Goal: Task Accomplishment & Management: Manage account settings

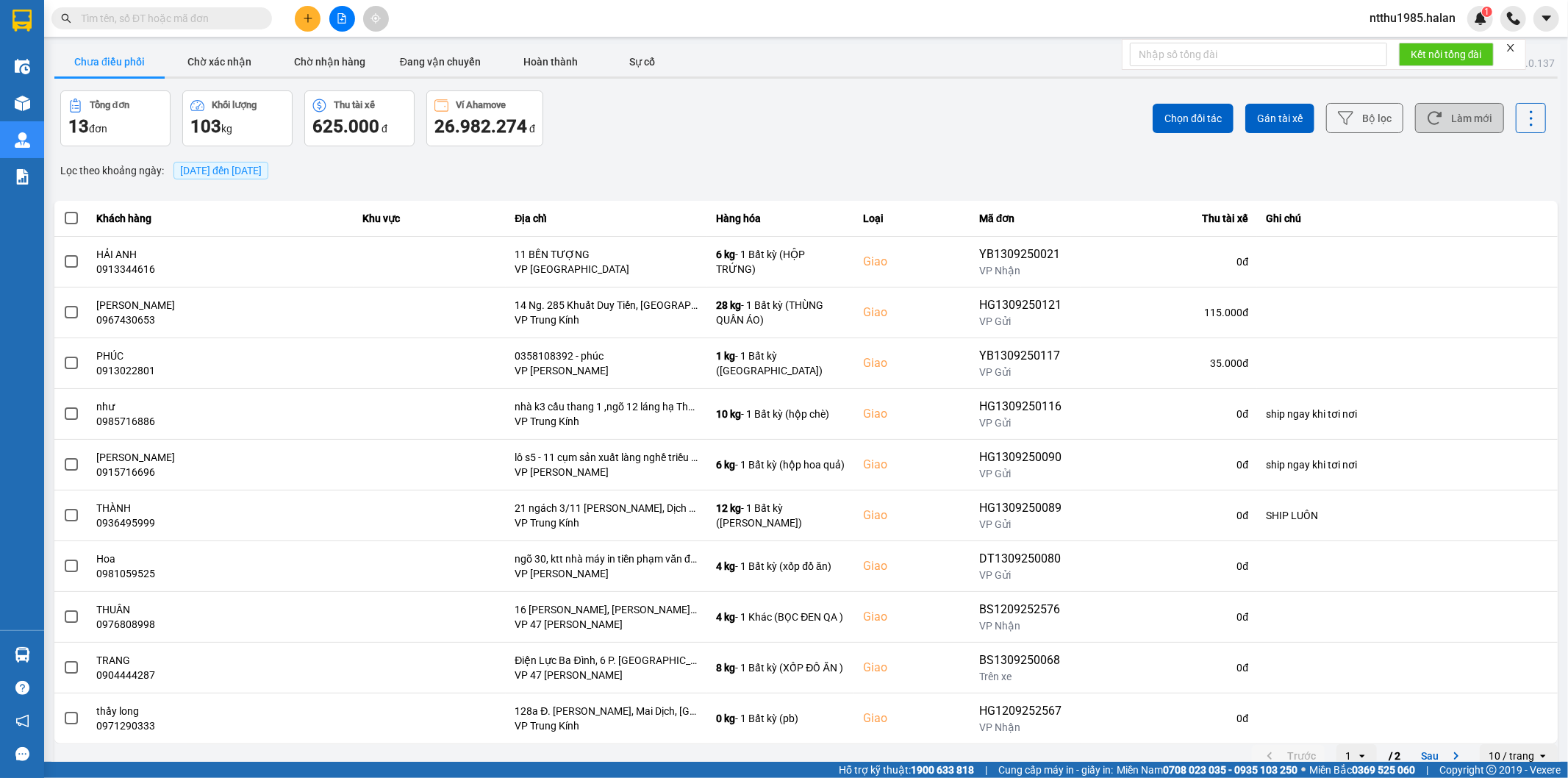
click at [776, 120] on button "Làm mới" at bounding box center [1459, 118] width 89 height 30
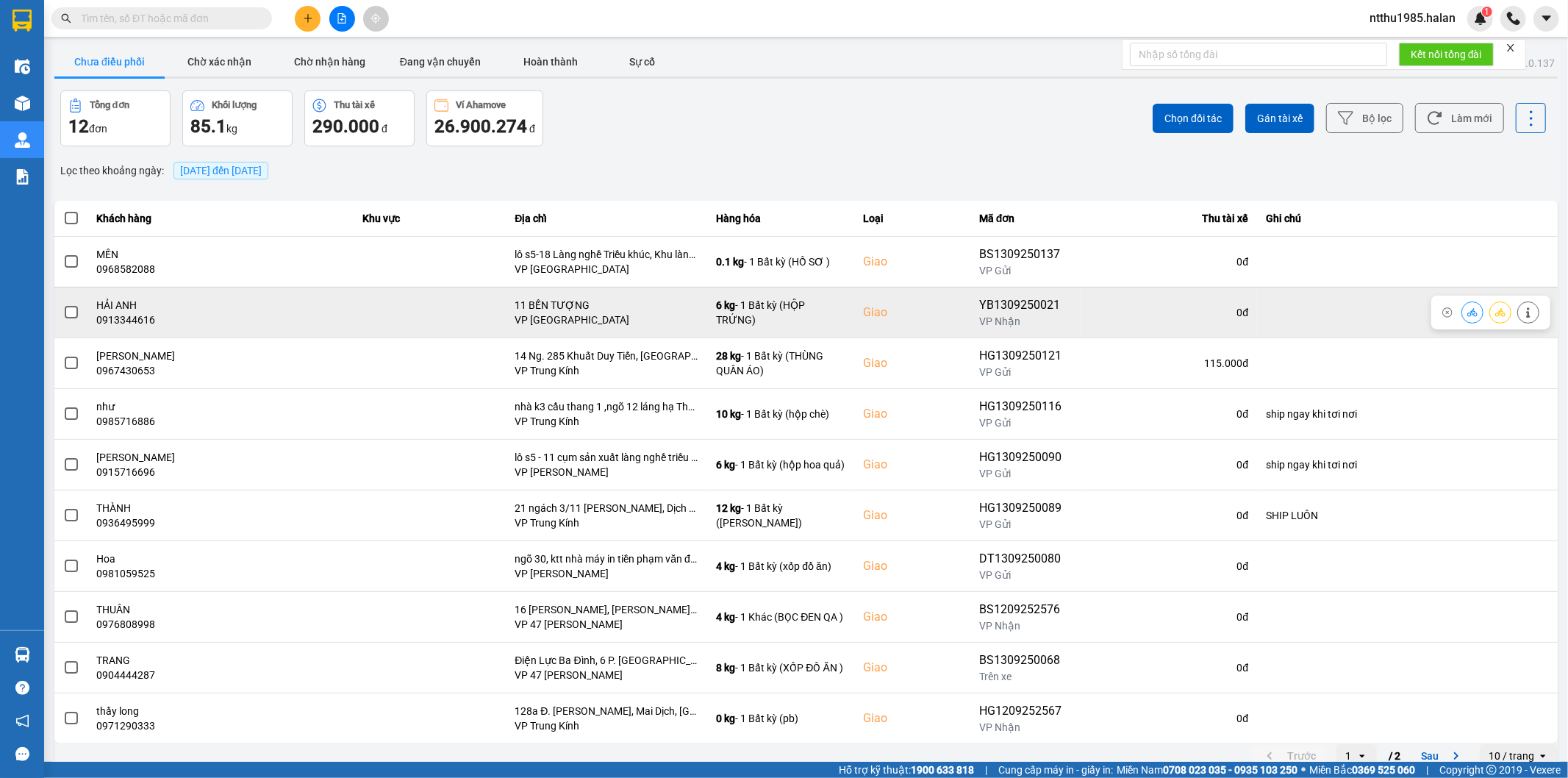
click at [67, 313] on span at bounding box center [71, 313] width 13 height 13
click at [63, 304] on input "checkbox" at bounding box center [63, 304] width 0 height 0
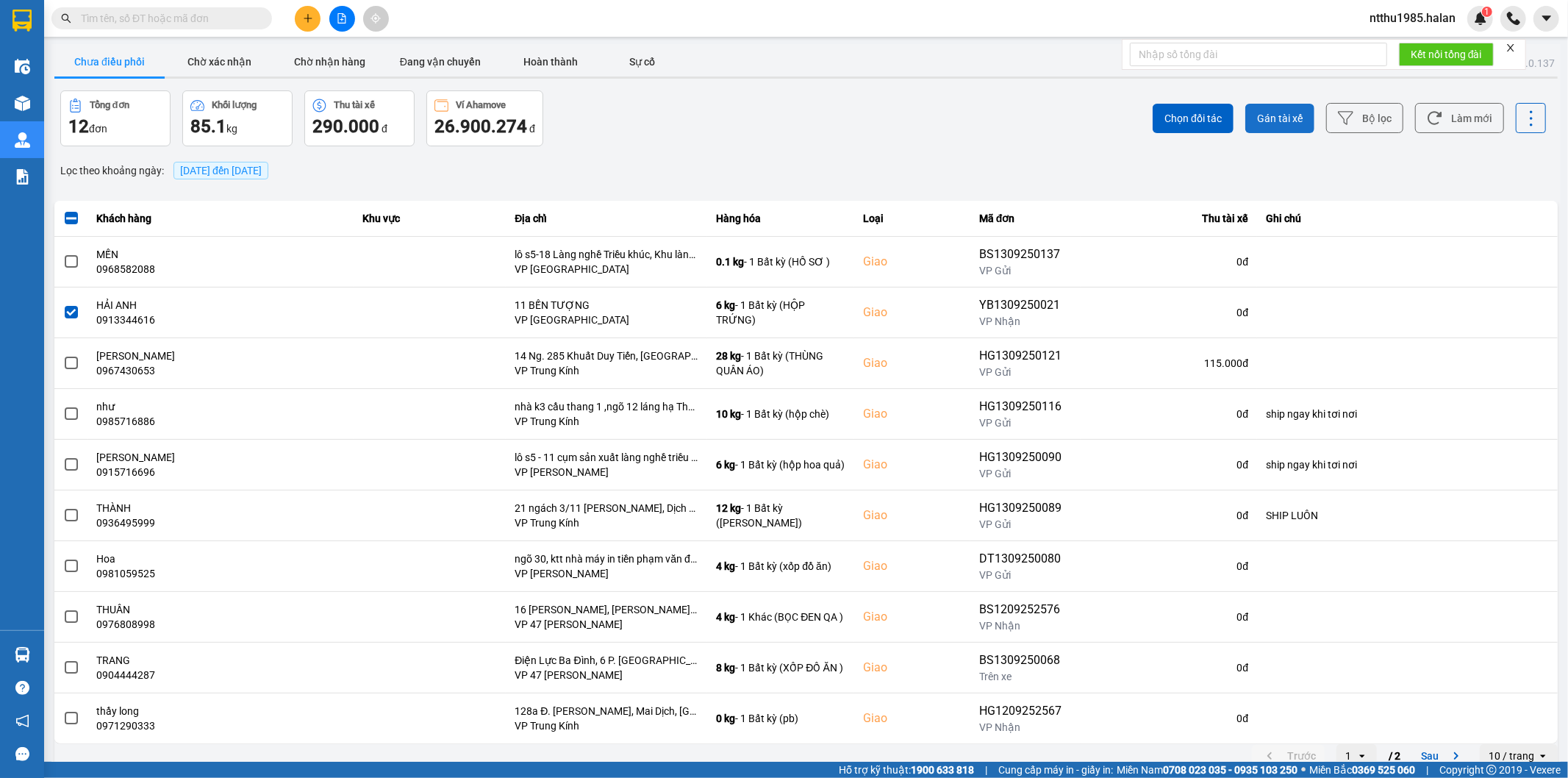
click at [776, 118] on span "Gán tài xế" at bounding box center [1280, 118] width 46 height 15
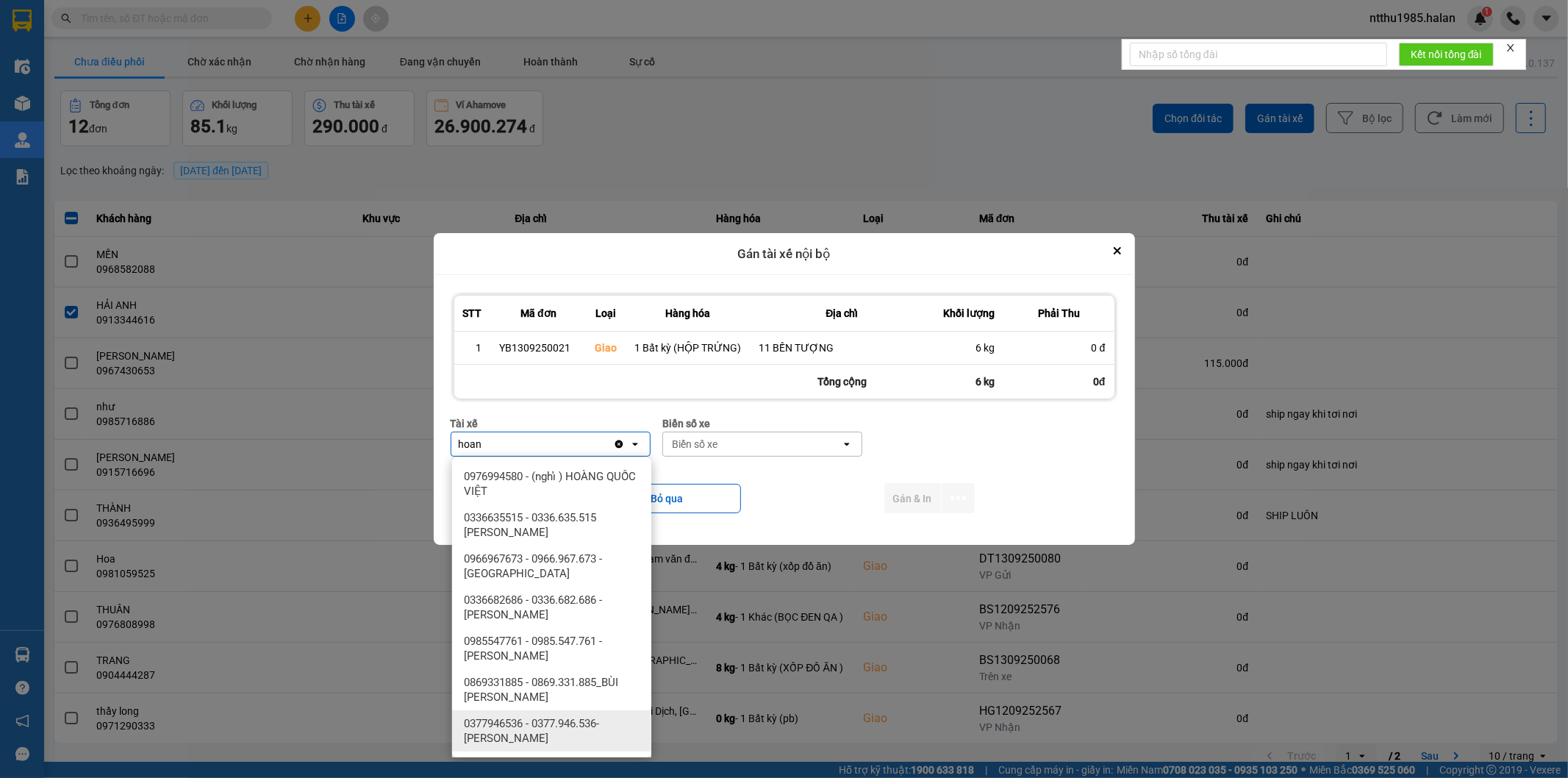
type input "hoan"
drag, startPoint x: 596, startPoint y: 724, endPoint x: 729, endPoint y: 627, distance: 164.6
click at [601, 496] on span "0377946536 - 0377.946.536- Đào Duy Hoàn" at bounding box center [555, 730] width 182 height 29
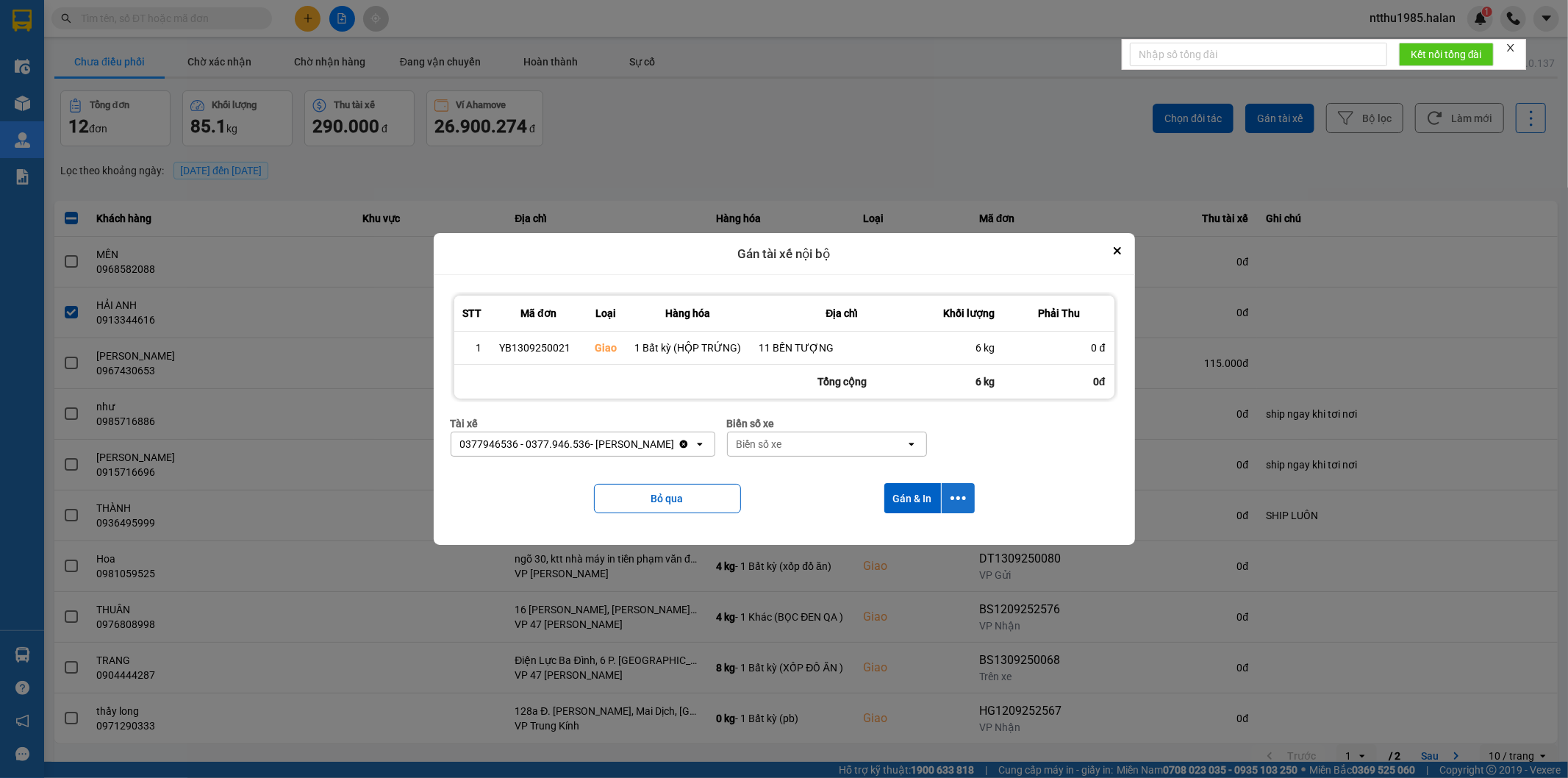
click at [776, 496] on icon "dialog" at bounding box center [958, 498] width 15 height 15
click at [776, 496] on div "Chỉ gán tài" at bounding box center [918, 539] width 86 height 15
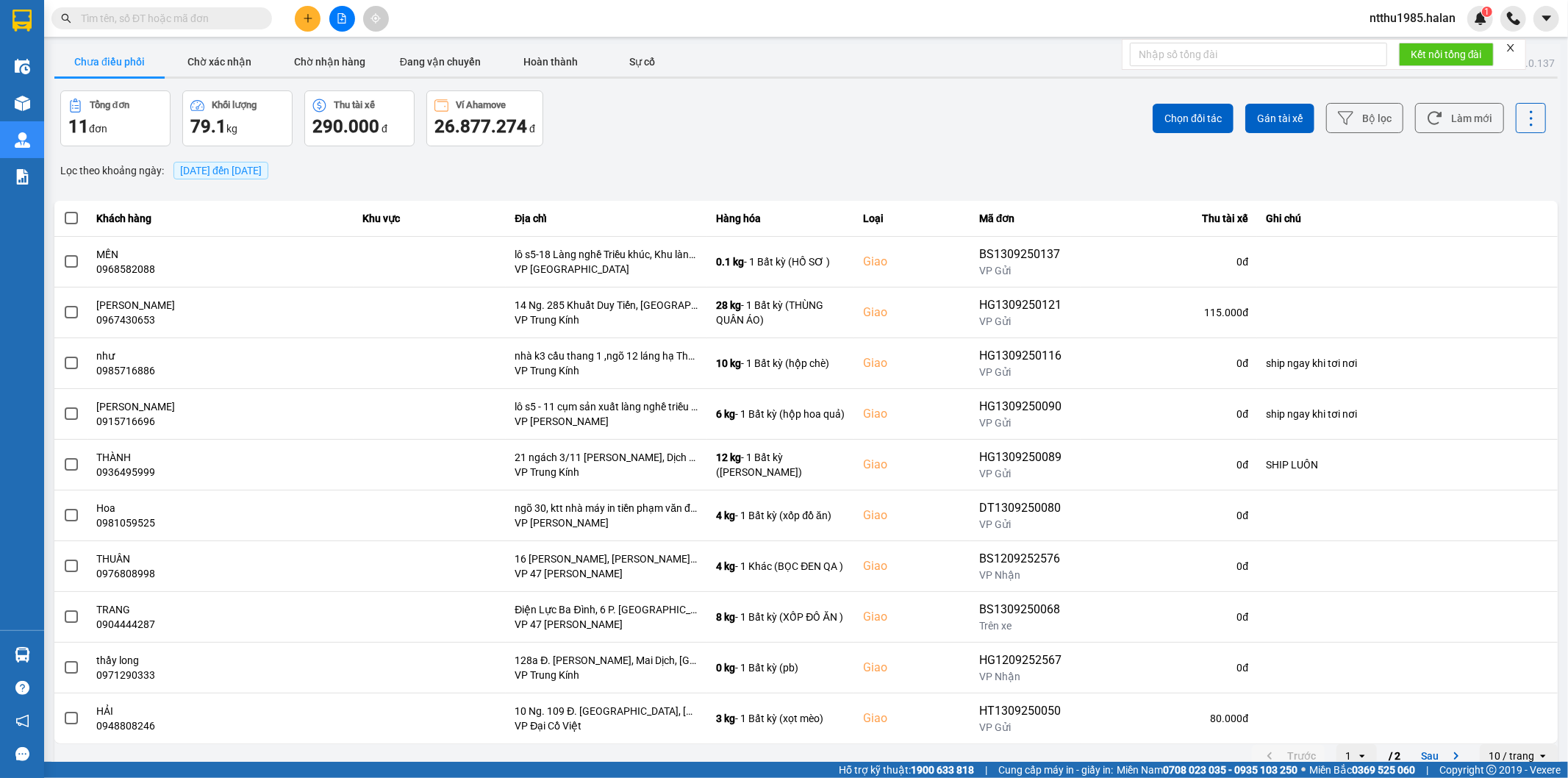
click at [151, 19] on input "text" at bounding box center [167, 18] width 174 height 16
click at [776, 126] on button "Làm mới" at bounding box center [1459, 118] width 89 height 30
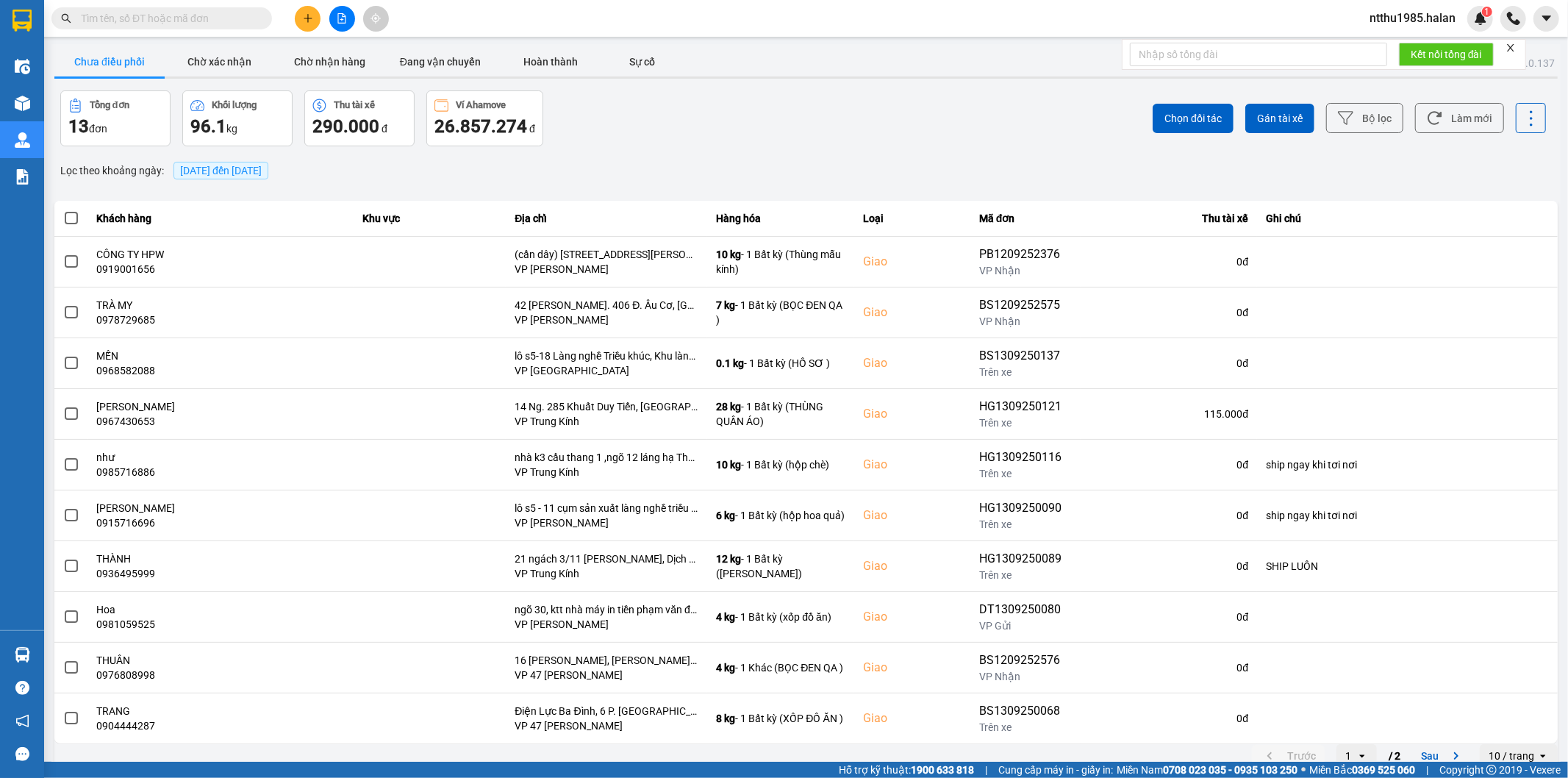
click at [590, 160] on div "Lọc theo khoảng ngày : 13/09/2025 đến 13/09/2025" at bounding box center [806, 170] width 1503 height 25
click at [776, 114] on button "Làm mới" at bounding box center [1459, 118] width 89 height 30
click at [597, 158] on div "Lọc theo khoảng ngày : 13/09/2025 đến 13/09/2025" at bounding box center [806, 170] width 1503 height 25
click at [776, 117] on button "Làm mới" at bounding box center [1459, 118] width 89 height 30
click at [776, 123] on div "Chọn đối tác Gán tài xế Bộ lọc Làm mới" at bounding box center [1175, 118] width 743 height 56
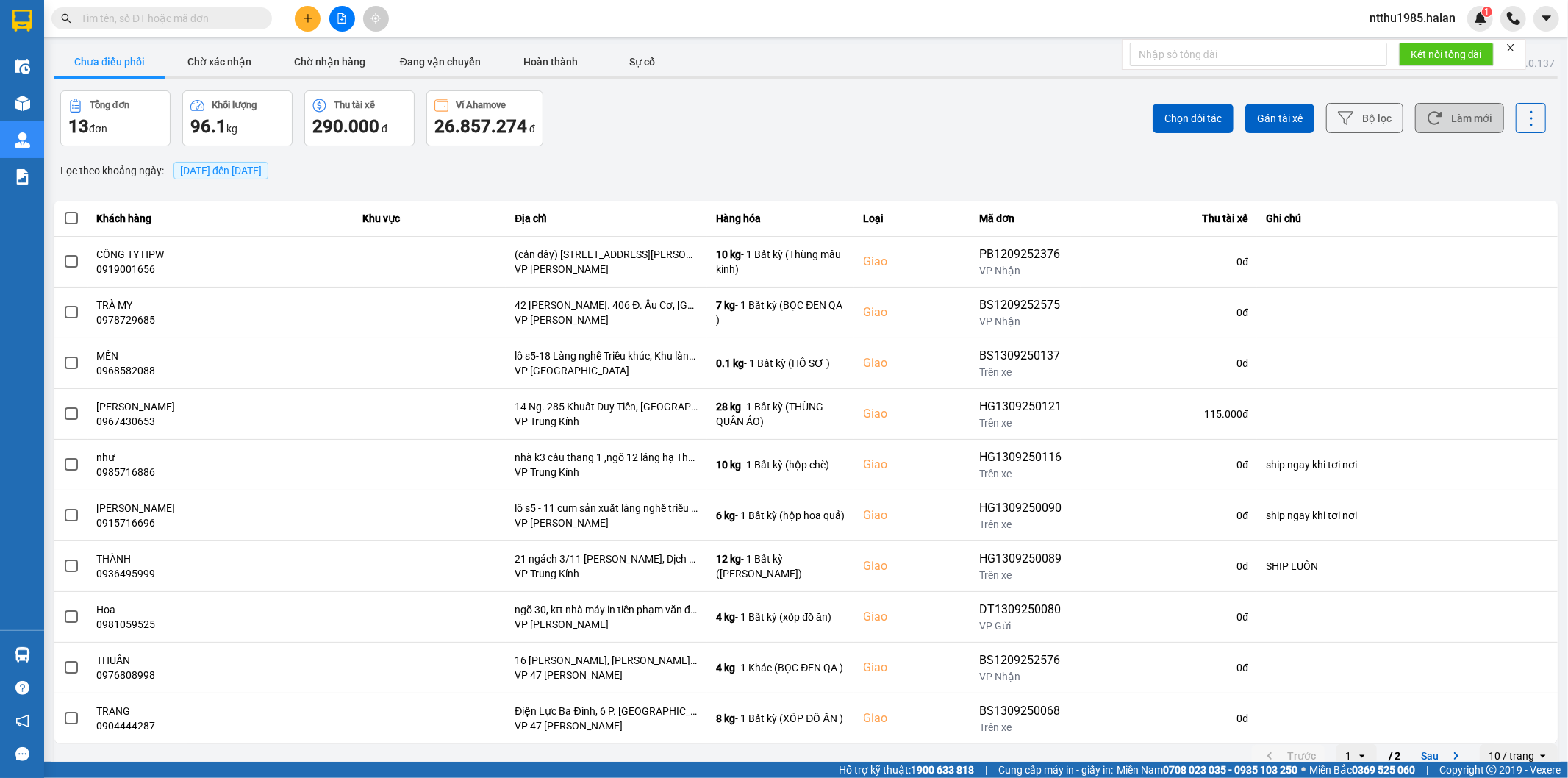
click at [776, 124] on button "Làm mới" at bounding box center [1459, 118] width 89 height 30
click at [776, 120] on button "Làm mới" at bounding box center [1459, 118] width 89 height 30
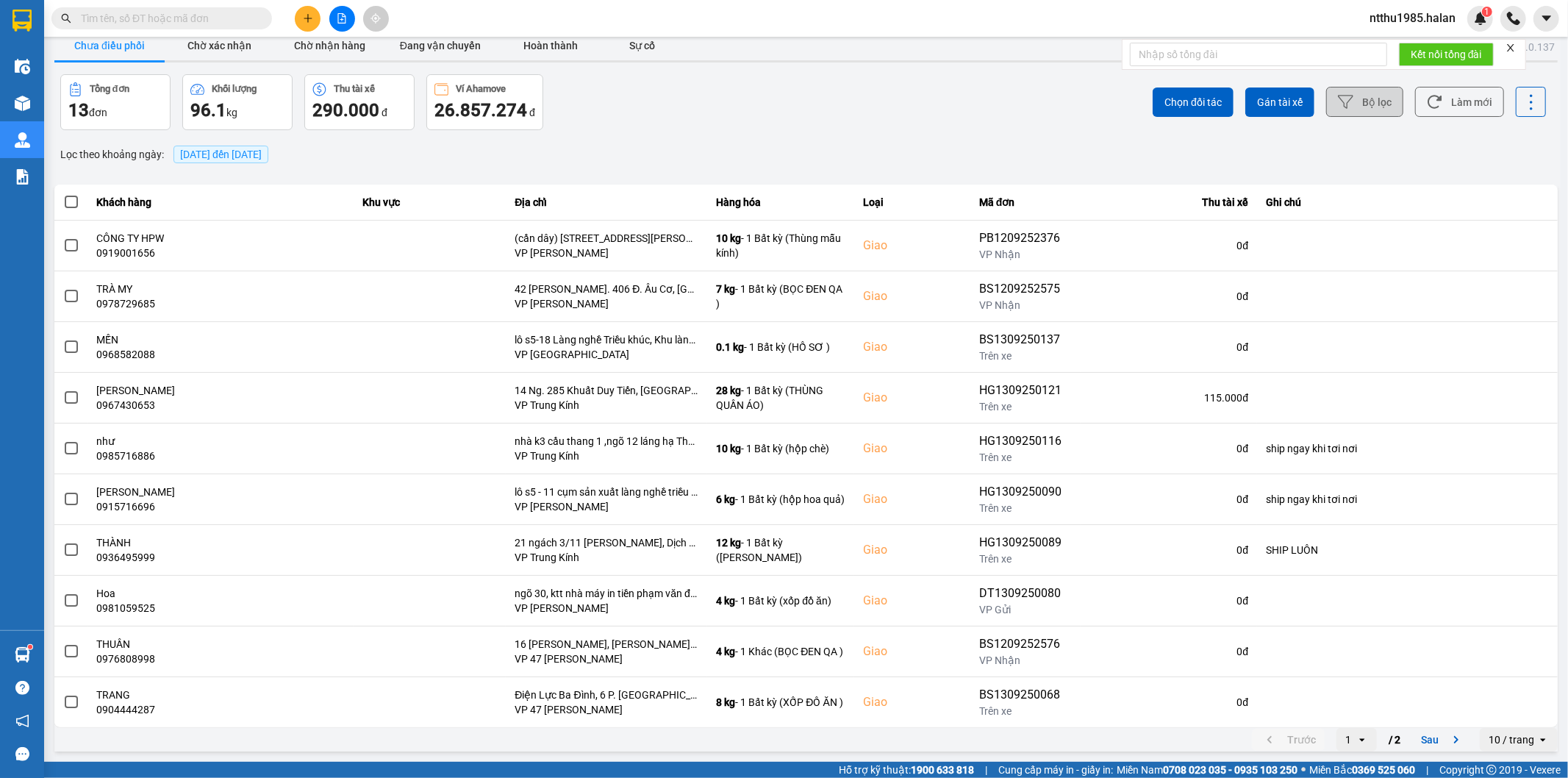
click at [776, 100] on button "Bộ lọc" at bounding box center [1364, 101] width 77 height 30
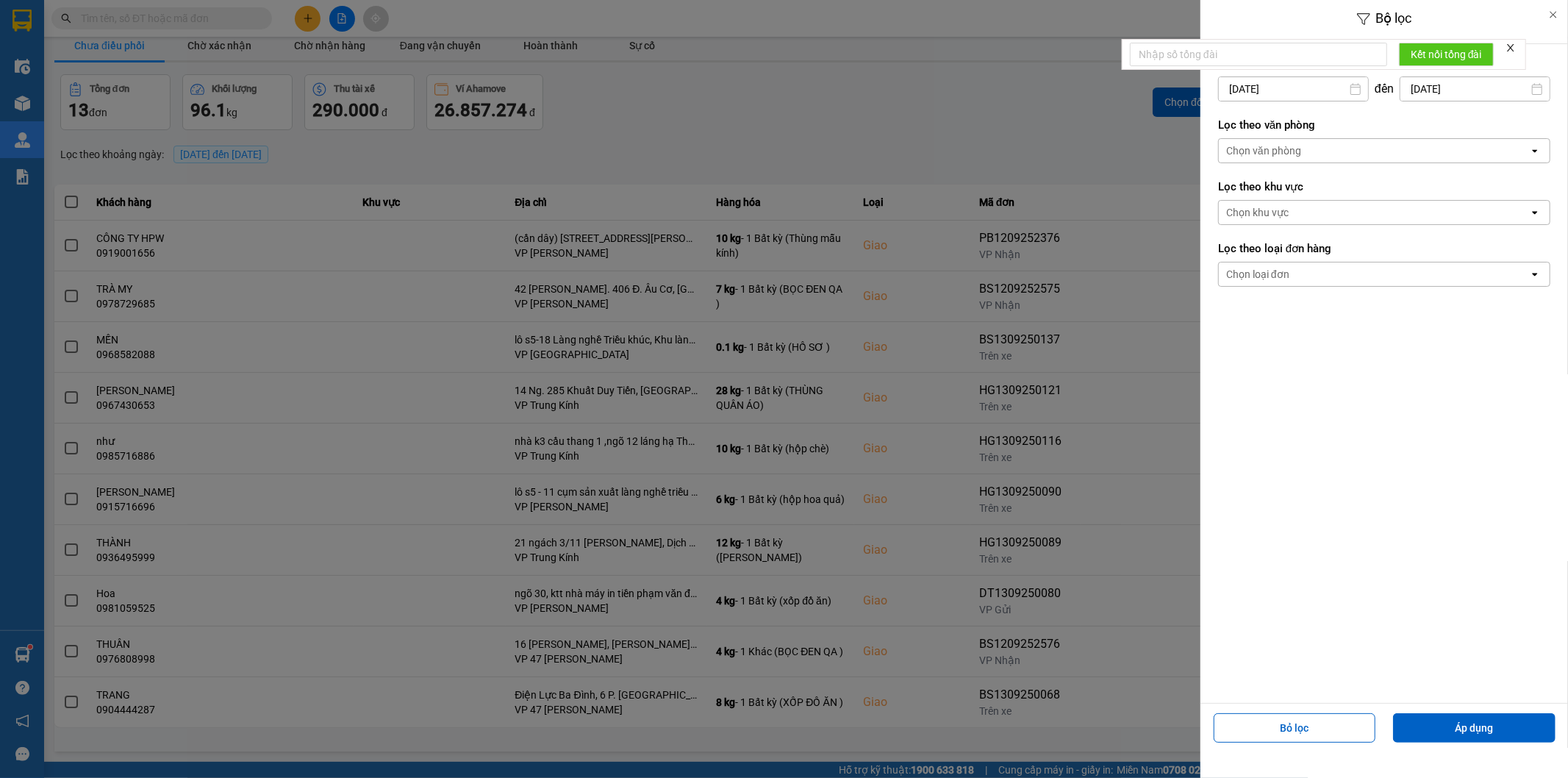
click at [776, 86] on input "[DATE]" at bounding box center [1293, 88] width 149 height 23
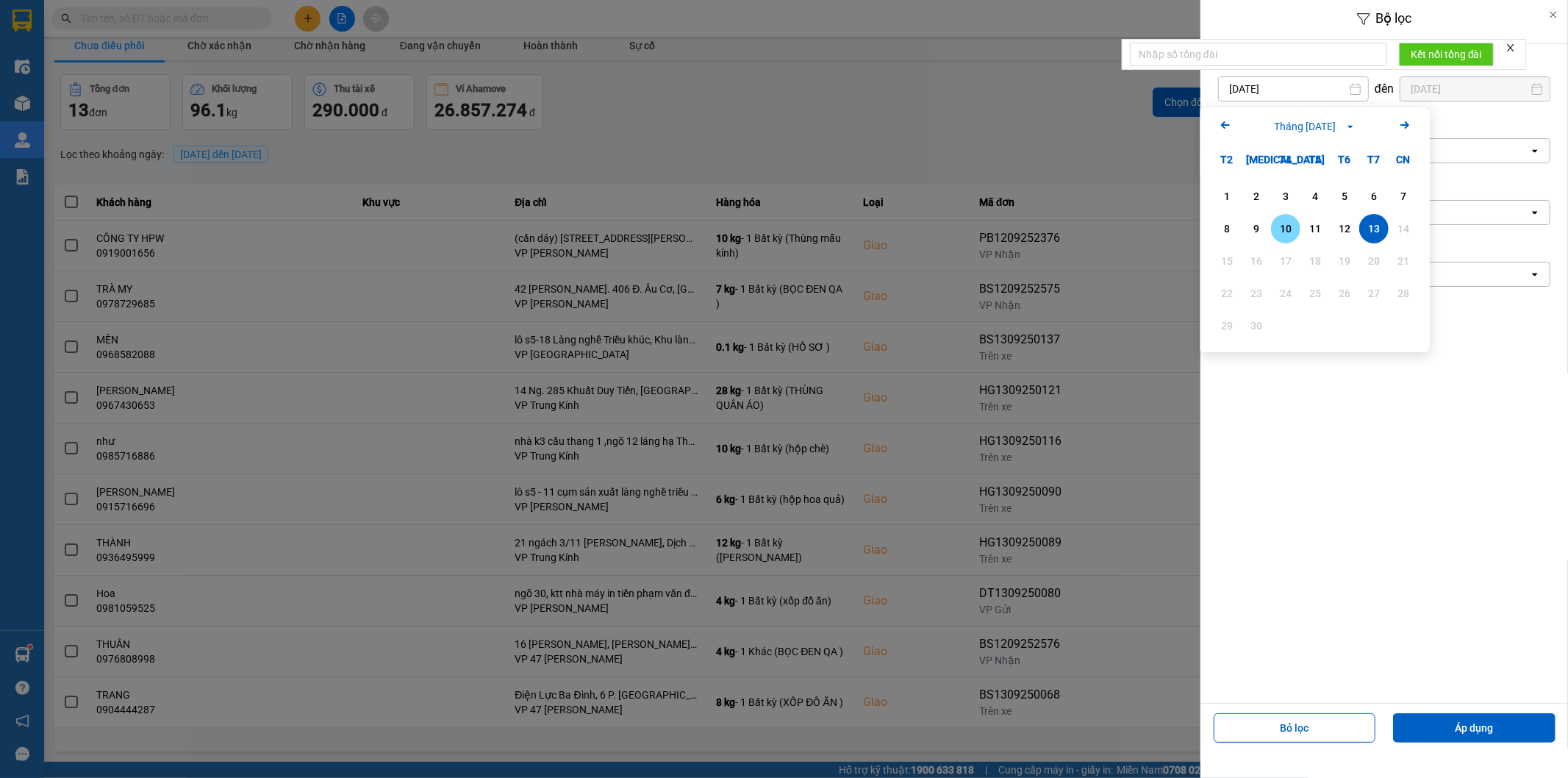
click at [776, 222] on div "10" at bounding box center [1286, 228] width 21 height 18
type input "[DATE]"
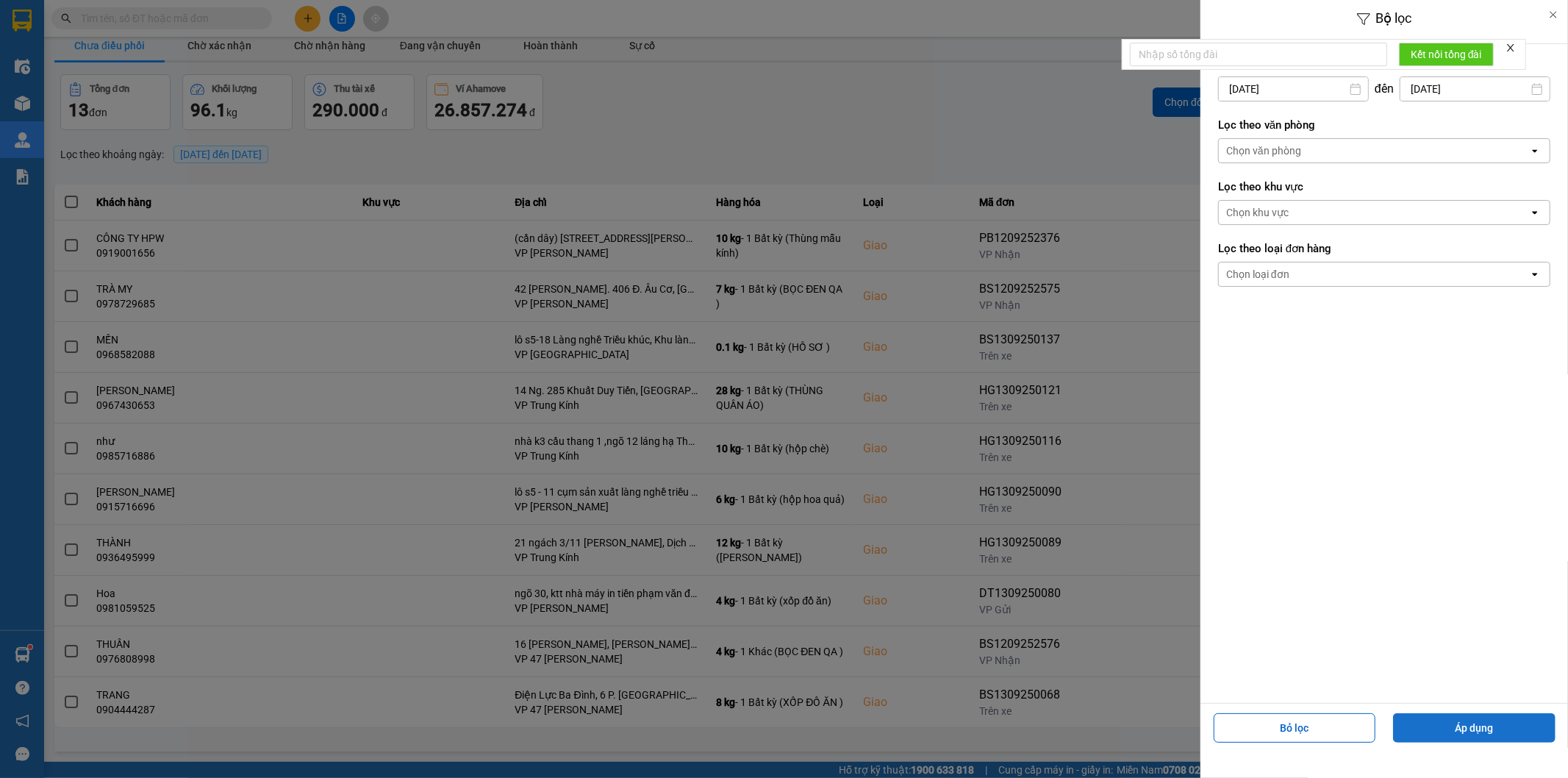
click at [776, 496] on button "Áp dụng" at bounding box center [1474, 727] width 162 height 29
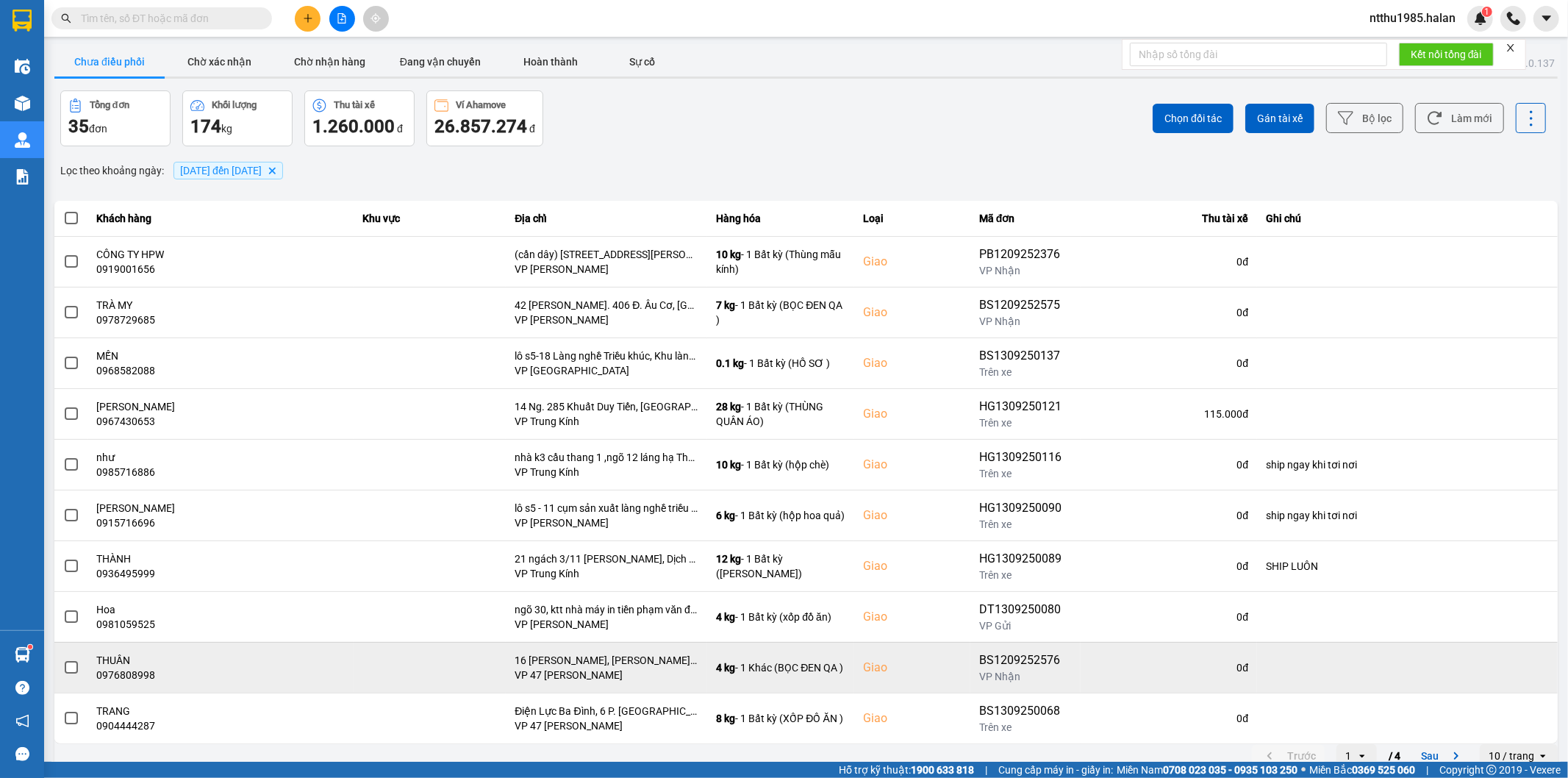
scroll to position [16, 0]
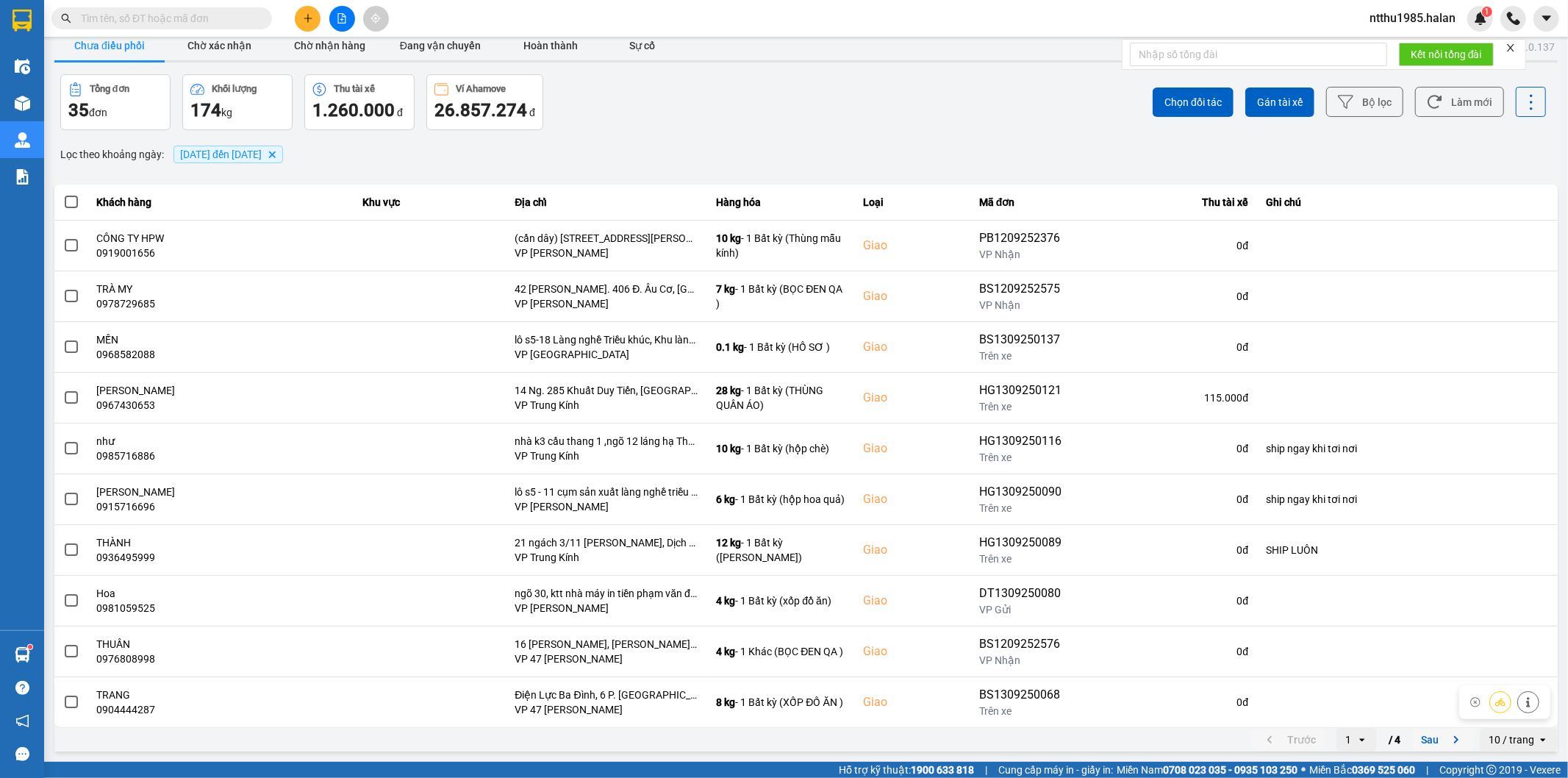
click at [776, 496] on button "Sau" at bounding box center [1443, 740] width 62 height 23
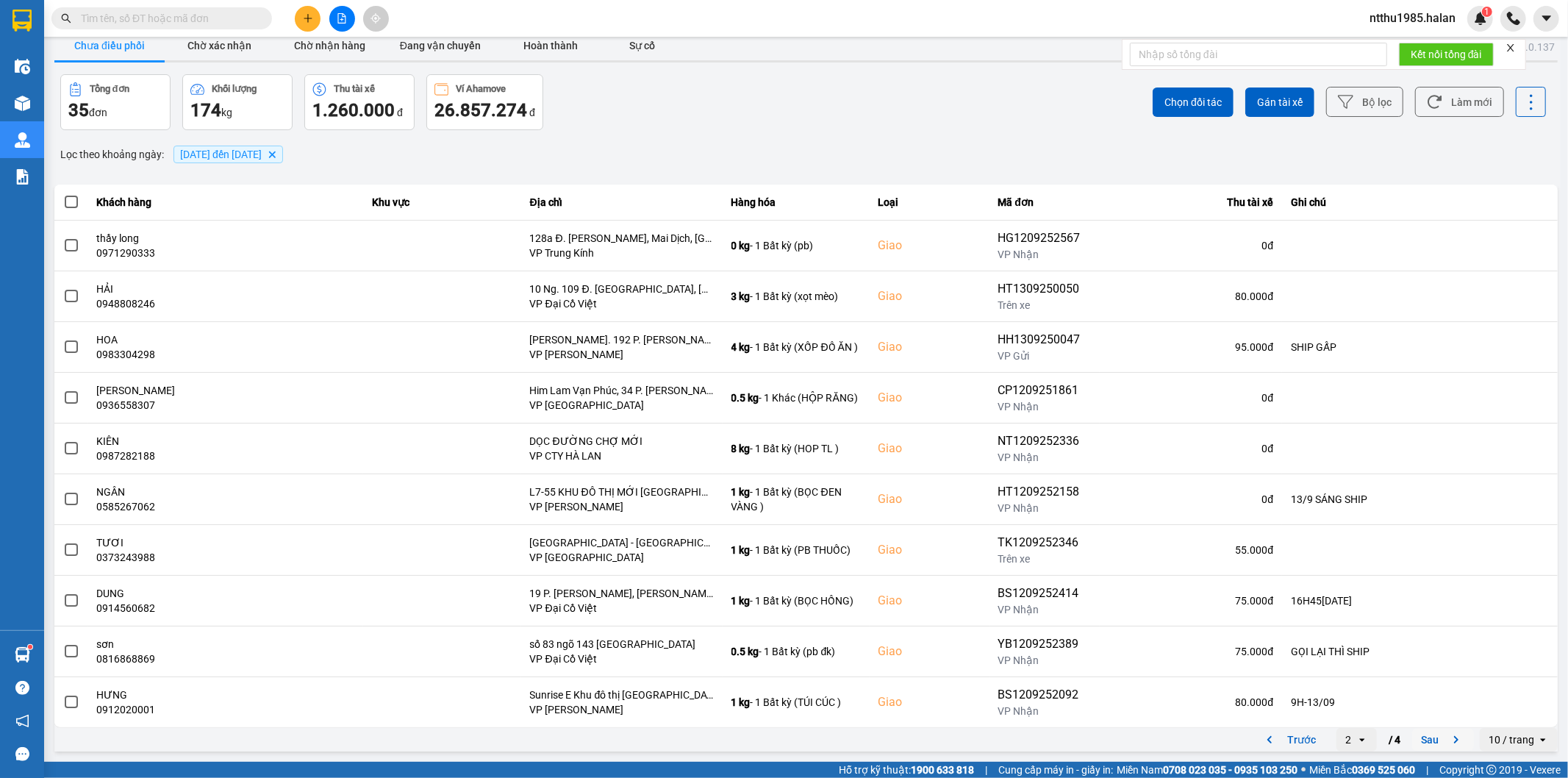
click at [776, 496] on button "Sau" at bounding box center [1443, 740] width 62 height 23
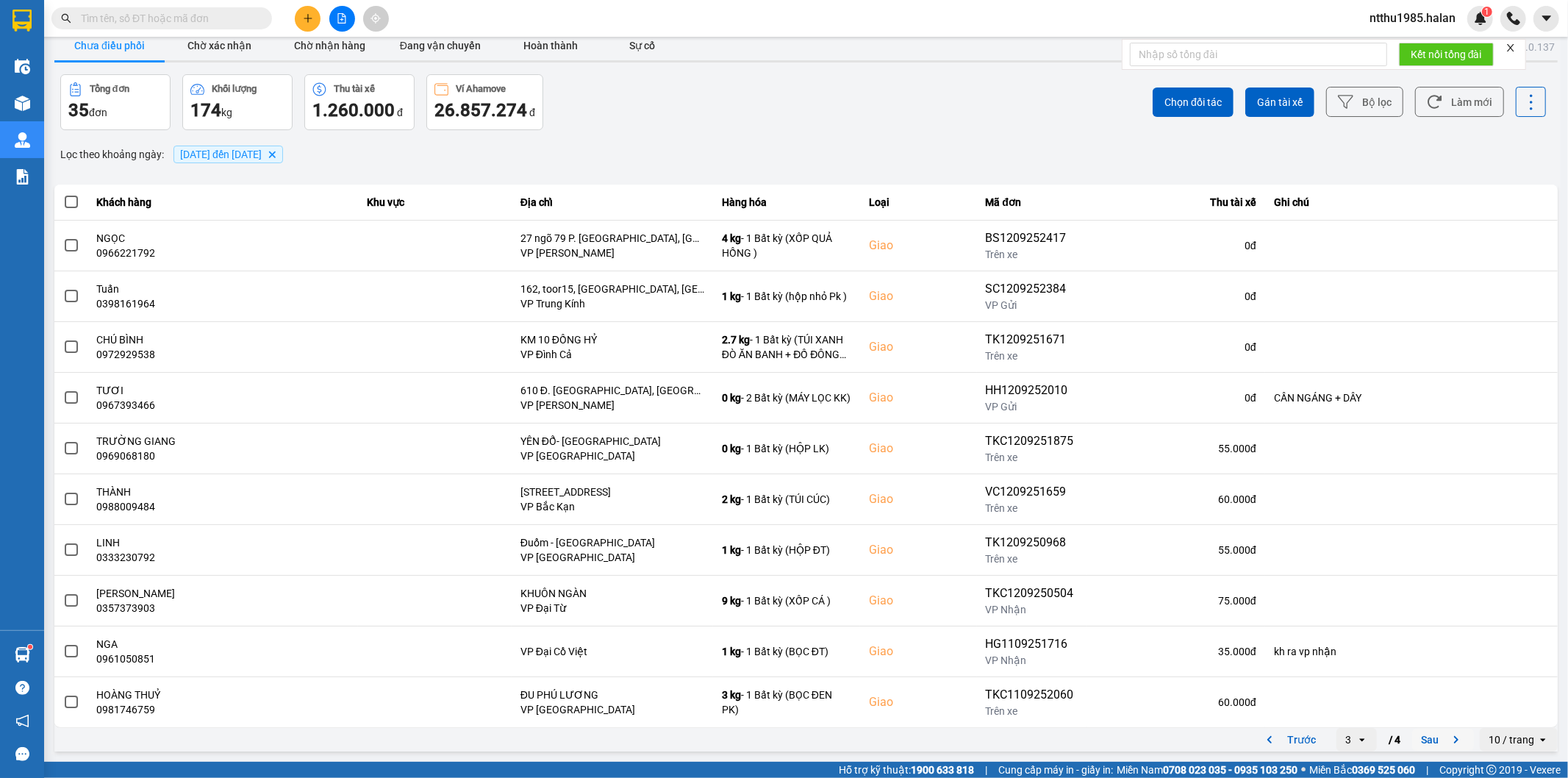
click at [776, 496] on button "Sau" at bounding box center [1443, 740] width 62 height 23
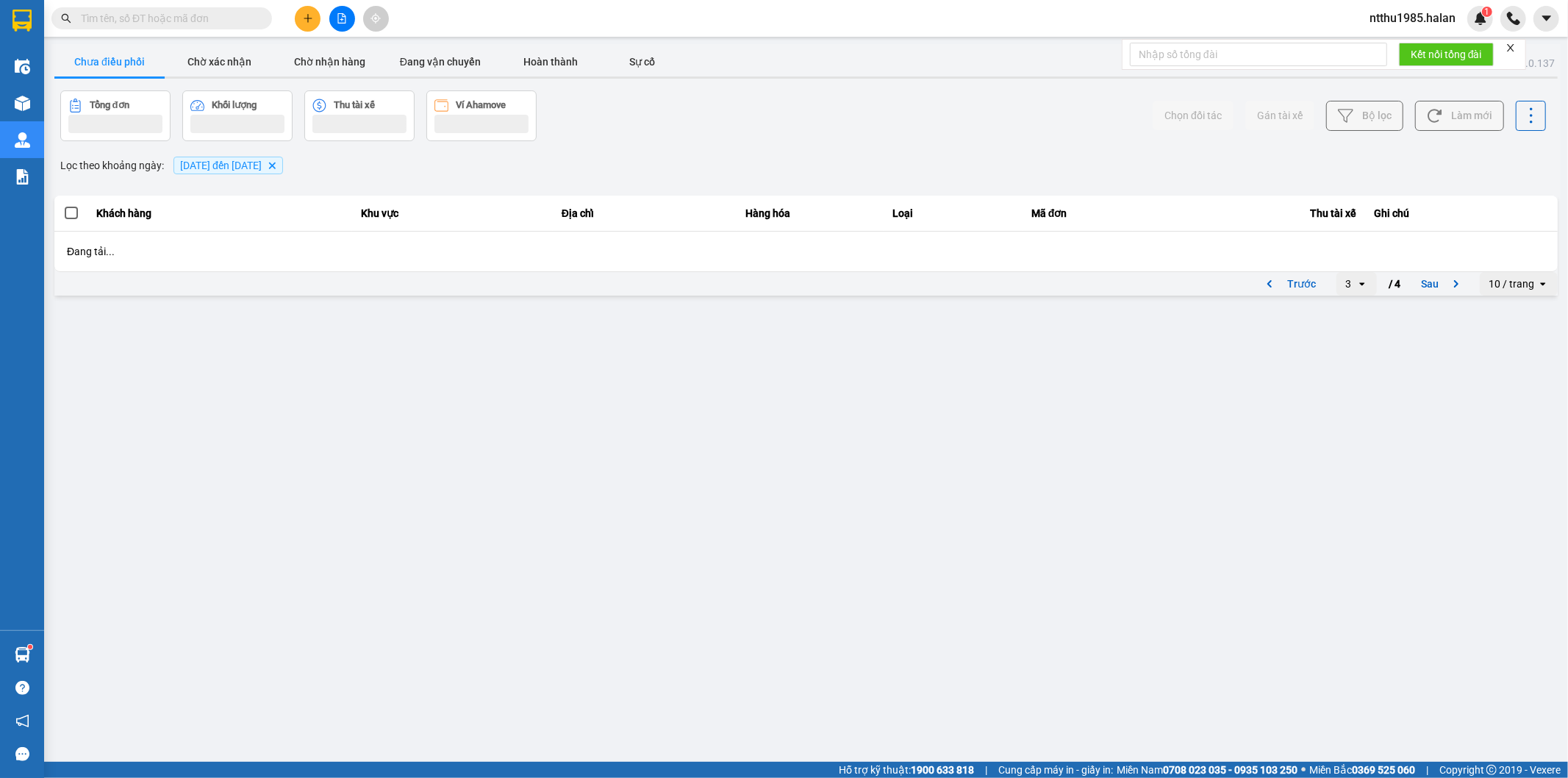
scroll to position [0, 0]
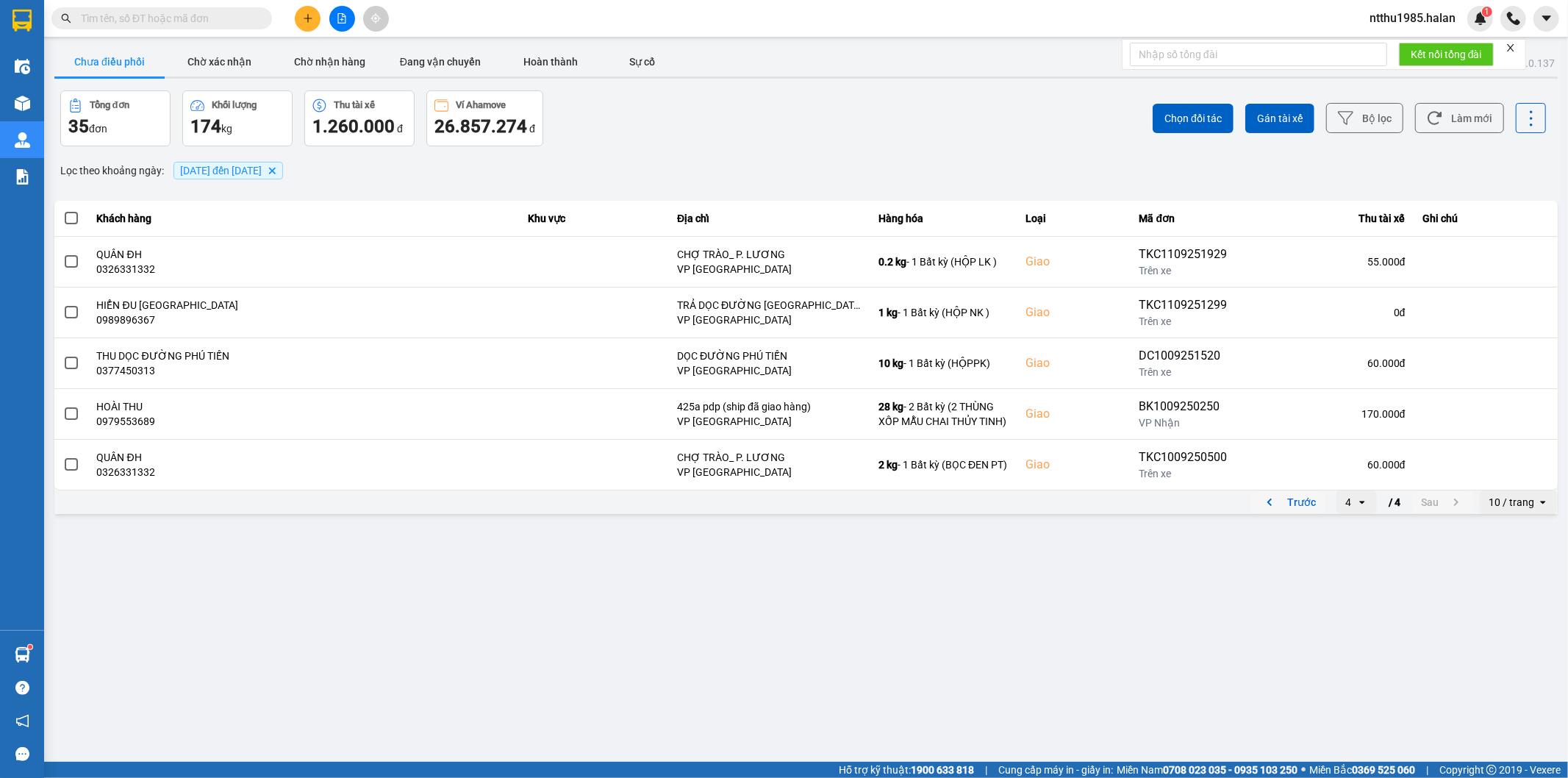
click at [776, 496] on button "Trước" at bounding box center [1288, 502] width 73 height 23
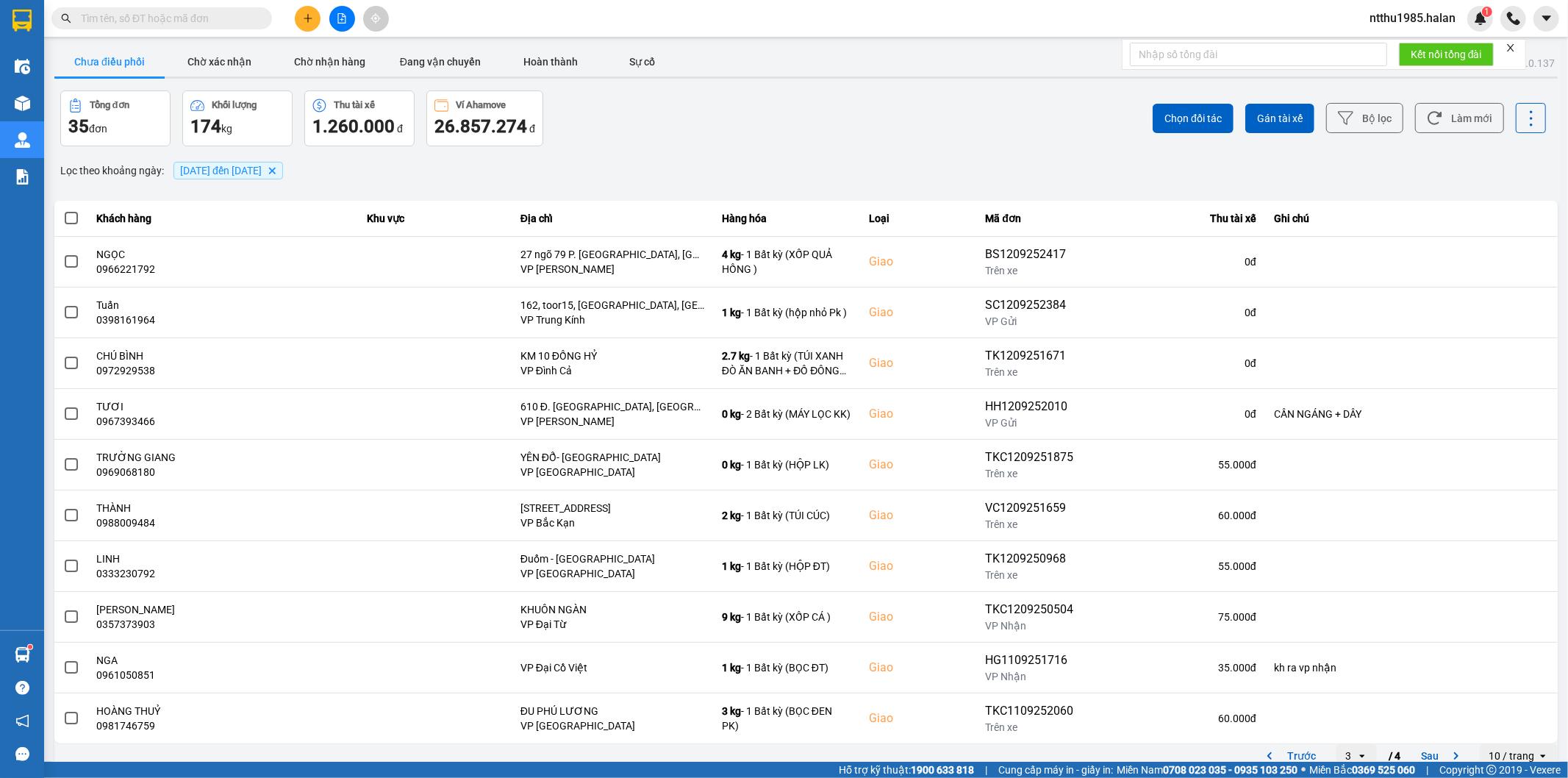
click at [167, 19] on input "text" at bounding box center [167, 18] width 174 height 16
click at [152, 15] on input "text" at bounding box center [167, 18] width 174 height 16
click at [776, 121] on button "Làm mới" at bounding box center [1459, 118] width 89 height 30
click at [600, 133] on div "Tổng đơn 35 đơn Khối lượng 174 kg Thu tài xế 1.260.000 đ Ví Ahamove 26.857.274 đ" at bounding box center [432, 118] width 743 height 56
click at [776, 119] on button "Làm mới" at bounding box center [1459, 118] width 89 height 30
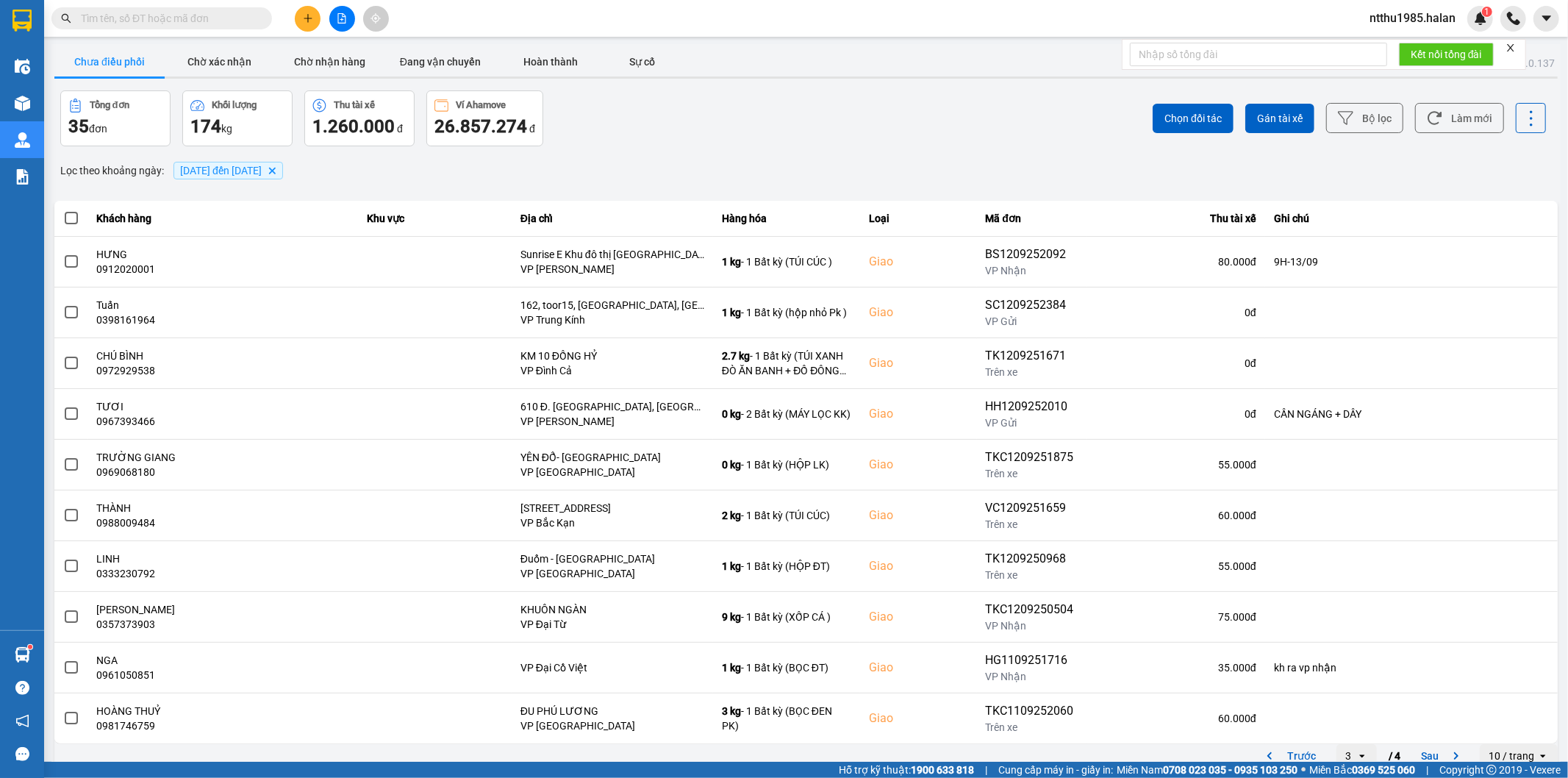
click at [608, 151] on div "ver: 0.0.137 Chưa điều phối Chờ xác nhận Chờ nhận hàng Đang vận chuyển Hoàn thà…" at bounding box center [806, 407] width 1510 height 726
click at [177, 11] on input "text" at bounding box center [167, 18] width 174 height 16
type input "8"
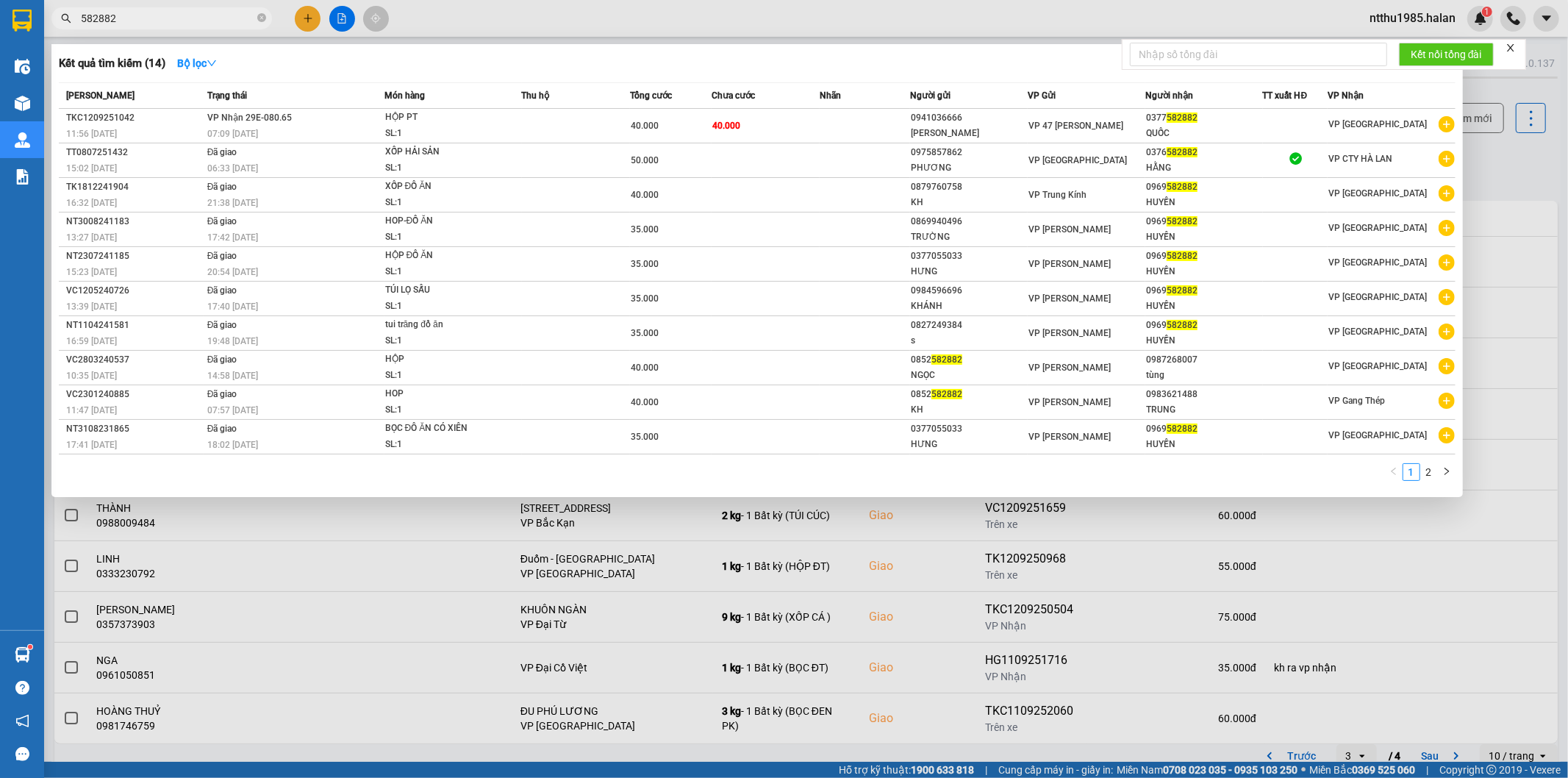
type input "582882"
click at [454, 16] on div at bounding box center [784, 389] width 1568 height 778
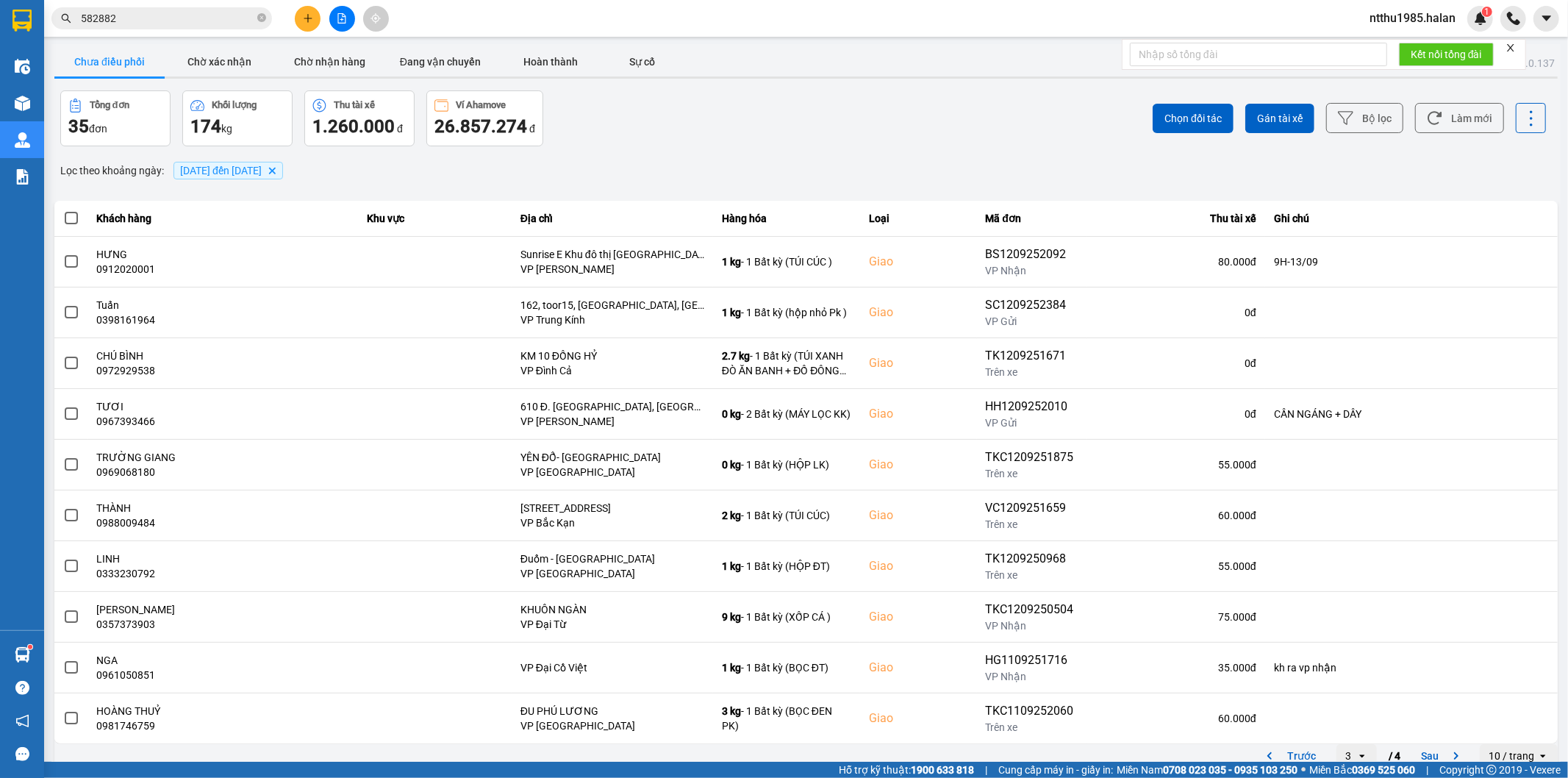
click at [579, 165] on div "Lọc theo khoảng ngày : [DATE] đến [DATE] [GEOGRAPHIC_DATA]" at bounding box center [806, 170] width 1503 height 25
click at [776, 116] on button "Làm mới" at bounding box center [1459, 118] width 89 height 30
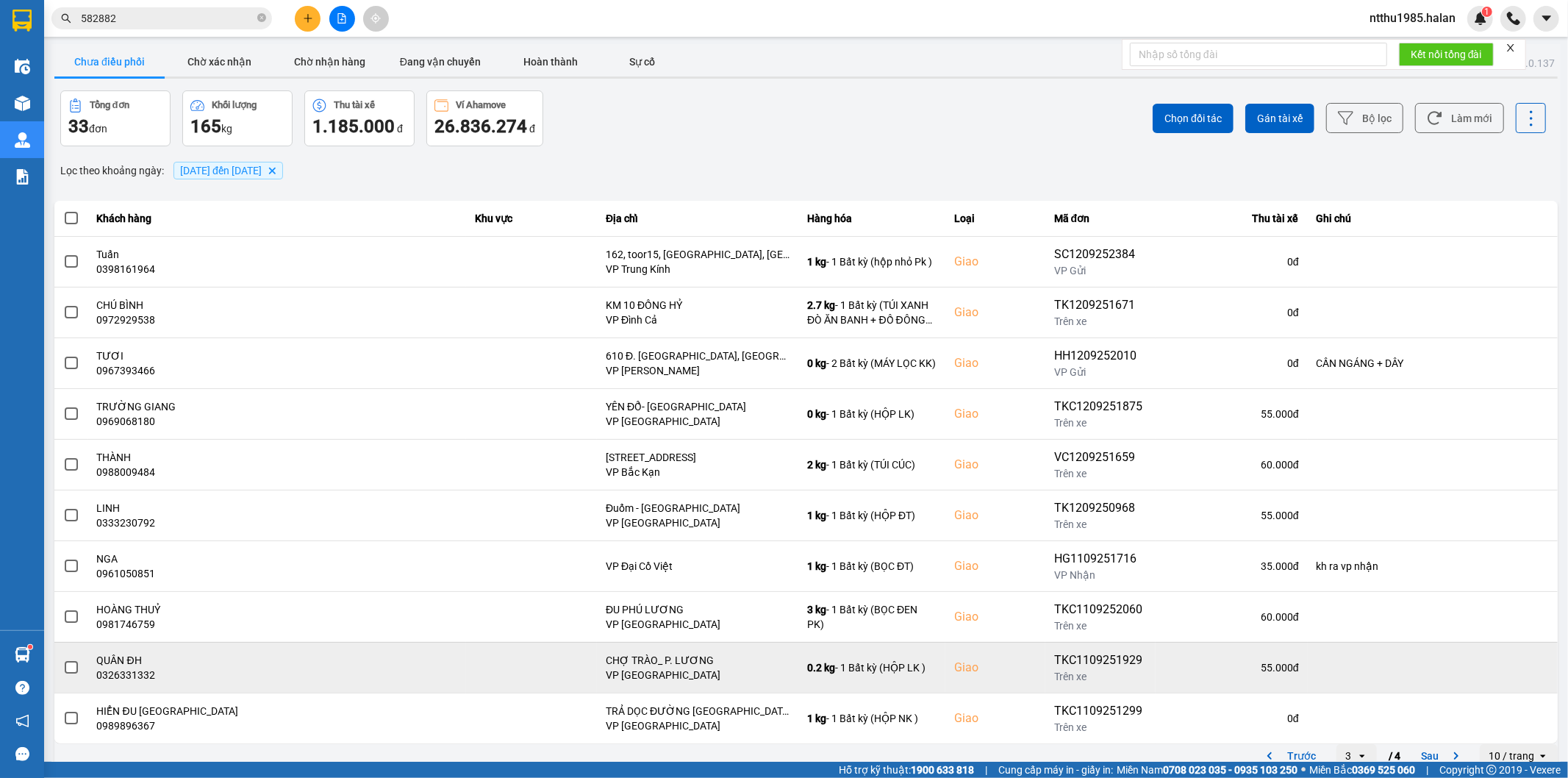
scroll to position [16, 0]
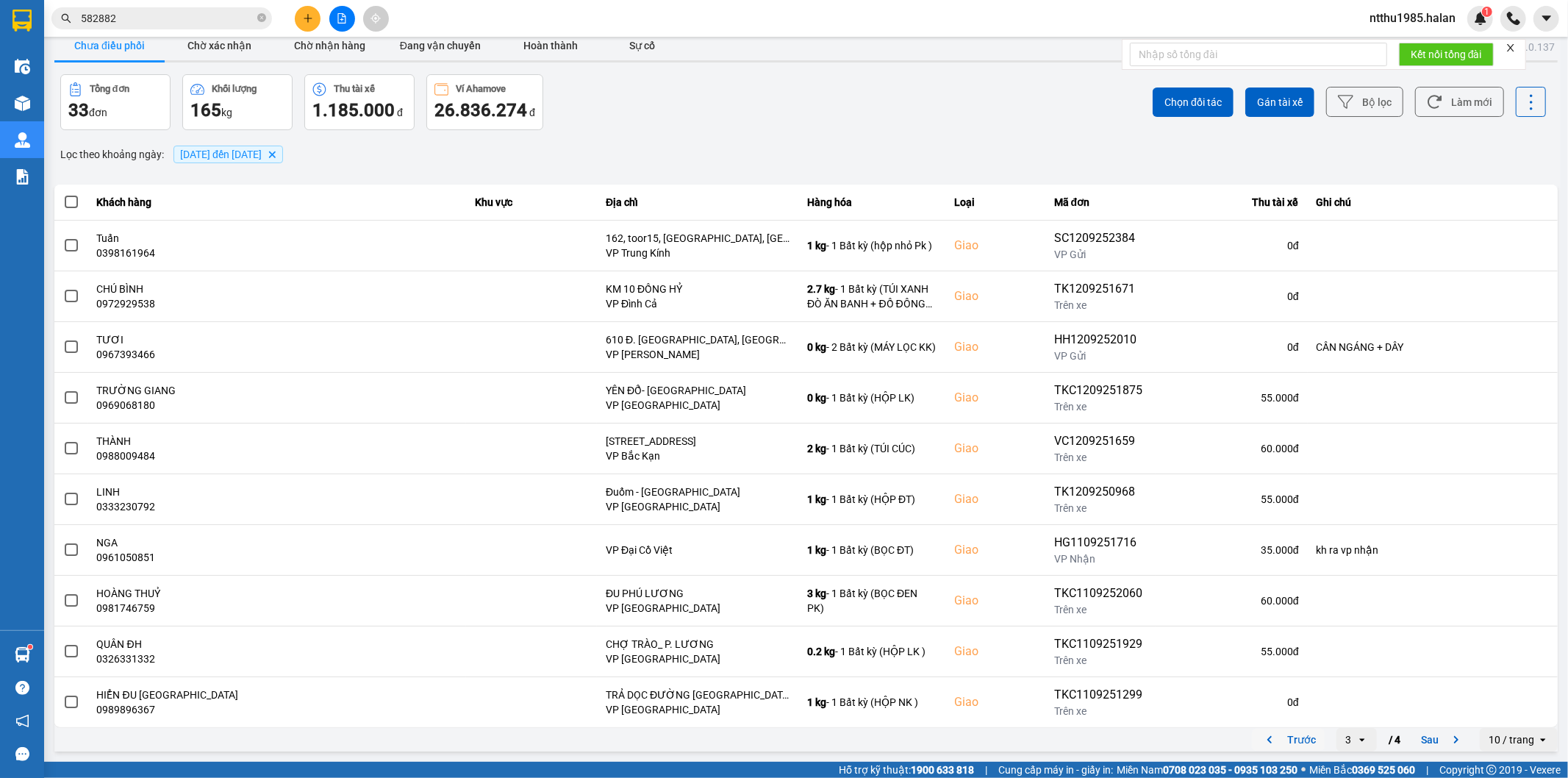
click at [776, 496] on button "Trước" at bounding box center [1288, 740] width 73 height 23
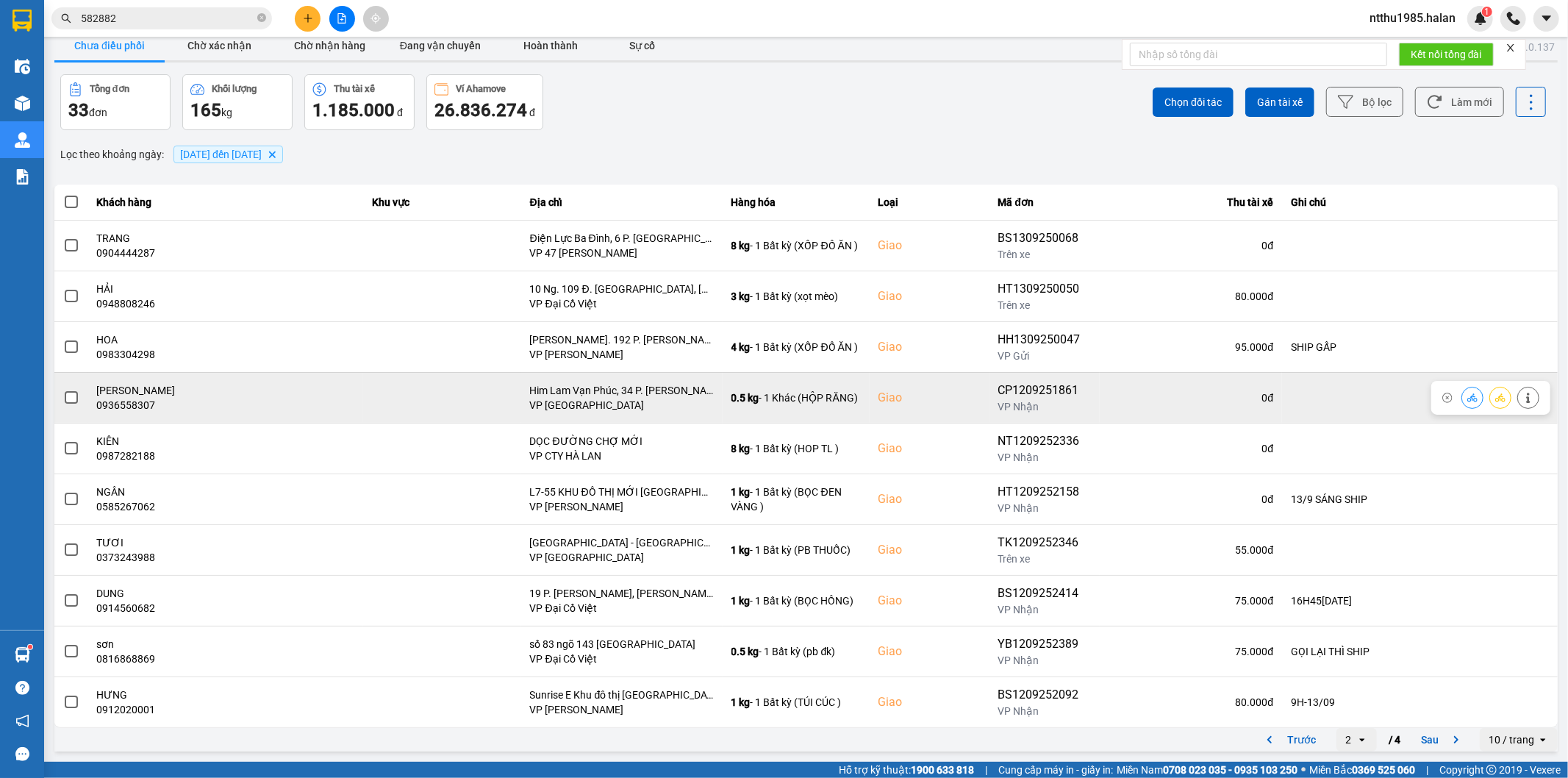
click at [69, 403] on span at bounding box center [71, 398] width 13 height 13
click at [63, 389] on input "checkbox" at bounding box center [63, 389] width 0 height 0
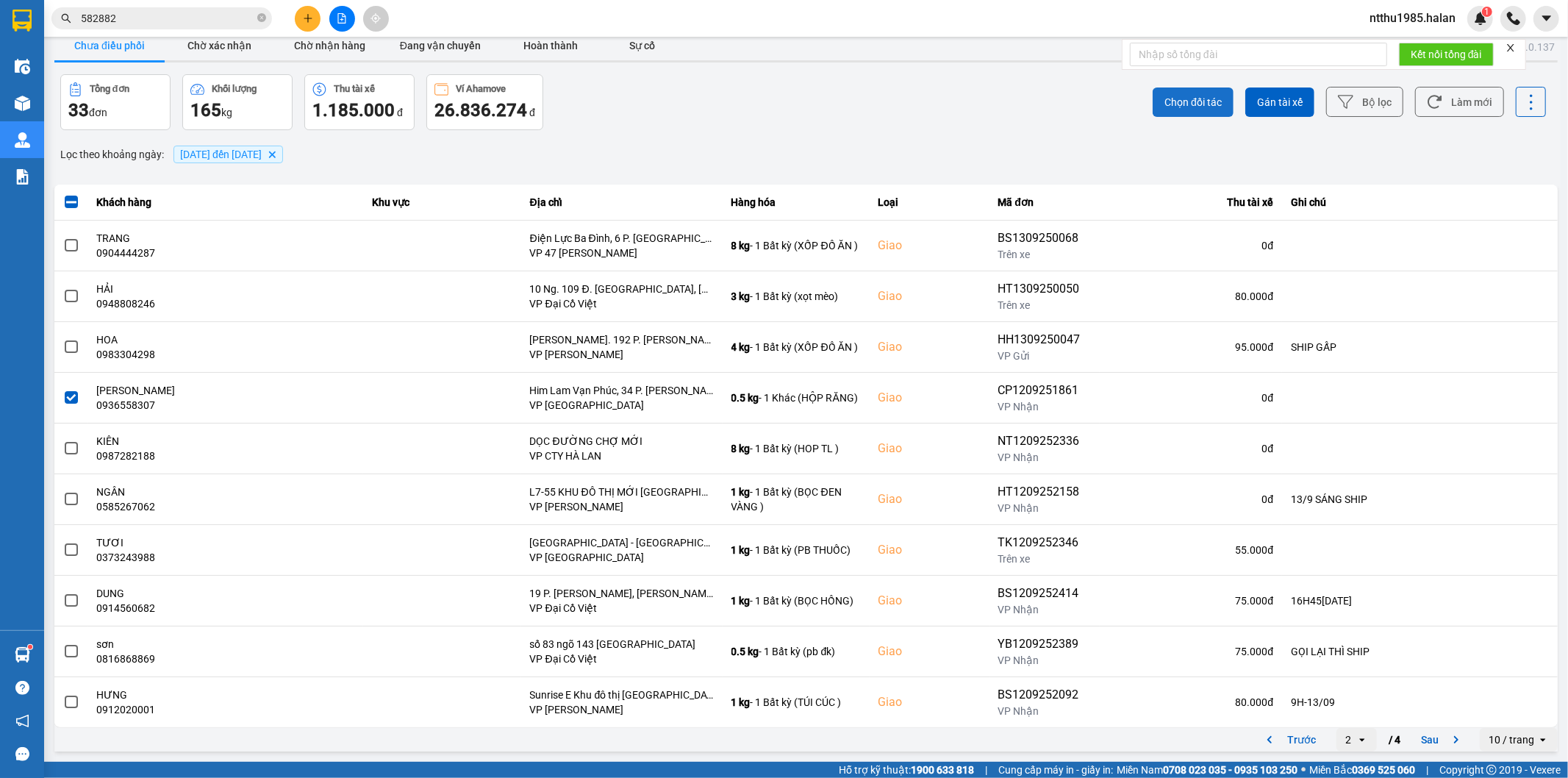
click at [776, 99] on span "Chọn đối tác" at bounding box center [1193, 102] width 57 height 15
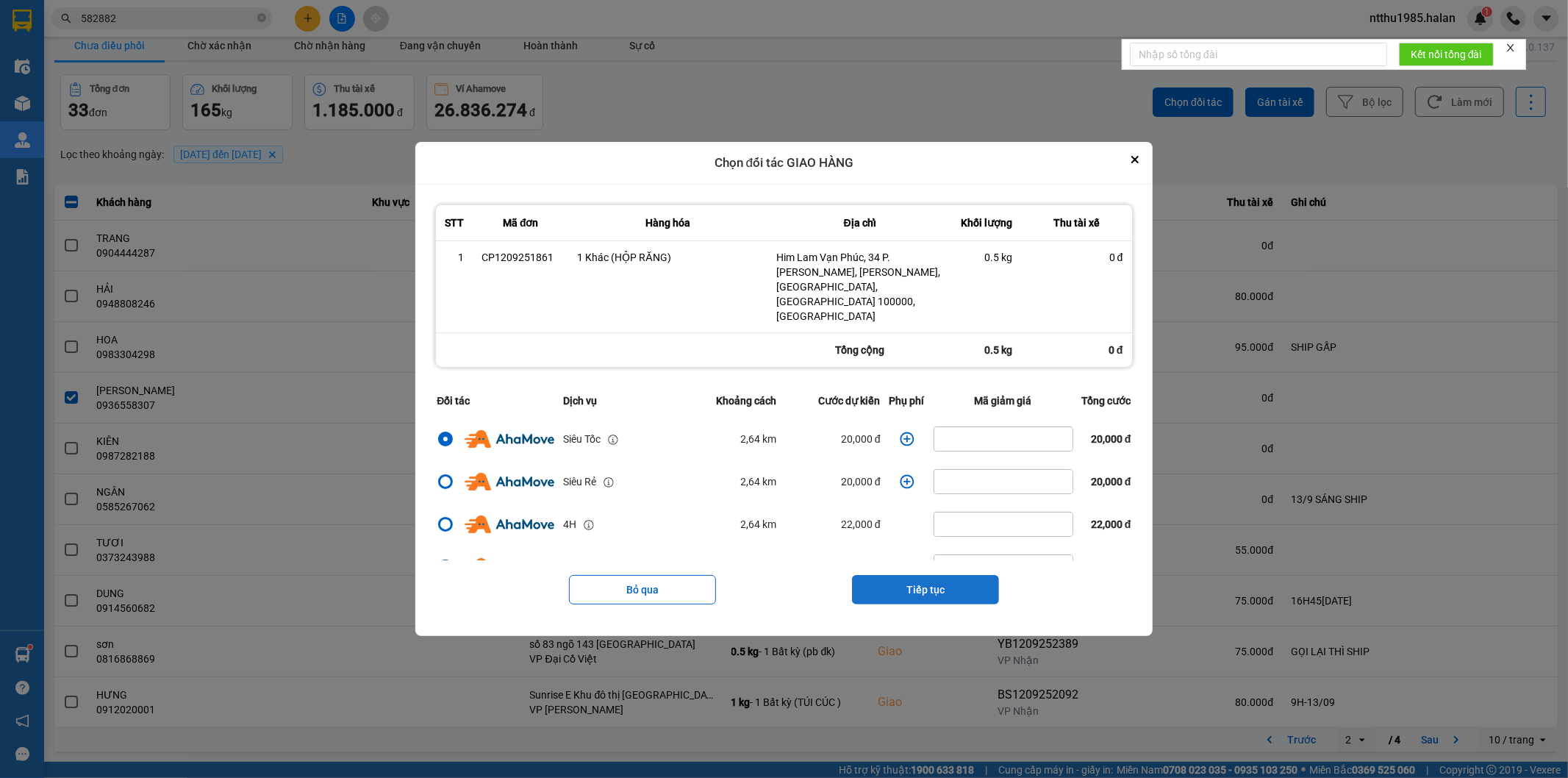
click at [776, 496] on button "Tiếp tục" at bounding box center [925, 589] width 147 height 29
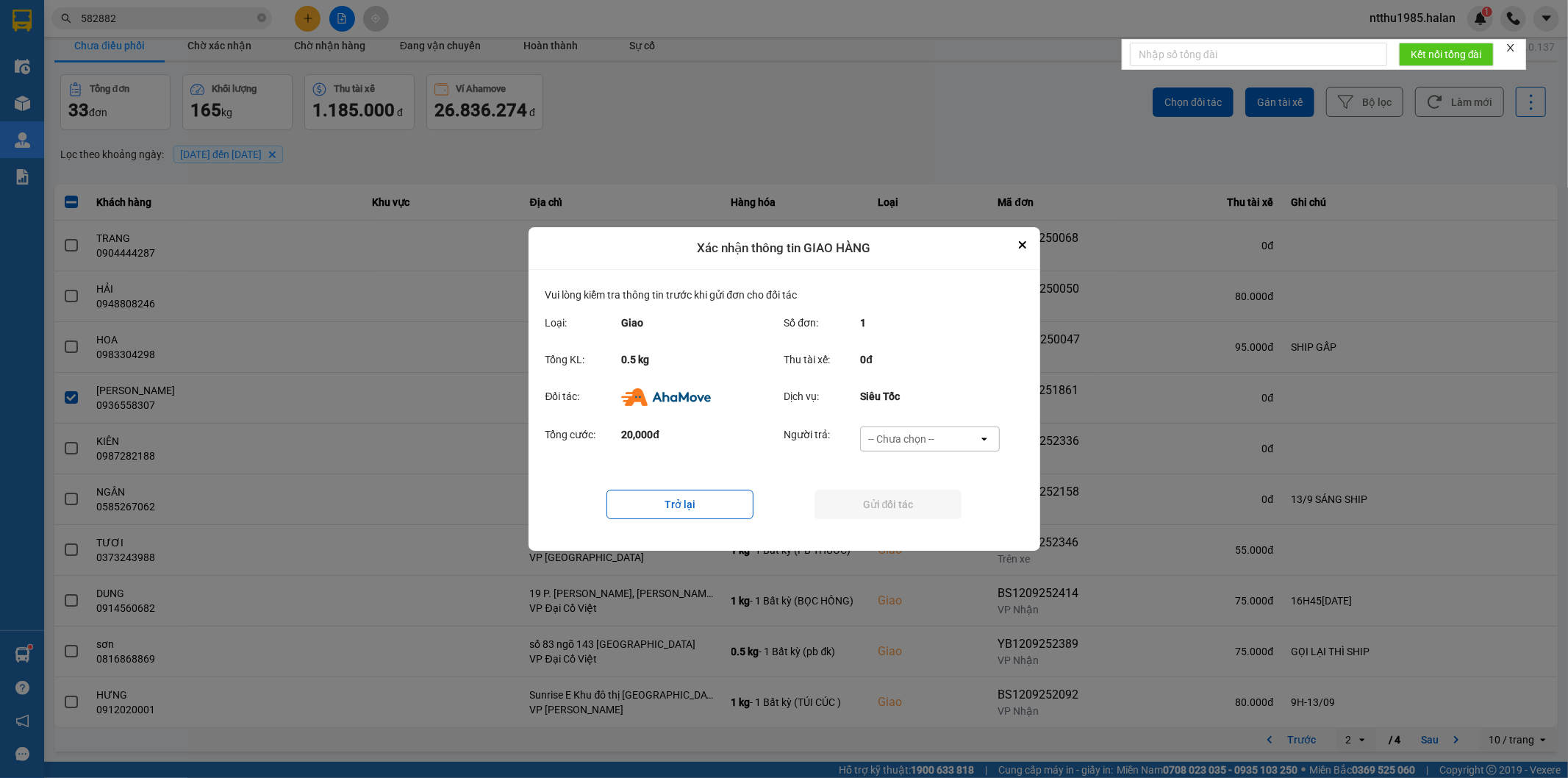
click at [776, 435] on div "-- Chưa chọn --" at bounding box center [901, 439] width 67 height 15
click at [776, 496] on span "Ví Ahamove" at bounding box center [901, 525] width 59 height 15
click at [776, 496] on button "Gửi đối tác" at bounding box center [888, 504] width 147 height 29
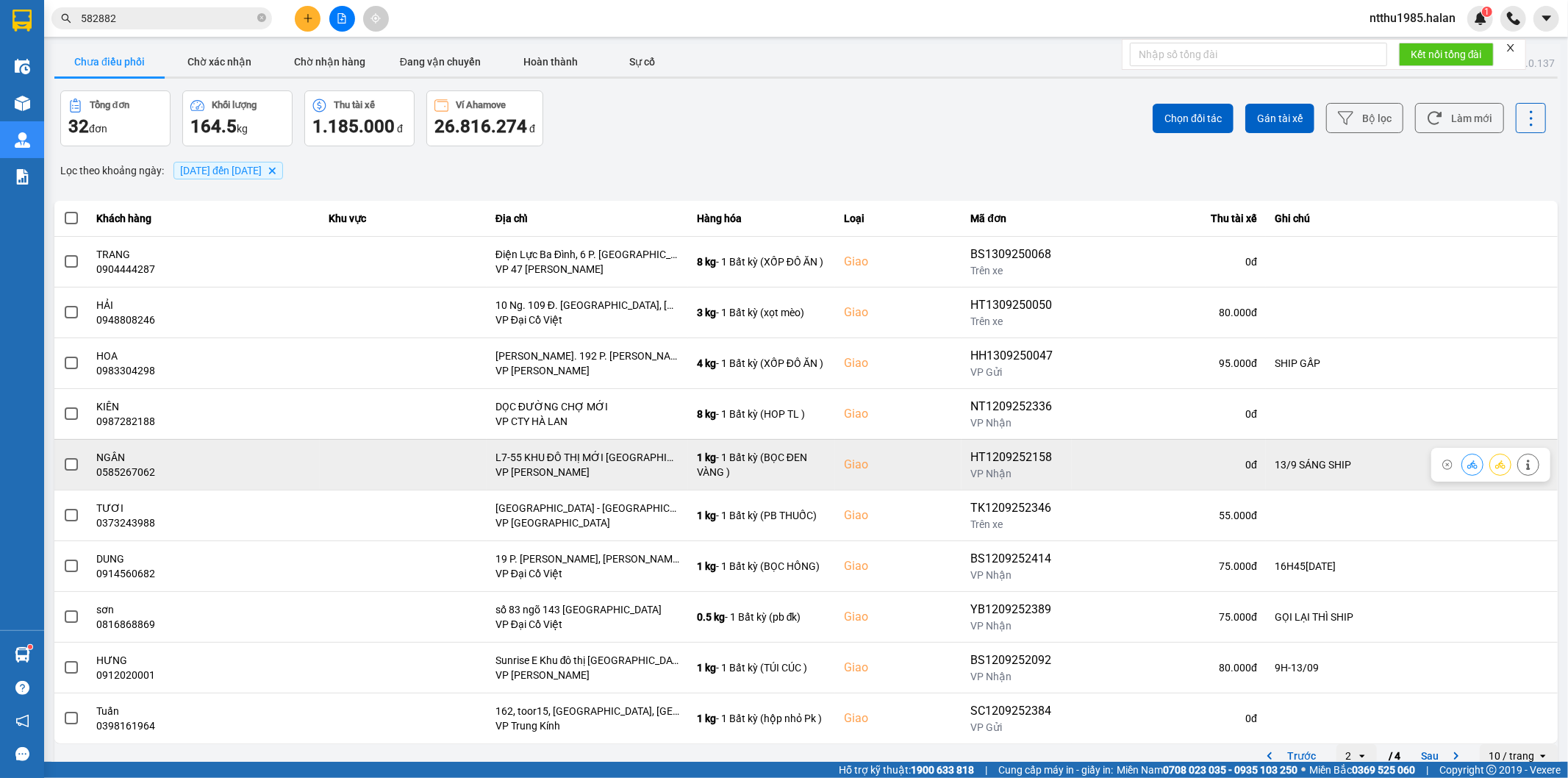
click at [71, 460] on span at bounding box center [71, 465] width 13 height 13
click at [63, 457] on input "checkbox" at bounding box center [63, 457] width 0 height 0
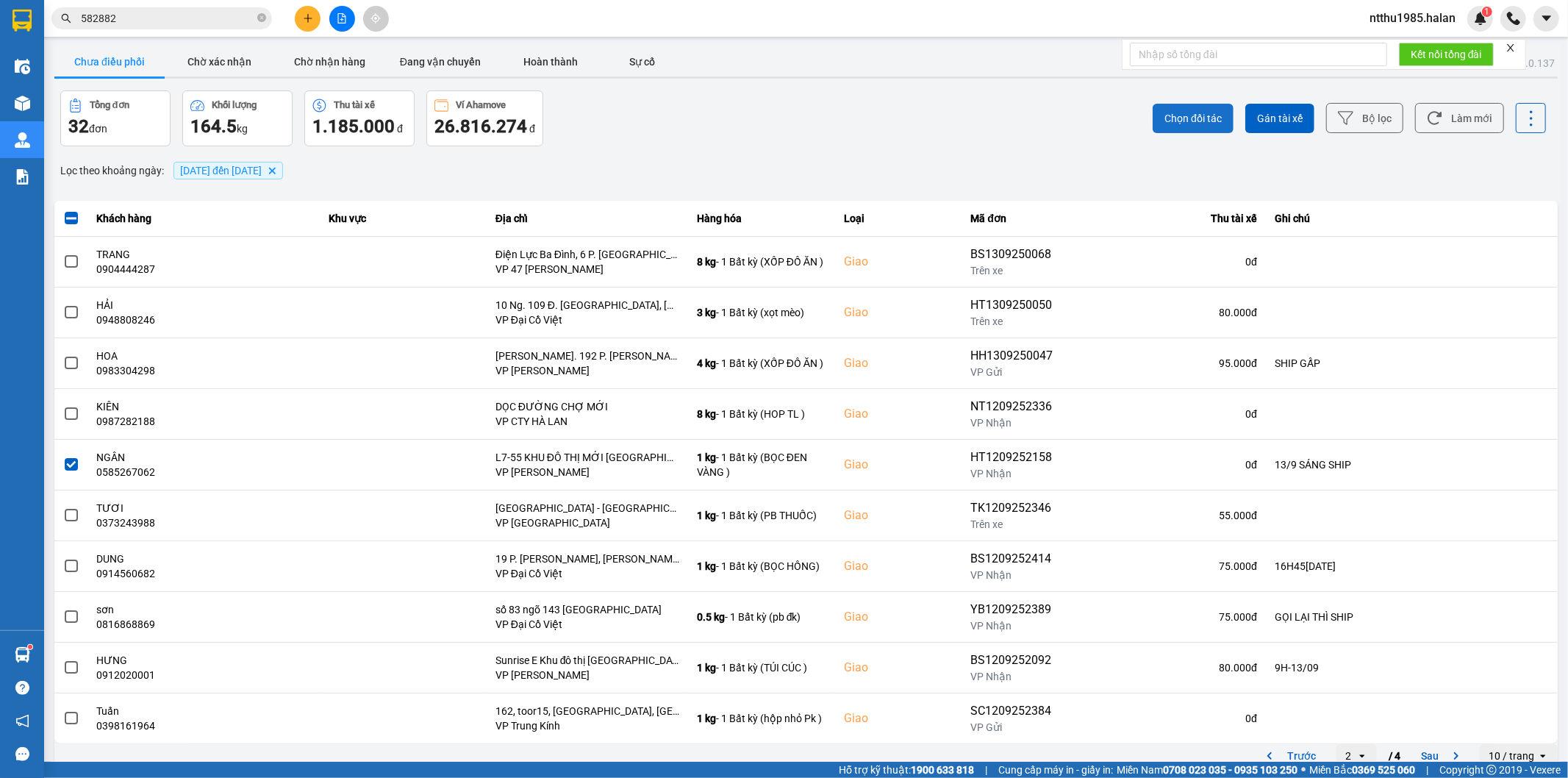
click at [776, 121] on span "Chọn đối tác" at bounding box center [1193, 118] width 57 height 15
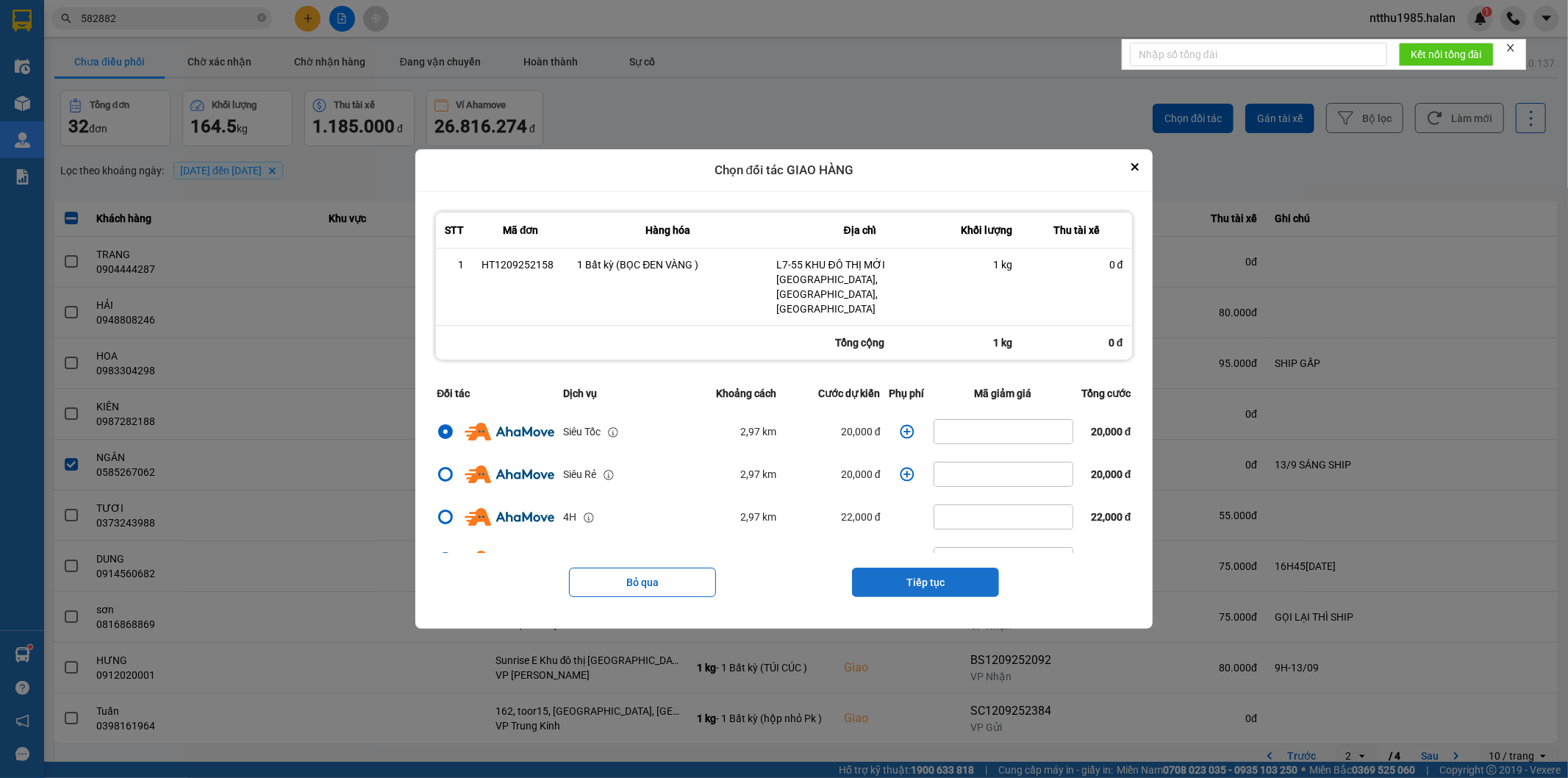
drag, startPoint x: 930, startPoint y: 569, endPoint x: 930, endPoint y: 545, distance: 24.0
click at [776, 496] on button "Tiếp tục" at bounding box center [925, 582] width 147 height 29
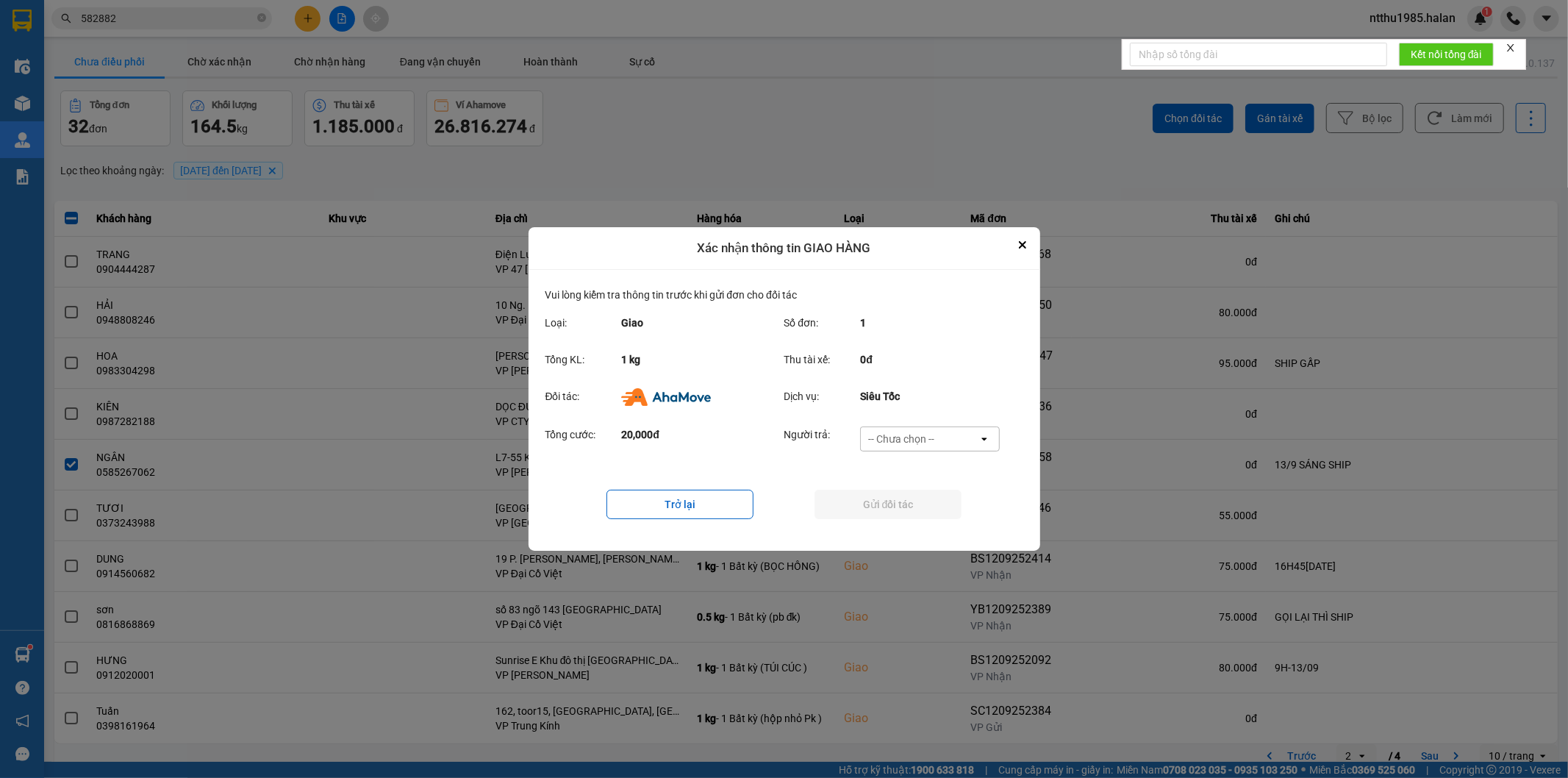
click at [776, 427] on div "-- Chưa chọn --" at bounding box center [919, 438] width 117 height 23
click at [776, 496] on span "Ví Ahamove" at bounding box center [901, 524] width 59 height 15
click at [776, 496] on button "Gửi đối tác" at bounding box center [888, 504] width 147 height 29
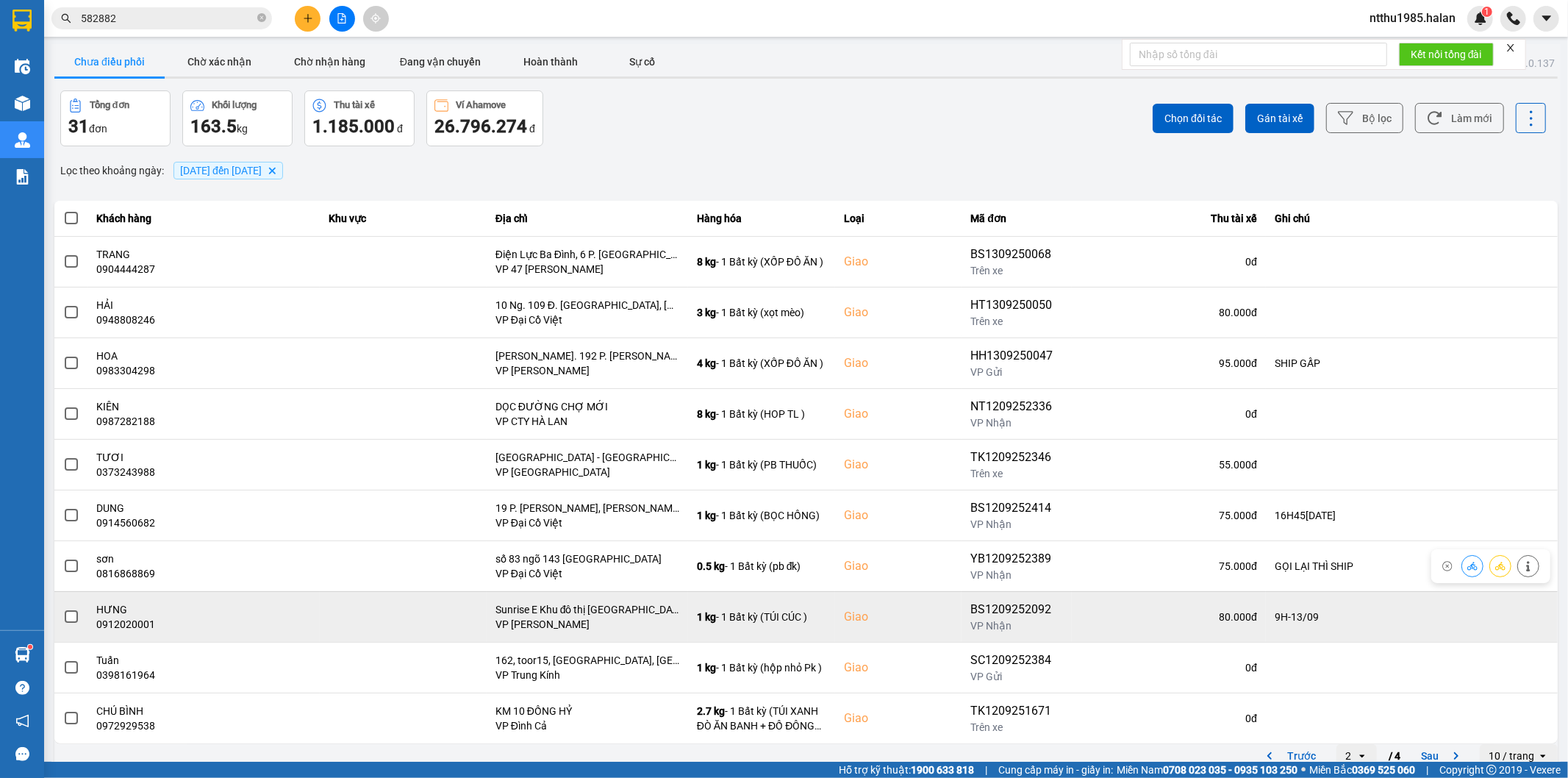
scroll to position [16, 0]
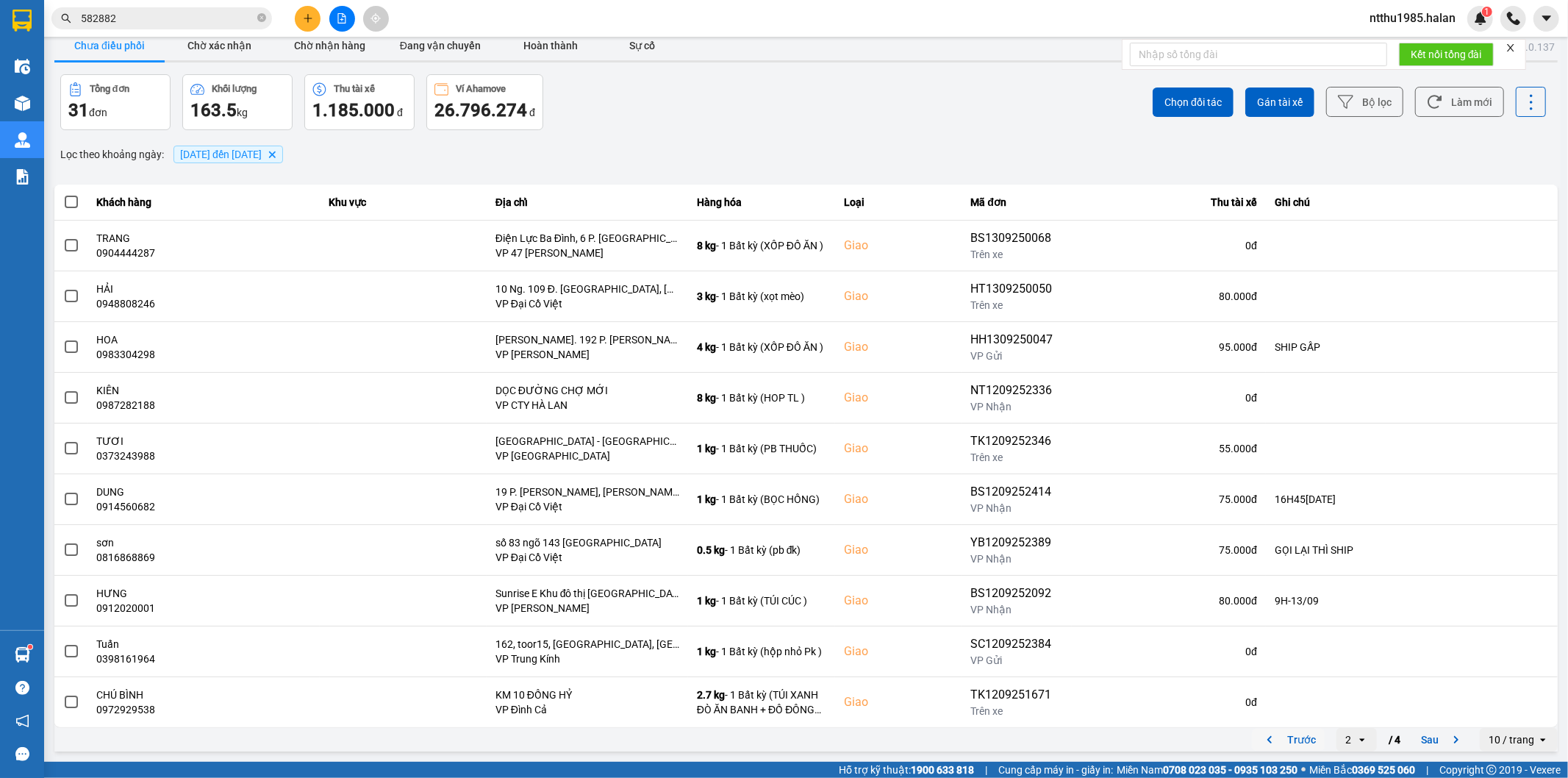
click at [776, 496] on button "Trước" at bounding box center [1288, 740] width 73 height 23
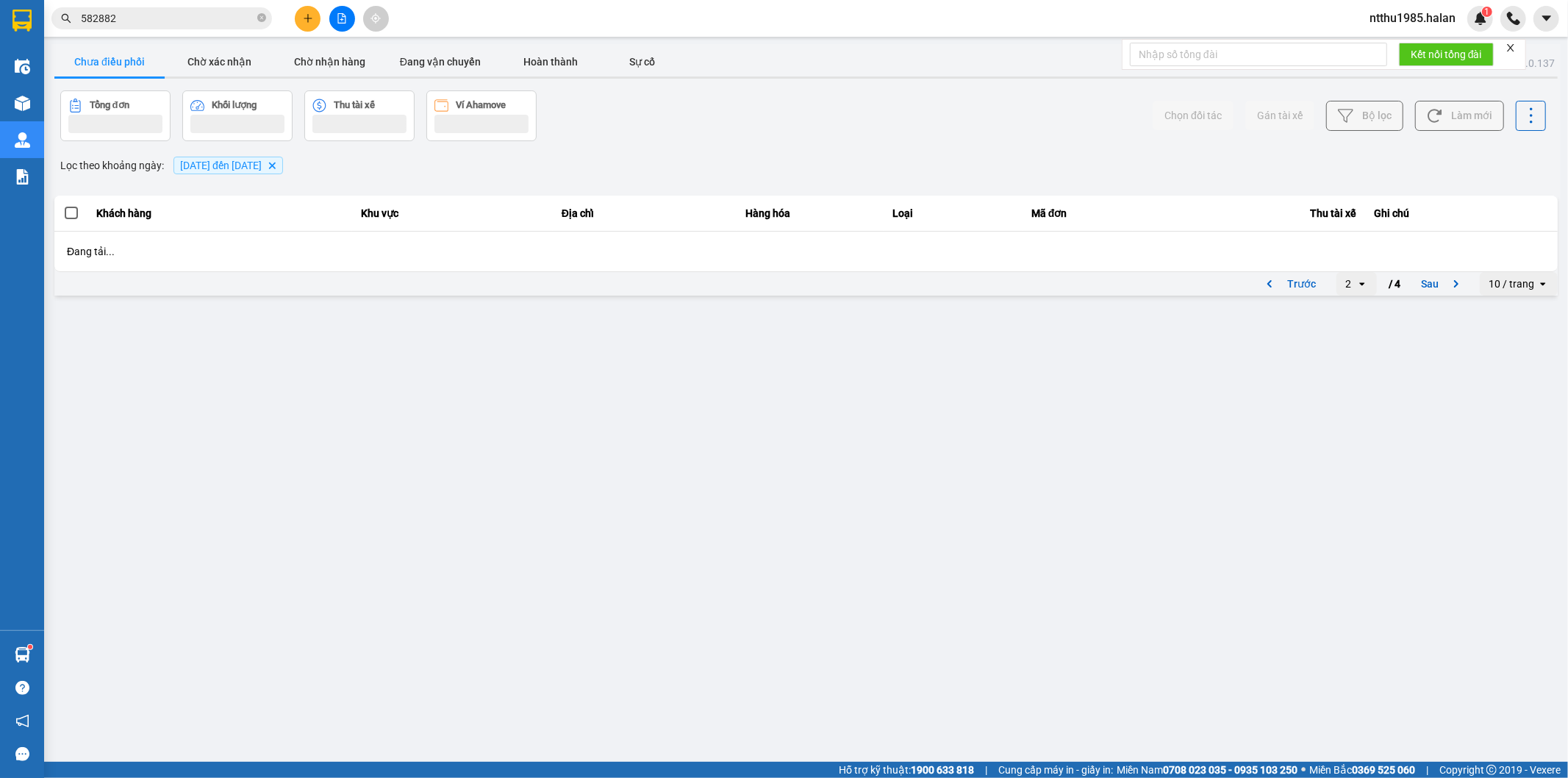
scroll to position [0, 0]
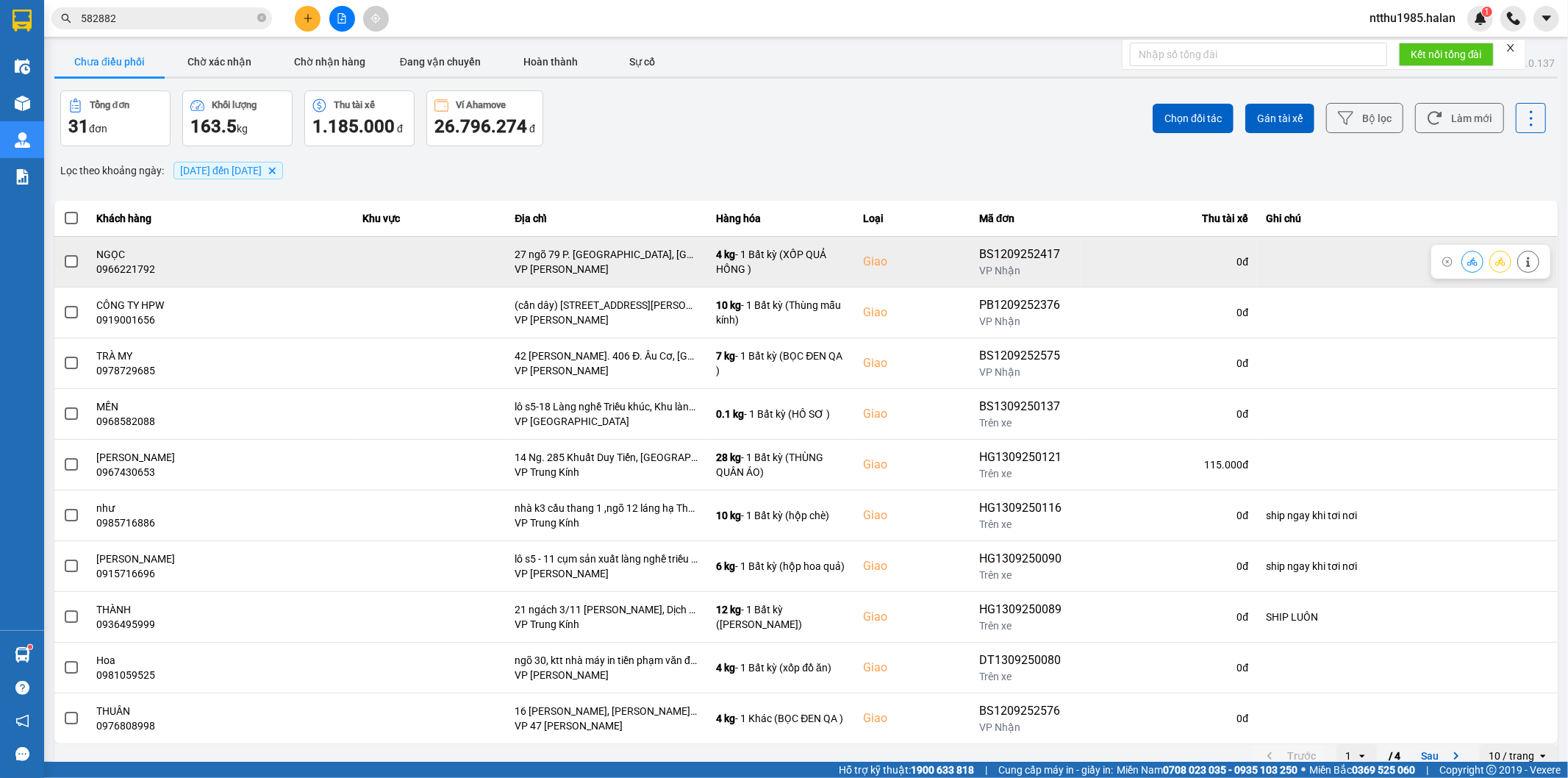
click at [68, 261] on span at bounding box center [71, 262] width 13 height 13
click at [63, 253] on input "checkbox" at bounding box center [63, 253] width 0 height 0
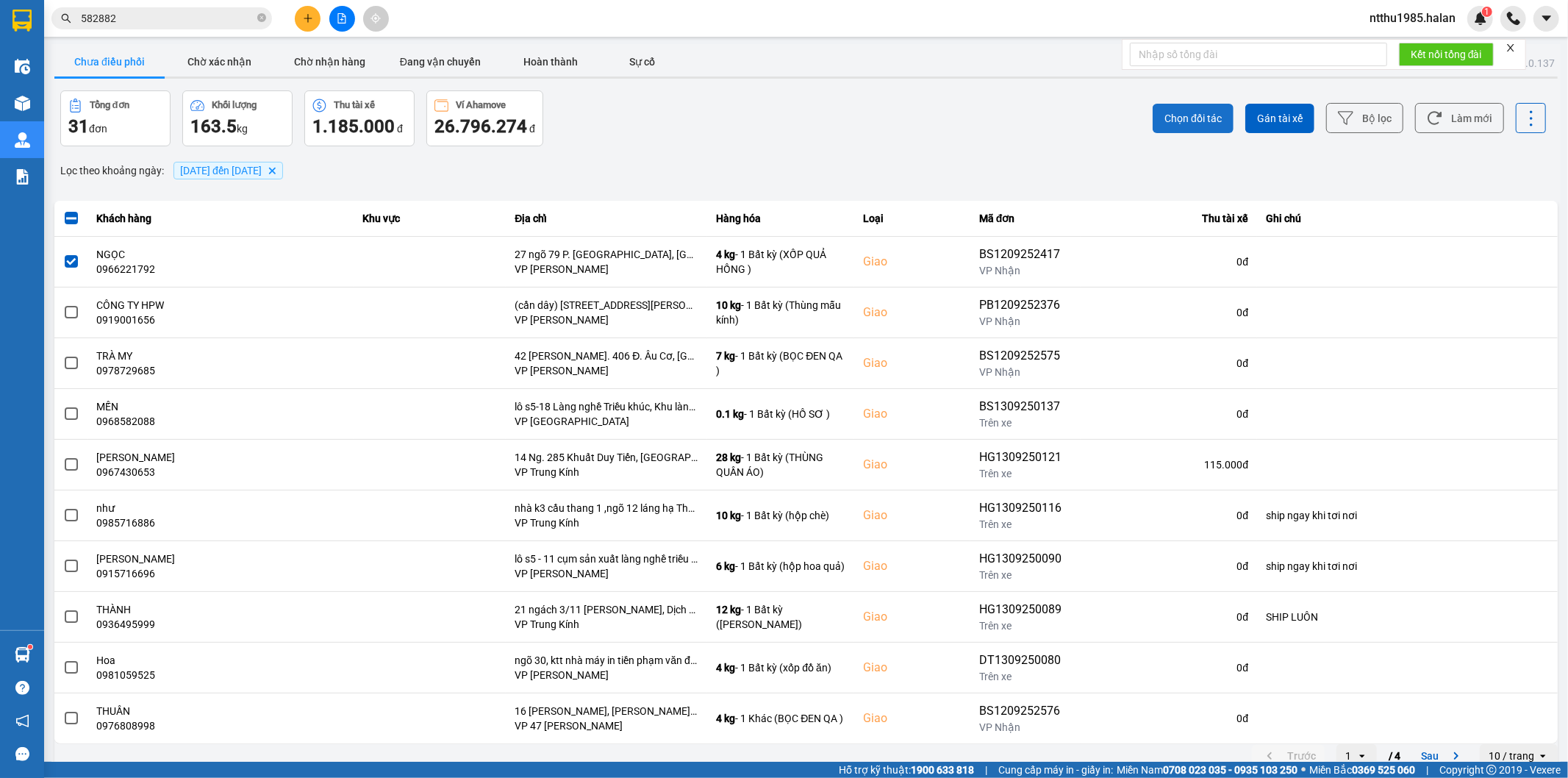
click at [776, 114] on span "Chọn đối tác" at bounding box center [1193, 118] width 57 height 15
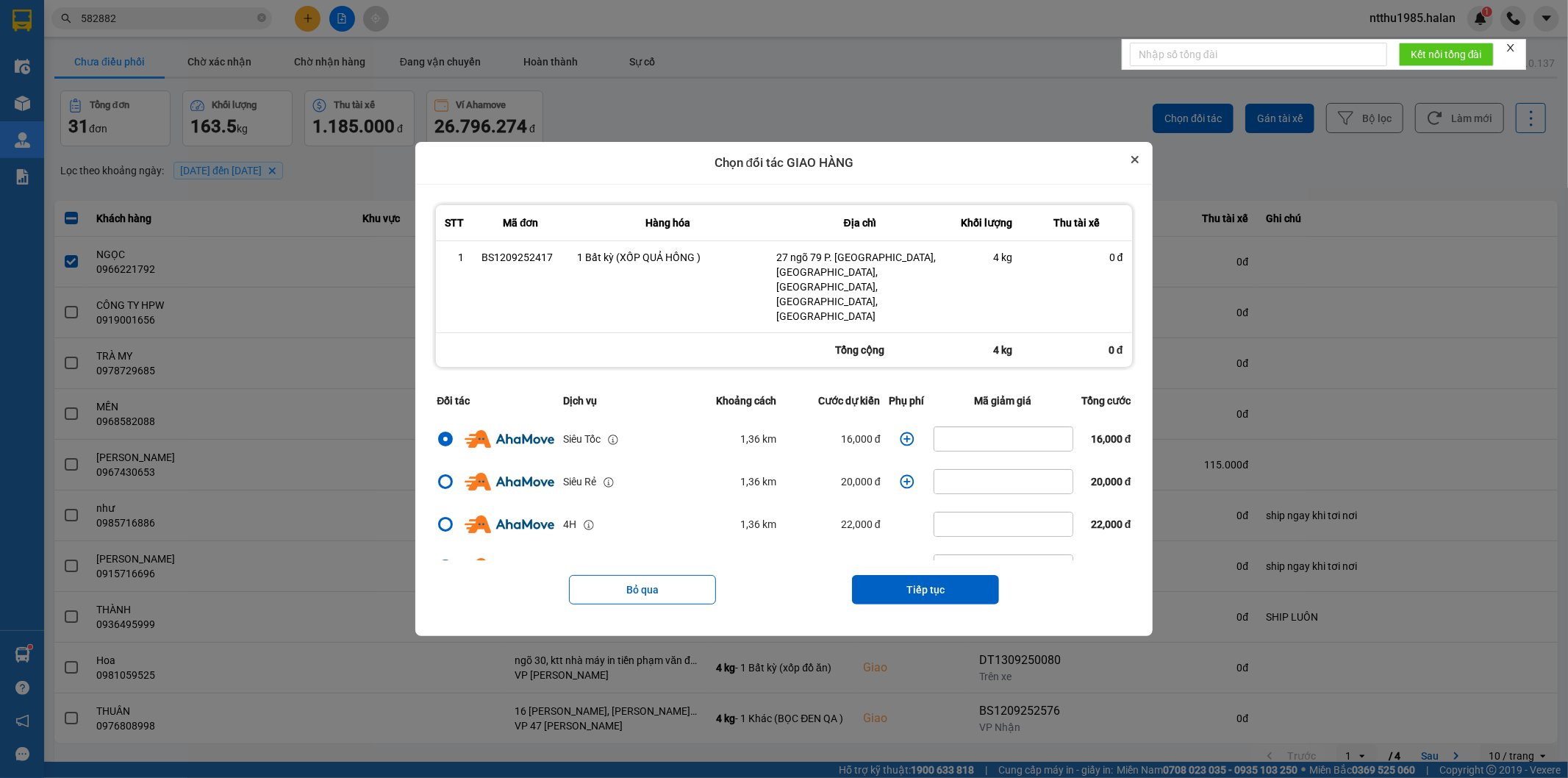
click at [776, 162] on icon "Close" at bounding box center [1135, 160] width 6 height 6
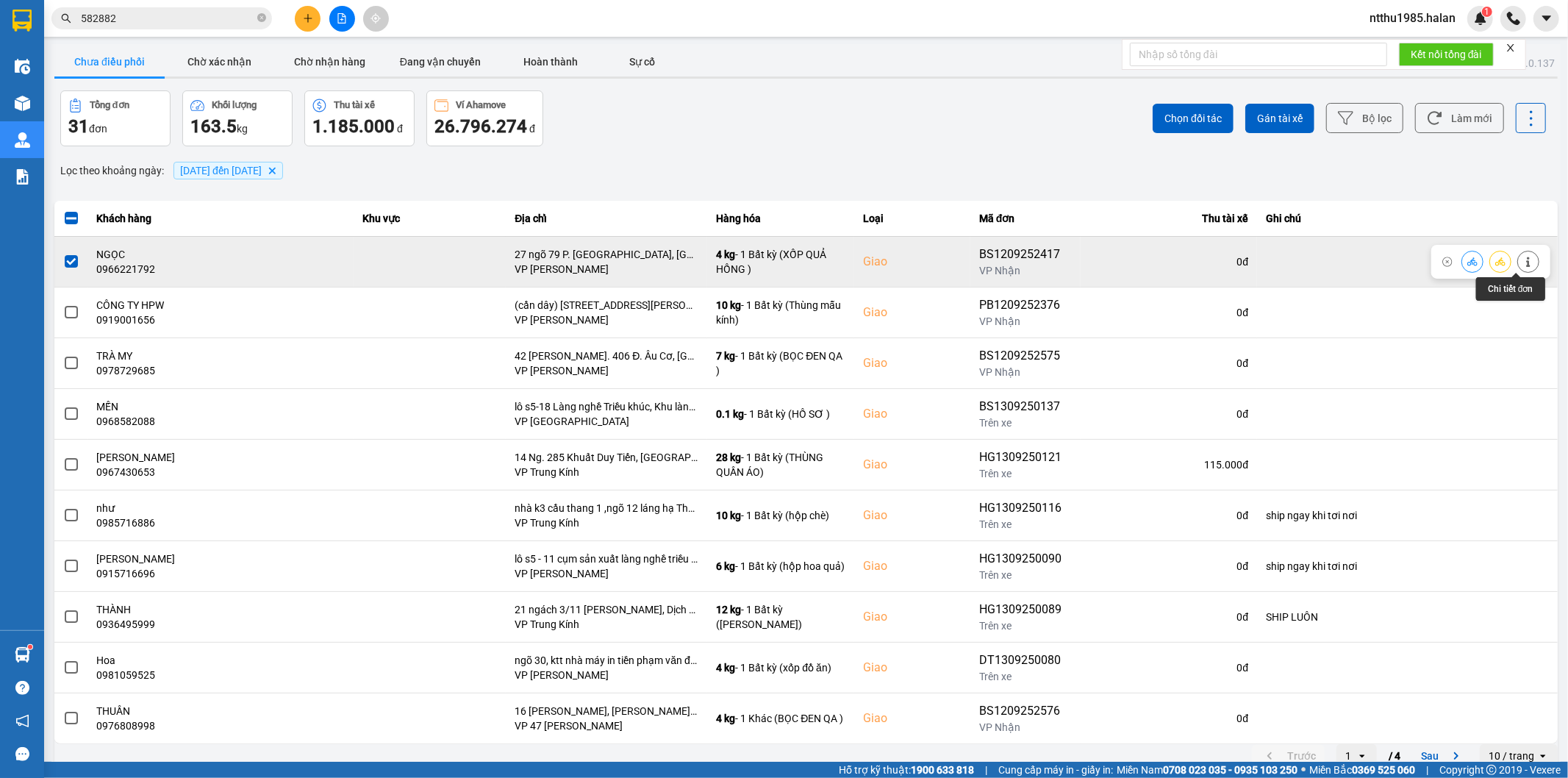
click at [776, 260] on icon at bounding box center [1528, 261] width 10 height 10
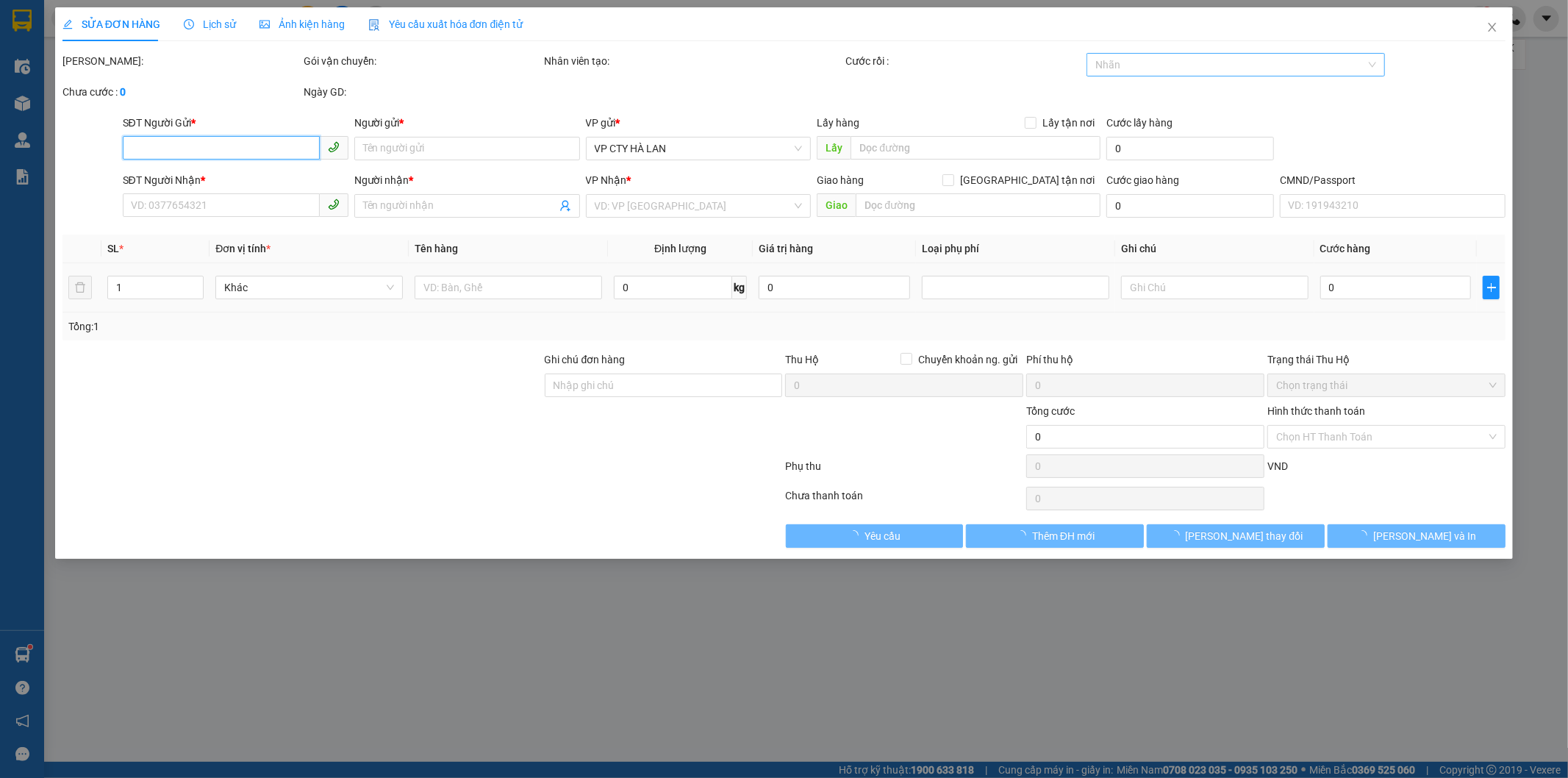
type input "0868875688"
type input "NGÂN"
type input "0966221792"
type input "NGỌC"
checkbox input "true"
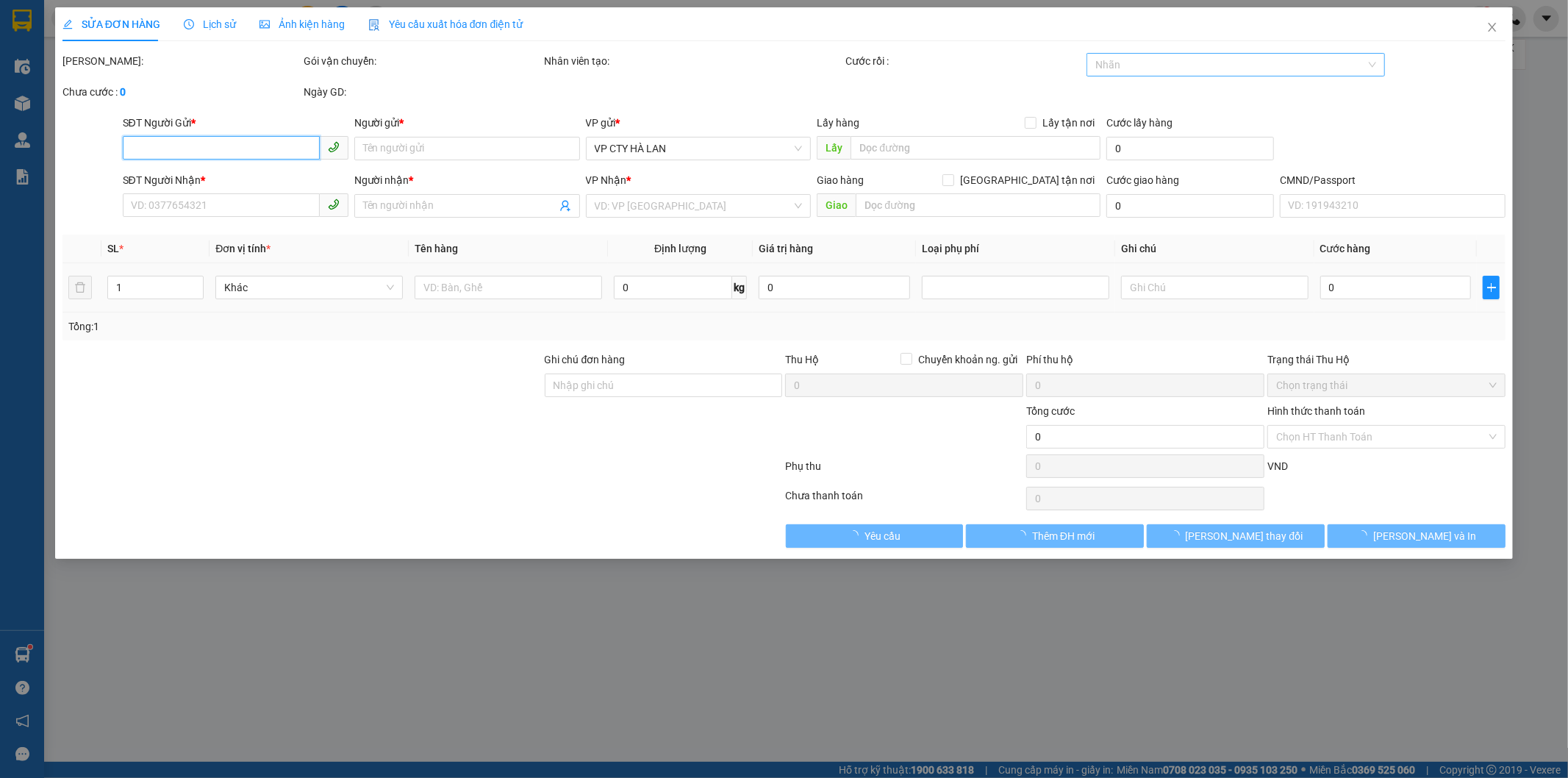
type input "27 ngõ 79 P. Lâm Hạ, Bồ Đề, Long Biên, Hà Nội, Việt Nam"
type input "70.000"
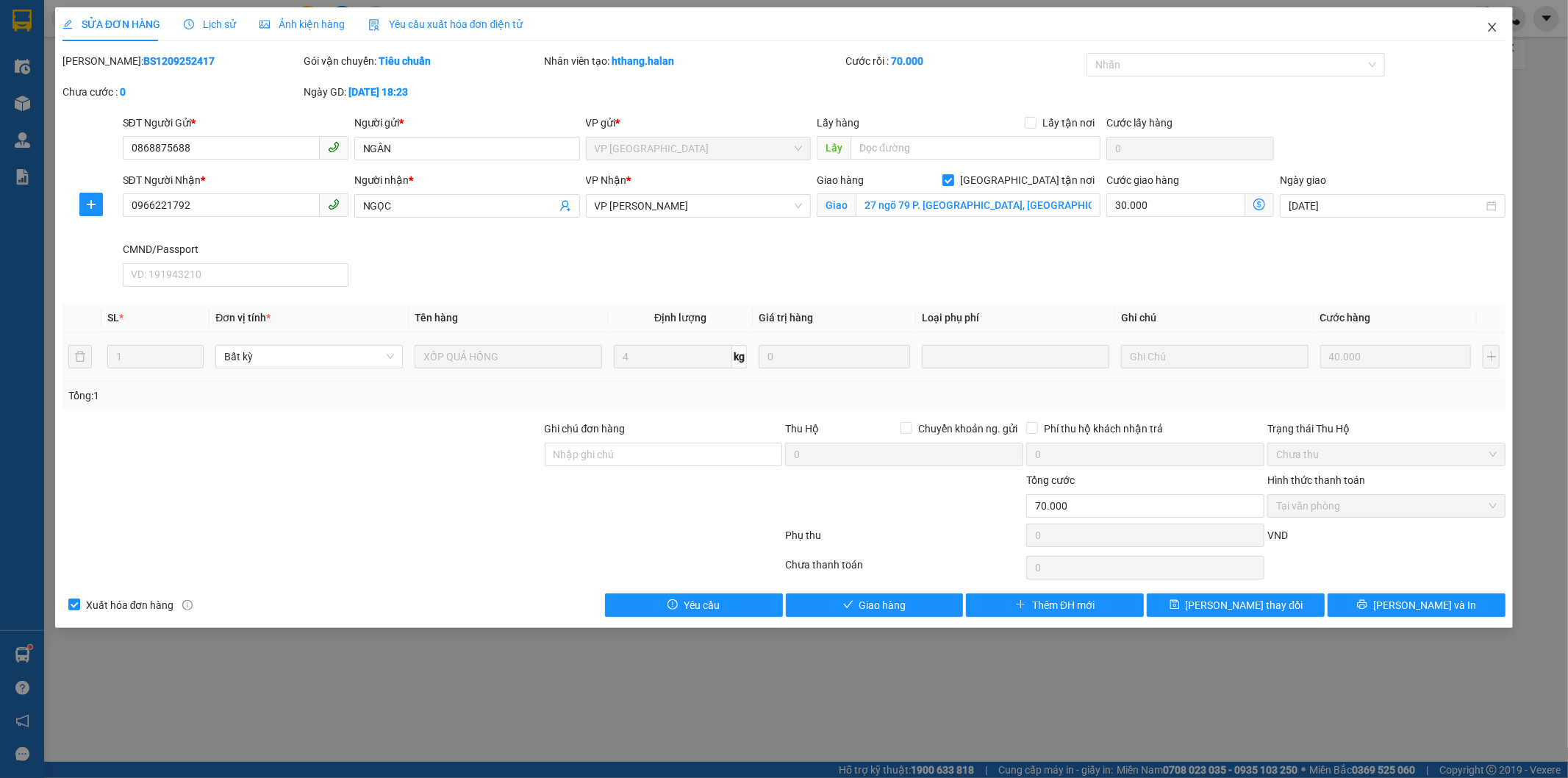
click at [776, 23] on icon "close" at bounding box center [1492, 27] width 12 height 12
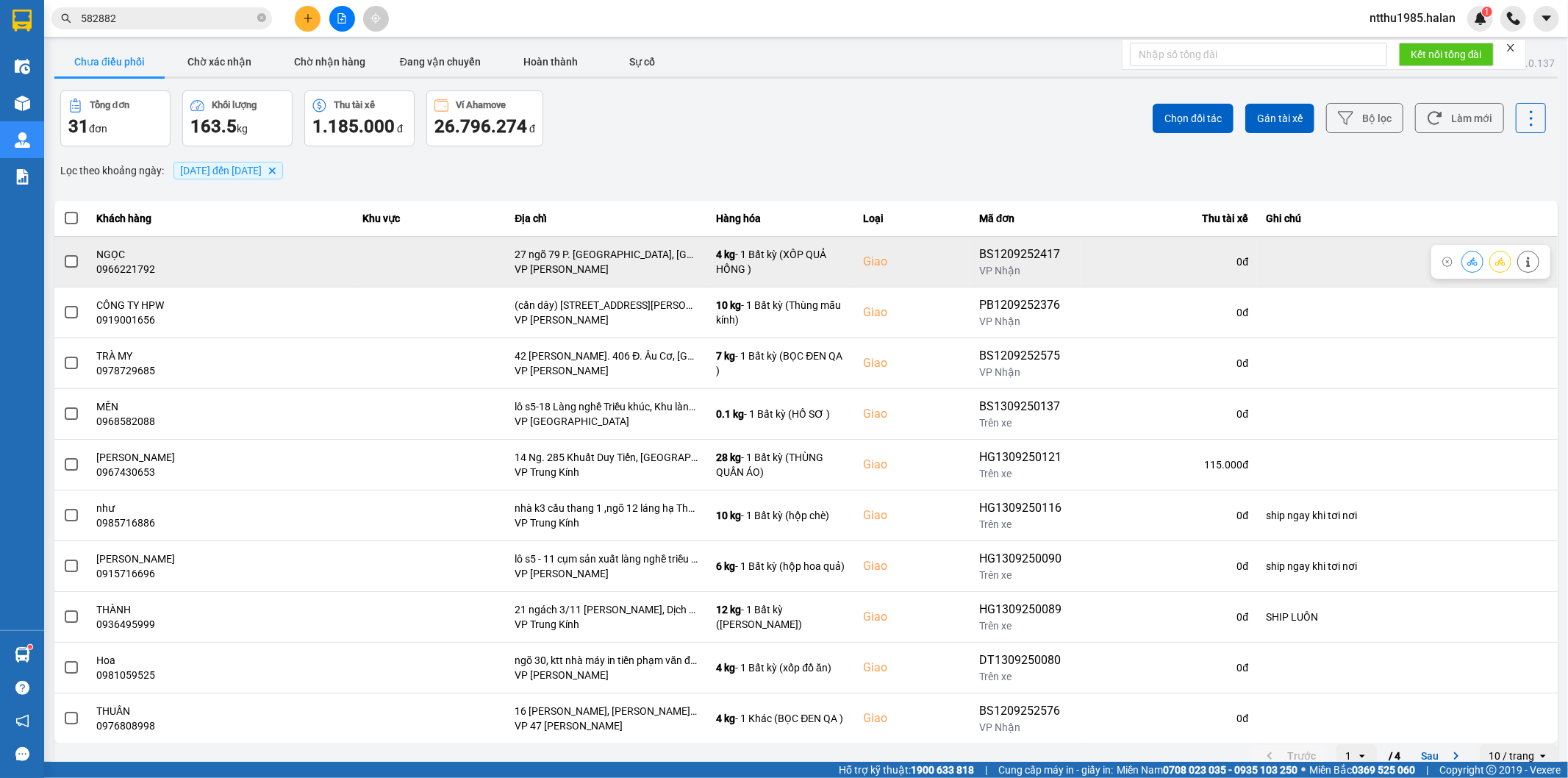
click at [74, 260] on span at bounding box center [71, 262] width 13 height 13
click at [63, 253] on input "checkbox" at bounding box center [63, 253] width 0 height 0
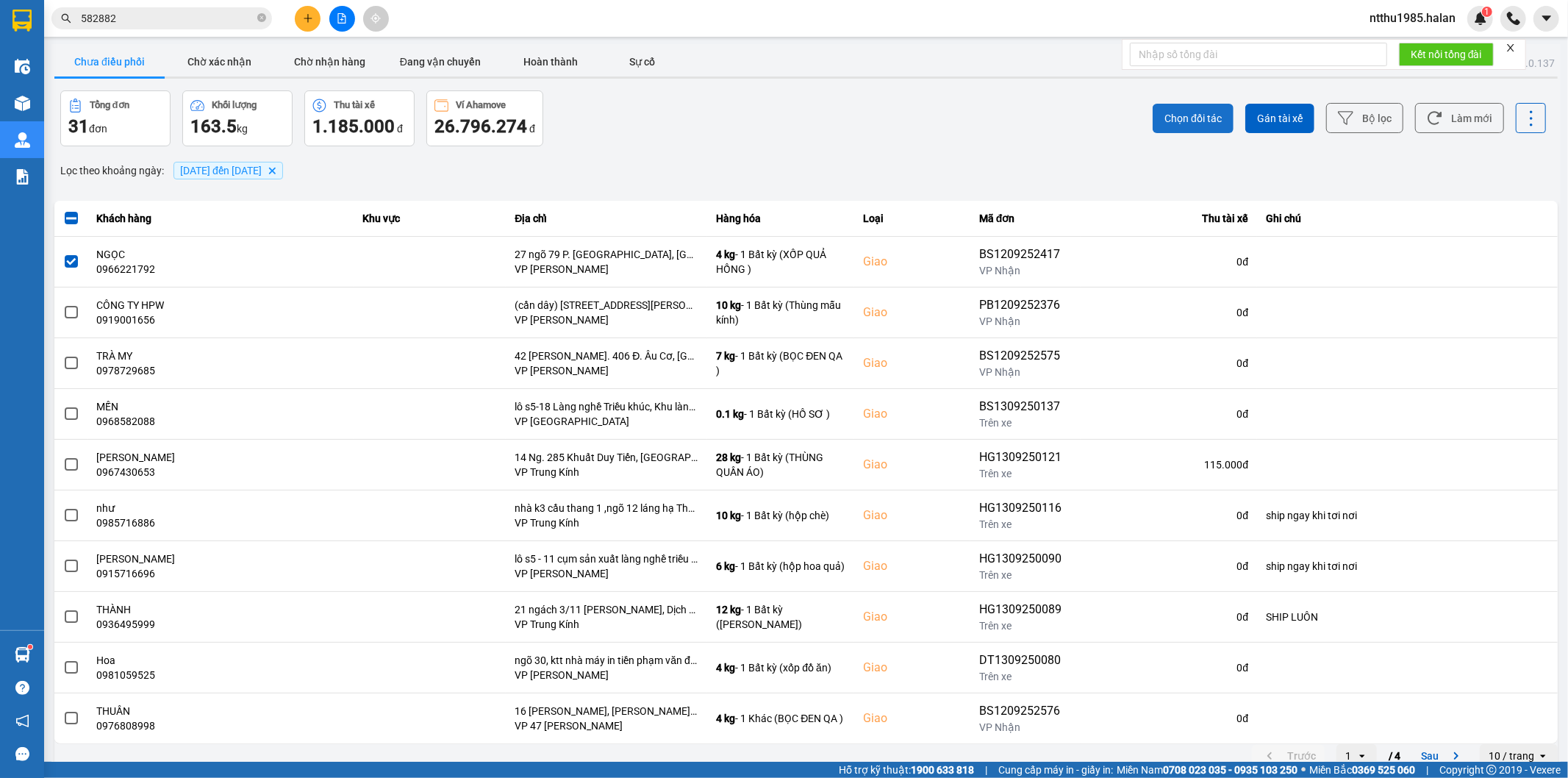
click at [776, 114] on span "Chọn đối tác" at bounding box center [1193, 118] width 57 height 15
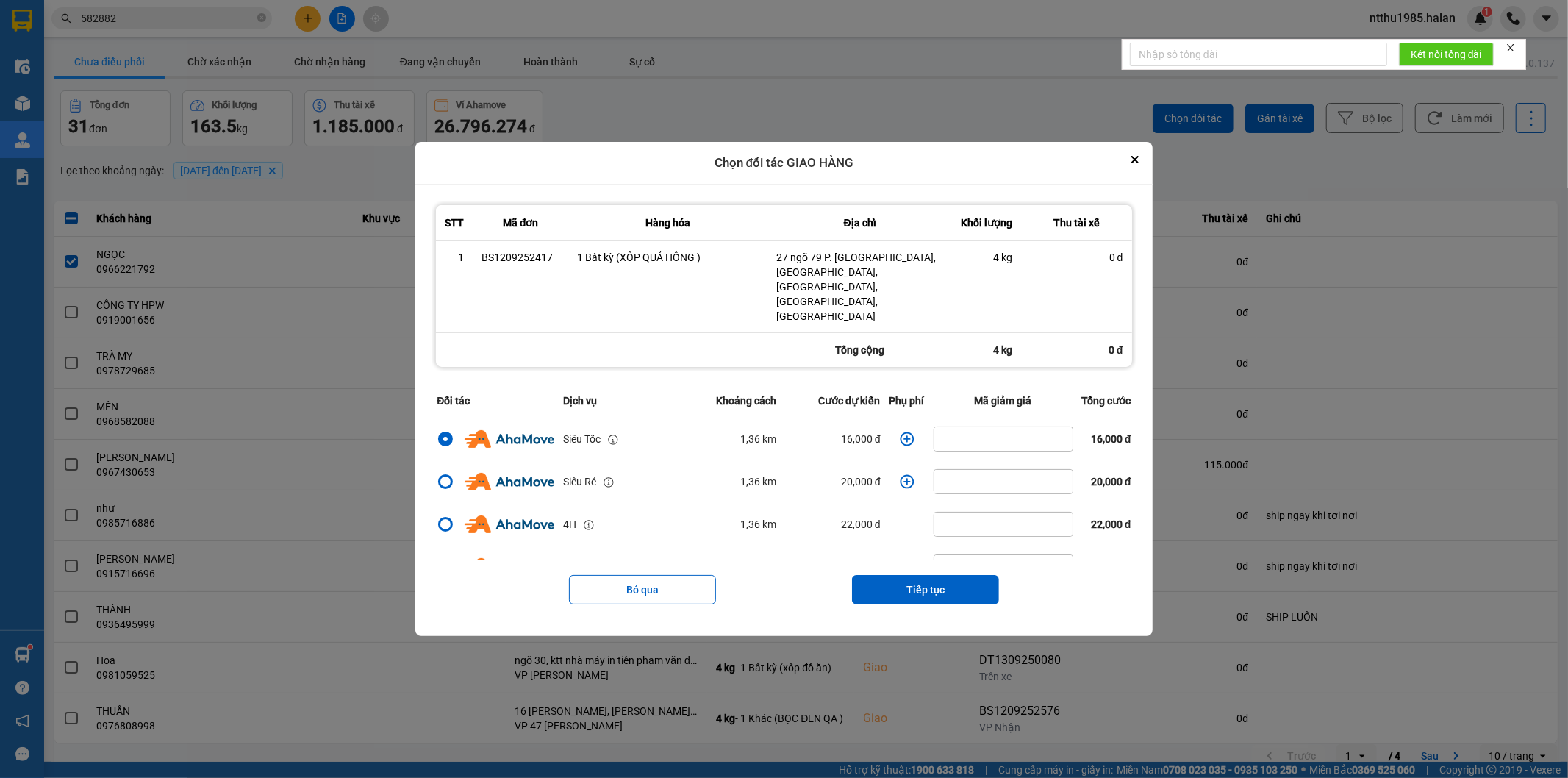
click at [776, 432] on icon "dialog" at bounding box center [907, 439] width 15 height 15
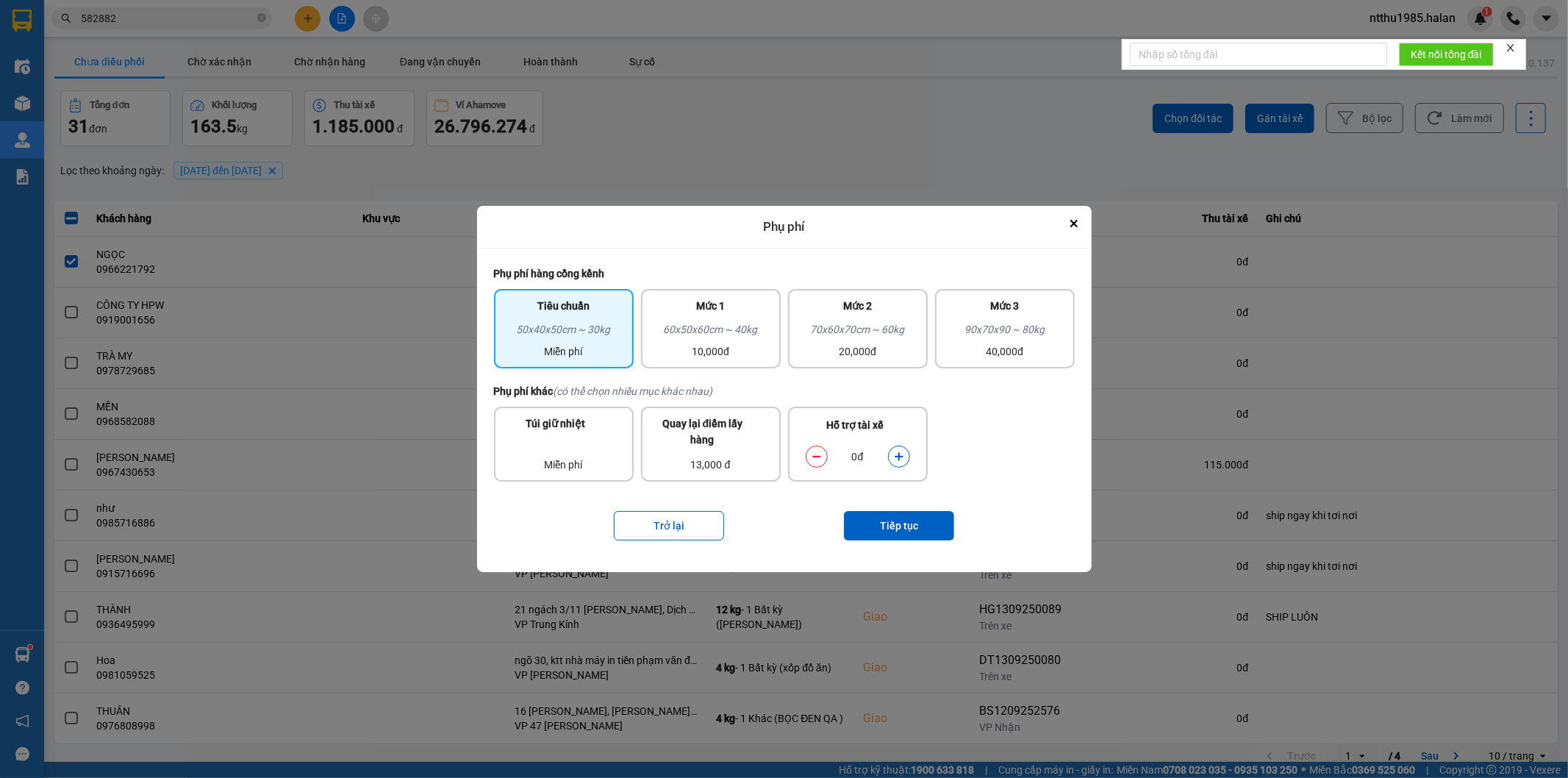
click at [776, 451] on icon "dialog" at bounding box center [899, 456] width 10 height 10
click at [776, 496] on button "Tiếp tục" at bounding box center [899, 526] width 111 height 29
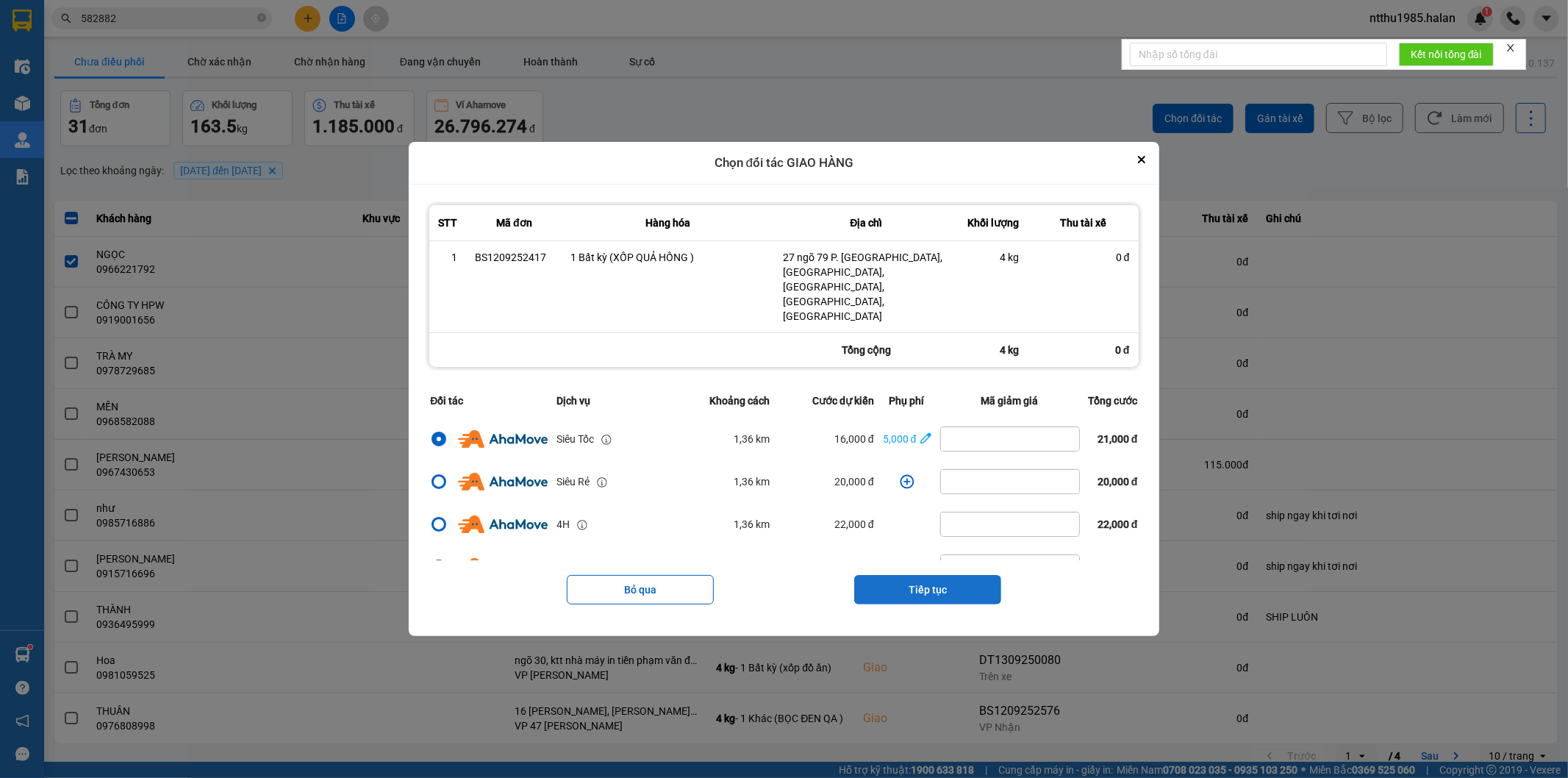
click at [776, 496] on button "Tiếp tục" at bounding box center [927, 589] width 147 height 29
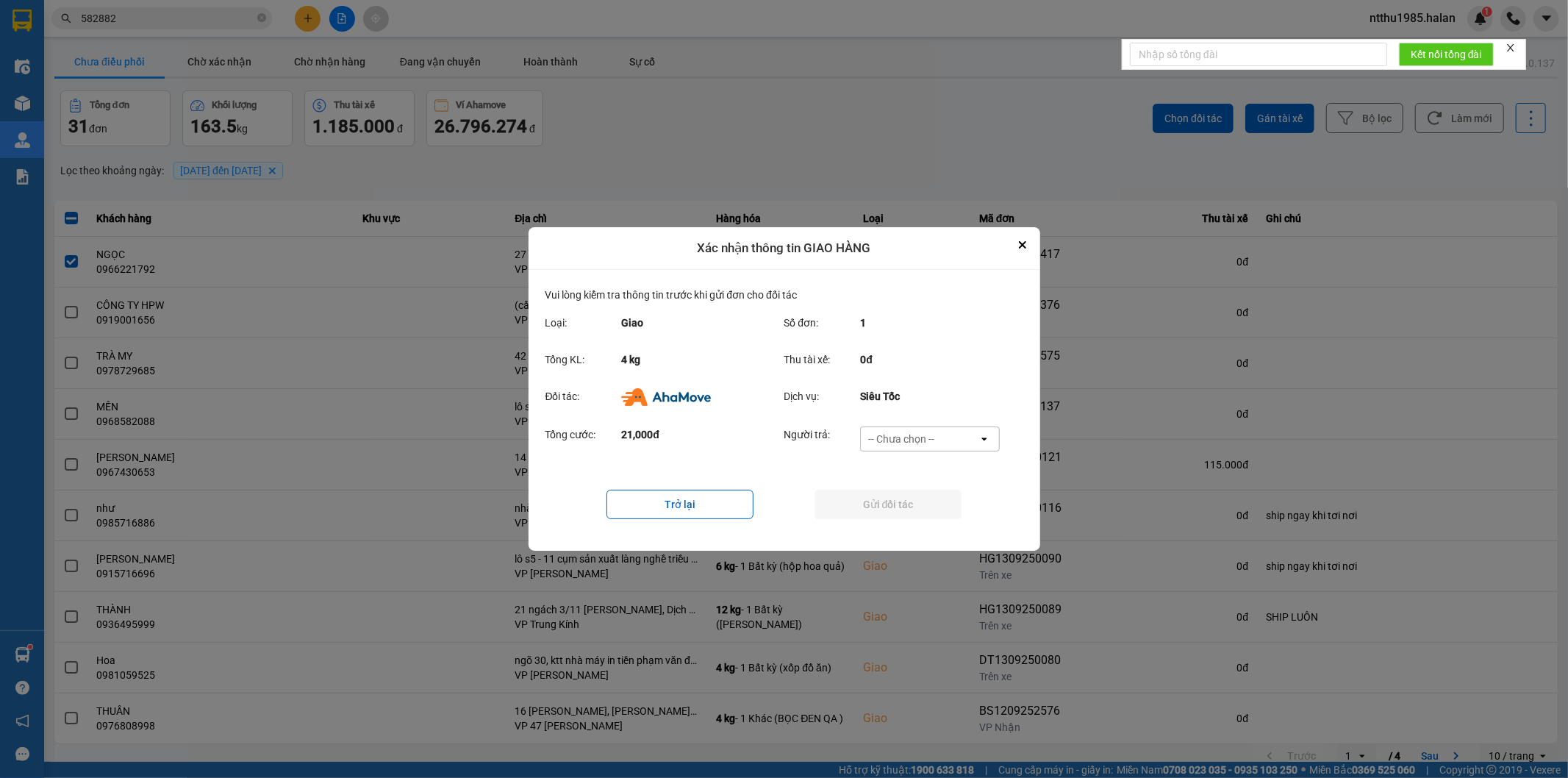
click at [776, 436] on div "-- Chưa chọn --" at bounding box center [901, 439] width 67 height 15
click at [776, 496] on span "Ví Ahamove" at bounding box center [901, 524] width 59 height 15
click at [776, 496] on button "Gửi đối tác" at bounding box center [888, 504] width 147 height 29
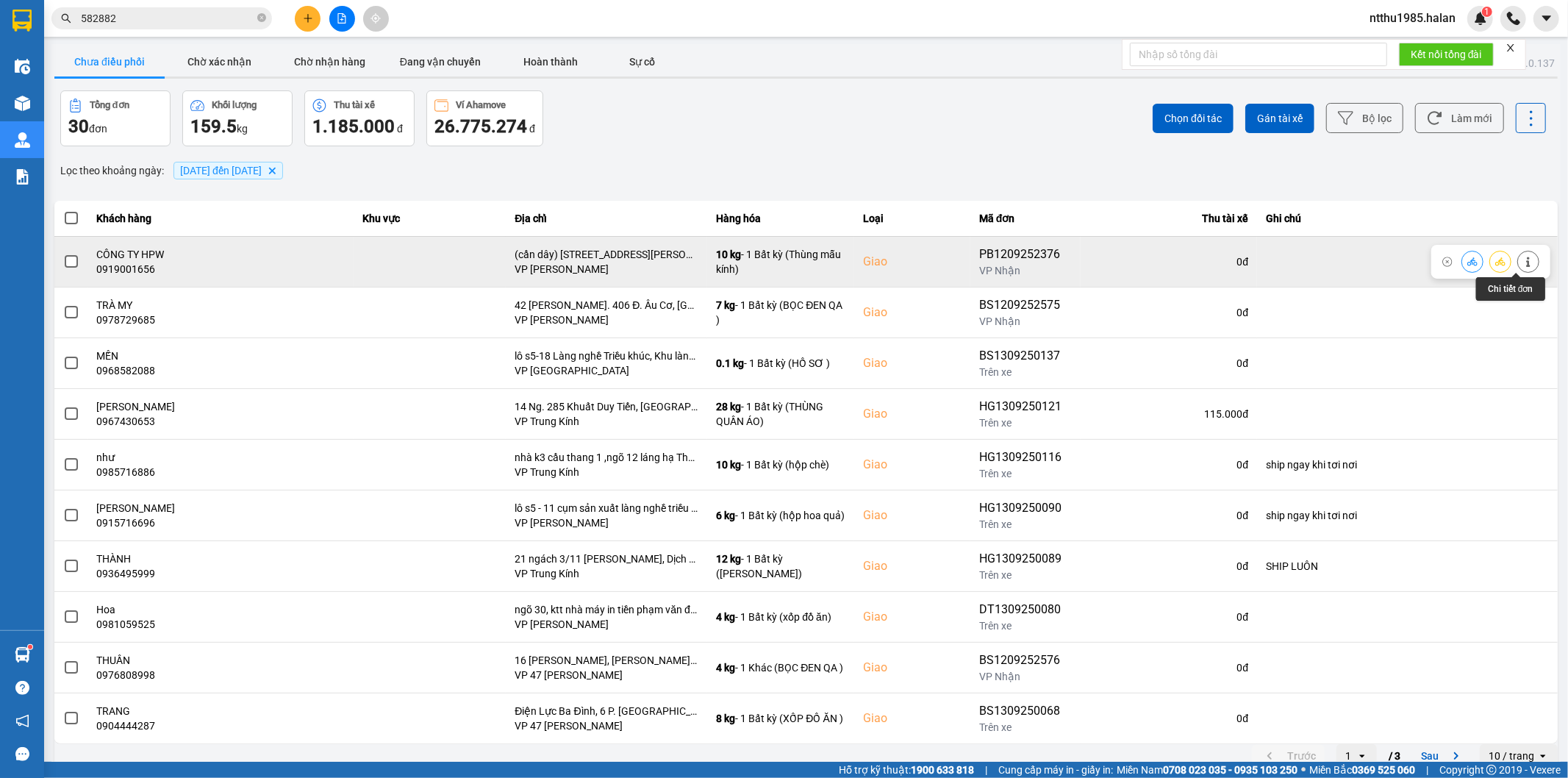
click at [776, 263] on button at bounding box center [1529, 261] width 21 height 25
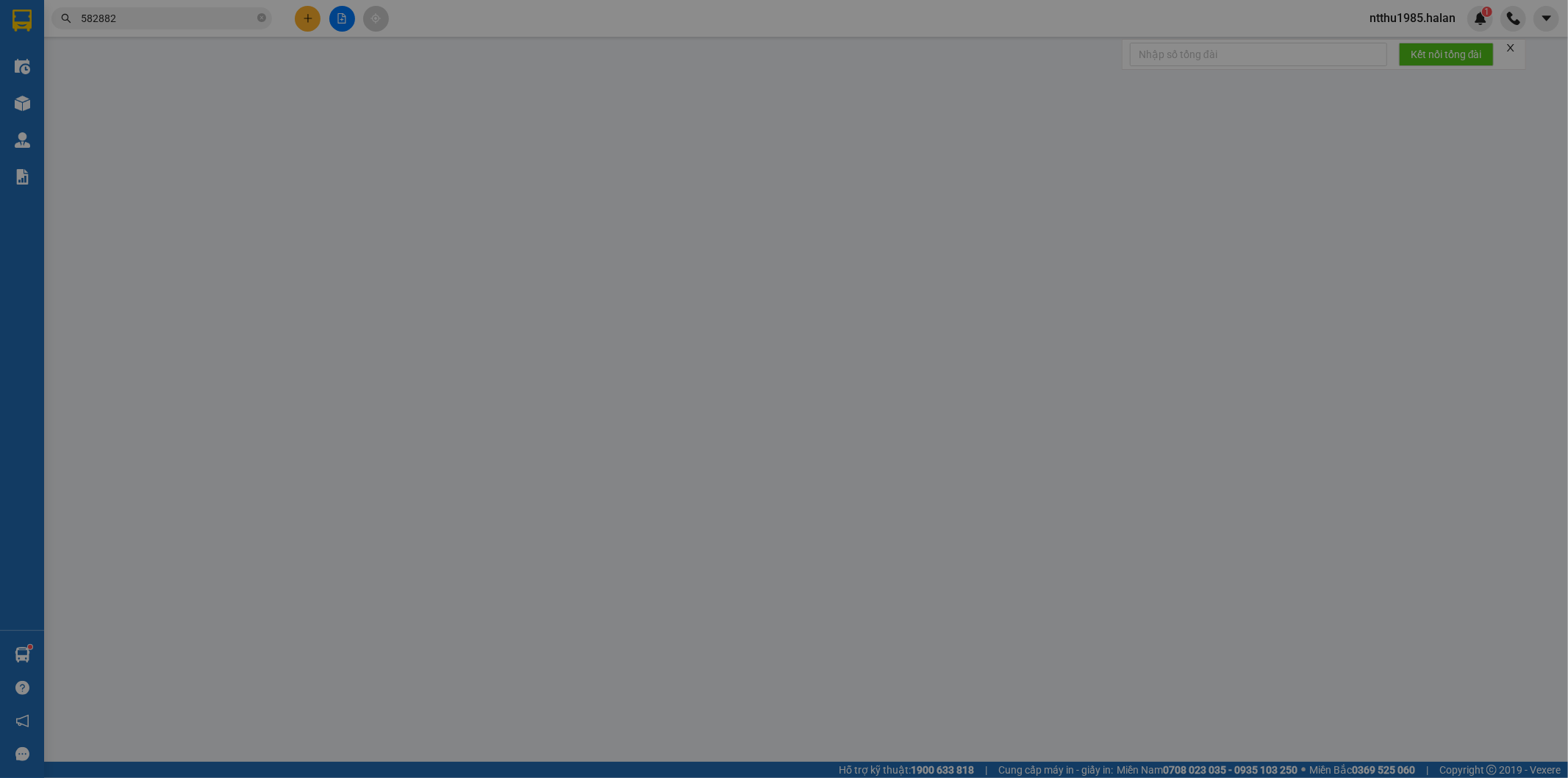
type input "0967701486"
type input "CHUNG"
type input "0919001656"
type input "CÔNG TY HPW"
checkbox input "true"
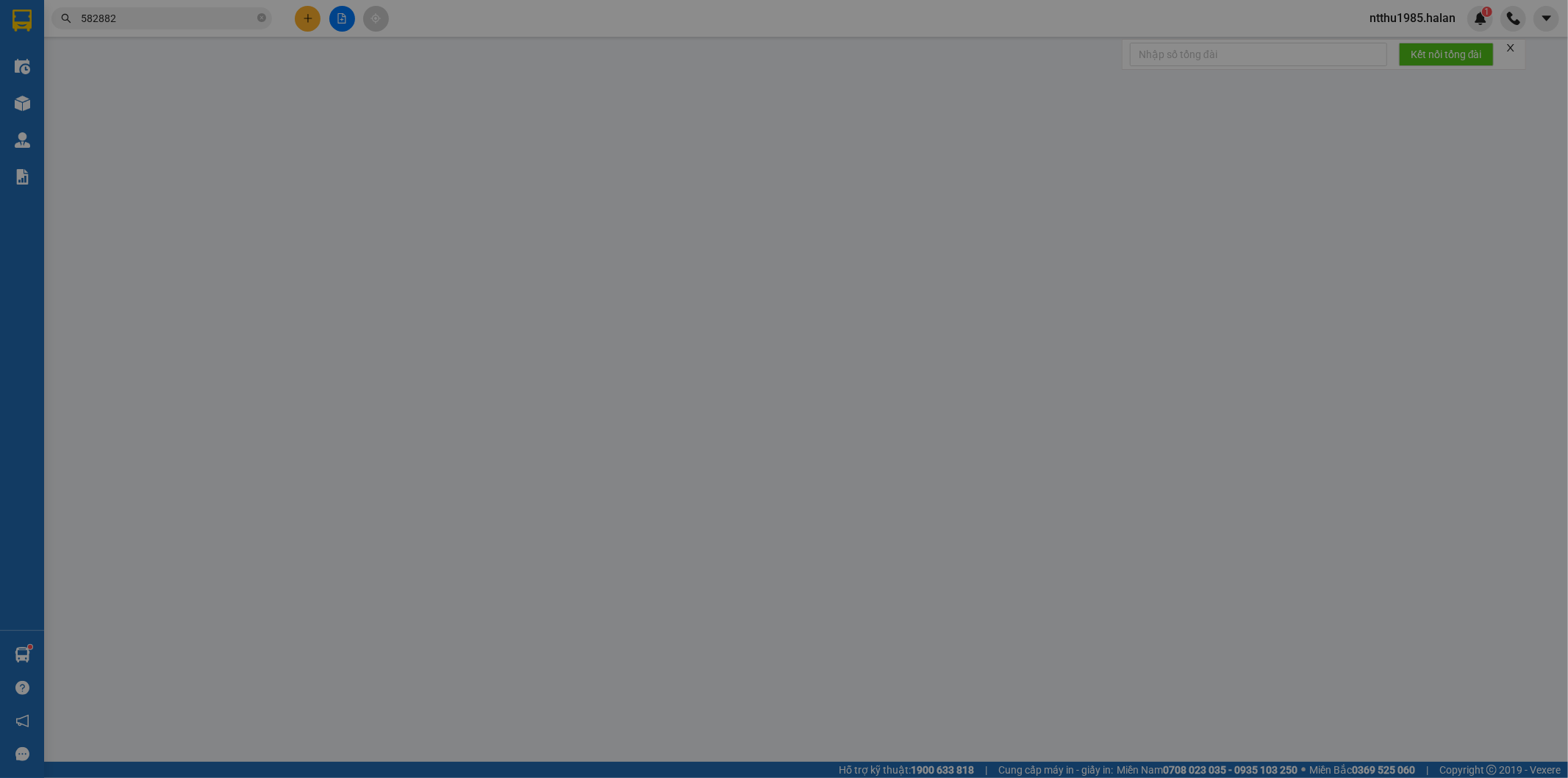
type input "(cần dây) số 46,ngõ 189,Hoàng HOA THÁM ,ba đình,hà nội"
type input "75.000"
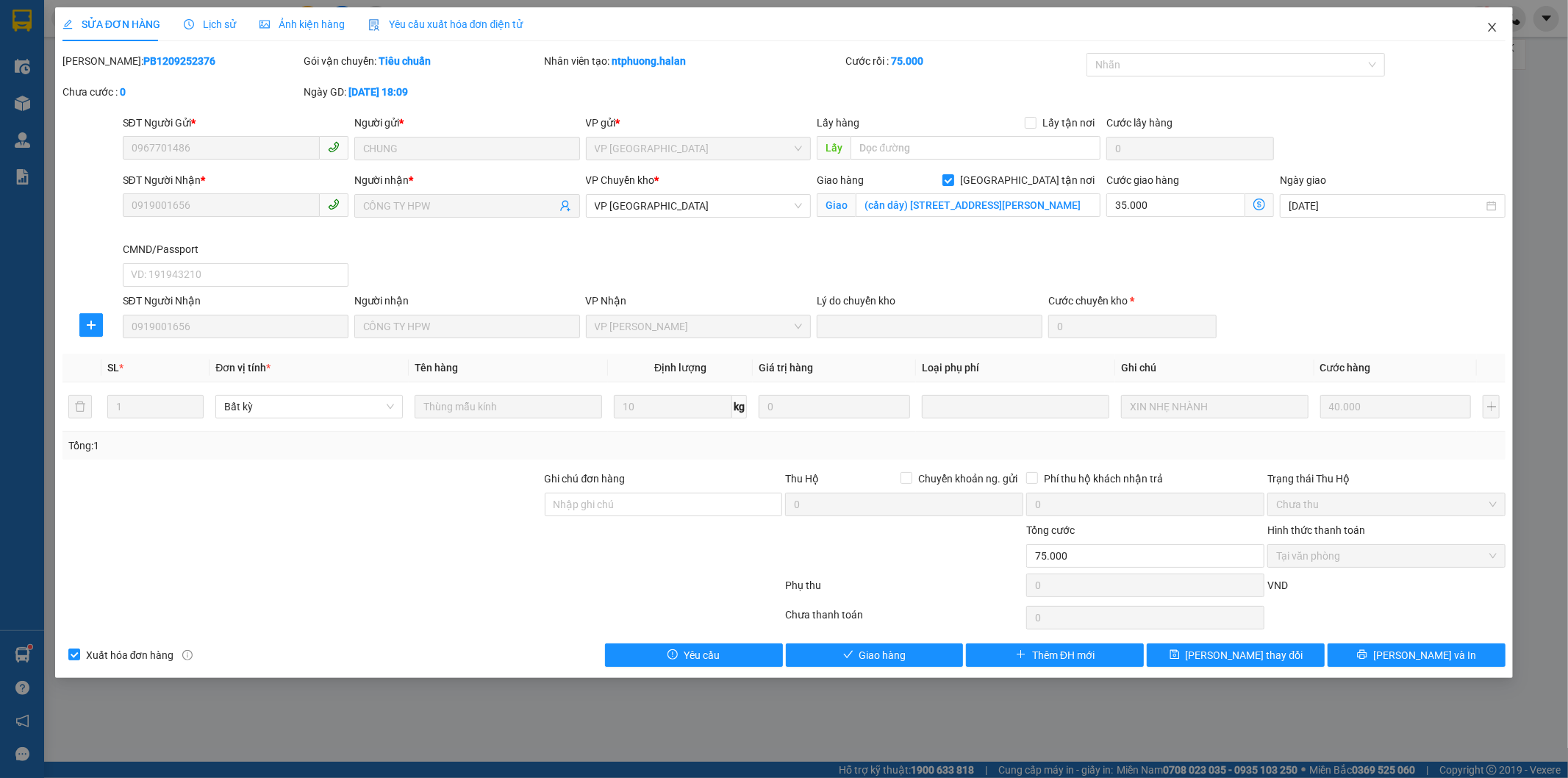
click at [776, 31] on icon "close" at bounding box center [1492, 27] width 12 height 12
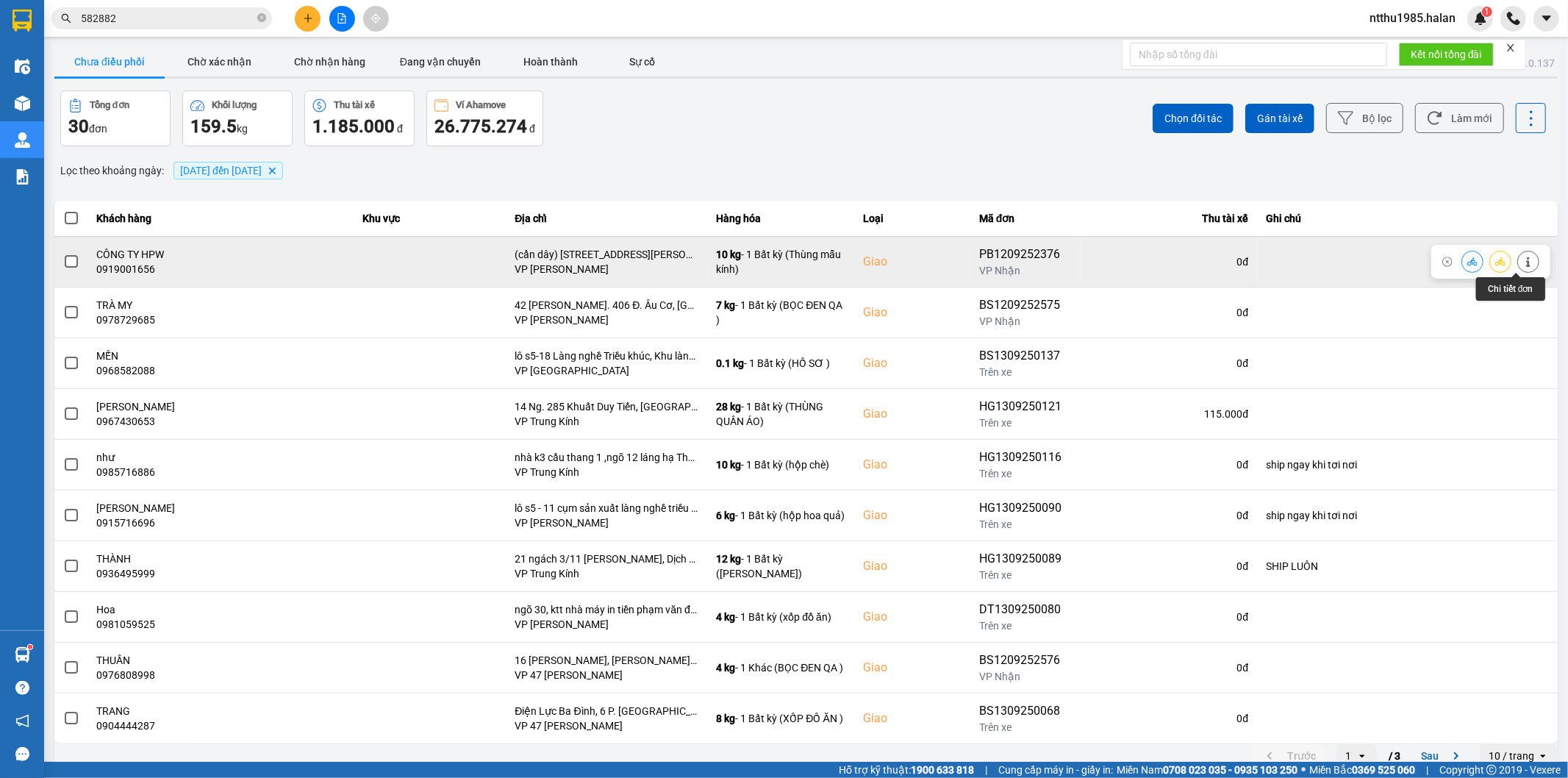
click at [776, 263] on icon at bounding box center [1528, 261] width 10 height 10
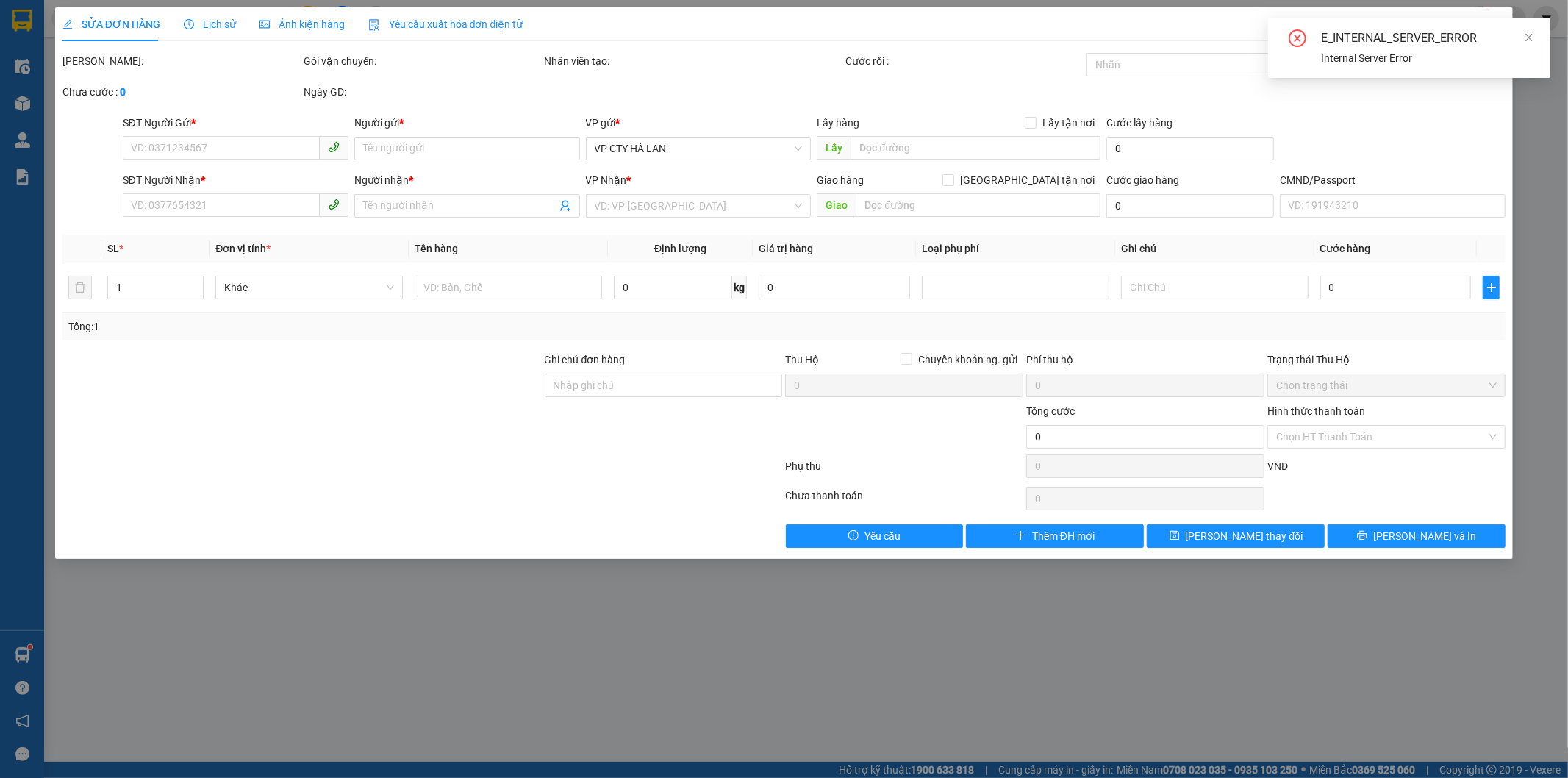
click at [776, 46] on div "E_INTERNAL_SERVER_ERROR" at bounding box center [1427, 38] width 212 height 18
click at [776, 37] on icon "close" at bounding box center [1529, 37] width 10 height 10
click at [776, 24] on icon "close" at bounding box center [1492, 27] width 12 height 12
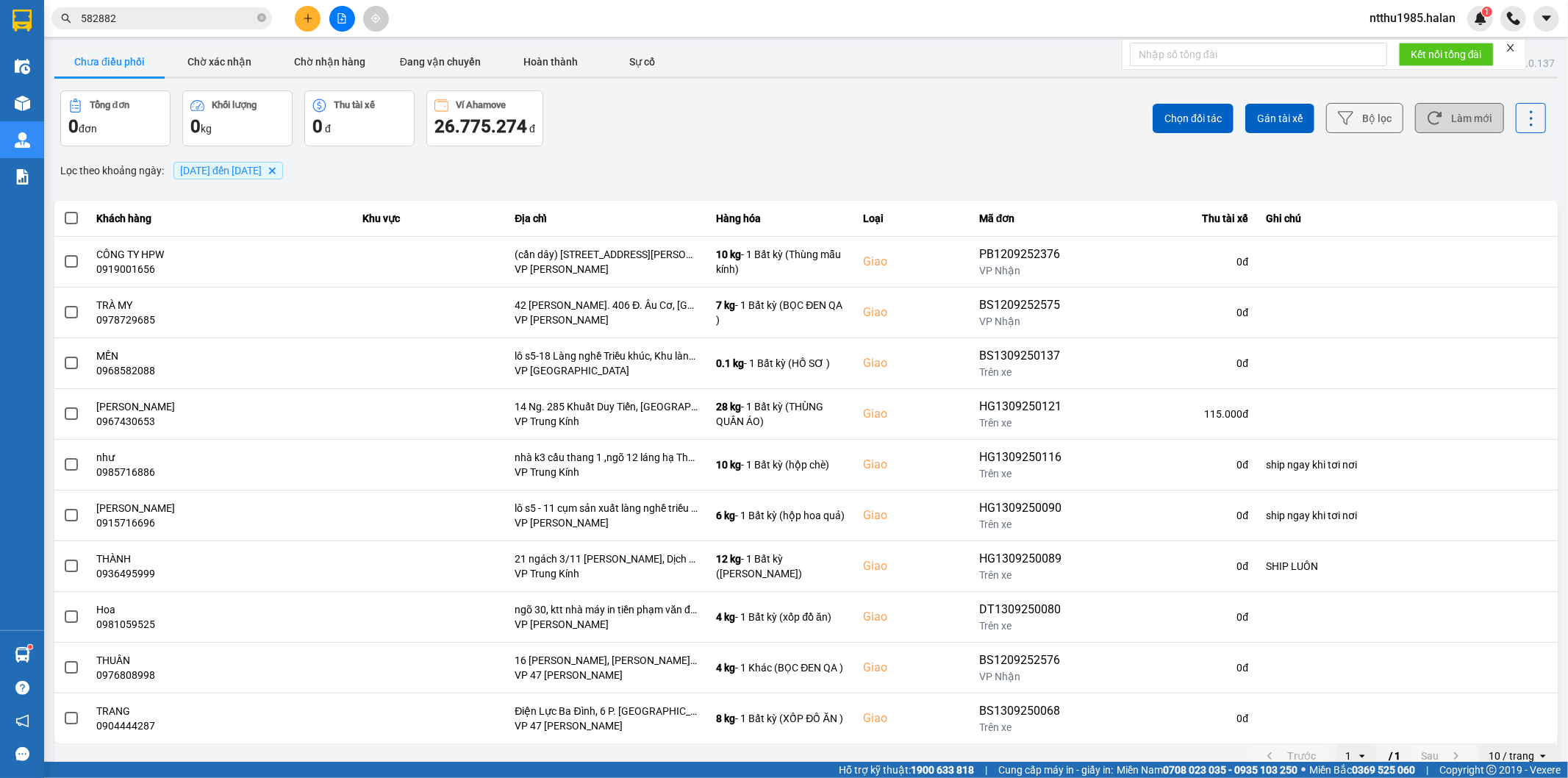
click at [776, 116] on button "Làm mới" at bounding box center [1459, 118] width 89 height 30
click at [776, 114] on button "Làm mới" at bounding box center [1459, 118] width 89 height 30
click at [776, 120] on button "Làm mới" at bounding box center [1459, 118] width 89 height 30
click at [776, 124] on button "Làm mới" at bounding box center [1459, 118] width 89 height 30
click at [776, 114] on button "Làm mới" at bounding box center [1459, 118] width 89 height 30
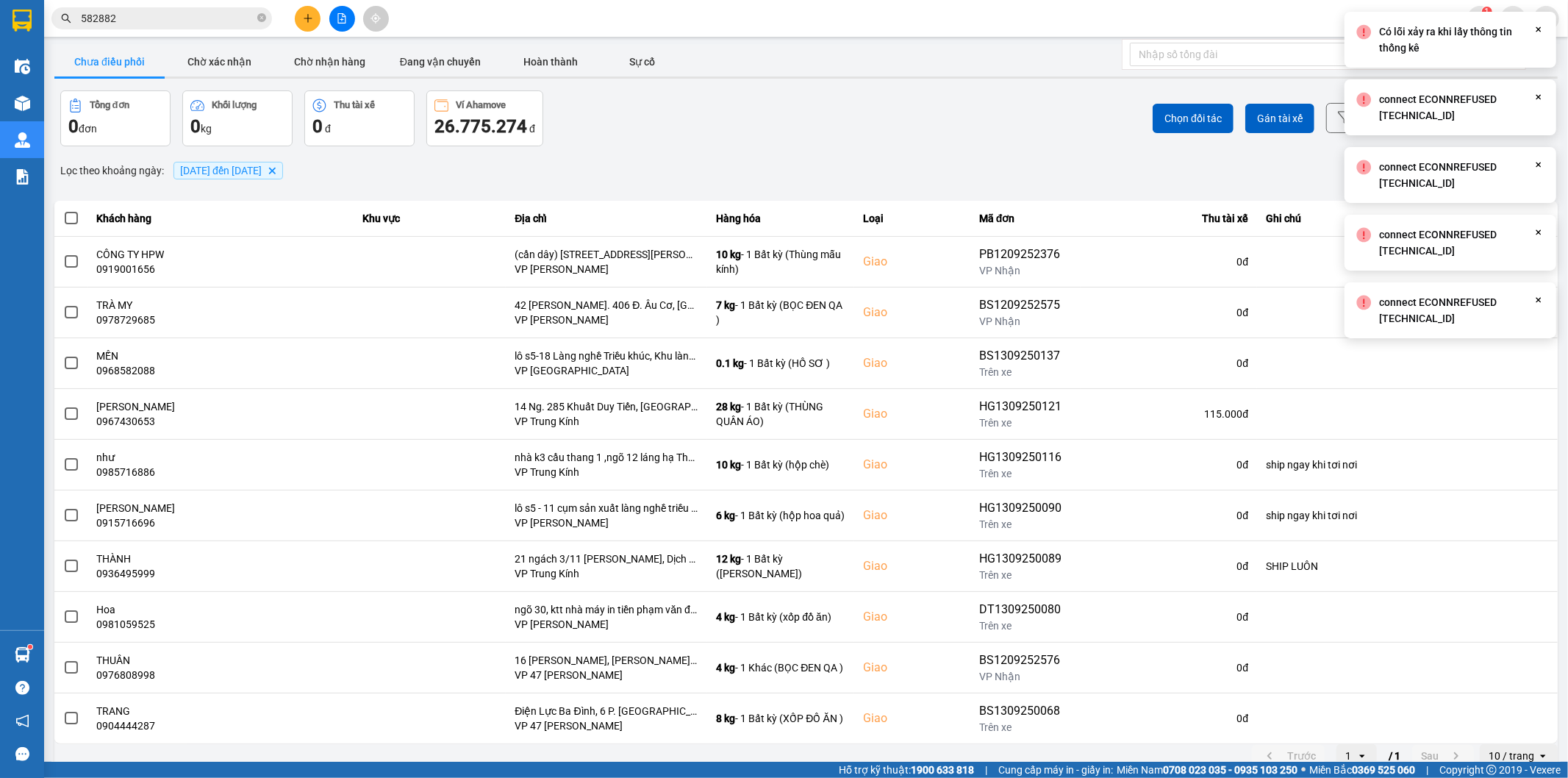
click at [776, 105] on div "Chọn đối tác Gán tài xế Bộ lọc Làm mới" at bounding box center [1175, 118] width 743 height 56
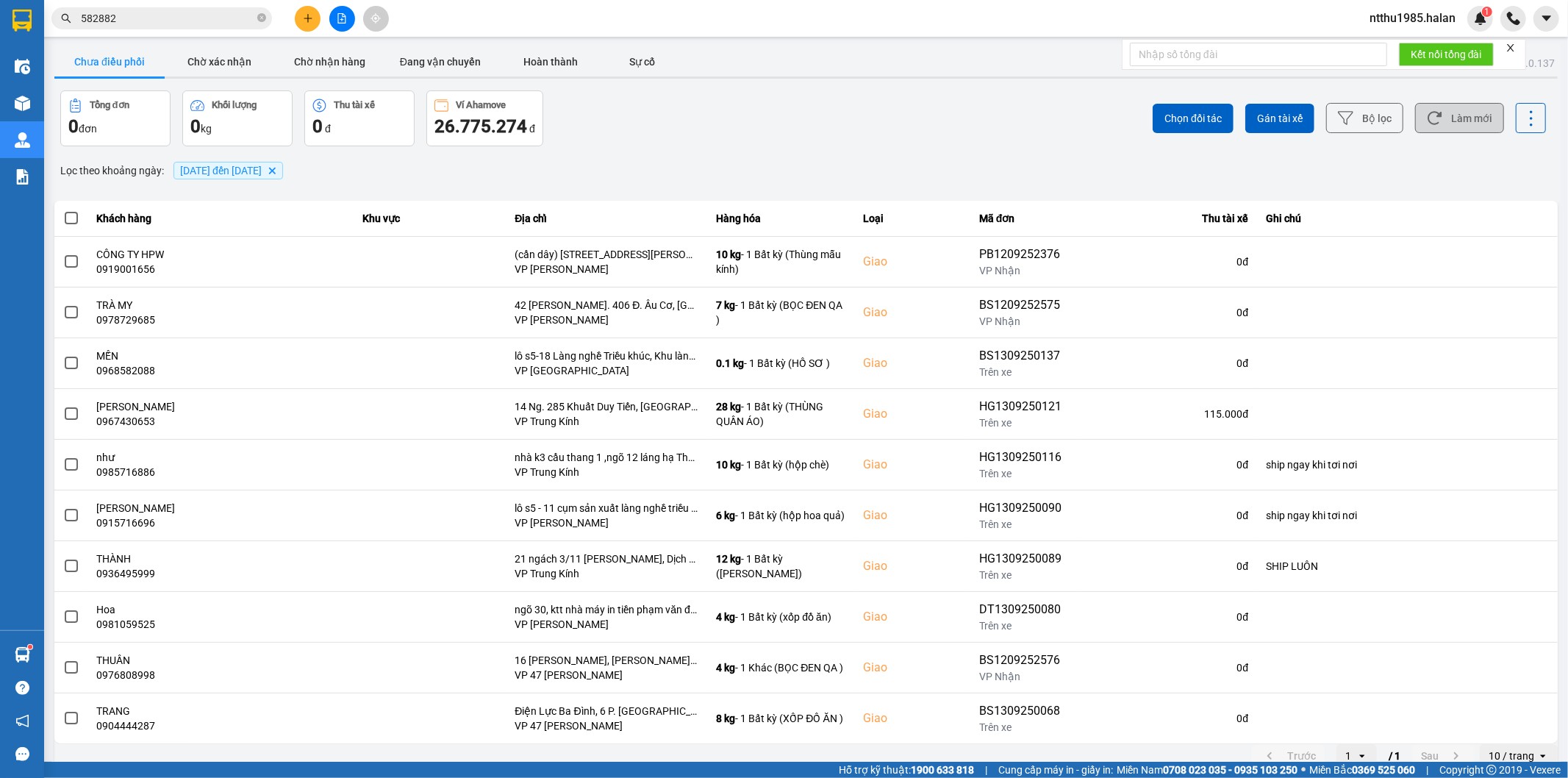
click at [776, 117] on button "Làm mới" at bounding box center [1459, 118] width 89 height 30
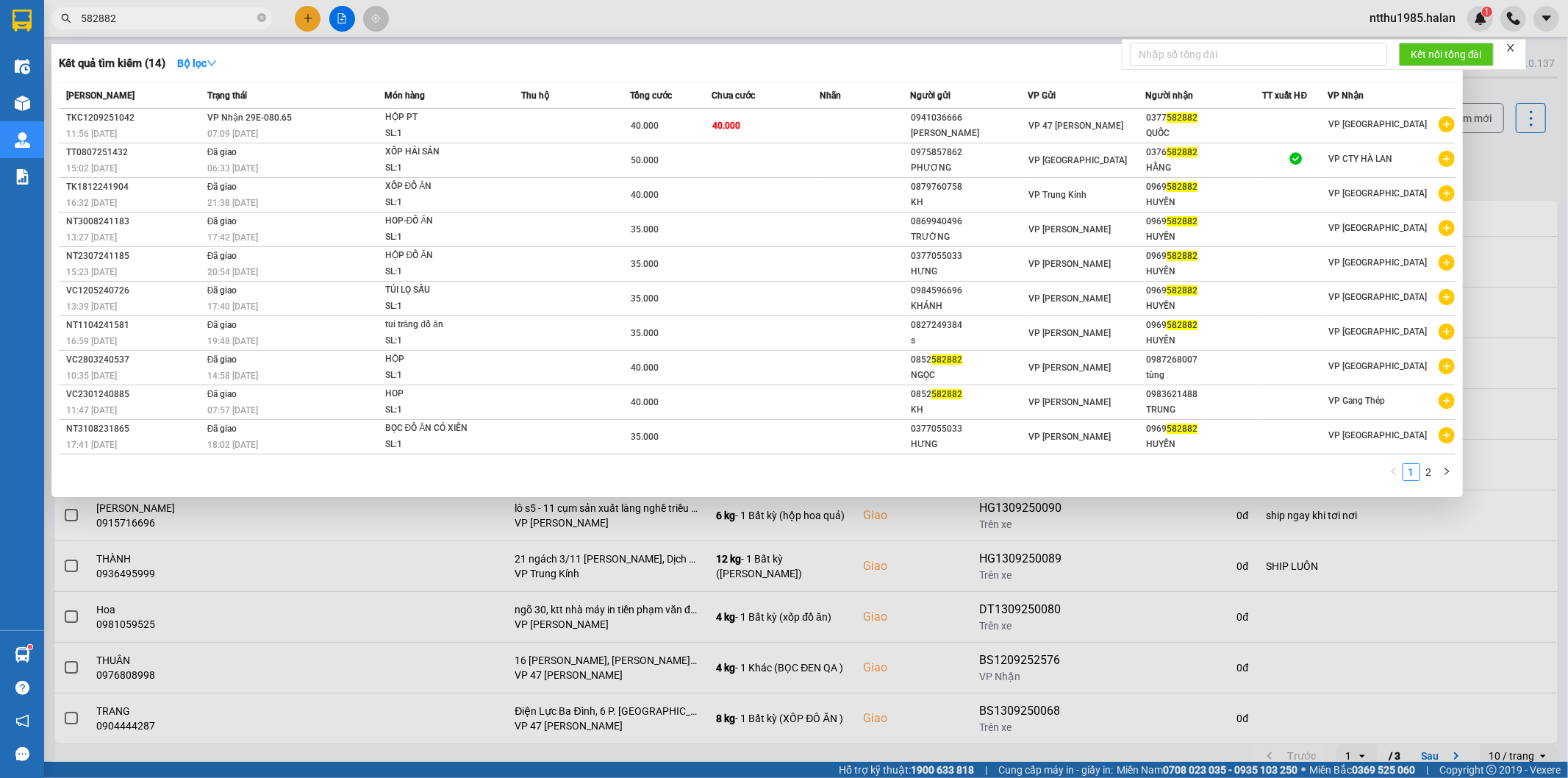
click at [168, 28] on span "582882" at bounding box center [161, 19] width 221 height 23
click at [193, 20] on input "582882" at bounding box center [167, 18] width 174 height 16
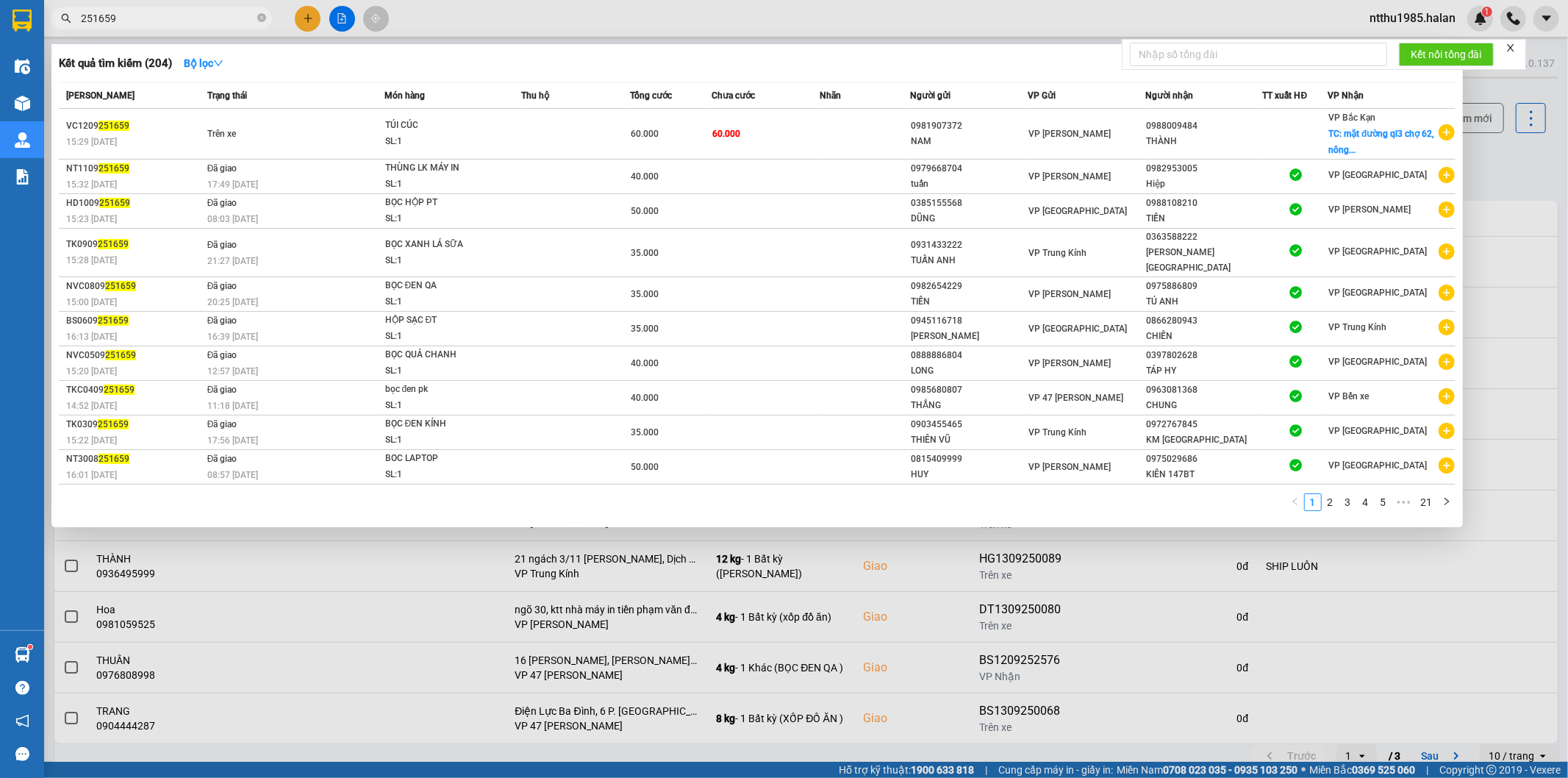
click at [134, 11] on input "251659" at bounding box center [167, 18] width 174 height 16
type input "251659"
click at [158, 11] on input "251659" at bounding box center [167, 18] width 174 height 16
click at [150, 15] on input "251659" at bounding box center [167, 18] width 174 height 16
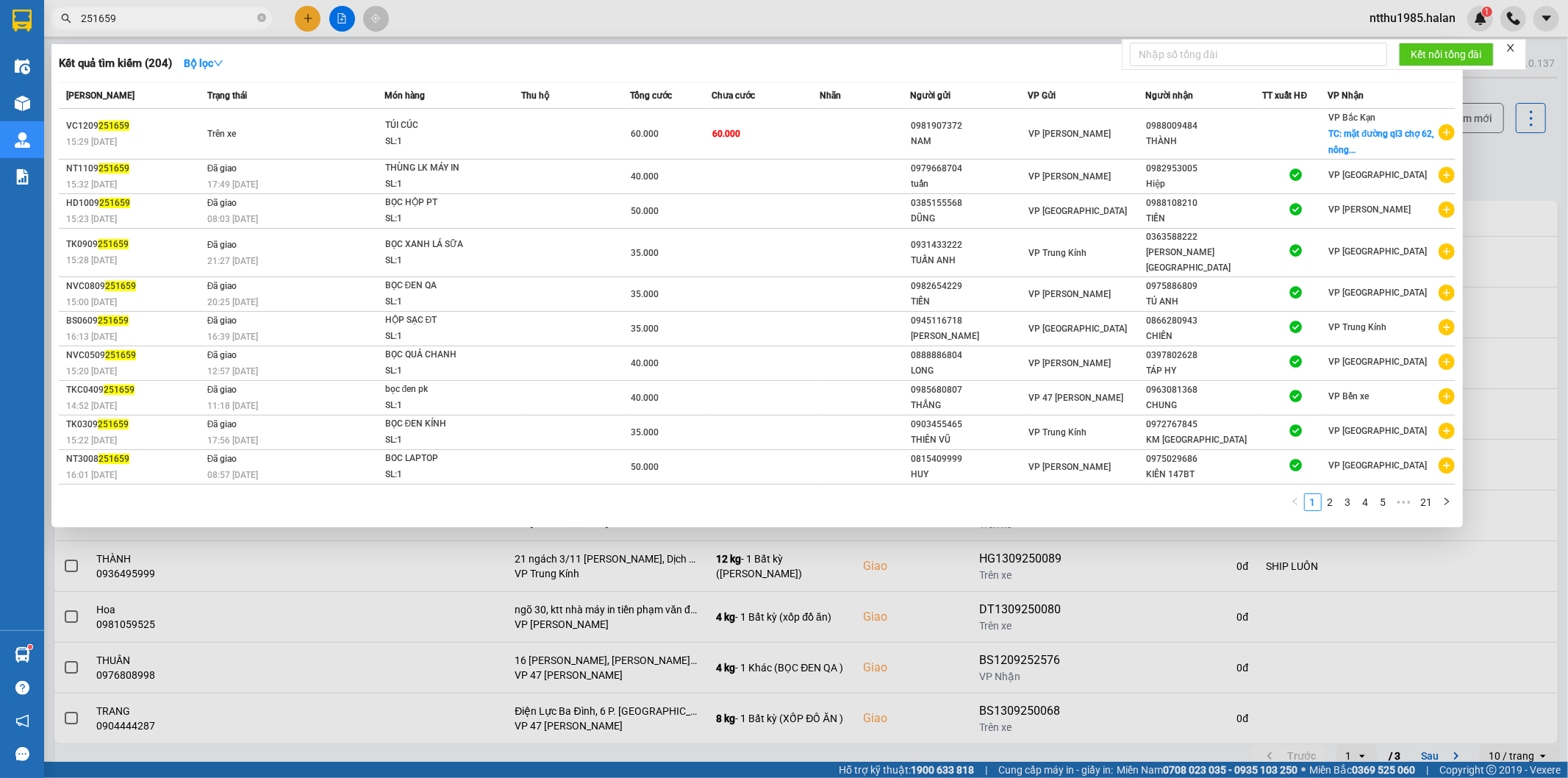
click at [165, 25] on input "251659" at bounding box center [167, 18] width 174 height 16
click at [776, 149] on div at bounding box center [784, 389] width 1568 height 778
click at [181, 11] on input "251659" at bounding box center [167, 18] width 174 height 16
click at [145, 21] on input "251659" at bounding box center [167, 18] width 174 height 16
click at [147, 16] on input "251659" at bounding box center [167, 18] width 174 height 16
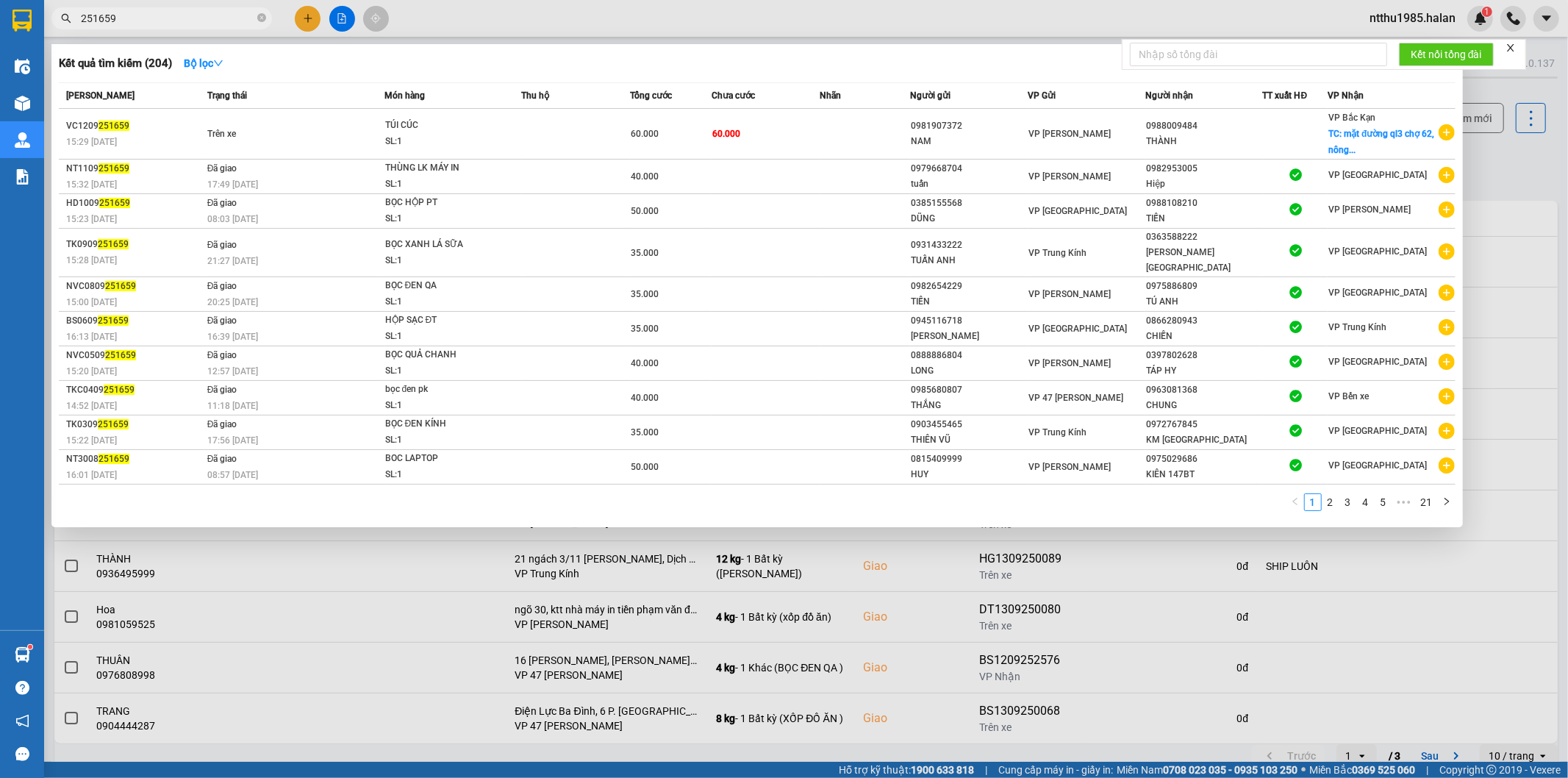
click at [134, 21] on input "251659" at bounding box center [167, 18] width 174 height 16
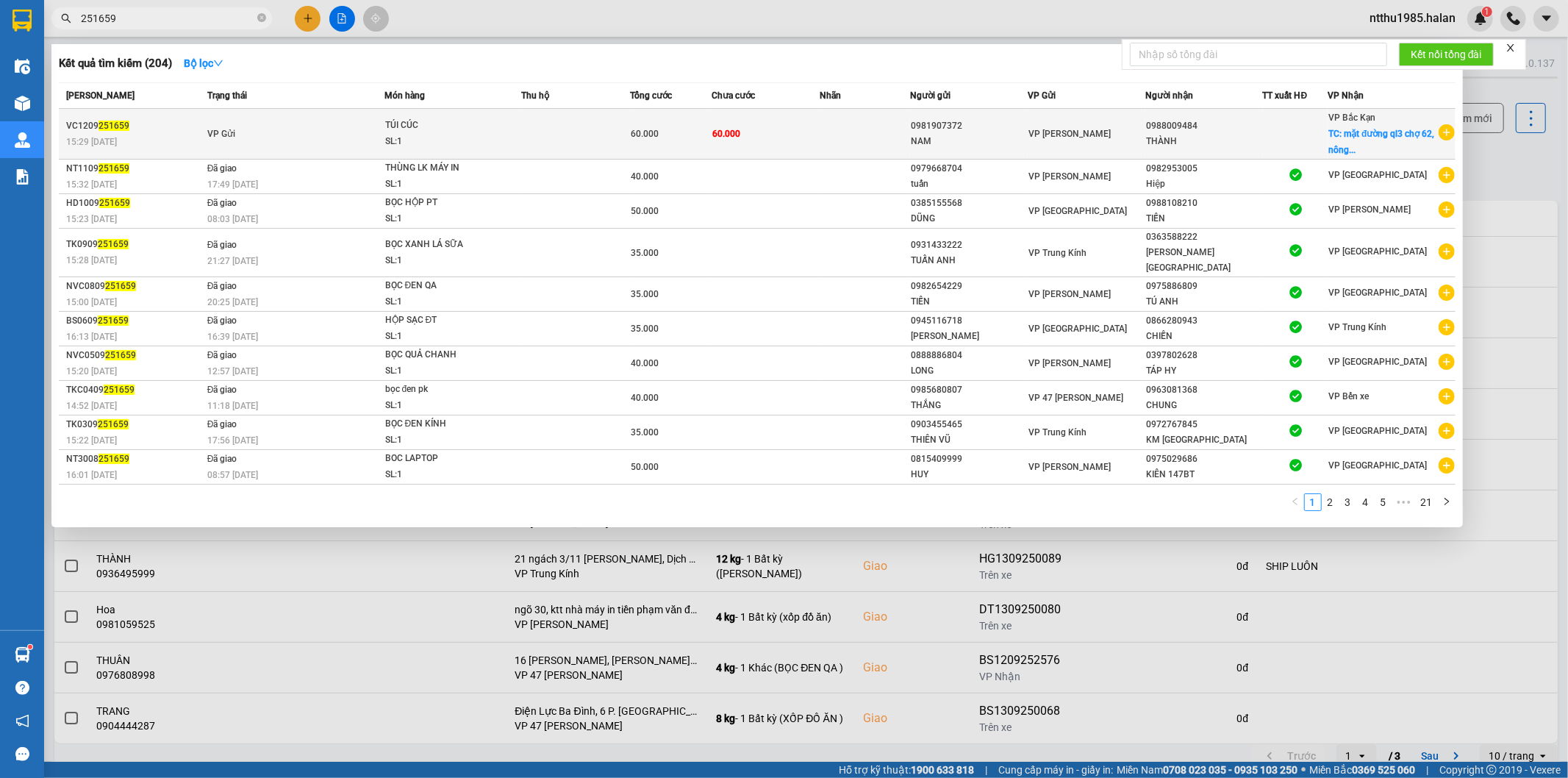
click at [717, 135] on span "60.000" at bounding box center [726, 133] width 28 height 10
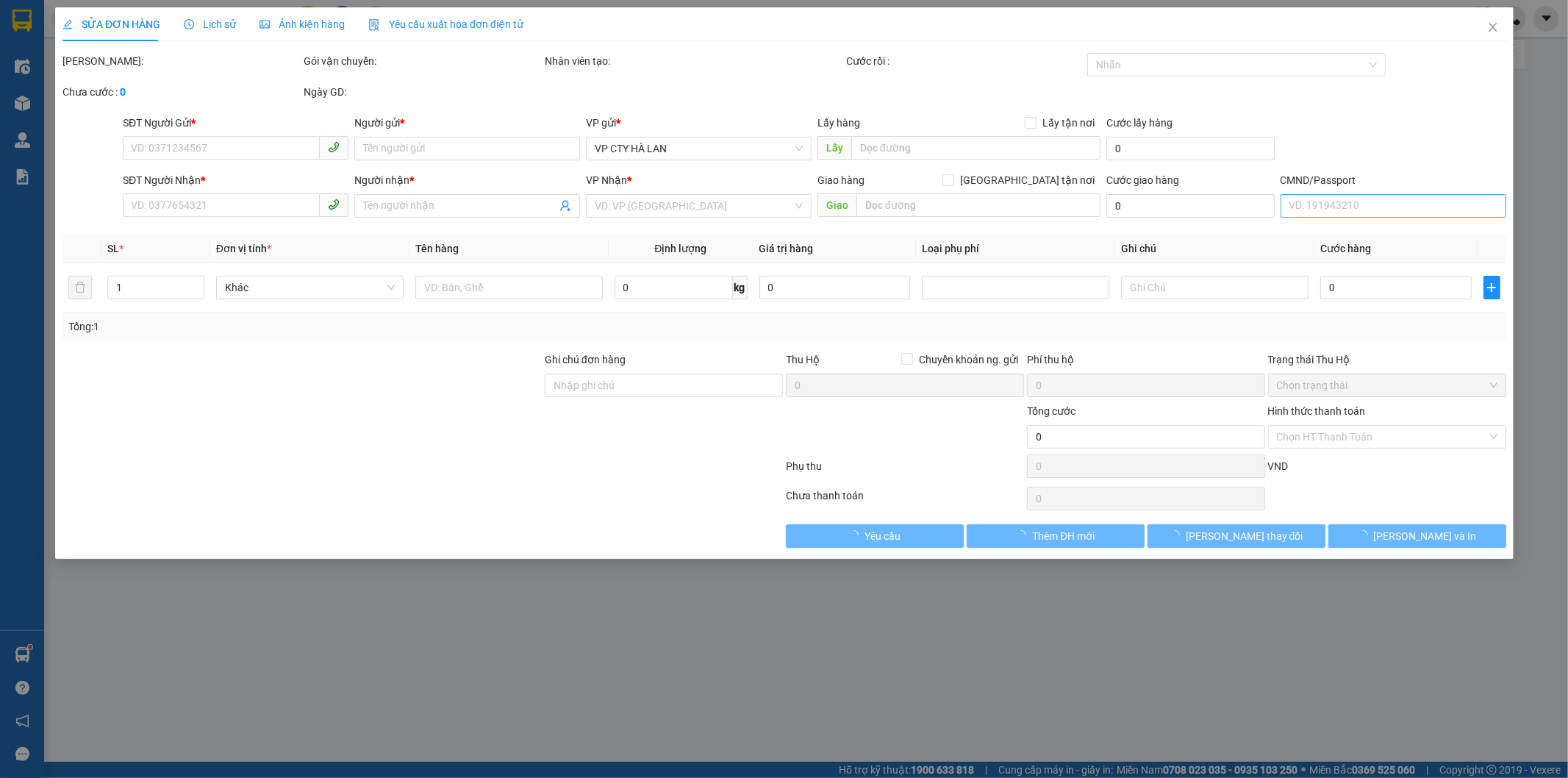
type input "0981907372"
type input "NAM"
type input "0988009484"
type input "THÀNH"
checkbox input "true"
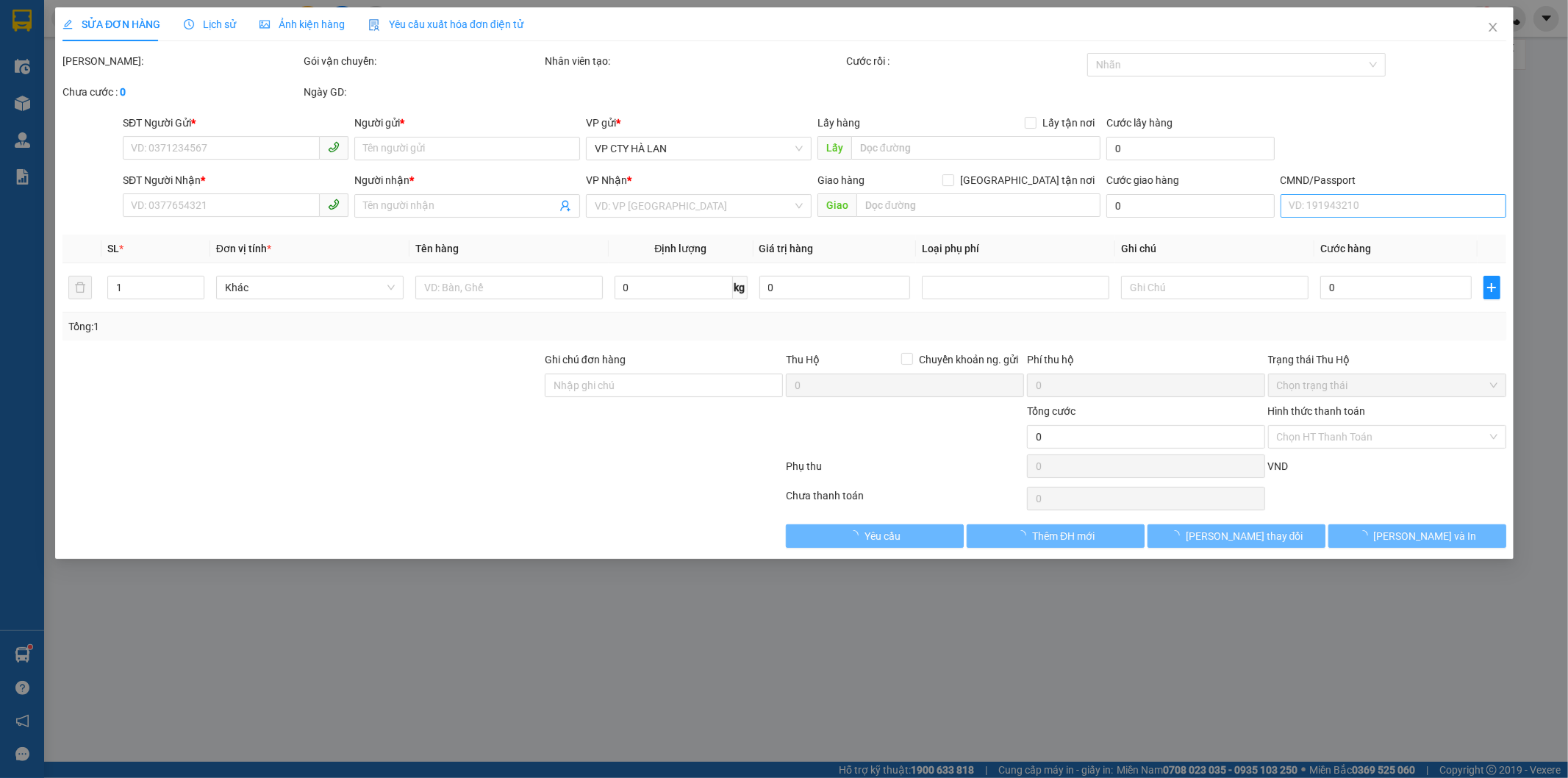
type input "mặt đường ql3 chợ 62, nông hạ , chợ mới , bk"
type input "60.000"
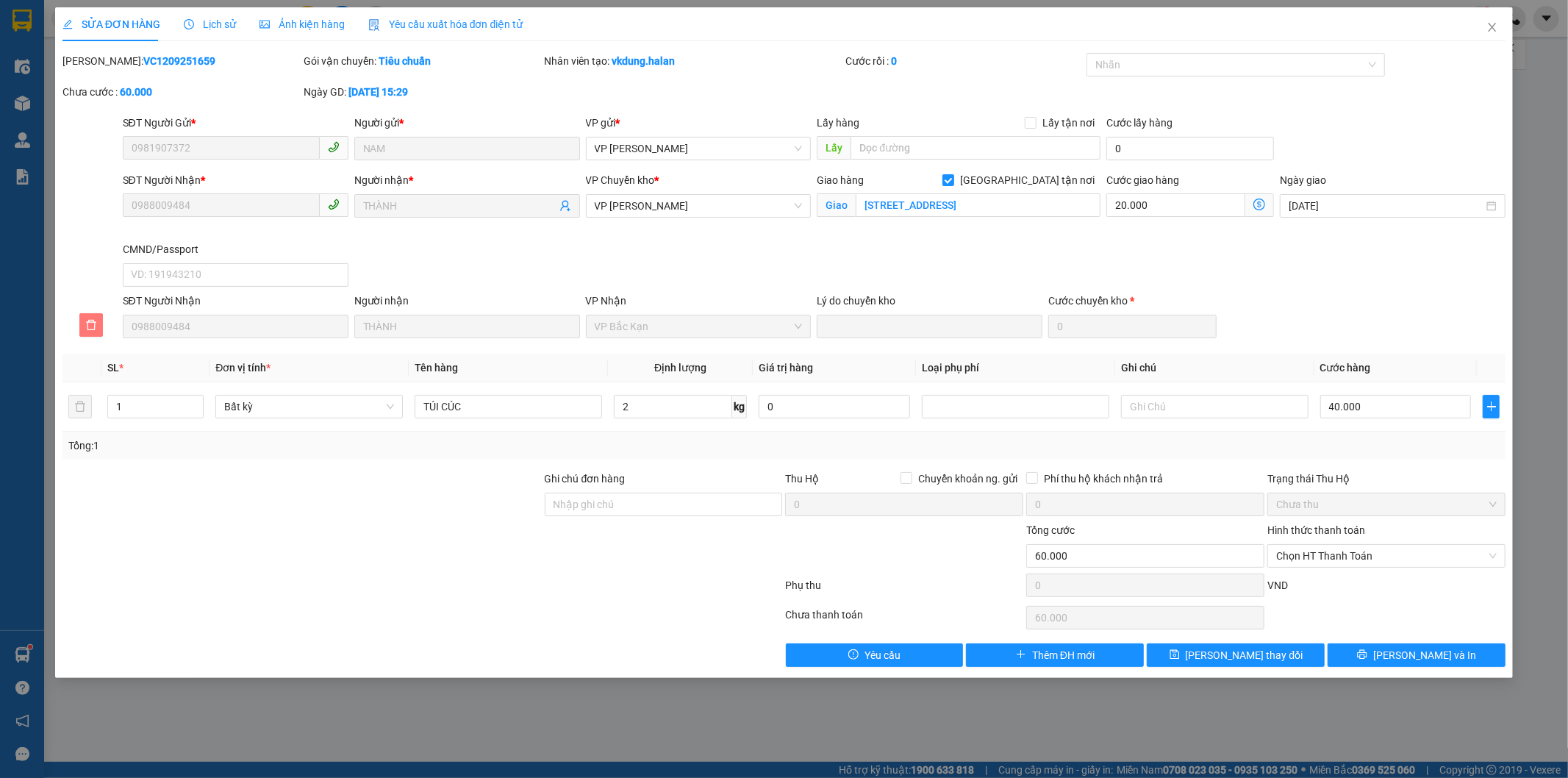
click at [92, 320] on icon "delete" at bounding box center [91, 325] width 10 height 10
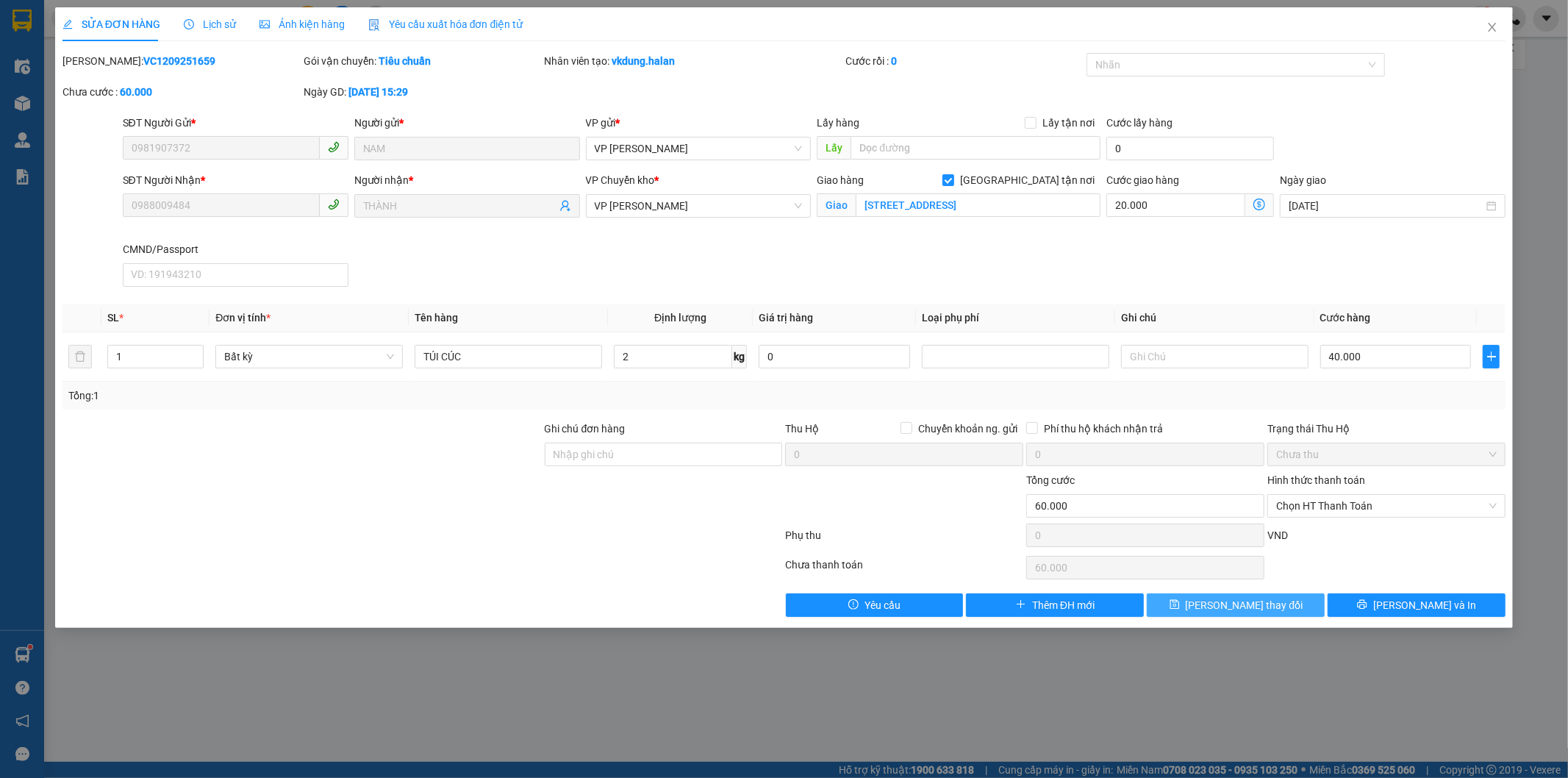
click at [776, 496] on icon "save" at bounding box center [1175, 604] width 9 height 9
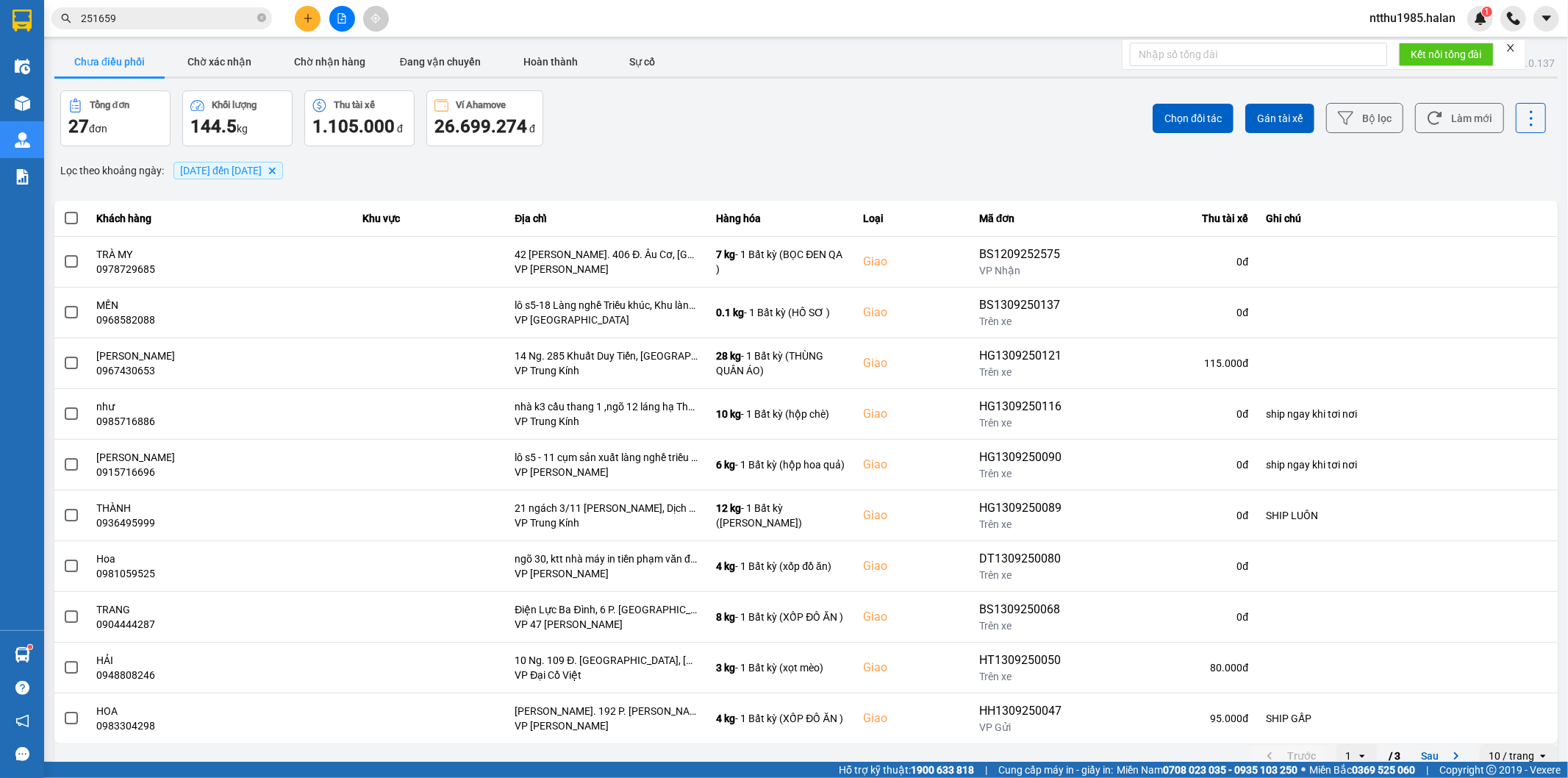
click at [598, 159] on div "Lọc theo khoảng ngày : 10/09/2025 đến 13/09/2025 Delete" at bounding box center [806, 170] width 1503 height 25
click at [776, 118] on button "Làm mới" at bounding box center [1459, 118] width 89 height 30
click at [776, 124] on button "Làm mới" at bounding box center [1459, 118] width 89 height 30
drag, startPoint x: 688, startPoint y: 130, endPoint x: 531, endPoint y: 6, distance: 200.1
click at [681, 127] on div "Tổng đơn 27 đơn Khối lượng 144.5 kg Thu tài xế 1.105.000 đ Ví Ahamove 26.699.27…" at bounding box center [432, 118] width 743 height 56
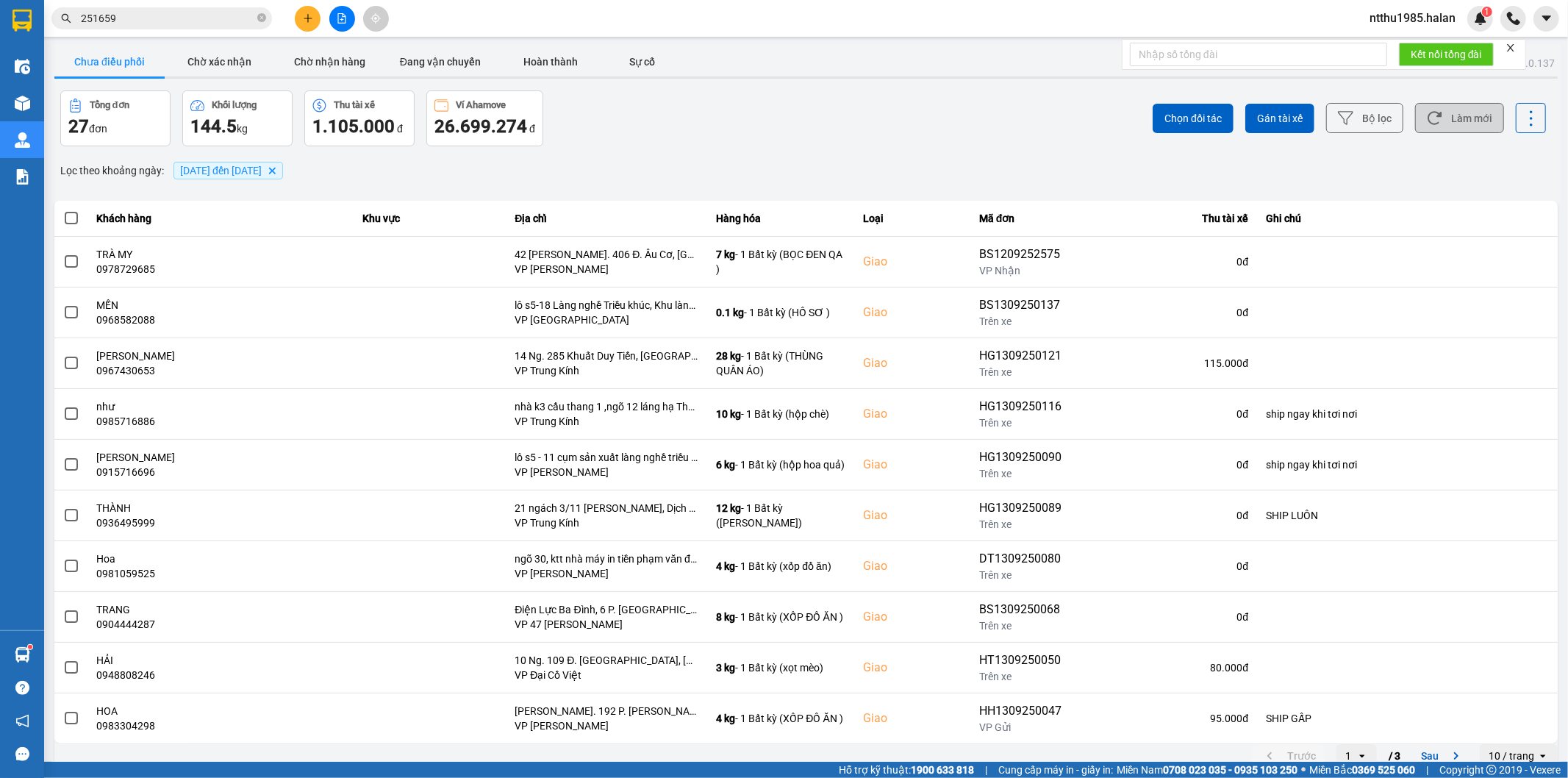
click at [776, 114] on button "Làm mới" at bounding box center [1459, 118] width 89 height 30
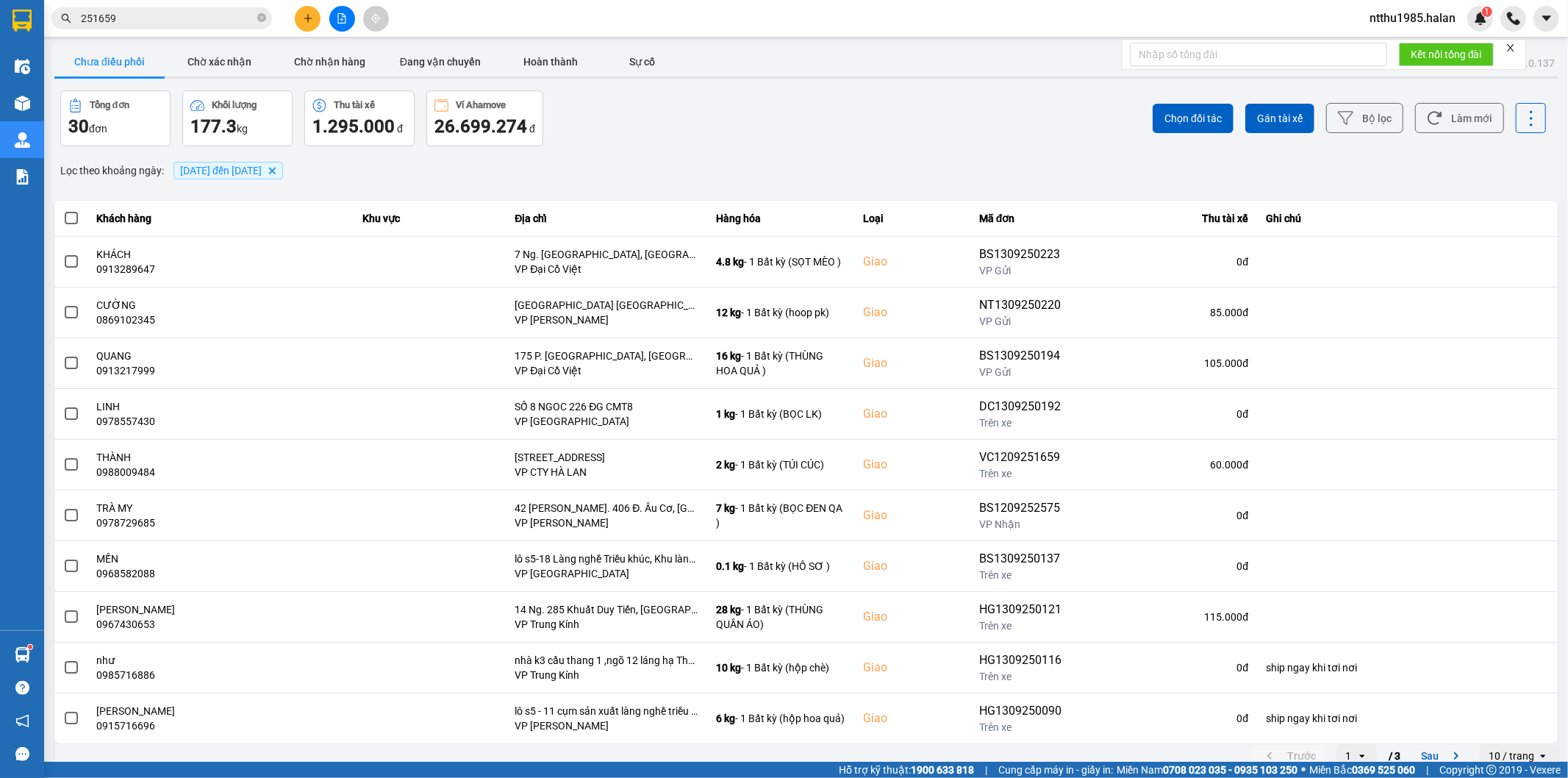
click at [195, 10] on input "251659" at bounding box center [167, 18] width 174 height 16
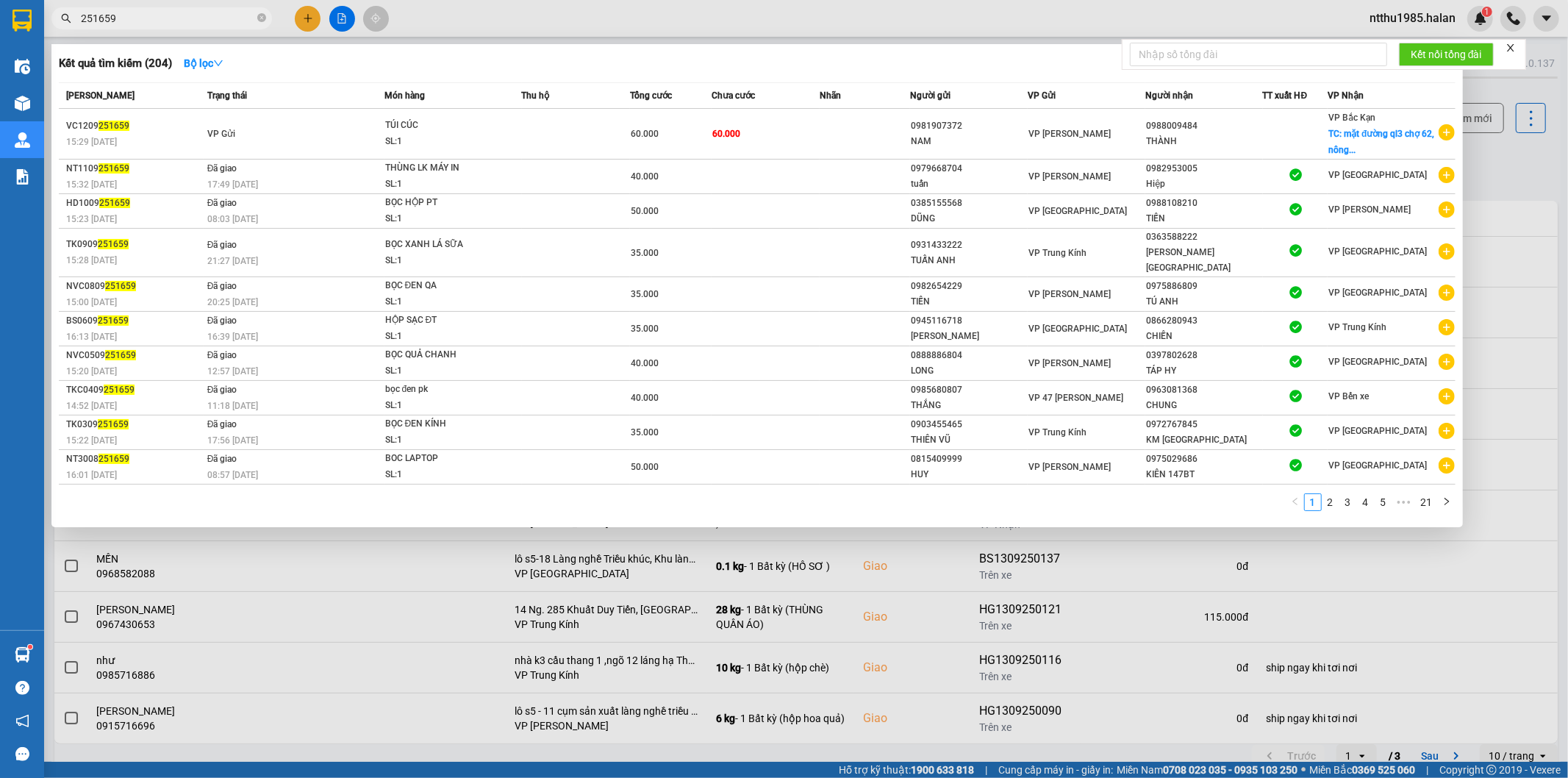
click at [195, 10] on input "251659" at bounding box center [167, 18] width 174 height 16
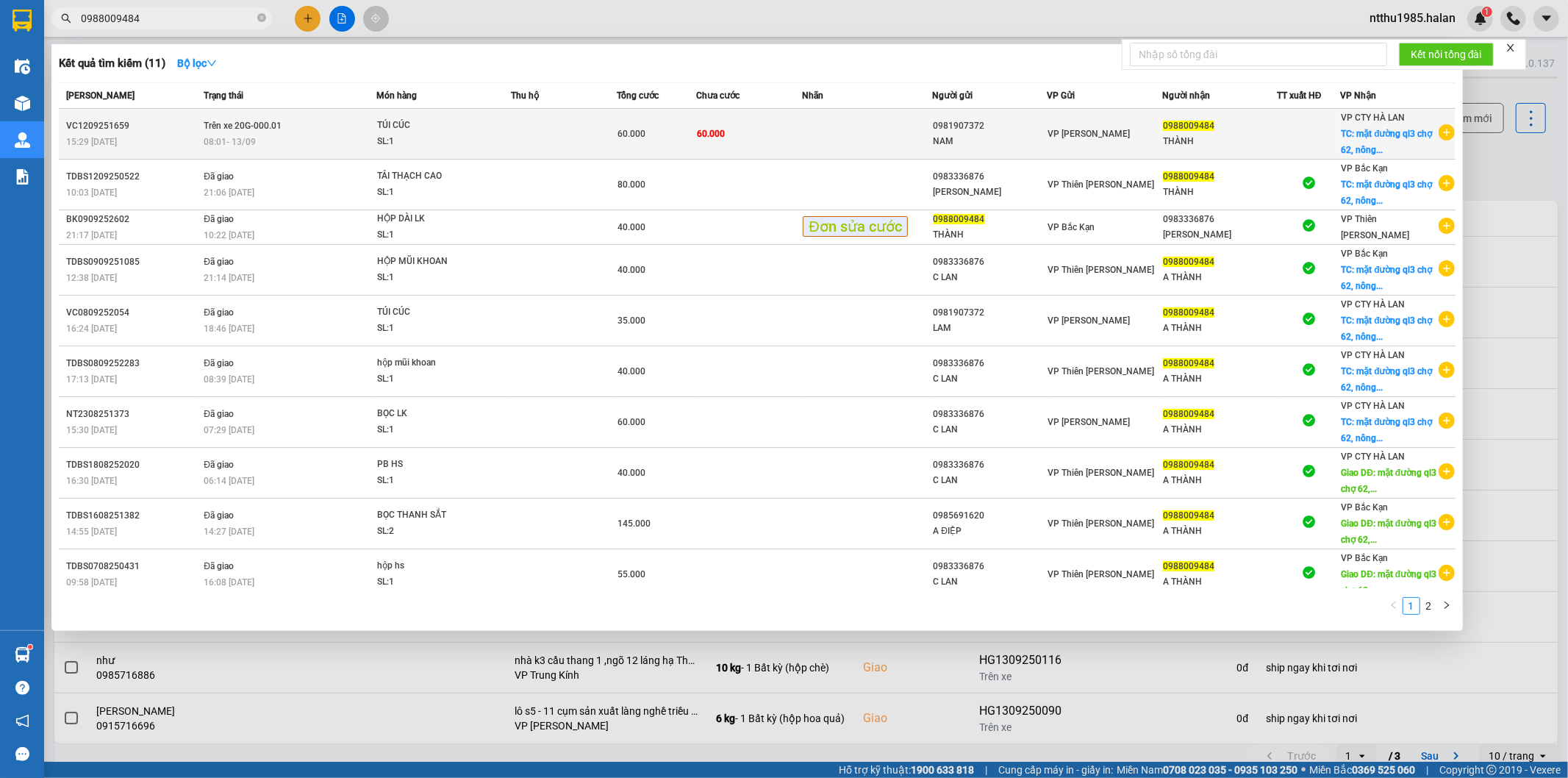
type input "0988009484"
click at [585, 144] on td at bounding box center [564, 134] width 106 height 51
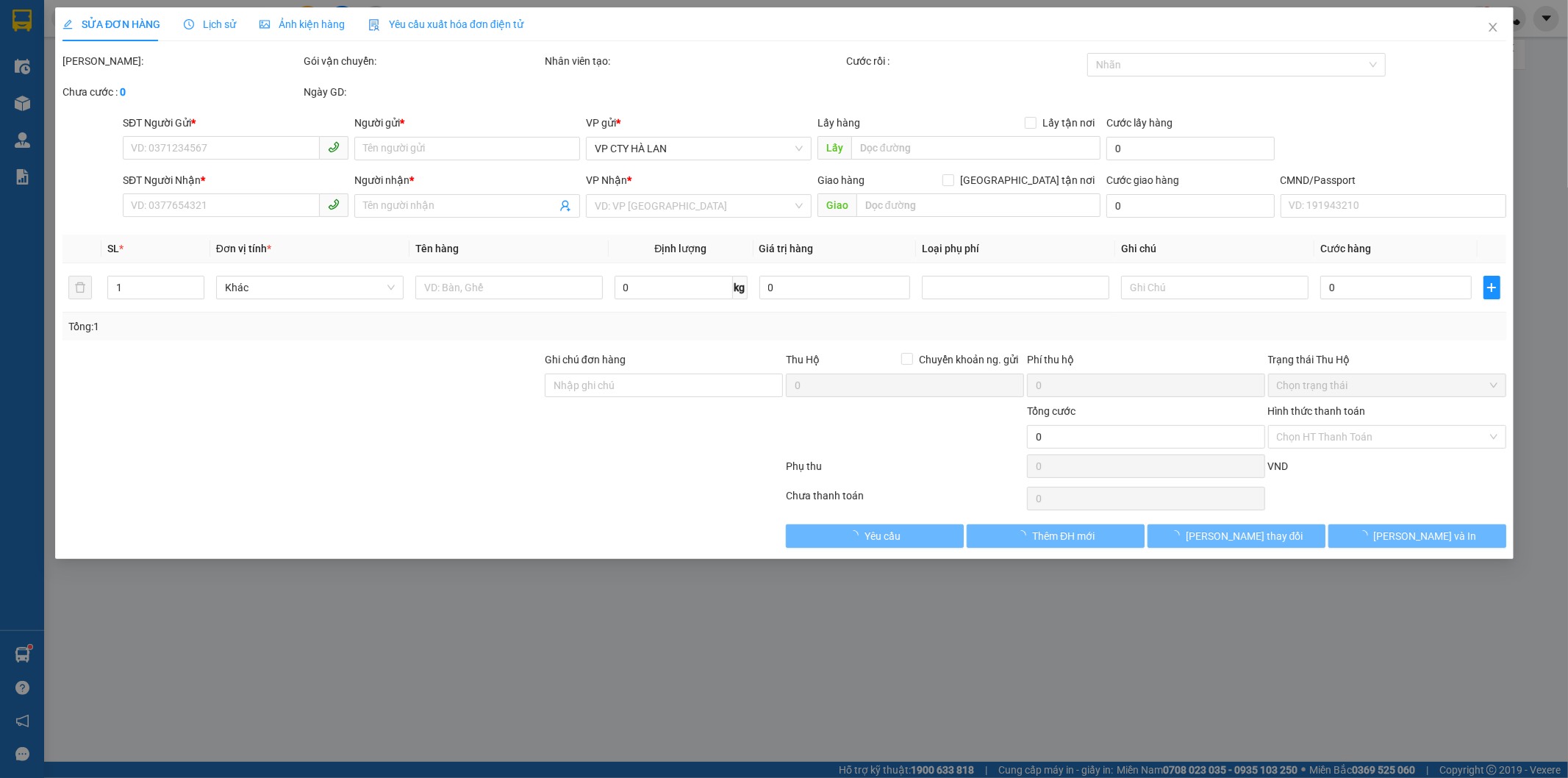
type input "0981907372"
type input "NAM"
type input "0988009484"
type input "THÀNH"
checkbox input "true"
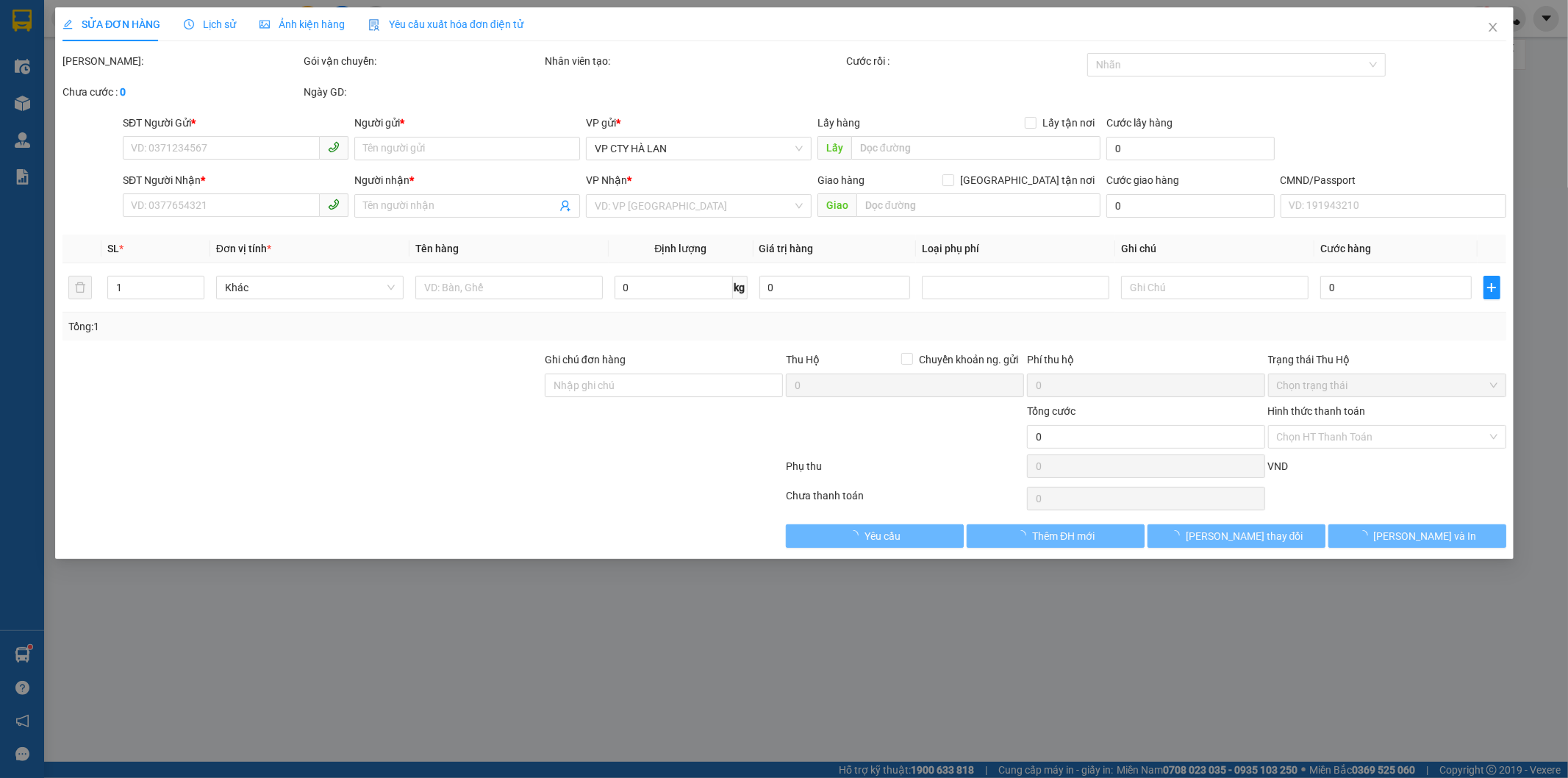
type input "mặt đường ql3 chợ 62, nông hạ , chợ mới , bk"
type input "60.000"
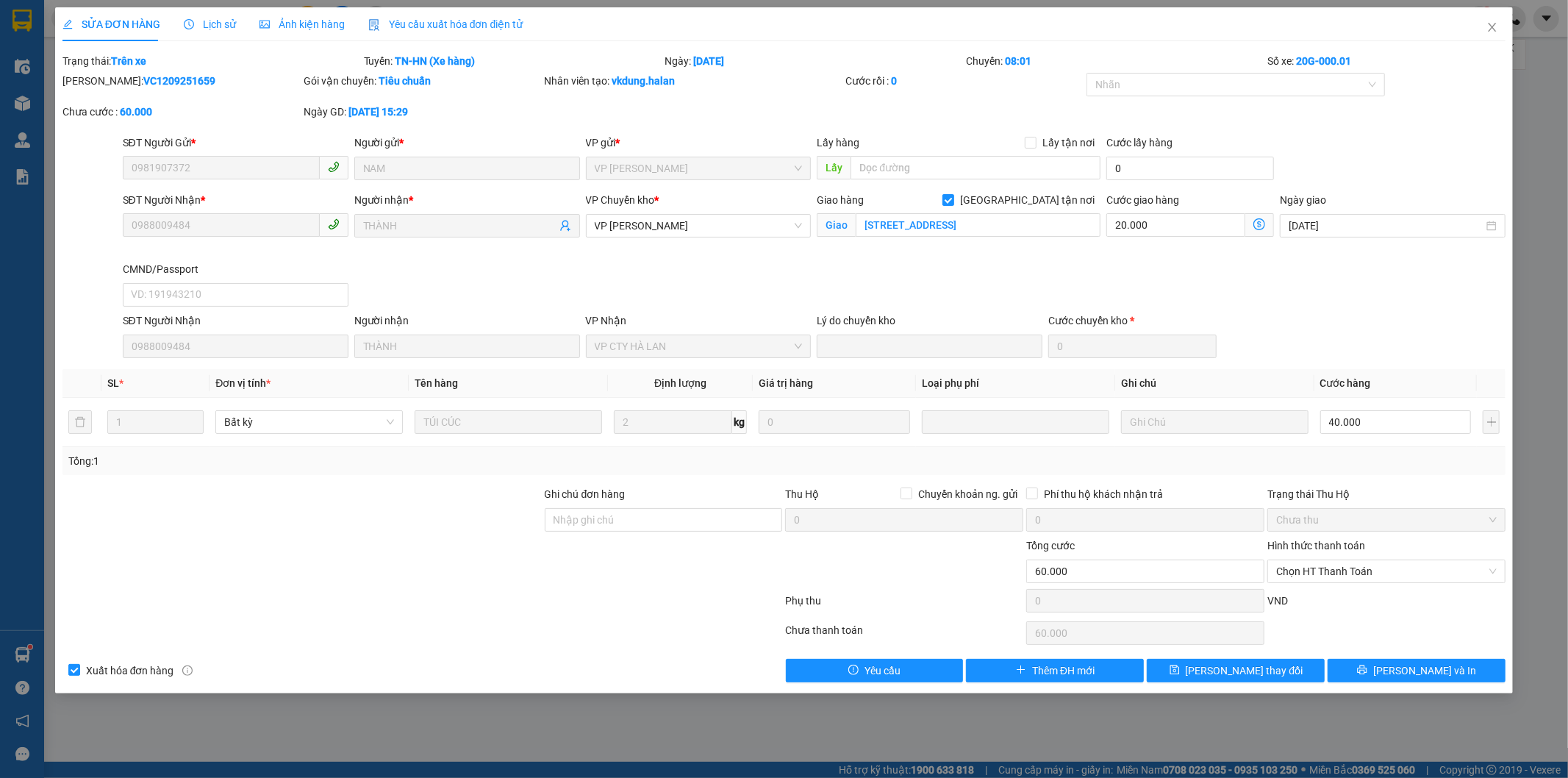
click at [205, 26] on span "Lịch sử" at bounding box center [210, 24] width 53 height 12
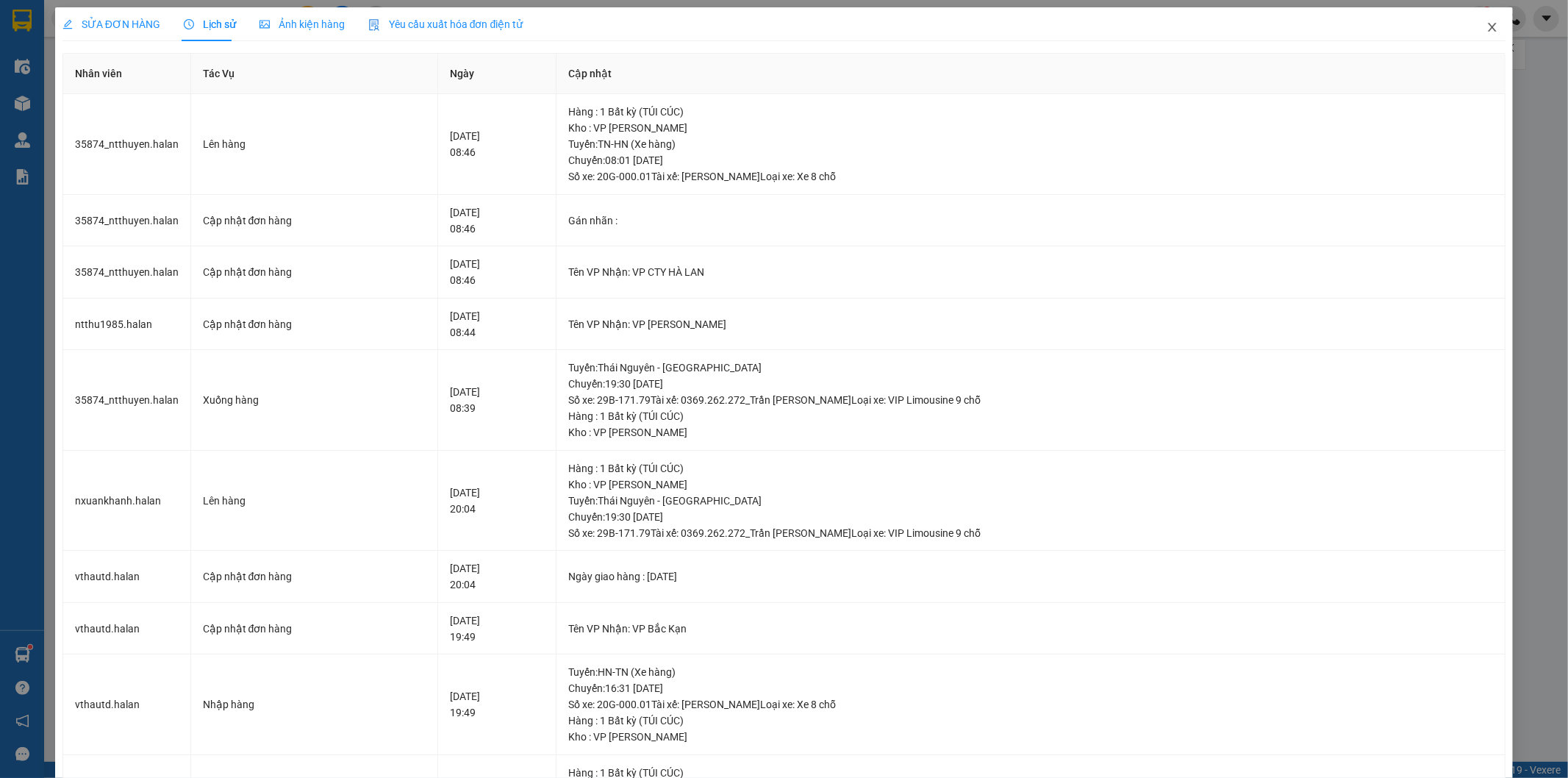
click at [776, 30] on icon "close" at bounding box center [1492, 27] width 12 height 12
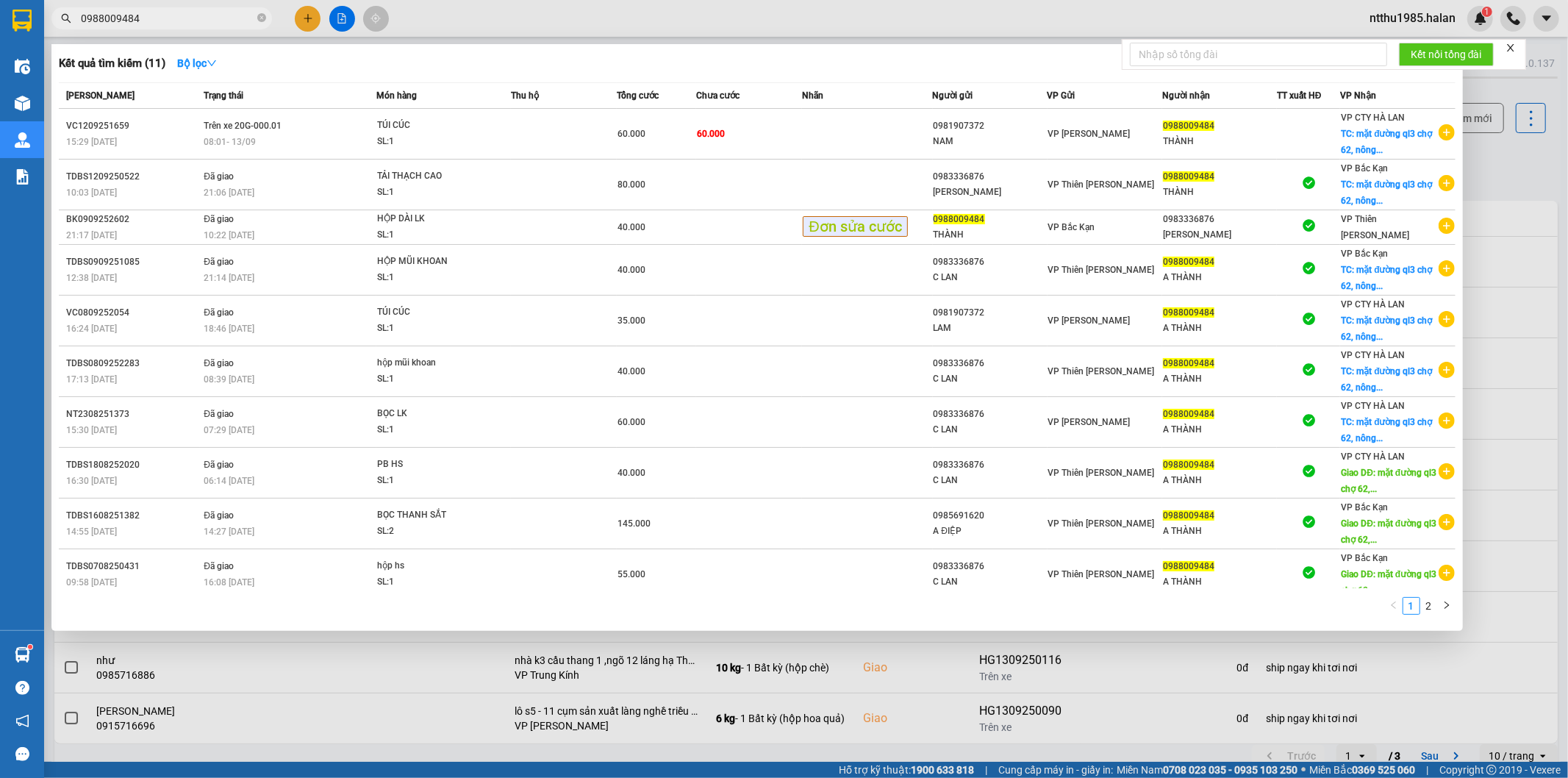
click at [187, 25] on input "0988009484" at bounding box center [167, 18] width 174 height 16
click at [219, 26] on span "0988009484" at bounding box center [161, 19] width 221 height 23
click at [169, 21] on input "0988009484" at bounding box center [167, 18] width 174 height 16
click at [776, 160] on div at bounding box center [784, 389] width 1568 height 778
click at [178, 19] on input "0988009484" at bounding box center [167, 18] width 174 height 16
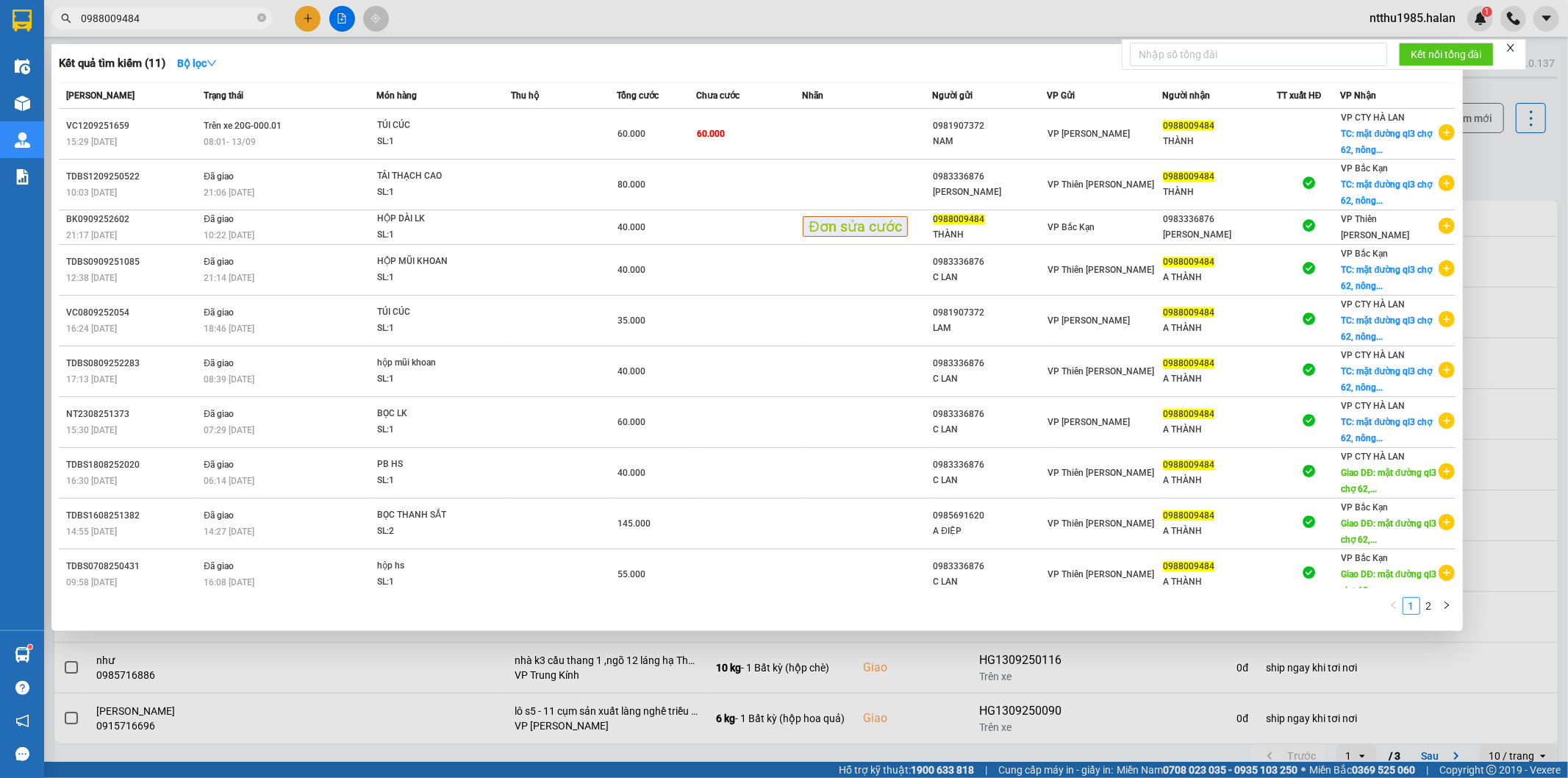
click at [155, 25] on input "0988009484" at bounding box center [167, 18] width 174 height 16
click at [155, 26] on span "0988009484" at bounding box center [161, 19] width 221 height 23
click at [168, 20] on input "0988009484" at bounding box center [167, 18] width 174 height 16
drag, startPoint x: 1522, startPoint y: 158, endPoint x: 1484, endPoint y: 128, distance: 48.4
click at [776, 155] on div at bounding box center [784, 389] width 1568 height 778
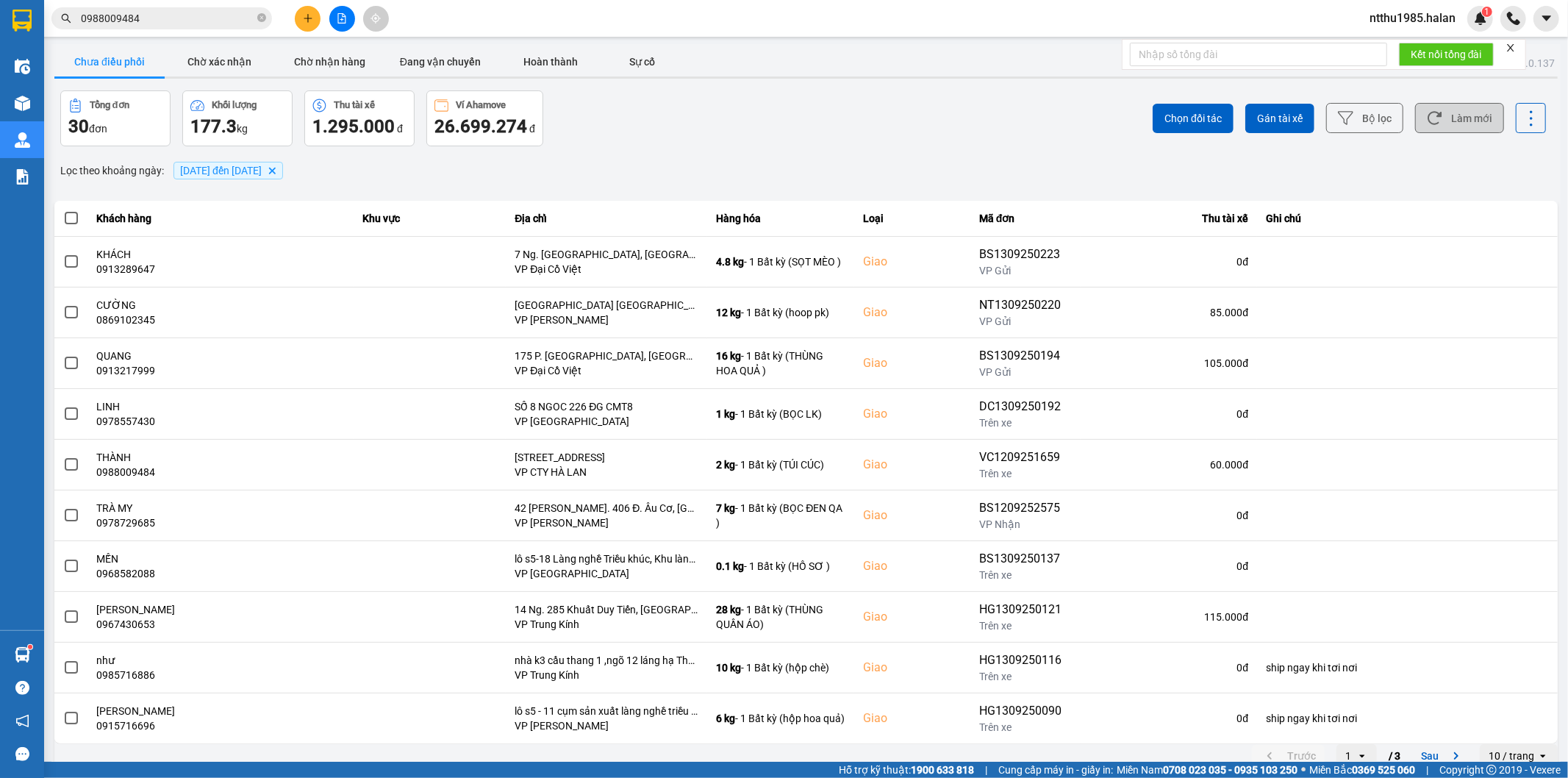
click at [776, 124] on button "Làm mới" at bounding box center [1459, 118] width 89 height 30
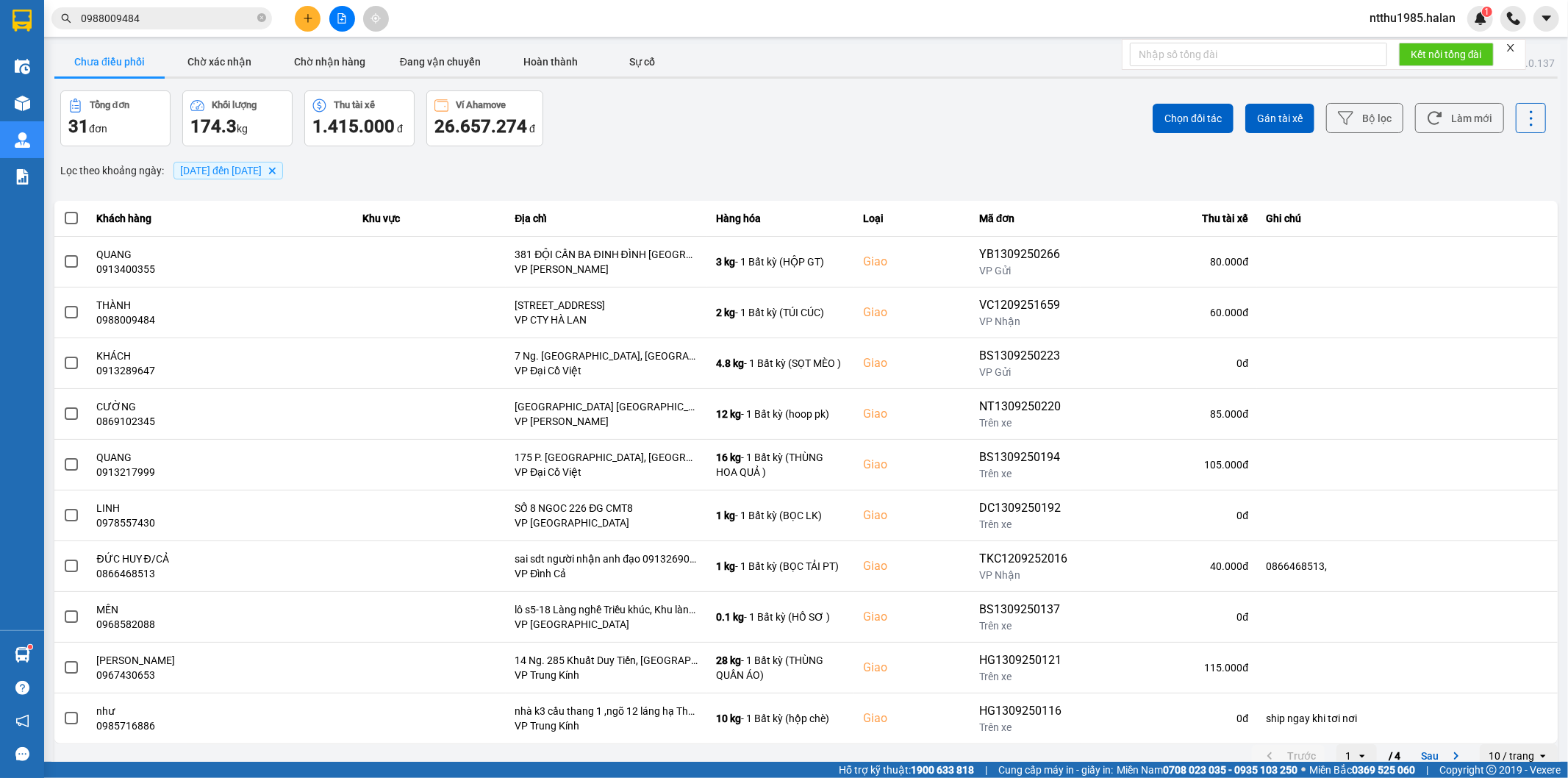
click at [607, 165] on div "Lọc theo khoảng ngày : 10/09/2025 đến 13/09/2025 Delete" at bounding box center [806, 170] width 1503 height 25
click at [615, 121] on div "Tổng đơn 31 đơn Khối lượng 174.3 kg Thu tài xế 1.415.000 đ Ví Ahamove 26.657.27…" at bounding box center [432, 118] width 743 height 56
click at [776, 124] on button "Làm mới" at bounding box center [1459, 118] width 89 height 30
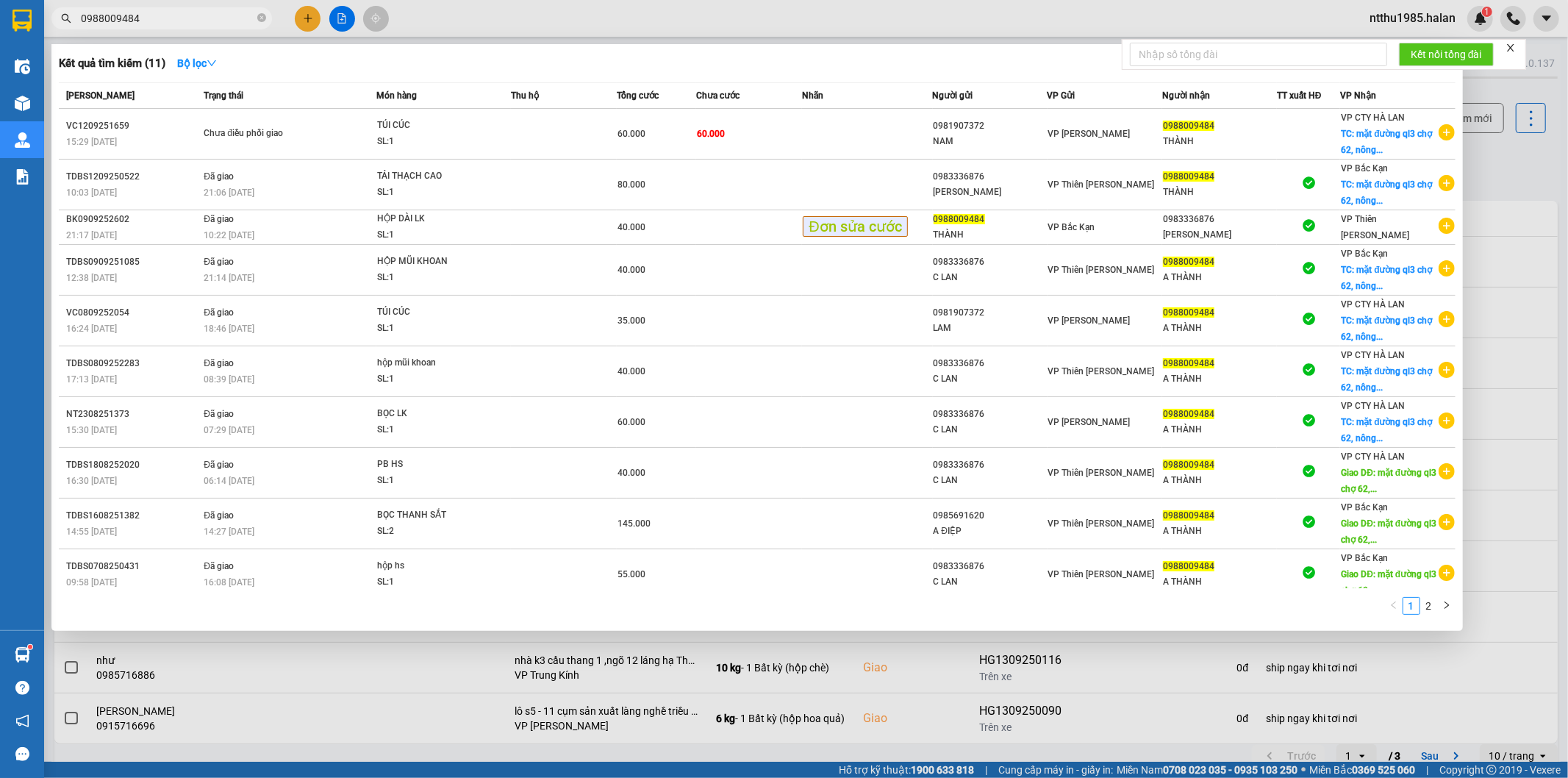
click at [160, 24] on input "0988009484" at bounding box center [167, 18] width 174 height 16
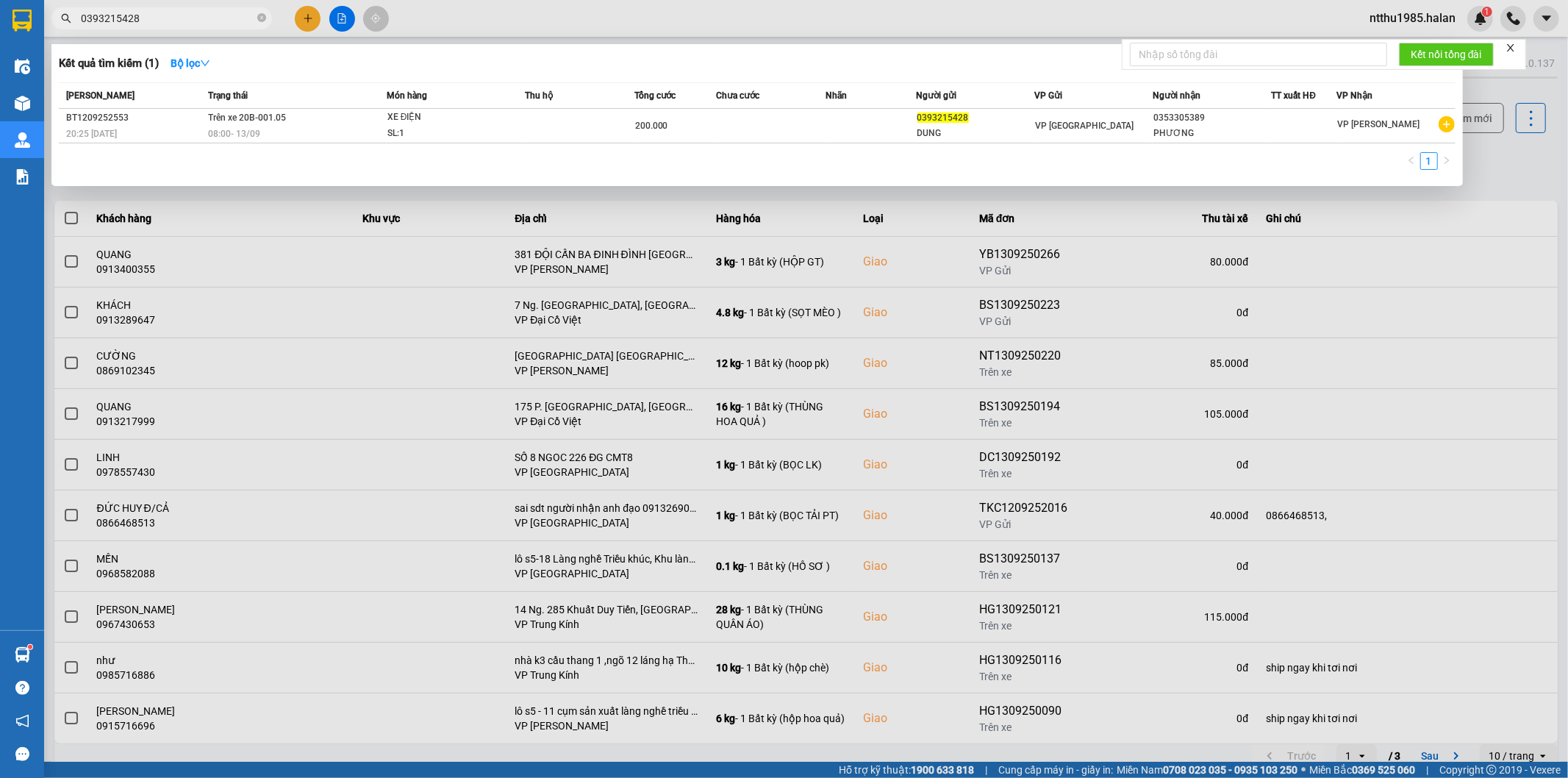
click at [776, 167] on div at bounding box center [784, 389] width 1568 height 778
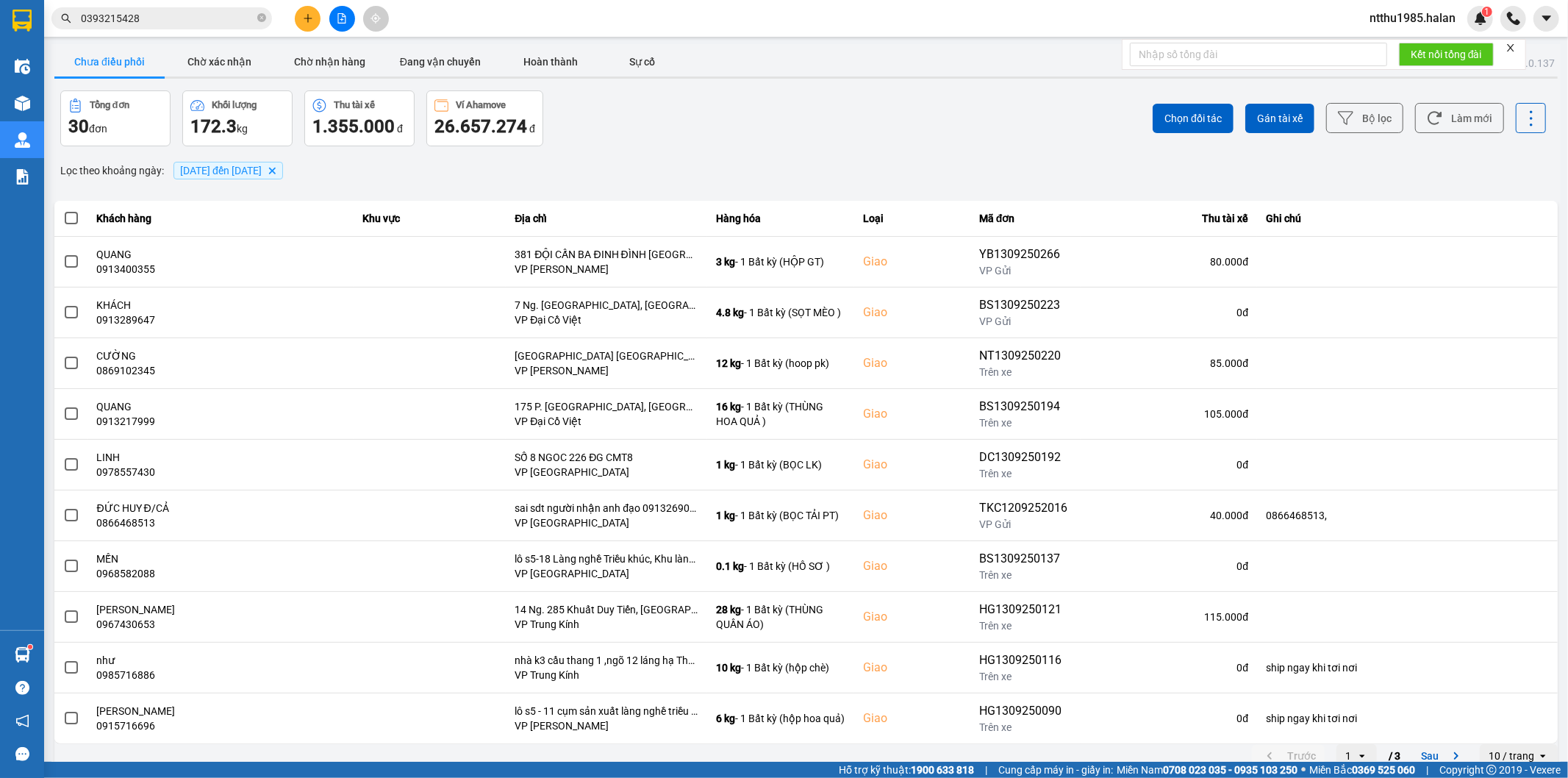
click at [156, 21] on input "0393215428" at bounding box center [167, 18] width 174 height 16
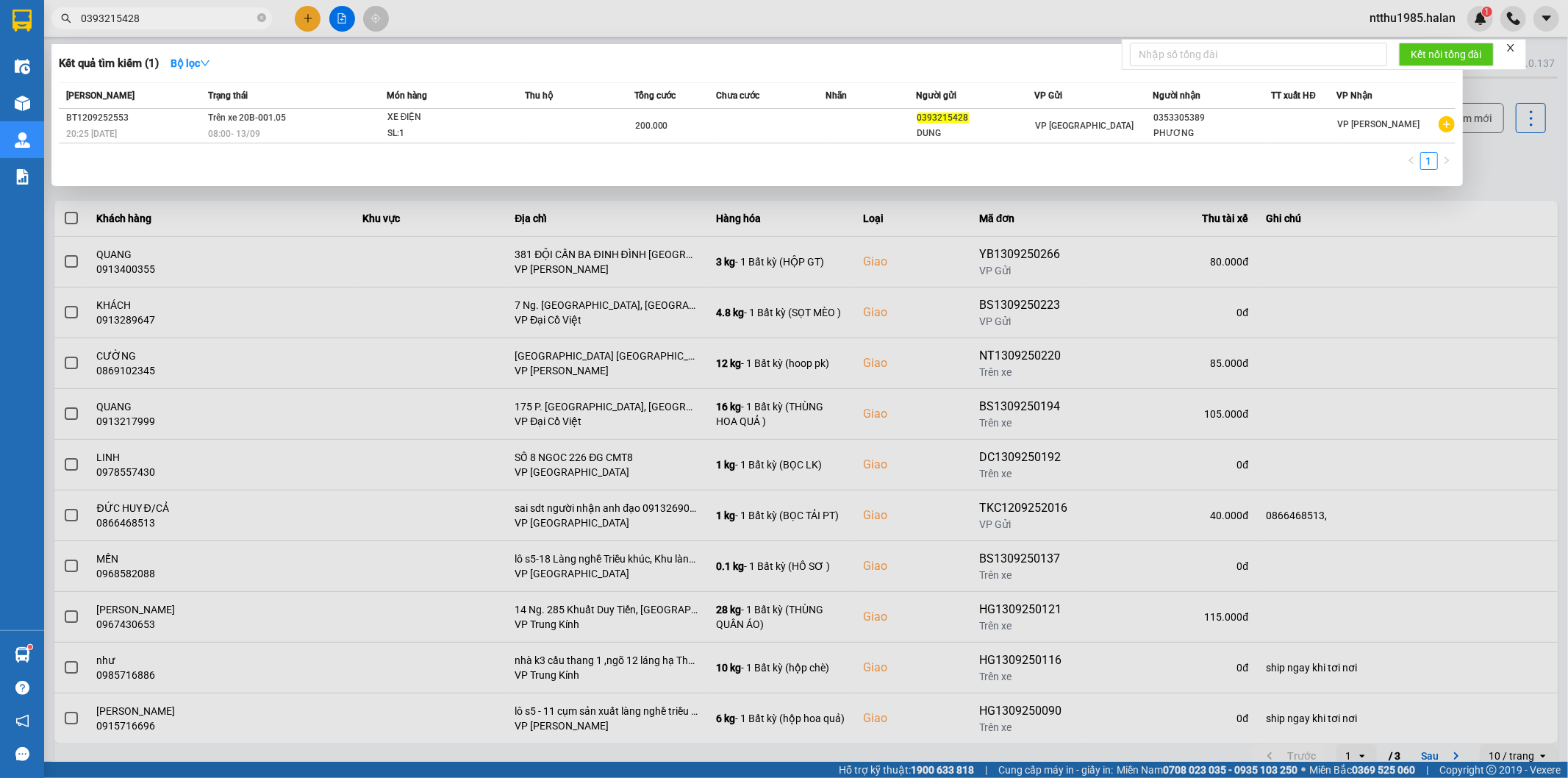
click at [172, 19] on input "0393215428" at bounding box center [167, 18] width 174 height 16
click at [776, 159] on div at bounding box center [784, 389] width 1568 height 778
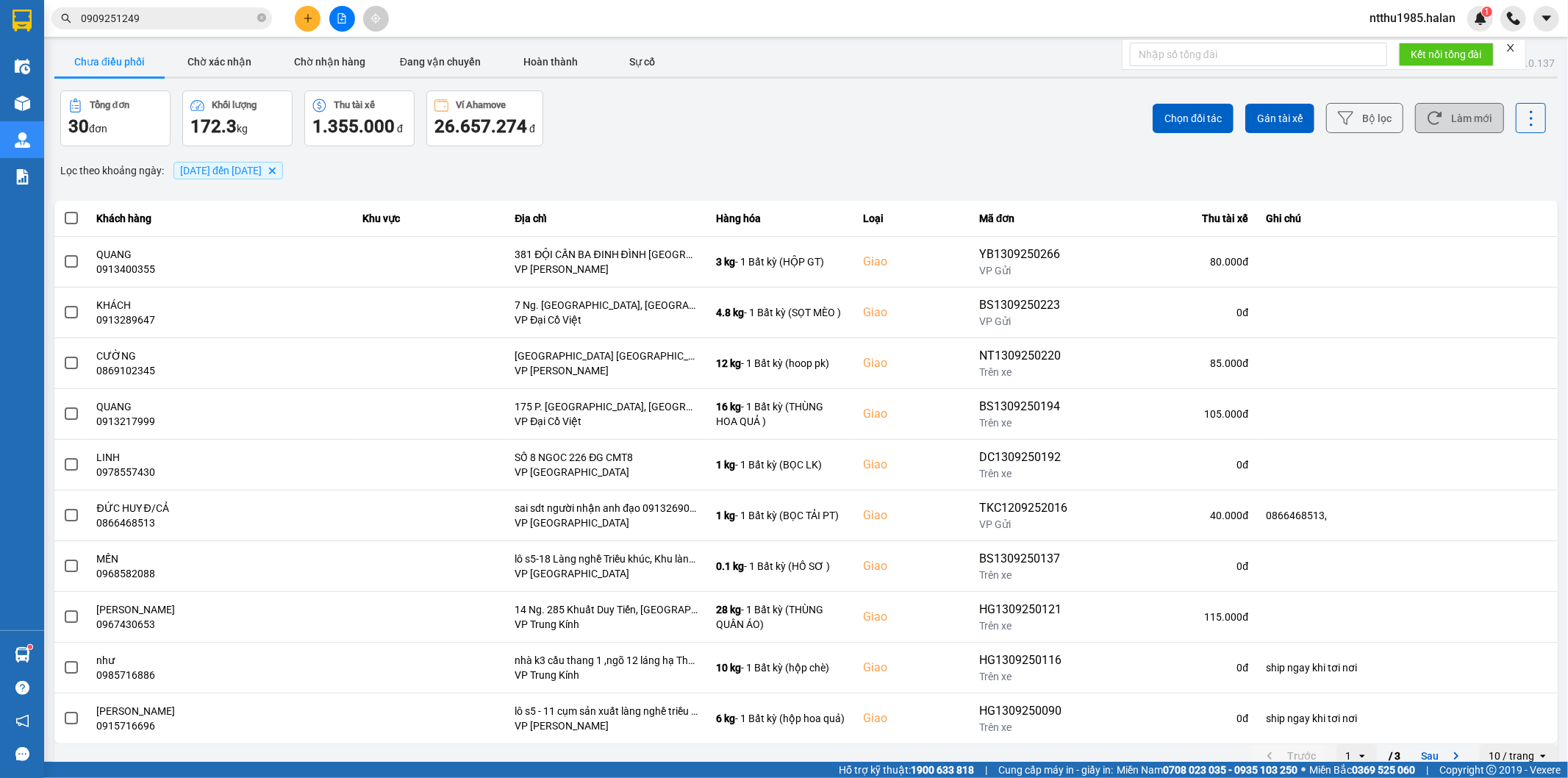
click at [776, 133] on button "Làm mới" at bounding box center [1459, 118] width 89 height 30
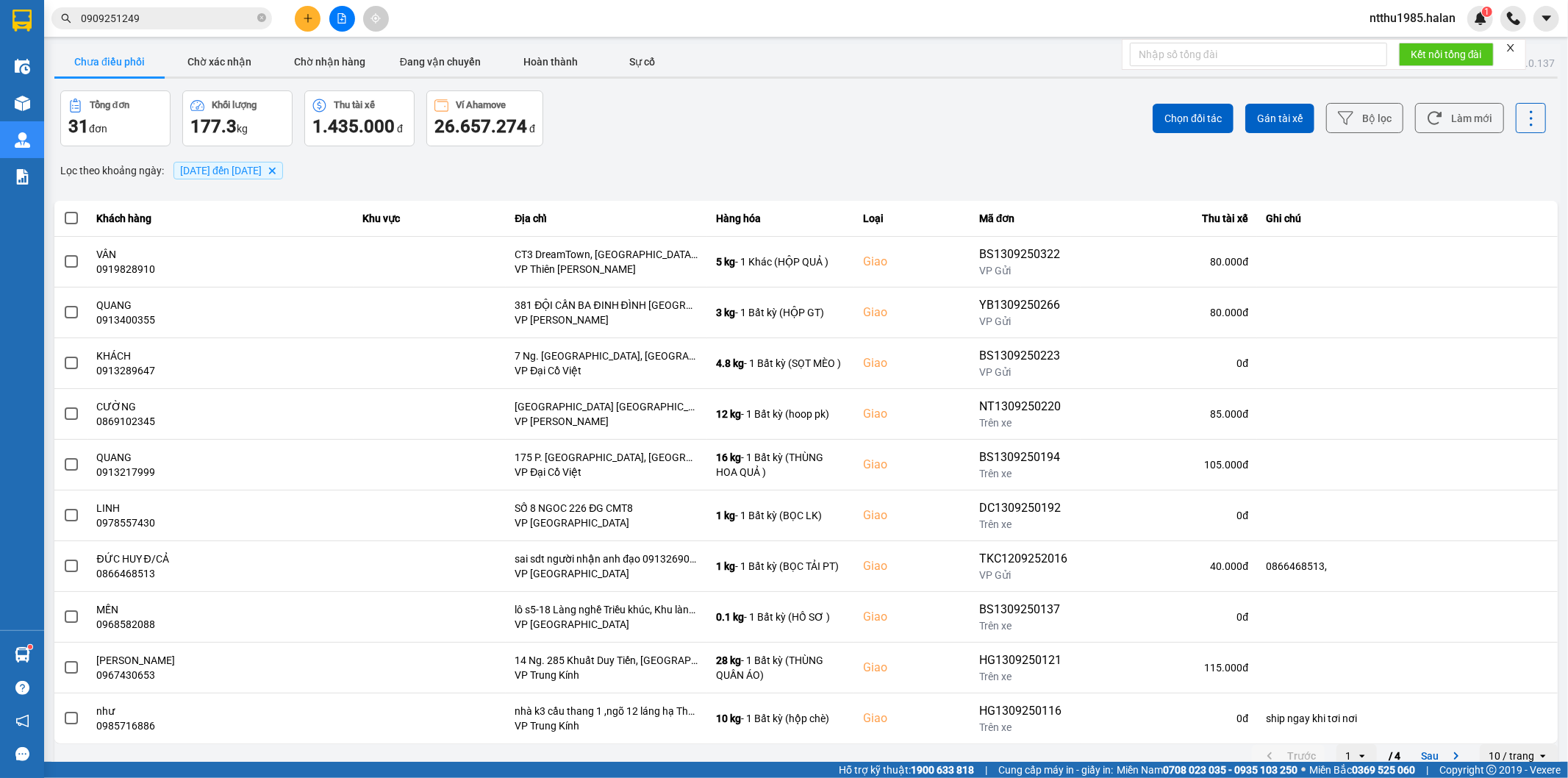
click at [617, 135] on div "Tổng đơn 31 đơn Khối lượng 177.3 kg Thu tài xế 1.435.000 đ Ví Ahamove 26.657.27…" at bounding box center [432, 118] width 743 height 56
click at [776, 122] on button "Làm mới" at bounding box center [1459, 118] width 89 height 30
click at [776, 116] on button "Làm mới" at bounding box center [1459, 118] width 89 height 30
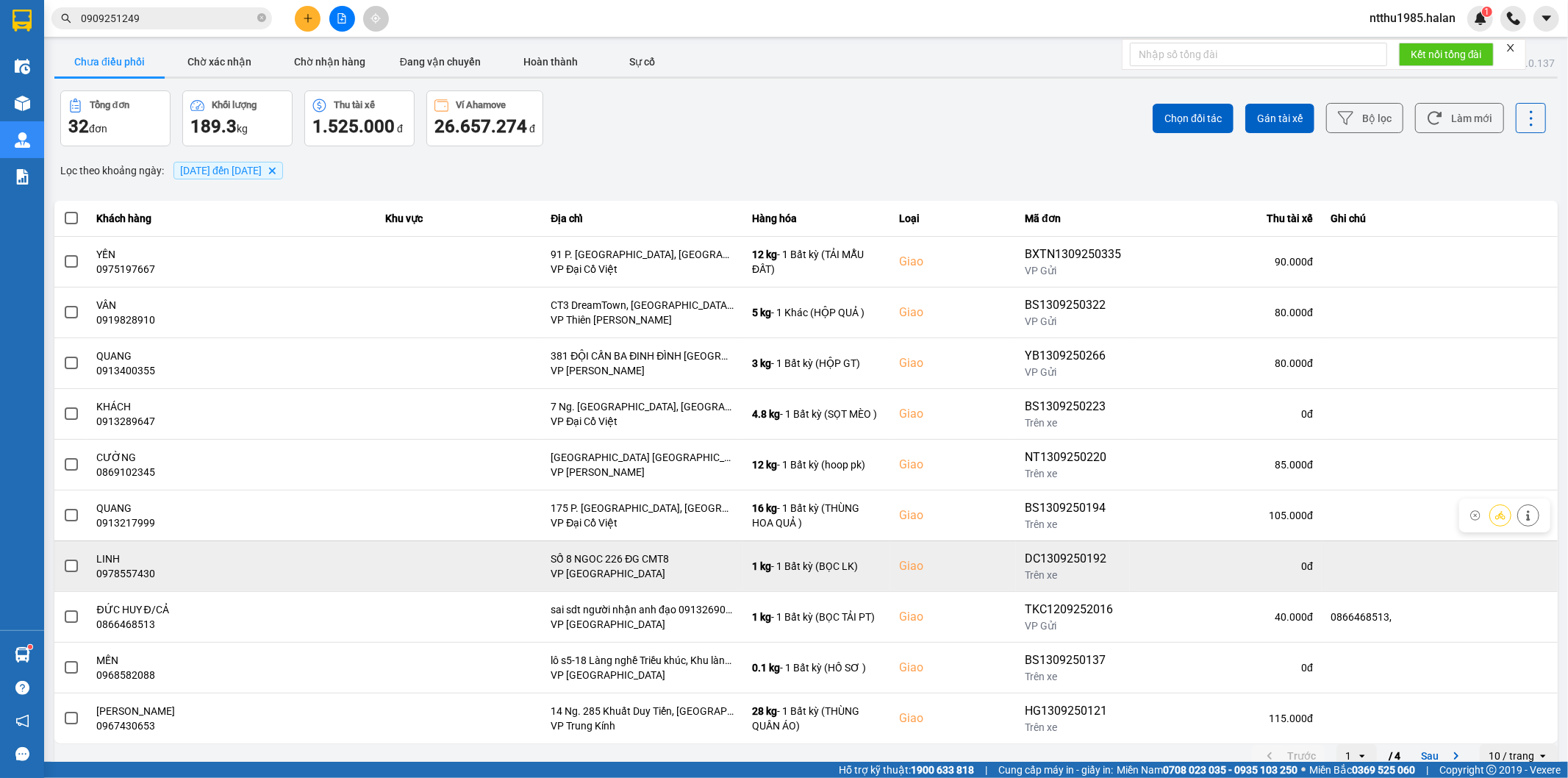
scroll to position [16, 0]
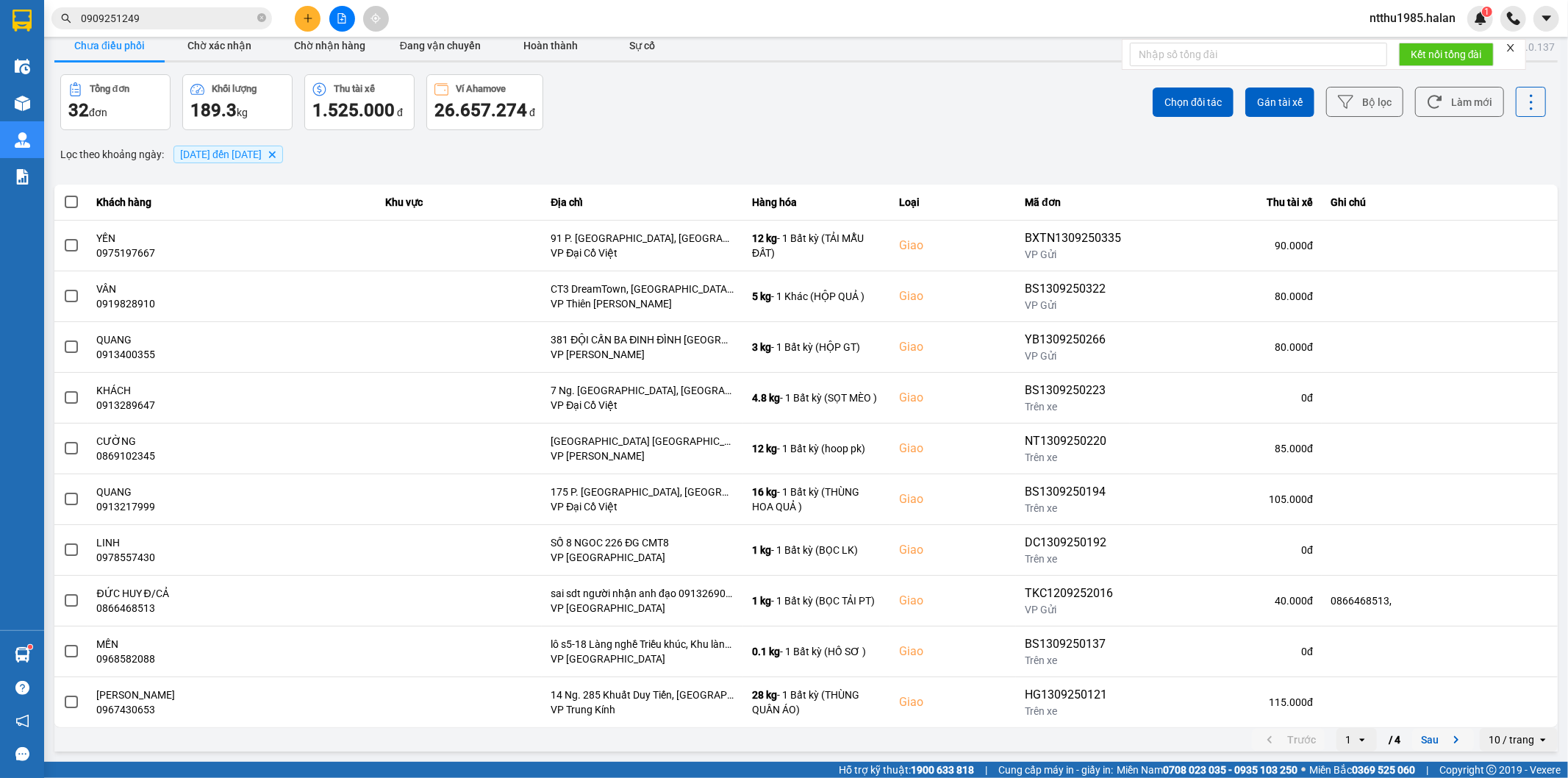
click at [776, 496] on button "Sau" at bounding box center [1443, 740] width 62 height 23
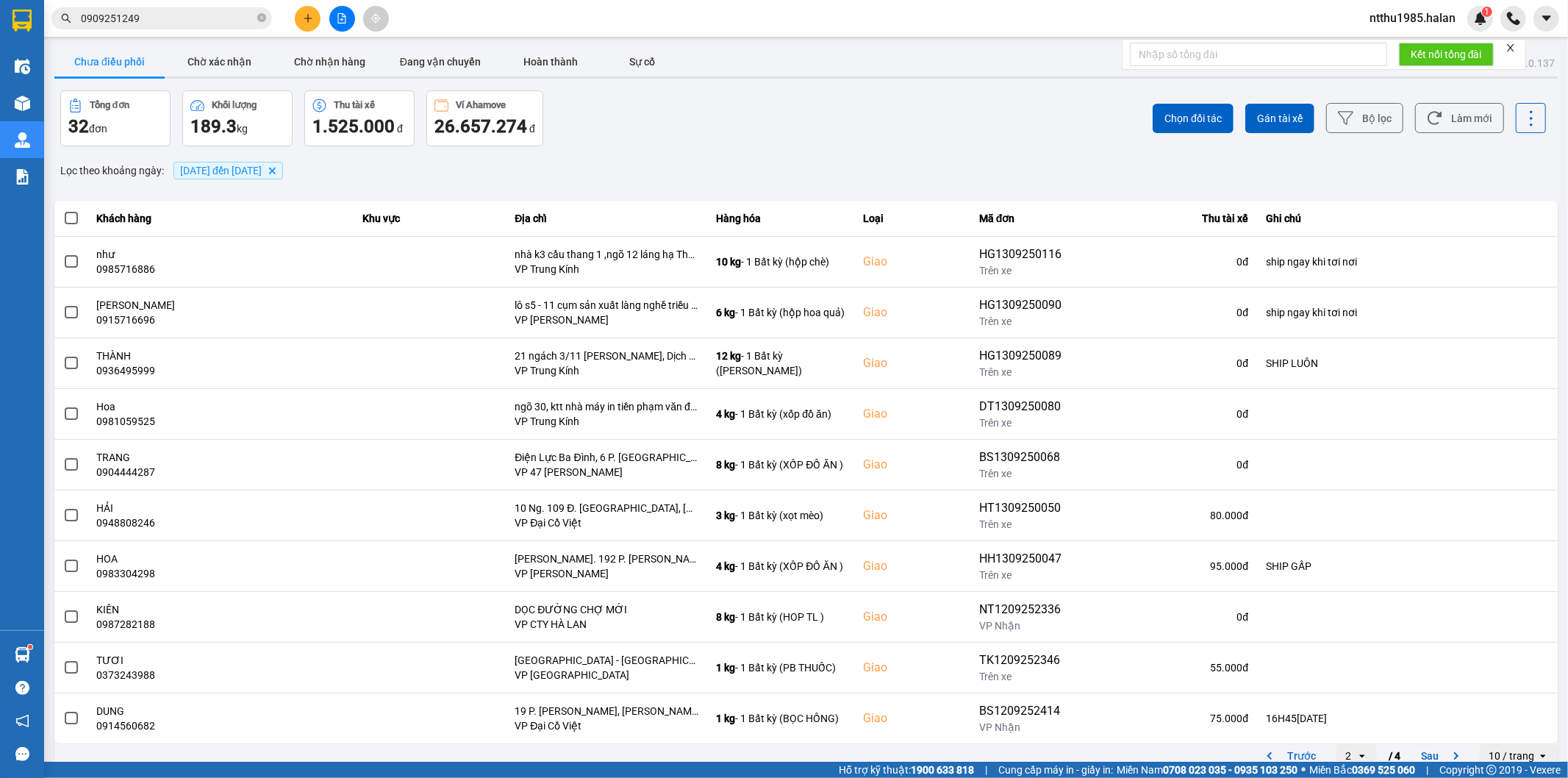
click at [585, 158] on div "Lọc theo khoảng ngày : 10/09/2025 đến 13/09/2025 Delete" at bounding box center [806, 170] width 1503 height 25
click at [776, 118] on button "Làm mới" at bounding box center [1459, 118] width 89 height 30
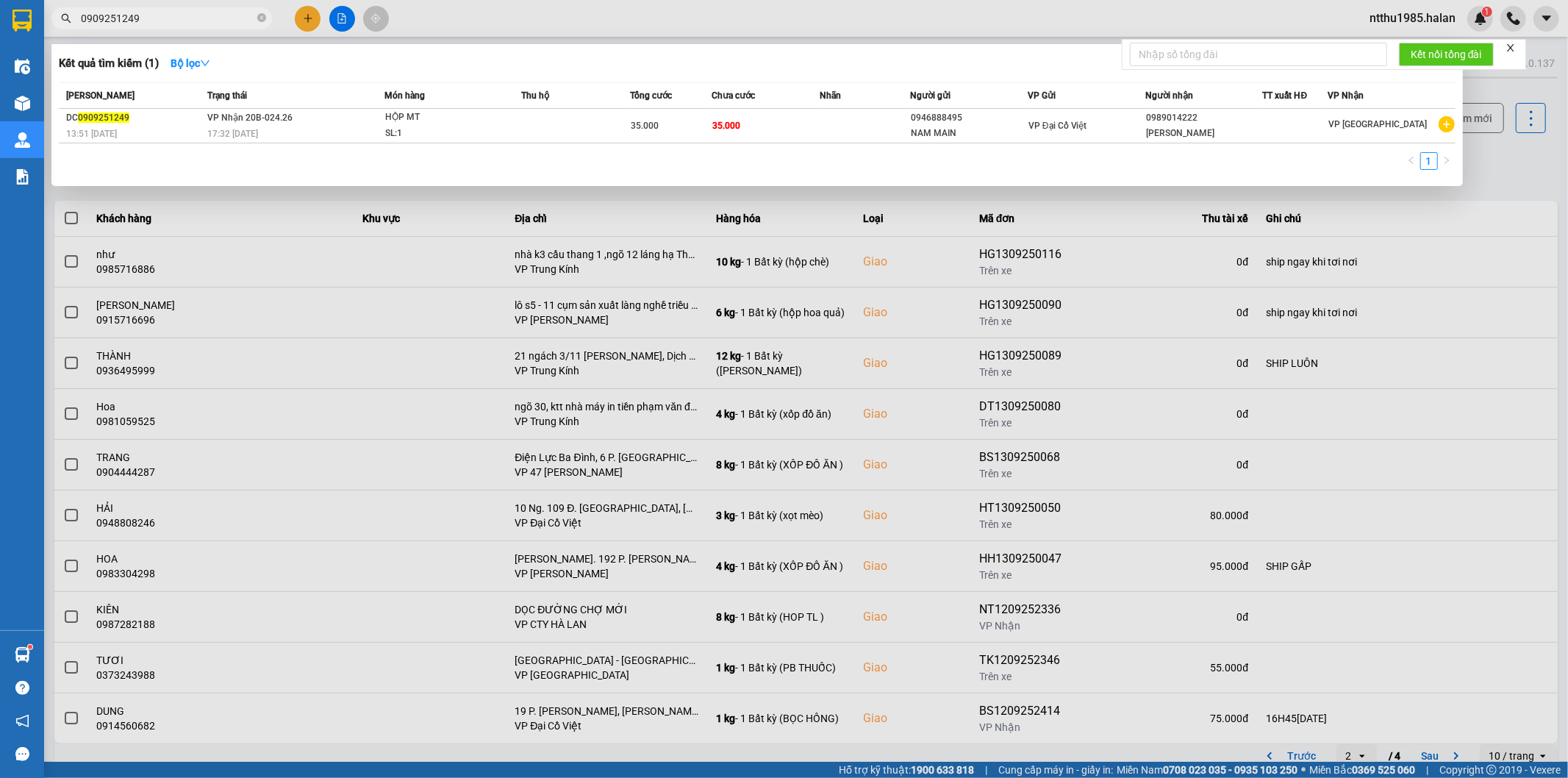
click at [162, 17] on input "0909251249" at bounding box center [167, 18] width 174 height 16
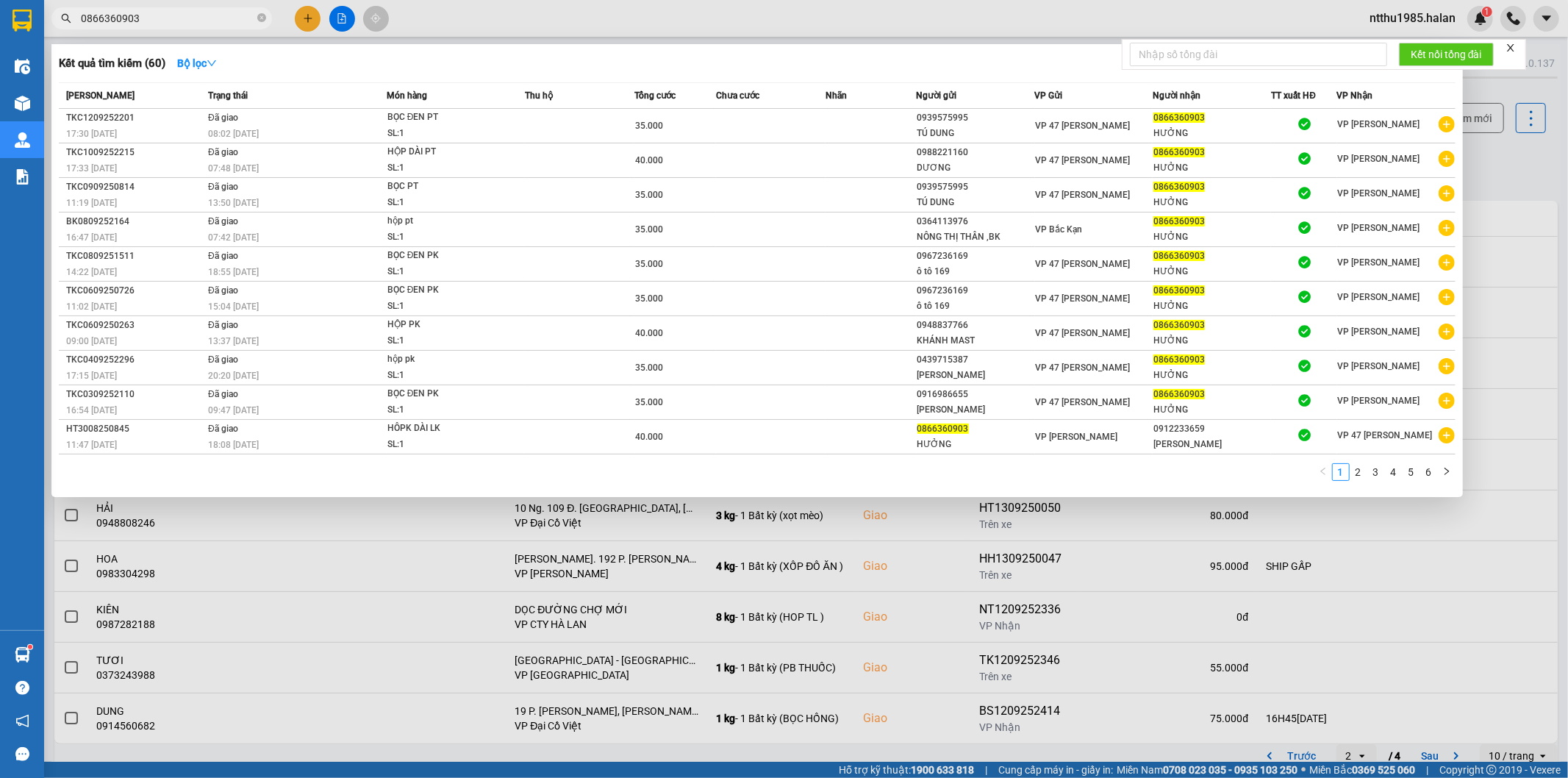
click at [297, 53] on div "Kết quả tìm kiếm ( 60 ) Bộ lọc" at bounding box center [757, 63] width 1397 height 23
click at [160, 25] on input "0866360903" at bounding box center [167, 18] width 174 height 16
click at [776, 166] on div at bounding box center [784, 389] width 1568 height 778
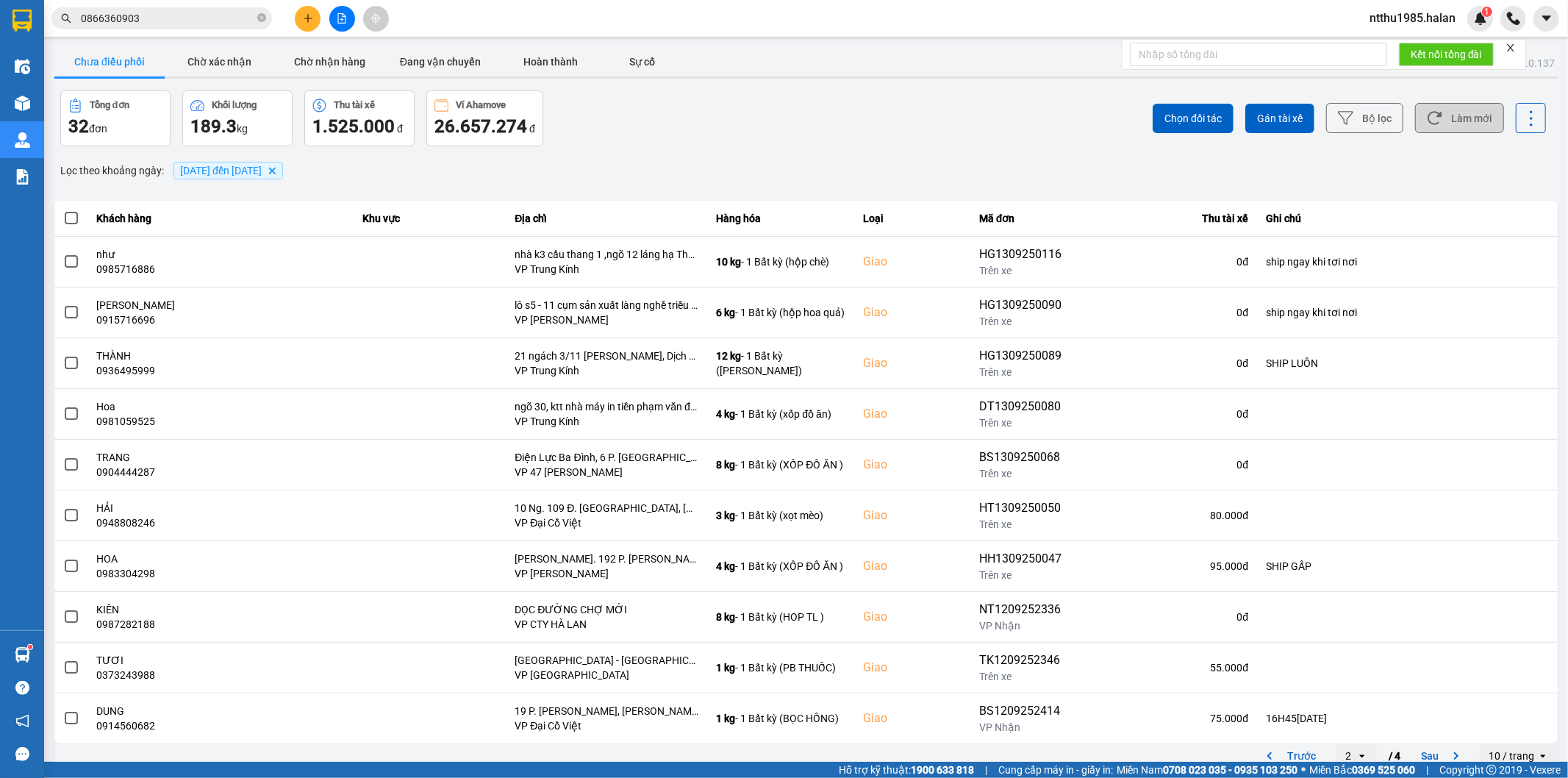
click at [776, 120] on button "Làm mới" at bounding box center [1459, 118] width 89 height 30
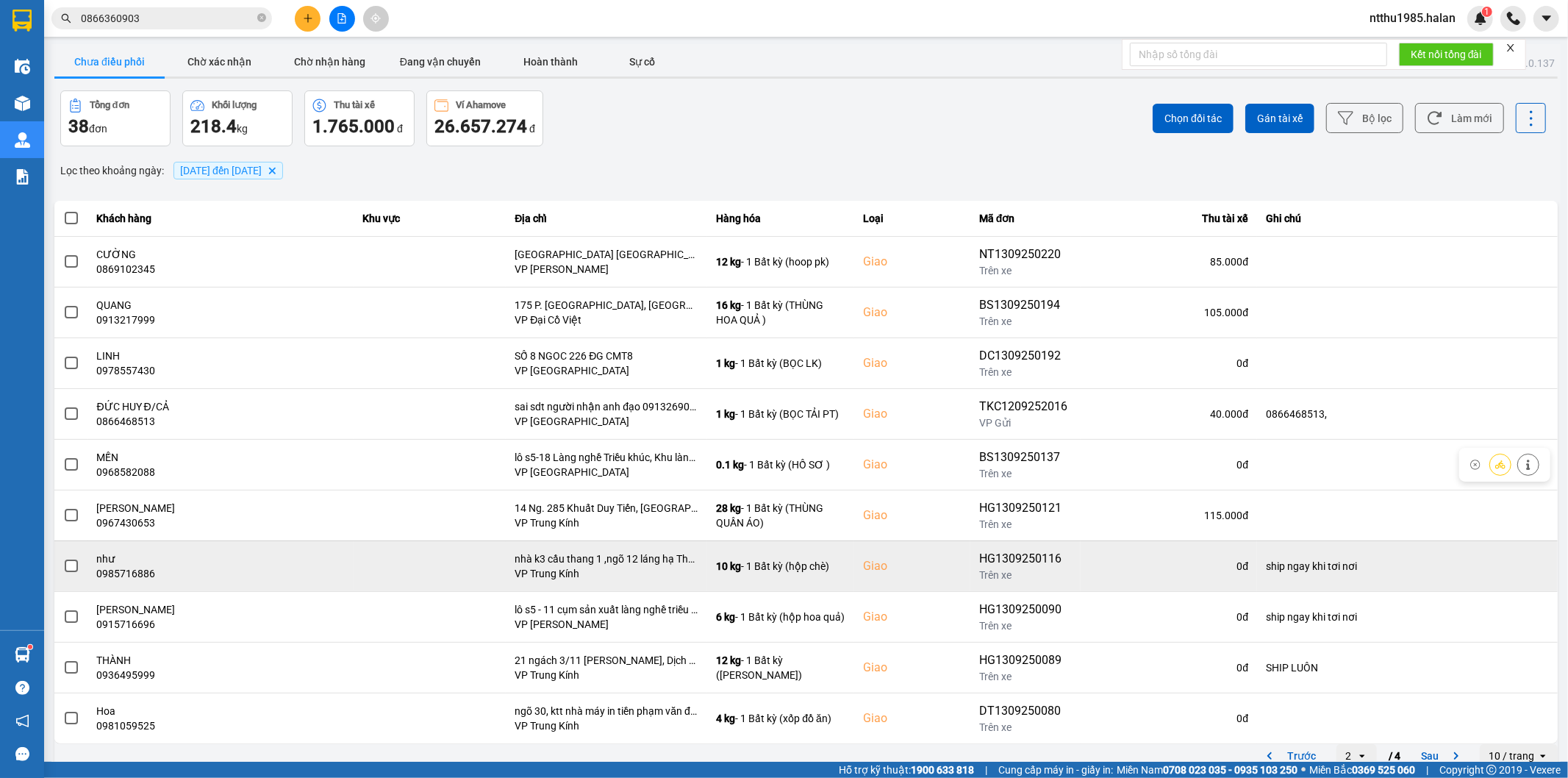
scroll to position [16, 0]
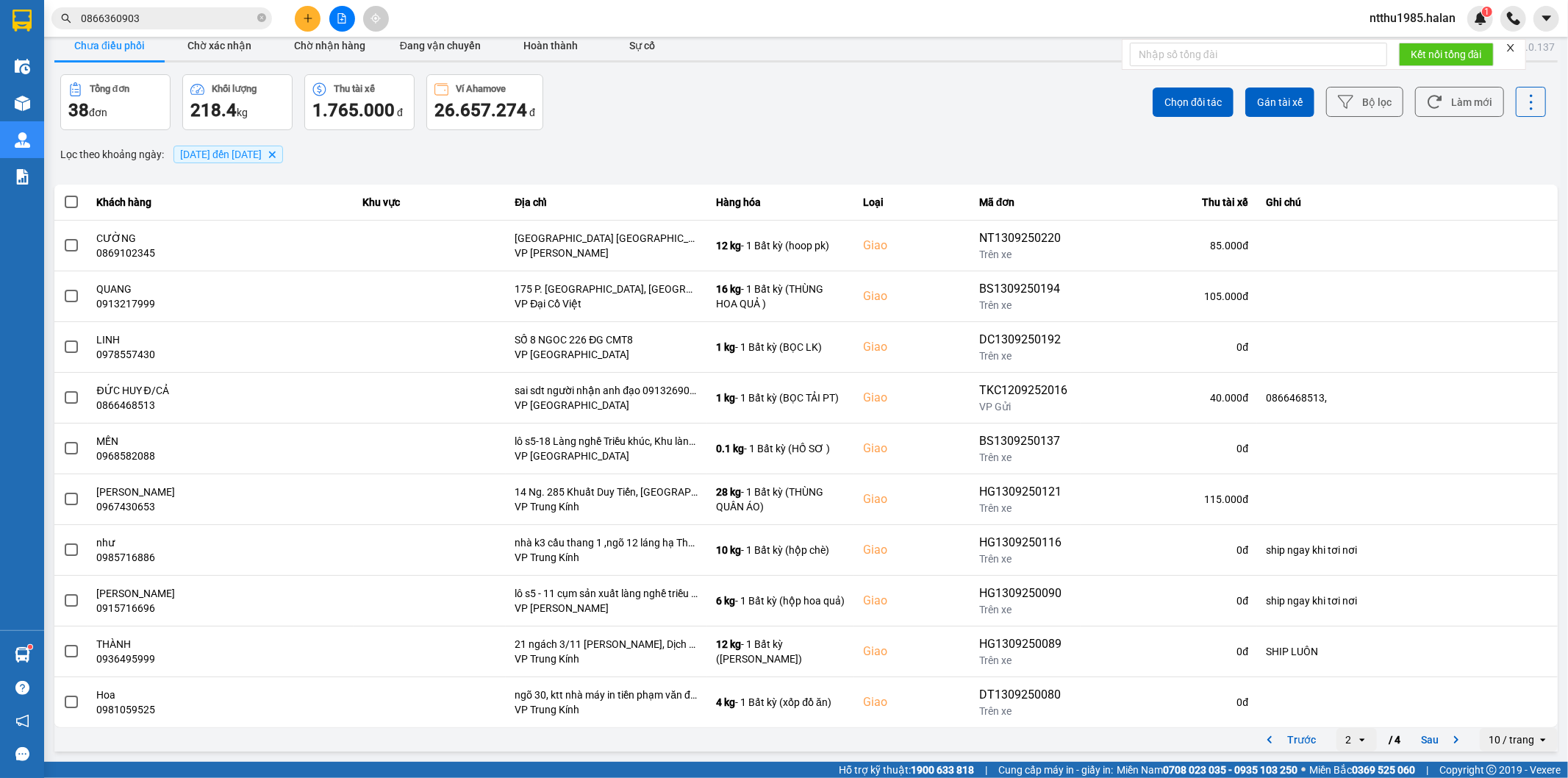
click at [585, 158] on div "Lọc theo khoảng ngày : 10/09/2025 đến 13/09/2025 Delete" at bounding box center [806, 154] width 1503 height 25
click at [776, 99] on button "Làm mới" at bounding box center [1459, 101] width 89 height 30
click at [776, 496] on button "Trước" at bounding box center [1288, 740] width 73 height 23
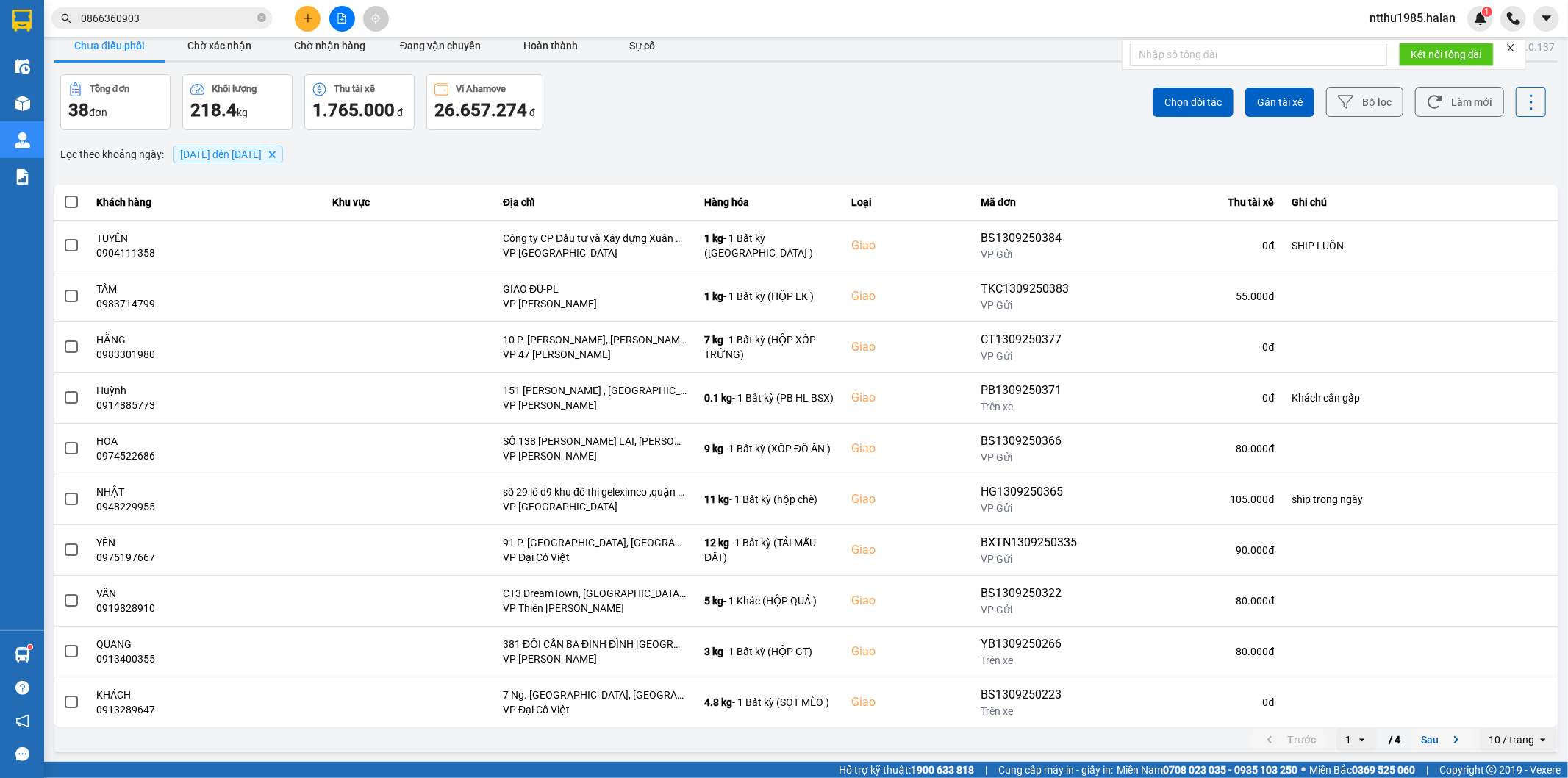
click at [776, 496] on button "Sau" at bounding box center [1443, 740] width 62 height 23
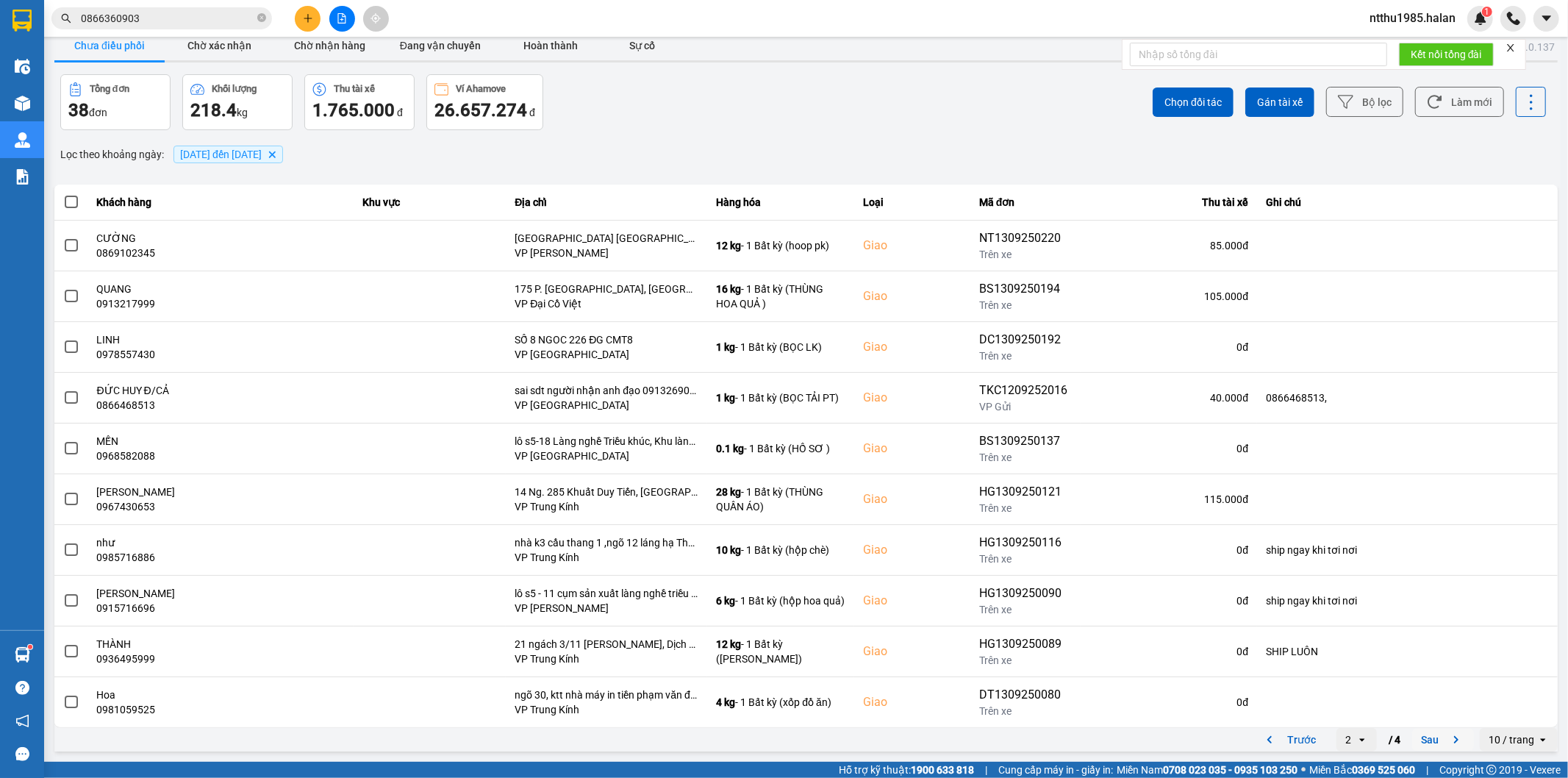
click at [776, 496] on button "Sau" at bounding box center [1443, 740] width 62 height 23
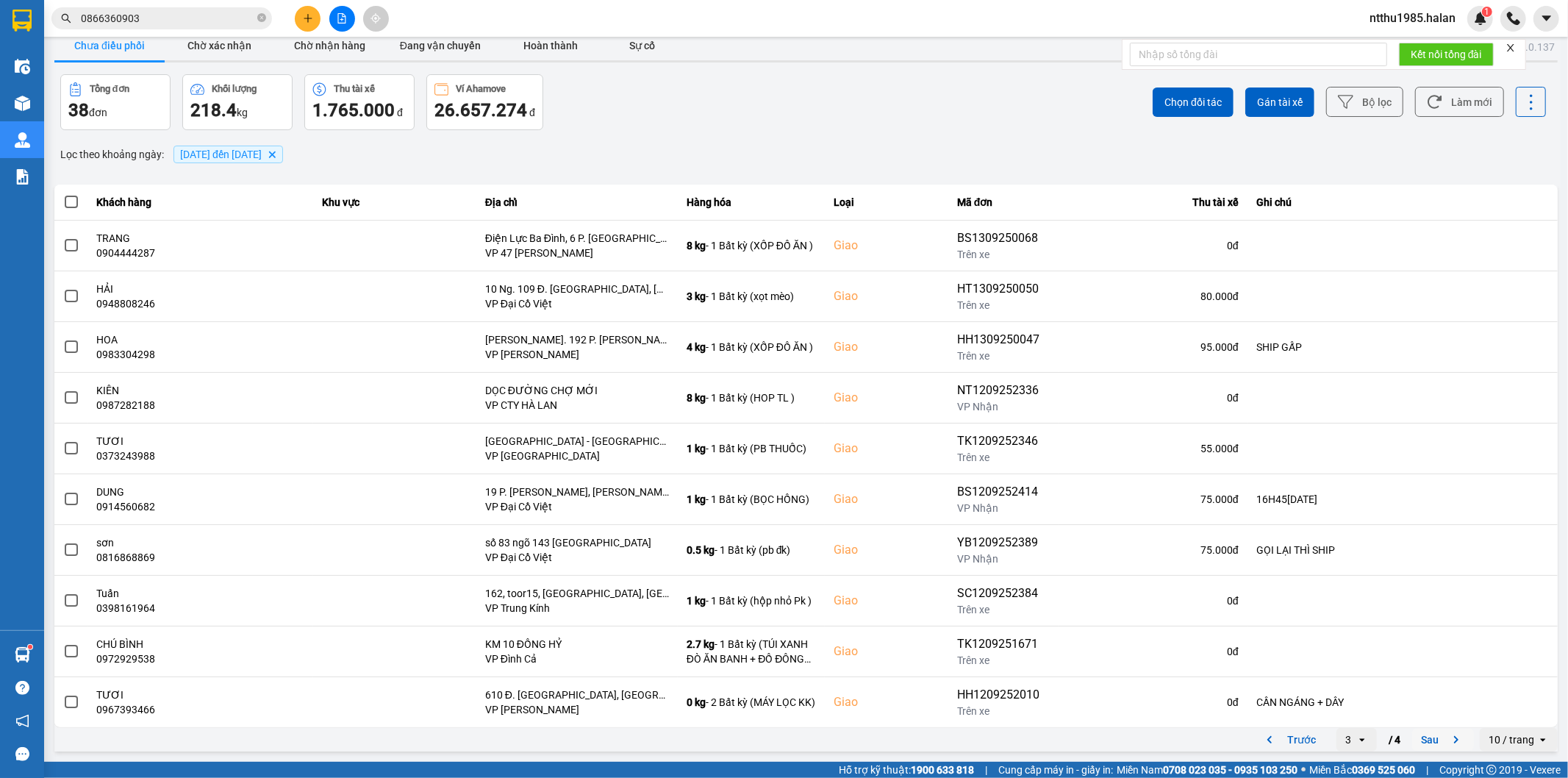
click at [776, 496] on button "Sau" at bounding box center [1443, 740] width 62 height 23
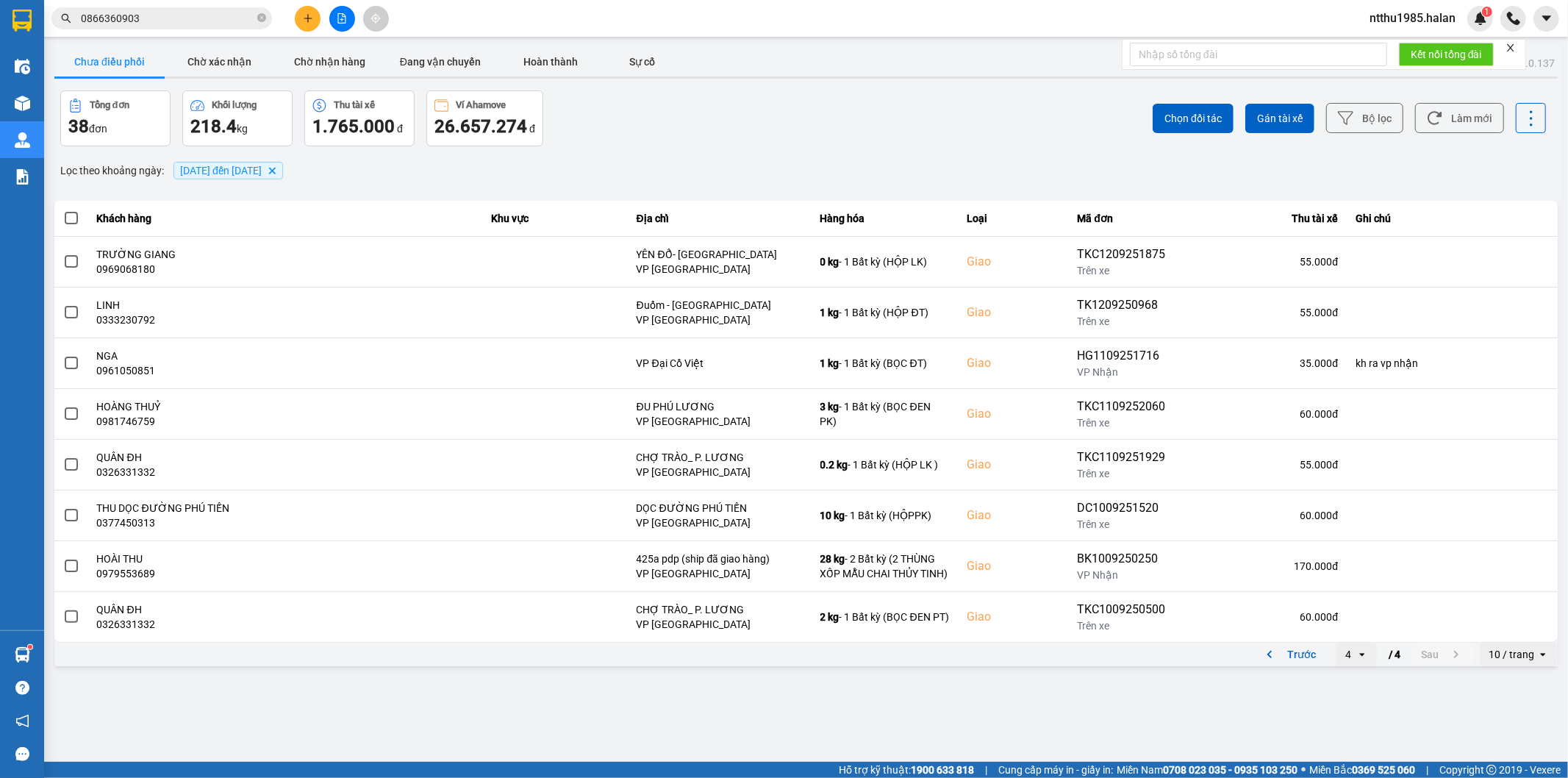
click at [603, 141] on div "Tổng đơn 38 đơn Khối lượng 218.4 kg Thu tài xế 1.765.000 đ Ví Ahamove 26.657.27…" at bounding box center [432, 118] width 743 height 56
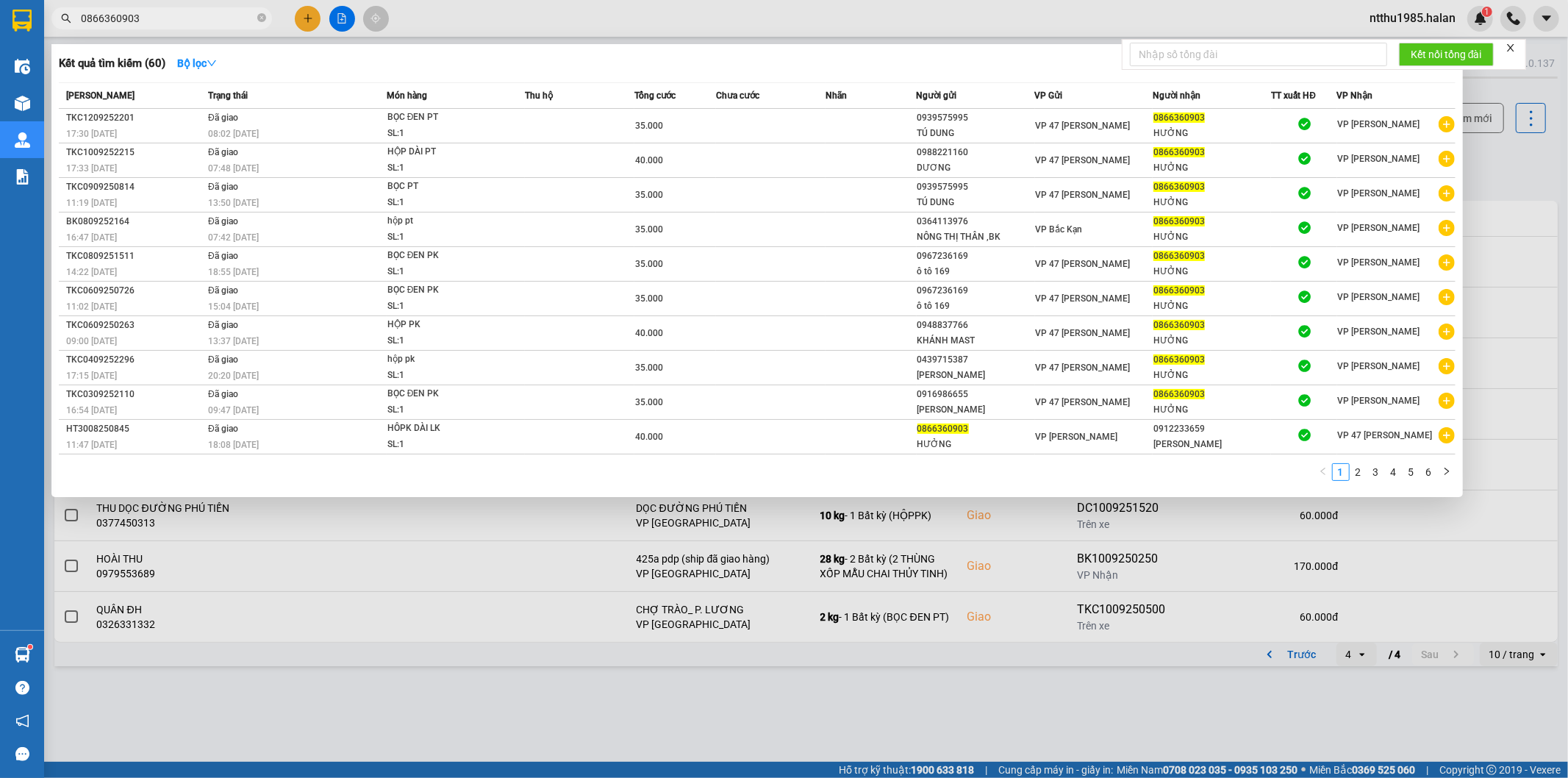
click at [165, 23] on input "0866360903" at bounding box center [167, 18] width 174 height 16
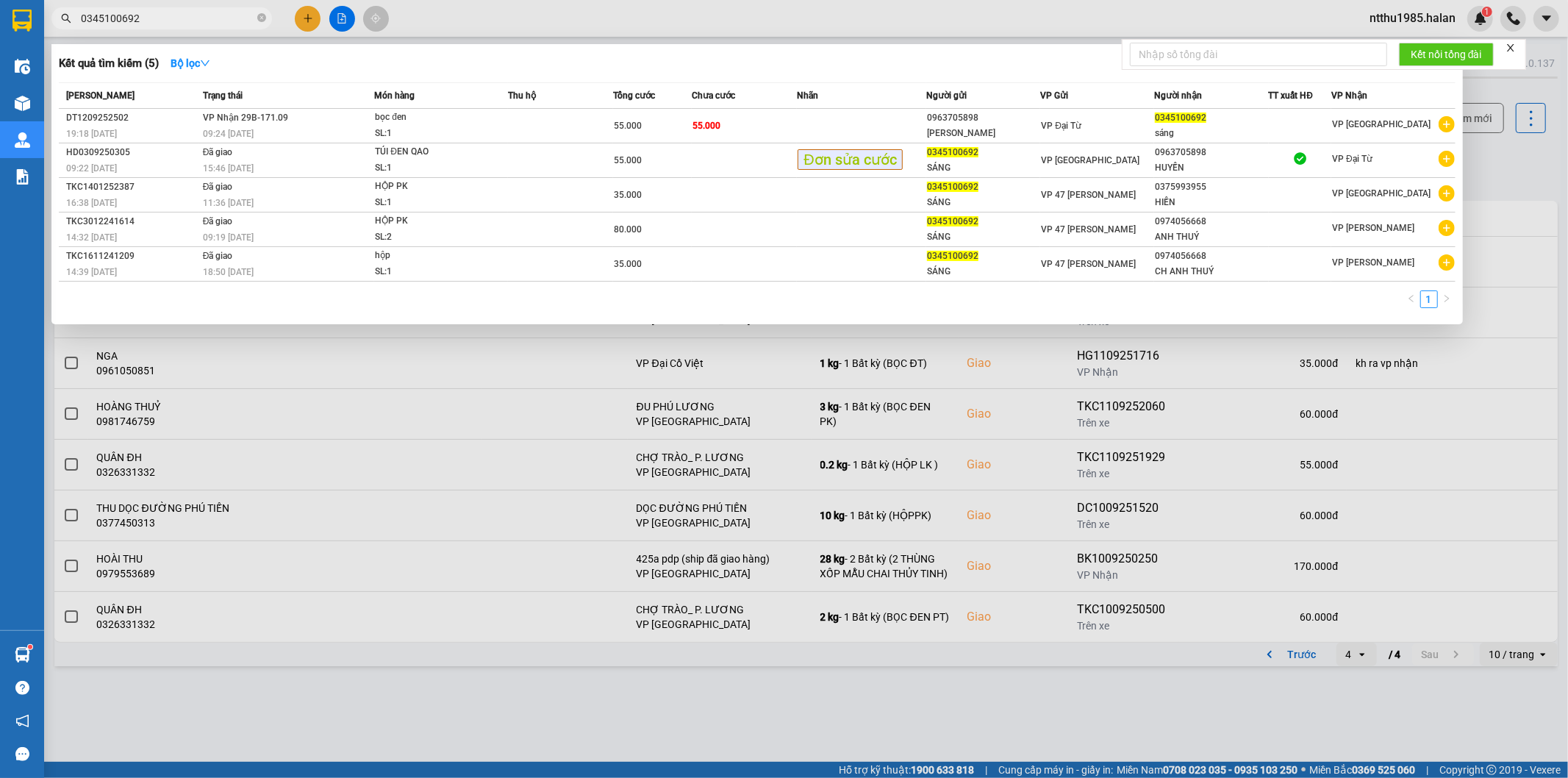
click at [167, 23] on input "0345100692" at bounding box center [167, 18] width 174 height 16
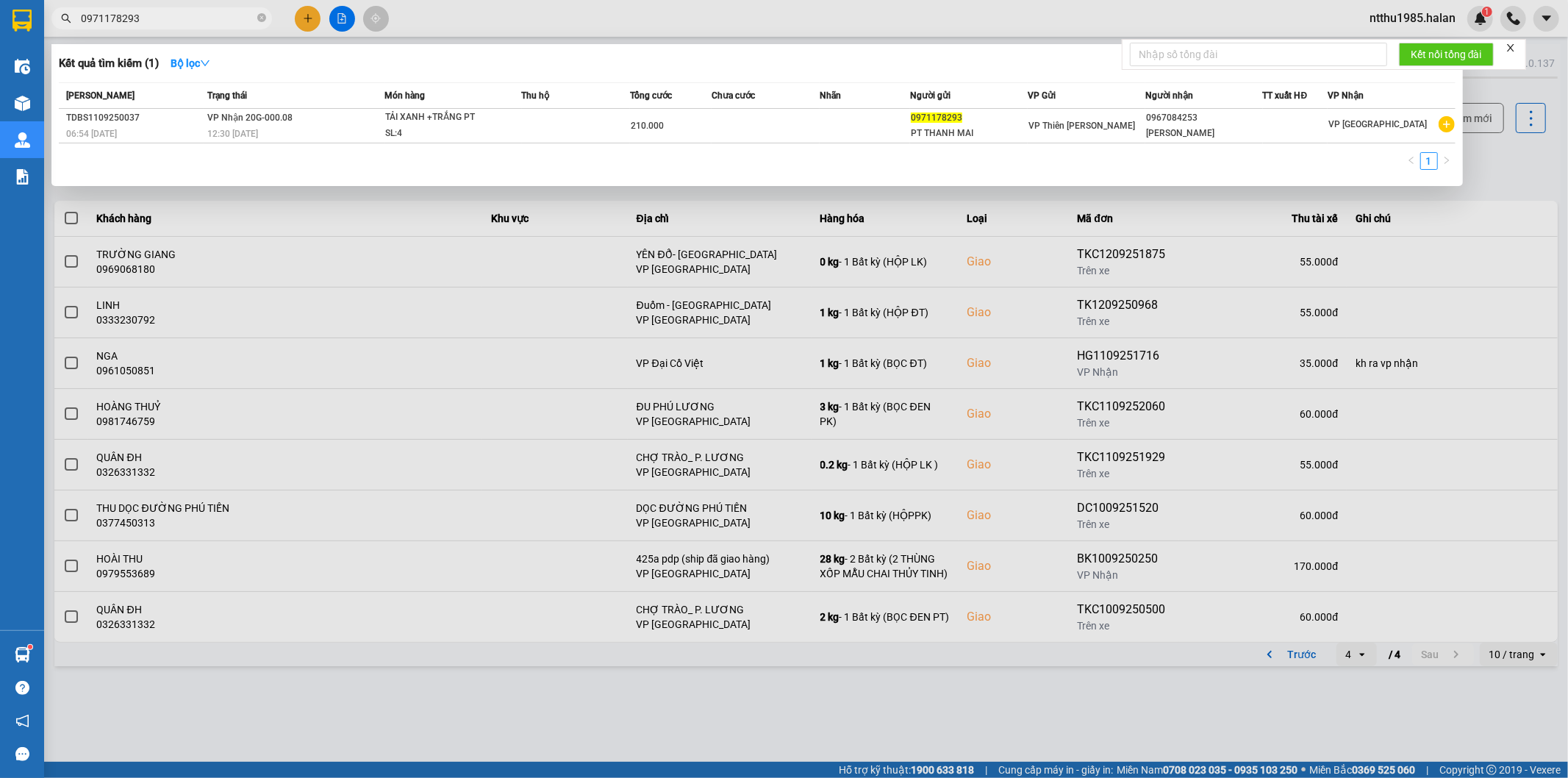
type input "0971178293"
drag, startPoint x: 1499, startPoint y: 151, endPoint x: 1478, endPoint y: 114, distance: 42.5
click at [776, 145] on div at bounding box center [784, 389] width 1568 height 778
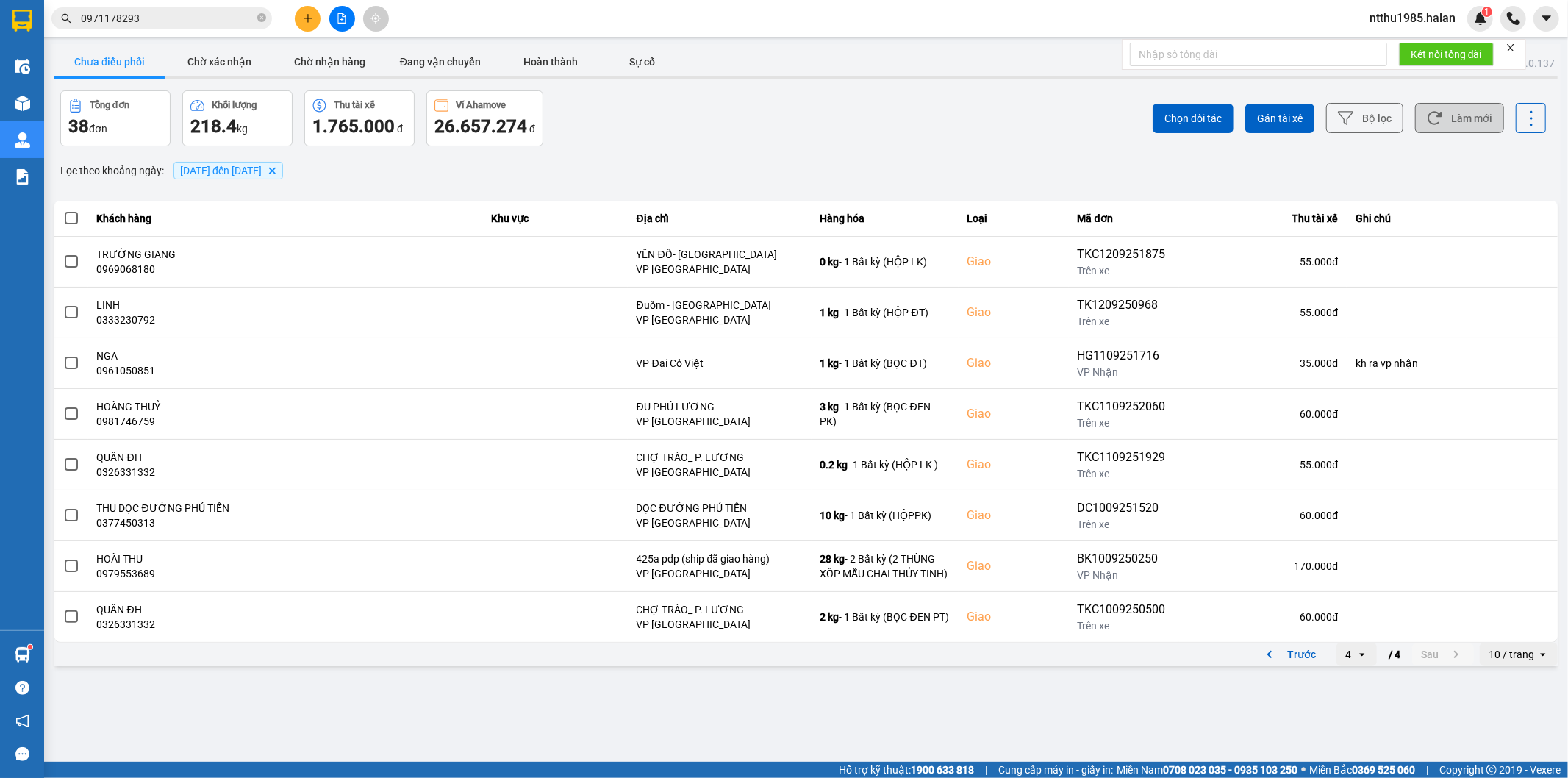
click at [776, 109] on button "Làm mới" at bounding box center [1459, 118] width 89 height 30
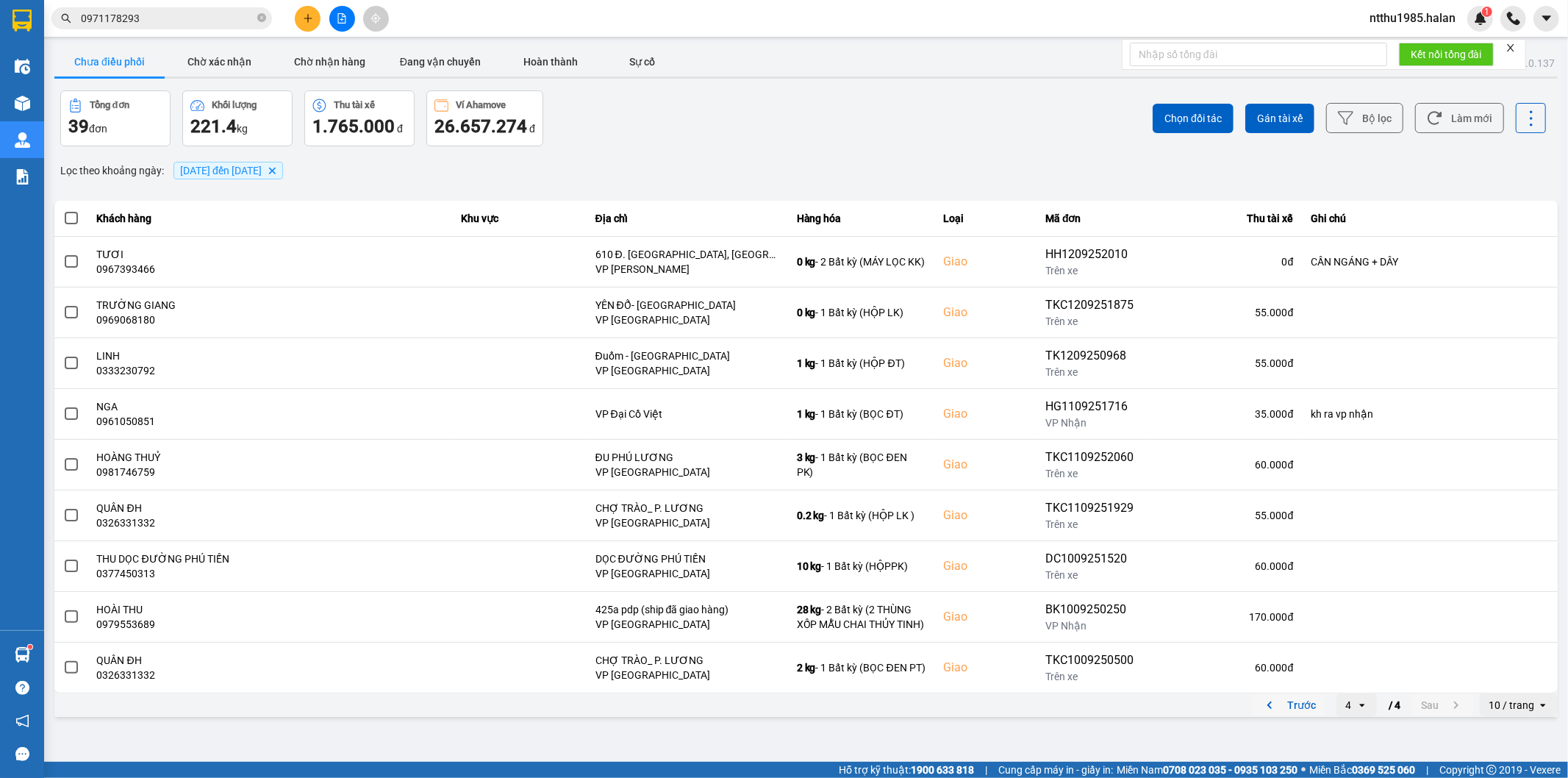
click at [776, 496] on button "Trước" at bounding box center [1288, 706] width 73 height 23
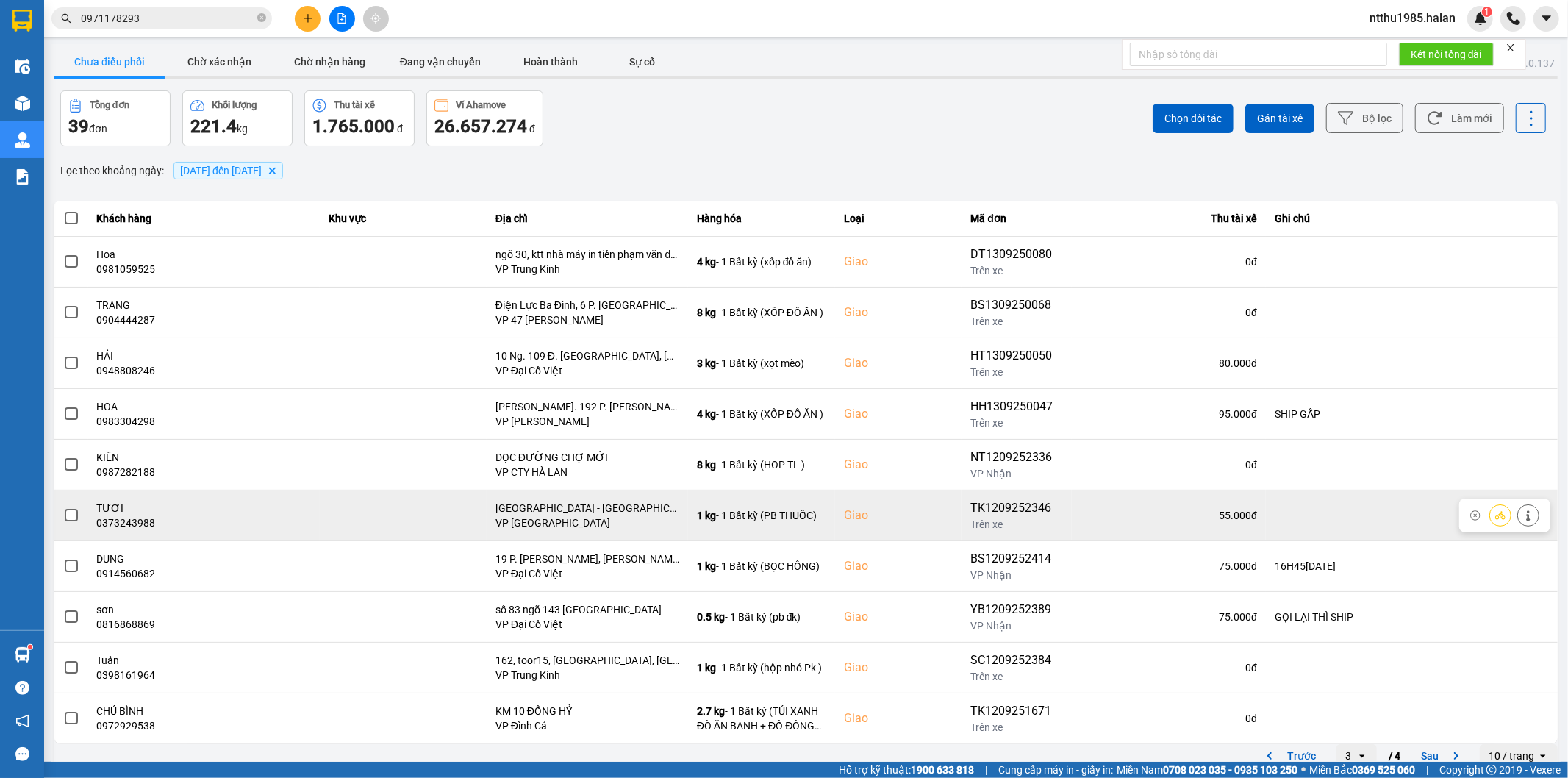
scroll to position [16, 0]
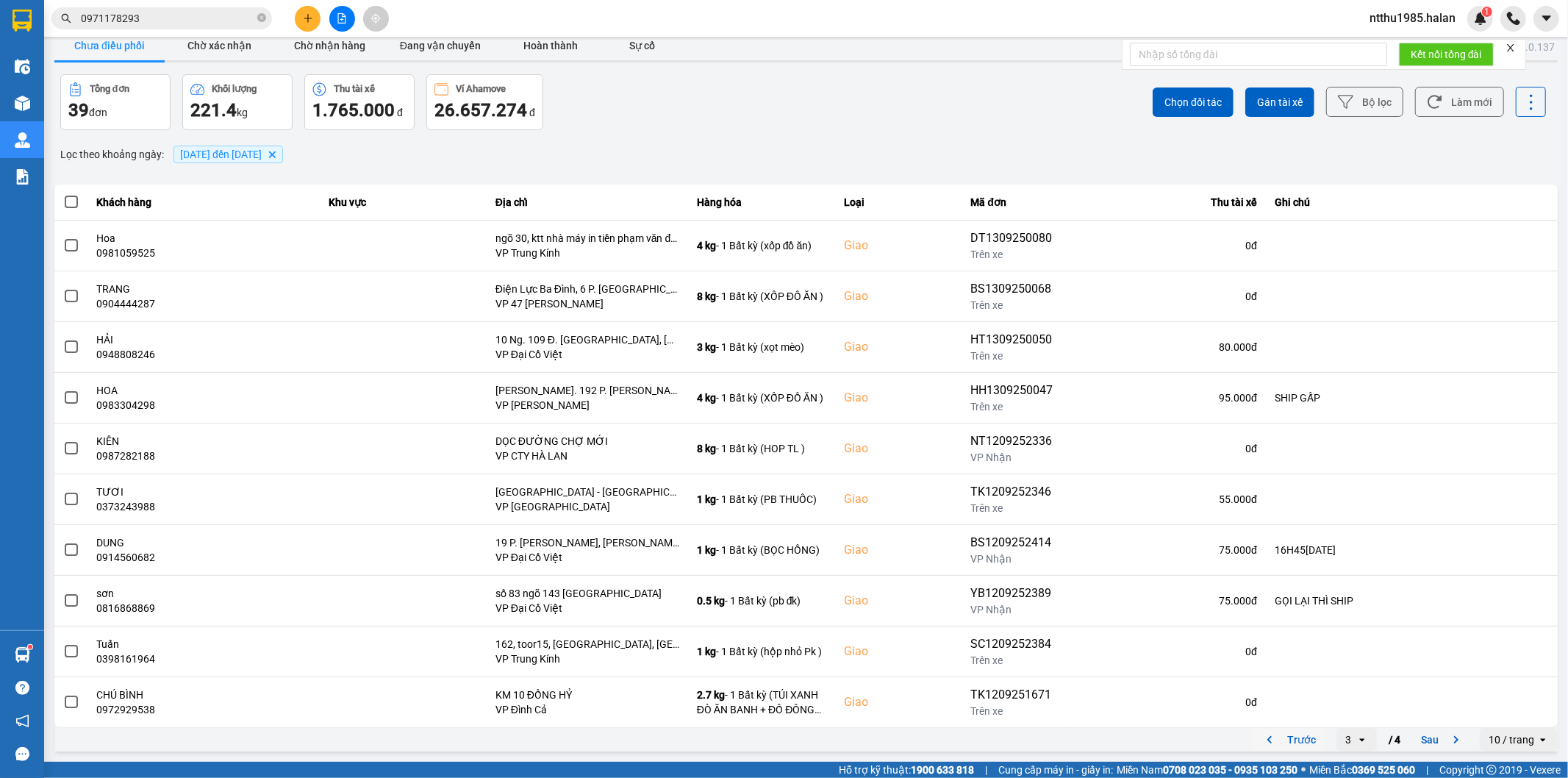
click at [776, 496] on button "Trước" at bounding box center [1288, 740] width 73 height 23
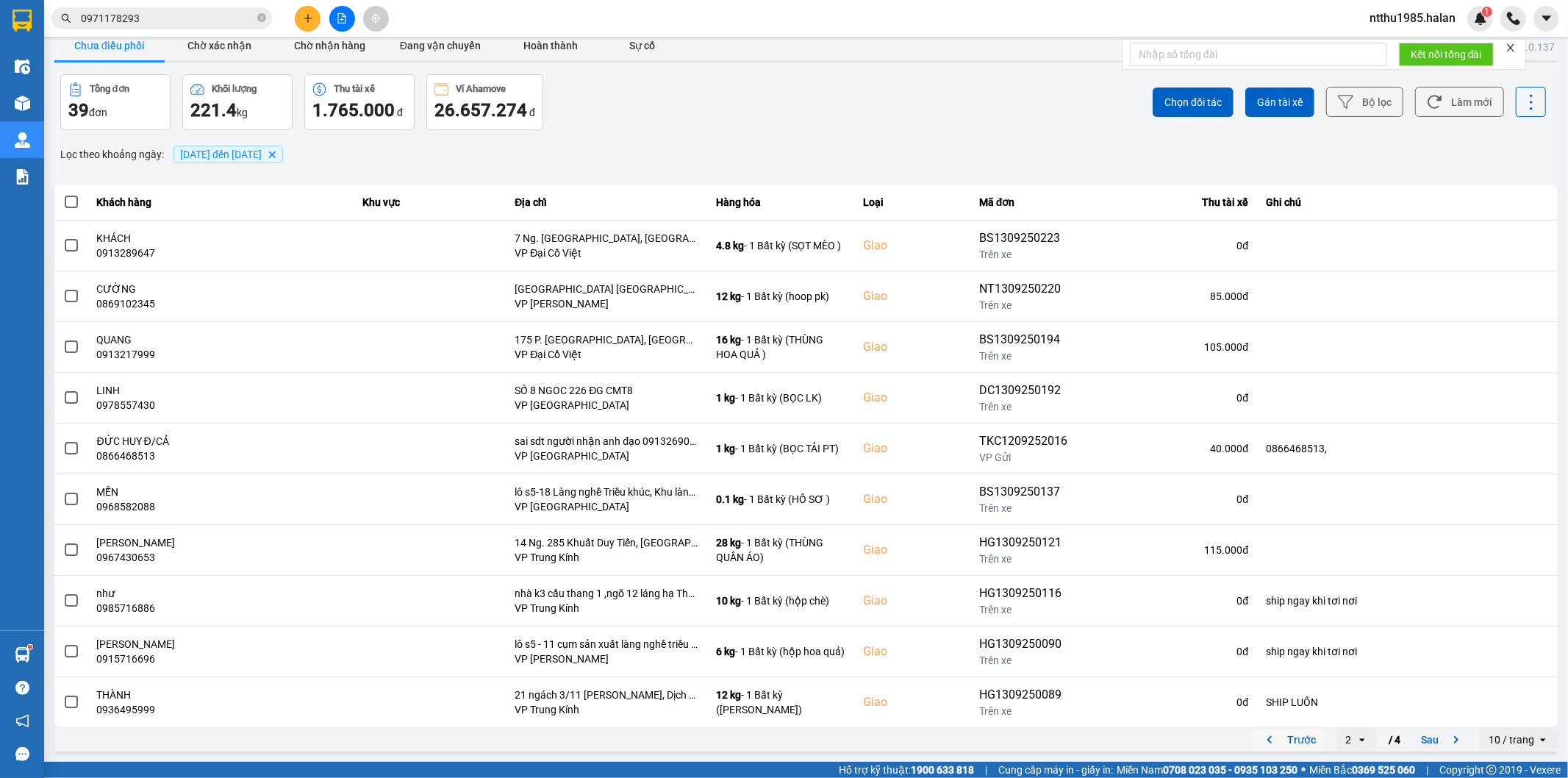
click at [776, 496] on button "Trước" at bounding box center [1288, 740] width 73 height 23
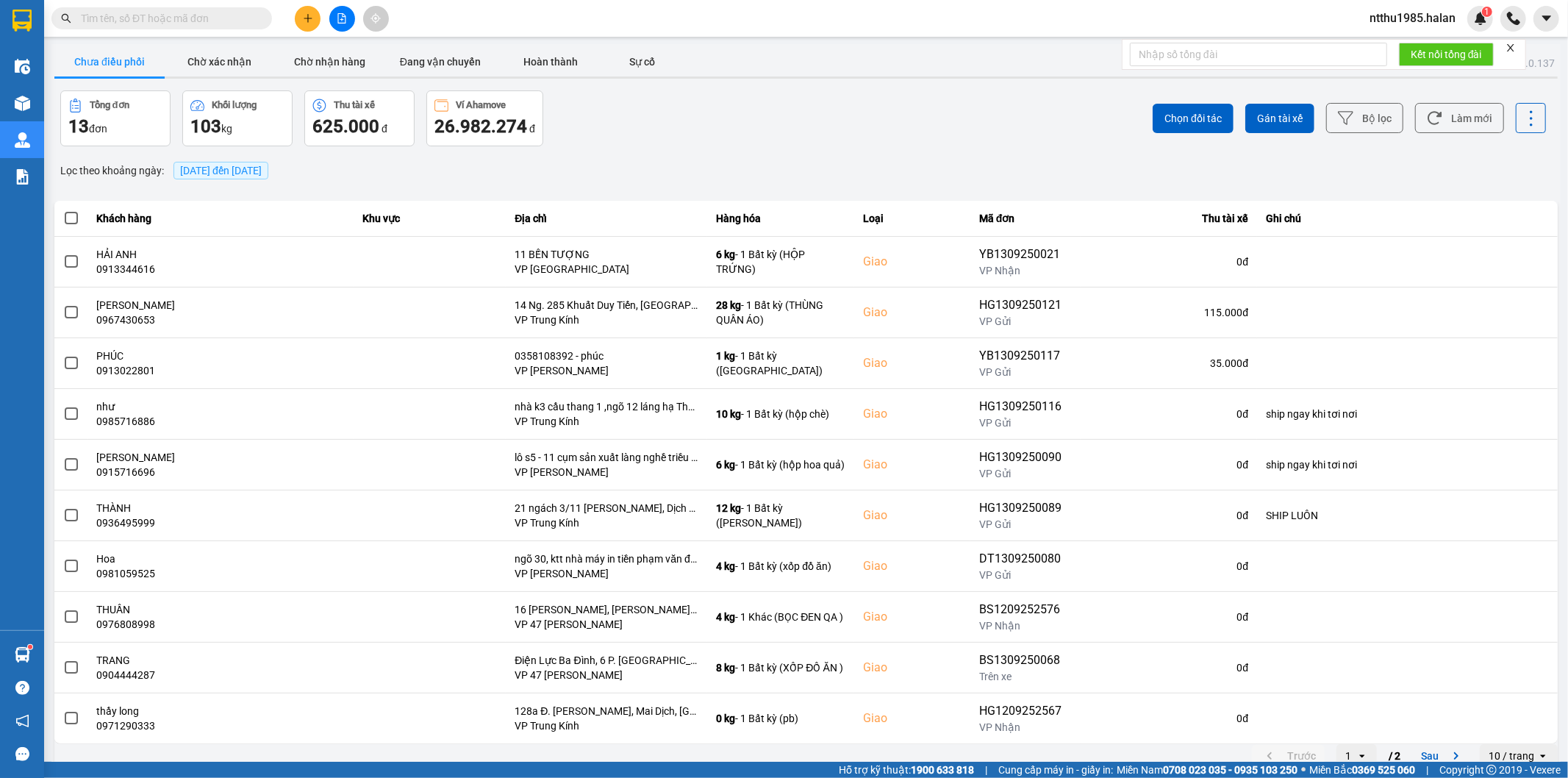
click at [170, 15] on input "text" at bounding box center [167, 18] width 174 height 16
click at [1439, 121] on button "Làm mới" at bounding box center [1459, 118] width 89 height 30
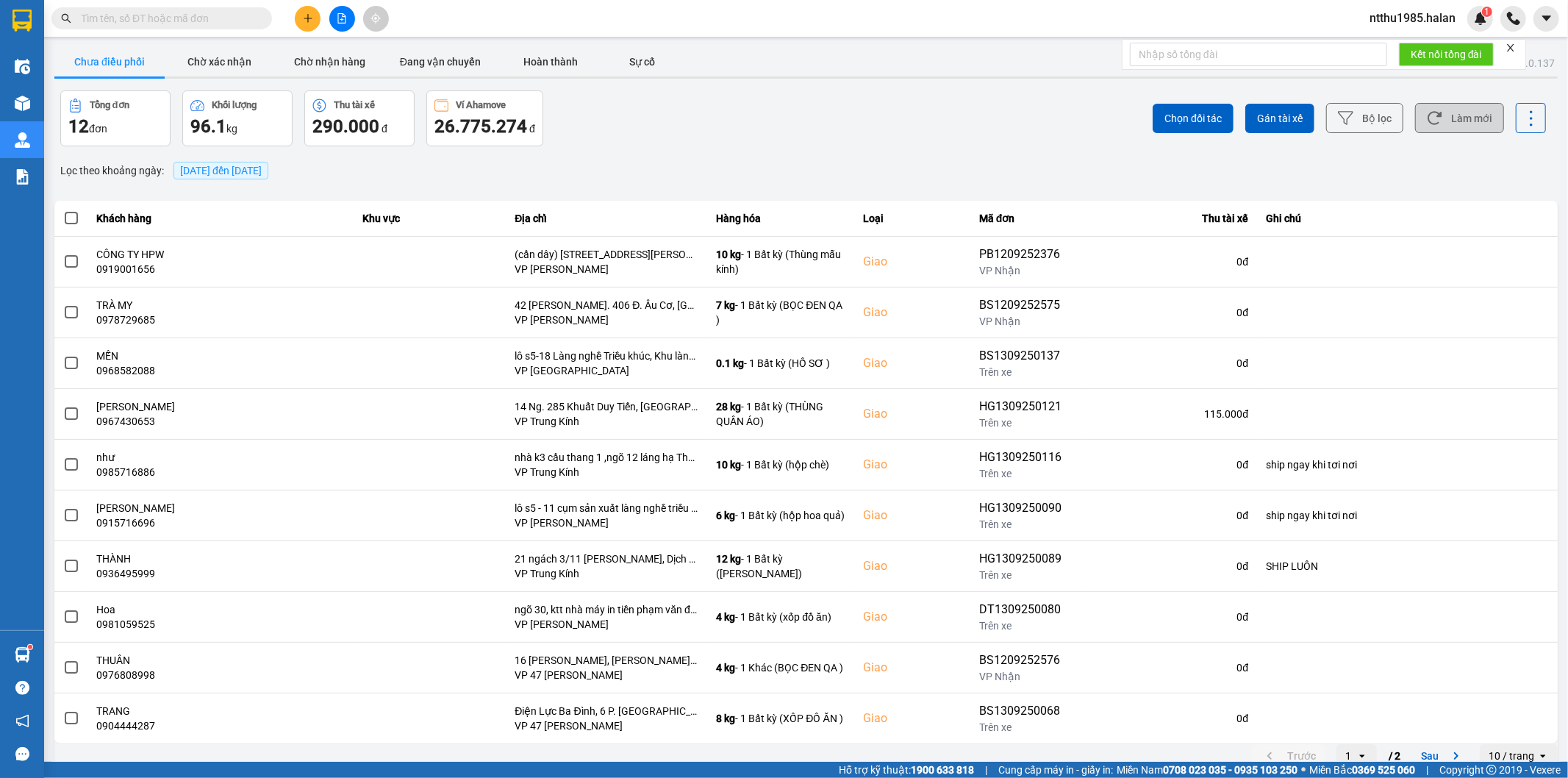
click at [1451, 120] on button "Làm mới" at bounding box center [1459, 118] width 89 height 30
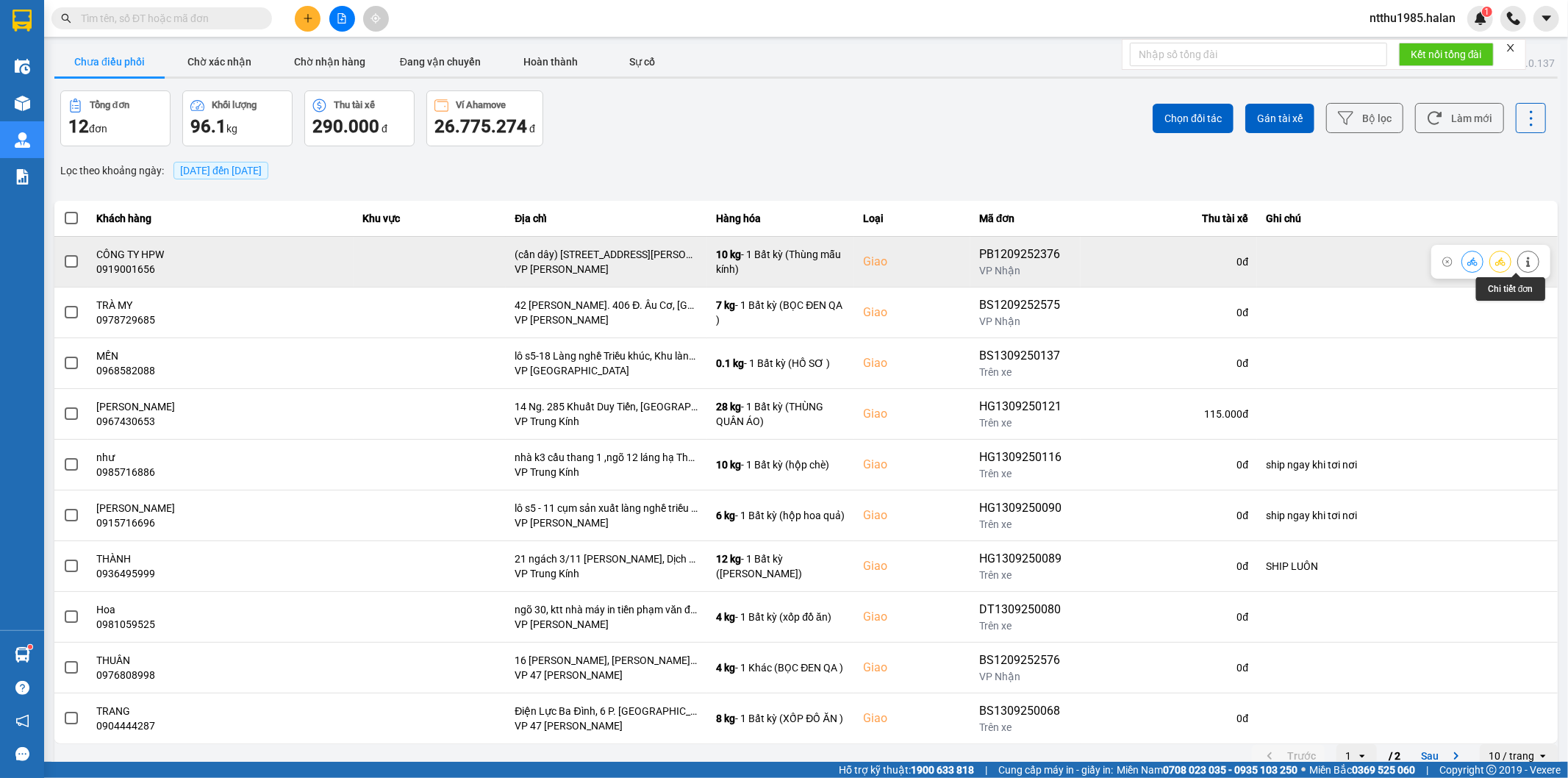
click at [1519, 267] on button at bounding box center [1529, 261] width 21 height 25
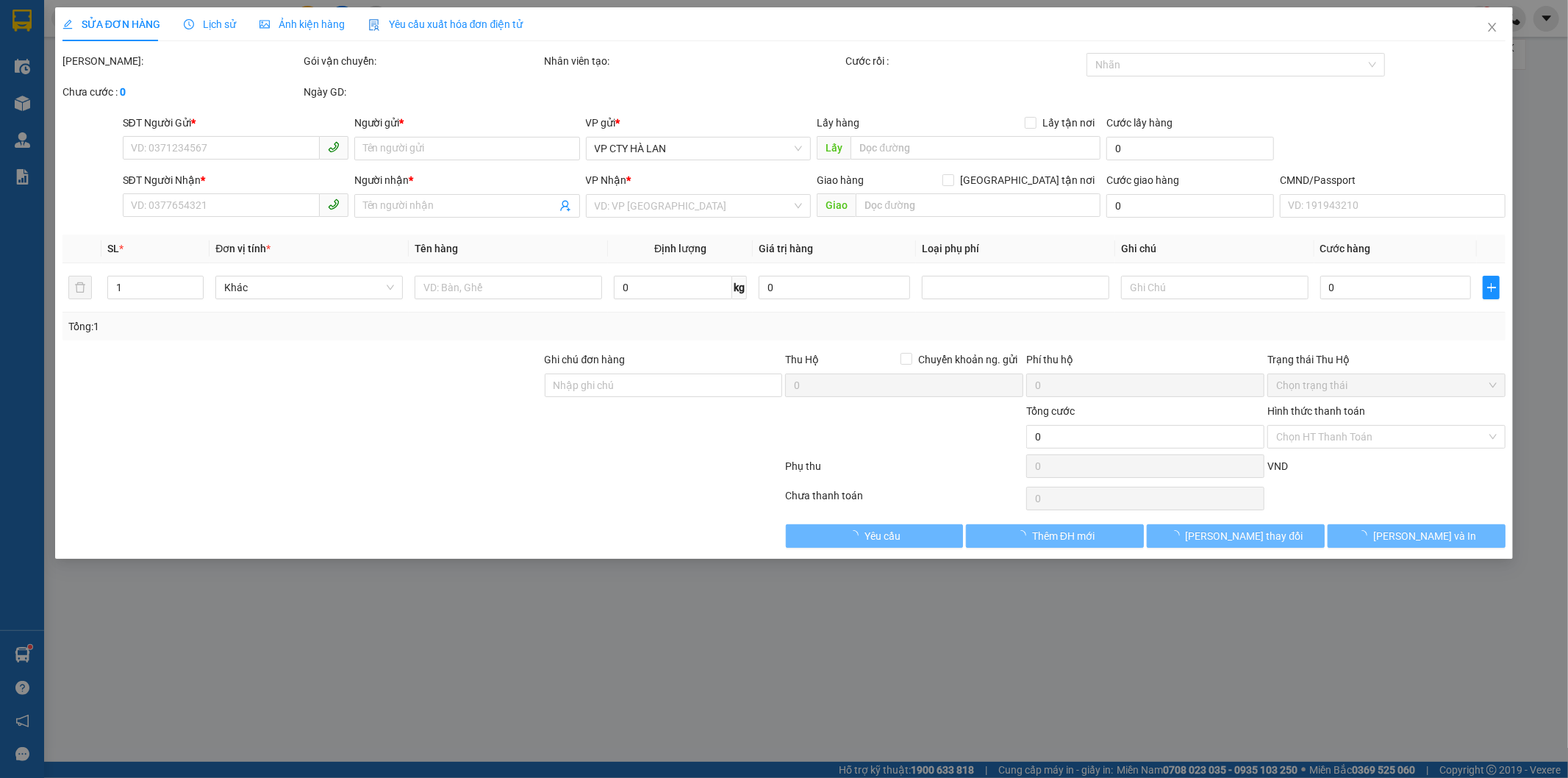
type input "0967701486"
type input "CHUNG"
type input "0919001656"
type input "CÔNG TY HPW"
checkbox input "true"
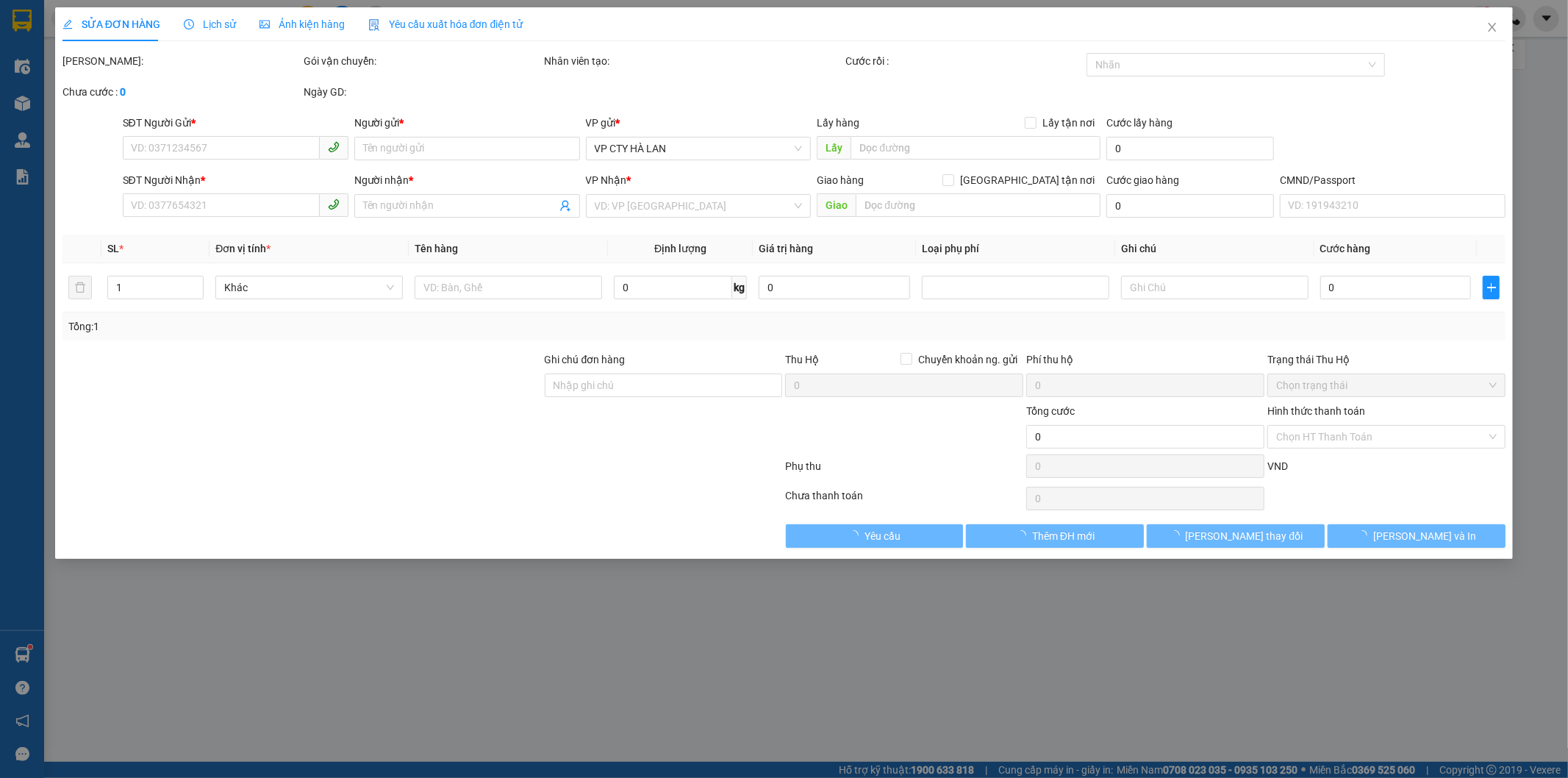
type input "(cần dây) số 46,ngõ 189,Hoàng HOA THÁM ,ba đình,hà nội"
type input "75.000"
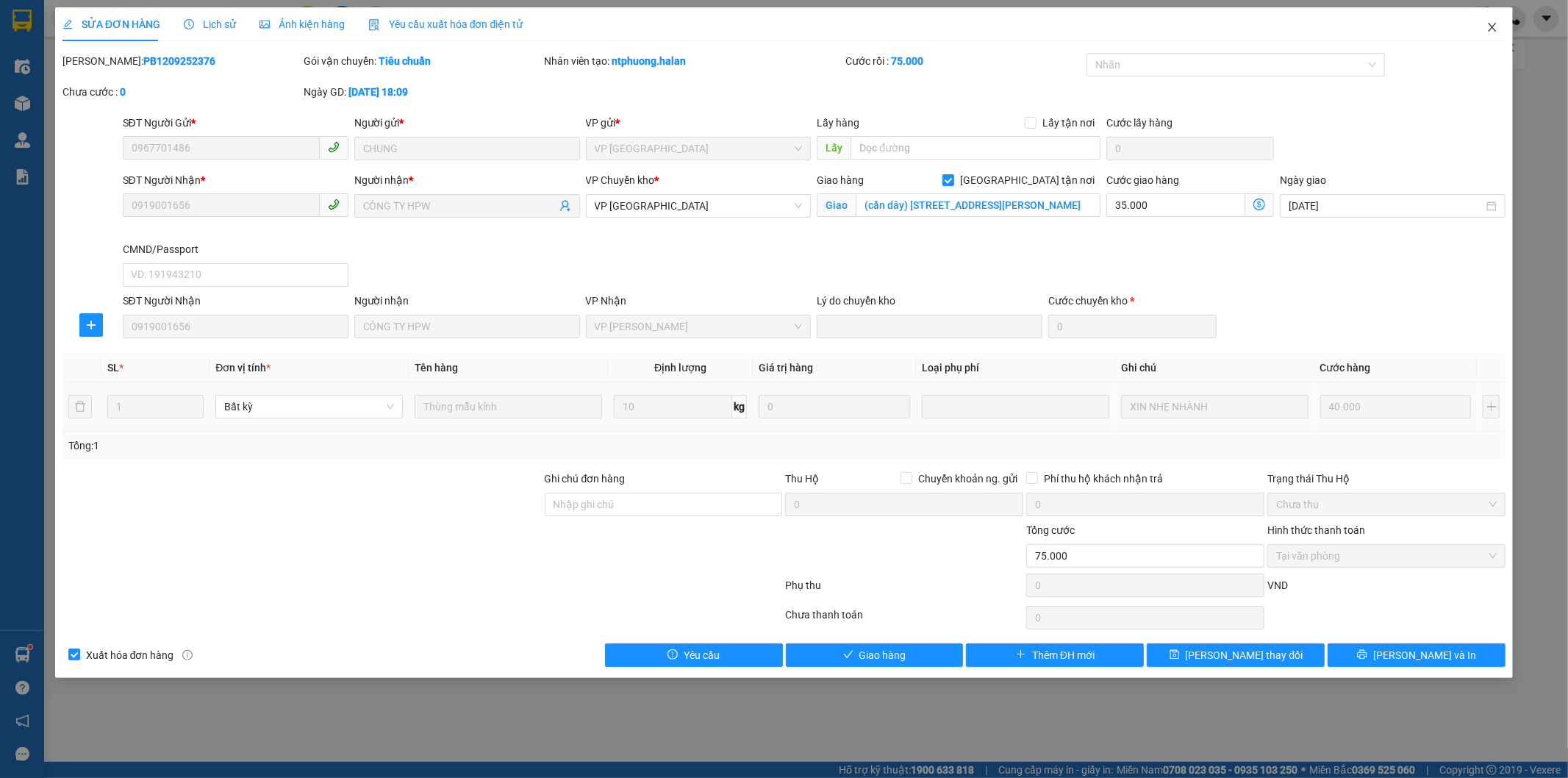
click at [1493, 26] on icon "close" at bounding box center [1492, 27] width 12 height 12
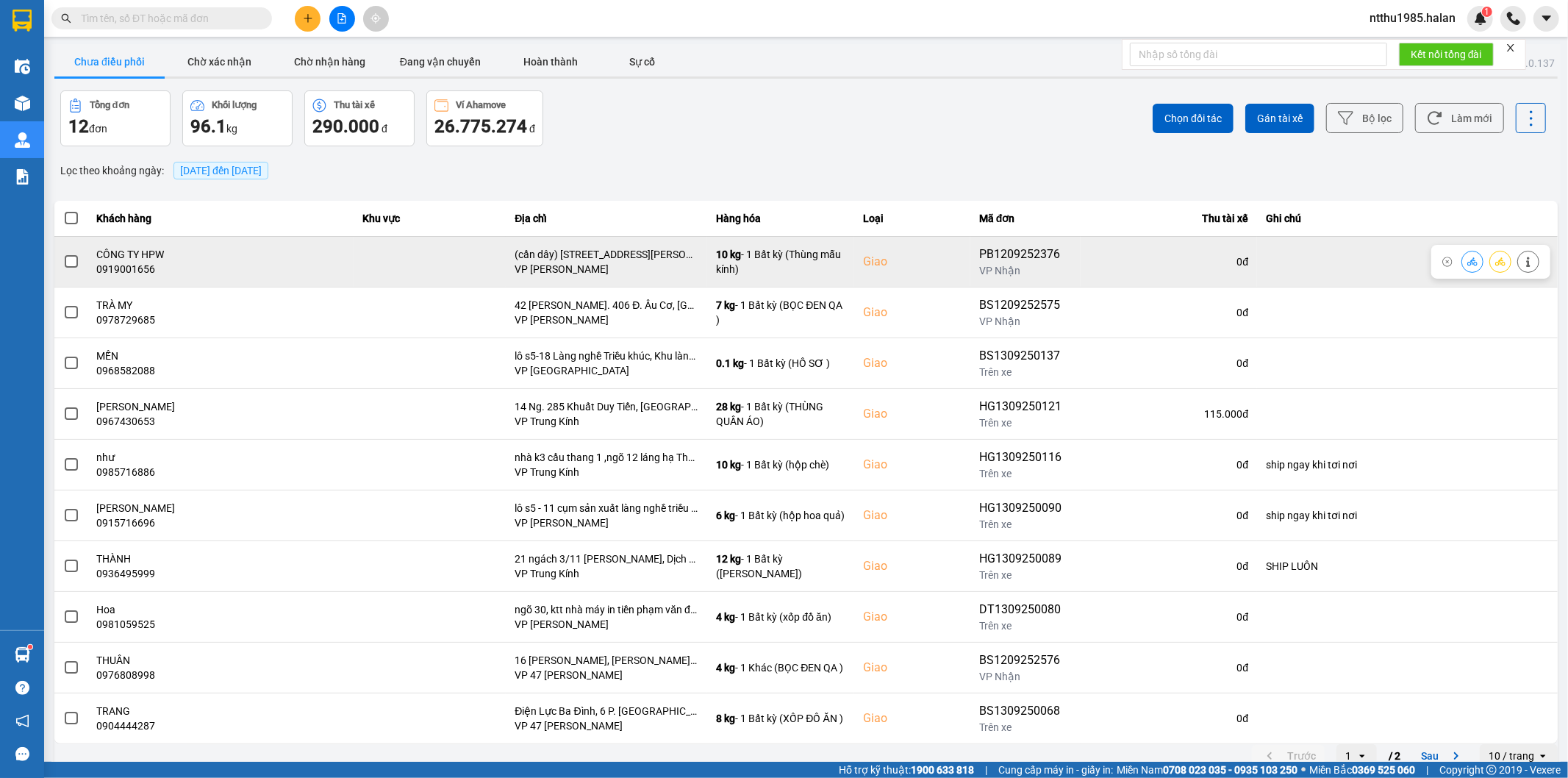
click at [73, 262] on span at bounding box center [71, 262] width 13 height 13
click at [63, 253] on input "checkbox" at bounding box center [63, 253] width 0 height 0
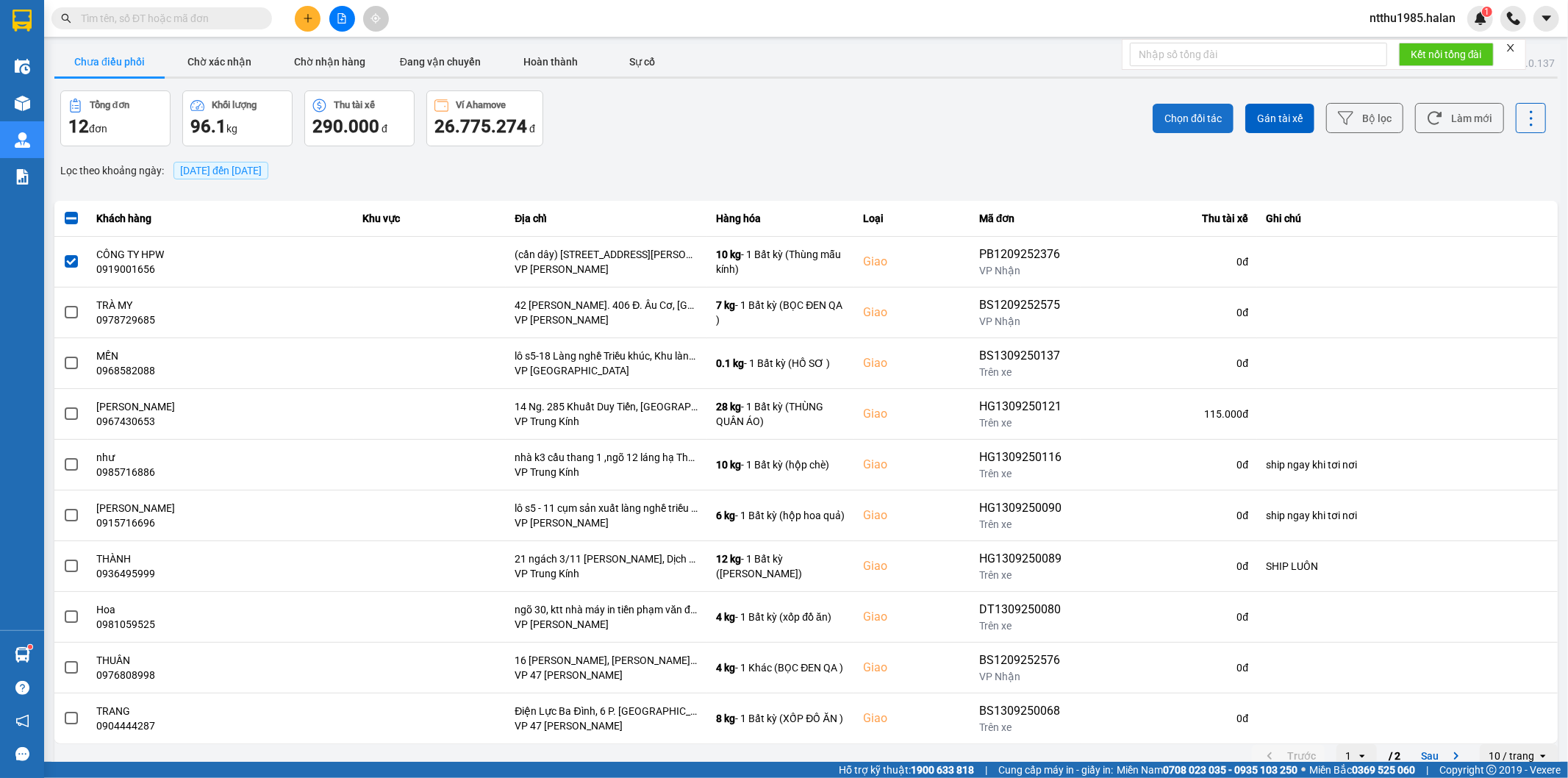
click at [1180, 112] on span "Chọn đối tác" at bounding box center [1193, 118] width 57 height 15
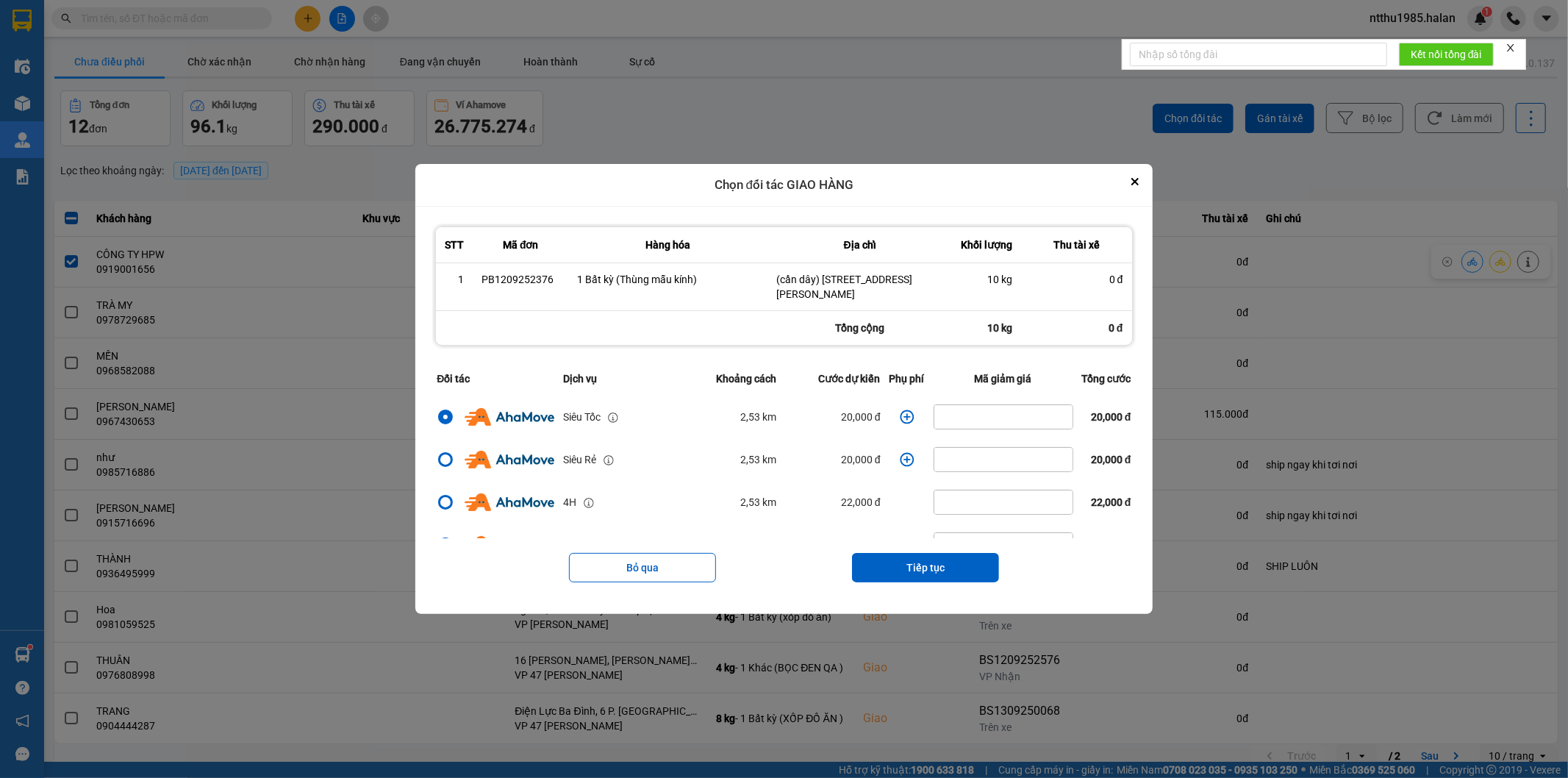
click at [900, 417] on icon "dialog" at bounding box center [906, 416] width 14 height 14
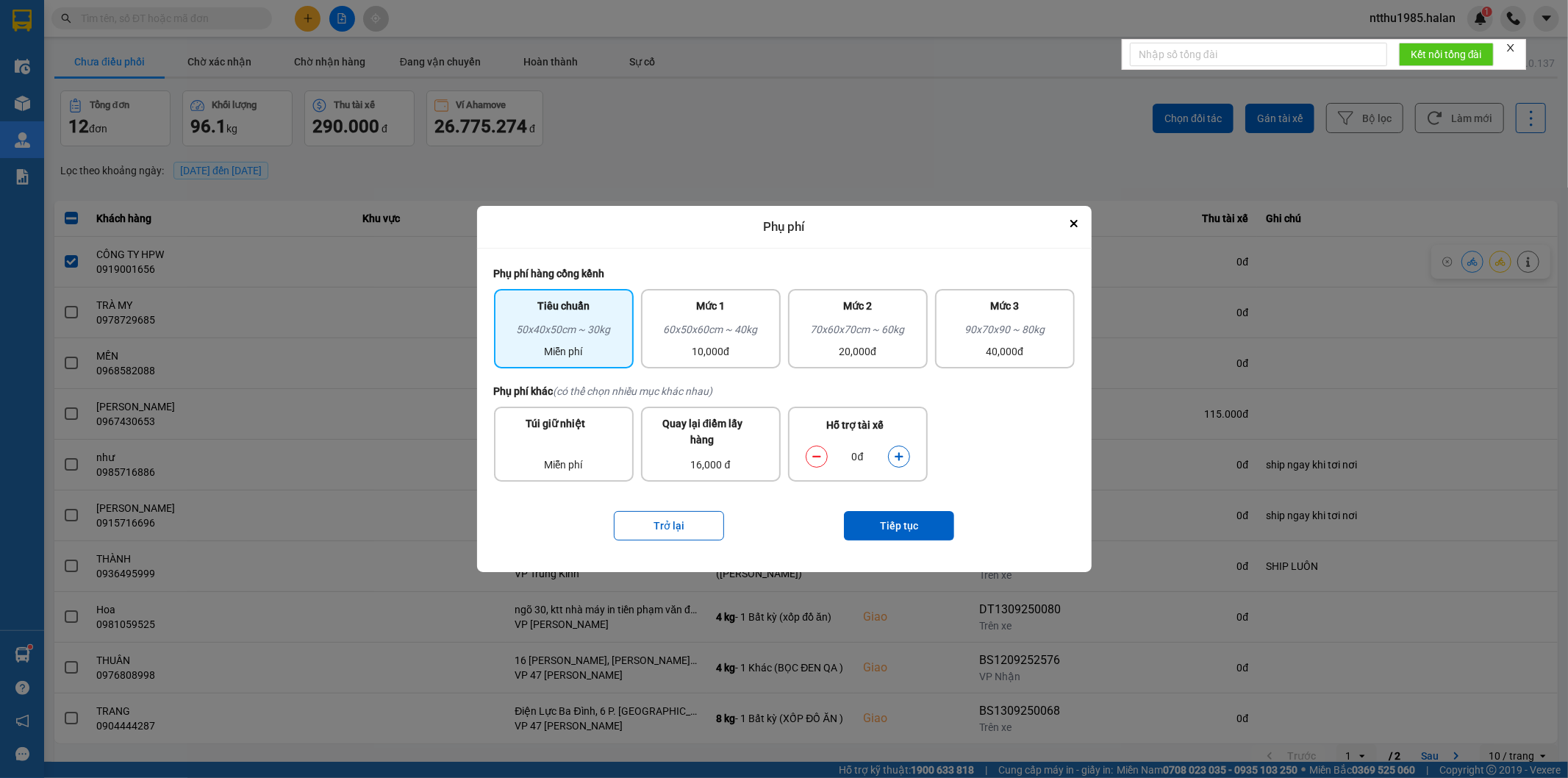
click at [902, 457] on icon "dialog" at bounding box center [899, 456] width 10 height 10
click at [880, 526] on button "Tiếp tục" at bounding box center [899, 526] width 111 height 29
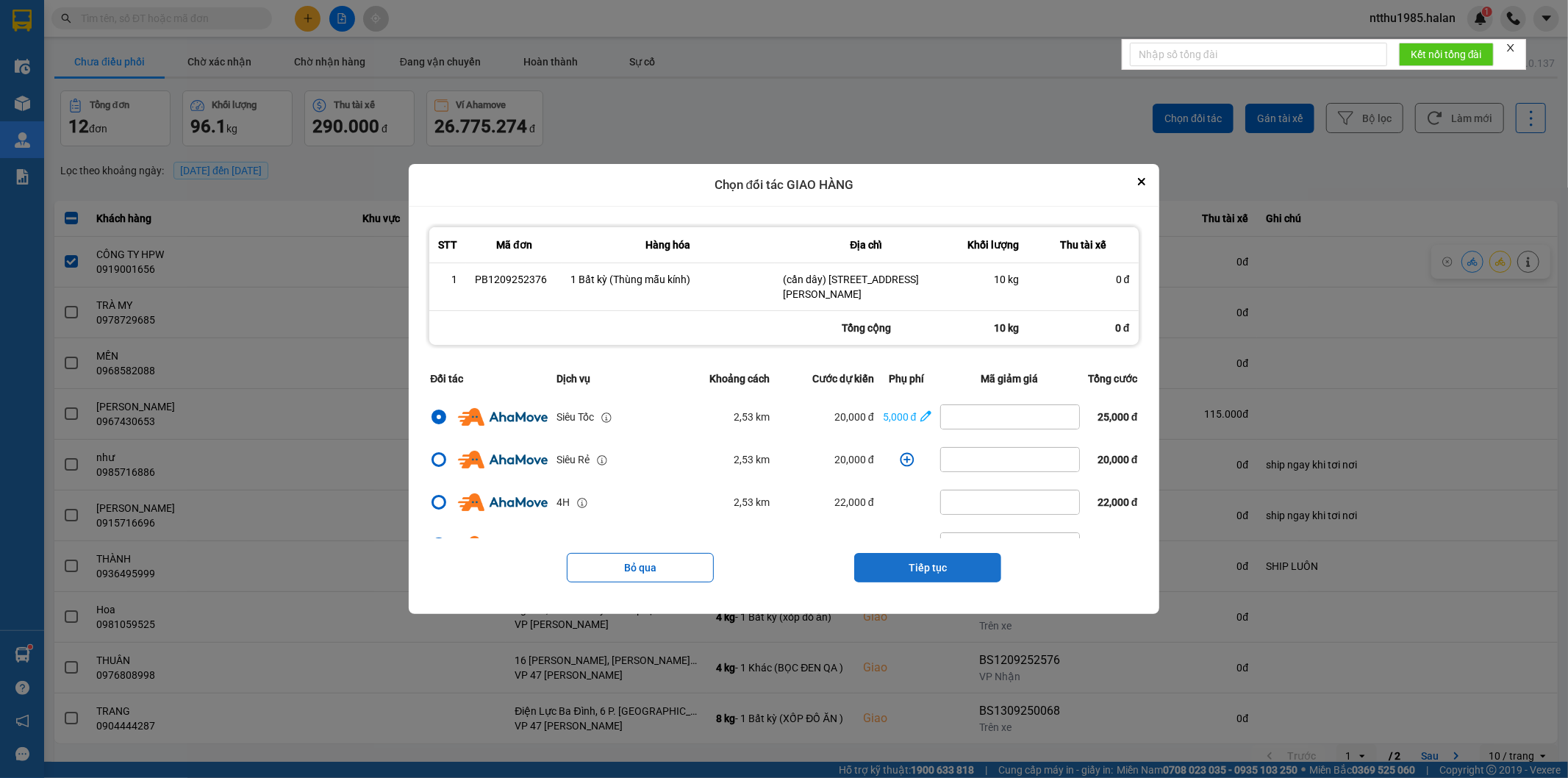
drag, startPoint x: 907, startPoint y: 569, endPoint x: 907, endPoint y: 553, distance: 16.0
click at [907, 567] on button "Tiếp tục" at bounding box center [927, 567] width 147 height 29
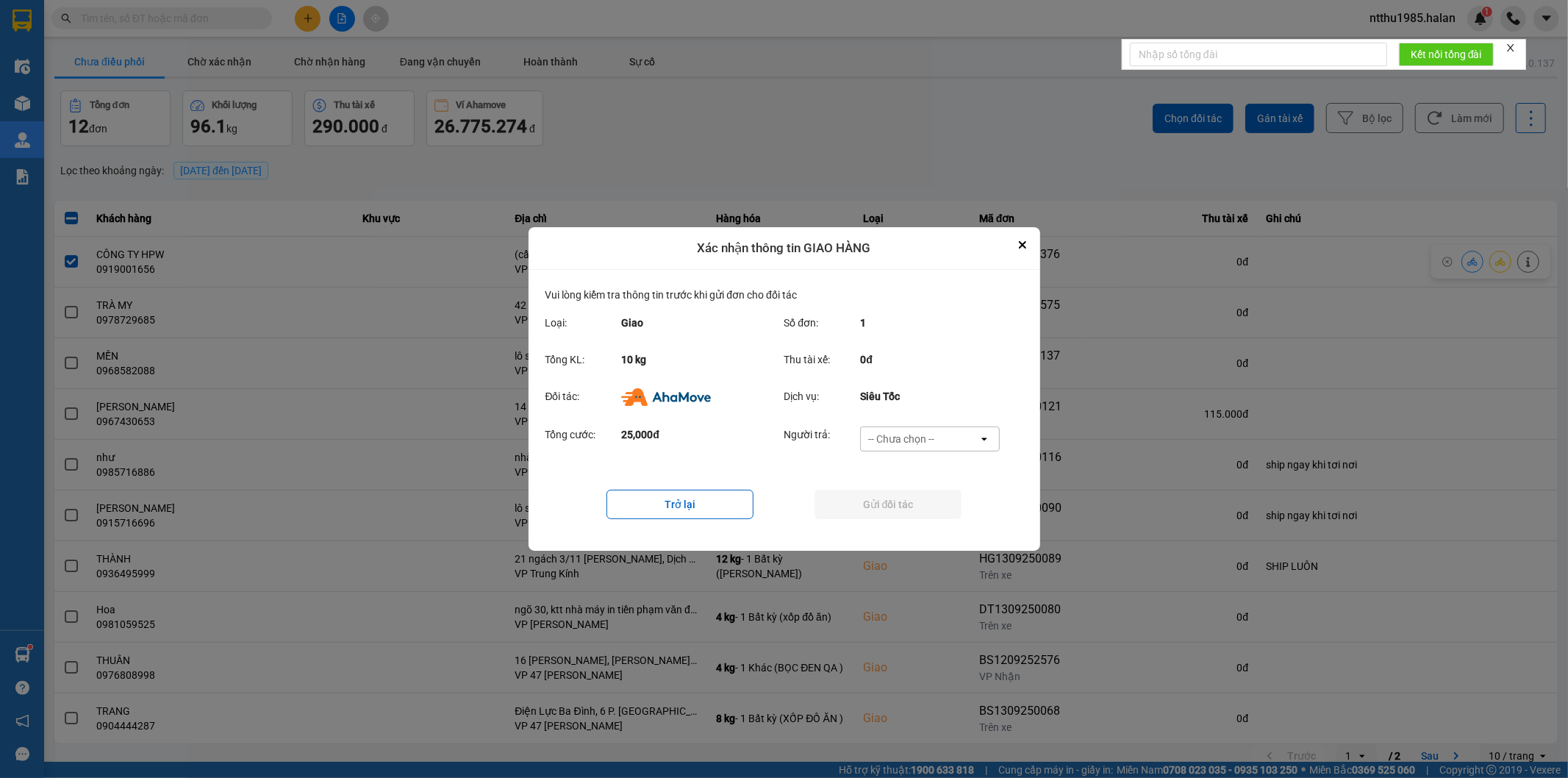
click at [908, 439] on div "-- Chưa chọn --" at bounding box center [901, 439] width 67 height 15
drag, startPoint x: 893, startPoint y: 525, endPoint x: 895, endPoint y: 518, distance: 7.3
click at [895, 524] on span "Ví Ahamove" at bounding box center [901, 524] width 59 height 15
click at [895, 513] on button "Gửi đối tác" at bounding box center [888, 504] width 147 height 29
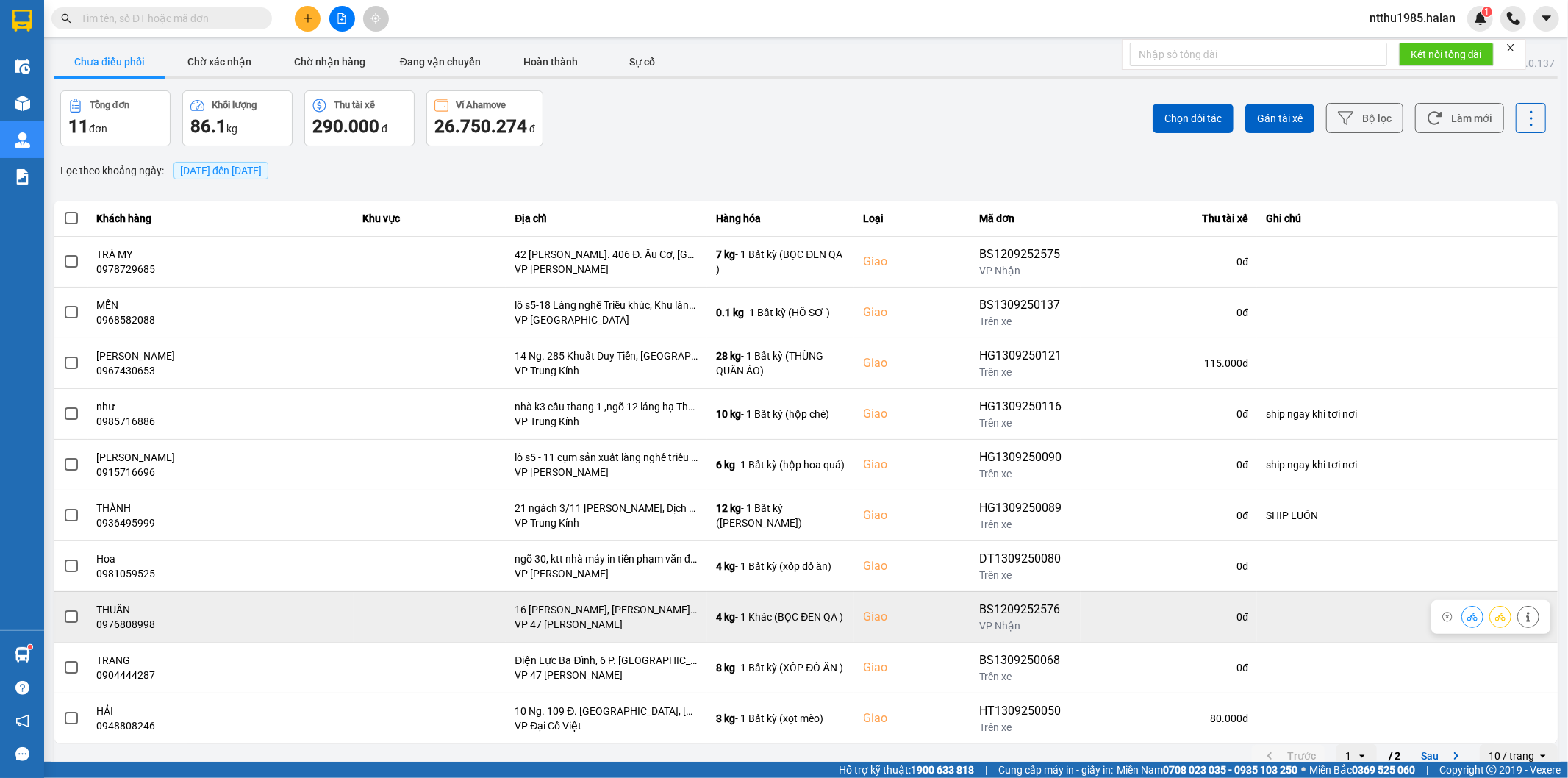
click at [73, 618] on span at bounding box center [71, 617] width 13 height 13
click at [63, 609] on input "checkbox" at bounding box center [63, 609] width 0 height 0
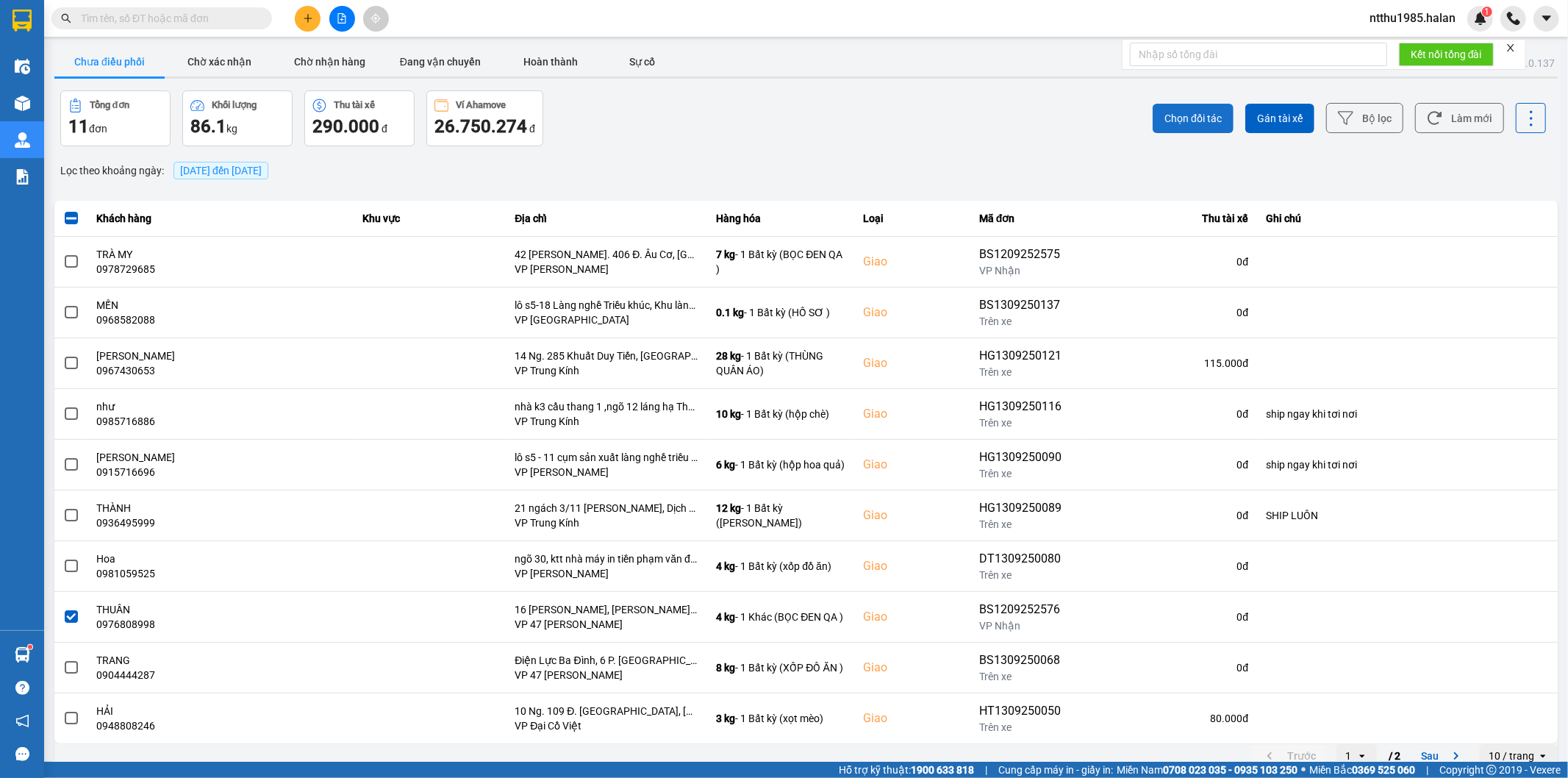
click at [1189, 120] on span "Chọn đối tác" at bounding box center [1193, 118] width 57 height 15
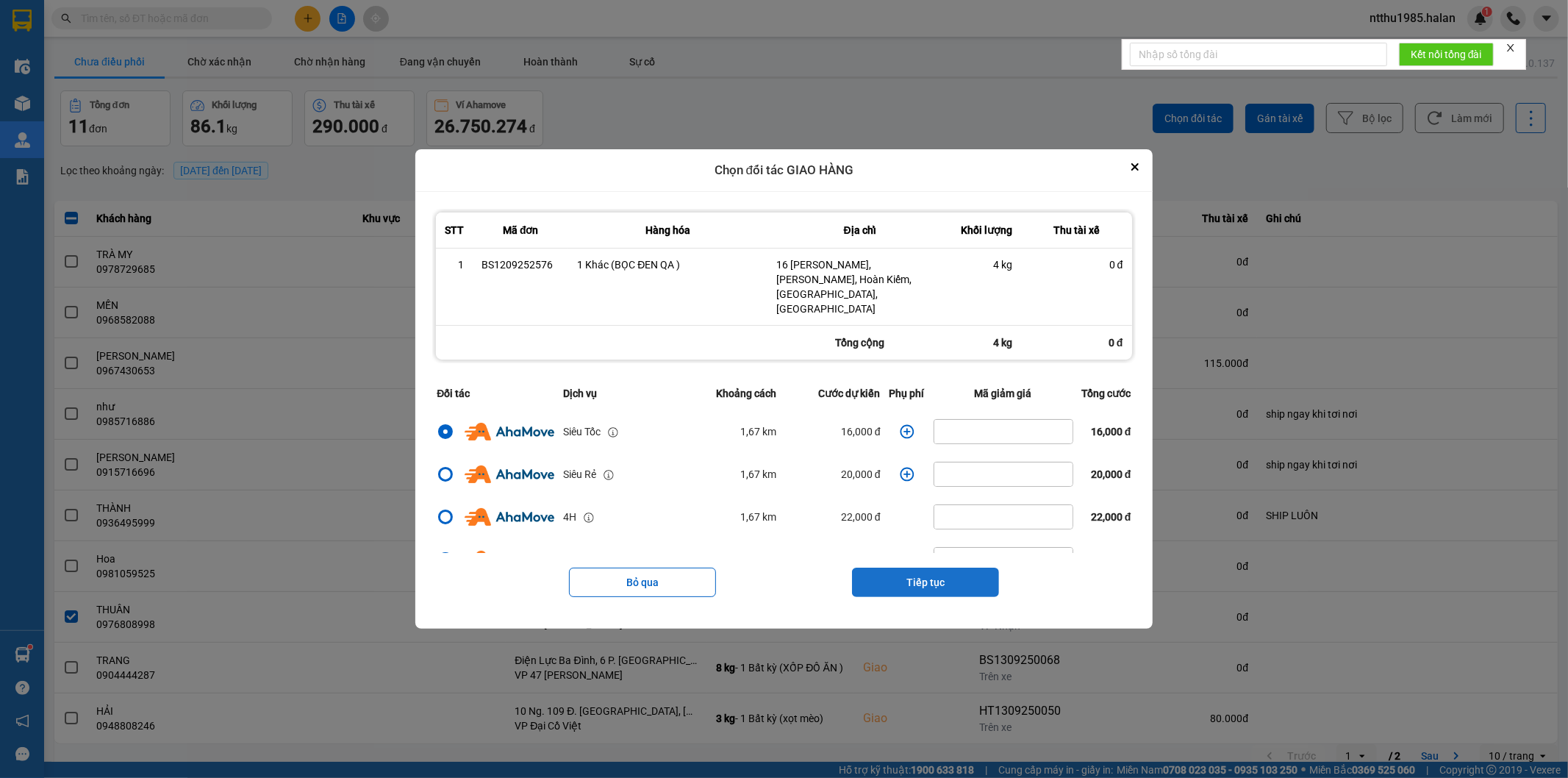
click at [909, 569] on button "Tiếp tục" at bounding box center [925, 582] width 147 height 29
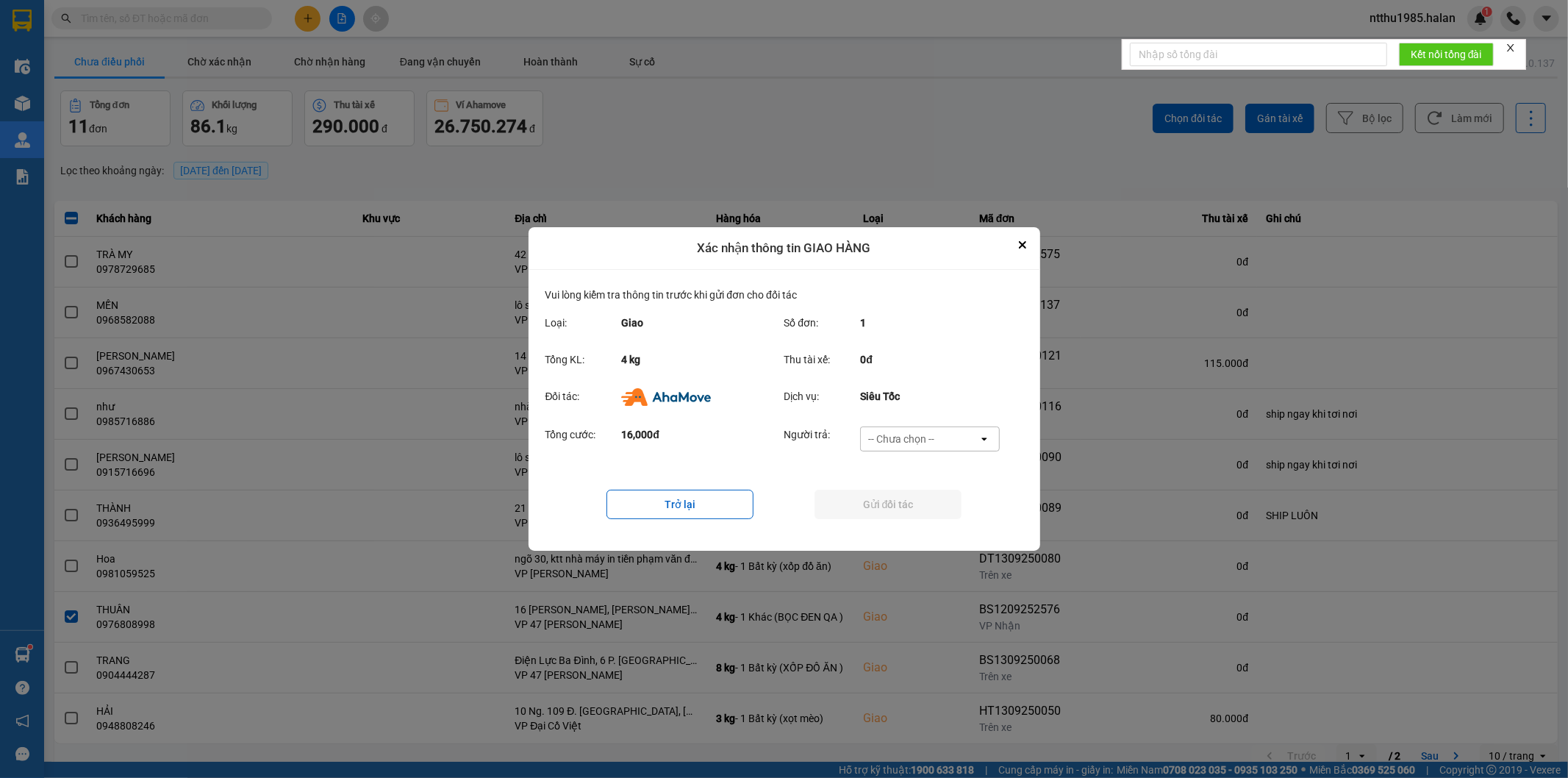
click at [895, 439] on div "-- Chưa chọn --" at bounding box center [901, 439] width 67 height 15
click at [878, 526] on span "Ví Ahamove" at bounding box center [901, 524] width 59 height 15
click at [870, 498] on button "Gửi đối tác" at bounding box center [888, 504] width 147 height 29
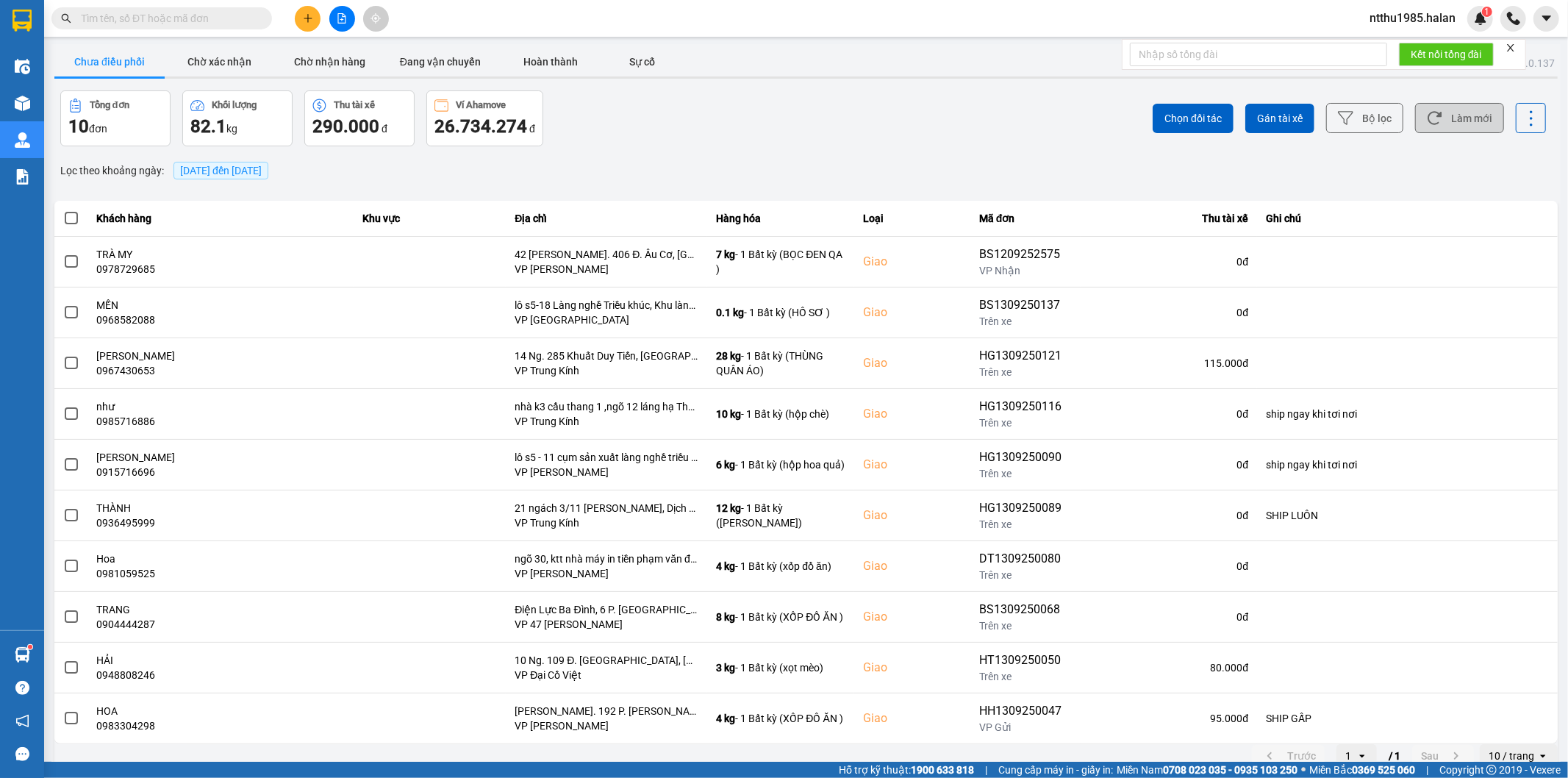
click at [1454, 115] on button "Làm mới" at bounding box center [1459, 118] width 89 height 30
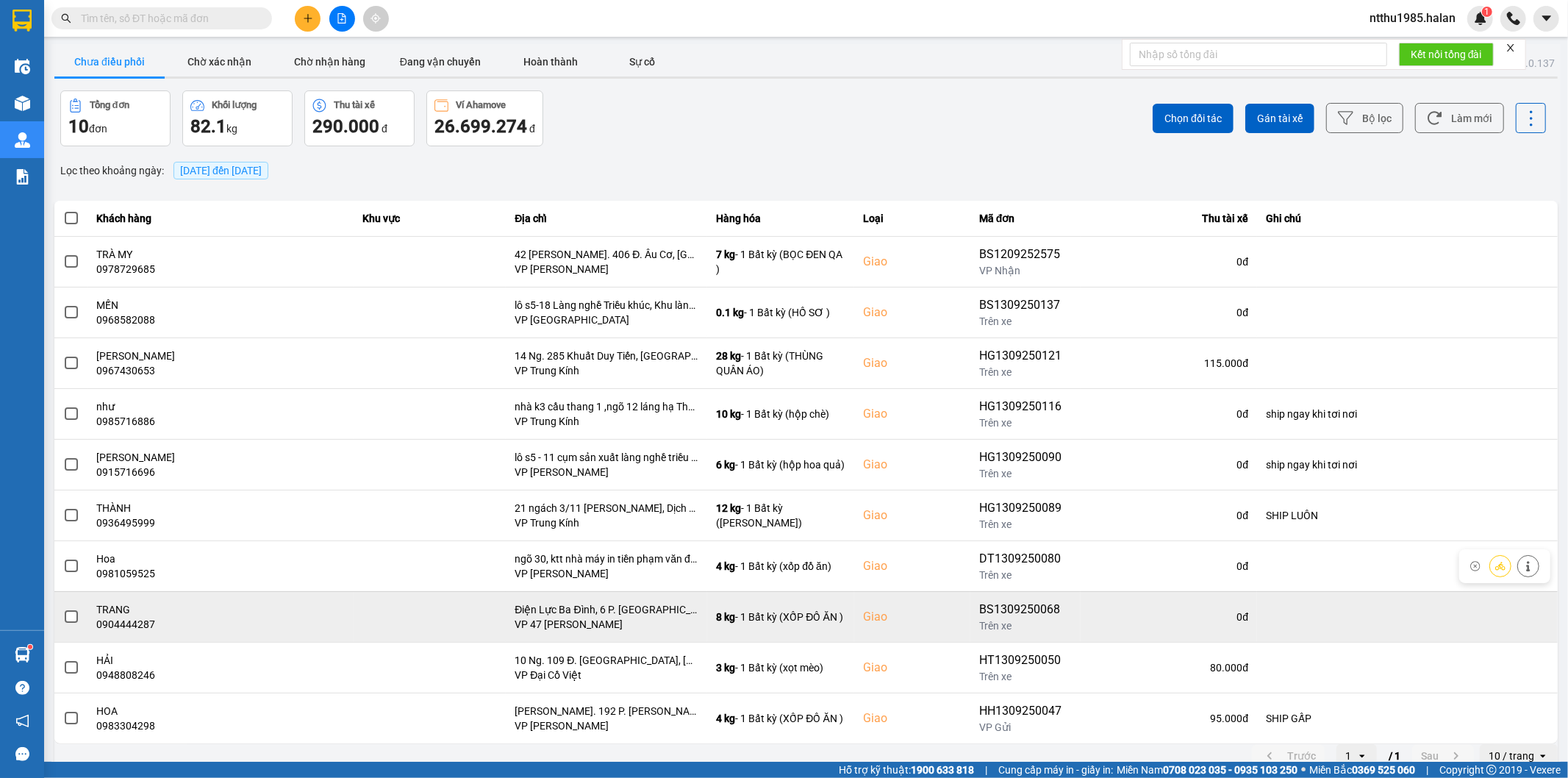
scroll to position [16, 0]
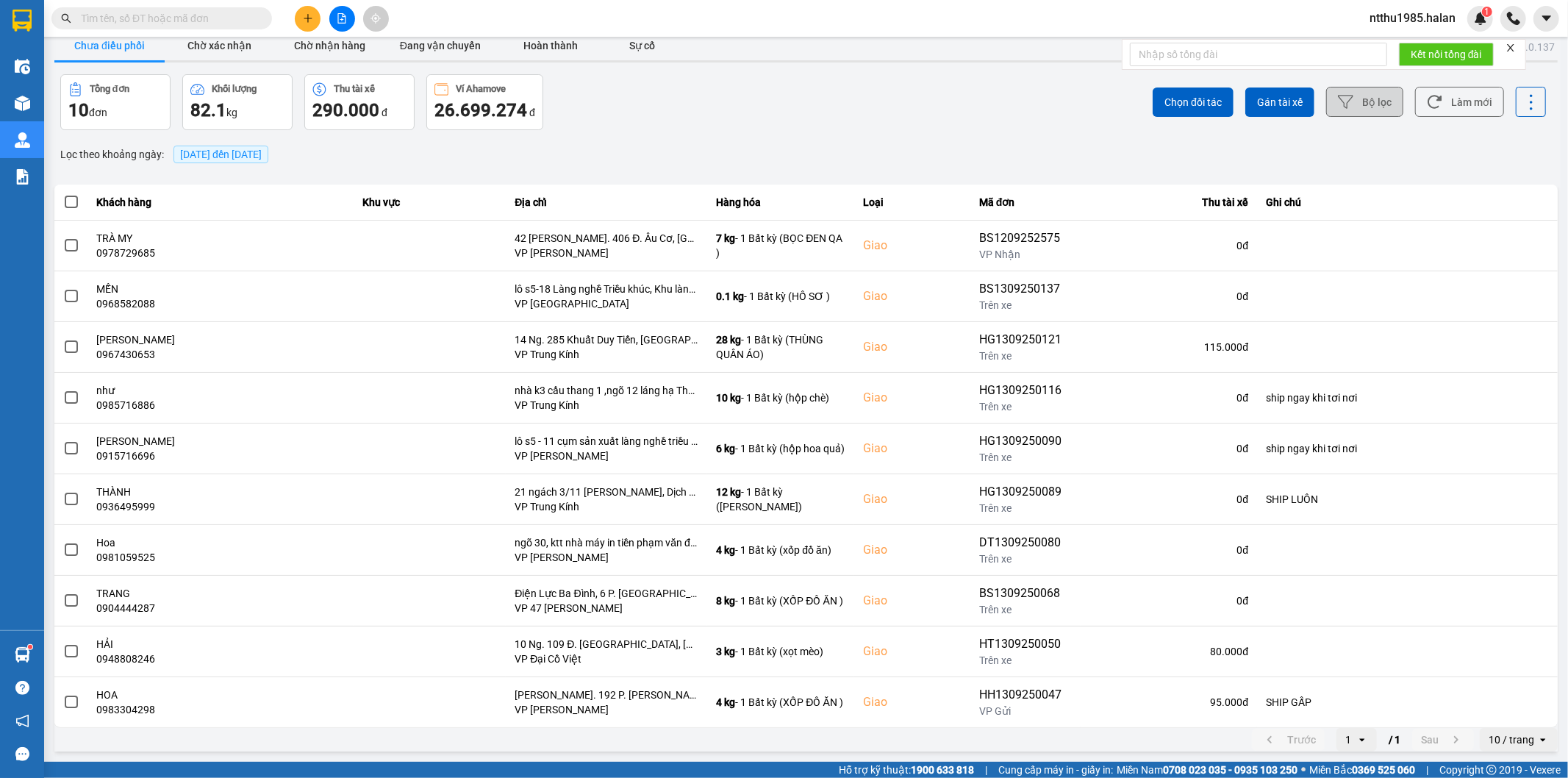
click at [1364, 98] on button "Bộ lọc" at bounding box center [1364, 101] width 77 height 30
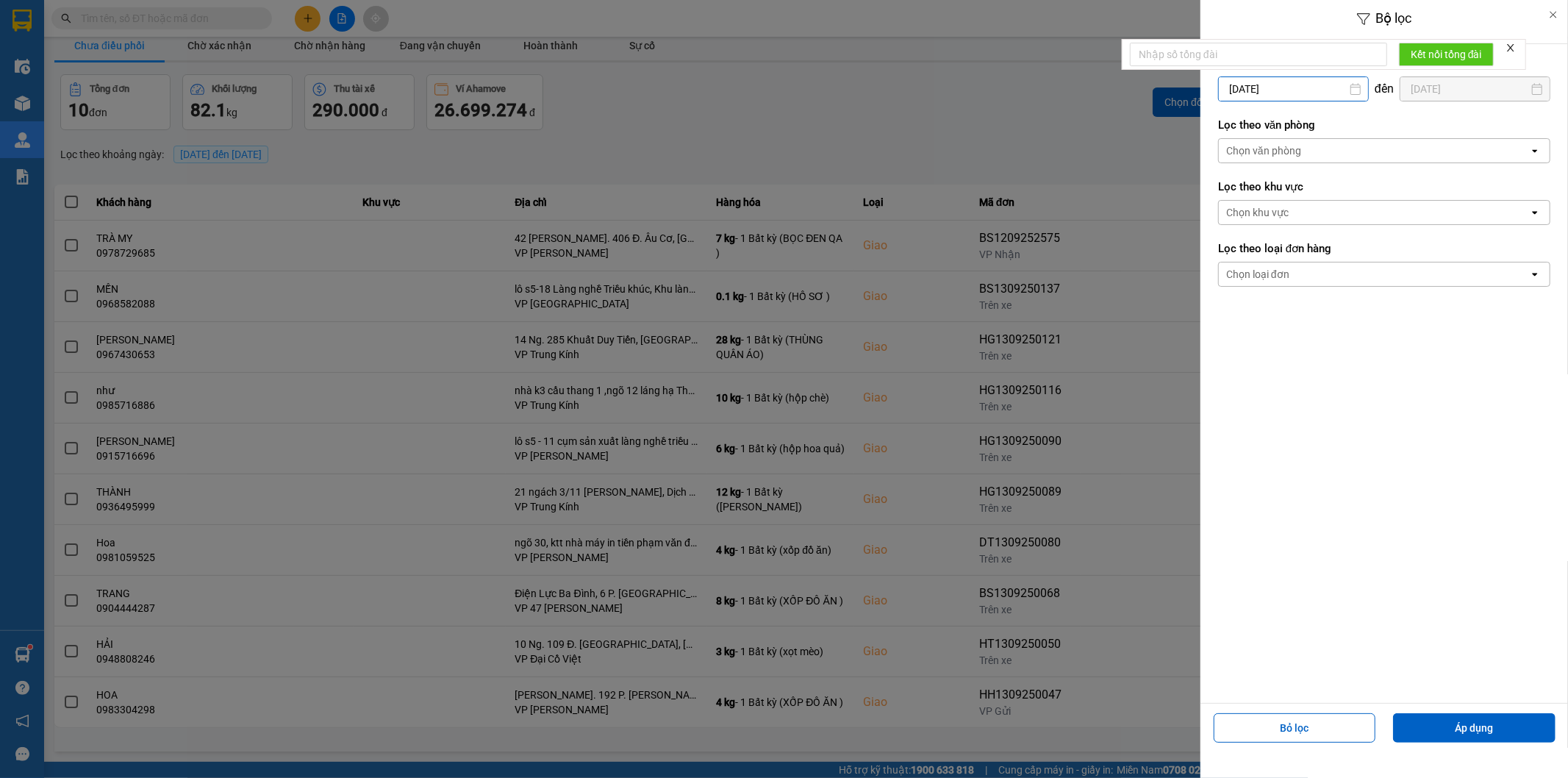
click at [1306, 90] on input "[DATE]" at bounding box center [1293, 88] width 149 height 23
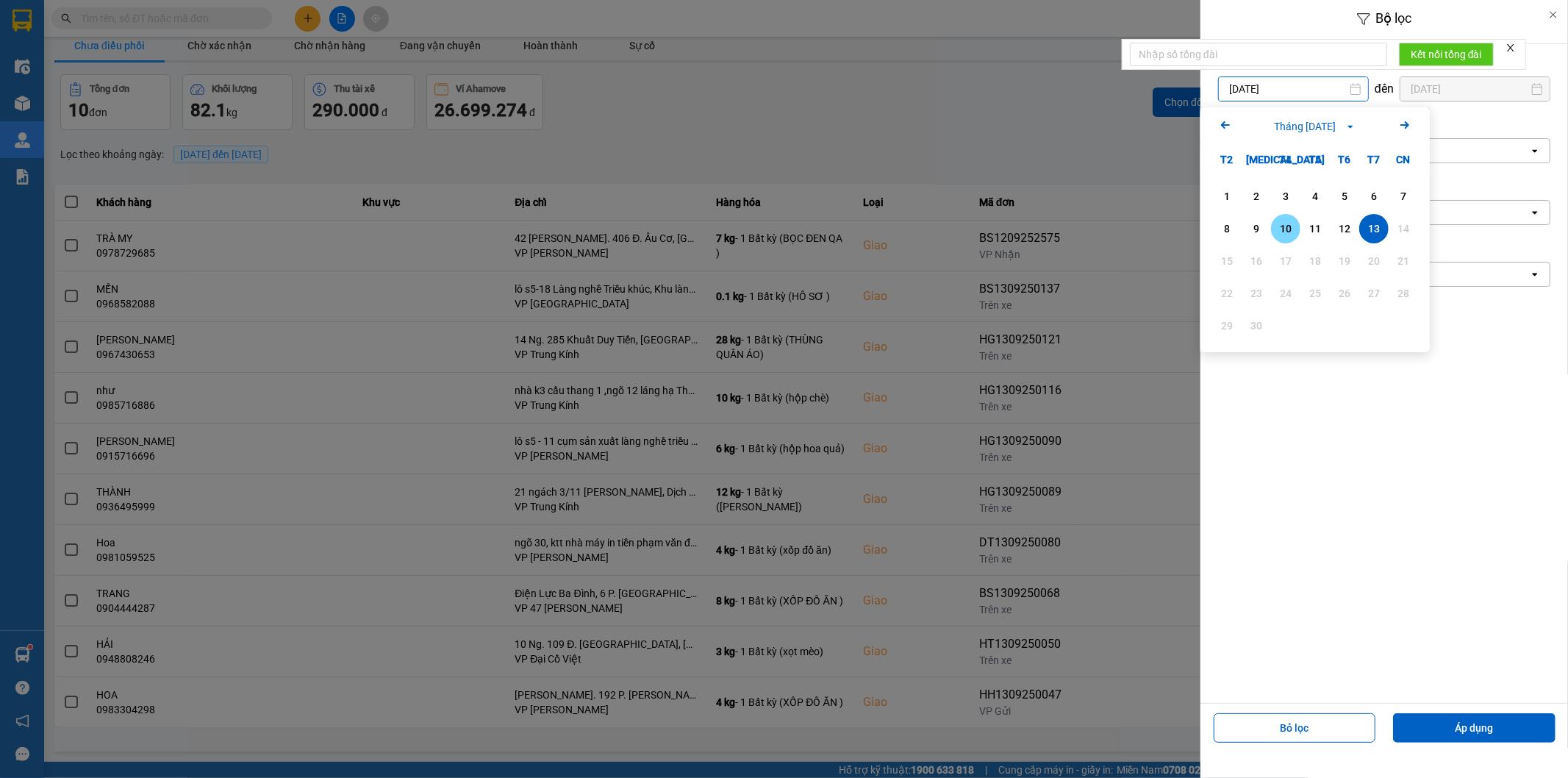
click at [1285, 234] on div "10" at bounding box center [1286, 228] width 21 height 18
type input "[DATE]"
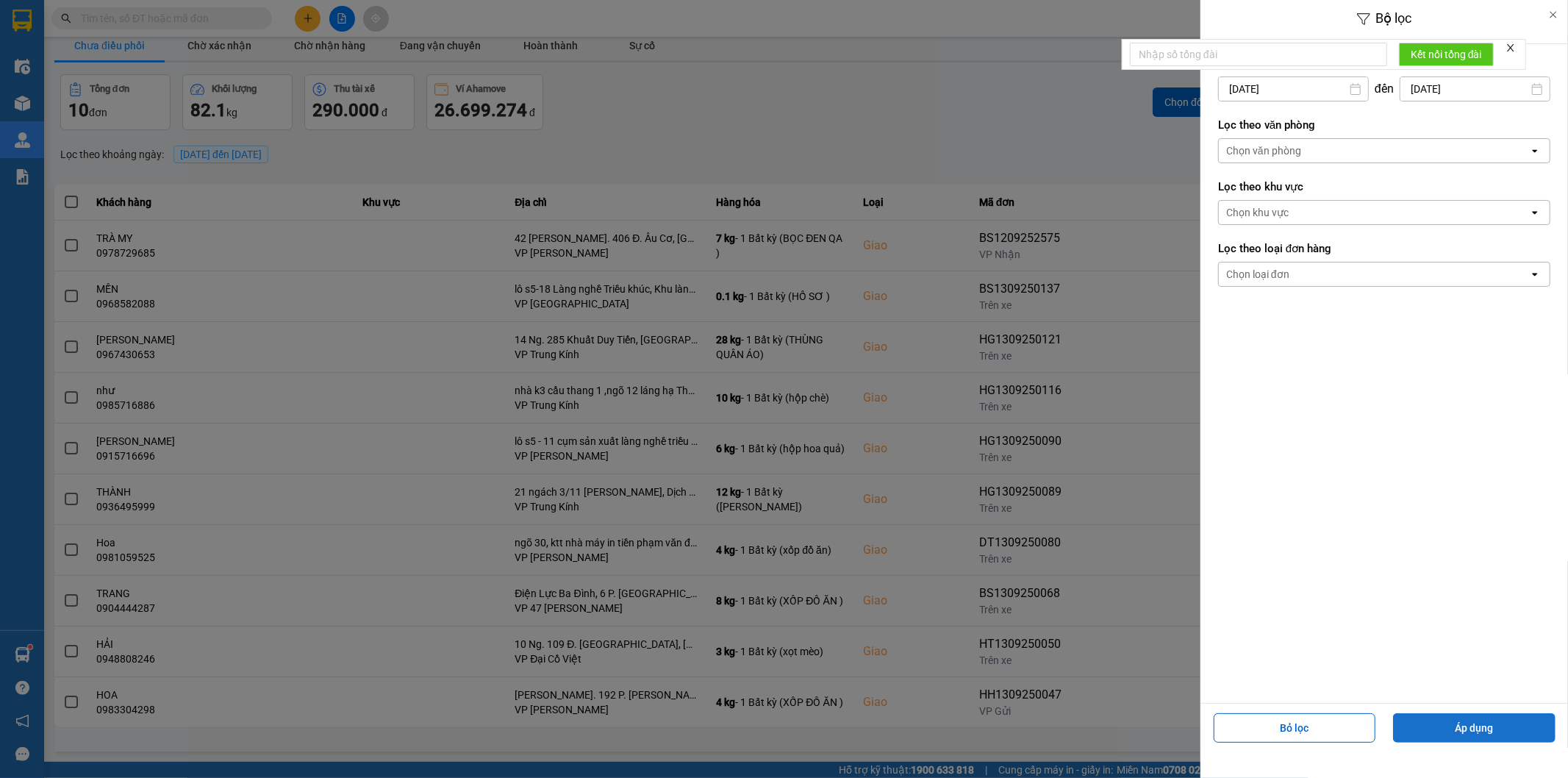
click at [1453, 718] on button "Áp dụng" at bounding box center [1474, 727] width 162 height 29
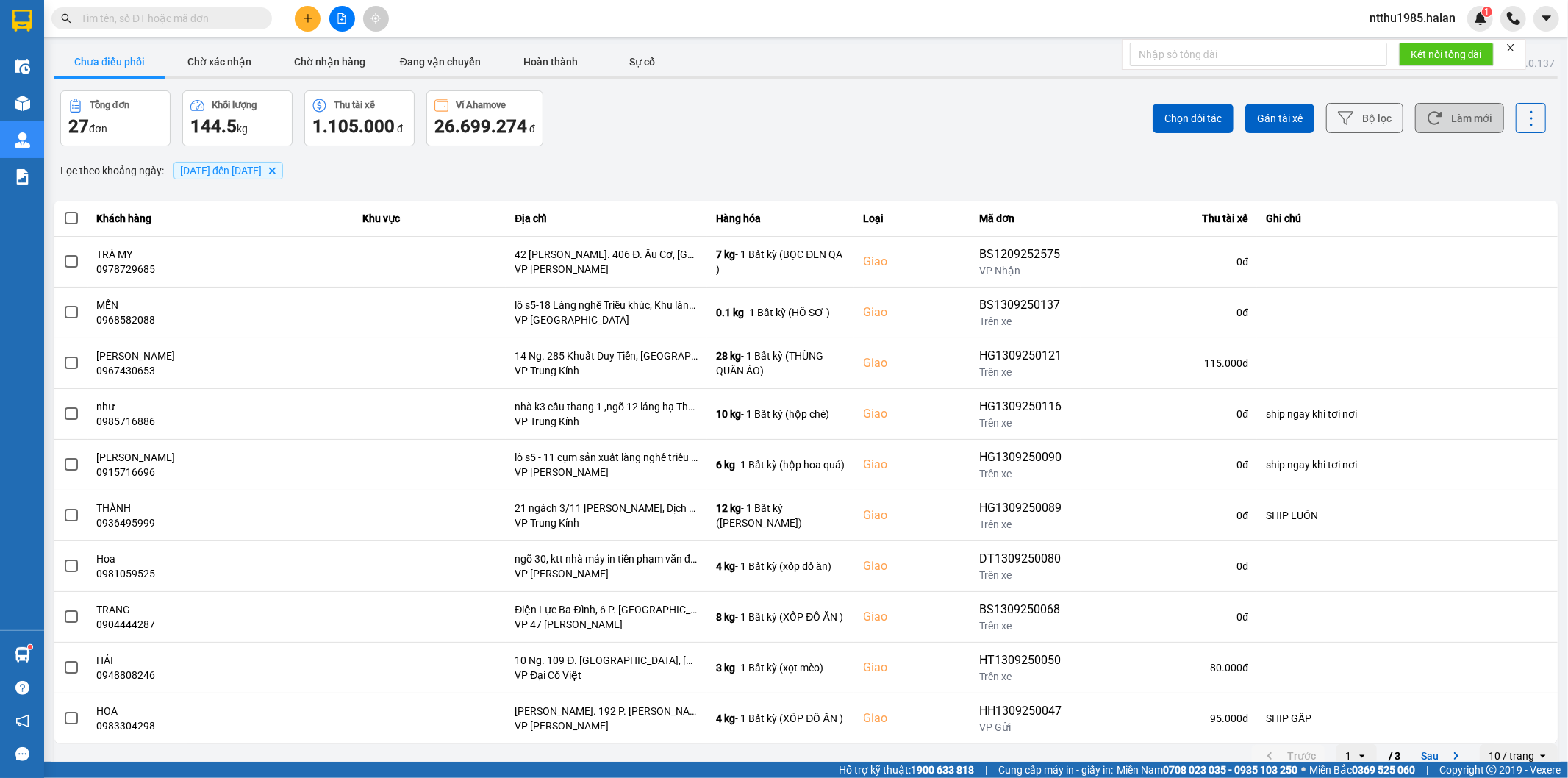
click at [1444, 122] on button "Làm mới" at bounding box center [1459, 118] width 89 height 30
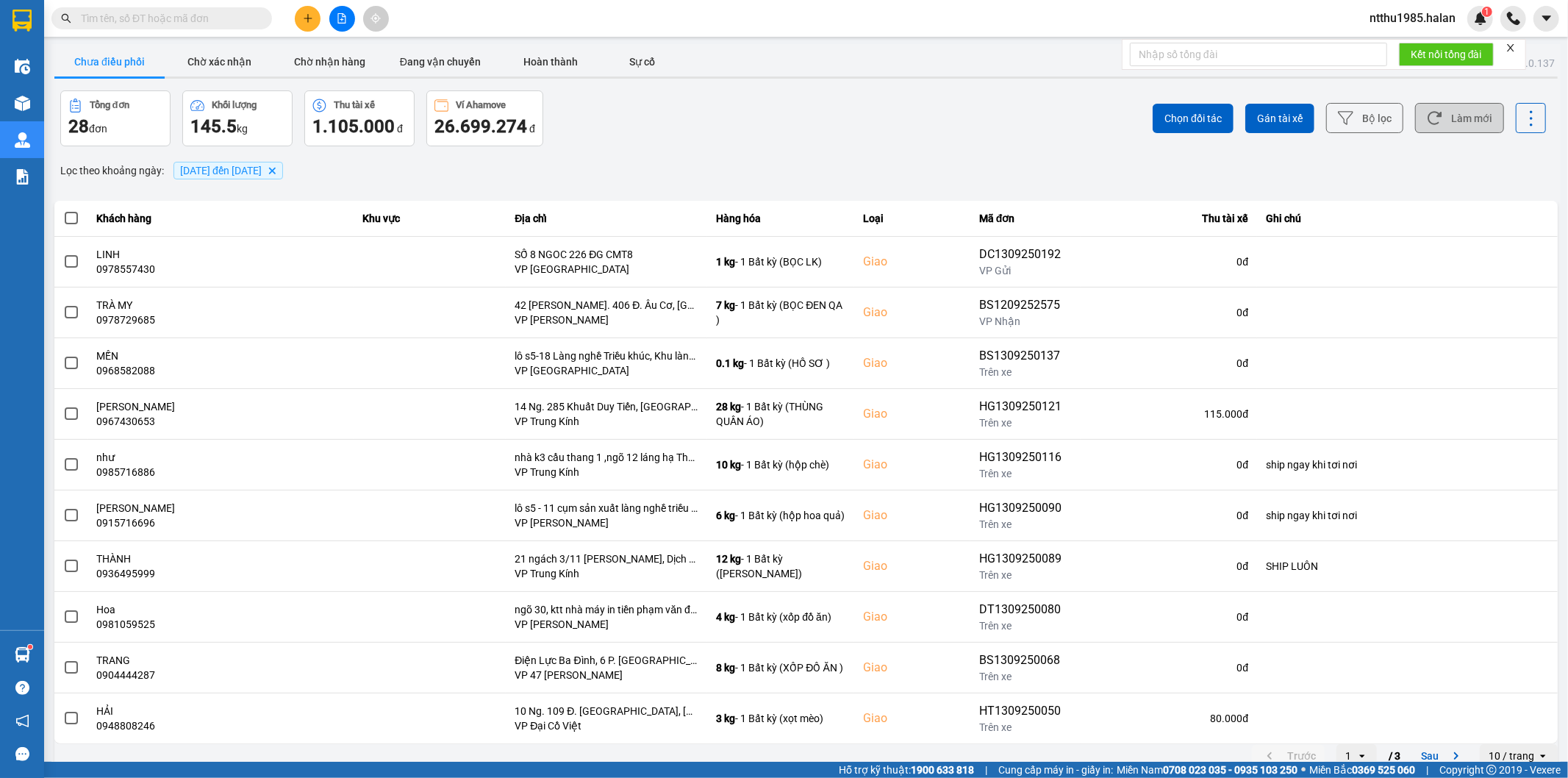
click at [1447, 114] on button "Làm mới" at bounding box center [1459, 118] width 89 height 30
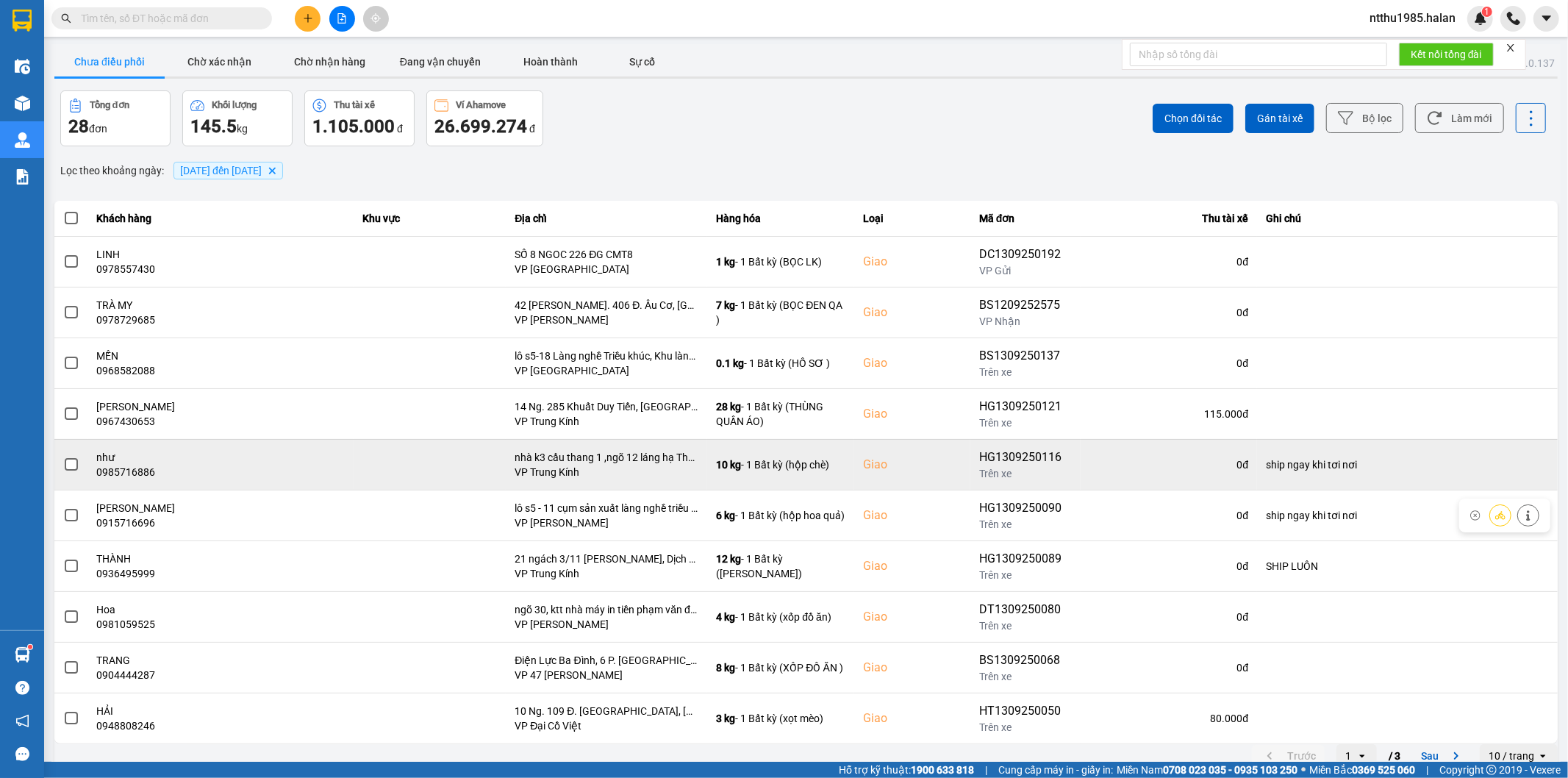
scroll to position [16, 0]
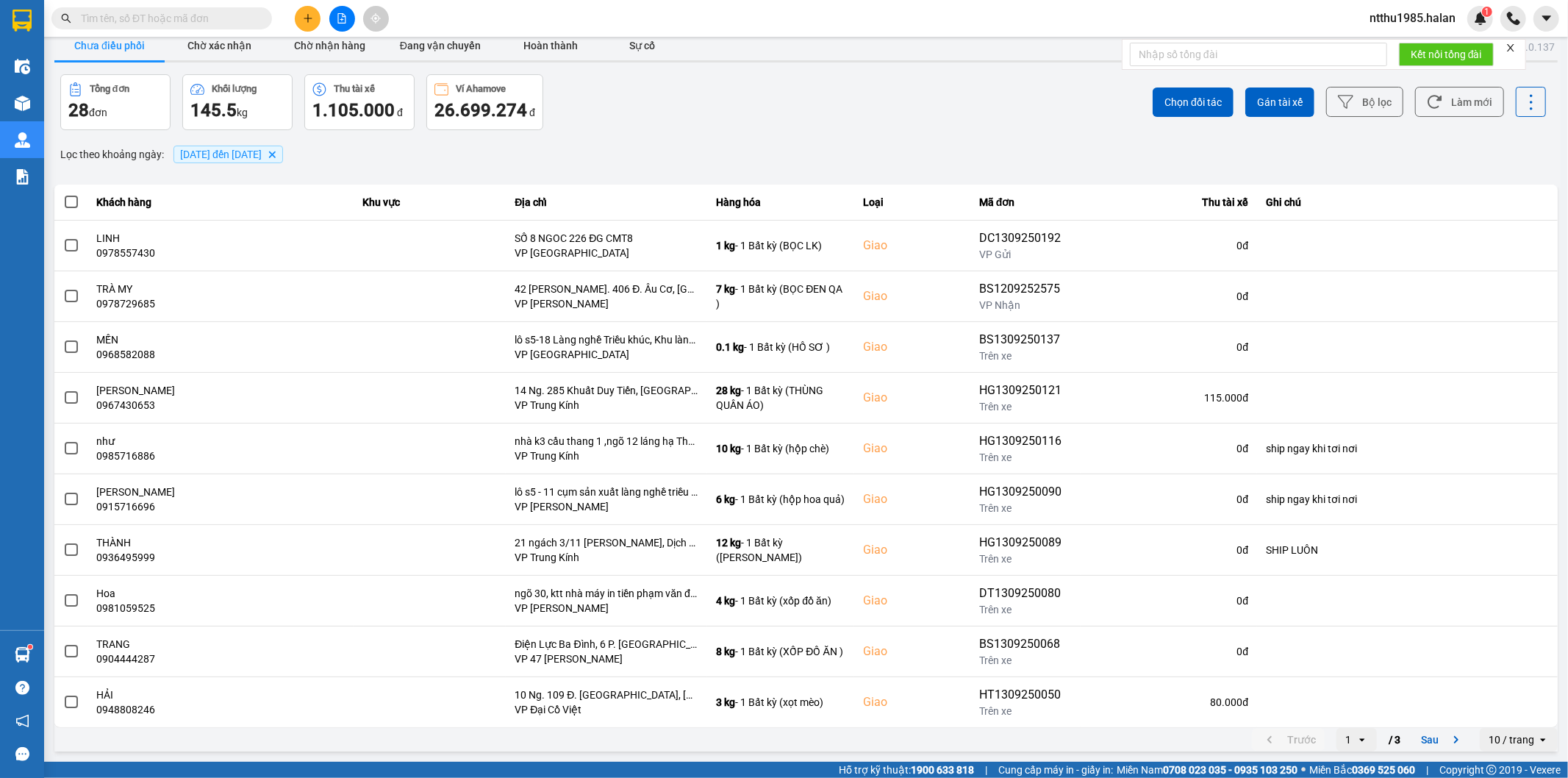
click at [593, 134] on div "ver: 0.0.137 Chưa điều phối Chờ xác nhận Chờ nhận hàng Đang vận chuyển Hoàn thà…" at bounding box center [806, 391] width 1510 height 726
click at [160, 15] on input "text" at bounding box center [167, 18] width 174 height 16
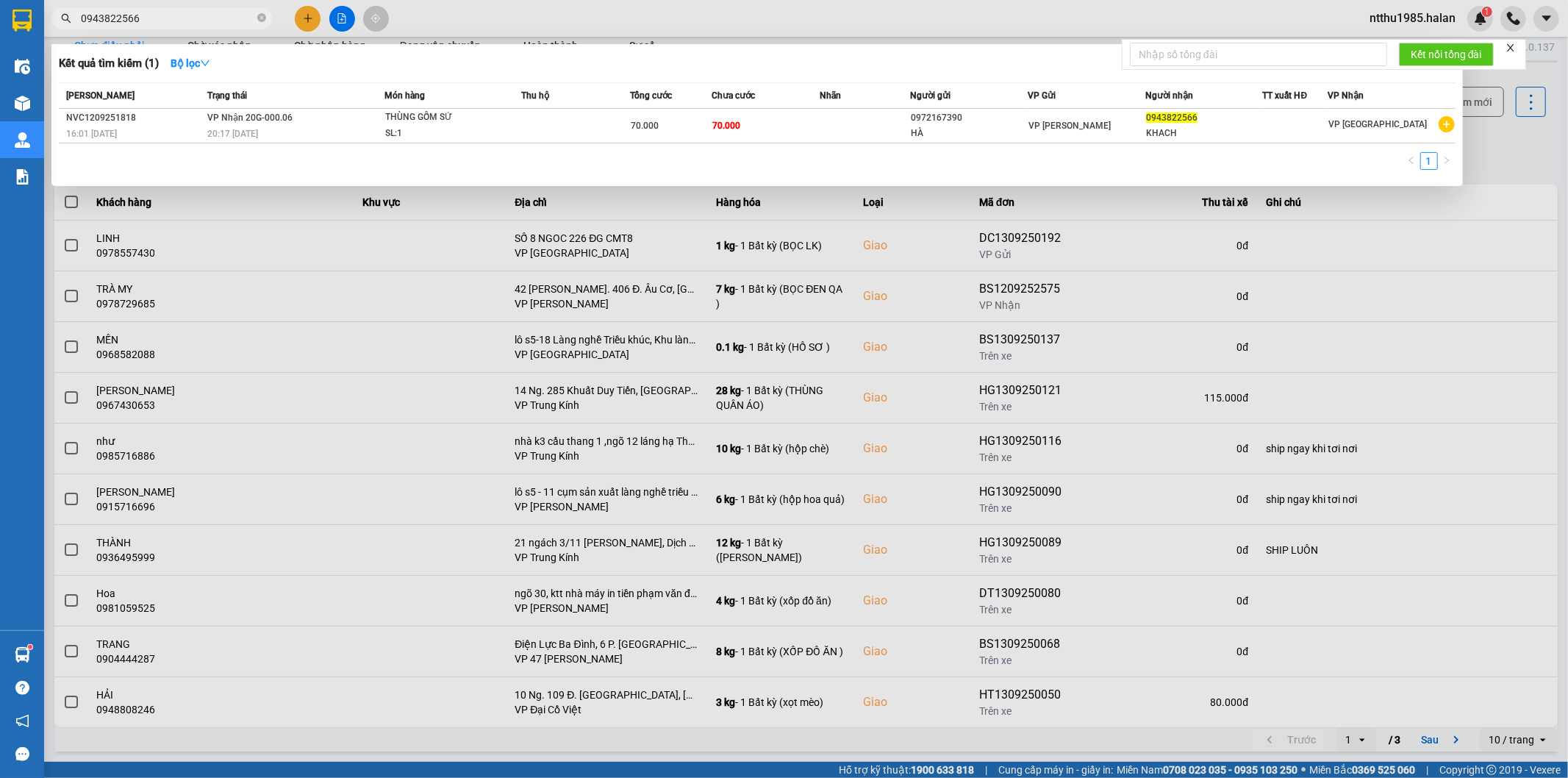
type input "0943822566"
click at [1496, 160] on div at bounding box center [784, 389] width 1568 height 778
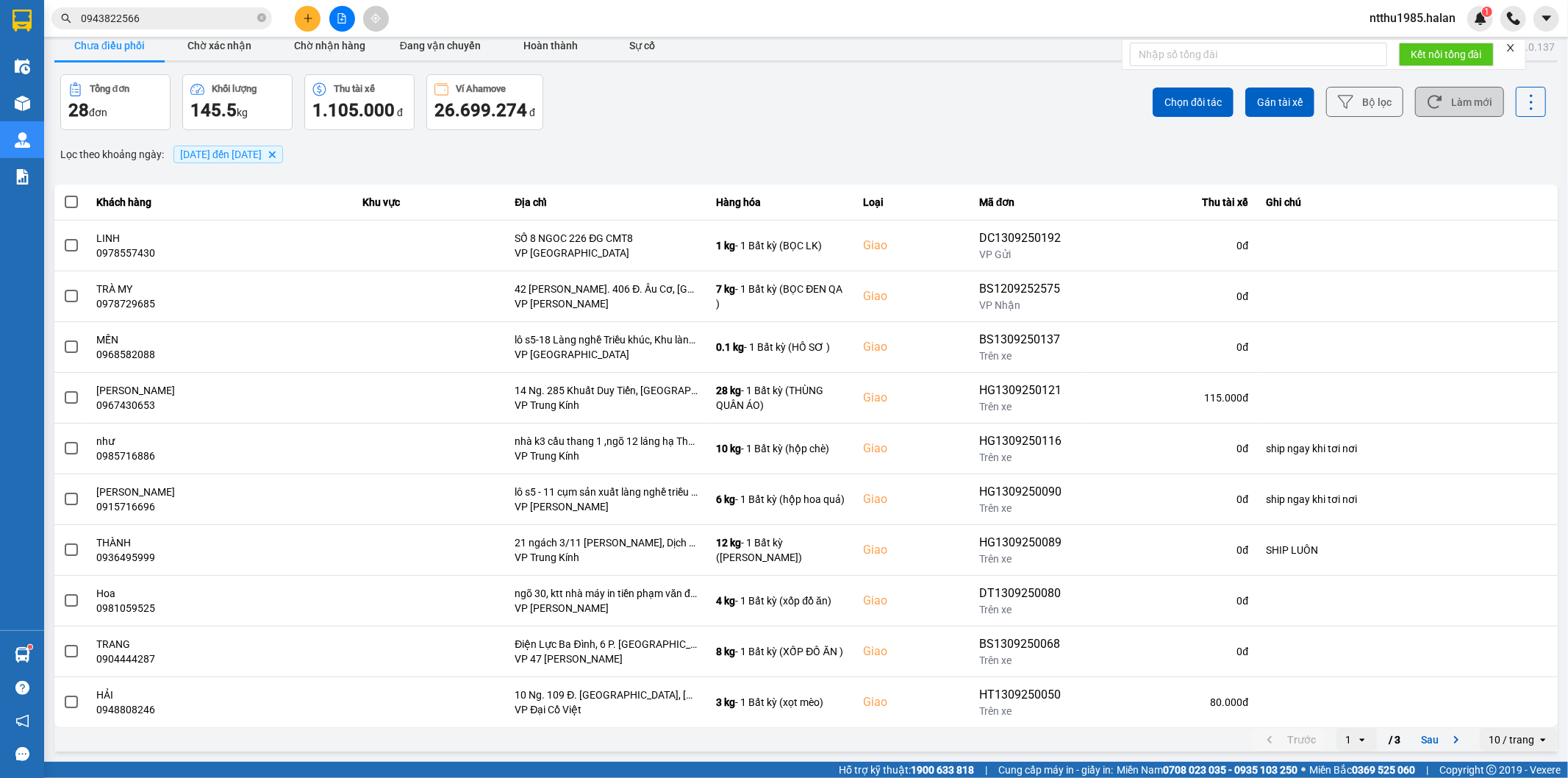
click at [1457, 104] on button "Làm mới" at bounding box center [1459, 101] width 89 height 30
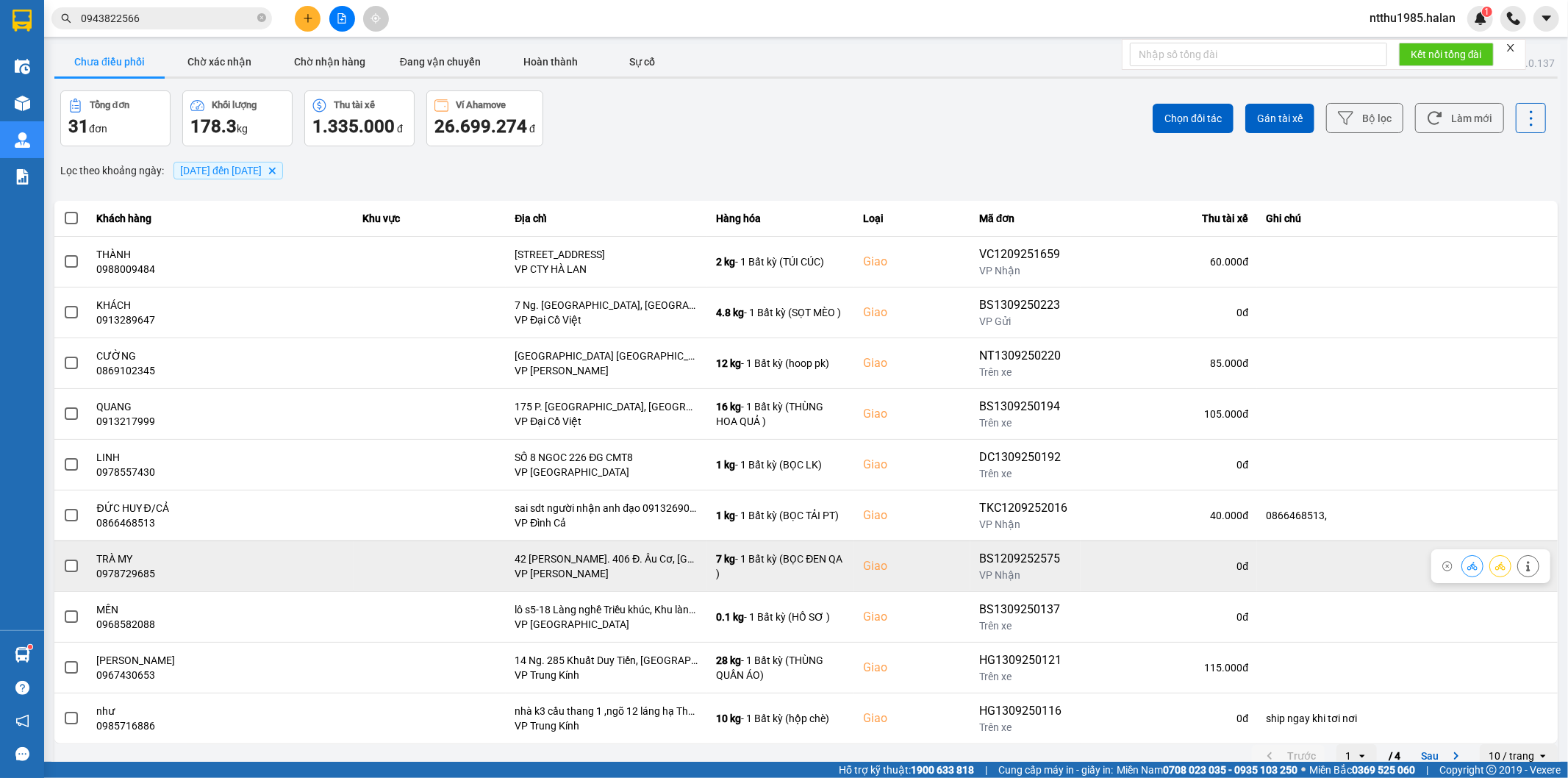
click at [71, 565] on span at bounding box center [71, 566] width 13 height 13
click at [63, 558] on input "checkbox" at bounding box center [63, 558] width 0 height 0
click at [1523, 571] on icon at bounding box center [1528, 566] width 10 height 10
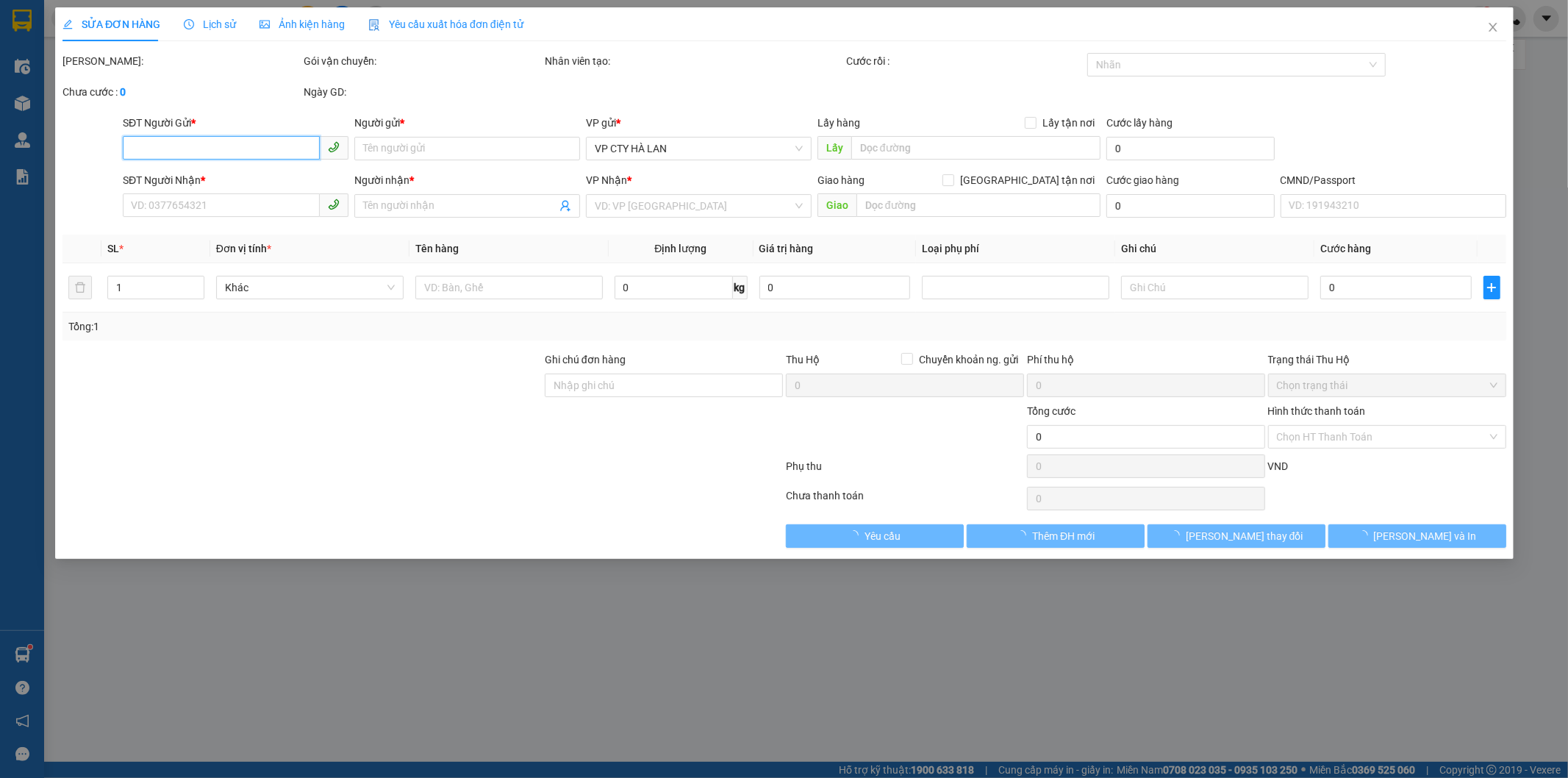
type input "0963029580"
type input "LINH"
type input "0978729685"
type input "TRÀ MY"
checkbox input "true"
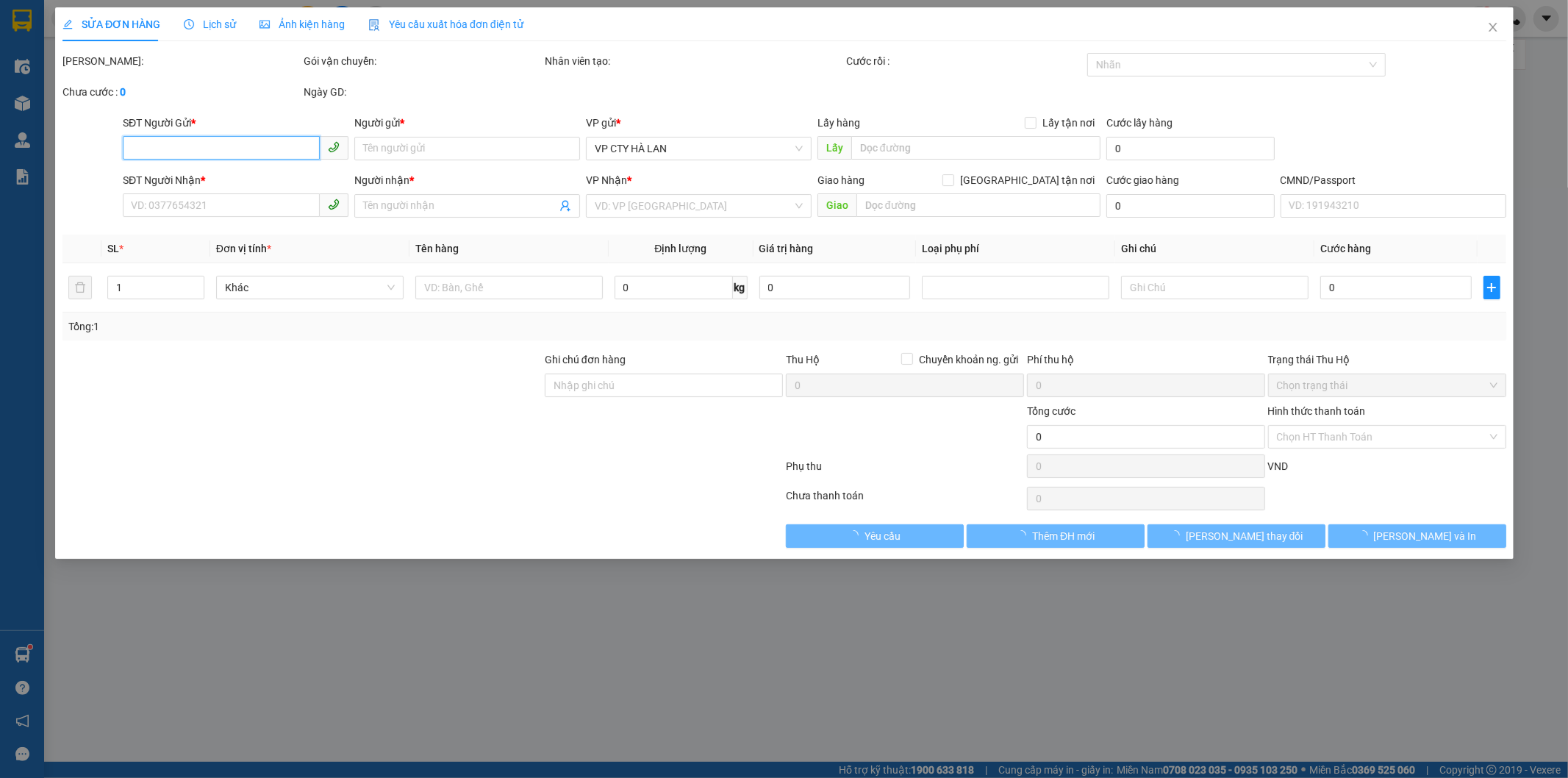
type input "42 Ng. 406 Đ. Âu Cơ, Nhật Tân, Tây Hồ, Hà Nội, Việt Nam"
type input "90.000"
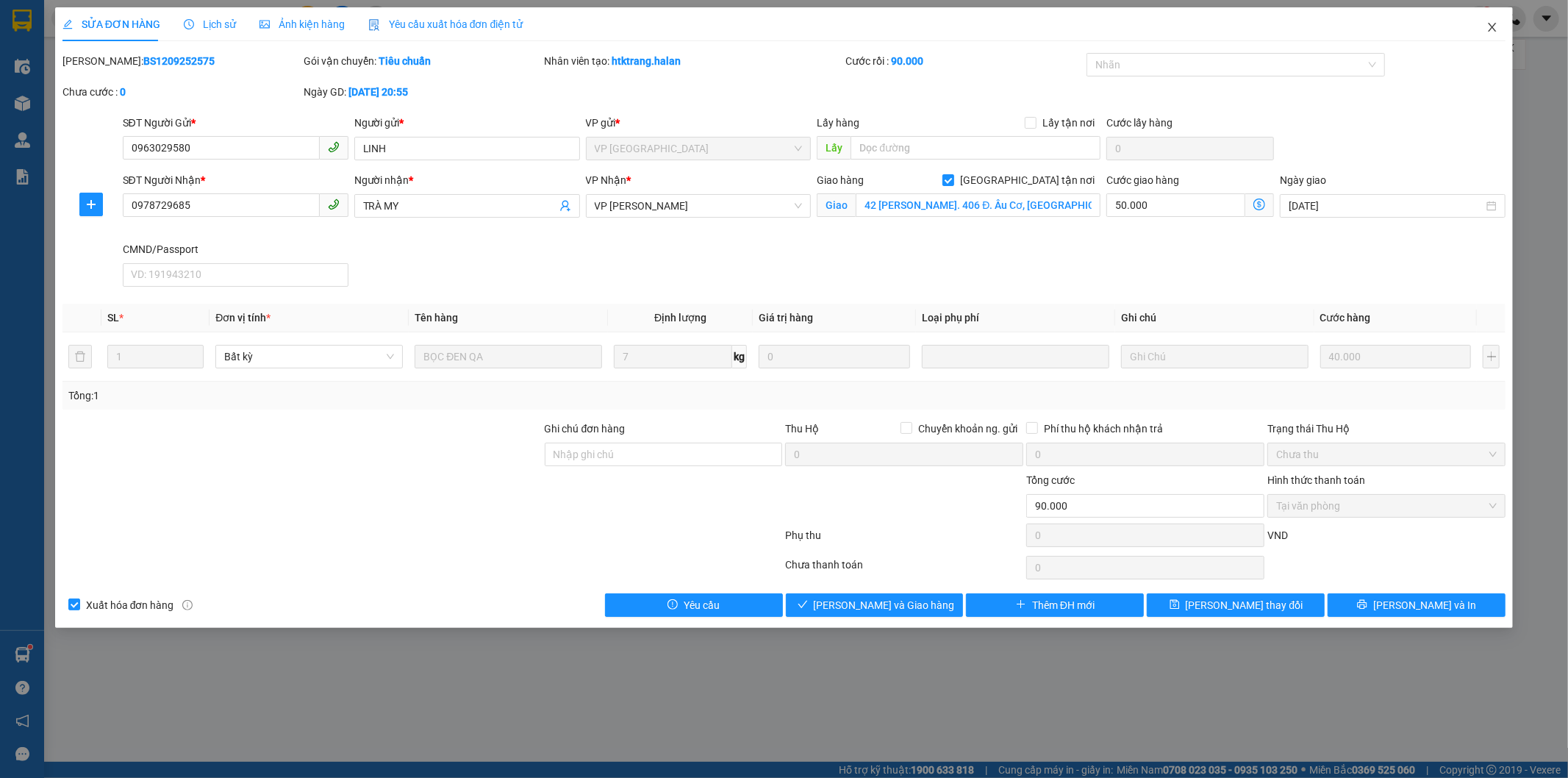
click at [1492, 27] on icon "close" at bounding box center [1493, 26] width 8 height 8
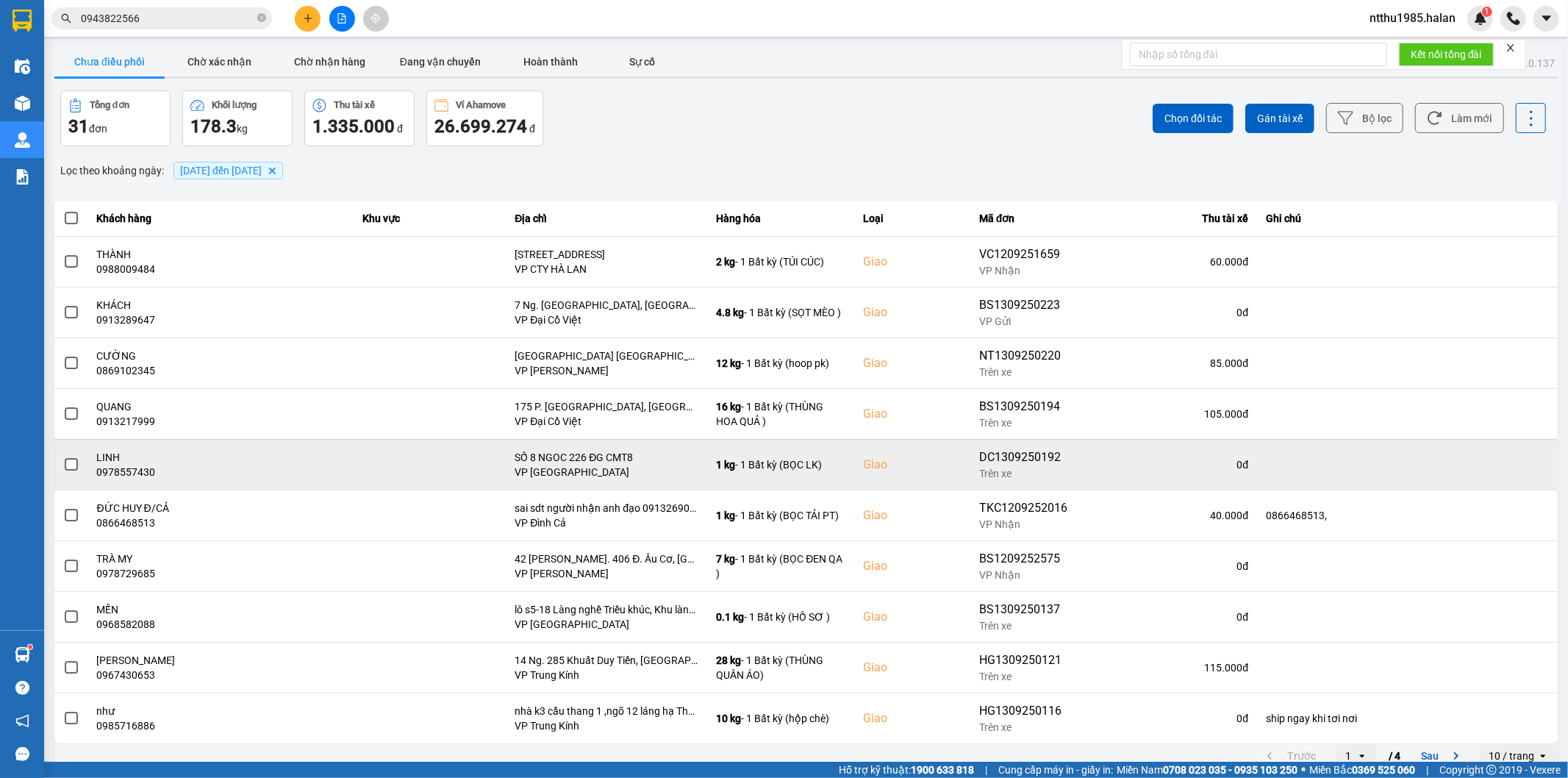
scroll to position [16, 0]
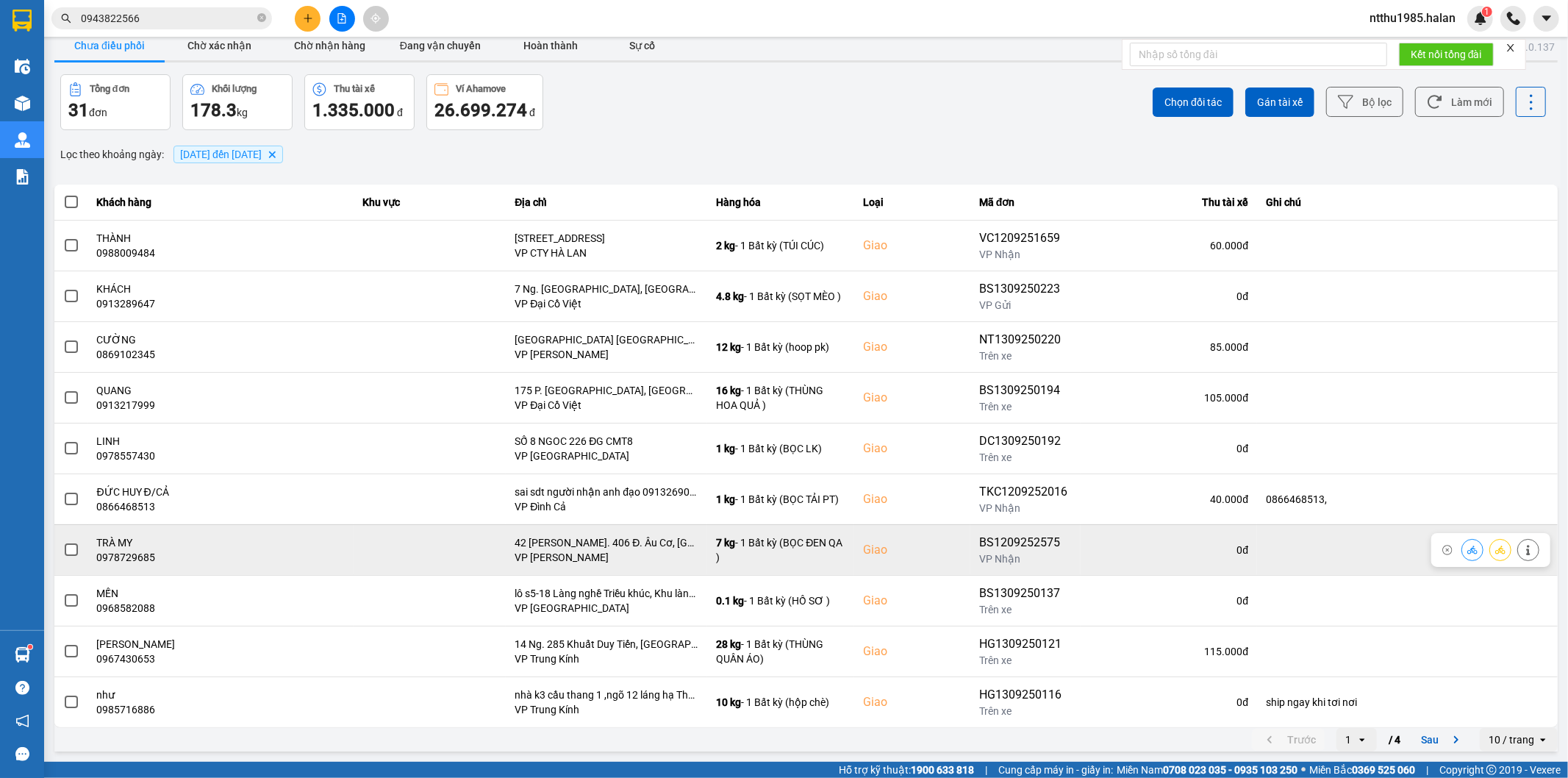
click at [78, 546] on label at bounding box center [70, 549] width 16 height 16
click at [63, 542] on input "checkbox" at bounding box center [63, 542] width 0 height 0
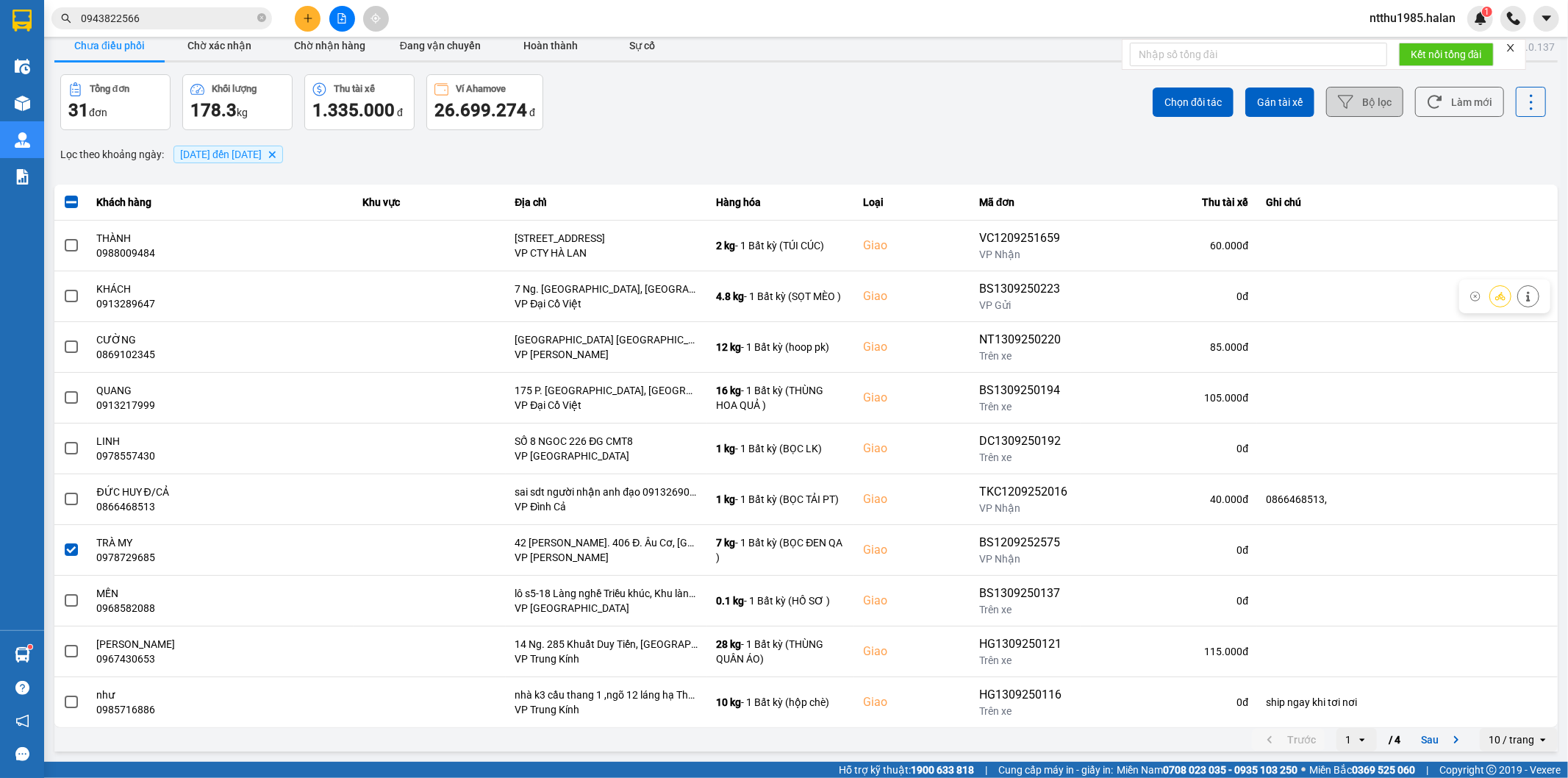
scroll to position [0, 0]
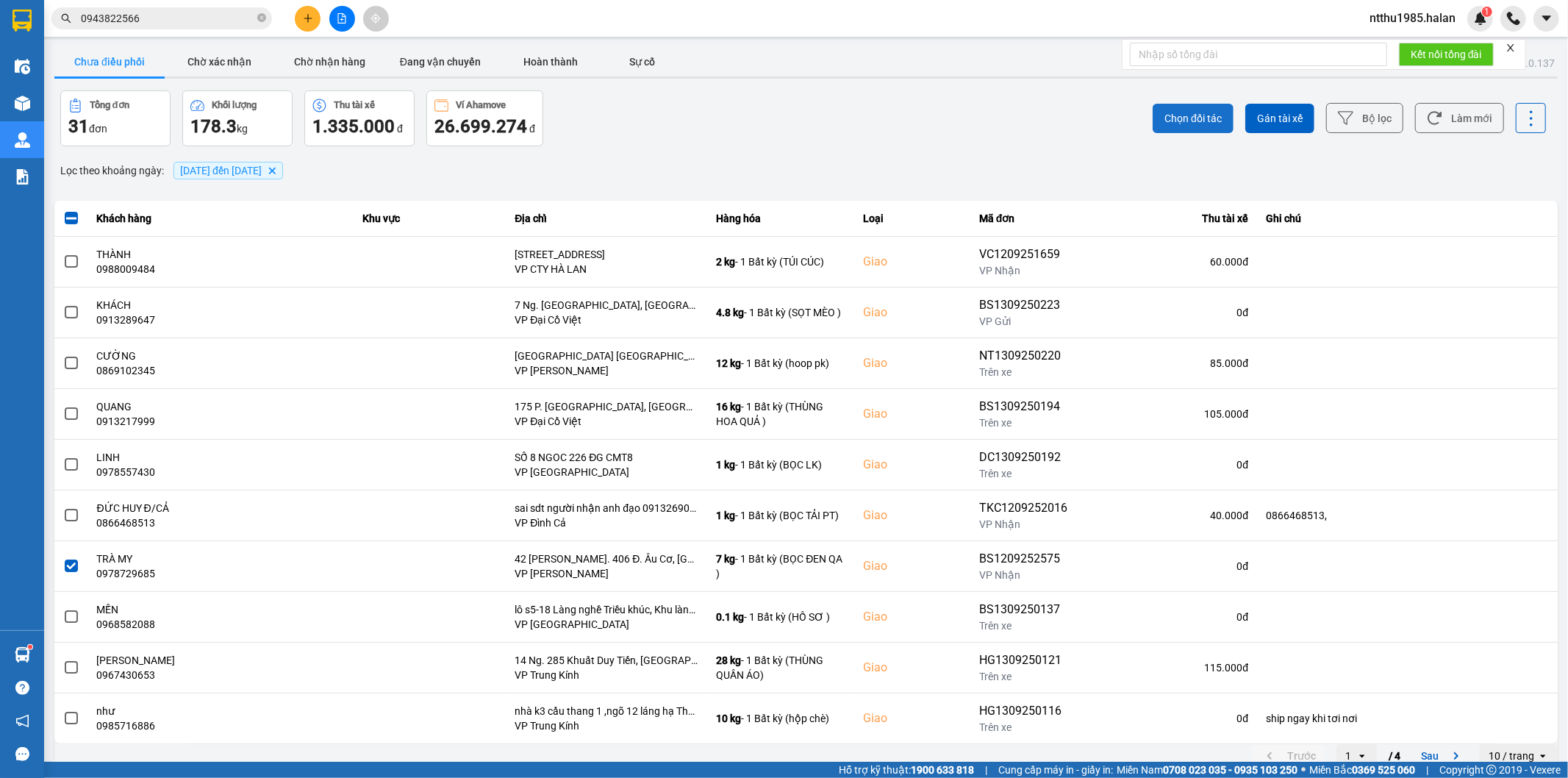
click at [1177, 114] on span "Chọn đối tác" at bounding box center [1193, 118] width 57 height 15
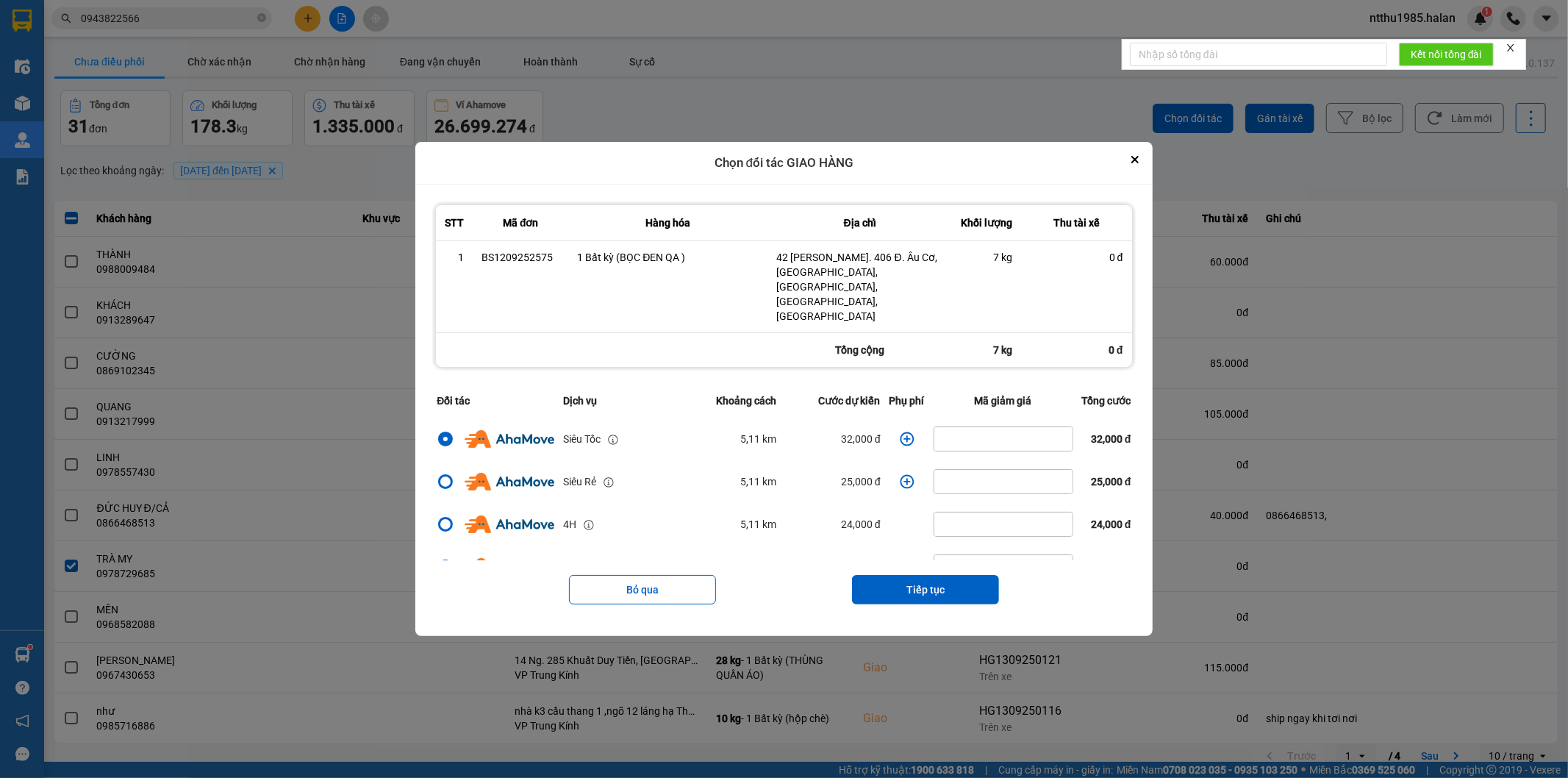
click at [900, 432] on icon "dialog" at bounding box center [907, 439] width 15 height 15
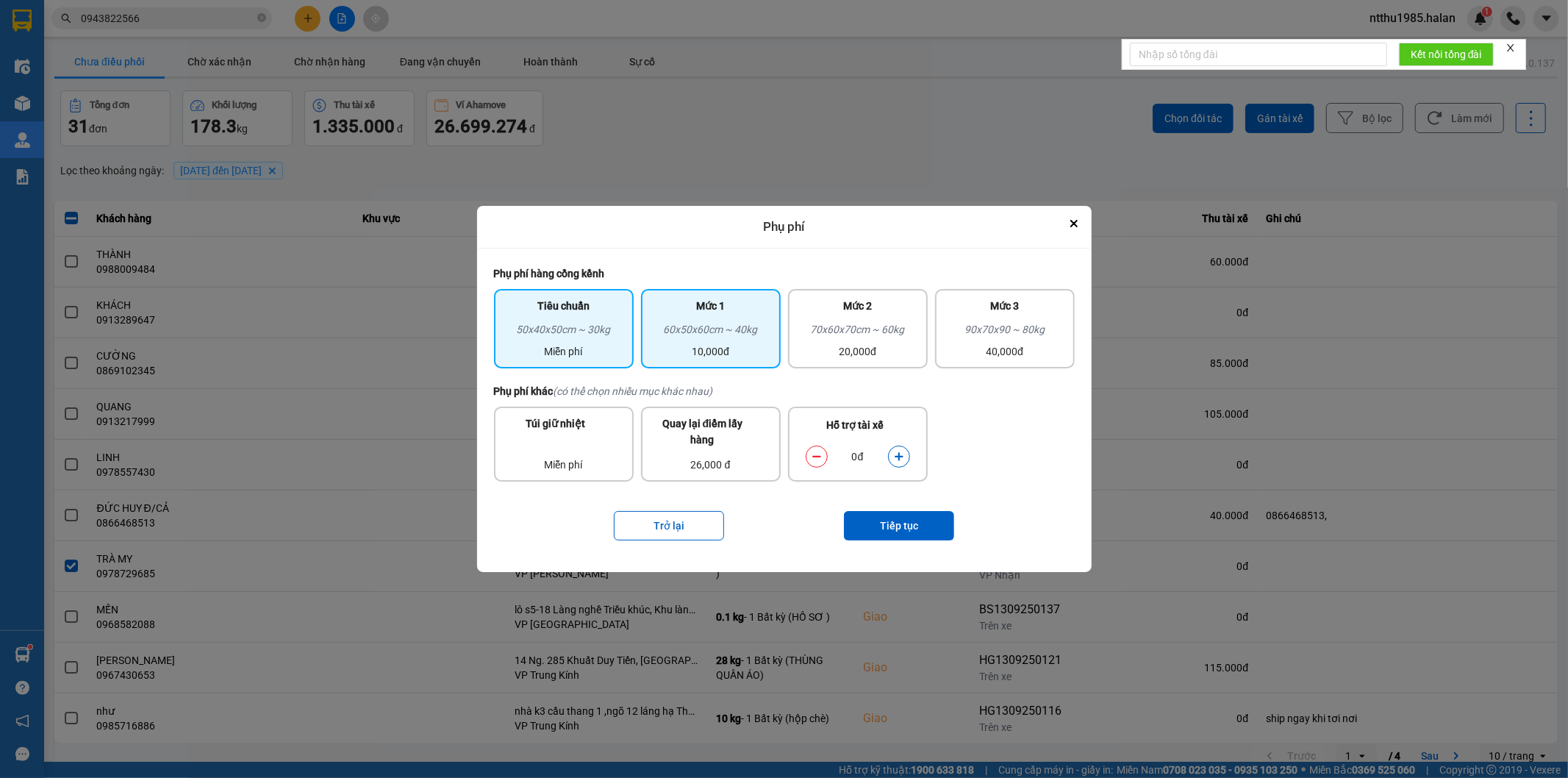
click at [724, 329] on div "60x50x60cm ~ 40kg" at bounding box center [711, 332] width 122 height 23
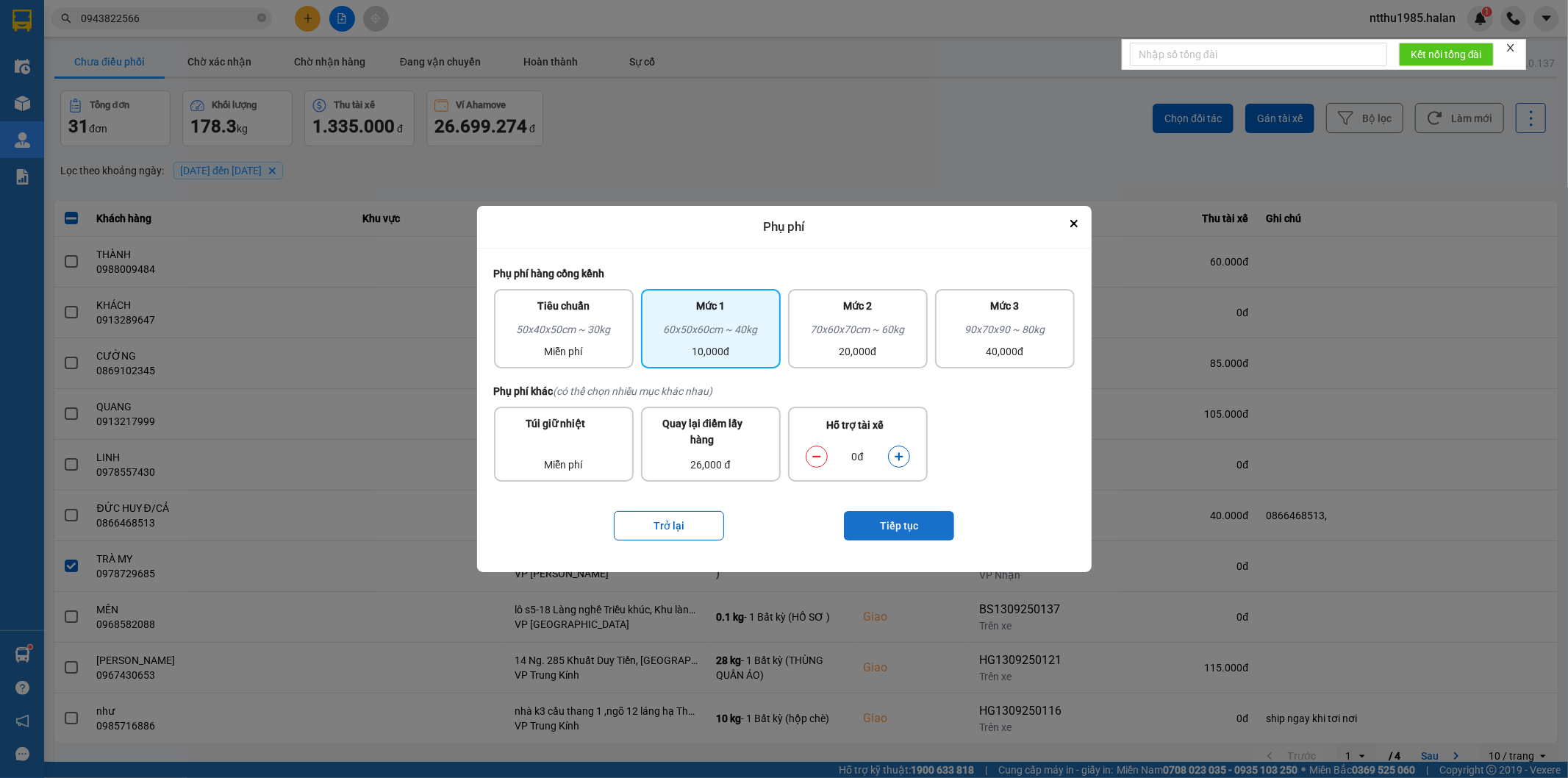
click at [868, 524] on button "Tiếp tục" at bounding box center [899, 526] width 111 height 29
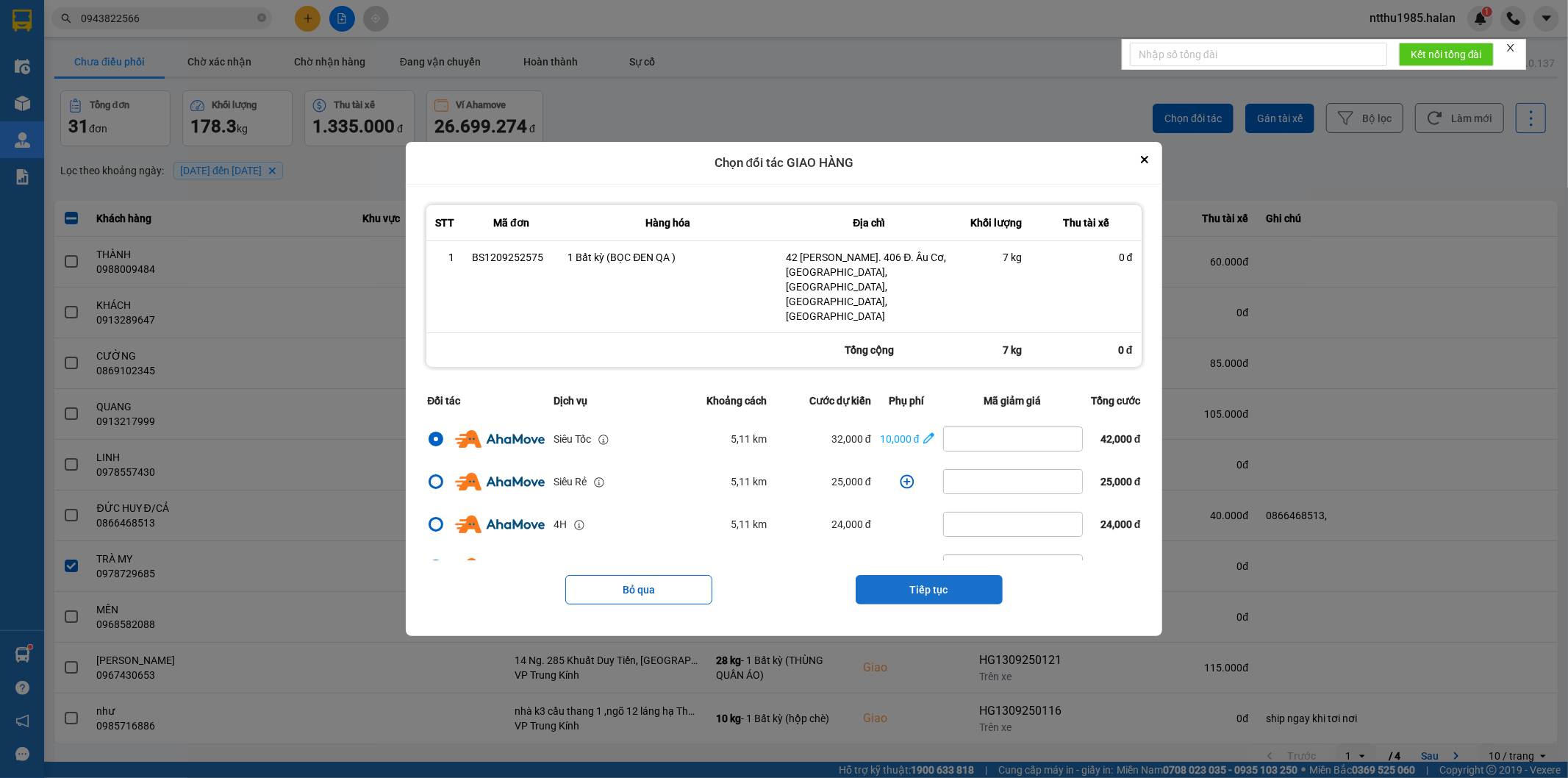
click at [914, 575] on button "Tiếp tục" at bounding box center [929, 589] width 147 height 29
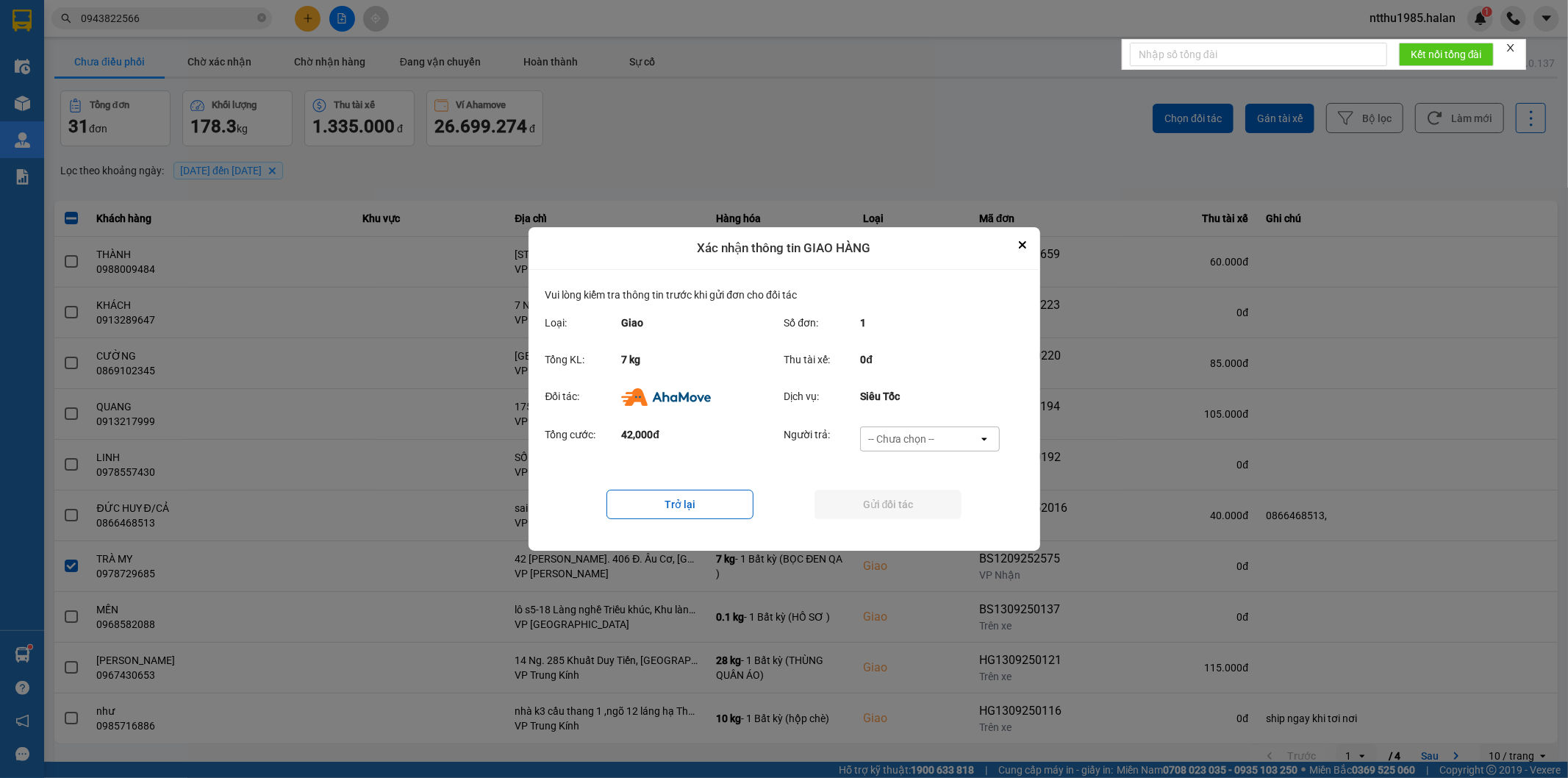
click at [899, 435] on div "-- Chưa chọn --" at bounding box center [901, 439] width 67 height 15
click at [907, 525] on span "Ví Ahamove" at bounding box center [901, 524] width 59 height 15
click at [900, 504] on button "Gửi đối tác" at bounding box center [888, 504] width 147 height 29
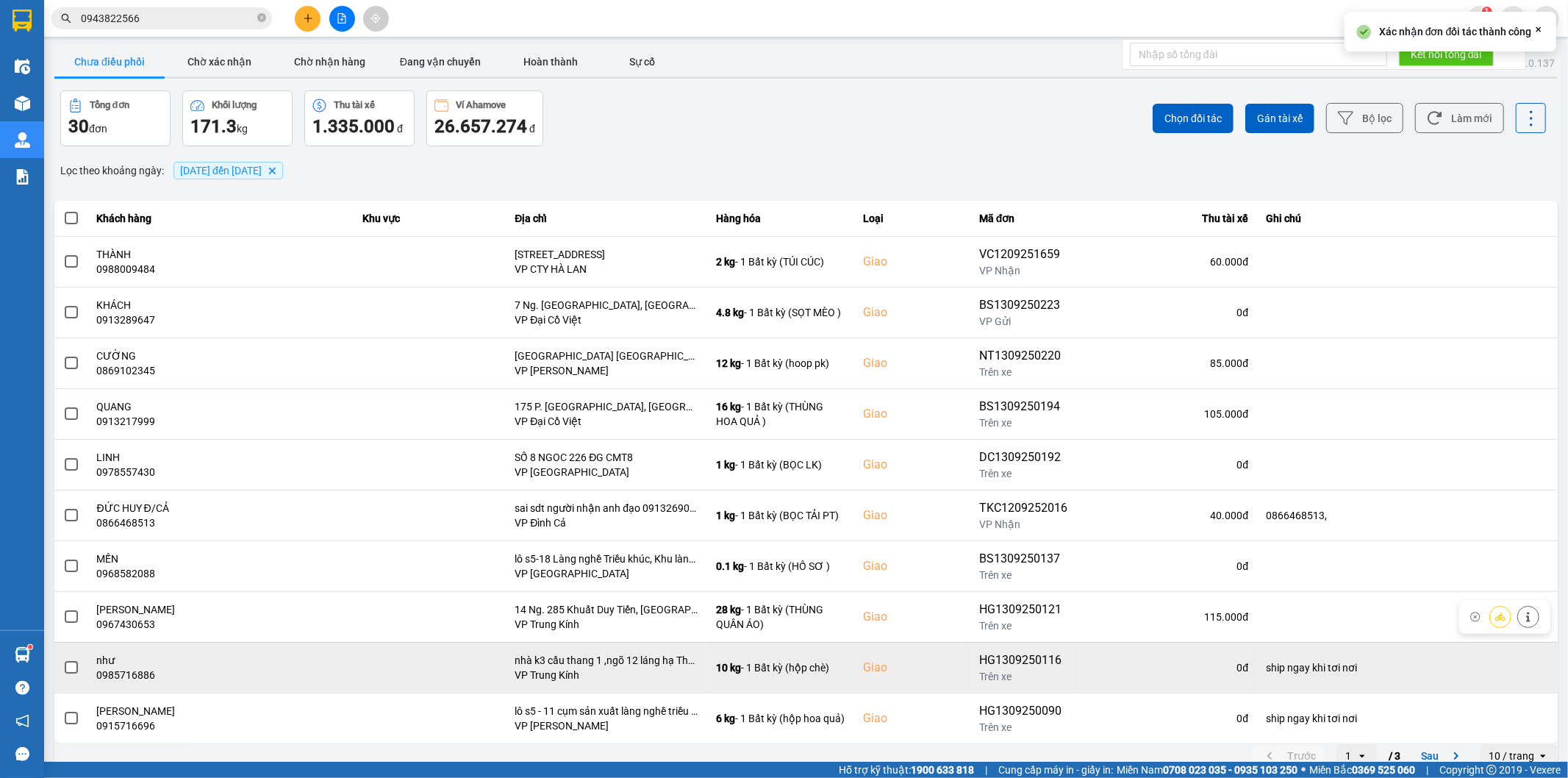
scroll to position [16, 0]
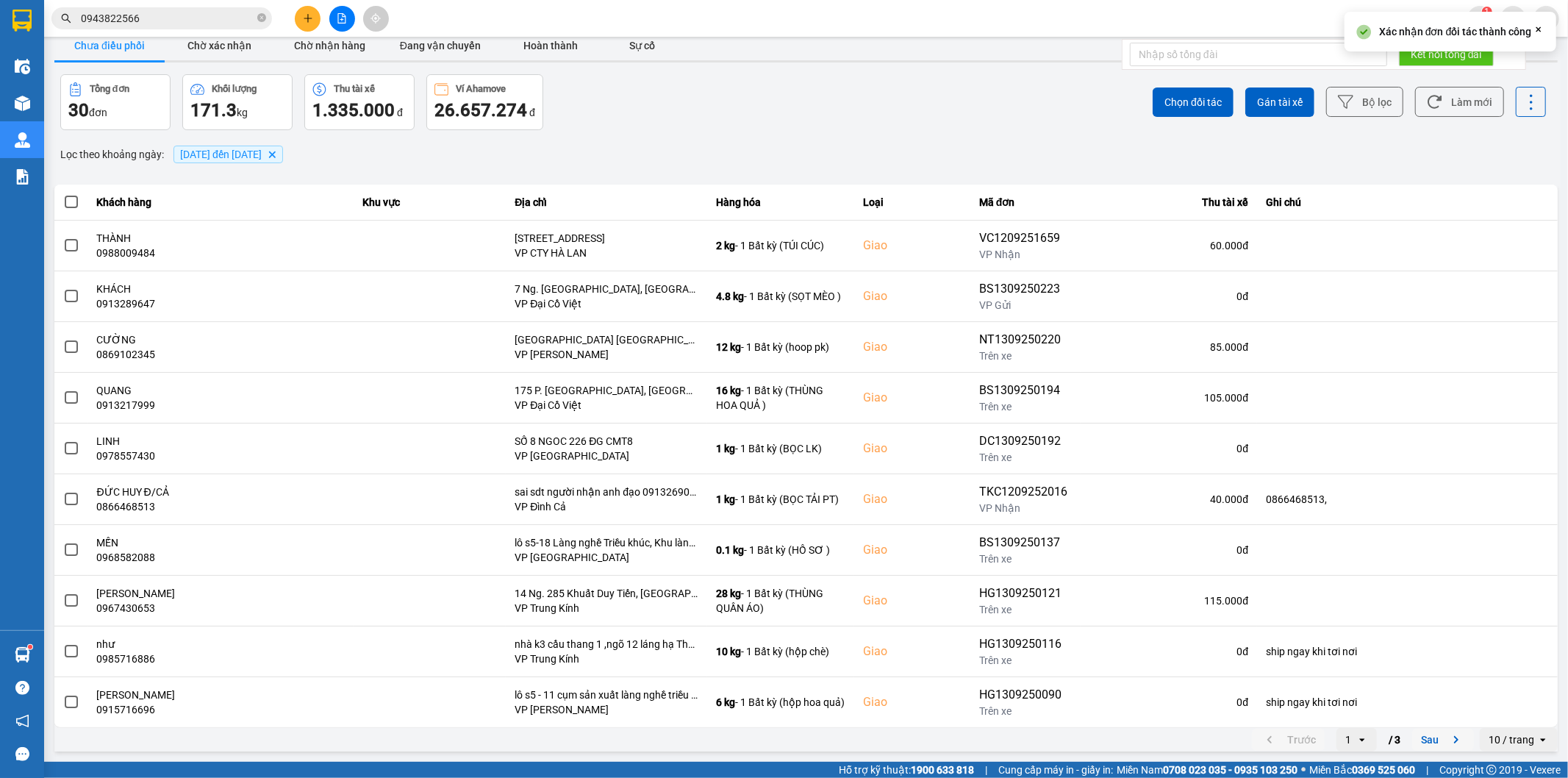
click at [1416, 741] on button "Sau" at bounding box center [1443, 740] width 62 height 23
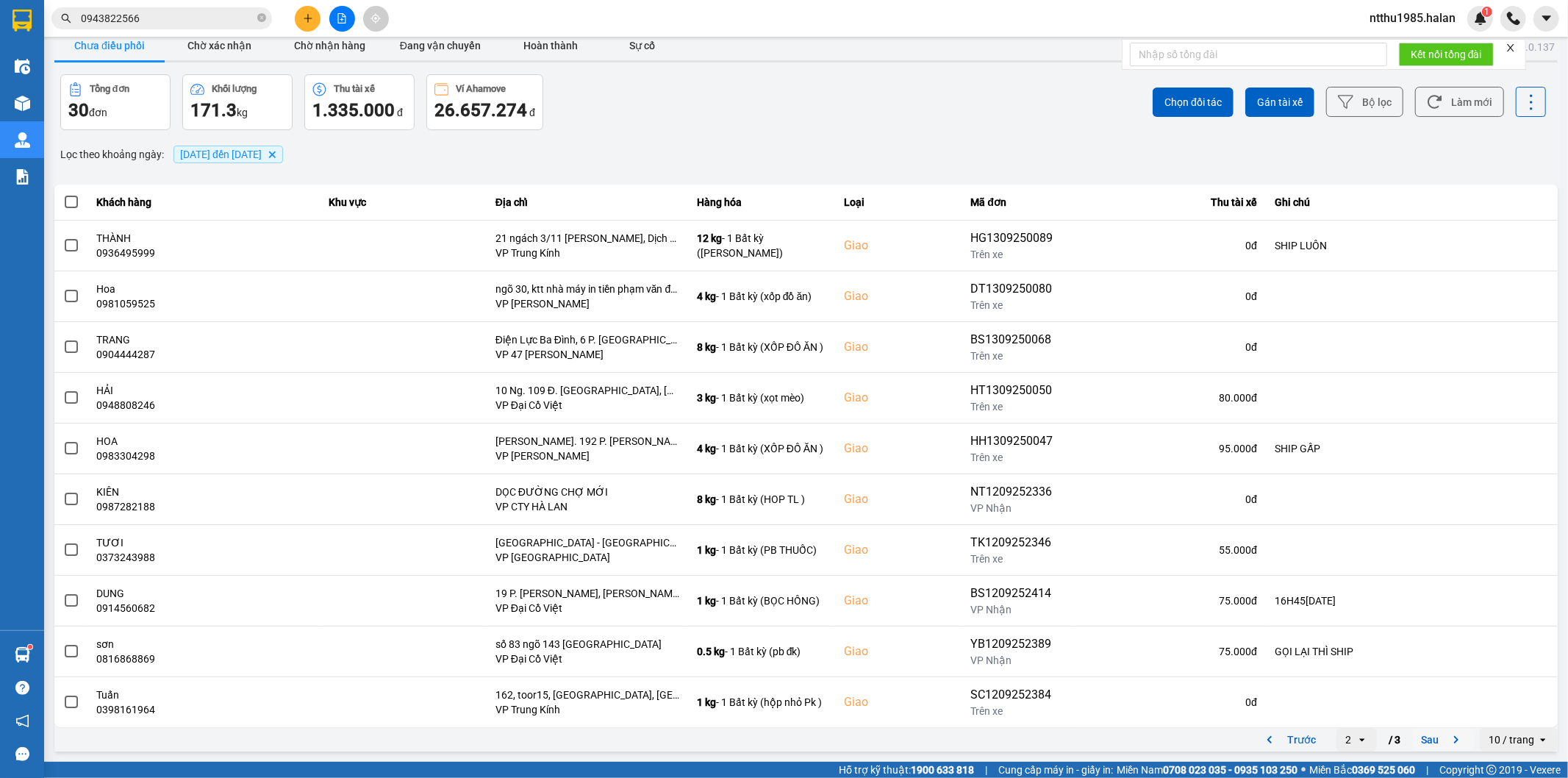
click at [1416, 738] on button "Sau" at bounding box center [1443, 740] width 62 height 23
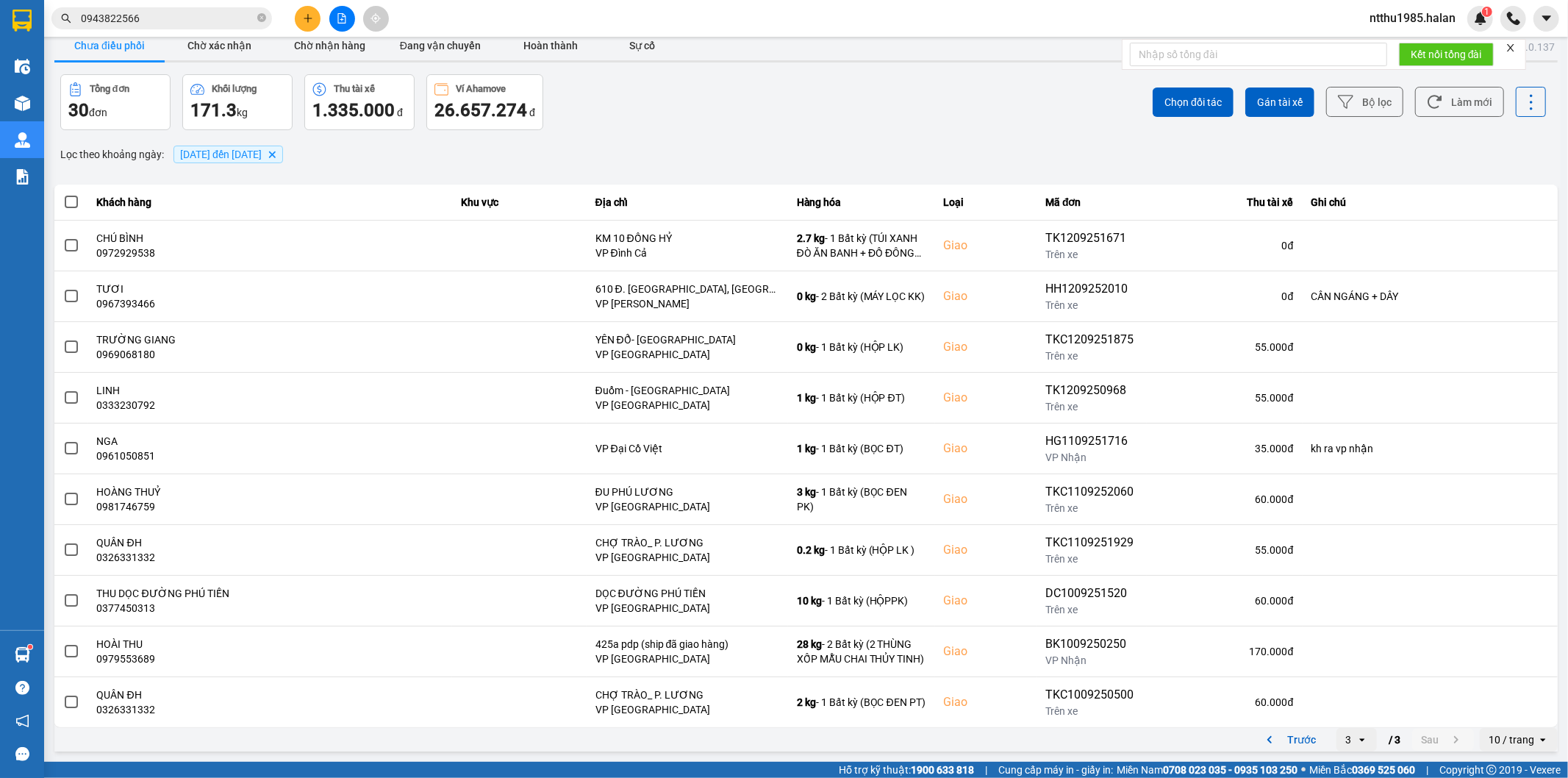
click at [586, 129] on div "Tổng đơn 30 đơn Khối lượng 171.3 kg Thu tài xế 1.335.000 đ Ví Ahamove 26.657.27…" at bounding box center [432, 102] width 743 height 56
click at [1464, 105] on button "Làm mới" at bounding box center [1459, 101] width 89 height 30
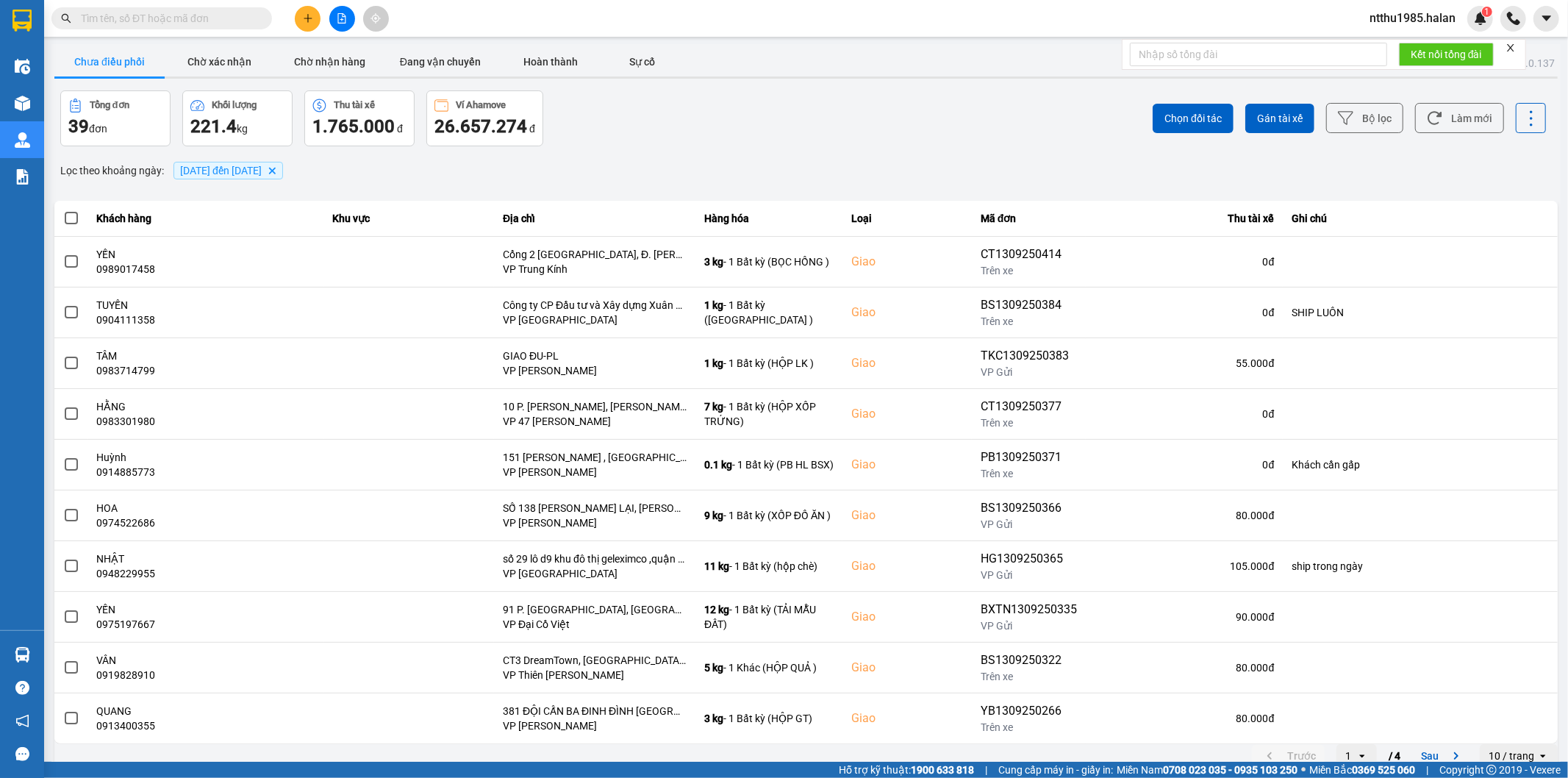
click at [182, 23] on input "text" at bounding box center [167, 18] width 174 height 16
click at [134, 17] on input "text" at bounding box center [167, 18] width 174 height 16
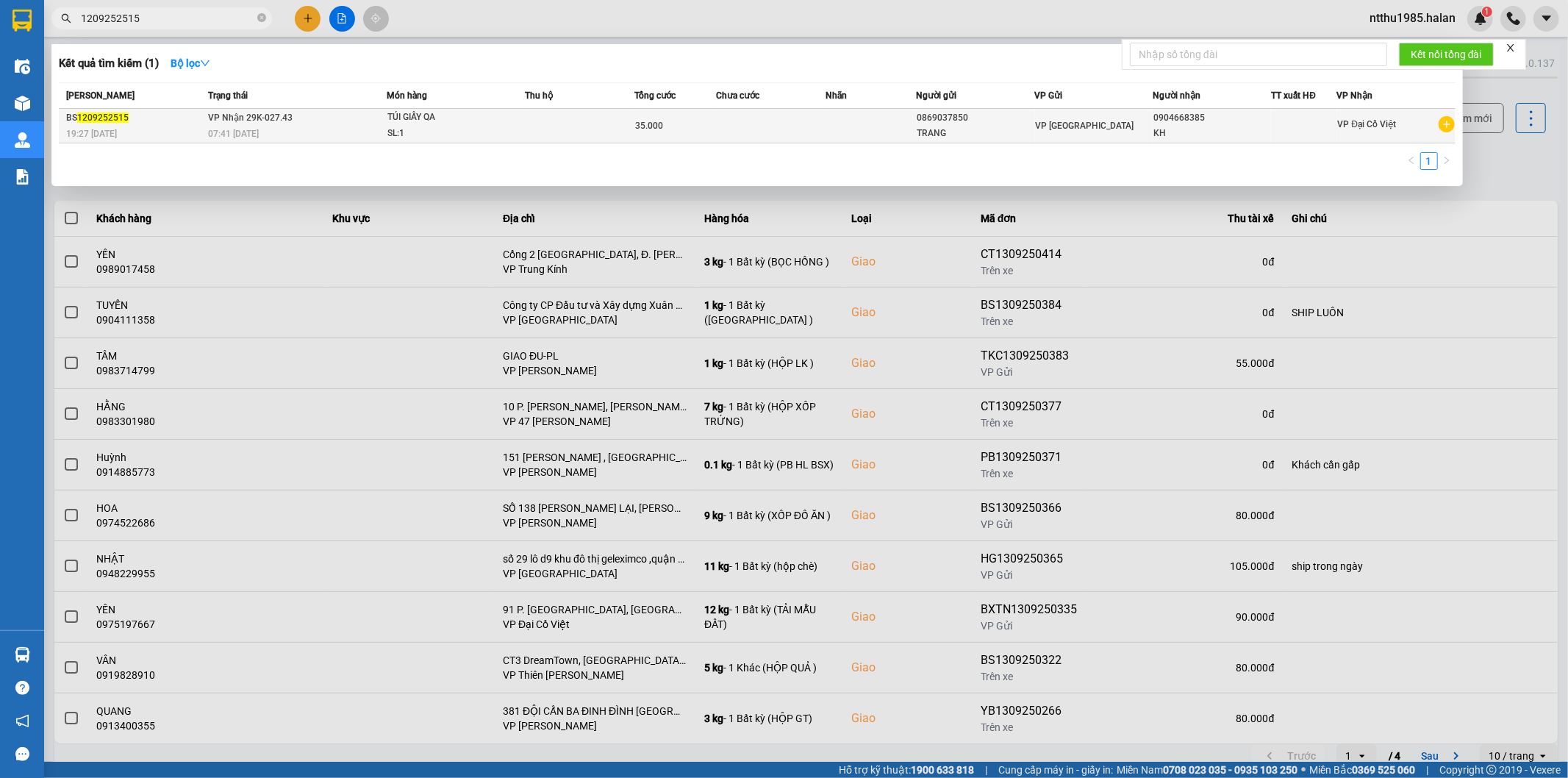
type input "1209252515"
click at [871, 120] on td at bounding box center [871, 126] width 91 height 35
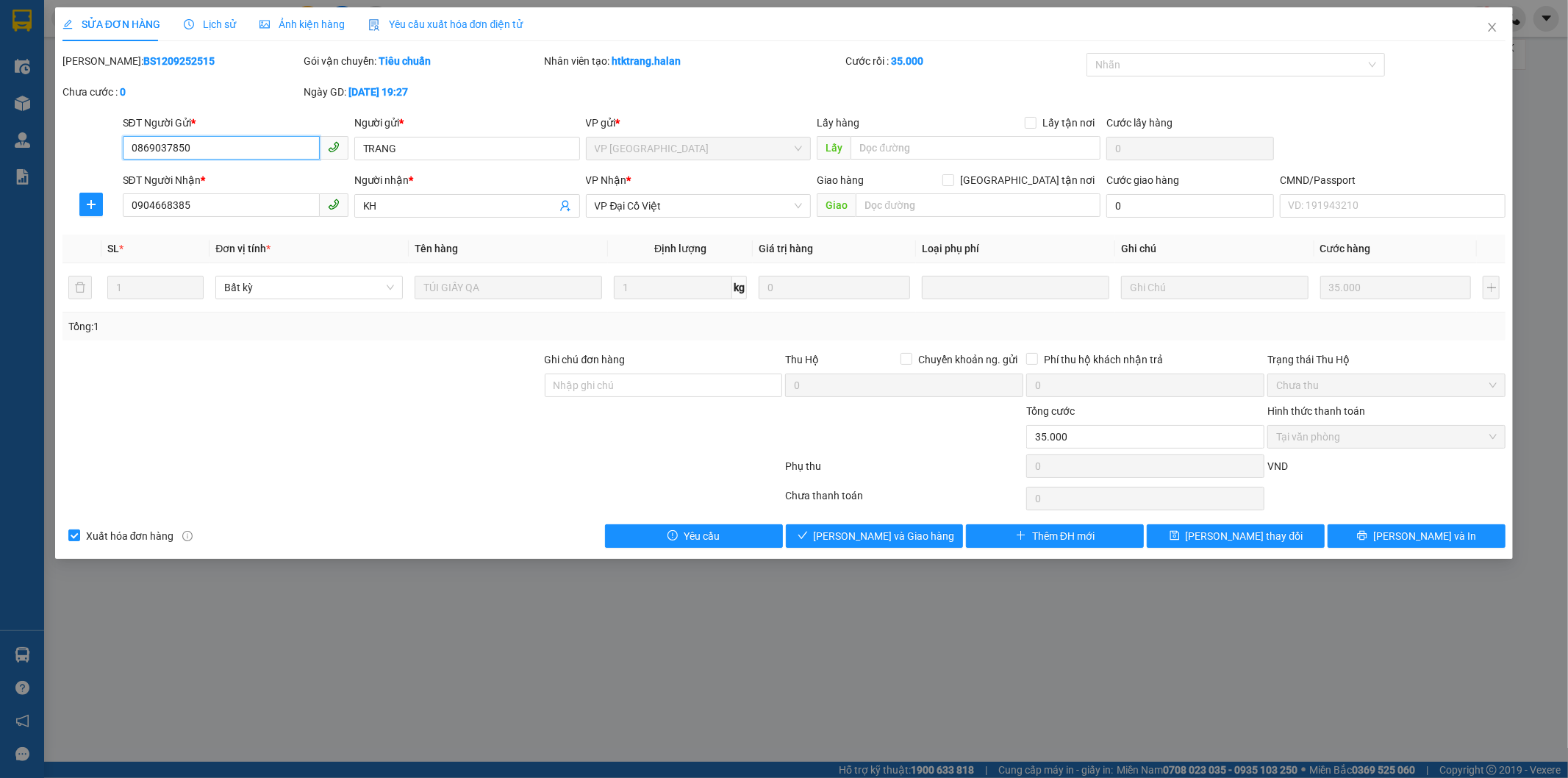
type input "0869037850"
type input "TRANG"
type input "0904668385"
type input "KH"
type input "35.000"
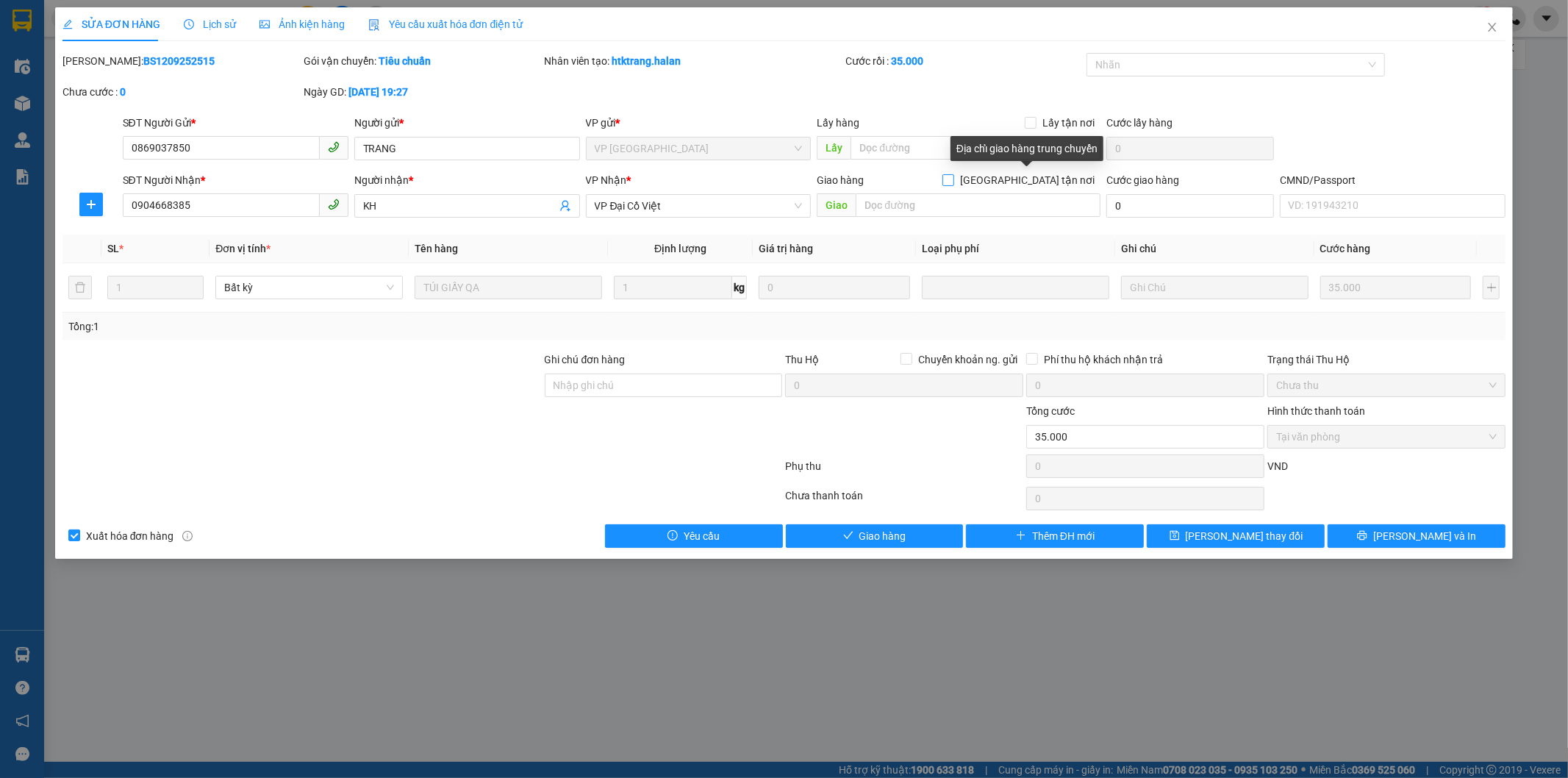
click at [952, 182] on input "[GEOGRAPHIC_DATA] tận nơi" at bounding box center [947, 179] width 10 height 10
checkbox input "true"
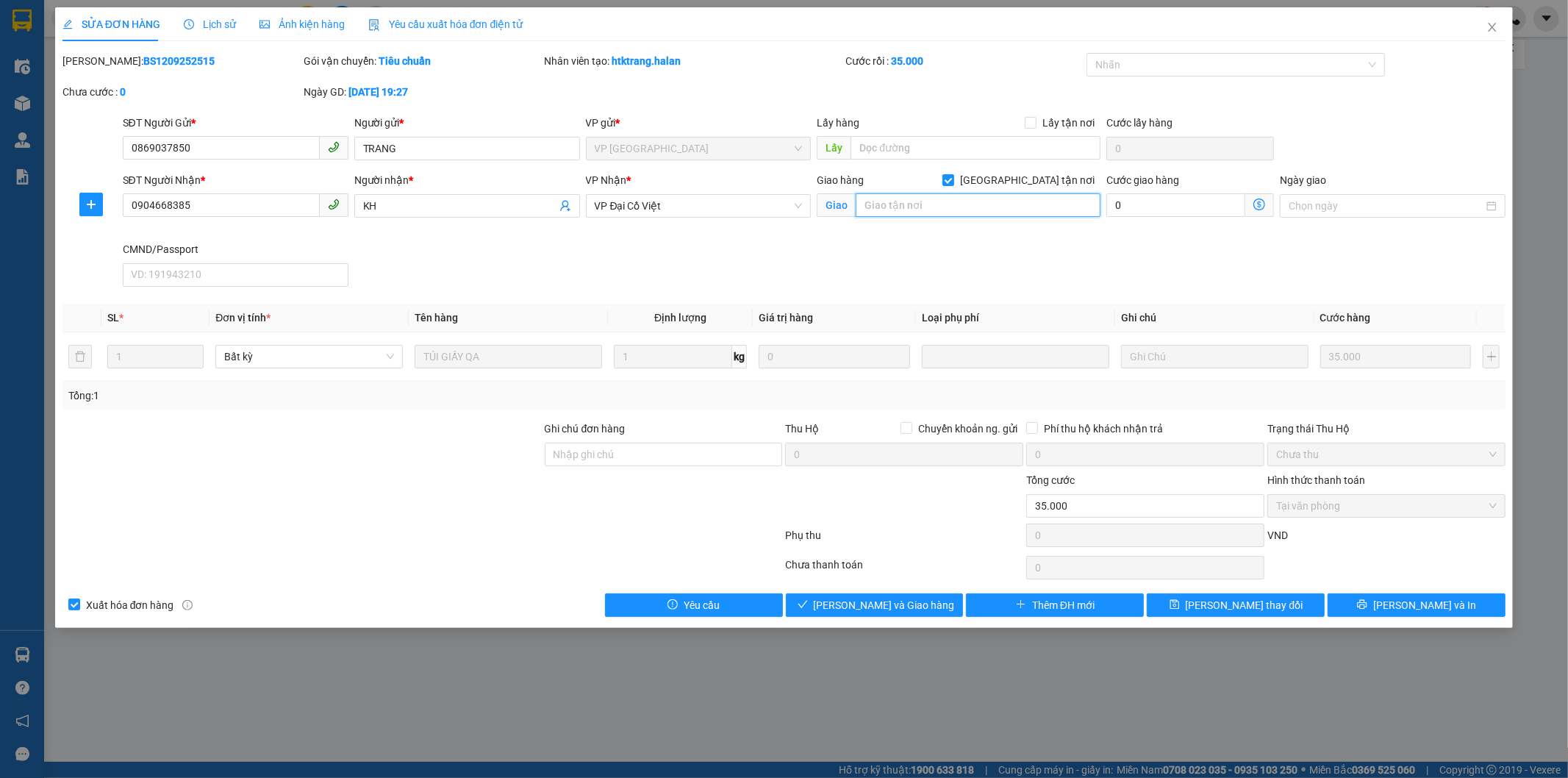
click at [976, 209] on input "text" at bounding box center [978, 205] width 245 height 23
click at [973, 204] on input "372 đê la thành" at bounding box center [978, 205] width 245 height 23
click at [954, 204] on input "372 đê la thành" at bounding box center [978, 205] width 245 height 23
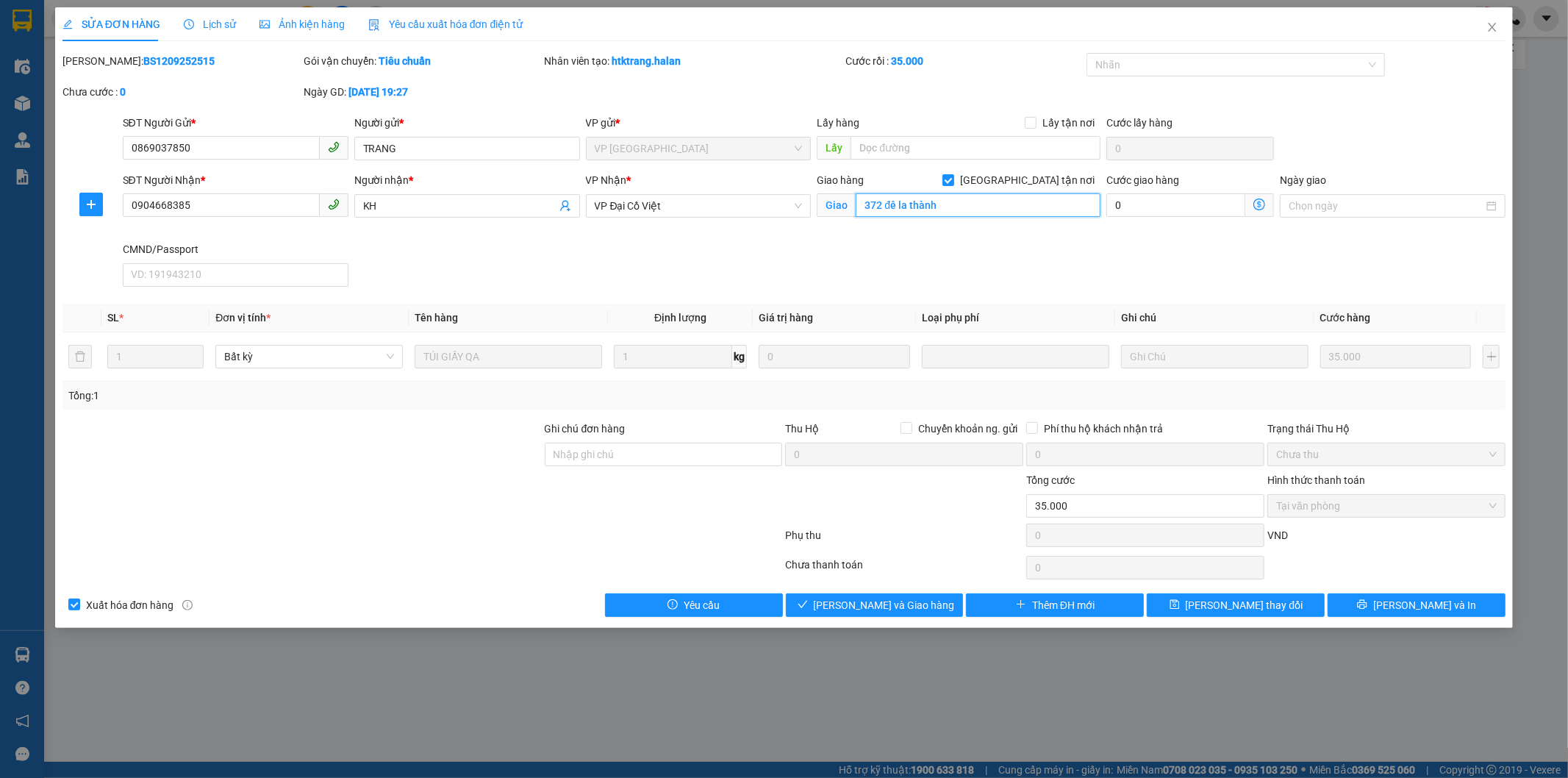
click at [954, 204] on input "372 đê la thành" at bounding box center [978, 205] width 245 height 23
paste input ". [GEOGRAPHIC_DATA], [GEOGRAPHIC_DATA], [GEOGRAPHIC_DATA], [GEOGRAPHIC_DATA], […"
type input "372 Đ. [GEOGRAPHIC_DATA], [GEOGRAPHIC_DATA], [GEOGRAPHIC_DATA], [GEOGRAPHIC_DAT…"
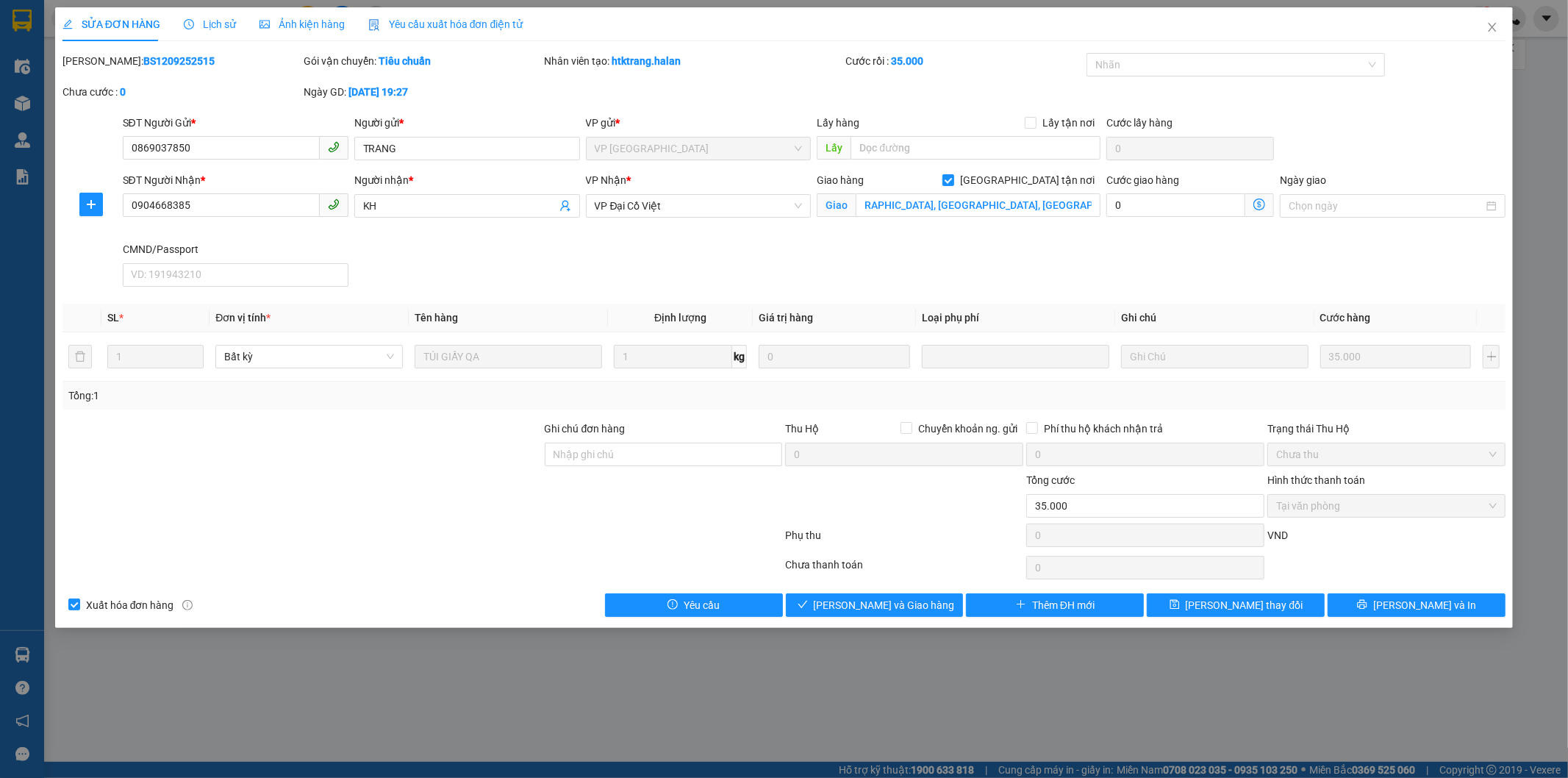
scroll to position [0, 0]
click at [1259, 206] on icon "dollar-circle" at bounding box center [1259, 205] width 12 height 12
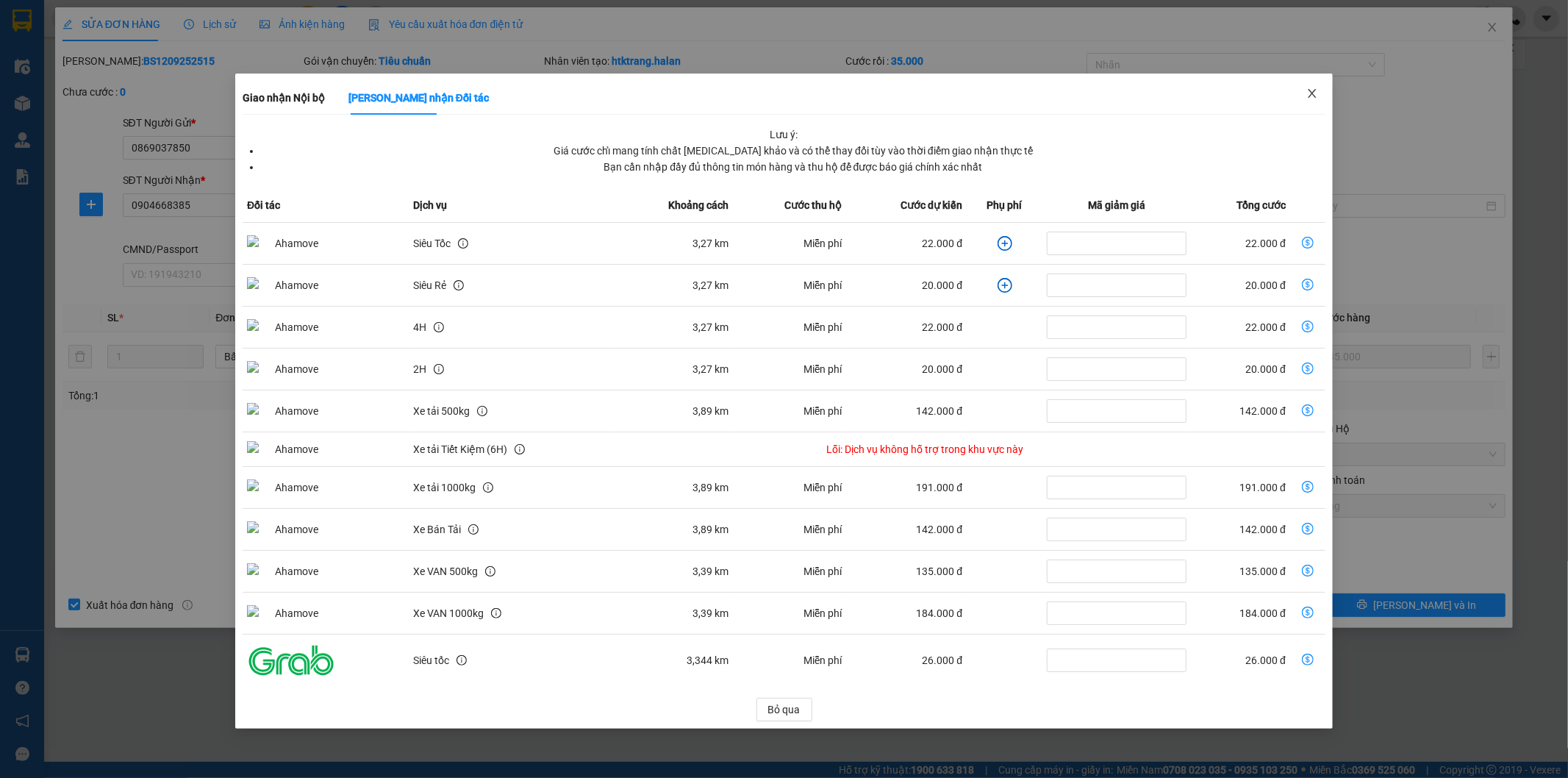
click at [1309, 91] on icon "close" at bounding box center [1312, 93] width 12 height 12
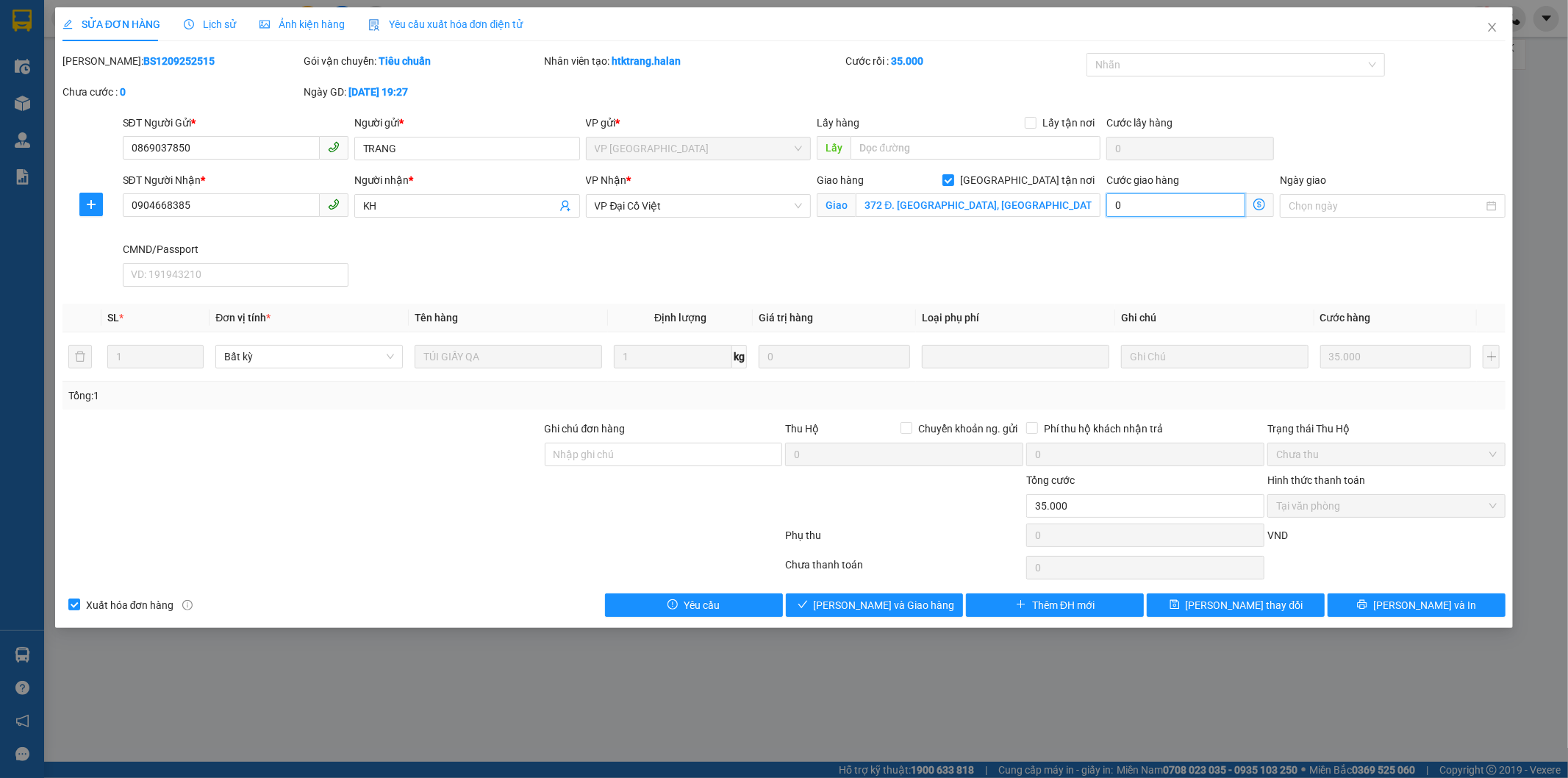
click at [1191, 206] on input "0" at bounding box center [1176, 205] width 139 height 23
type input "35.003"
type input "3"
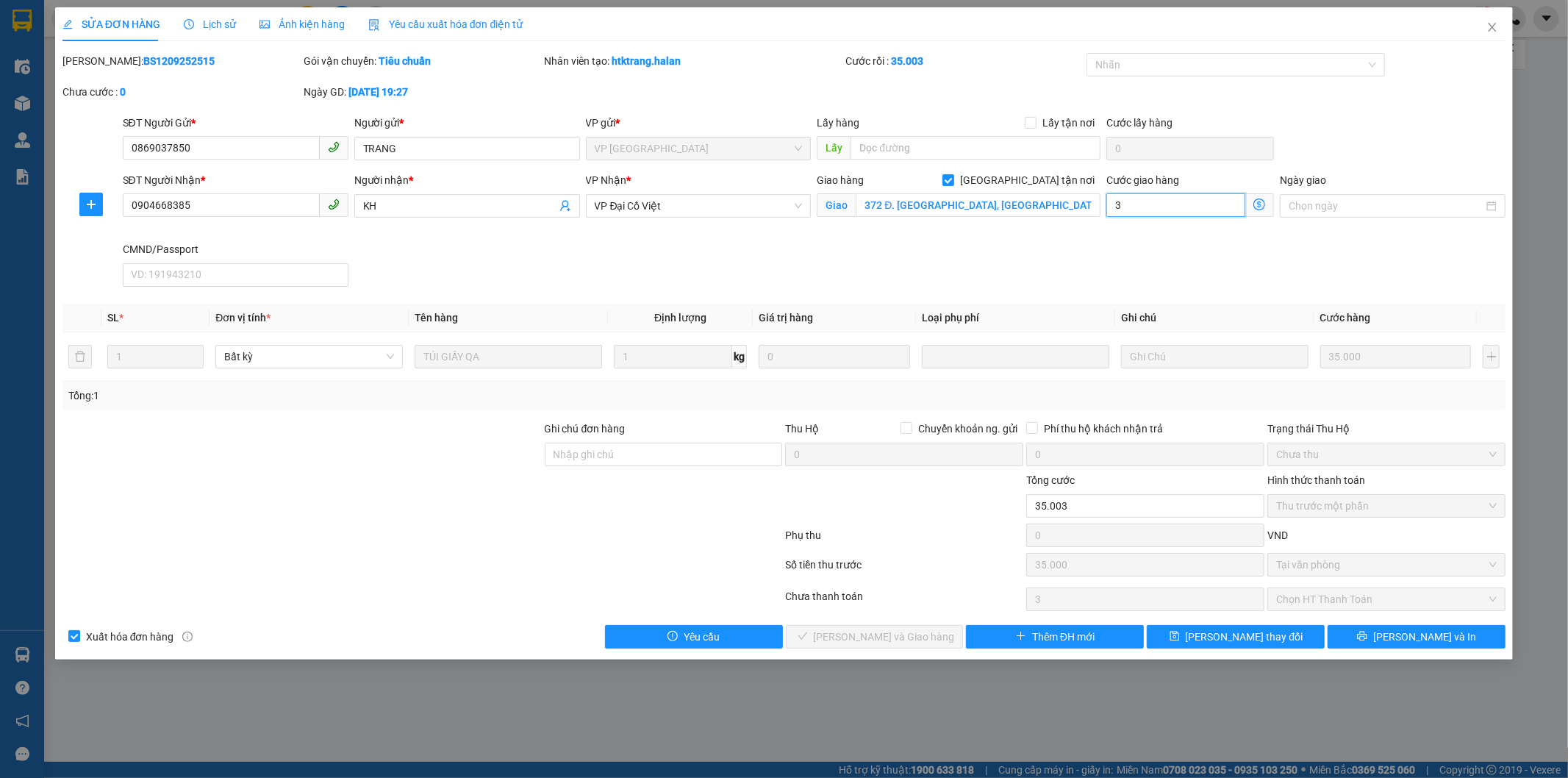
type input "35.030"
type input "30"
type input "30.000"
type input "65.000"
type input "30.000"
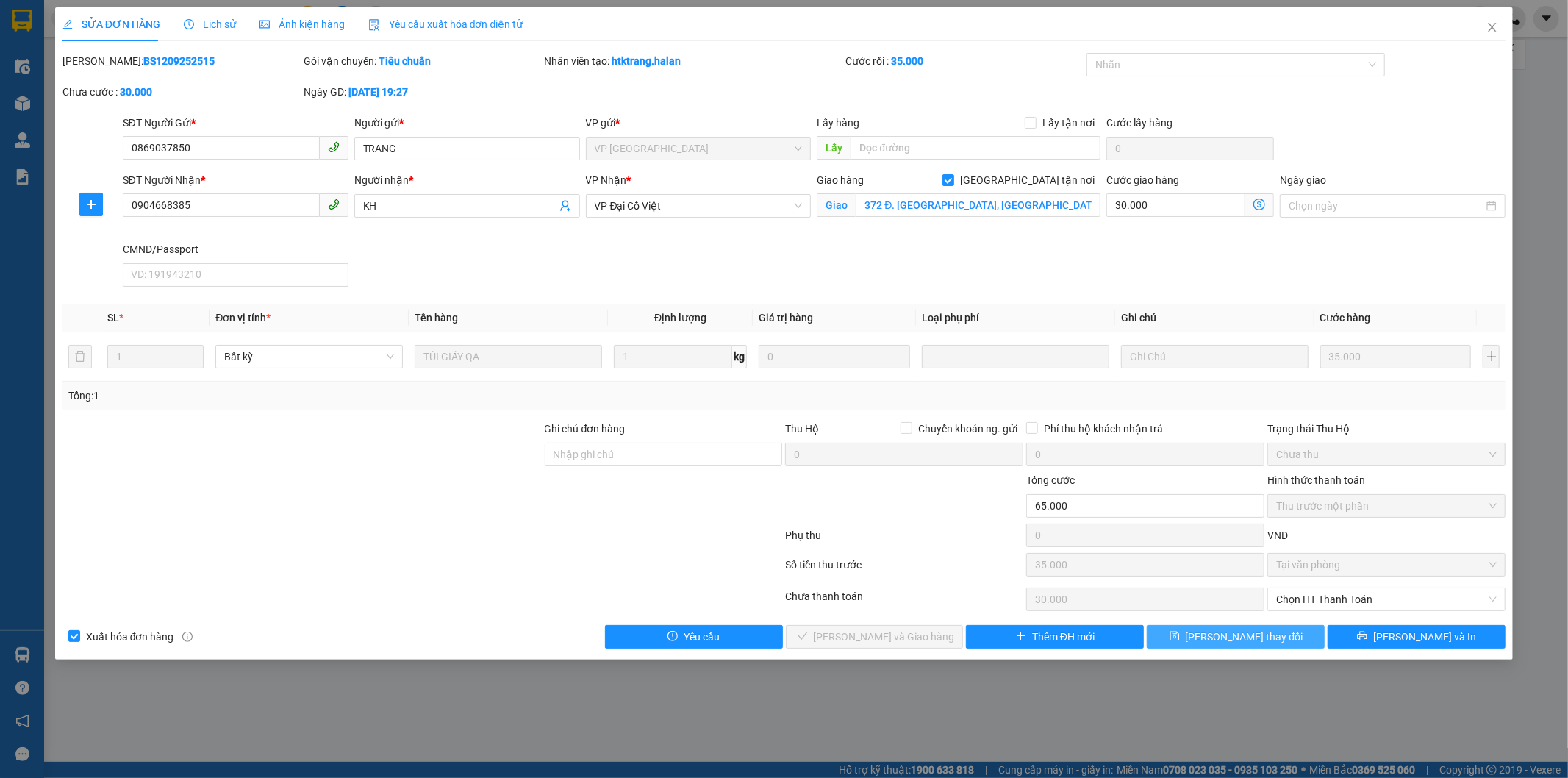
click at [1216, 641] on span "[PERSON_NAME] thay đổi" at bounding box center [1244, 636] width 117 height 16
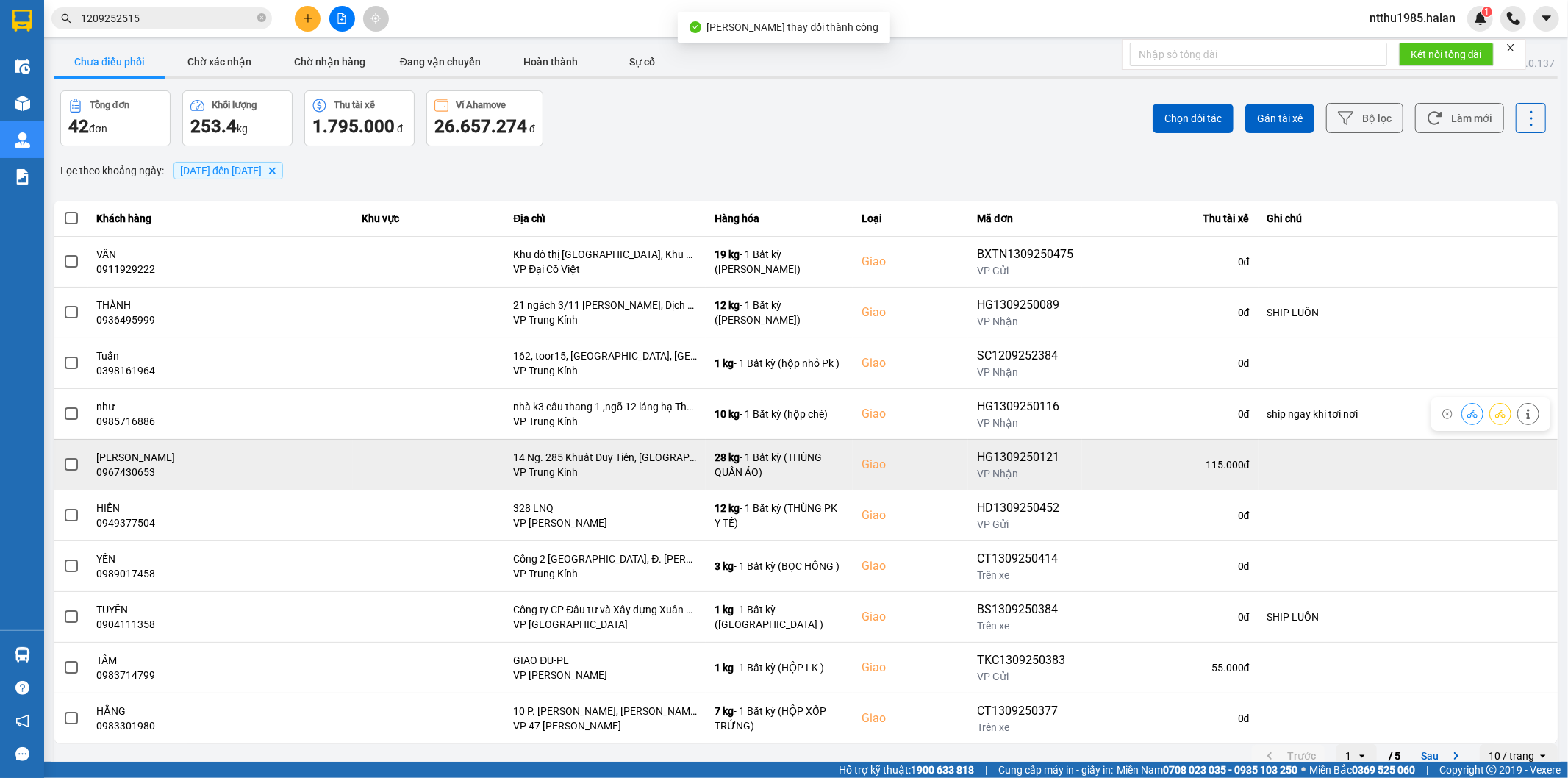
scroll to position [16, 0]
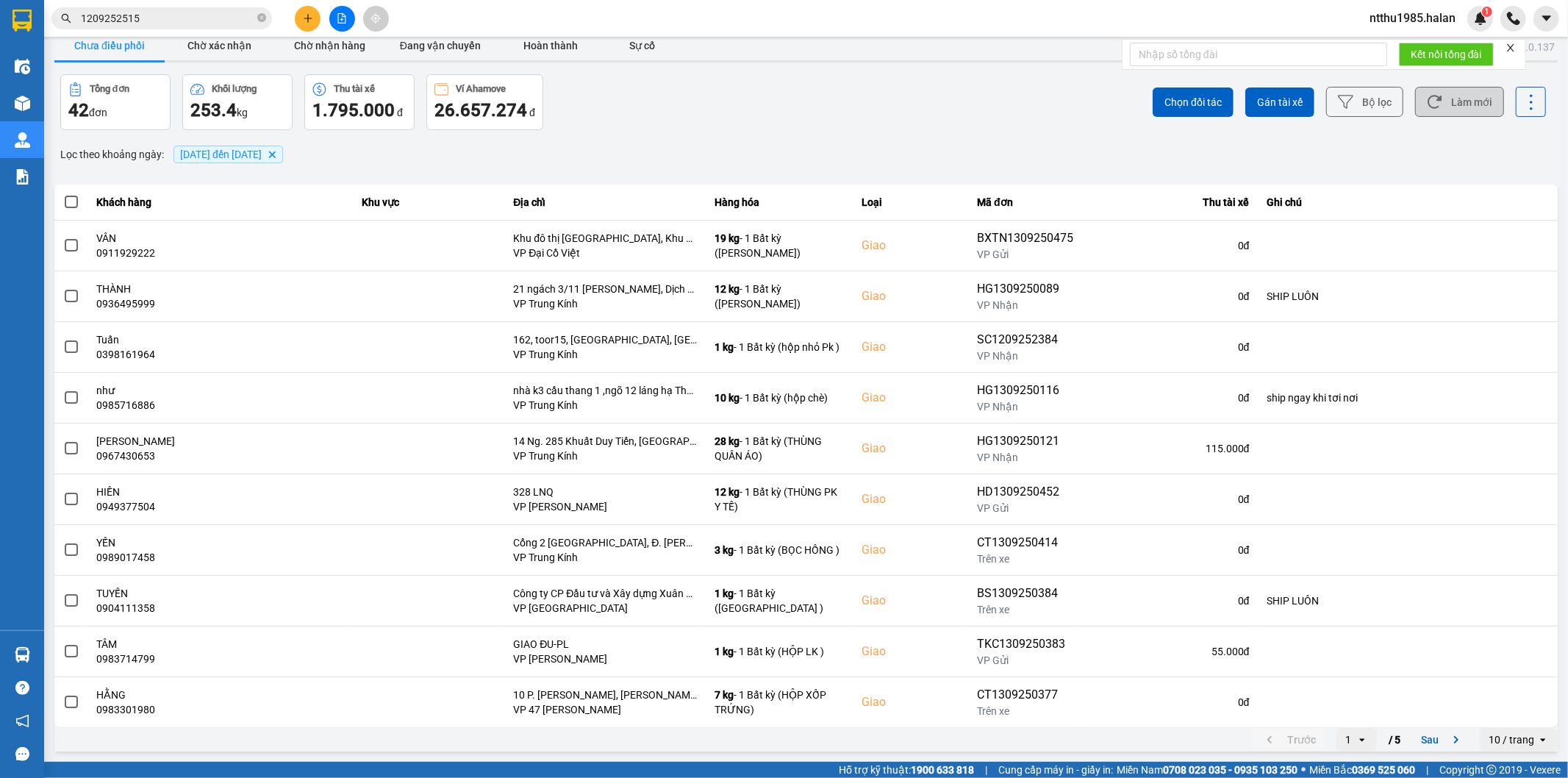
click at [1458, 98] on button "Làm mới" at bounding box center [1459, 101] width 89 height 30
drag, startPoint x: 1413, startPoint y: 739, endPoint x: 1342, endPoint y: 588, distance: 166.9
click at [1414, 739] on button "Sau" at bounding box center [1443, 740] width 62 height 23
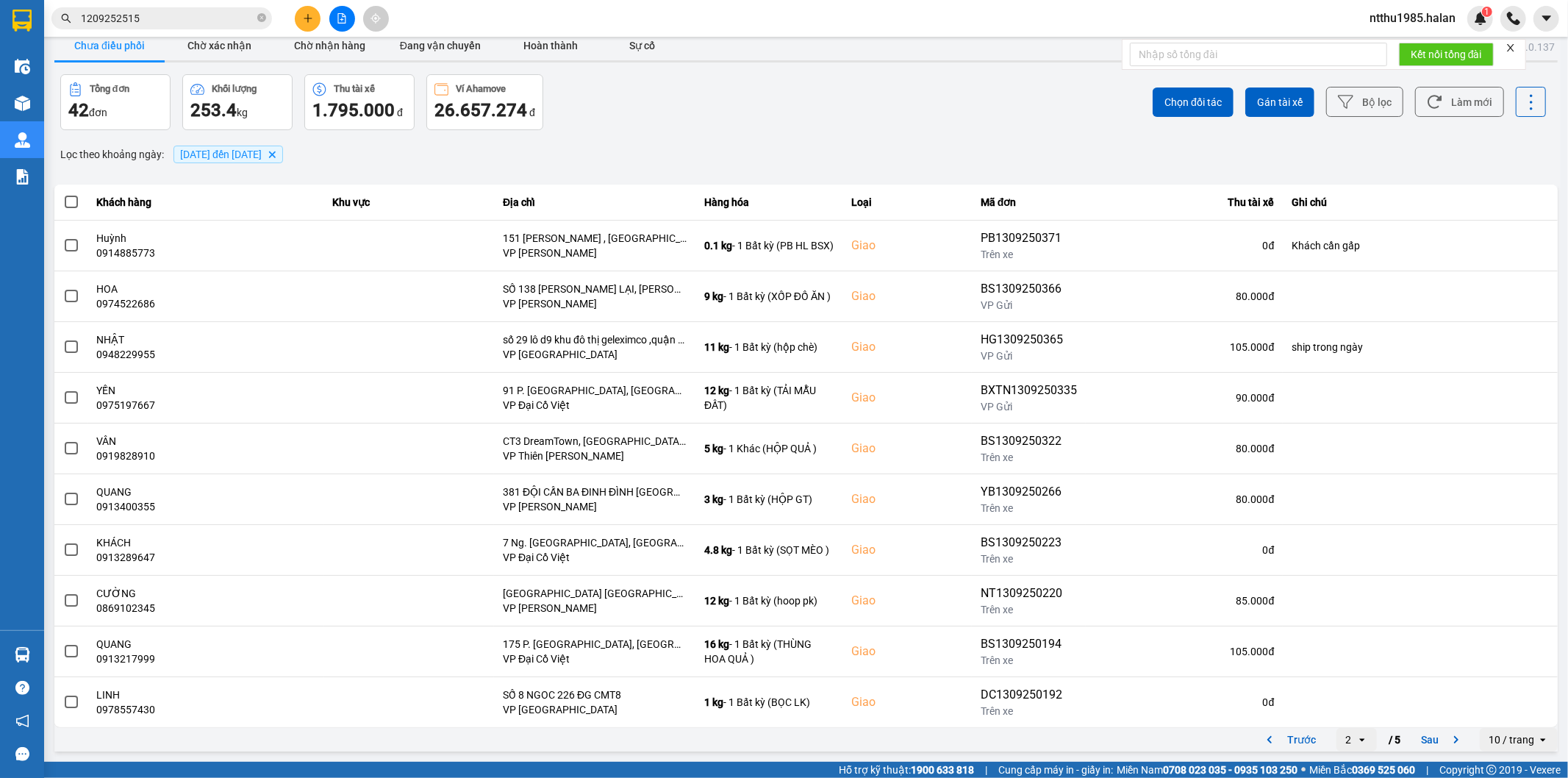
click at [216, 13] on input "1209252515" at bounding box center [167, 18] width 174 height 16
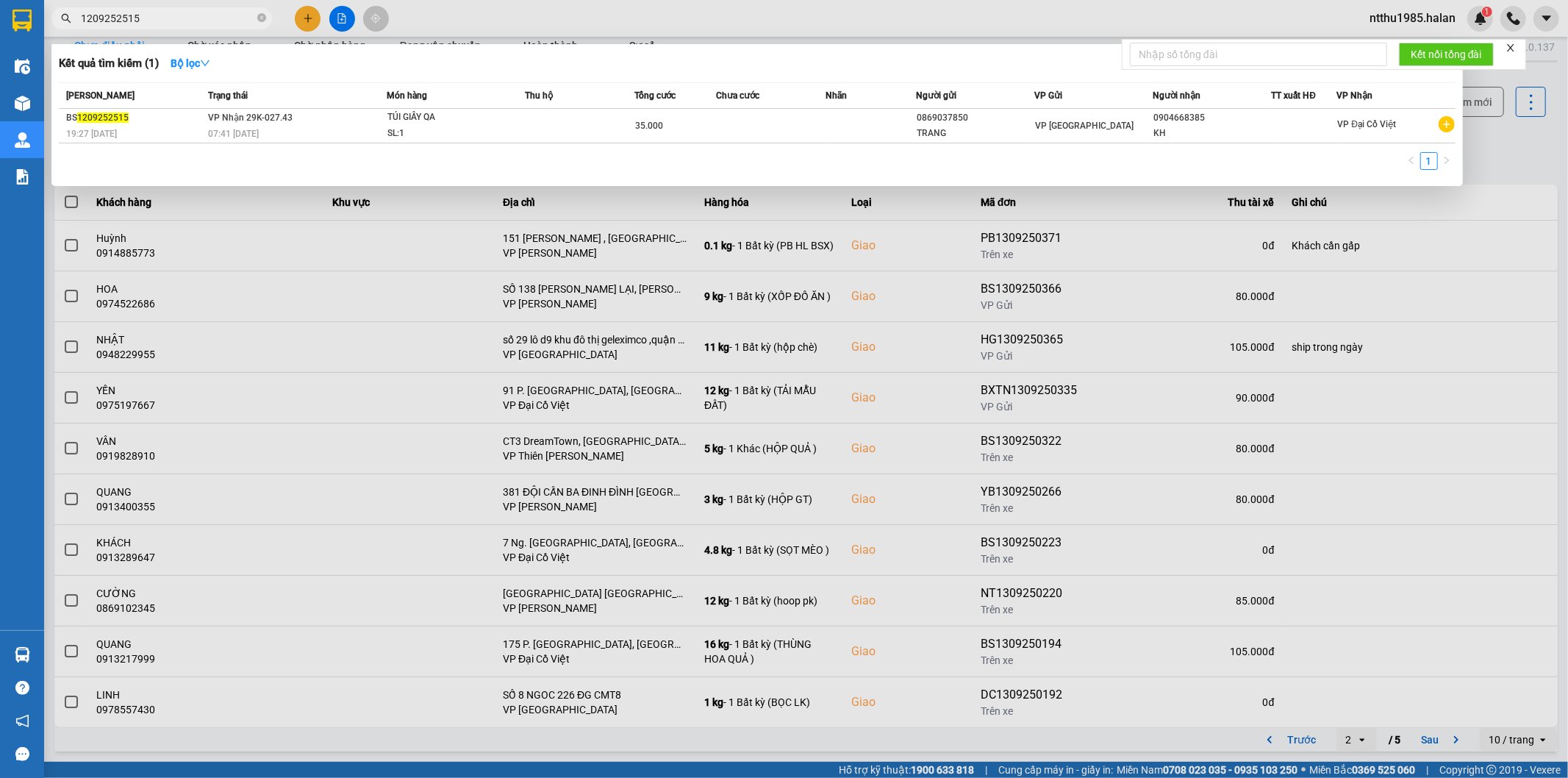
click at [1519, 149] on div at bounding box center [784, 389] width 1568 height 778
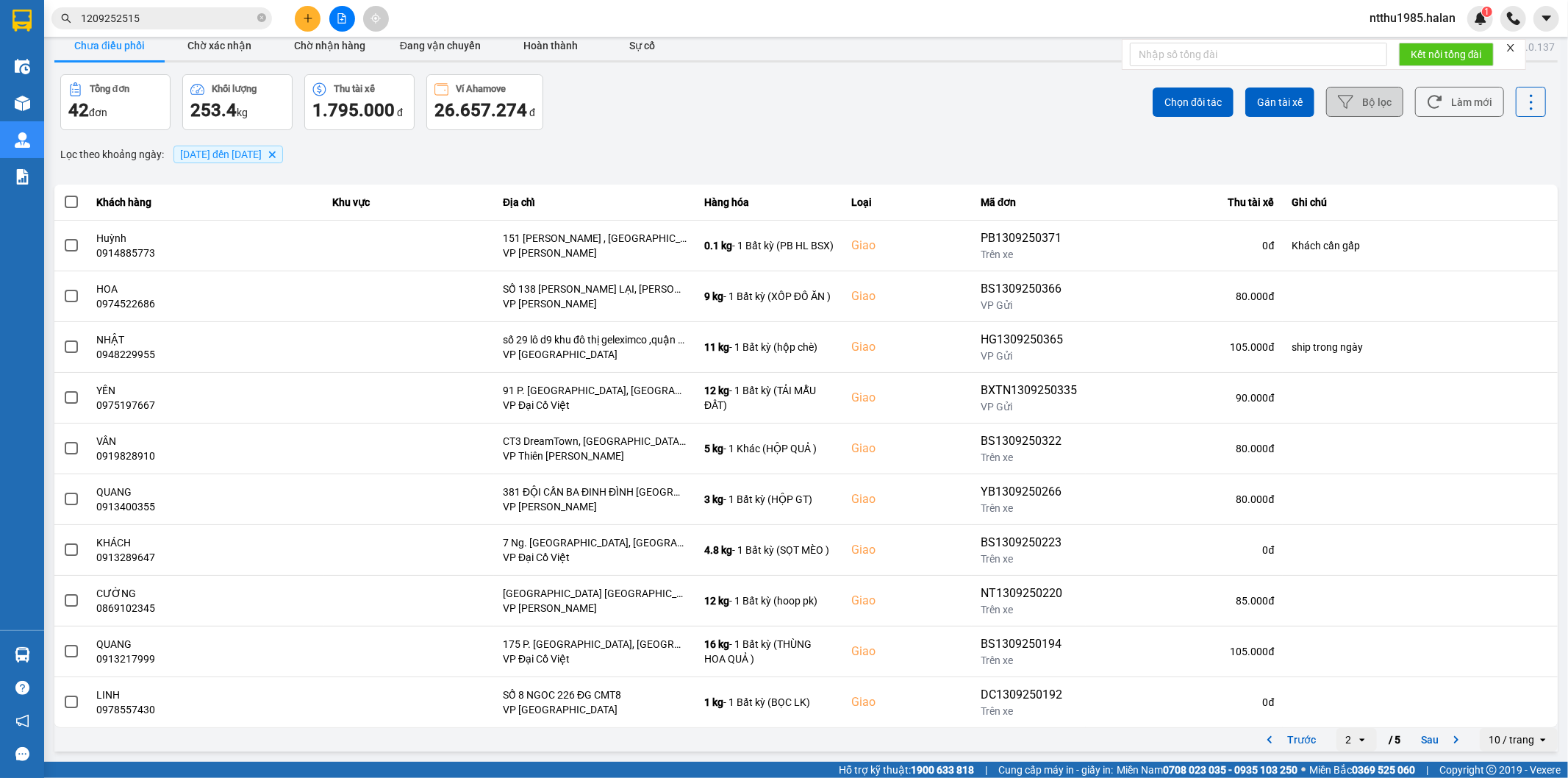
click at [1366, 104] on button "Bộ lọc" at bounding box center [1364, 101] width 77 height 30
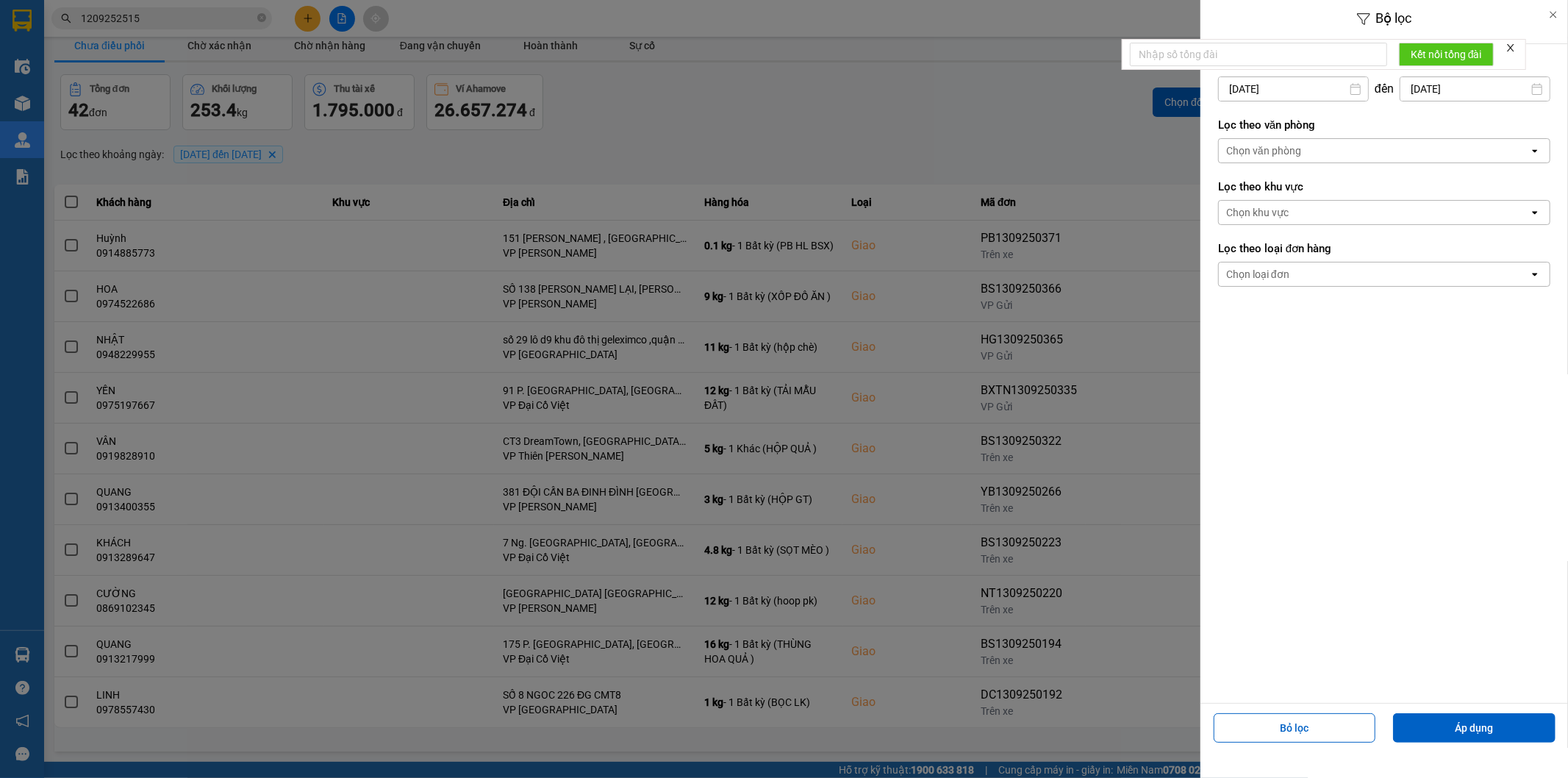
drag, startPoint x: 895, startPoint y: 114, endPoint x: 930, endPoint y: 135, distance: 40.8
click at [895, 114] on div at bounding box center [784, 389] width 1568 height 778
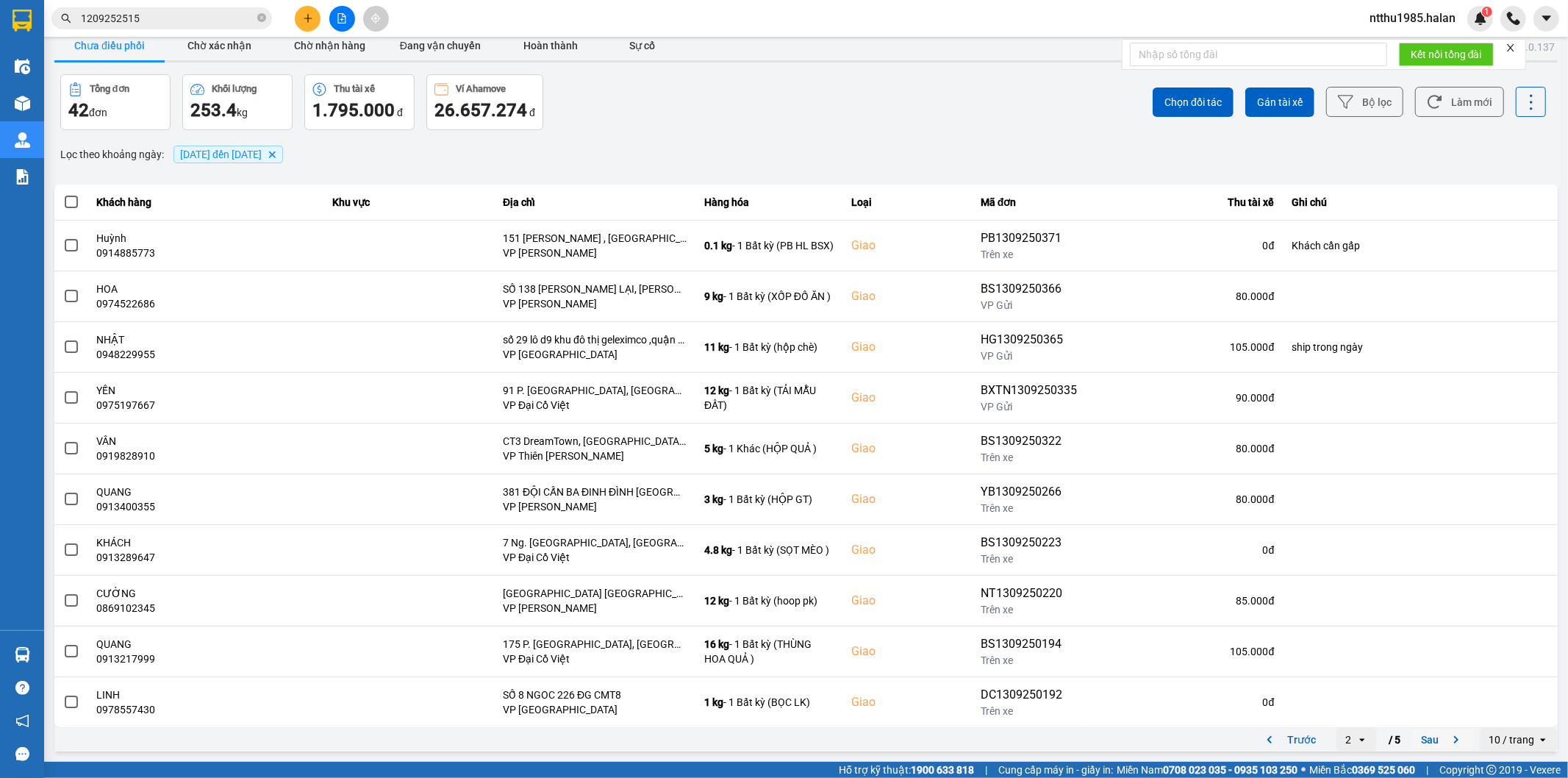
click at [1413, 739] on button "Sau" at bounding box center [1443, 740] width 62 height 23
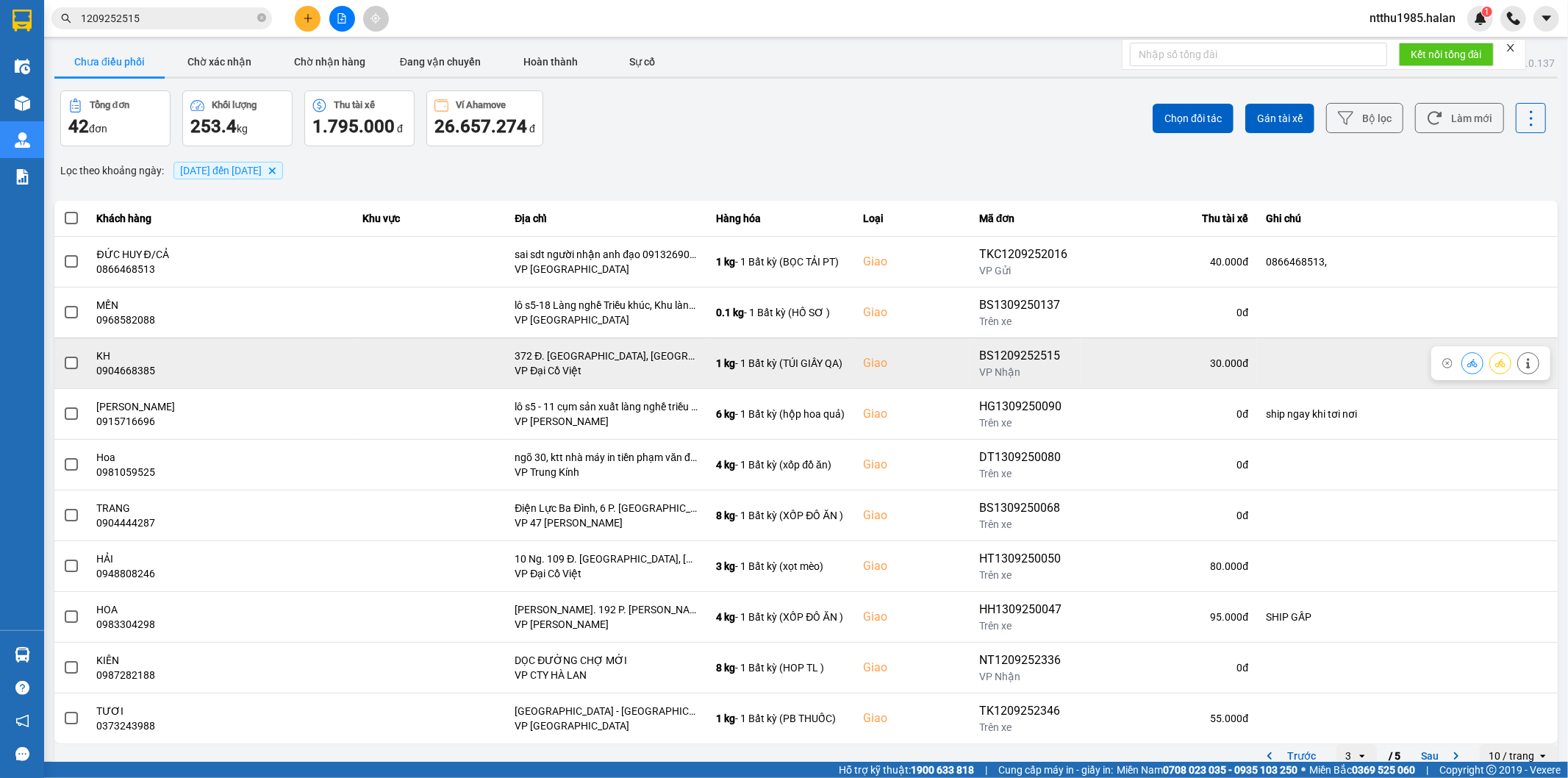
click at [65, 365] on span at bounding box center [71, 363] width 13 height 13
click at [63, 355] on input "checkbox" at bounding box center [63, 355] width 0 height 0
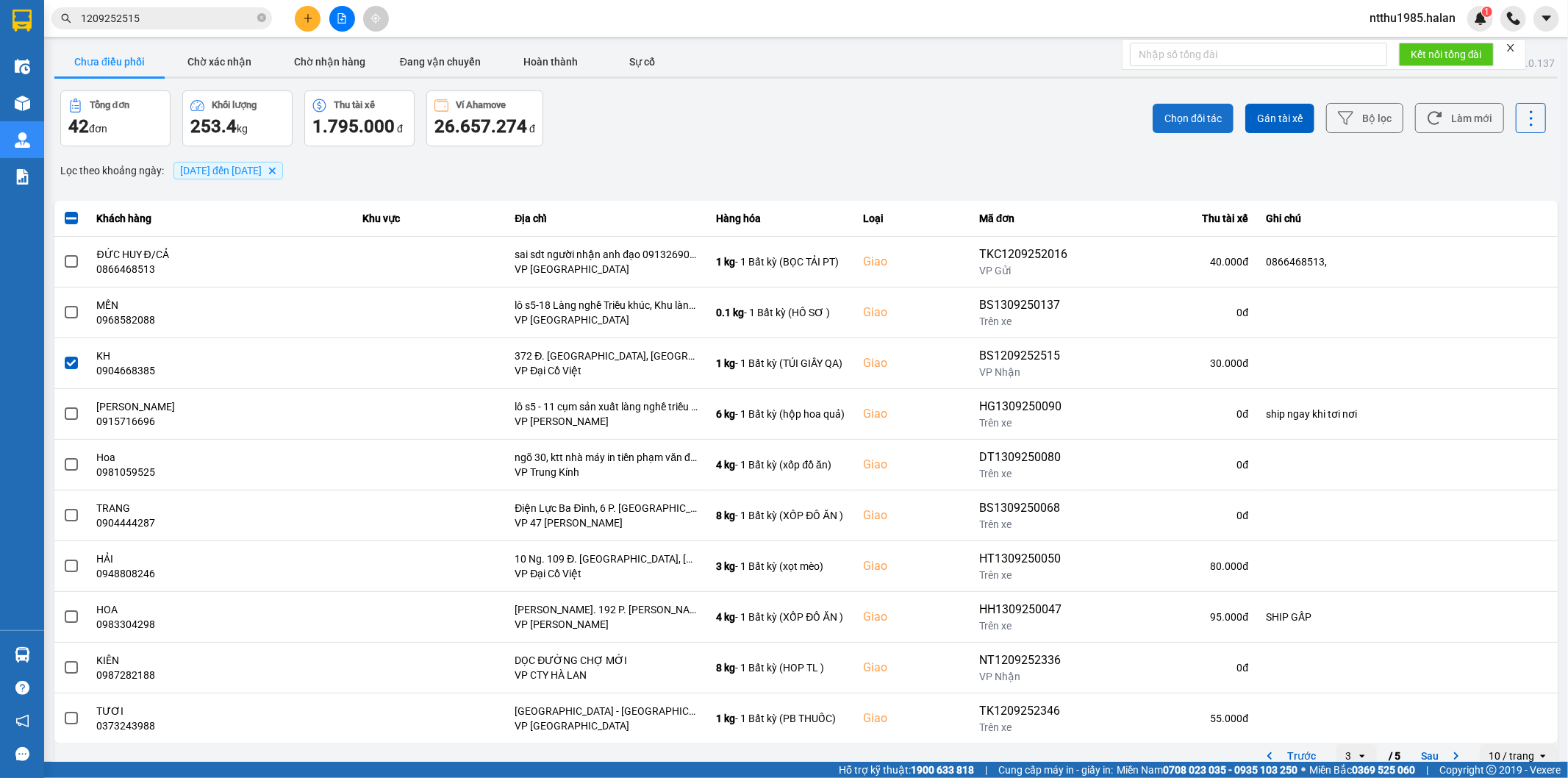
click at [1165, 113] on span "Chọn đối tác" at bounding box center [1193, 118] width 57 height 15
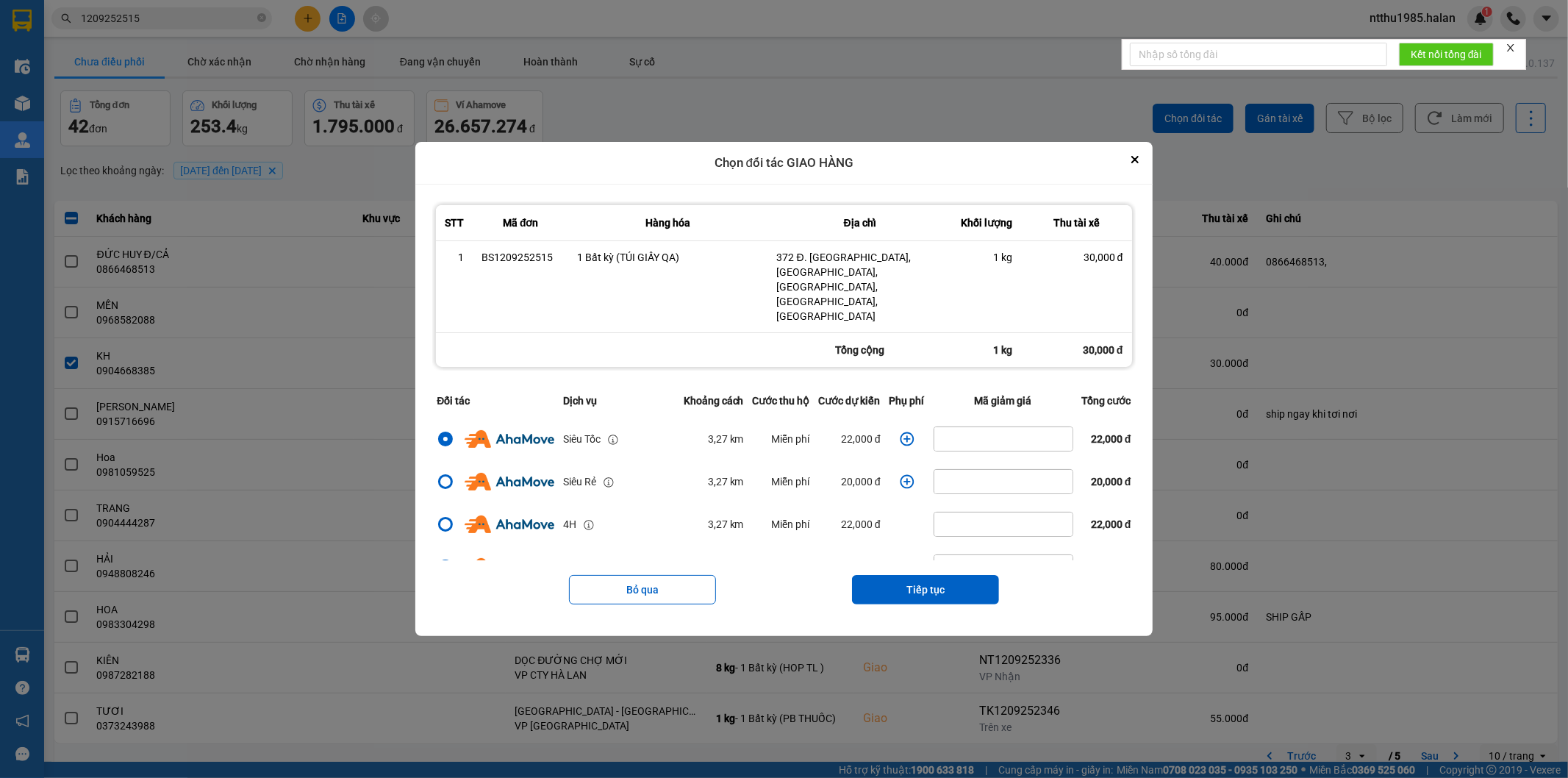
drag, startPoint x: 900, startPoint y: 567, endPoint x: 900, endPoint y: 535, distance: 32.0
click at [900, 575] on button "Tiếp tục" at bounding box center [925, 589] width 147 height 29
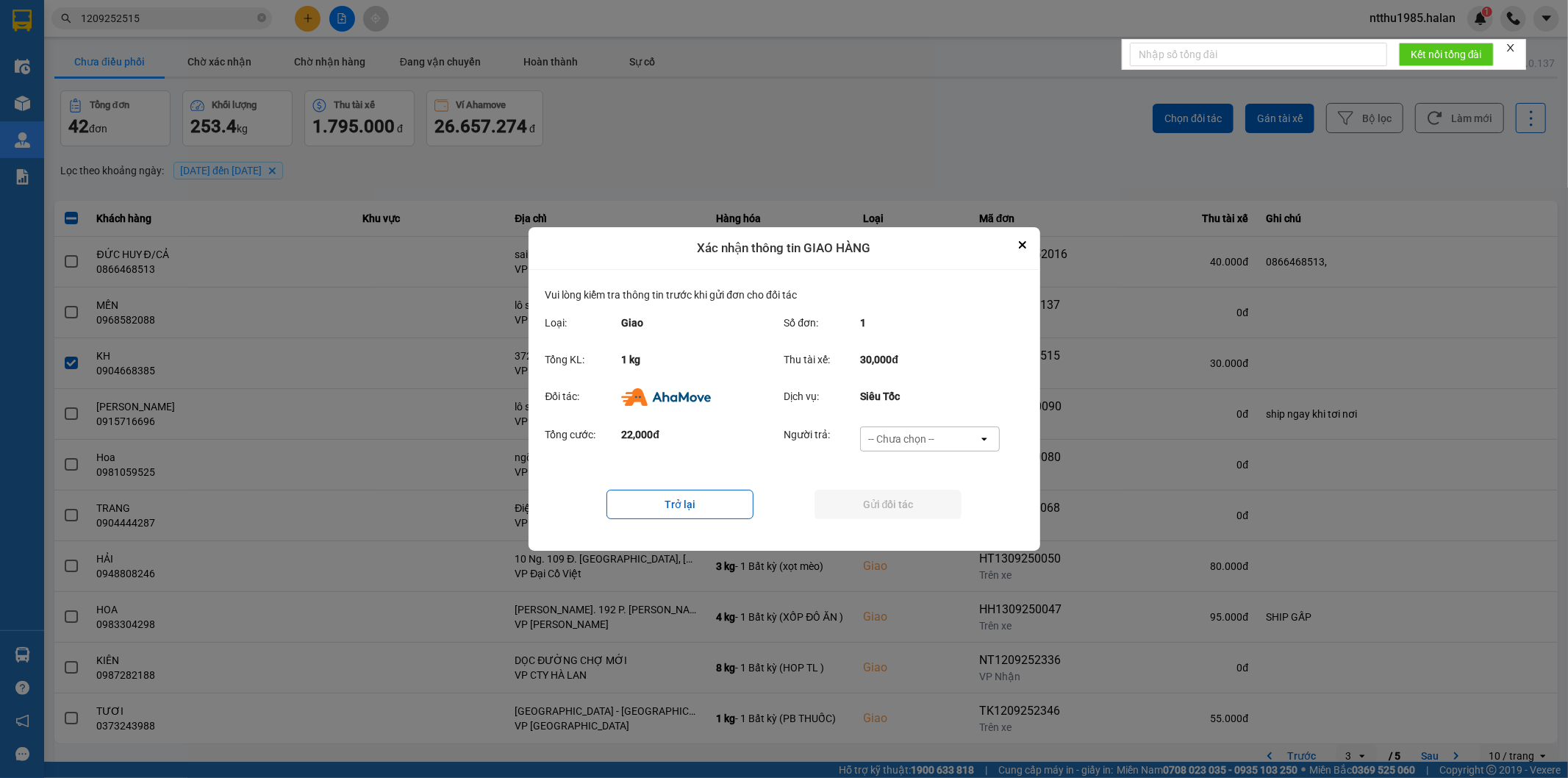
click at [915, 433] on div "-- Chưa chọn --" at bounding box center [901, 439] width 67 height 15
drag, startPoint x: 898, startPoint y: 531, endPoint x: 892, endPoint y: 510, distance: 21.8
click at [898, 527] on div "Ví Ahamove" at bounding box center [930, 524] width 140 height 26
click at [885, 497] on button "Gửi đối tác" at bounding box center [888, 504] width 147 height 29
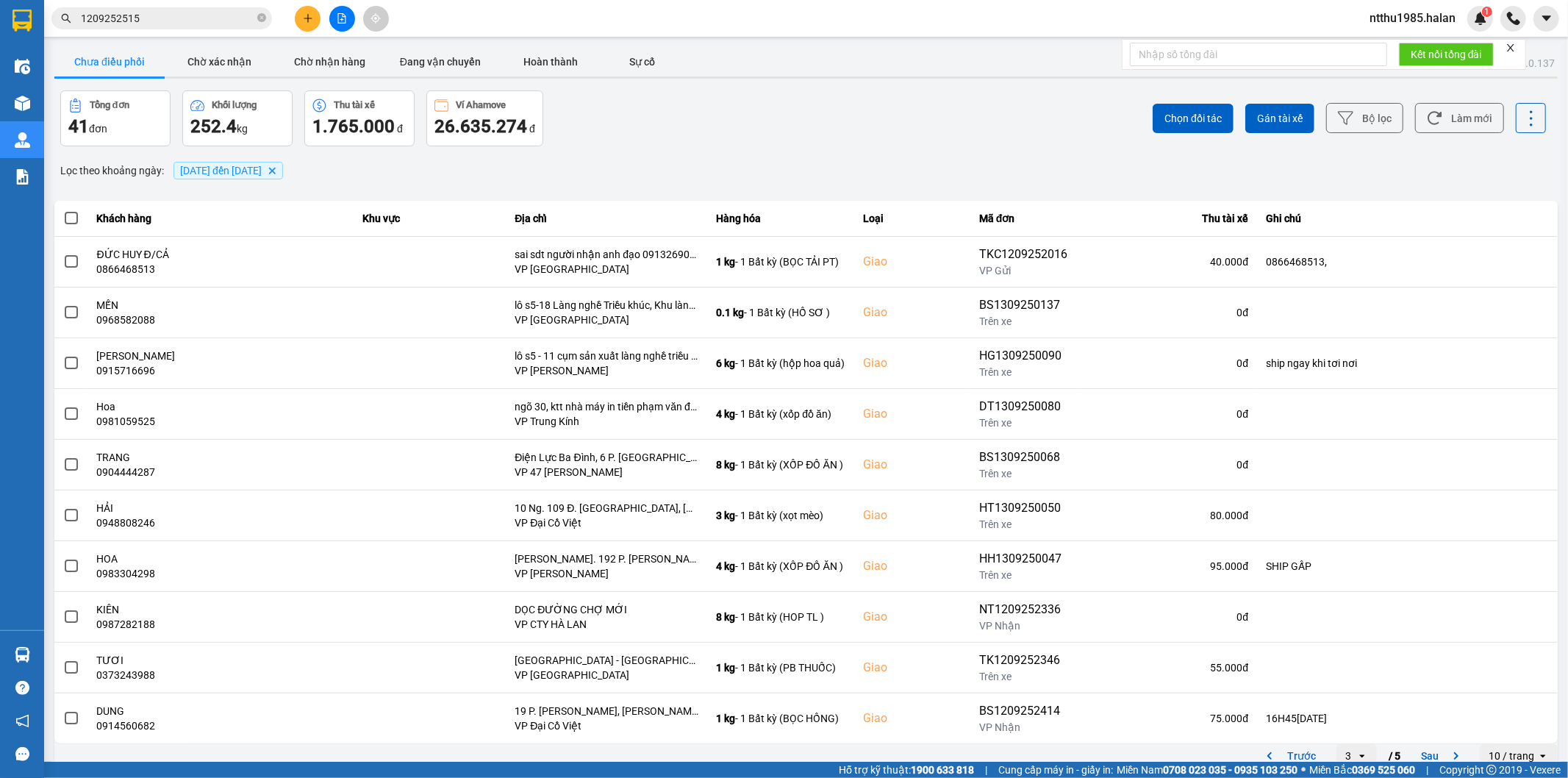
click at [191, 23] on input "1209252515" at bounding box center [167, 18] width 174 height 16
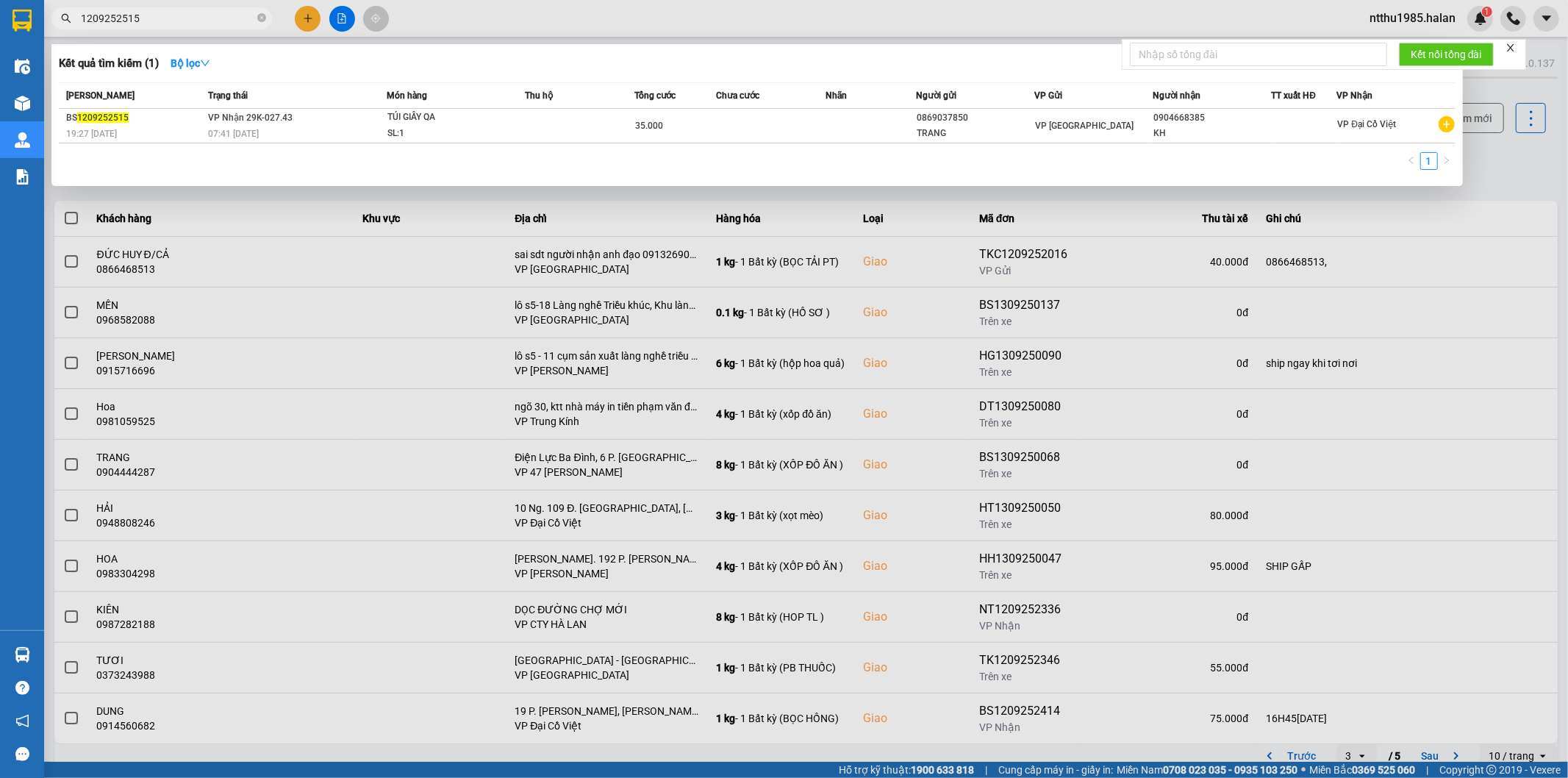
click at [191, 20] on input "1209252515" at bounding box center [167, 18] width 174 height 16
paste input "250168"
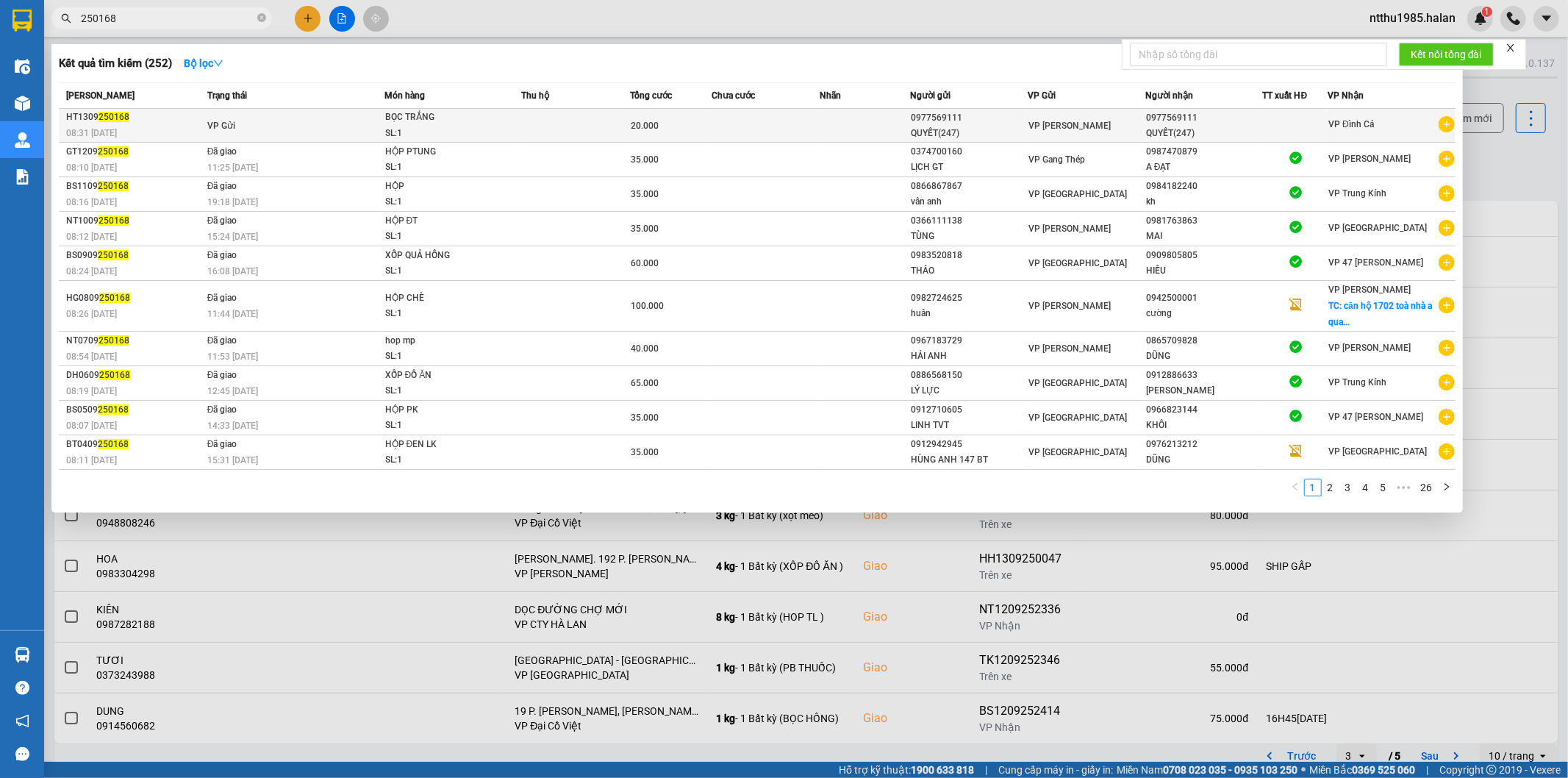
type input "250168"
click at [594, 129] on td at bounding box center [576, 126] width 109 height 34
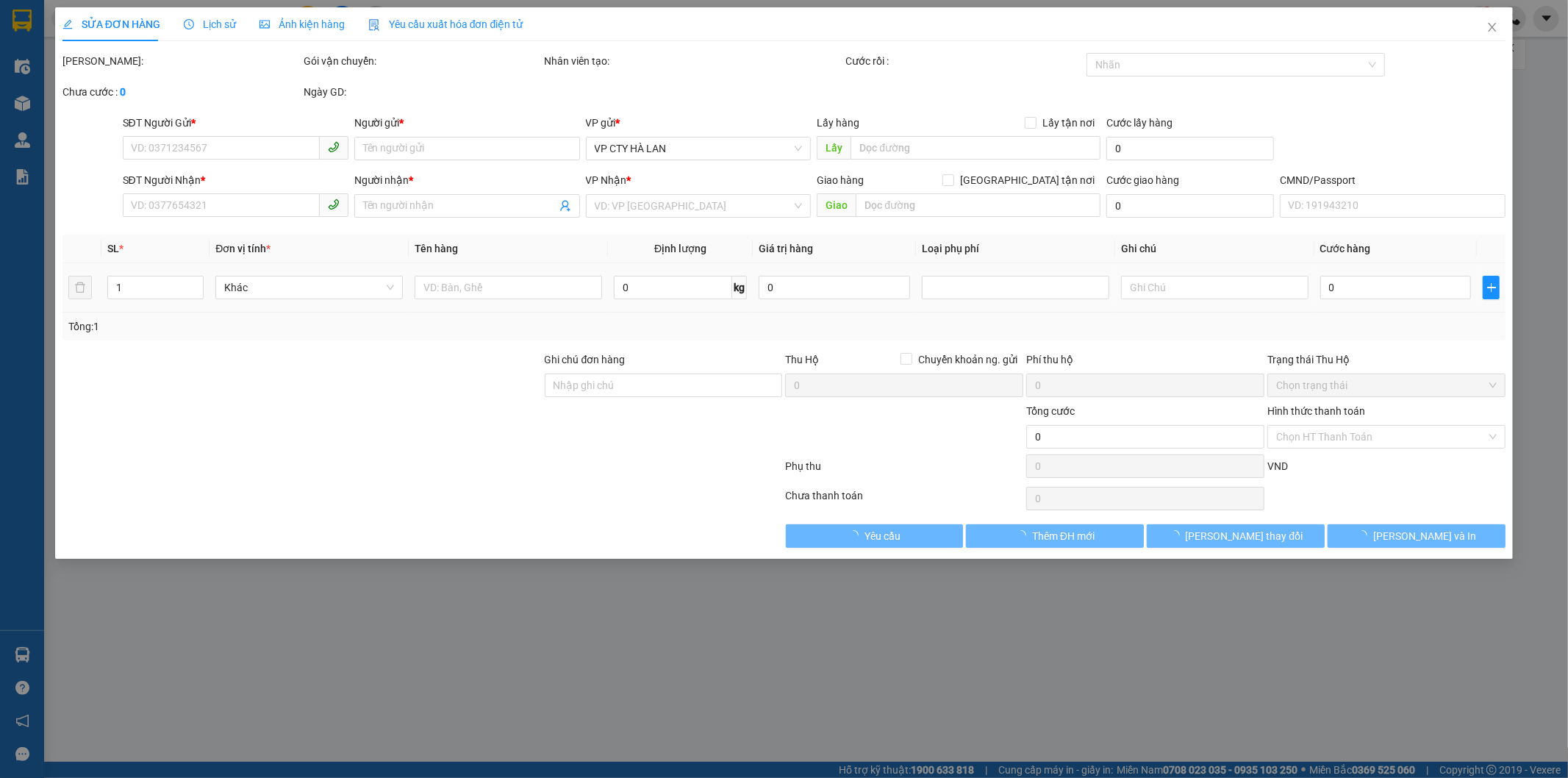
type input "0977569111"
type input "QUYẾT(247)"
type input "0977569111"
type input "QUYẾT(247)"
type input "20.000"
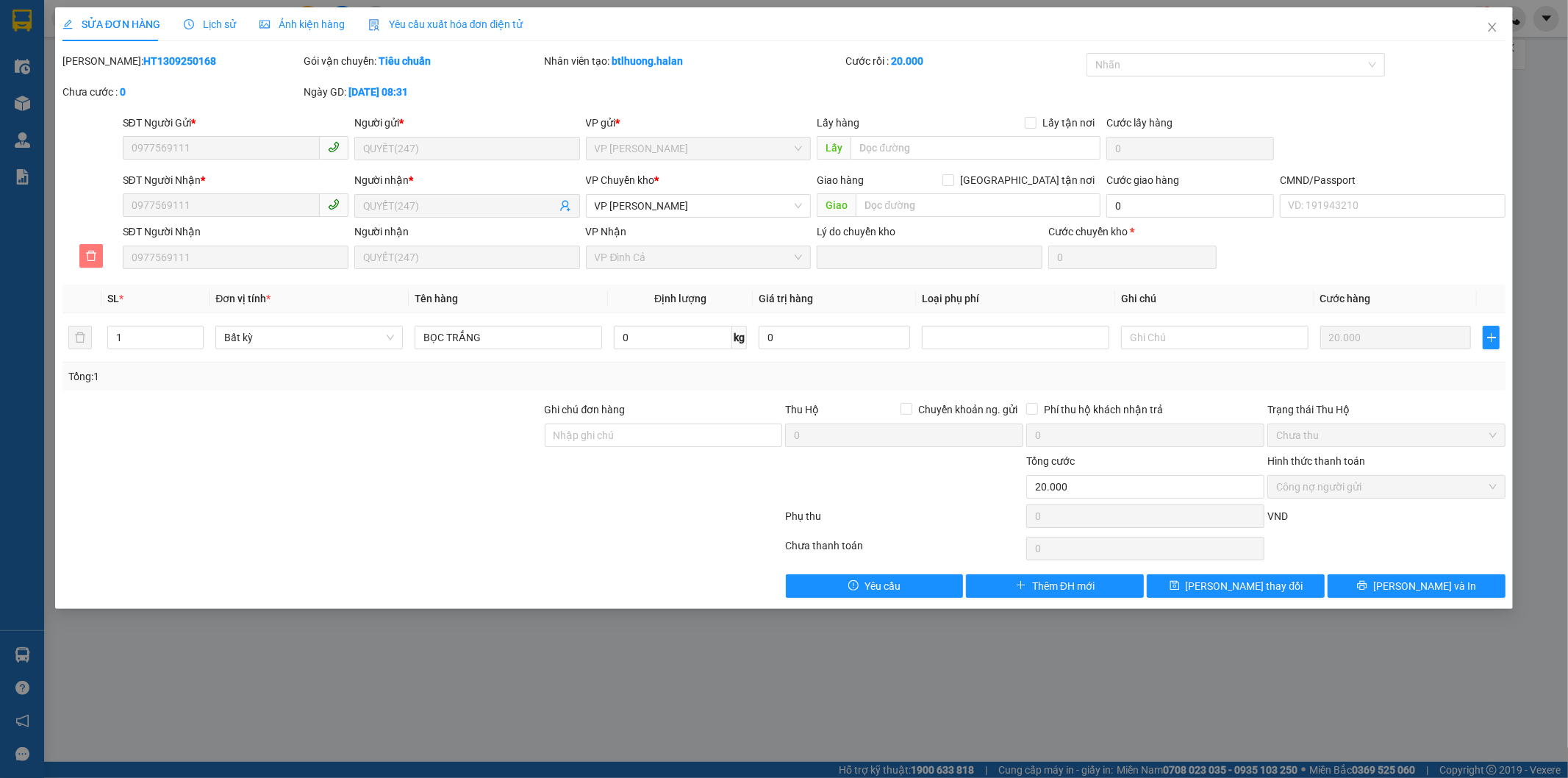
drag, startPoint x: 86, startPoint y: 255, endPoint x: 246, endPoint y: 314, distance: 170.5
click at [88, 255] on icon "delete" at bounding box center [91, 255] width 12 height 12
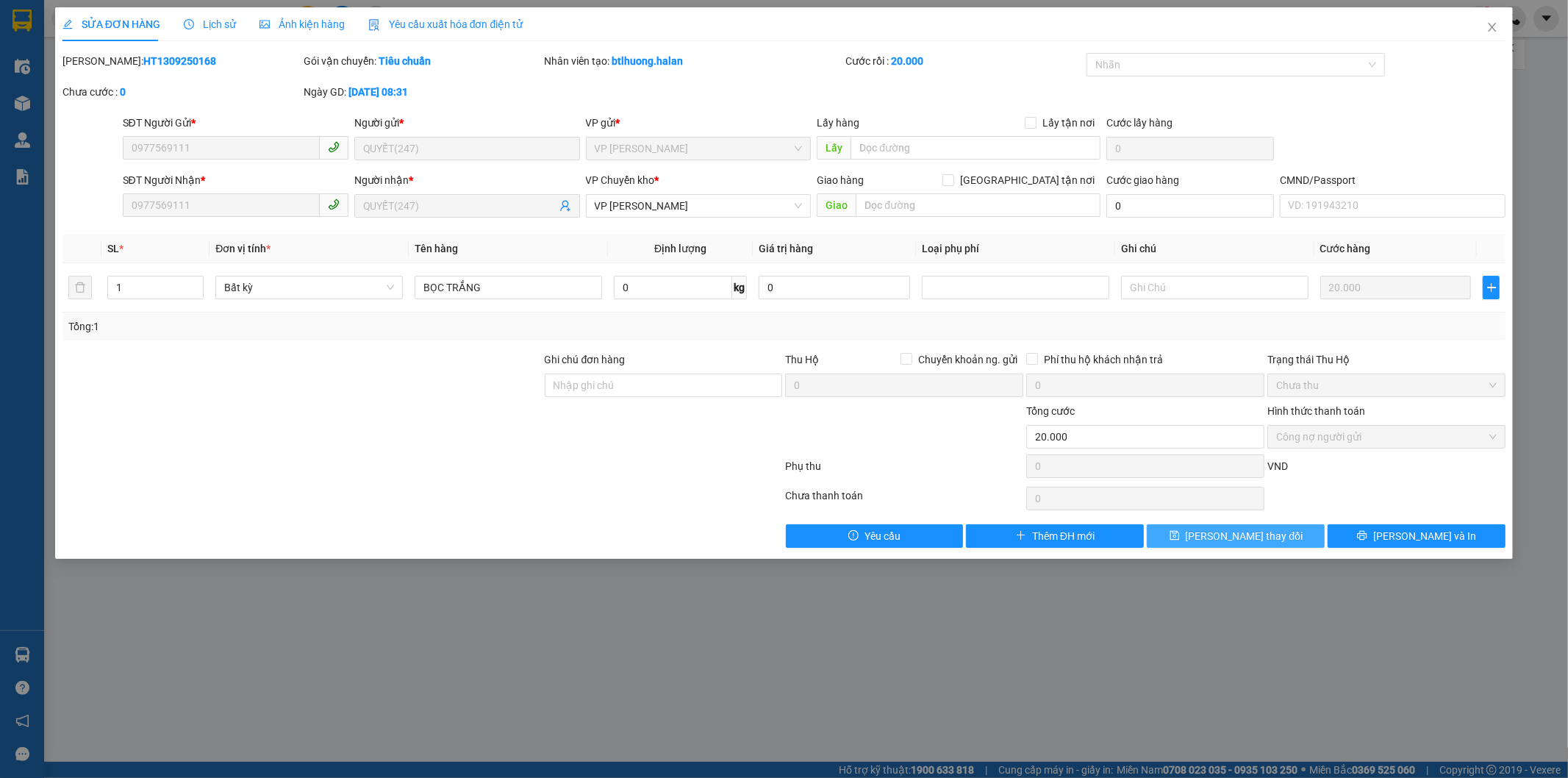
click at [1214, 530] on button "[PERSON_NAME] thay đổi" at bounding box center [1236, 536] width 178 height 23
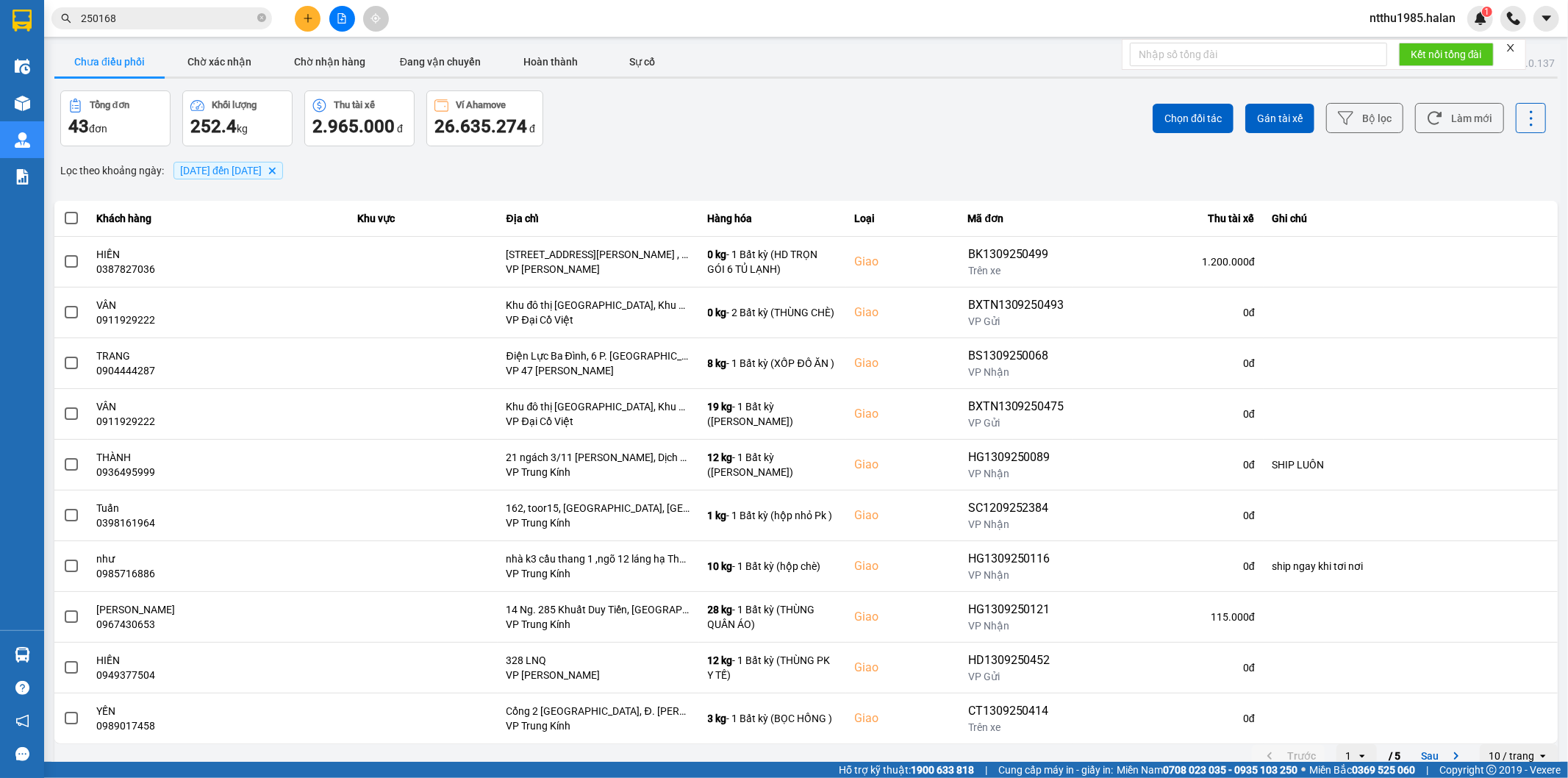
click at [577, 158] on div "Lọc theo khoảng ngày : 10/09/2025 đến 13/09/2025 Delete" at bounding box center [806, 170] width 1503 height 25
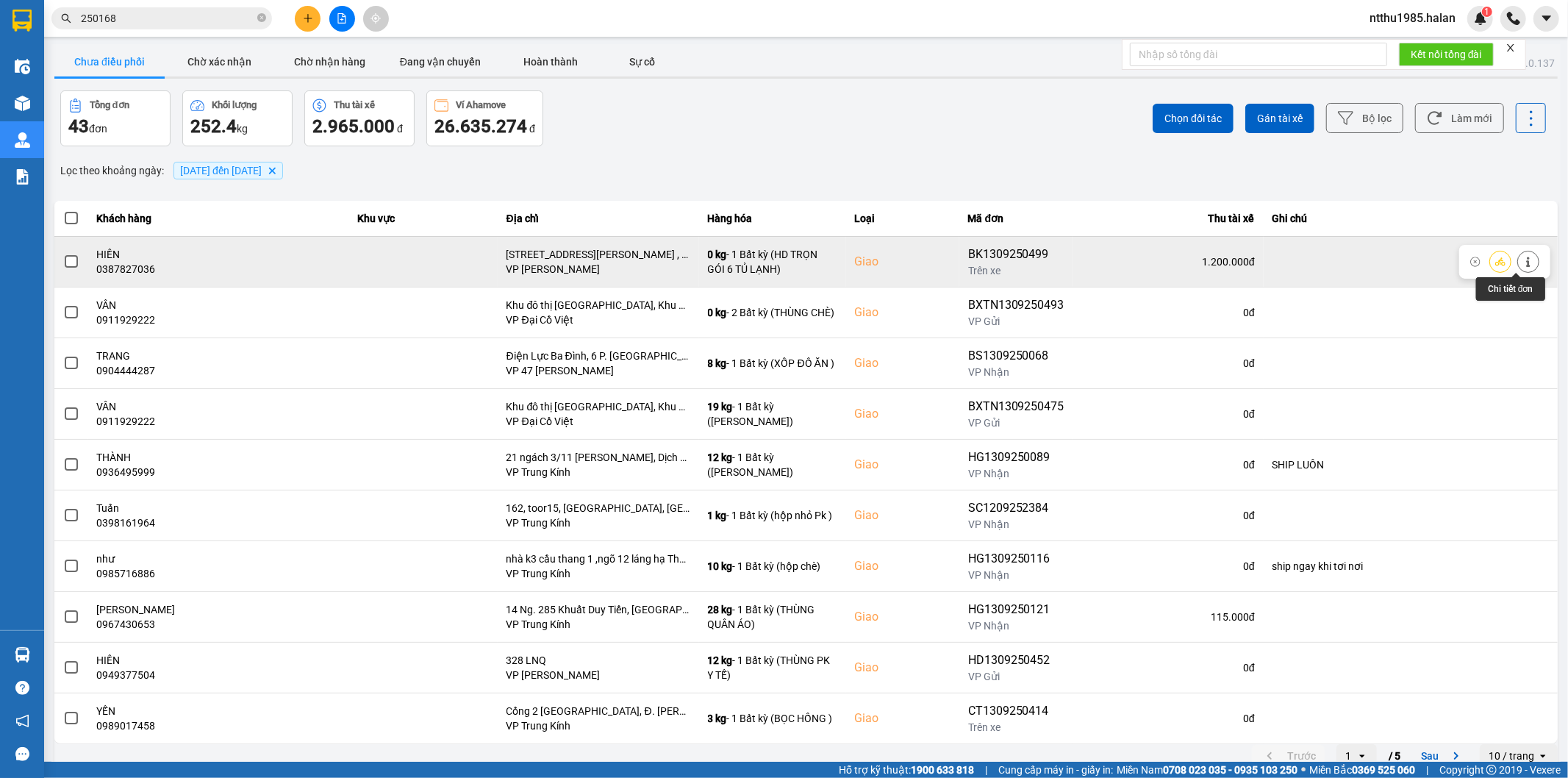
click at [1523, 266] on icon at bounding box center [1528, 261] width 10 height 10
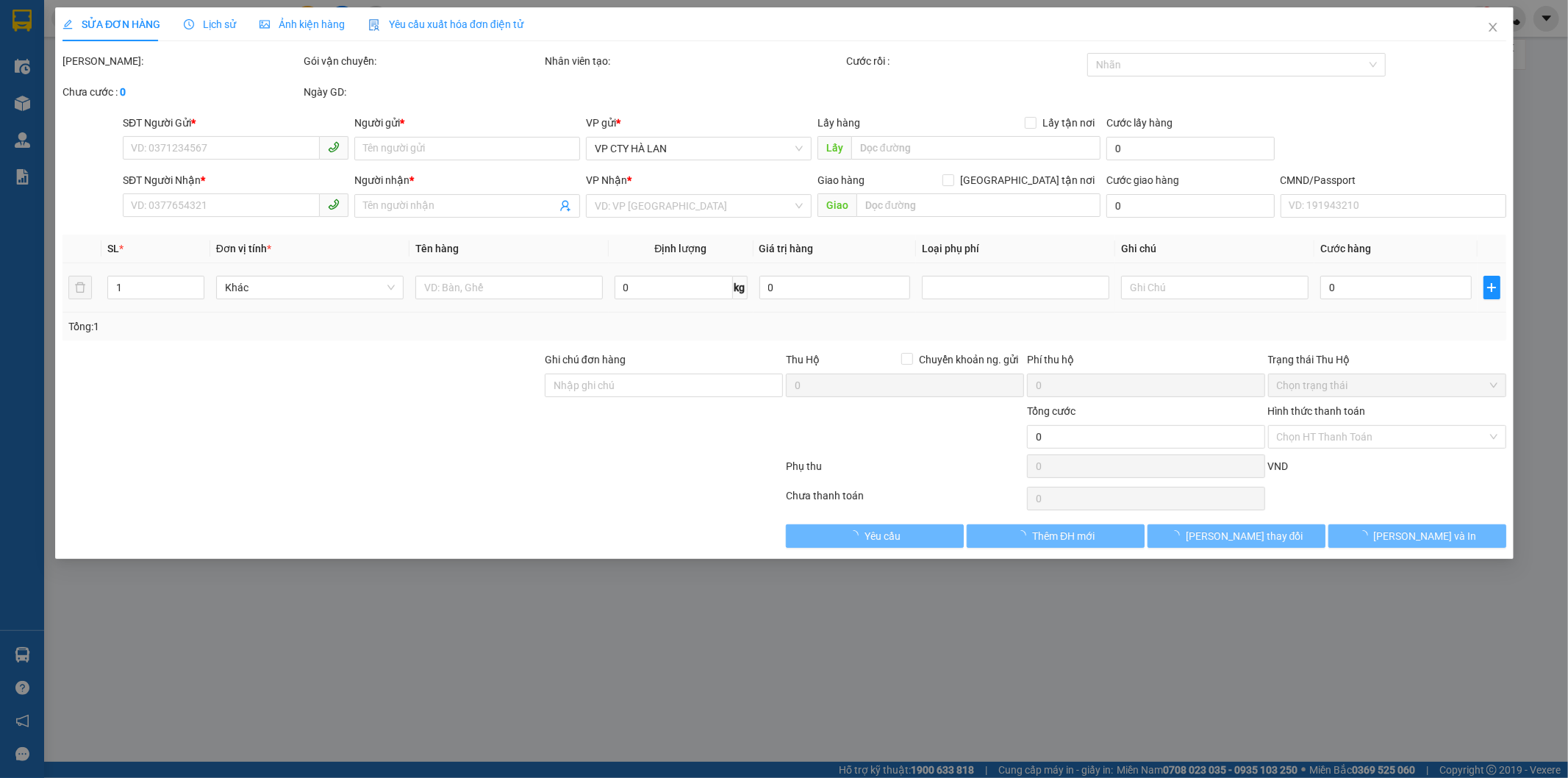
type input "0973999759"
type input "HỮU"
type input "0387827036"
type input "HIỀN"
checkbox input "true"
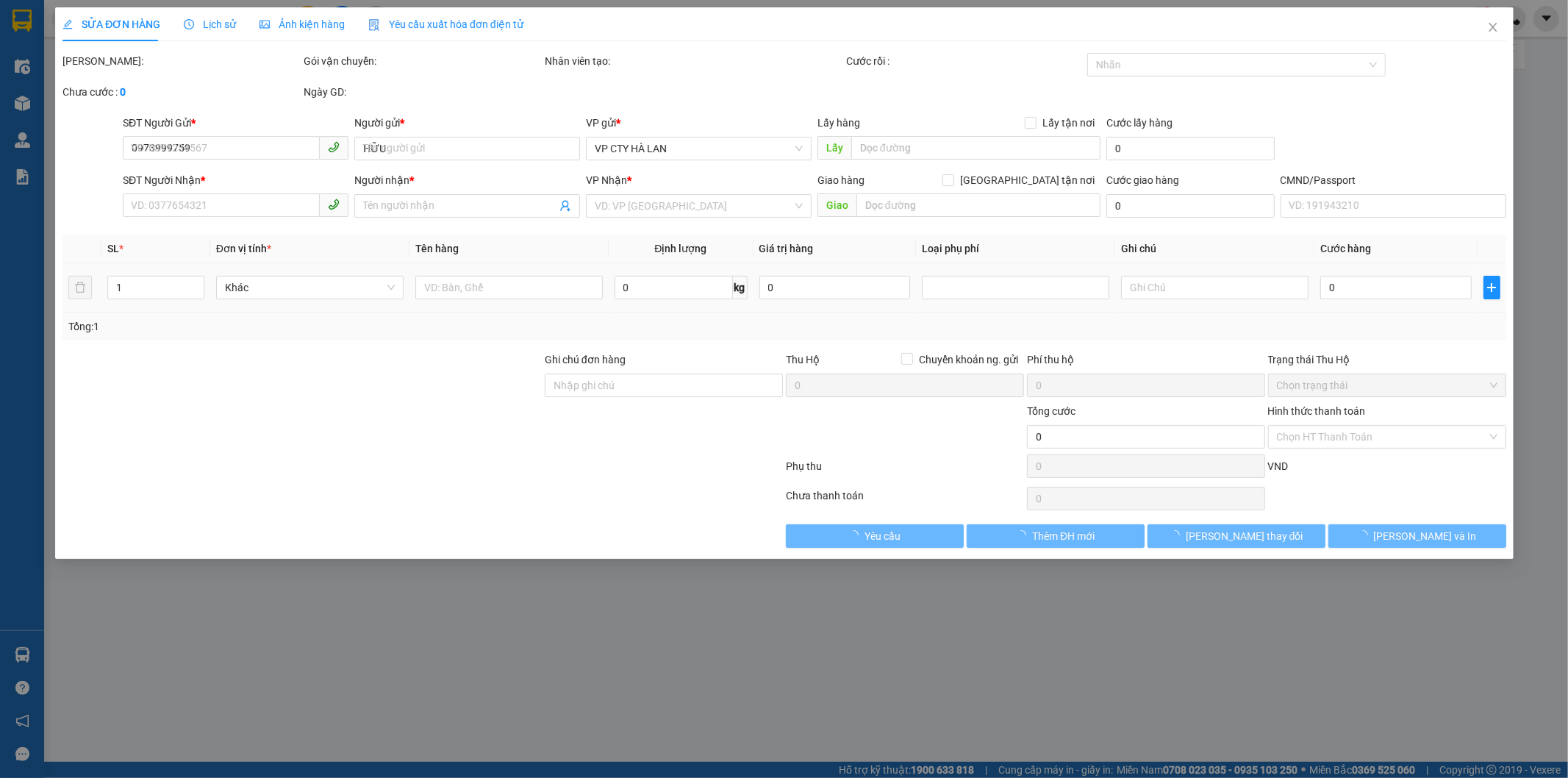
type input "[STREET_ADDRESS][PERSON_NAME] , XE HÀNG TRẢ"
type input "1.200.000"
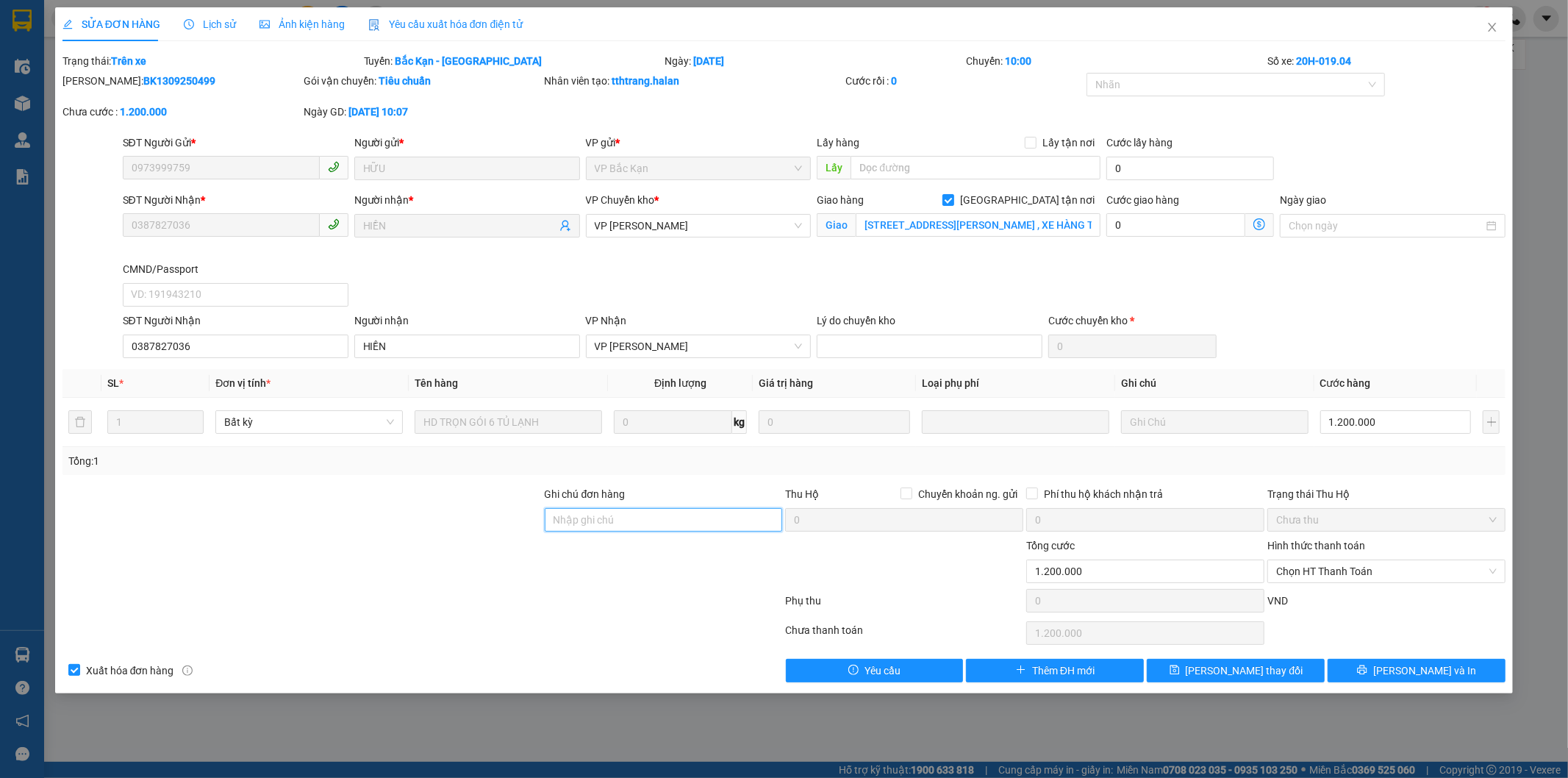
drag, startPoint x: 609, startPoint y: 523, endPoint x: 608, endPoint y: 504, distance: 19.0
click at [607, 511] on input "Ghi chú đơn hàng" at bounding box center [664, 519] width 238 height 23
type input "xe hàng trả"
click at [1235, 670] on span "[PERSON_NAME] thay đổi" at bounding box center [1244, 670] width 117 height 16
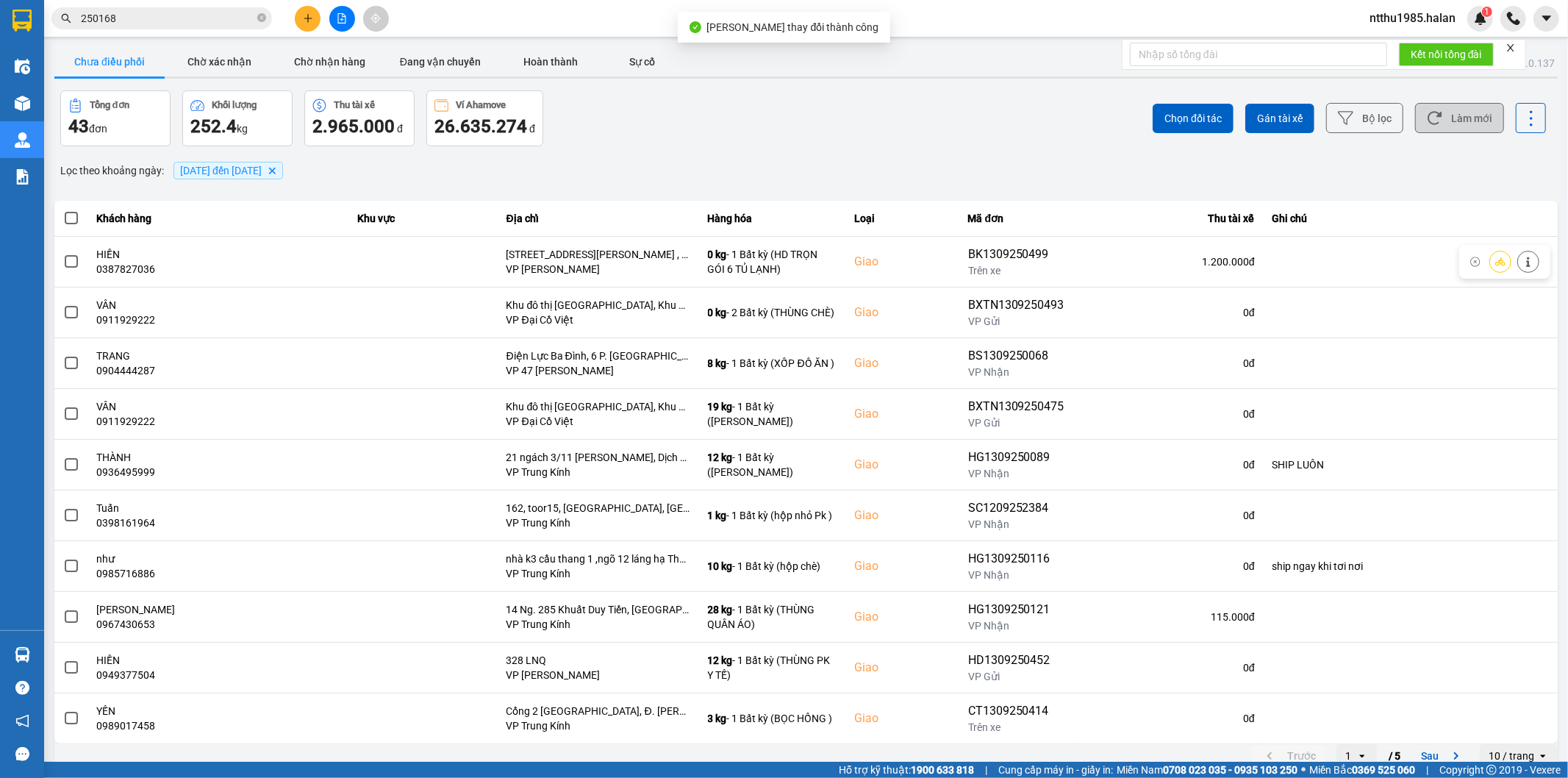
click at [1459, 113] on button "Làm mới" at bounding box center [1459, 118] width 89 height 30
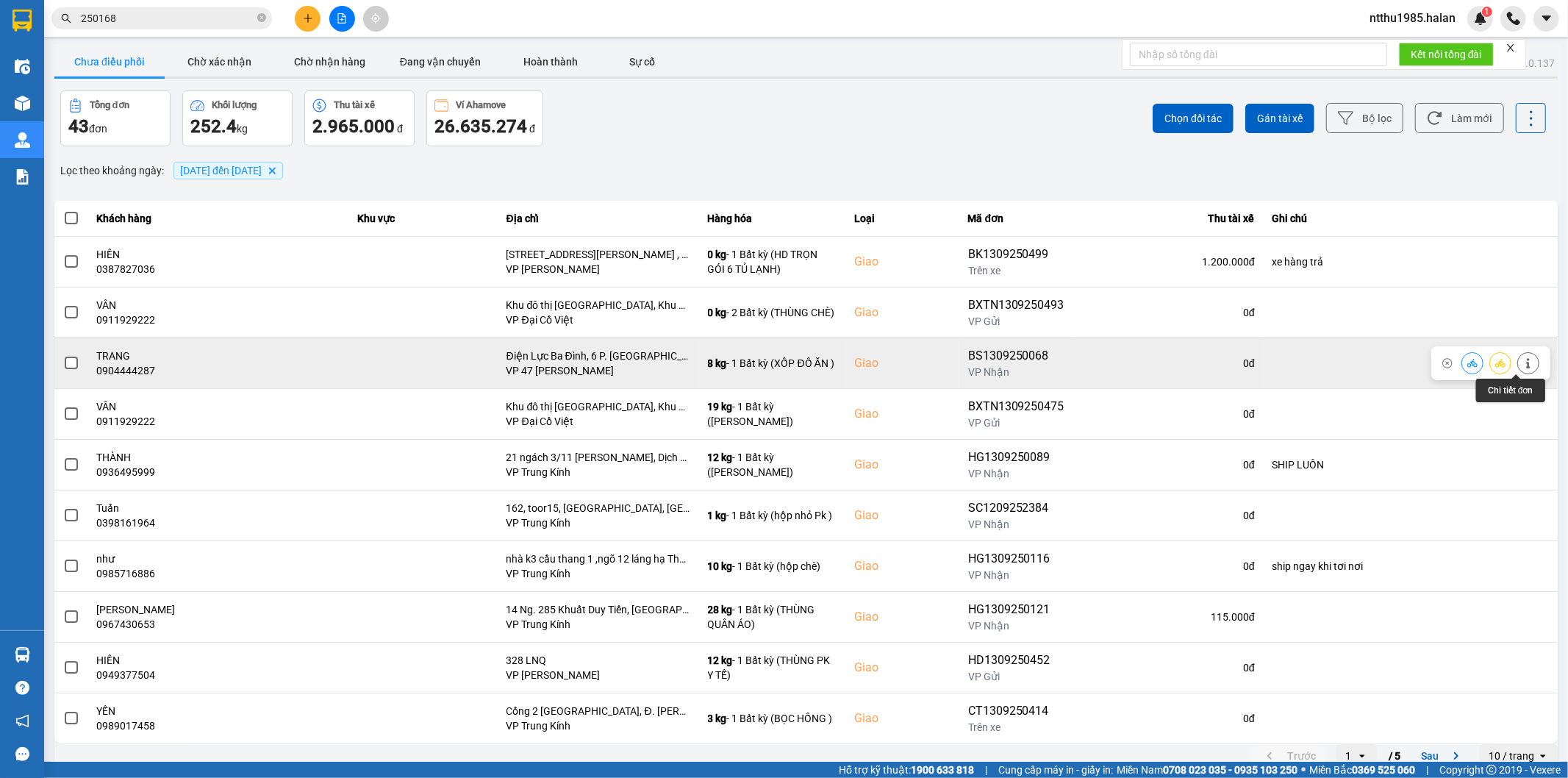
click at [1523, 365] on icon at bounding box center [1528, 363] width 10 height 10
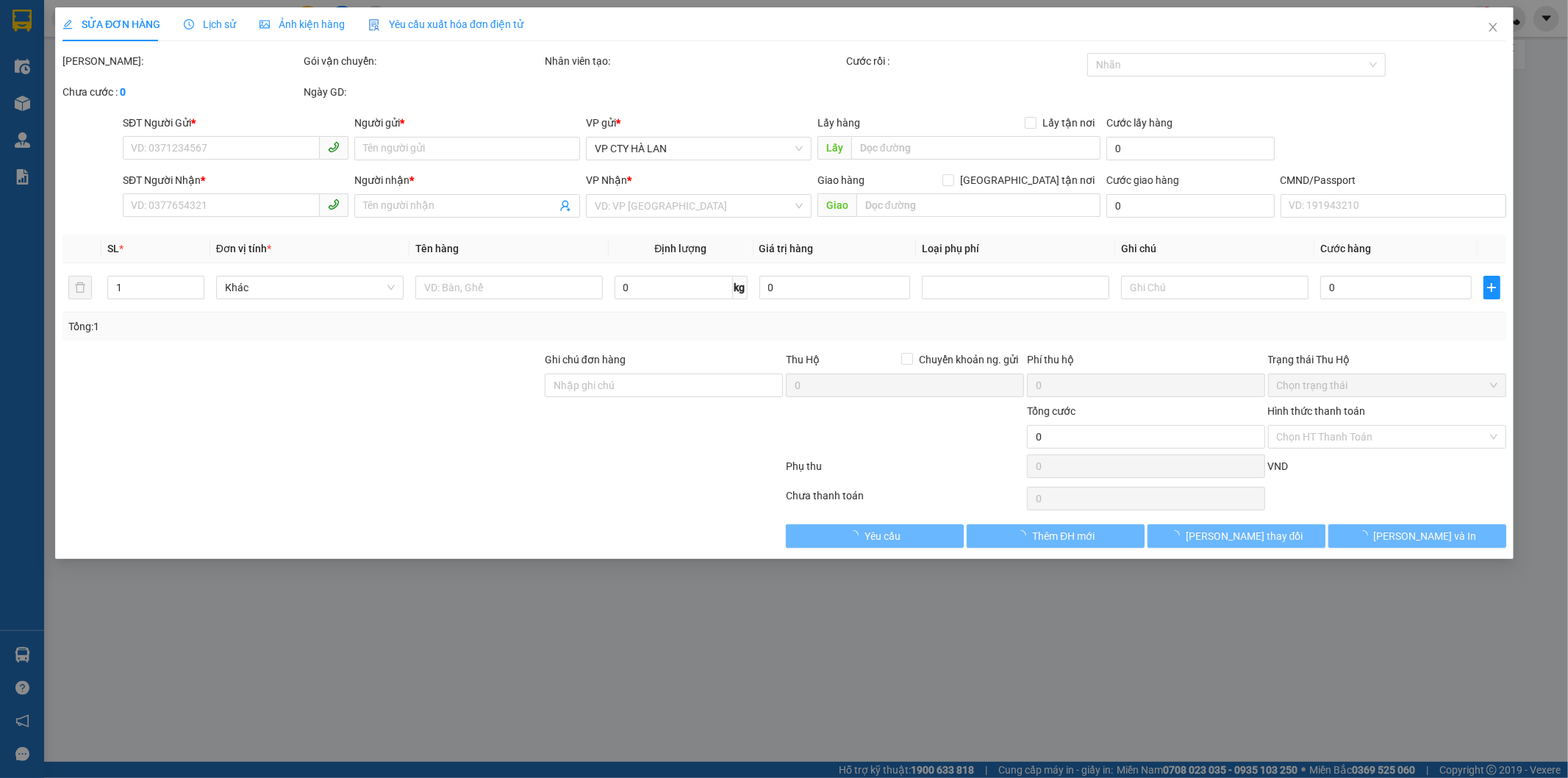
type input "0948428547"
type input "THỊNH"
type input "0904444287"
type input "TRANG"
checkbox input "true"
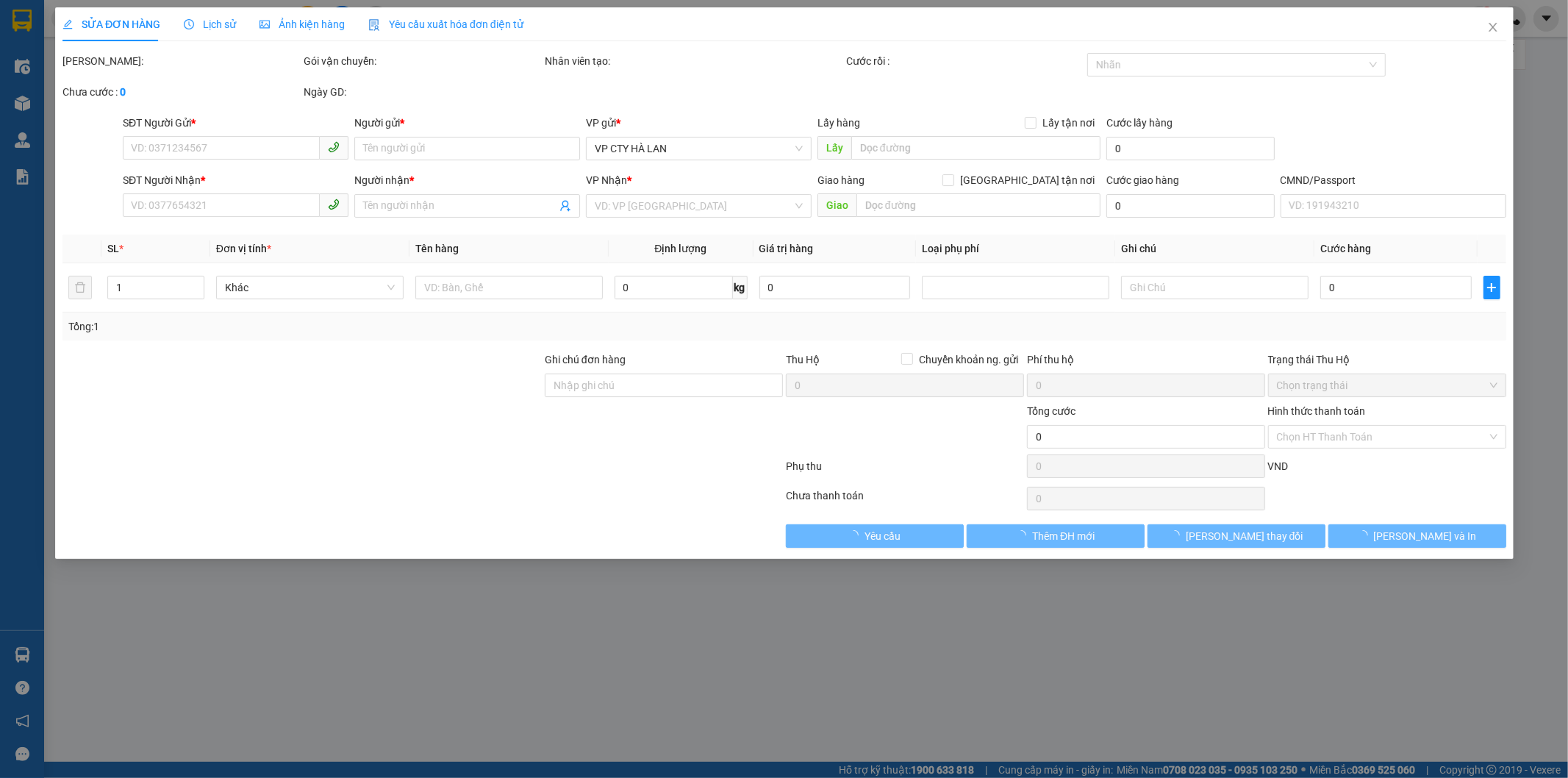
type input "Điện Lực Ba Đình, 6 P. Hàng Bún, Trúc Bạch, Ba Đình, Hà Nội 00000, Việt Nam"
type input "85.000"
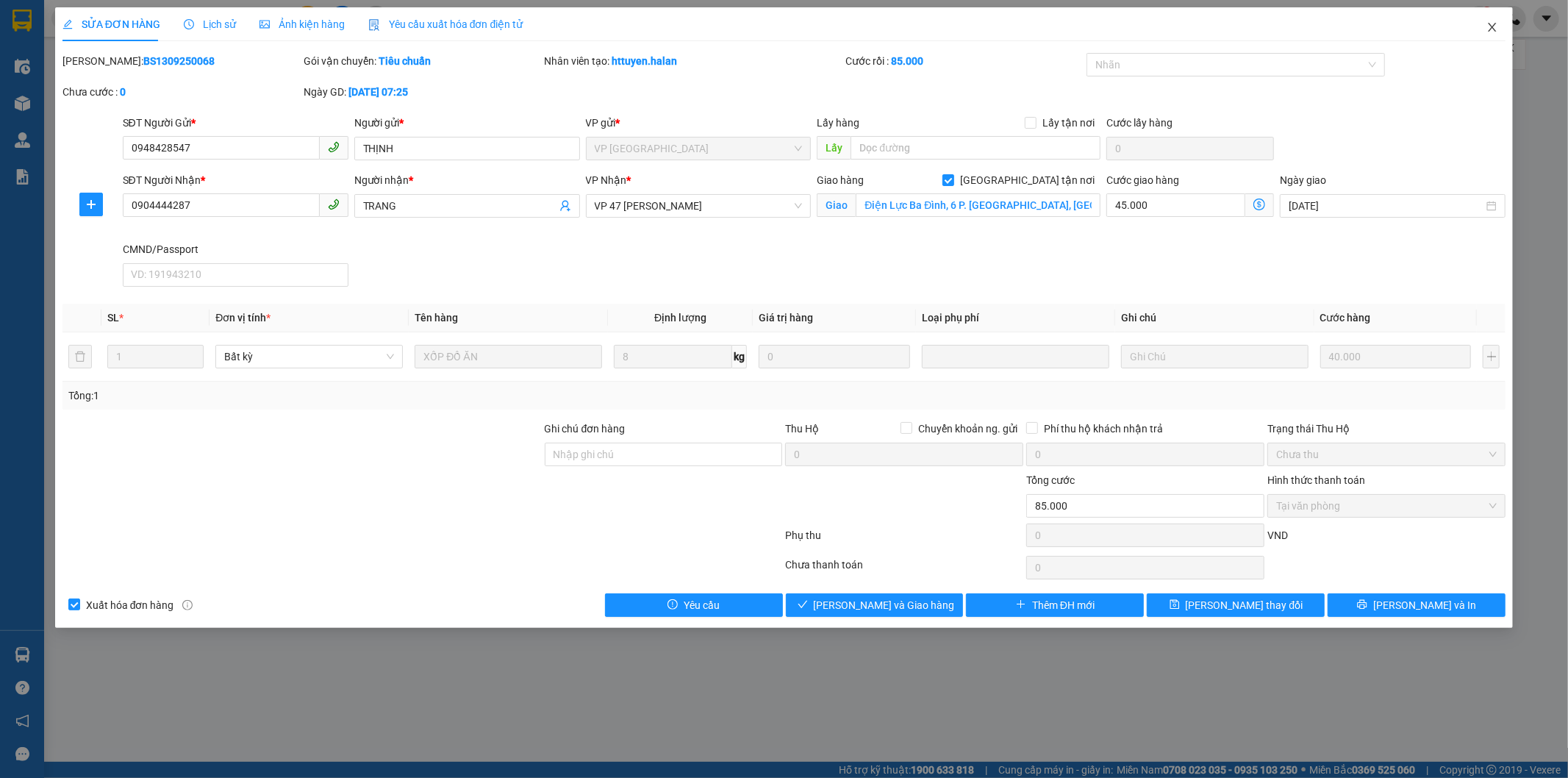
click at [1492, 26] on icon "close" at bounding box center [1493, 26] width 8 height 8
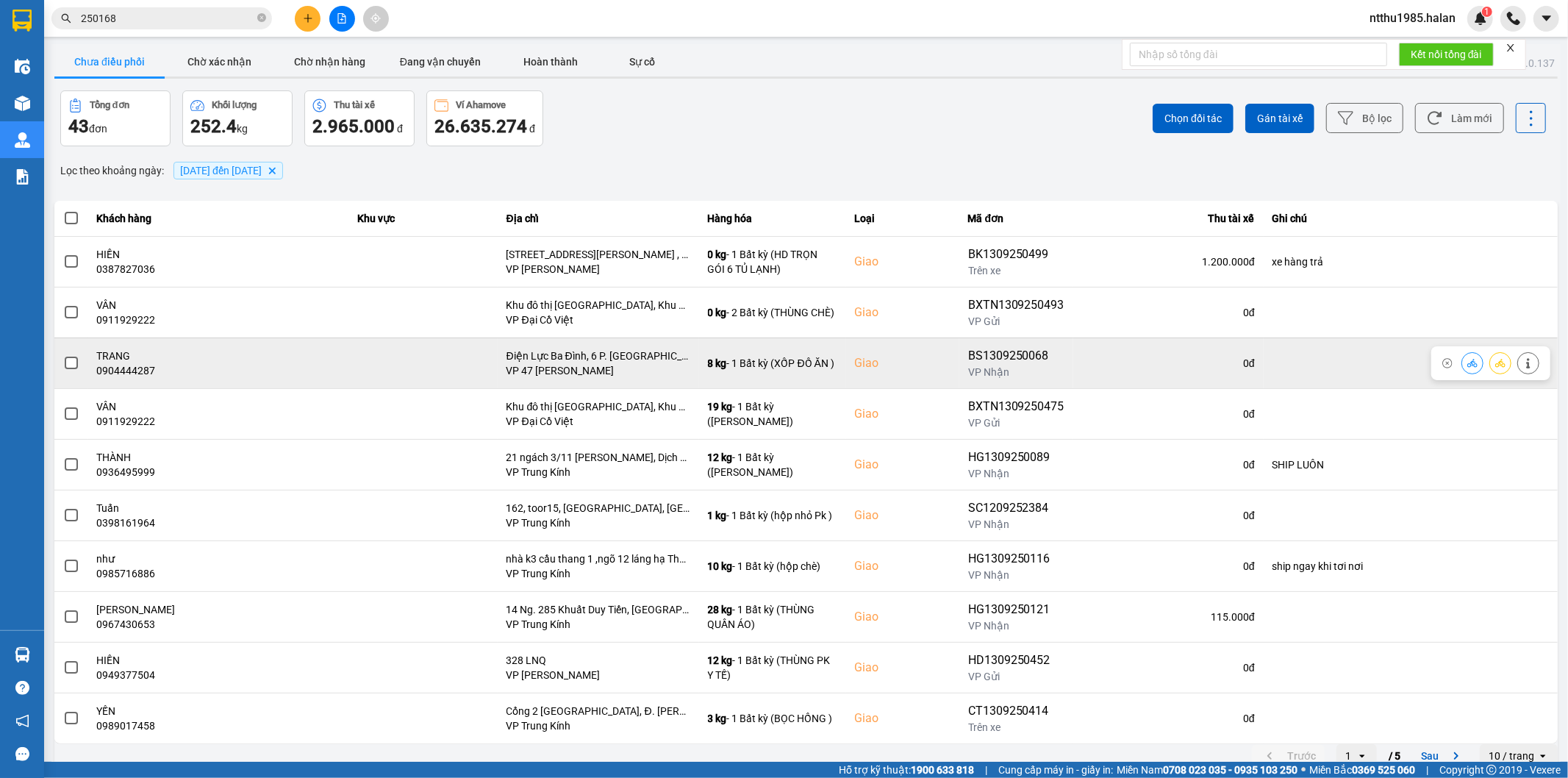
click at [69, 358] on span at bounding box center [71, 363] width 13 height 13
click at [63, 355] on input "checkbox" at bounding box center [63, 355] width 0 height 0
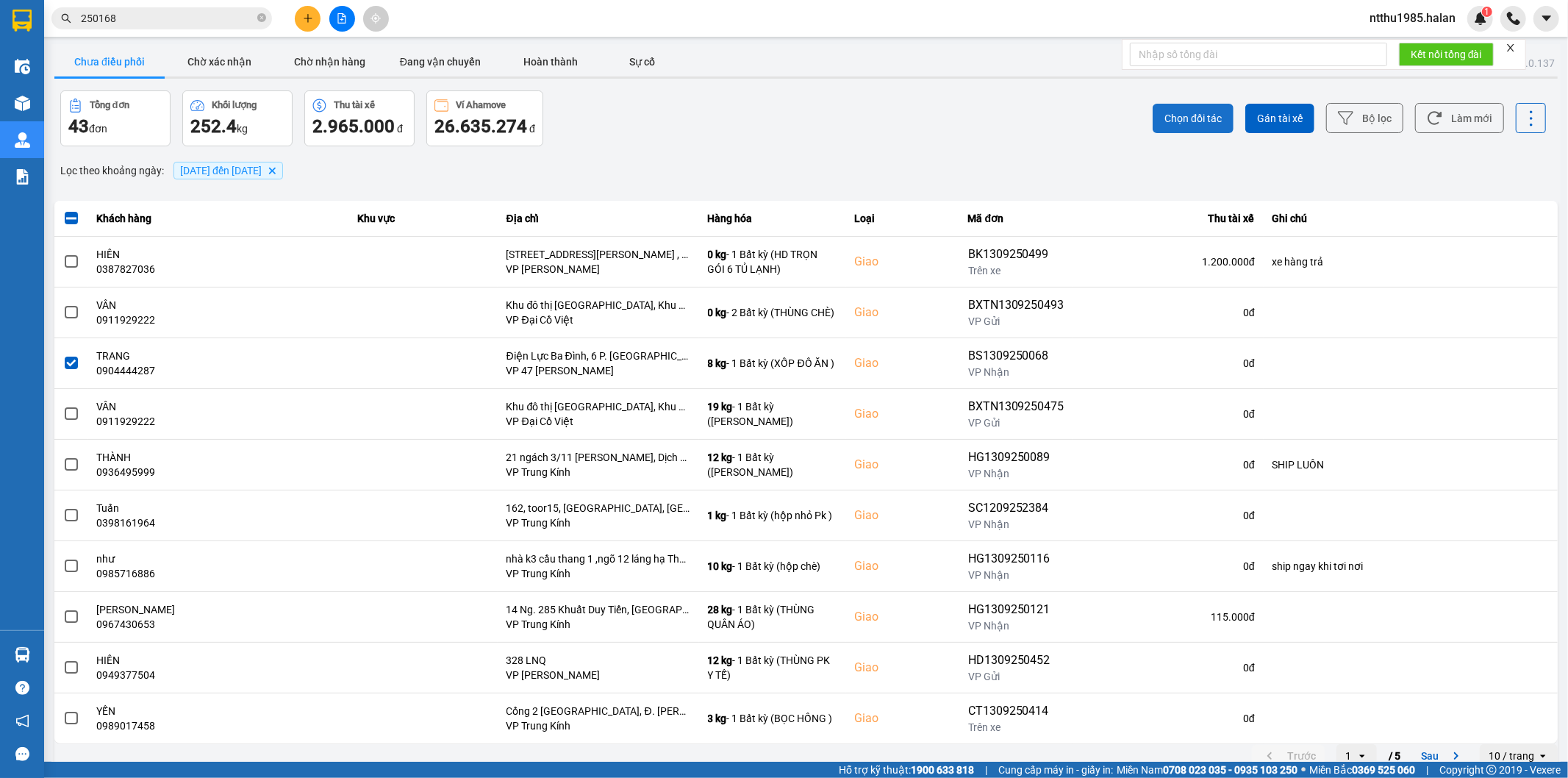
click at [1192, 112] on span "Chọn đối tác" at bounding box center [1193, 118] width 57 height 15
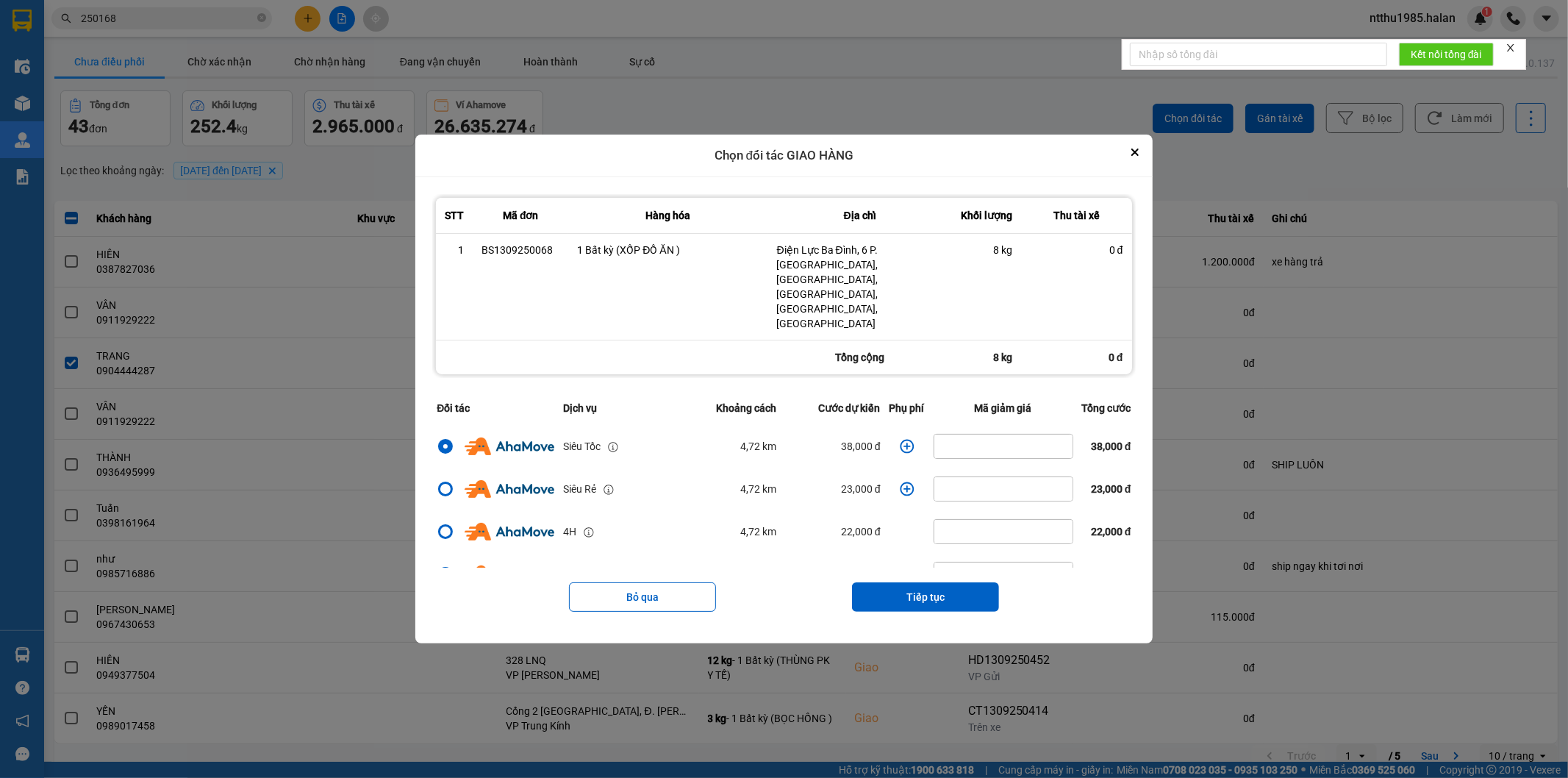
drag, startPoint x: 898, startPoint y: 572, endPoint x: 895, endPoint y: 542, distance: 30.1
click at [897, 583] on button "Tiếp tục" at bounding box center [925, 597] width 147 height 29
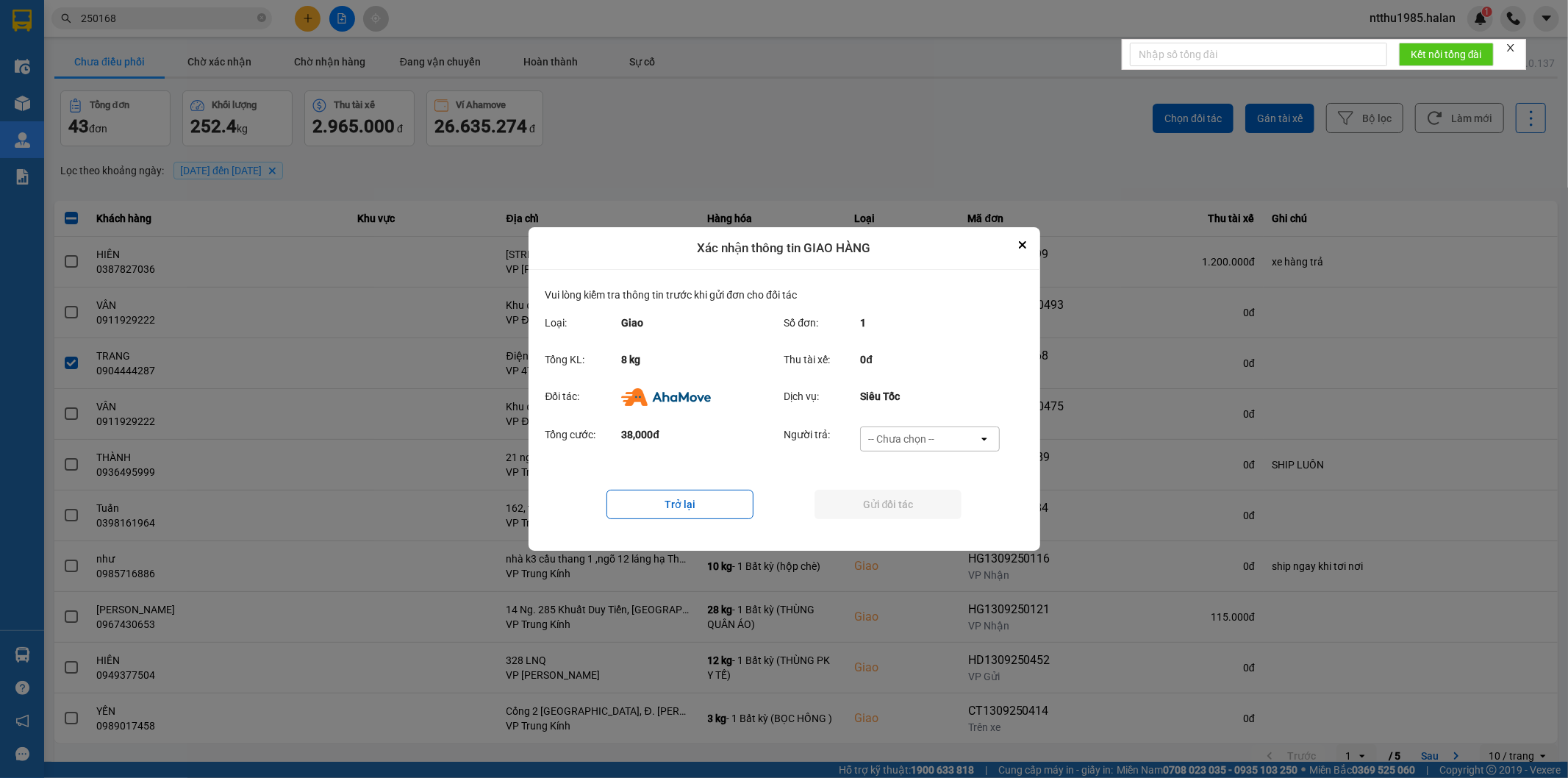
drag, startPoint x: 895, startPoint y: 435, endPoint x: 897, endPoint y: 450, distance: 15.1
click at [895, 435] on div "-- Chưa chọn --" at bounding box center [901, 439] width 67 height 15
click at [899, 526] on span "Ví Ahamove" at bounding box center [901, 524] width 59 height 15
click at [885, 502] on button "Gửi đối tác" at bounding box center [888, 504] width 147 height 29
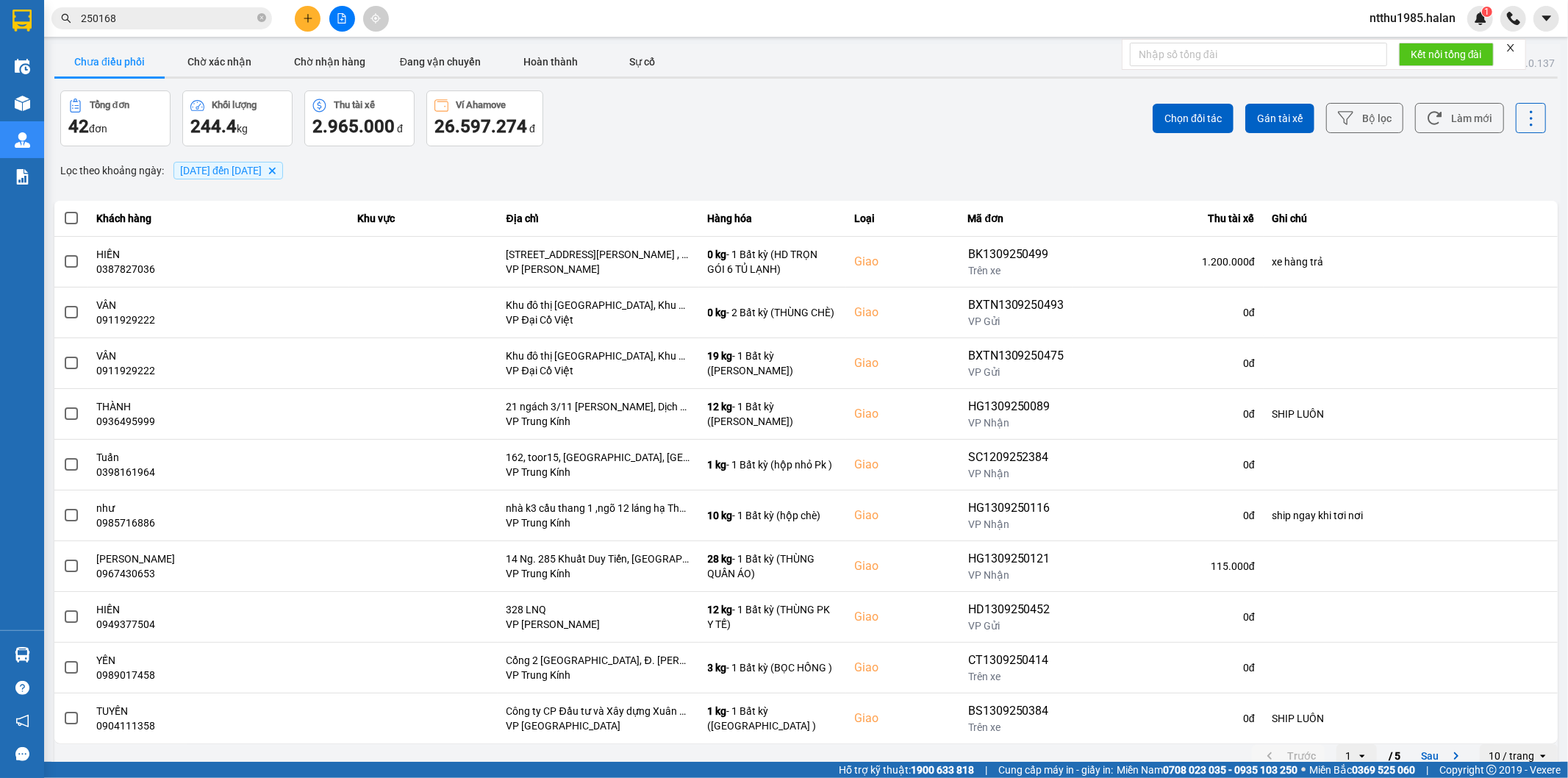
drag, startPoint x: 591, startPoint y: 151, endPoint x: 741, endPoint y: 99, distance: 158.8
click at [601, 147] on div "ver: 0.0.137 Chưa điều phối Chờ xác nhận Chờ nhận hàng Đang vận chuyển Hoàn thà…" at bounding box center [806, 407] width 1510 height 726
click at [1453, 120] on button "Làm mới" at bounding box center [1459, 118] width 89 height 30
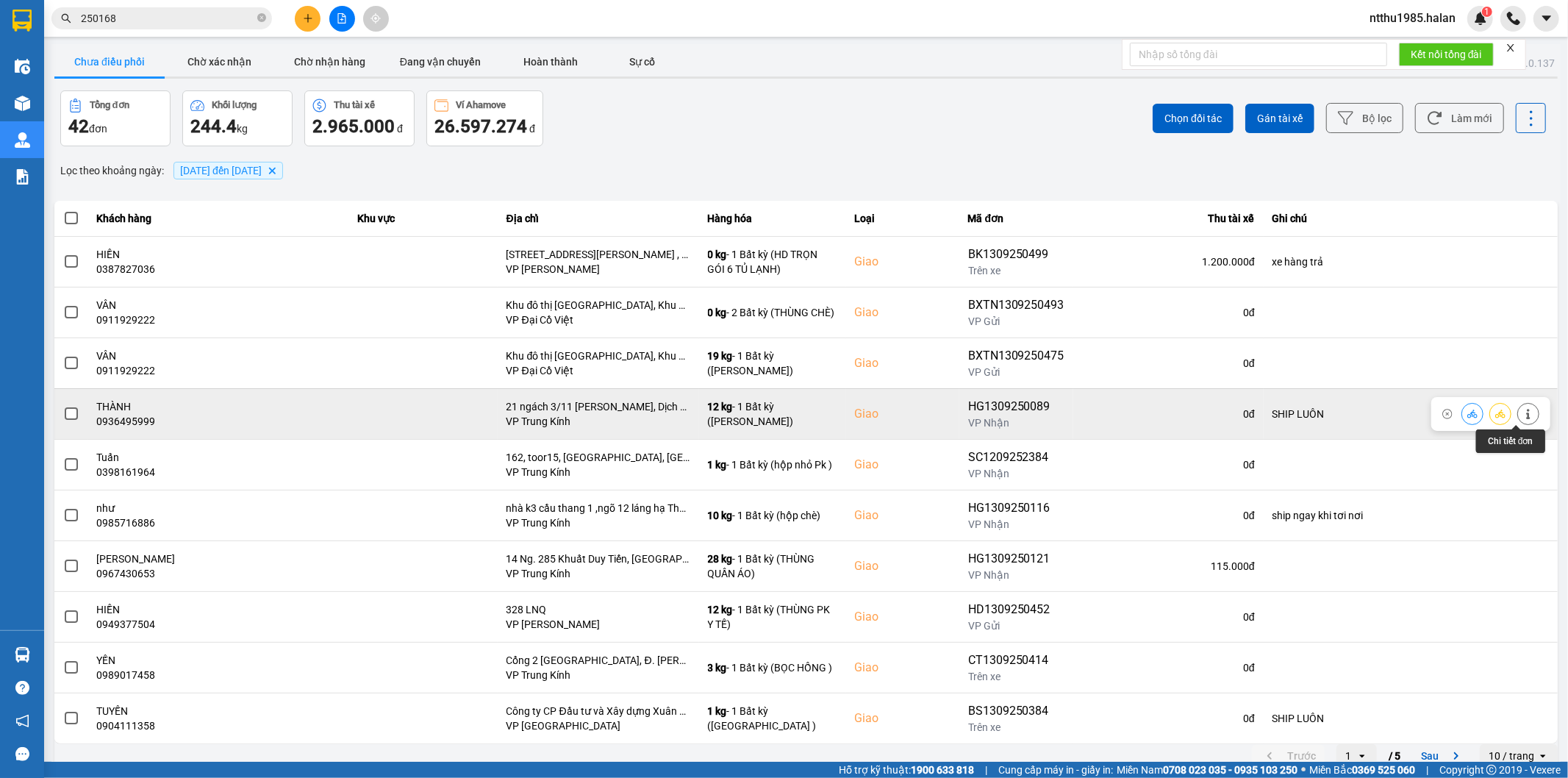
click at [1523, 414] on icon at bounding box center [1528, 414] width 10 height 10
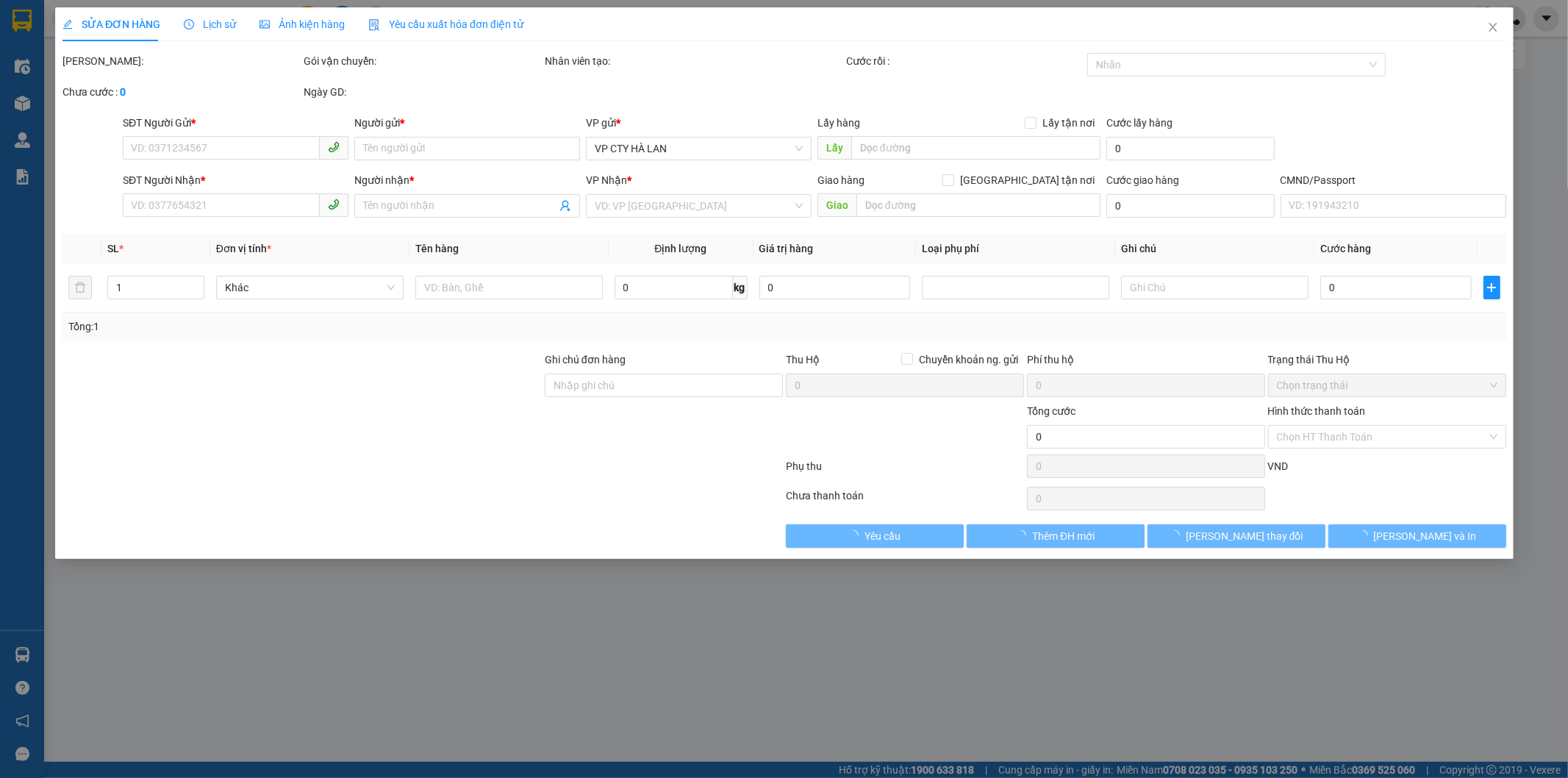
type input "0919488158"
type input "HẢI VÂN"
type input "0936495999"
type input "THÀNH"
checkbox input "true"
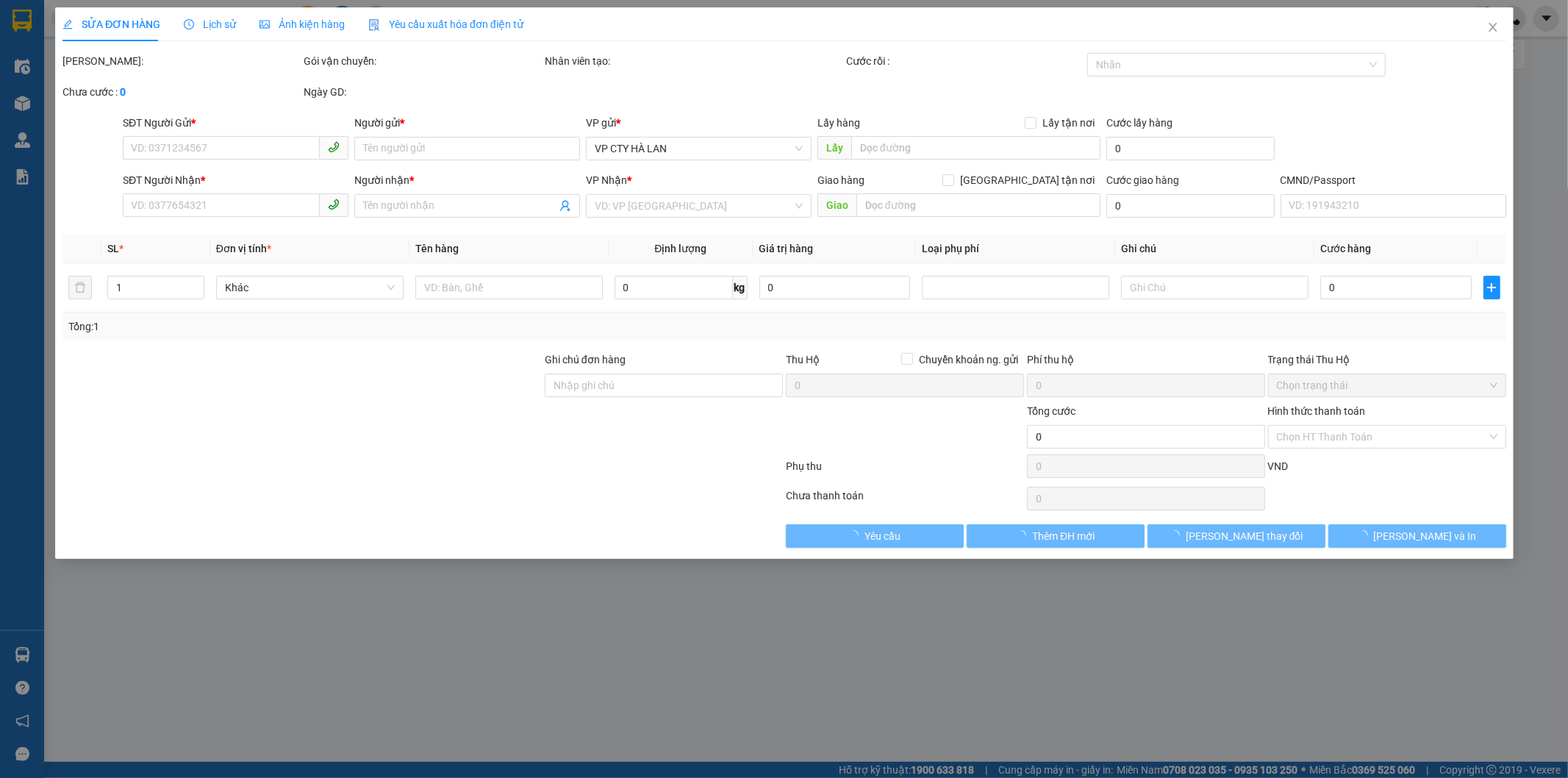
type input "21 ngách 3/11 Phạm Tuấn Tài, Dịch Vọng Hậu, Cầu Giấy, Hà Nội"
type input "SHIP LUÔN"
type input "95.000"
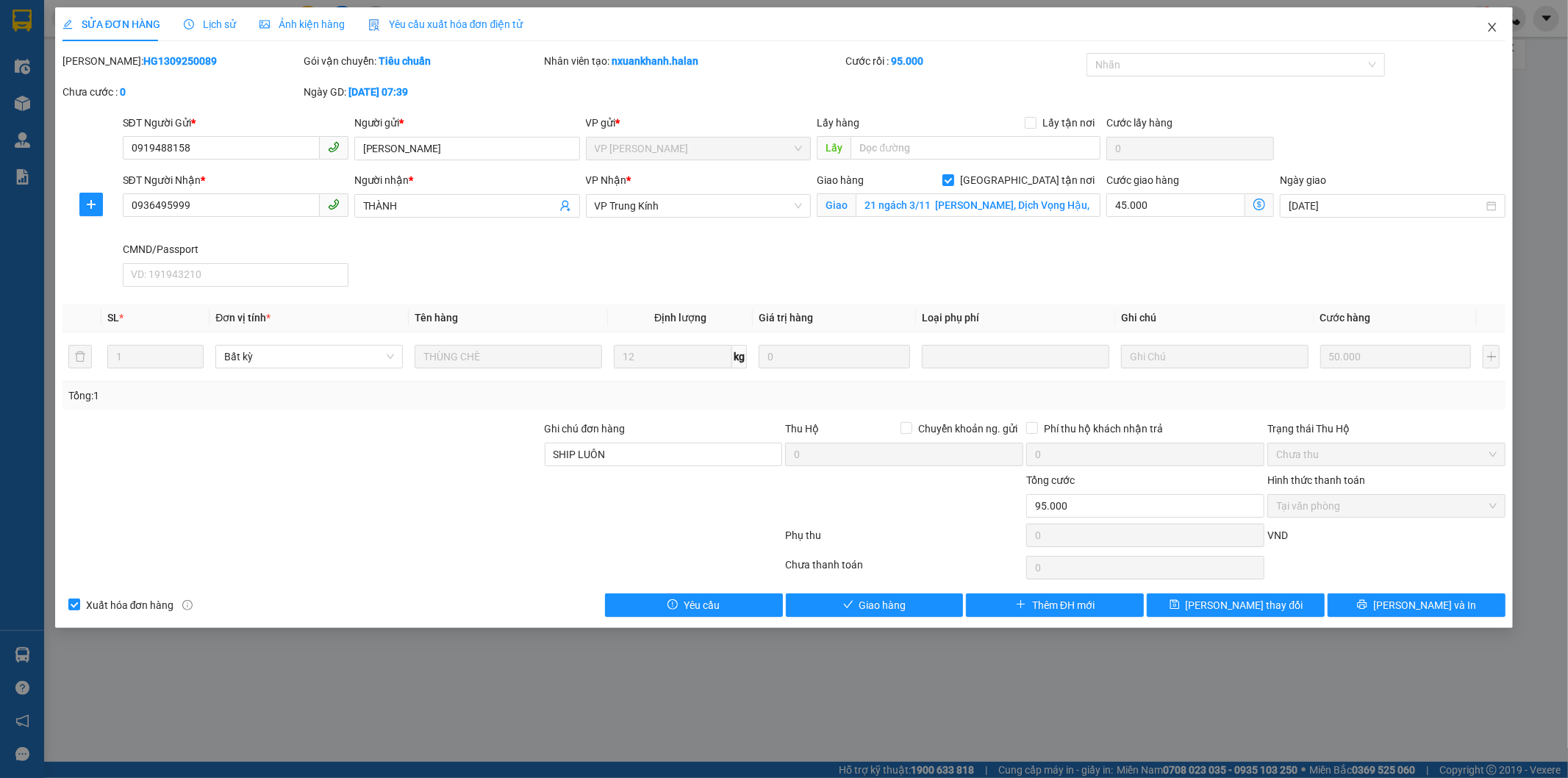
click at [1492, 27] on icon "close" at bounding box center [1493, 26] width 8 height 8
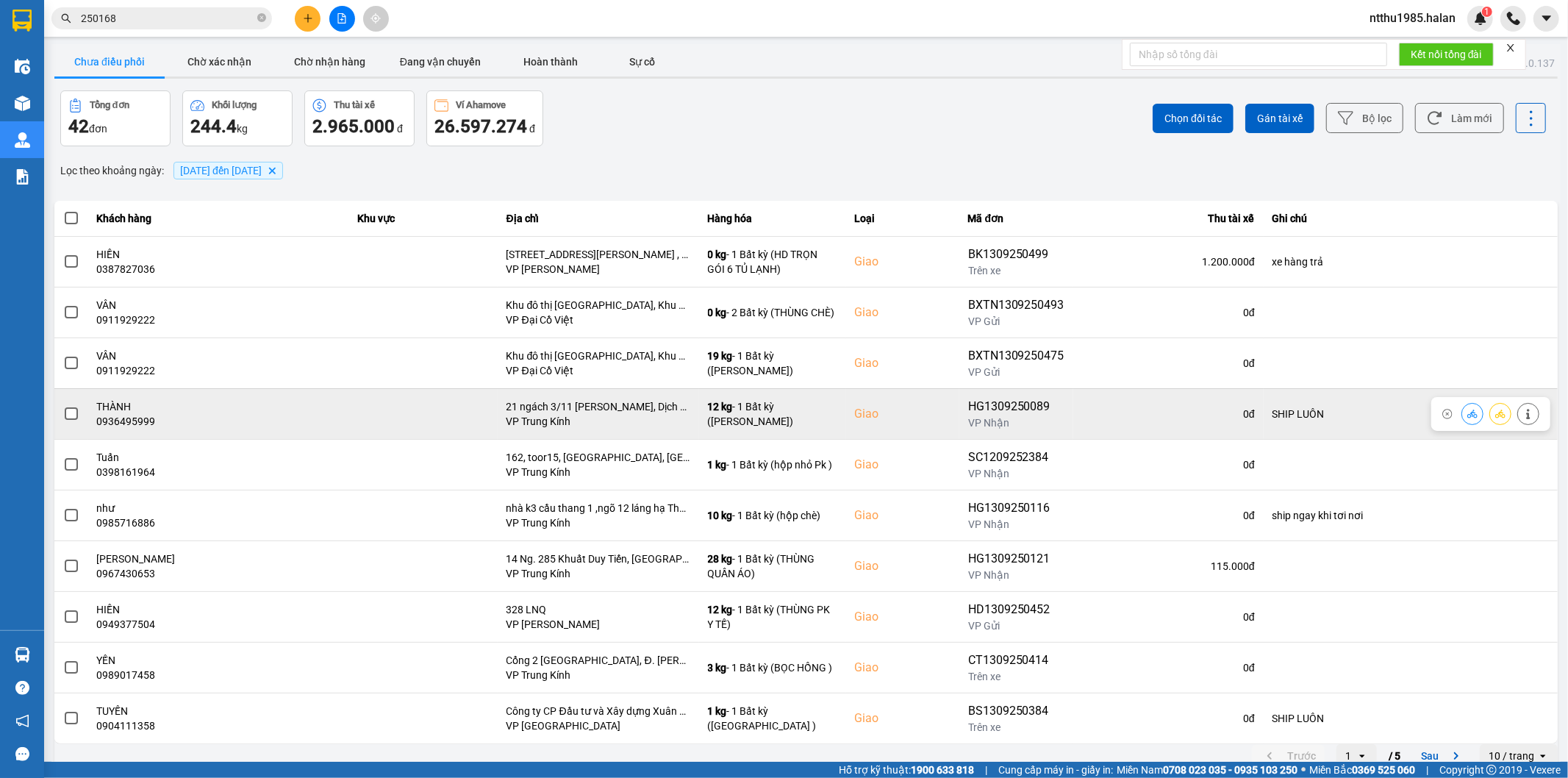
click at [70, 412] on span at bounding box center [71, 414] width 13 height 13
click at [63, 405] on input "checkbox" at bounding box center [63, 405] width 0 height 0
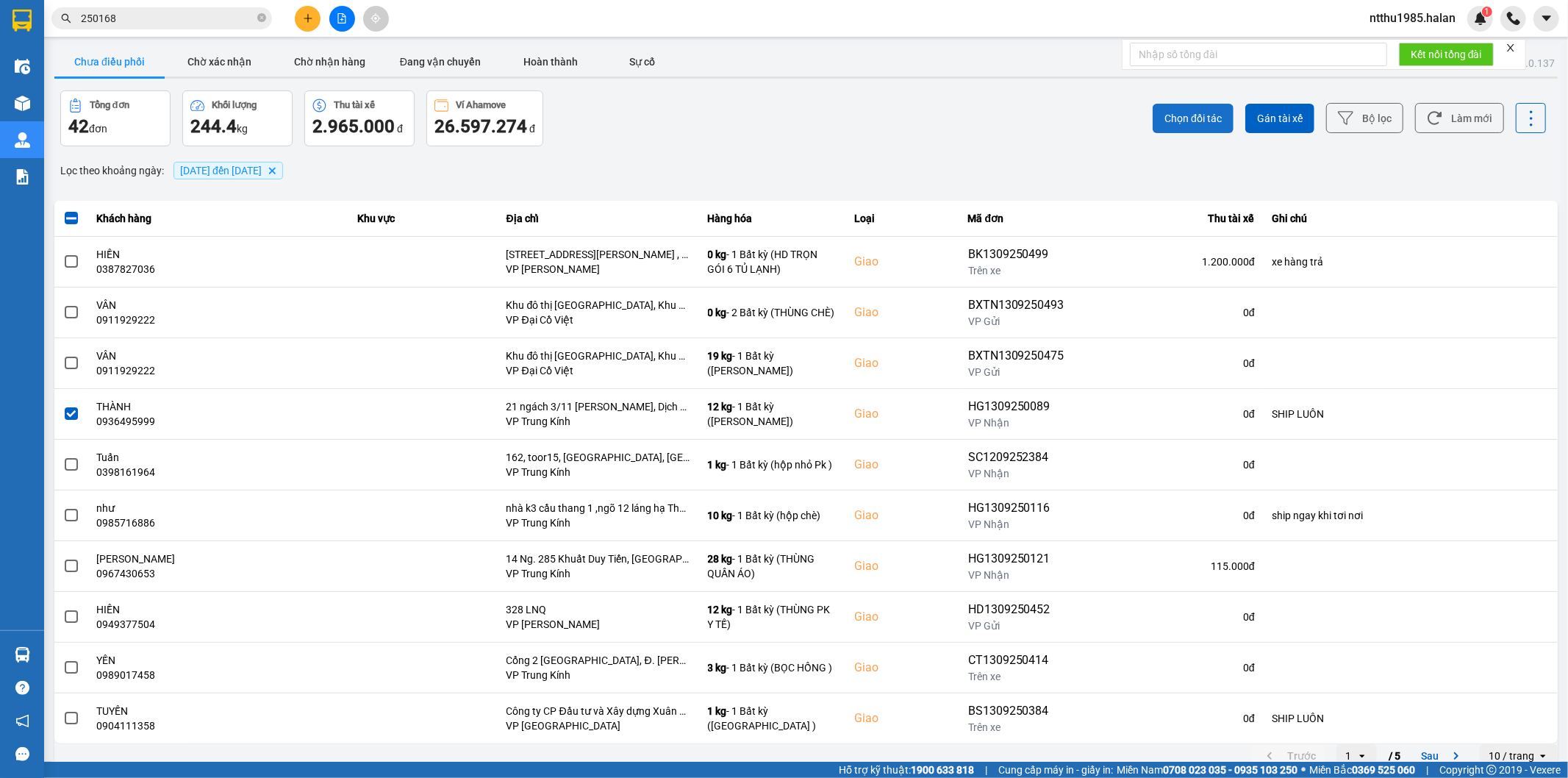
click at [1182, 120] on span "Chọn đối tác" at bounding box center [1193, 118] width 57 height 15
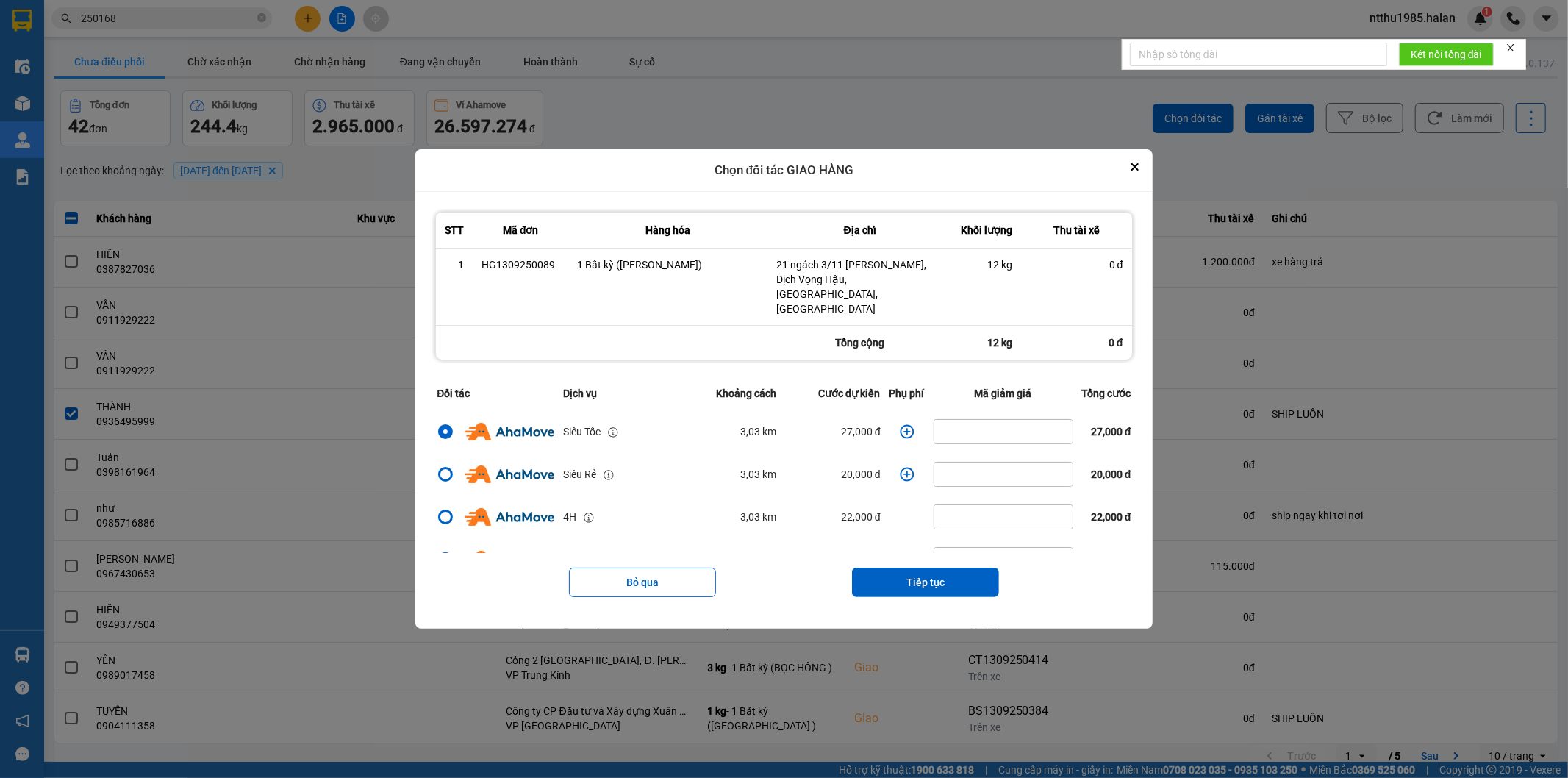
click at [900, 424] on icon "dialog" at bounding box center [907, 432] width 15 height 15
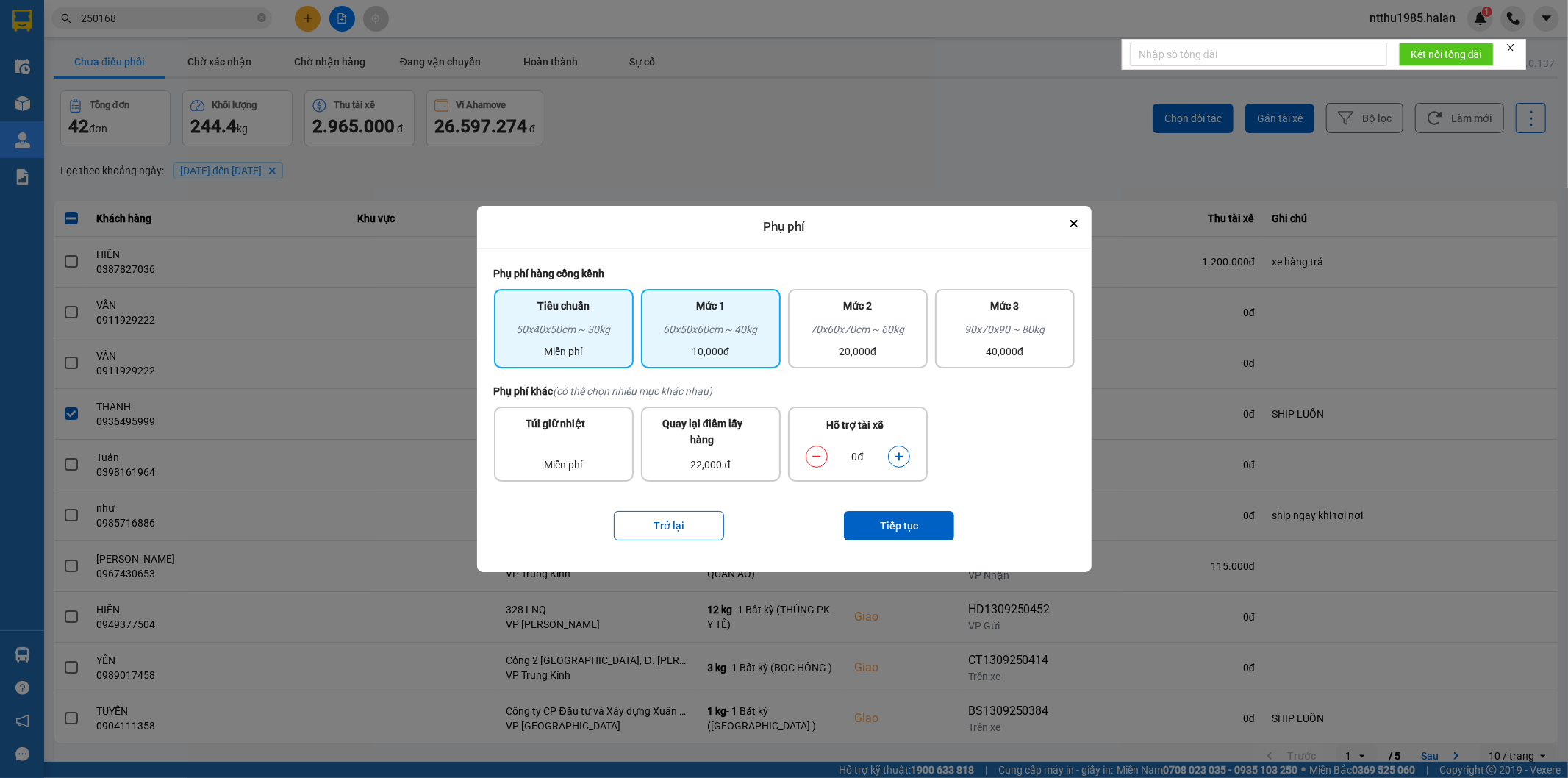
click at [723, 333] on div "60x50x60cm ~ 40kg" at bounding box center [711, 332] width 122 height 23
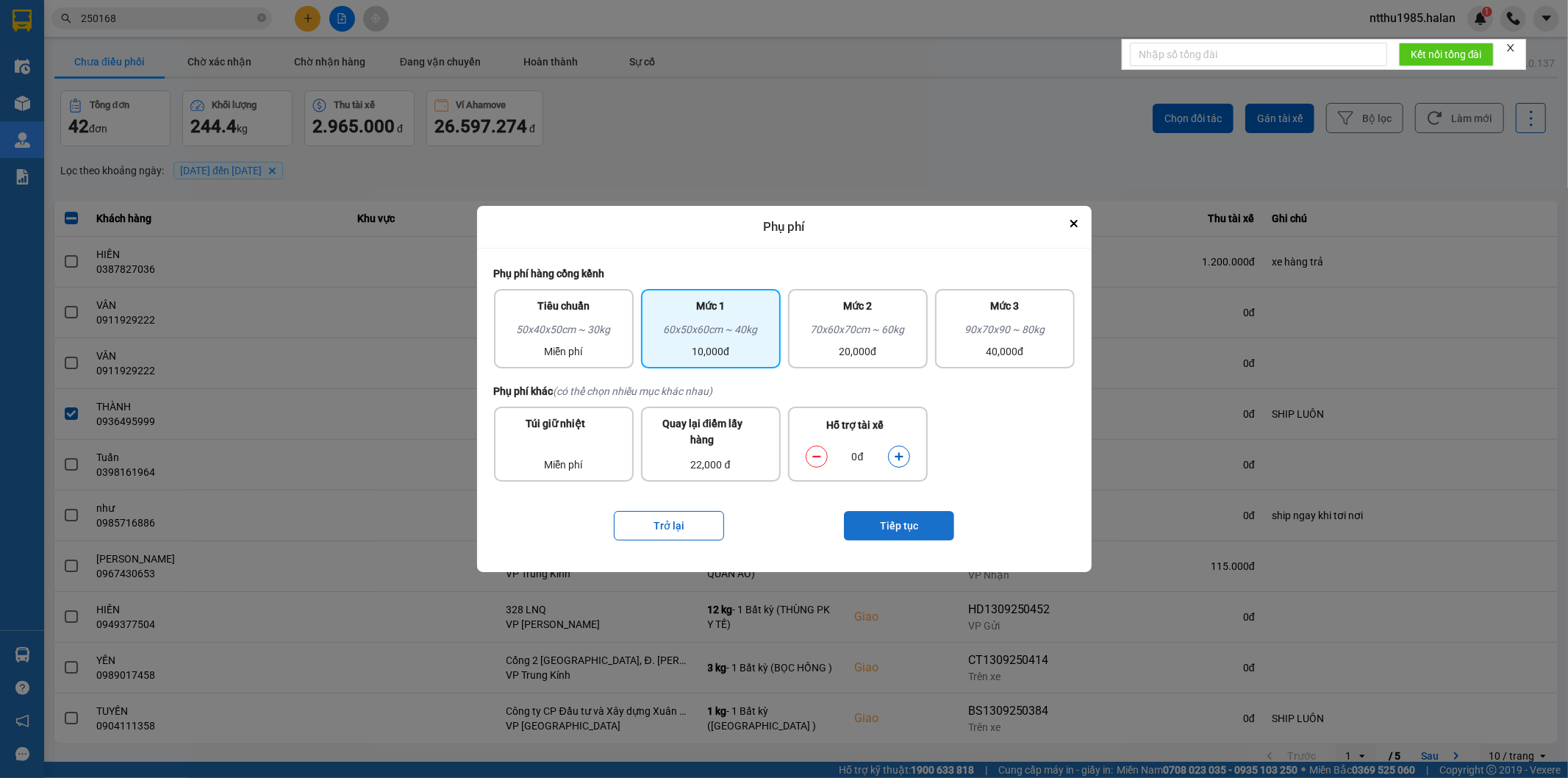
click at [891, 526] on button "Tiếp tục" at bounding box center [899, 526] width 111 height 29
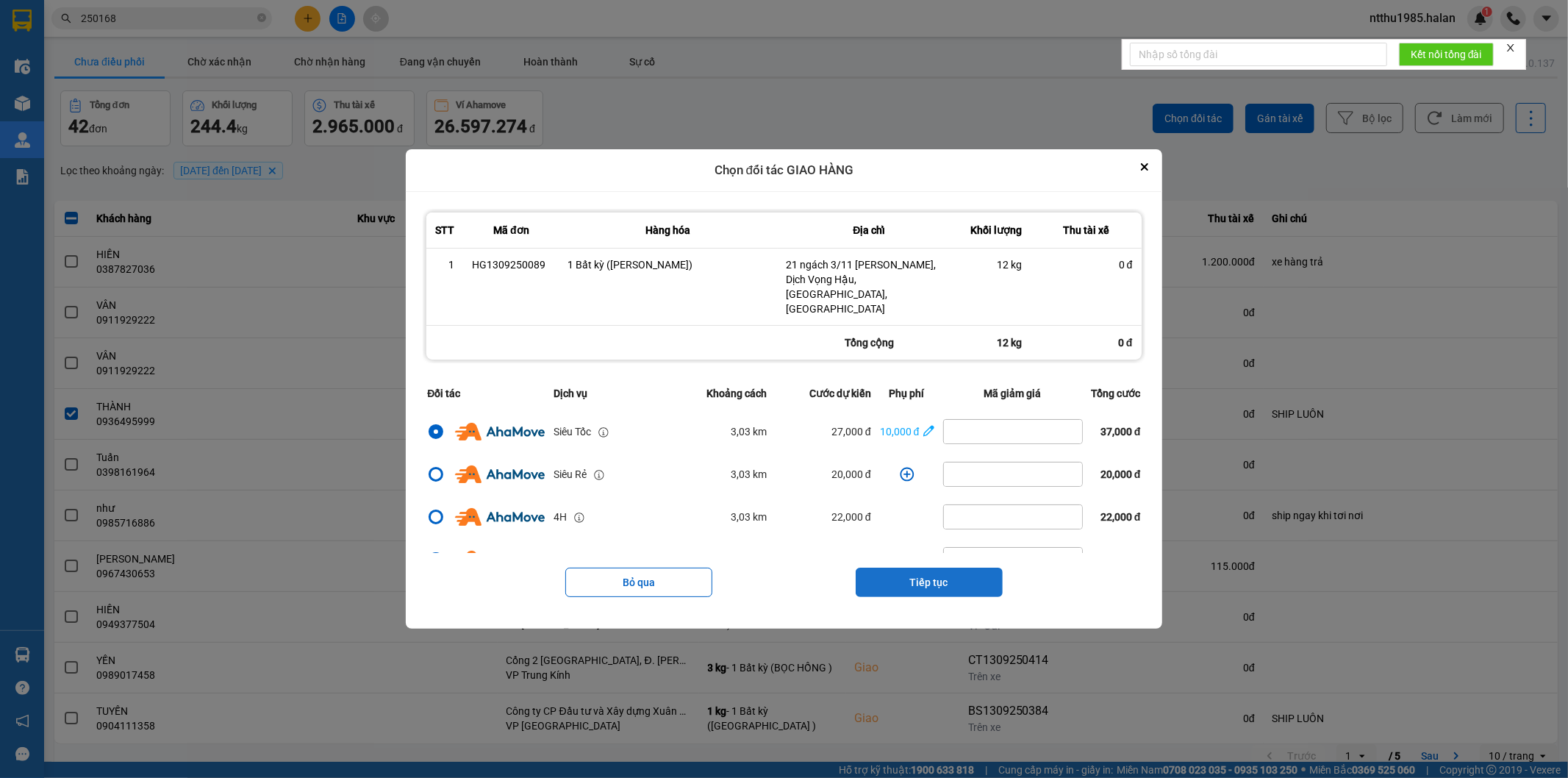
drag, startPoint x: 902, startPoint y: 573, endPoint x: 902, endPoint y: 542, distance: 31.0
click at [902, 568] on button "Tiếp tục" at bounding box center [929, 582] width 147 height 29
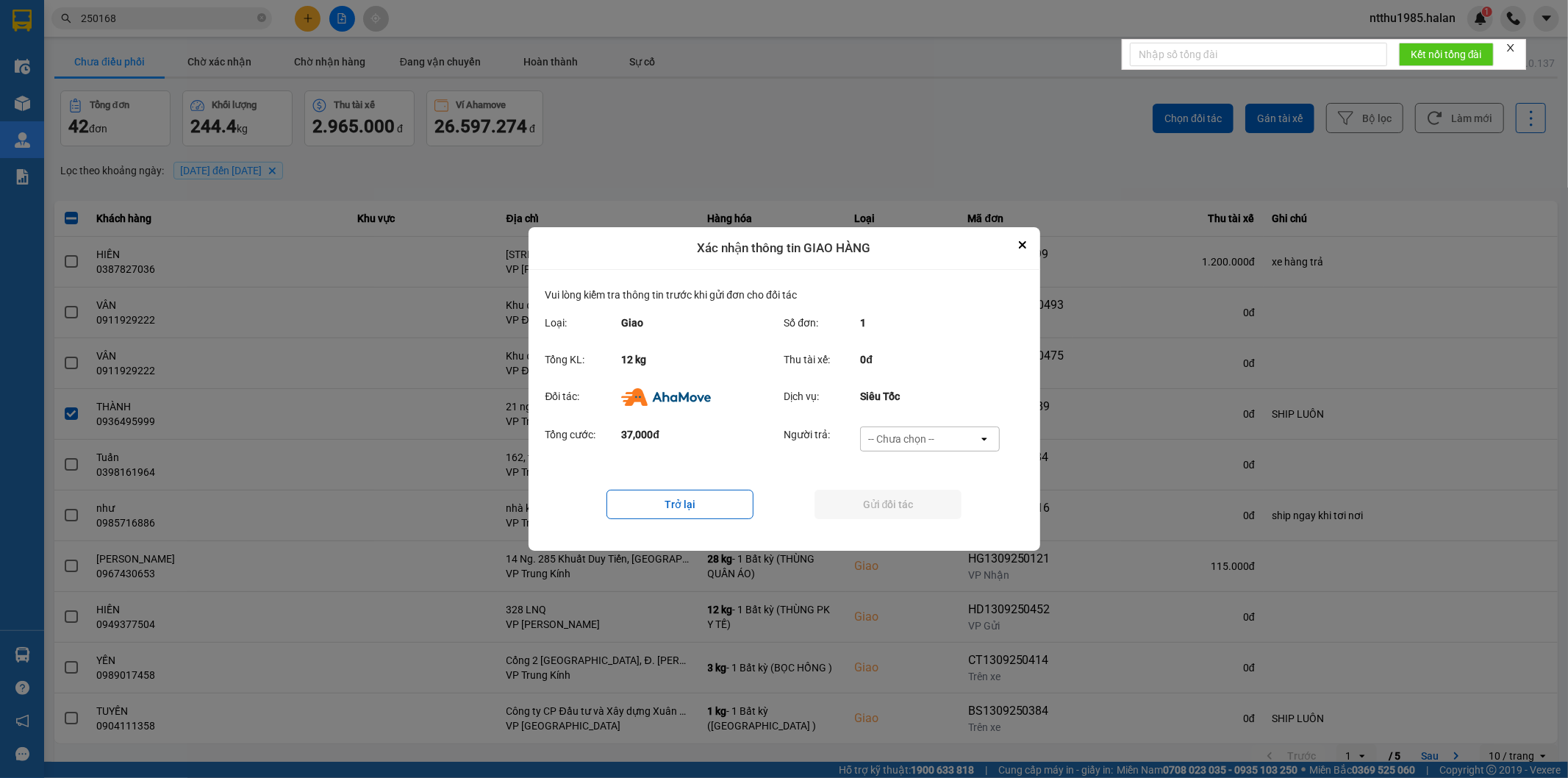
click at [895, 432] on div "-- Chưa chọn --" at bounding box center [901, 439] width 67 height 15
click at [885, 528] on span "Ví Ahamove" at bounding box center [901, 524] width 59 height 15
click at [882, 511] on button "Gửi đối tác" at bounding box center [888, 504] width 147 height 29
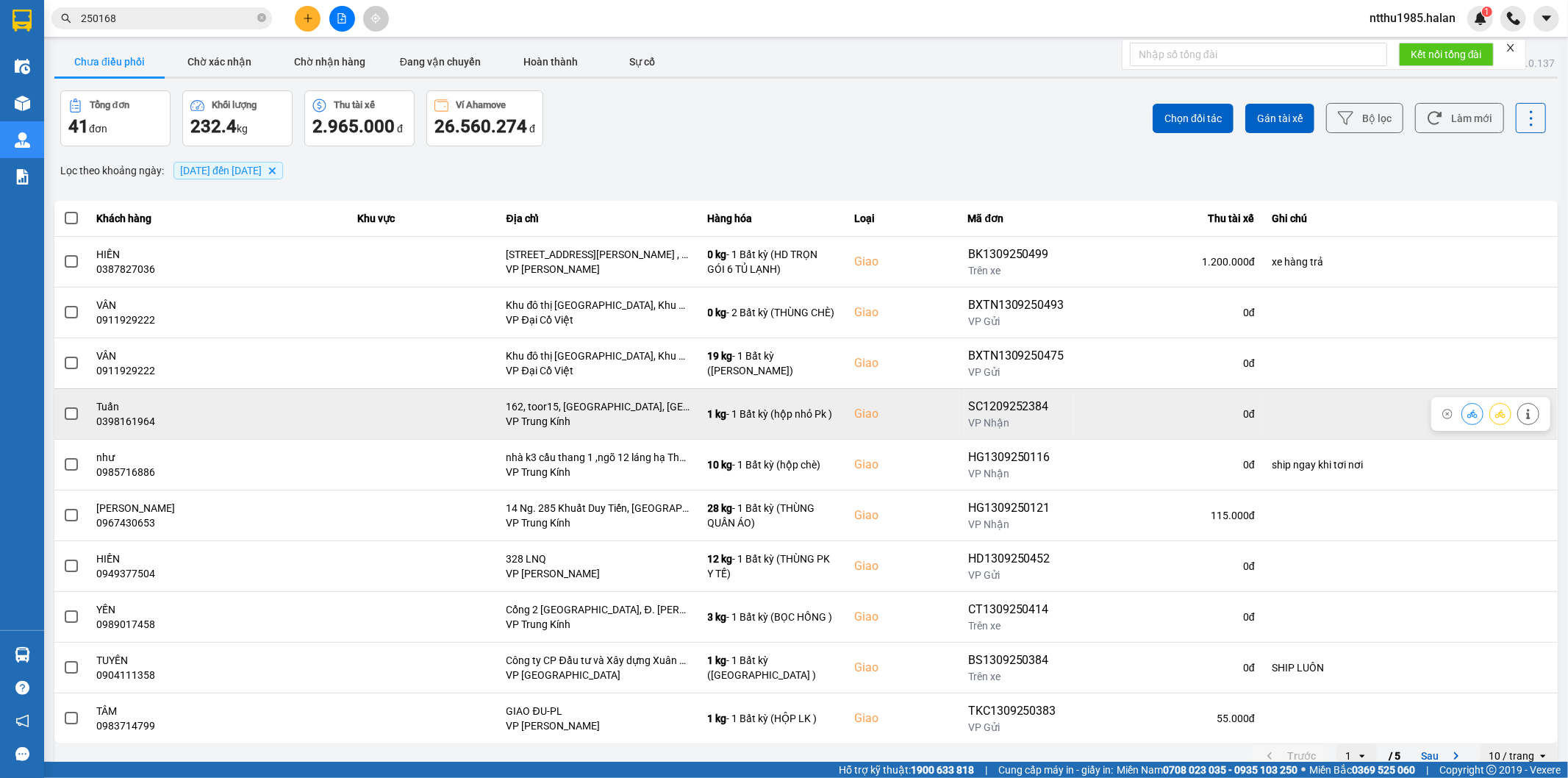
click at [67, 418] on span at bounding box center [71, 414] width 13 height 13
click at [63, 405] on input "checkbox" at bounding box center [63, 405] width 0 height 0
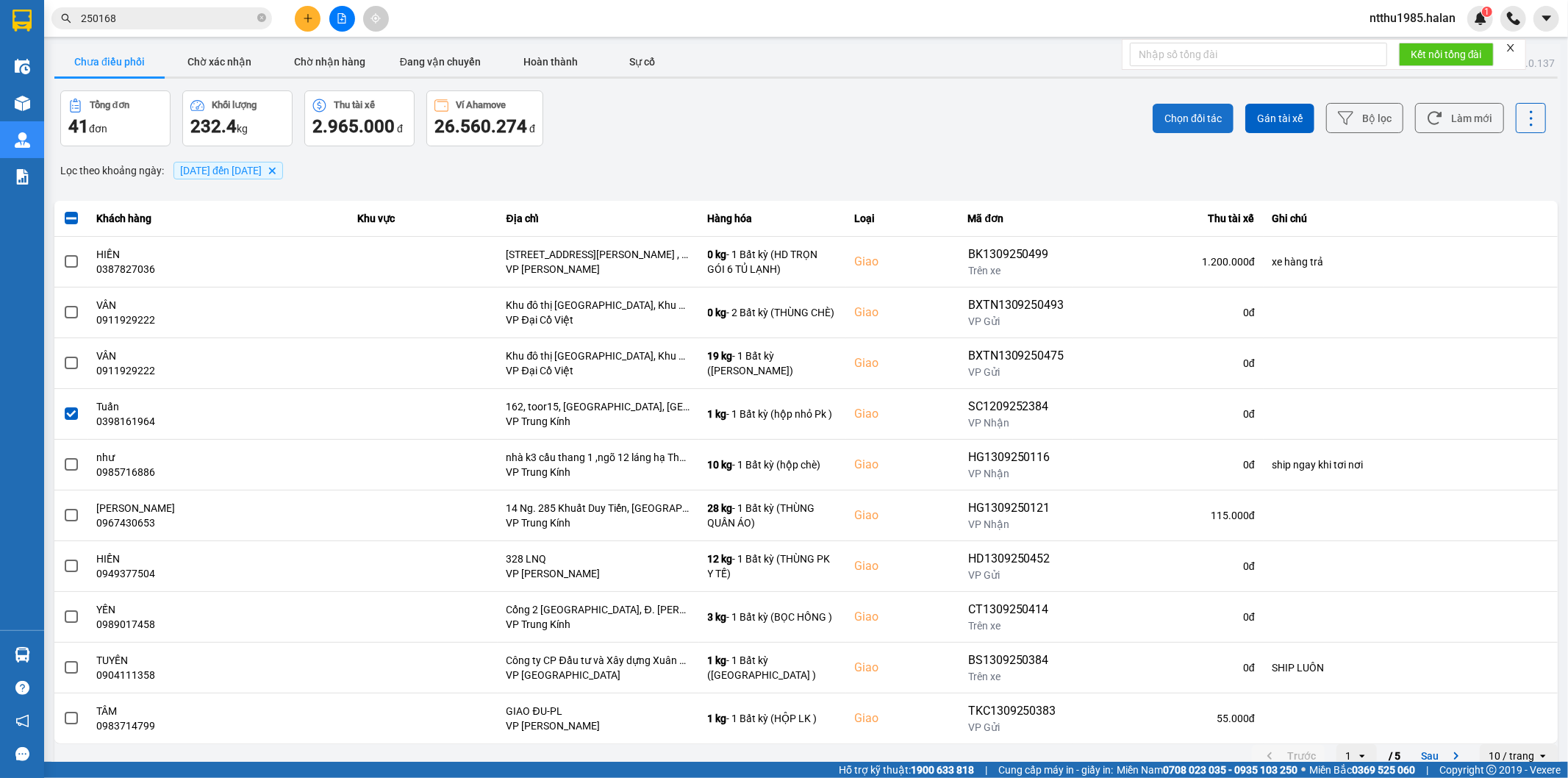
click at [1183, 114] on span "Chọn đối tác" at bounding box center [1193, 118] width 57 height 15
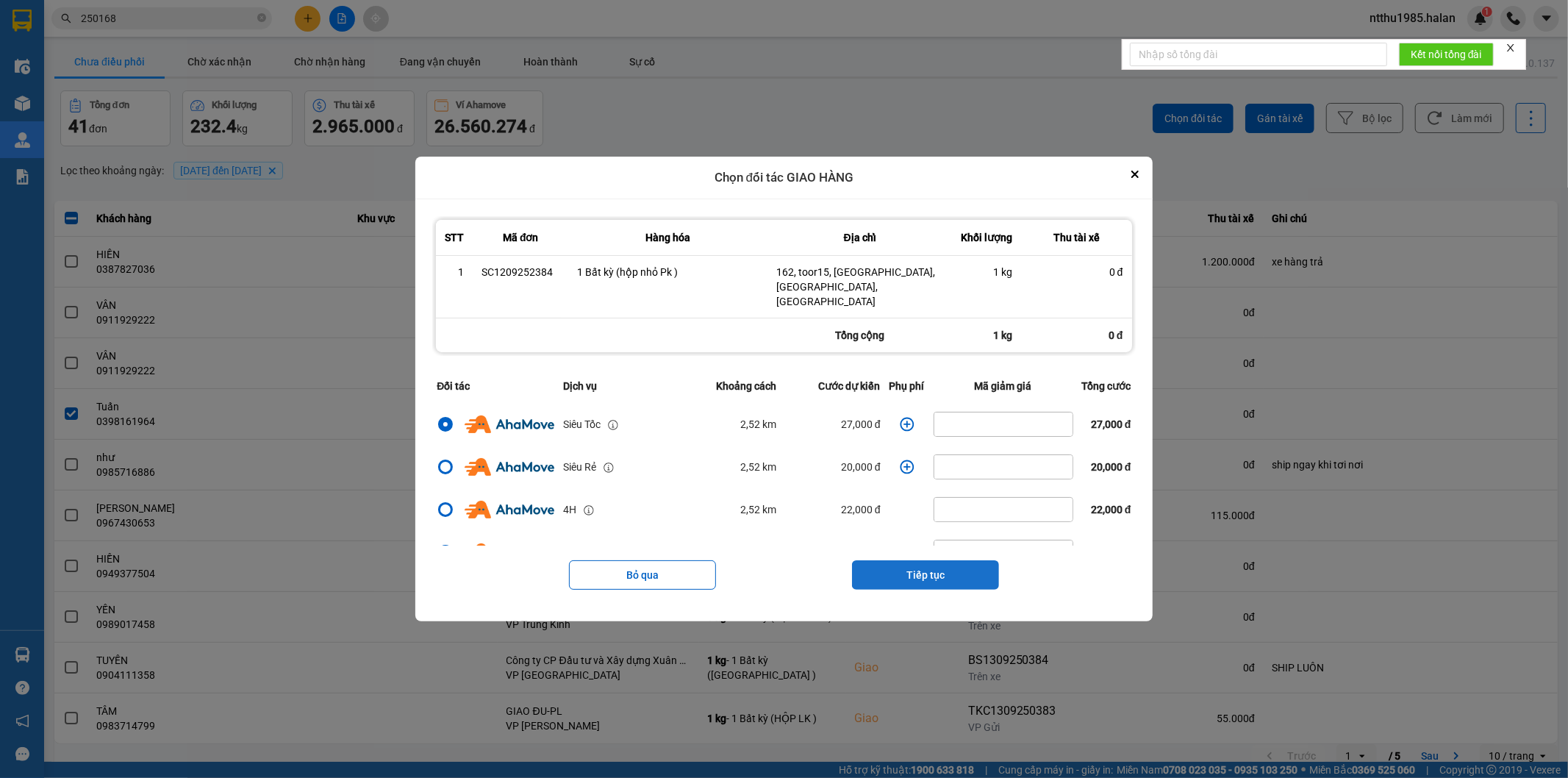
click at [945, 560] on button "Tiếp tục" at bounding box center [925, 574] width 147 height 29
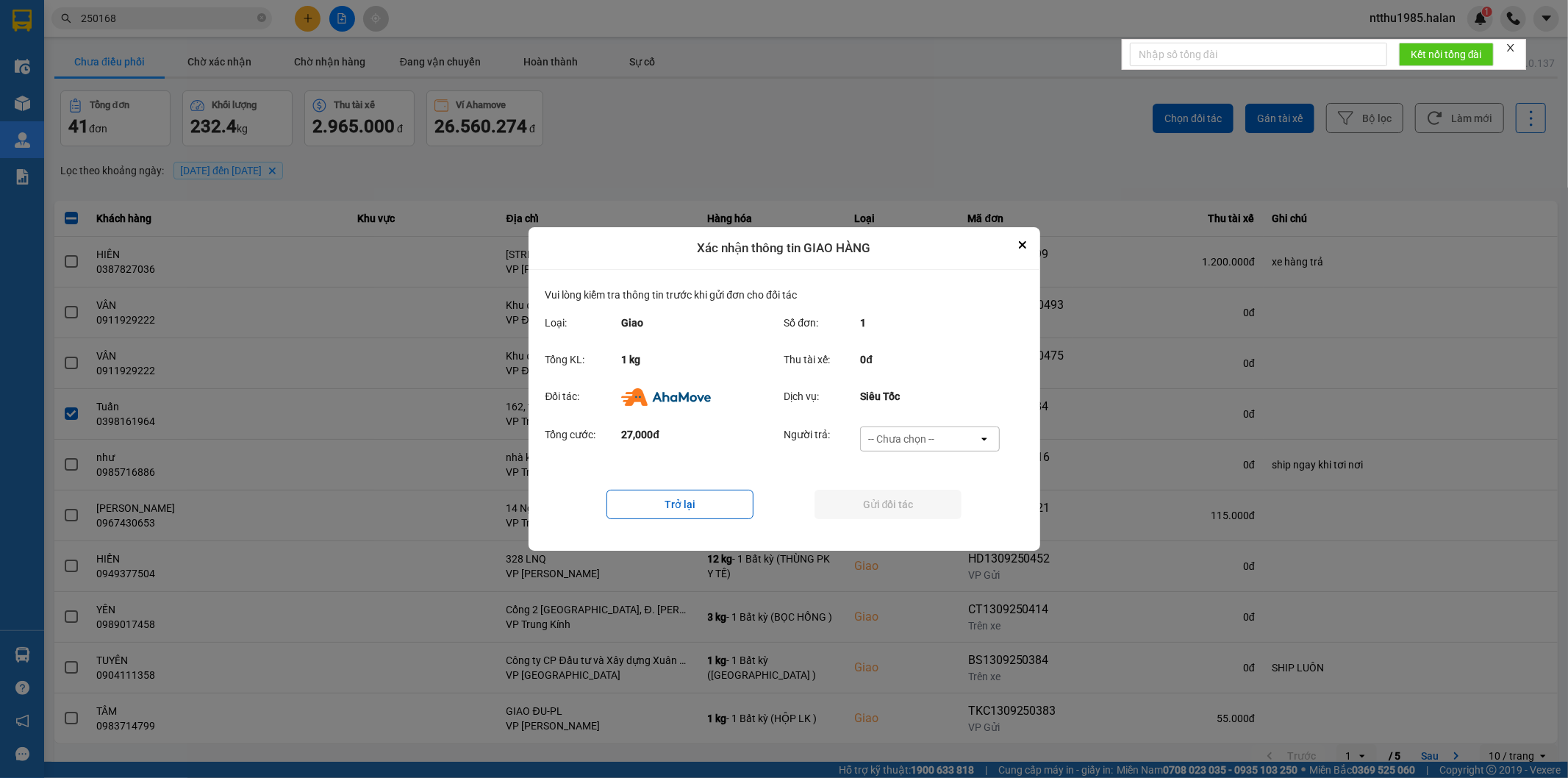
click at [952, 442] on div "-- Chưa chọn --" at bounding box center [919, 438] width 117 height 23
click at [927, 524] on span "Ví Ahamove" at bounding box center [901, 524] width 59 height 15
click at [917, 508] on button "Gửi đối tác" at bounding box center [888, 504] width 147 height 29
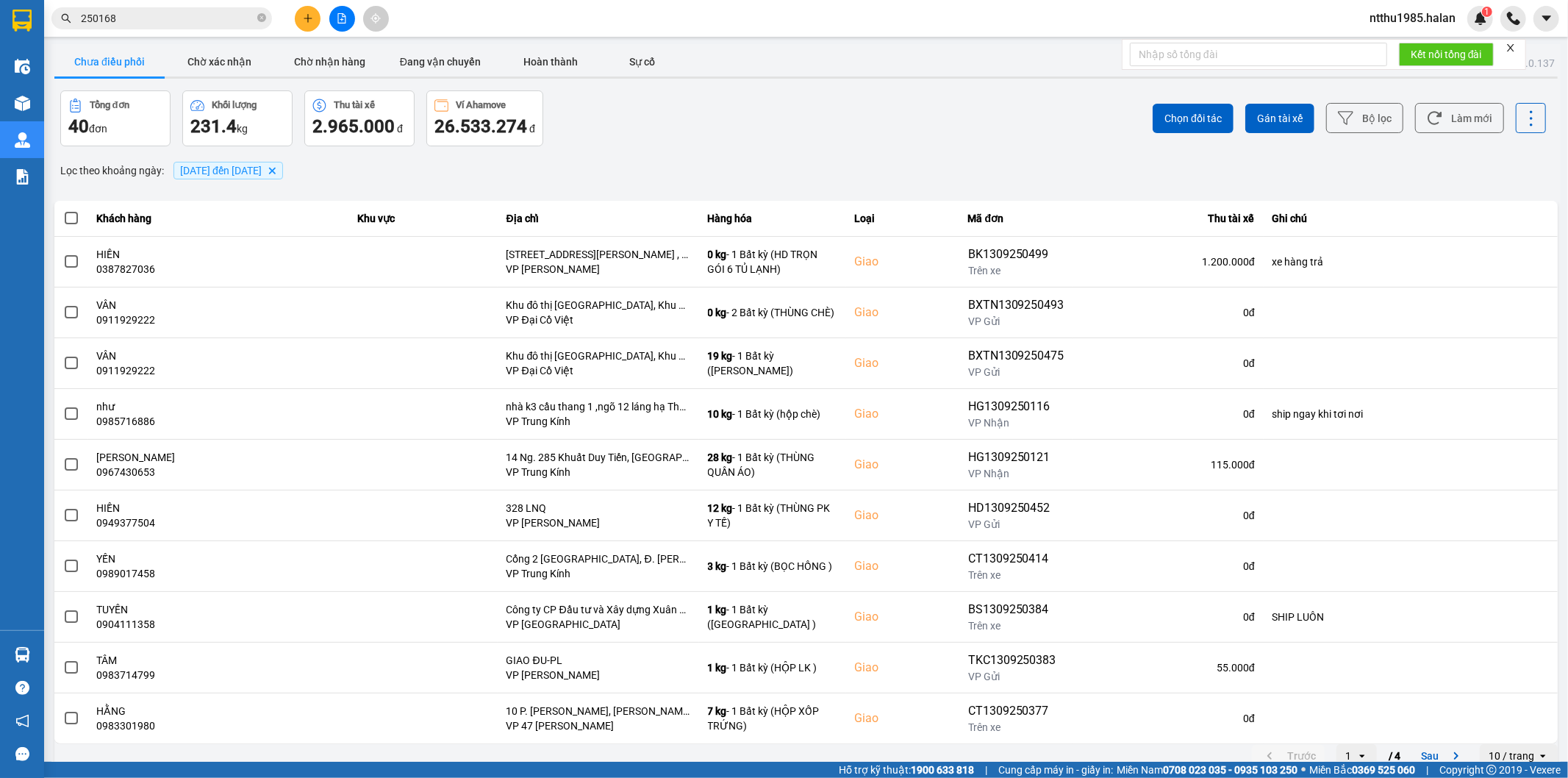
click at [603, 158] on div "Lọc theo khoảng ngày : 10/09/2025 đến 13/09/2025 Delete" at bounding box center [806, 170] width 1503 height 25
click at [1452, 113] on button "Làm mới" at bounding box center [1459, 118] width 89 height 30
click at [604, 150] on div "ver: 0.0.137 Chưa điều phối Chờ xác nhận Chờ nhận hàng Đang vận chuyển Hoàn thà…" at bounding box center [806, 407] width 1510 height 726
click at [1469, 113] on button "Làm mới" at bounding box center [1459, 118] width 89 height 30
click at [598, 140] on div "Tổng đơn 40 đơn Khối lượng 231.4 kg Thu tài xế 2.965.000 đ Ví Ahamove 26.533.27…" at bounding box center [432, 118] width 743 height 56
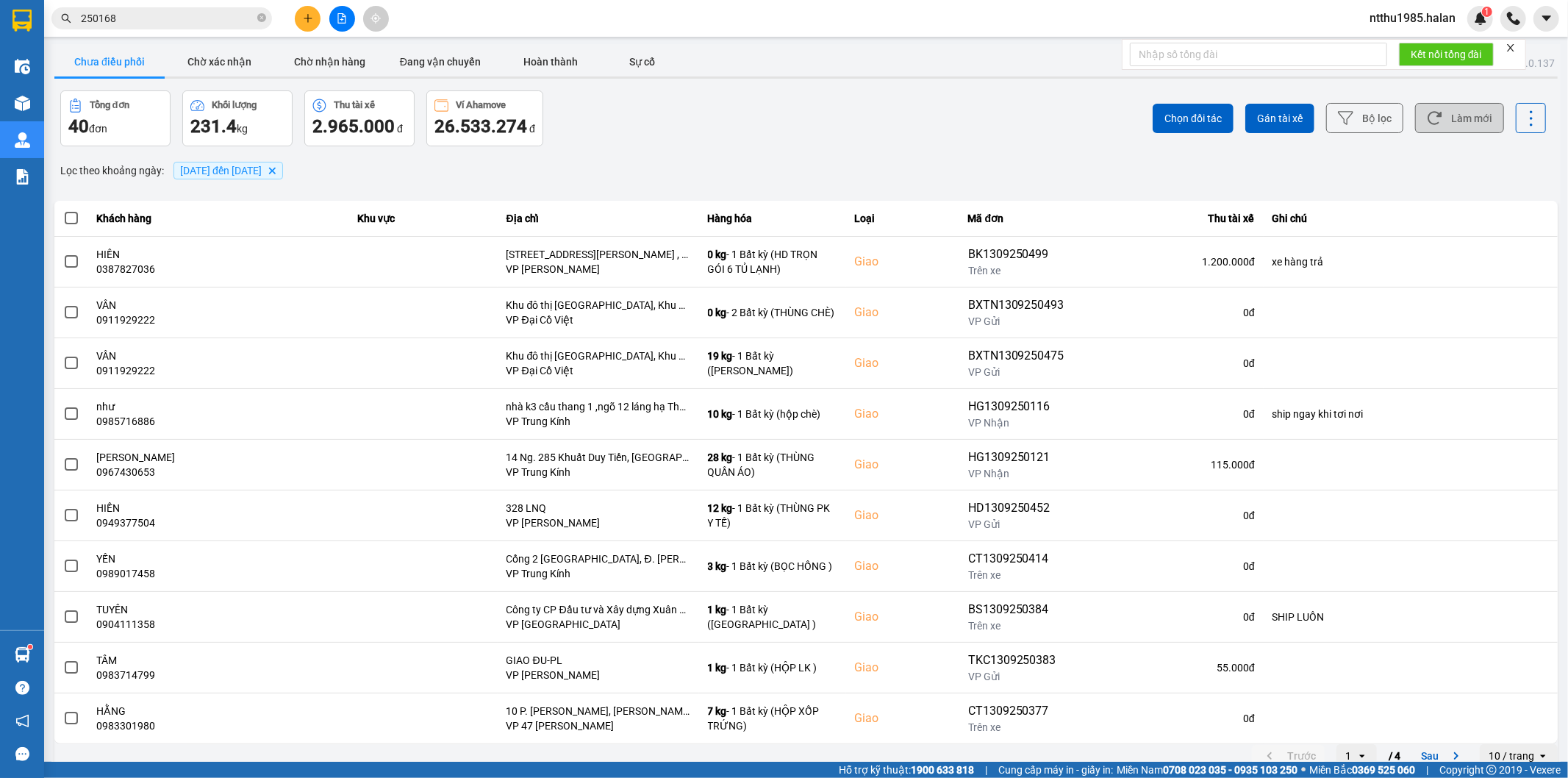
click at [1435, 117] on button "Làm mới" at bounding box center [1459, 118] width 89 height 30
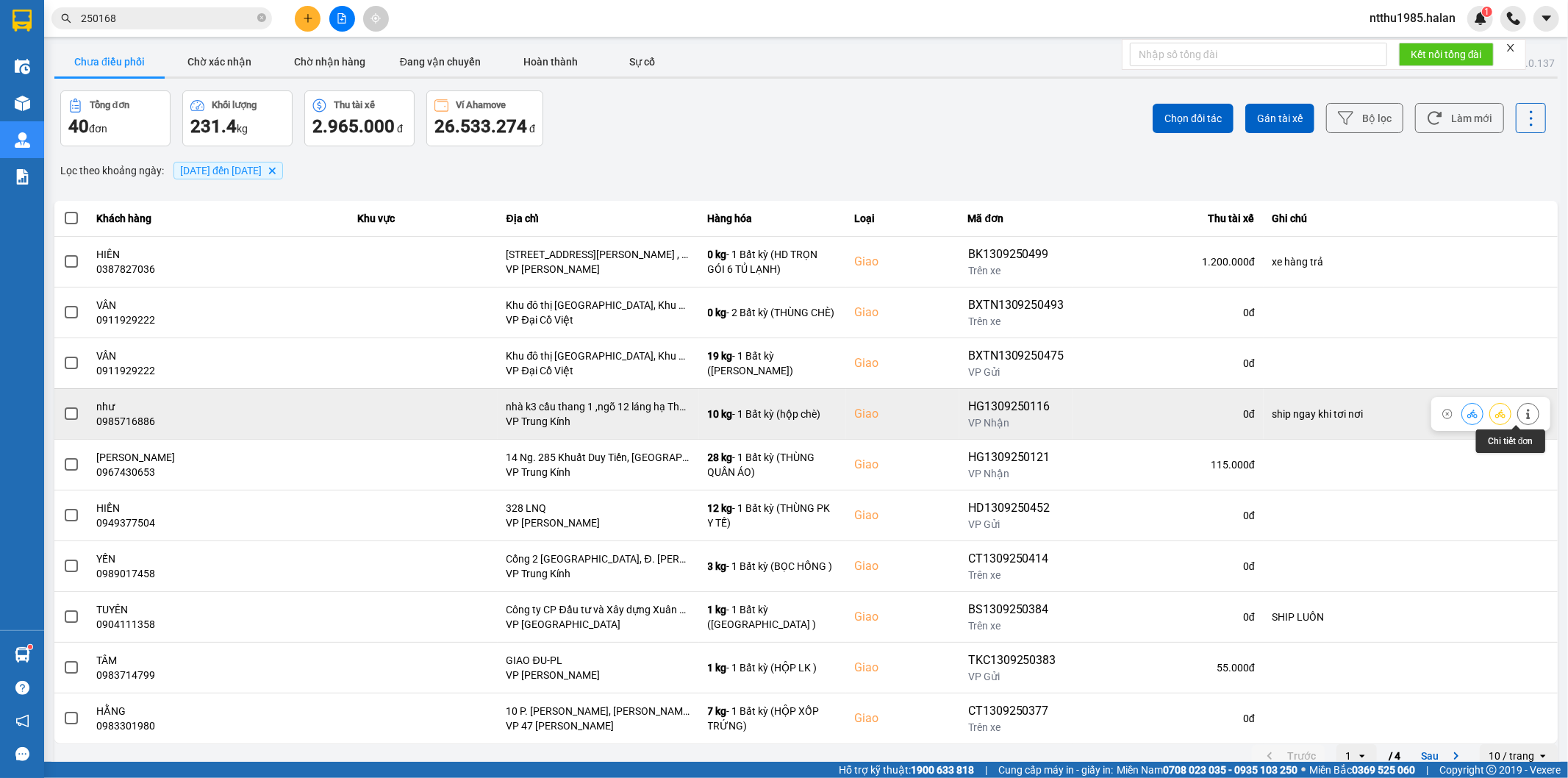
click at [1523, 418] on icon at bounding box center [1528, 414] width 10 height 10
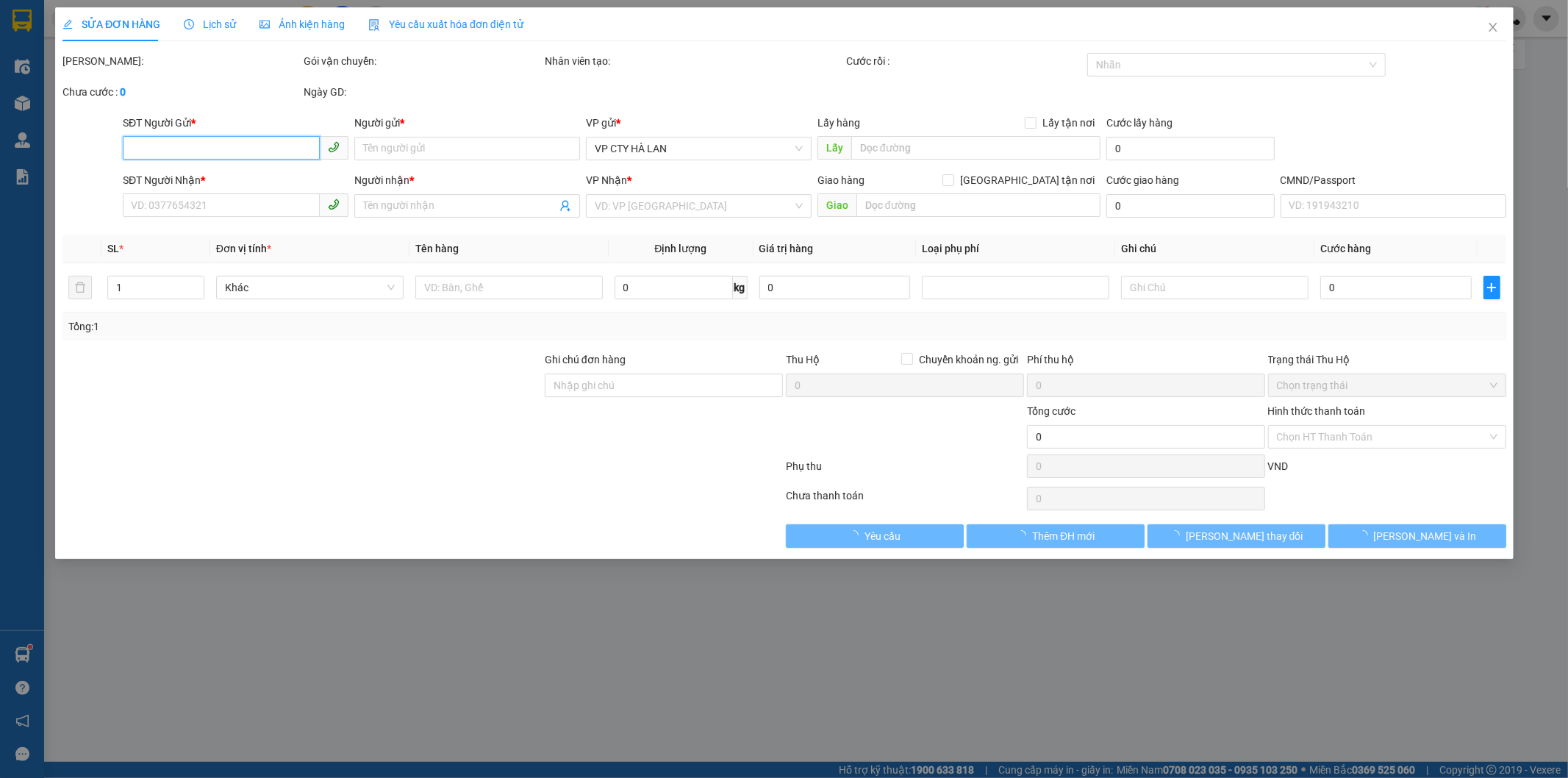
type input "0987521844"
type input "THOA"
type input "0985716886"
type input "như"
checkbox input "true"
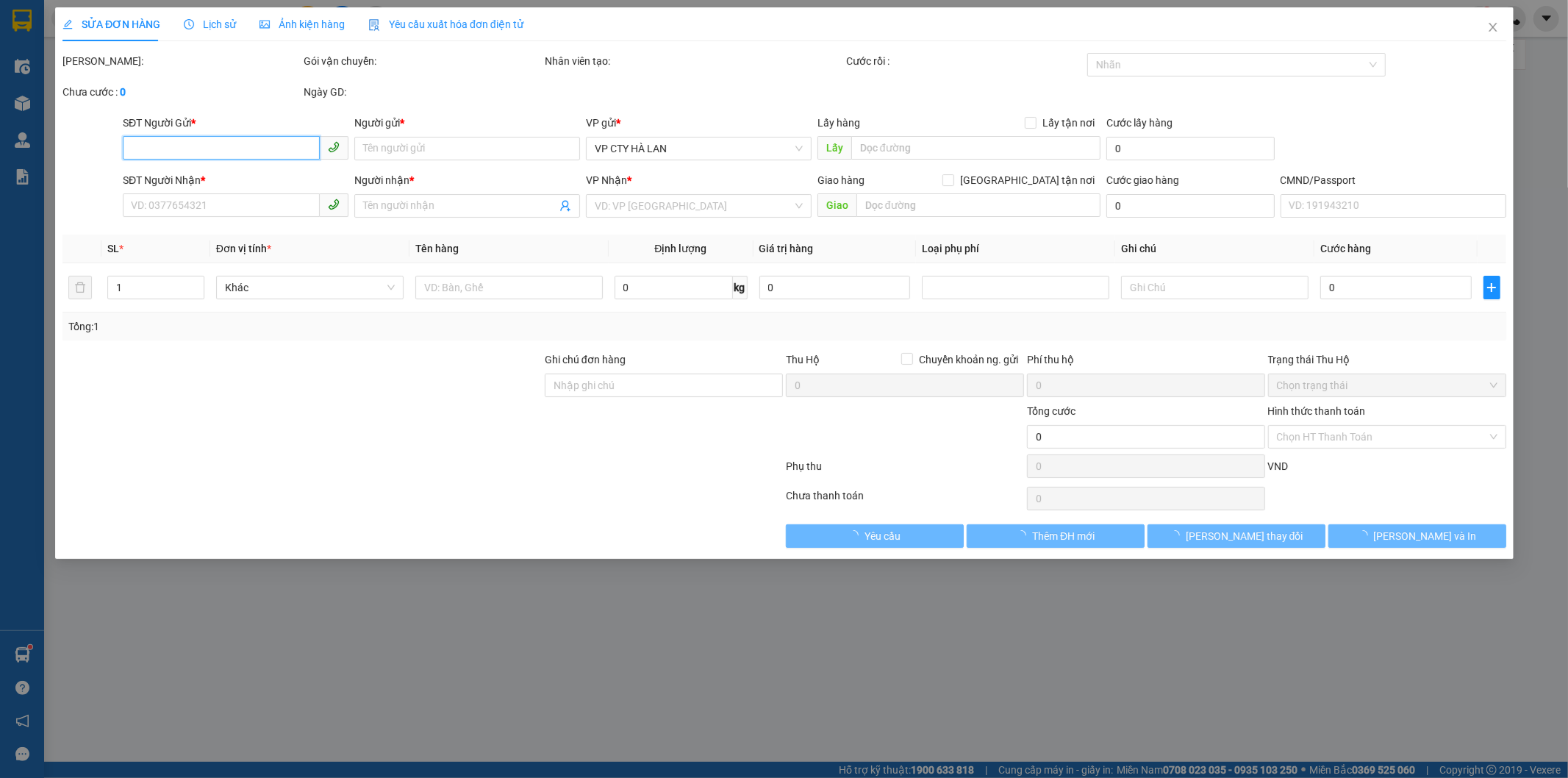
type input "nhà k3 cầu thang 1 ,ngõ 12 láng hạ Thành Công, Ba Đình, Hà Nội, Việt Nam"
type input "ship ngay khi tơi nơi"
type input "80.000"
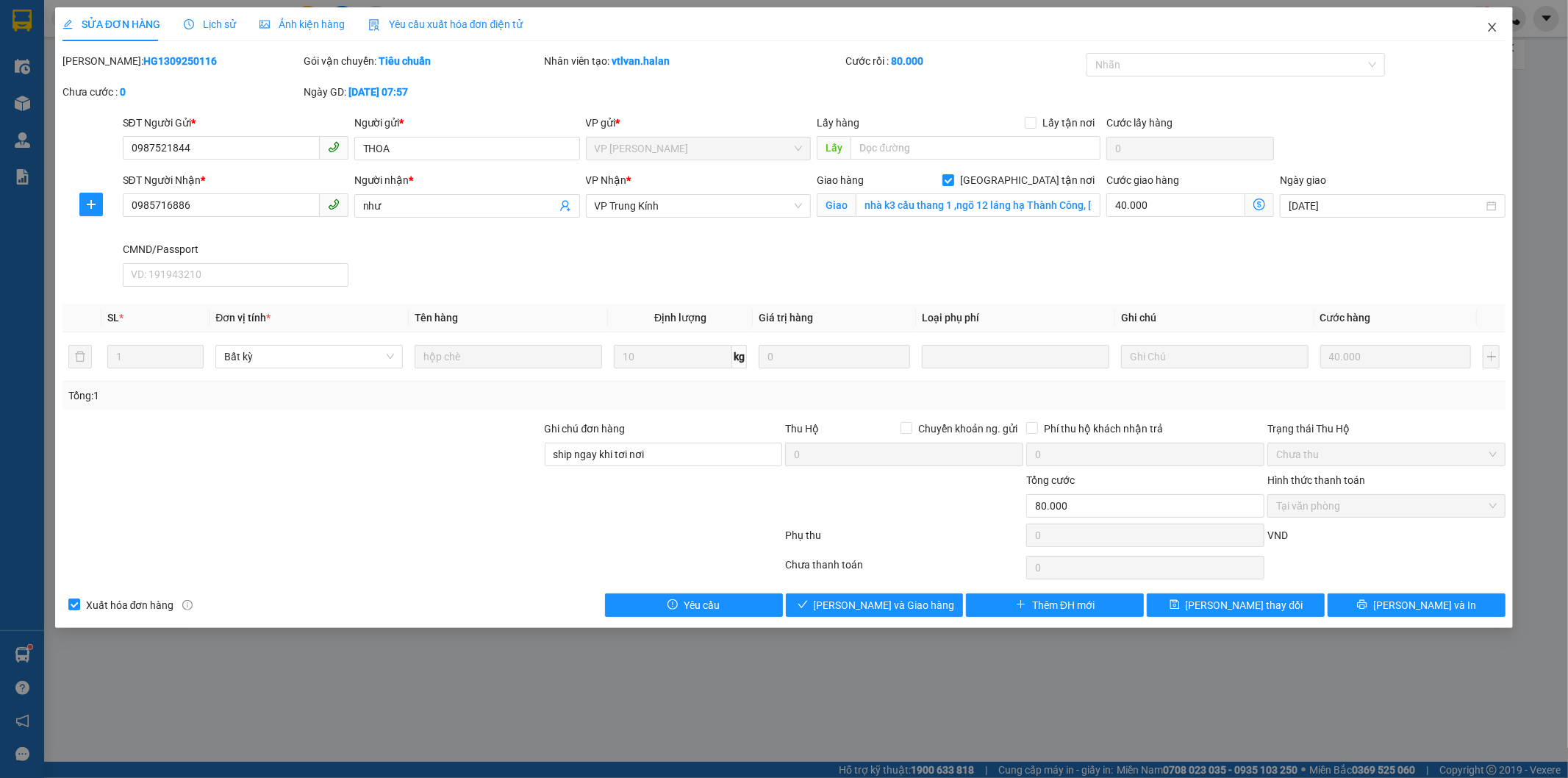
click at [1500, 20] on span "Close" at bounding box center [1493, 28] width 41 height 41
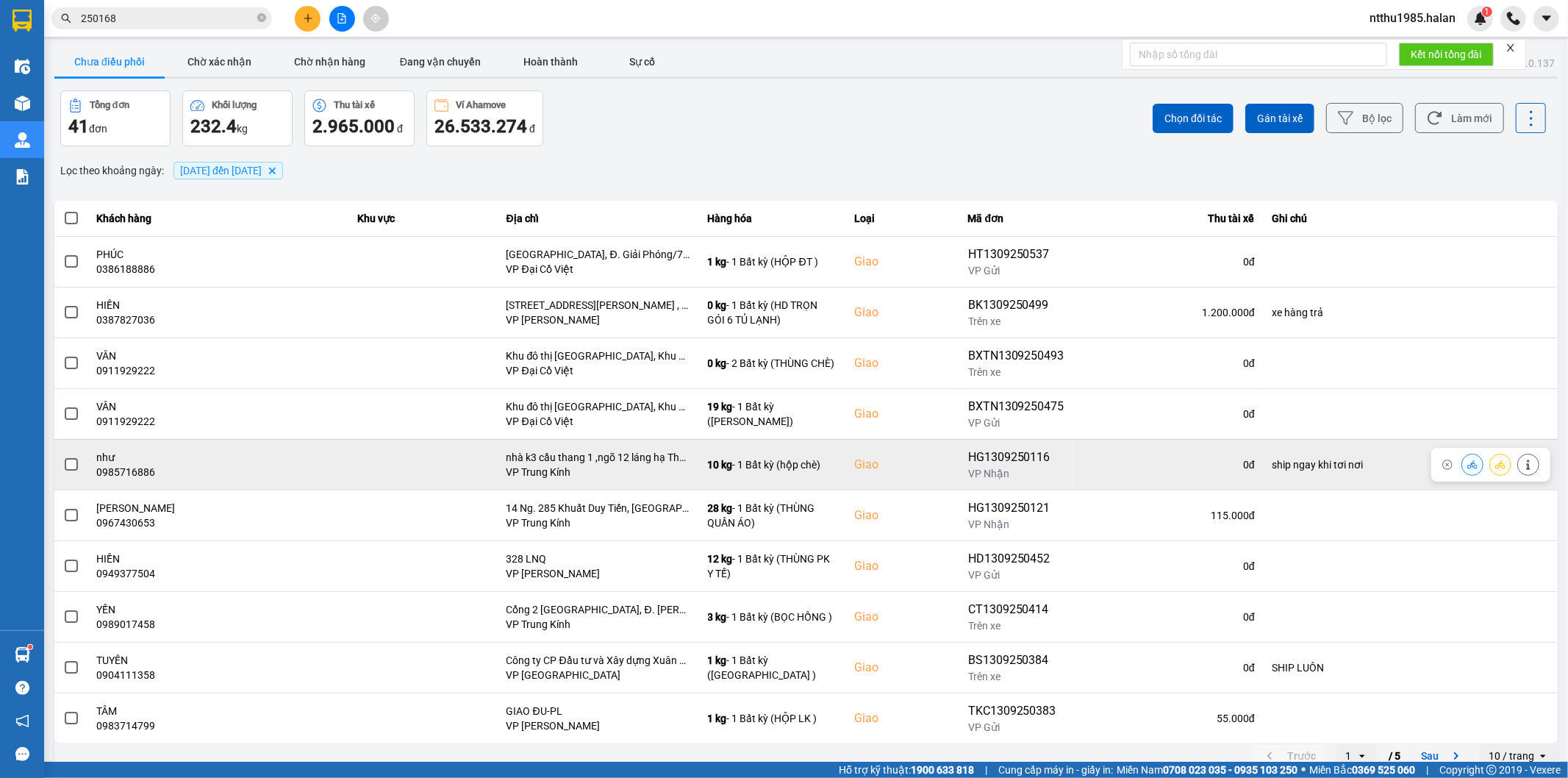
click at [71, 467] on span at bounding box center [71, 465] width 13 height 13
click at [63, 457] on input "checkbox" at bounding box center [63, 457] width 0 height 0
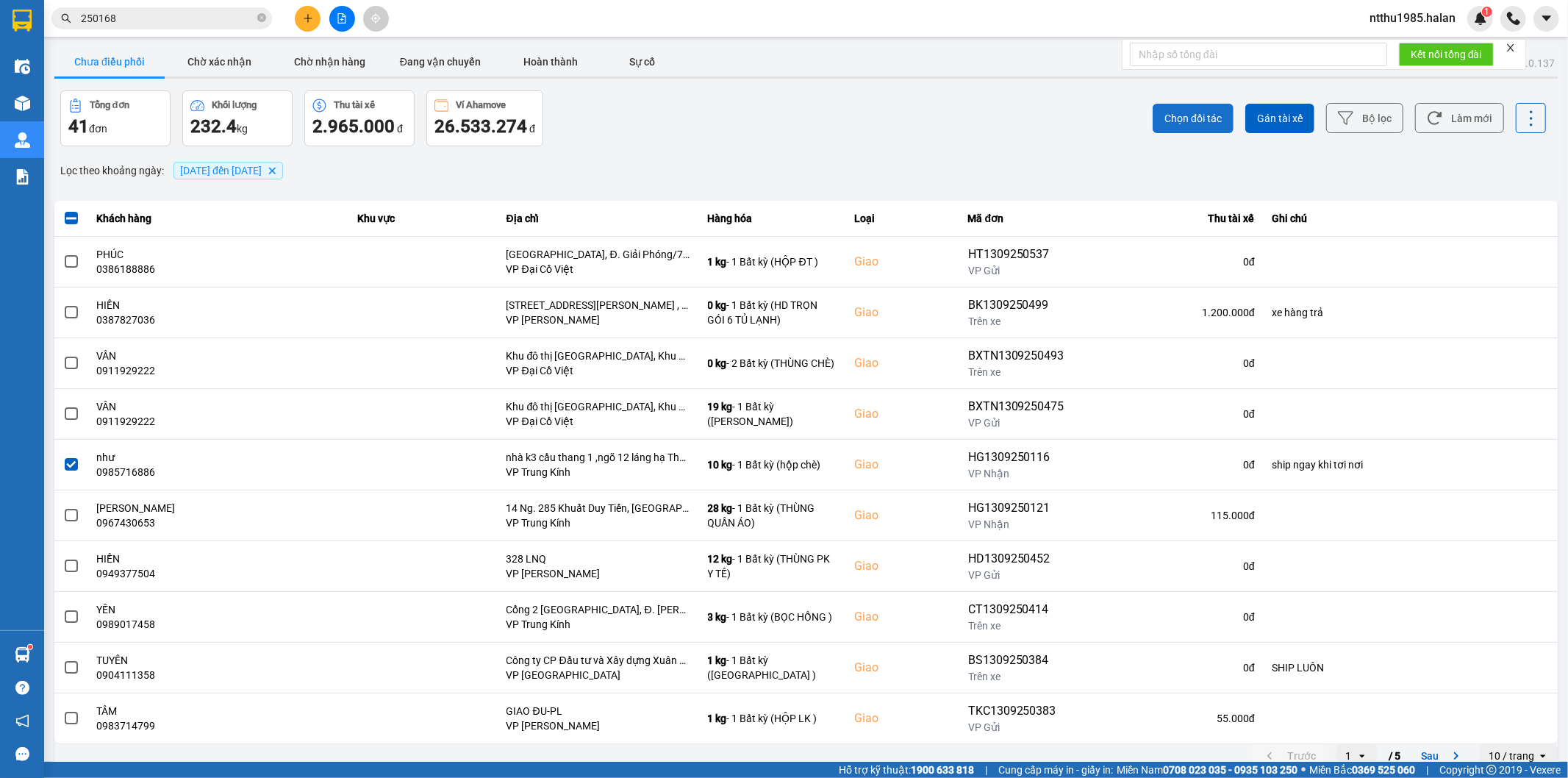
drag, startPoint x: 1163, startPoint y: 114, endPoint x: 1179, endPoint y: 120, distance: 17.1
click at [1165, 114] on span "Chọn đối tác" at bounding box center [1193, 118] width 57 height 15
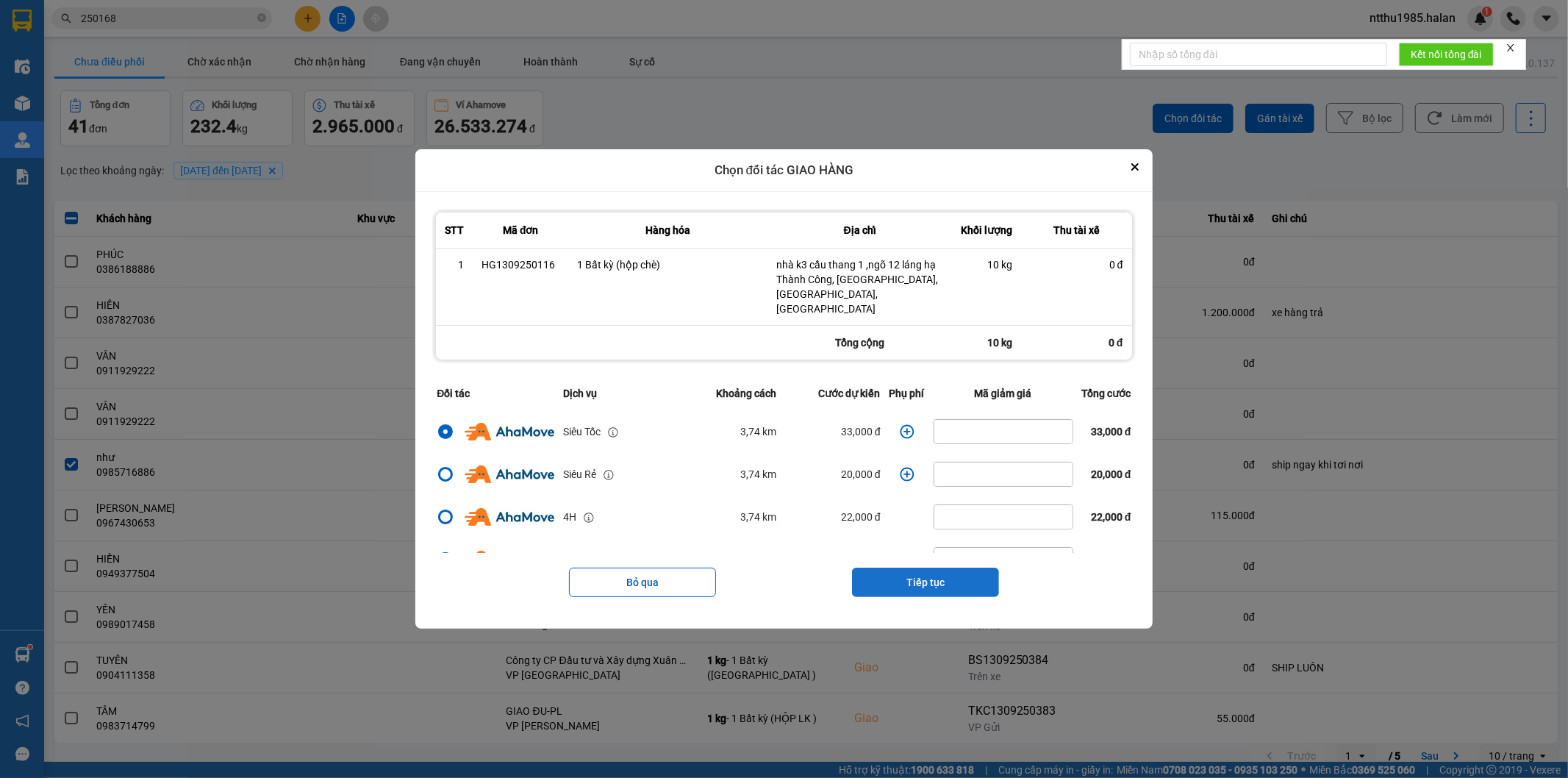
click at [927, 575] on button "Tiếp tục" at bounding box center [925, 582] width 147 height 29
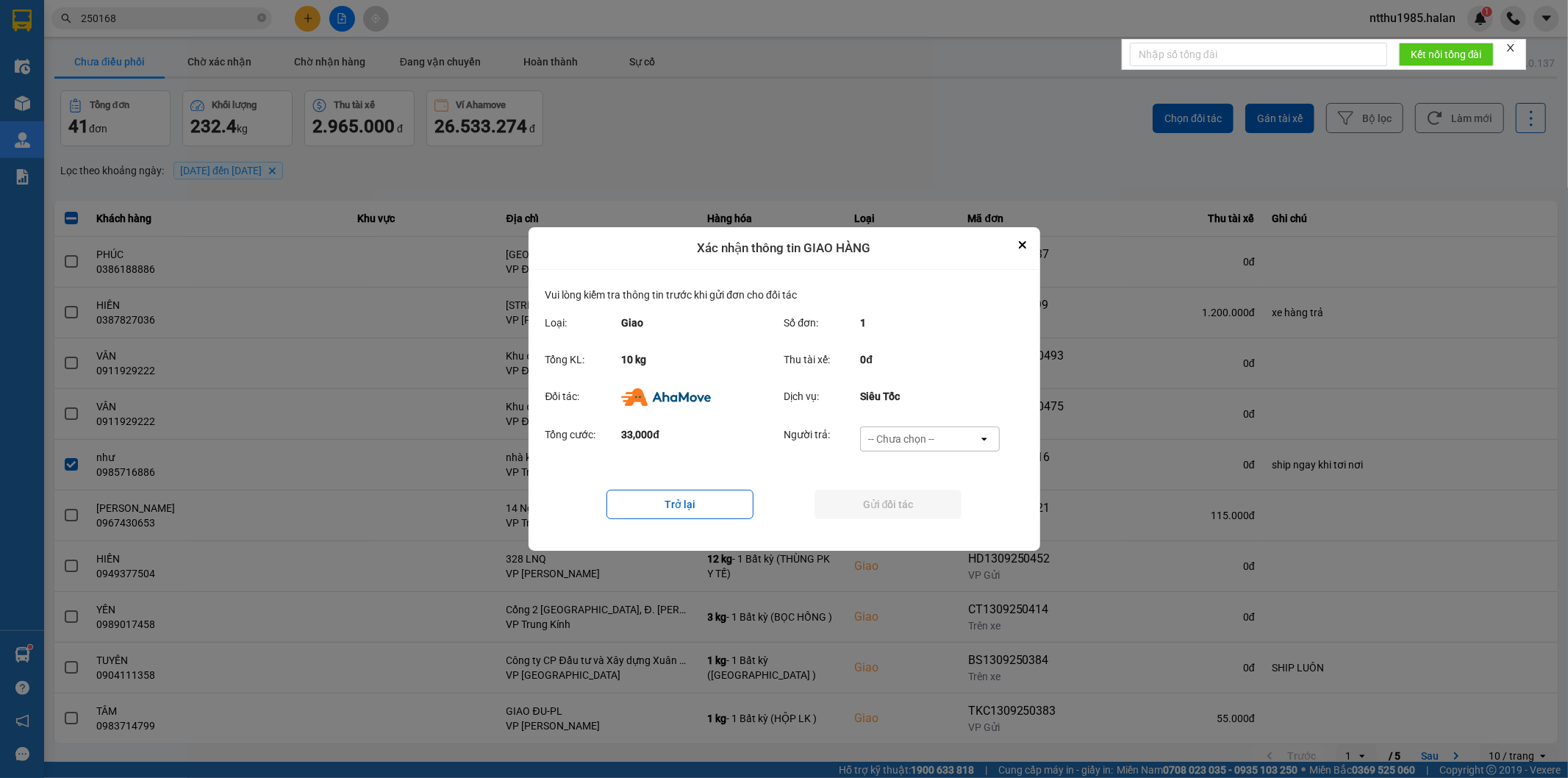
click at [918, 436] on div "-- Chưa chọn --" at bounding box center [901, 439] width 67 height 15
drag, startPoint x: 919, startPoint y: 525, endPoint x: 909, endPoint y: 502, distance: 25.1
click at [920, 525] on span "Ví Ahamove" at bounding box center [901, 524] width 59 height 15
click at [906, 497] on button "Gửi đối tác" at bounding box center [888, 504] width 147 height 29
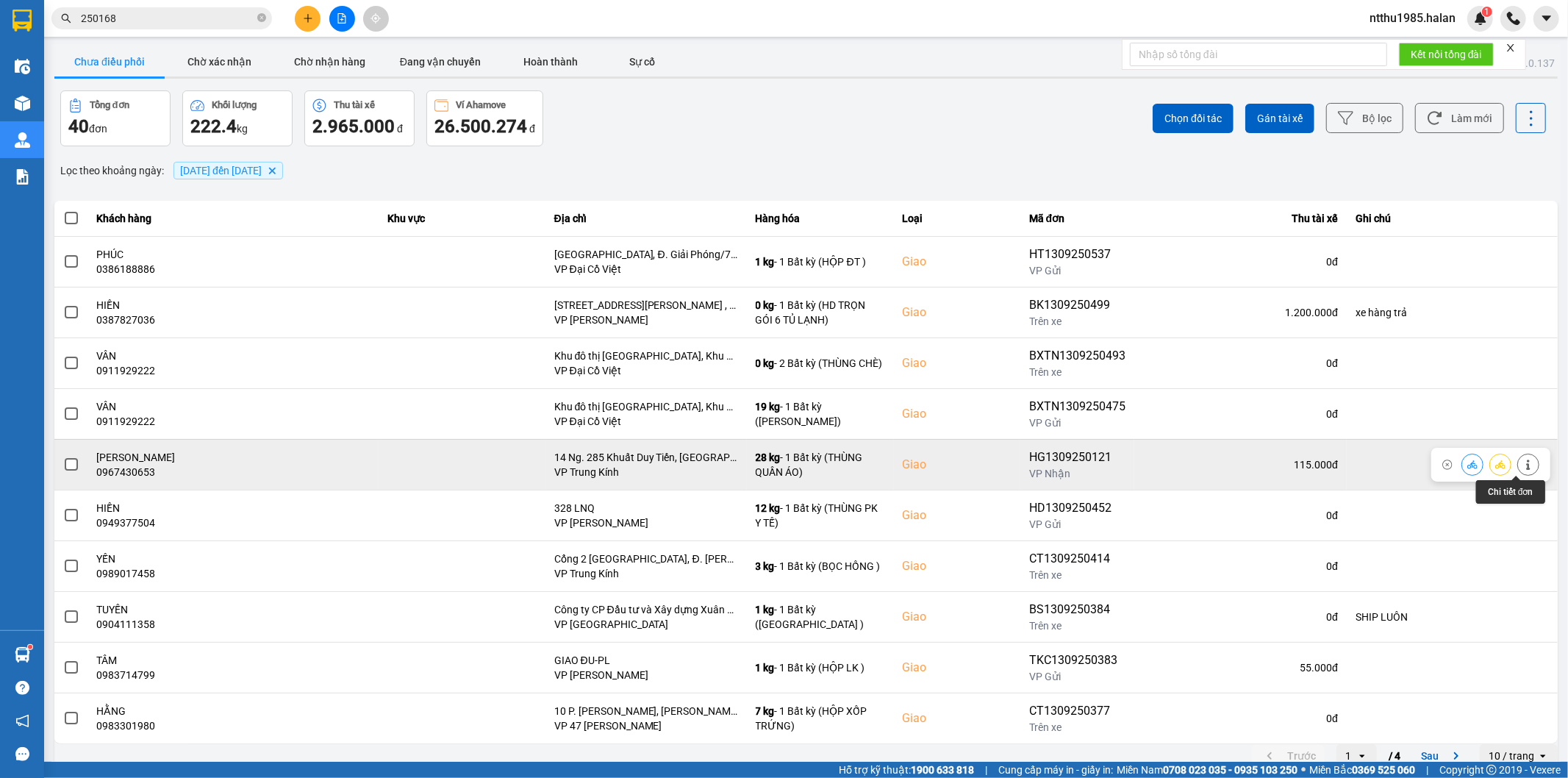
click at [1523, 464] on icon at bounding box center [1528, 465] width 10 height 10
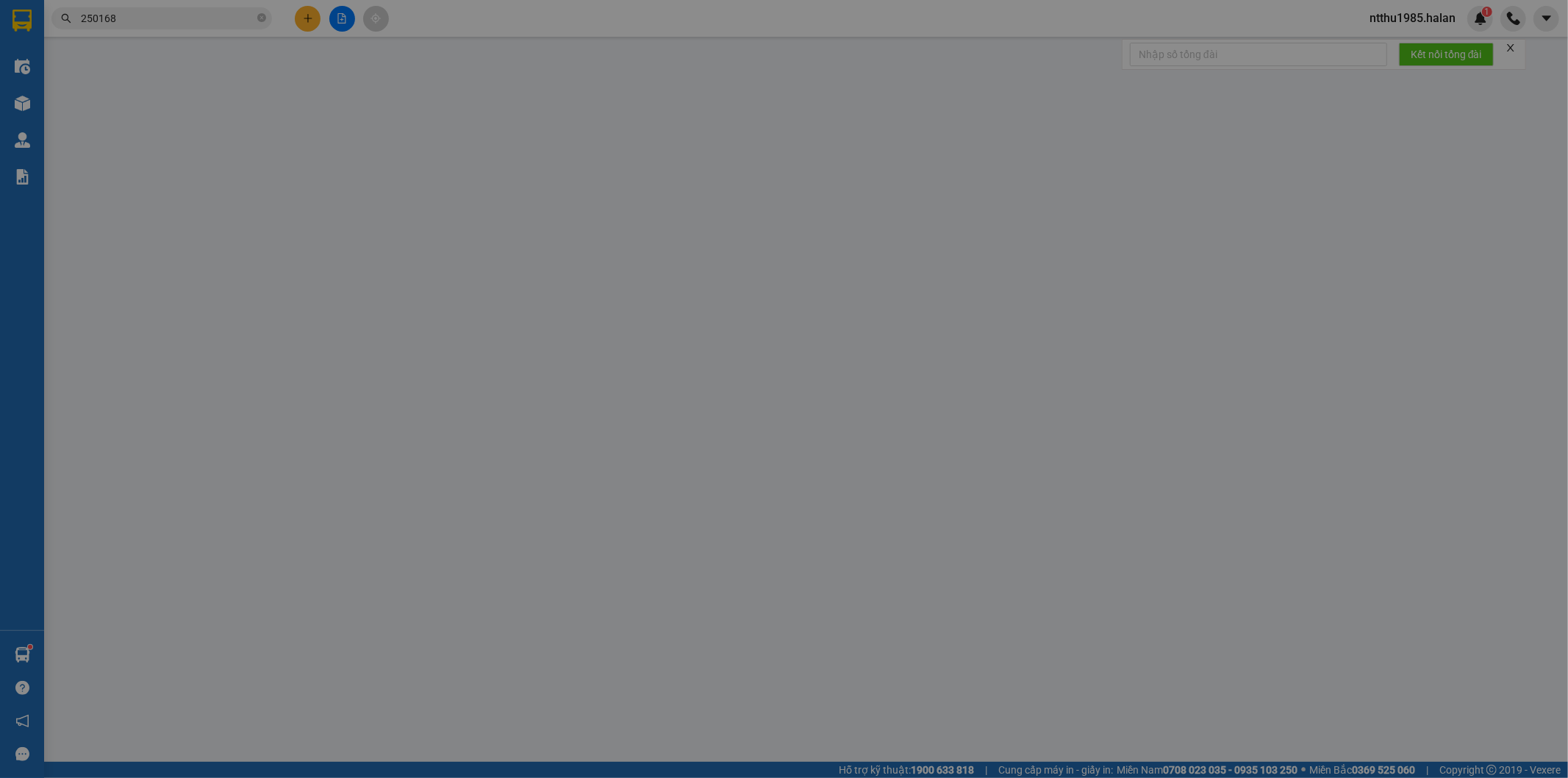
type input "0344288191"
type input "CẢNH"
type input "0967430653"
type input "nguyễn hà"
checkbox input "true"
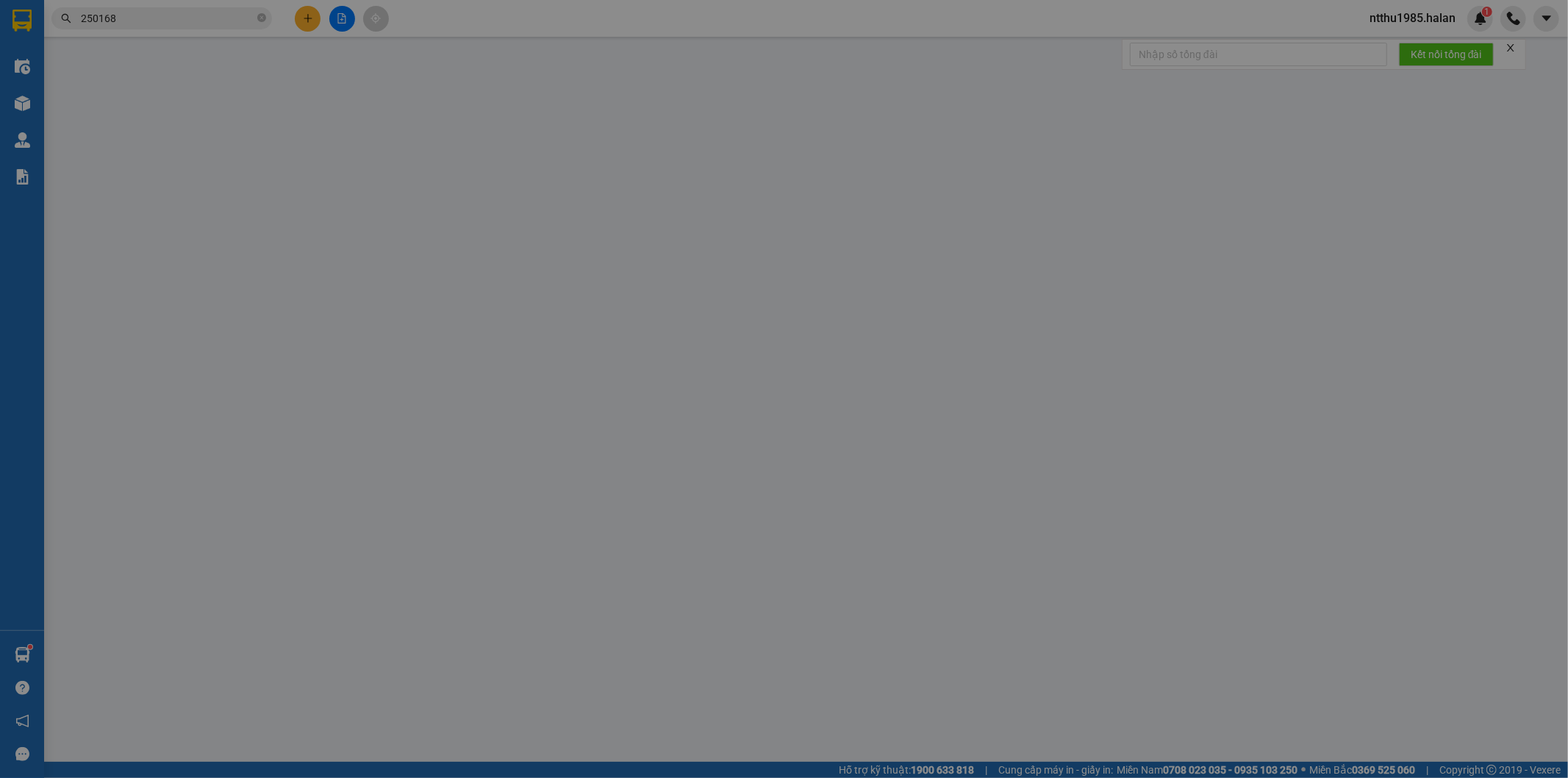
type input "14 Ng. 285 Khuất Duy Tiến, Trung Hoà, Cầu Giấy, Hà Nội, Việt Nam"
type input "115.000"
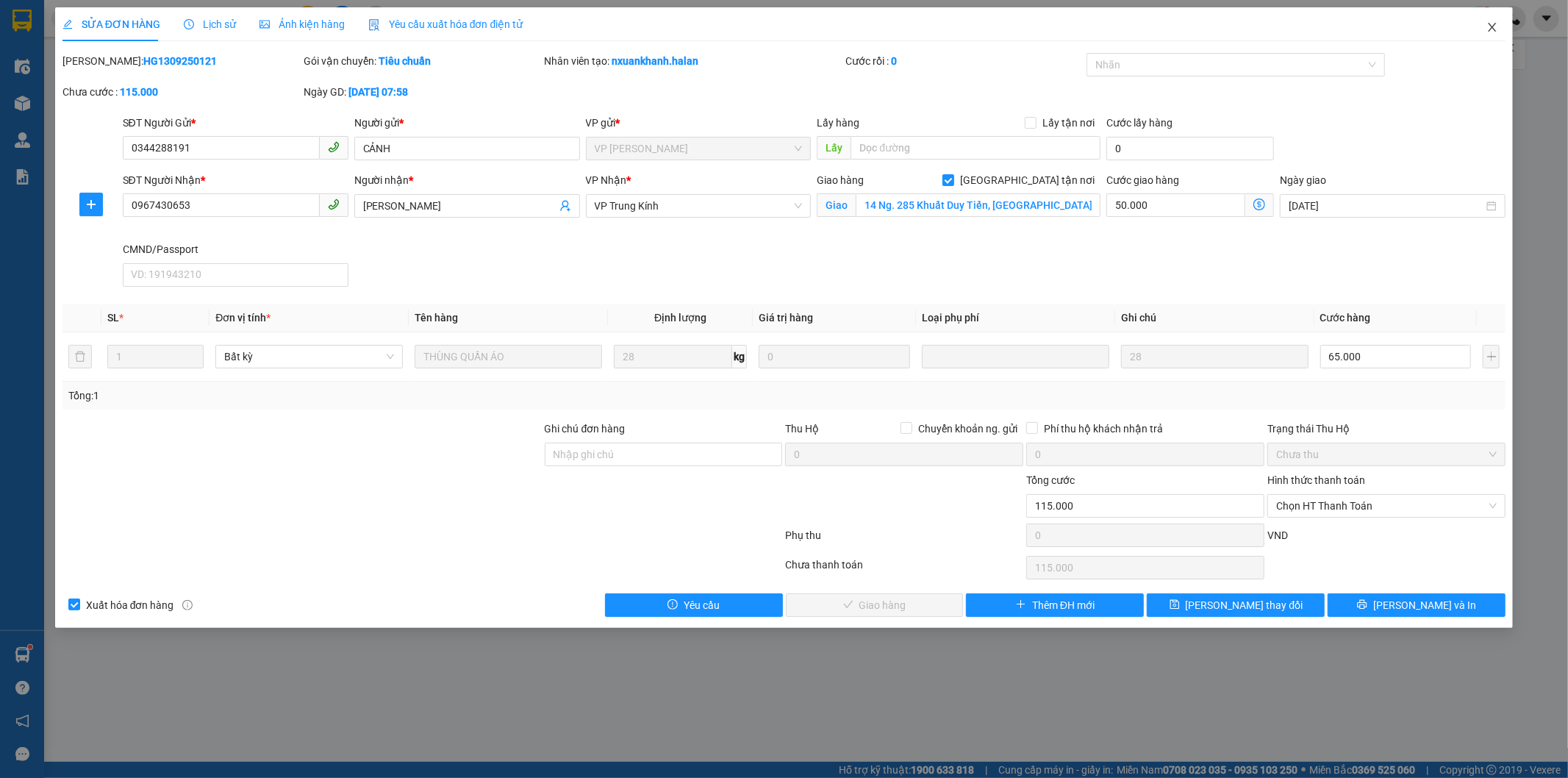
click at [1496, 25] on icon "close" at bounding box center [1493, 26] width 8 height 8
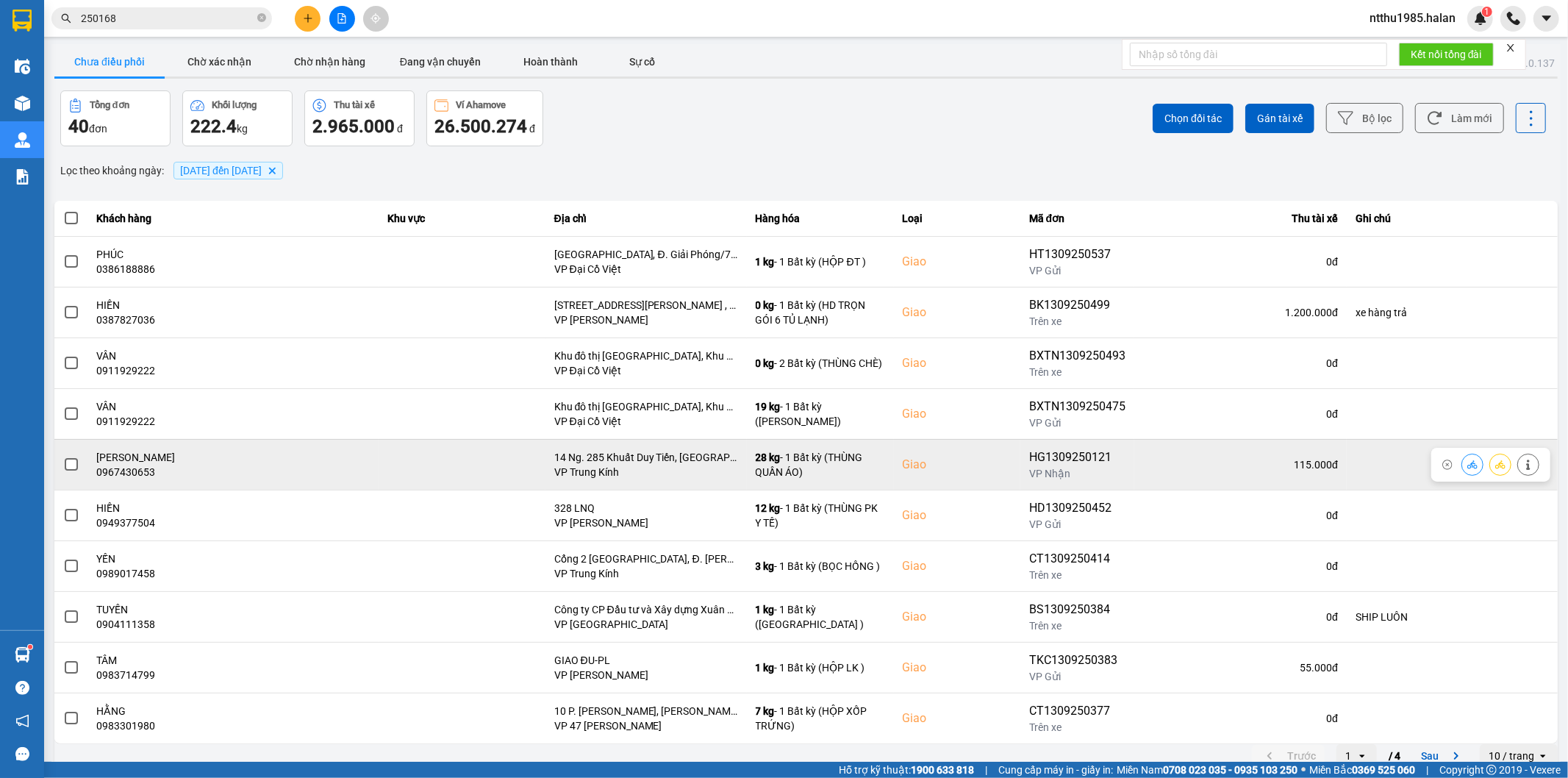
click at [67, 461] on span at bounding box center [71, 465] width 13 height 13
click at [63, 457] on input "checkbox" at bounding box center [63, 457] width 0 height 0
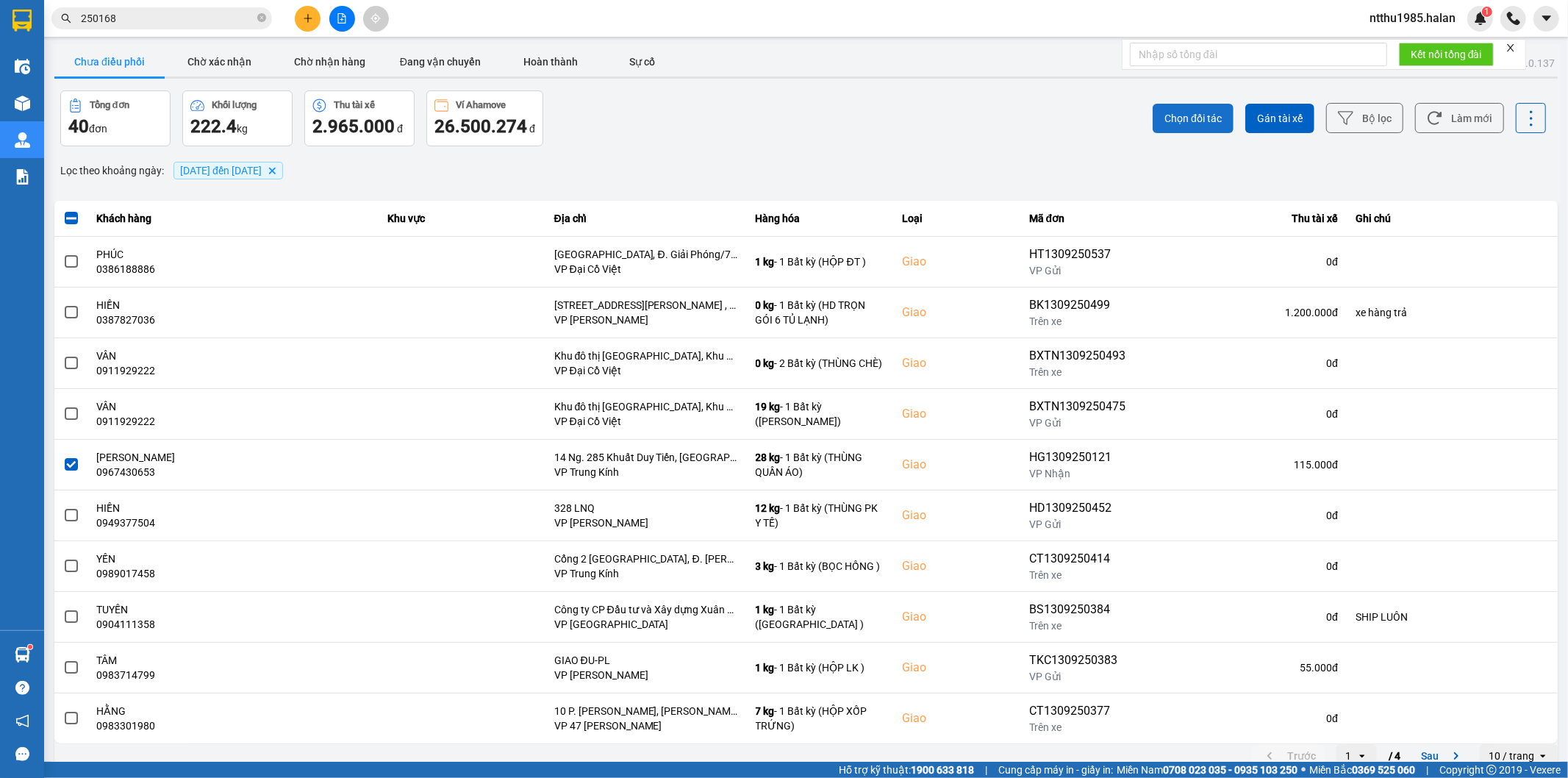
click at [1178, 117] on span "Chọn đối tác" at bounding box center [1193, 118] width 57 height 15
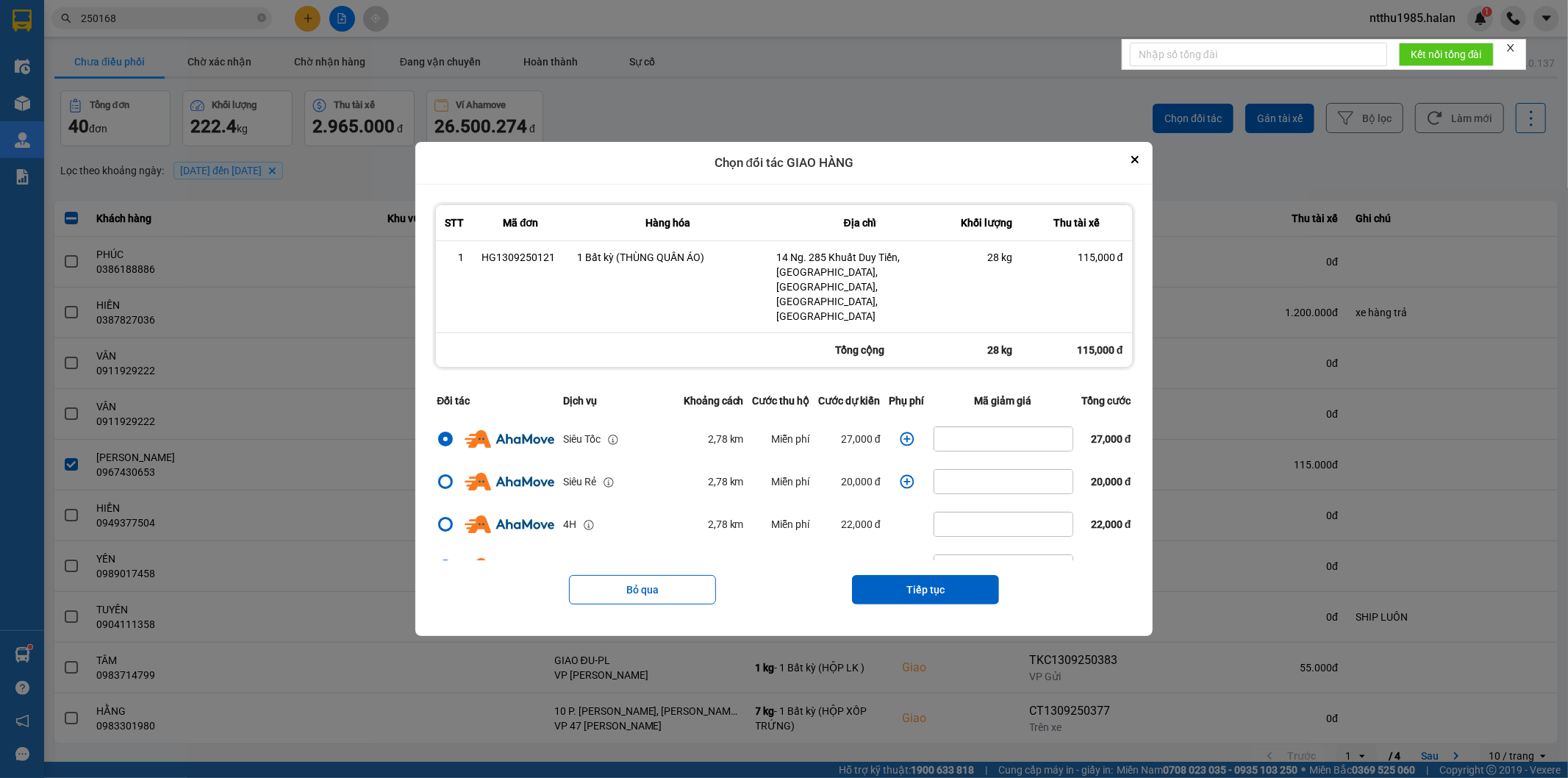
click at [900, 432] on icon "dialog" at bounding box center [906, 438] width 14 height 14
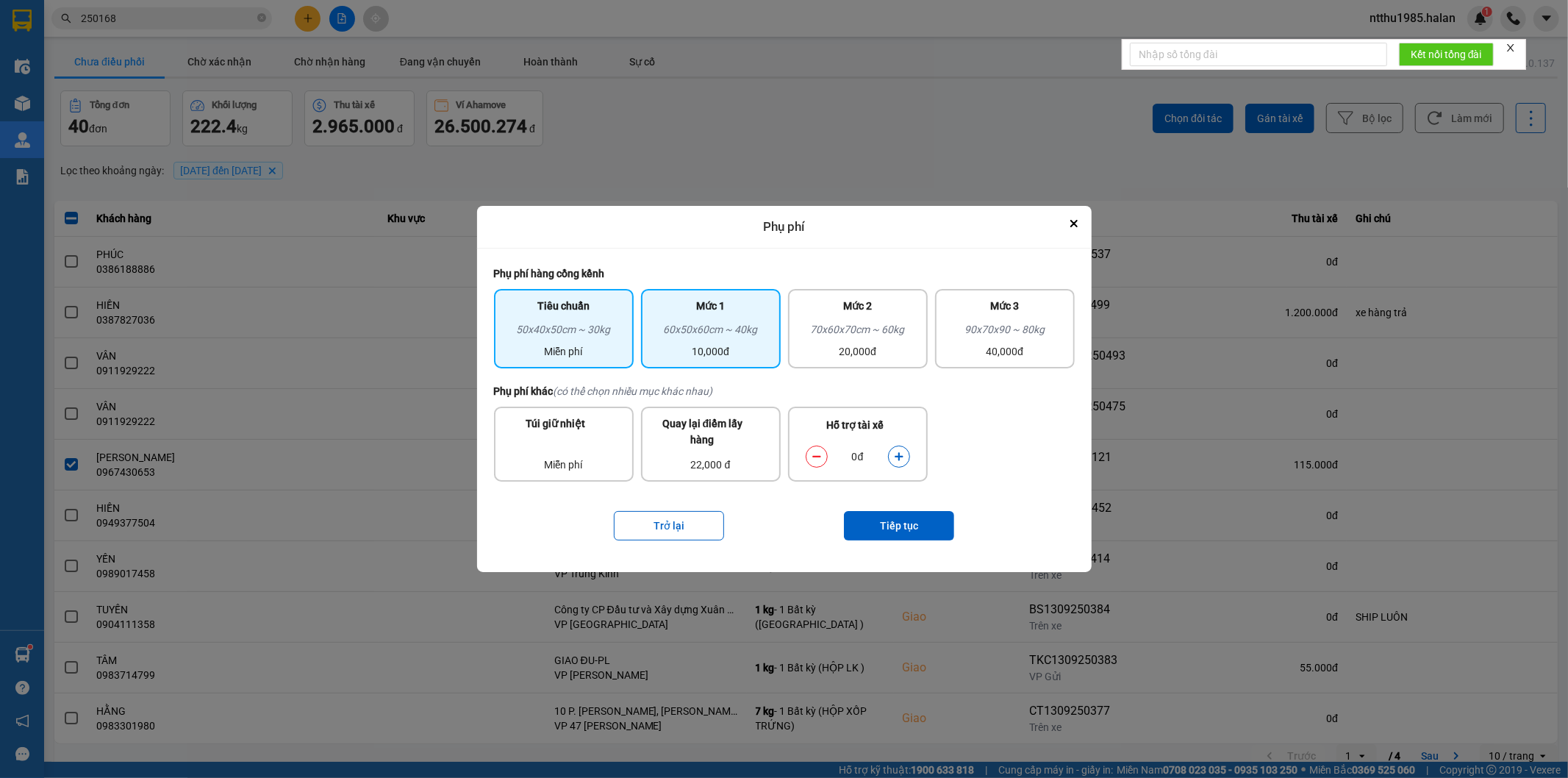
drag, startPoint x: 705, startPoint y: 313, endPoint x: 810, endPoint y: 397, distance: 134.5
click at [705, 313] on div "Mức 1" at bounding box center [711, 309] width 122 height 23
click at [899, 453] on icon "dialog" at bounding box center [899, 456] width 8 height 8
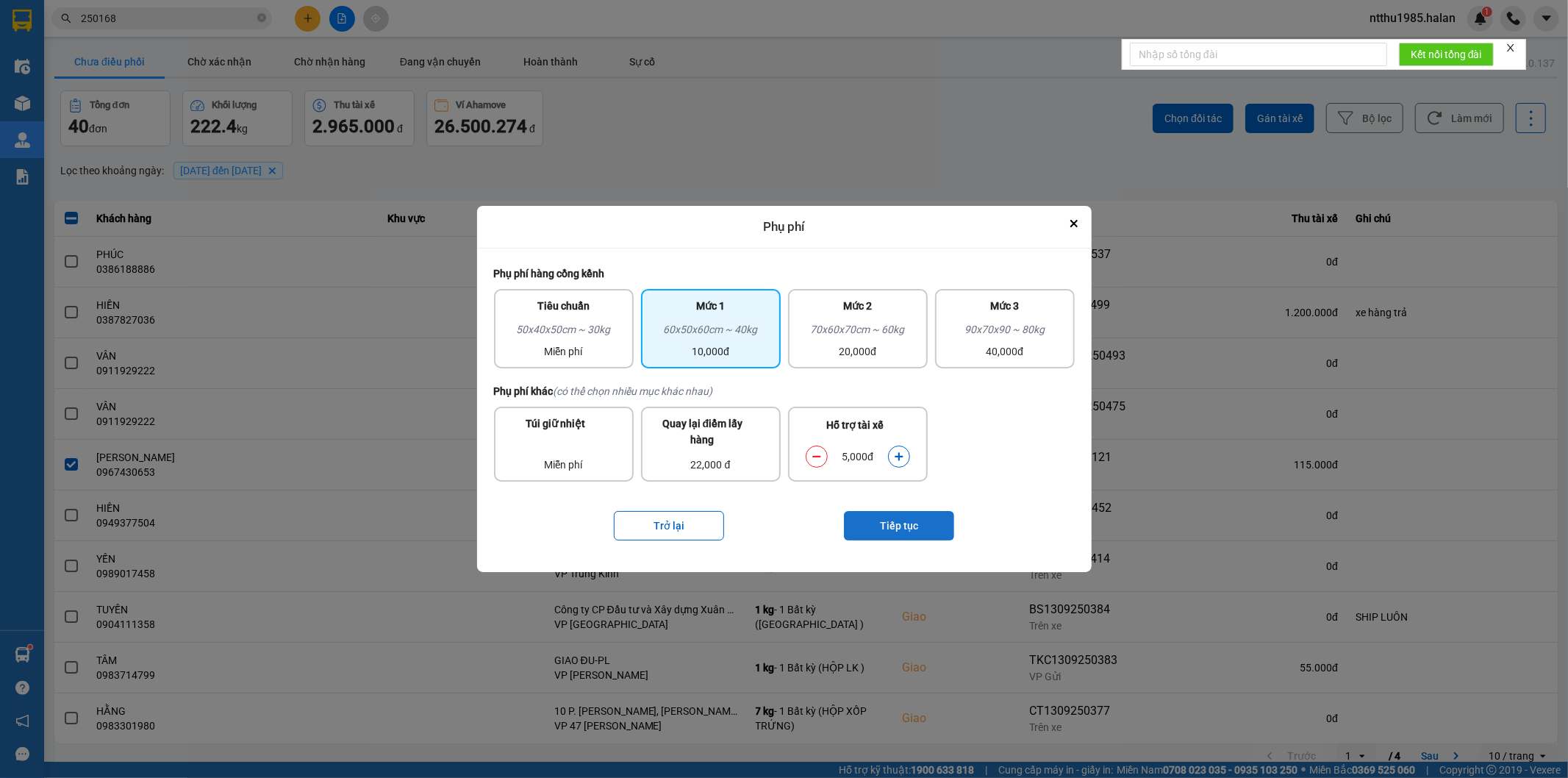
click at [888, 519] on button "Tiếp tục" at bounding box center [899, 526] width 111 height 29
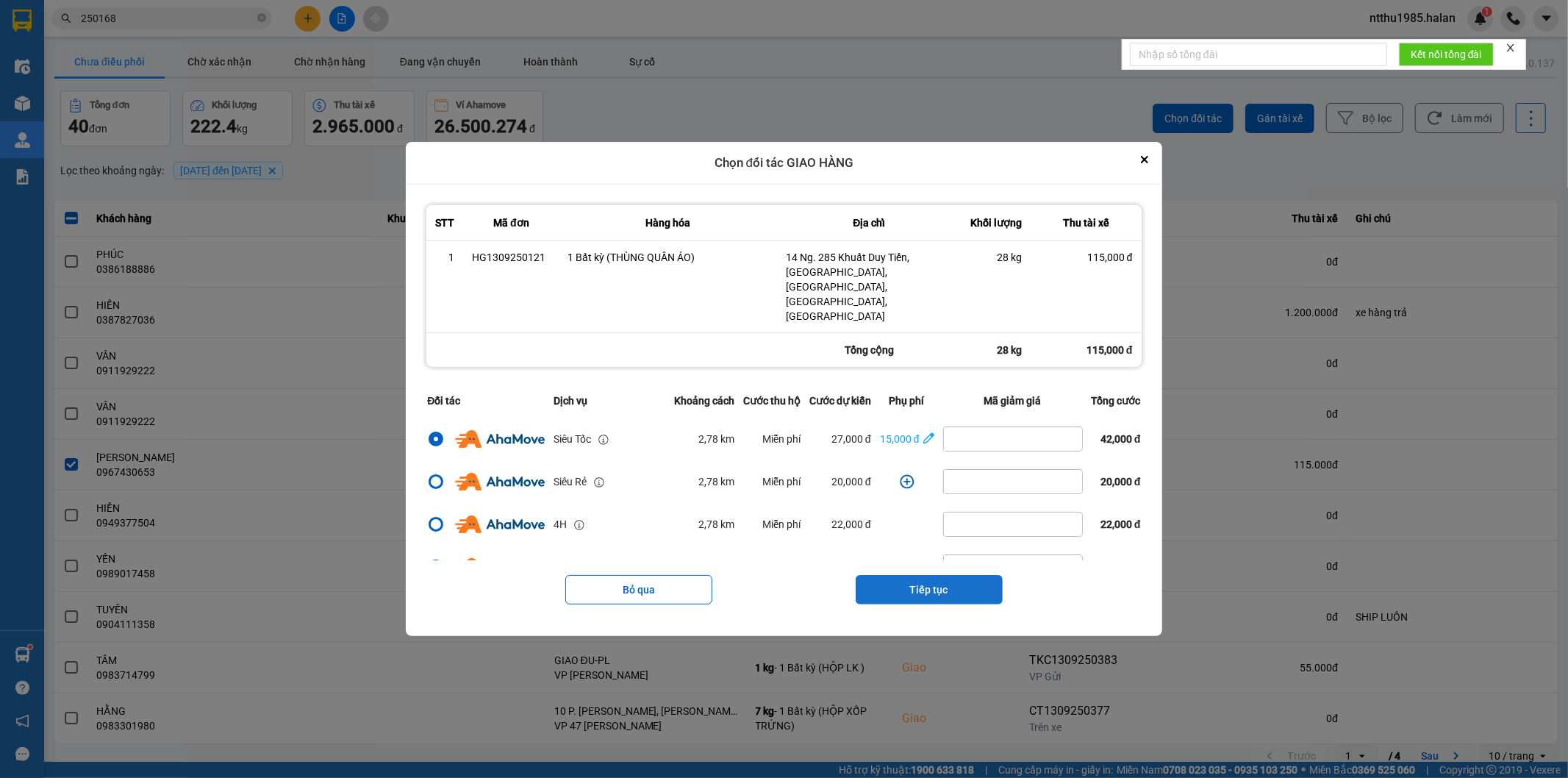
click at [912, 575] on button "Tiếp tục" at bounding box center [929, 589] width 147 height 29
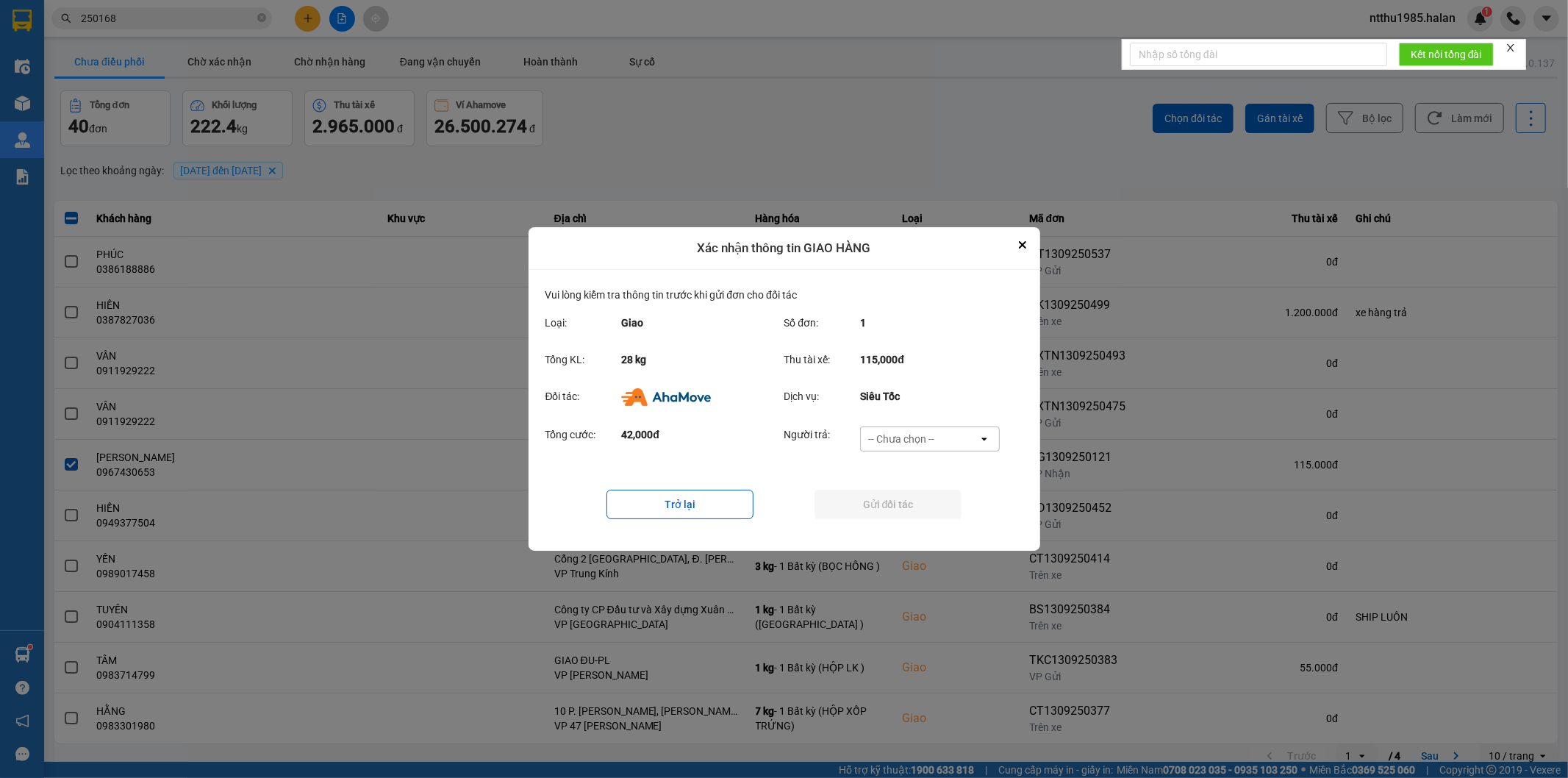
click at [900, 439] on div "-- Chưa chọn --" at bounding box center [901, 439] width 67 height 15
drag, startPoint x: 908, startPoint y: 526, endPoint x: 906, endPoint y: 519, distance: 7.3
click at [908, 526] on span "Ví Ahamove" at bounding box center [901, 524] width 59 height 15
click at [900, 511] on button "Gửi đối tác" at bounding box center [888, 504] width 147 height 29
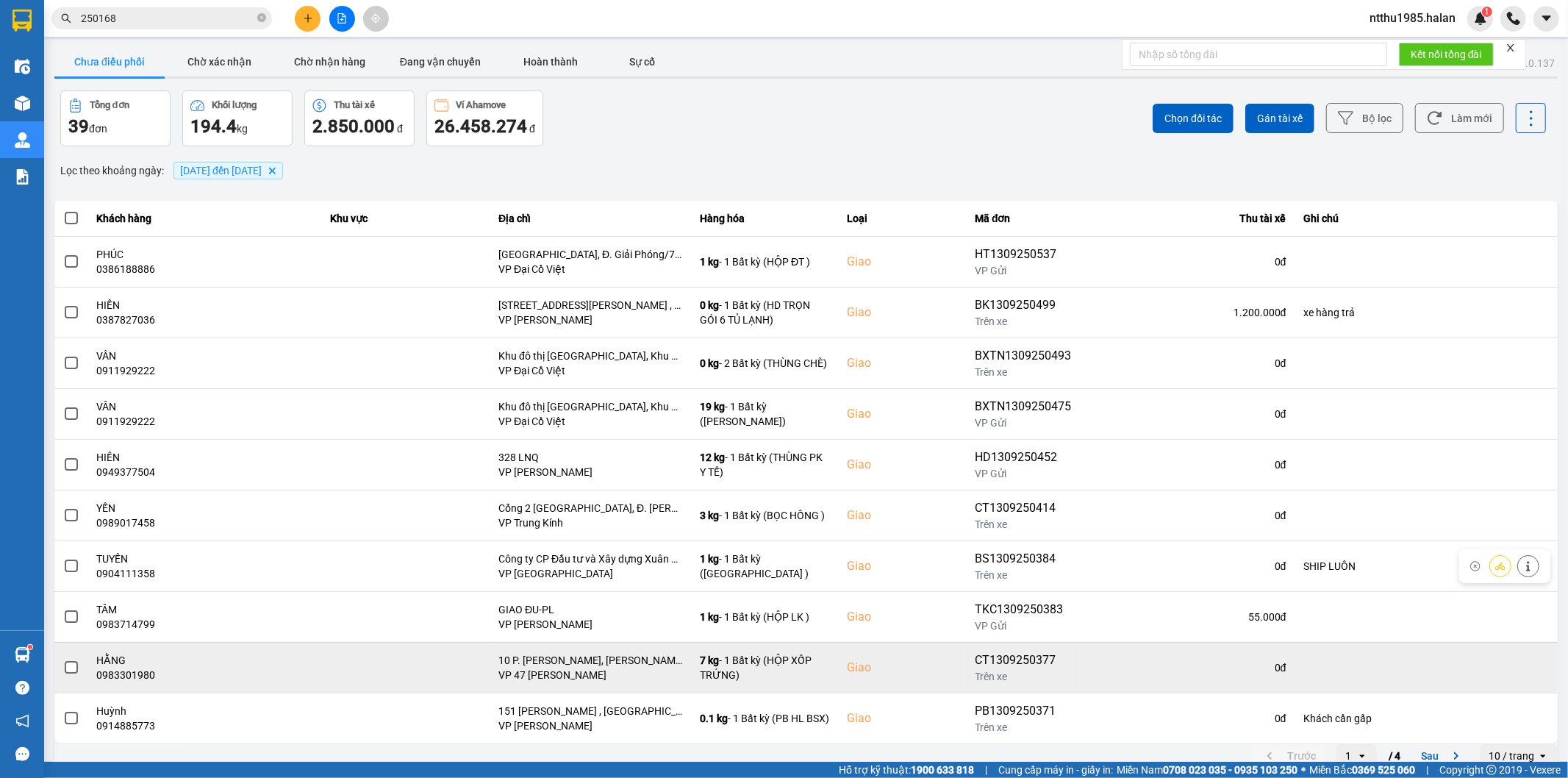
scroll to position [16, 0]
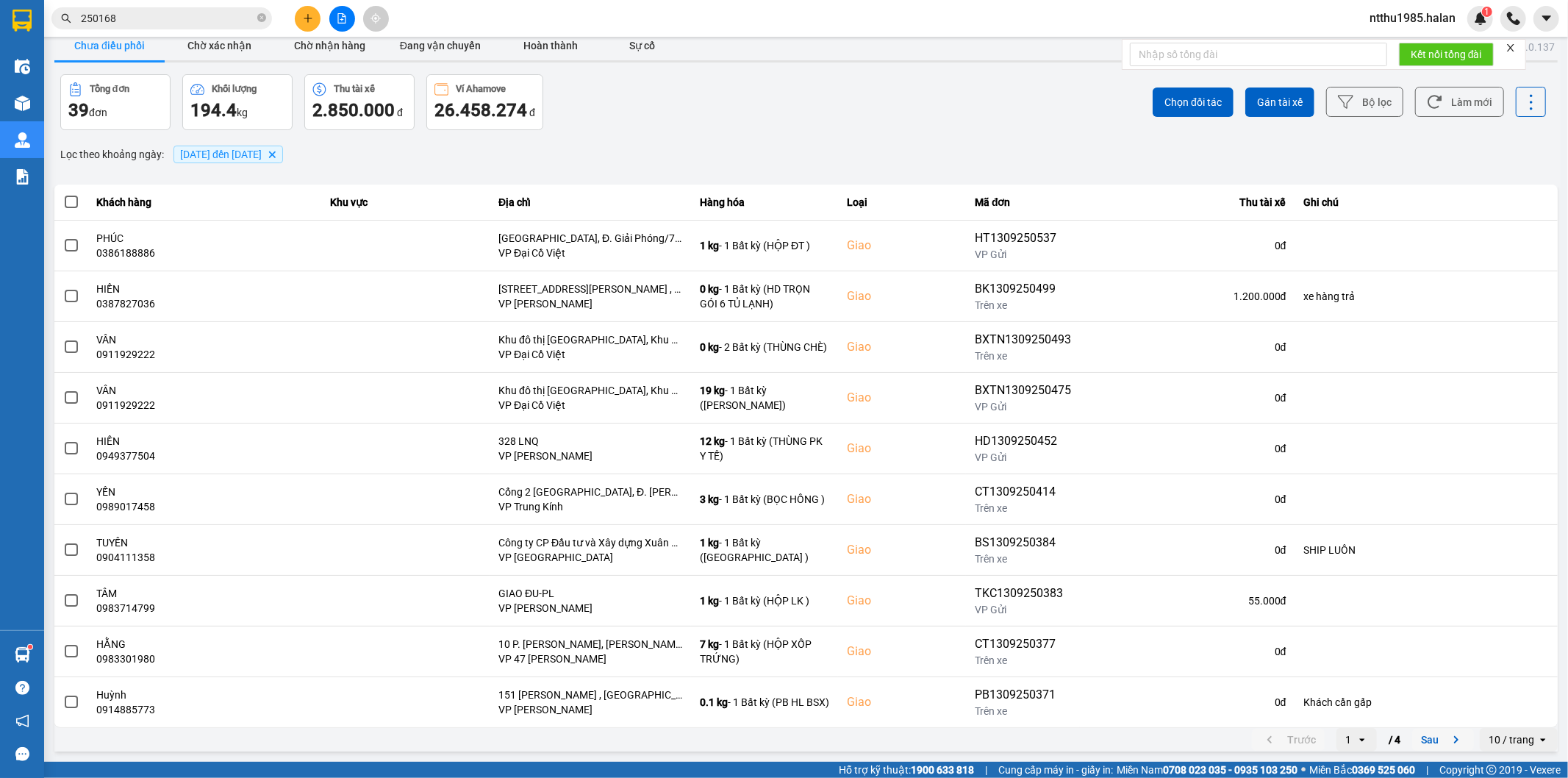
click at [1421, 742] on button "Sau" at bounding box center [1443, 740] width 62 height 23
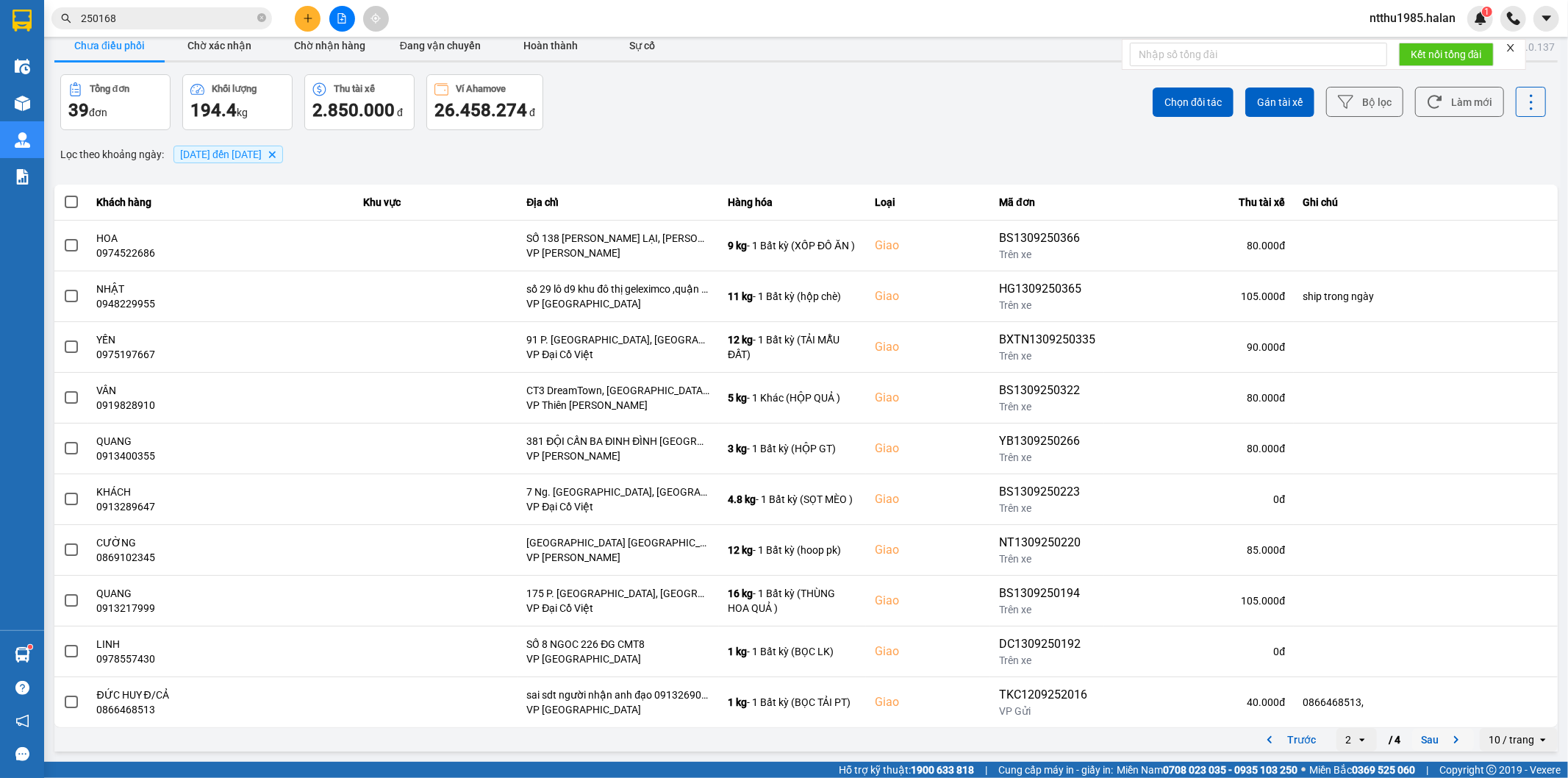
click at [1414, 742] on button "Sau" at bounding box center [1443, 740] width 62 height 23
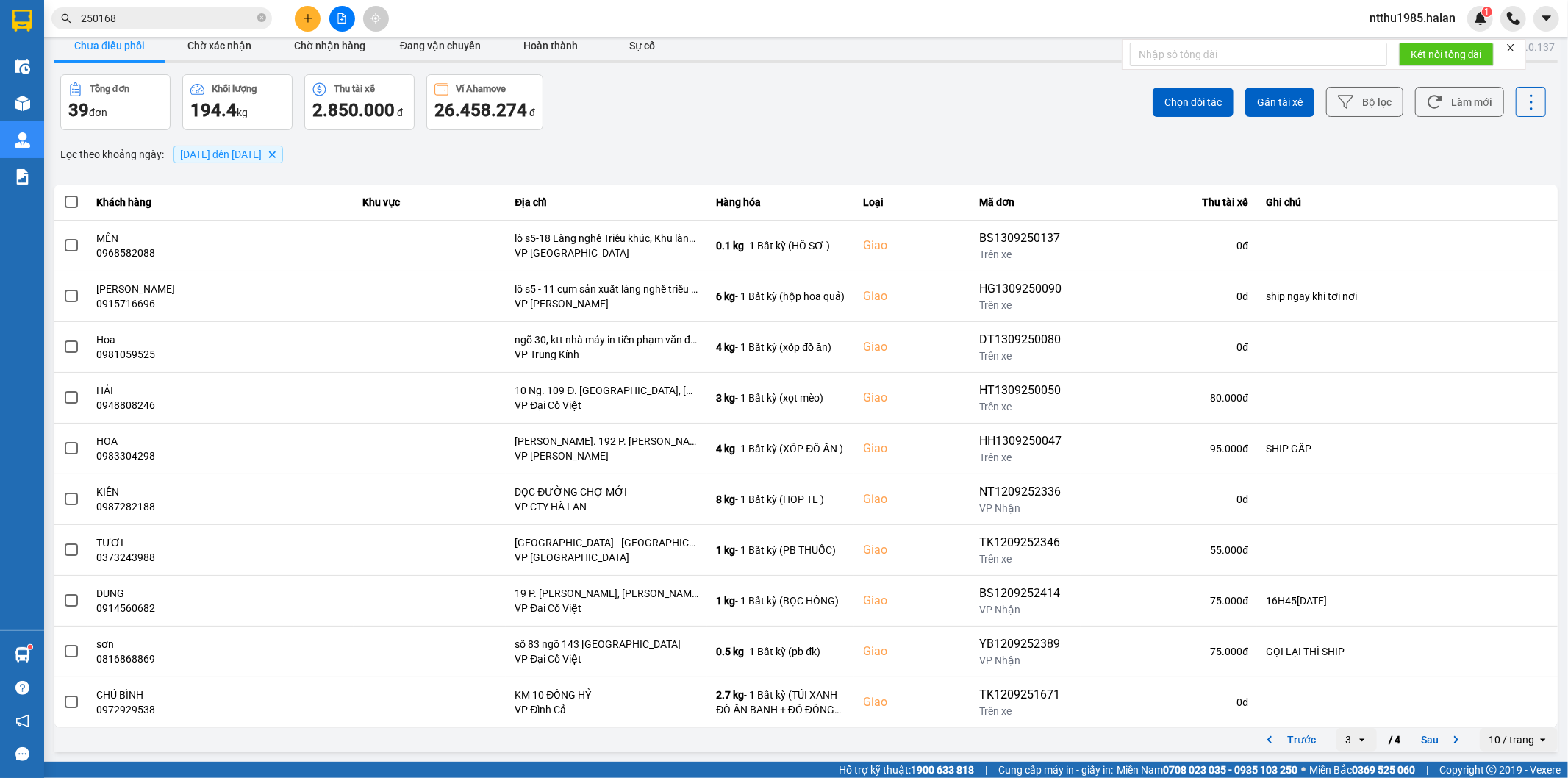
click at [600, 130] on div "Tổng đơn 39 đơn Khối lượng 194.4 kg Thu tài xế 2.850.000 đ Ví Ahamove 26.458.27…" at bounding box center [432, 102] width 743 height 56
click at [141, 15] on input "250168" at bounding box center [167, 18] width 174 height 16
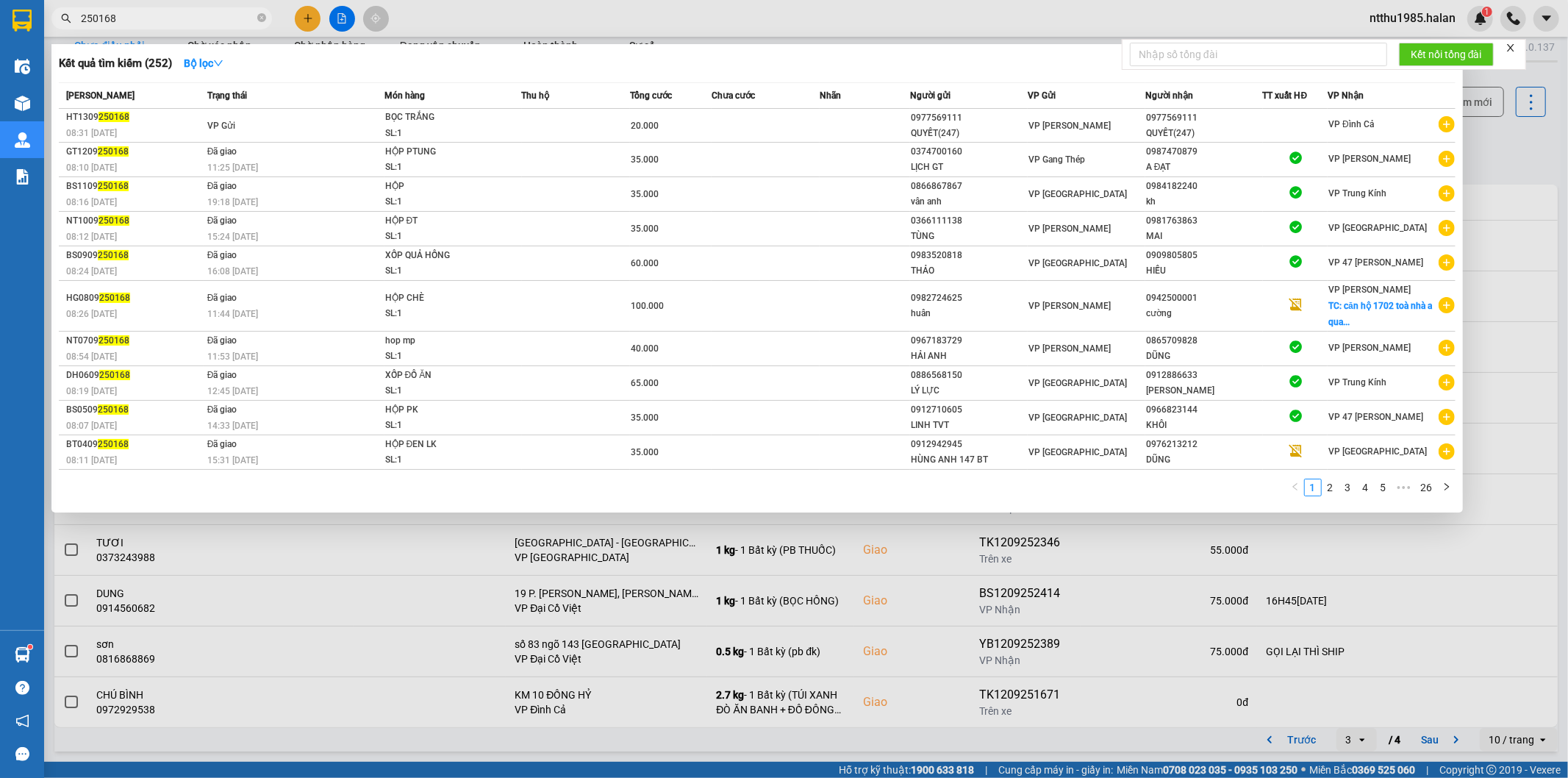
click at [141, 15] on input "250168" at bounding box center [167, 18] width 174 height 16
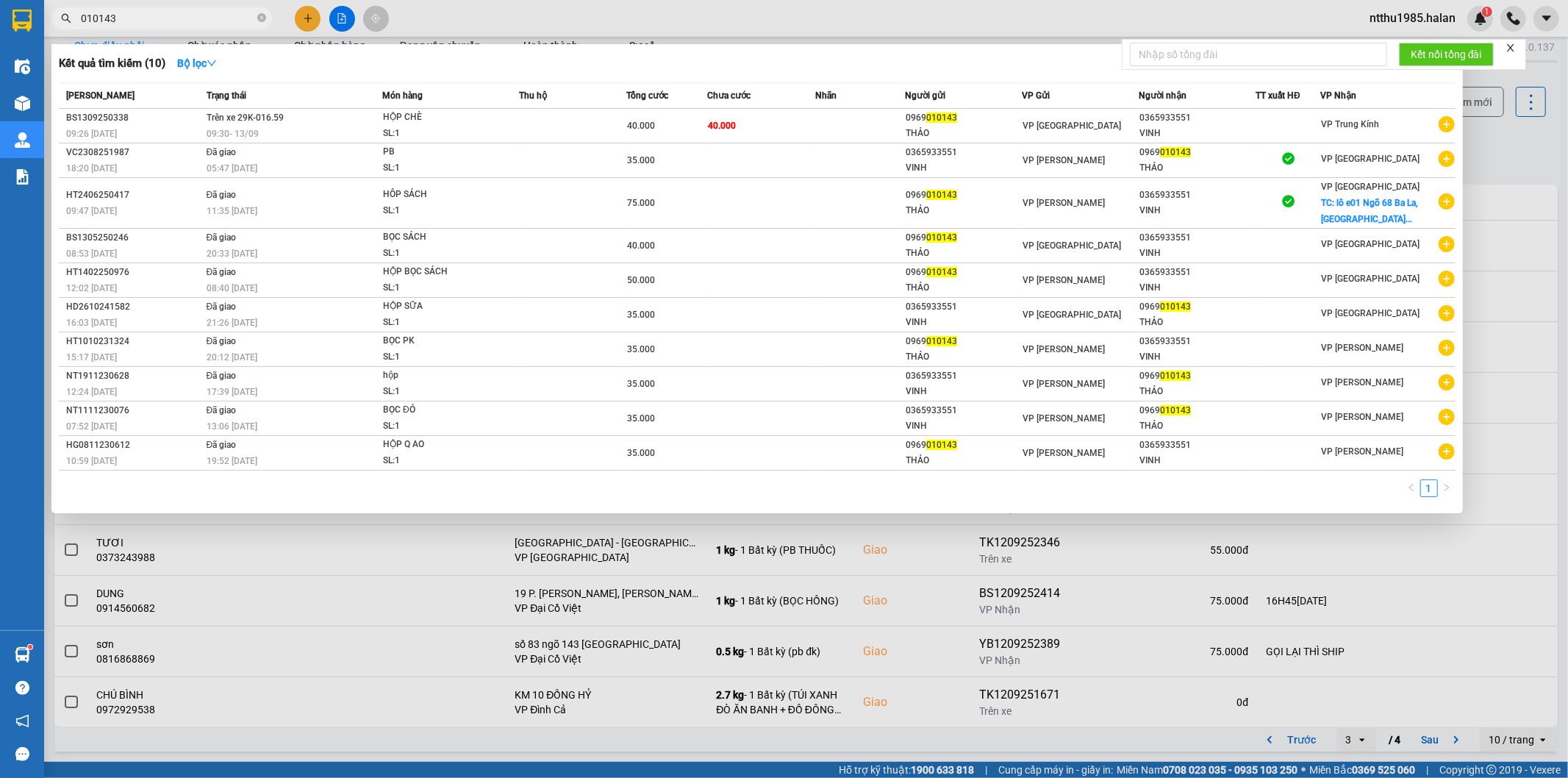
click at [1509, 145] on div at bounding box center [784, 389] width 1568 height 778
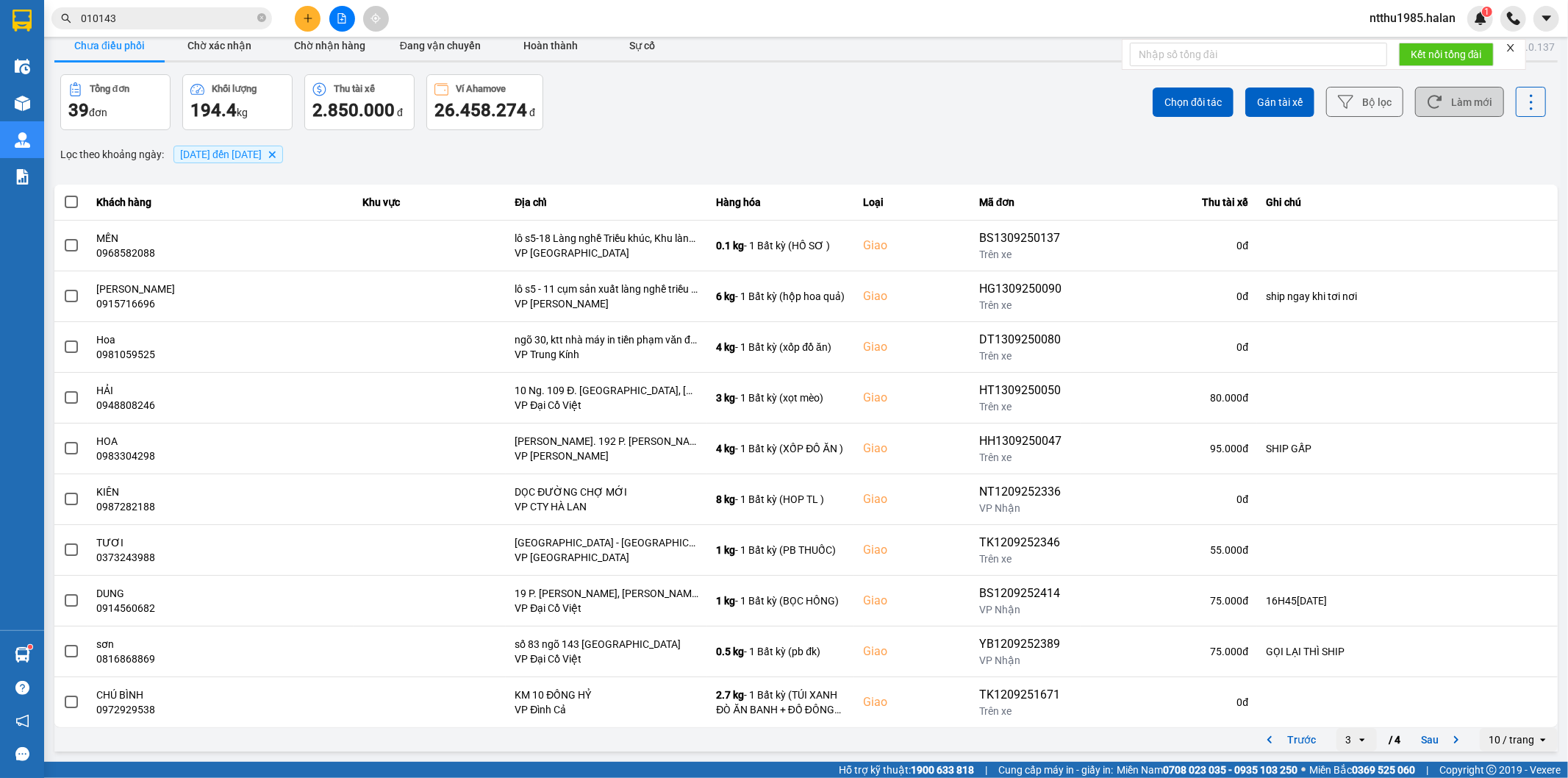
click at [1475, 100] on button "Làm mới" at bounding box center [1459, 101] width 89 height 30
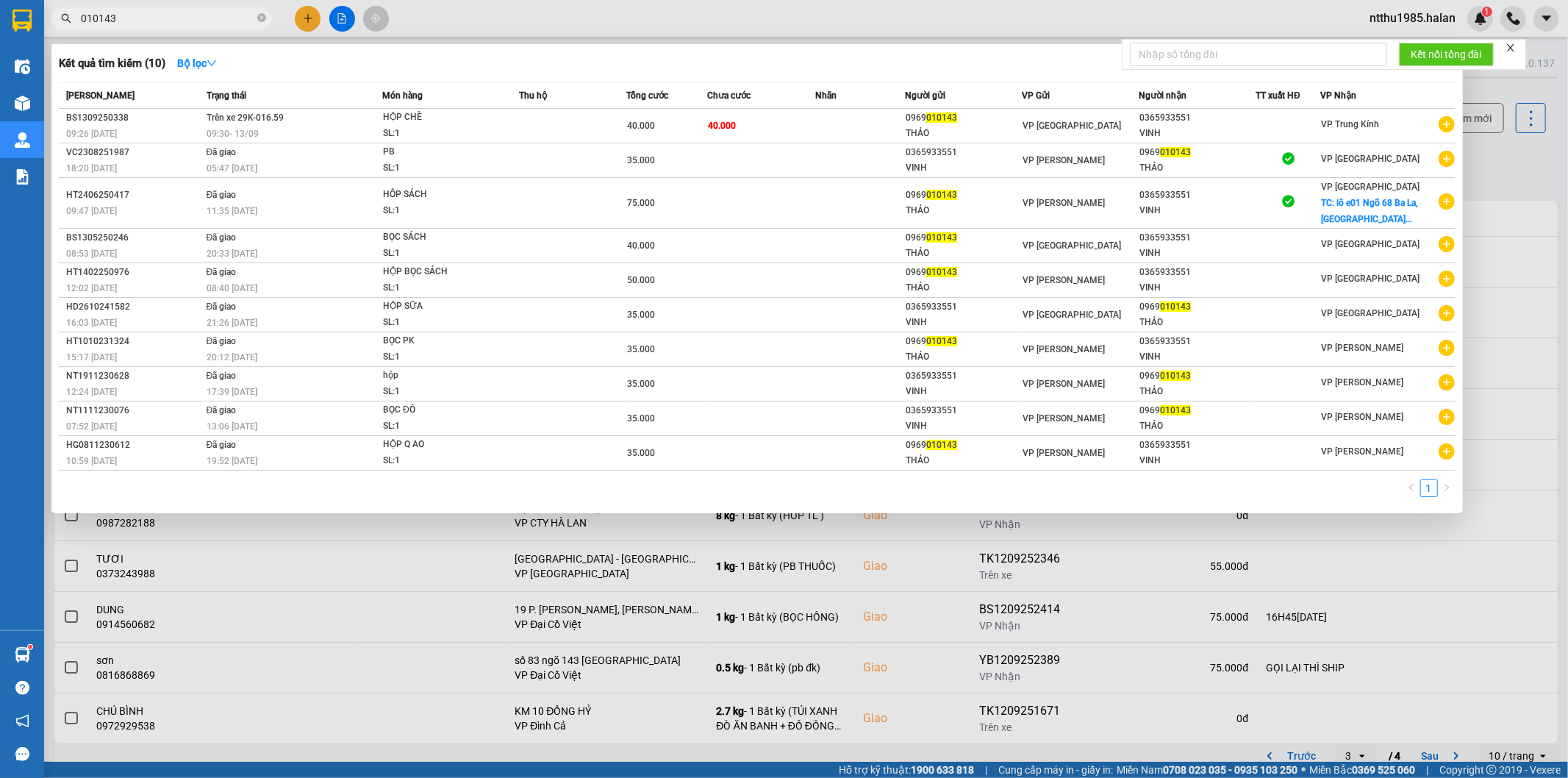
click at [157, 19] on input "010143" at bounding box center [167, 18] width 174 height 16
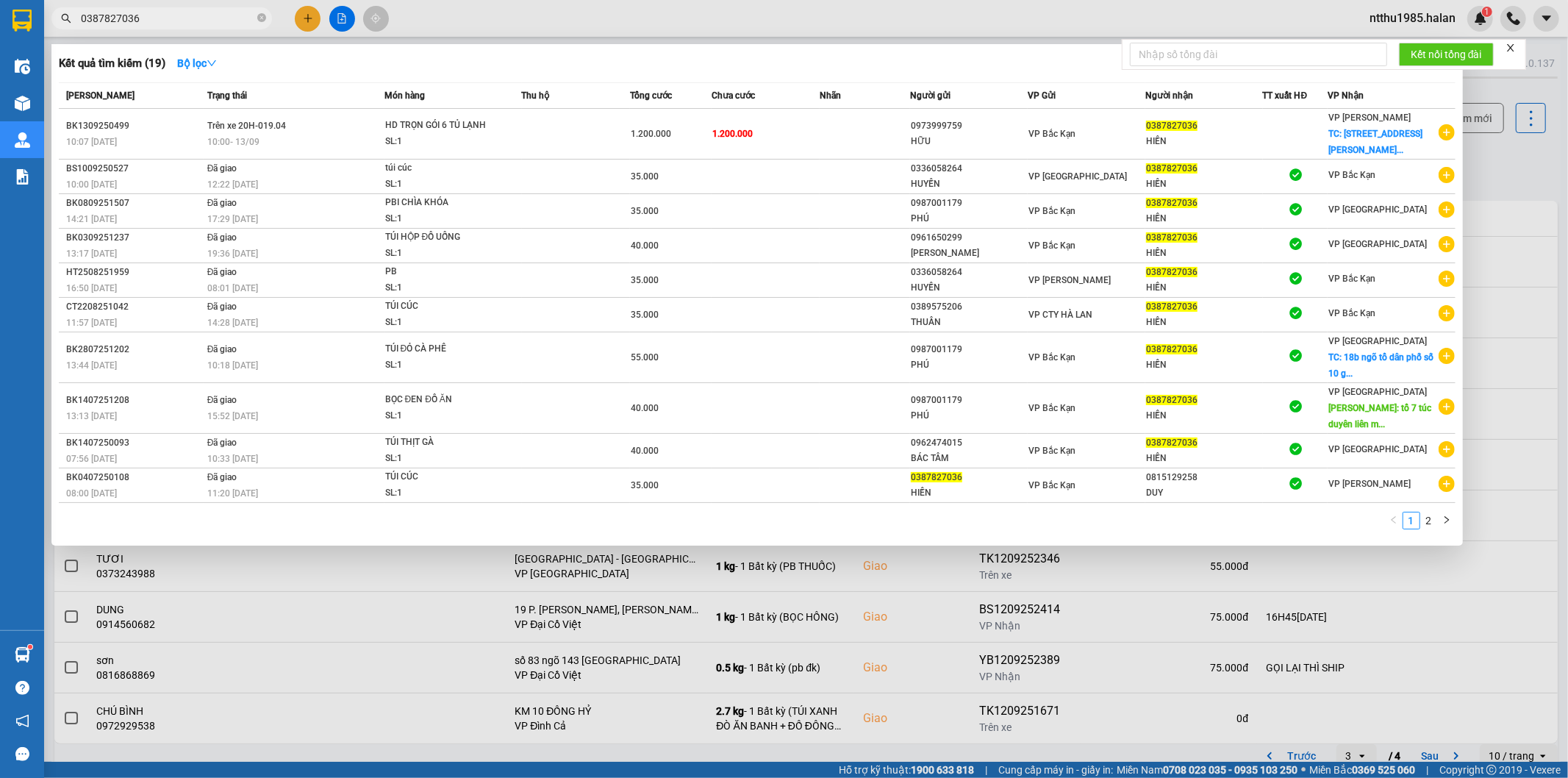
click at [224, 18] on input "0387827036" at bounding box center [167, 18] width 174 height 16
click at [162, 23] on input "0387827036" at bounding box center [167, 18] width 174 height 16
paste input "250168"
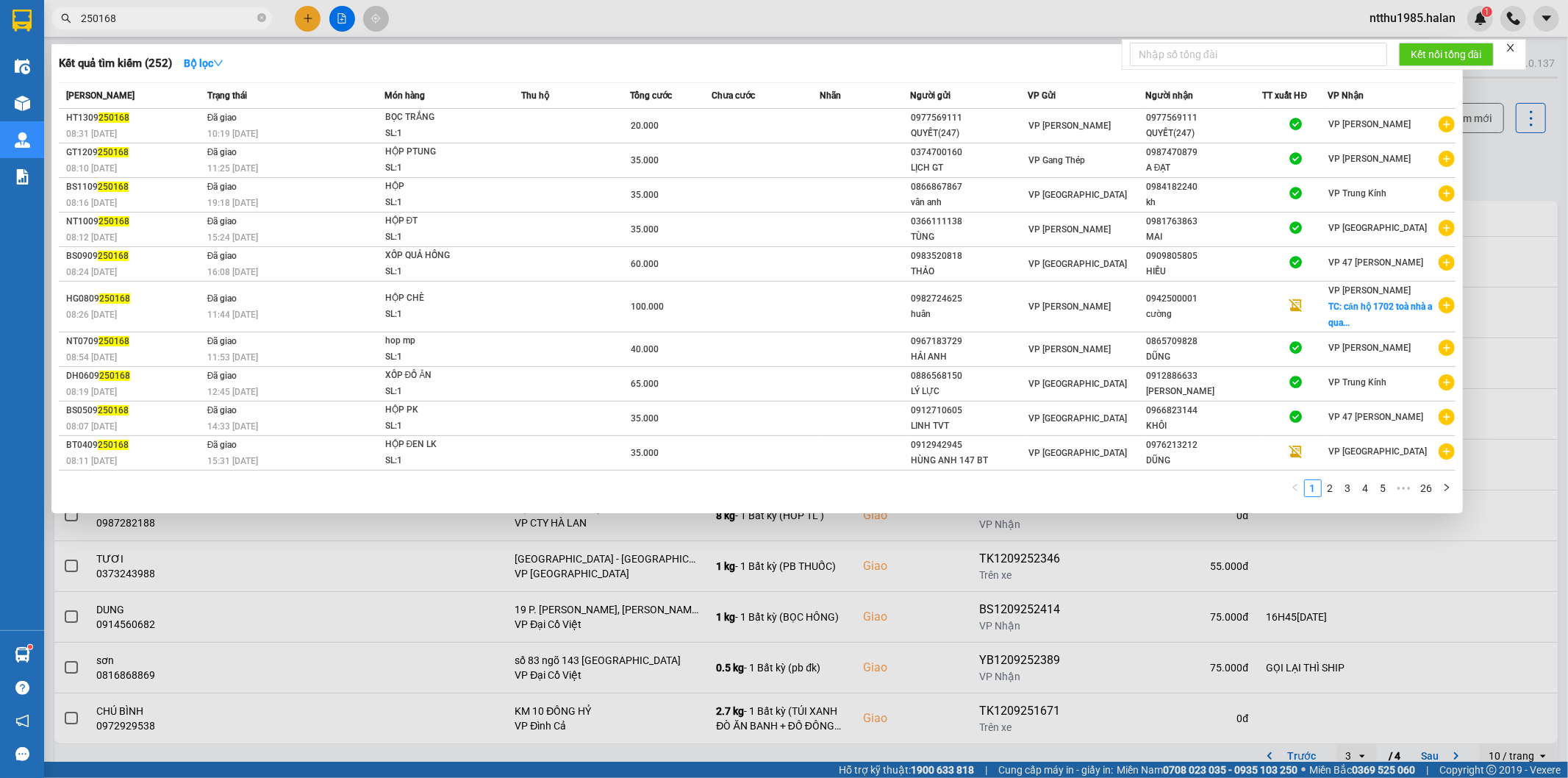
click at [204, 16] on input "250168" at bounding box center [167, 18] width 174 height 16
paste input "1671"
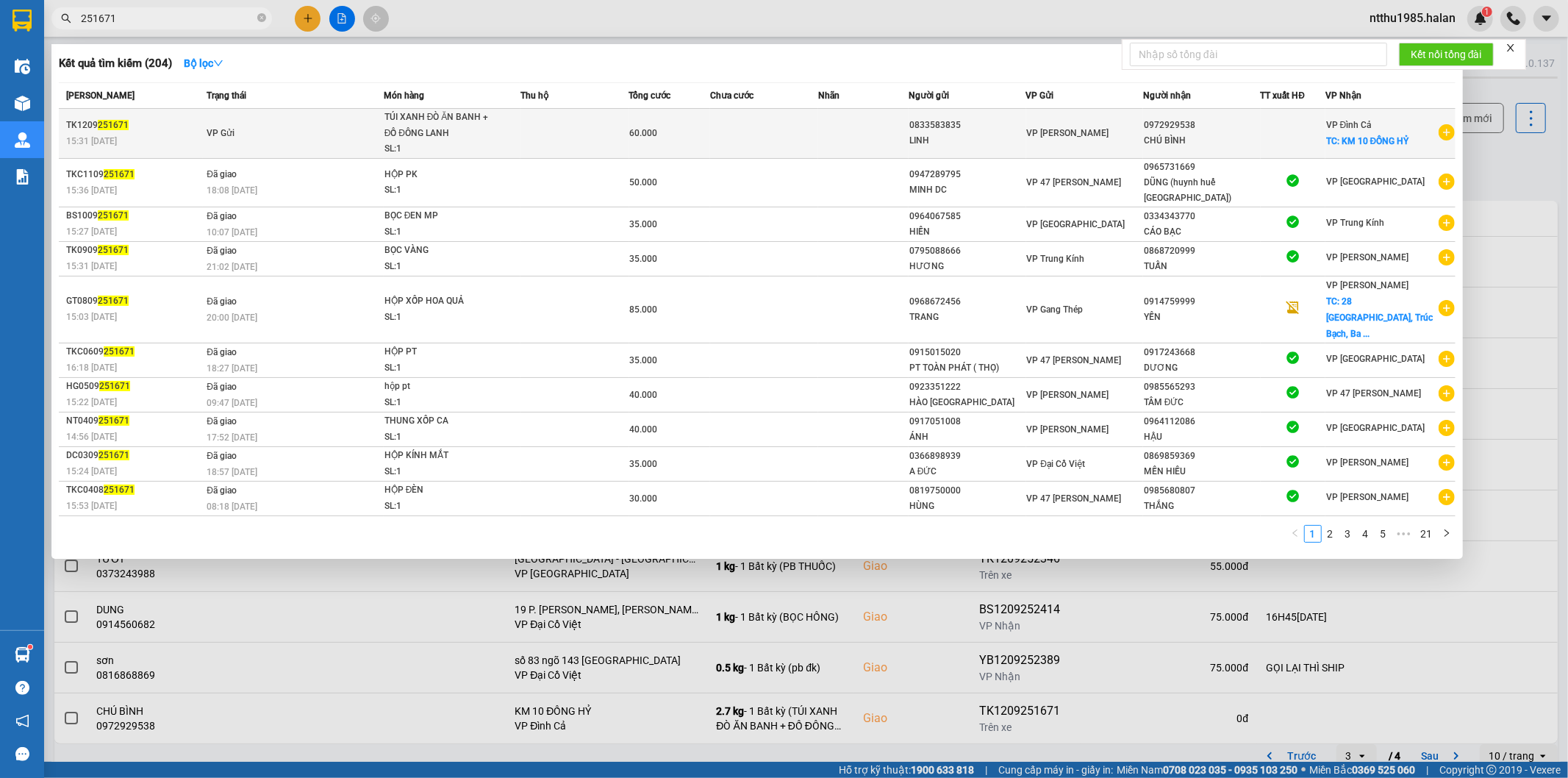
type input "251671"
click at [1295, 135] on div at bounding box center [1292, 133] width 63 height 15
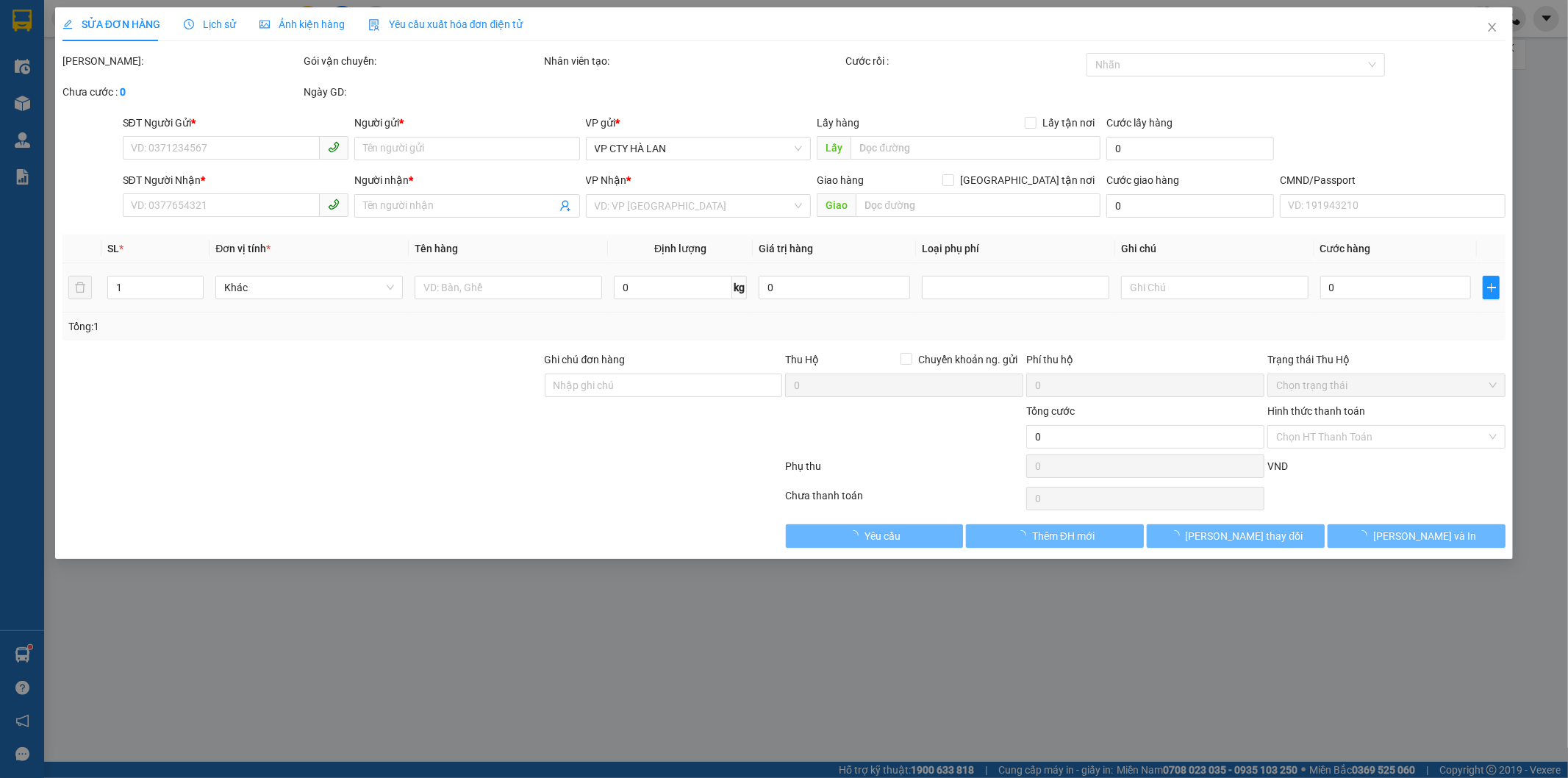
type input "0833583835"
type input "LINH"
type input "0972929538"
type input "CHÚ BÌNH"
checkbox input "true"
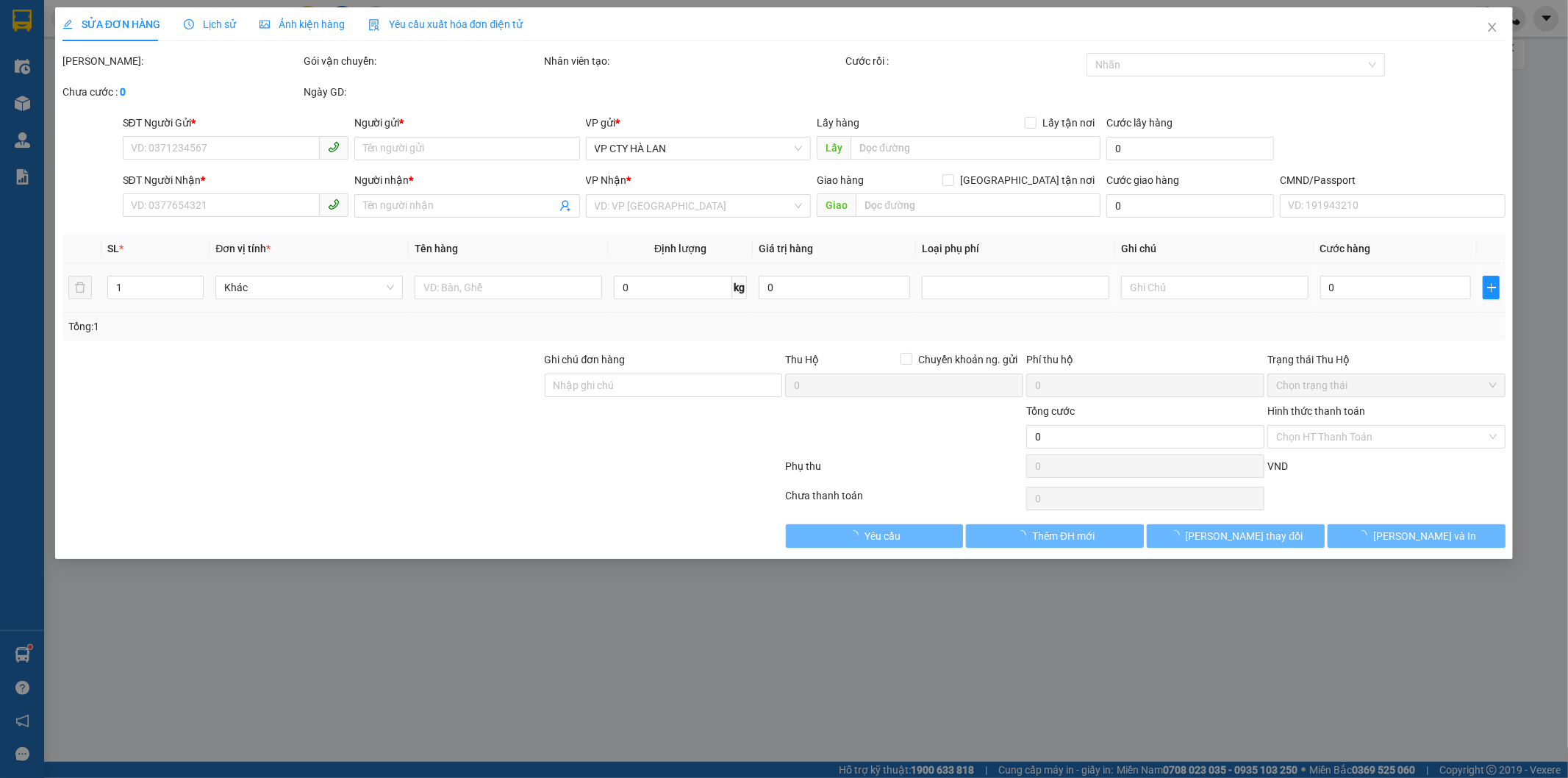
type input "KM 10 ĐỒNG HỶ"
type input "60.000"
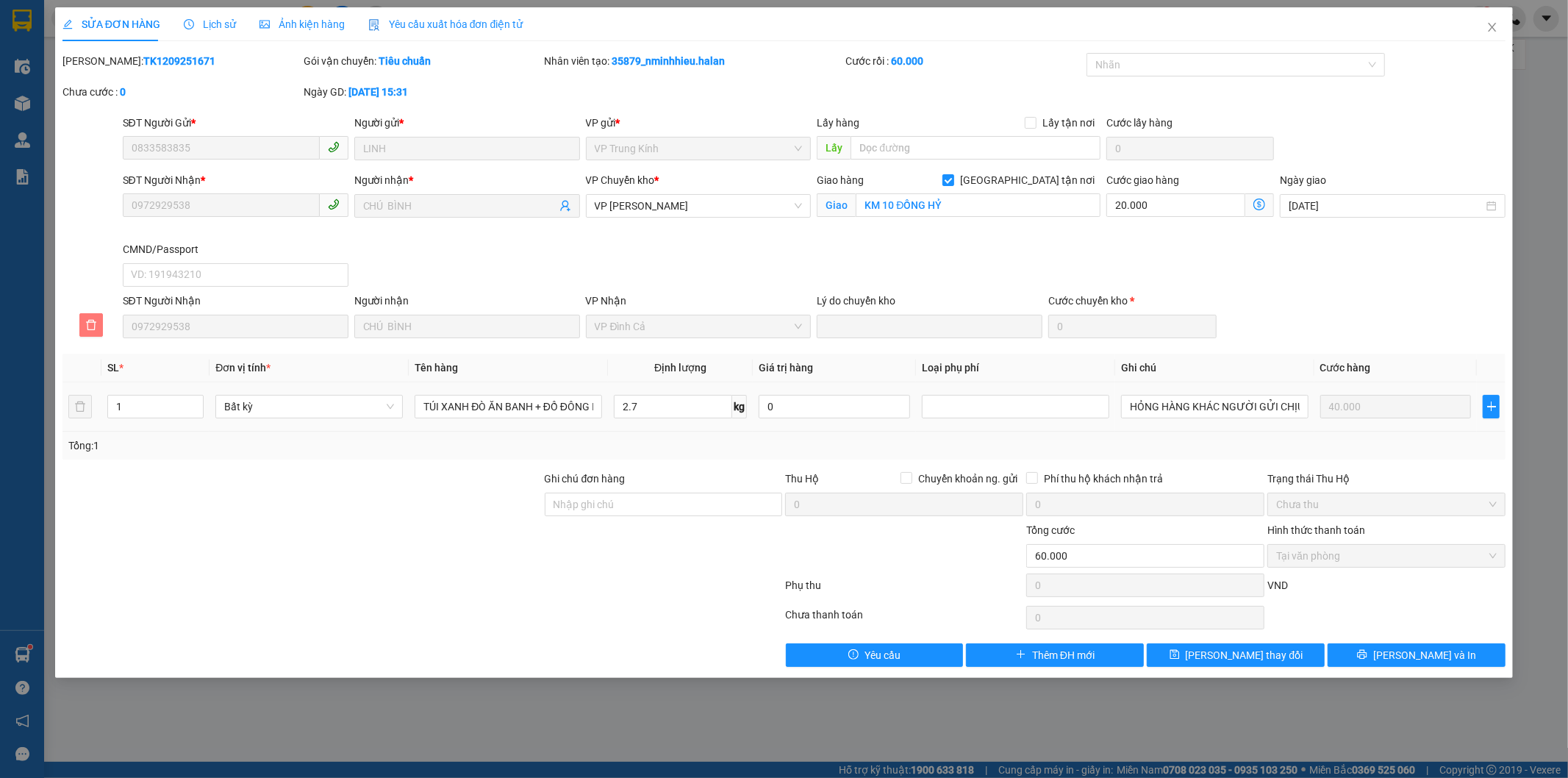
click at [90, 321] on icon "delete" at bounding box center [91, 325] width 10 height 10
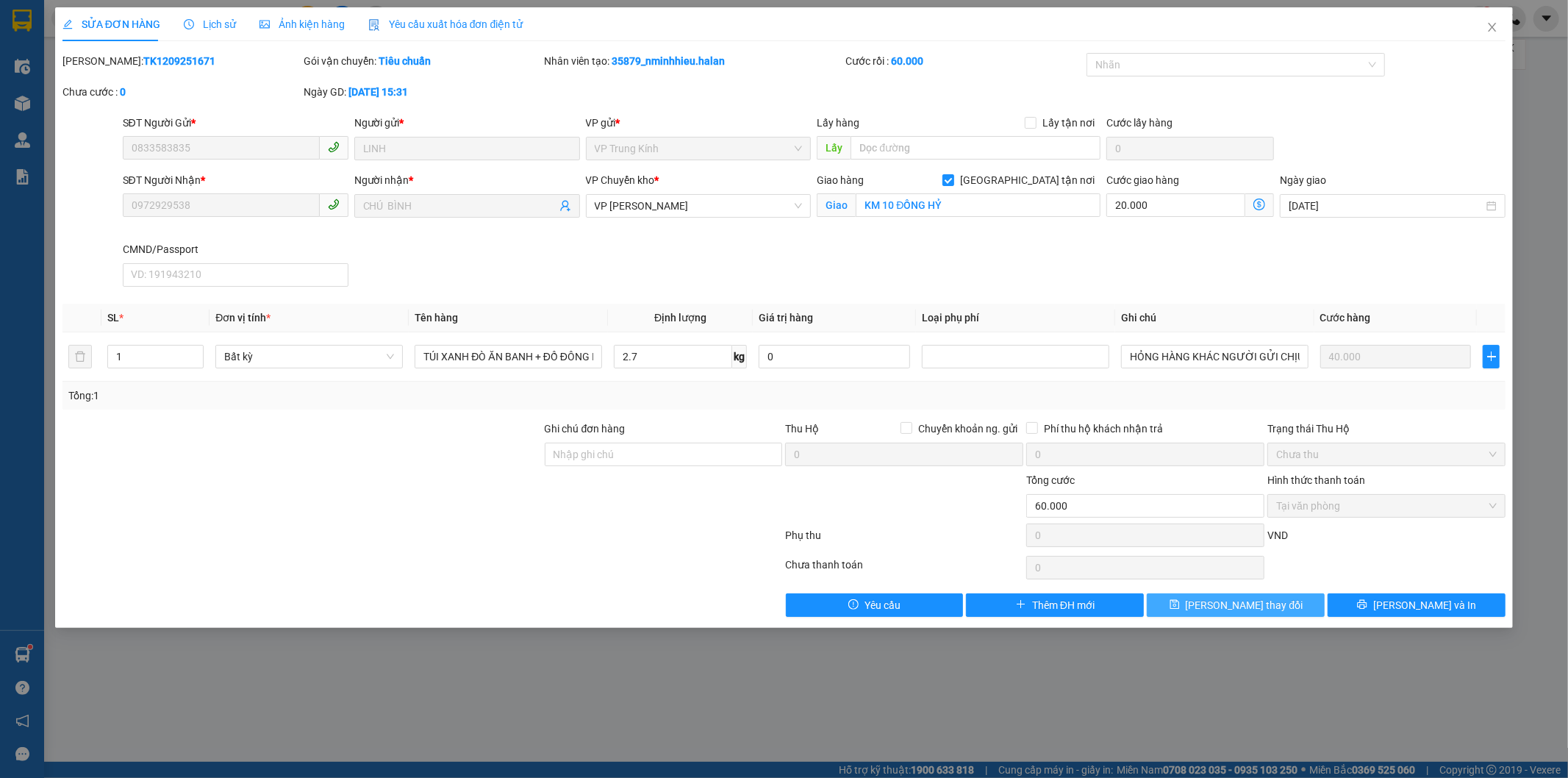
click at [1180, 605] on icon "save" at bounding box center [1175, 604] width 10 height 10
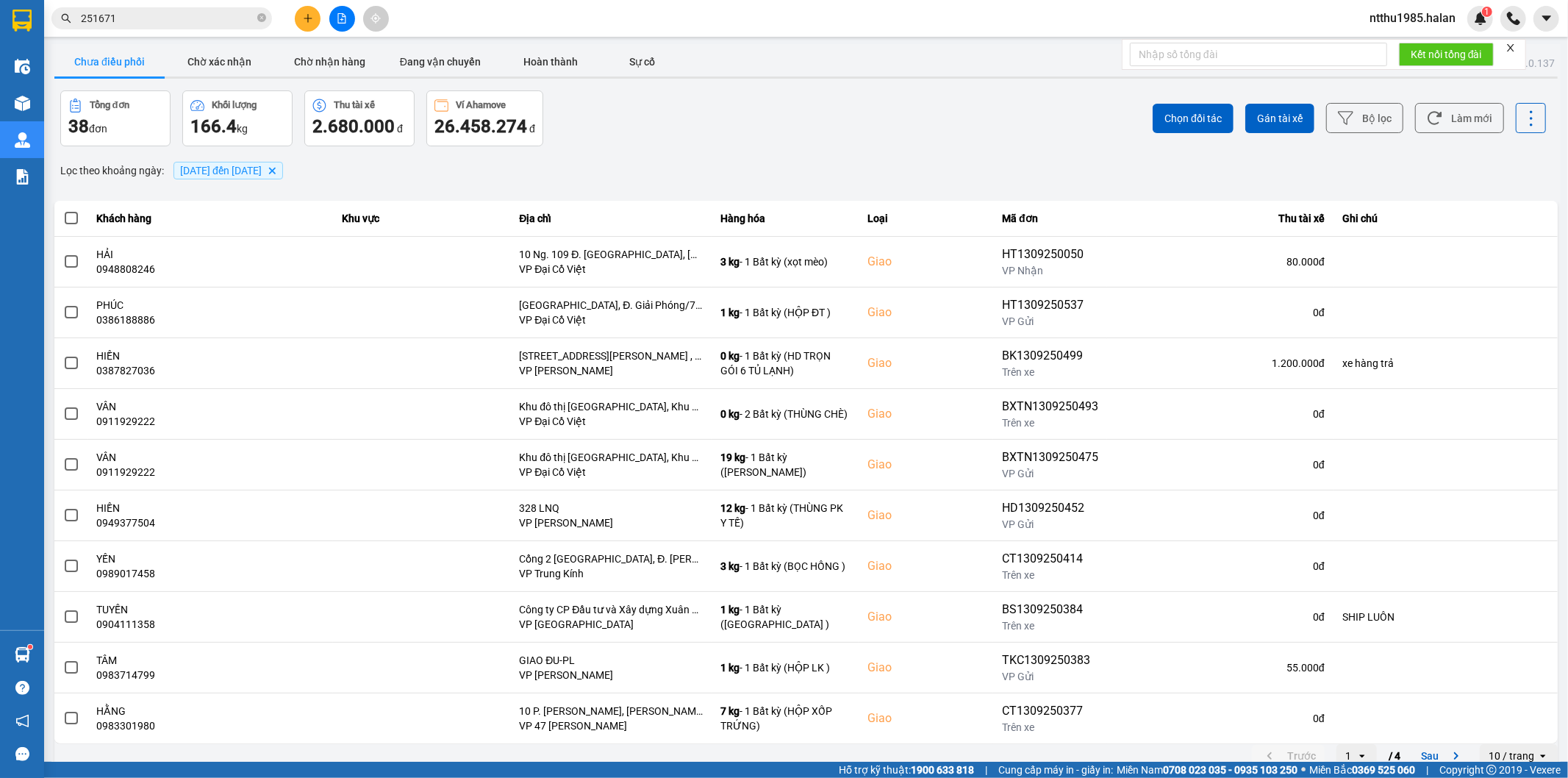
click at [171, 12] on input "251671" at bounding box center [167, 18] width 174 height 16
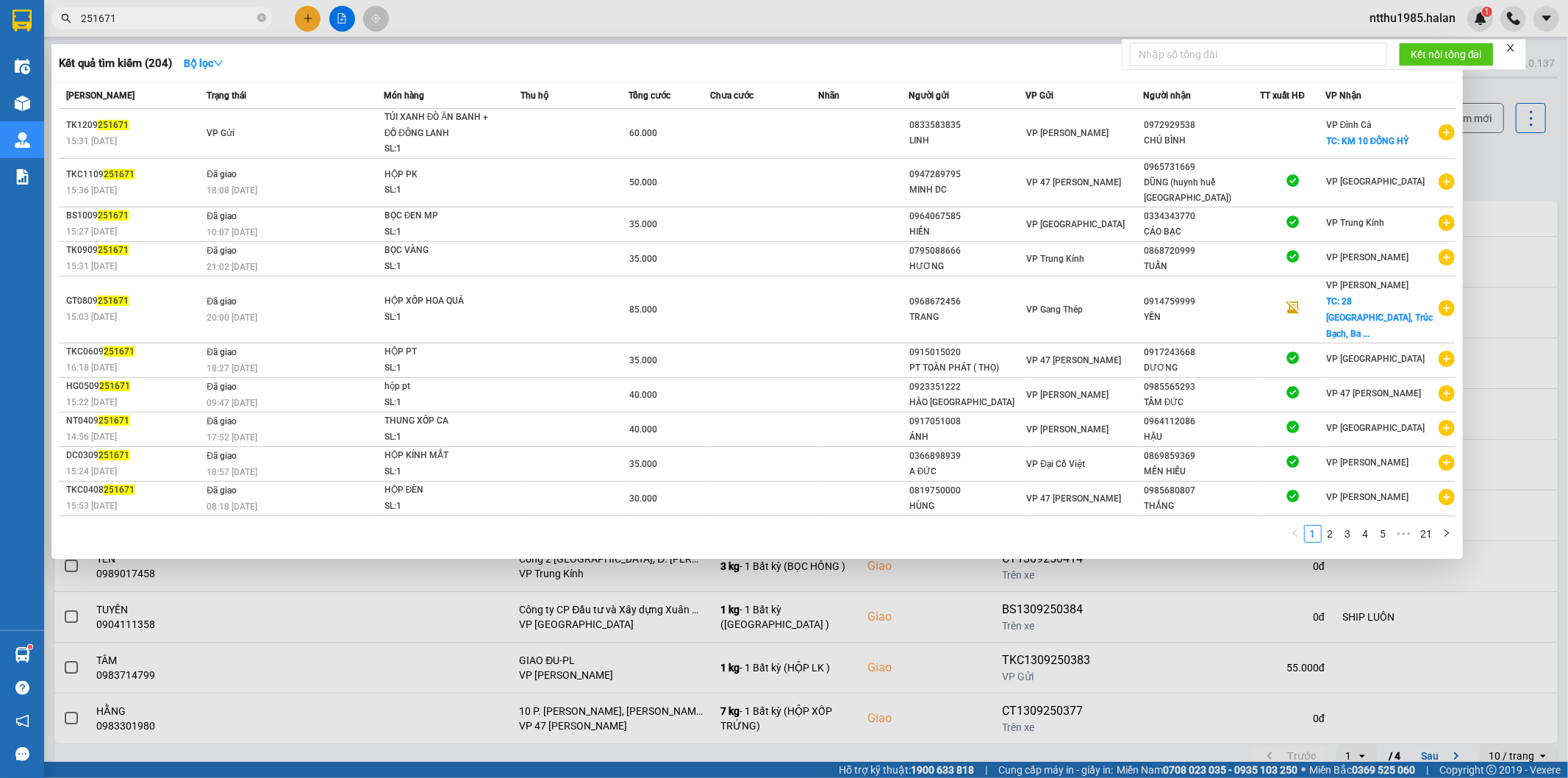
click at [171, 12] on input "251671" at bounding box center [167, 18] width 174 height 16
paste input "0338"
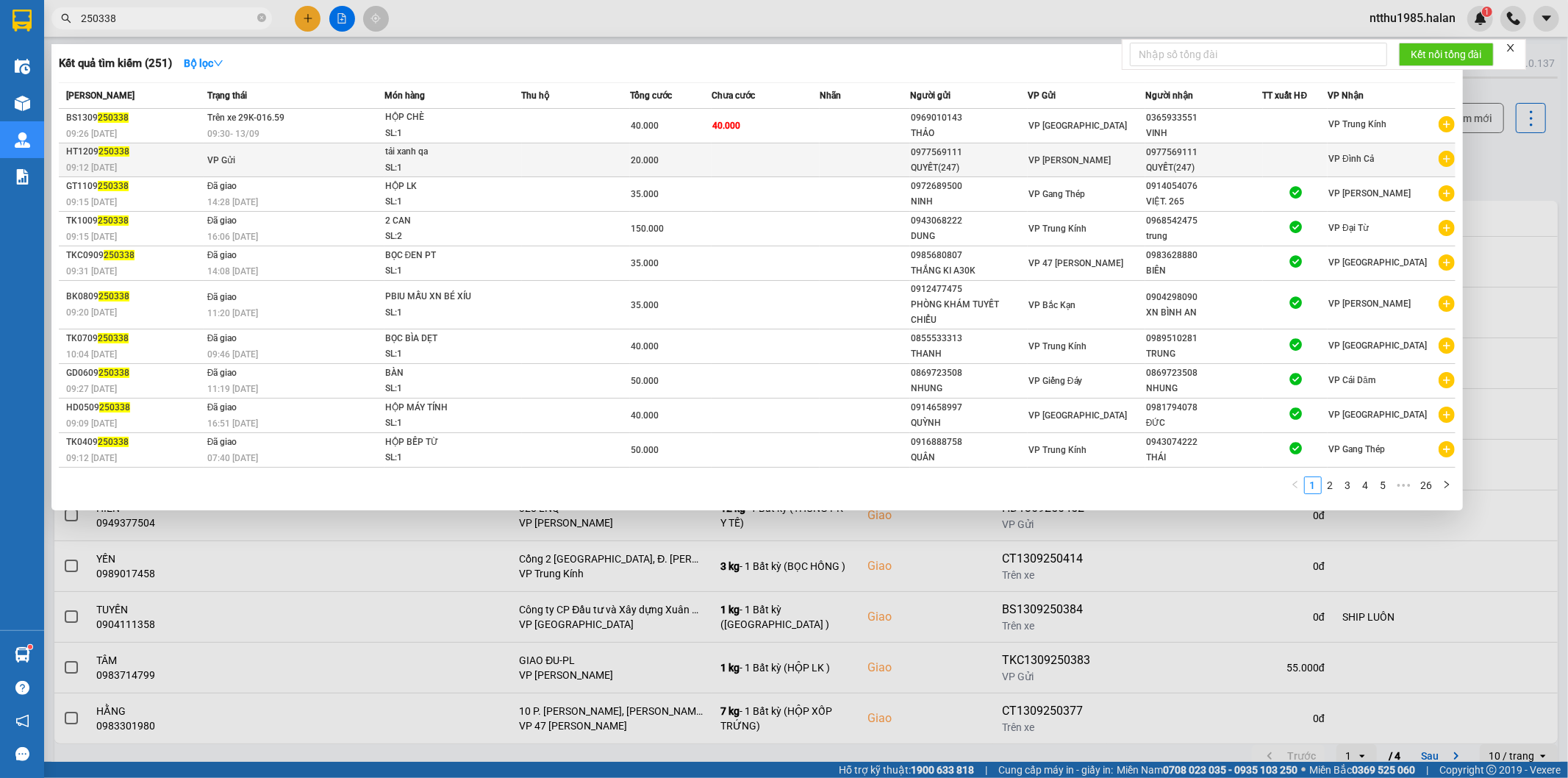
type input "250338"
click at [436, 165] on div "SL: 1" at bounding box center [441, 168] width 111 height 16
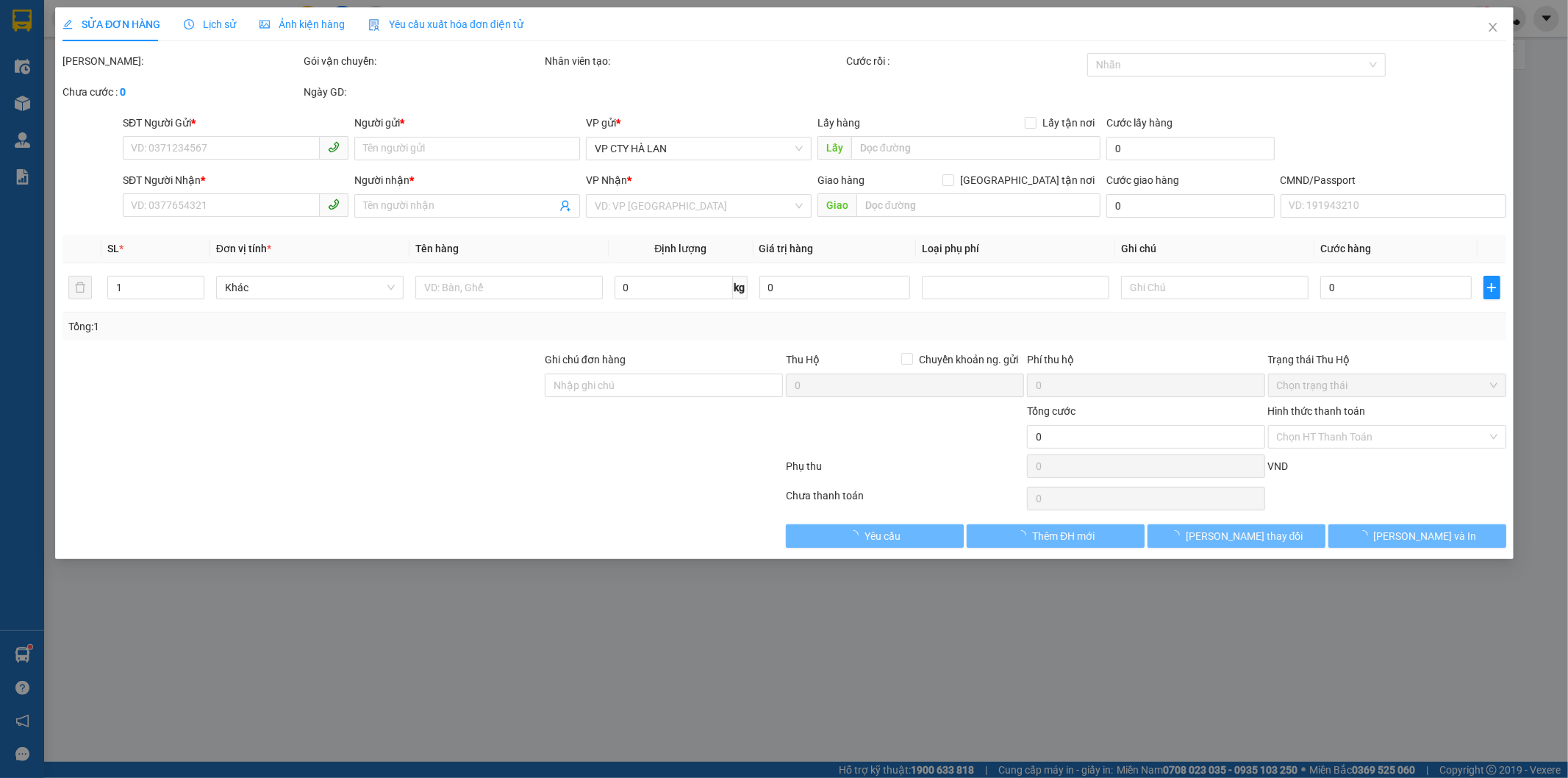
type input "0977569111"
type input "QUYẾT(247)"
type input "0977569111"
type input "QUYẾT(247)"
type input "20.000"
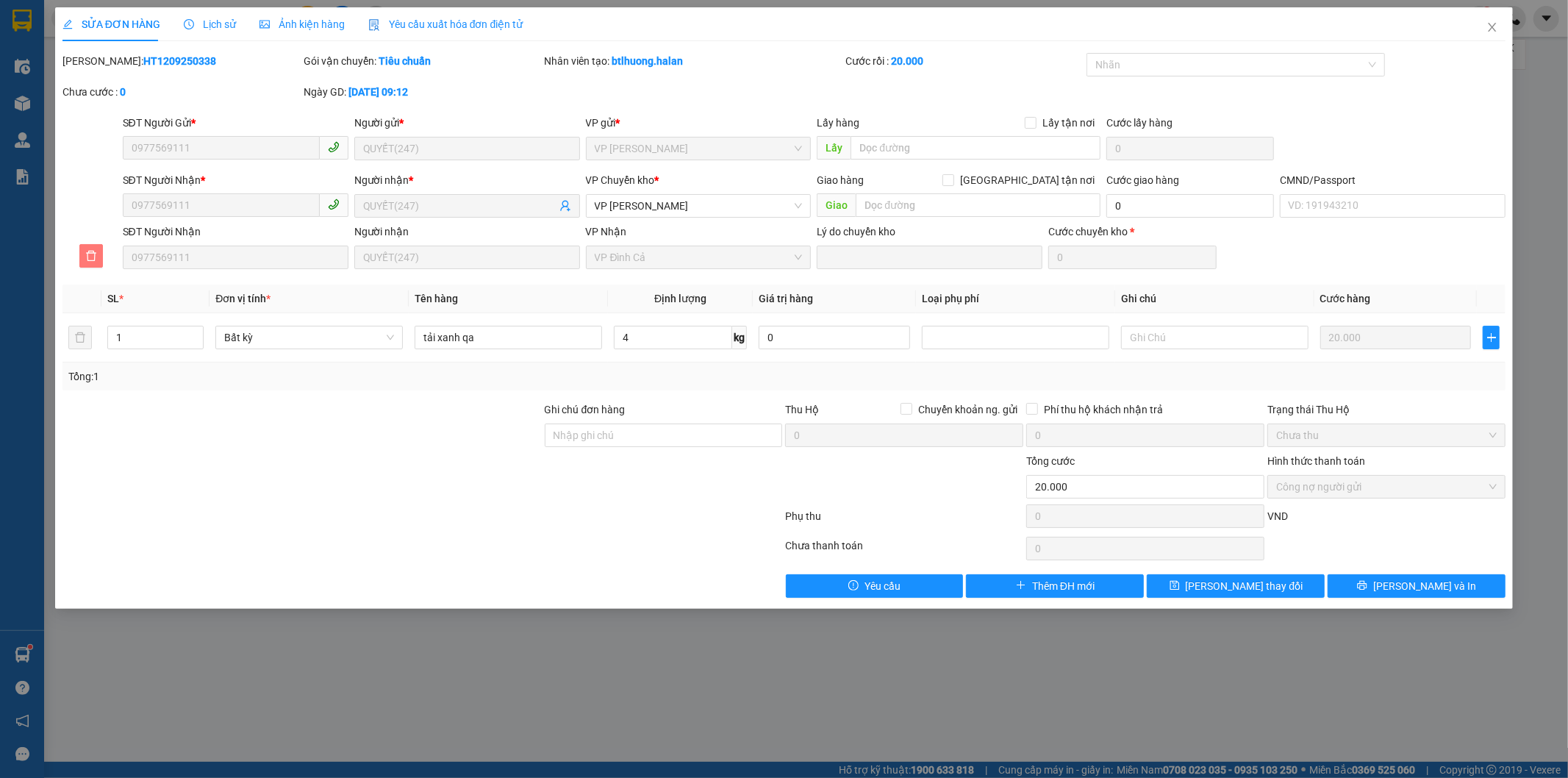
click at [90, 254] on icon "delete" at bounding box center [91, 255] width 12 height 12
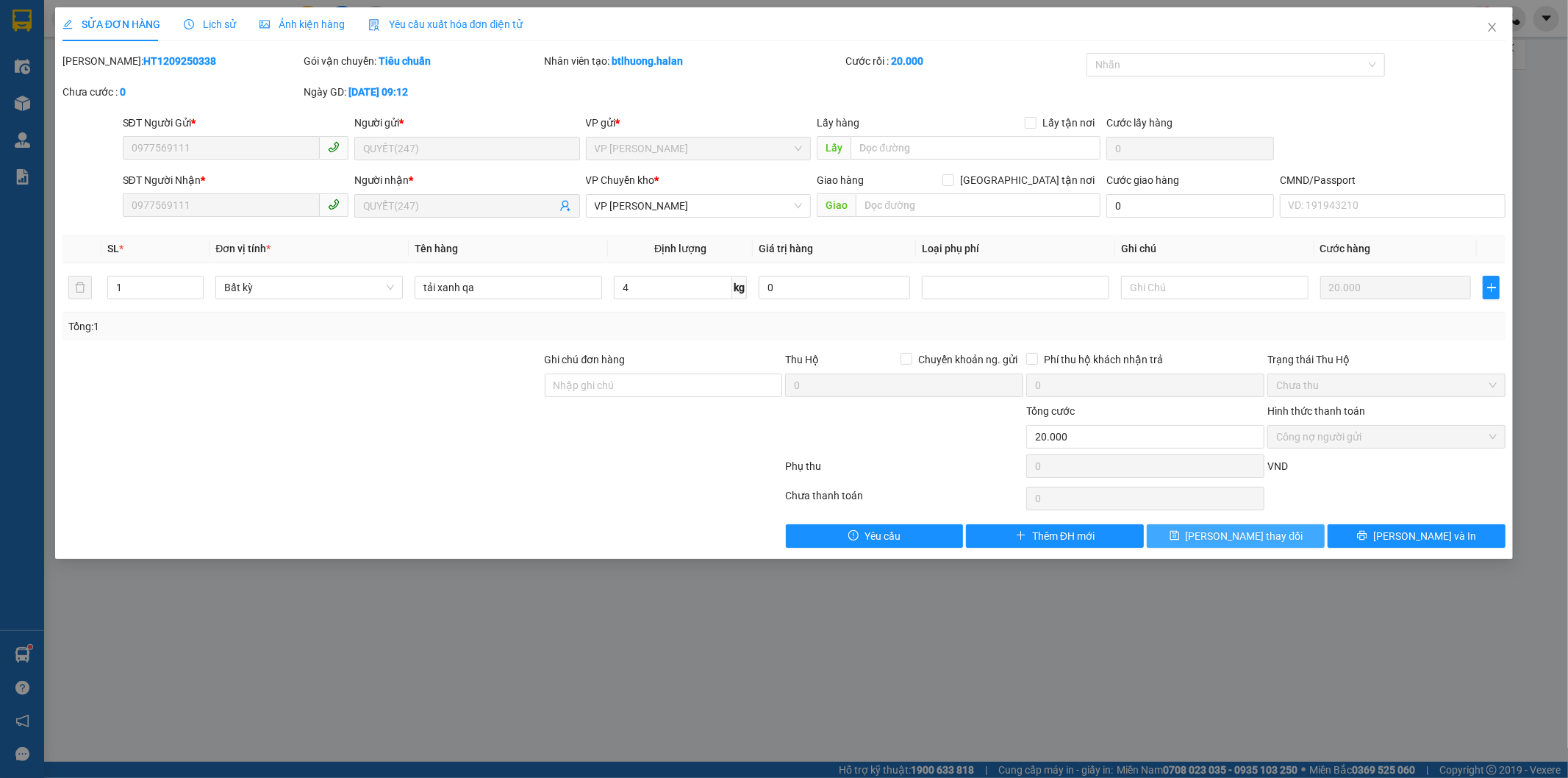
click at [1198, 532] on button "[PERSON_NAME] thay đổi" at bounding box center [1236, 536] width 178 height 23
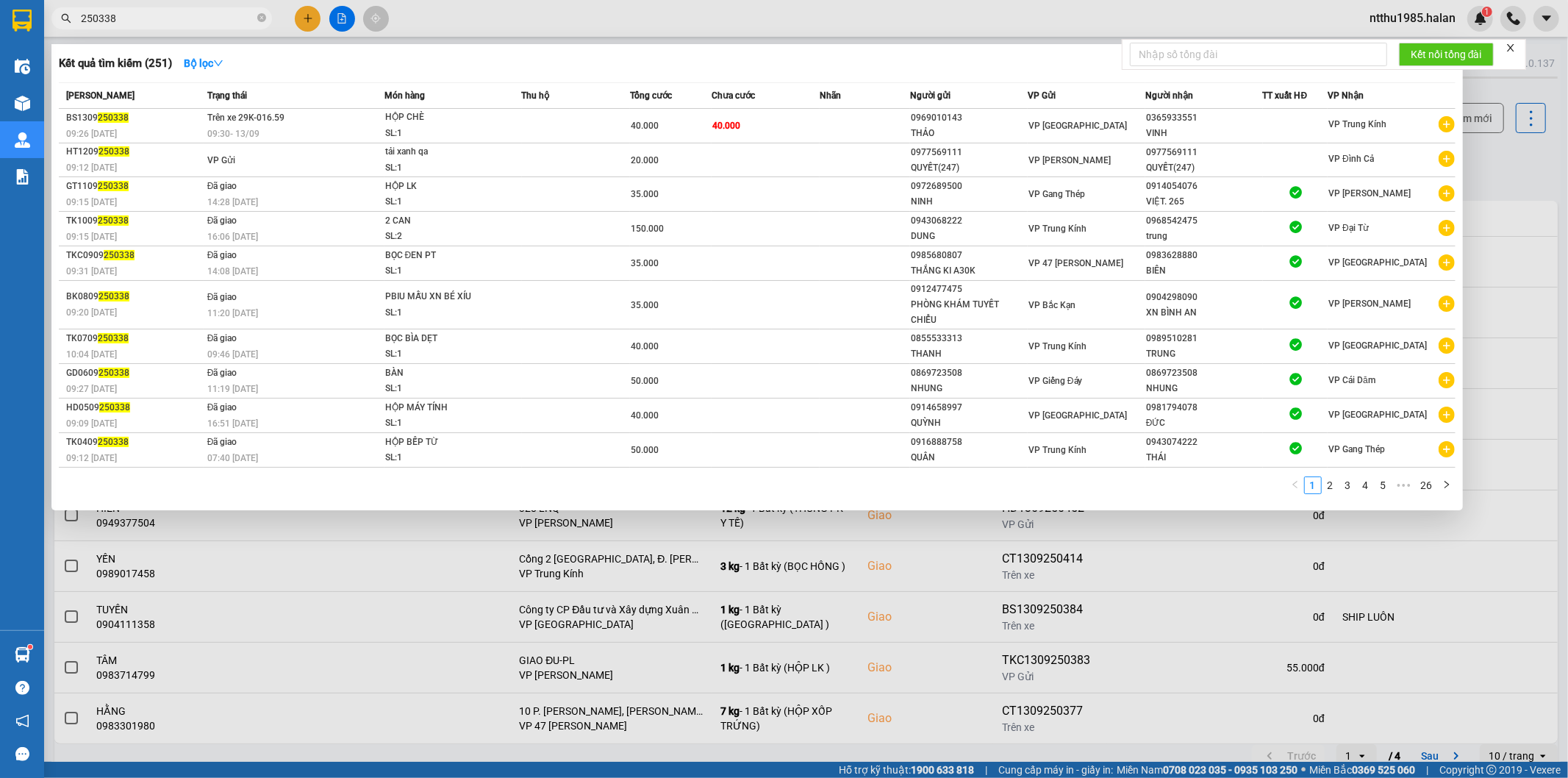
click at [149, 20] on input "250338" at bounding box center [167, 18] width 174 height 16
paste input "22"
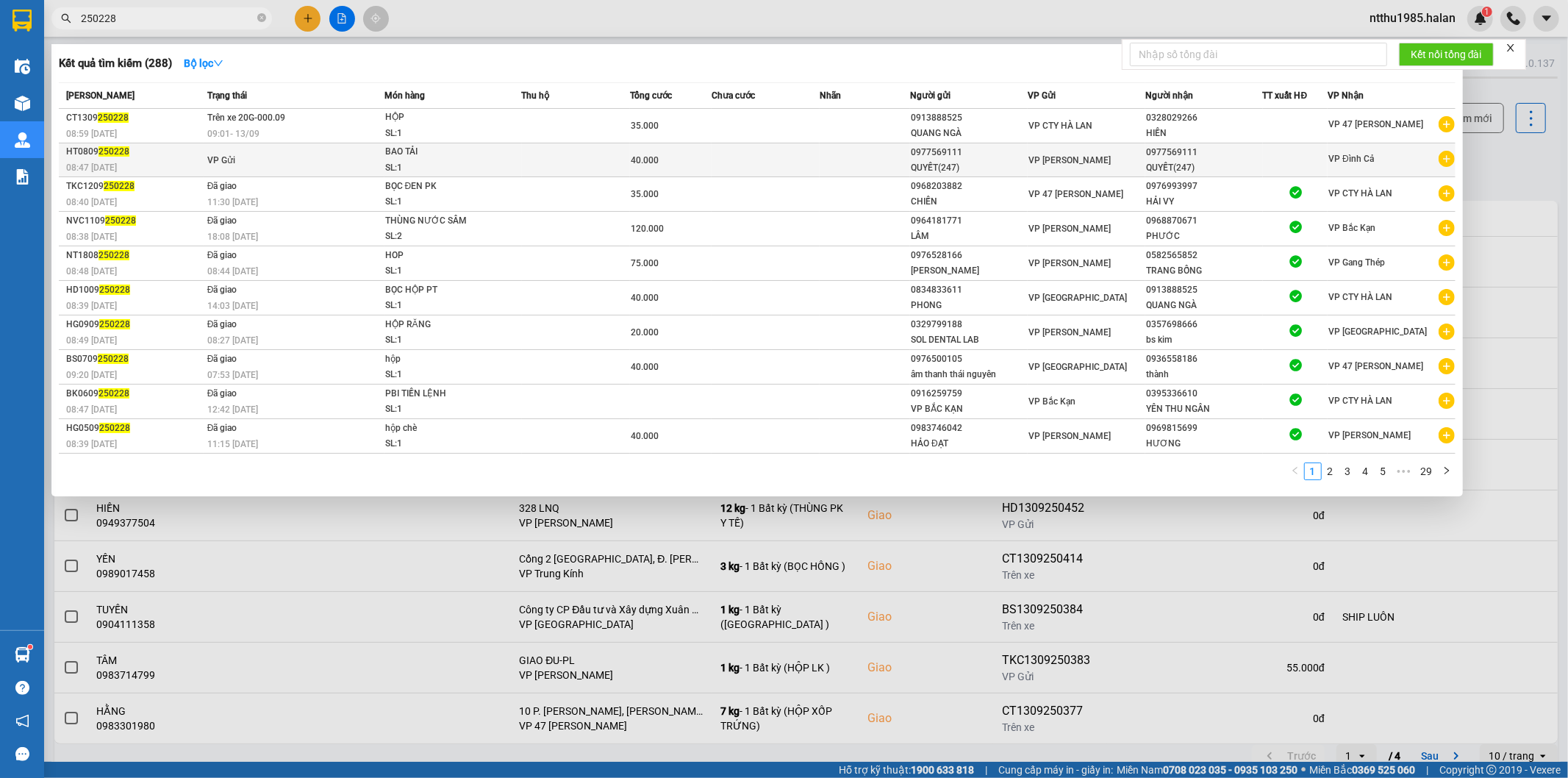
type input "250228"
click at [291, 161] on td "VP Gửi" at bounding box center [294, 160] width 181 height 34
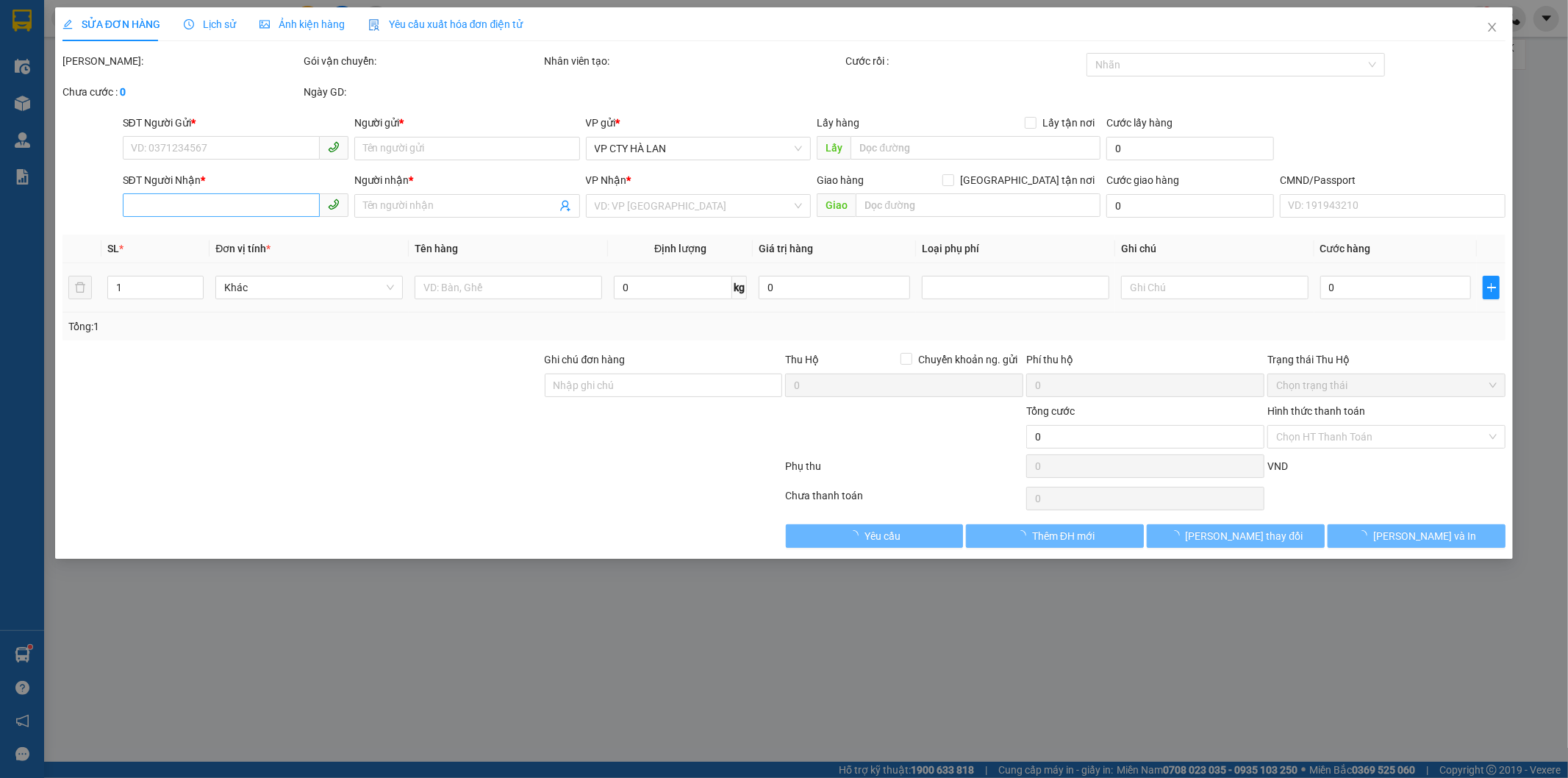
type input "0977569111"
type input "QUYẾT(247)"
type input "0977569111"
type input "QUYẾT(247)"
type input "40.000"
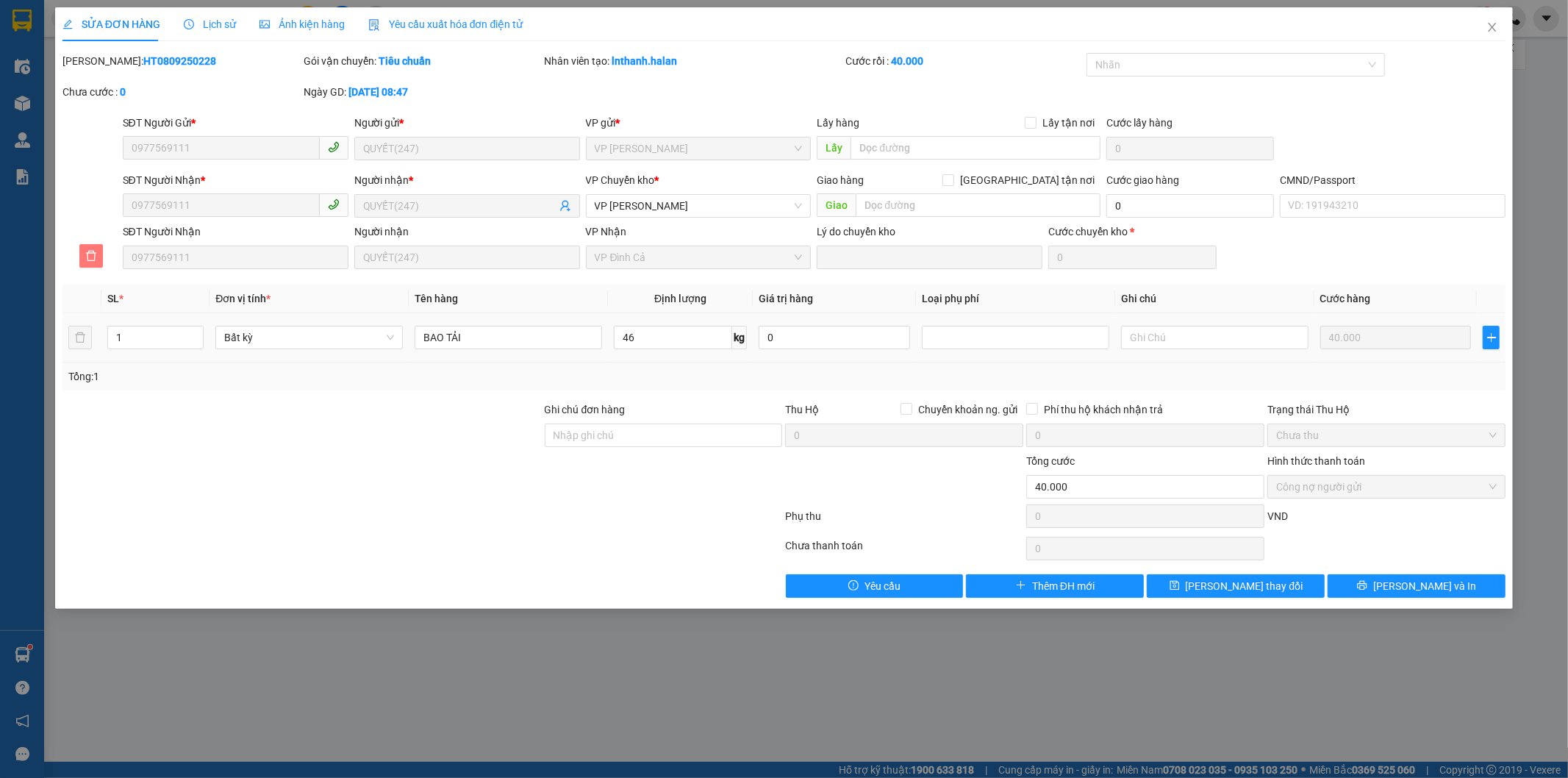
click at [94, 252] on icon "delete" at bounding box center [91, 255] width 12 height 12
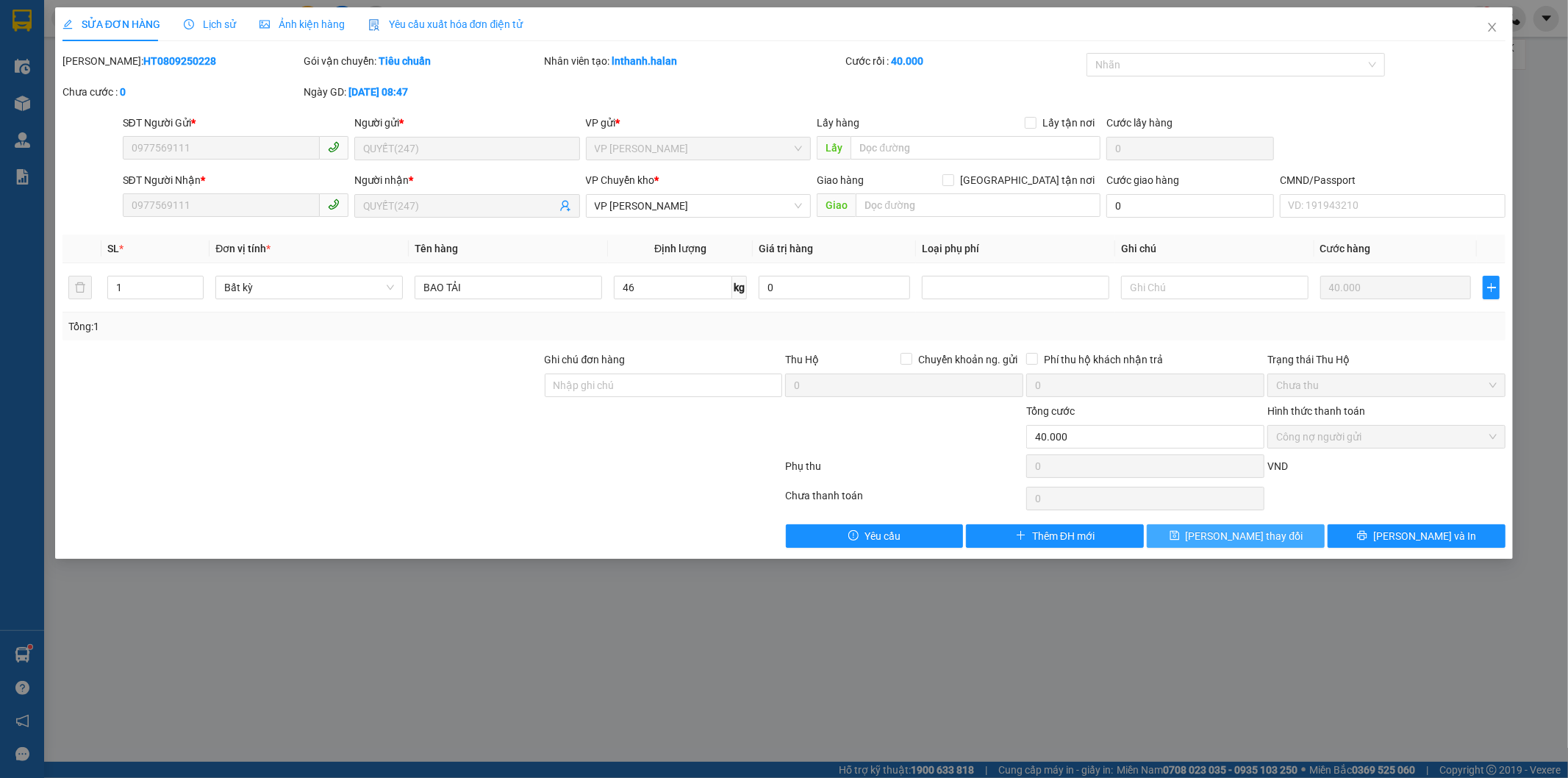
click at [1219, 535] on span "[PERSON_NAME] thay đổi" at bounding box center [1244, 536] width 117 height 16
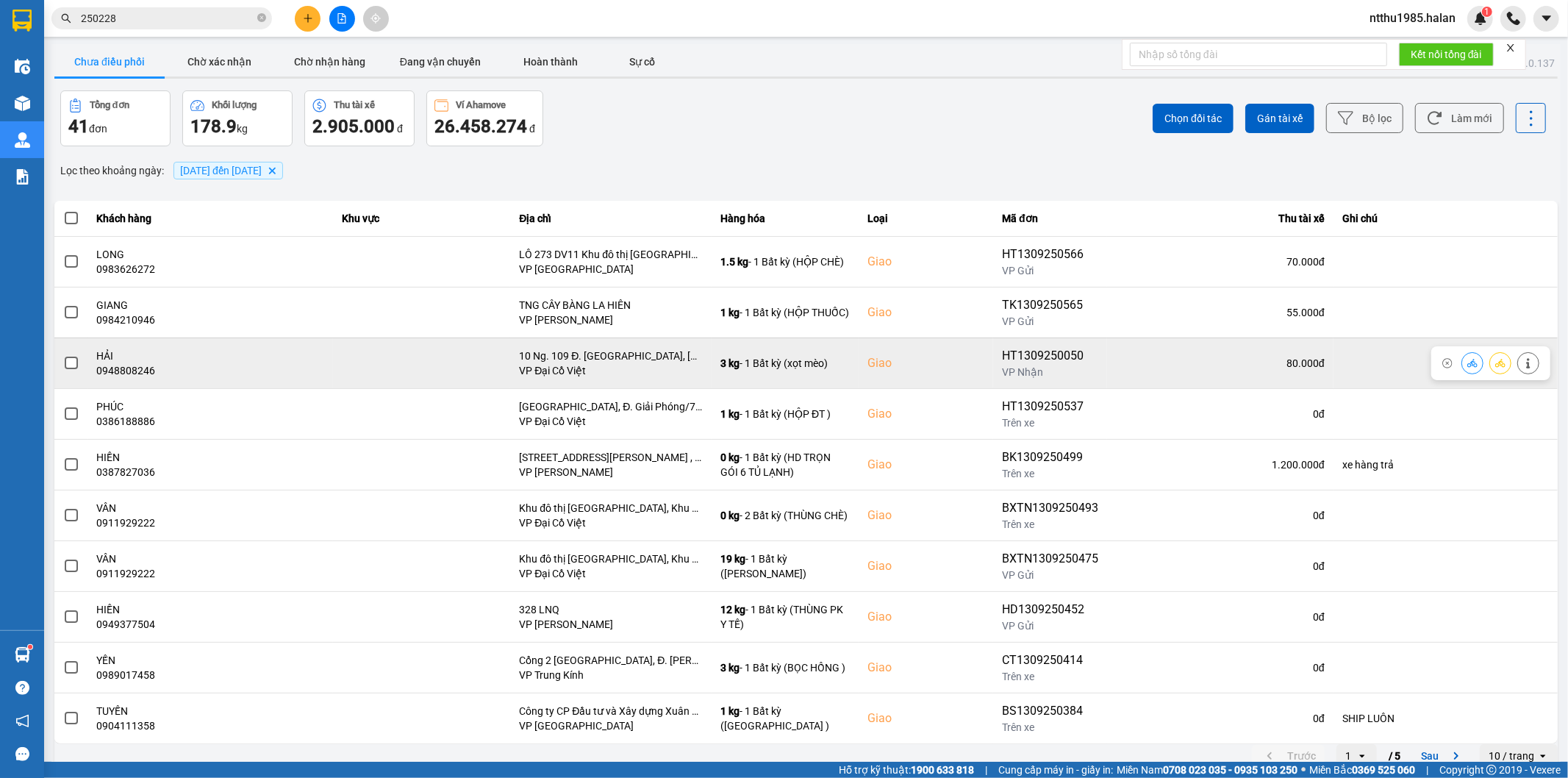
click at [61, 364] on td at bounding box center [71, 363] width 34 height 51
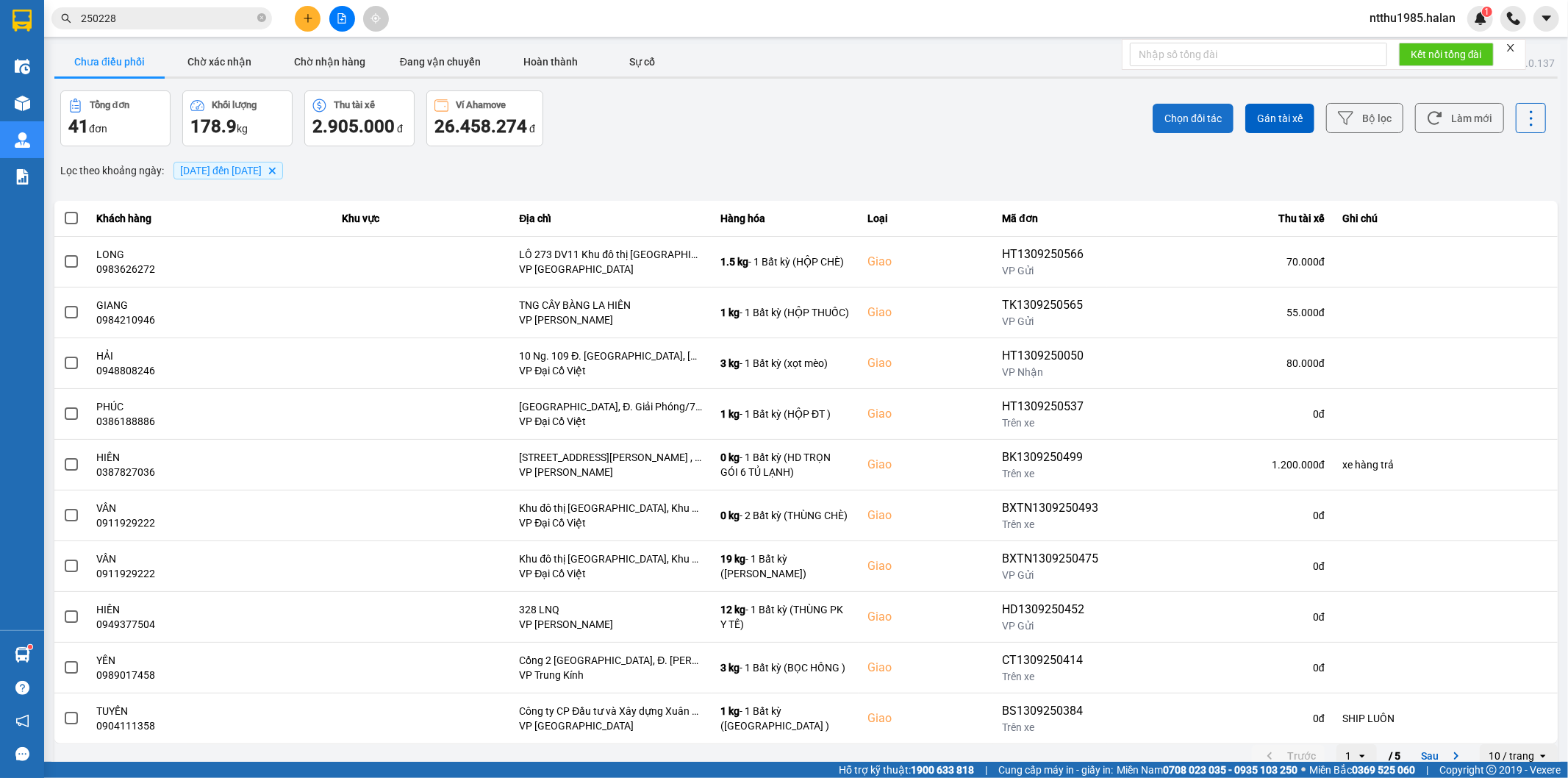
click at [1173, 112] on span "Chọn đối tác" at bounding box center [1193, 118] width 57 height 15
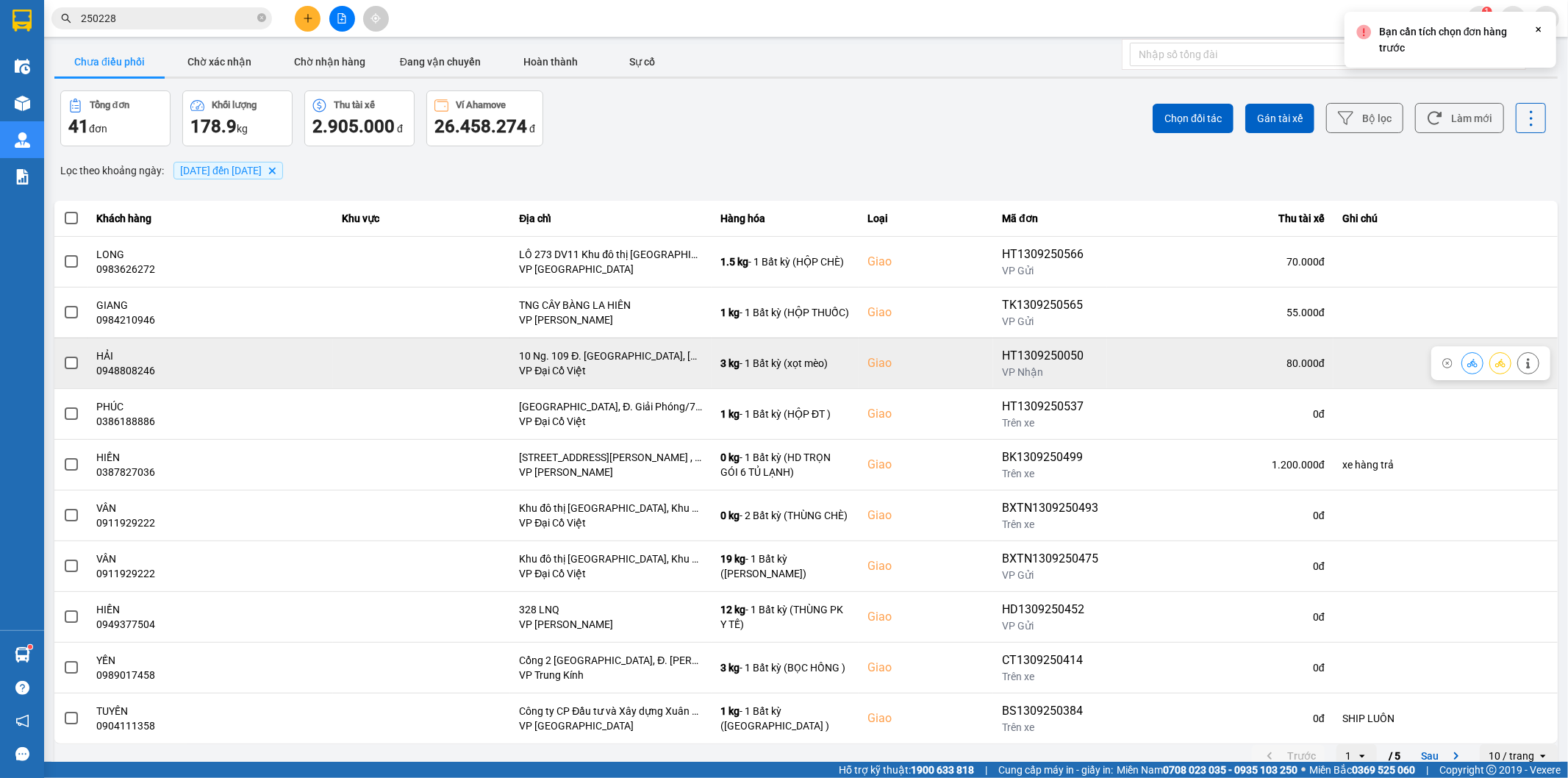
click at [71, 363] on span at bounding box center [71, 363] width 13 height 13
click at [63, 355] on input "checkbox" at bounding box center [63, 355] width 0 height 0
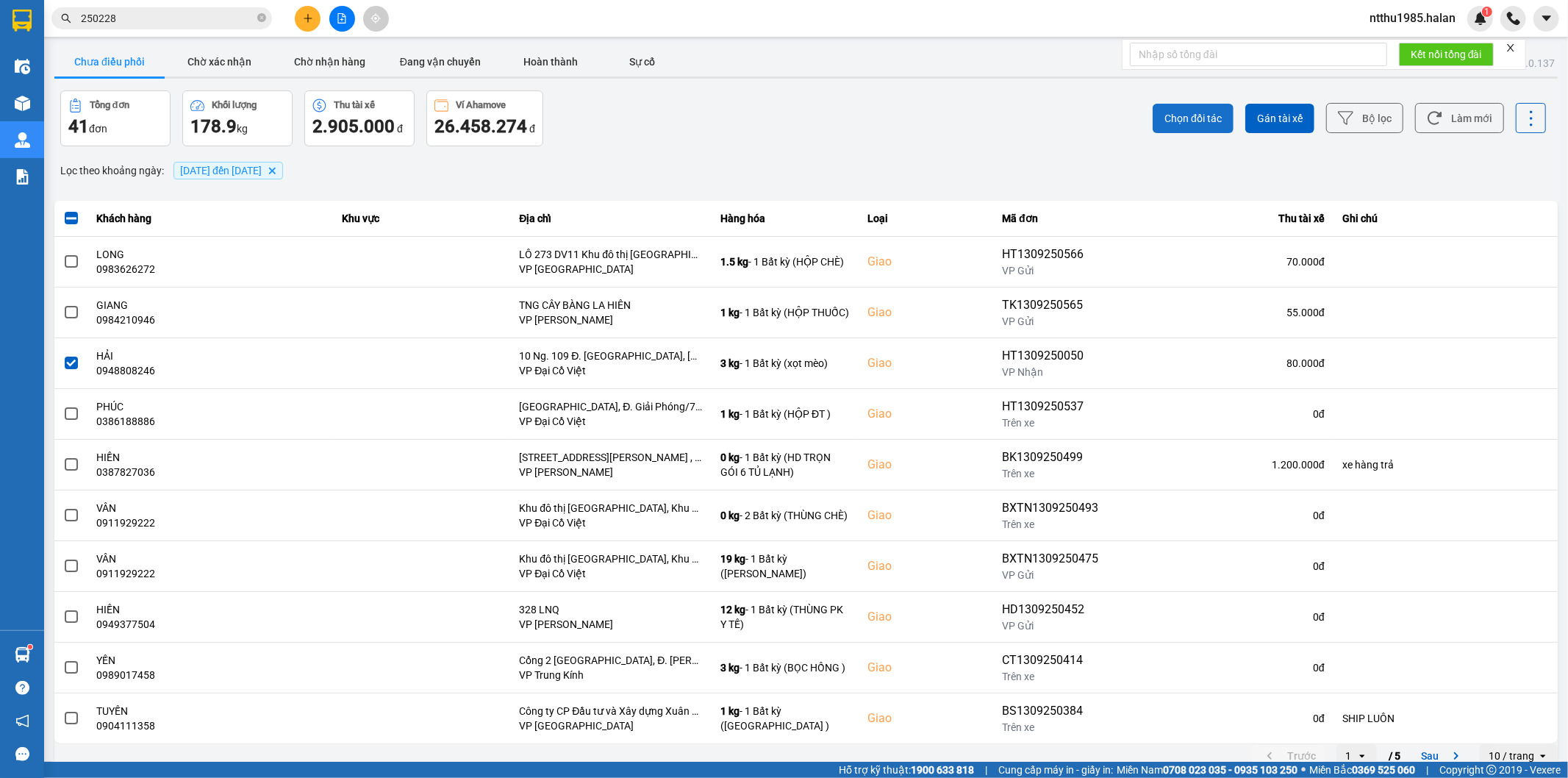
click at [1187, 118] on span "Chọn đối tác" at bounding box center [1193, 118] width 57 height 15
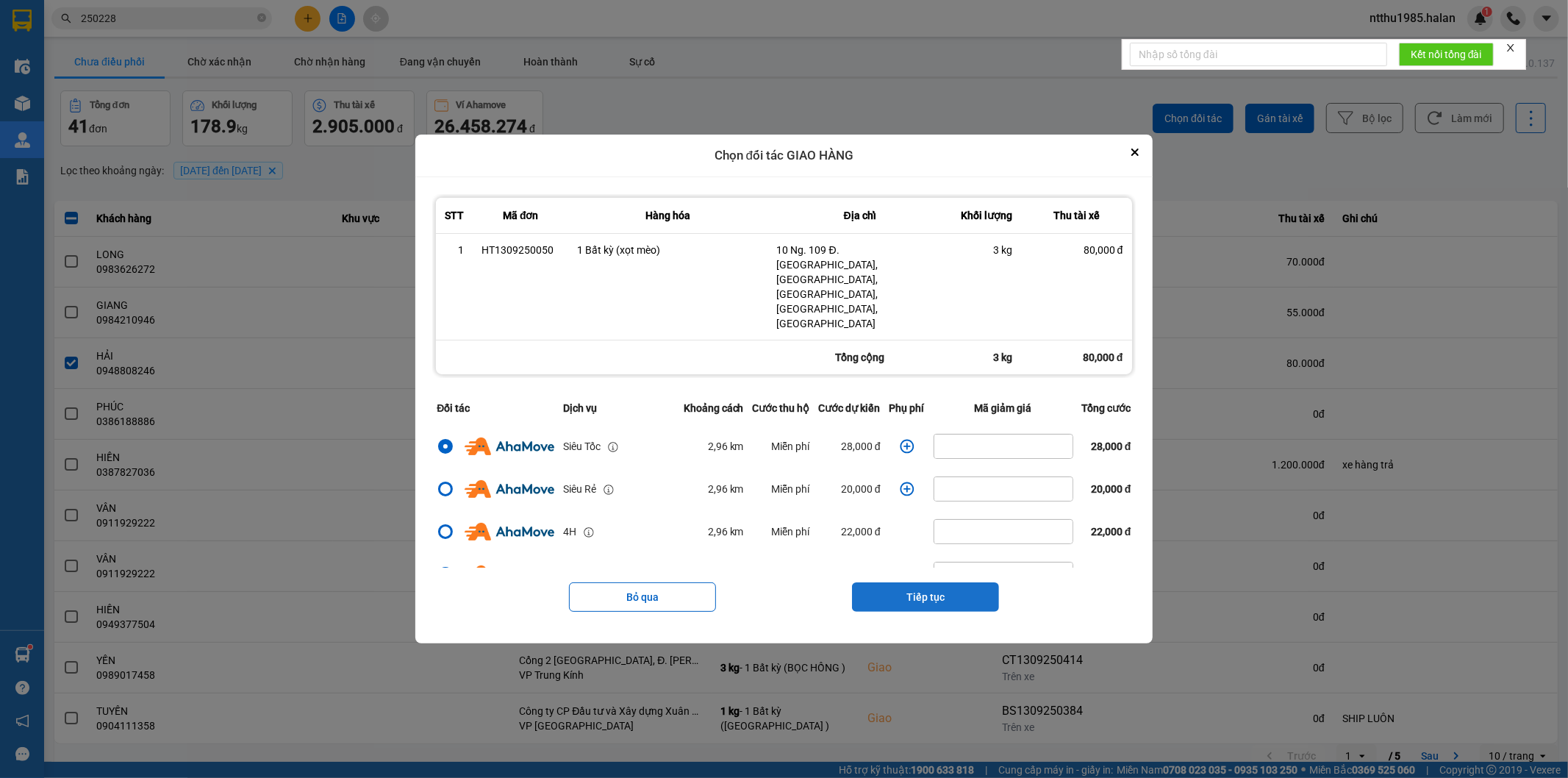
click at [923, 583] on button "Tiếp tục" at bounding box center [925, 597] width 147 height 29
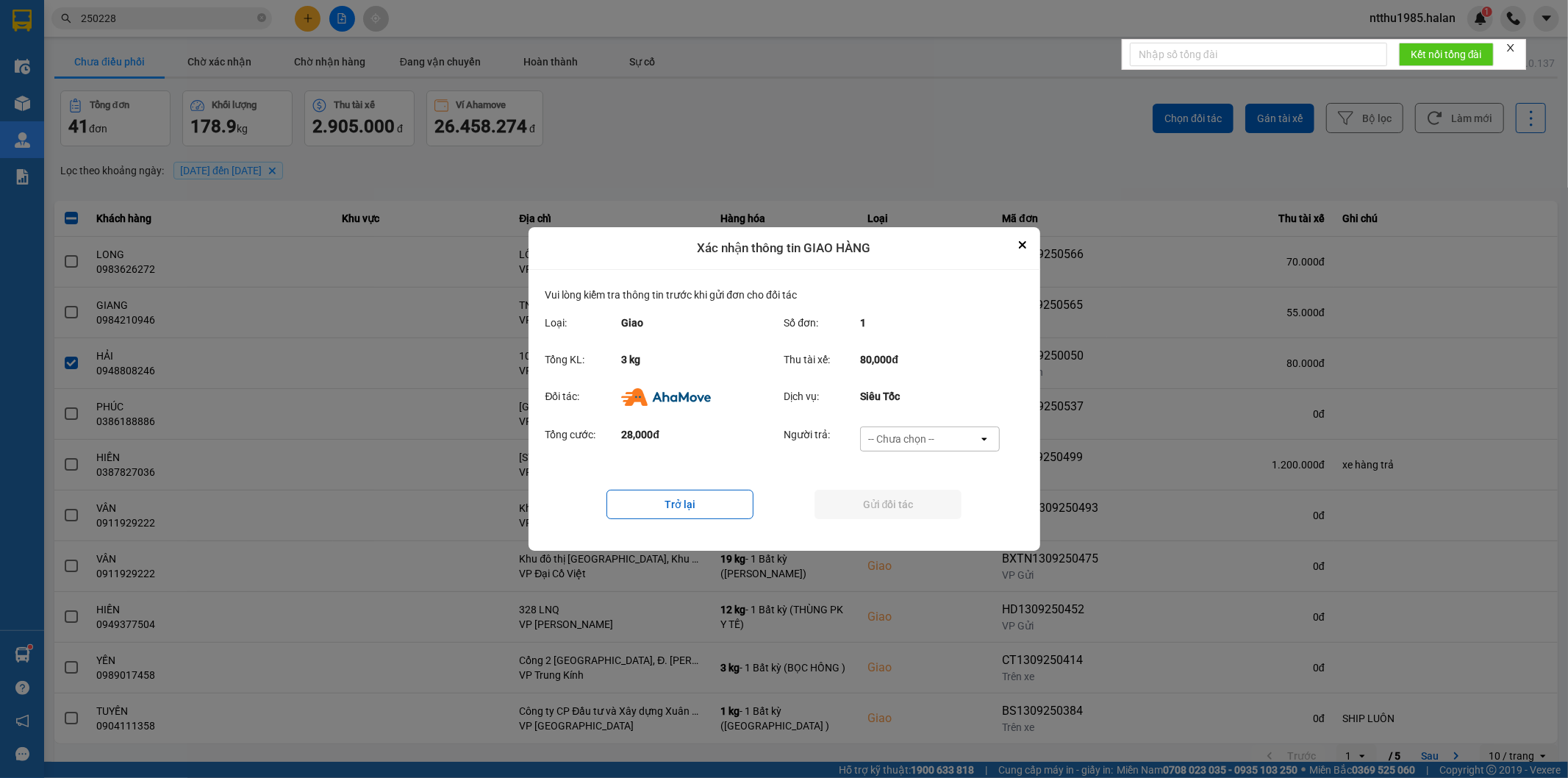
click at [921, 437] on div "-- Chưa chọn --" at bounding box center [901, 439] width 67 height 15
click at [901, 525] on span "Ví Ahamove" at bounding box center [901, 524] width 59 height 15
click at [888, 506] on button "Gửi đối tác" at bounding box center [888, 504] width 147 height 29
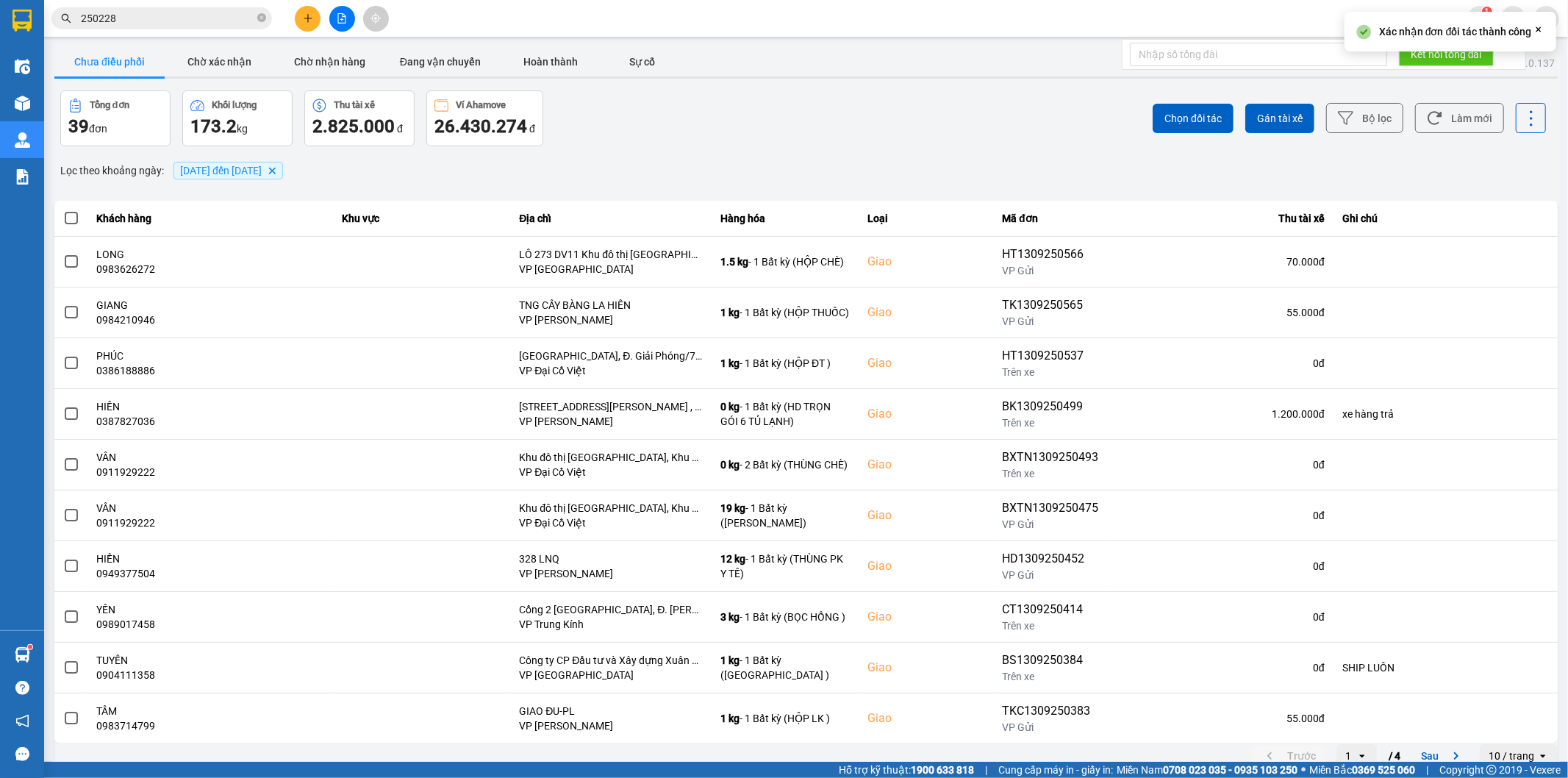
click at [134, 17] on input "250228" at bounding box center [167, 18] width 174 height 16
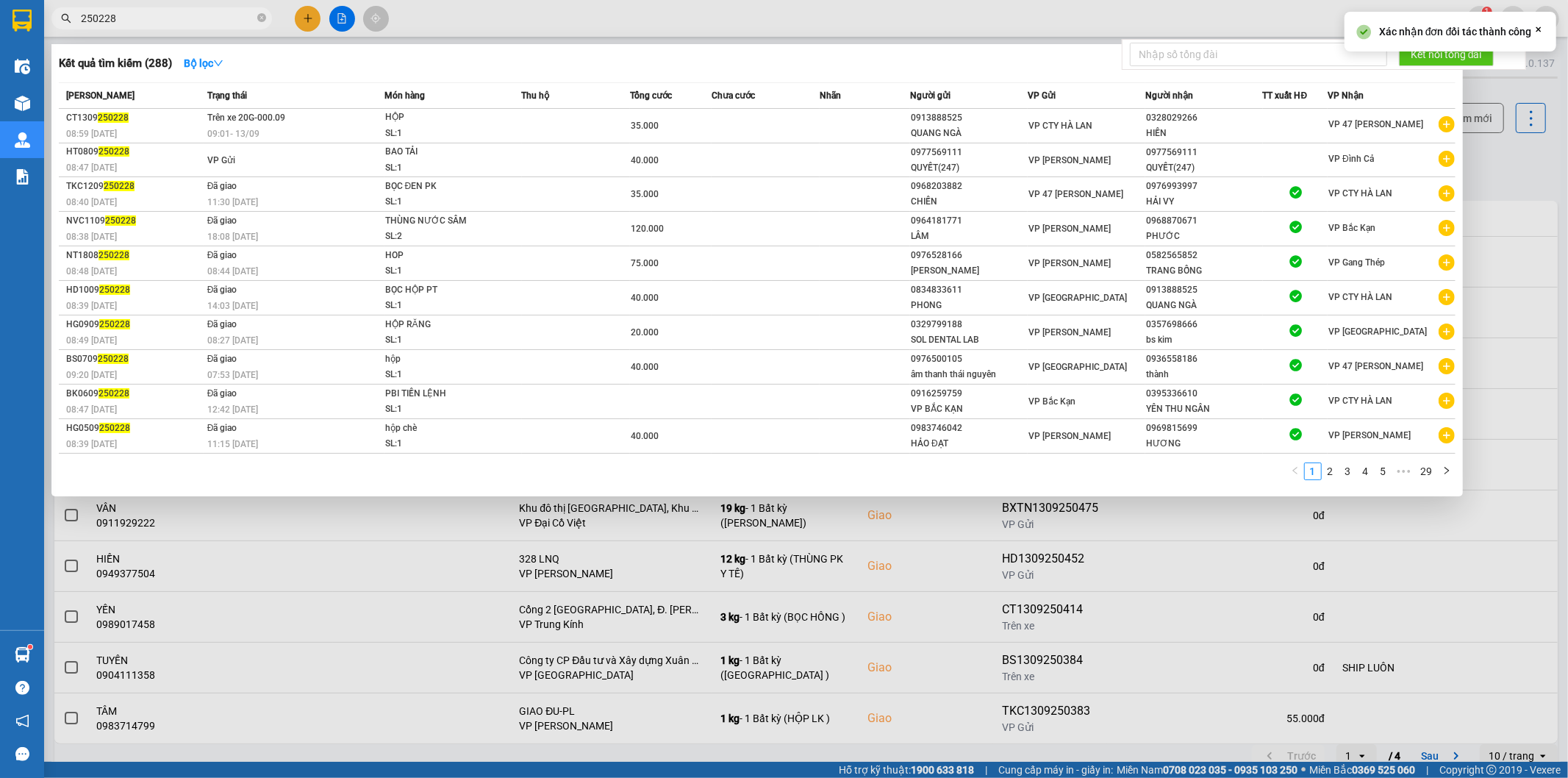
click at [134, 16] on input "250228" at bounding box center [167, 18] width 174 height 16
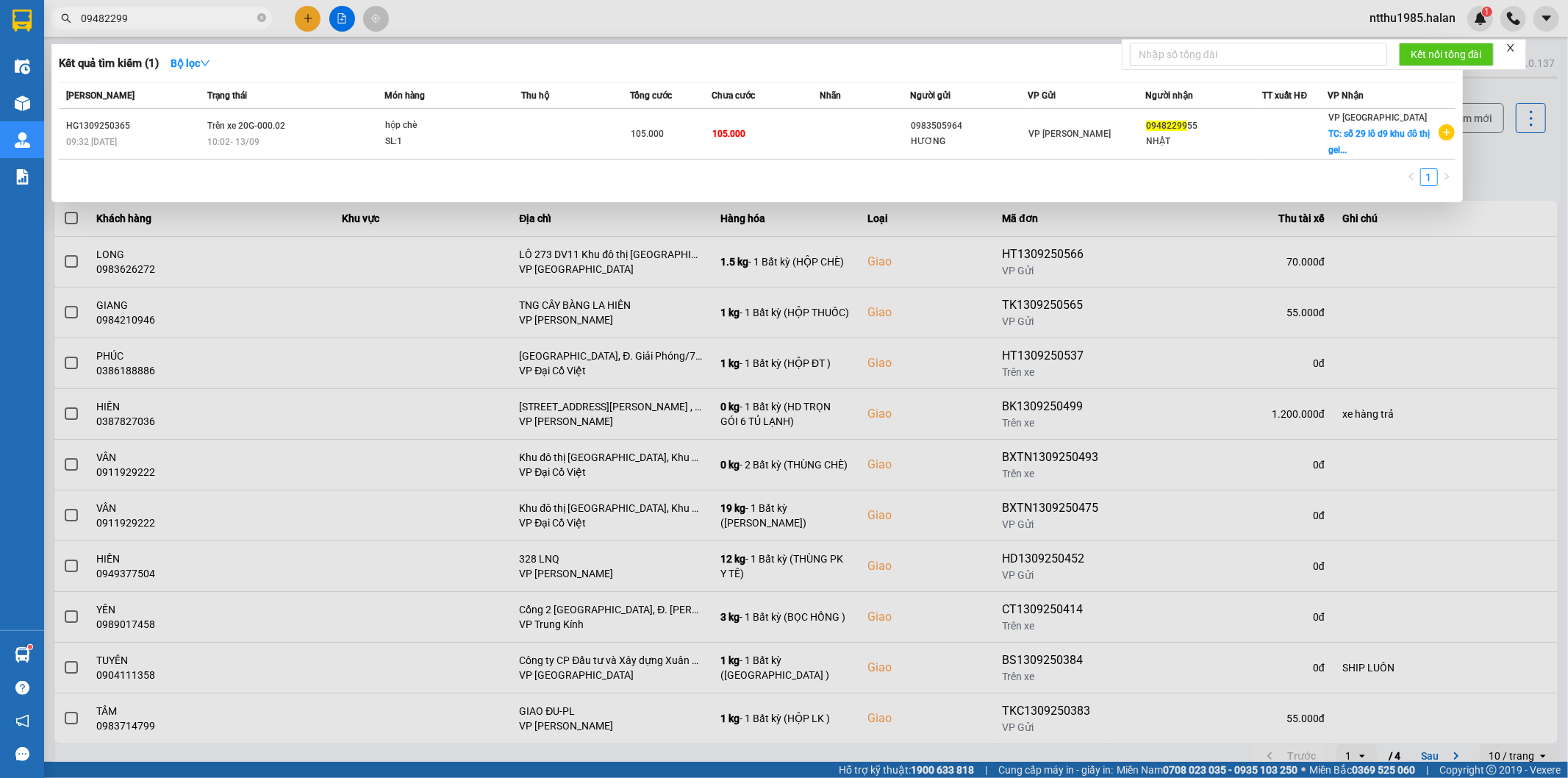
type input "09482299"
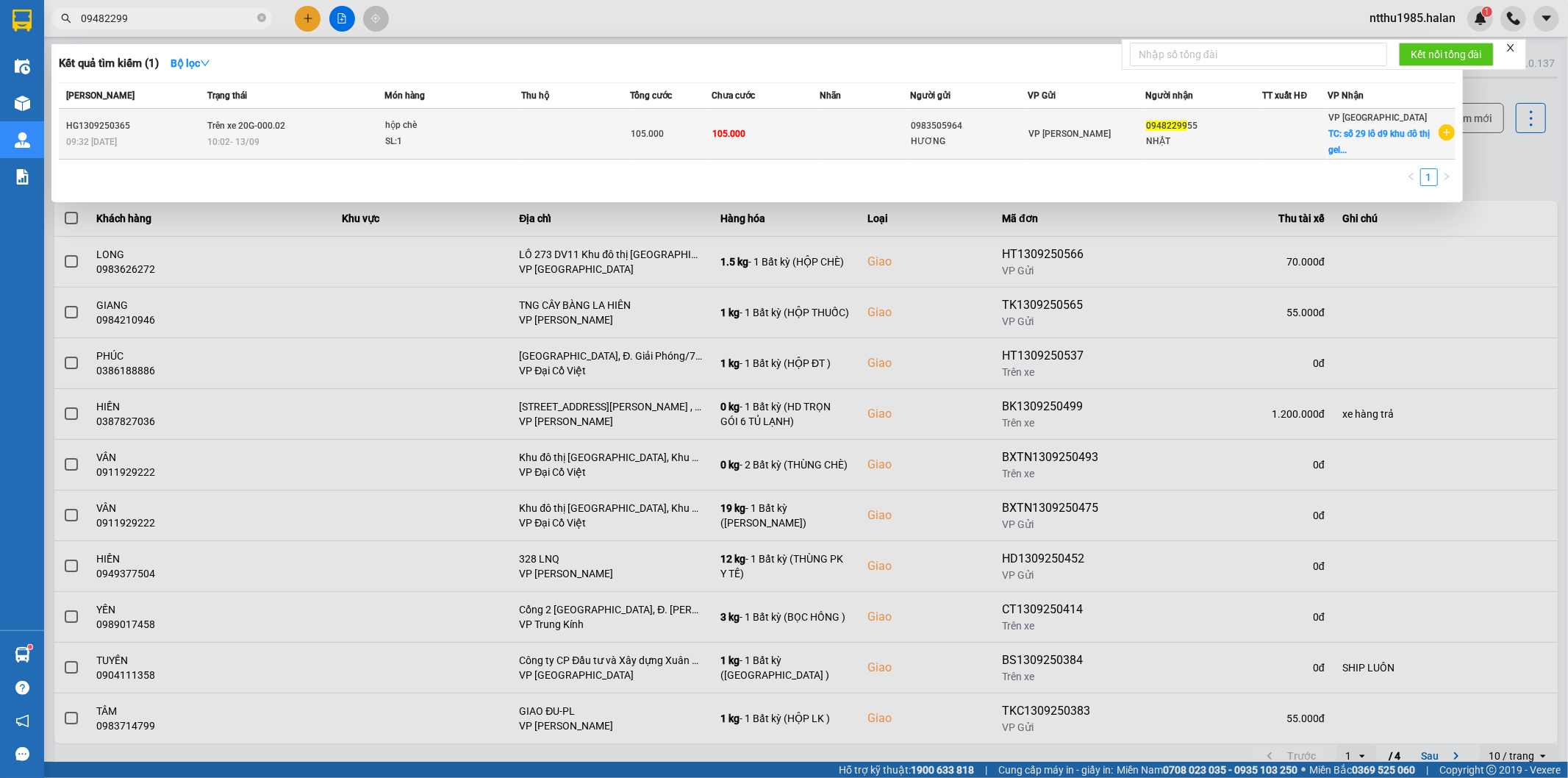
click at [847, 138] on td at bounding box center [865, 134] width 90 height 51
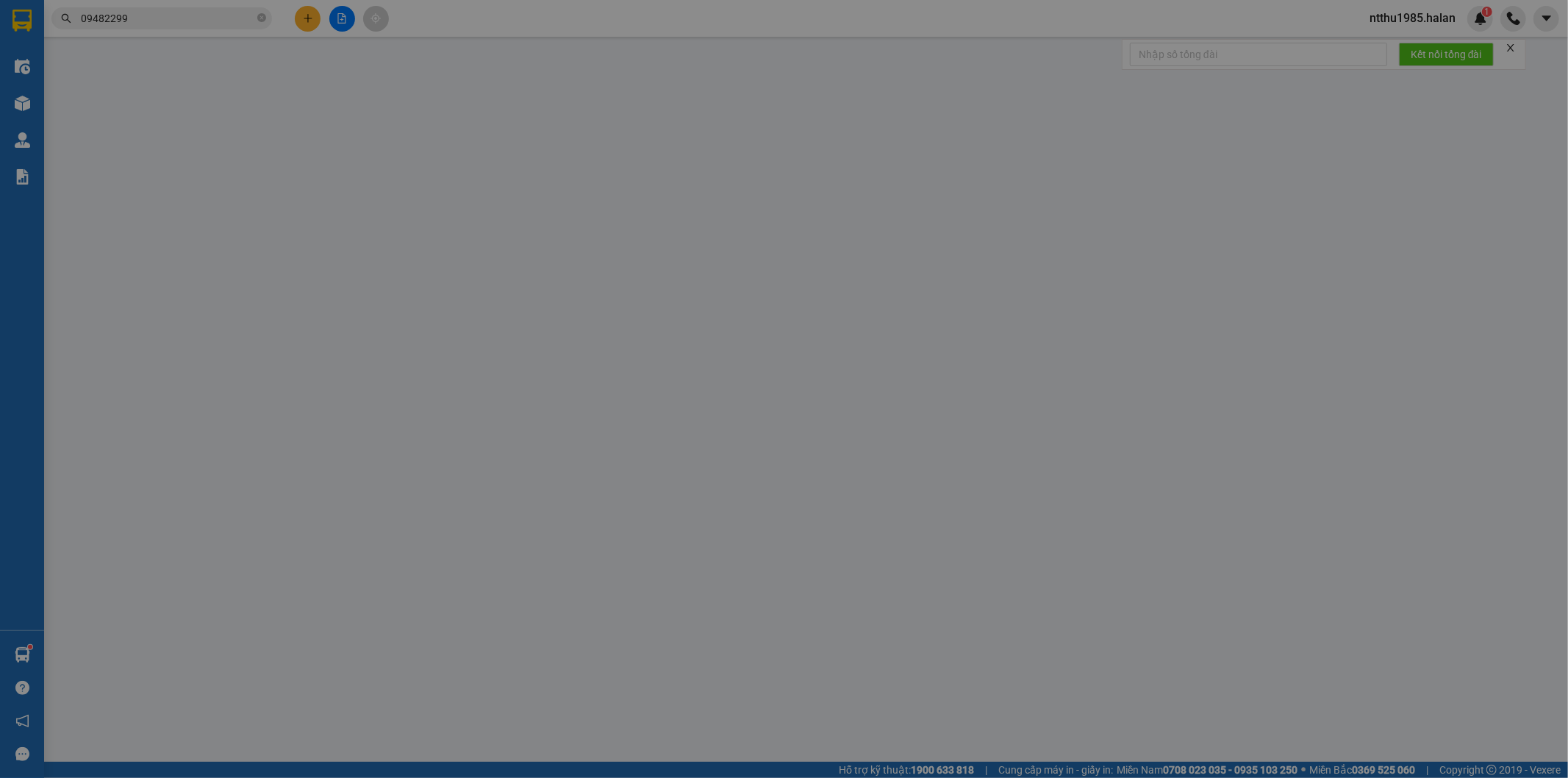
type input "0983505964"
type input "HƯƠNG"
type input "0948229955"
type input "NHẬT"
checkbox input "true"
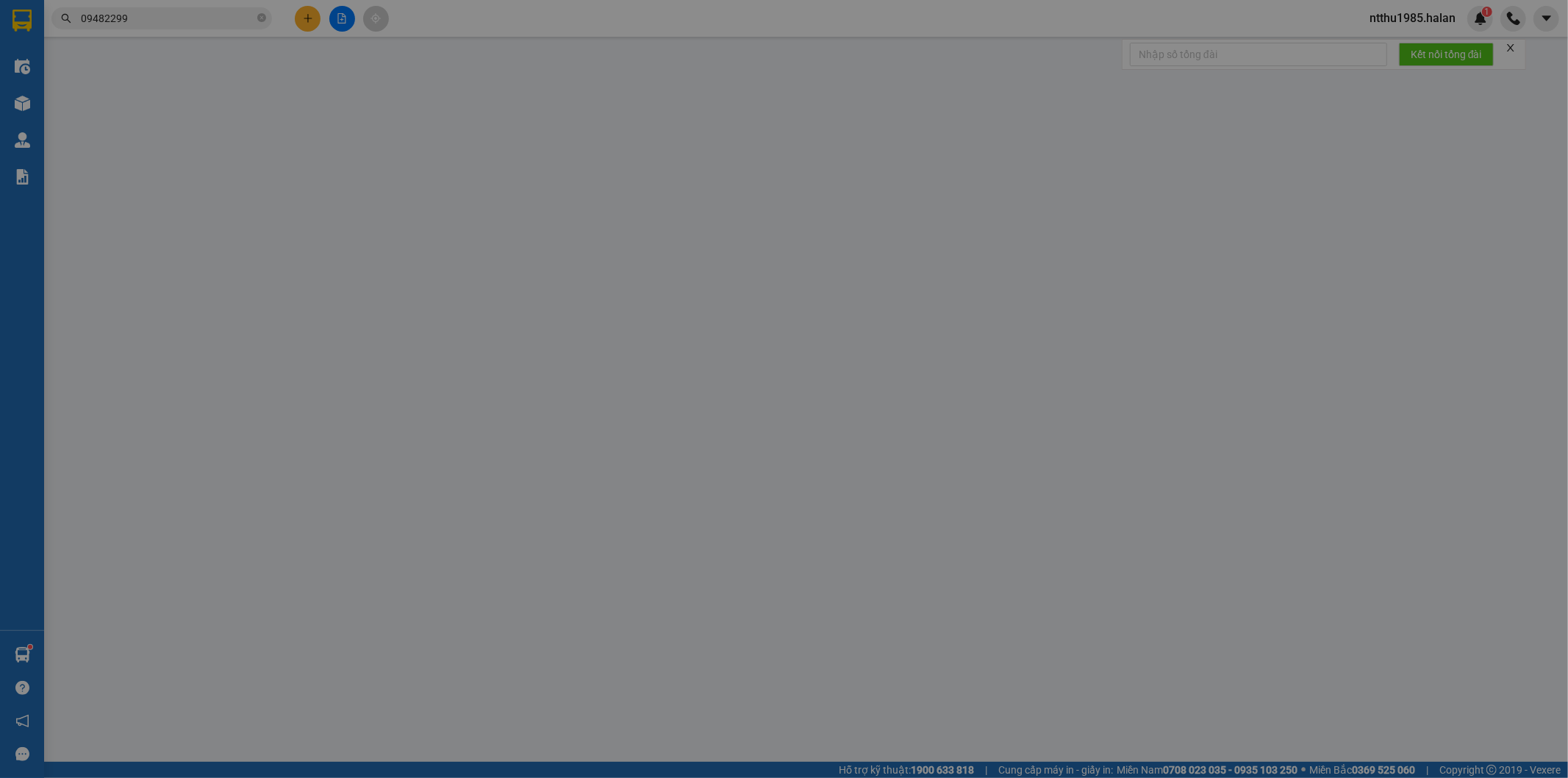
type input "số 29 lô d9 khu đô thị geleximco ,quận hà đông"
type input "ship trong ngày"
type input "105.000"
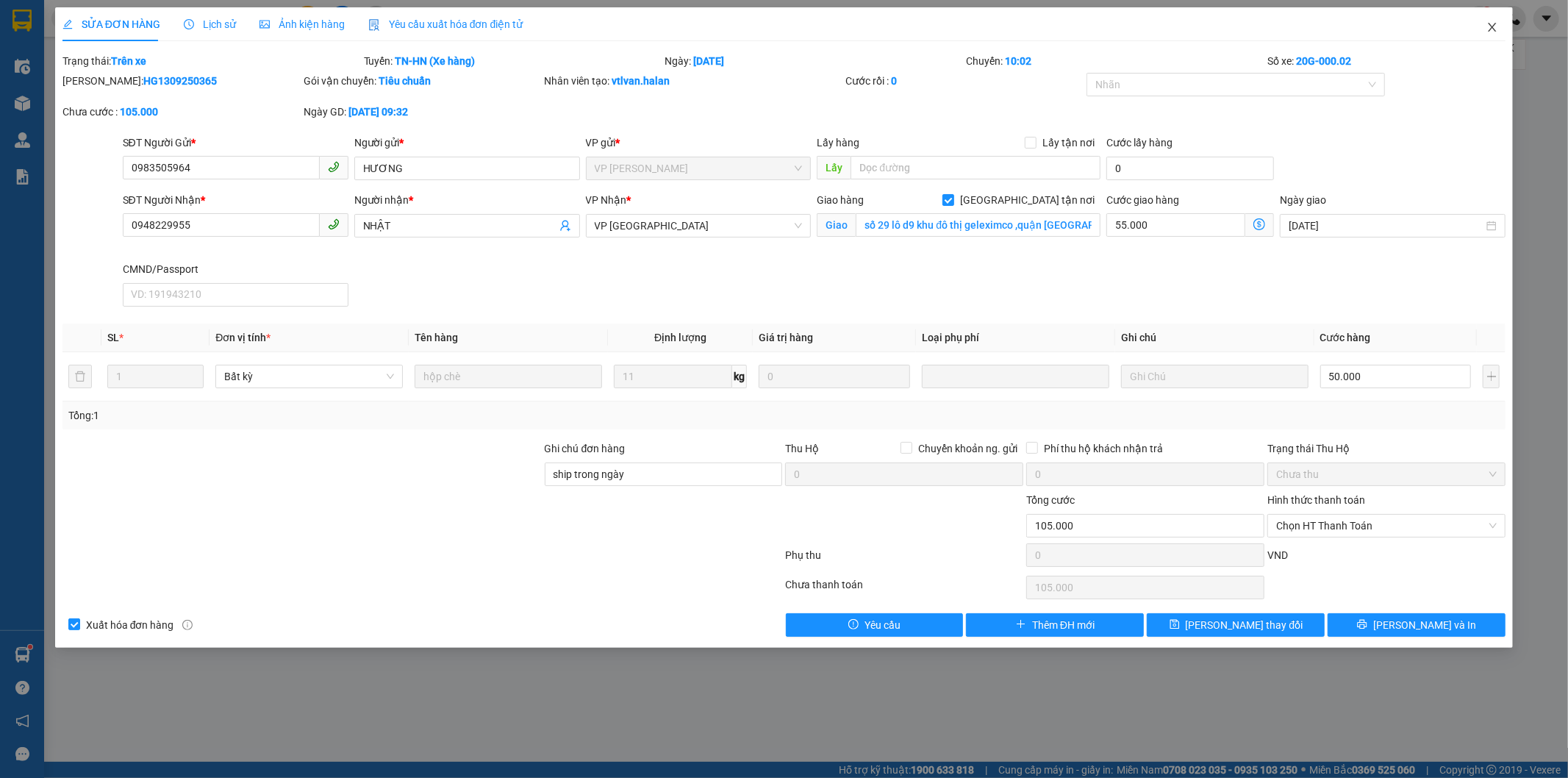
click at [1496, 25] on icon "close" at bounding box center [1493, 26] width 8 height 8
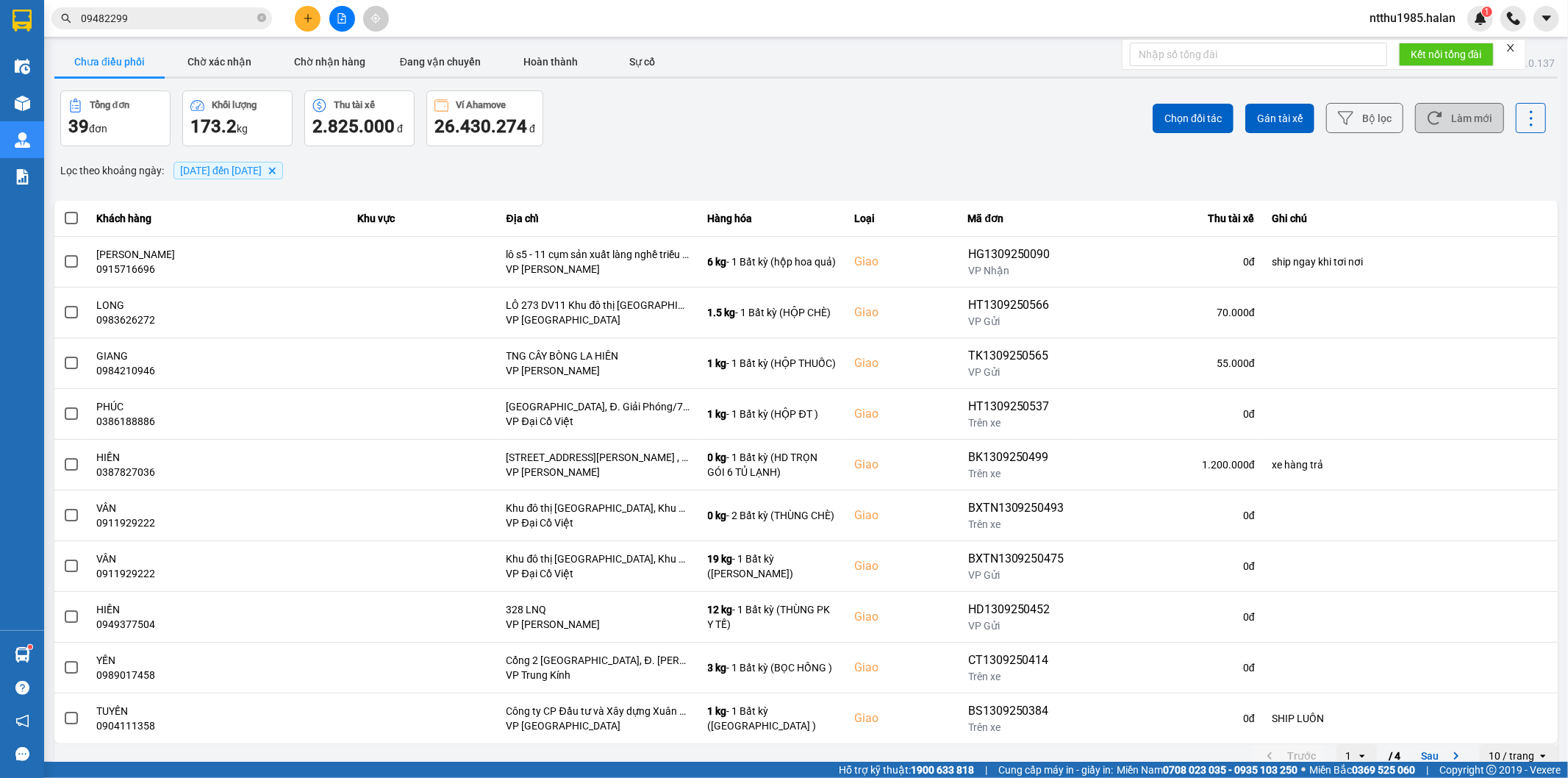
drag, startPoint x: 1450, startPoint y: 114, endPoint x: 1458, endPoint y: 114, distance: 8.0
click at [1452, 114] on button "Làm mới" at bounding box center [1459, 118] width 89 height 30
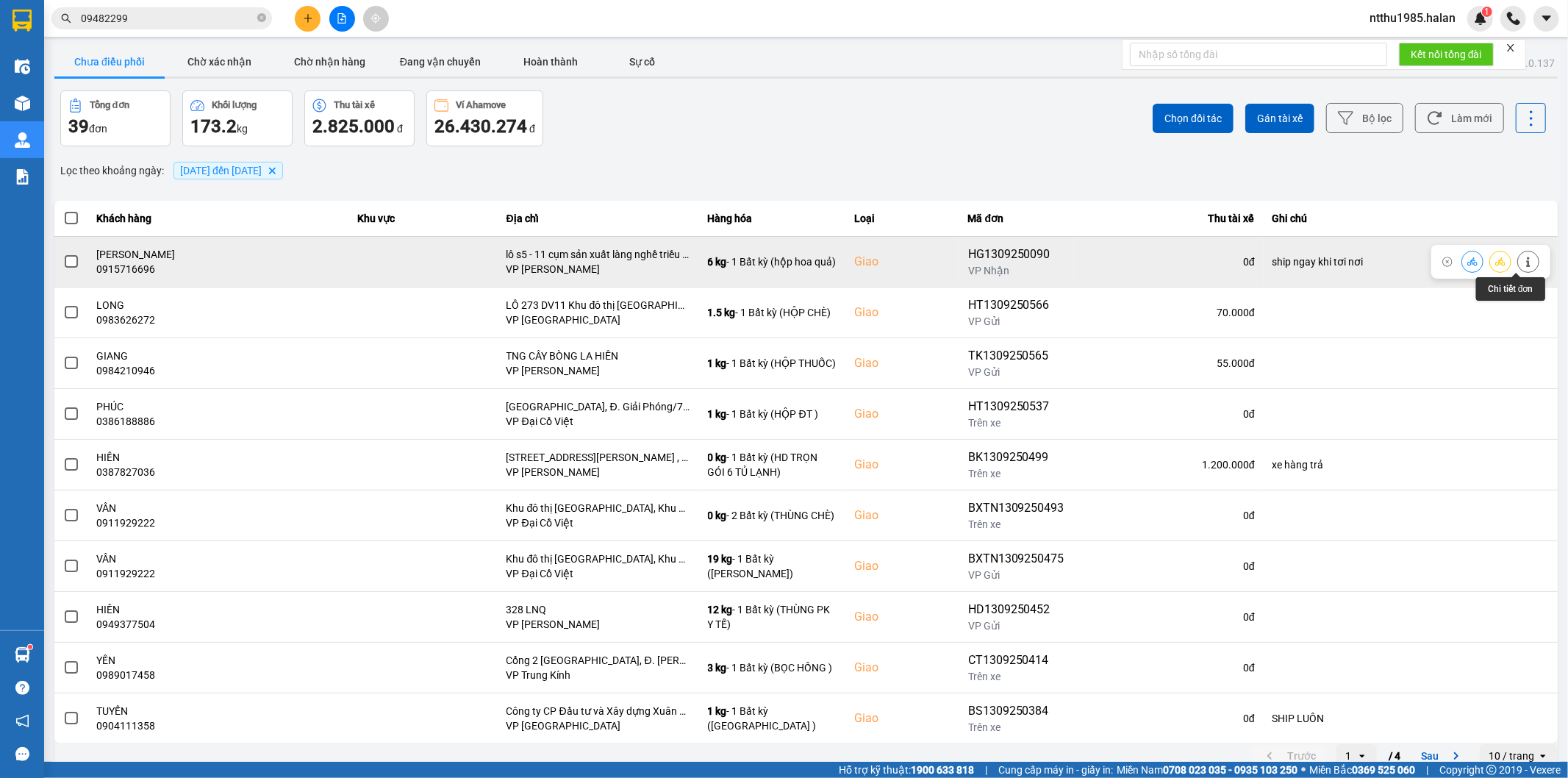
click at [1523, 267] on icon at bounding box center [1528, 261] width 10 height 10
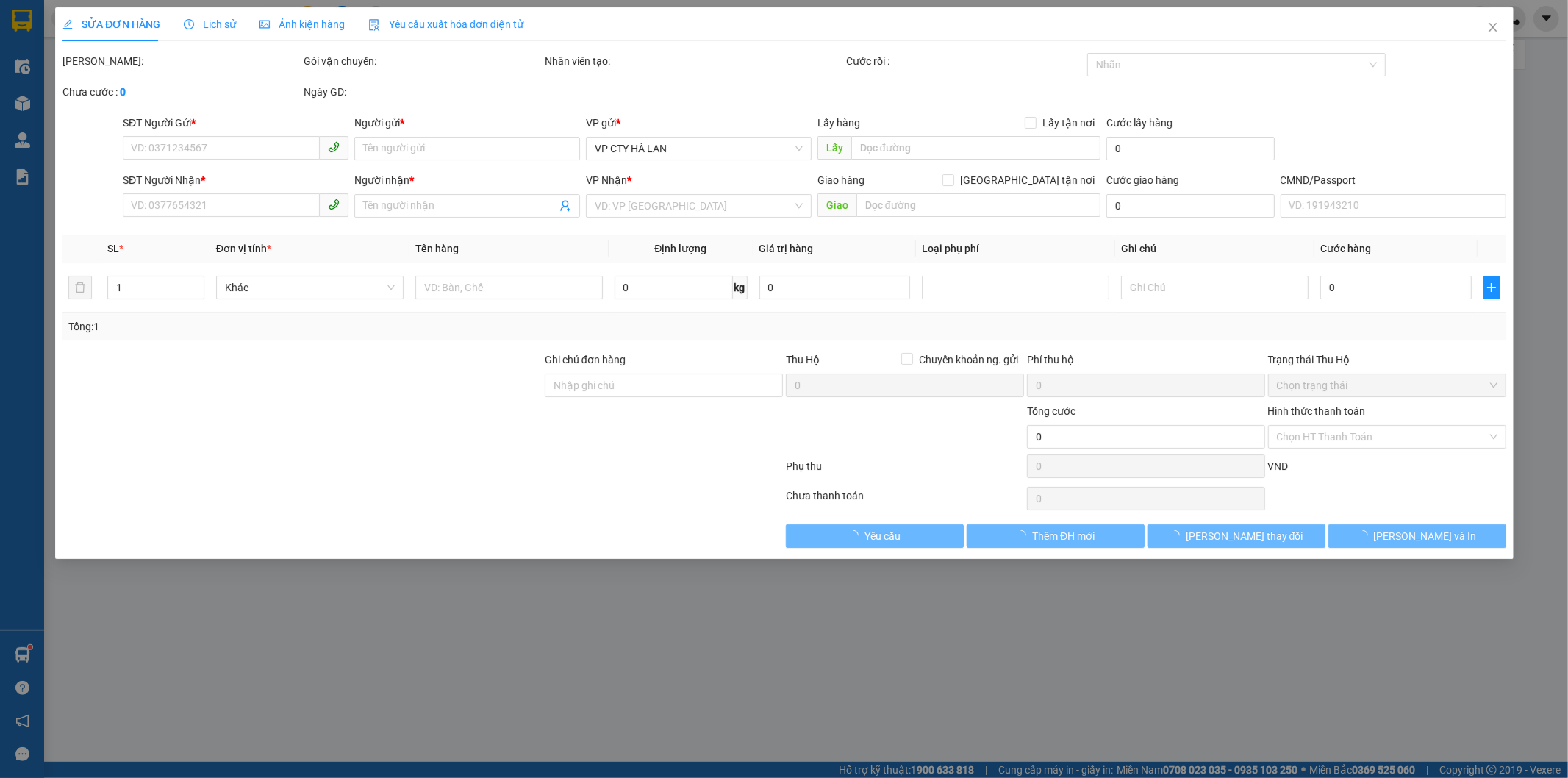
type input "0914967328"
type input "HÀ"
type input "0915716696"
type input "HOÀNG ANH"
checkbox input "true"
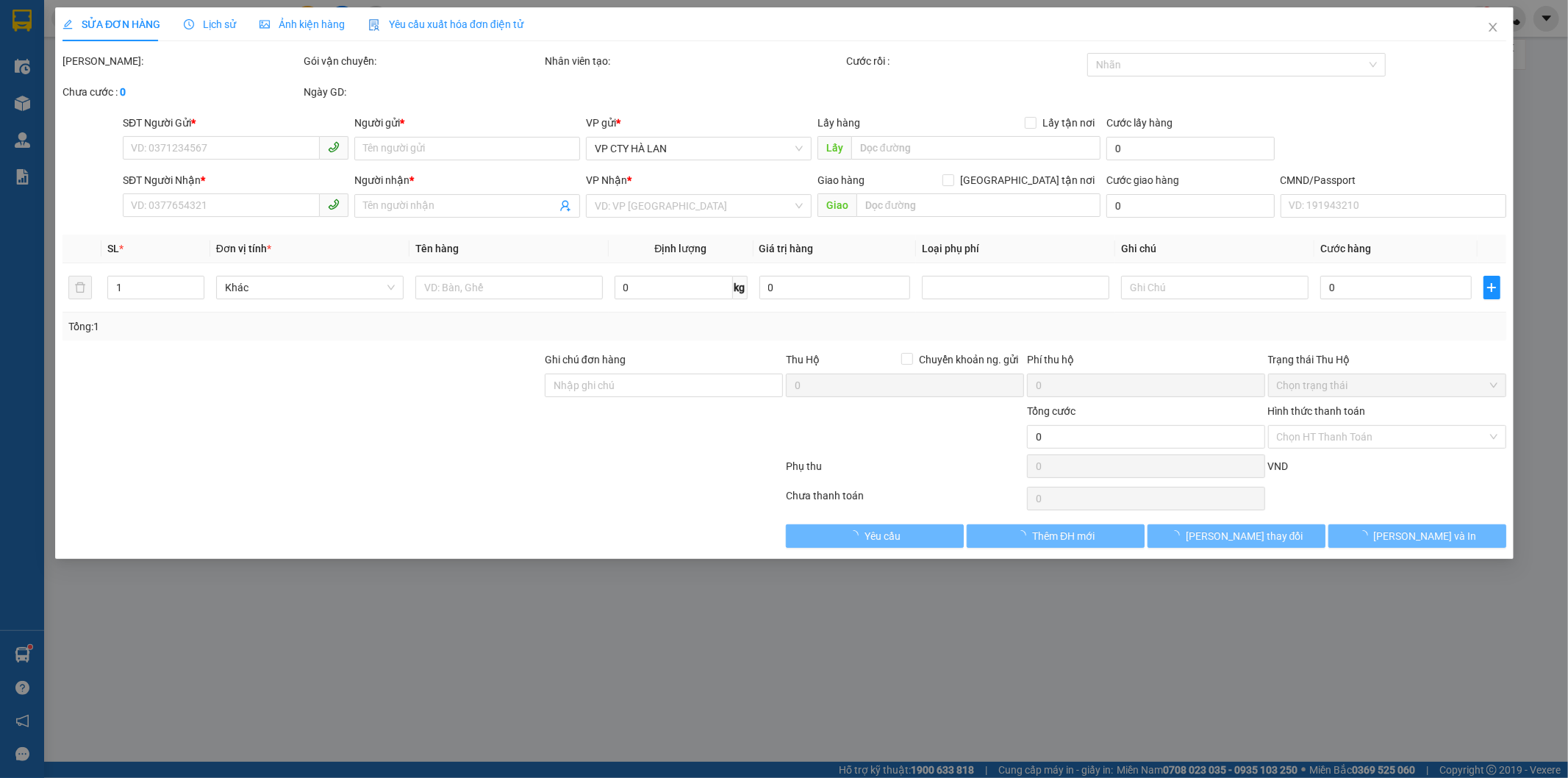
type input "lô s5 - 11 cụm sản xuất làng nghề triều khúc, Làng nghề Triều khúc, Khu làng ng…"
type input "ship ngay khi tơi nơi"
type input "80.000"
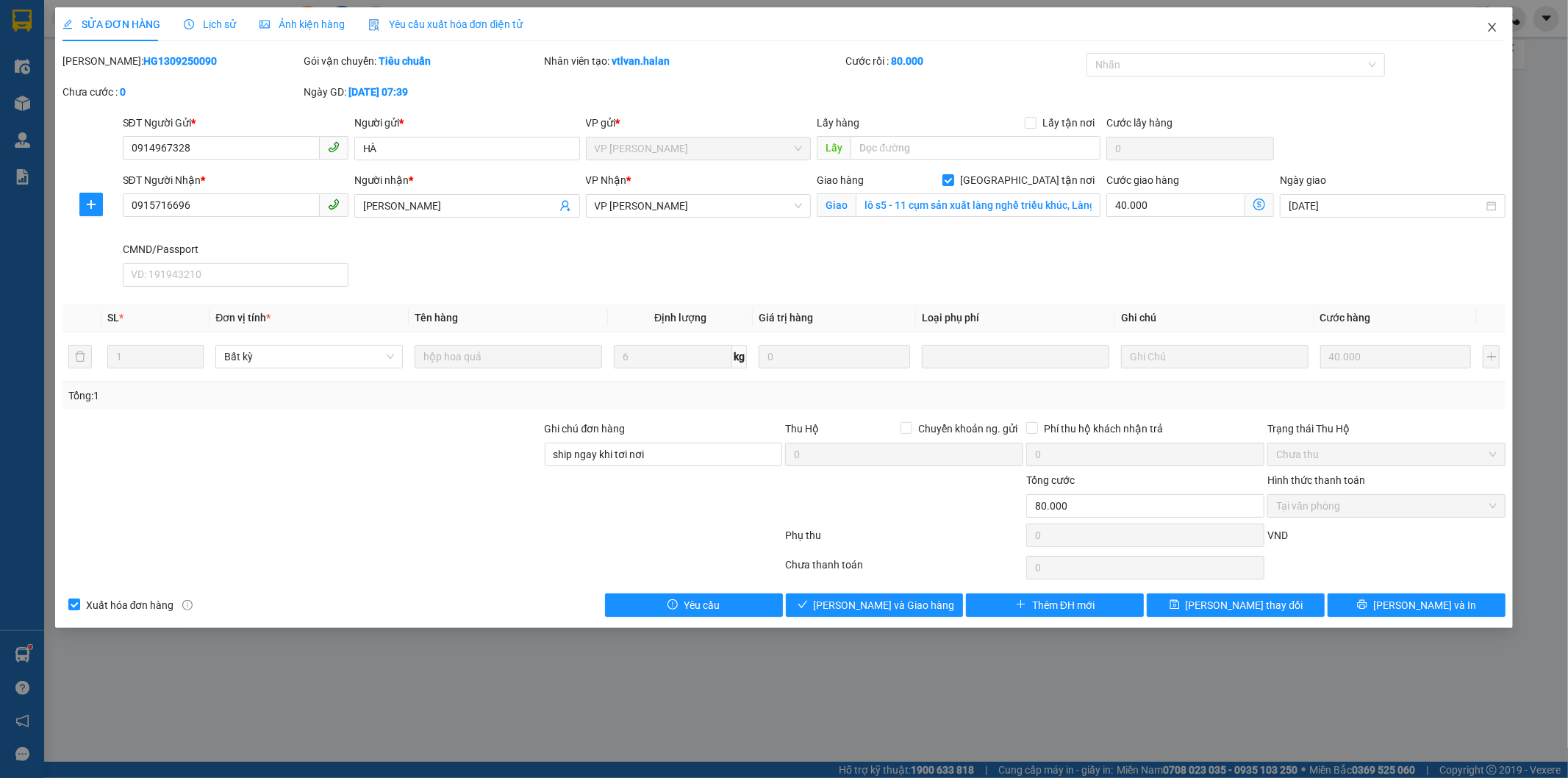
click at [1489, 30] on icon "close" at bounding box center [1492, 27] width 12 height 12
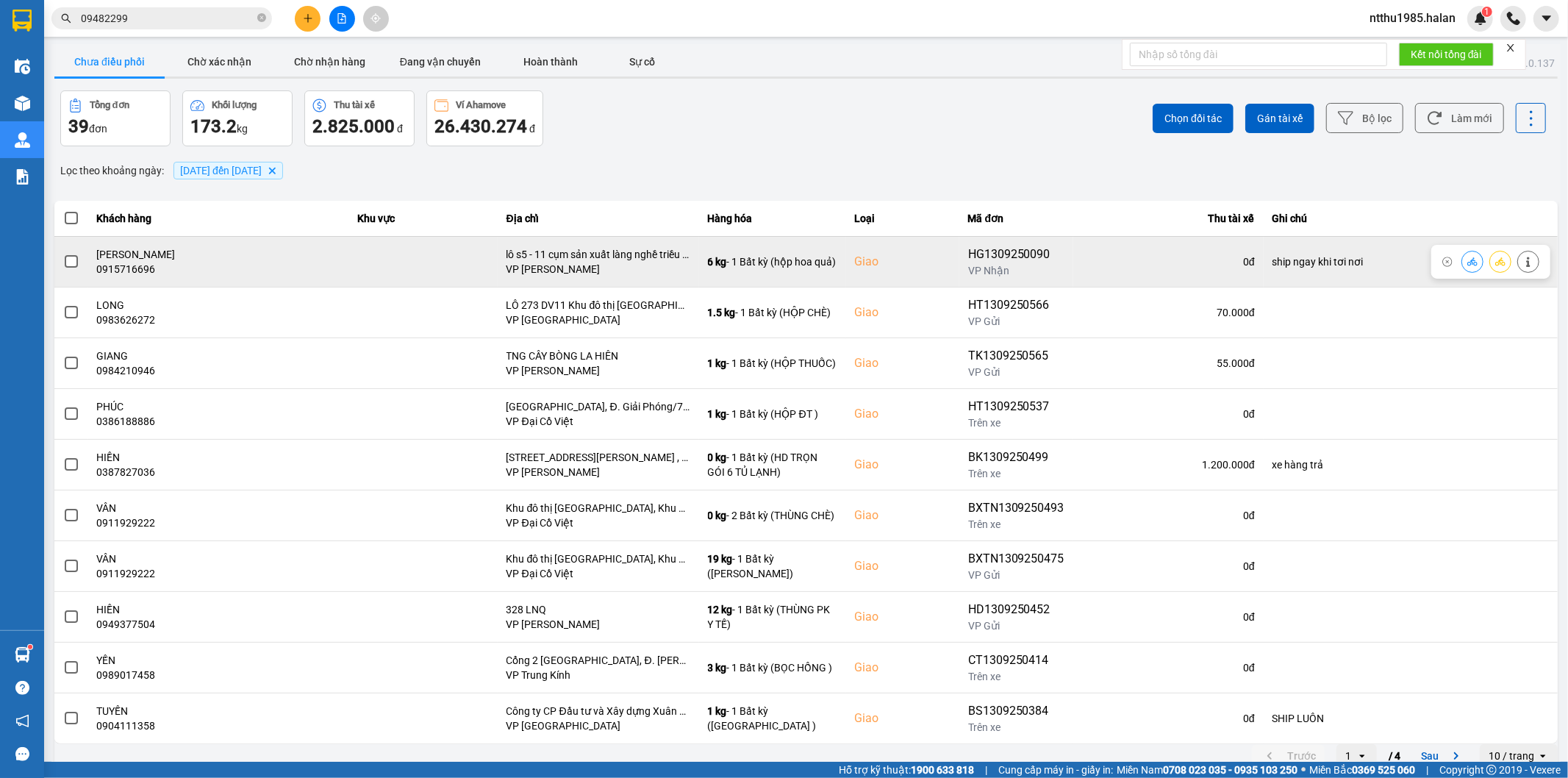
click at [67, 257] on span at bounding box center [71, 262] width 13 height 13
click at [63, 253] on input "checkbox" at bounding box center [63, 253] width 0 height 0
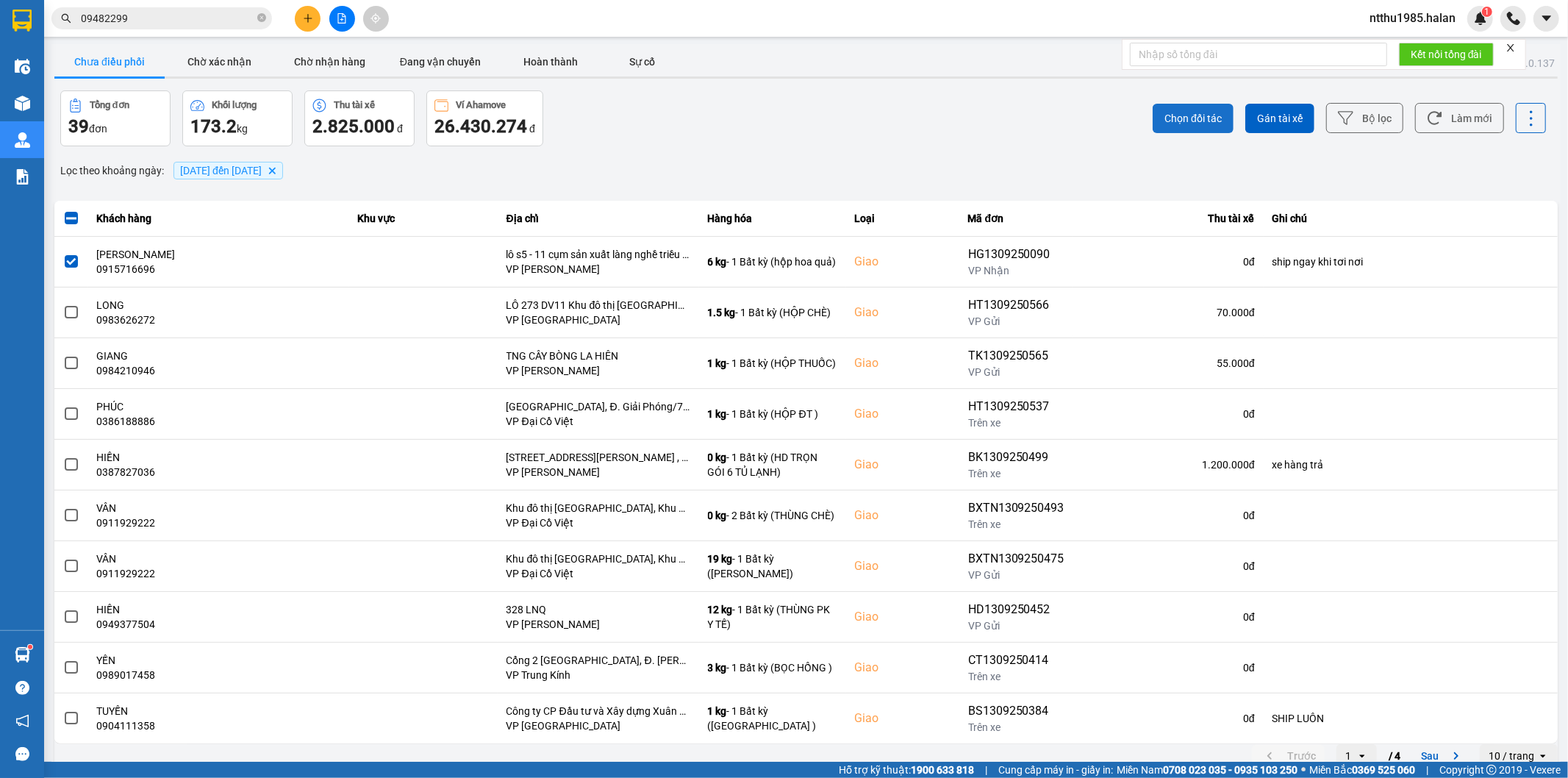
click at [1193, 113] on span "Chọn đối tác" at bounding box center [1193, 118] width 57 height 15
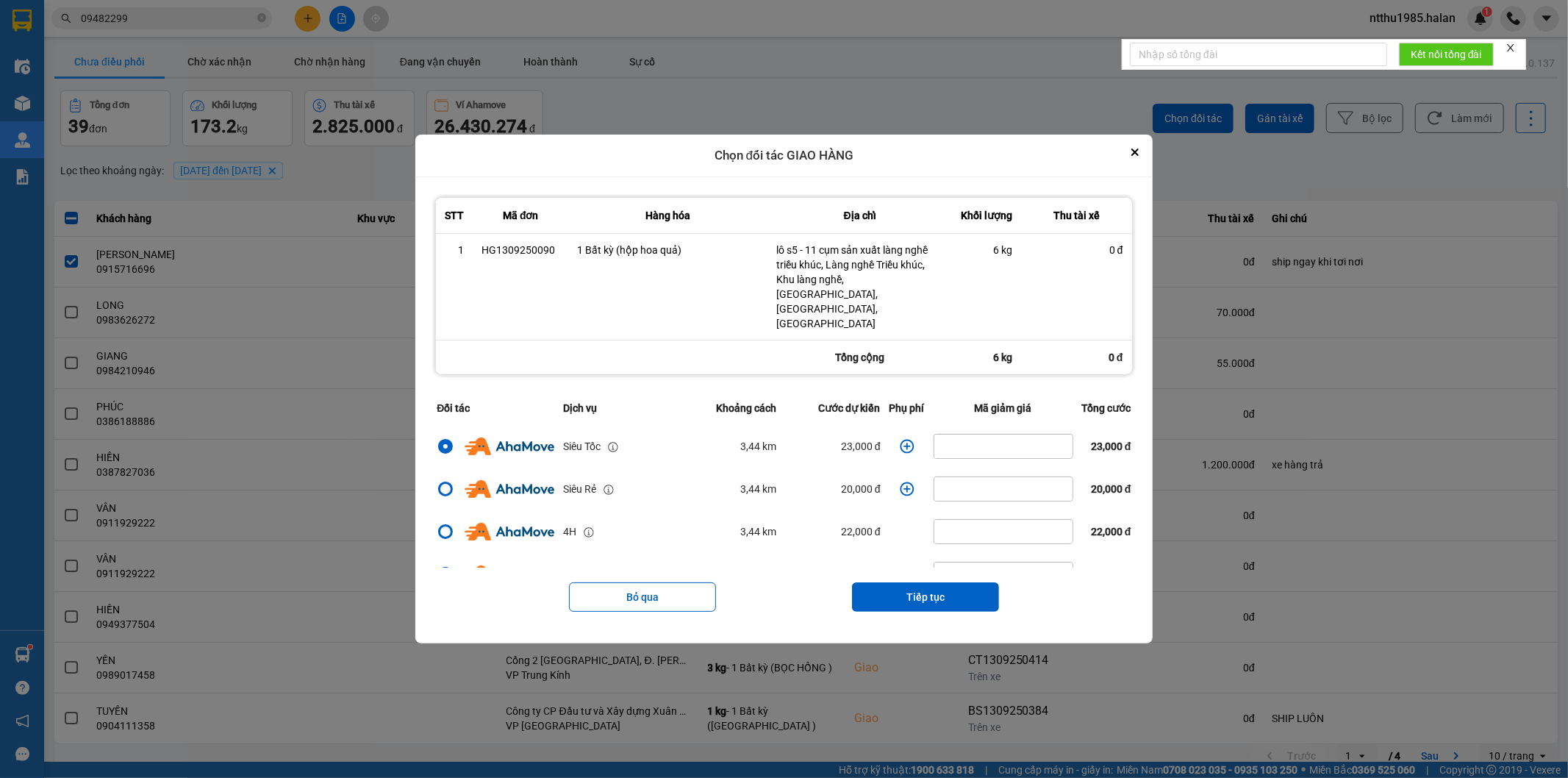
click at [902, 439] on icon "dialog" at bounding box center [907, 447] width 15 height 15
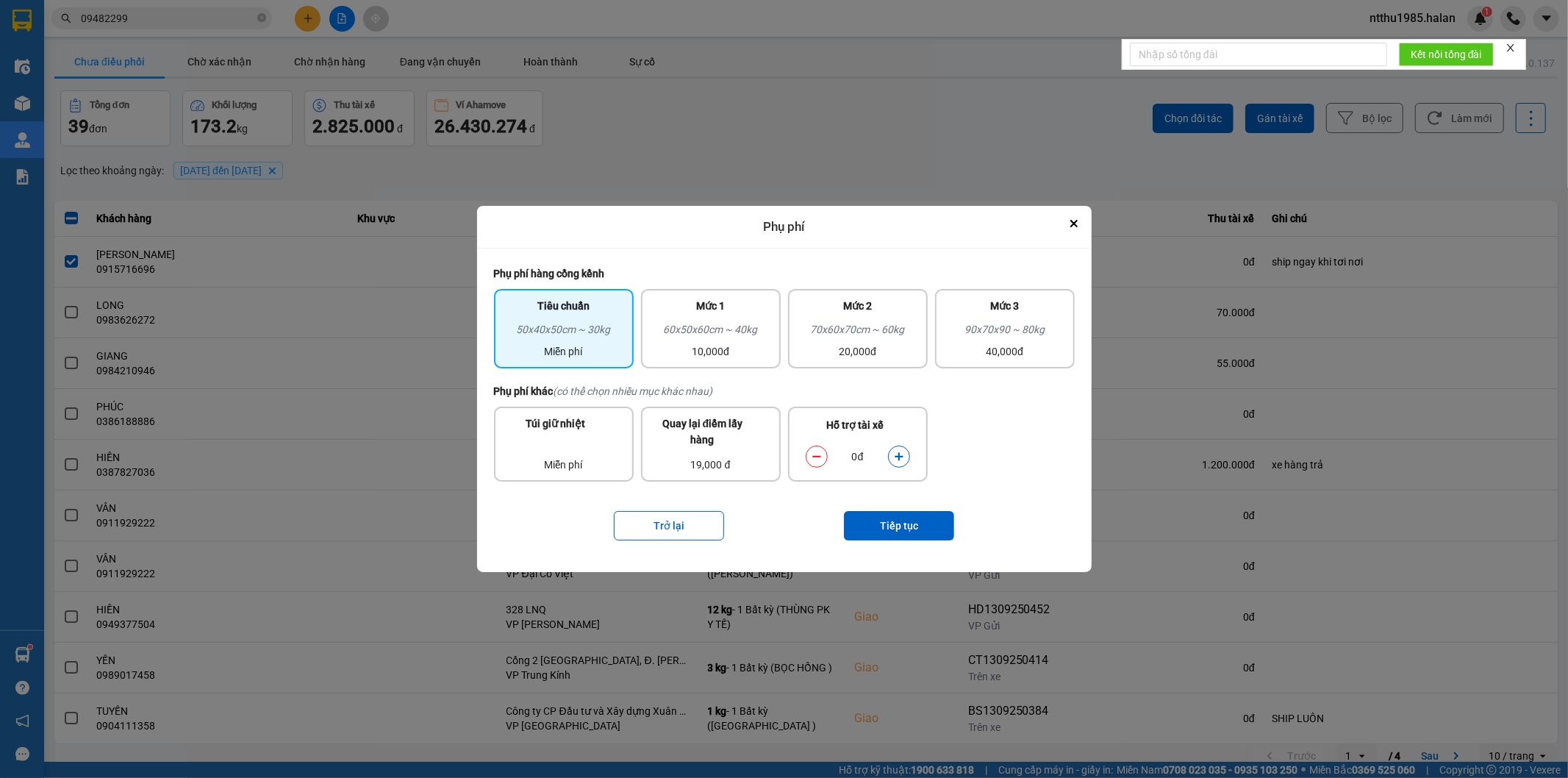
click at [900, 451] on icon "dialog" at bounding box center [899, 456] width 10 height 10
click at [891, 519] on button "Tiếp tục" at bounding box center [899, 526] width 111 height 29
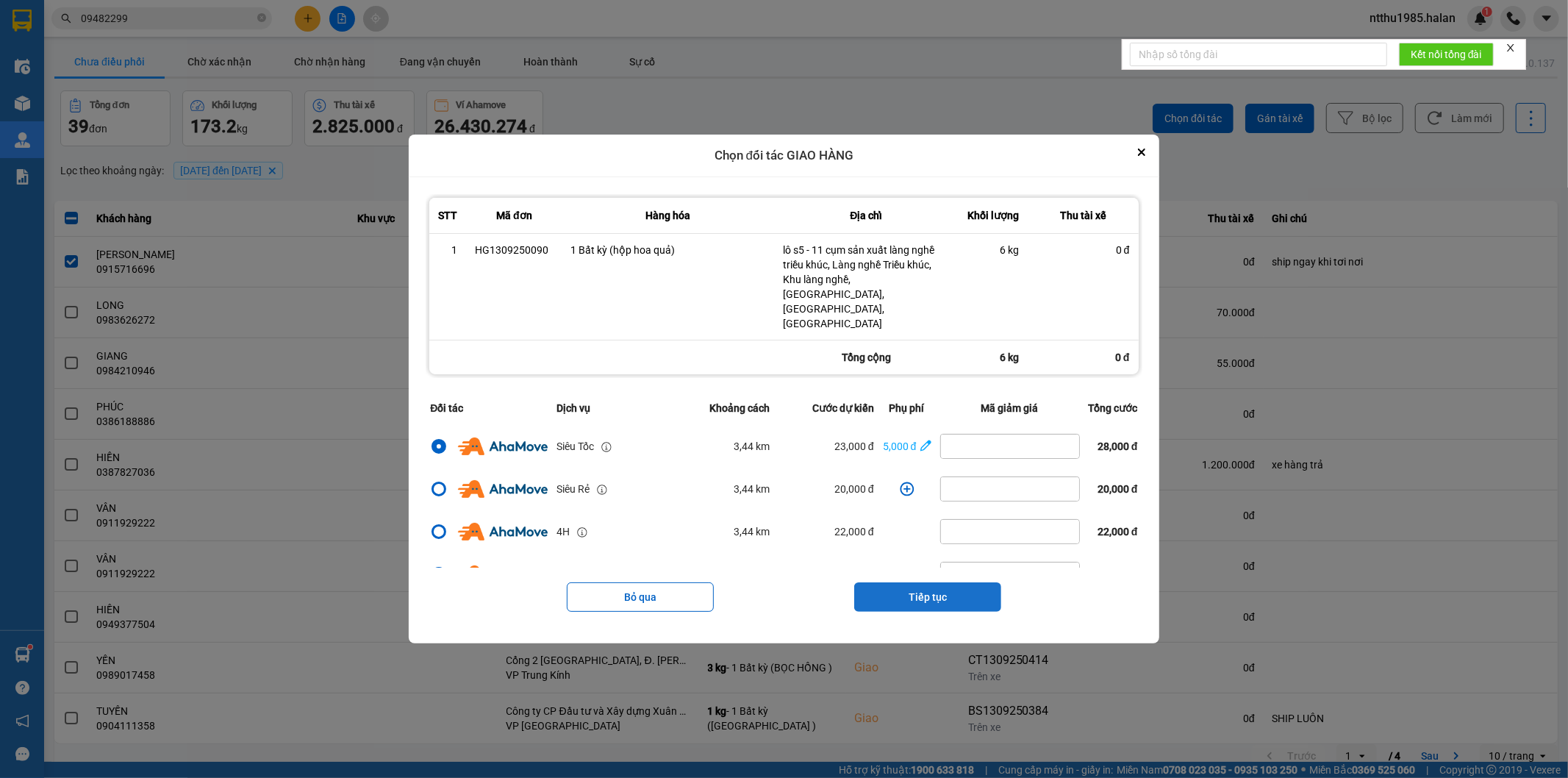
click at [915, 584] on button "Tiếp tục" at bounding box center [927, 597] width 147 height 29
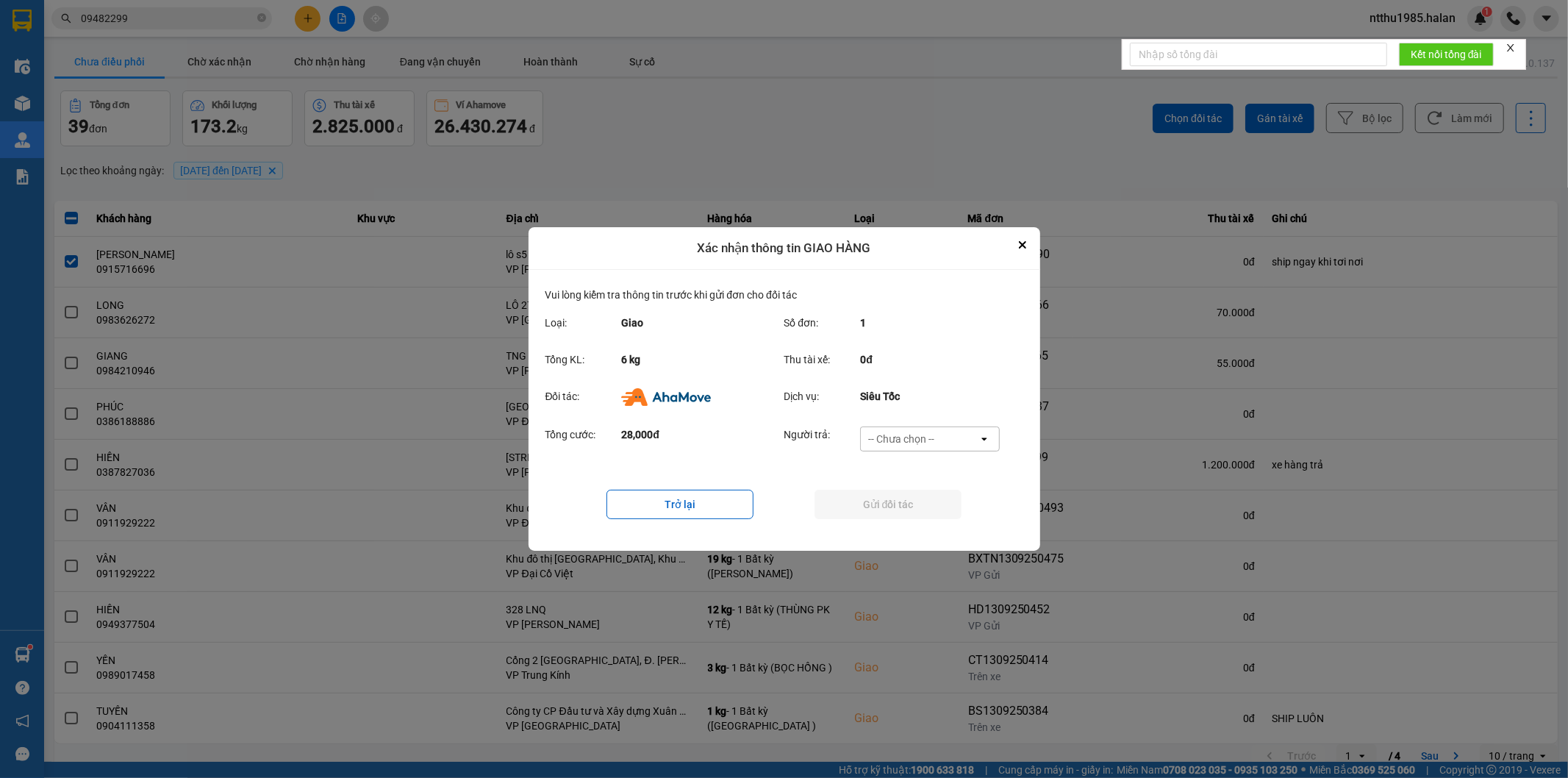
click at [926, 440] on div "-- Chưa chọn --" at bounding box center [901, 439] width 67 height 15
click at [922, 525] on span "Ví Ahamove" at bounding box center [901, 524] width 59 height 15
click at [905, 504] on button "Gửi đối tác" at bounding box center [888, 504] width 147 height 29
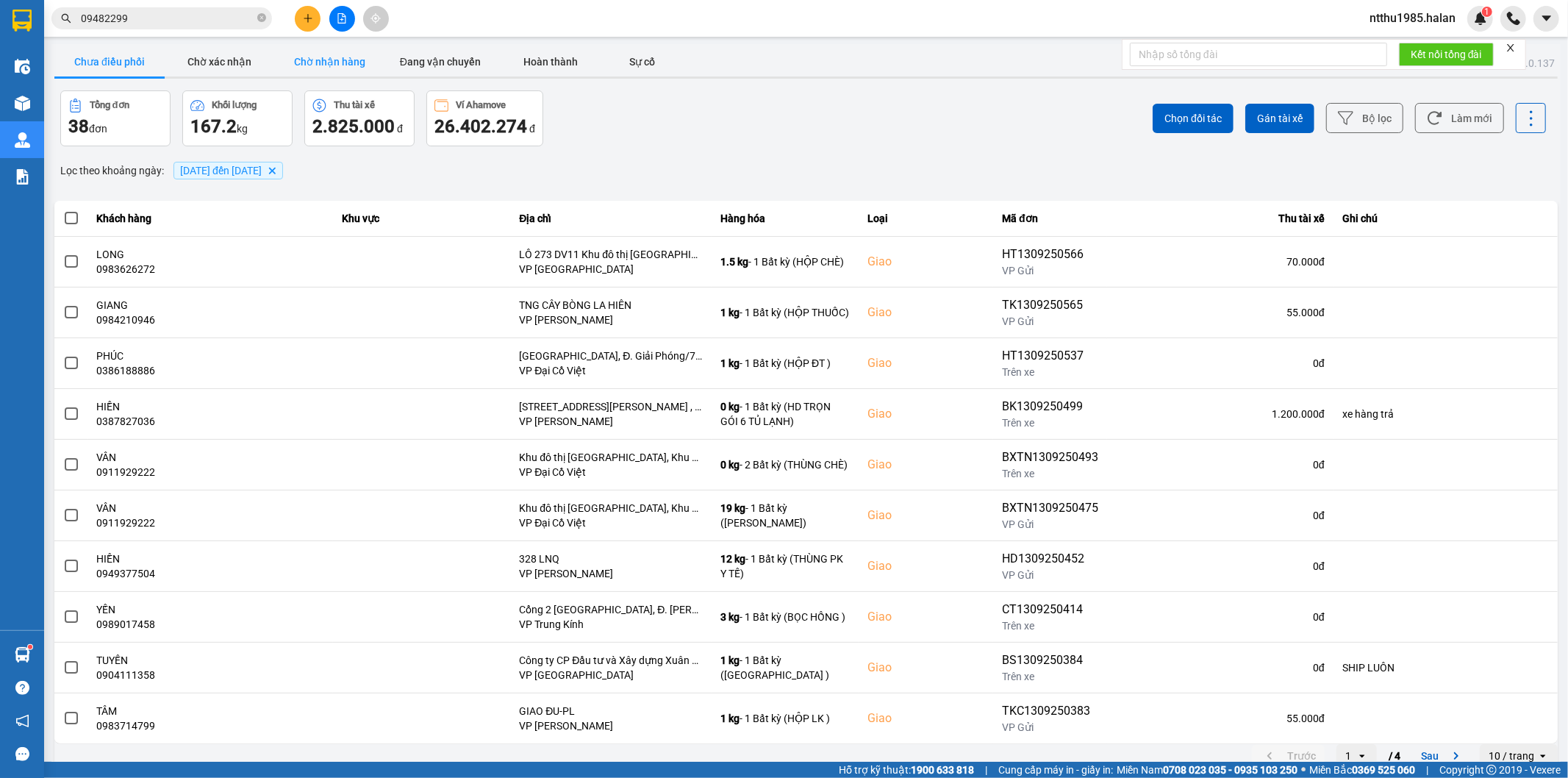
click at [326, 62] on button "Chờ nhận hàng" at bounding box center [330, 61] width 111 height 29
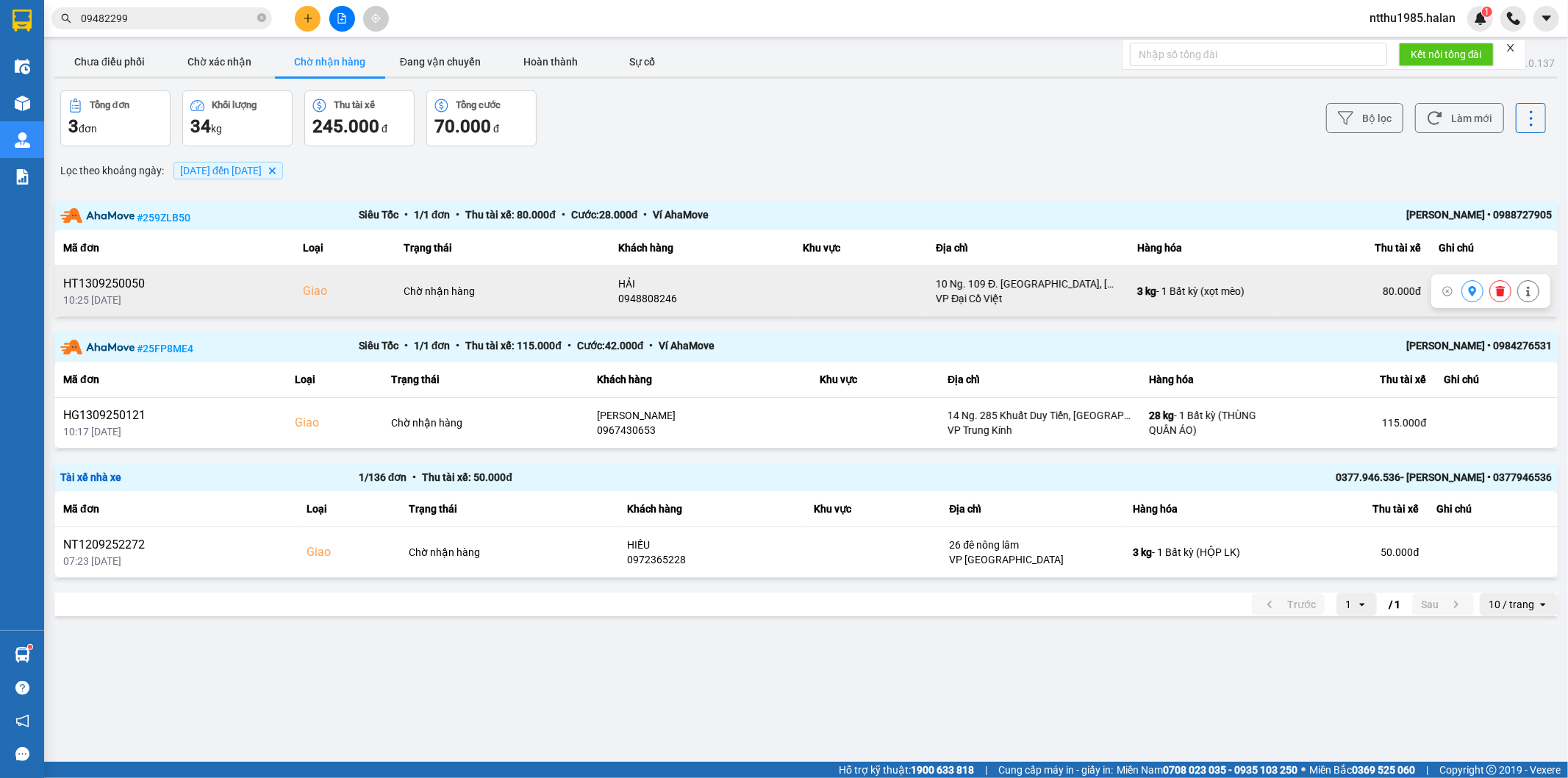
click at [1502, 290] on icon at bounding box center [1499, 291] width 8 height 10
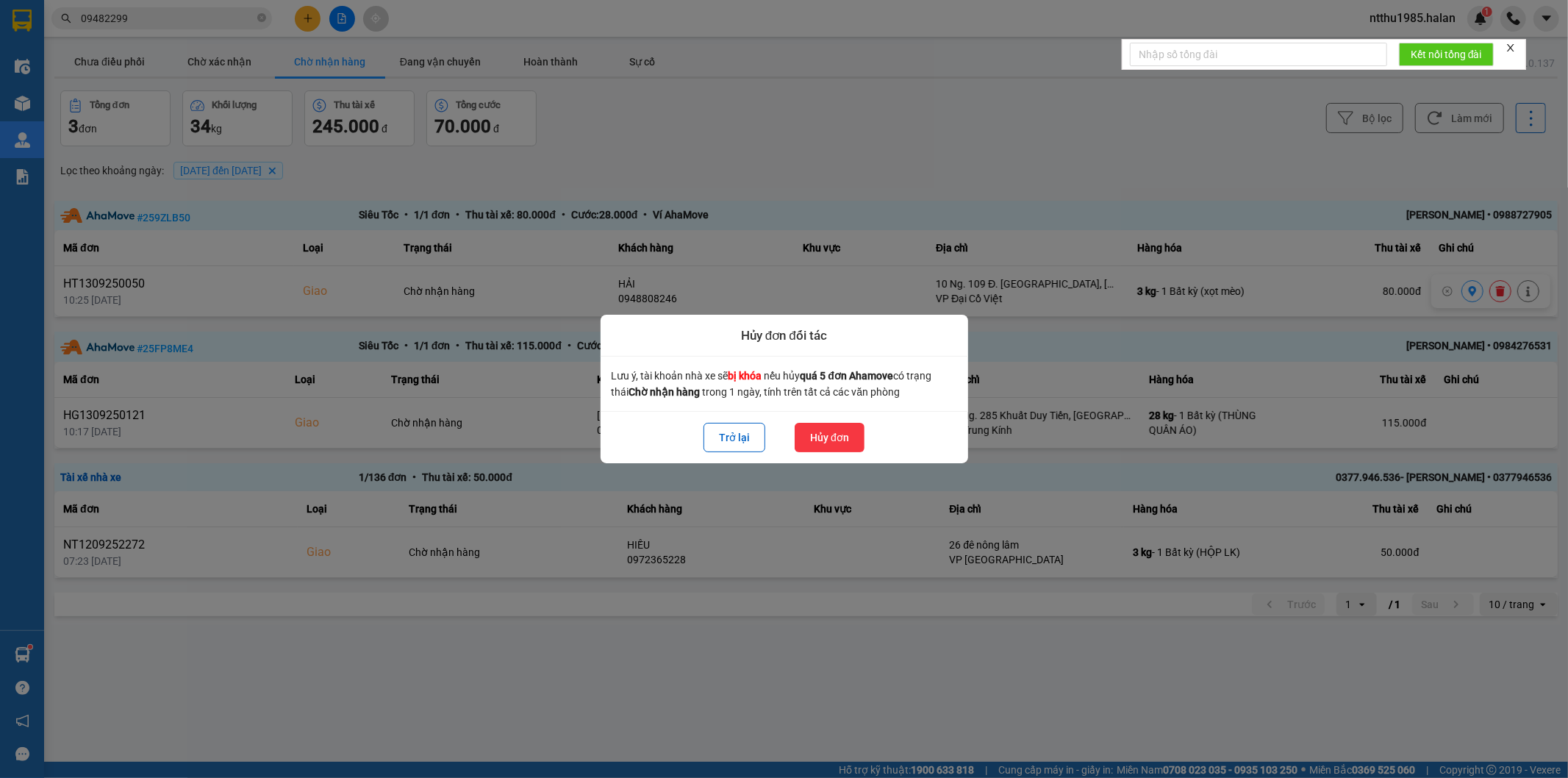
click at [824, 443] on button "Hủy đơn" at bounding box center [830, 437] width 69 height 29
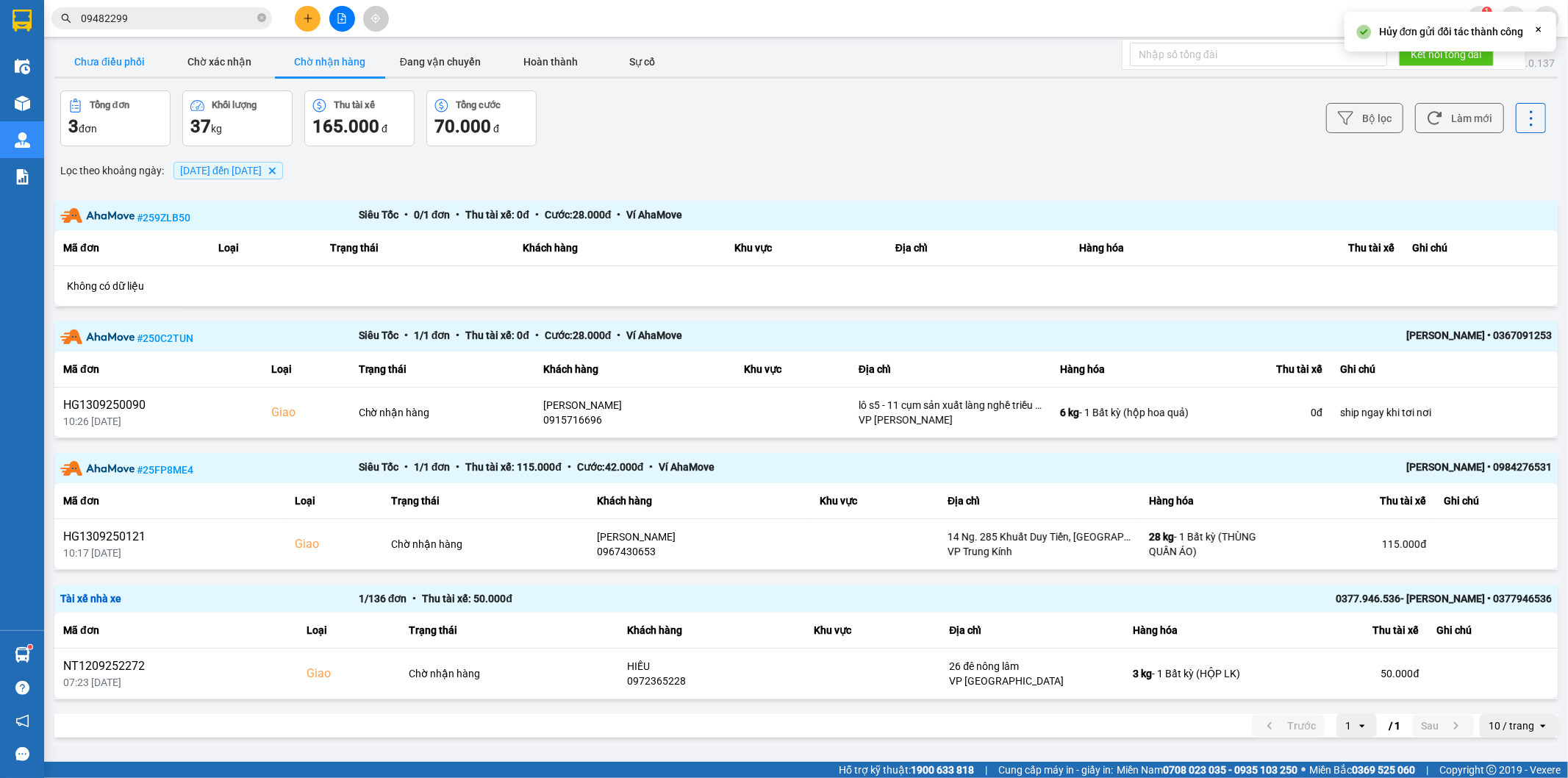
drag, startPoint x: 114, startPoint y: 64, endPoint x: 378, endPoint y: 59, distance: 264.0
click at [114, 63] on button "Chưa điều phối" at bounding box center [110, 61] width 111 height 29
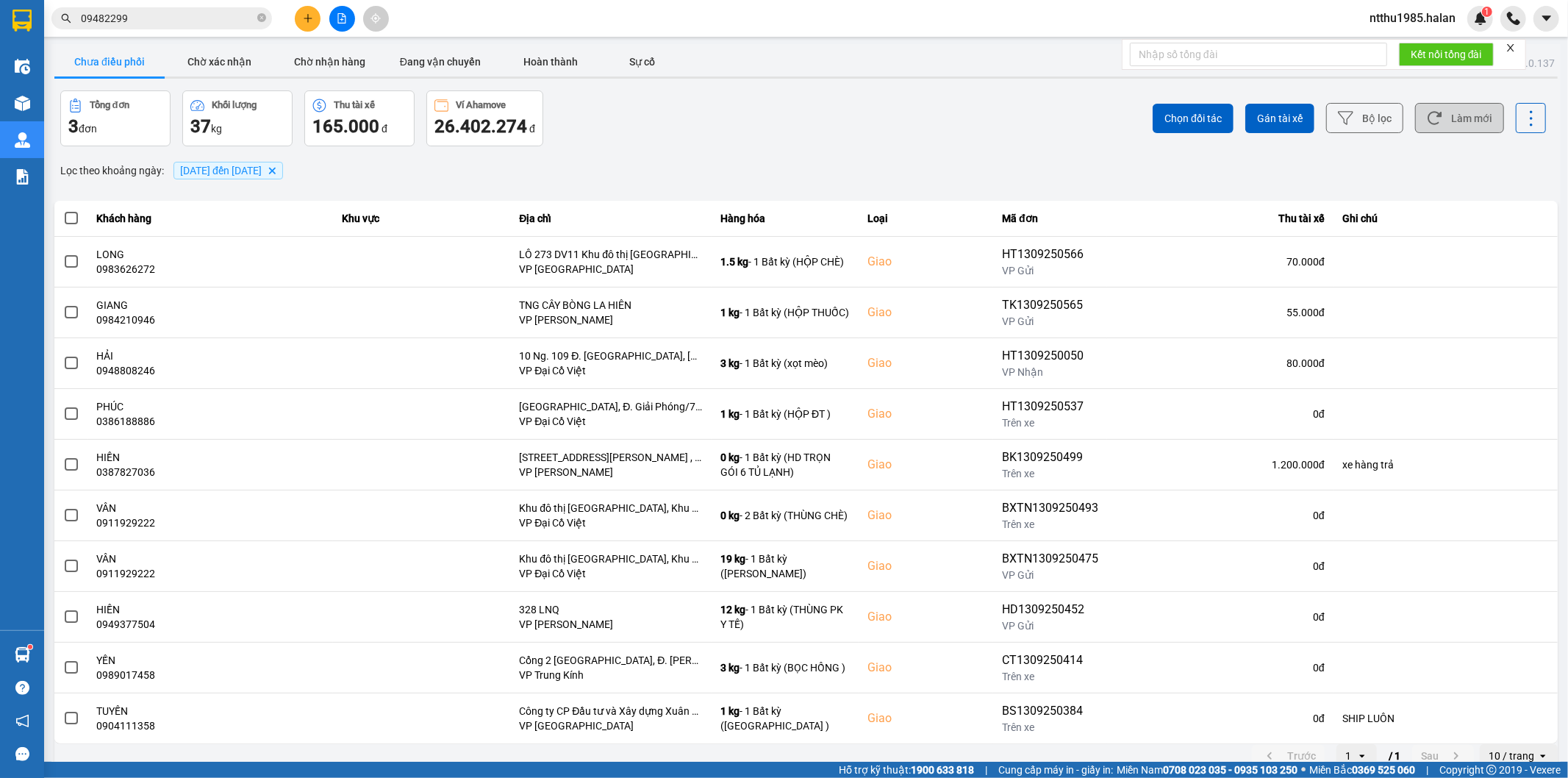
click at [1443, 120] on button "Làm mới" at bounding box center [1459, 118] width 89 height 30
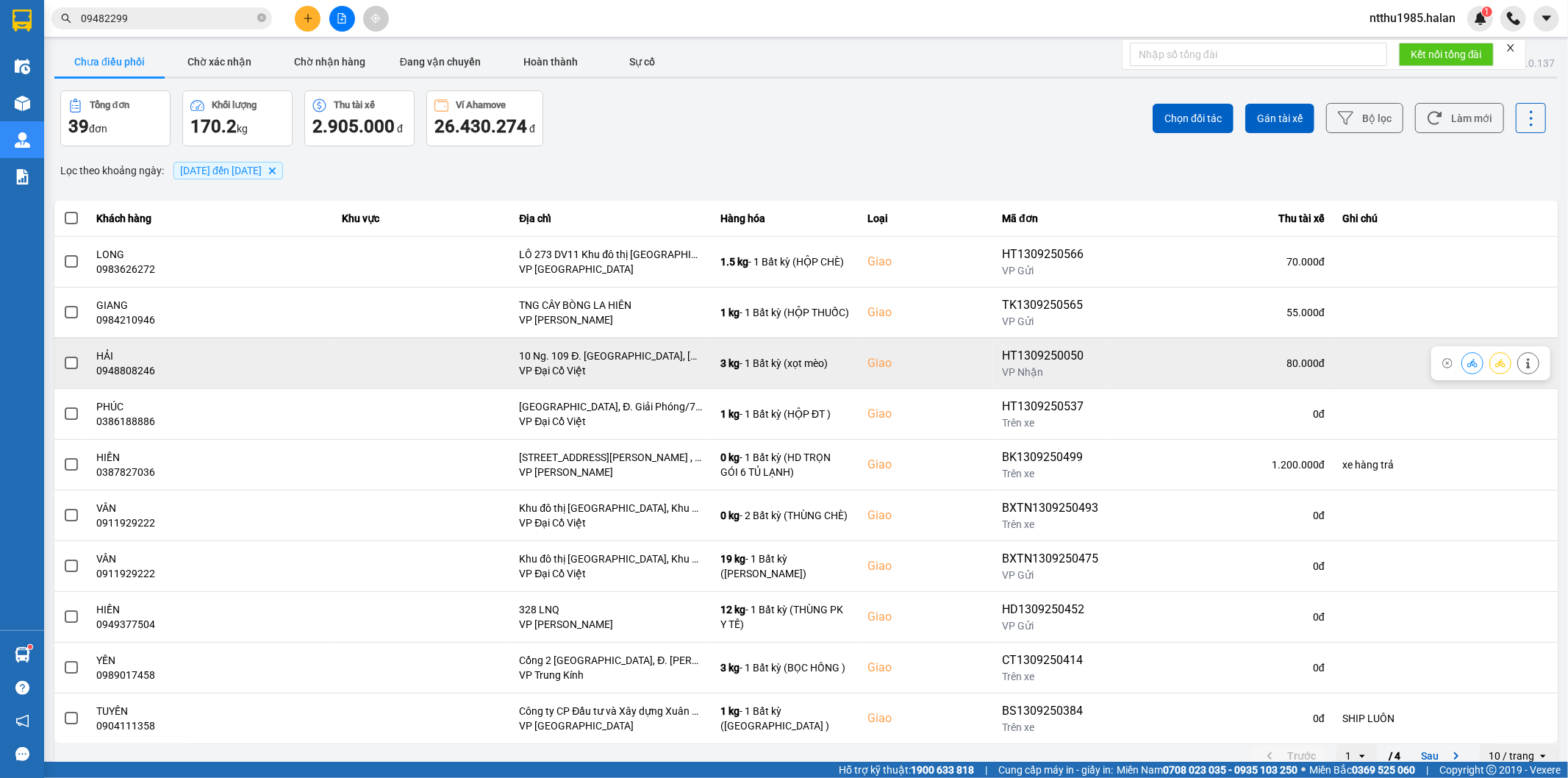
click at [68, 362] on span at bounding box center [71, 363] width 13 height 13
click at [63, 355] on input "checkbox" at bounding box center [63, 355] width 0 height 0
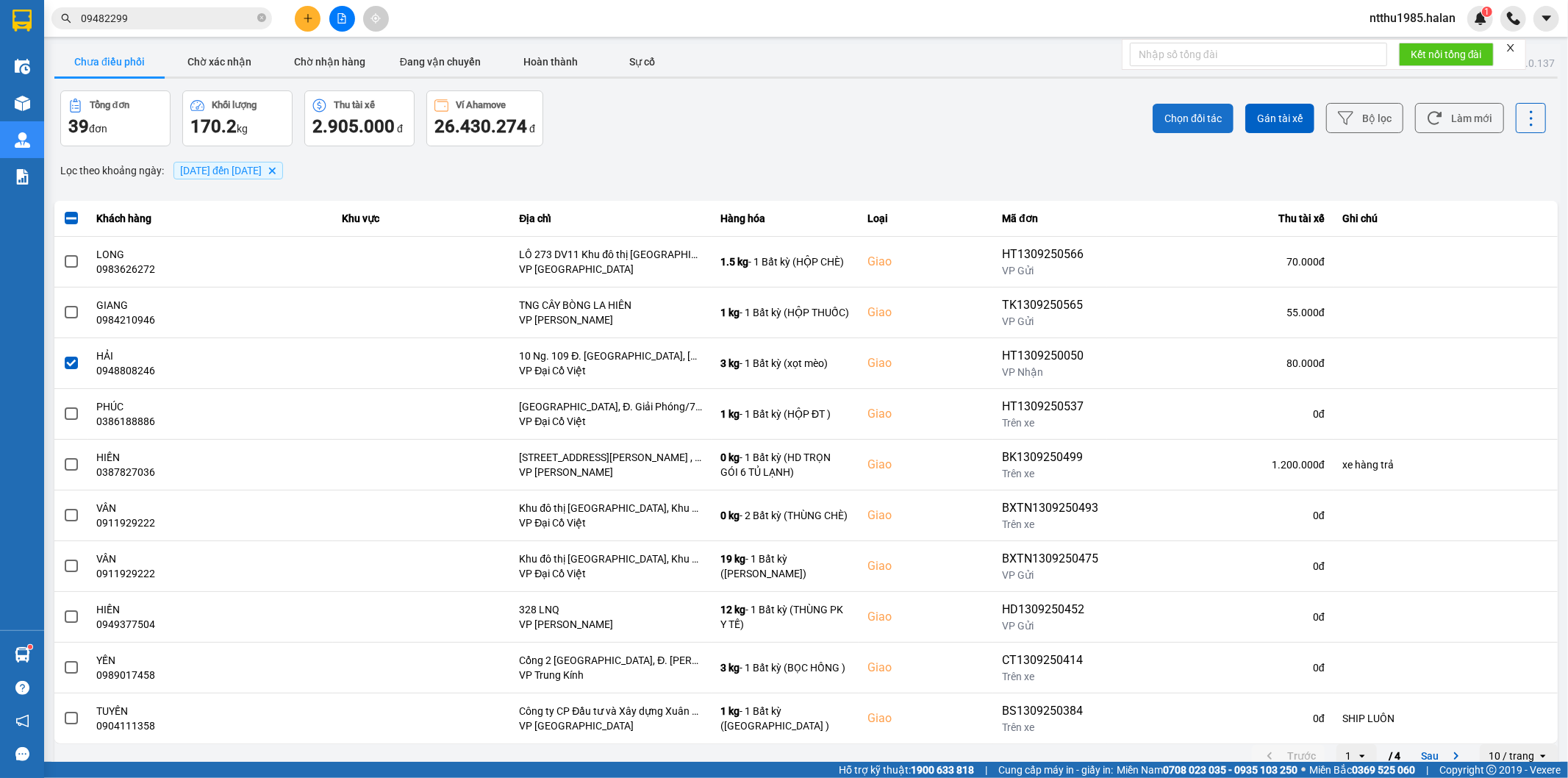
click at [1182, 109] on button "Chọn đối tác" at bounding box center [1194, 117] width 81 height 29
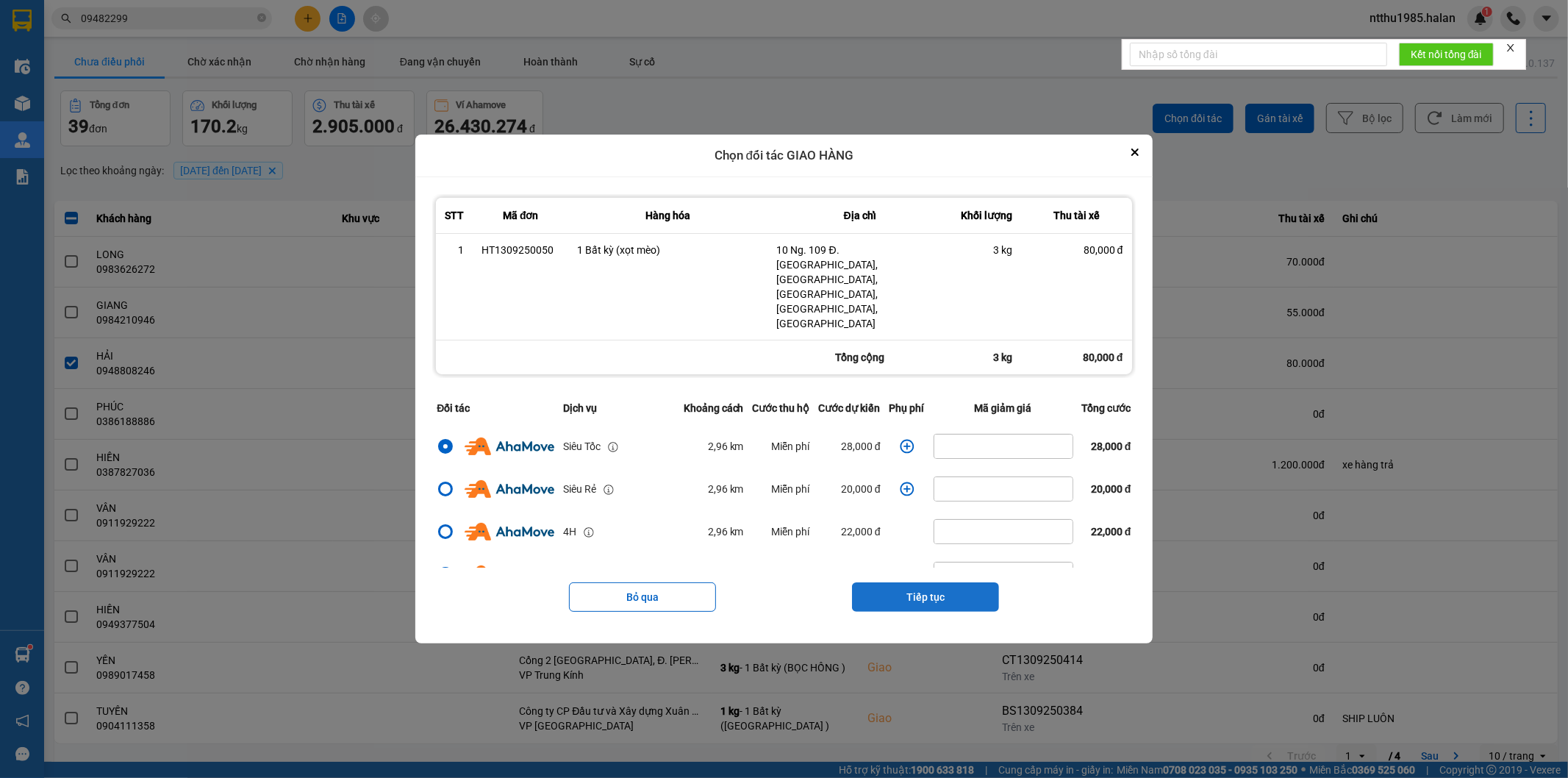
click at [912, 583] on button "Tiếp tục" at bounding box center [925, 597] width 147 height 29
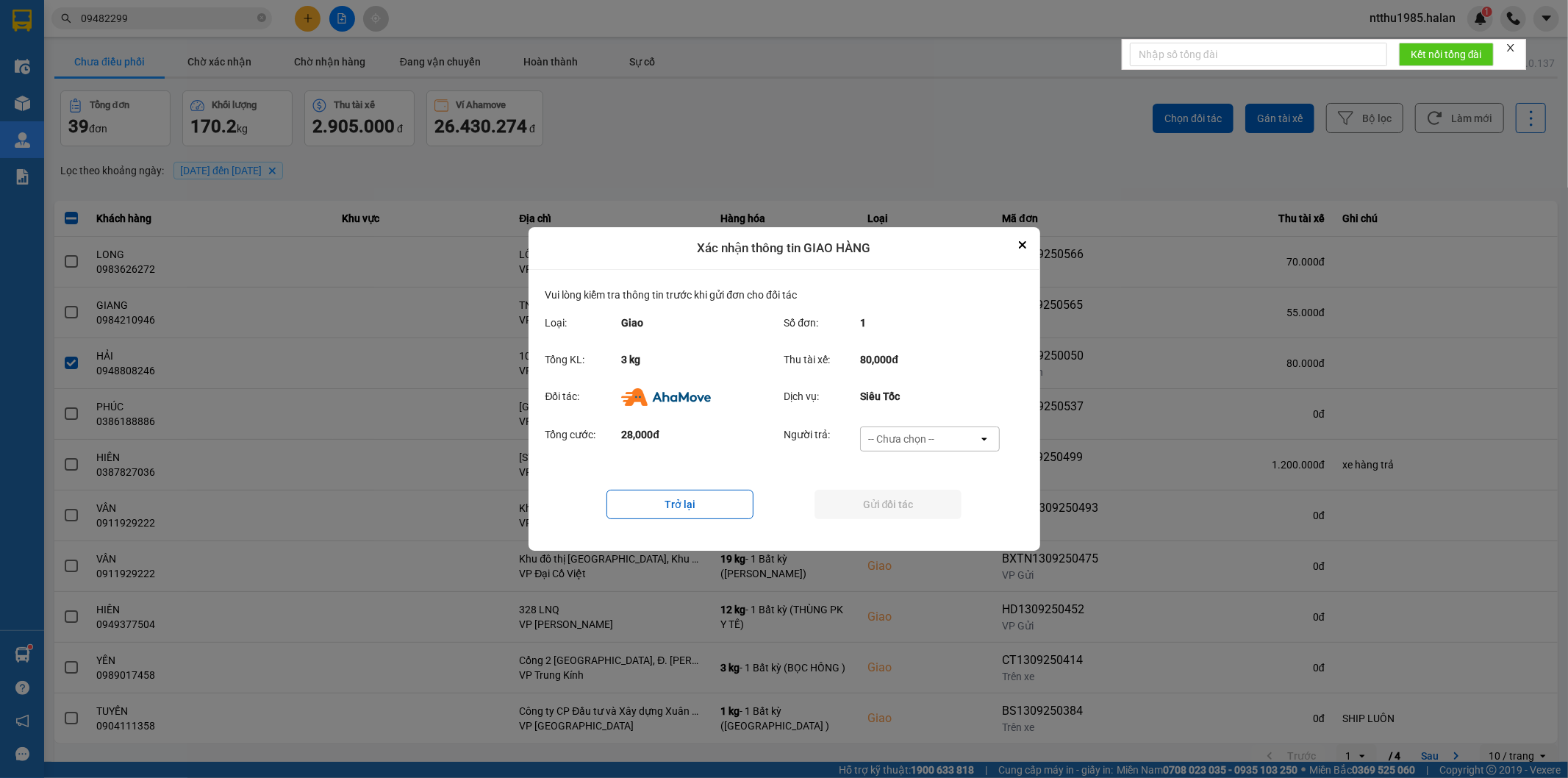
click at [918, 436] on div "-- Chưa chọn --" at bounding box center [901, 439] width 67 height 15
click at [892, 530] on span "Ví Ahamove" at bounding box center [901, 524] width 59 height 15
click at [876, 498] on button "Gửi đối tác" at bounding box center [888, 504] width 147 height 29
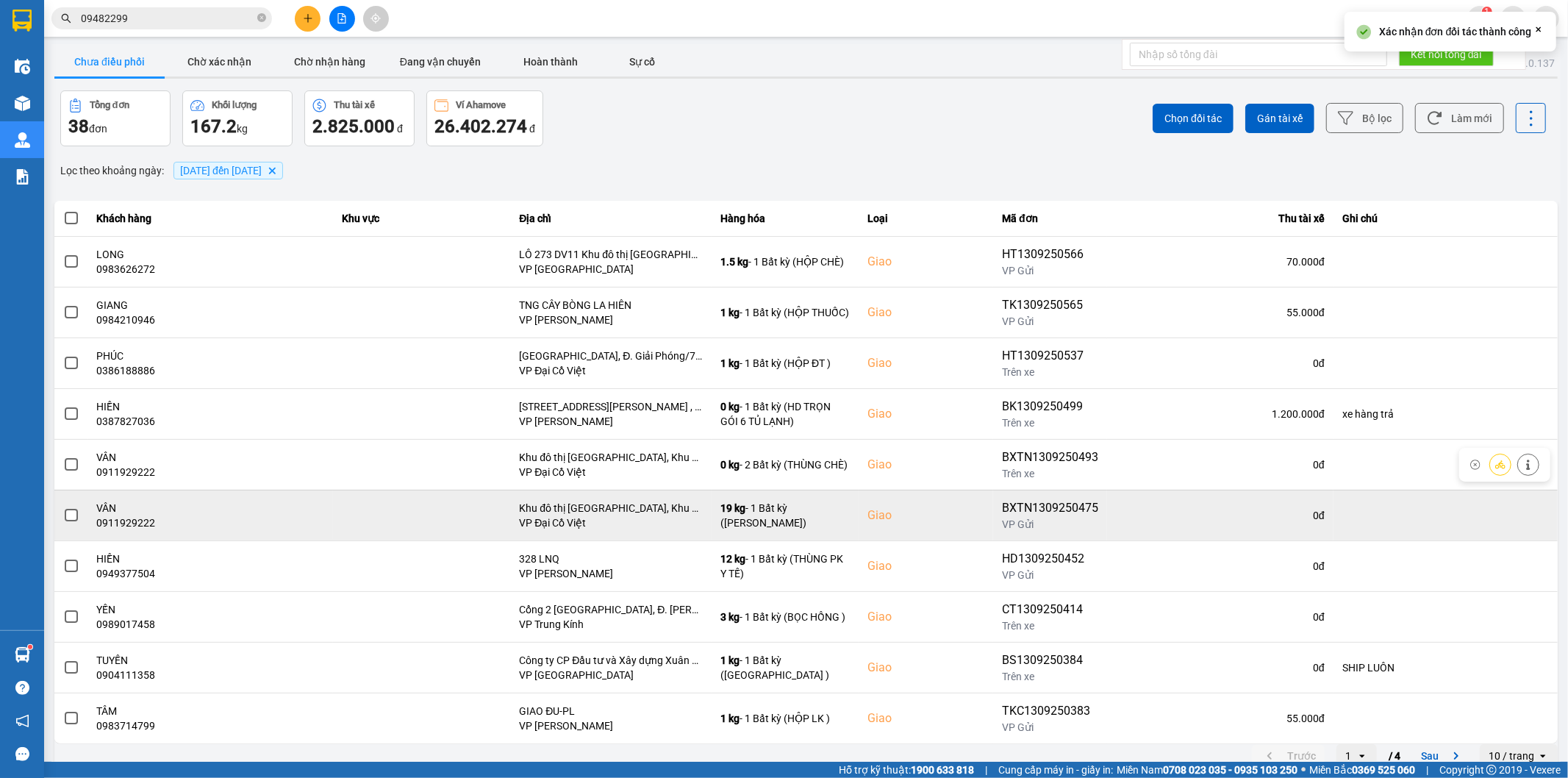
scroll to position [16, 0]
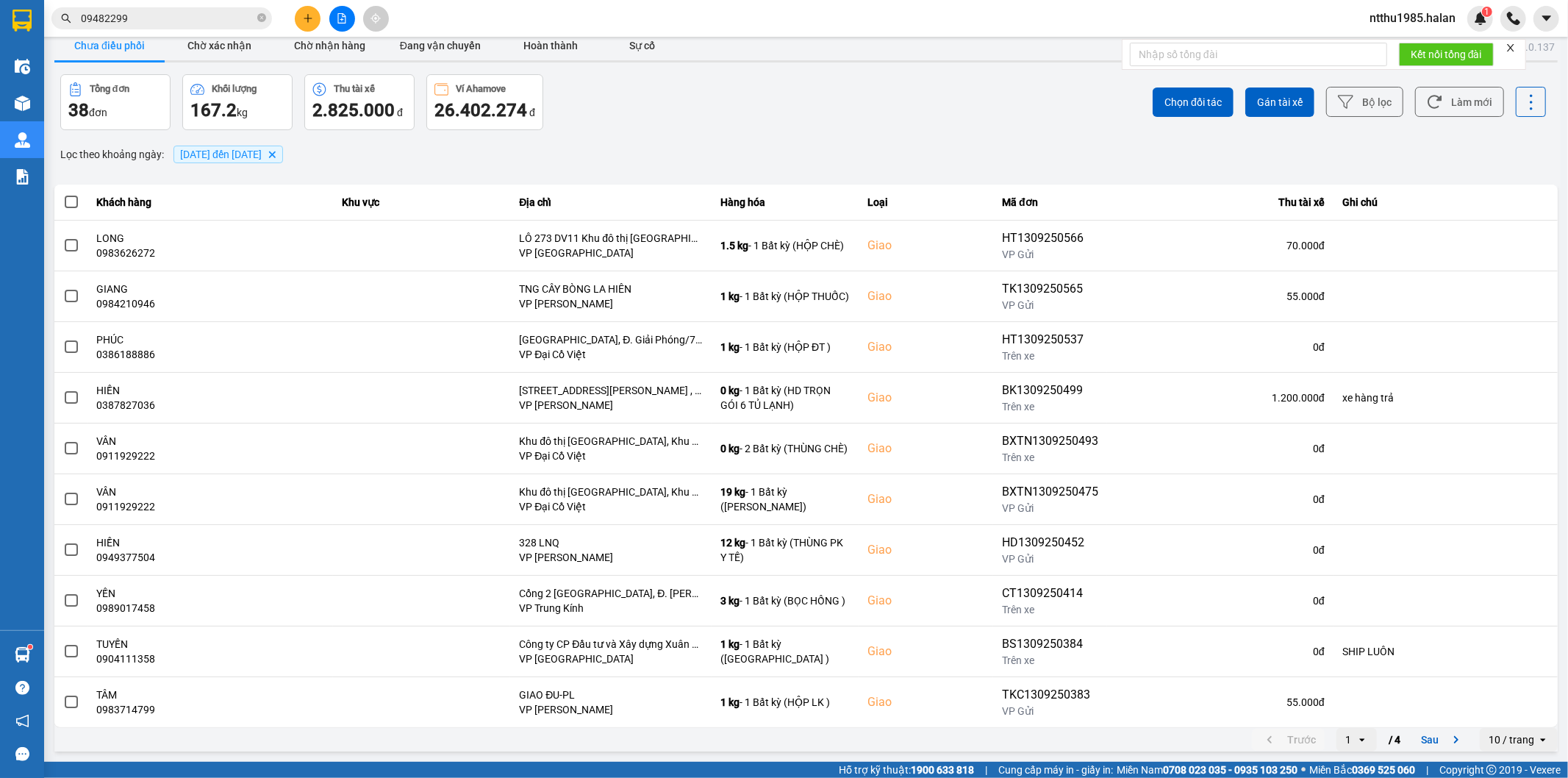
drag, startPoint x: 591, startPoint y: 150, endPoint x: 789, endPoint y: 142, distance: 198.2
click at [594, 150] on div "Lọc theo khoảng ngày : 10/09/2025 đến 13/09/2025 Delete" at bounding box center [806, 154] width 1503 height 25
click at [1439, 97] on button "Làm mới" at bounding box center [1459, 101] width 89 height 30
click at [620, 133] on div "ver: 0.0.137 Chưa điều phối Chờ xác nhận Chờ nhận hàng Đang vận chuyển Hoàn thà…" at bounding box center [806, 391] width 1510 height 726
click at [579, 111] on div "Tổng đơn 38 đơn Khối lượng 167.2 kg Thu tài xế 2.825.000 đ Ví Ahamove 26.402.27…" at bounding box center [432, 102] width 743 height 56
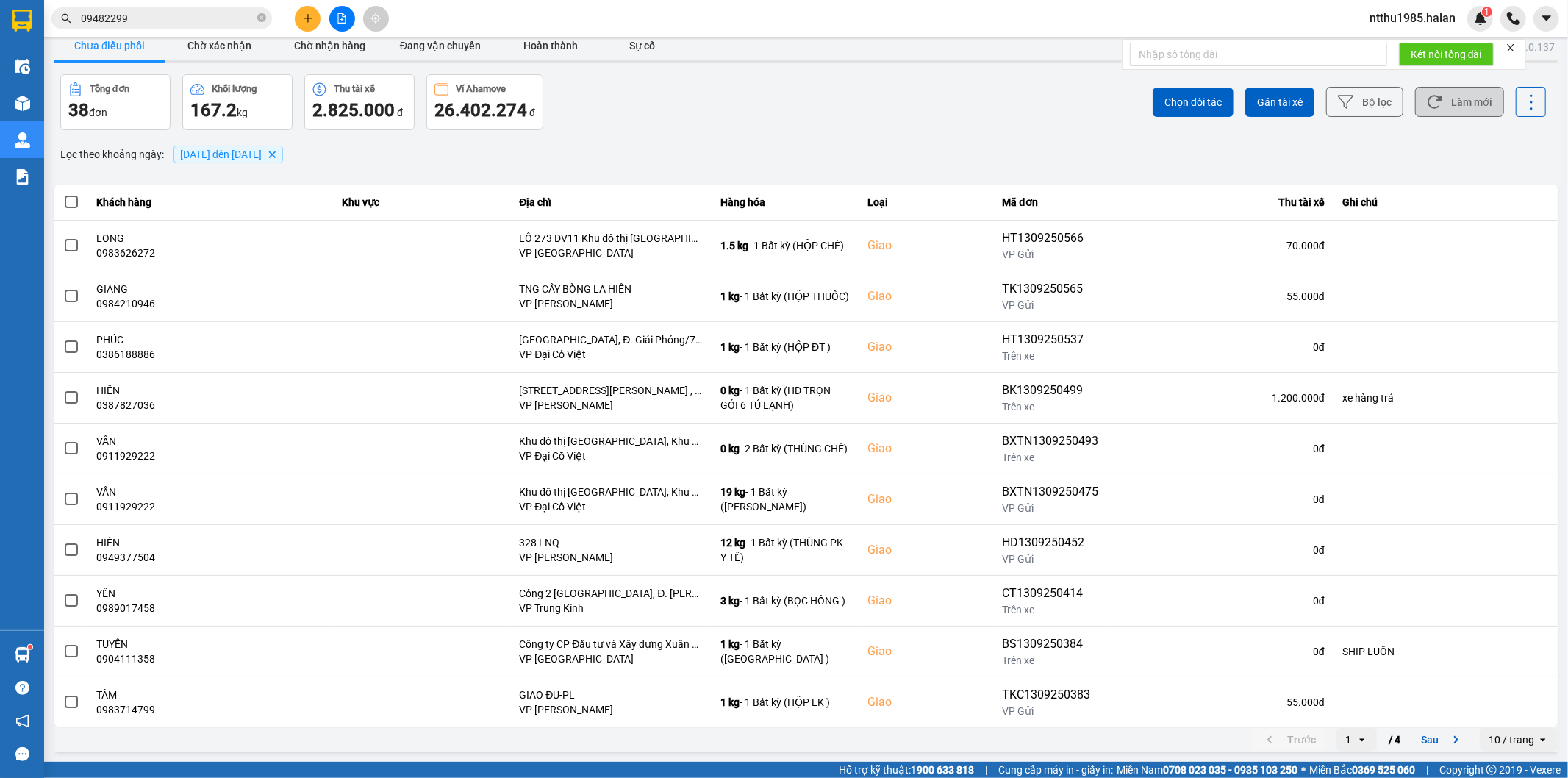
click at [1427, 99] on icon at bounding box center [1435, 101] width 15 height 15
click at [1419, 743] on button "Sau" at bounding box center [1443, 740] width 62 height 23
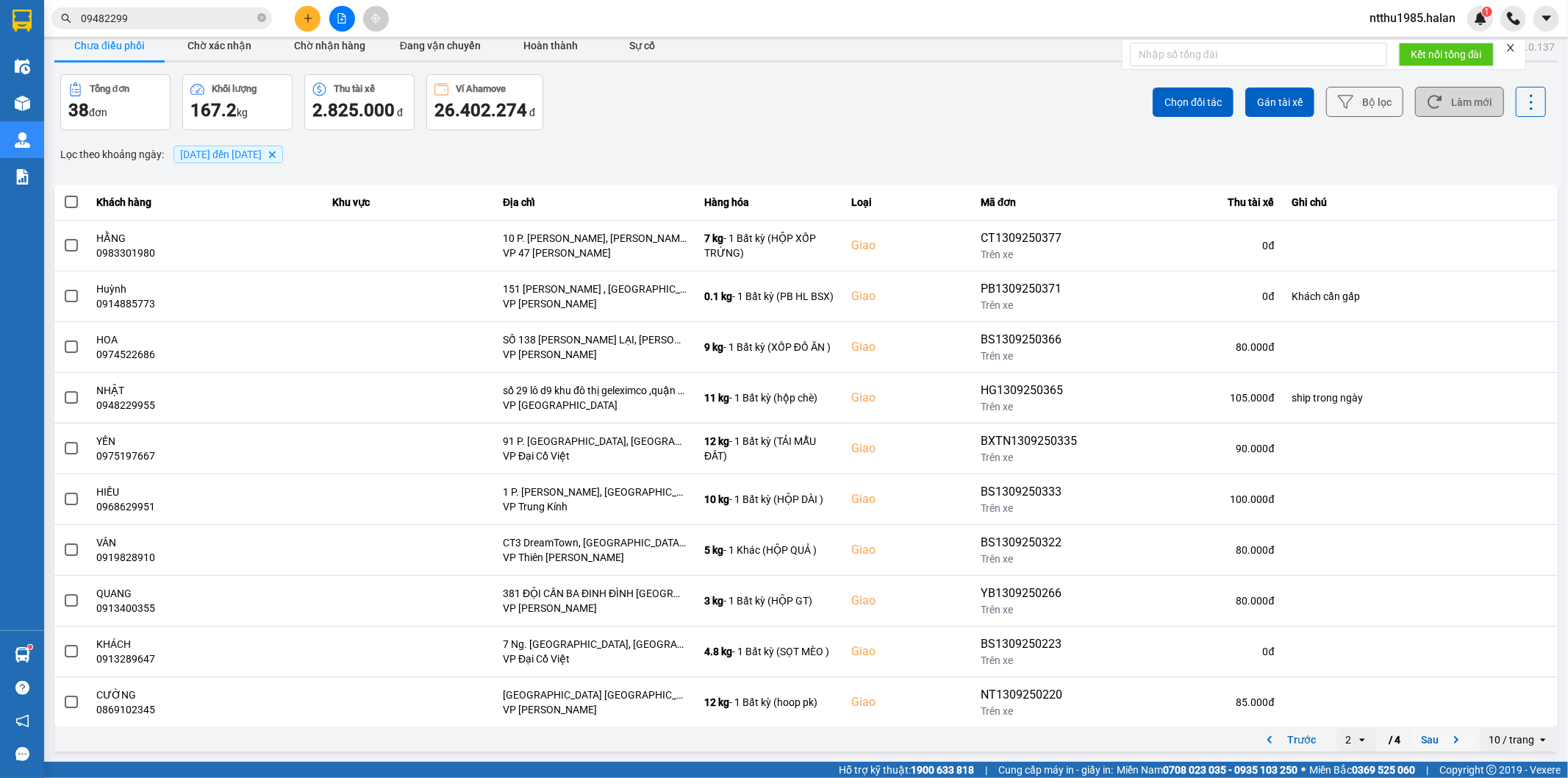
click at [1416, 742] on button "Sau" at bounding box center [1443, 740] width 62 height 23
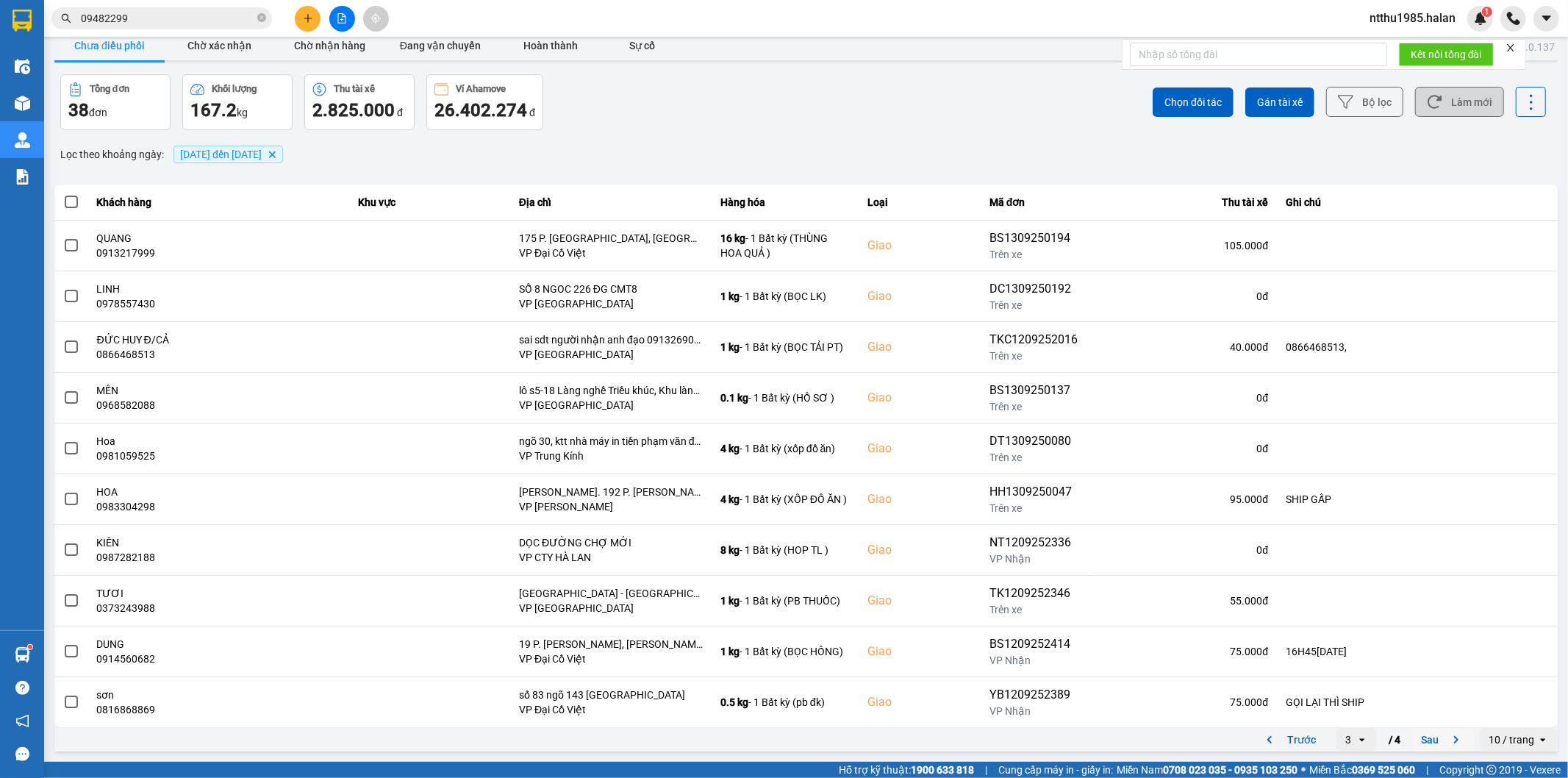
click at [1426, 741] on button "Sau" at bounding box center [1443, 740] width 62 height 23
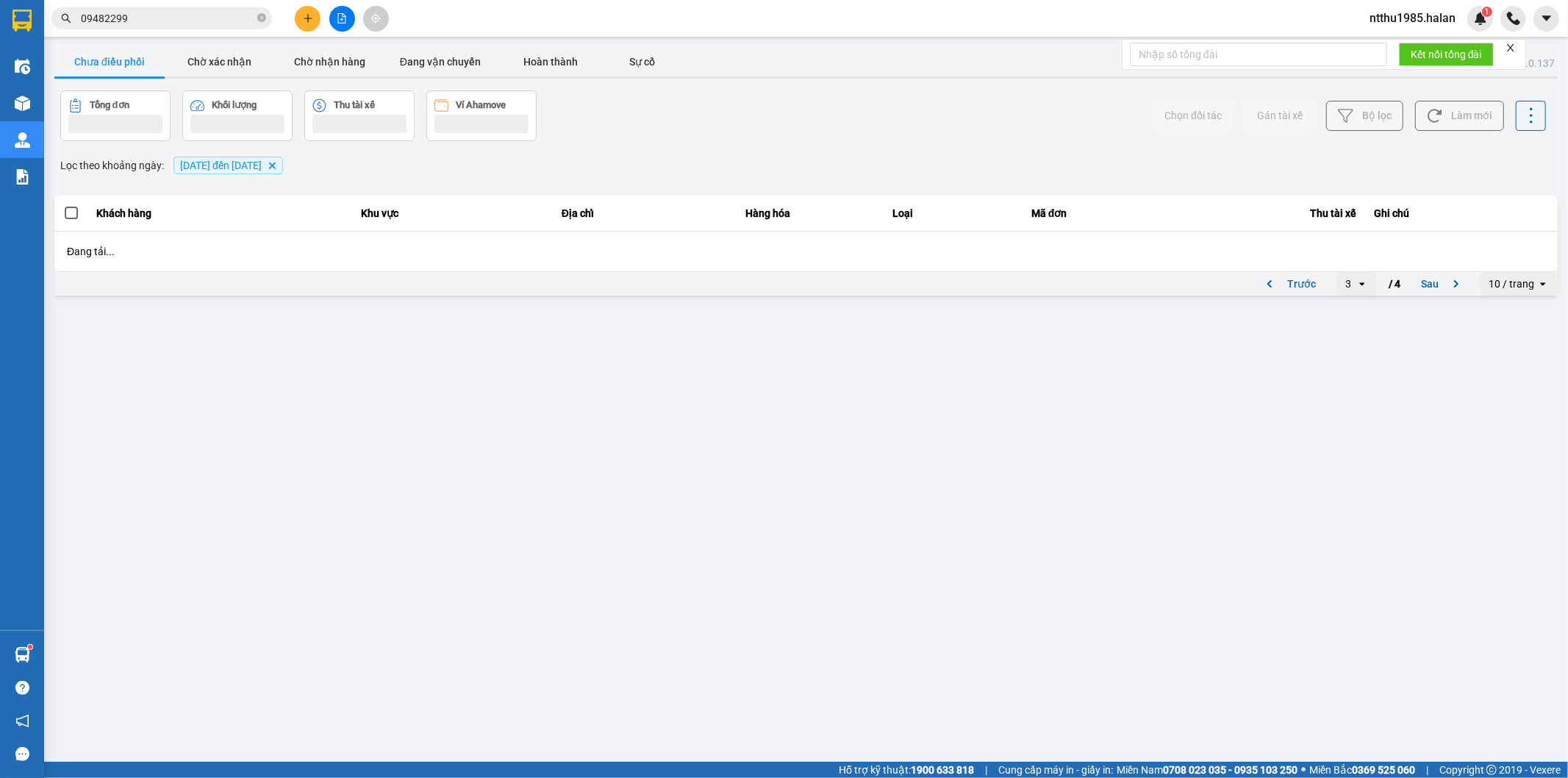
scroll to position [0, 0]
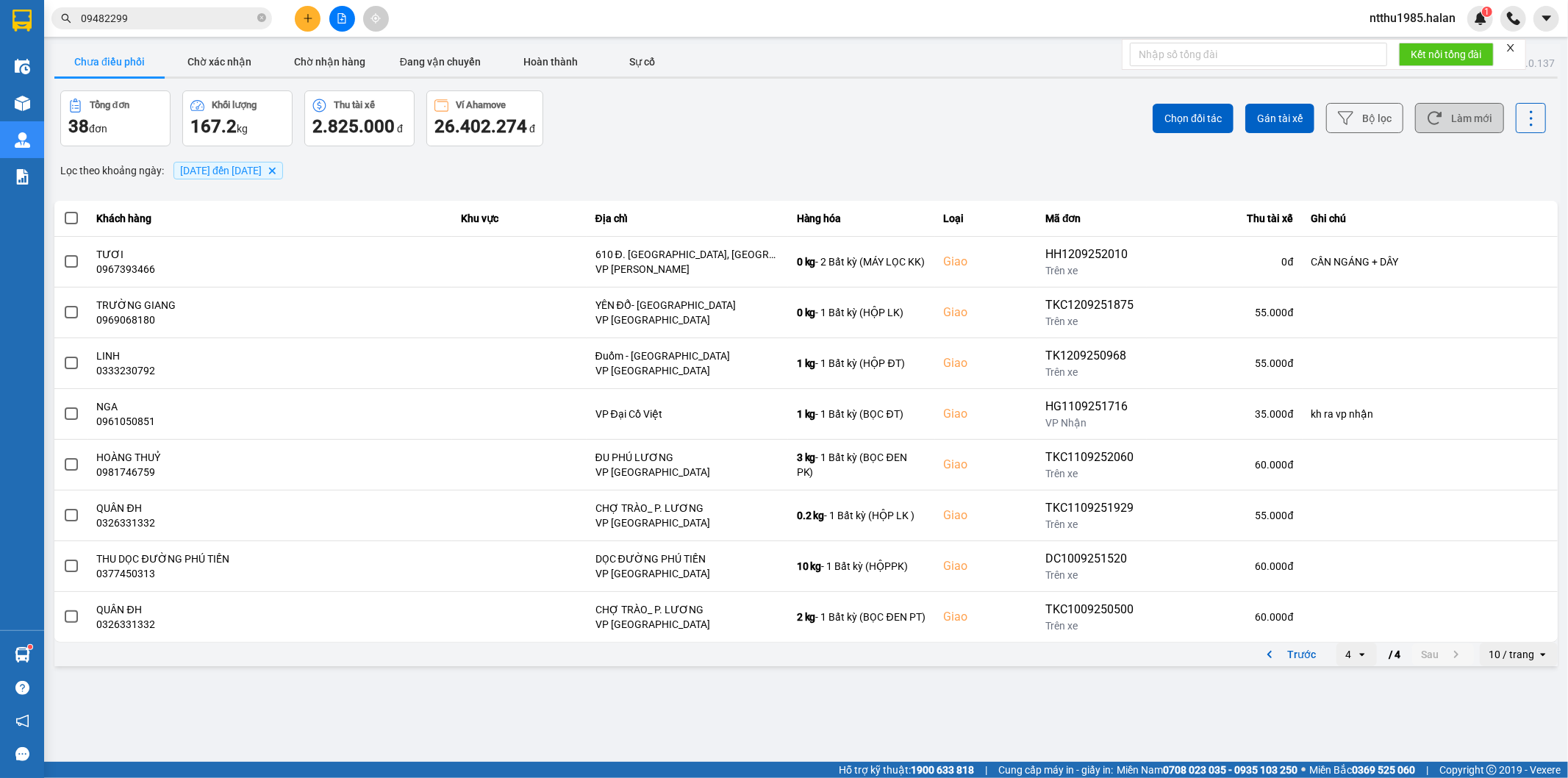
click at [873, 118] on div "Chọn đối tác Gán tài xế Bộ lọc Làm mới" at bounding box center [1175, 118] width 743 height 56
click at [1445, 122] on button "Làm mới" at bounding box center [1459, 118] width 89 height 30
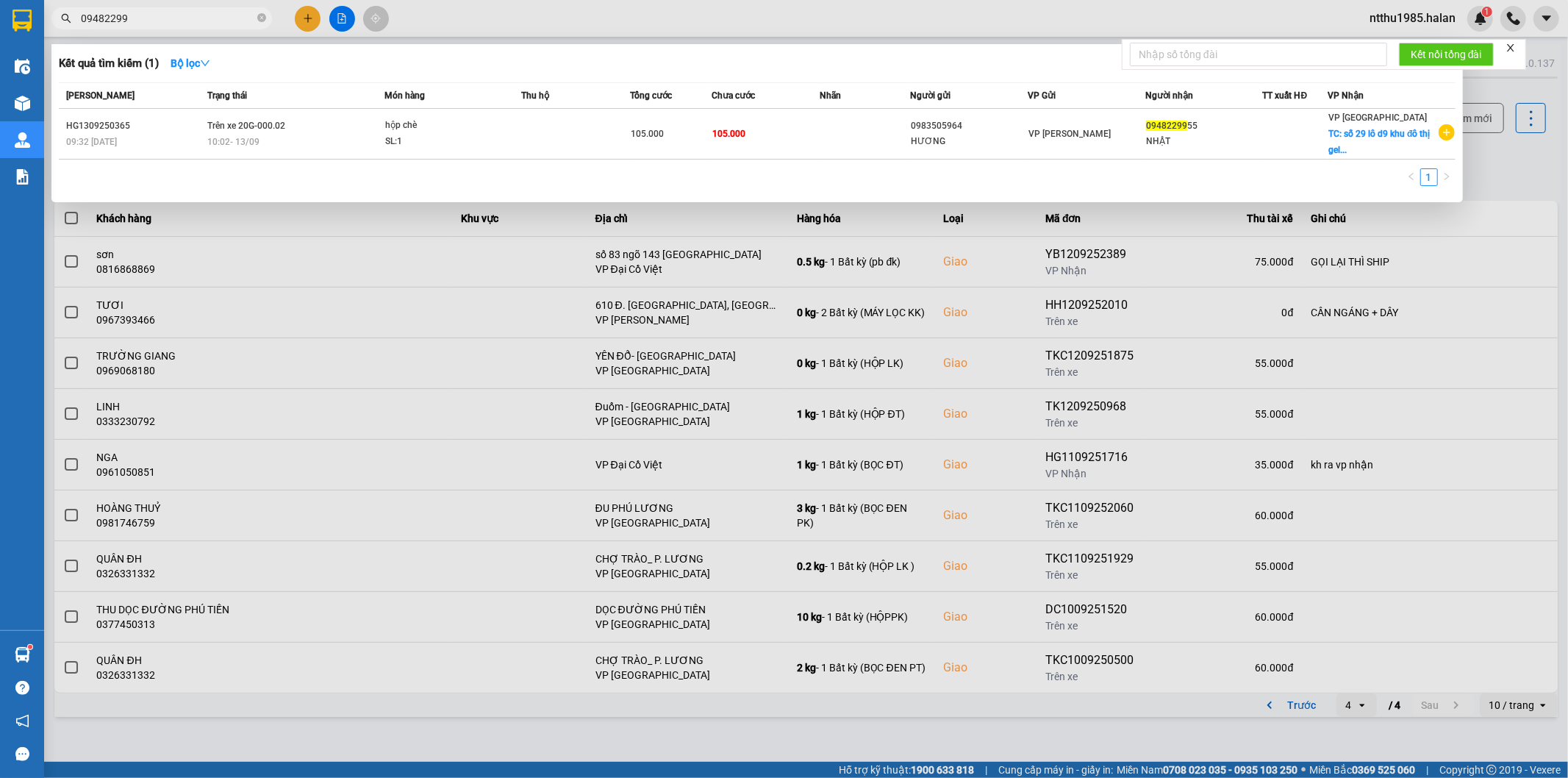
click at [145, 24] on input "09482299" at bounding box center [167, 18] width 174 height 16
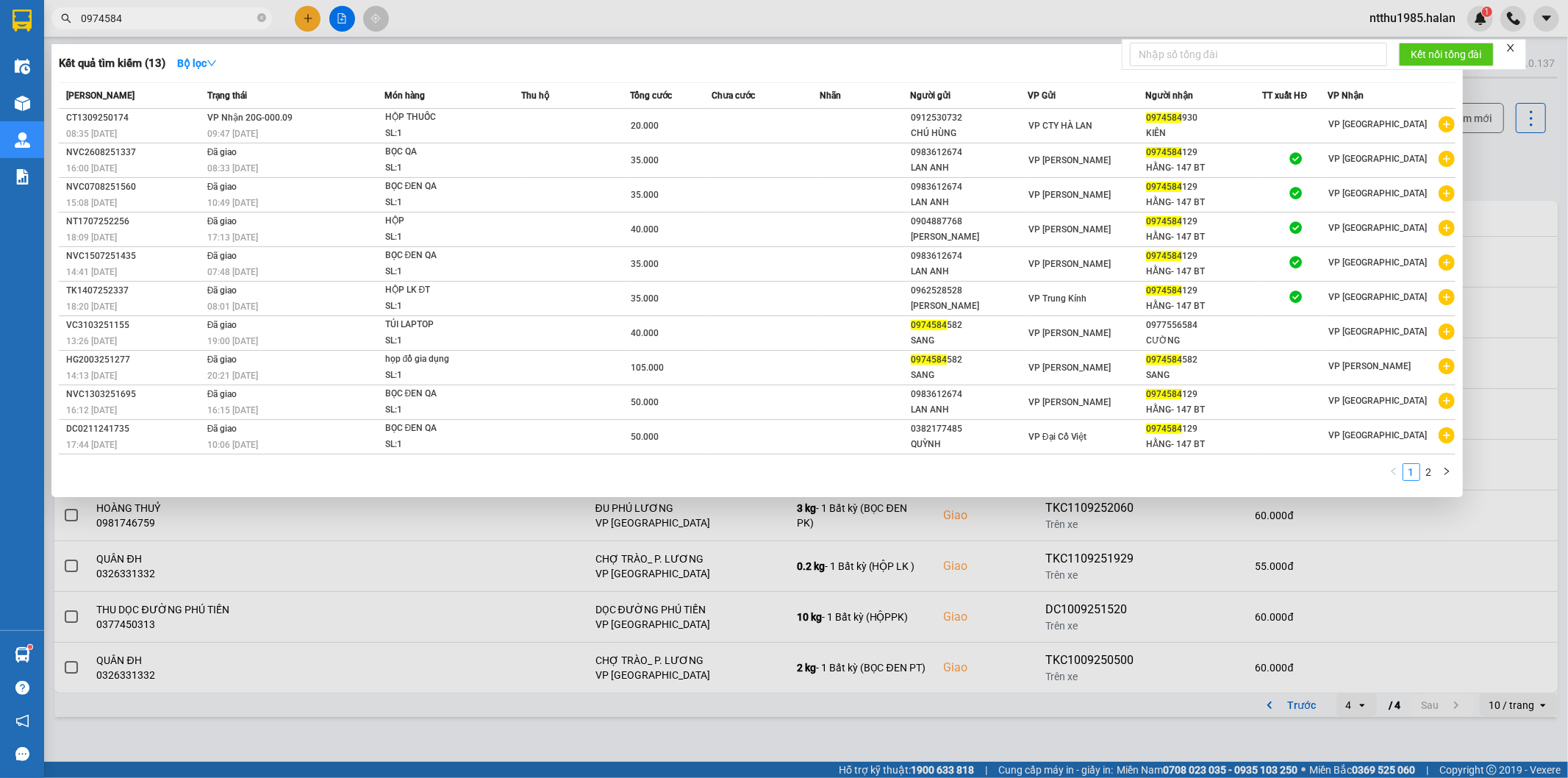
click at [153, 23] on input "0974584" at bounding box center [167, 18] width 174 height 16
click at [1515, 168] on div at bounding box center [784, 389] width 1568 height 778
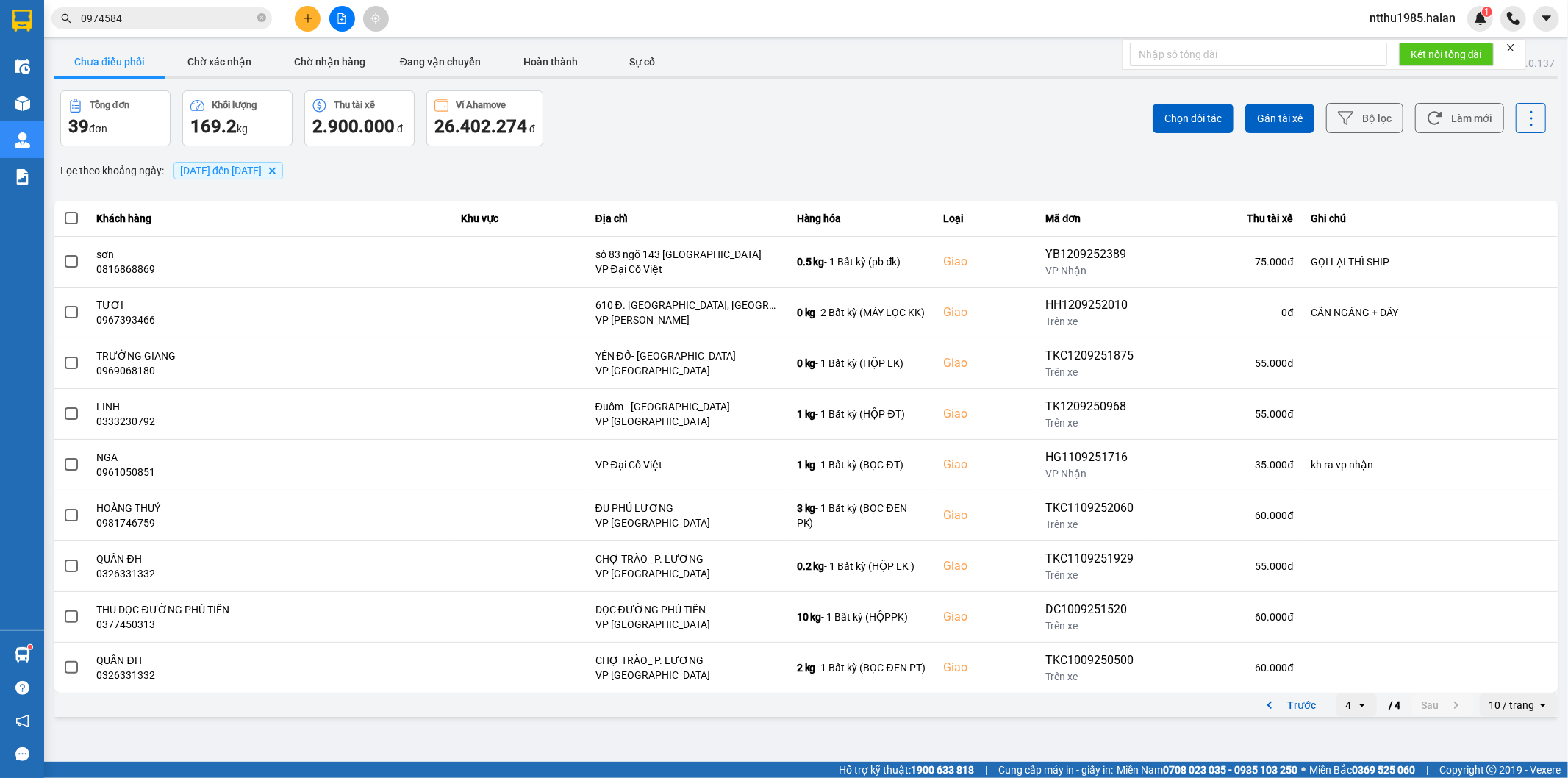
click at [155, 16] on input "0974584" at bounding box center [167, 18] width 174 height 16
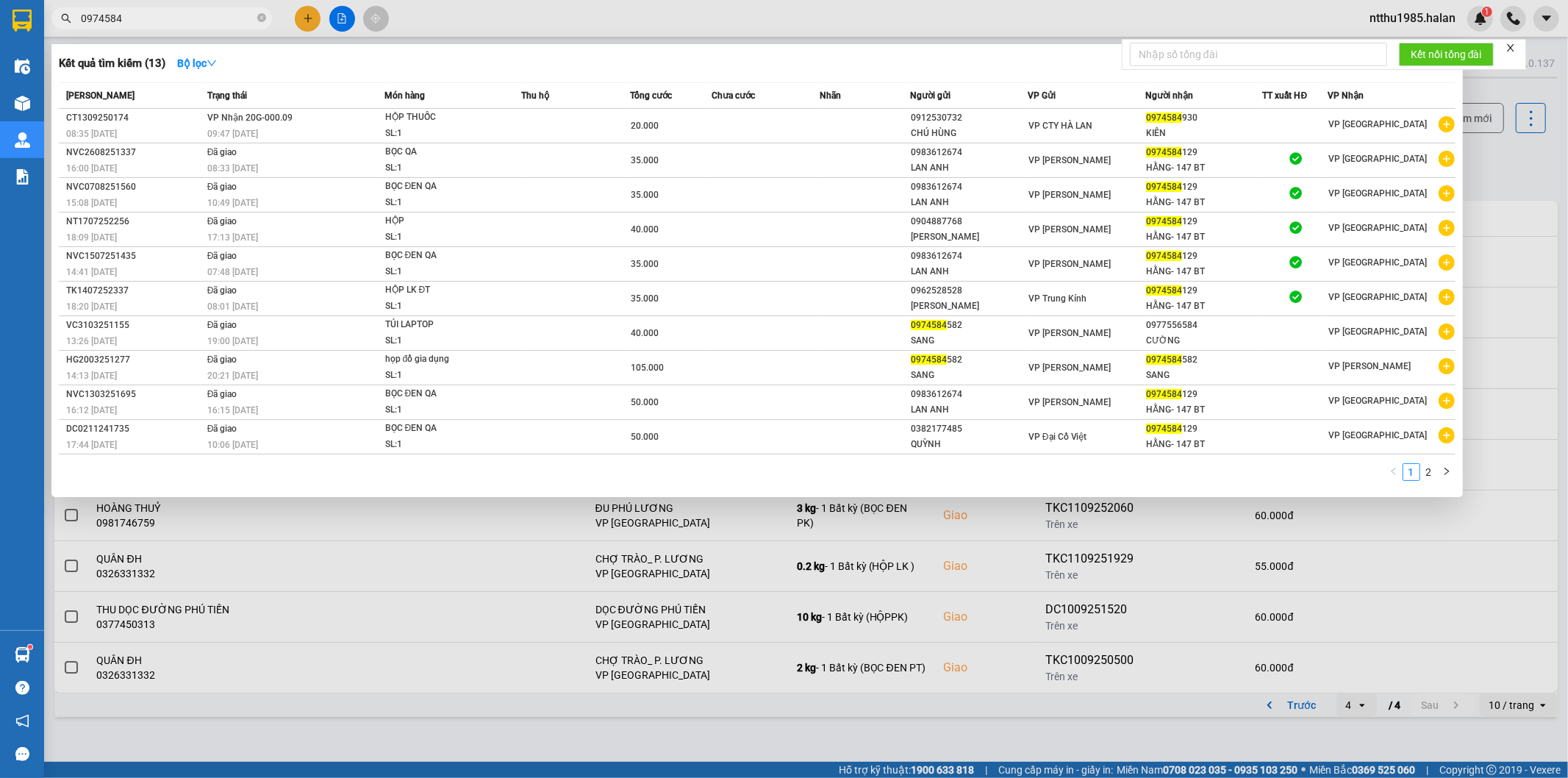
click at [155, 16] on input "0974584" at bounding box center [167, 18] width 174 height 16
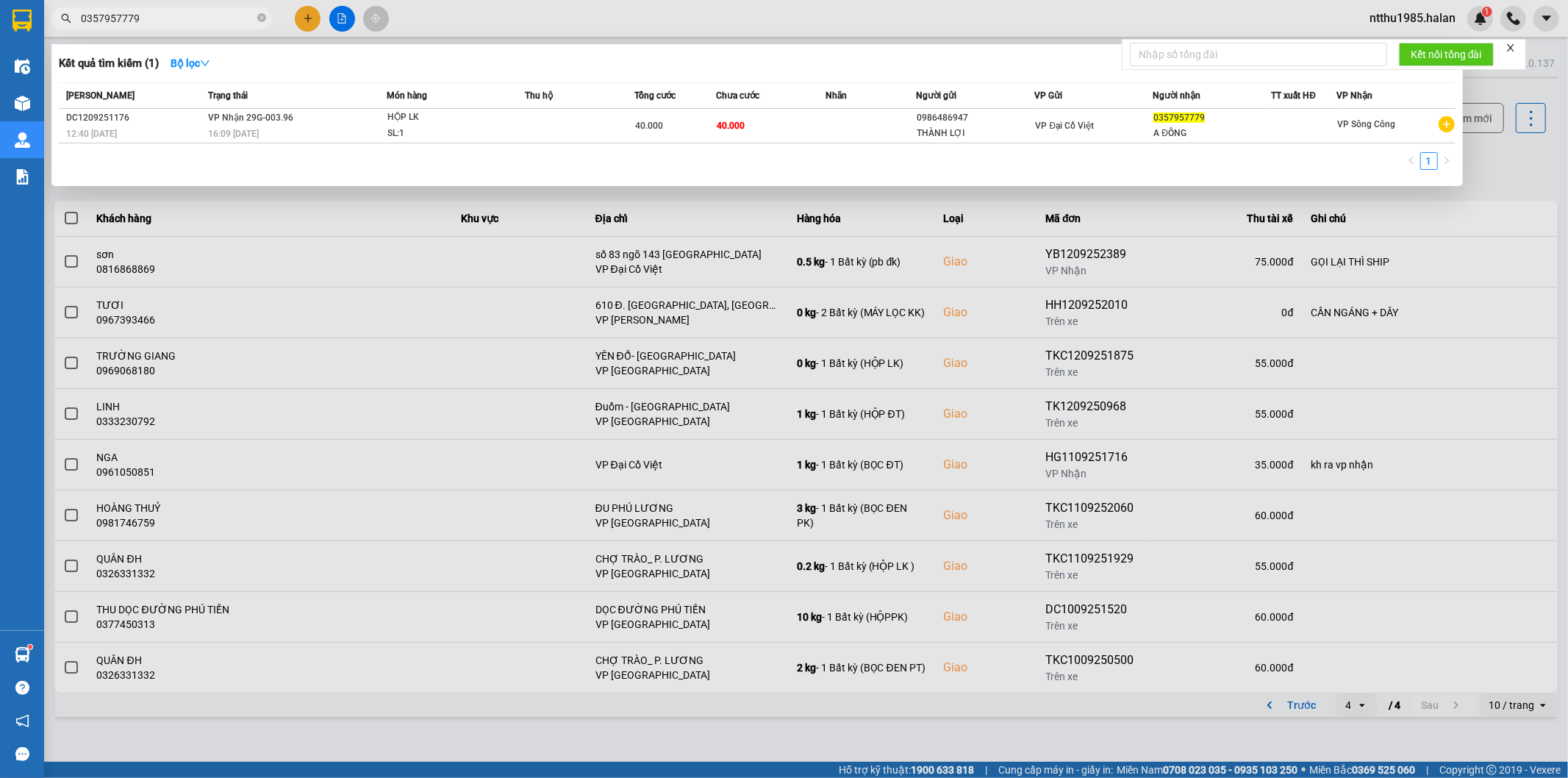
click at [161, 20] on input "0357957779" at bounding box center [167, 18] width 174 height 16
click at [1526, 157] on div at bounding box center [784, 389] width 1568 height 778
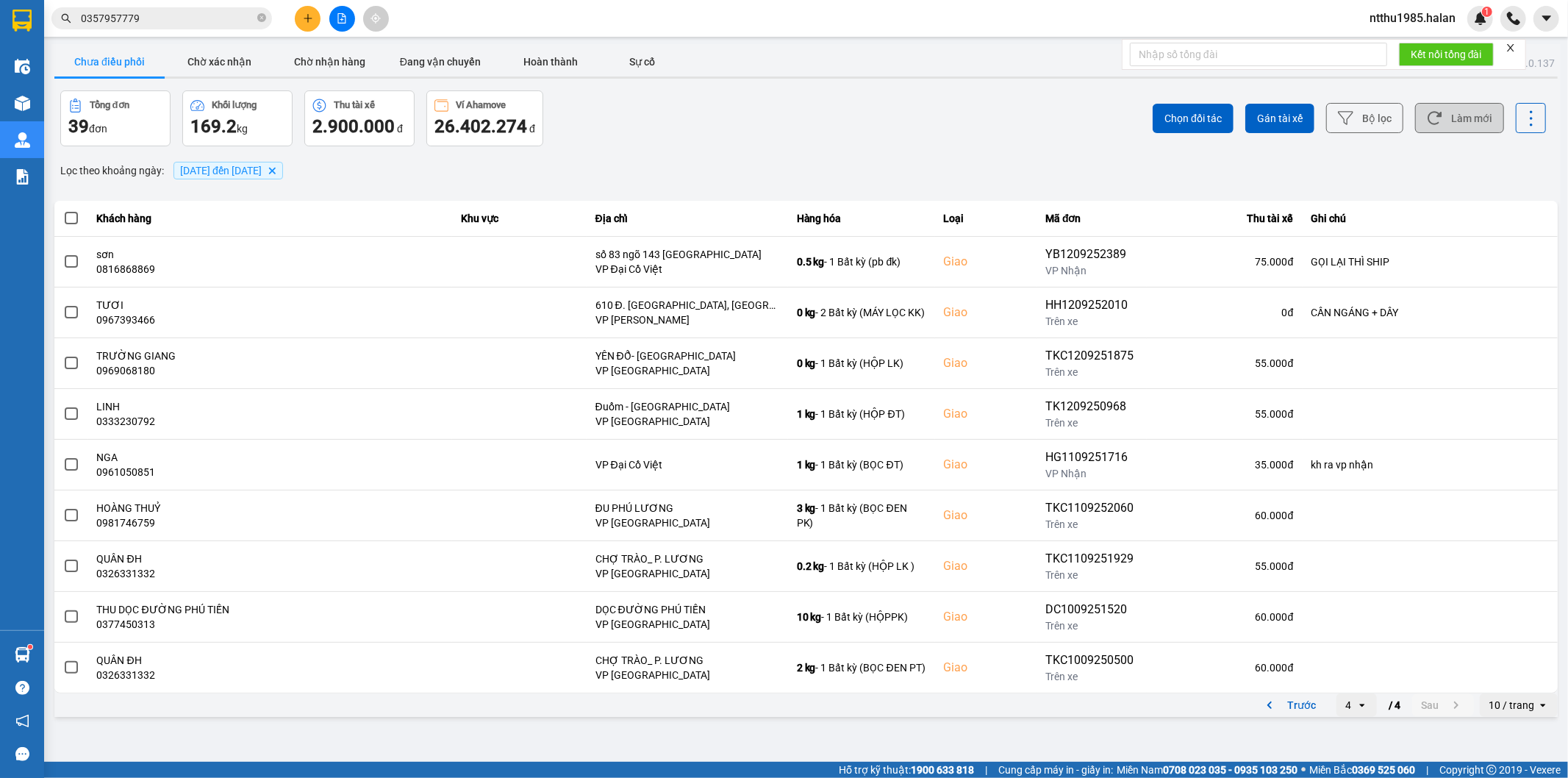
click at [1474, 114] on button "Làm mới" at bounding box center [1459, 118] width 89 height 30
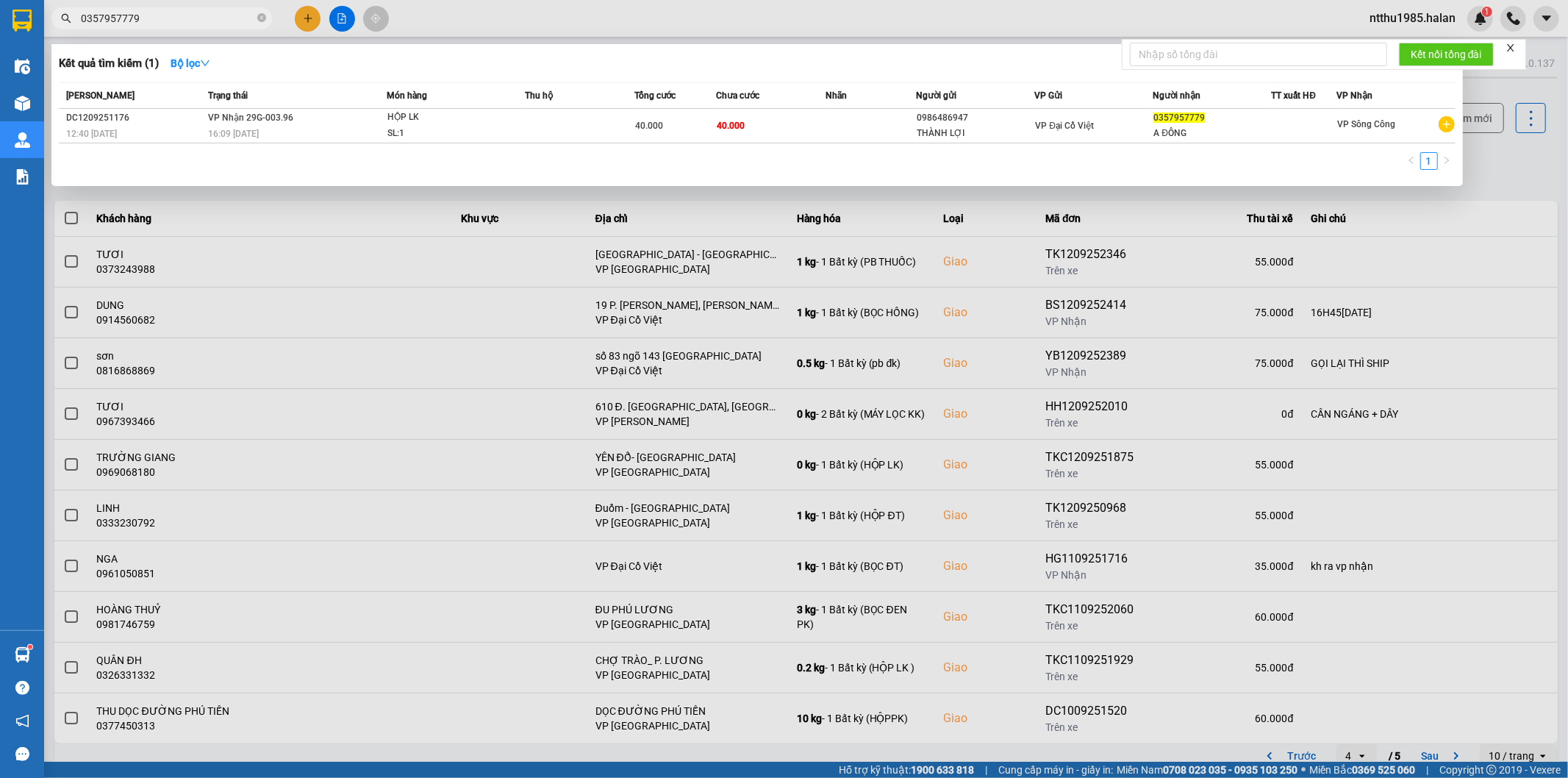
click at [185, 23] on input "0357957779" at bounding box center [167, 18] width 174 height 16
click at [161, 23] on input "0357957779" at bounding box center [167, 18] width 174 height 16
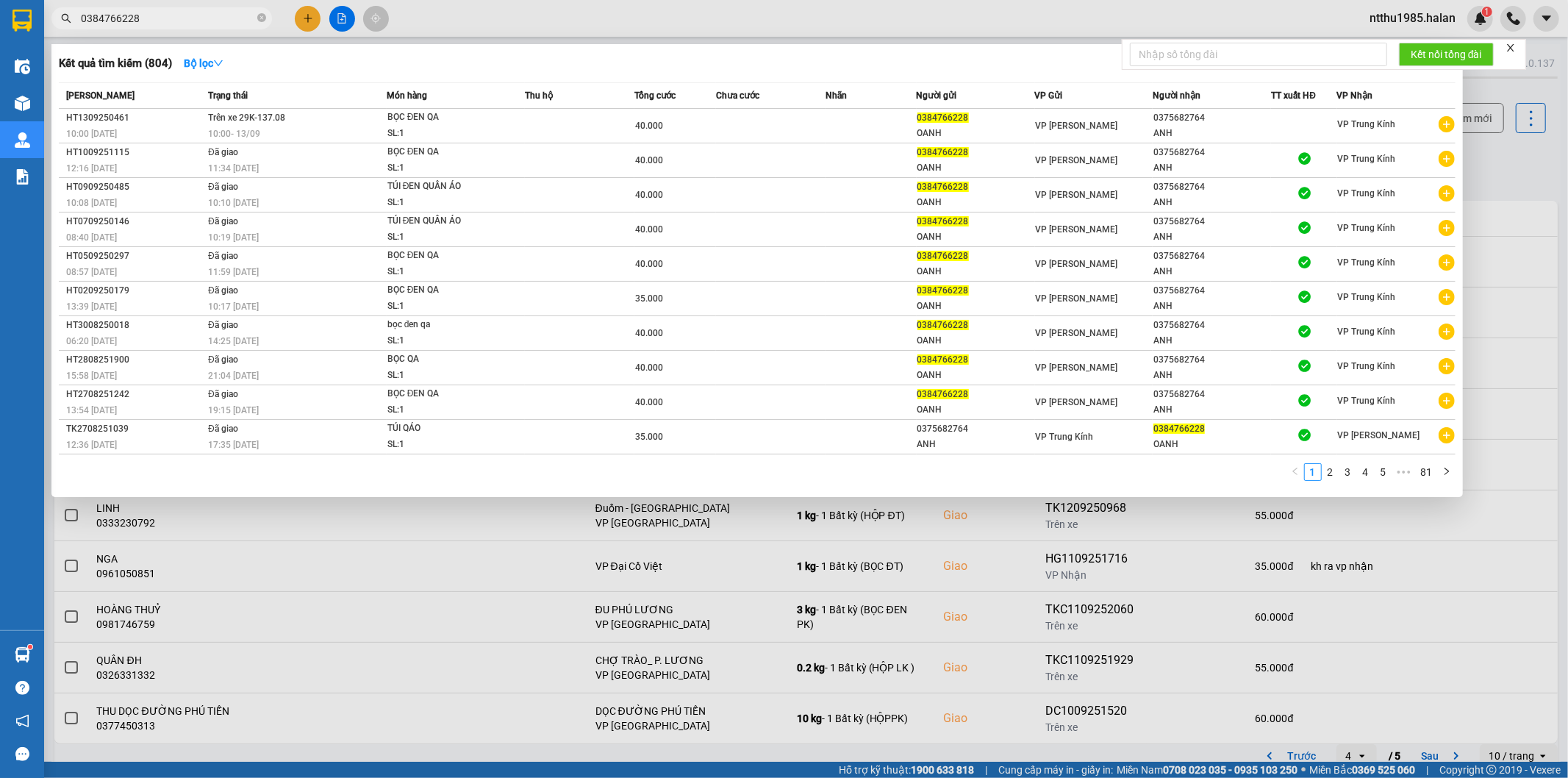
type input "0384766228"
click at [168, 17] on input "0384766228" at bounding box center [167, 18] width 174 height 16
click at [1516, 172] on div at bounding box center [784, 389] width 1568 height 778
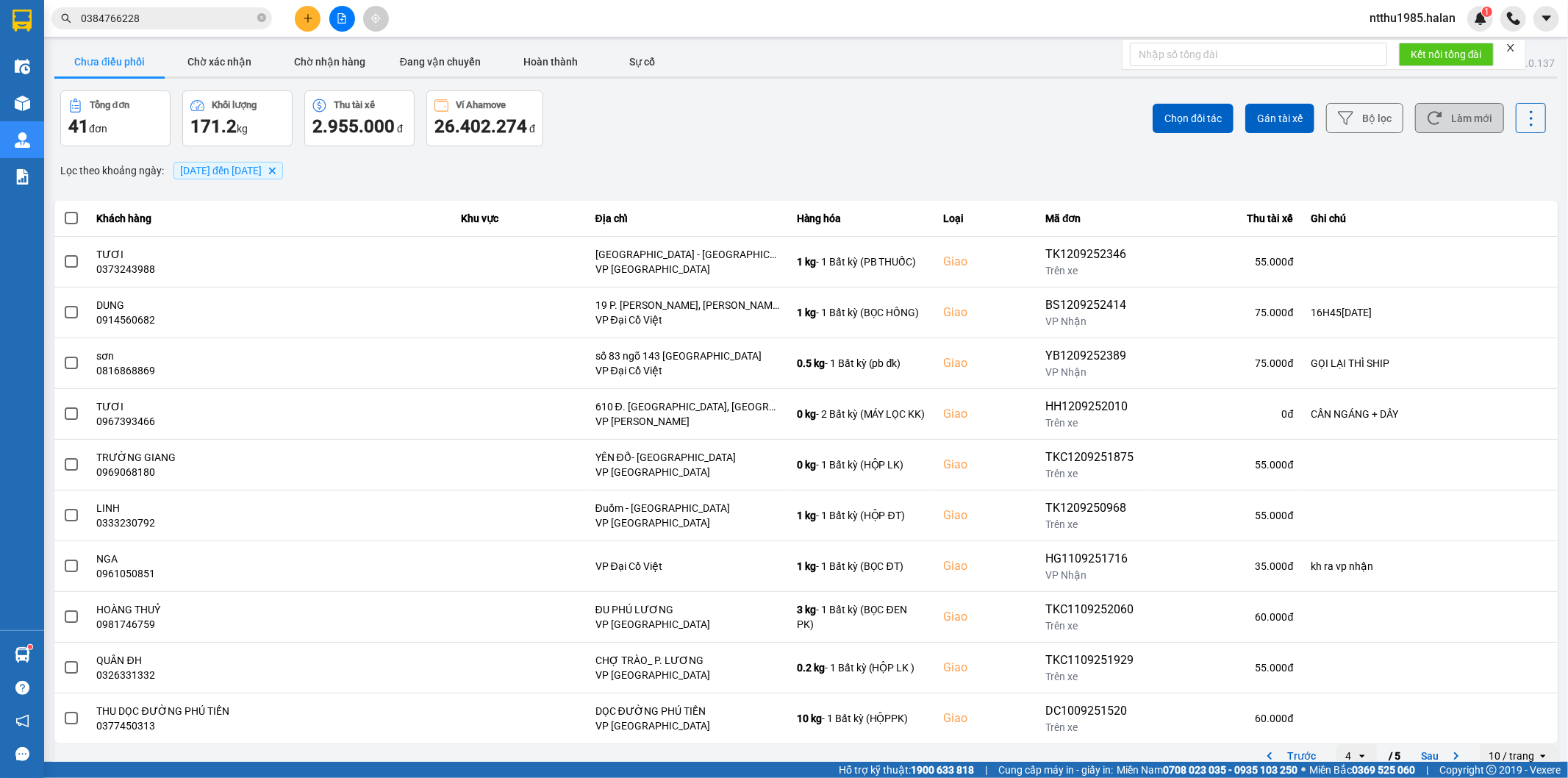
click at [1469, 114] on button "Làm mới" at bounding box center [1459, 118] width 89 height 30
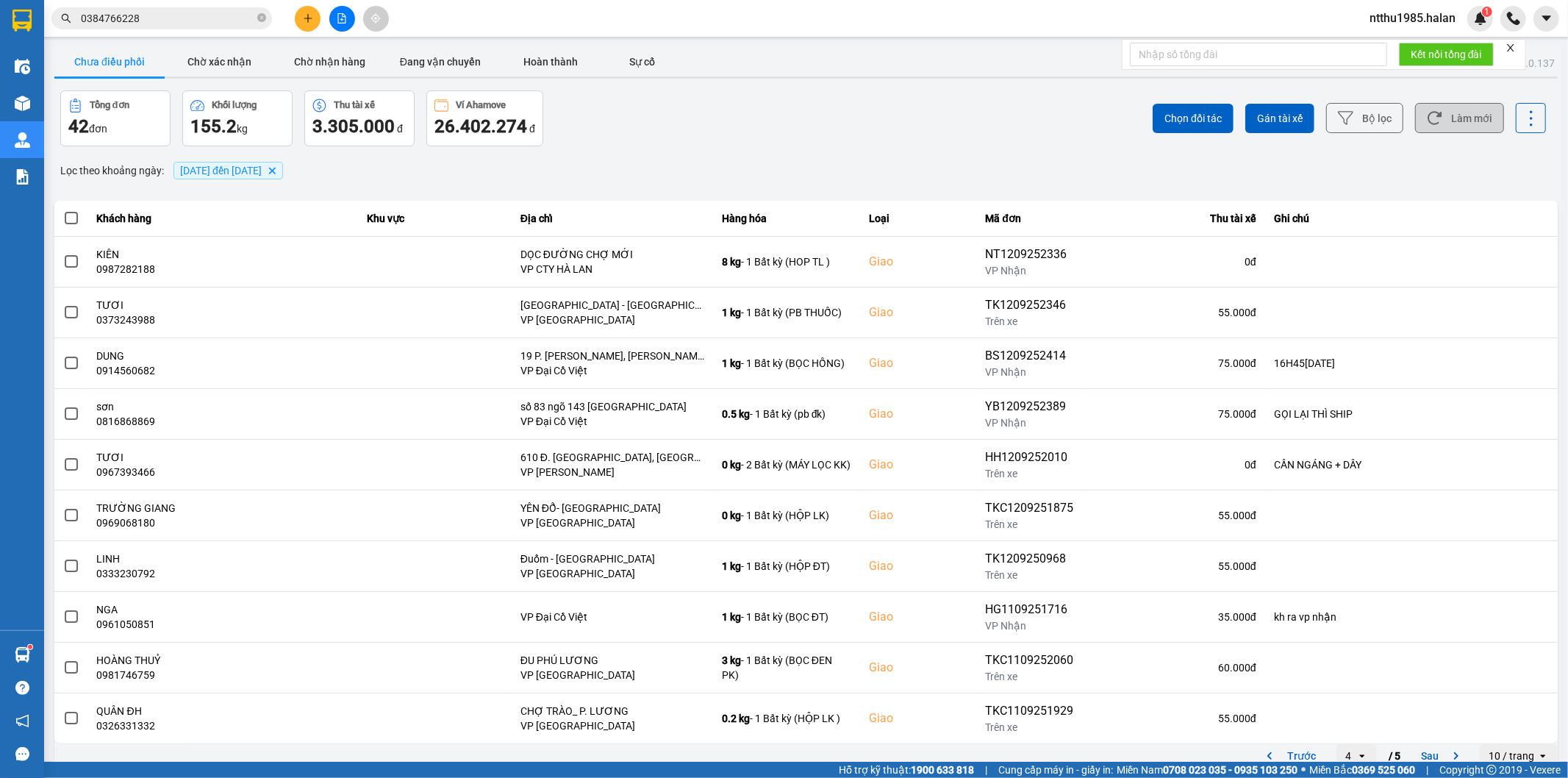
click at [1460, 120] on button "Làm mới" at bounding box center [1459, 118] width 89 height 30
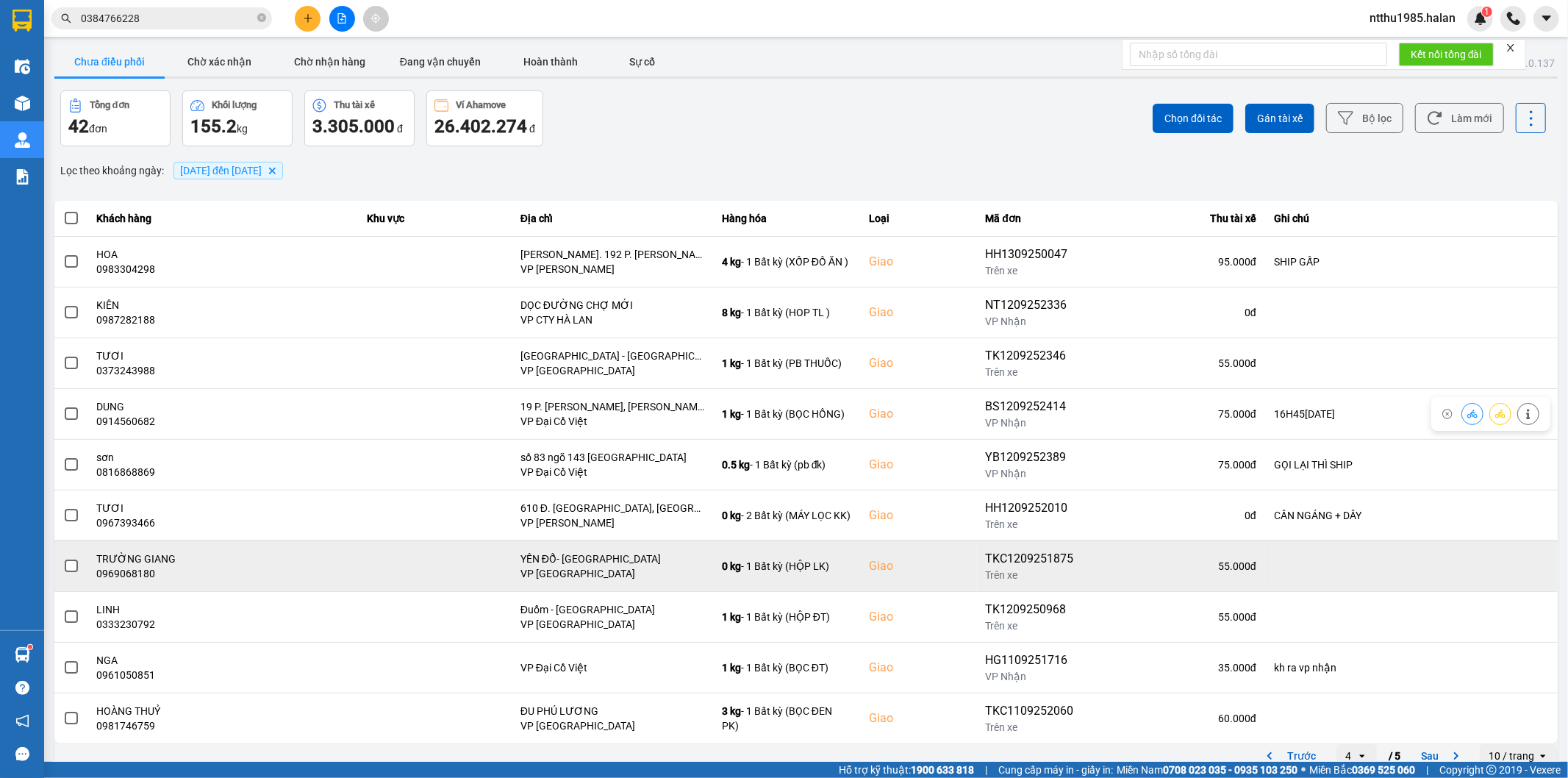
scroll to position [16, 0]
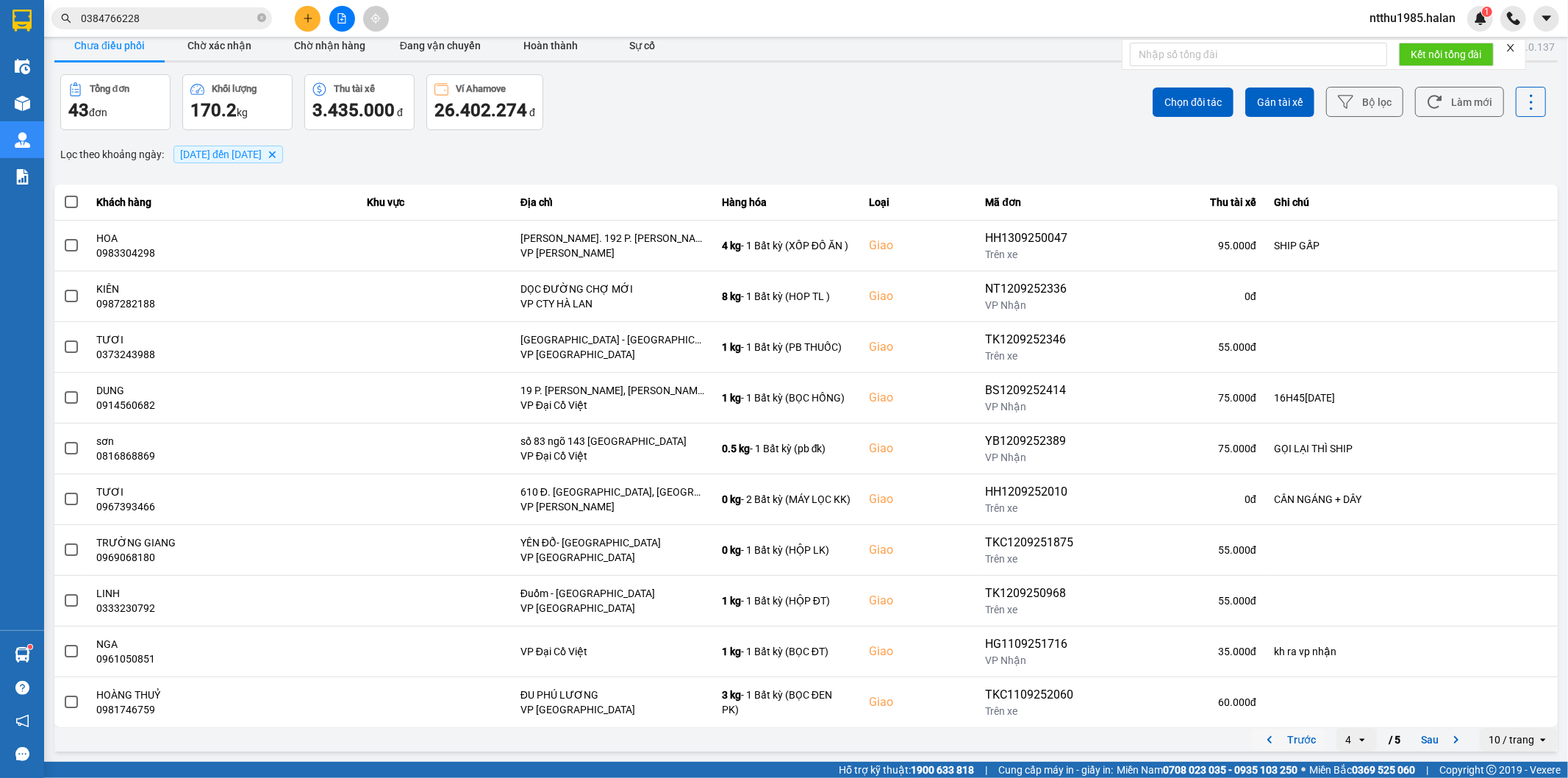
click at [1284, 740] on button "Trước" at bounding box center [1288, 740] width 73 height 23
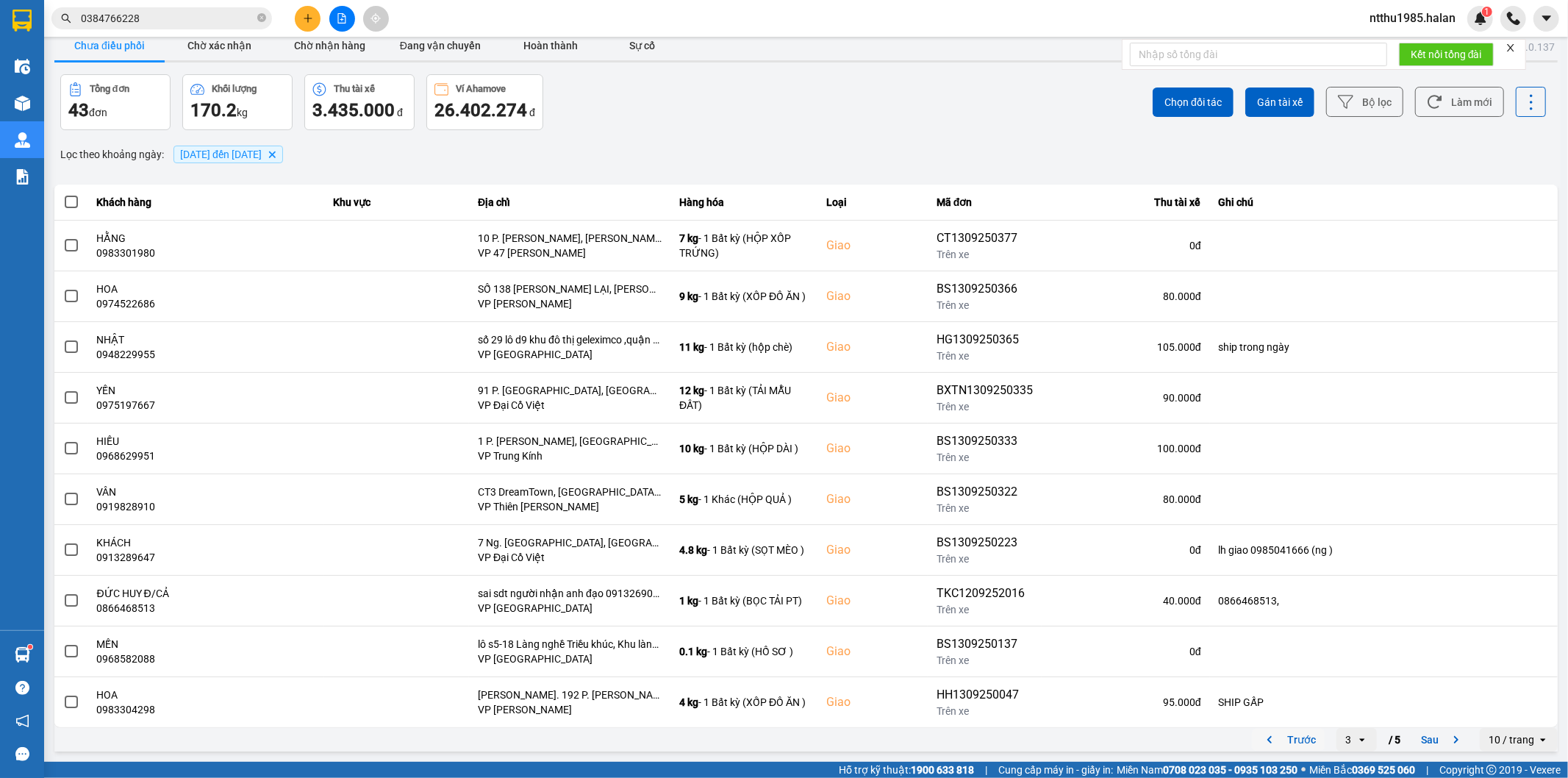
click at [1300, 739] on button "Trước" at bounding box center [1288, 740] width 73 height 23
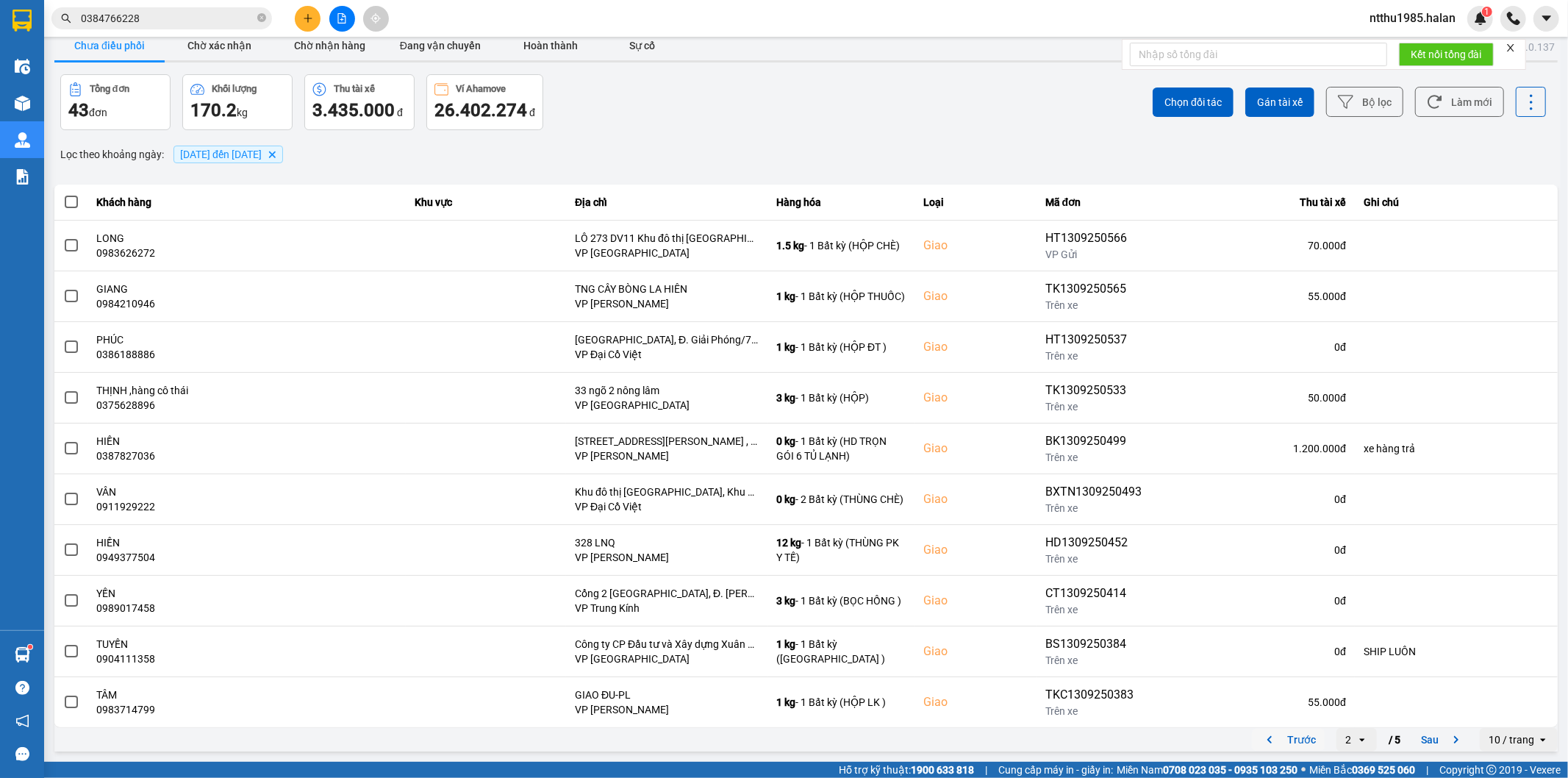
click at [1300, 739] on button "Trước" at bounding box center [1288, 740] width 73 height 23
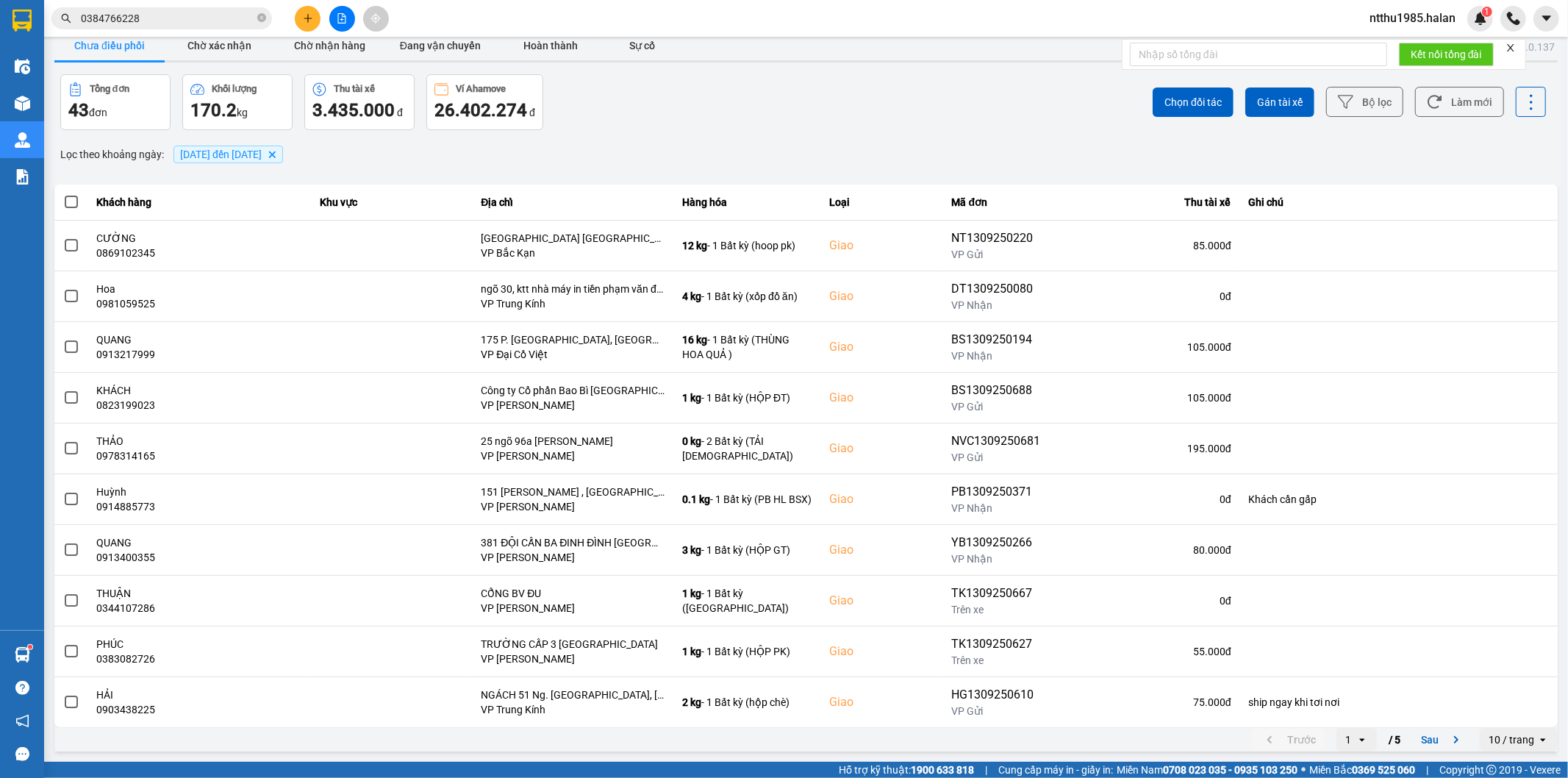
scroll to position [0, 0]
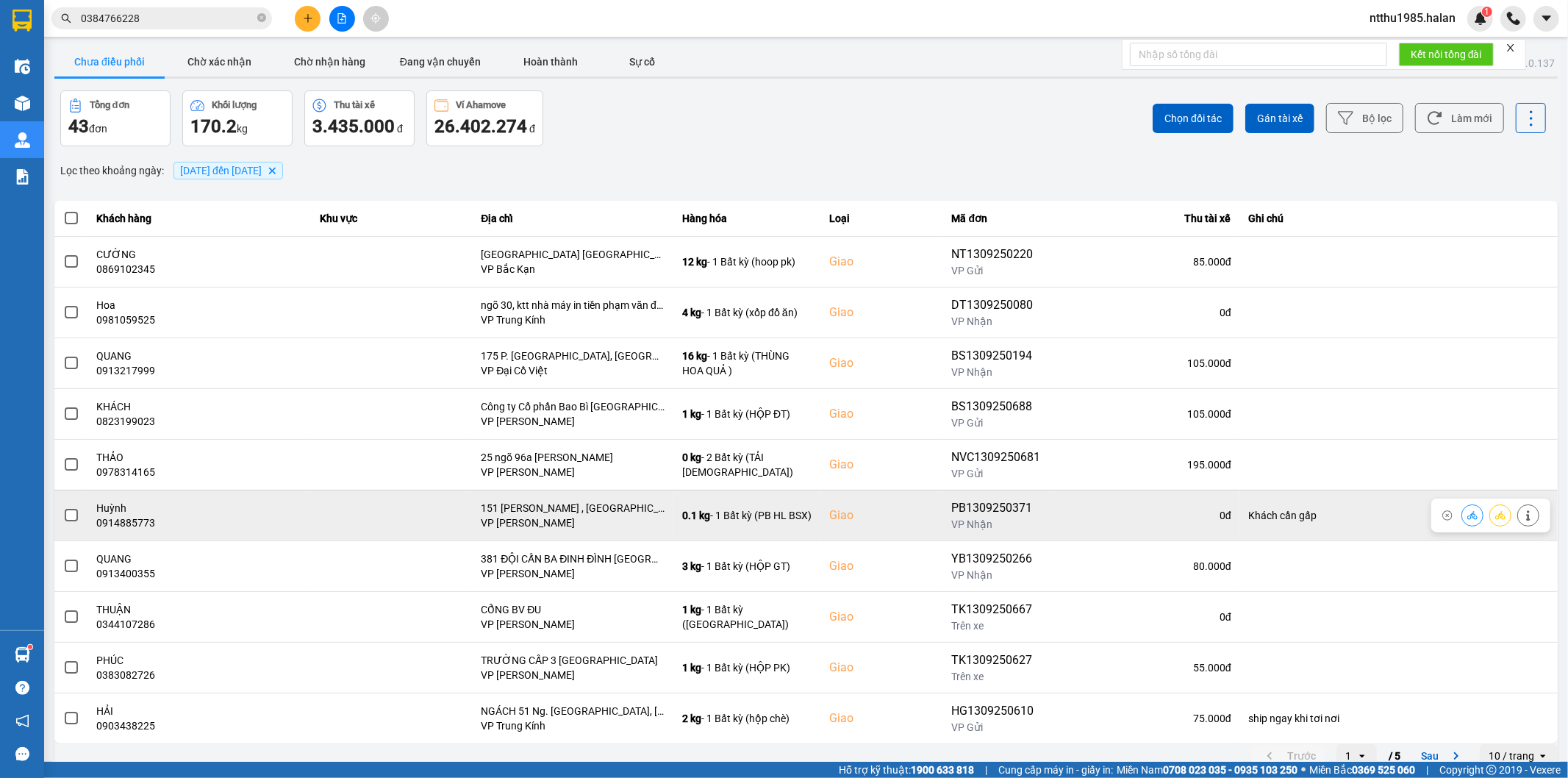
click at [69, 515] on span at bounding box center [71, 515] width 13 height 13
click at [63, 508] on input "checkbox" at bounding box center [63, 508] width 0 height 0
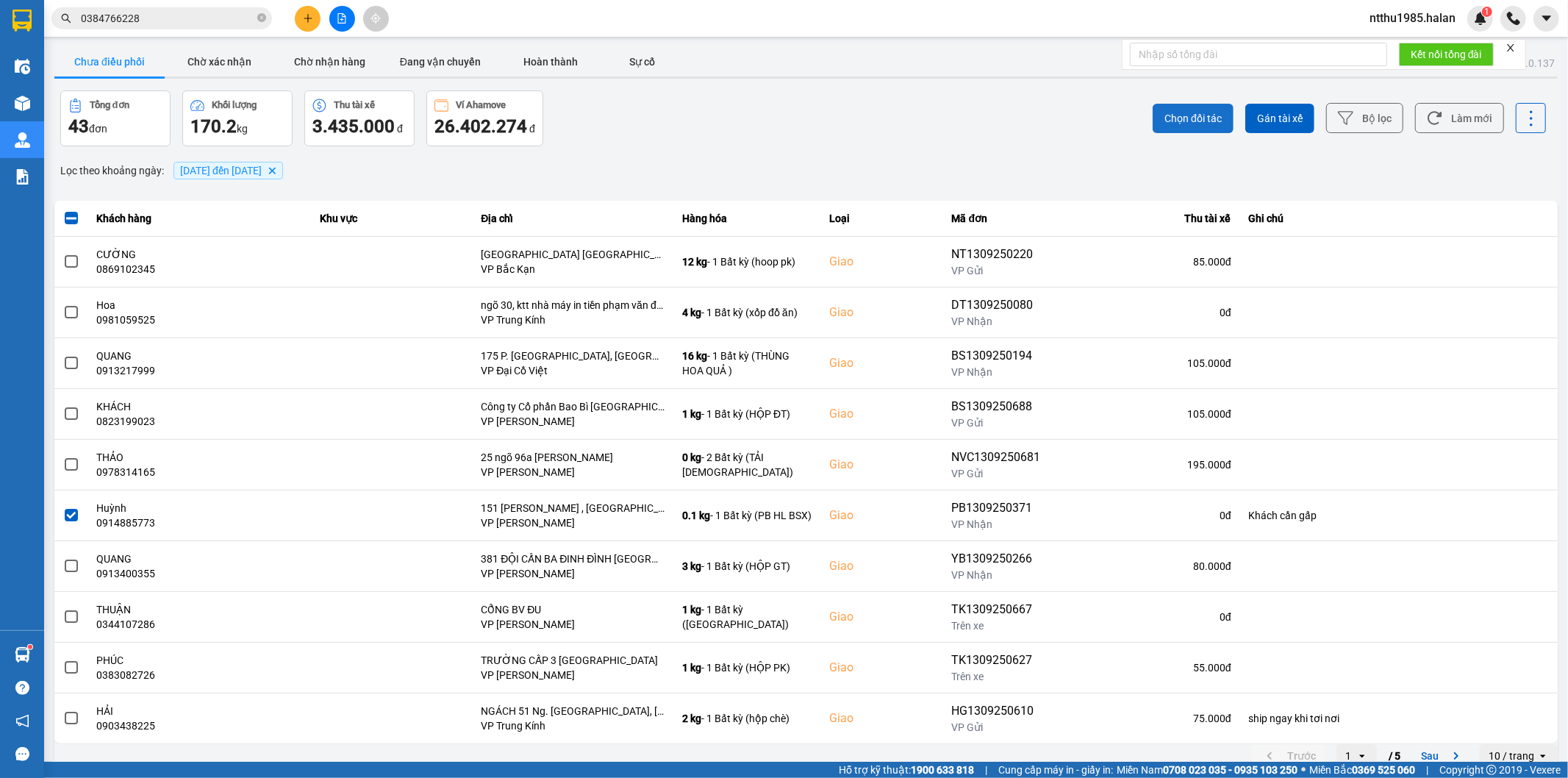
click at [1180, 117] on span "Chọn đối tác" at bounding box center [1193, 118] width 57 height 15
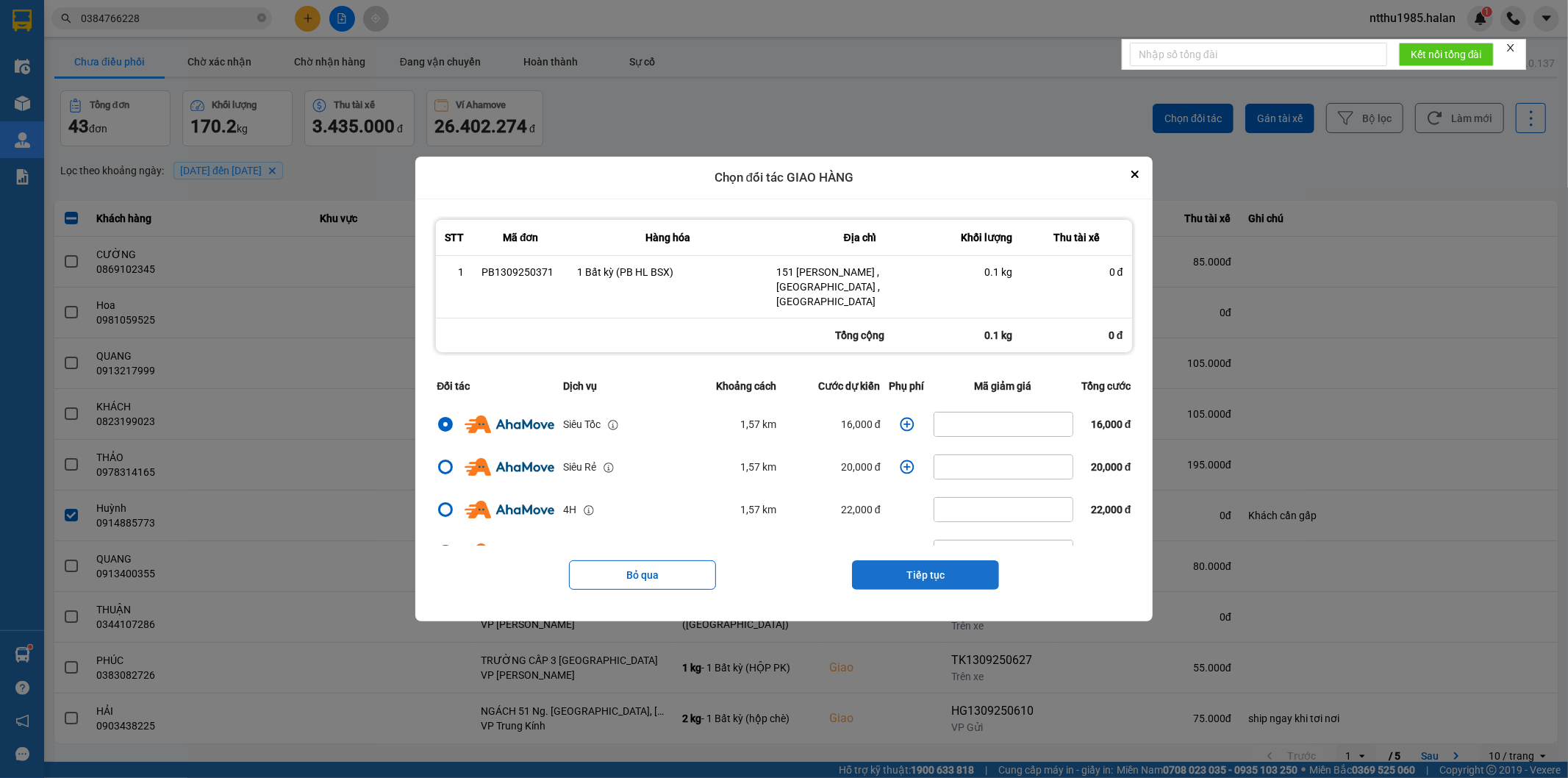
click at [921, 562] on button "Tiếp tục" at bounding box center [925, 574] width 147 height 29
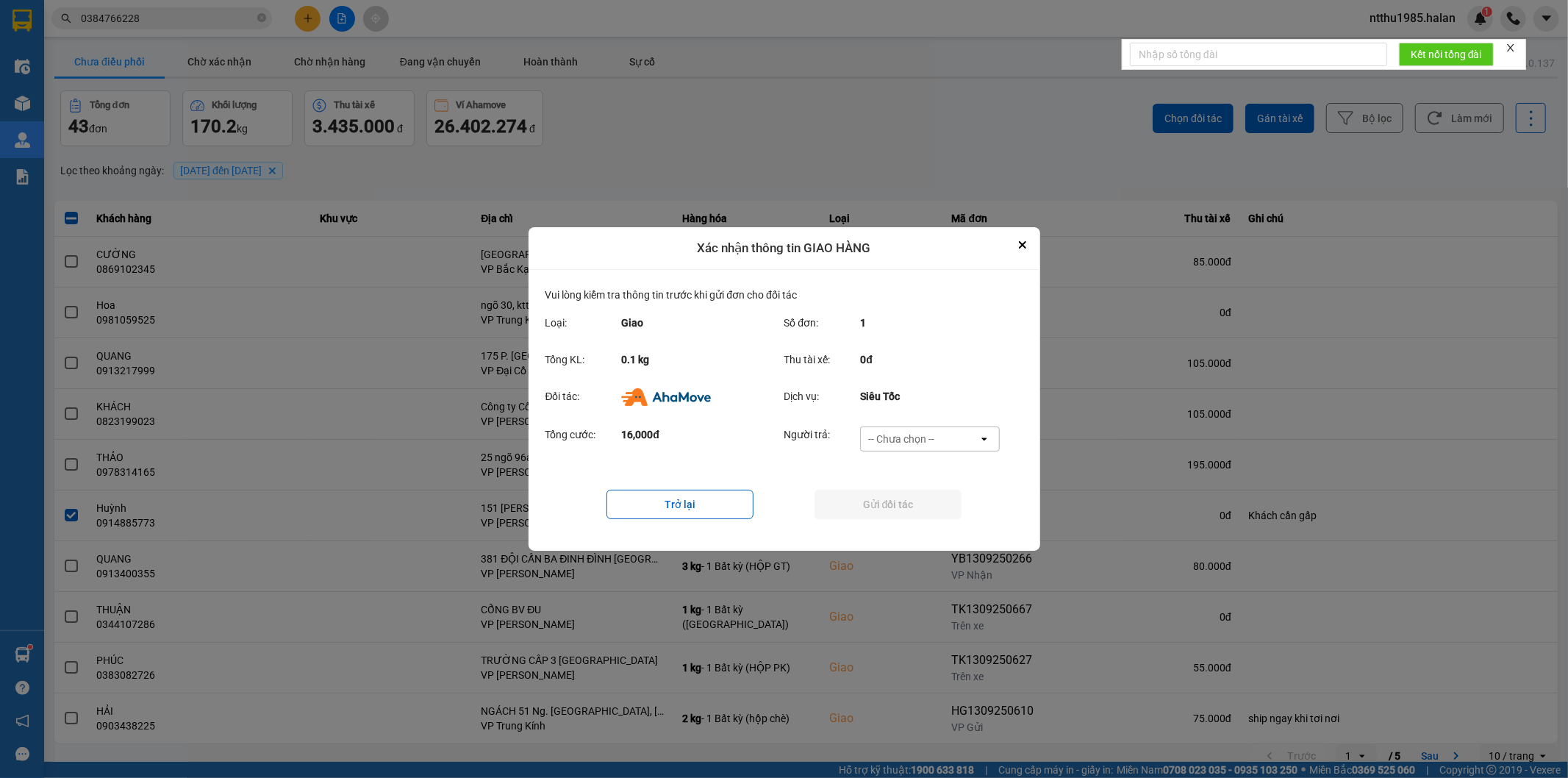
click at [915, 432] on div "-- Chưa chọn --" at bounding box center [901, 439] width 67 height 15
click at [910, 524] on span "Ví Ahamove" at bounding box center [901, 524] width 59 height 15
click at [892, 504] on button "Gửi đối tác" at bounding box center [888, 504] width 147 height 29
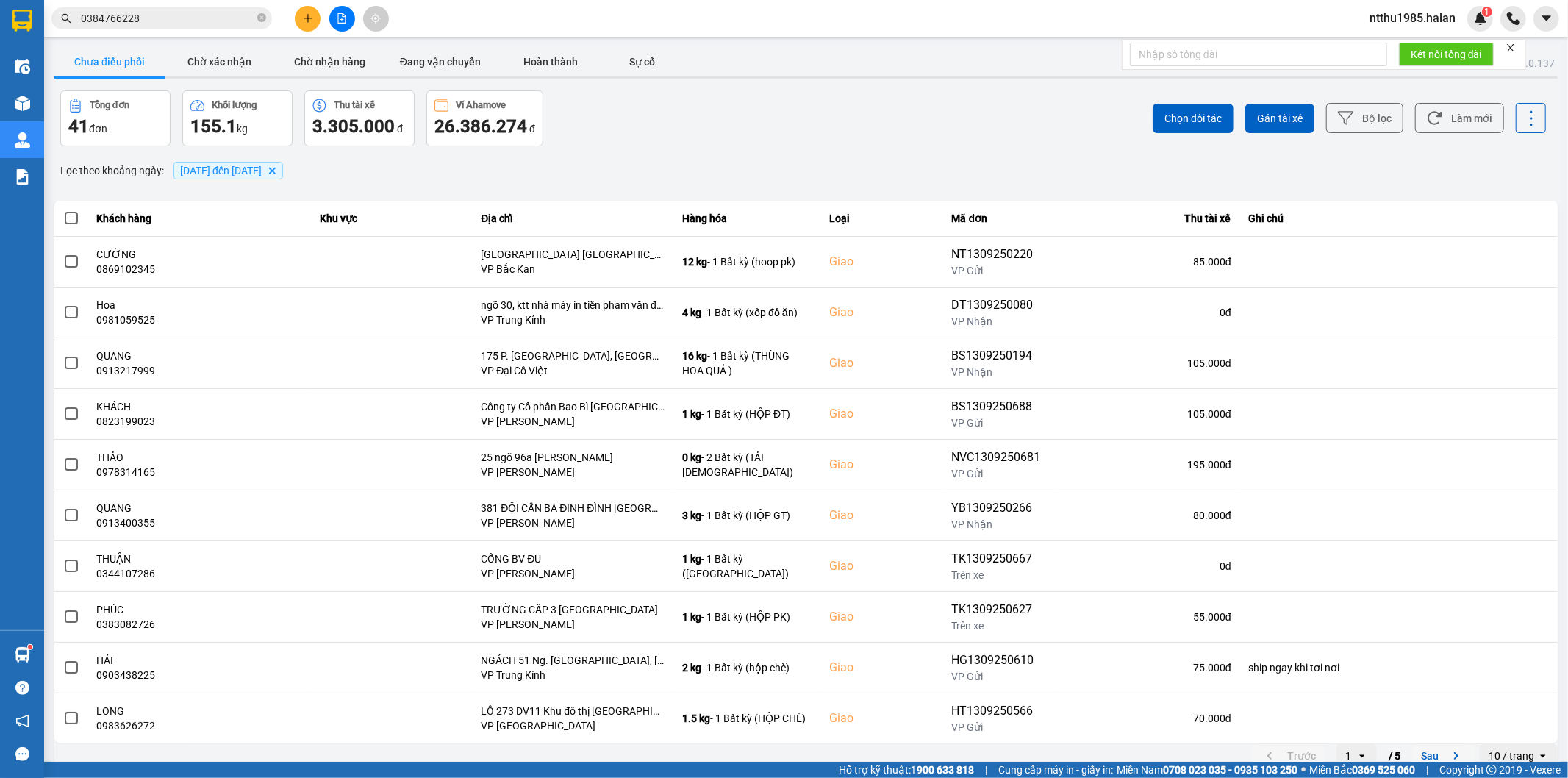
click at [1420, 754] on button "Sau" at bounding box center [1443, 756] width 62 height 23
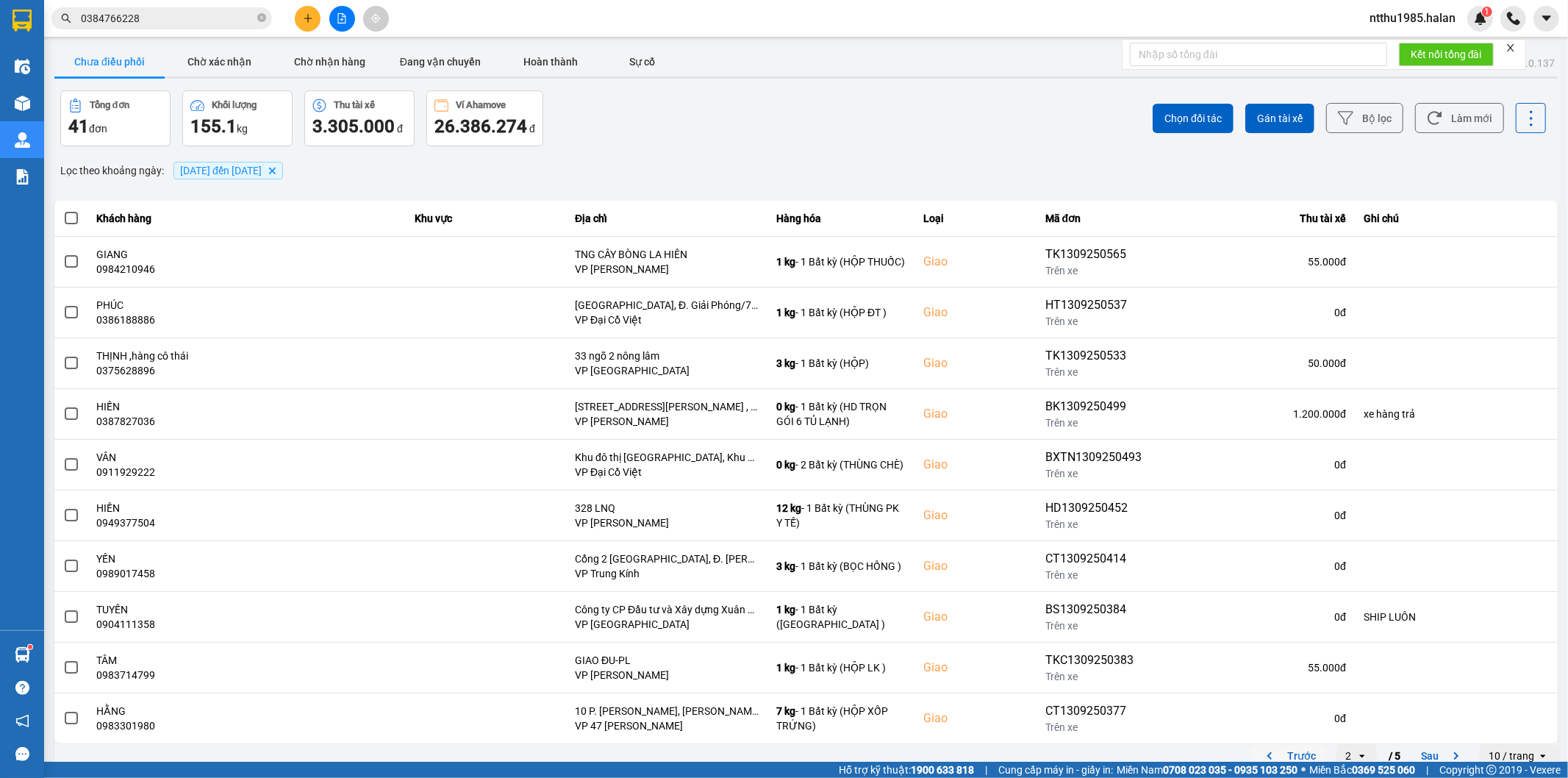
click at [1288, 758] on button "Trước" at bounding box center [1288, 756] width 73 height 23
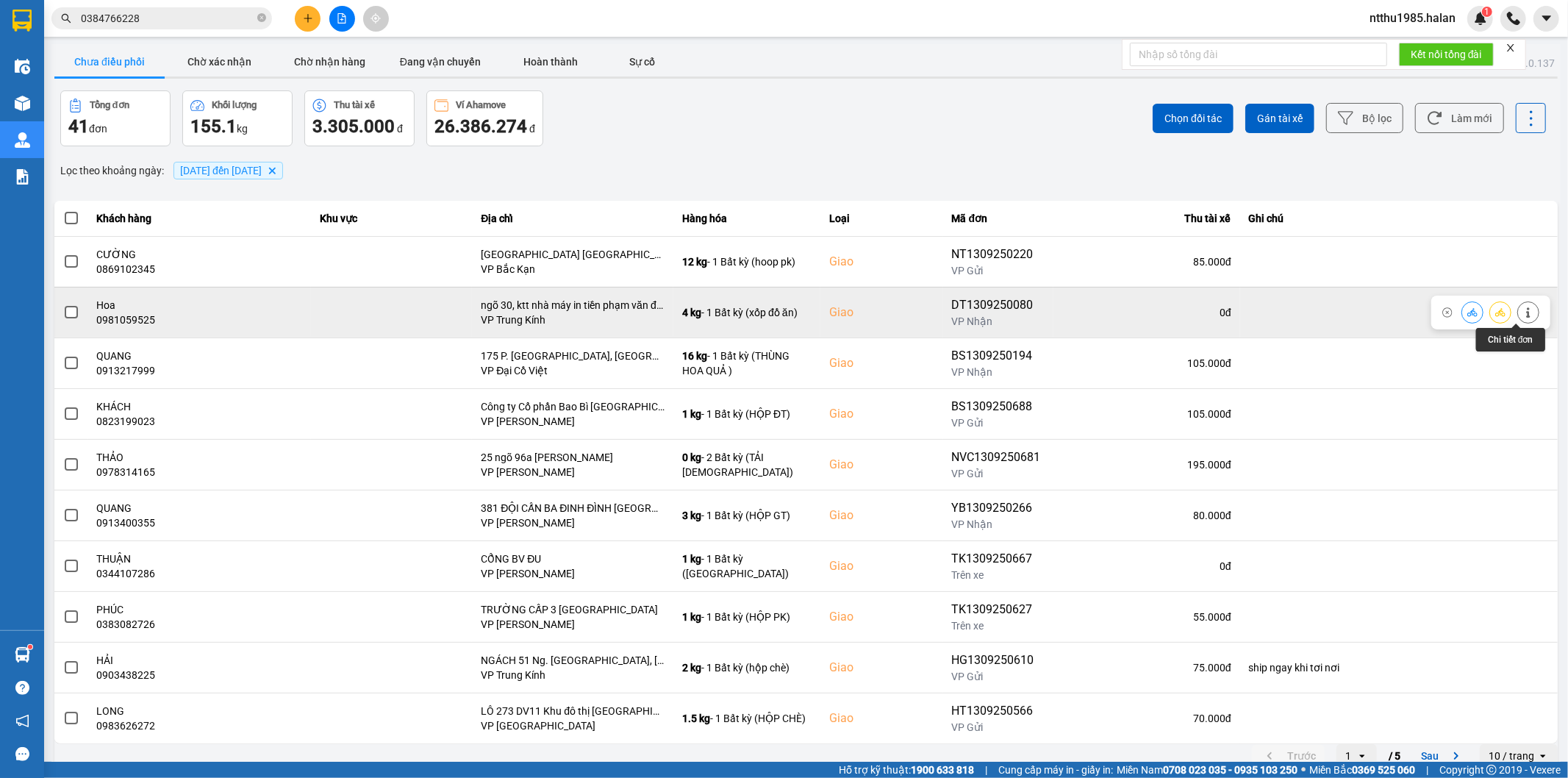
click at [1523, 313] on icon at bounding box center [1528, 312] width 10 height 10
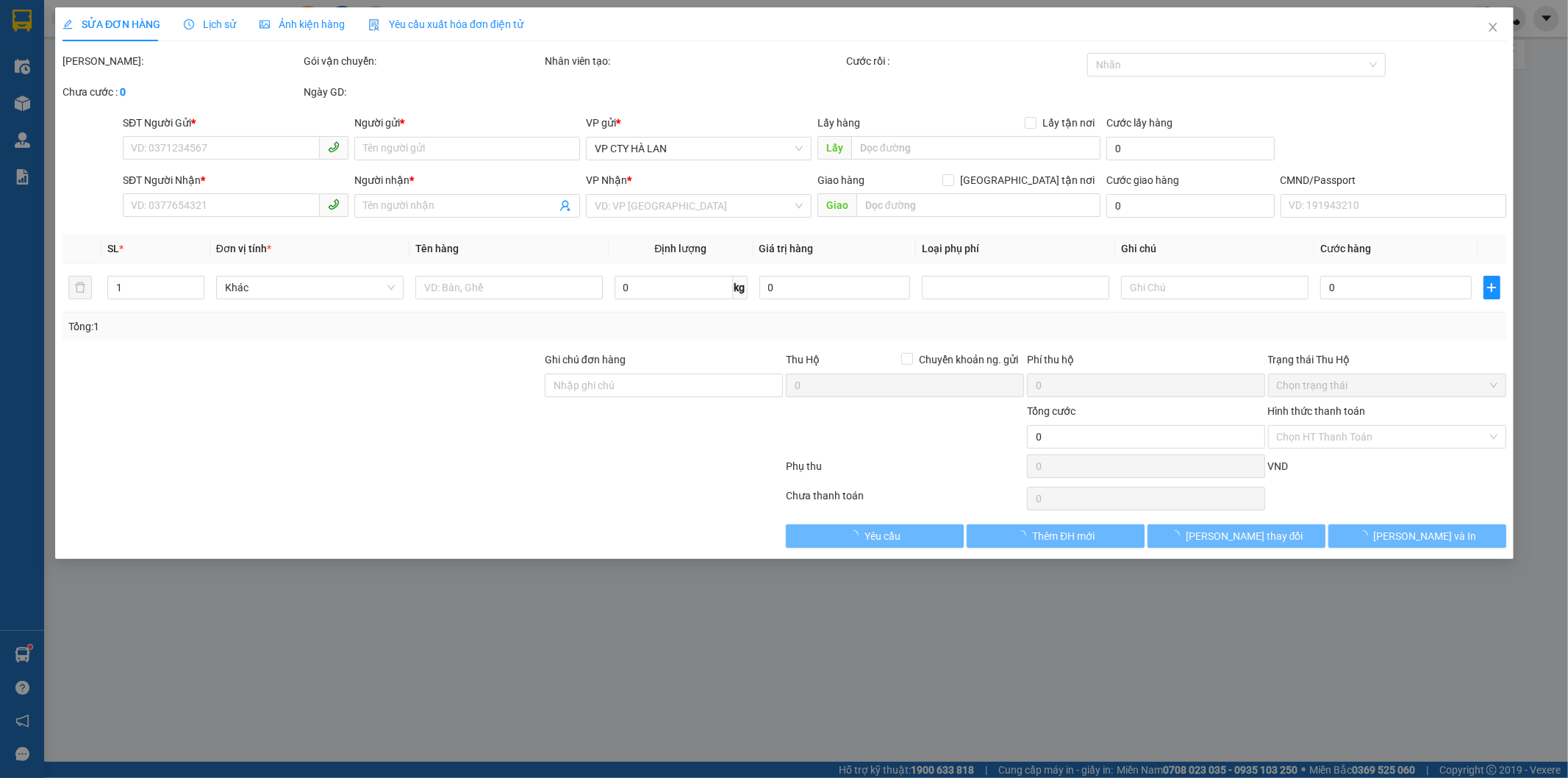
type input "0985701291"
type input "LONG"
type input "0981059525"
type input "Hoa"
checkbox input "true"
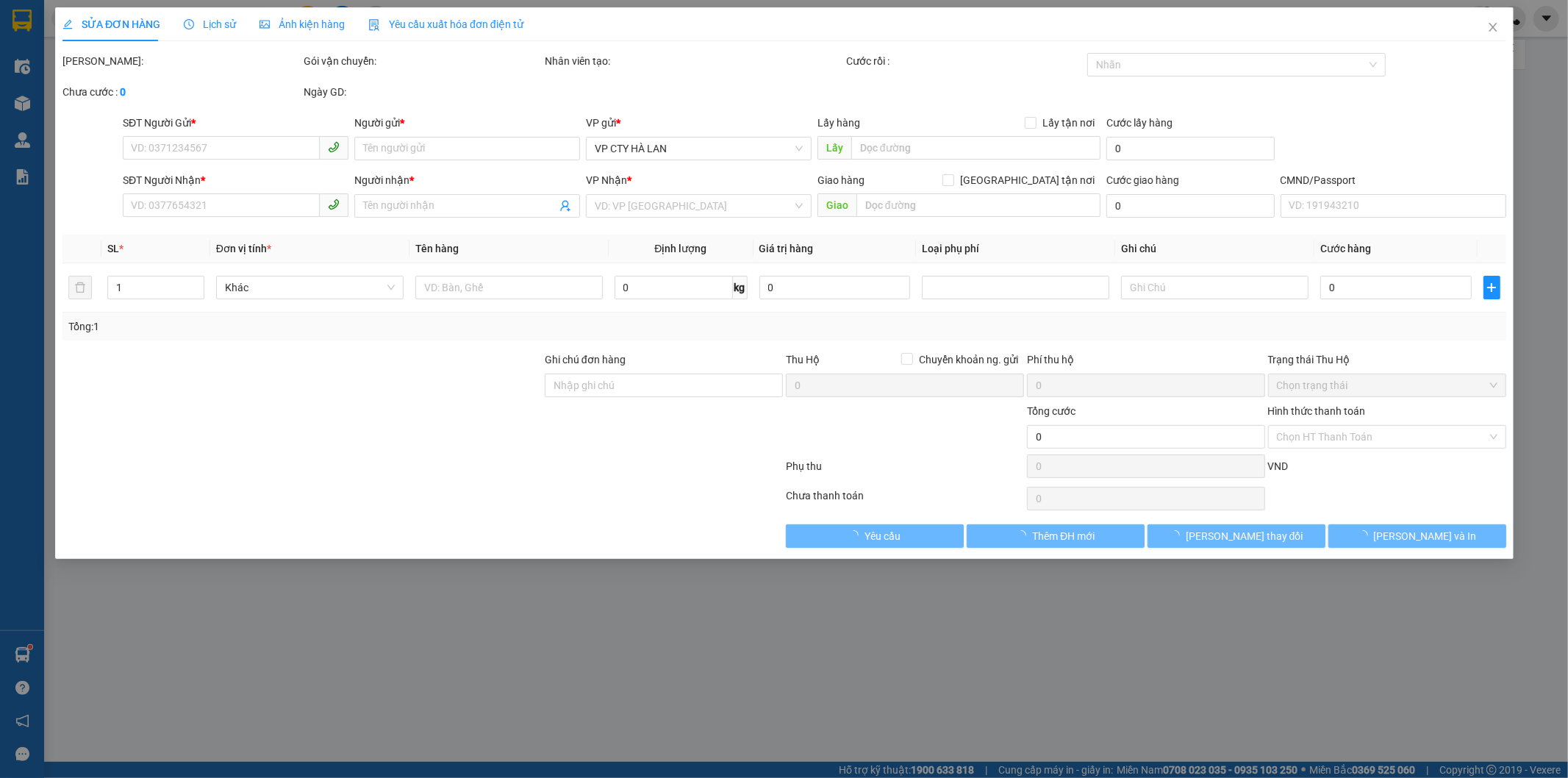
type input "ngõ 30, ktt nhà máy in tiền phạm văn đồng, cổ nhuế1, từ liêm"
type input "95.000"
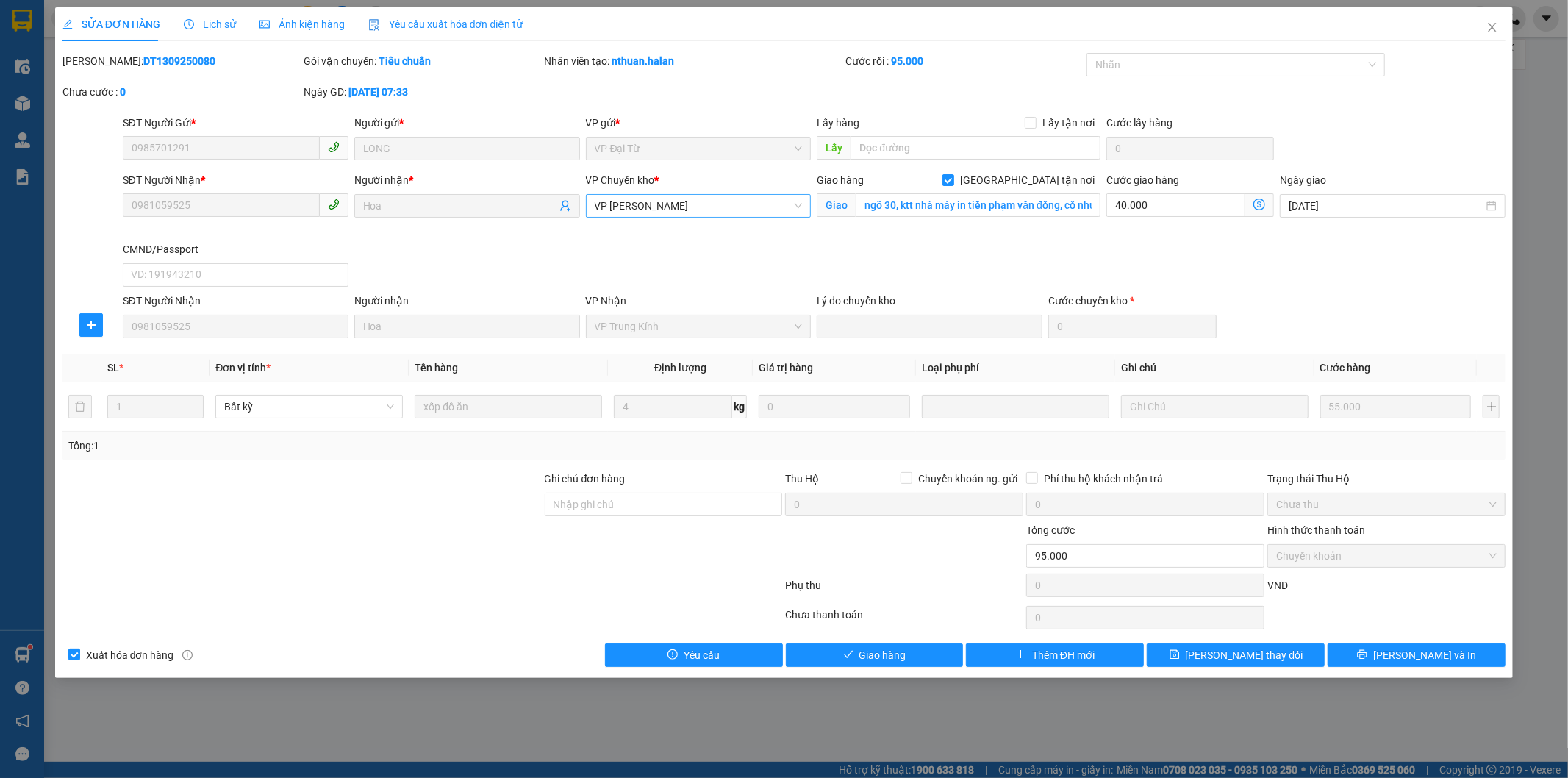
click at [715, 206] on span "VP [PERSON_NAME]" at bounding box center [699, 206] width 208 height 23
type input "trung"
click at [692, 232] on div "VP Trung Kính" at bounding box center [699, 235] width 208 height 16
click at [1259, 208] on icon "dollar-circle" at bounding box center [1259, 205] width 12 height 12
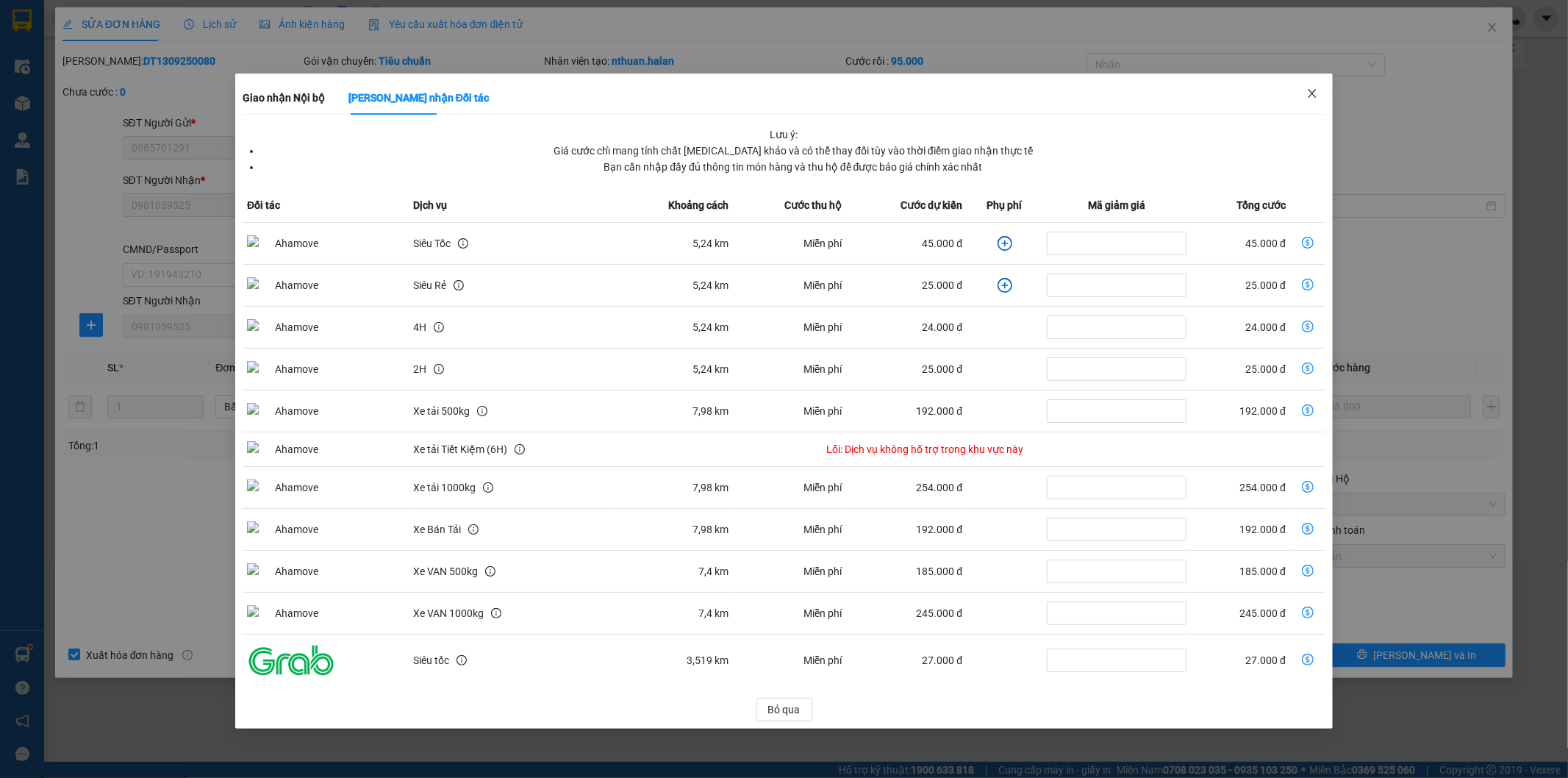
click at [1312, 90] on icon "close" at bounding box center [1312, 93] width 12 height 12
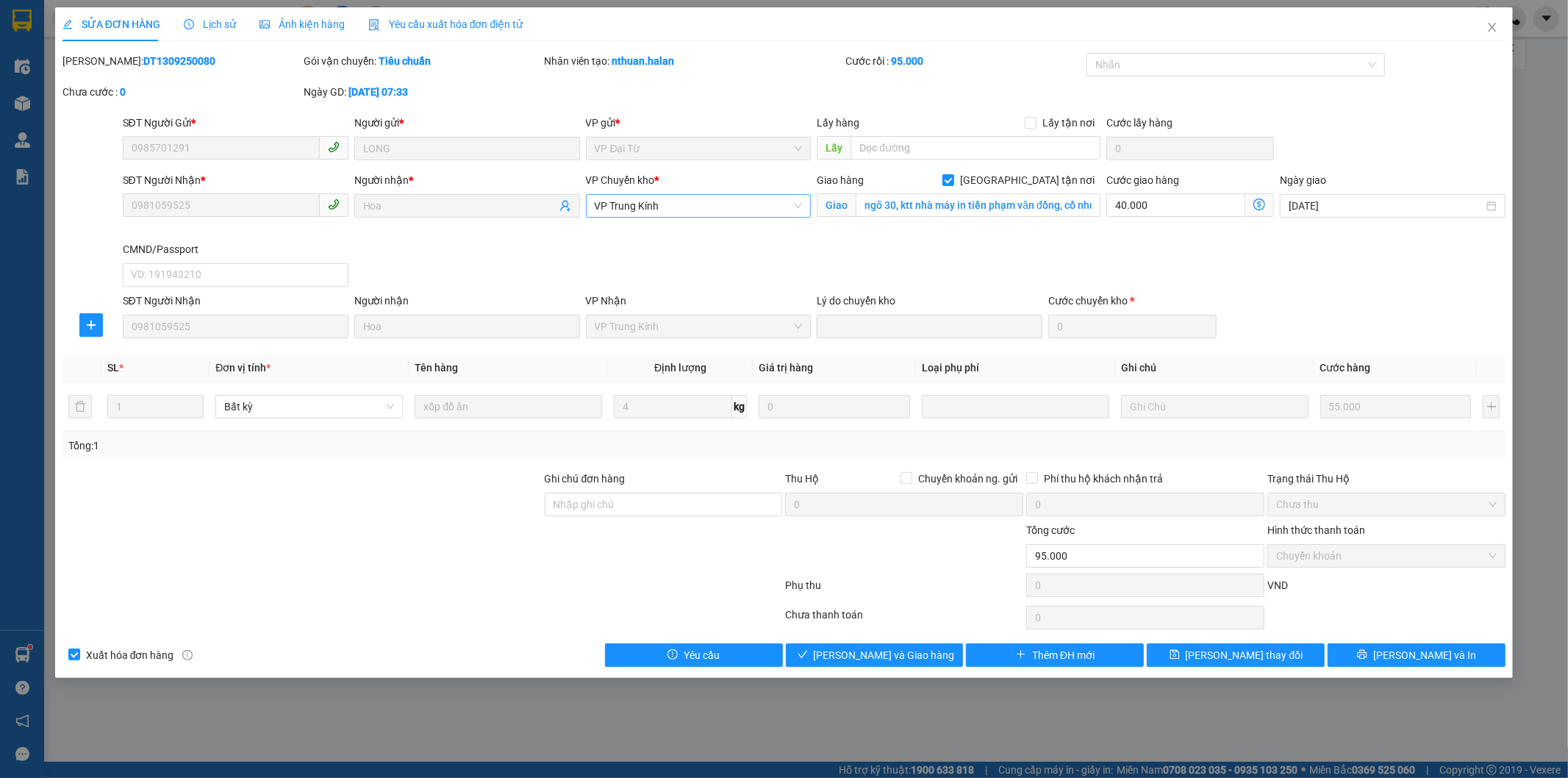
click at [1255, 201] on icon "dollar-circle" at bounding box center [1259, 205] width 12 height 12
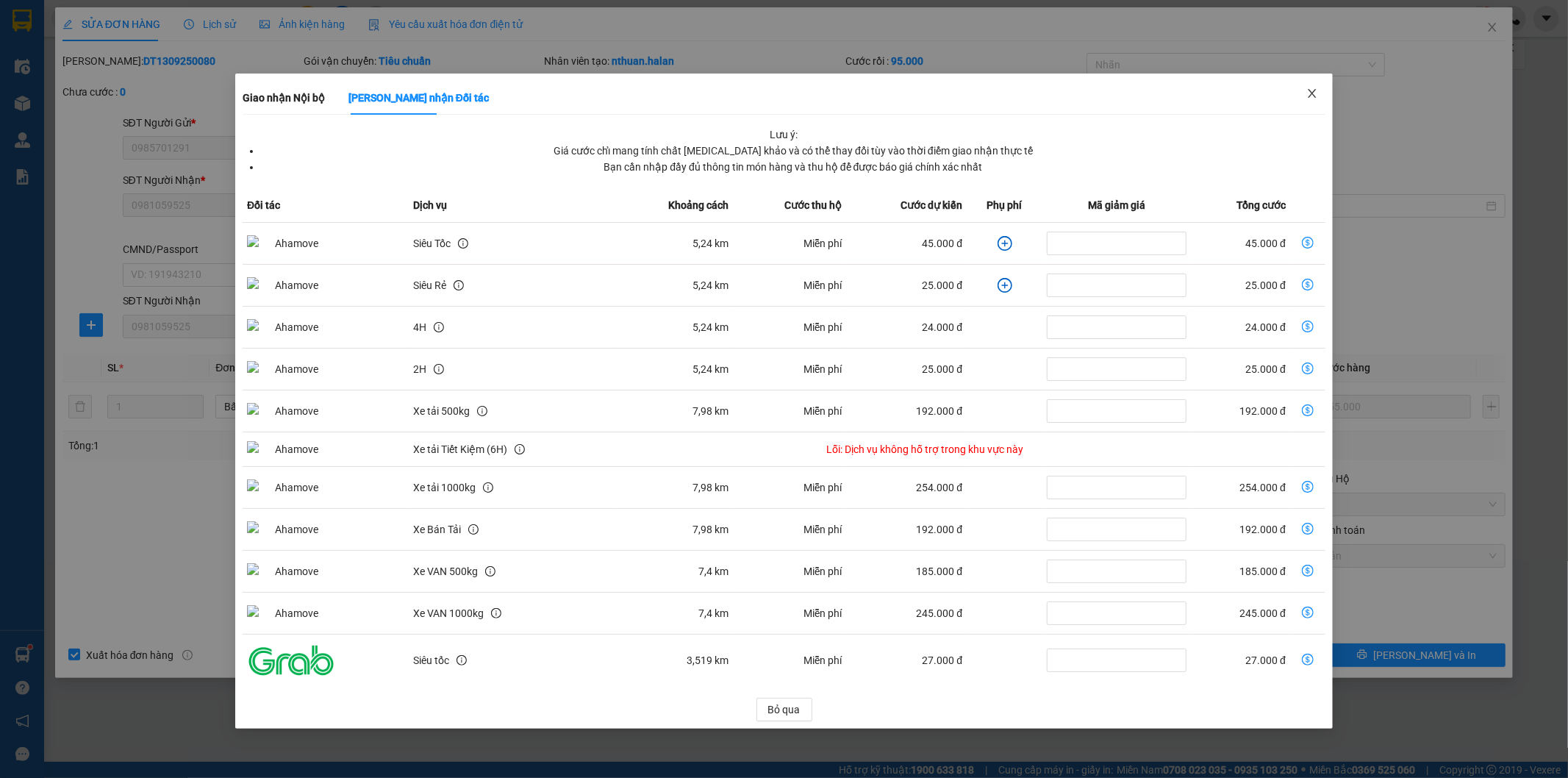
click at [1316, 96] on icon "close" at bounding box center [1312, 93] width 12 height 12
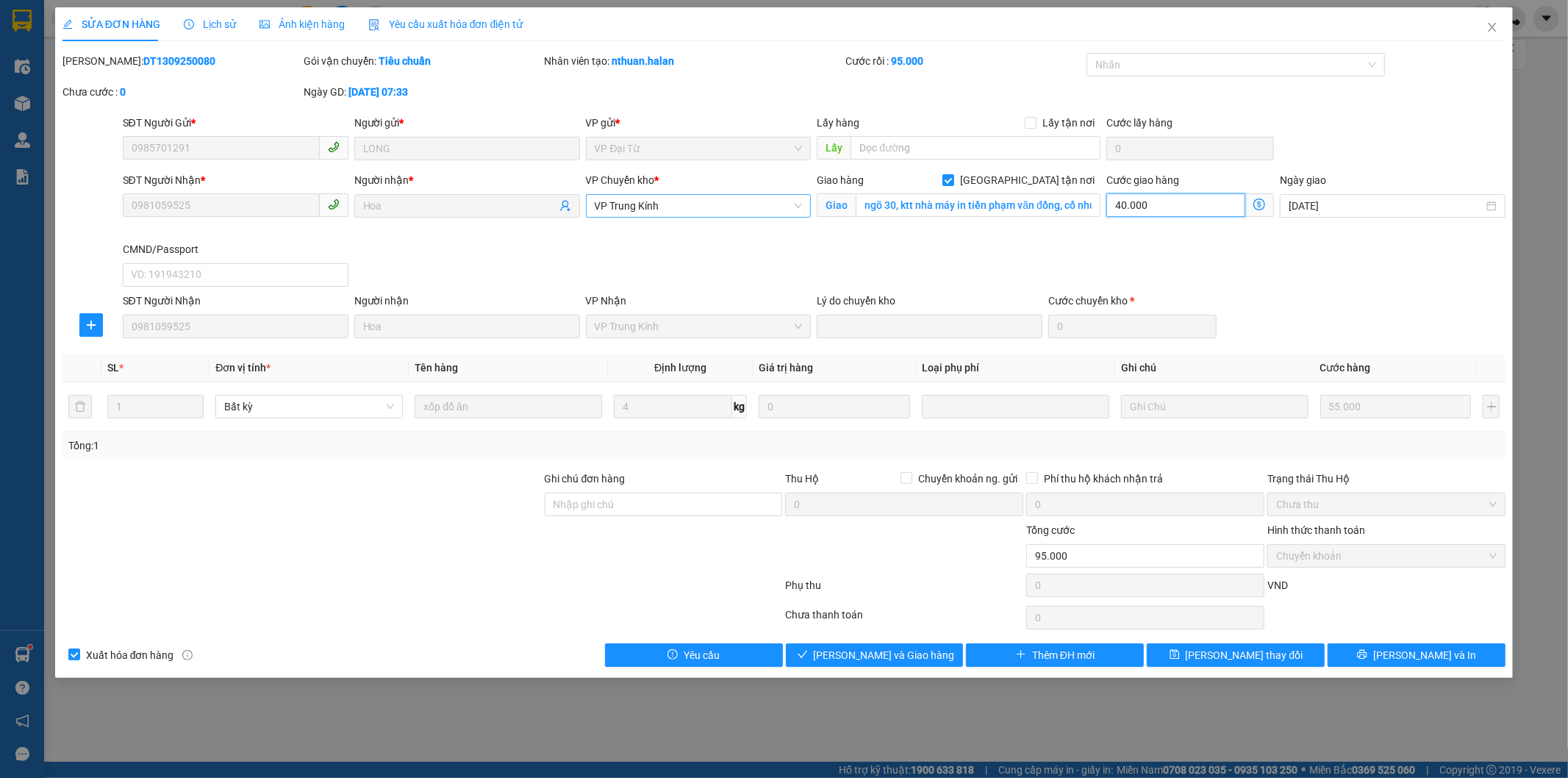
click at [1204, 209] on input "40.000" at bounding box center [1176, 205] width 139 height 23
click at [1496, 25] on icon "close" at bounding box center [1492, 27] width 12 height 12
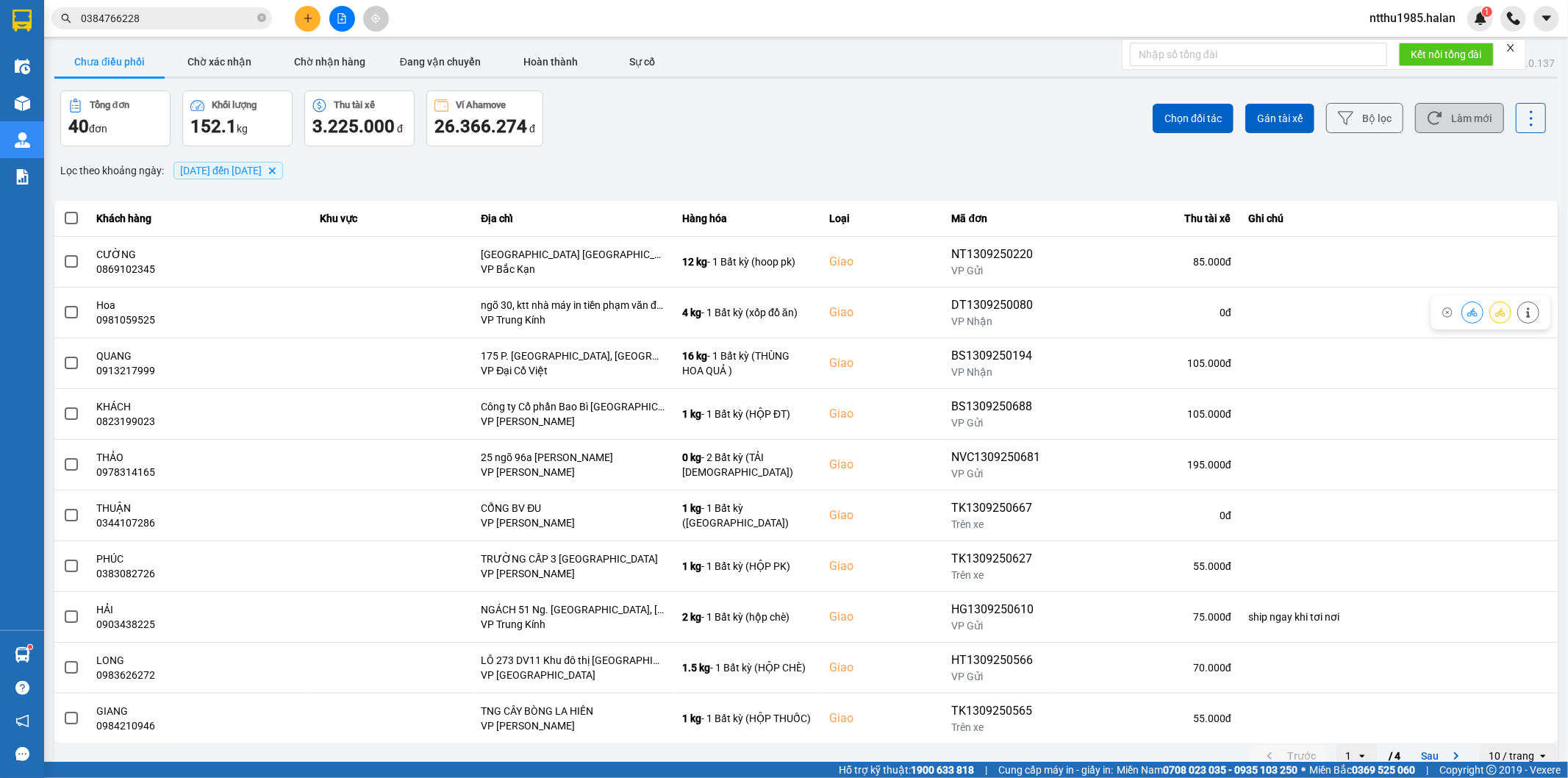
click at [1432, 112] on button "Làm mới" at bounding box center [1459, 118] width 89 height 30
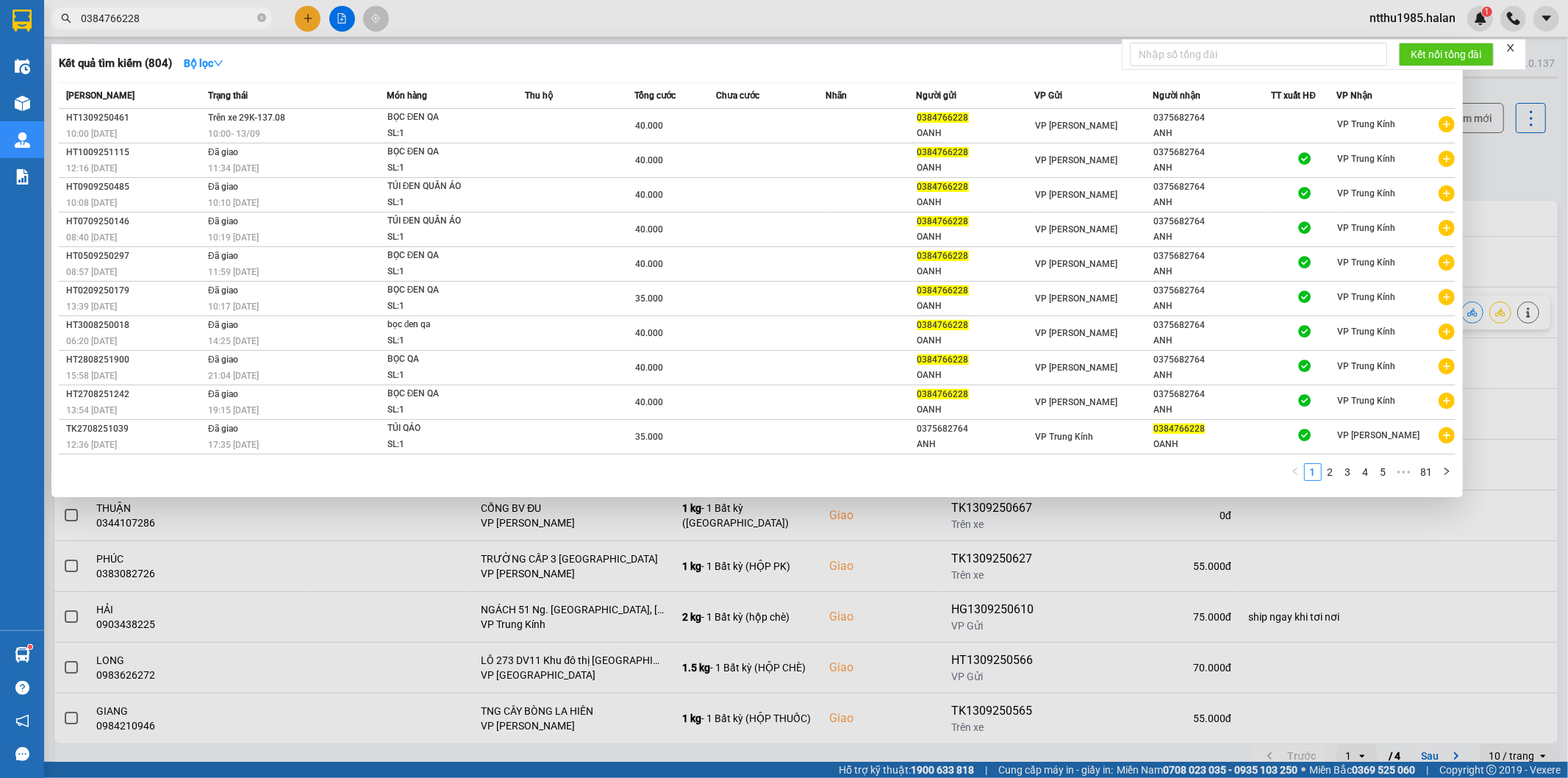
click at [186, 23] on input "0384766228" at bounding box center [167, 18] width 174 height 16
click at [1488, 177] on div at bounding box center [784, 389] width 1568 height 778
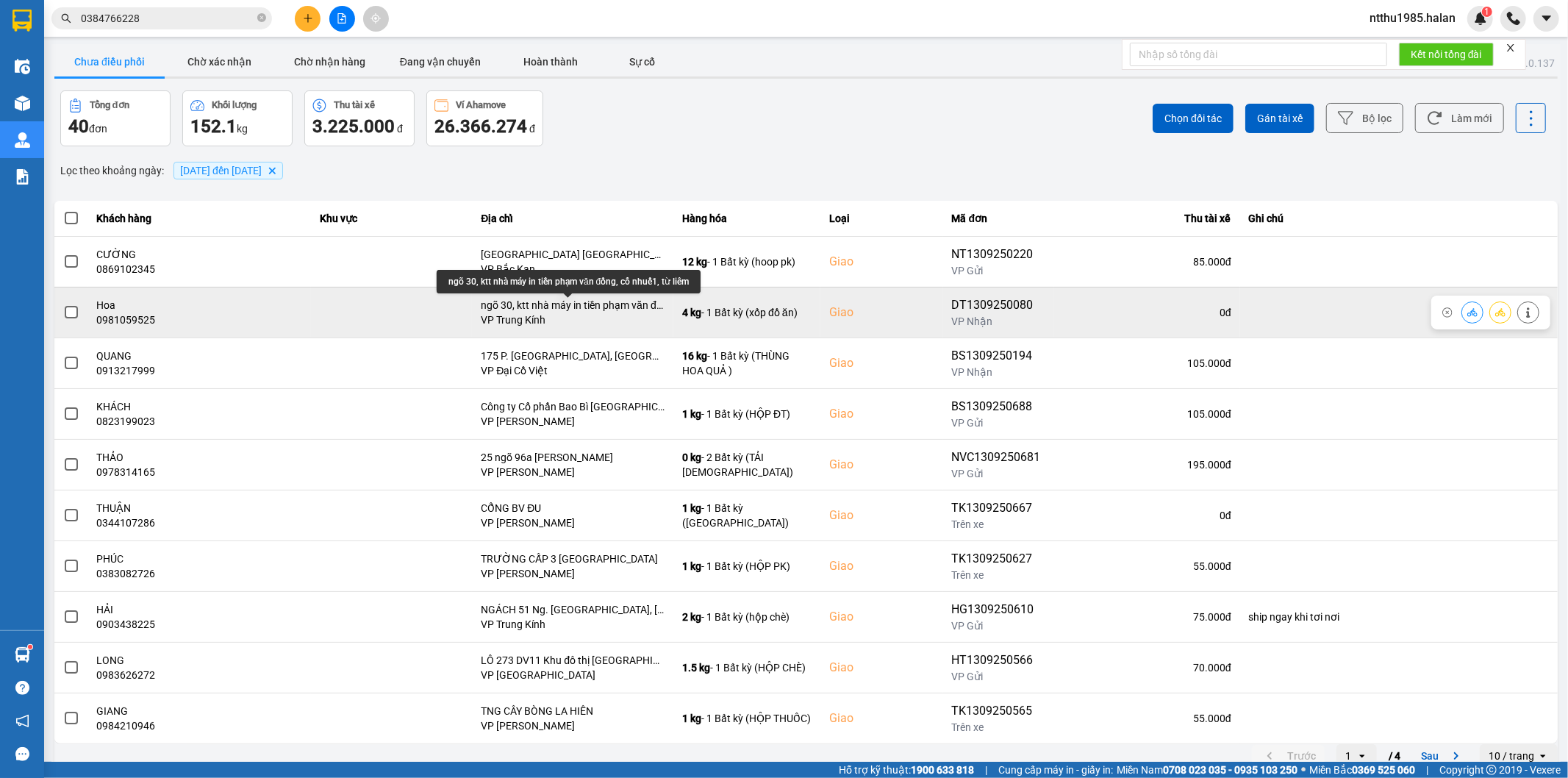
click at [599, 307] on div "ngõ 30, ktt nhà máy in tiền phạm văn đồng, cổ nhuế1, từ liêm" at bounding box center [572, 305] width 184 height 15
copy div "ngõ 30, ktt nhà máy in tiền phạm văn đồng, cổ nhuế1, từ liêm"
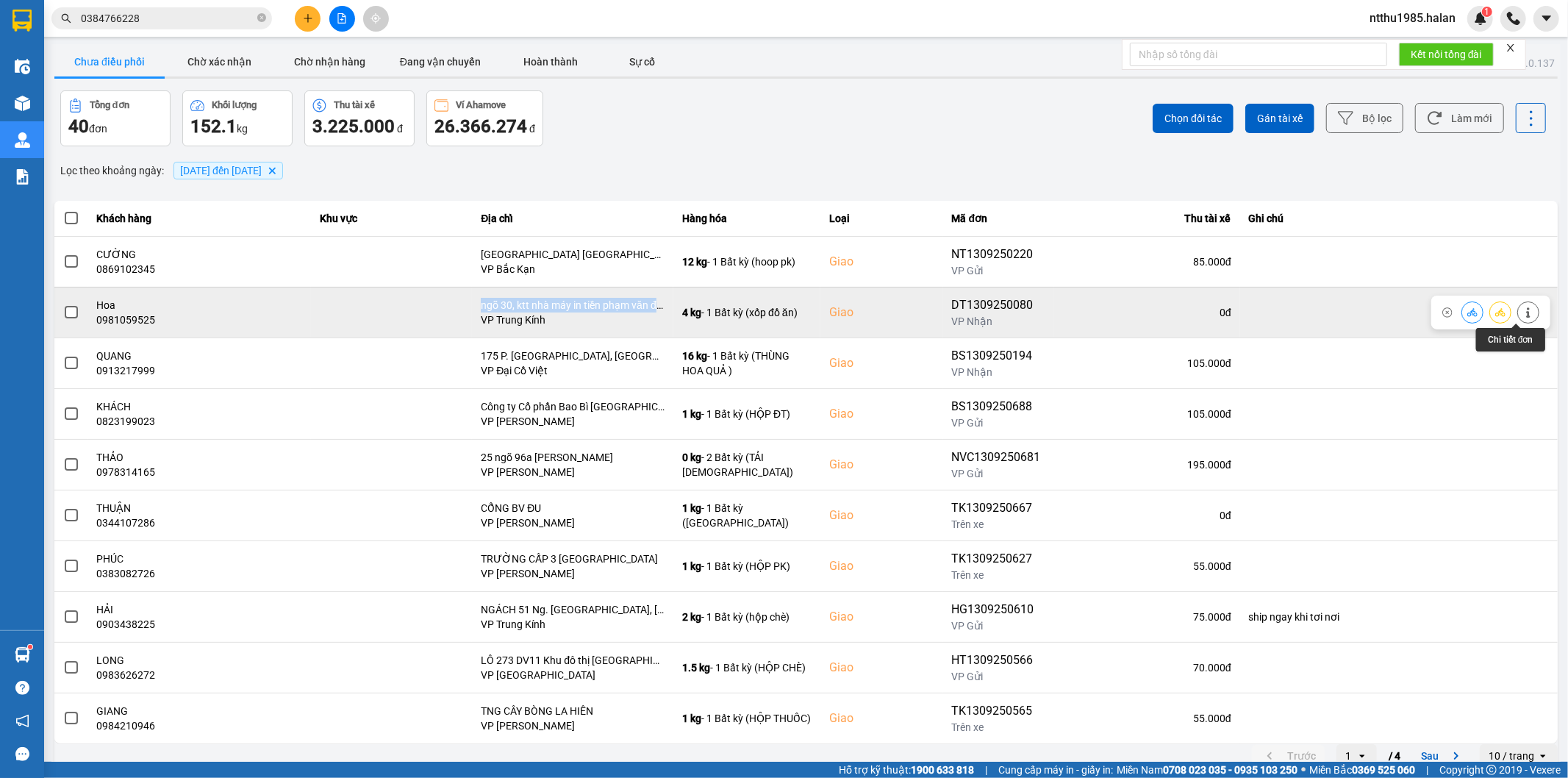
click at [1523, 311] on icon at bounding box center [1528, 312] width 10 height 10
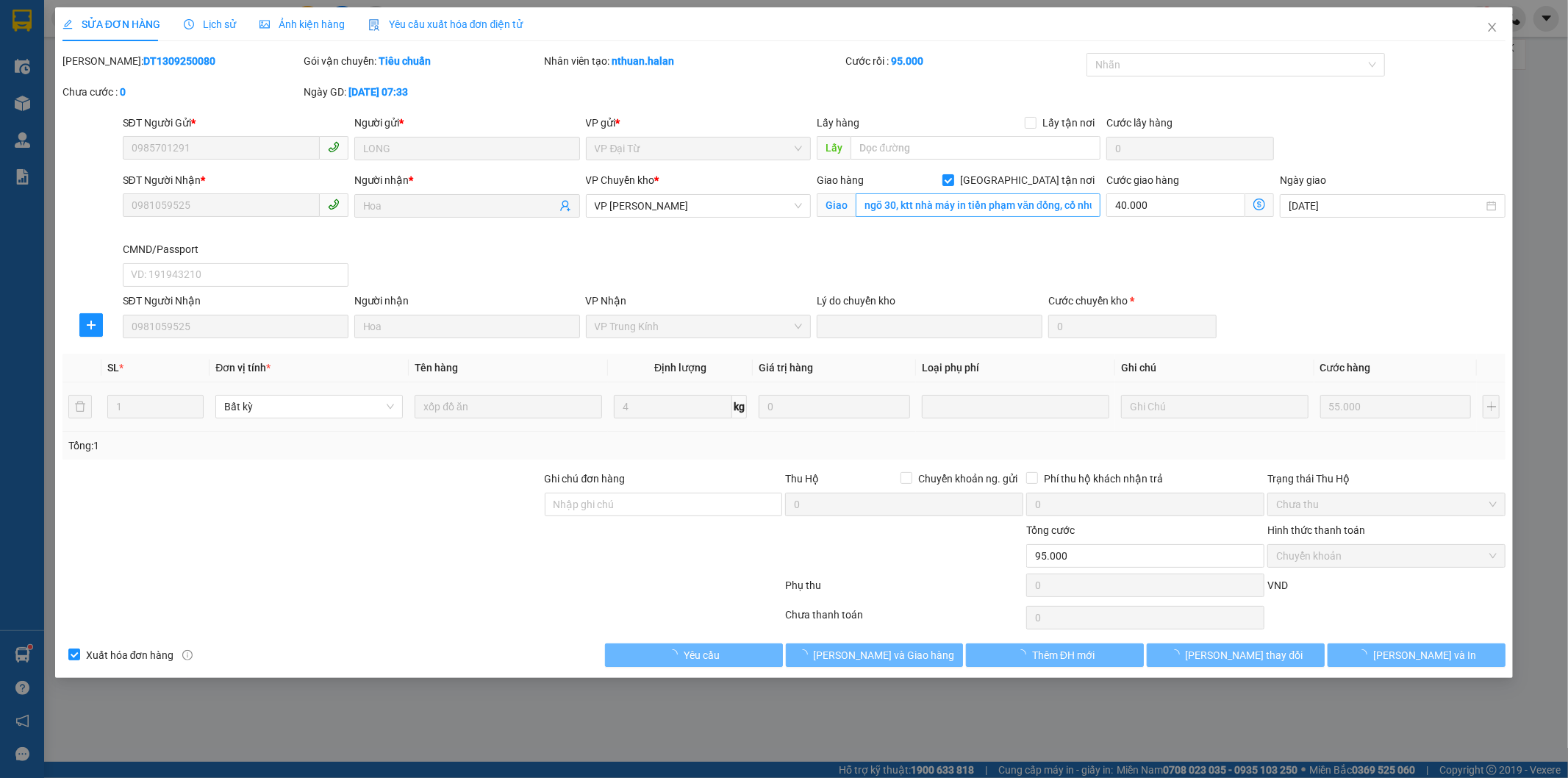
type input "0985701291"
type input "LONG"
type input "0981059525"
type input "Hoa"
checkbox input "true"
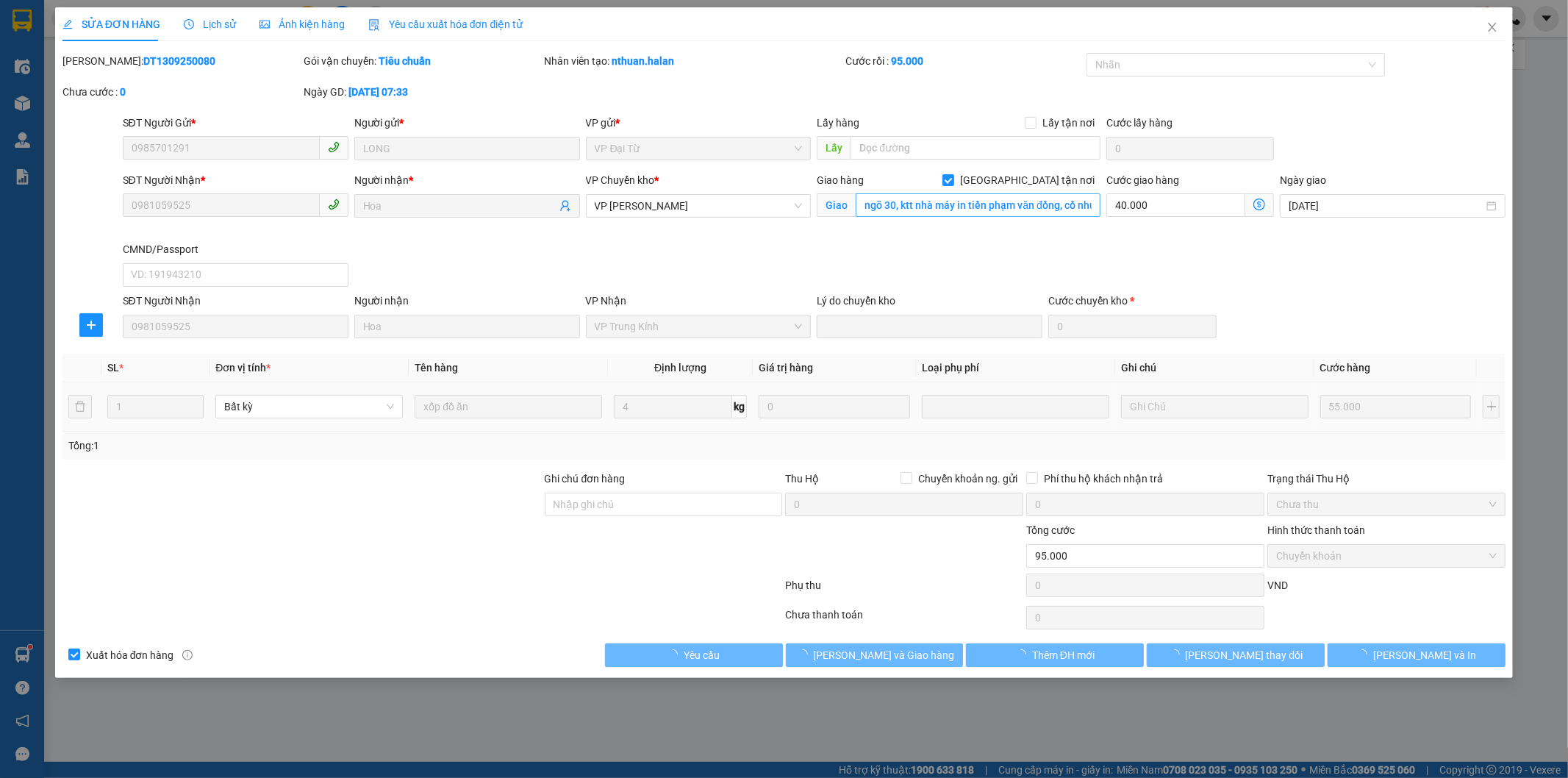
type input "ngõ 30, ktt nhà máy in tiền phạm văn đồng, cổ nhuế1, từ liêm"
type input "95.000"
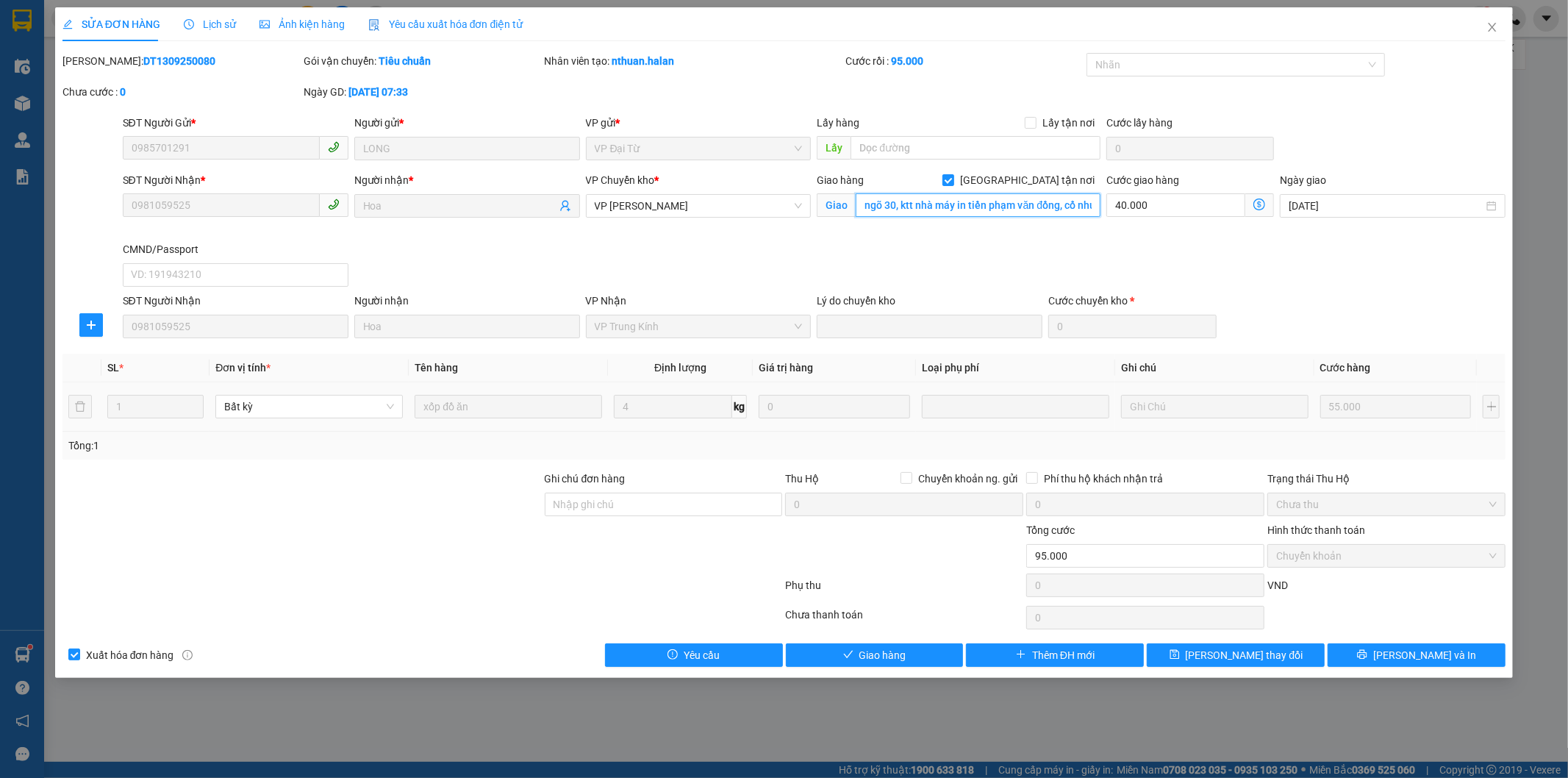
click at [982, 206] on input "ngõ 30, ktt nhà máy in tiền phạm văn đồng, cổ nhuế1, từ liêm" at bounding box center [978, 205] width 245 height 23
click at [908, 205] on input "ngõ 30, ktt nhà máy in tiền phạm văn đồng, cổ nhuế1, từ liêm" at bounding box center [978, 205] width 245 height 23
drag, startPoint x: 900, startPoint y: 202, endPoint x: 1101, endPoint y: 202, distance: 201.0
click at [1101, 202] on div "Giao hàng Giao tận nơi Giao ngõ 30, ktt nhà máy in tiền phạm văn đồng, cổ nhuế1…" at bounding box center [958, 206] width 290 height 69
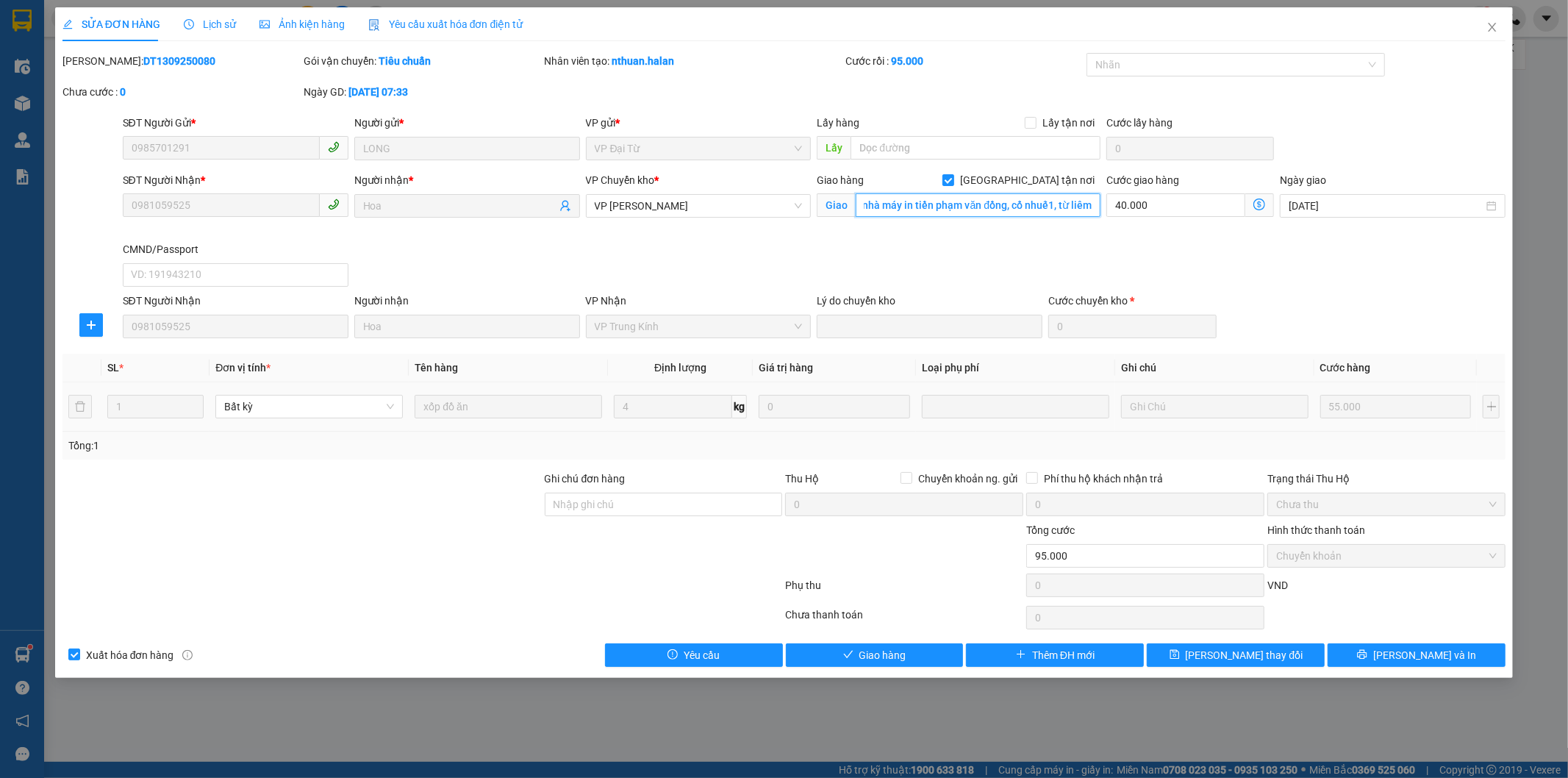
paste input "Khu tập thể nhà máy in tiền, 32 Đ. Phạm Văn Đồng, Cổ Nhuế, Từ Liêm, Hà Nội, Việ…"
type input "ngõ 30,Khu tập thể nhà máy in tiền, 32 Đ. Phạm Văn Đồng, Cổ Nhuế, Từ Liêm, Hà N…"
click at [1221, 658] on span "[PERSON_NAME] thay đổi" at bounding box center [1244, 654] width 117 height 16
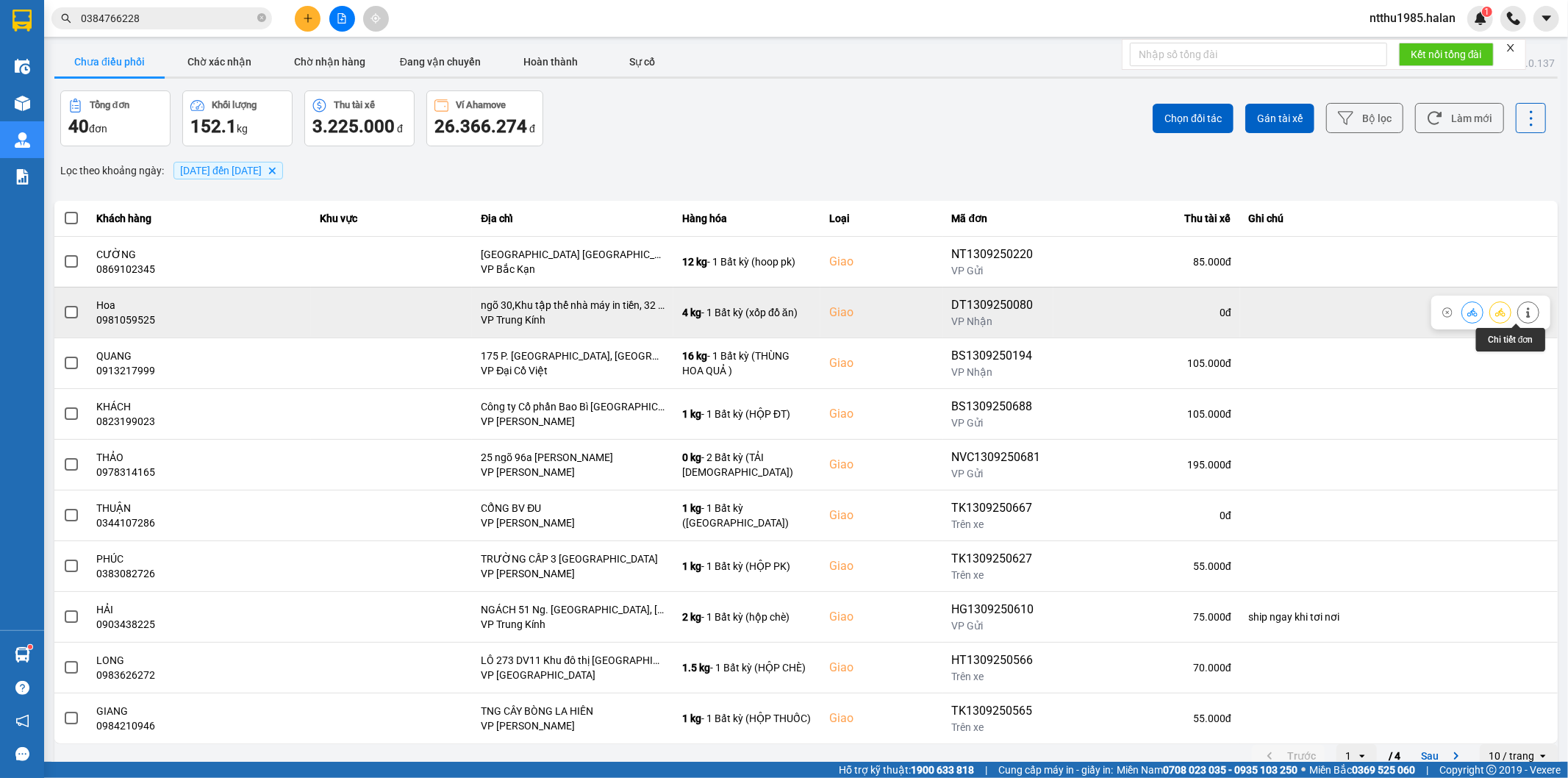
click at [1523, 313] on icon at bounding box center [1528, 312] width 10 height 10
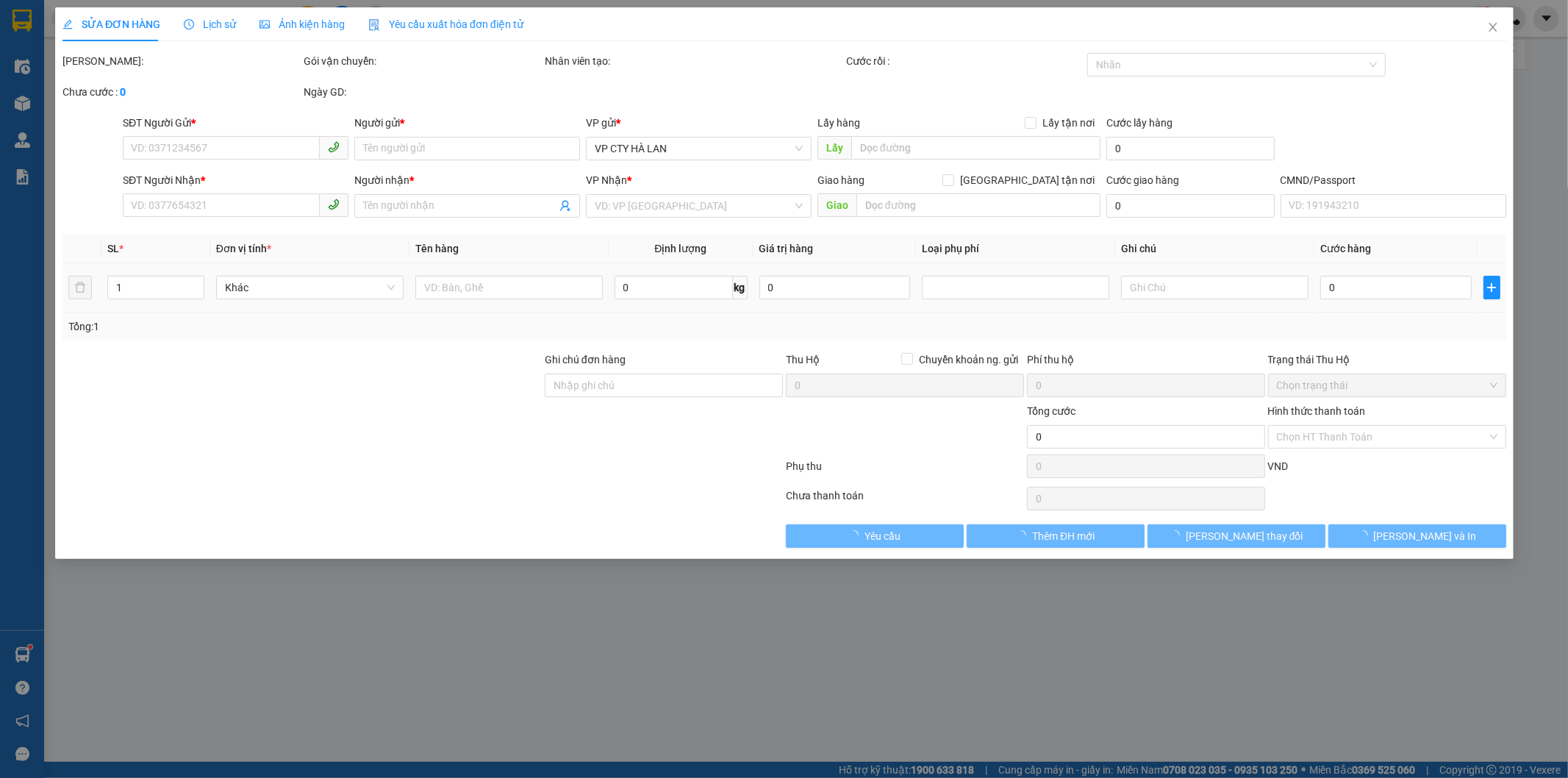
type input "0985701291"
type input "LONG"
type input "0981059525"
type input "Hoa"
checkbox input "true"
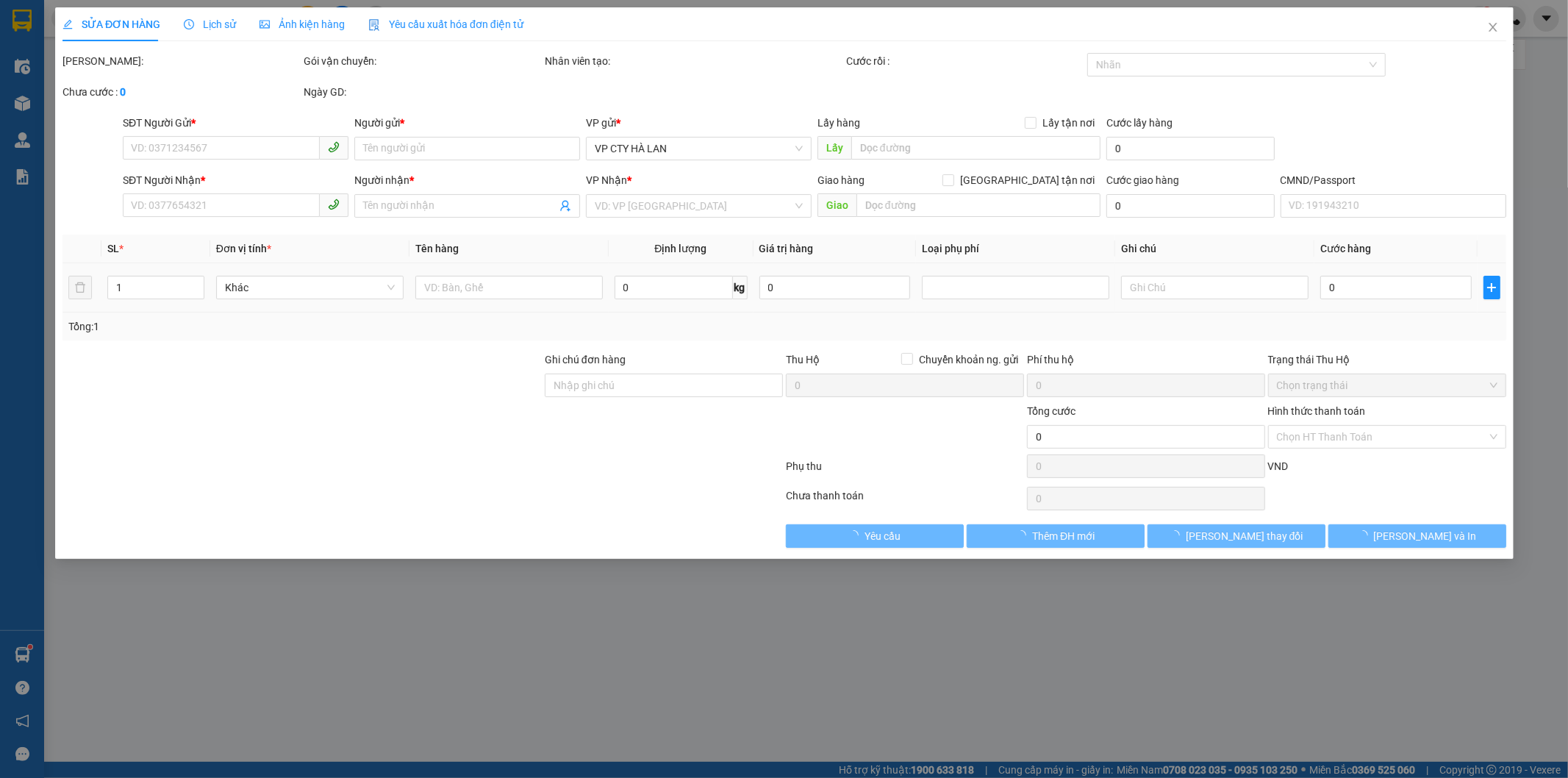
type input "ngõ 30,Khu tập thể nhà máy in tiền, 32 Đ. Phạm Văn Đồng, Cổ Nhuế, Từ Liêm, Hà N…"
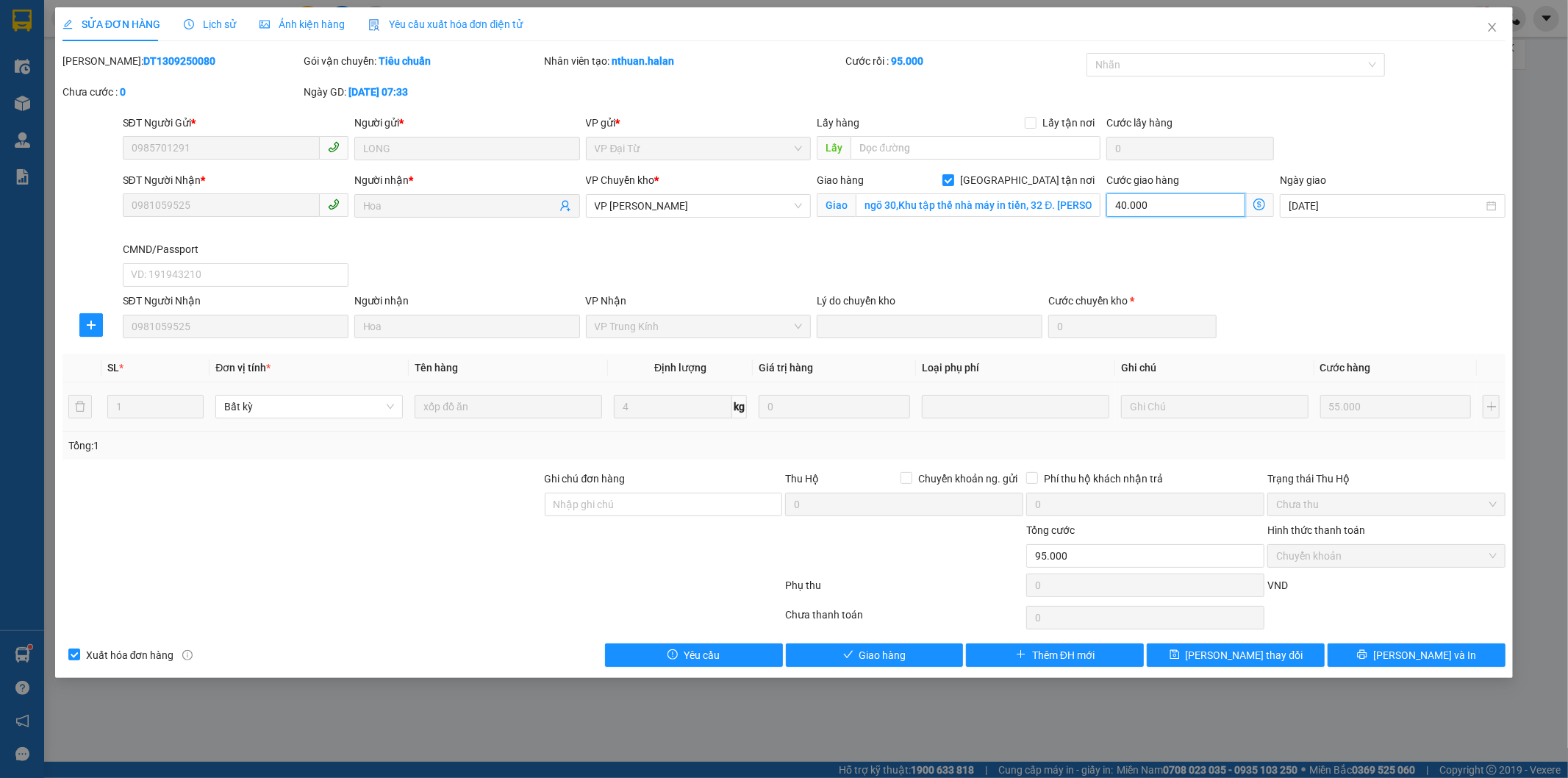
click at [1189, 206] on input "40.000" at bounding box center [1176, 205] width 139 height 23
type input "55.005"
type input "-39.995"
type input "5"
type input "55.050"
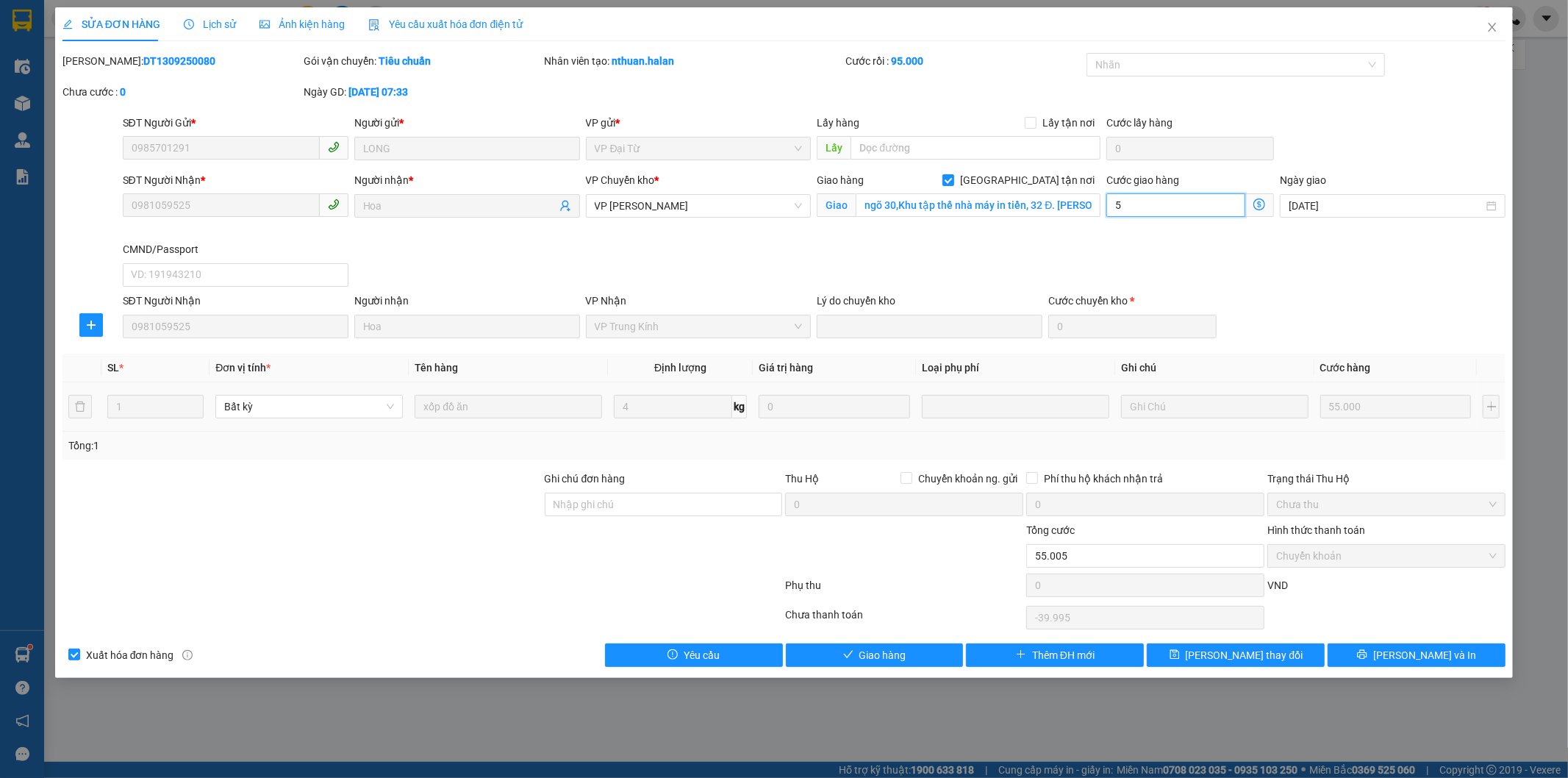
type input "-39.950"
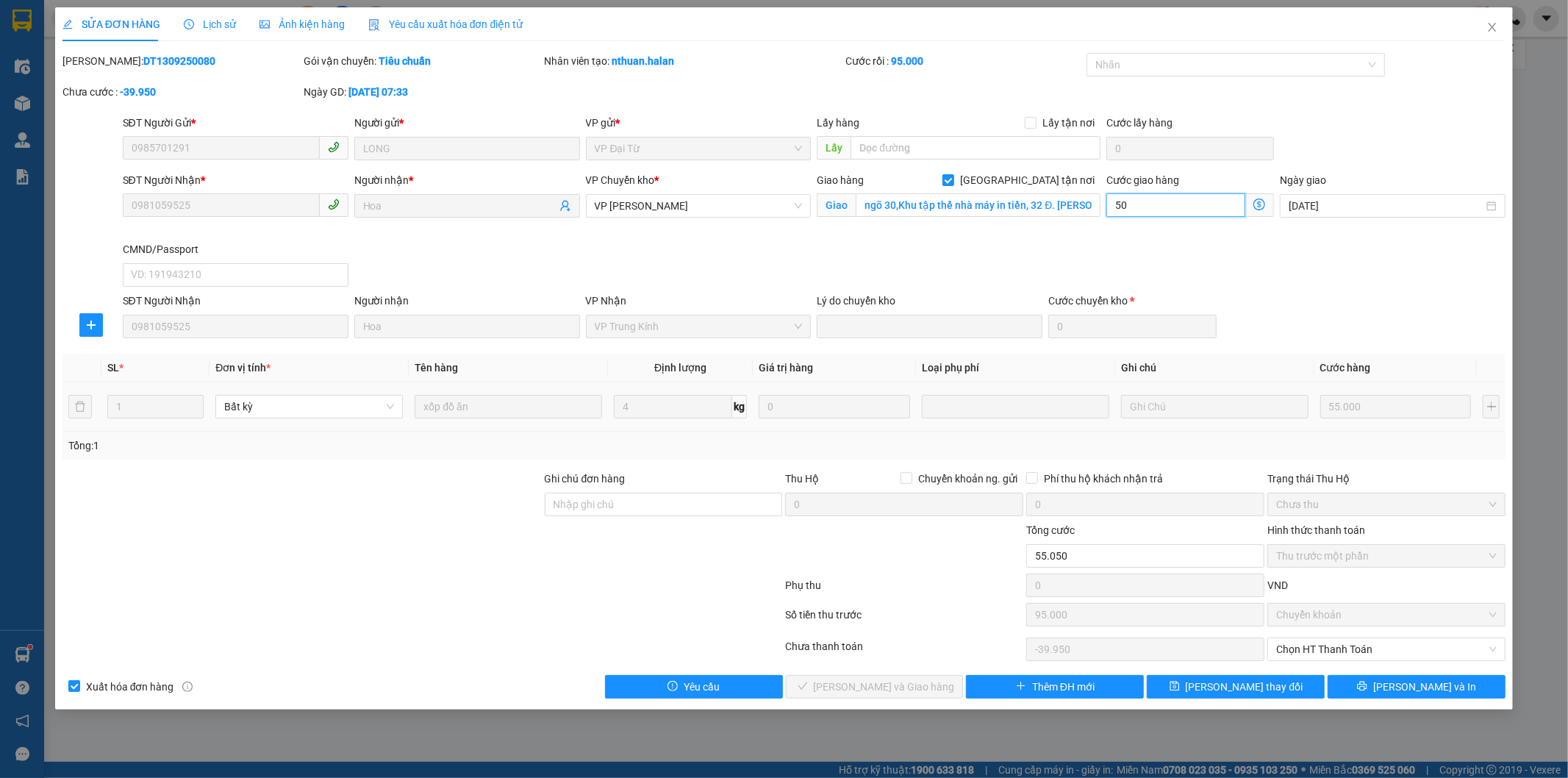
type input "50.000"
type input "105.000"
type input "10.000"
click at [1221, 688] on span "[PERSON_NAME] thay đổi" at bounding box center [1244, 686] width 117 height 16
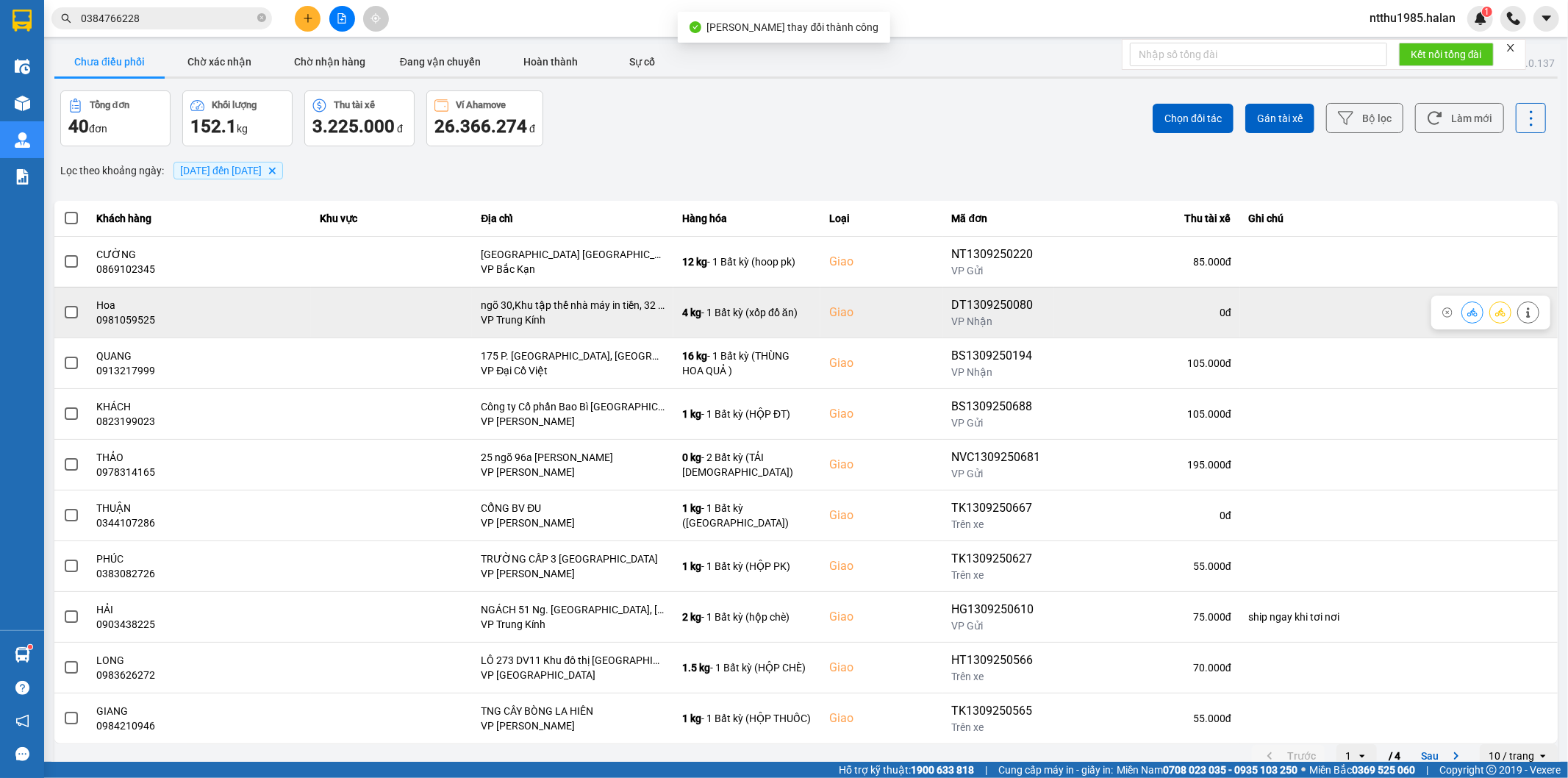
click at [70, 312] on span at bounding box center [71, 313] width 13 height 13
click at [63, 304] on input "checkbox" at bounding box center [63, 304] width 0 height 0
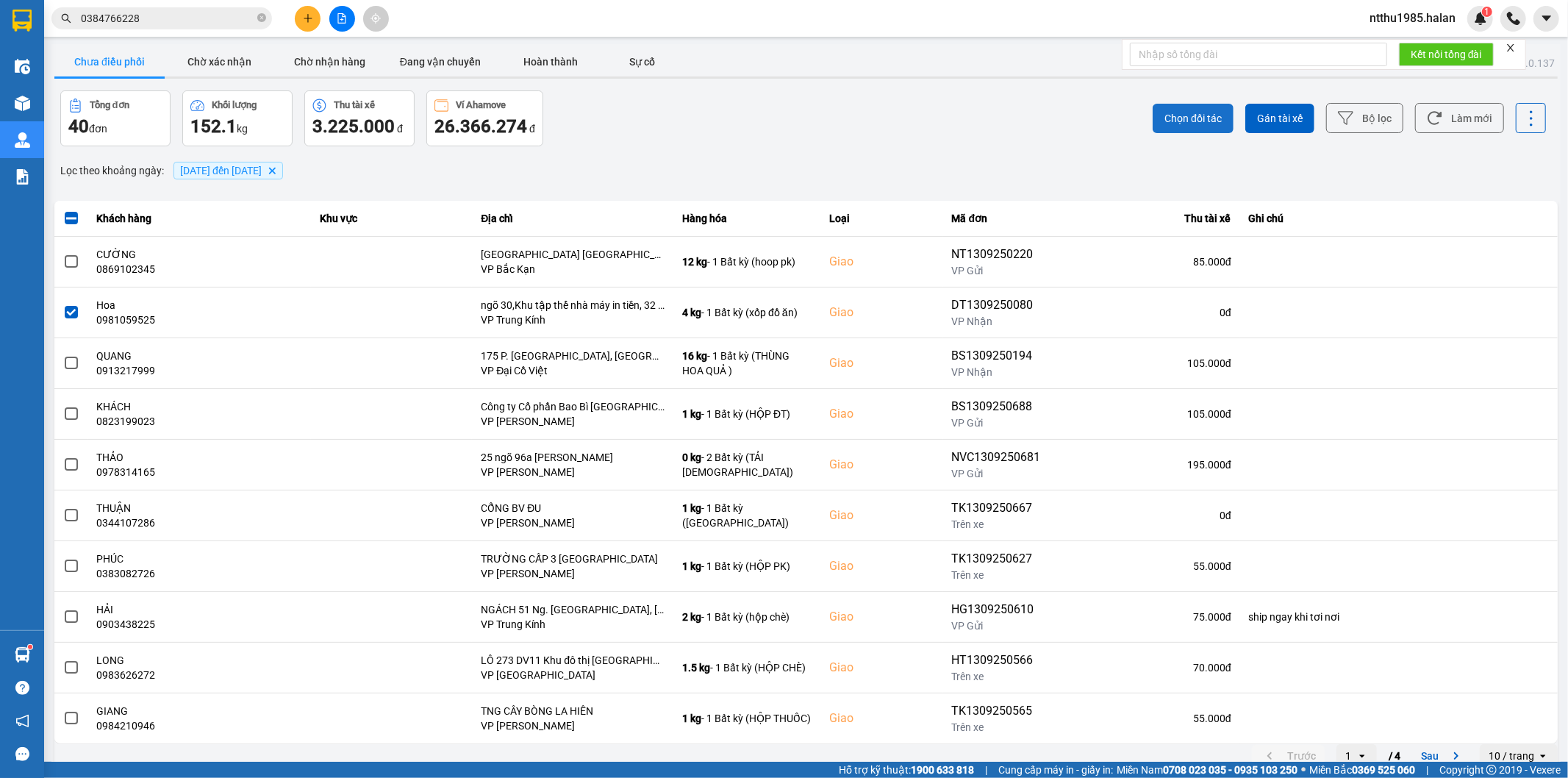
click at [1178, 114] on span "Chọn đối tác" at bounding box center [1193, 118] width 57 height 15
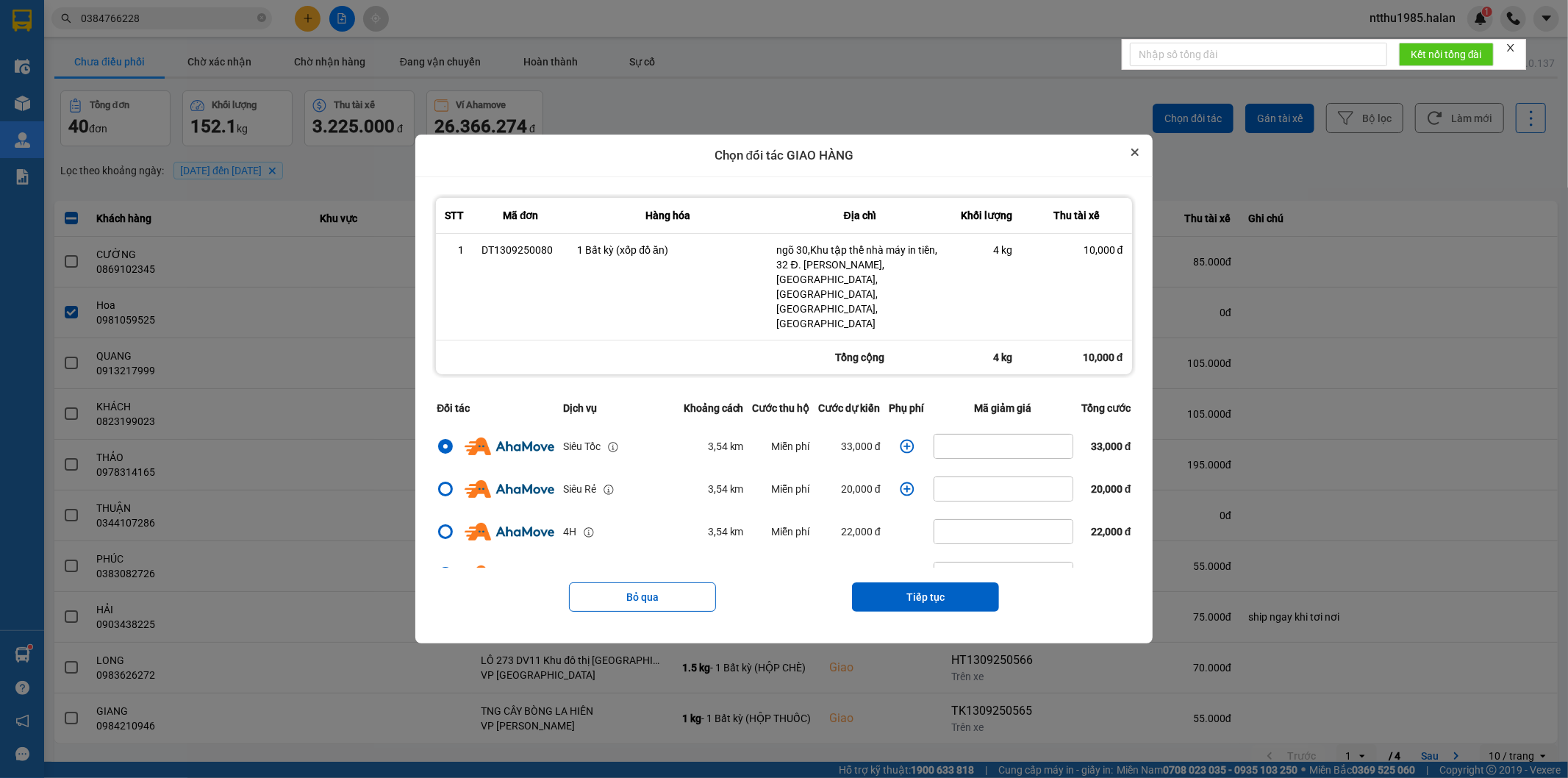
click at [1139, 156] on icon "Close" at bounding box center [1135, 152] width 8 height 8
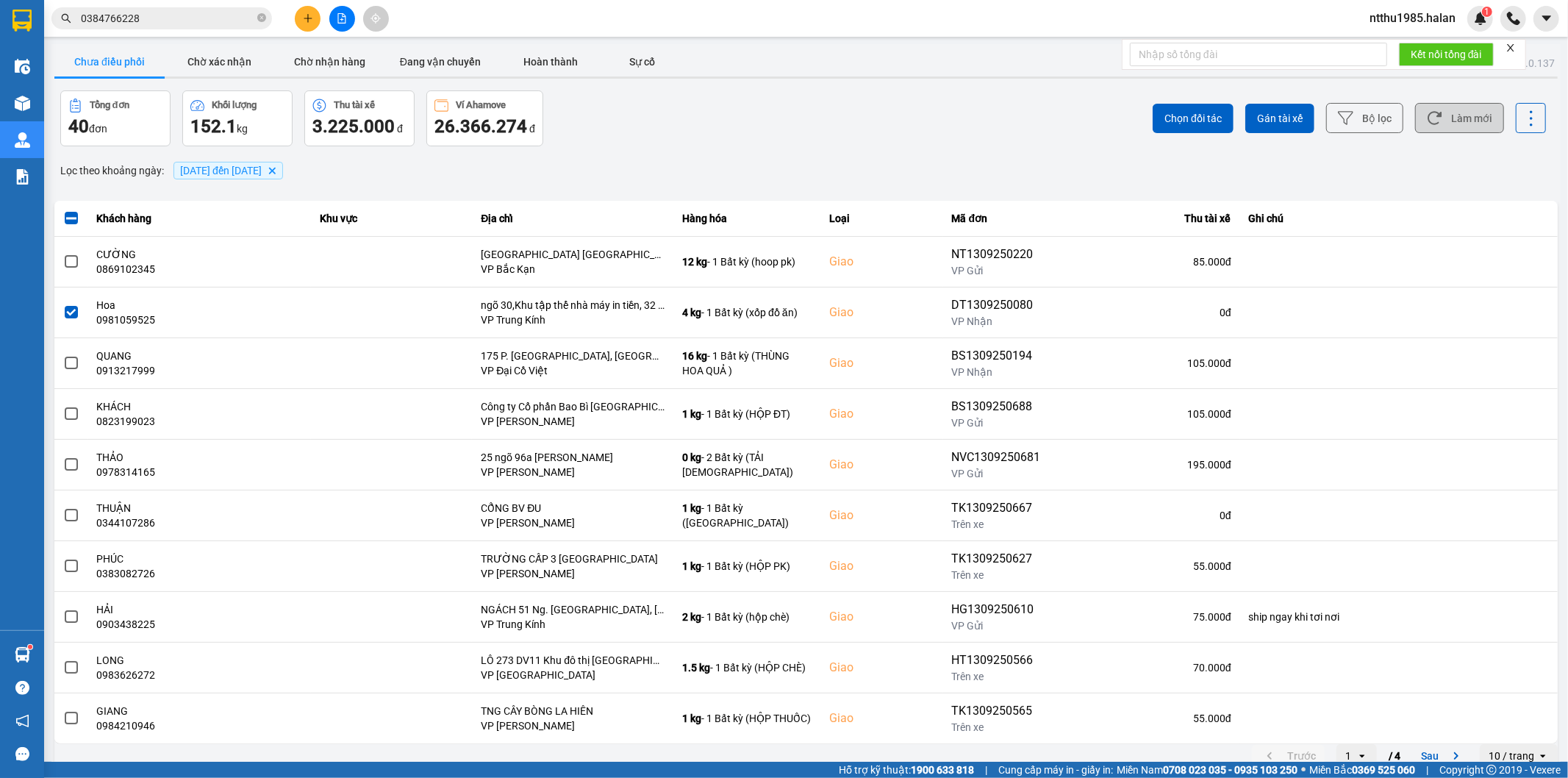
click at [1463, 116] on button "Làm mới" at bounding box center [1459, 118] width 89 height 30
click at [1180, 121] on span "Chọn đối tác" at bounding box center [1193, 118] width 57 height 15
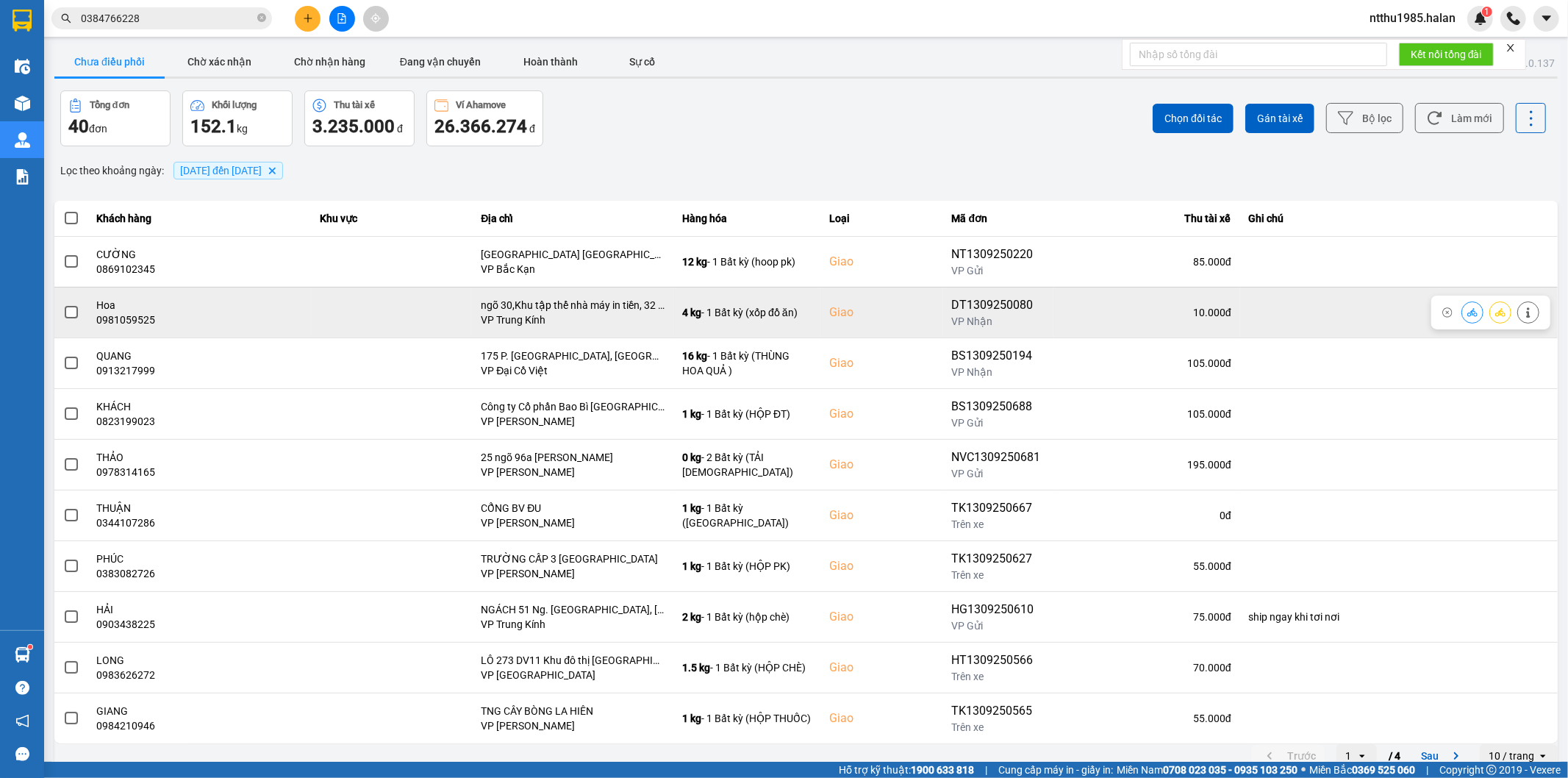
click at [67, 319] on label at bounding box center [70, 312] width 16 height 16
click at [63, 304] on input "checkbox" at bounding box center [63, 304] width 0 height 0
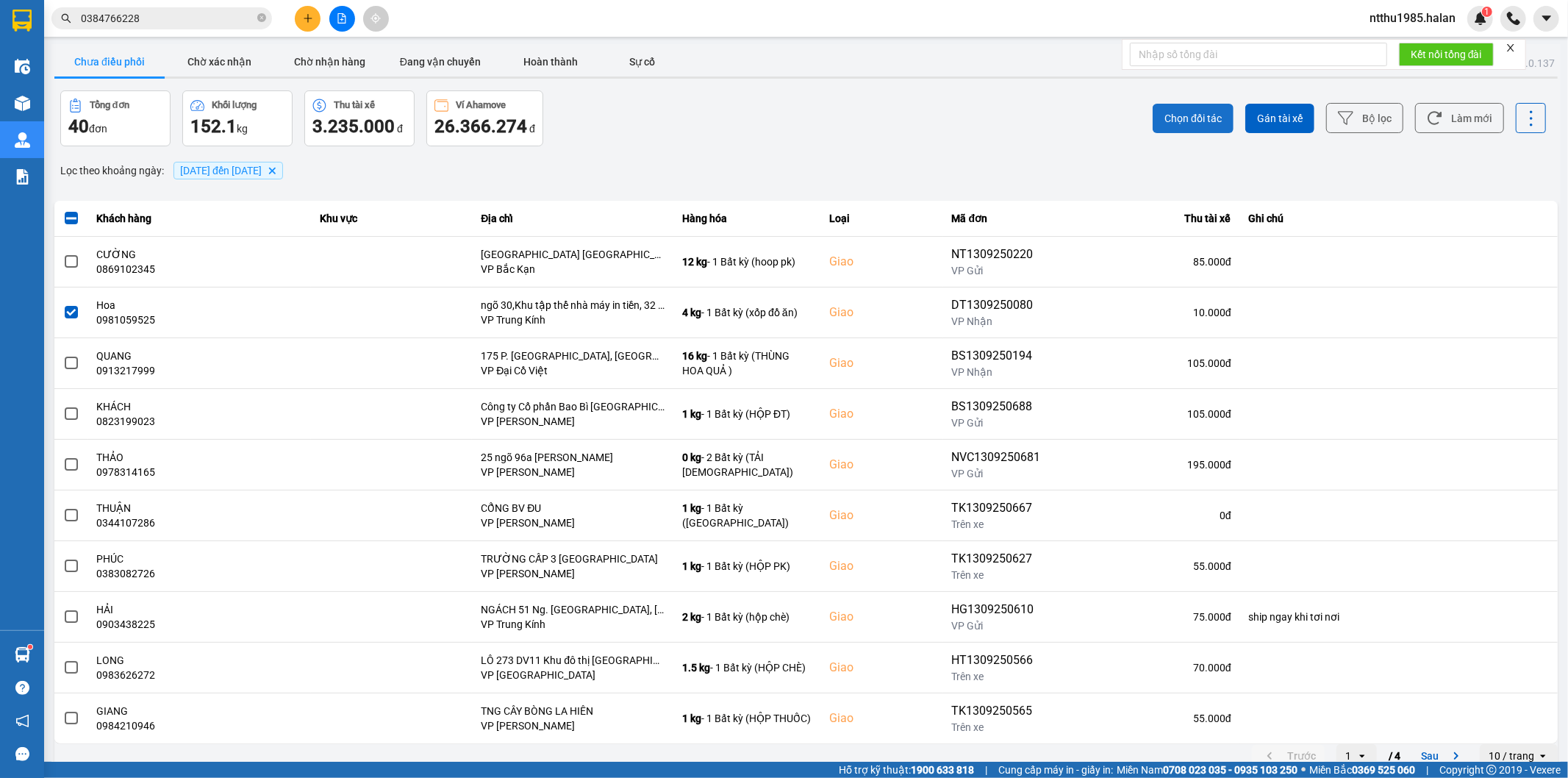
click at [1165, 117] on span "Chọn đối tác" at bounding box center [1193, 118] width 57 height 15
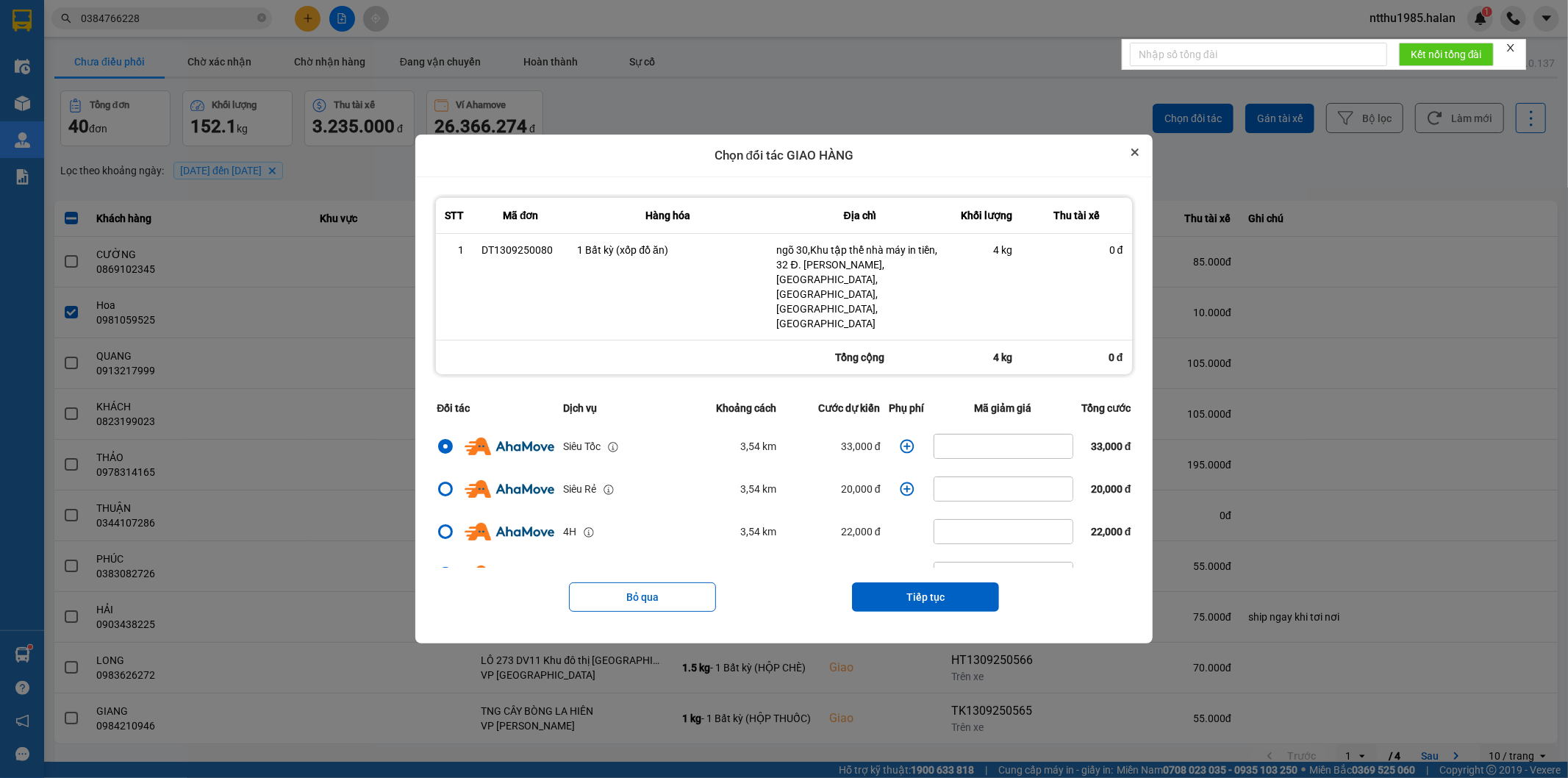
click at [1138, 155] on icon "Close" at bounding box center [1135, 152] width 6 height 6
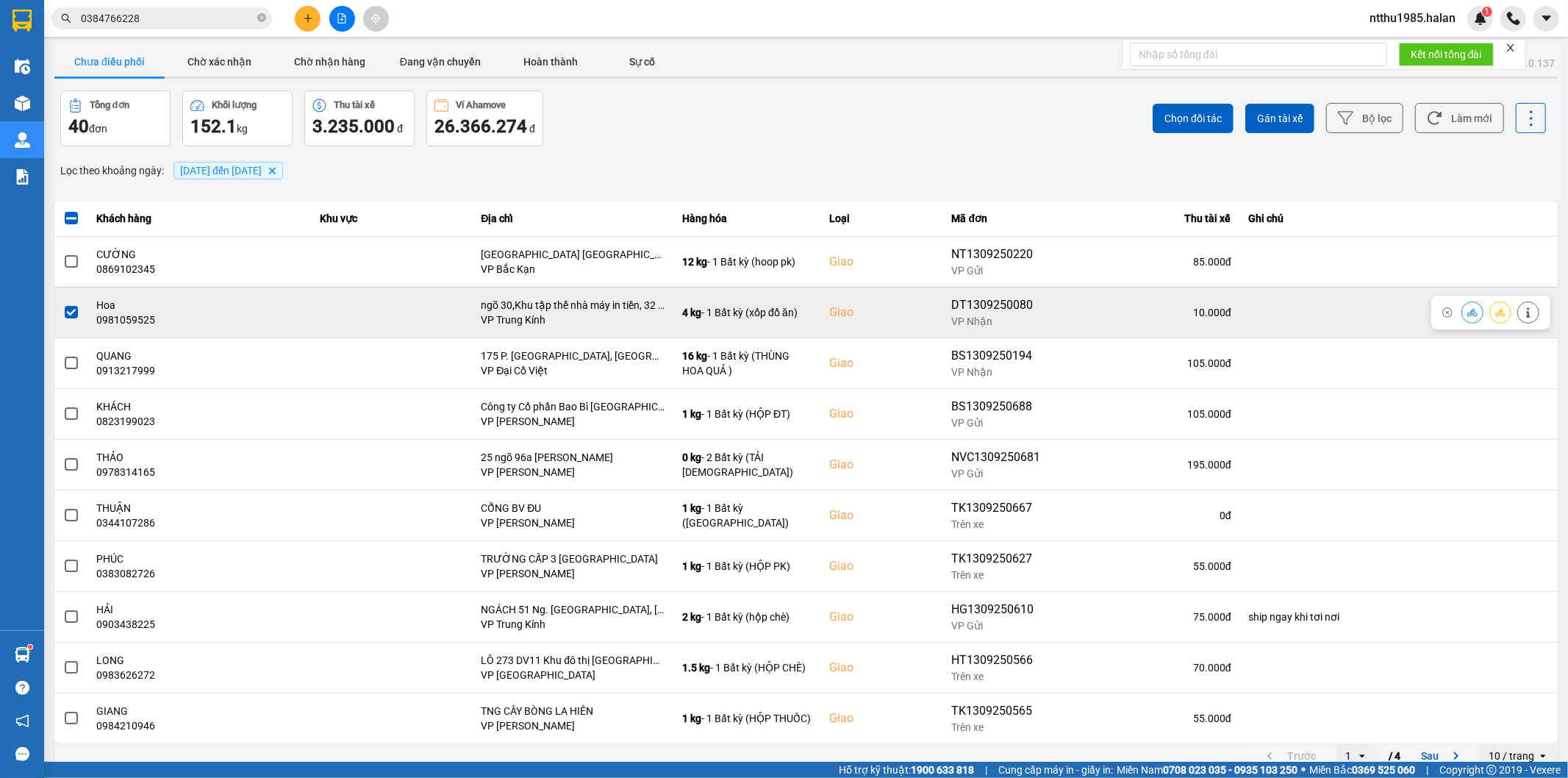
click at [1527, 313] on icon at bounding box center [1529, 312] width 4 height 10
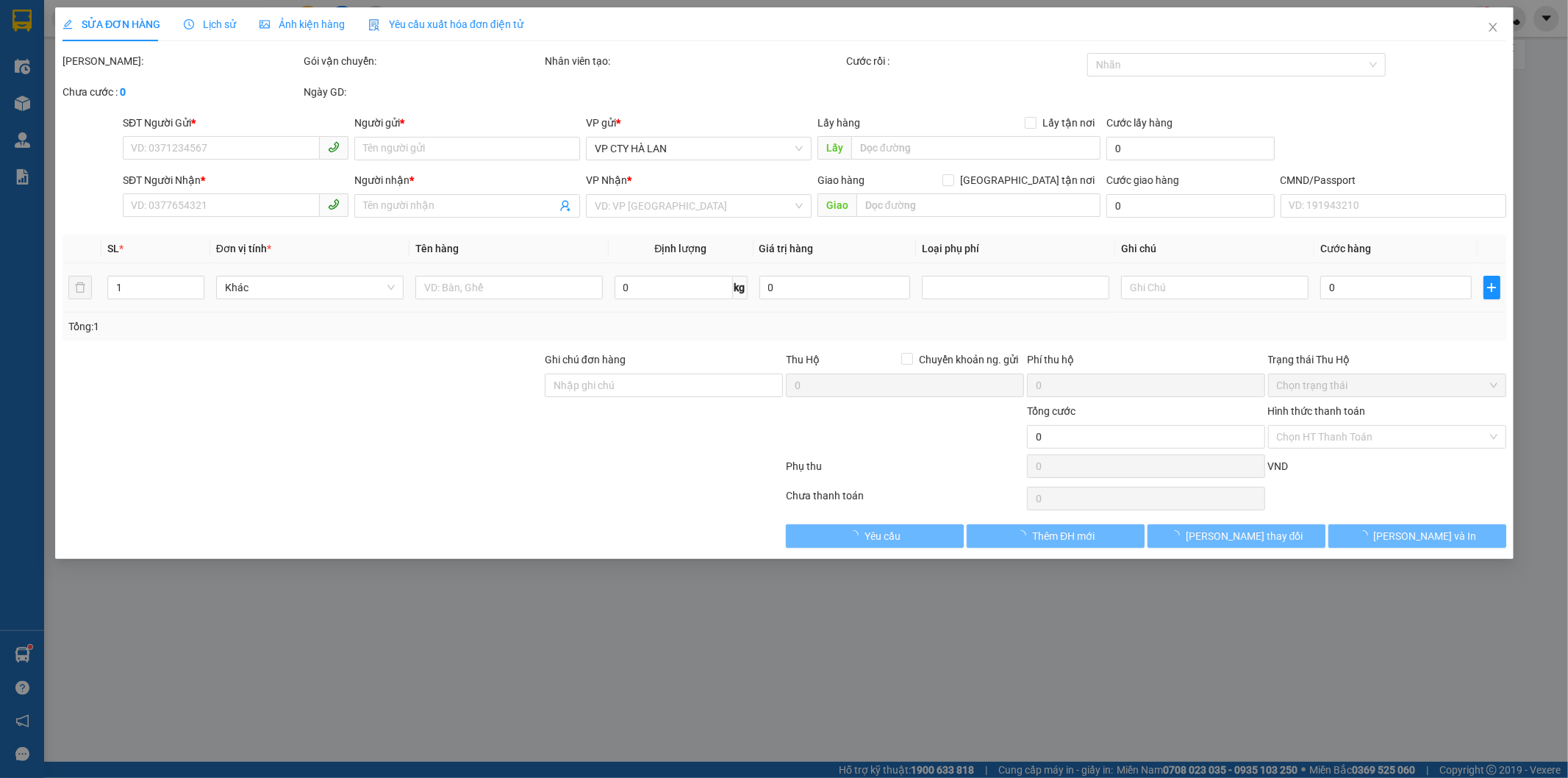
type input "0985701291"
type input "LONG"
type input "0981059525"
type input "Hoa"
checkbox input "true"
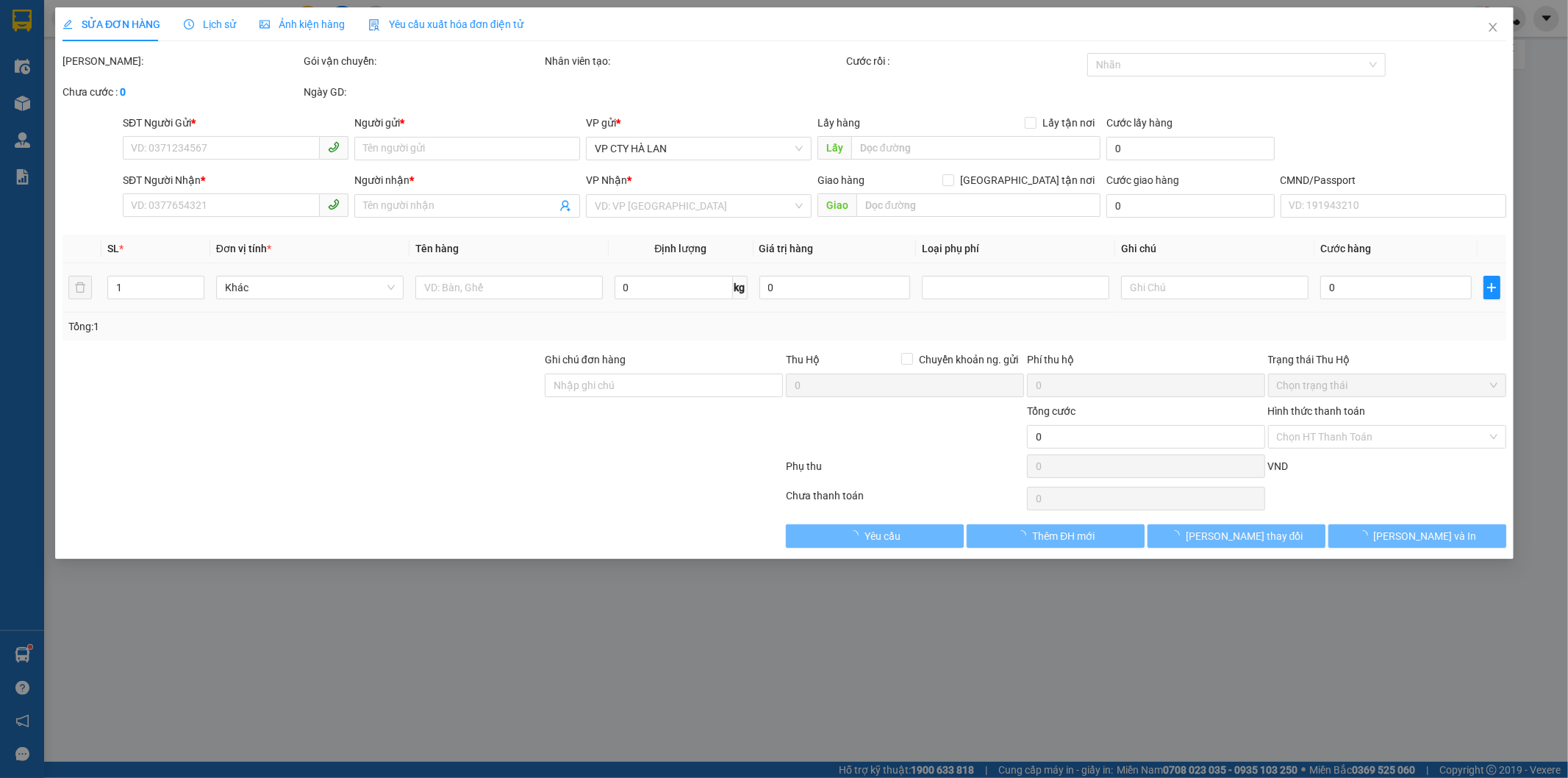
type input "ngõ 30,Khu tập thể nhà máy in tiền, 32 Đ. Phạm Văn Đồng, Cổ Nhuế, Từ Liêm, Hà N…"
type input "105.000"
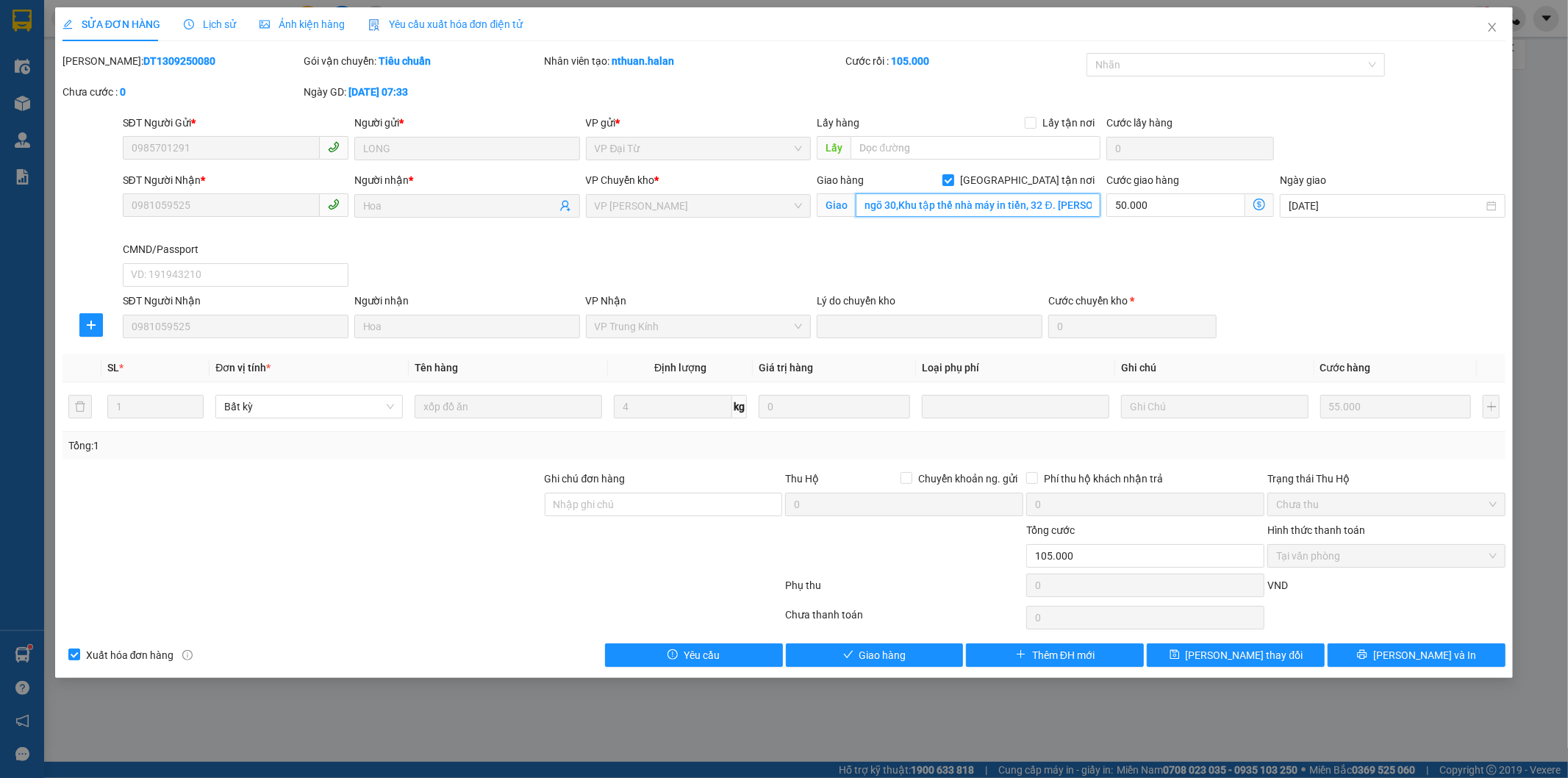
click at [895, 206] on input "ngõ 30,Khu tập thể nhà máy in tiền, 32 Đ. Phạm Văn Đồng, Cổ Nhuế, Từ Liêm, Hà N…" at bounding box center [978, 205] width 245 height 23
click at [901, 203] on input "ngõ 30,Khu tập thể nhà máy in tiền, 32 Đ. Phạm Văn Đồng, Cổ Nhuế, Từ Liêm, Hà N…" at bounding box center [978, 205] width 245 height 23
type input "Khu tập thể nhà máy in tiền, 32 Đ. Phạm Văn Đồng, Cổ Nhuế, Từ Liêm, Hà Nội, Việ…"
click at [1231, 655] on span "[PERSON_NAME] thay đổi" at bounding box center [1244, 654] width 117 height 16
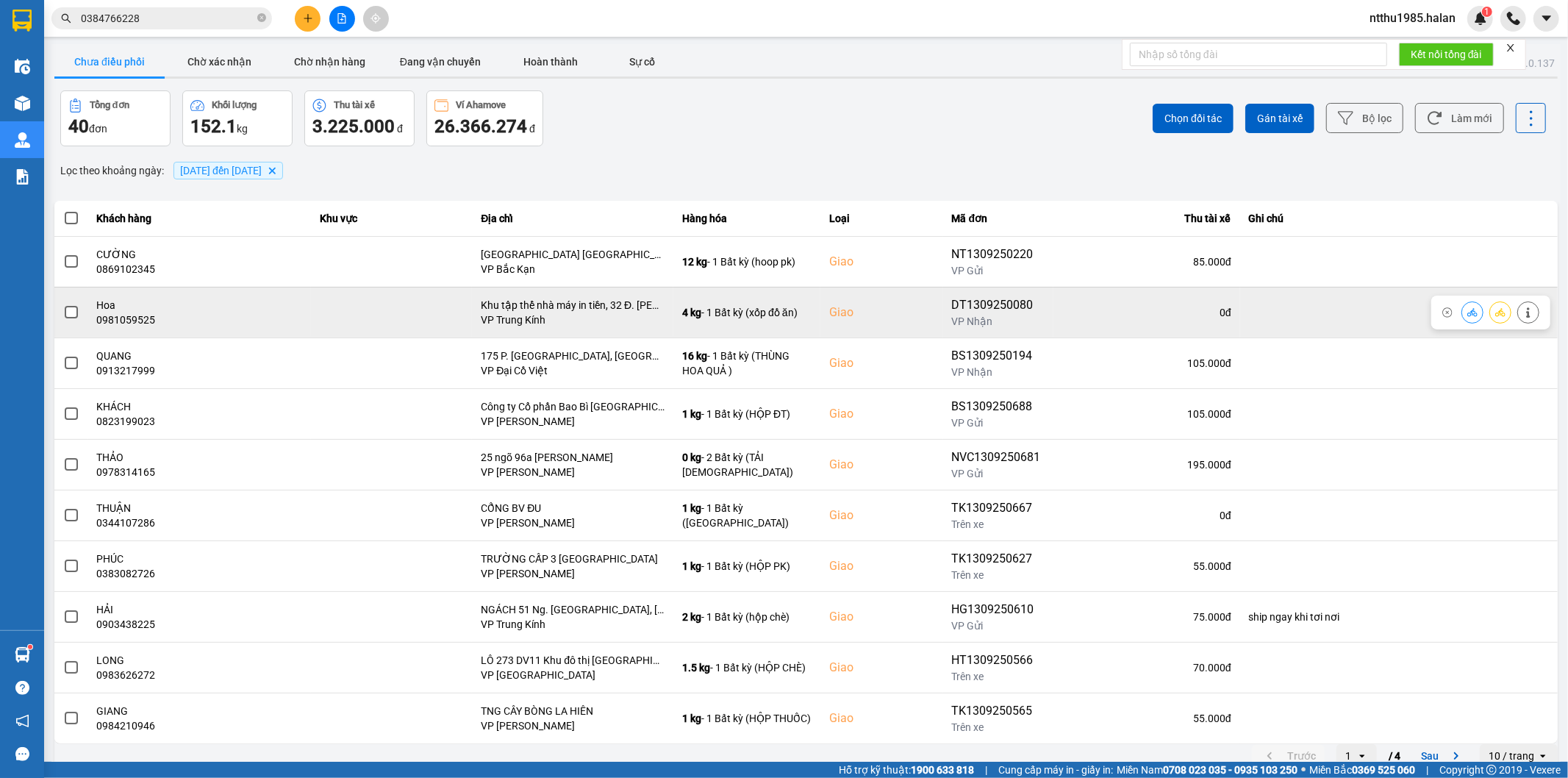
click at [70, 307] on span at bounding box center [71, 313] width 13 height 13
click at [63, 304] on input "checkbox" at bounding box center [63, 304] width 0 height 0
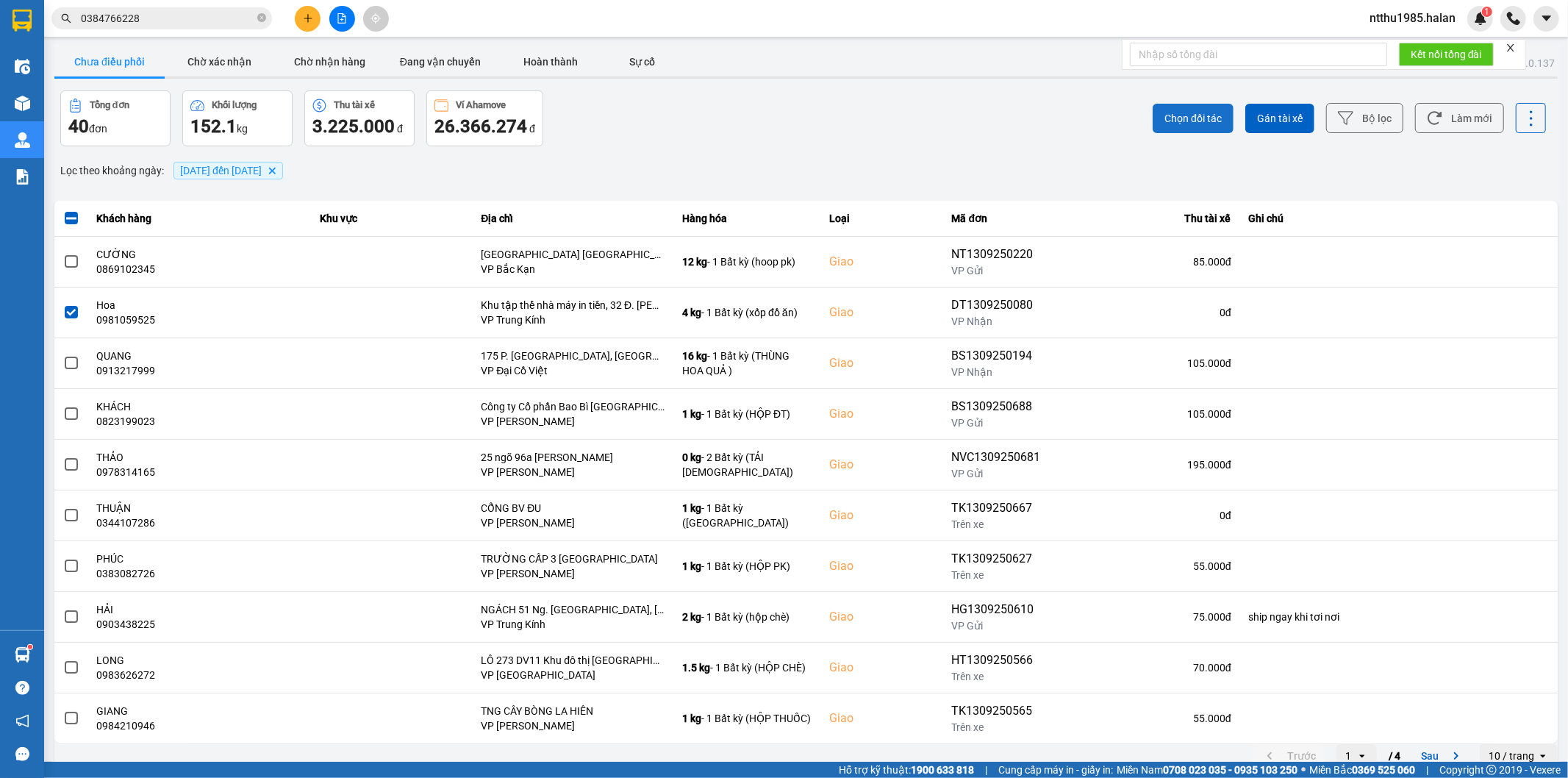
click at [1185, 123] on span "Chọn đối tác" at bounding box center [1193, 118] width 57 height 15
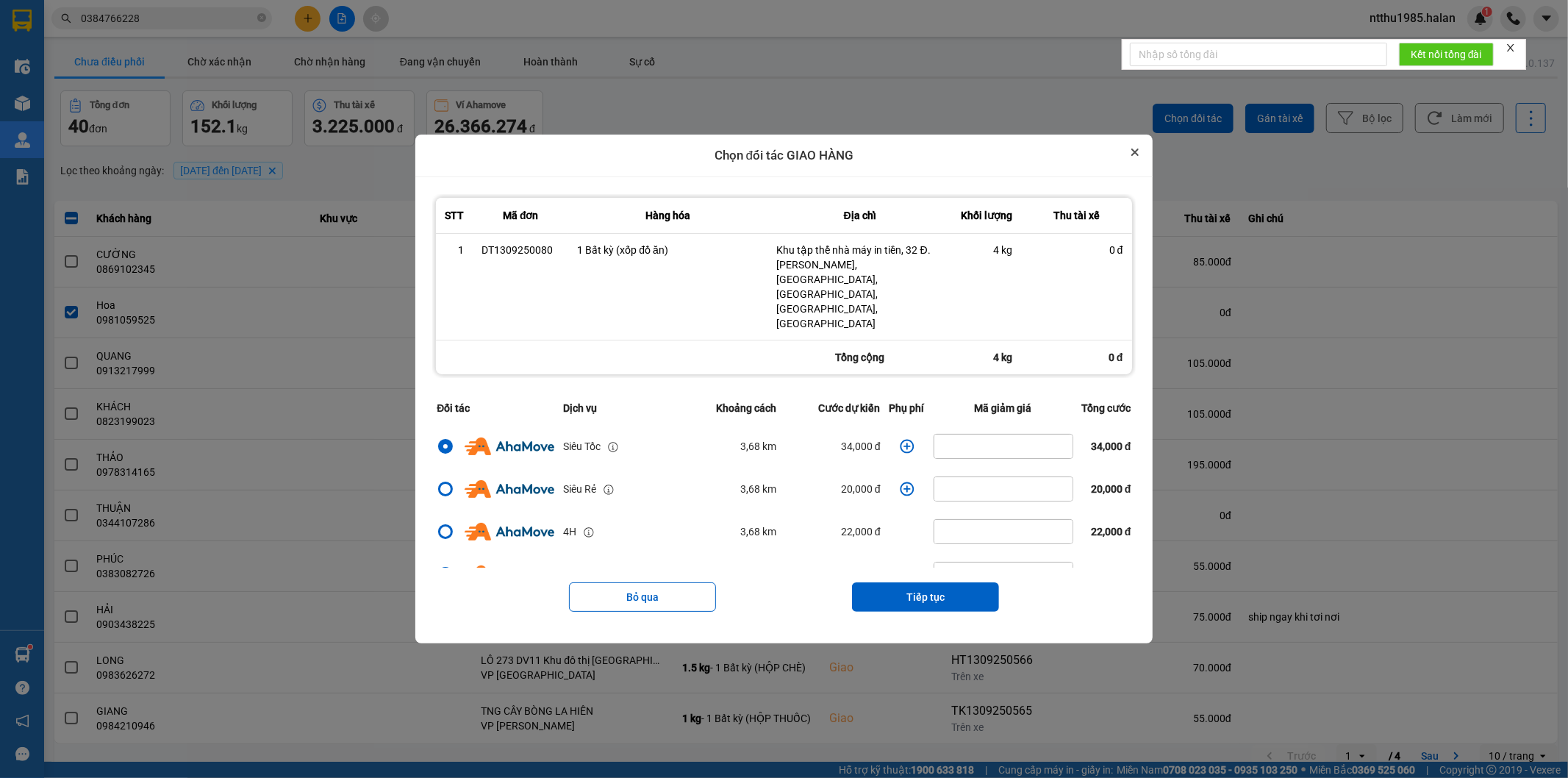
click at [1138, 155] on icon "Close" at bounding box center [1135, 152] width 6 height 6
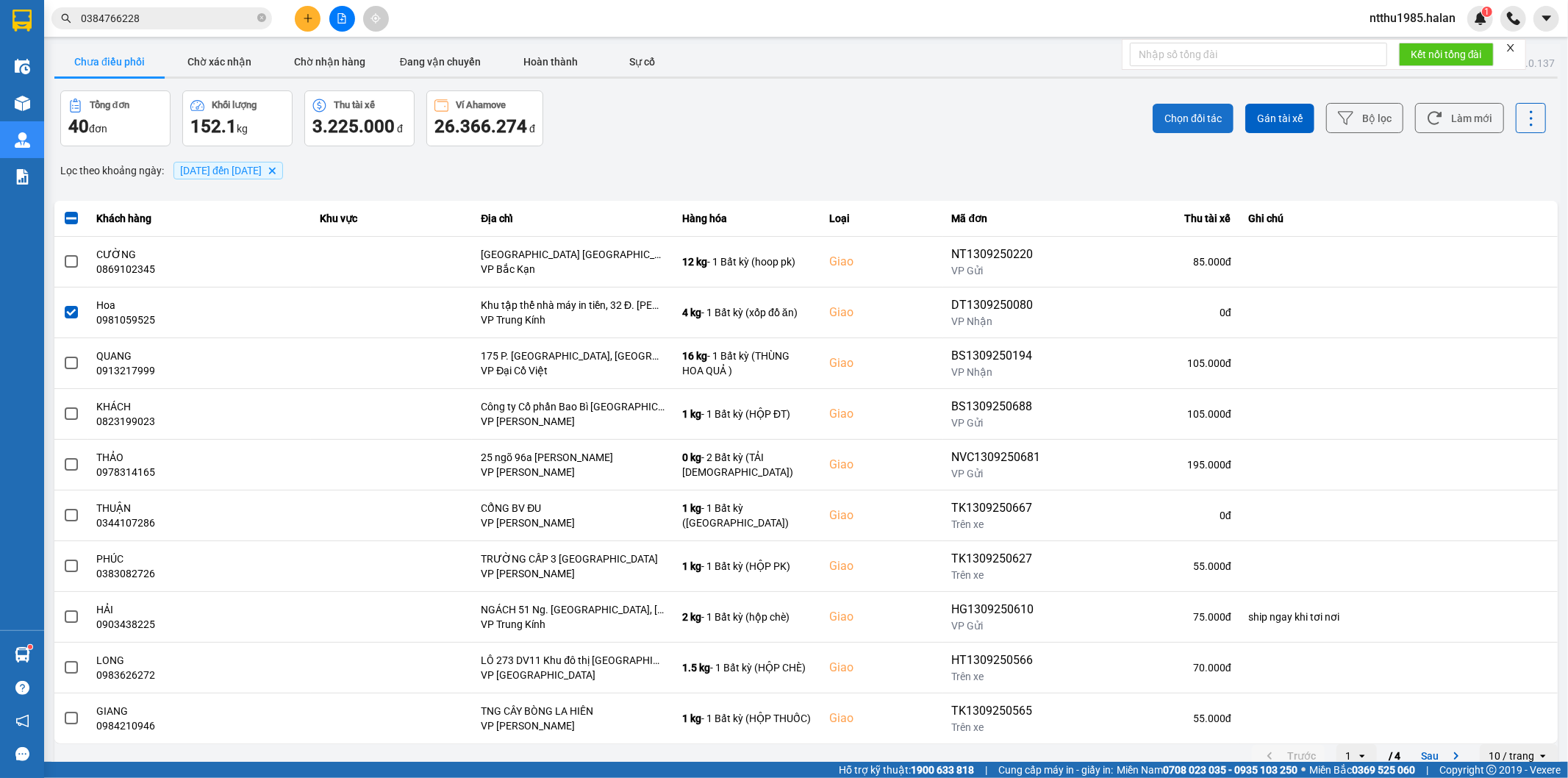
click at [1165, 120] on span "Chọn đối tác" at bounding box center [1193, 118] width 57 height 15
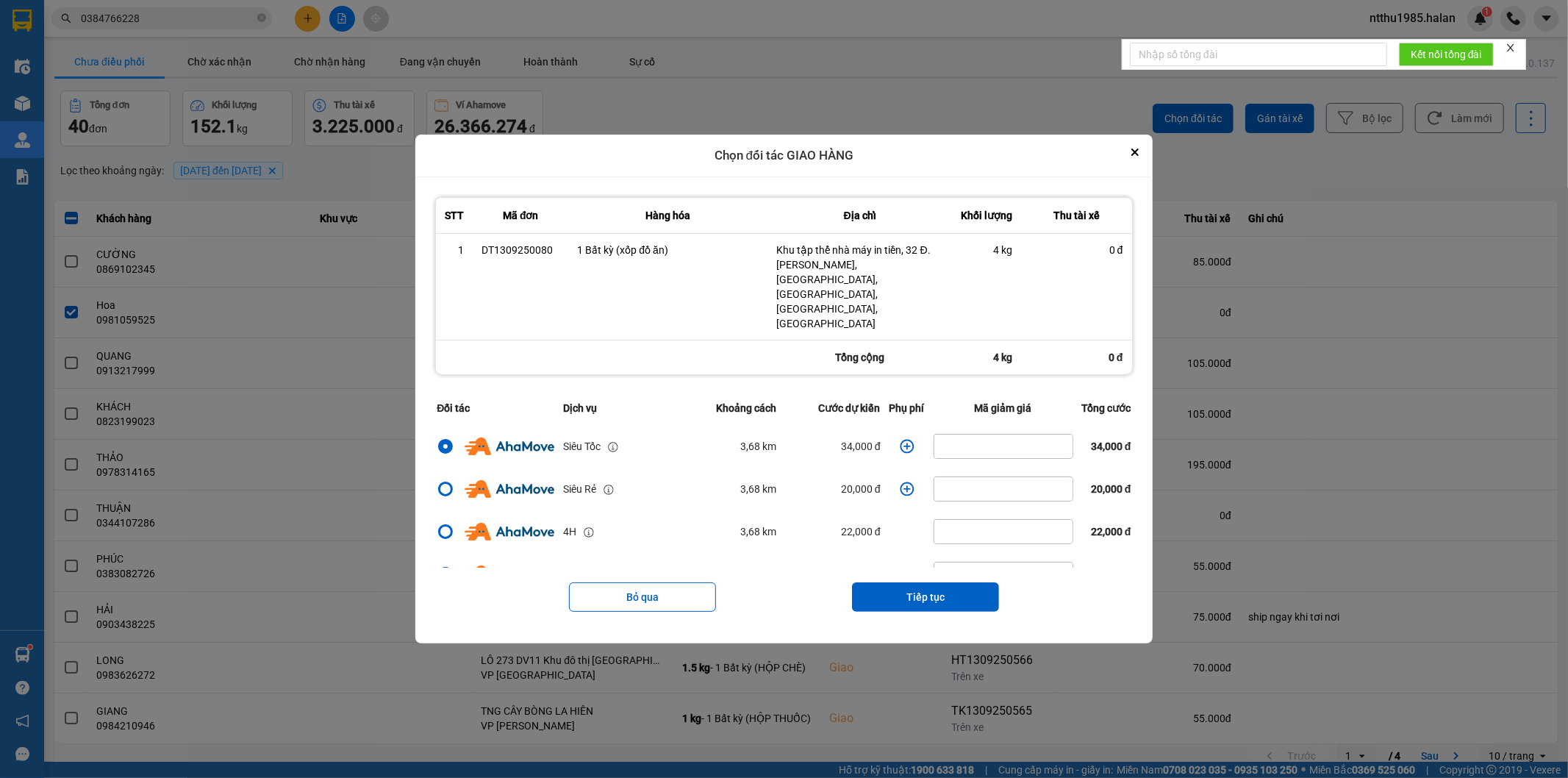
click at [900, 439] on icon "dialog" at bounding box center [907, 447] width 15 height 15
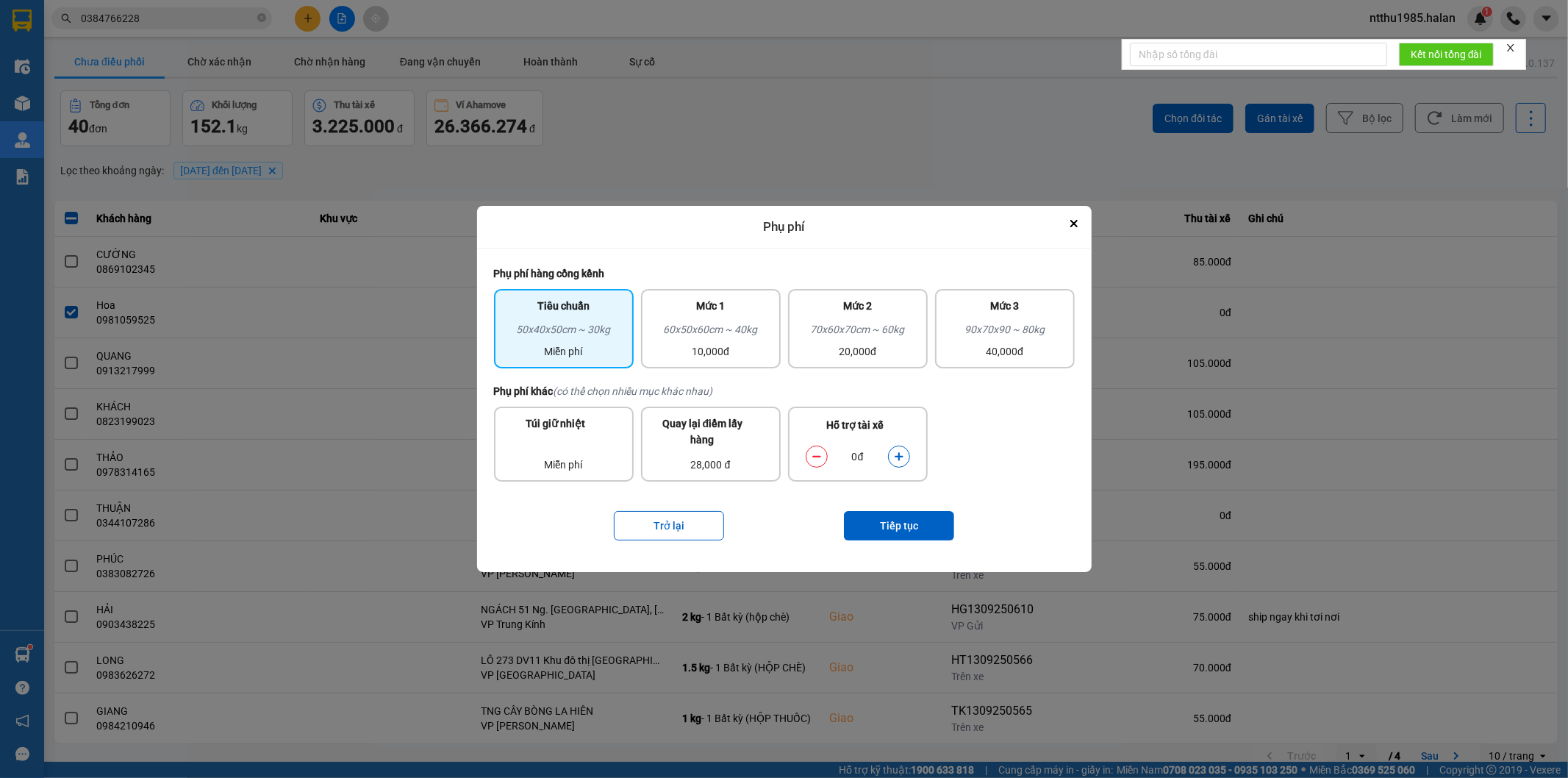
click at [891, 453] on button "dialog" at bounding box center [899, 455] width 21 height 25
click at [888, 525] on button "Tiếp tục" at bounding box center [899, 526] width 111 height 29
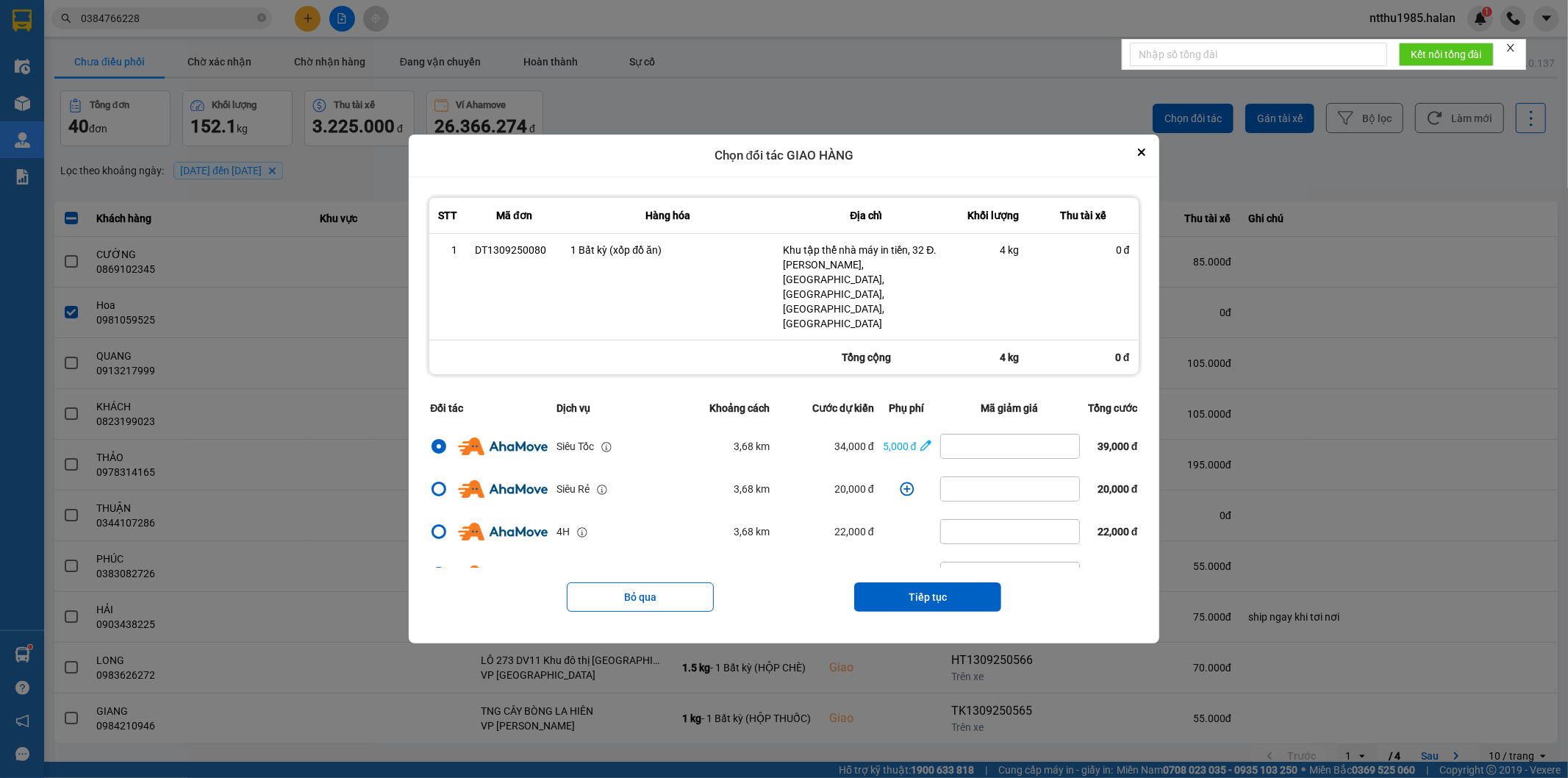
drag, startPoint x: 912, startPoint y: 578, endPoint x: 912, endPoint y: 547, distance: 31.0
click at [912, 583] on button "Tiếp tục" at bounding box center [927, 597] width 147 height 29
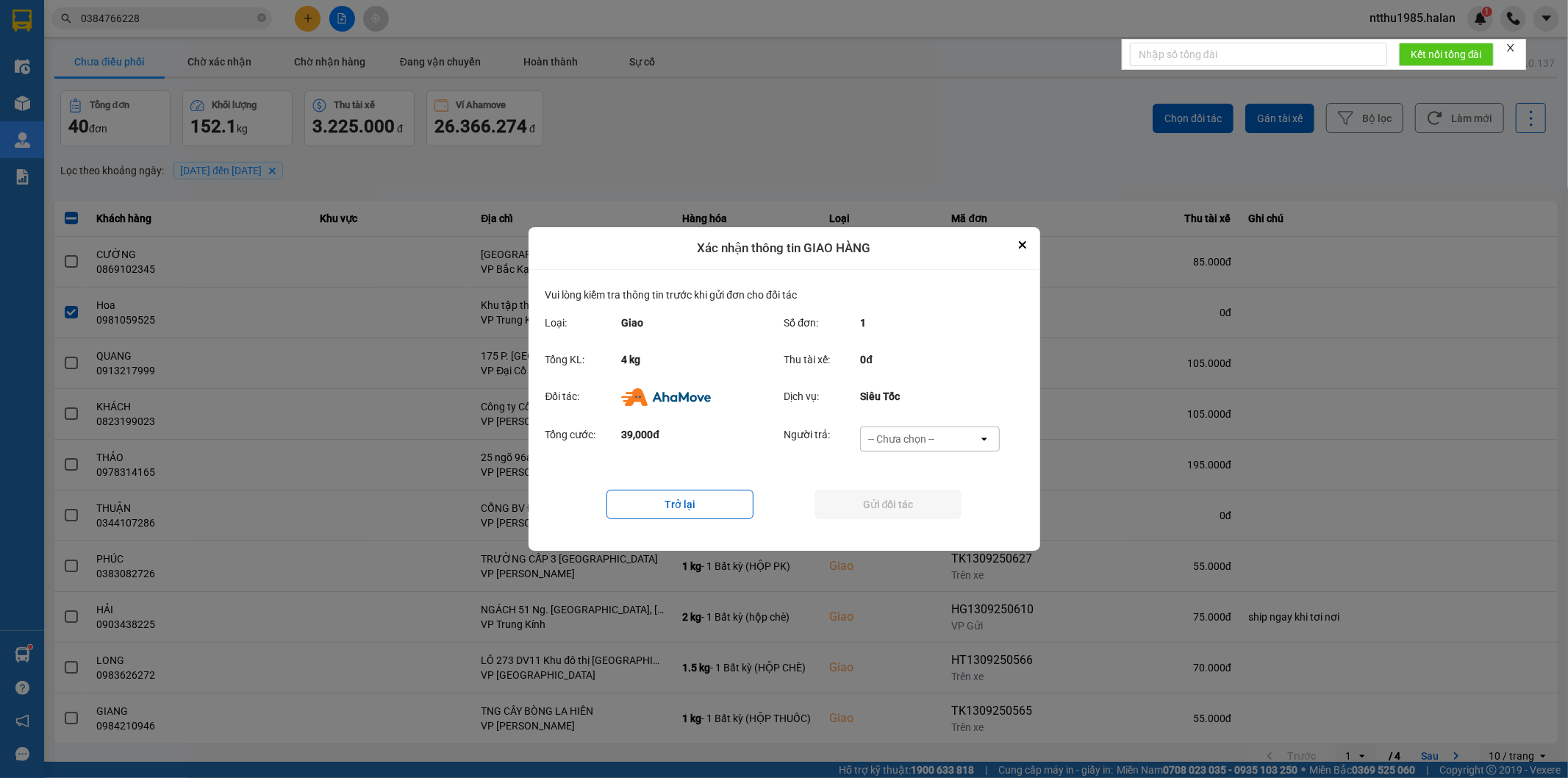
click at [902, 439] on div "-- Chưa chọn --" at bounding box center [901, 439] width 67 height 15
click at [905, 525] on span "Ví Ahamove" at bounding box center [901, 524] width 59 height 15
click at [895, 501] on button "Gửi đối tác" at bounding box center [888, 504] width 147 height 29
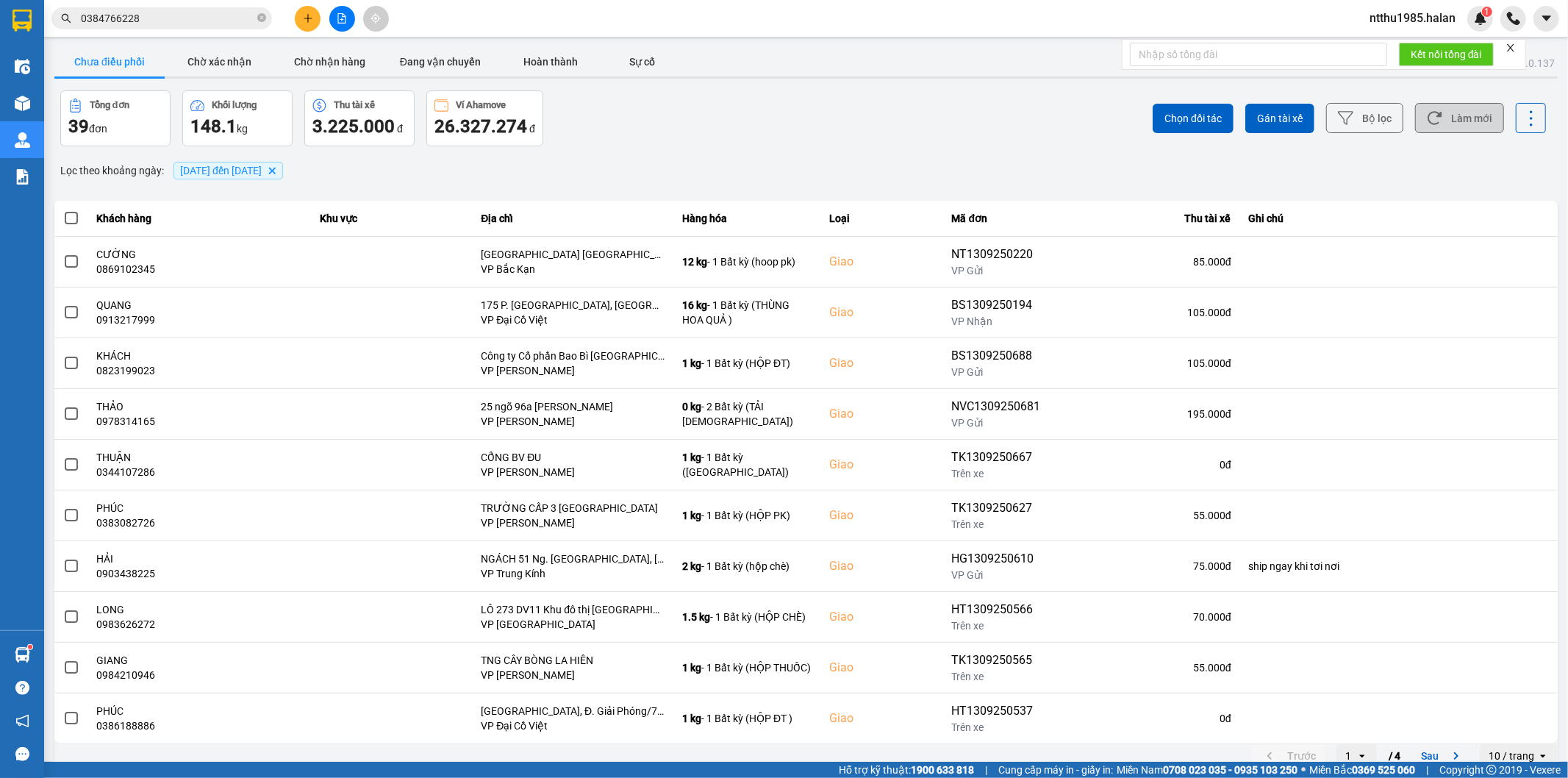
click at [1454, 114] on button "Làm mới" at bounding box center [1459, 118] width 89 height 30
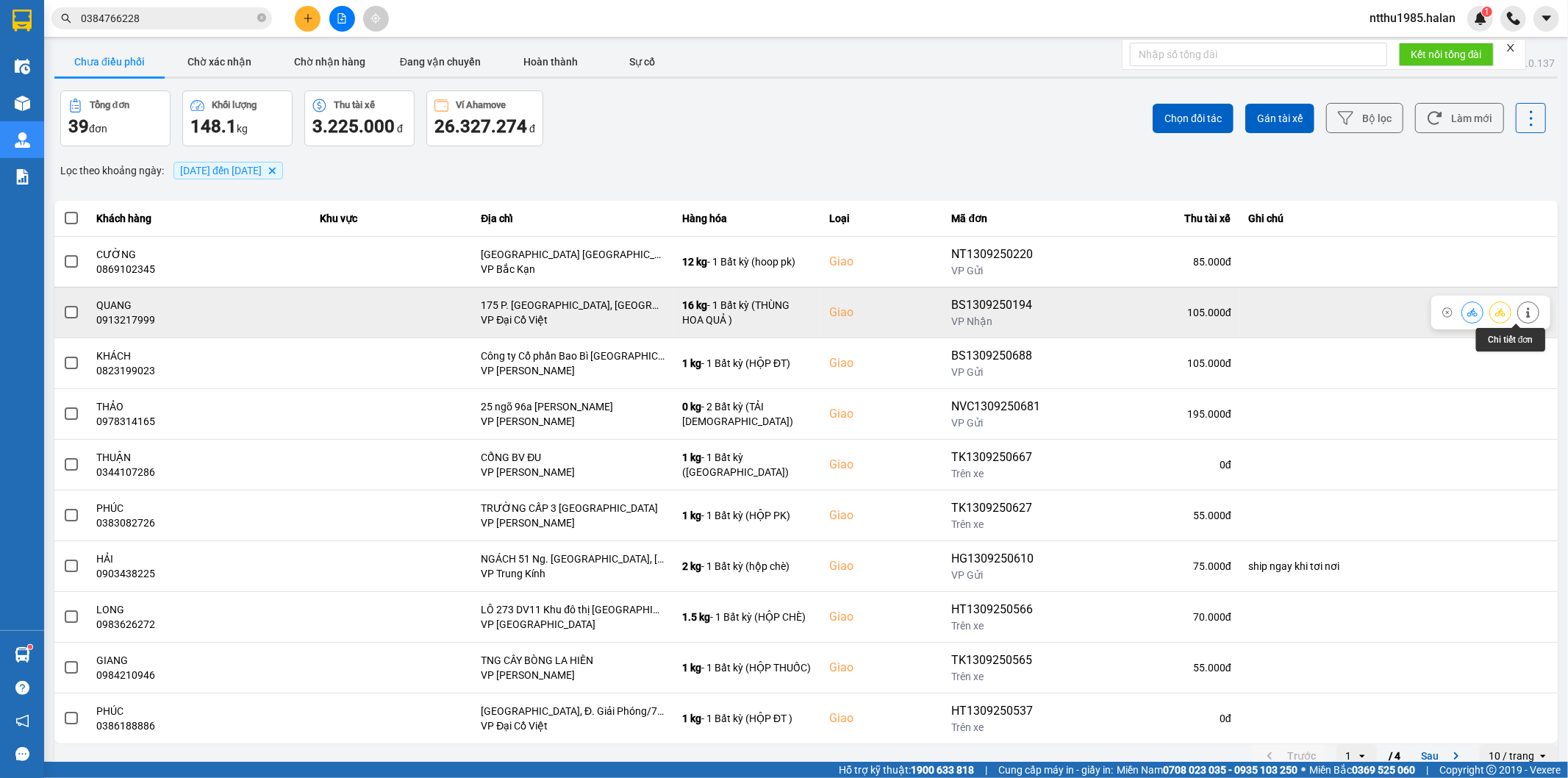
click at [1523, 317] on icon at bounding box center [1528, 312] width 10 height 10
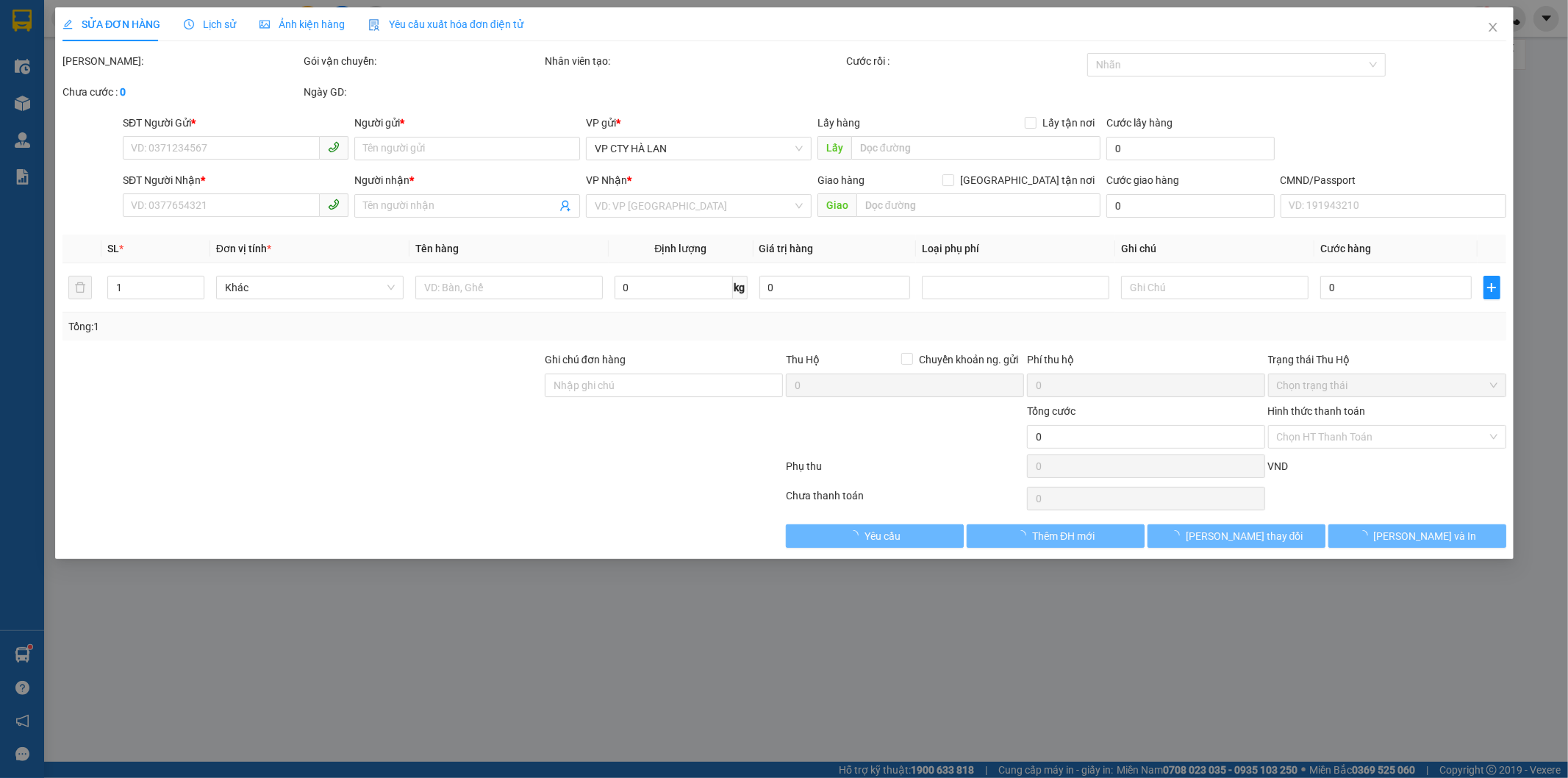
type input "0968616999"
type input "HÀ"
type input "0913217999"
type input "QUANG"
checkbox input "true"
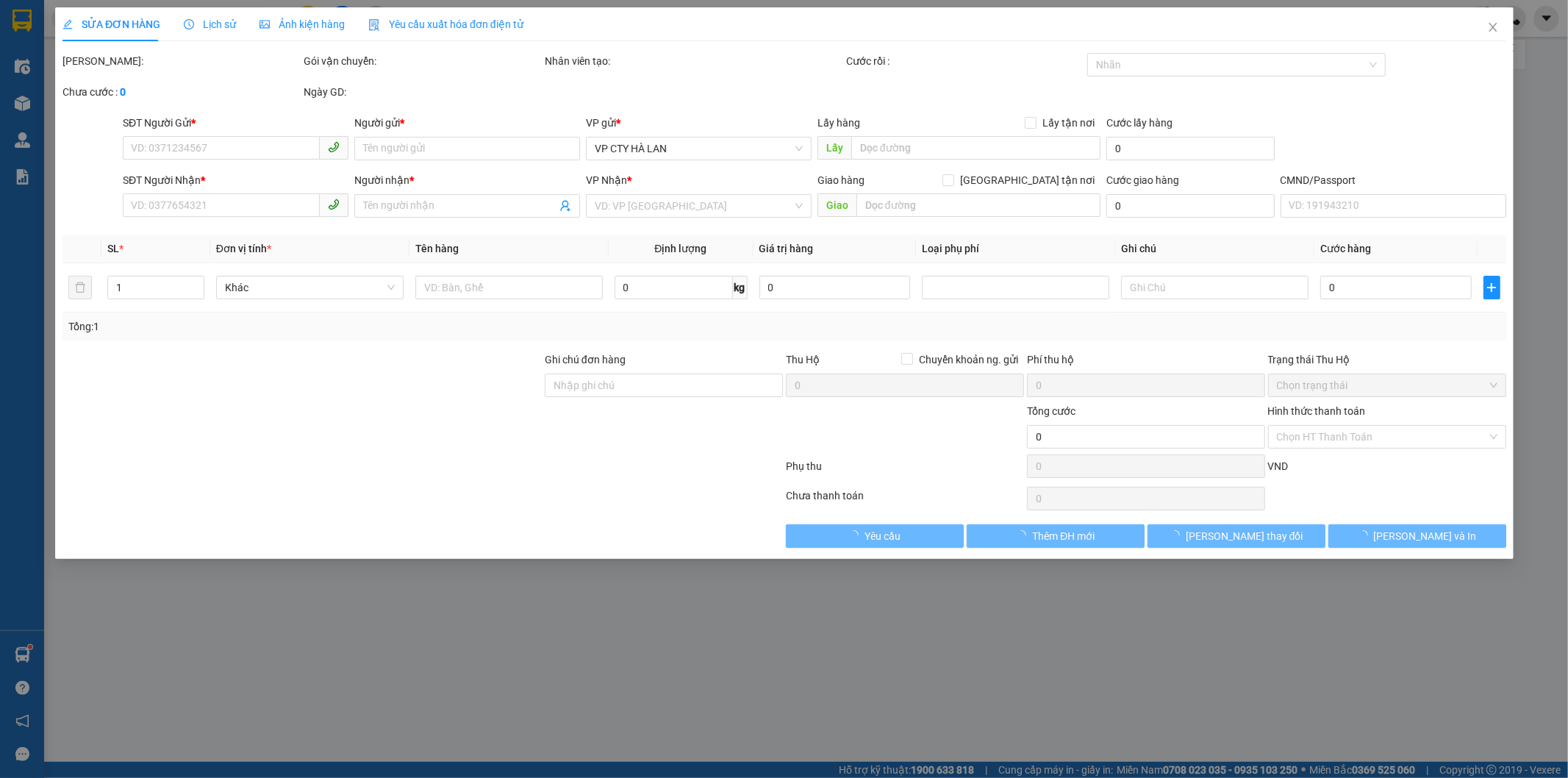
type input "175 P. Phùng Hưng, Hàng Bông, Hoàn Kiếm, Hà Nội, Việt Nam"
type input "105.000"
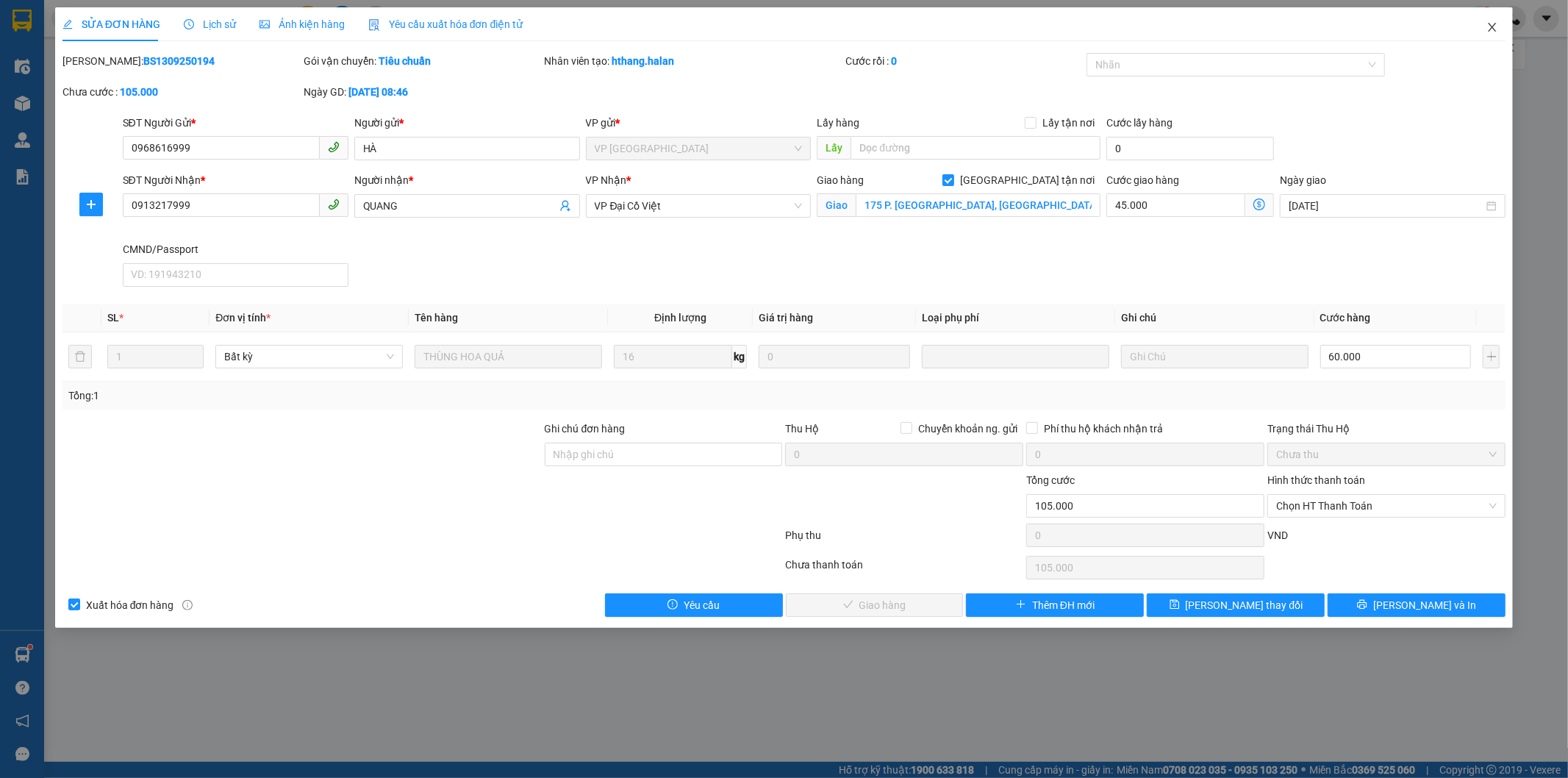
drag, startPoint x: 1498, startPoint y: 23, endPoint x: 1551, endPoint y: 37, distance: 54.8
click at [1499, 23] on span "Close" at bounding box center [1493, 28] width 41 height 41
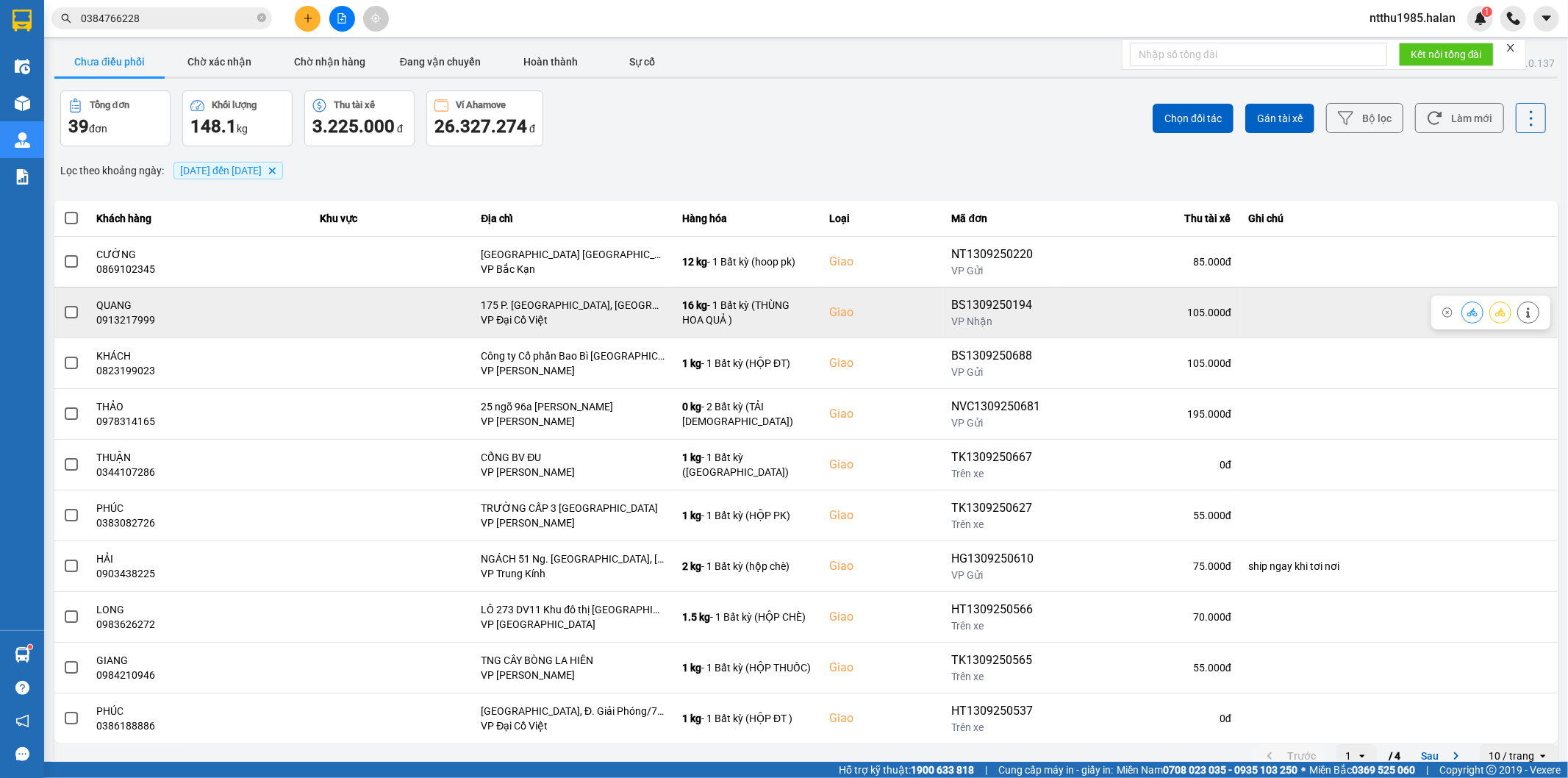
click at [68, 314] on span at bounding box center [71, 313] width 13 height 13
click at [63, 304] on input "checkbox" at bounding box center [63, 304] width 0 height 0
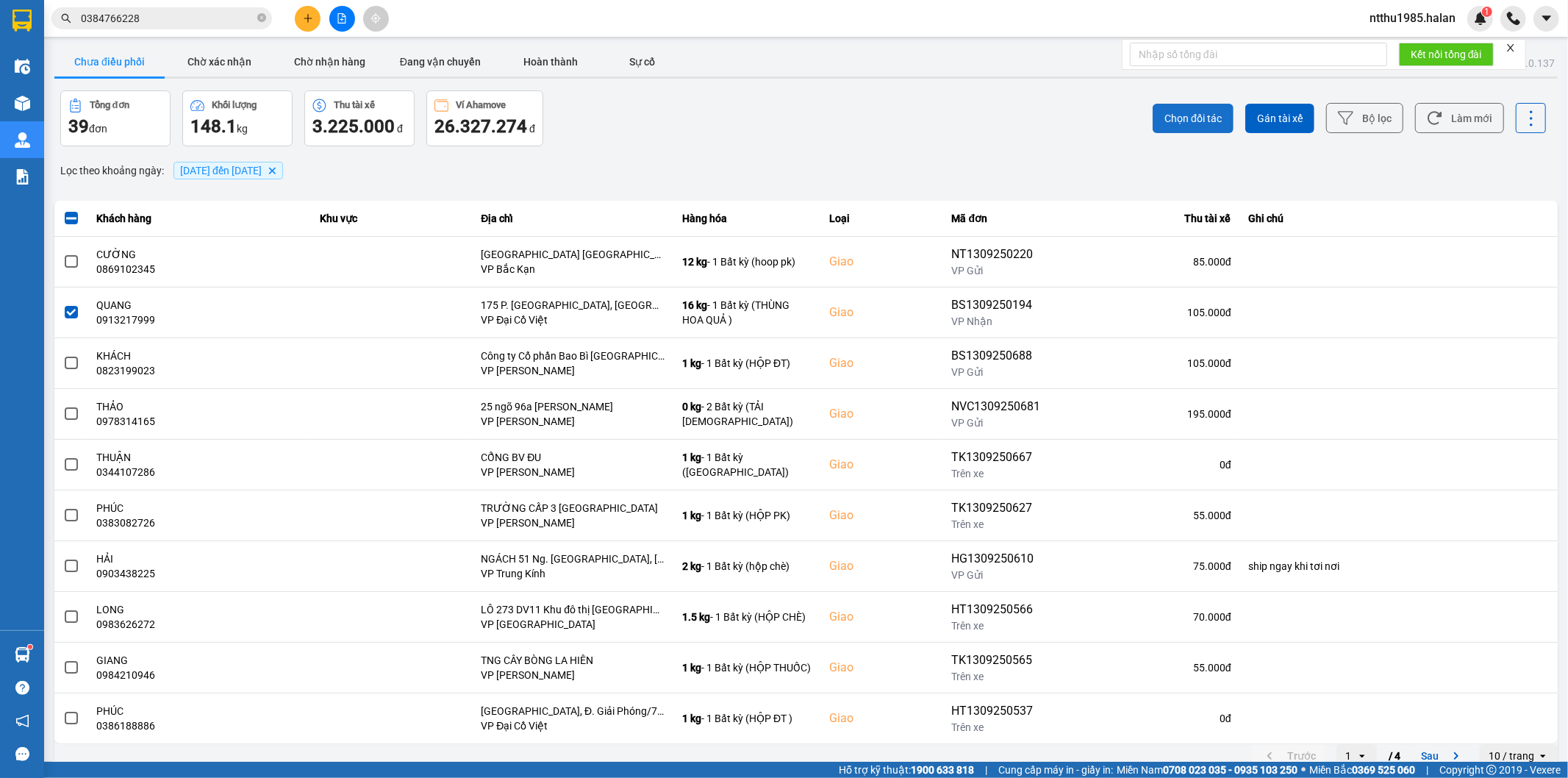
click at [1175, 113] on span "Chọn đối tác" at bounding box center [1193, 118] width 57 height 15
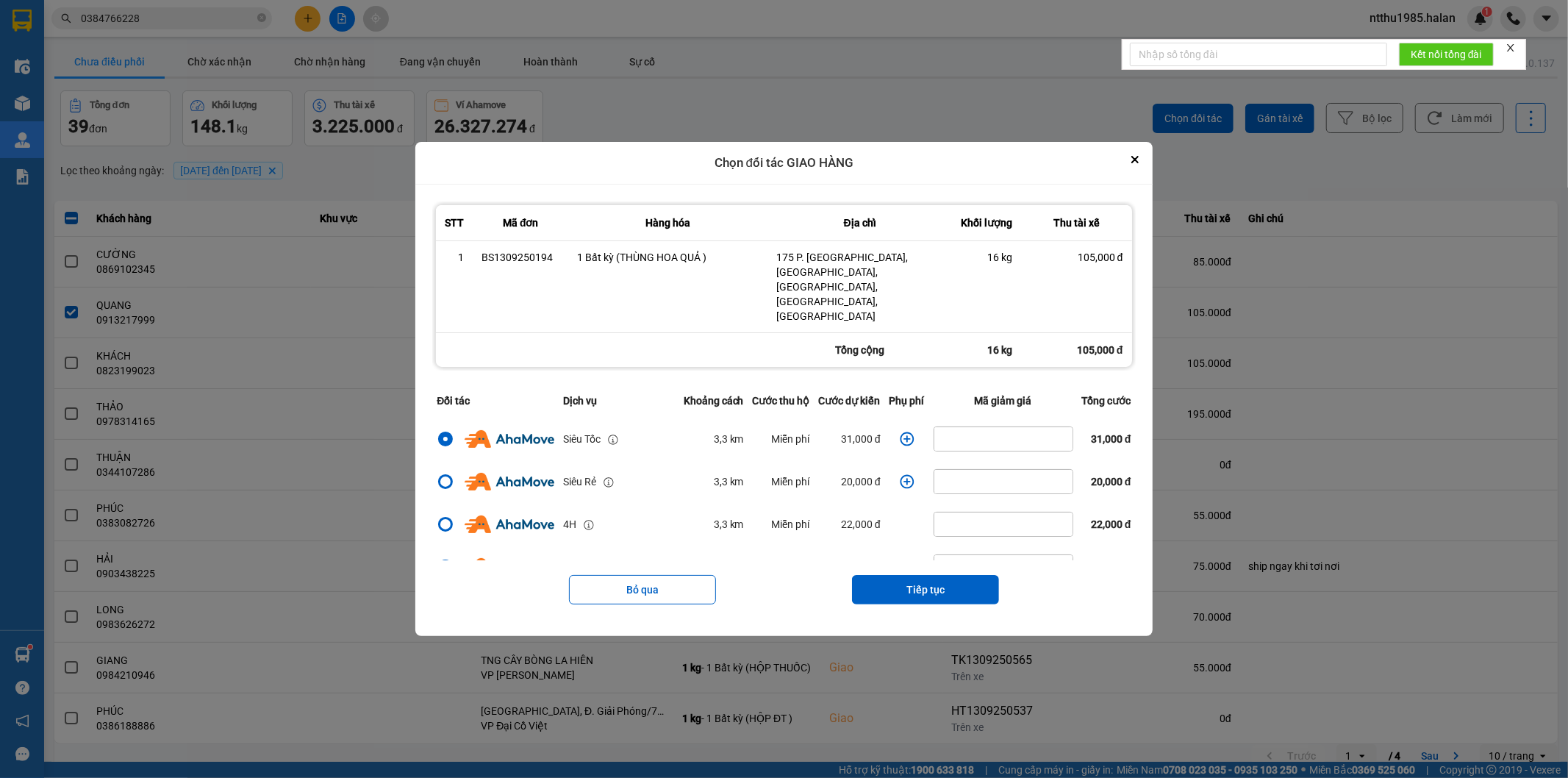
click at [900, 432] on icon "dialog" at bounding box center [907, 439] width 15 height 15
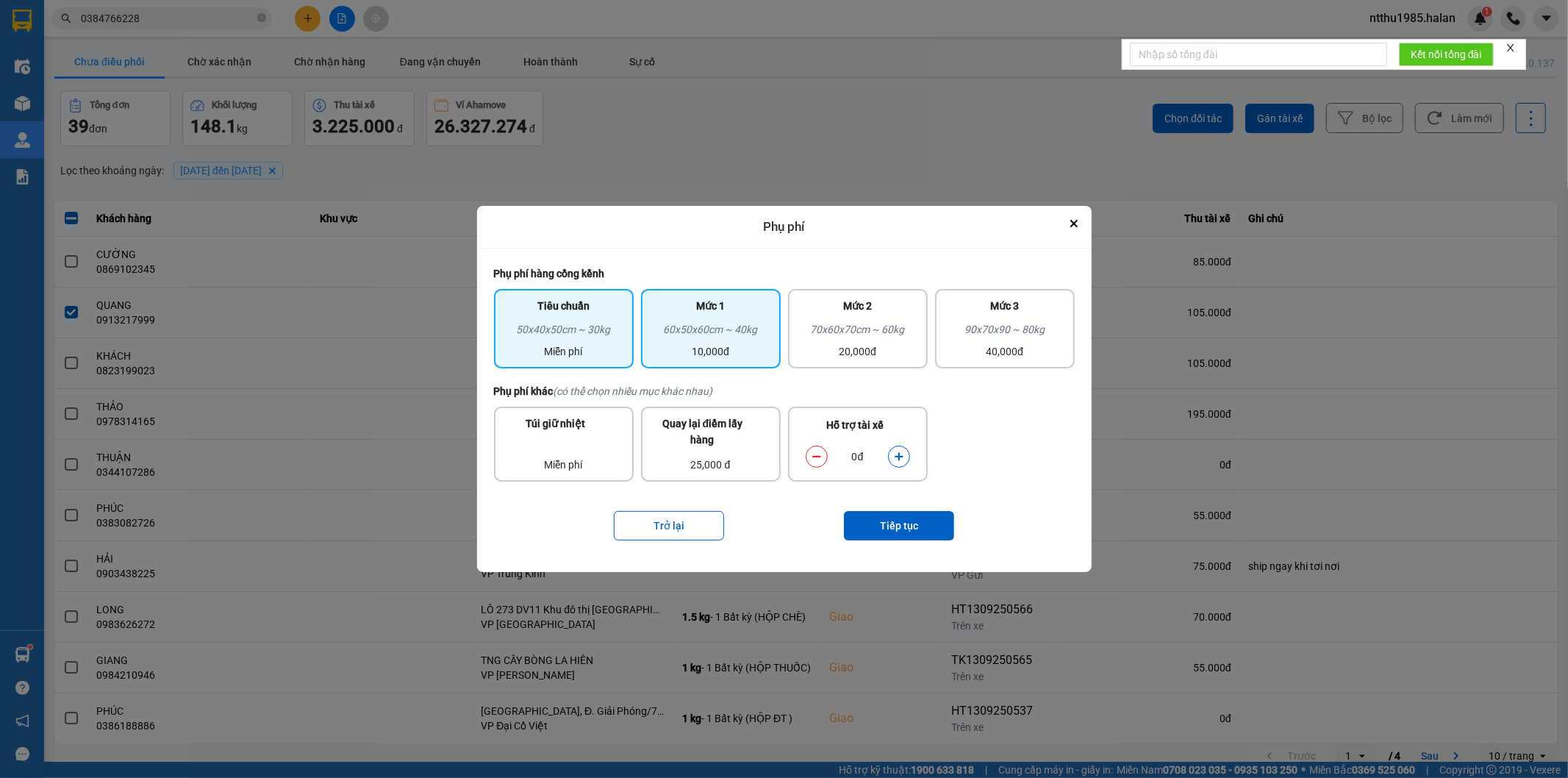
click at [724, 343] on div "10,000đ" at bounding box center [711, 351] width 122 height 16
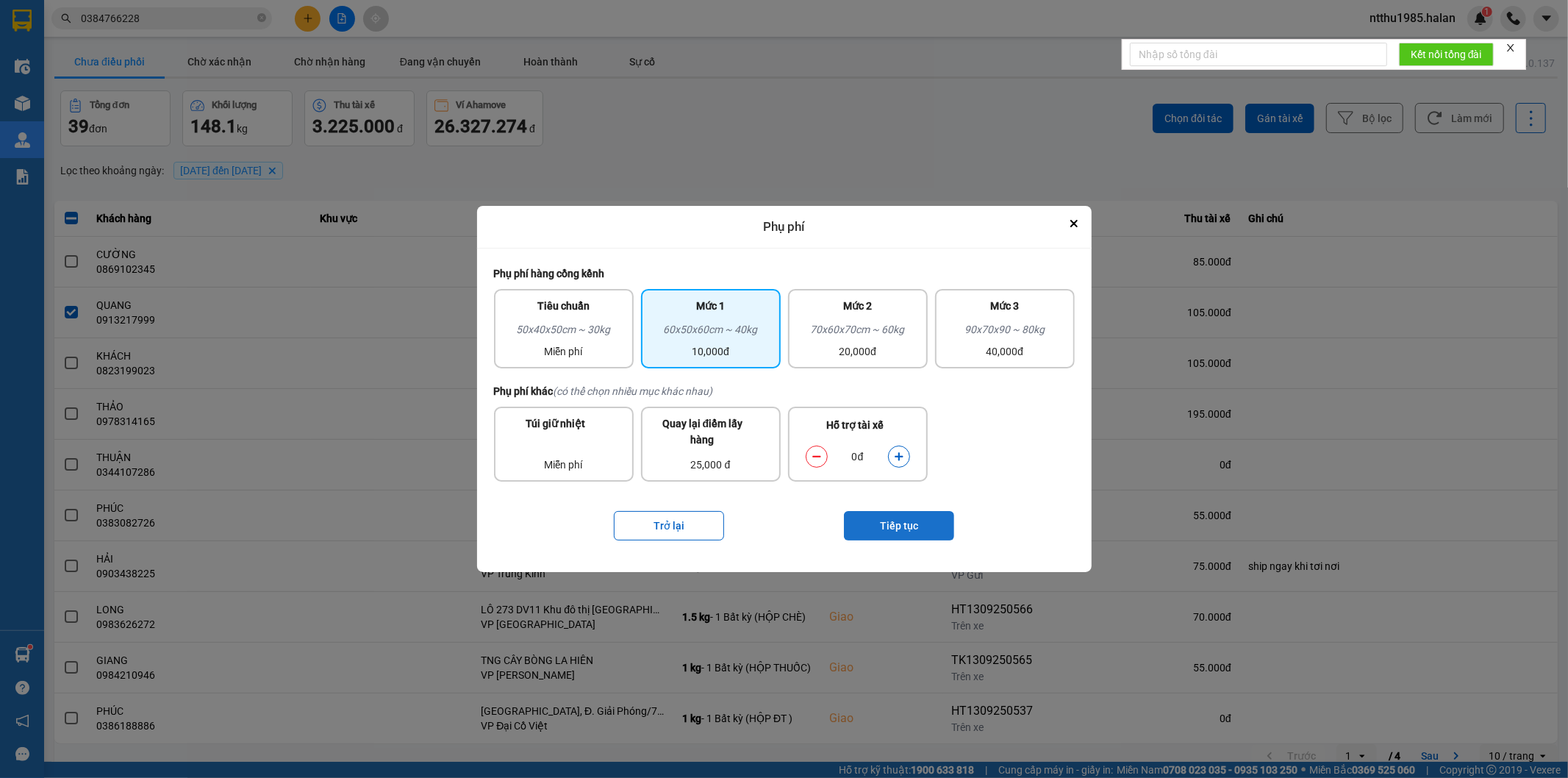
click at [868, 522] on button "Tiếp tục" at bounding box center [899, 526] width 111 height 29
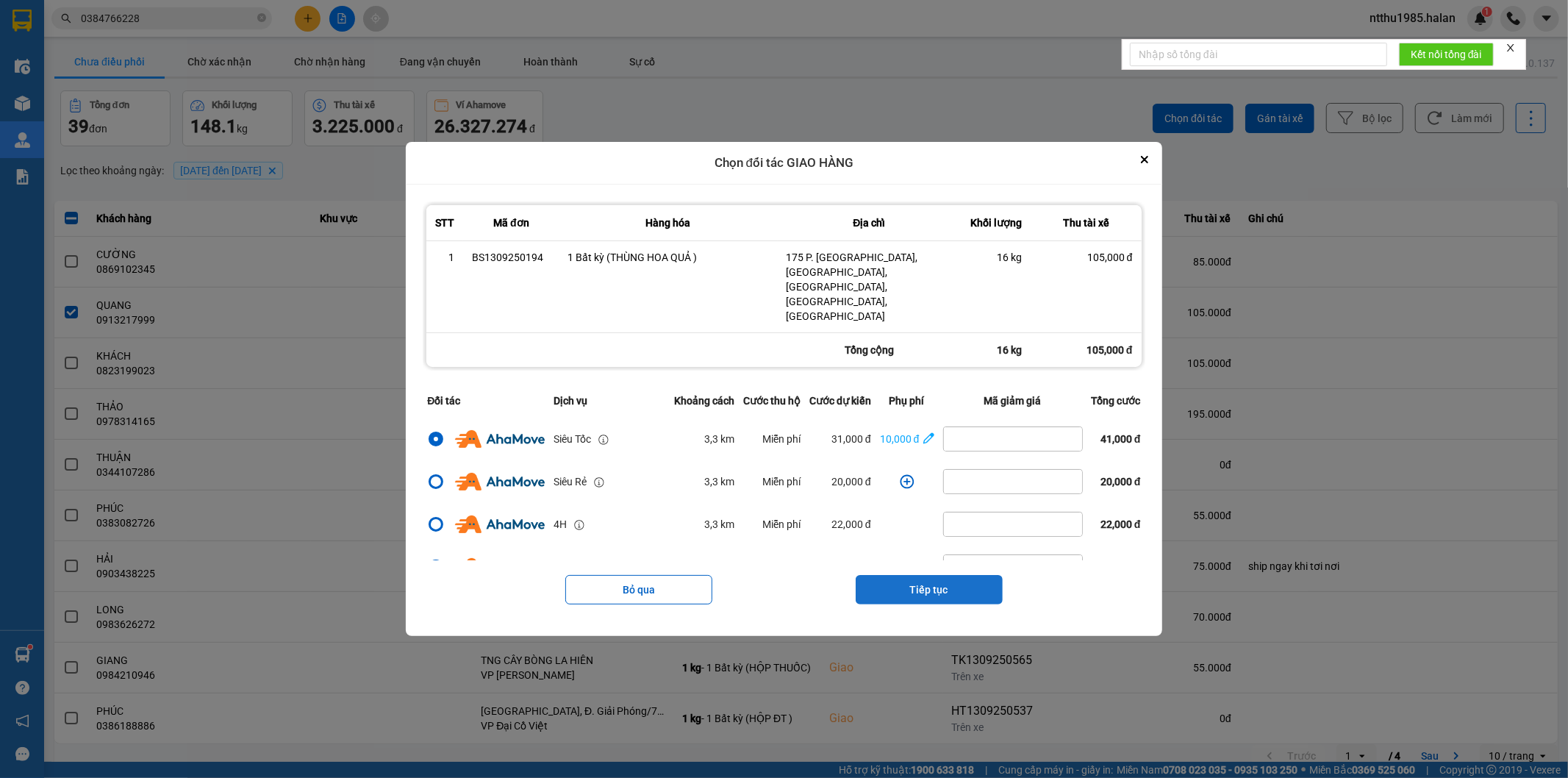
click at [922, 575] on button "Tiếp tục" at bounding box center [929, 589] width 147 height 29
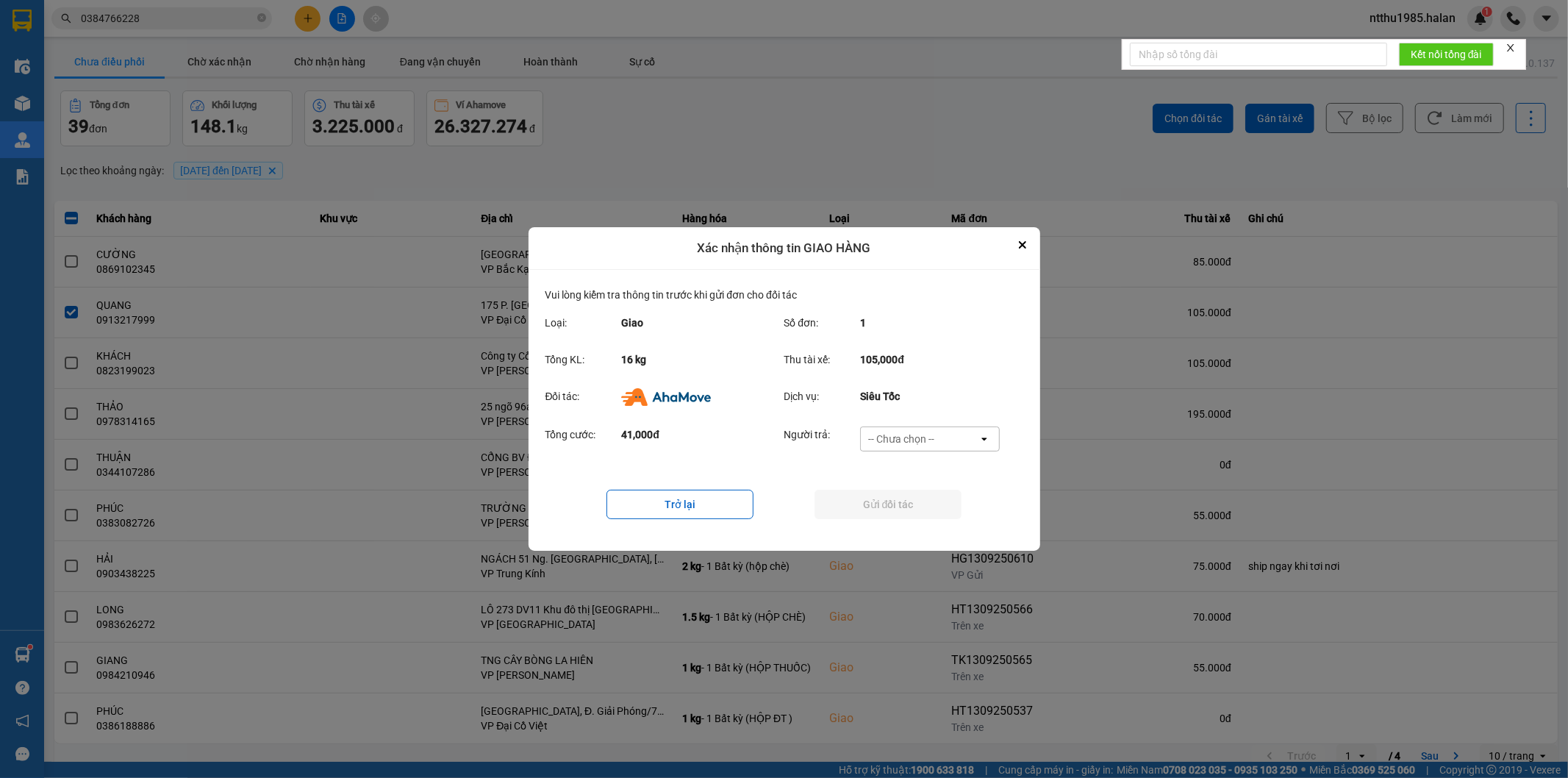
click at [907, 440] on div "-- Chưa chọn --" at bounding box center [901, 439] width 67 height 15
drag, startPoint x: 898, startPoint y: 527, endPoint x: 894, endPoint y: 508, distance: 19.4
click at [898, 523] on span "Ví Ahamove" at bounding box center [901, 524] width 59 height 15
click at [892, 501] on button "Gửi đối tác" at bounding box center [888, 504] width 147 height 29
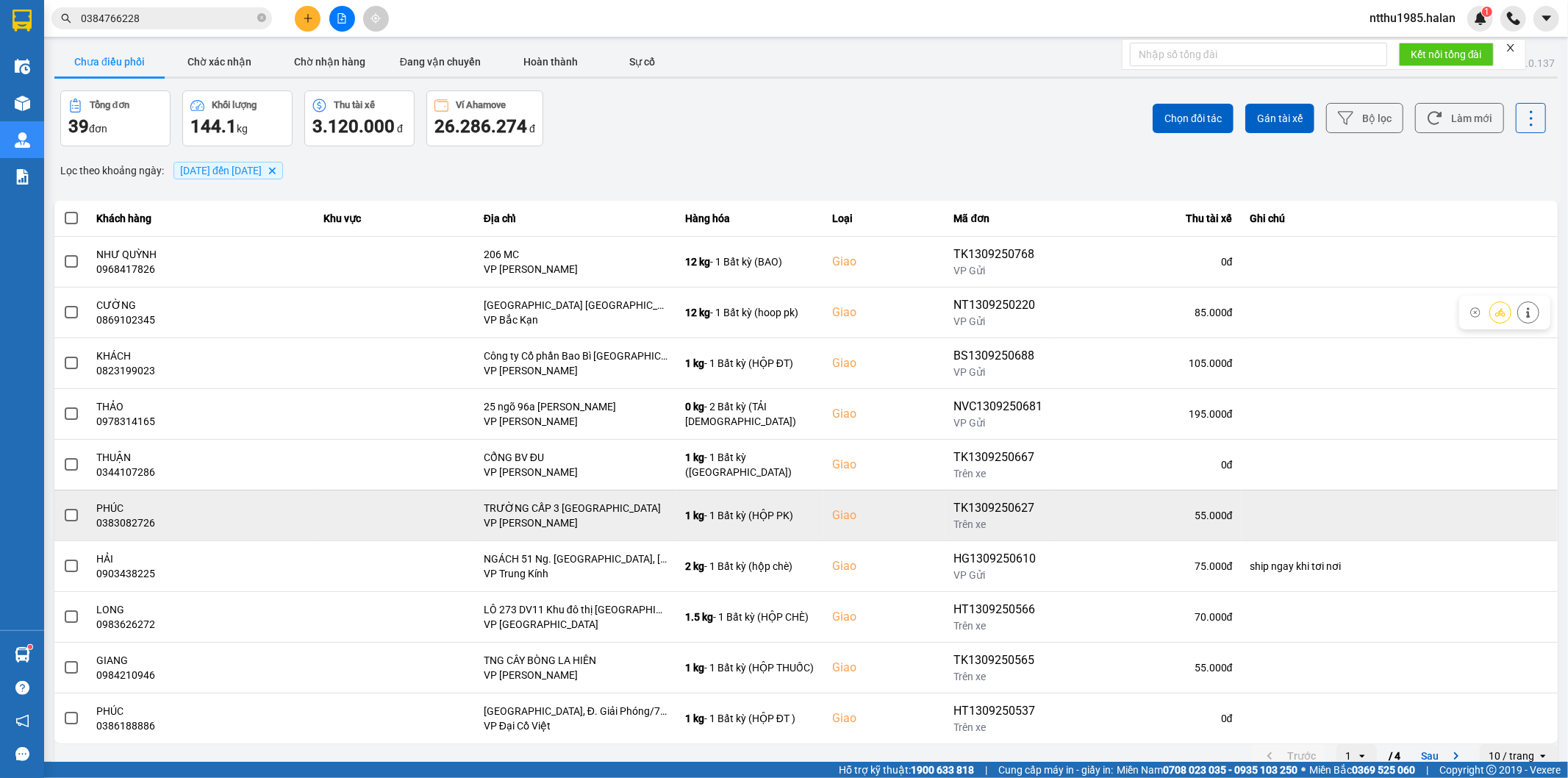
scroll to position [16, 0]
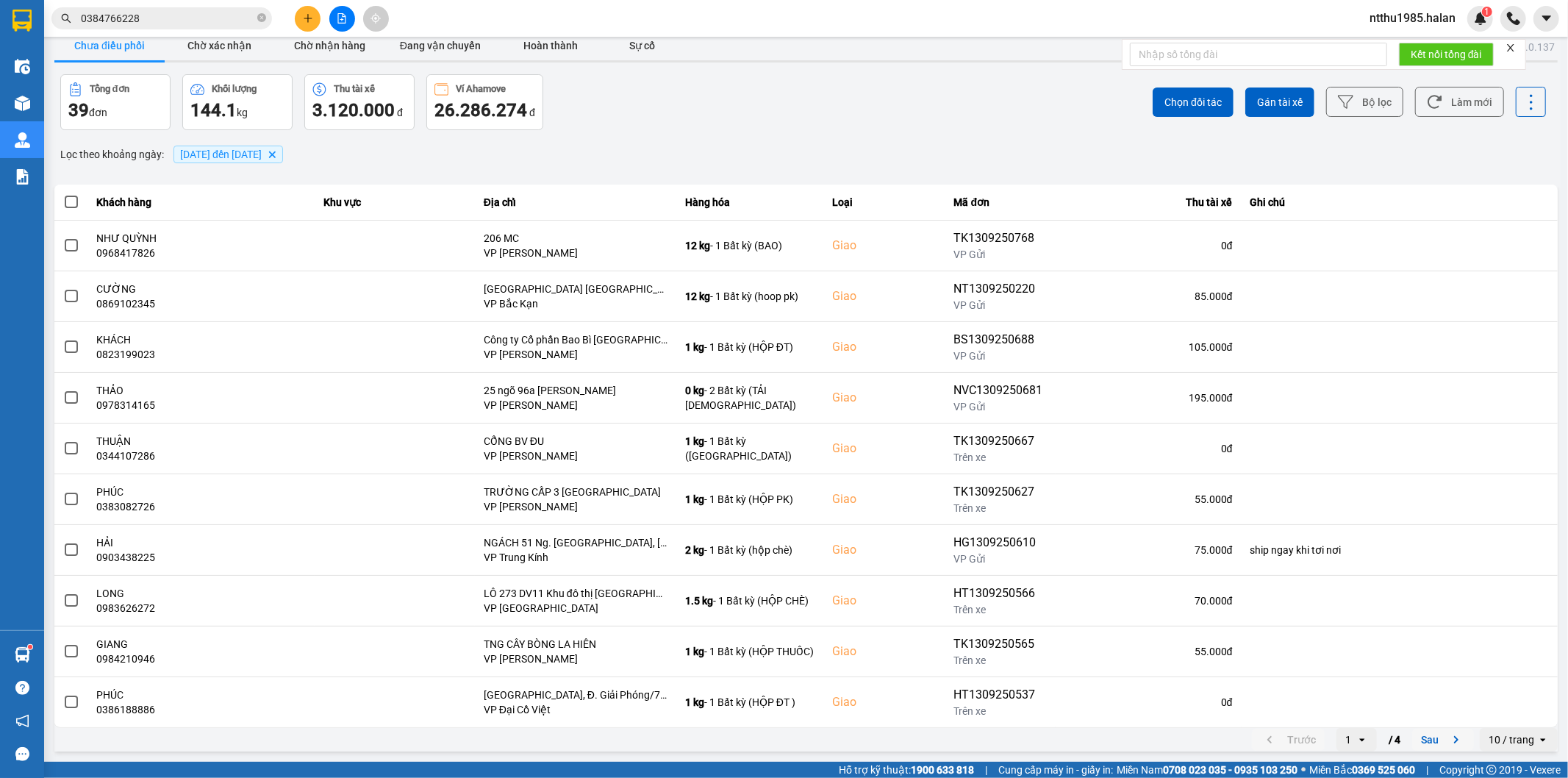
click at [1423, 743] on button "Sau" at bounding box center [1443, 740] width 62 height 23
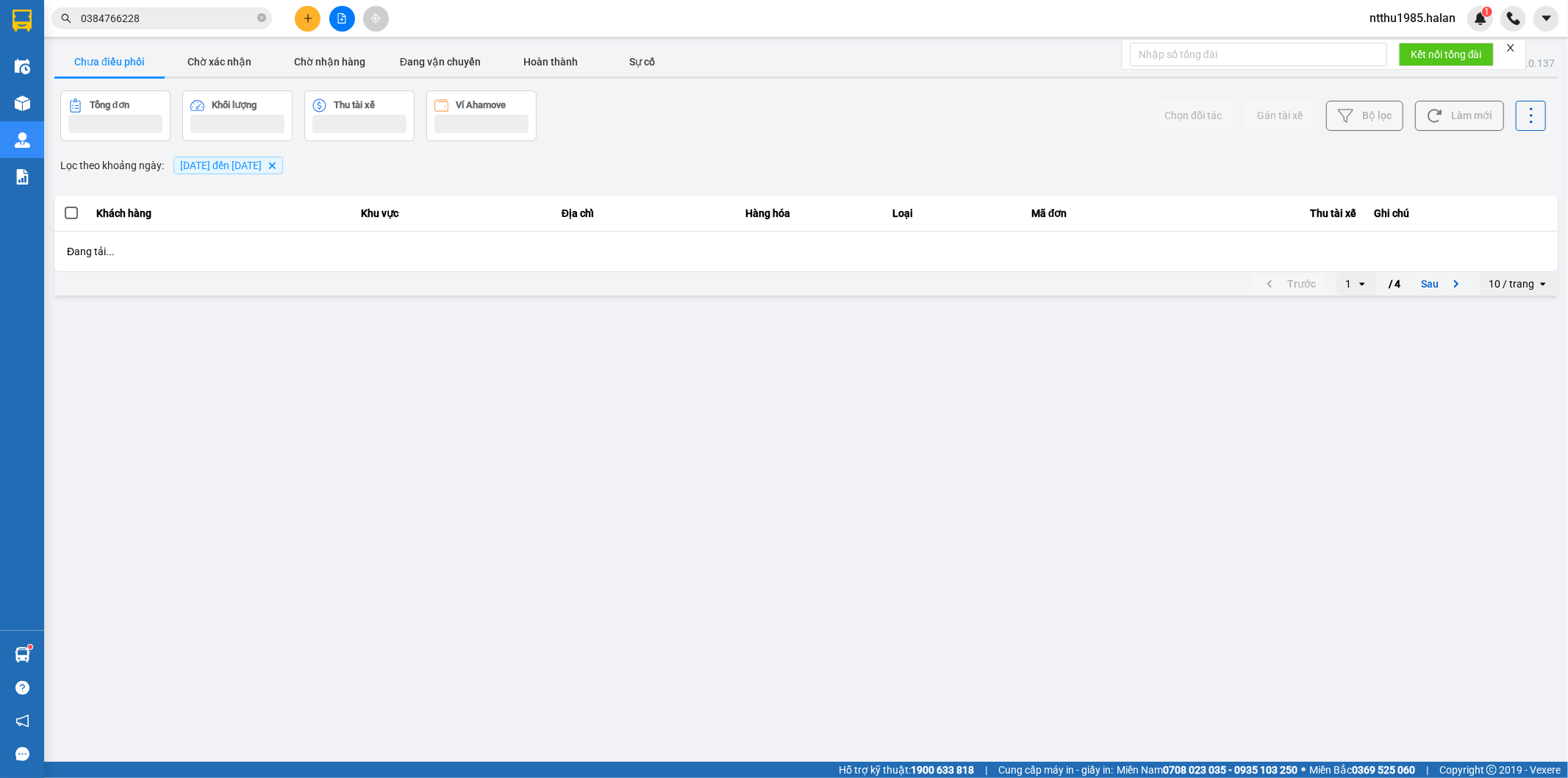
scroll to position [0, 0]
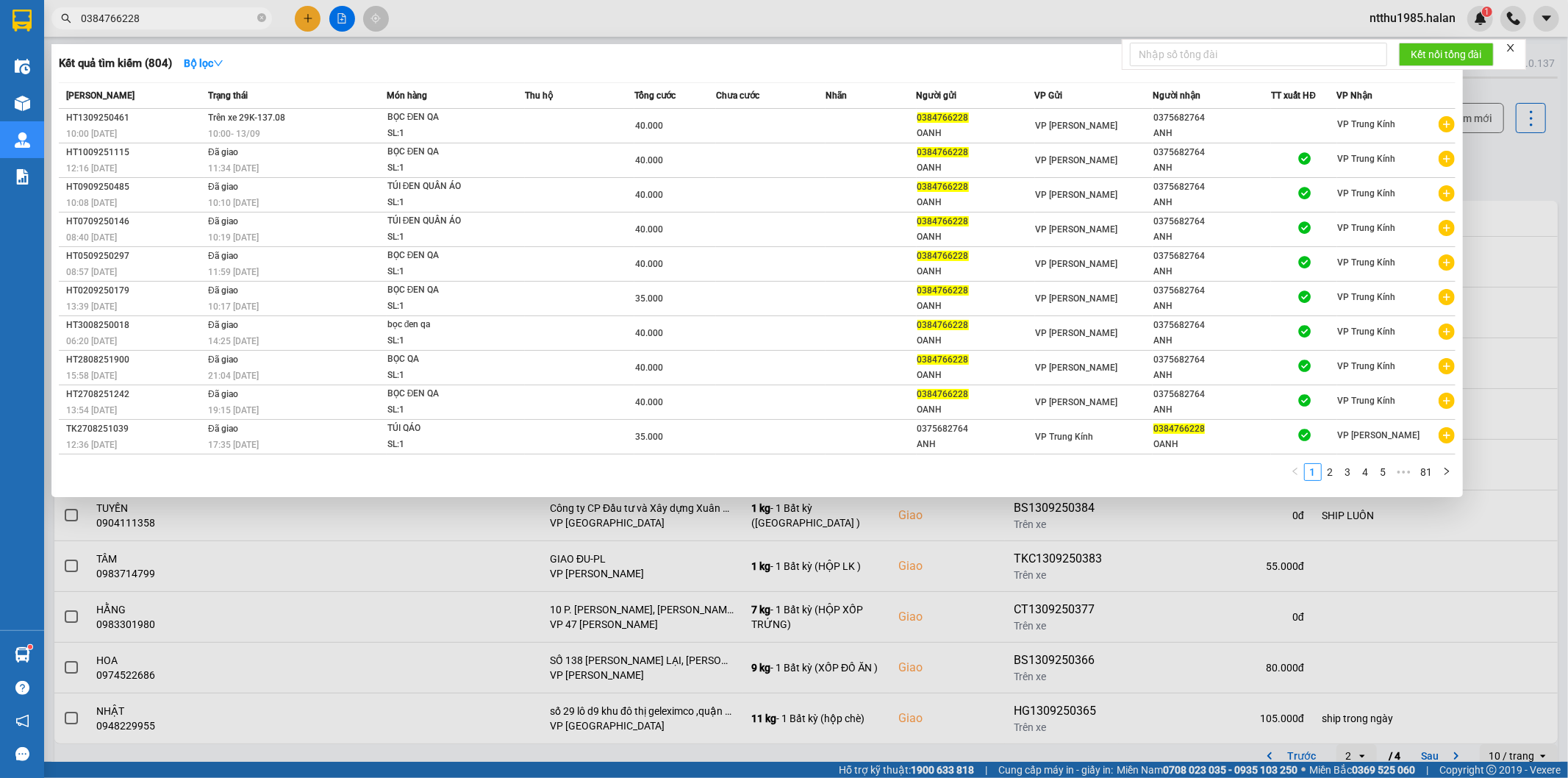
click at [175, 19] on input "0384766228" at bounding box center [167, 18] width 174 height 16
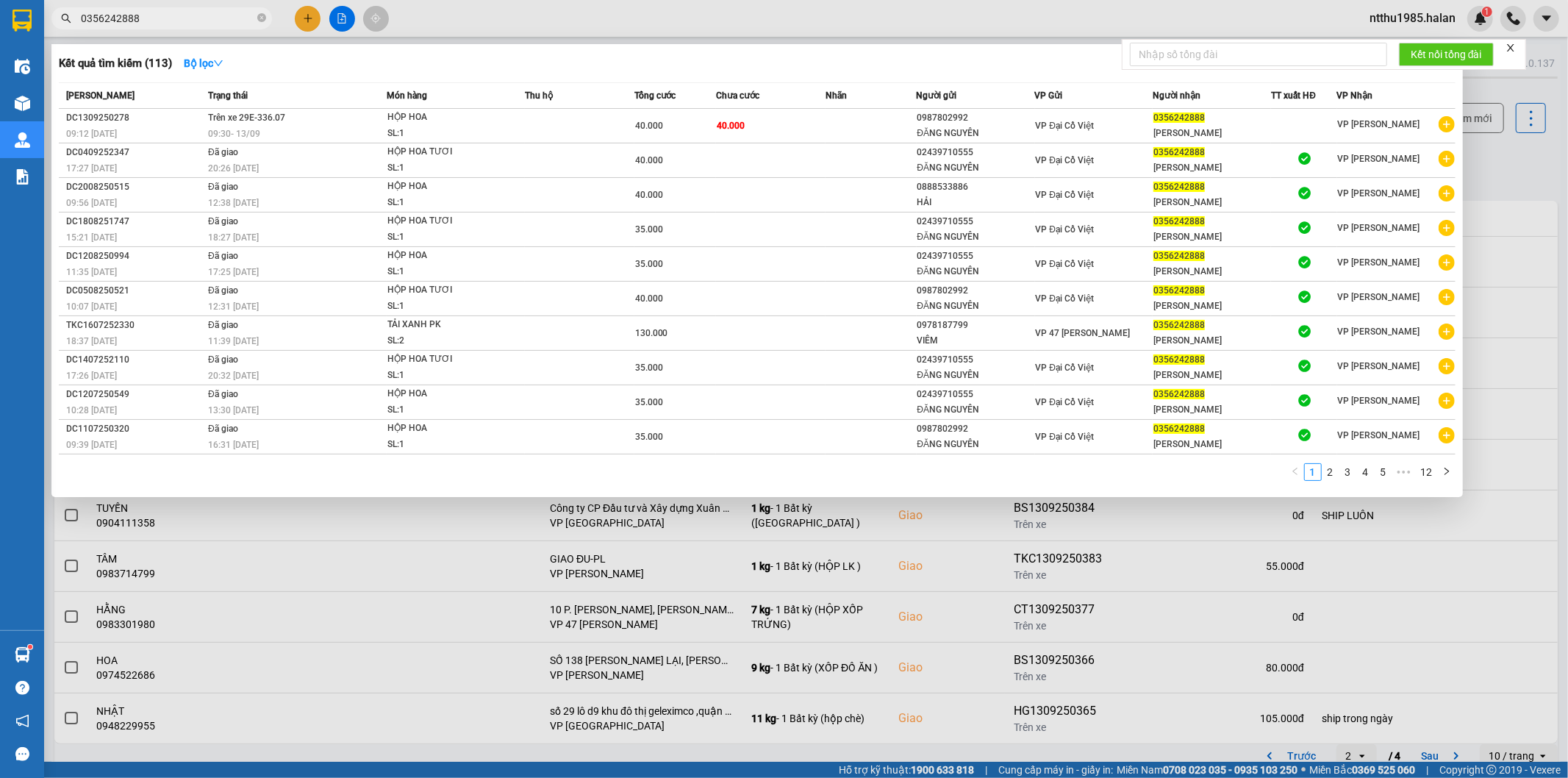
click at [81, 15] on input "0356242888" at bounding box center [167, 18] width 174 height 16
click at [175, 13] on input "0356242888" at bounding box center [167, 18] width 174 height 16
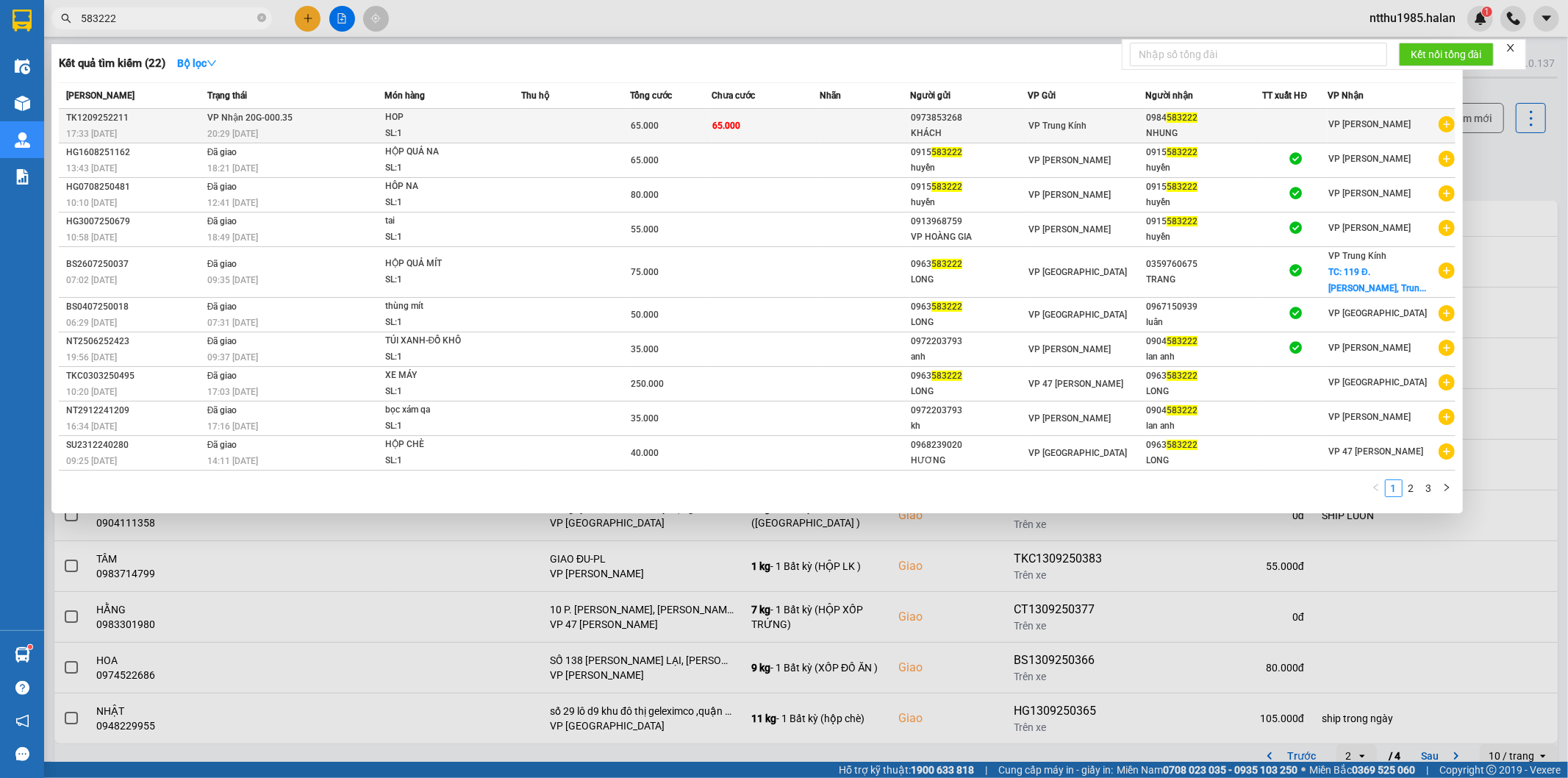
type input "583222"
click at [1215, 126] on td "0984 583222 NHUNG" at bounding box center [1204, 126] width 117 height 35
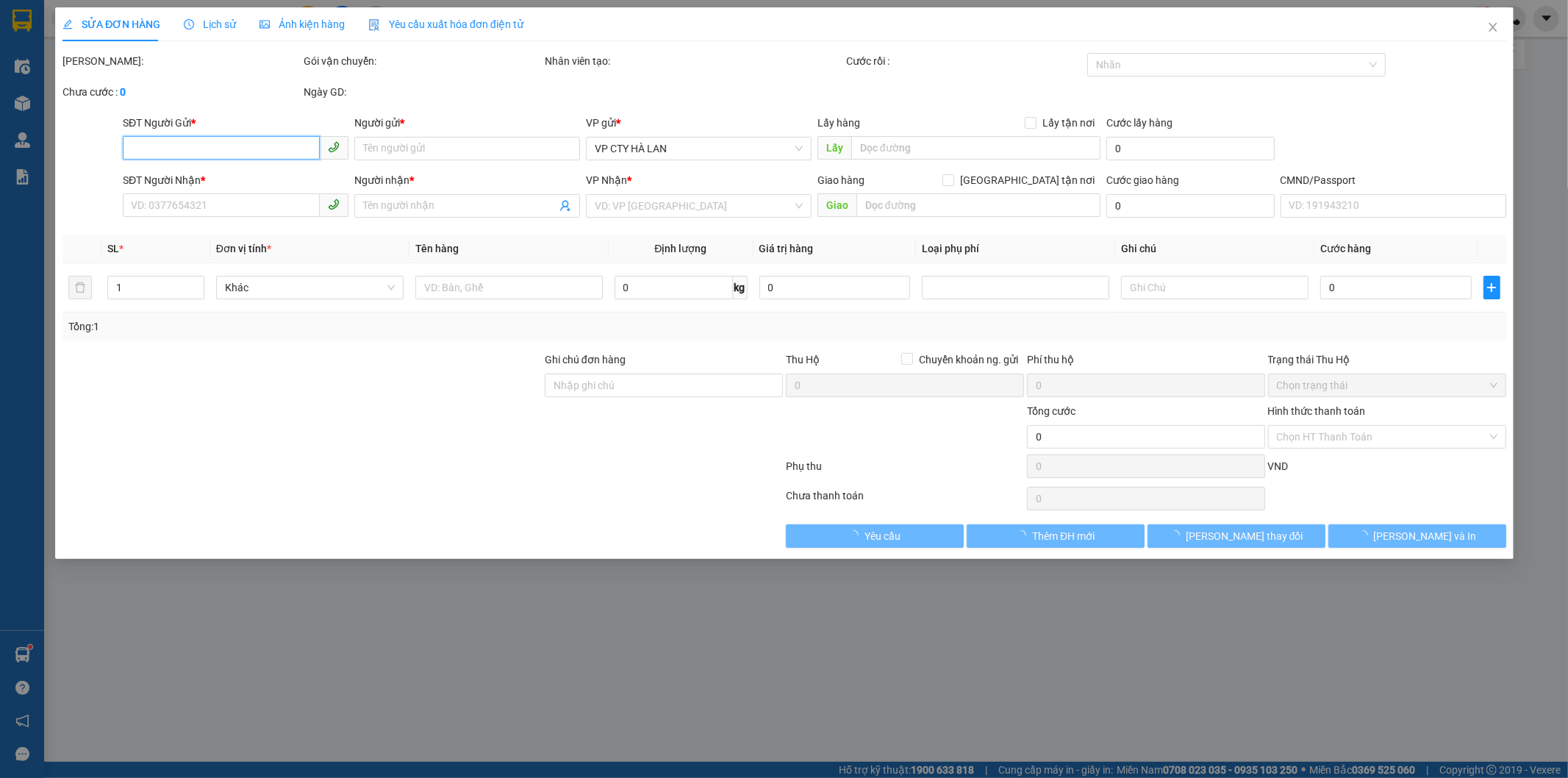
type input "0973853268"
type input "KHÁCH"
type input "0984583222"
type input "NHUNG"
type input "65.000"
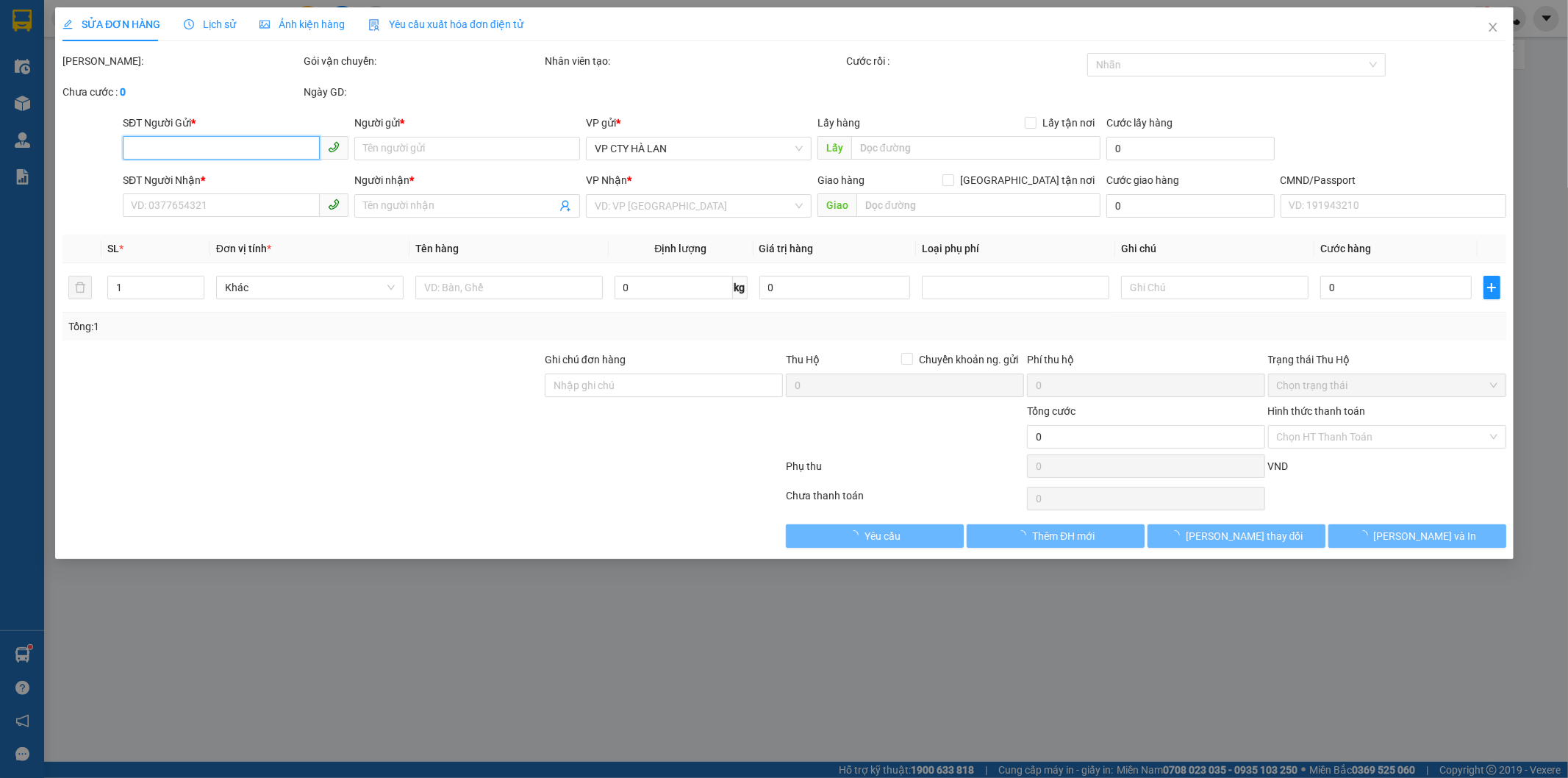
type input "65.000"
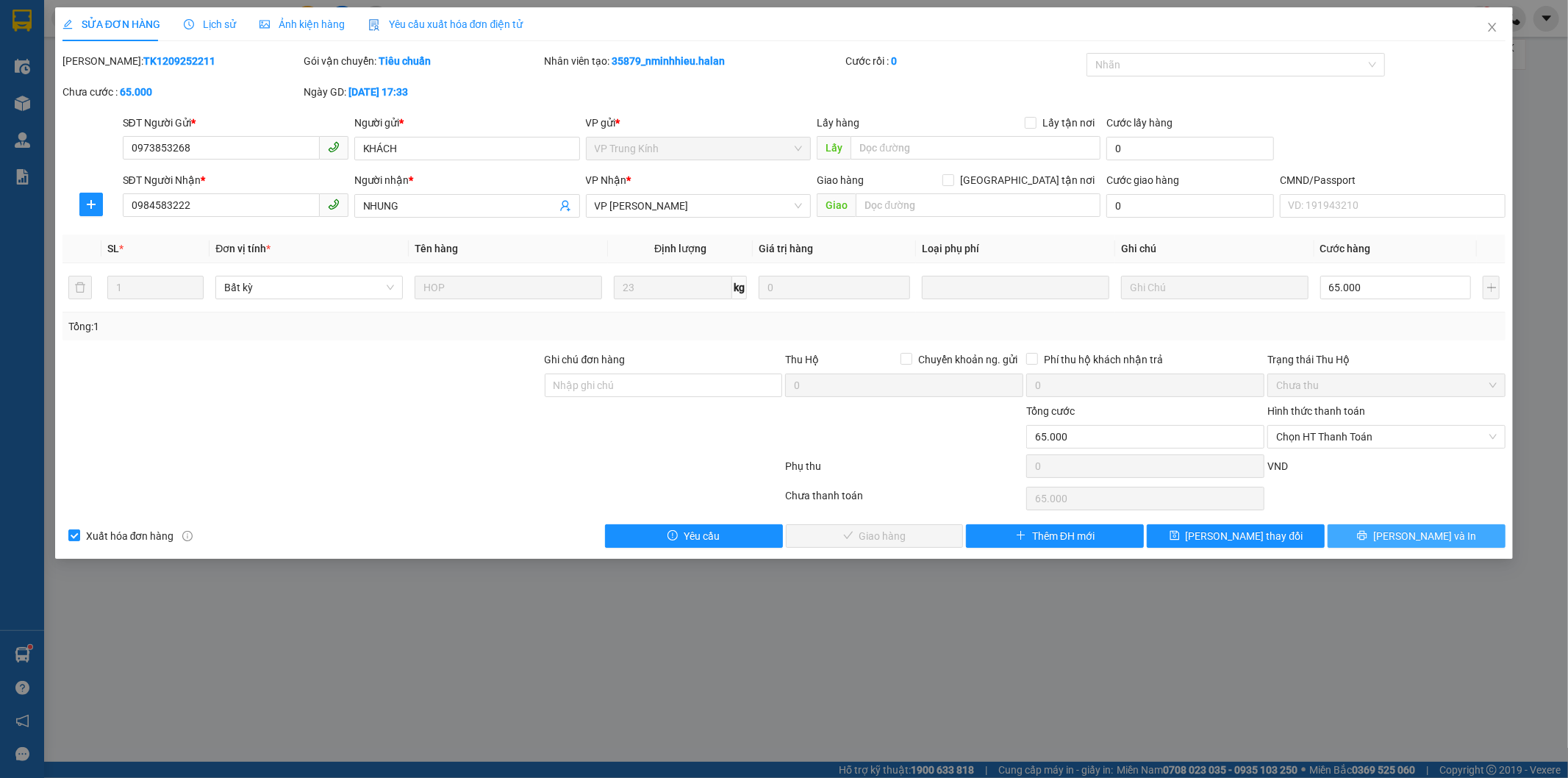
click at [1419, 542] on span "[PERSON_NAME] và In" at bounding box center [1425, 536] width 103 height 16
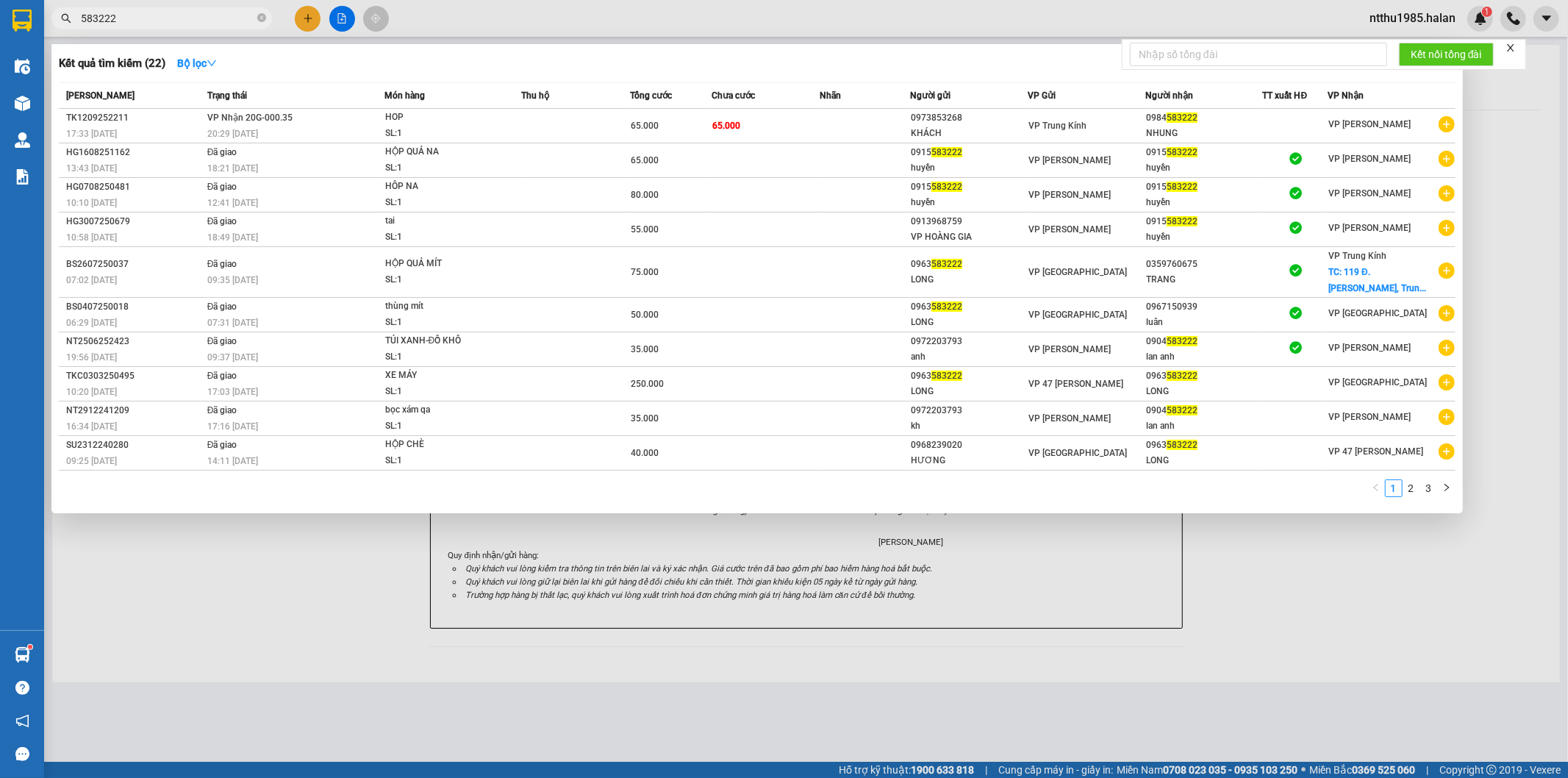
click at [120, 18] on input "583222" at bounding box center [167, 18] width 174 height 16
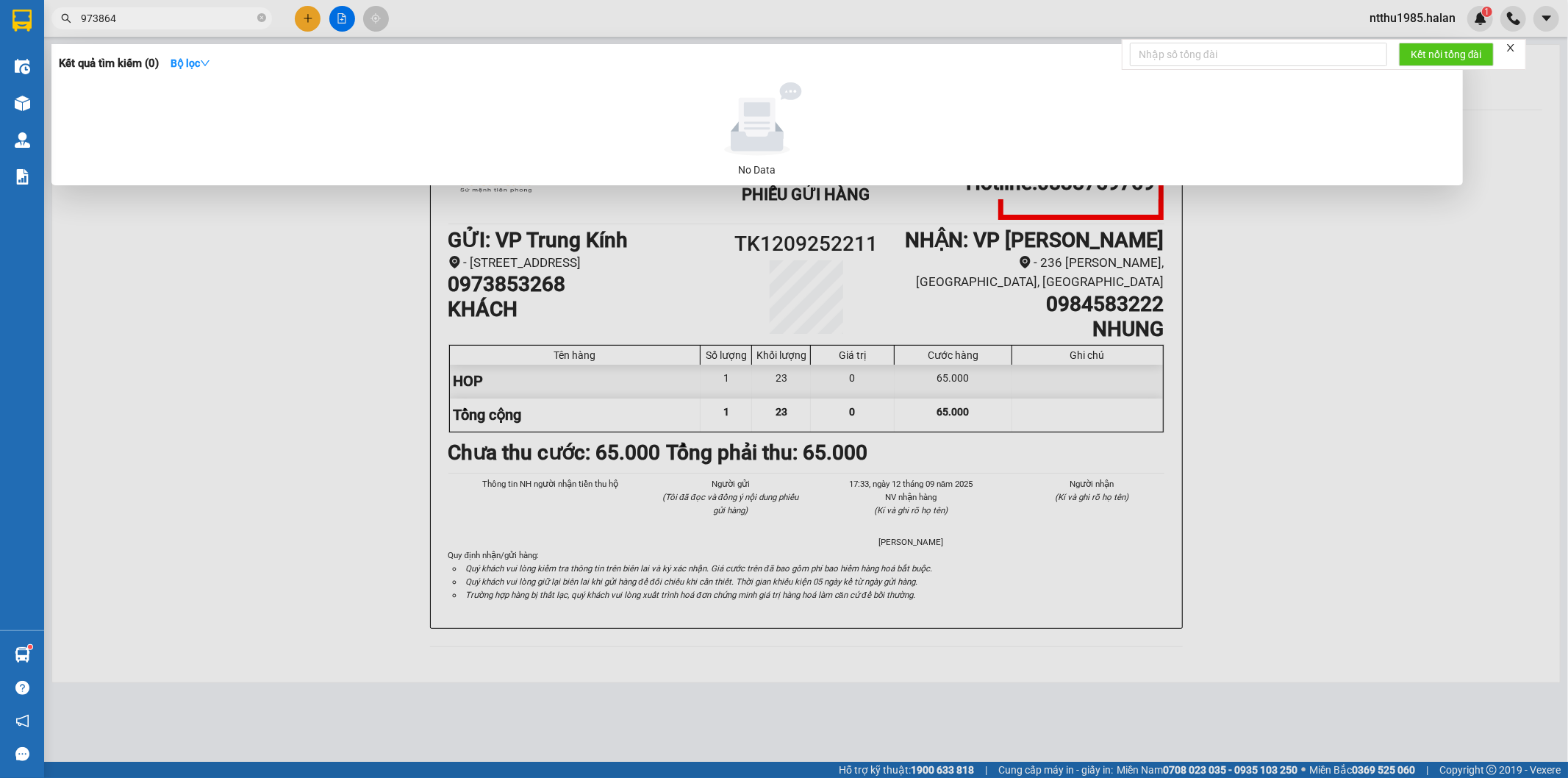
click at [125, 19] on input "973864" at bounding box center [167, 18] width 174 height 16
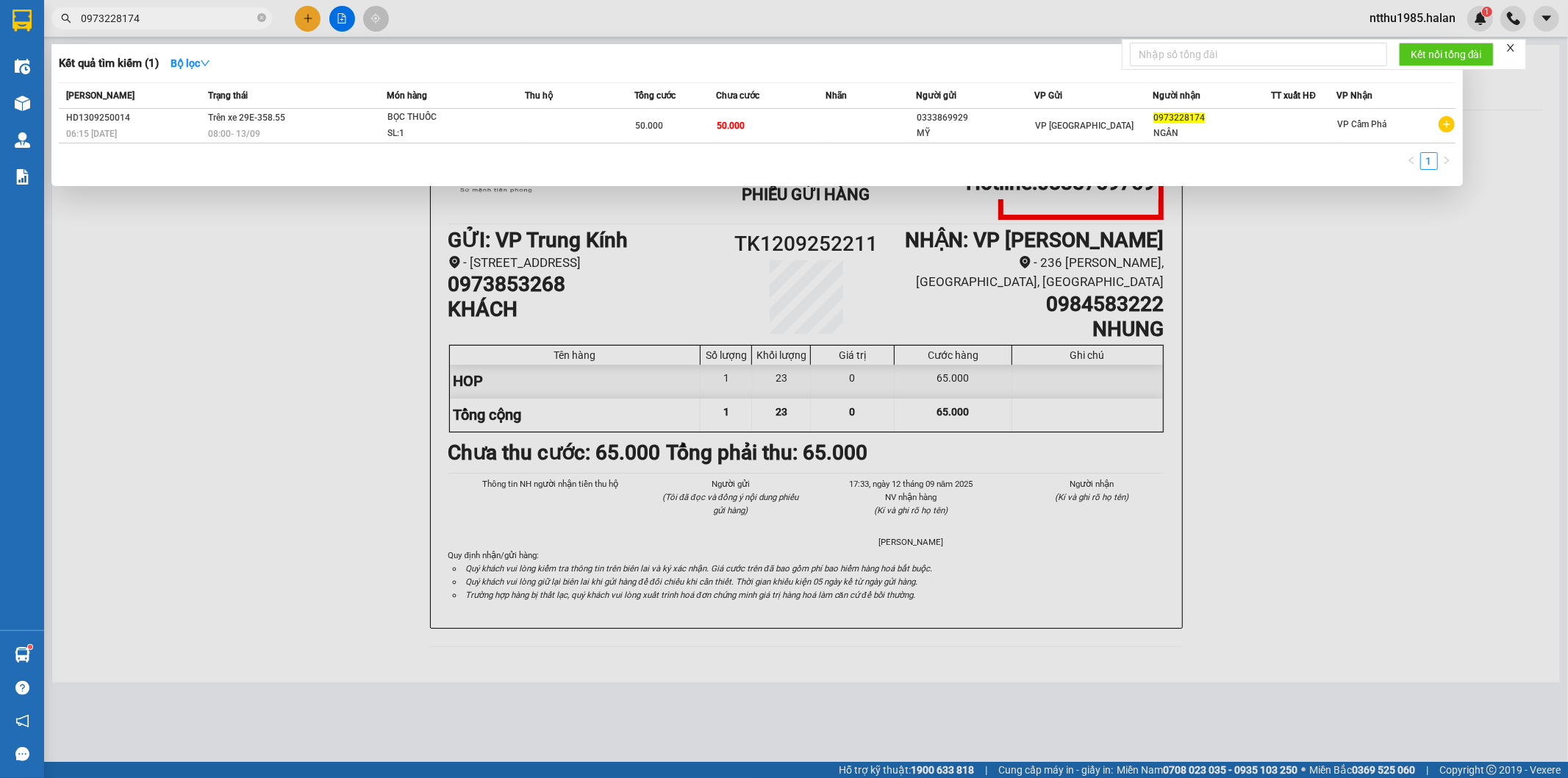
type input "0973228174"
click at [690, 125] on div "50.000" at bounding box center [675, 125] width 80 height 16
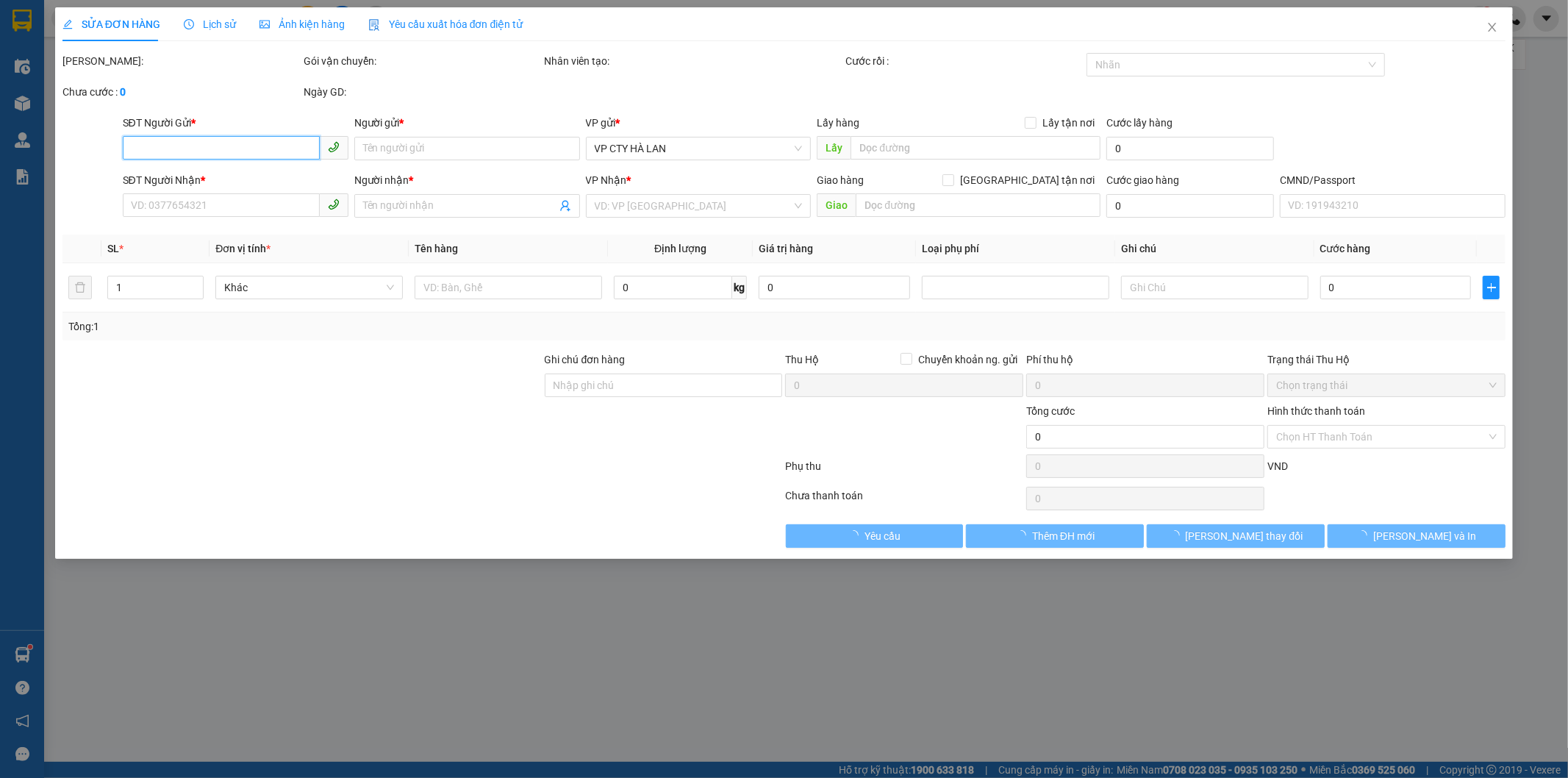
type input "0333869929"
type input "MỸ"
type input "0973228174"
type input "NGÂN"
type input "50.000"
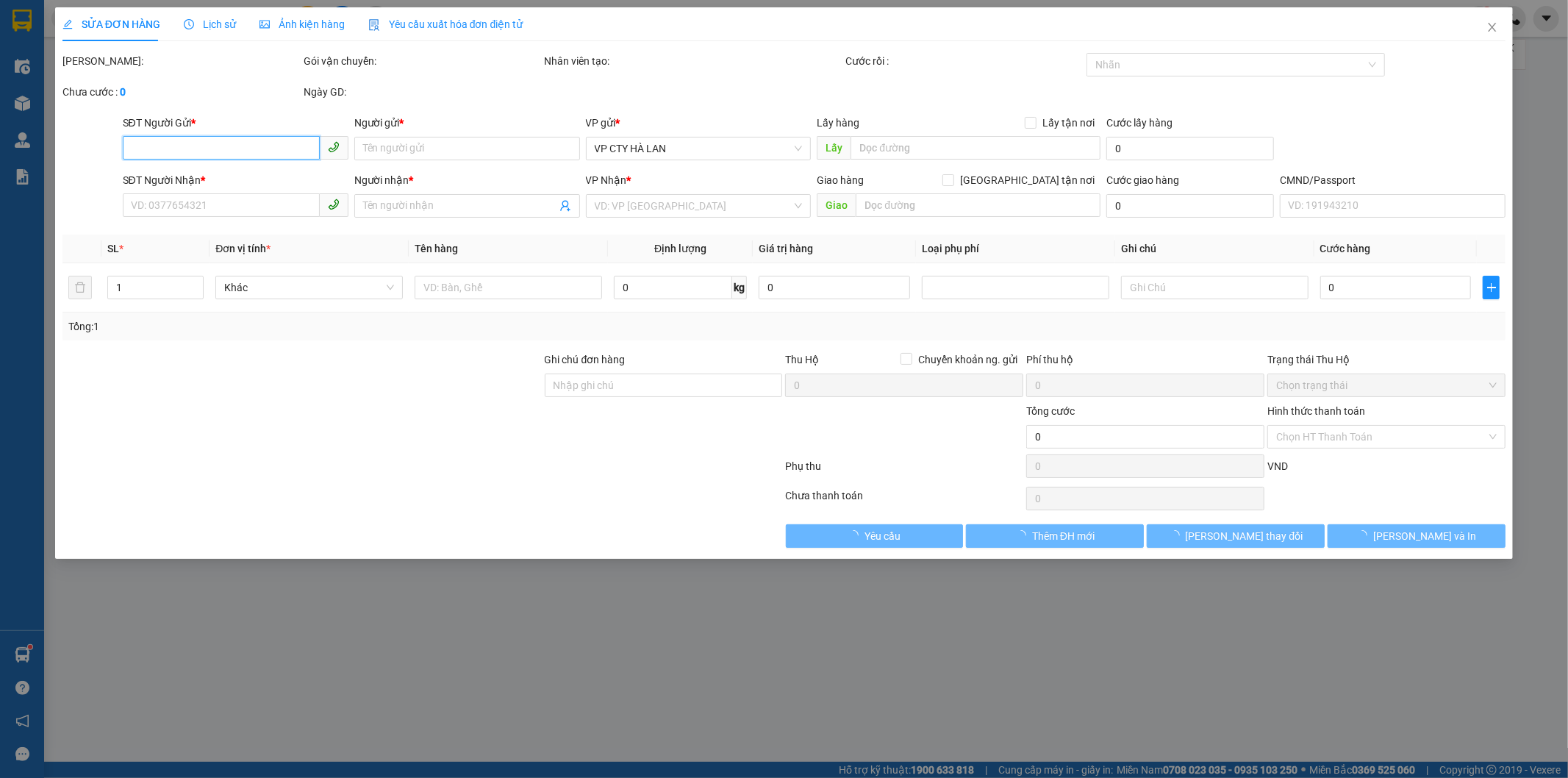
type input "50.000"
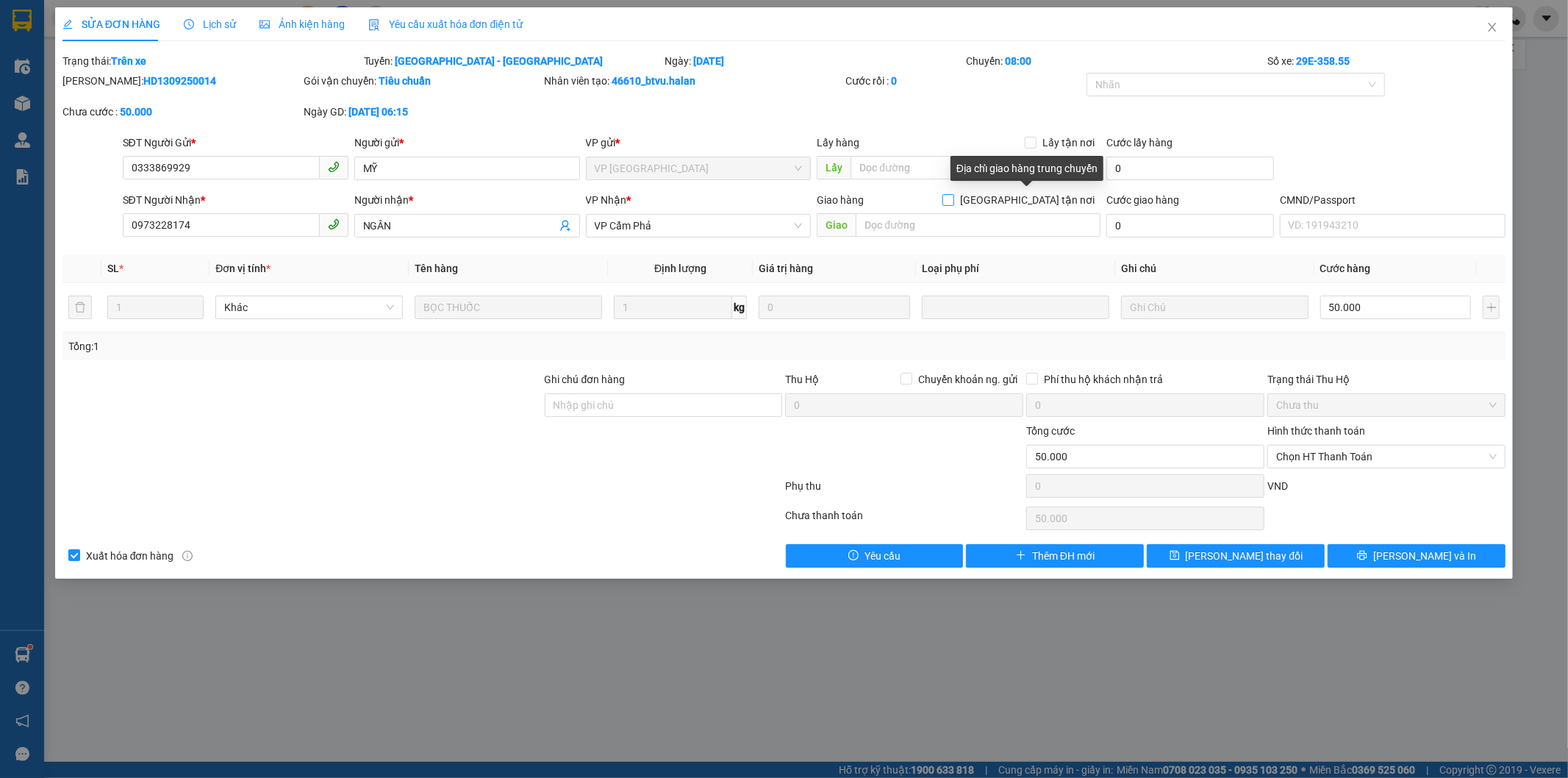
click at [952, 199] on input "[GEOGRAPHIC_DATA] tận nơi" at bounding box center [947, 199] width 10 height 10
checkbox input "true"
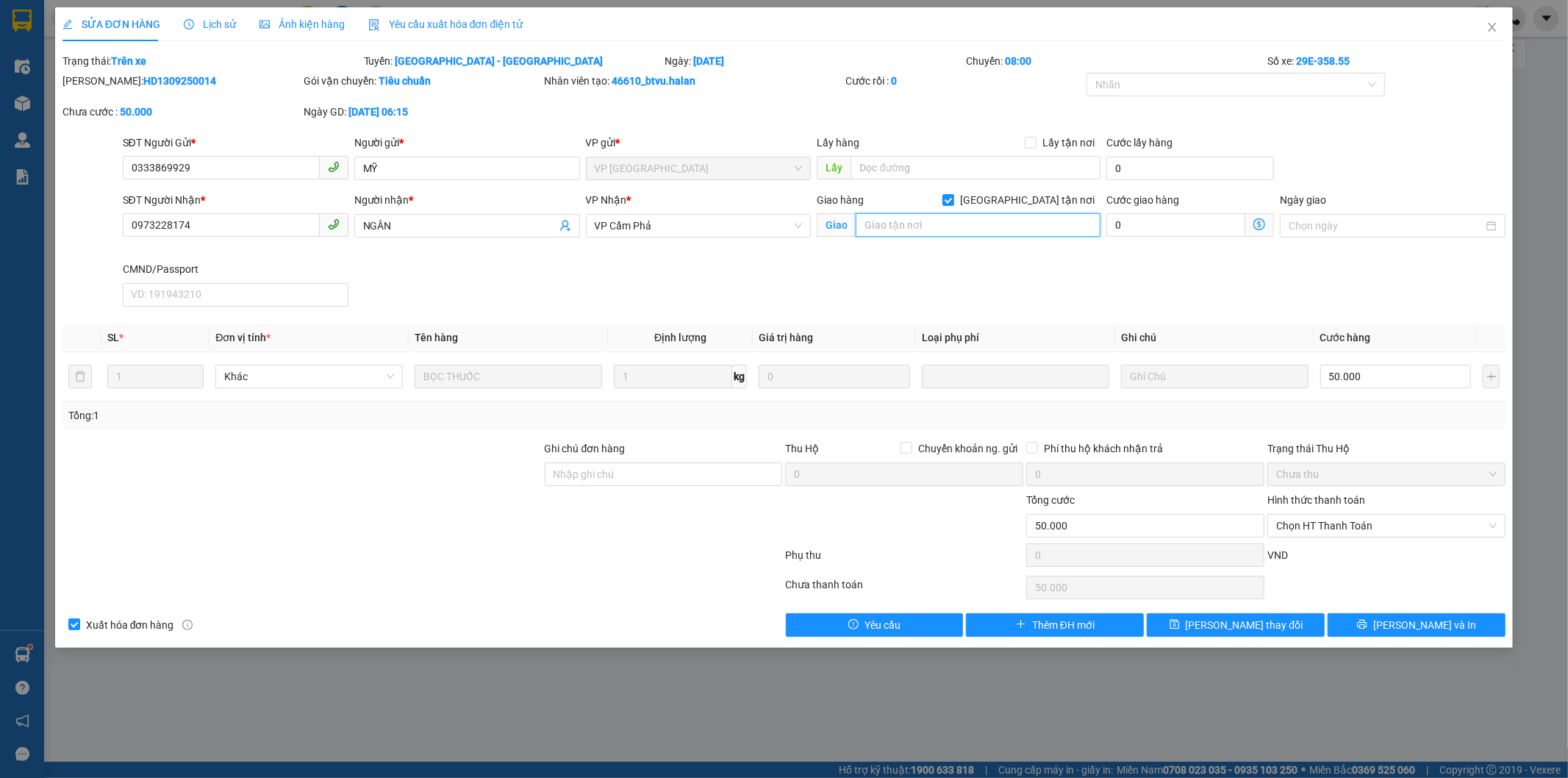
click at [980, 226] on input "text" at bounding box center [978, 224] width 245 height 23
type input "bệnh viện cộng 7"
click at [952, 200] on input "[GEOGRAPHIC_DATA] tận nơi" at bounding box center [947, 199] width 10 height 10
checkbox input "false"
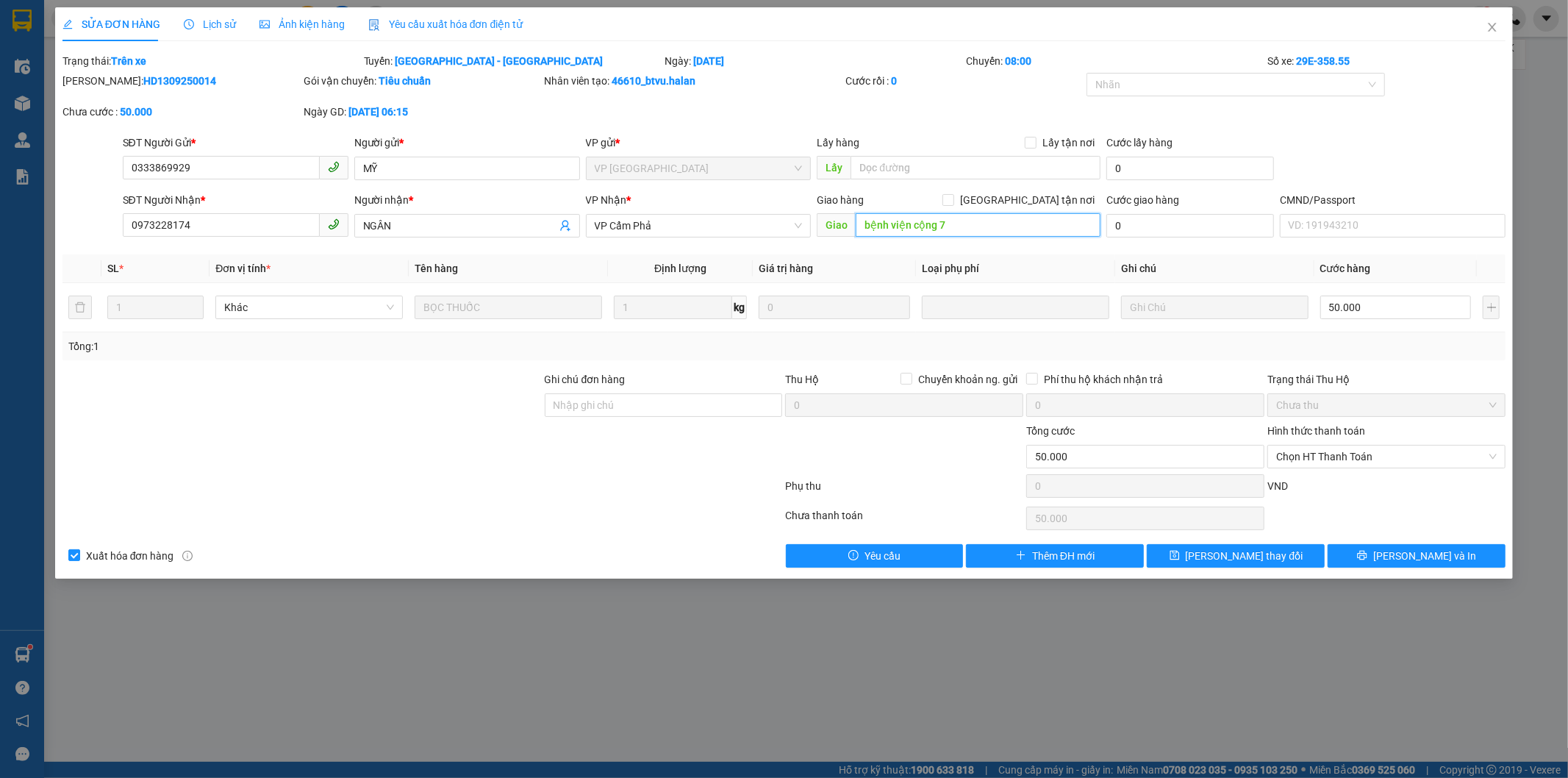
click at [973, 233] on input "bệnh viện cộng 7" at bounding box center [978, 224] width 245 height 23
type input "b"
click at [1423, 559] on span "[PERSON_NAME] và In" at bounding box center [1425, 556] width 103 height 16
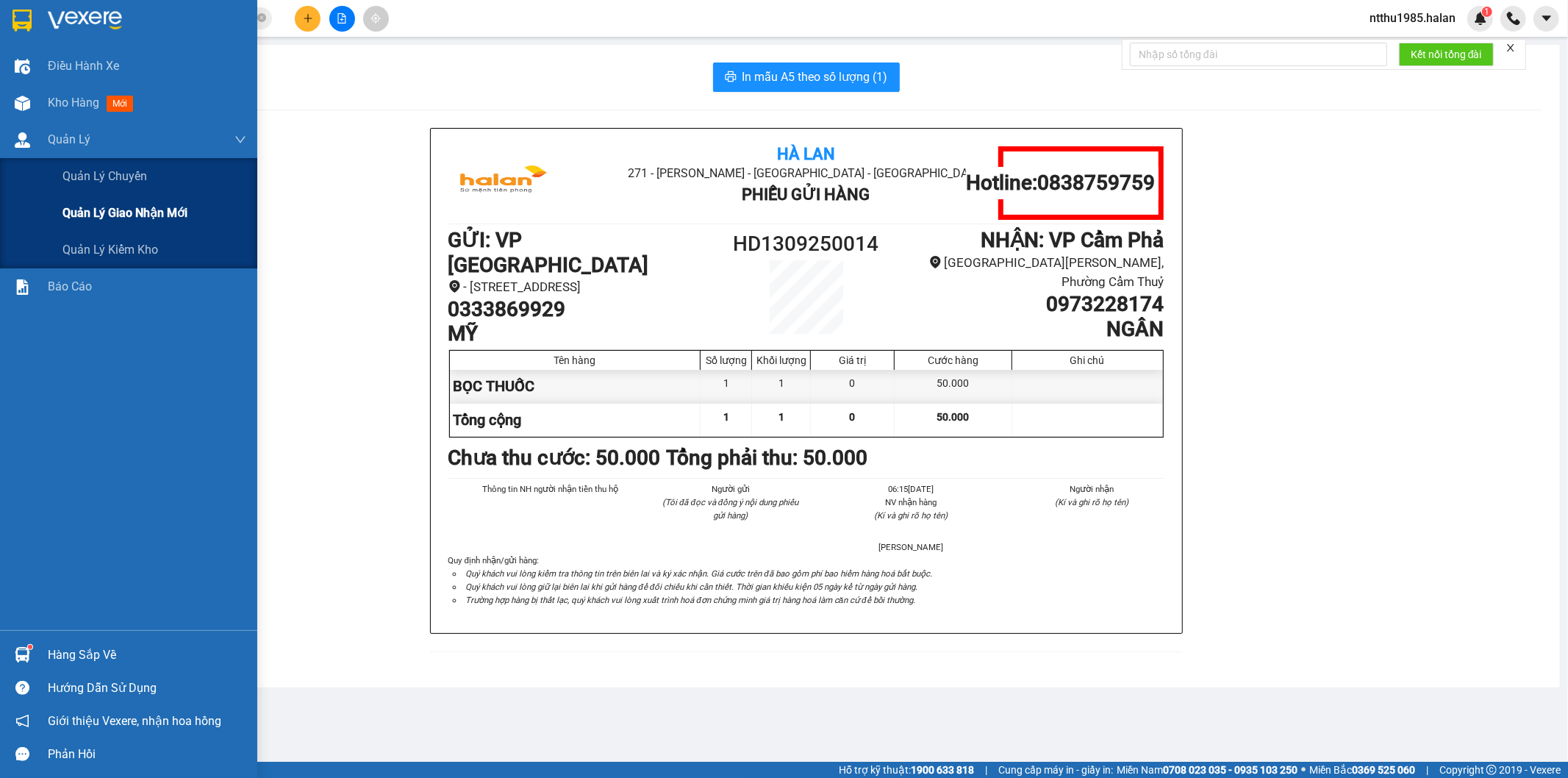
click at [128, 218] on span "Quản lý giao nhận mới" at bounding box center [125, 213] width 125 height 19
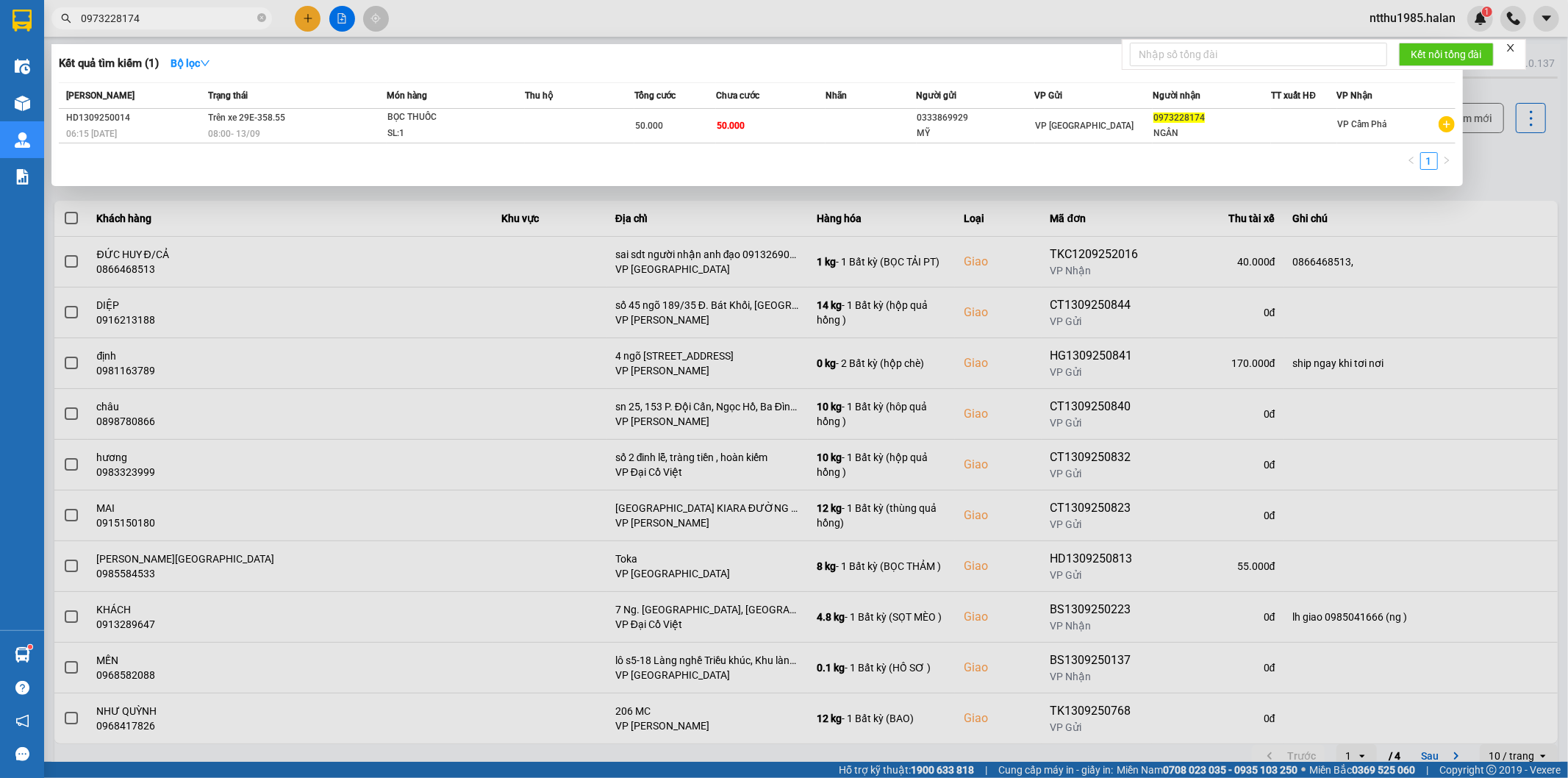
click at [219, 25] on input "0973228174" at bounding box center [167, 18] width 174 height 16
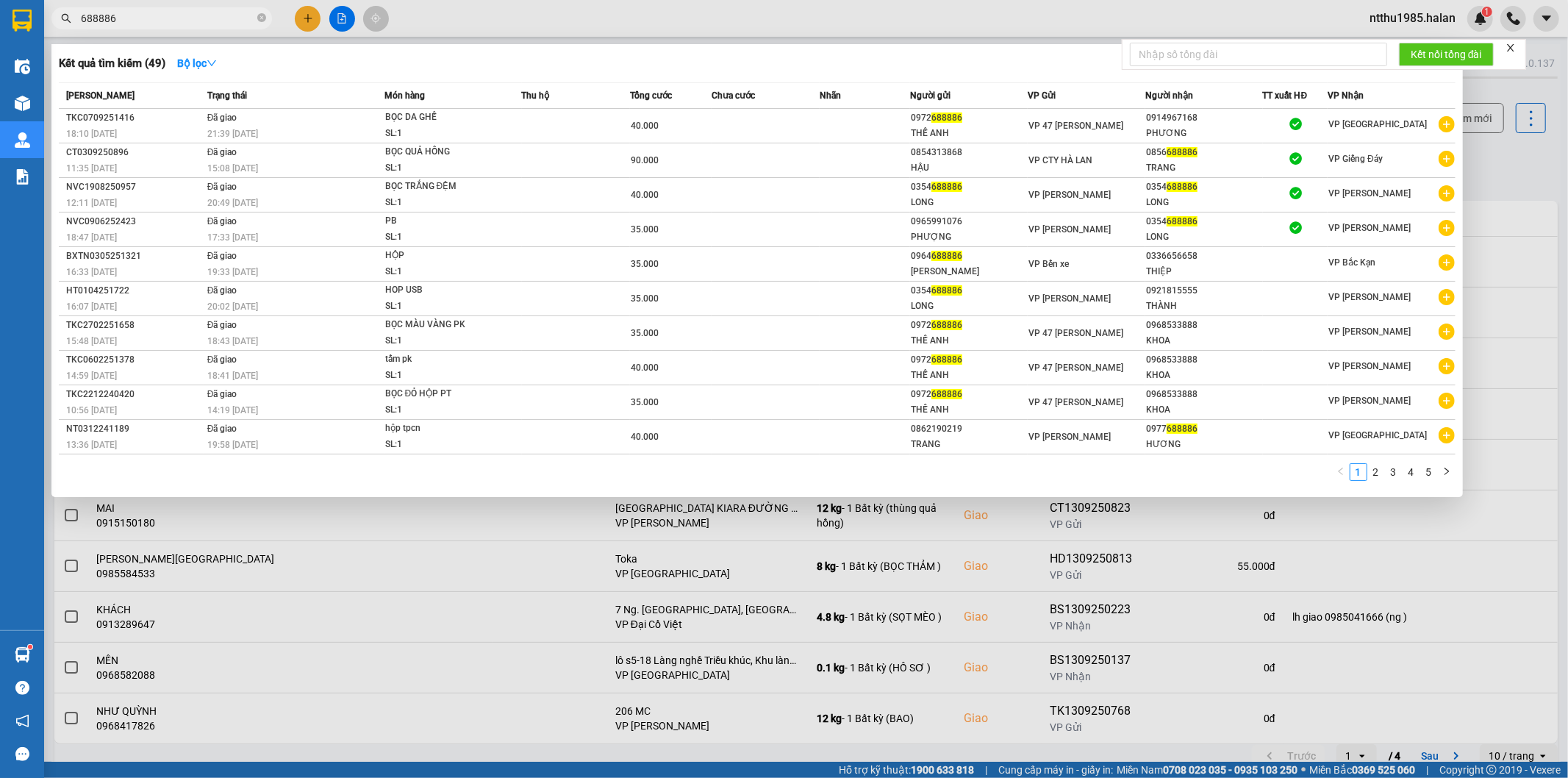
click at [90, 19] on input "688886" at bounding box center [167, 18] width 174 height 16
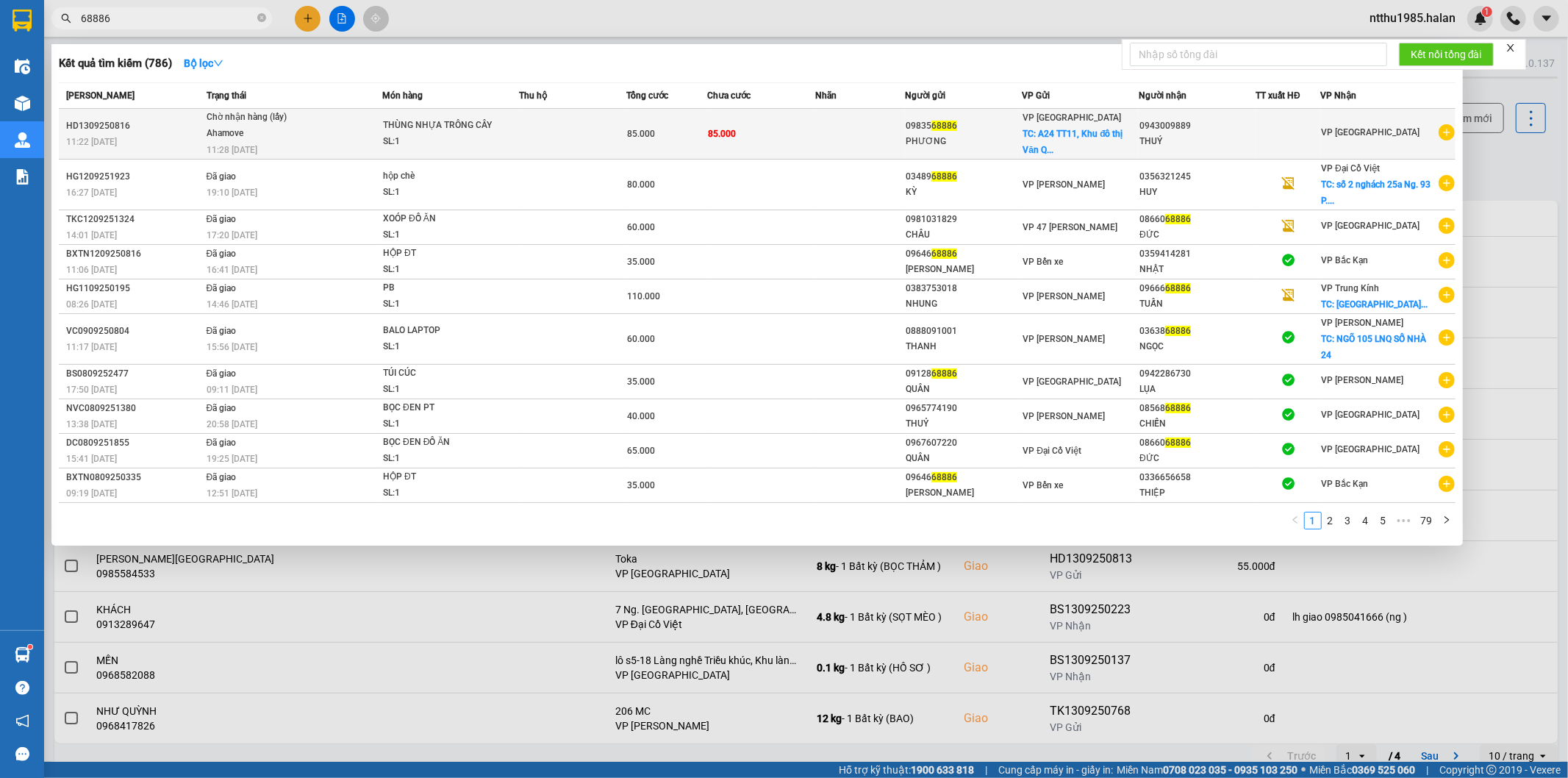
type input "68886"
click at [780, 145] on td "85.000" at bounding box center [762, 134] width 108 height 51
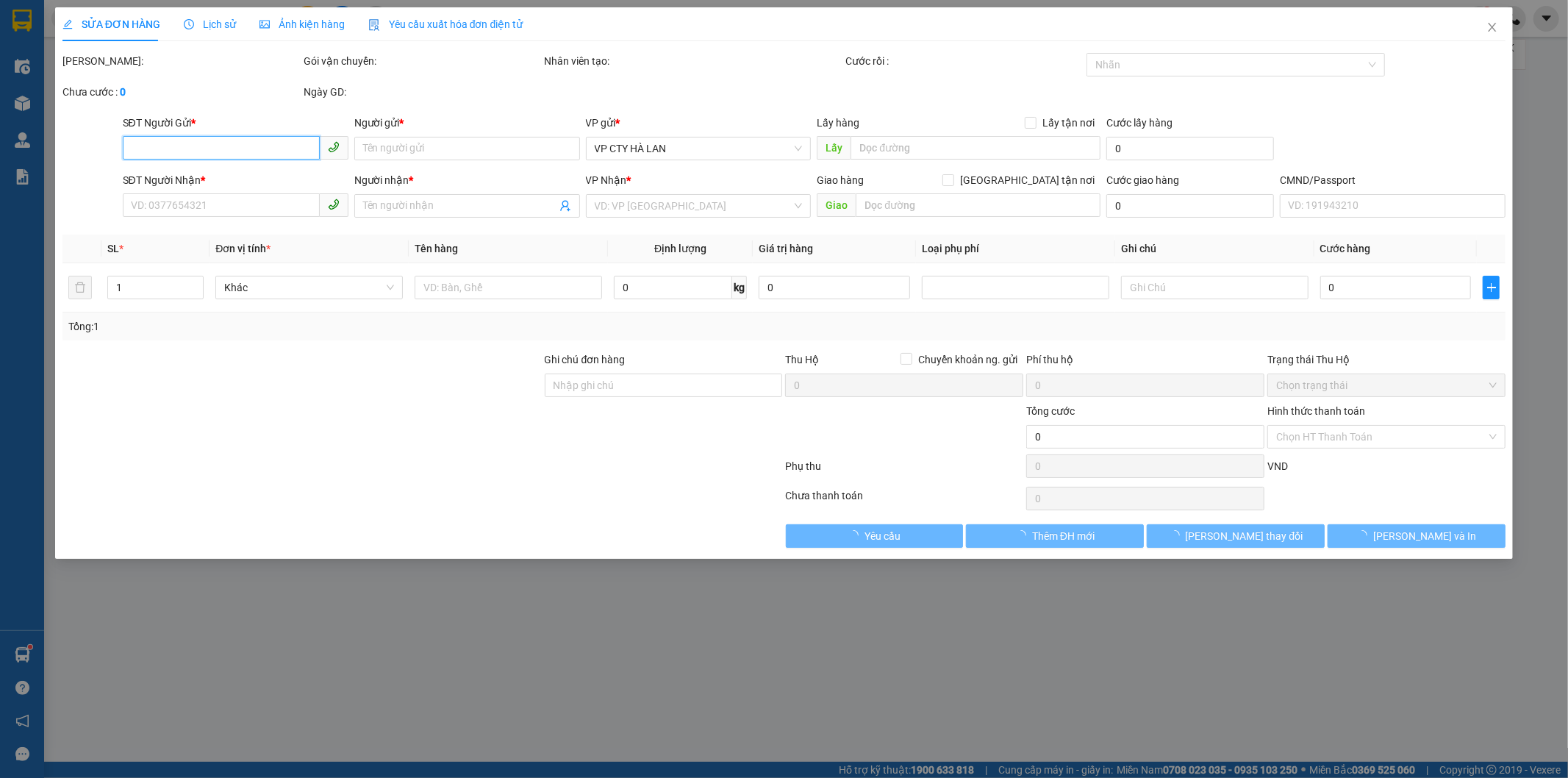
type input "0983568886"
type input "PHƯƠNG"
checkbox input "true"
type input "A24 TT11, Khu đô thị Văn Quán, Hà Đông, Hà Nội, Việt Nam"
type input "0943009889"
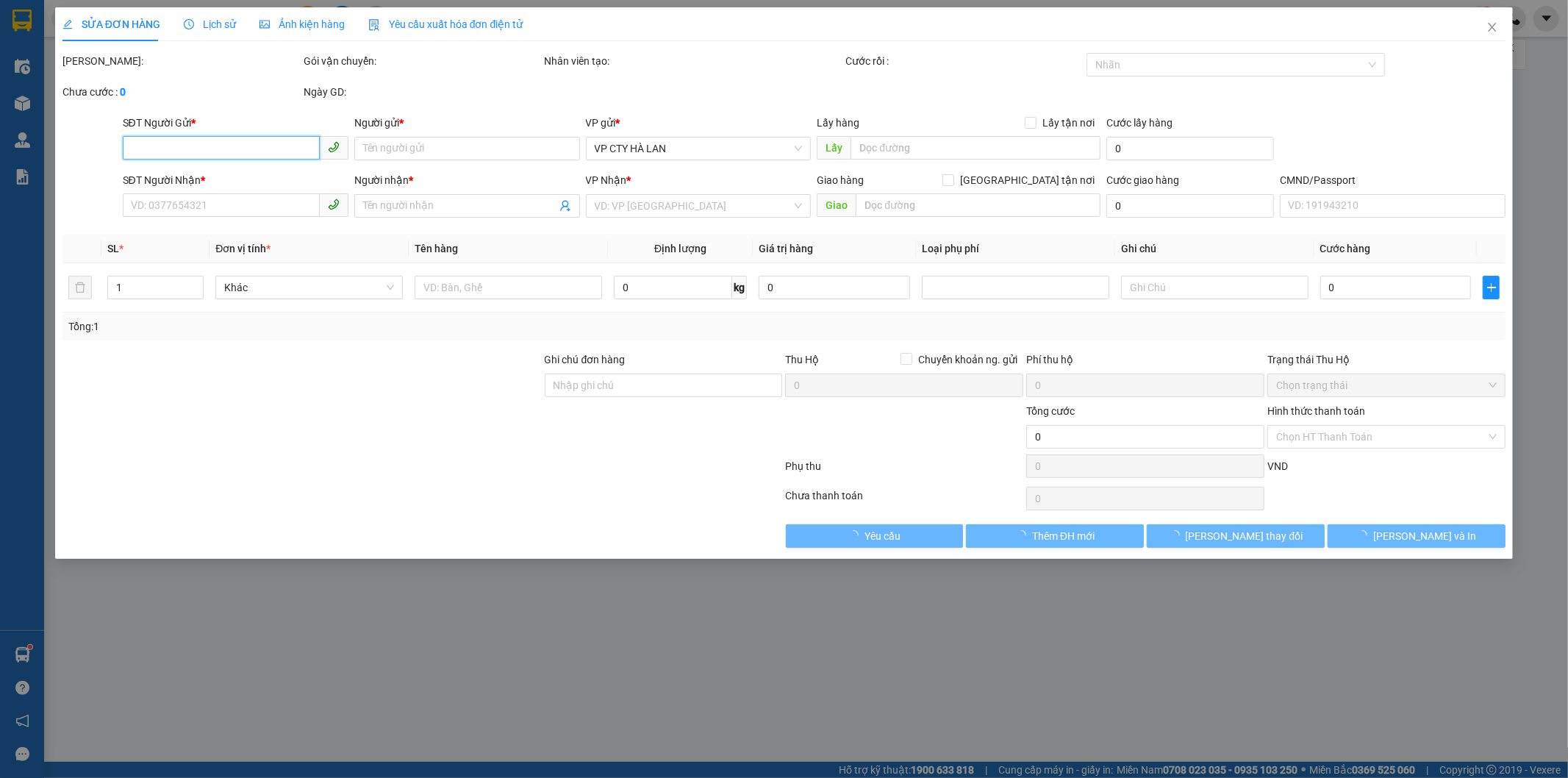
type input "THUÝ"
type input "LẤY HÀNG CHO BẠN THUÝ"
type input "85.000"
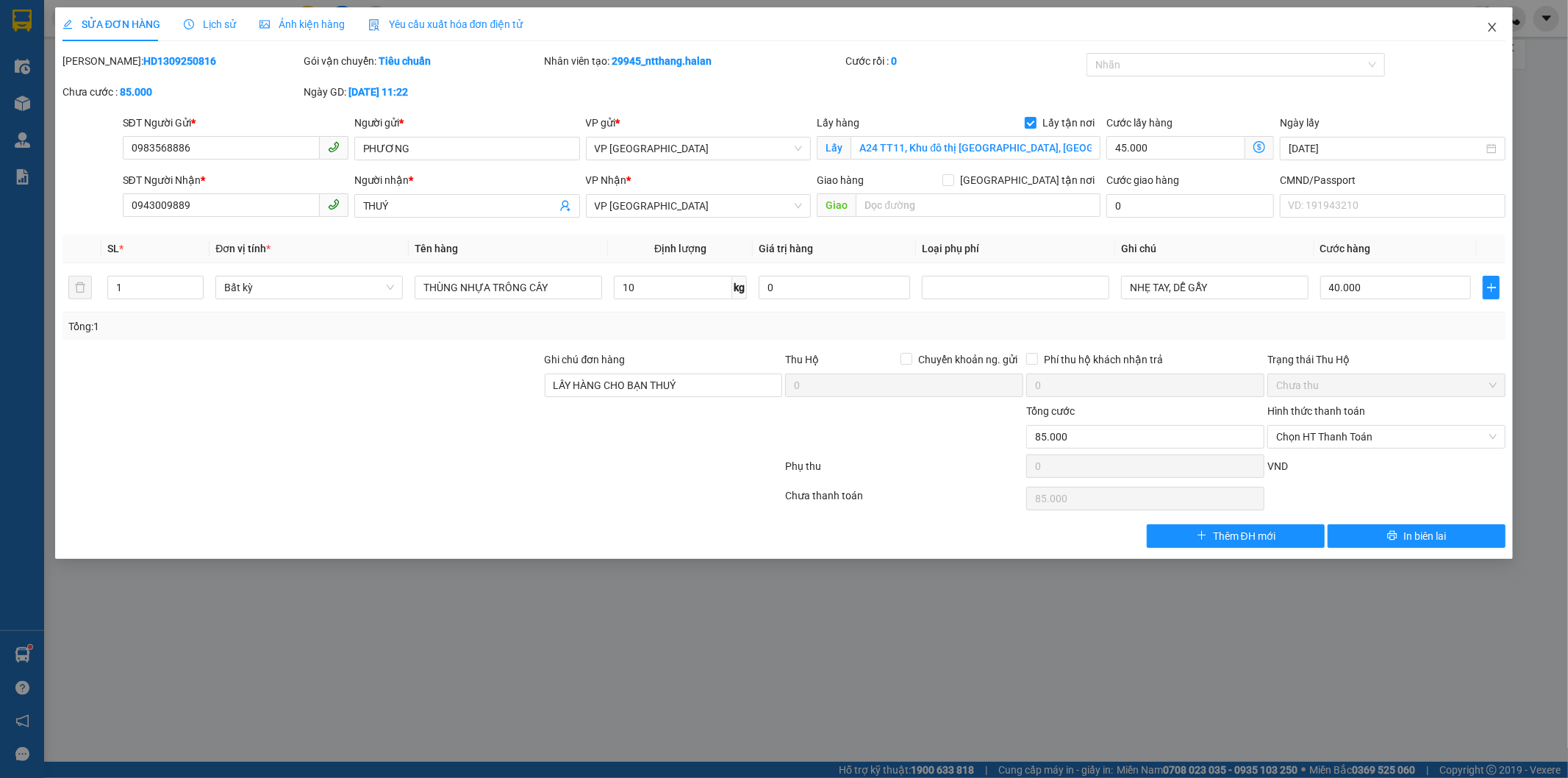
click at [1492, 31] on icon "close" at bounding box center [1492, 27] width 12 height 12
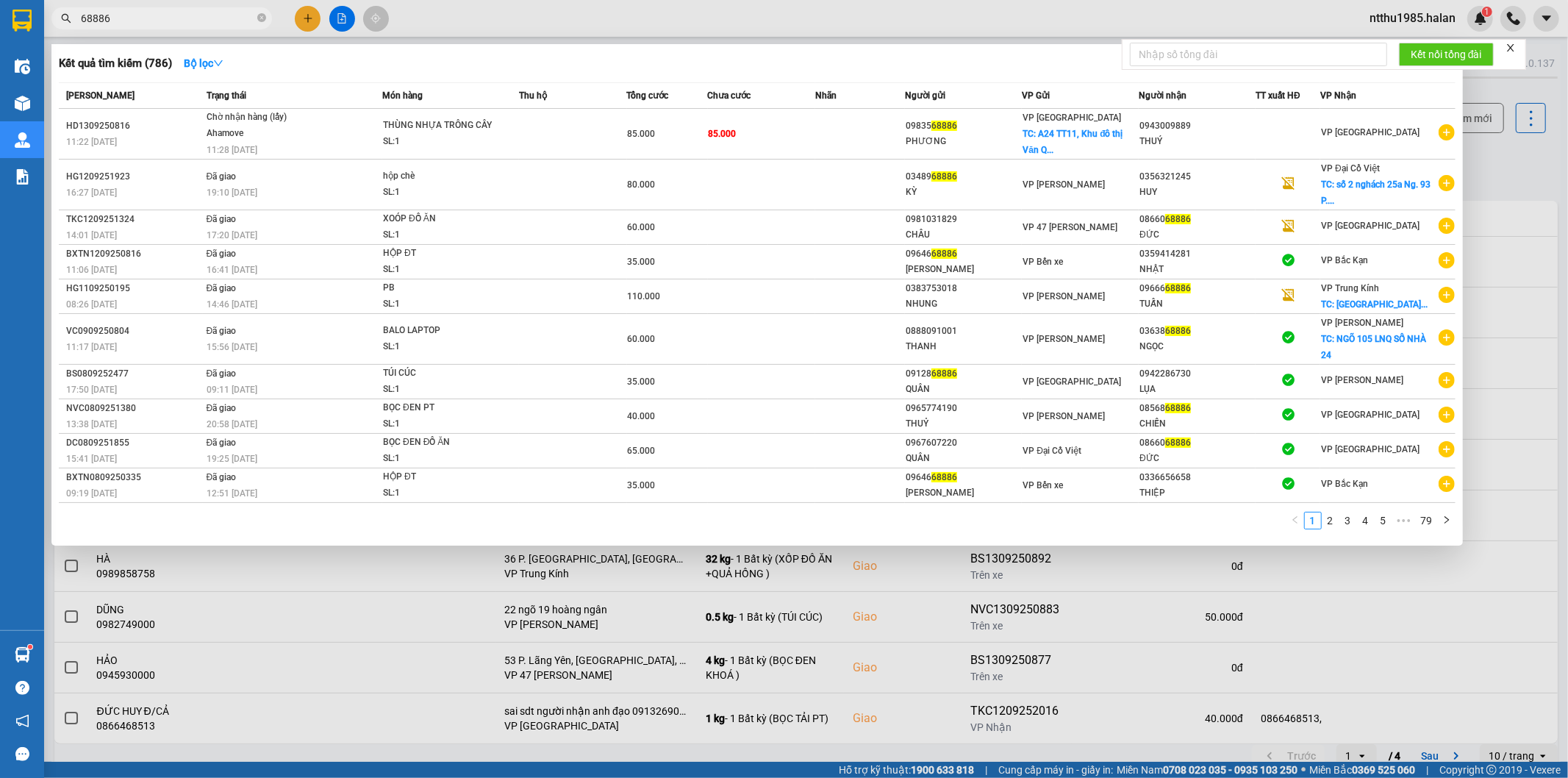
click at [144, 19] on input "68886" at bounding box center [167, 18] width 174 height 16
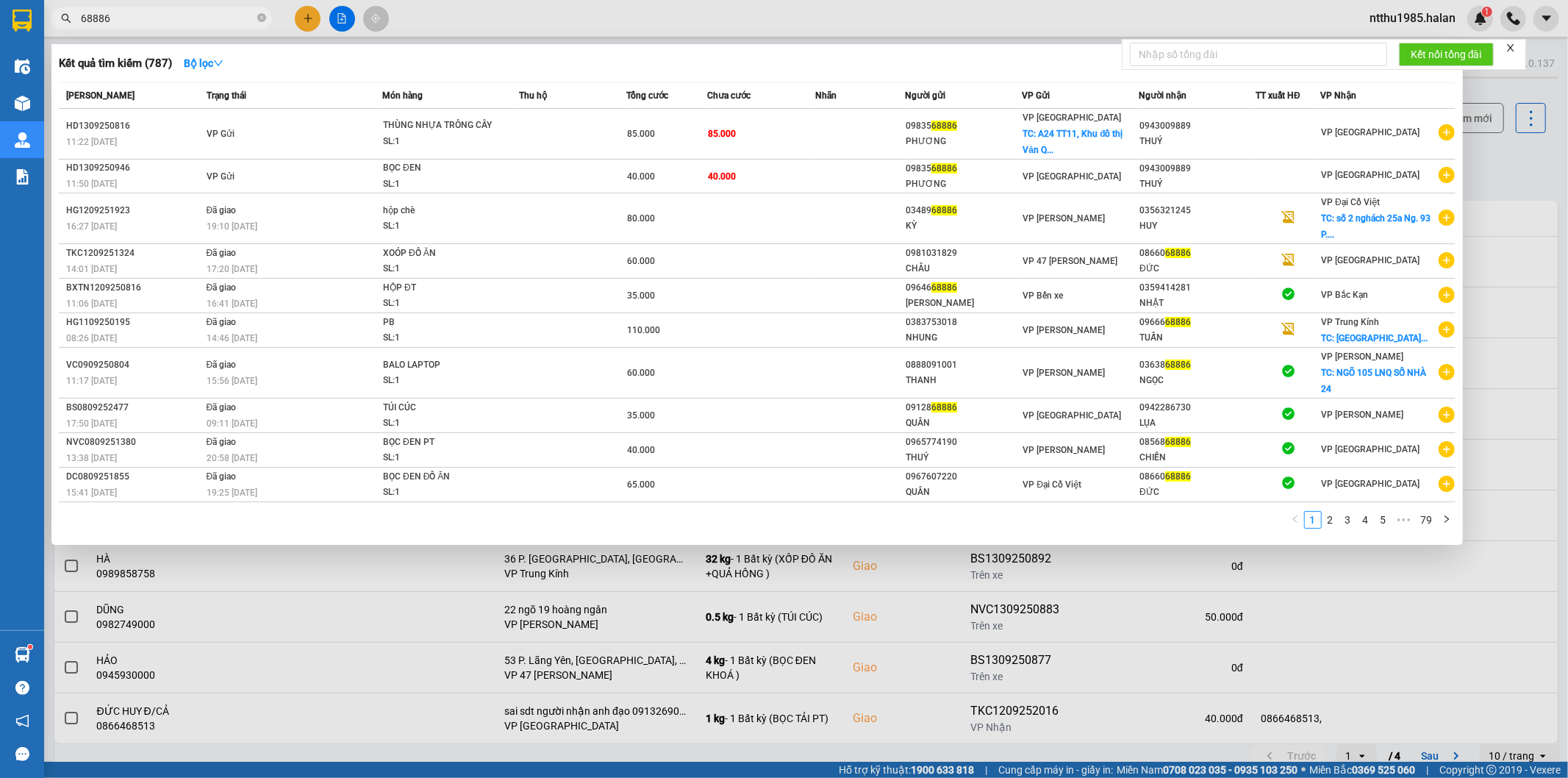
drag, startPoint x: 1506, startPoint y: 166, endPoint x: 1486, endPoint y: 140, distance: 32.8
click at [1506, 164] on div at bounding box center [784, 389] width 1568 height 778
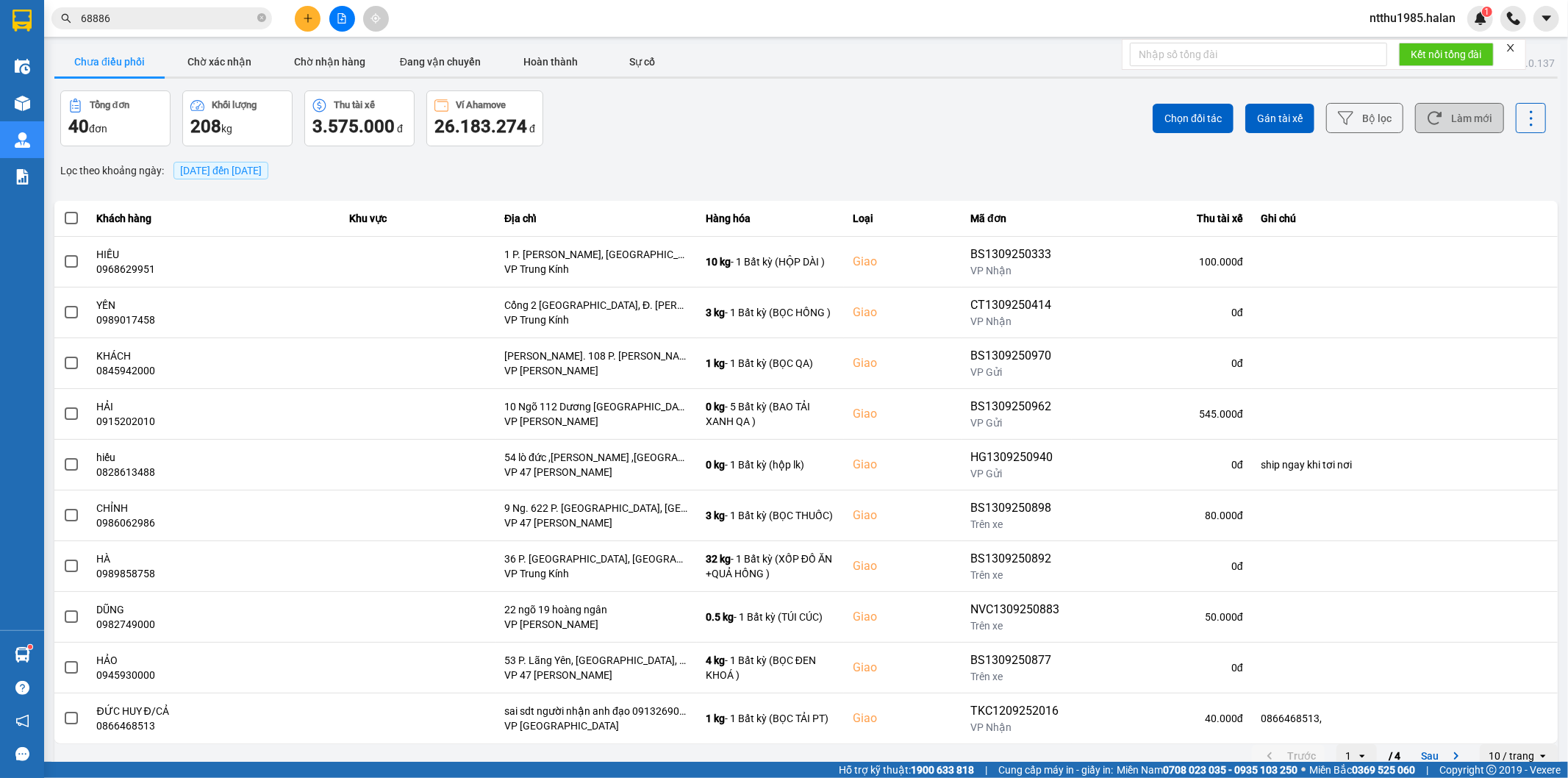
click at [1476, 123] on button "Làm mới" at bounding box center [1459, 118] width 89 height 30
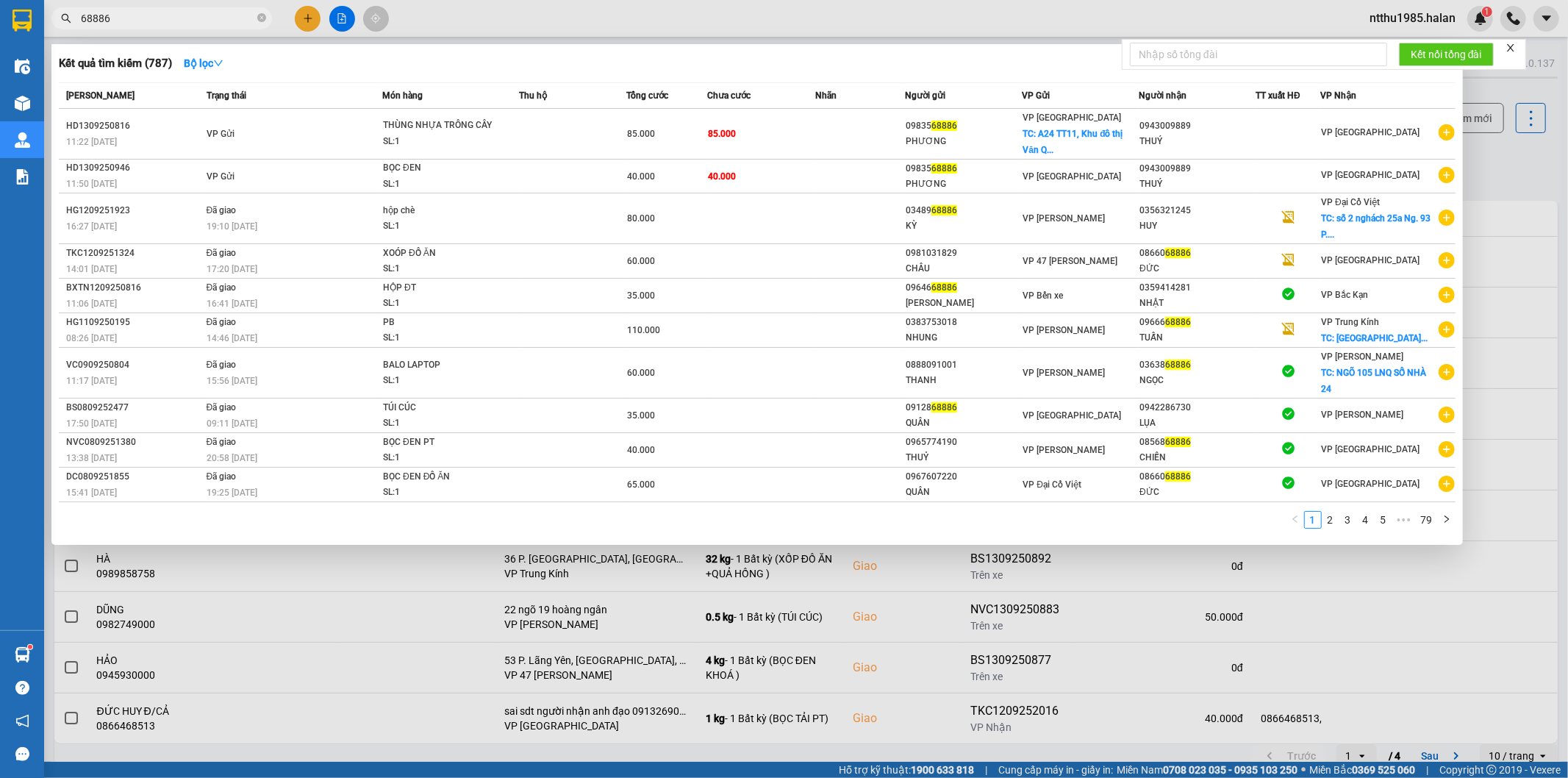
click at [133, 18] on input "68886" at bounding box center [167, 18] width 174 height 16
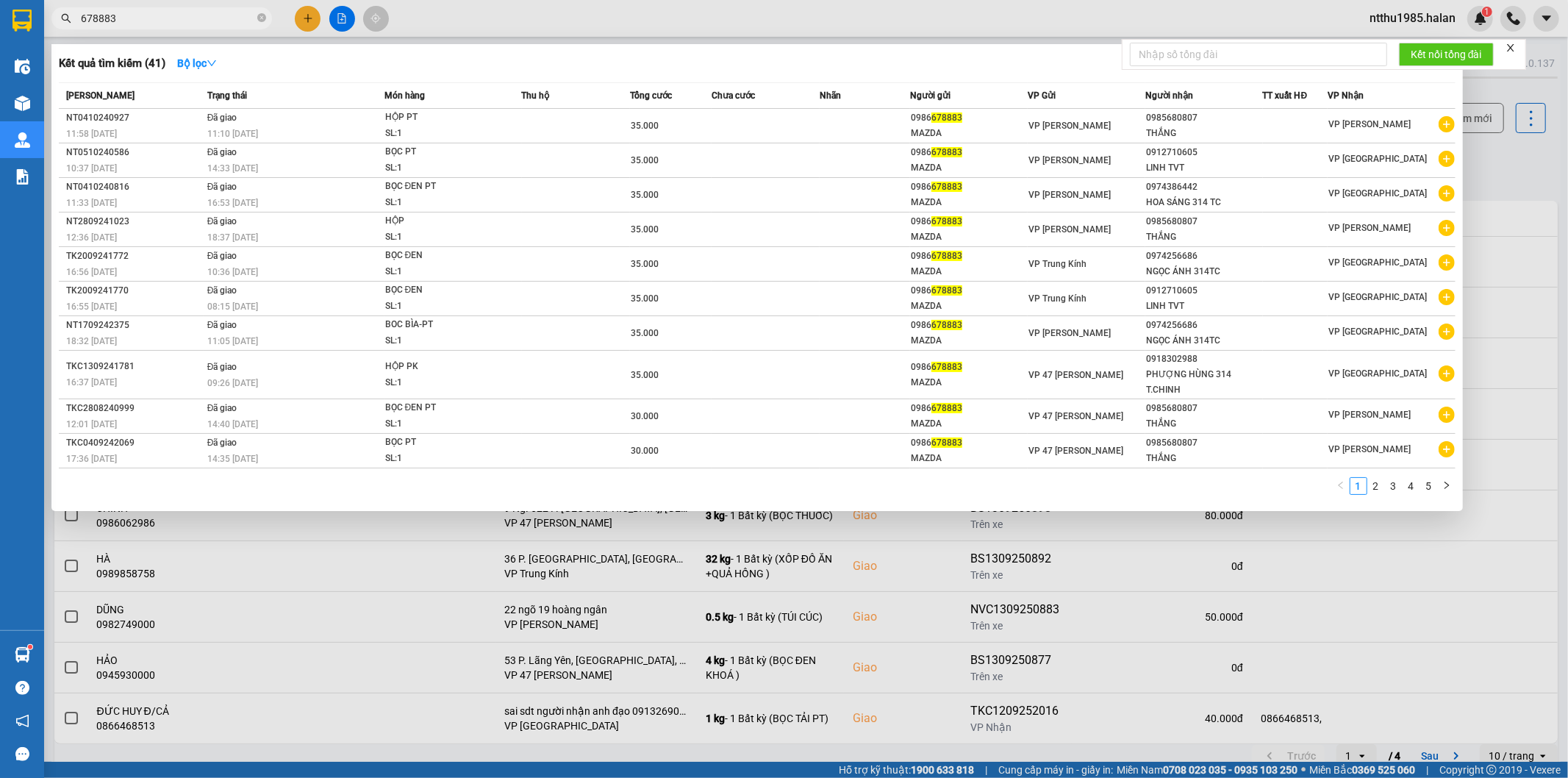
click at [83, 23] on input "678883" at bounding box center [167, 18] width 174 height 16
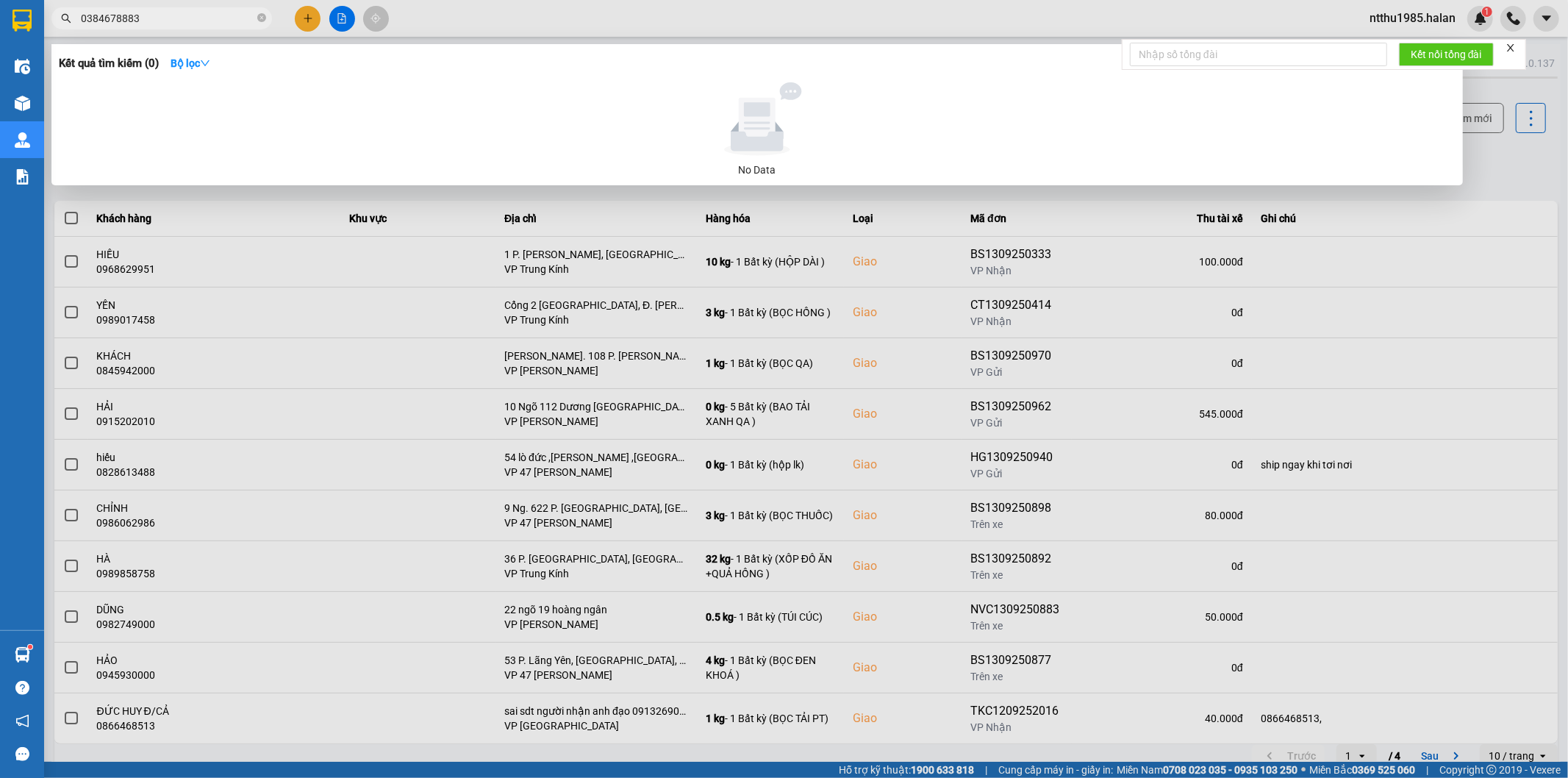
click at [151, 23] on input "0384678883" at bounding box center [167, 18] width 174 height 16
click at [161, 15] on input "0384678883" at bounding box center [167, 18] width 174 height 16
click at [176, 15] on input "0384678883" at bounding box center [167, 18] width 174 height 16
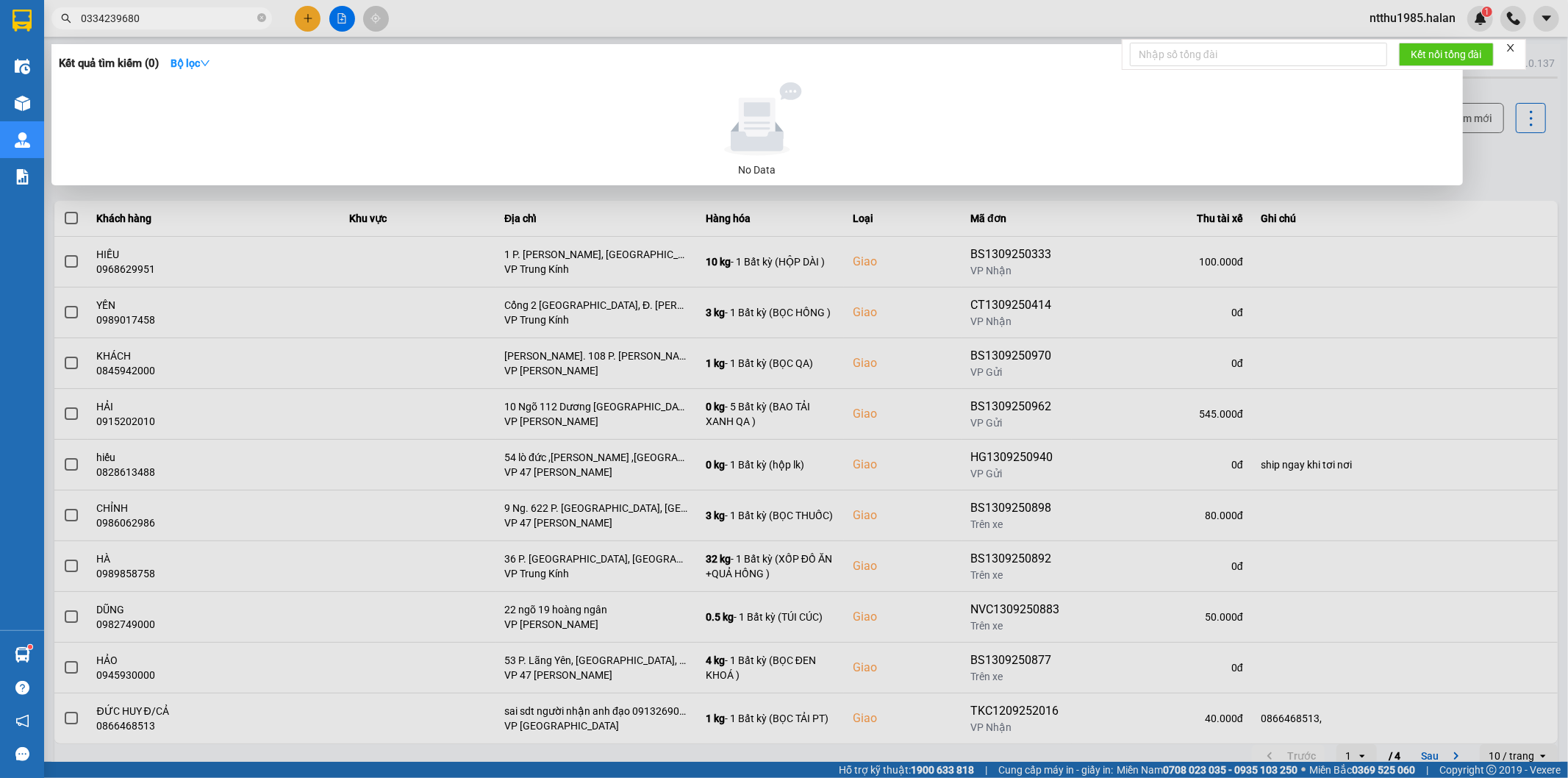
click at [155, 20] on input "0334239680" at bounding box center [167, 18] width 174 height 16
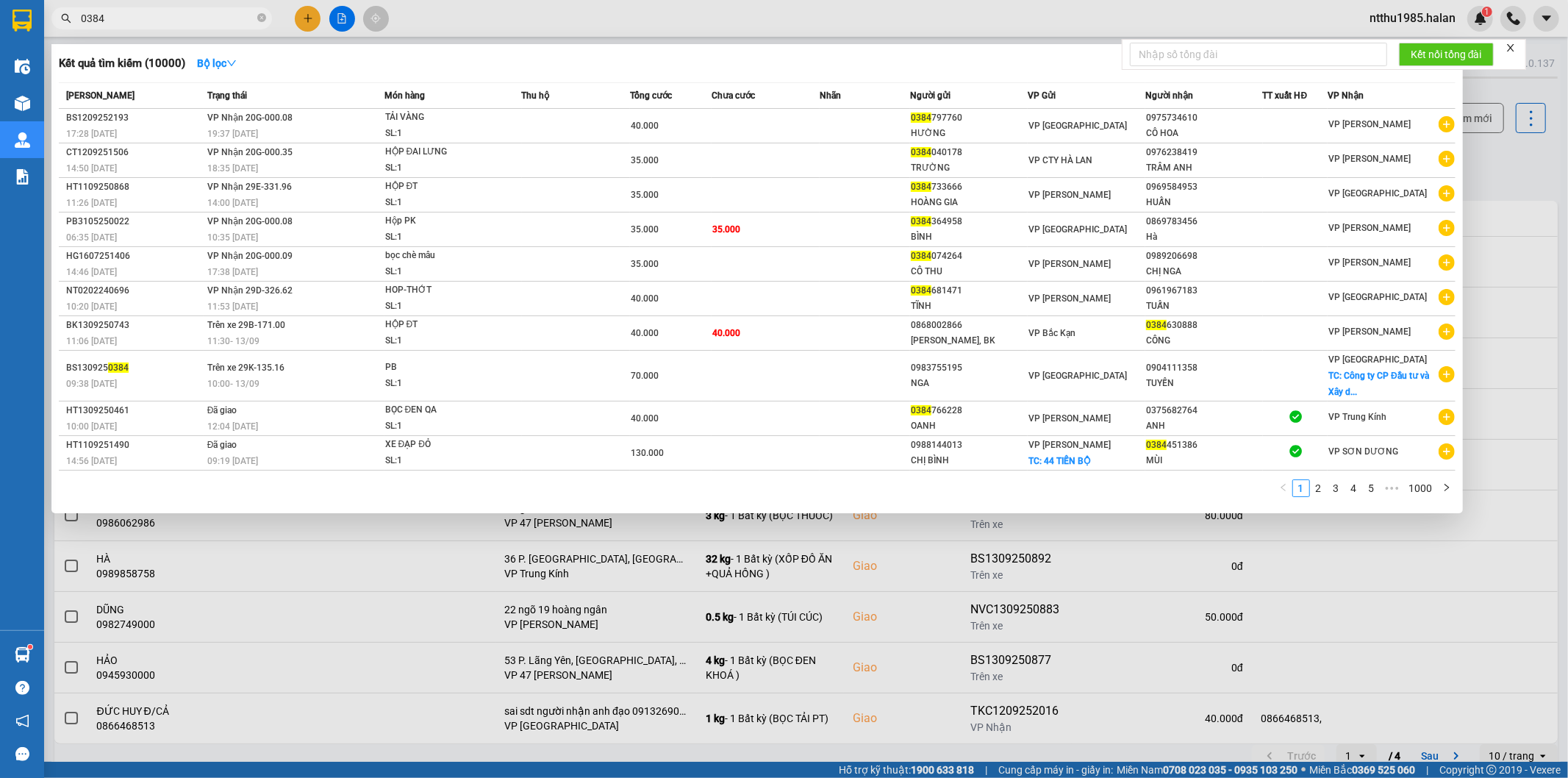
click at [148, 15] on input "0384" at bounding box center [167, 18] width 174 height 16
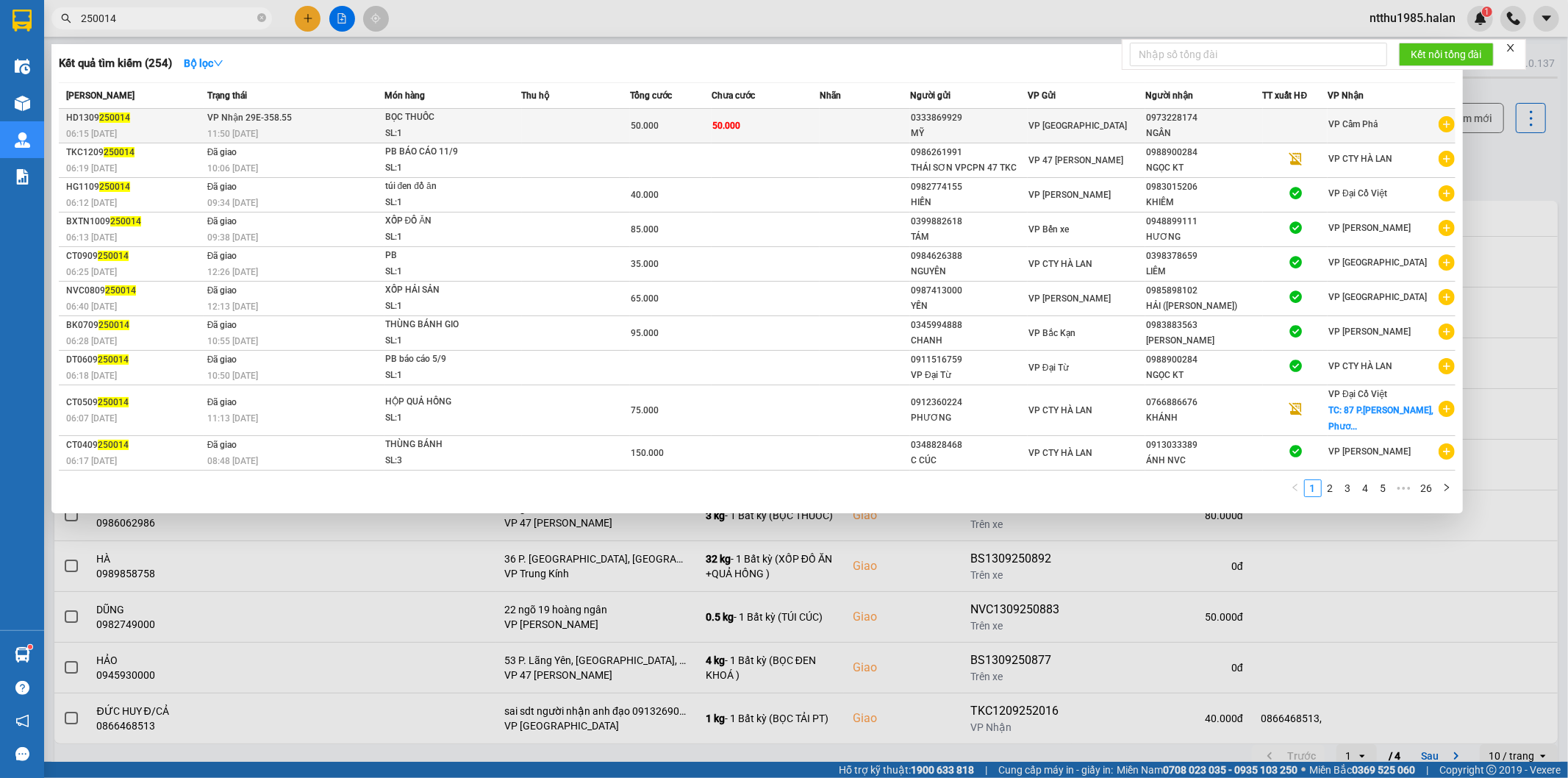
type input "250014"
click at [809, 127] on td "50.000" at bounding box center [766, 126] width 109 height 35
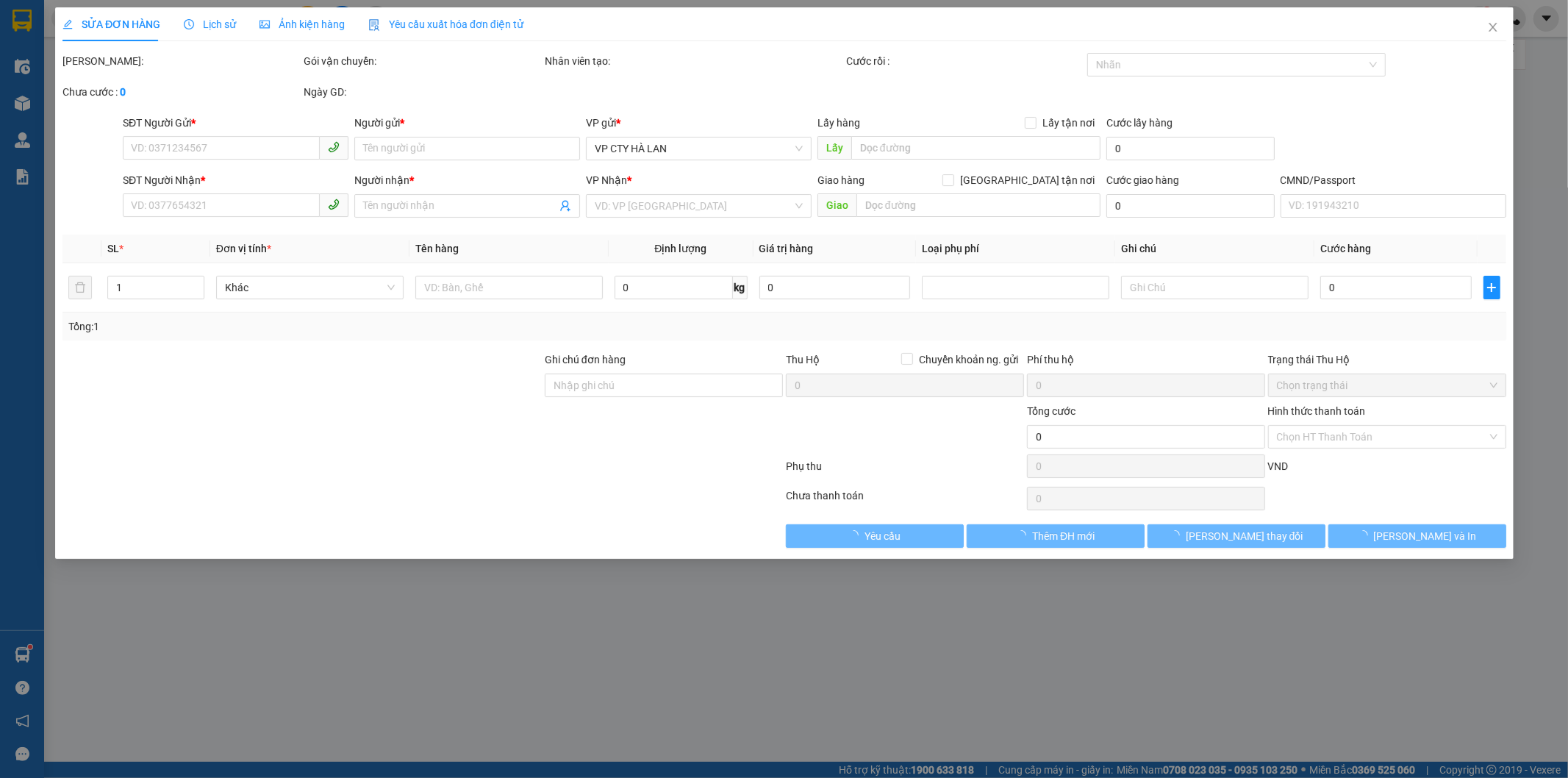
type input "0333869929"
type input "MỸ"
type input "0973228174"
type input "NGÂN"
type input "50.000"
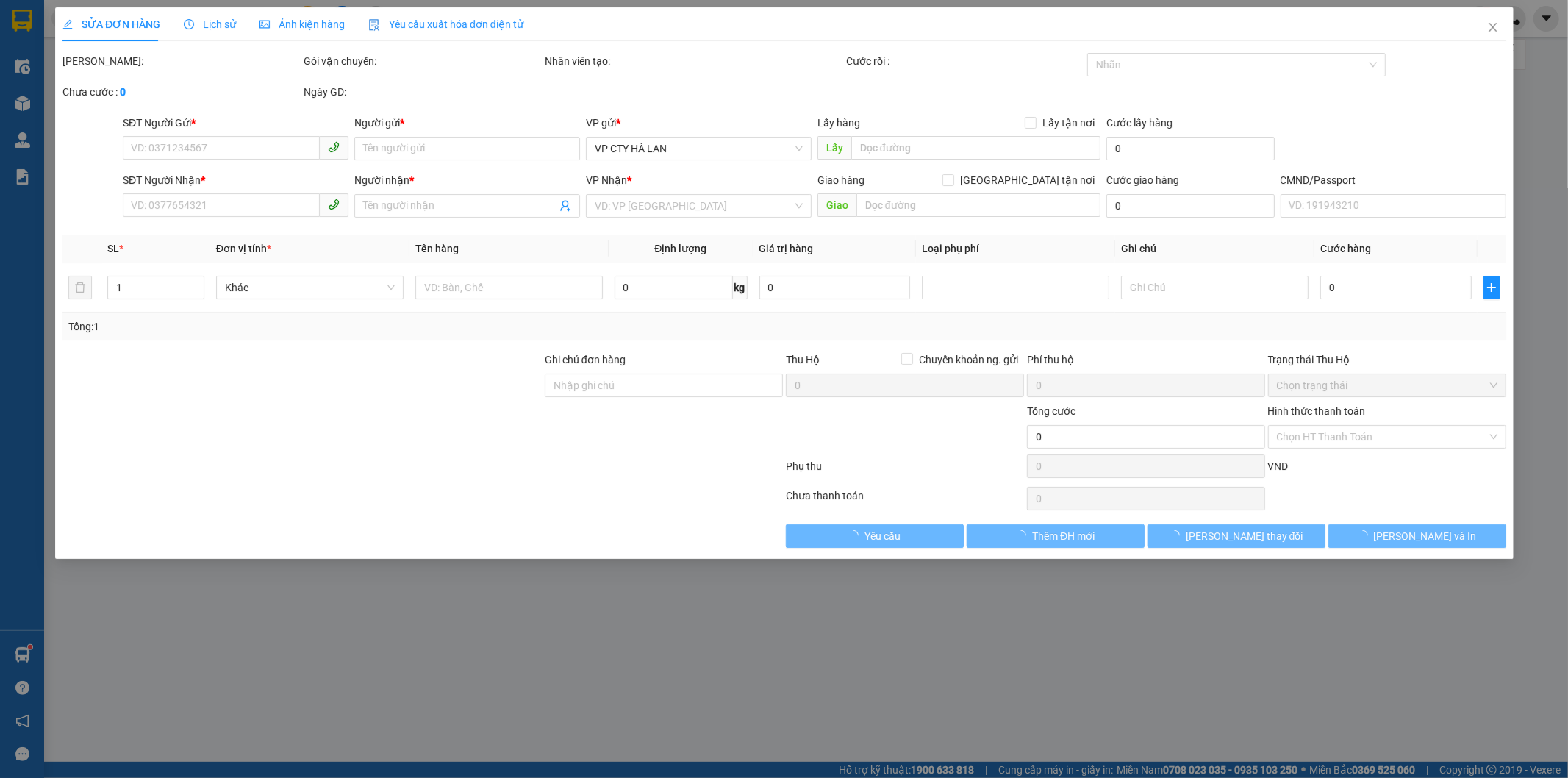
type input "50.000"
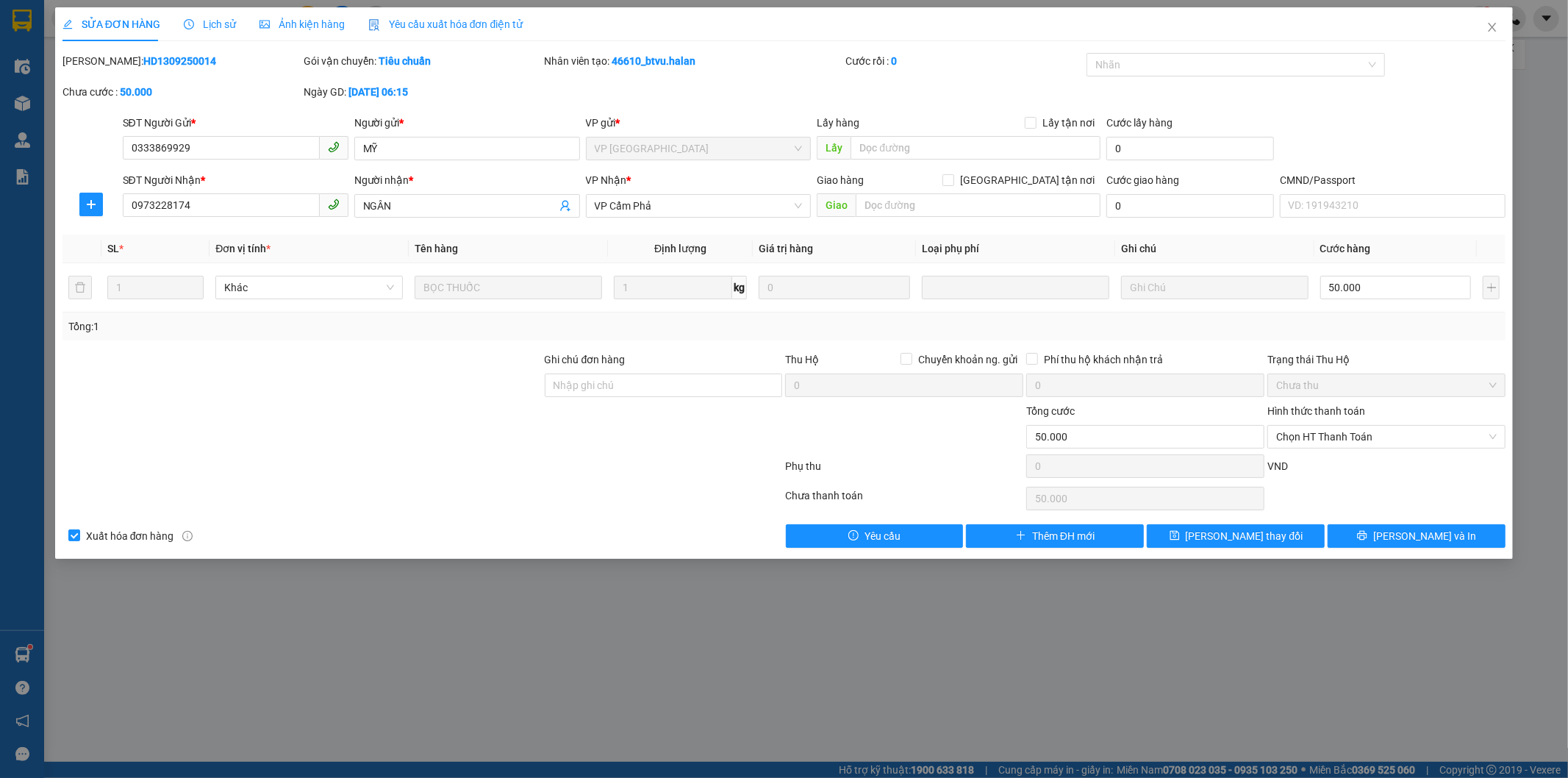
drag, startPoint x: 414, startPoint y: 449, endPoint x: 647, endPoint y: 304, distance: 274.4
click at [414, 447] on div at bounding box center [302, 428] width 482 height 52
click at [952, 181] on input "[GEOGRAPHIC_DATA] tận nơi" at bounding box center [947, 179] width 10 height 10
checkbox input "true"
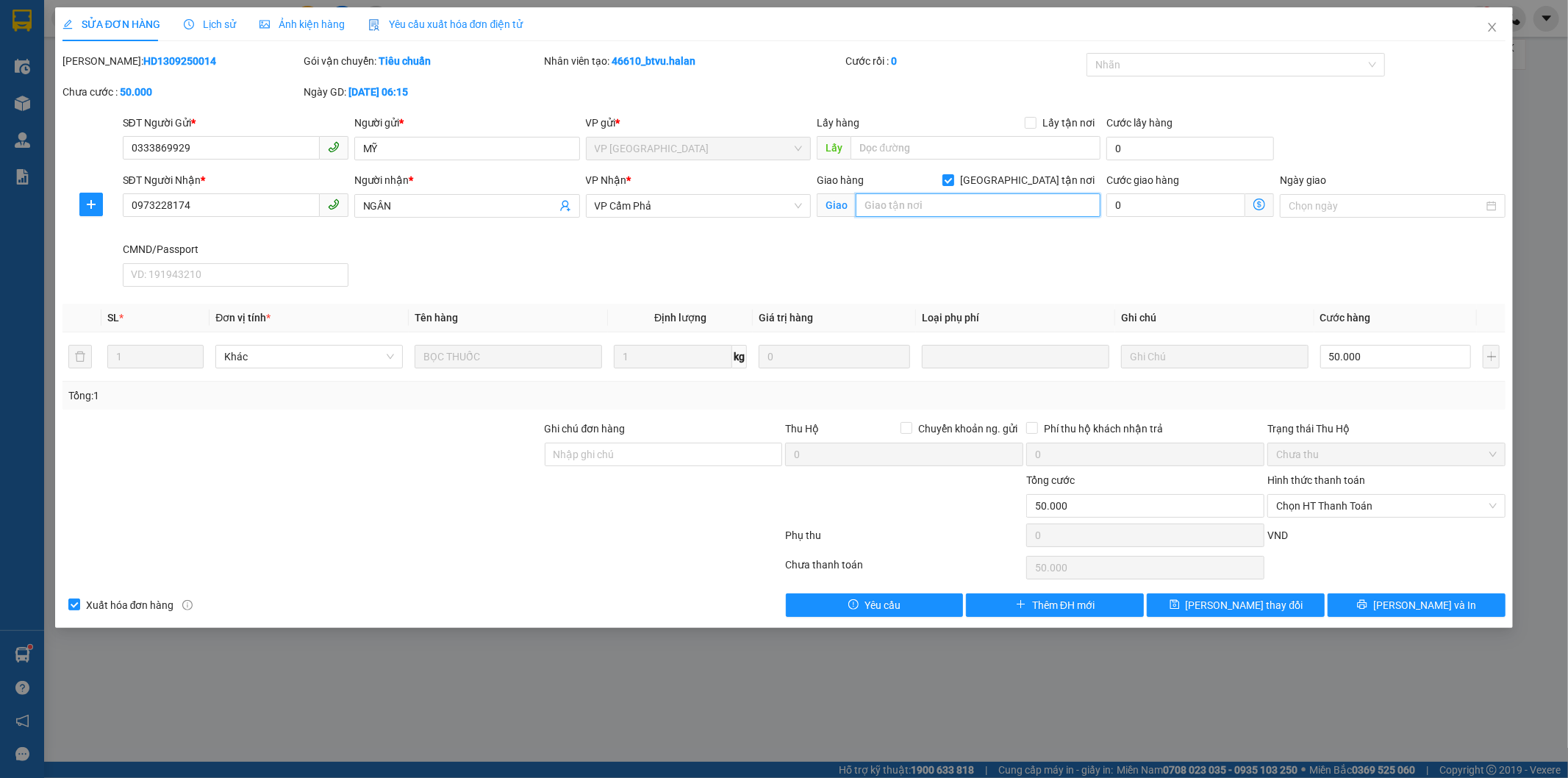
click at [983, 207] on input "text" at bounding box center [978, 205] width 245 height 23
type input "bệnh viện cột 6"
click at [1174, 202] on input "0" at bounding box center [1176, 205] width 139 height 23
type input "50.002"
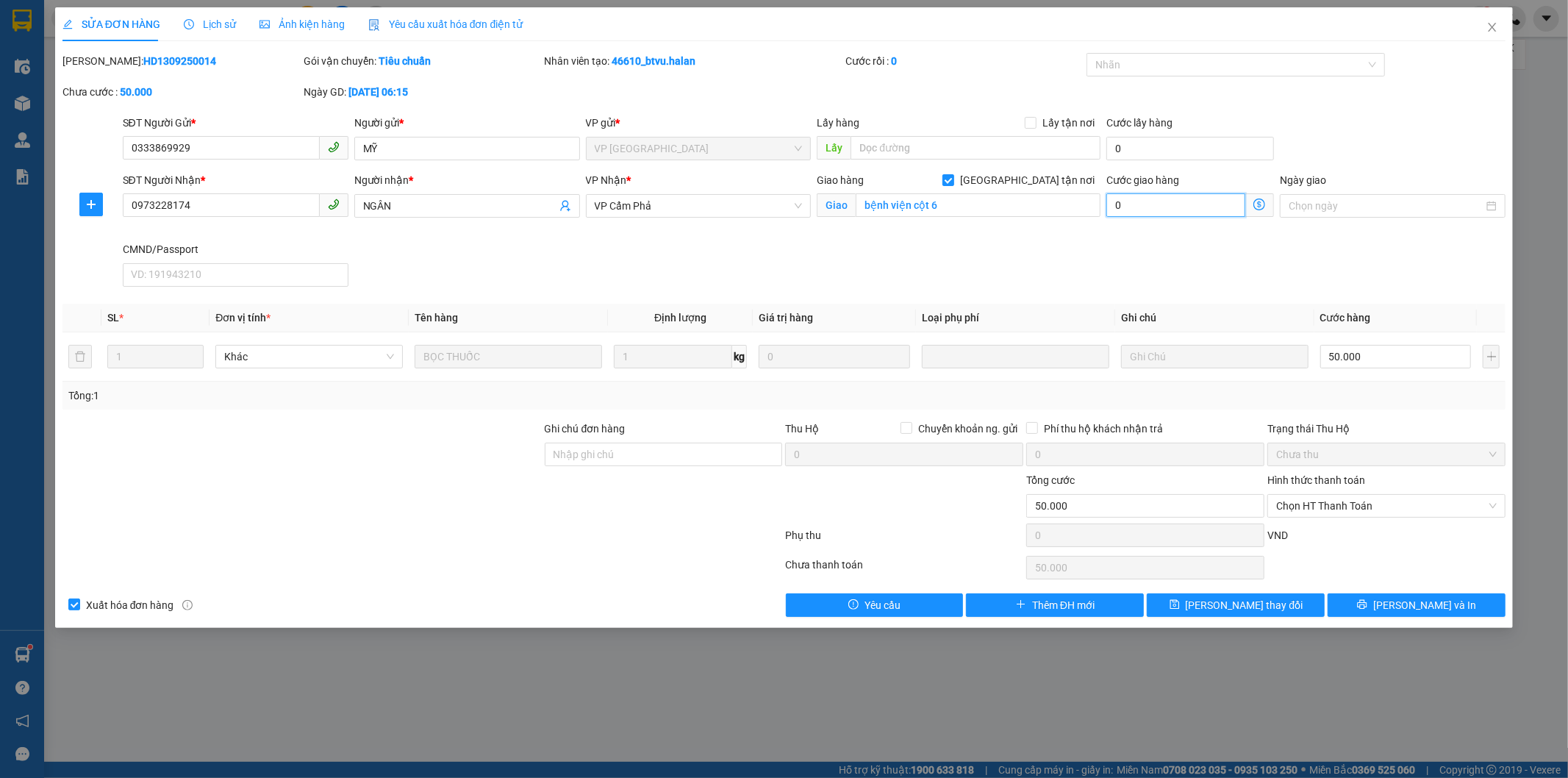
type input "2"
type input "50.020"
type input "20.000"
type input "70.000"
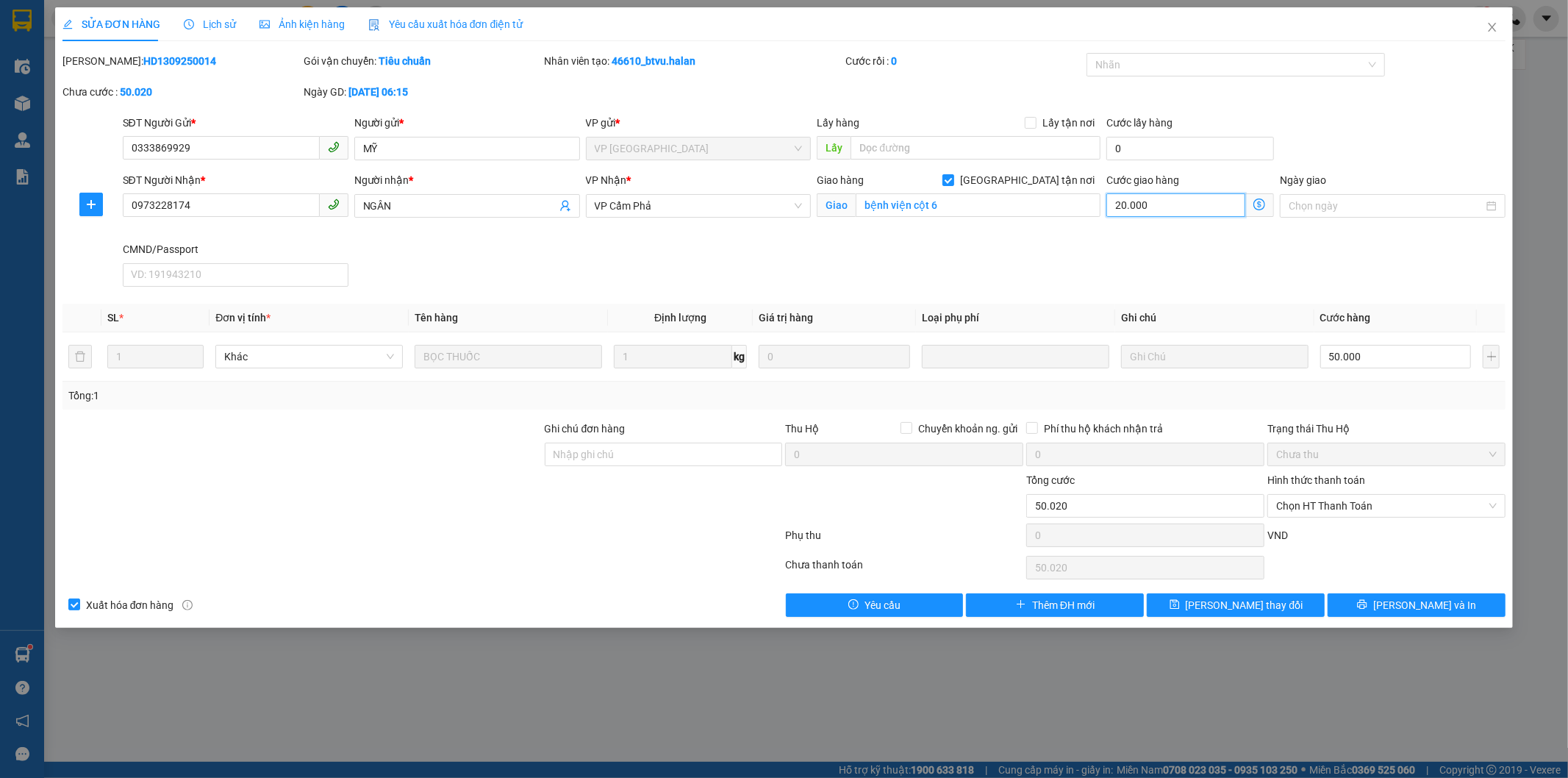
type input "70.000"
click at [1233, 606] on span "[PERSON_NAME] thay đổi" at bounding box center [1244, 604] width 117 height 16
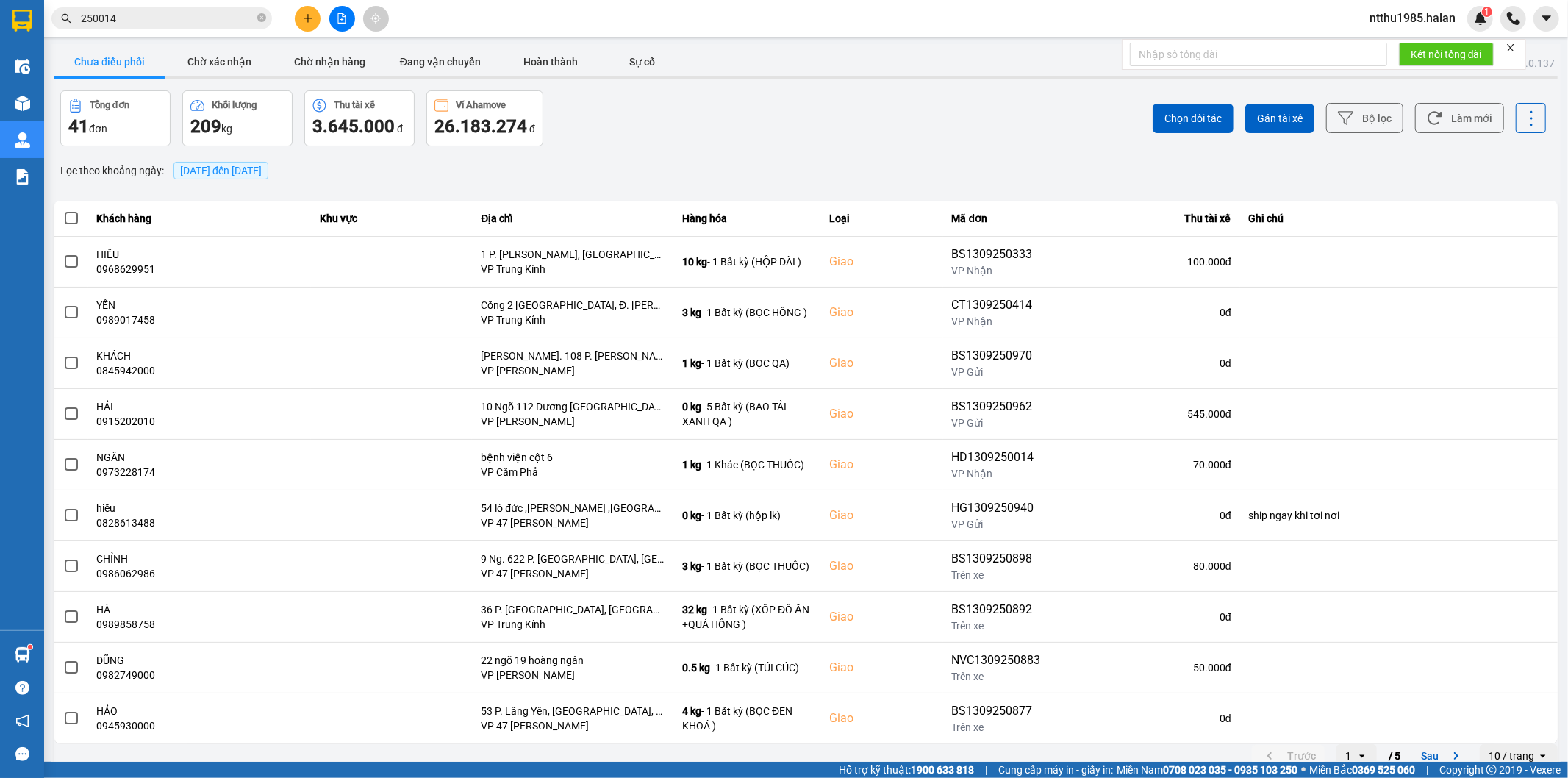
click at [607, 155] on div "ver: 0.0.137 Chưa điều phối Chờ xác nhận Chờ nhận hàng Đang vận chuyển Hoàn thà…" at bounding box center [806, 407] width 1510 height 726
click at [1465, 122] on button "Làm mới" at bounding box center [1459, 118] width 89 height 30
click at [1453, 120] on button "Làm mới" at bounding box center [1459, 118] width 89 height 30
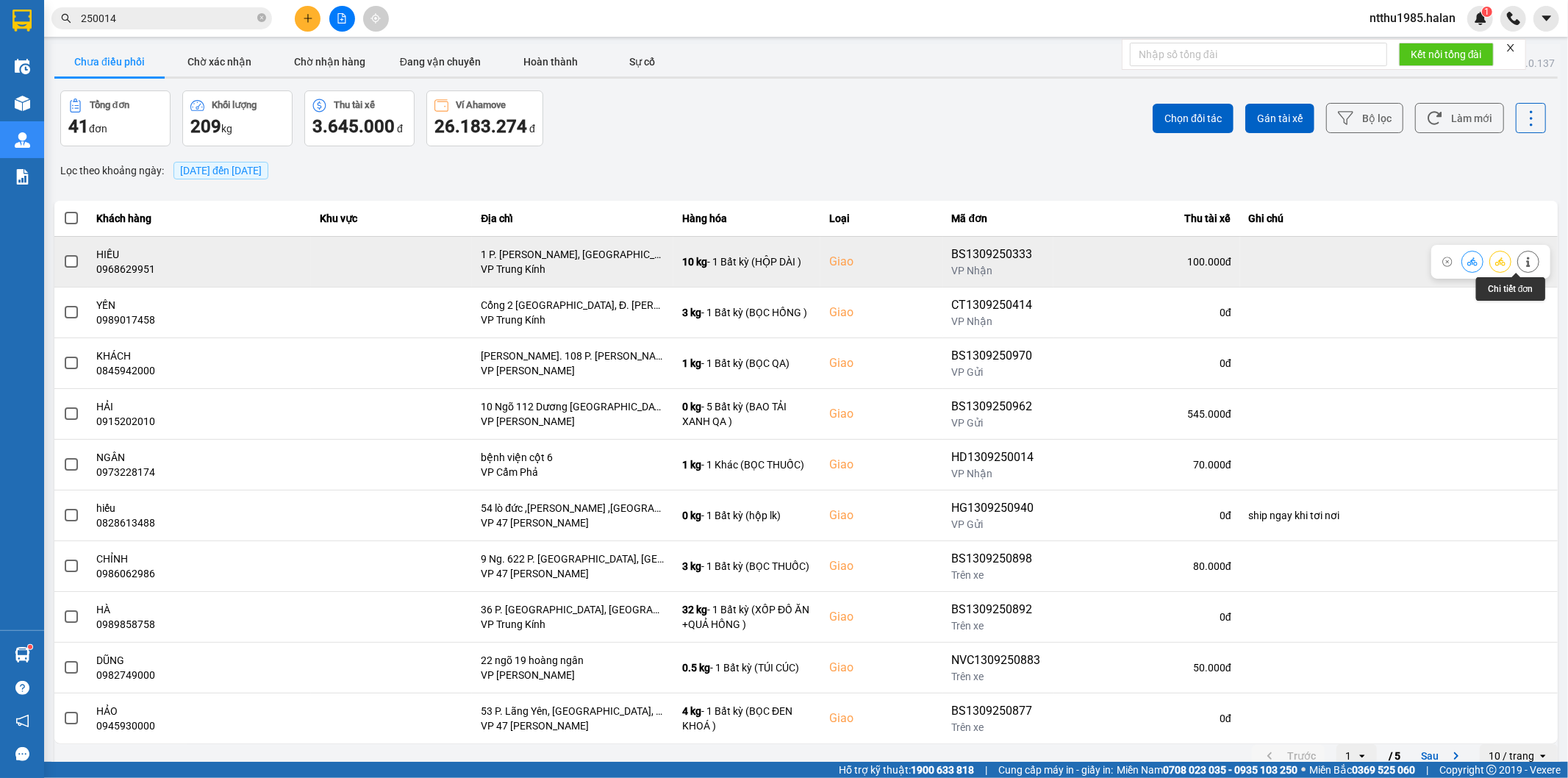
click at [1527, 262] on icon at bounding box center [1529, 261] width 4 height 10
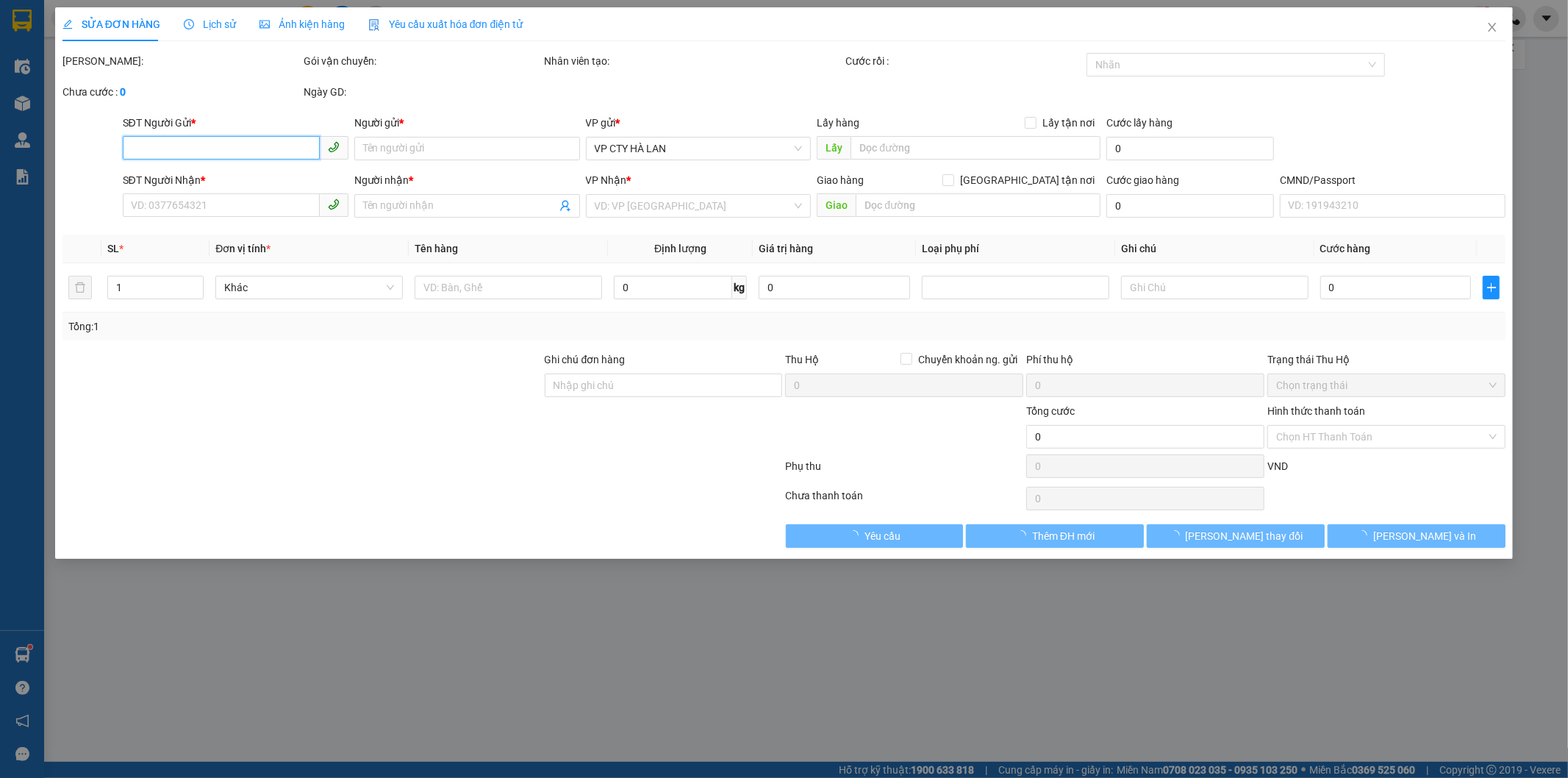
type input "0965774023"
type input "HOÀNG"
type input "0968629951"
type input "HIẾU"
checkbox input "true"
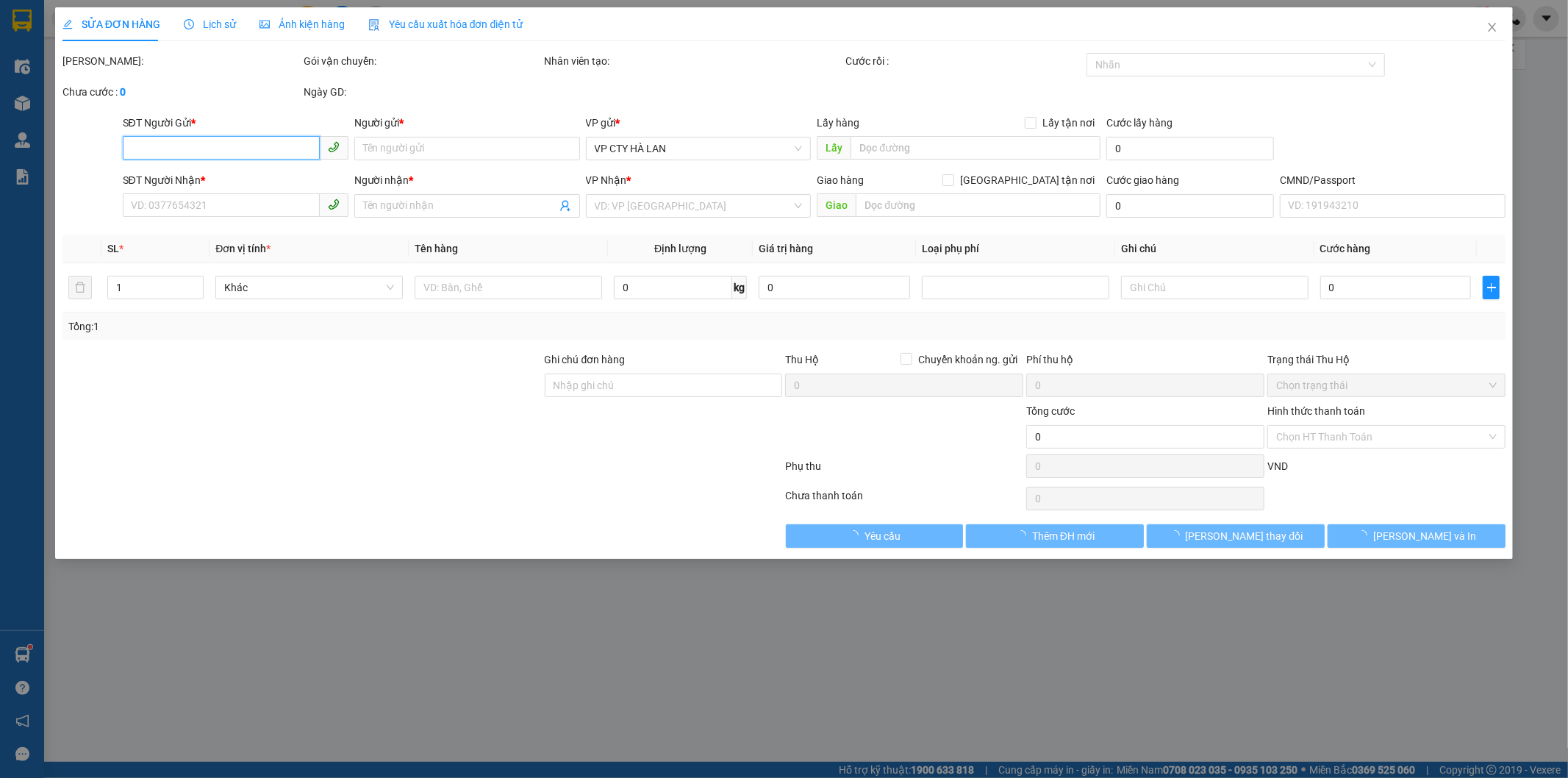
type input "1 P. Tôn Quang Phiệt, Cổ Nhuế, Bắc Từ Liêm, Hà Nội 10000, Việt Nam"
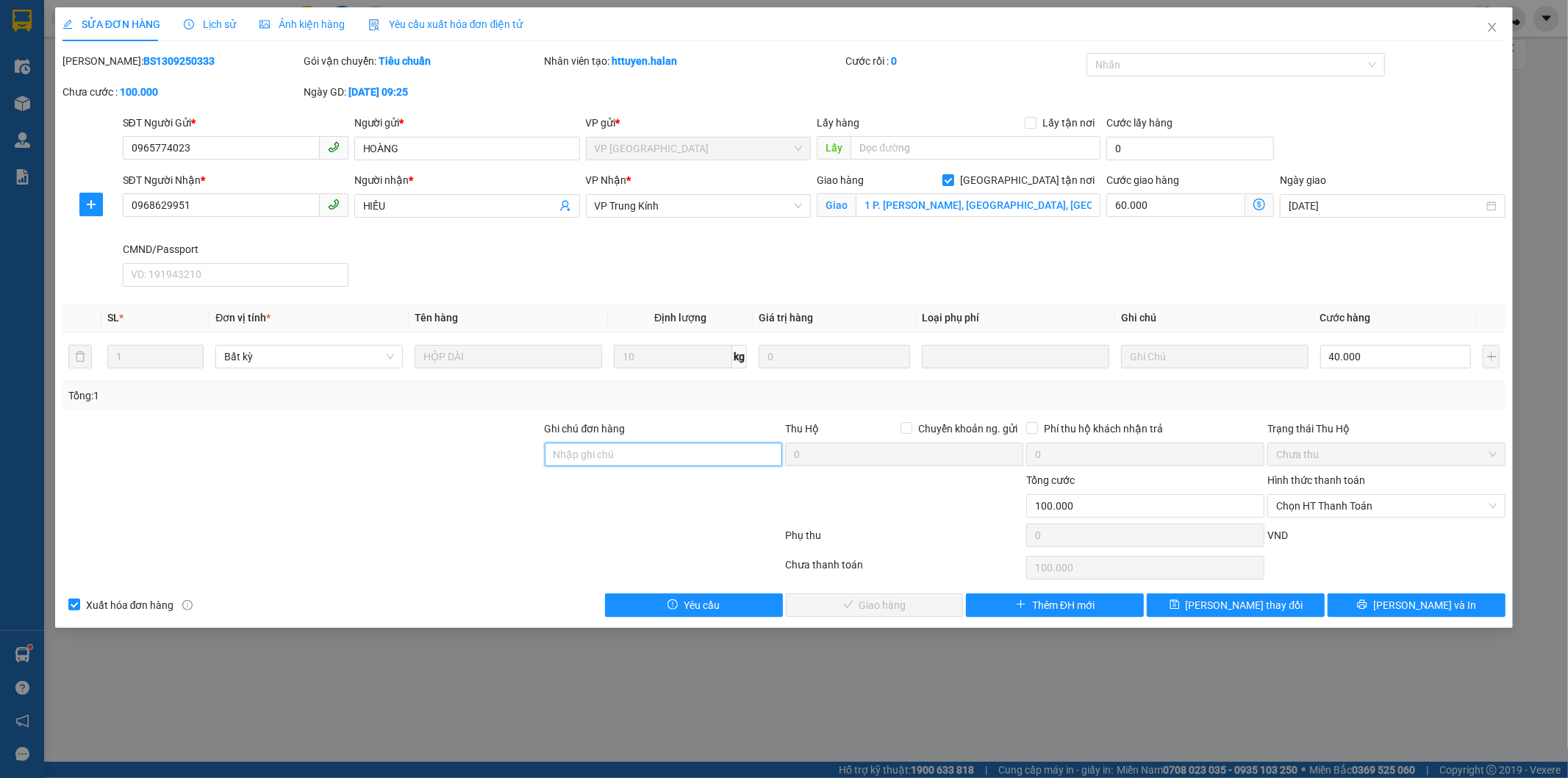
click at [604, 453] on input "Ghi chú đơn hàng" at bounding box center [664, 454] width 238 height 23
click at [1180, 600] on icon "save" at bounding box center [1175, 604] width 10 height 10
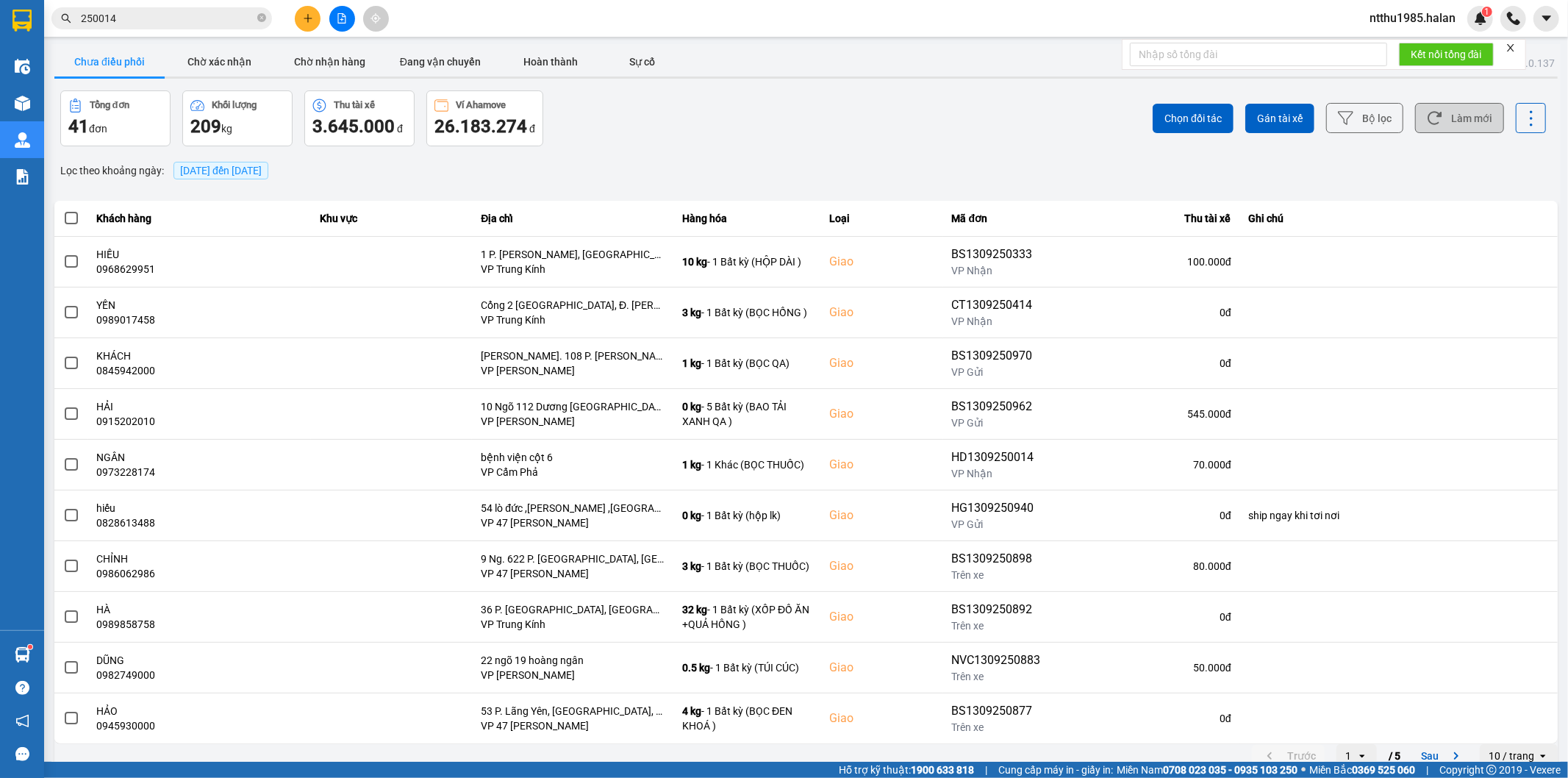
click at [1454, 119] on button "Làm mới" at bounding box center [1459, 118] width 89 height 30
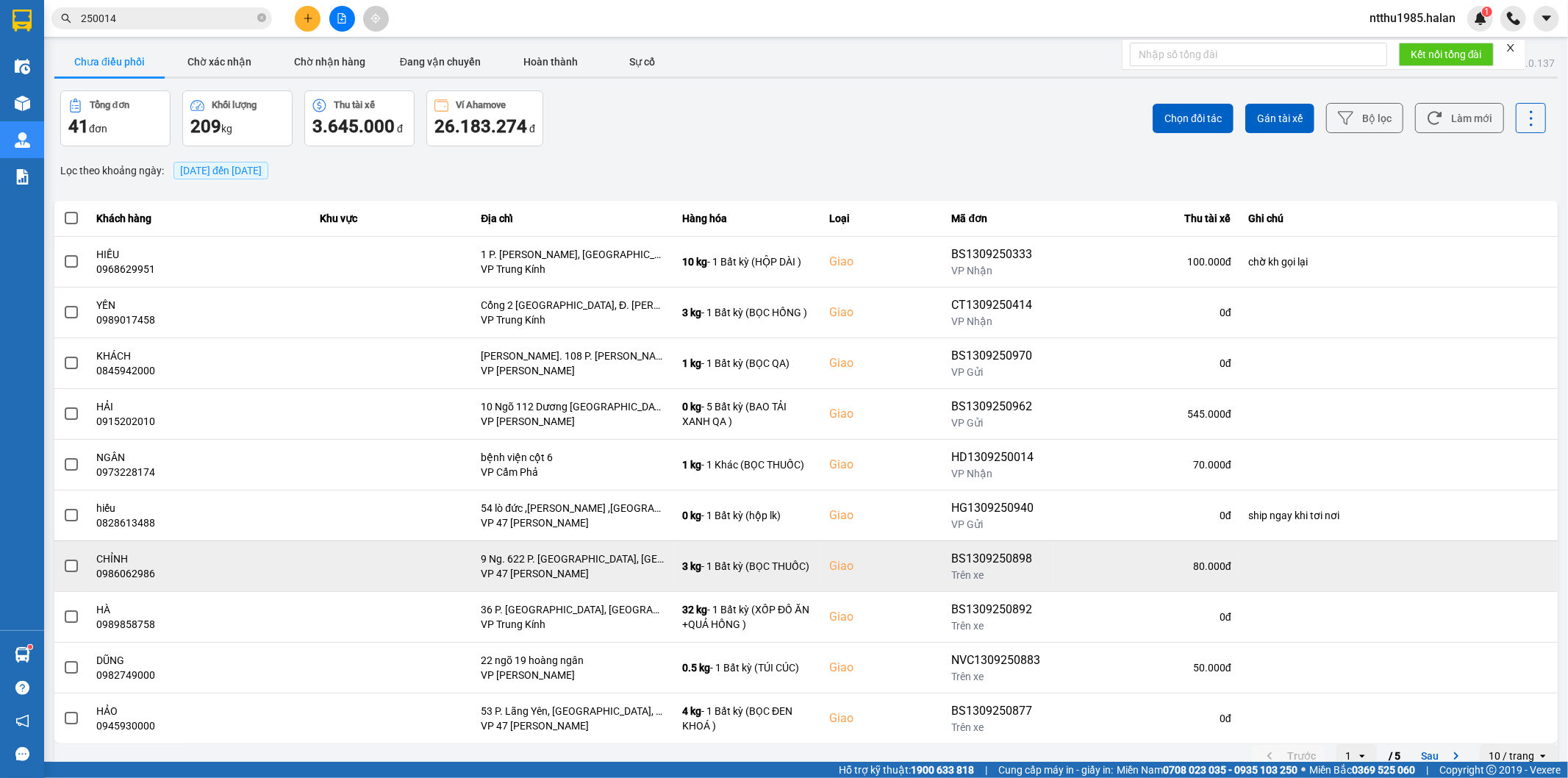
scroll to position [16, 0]
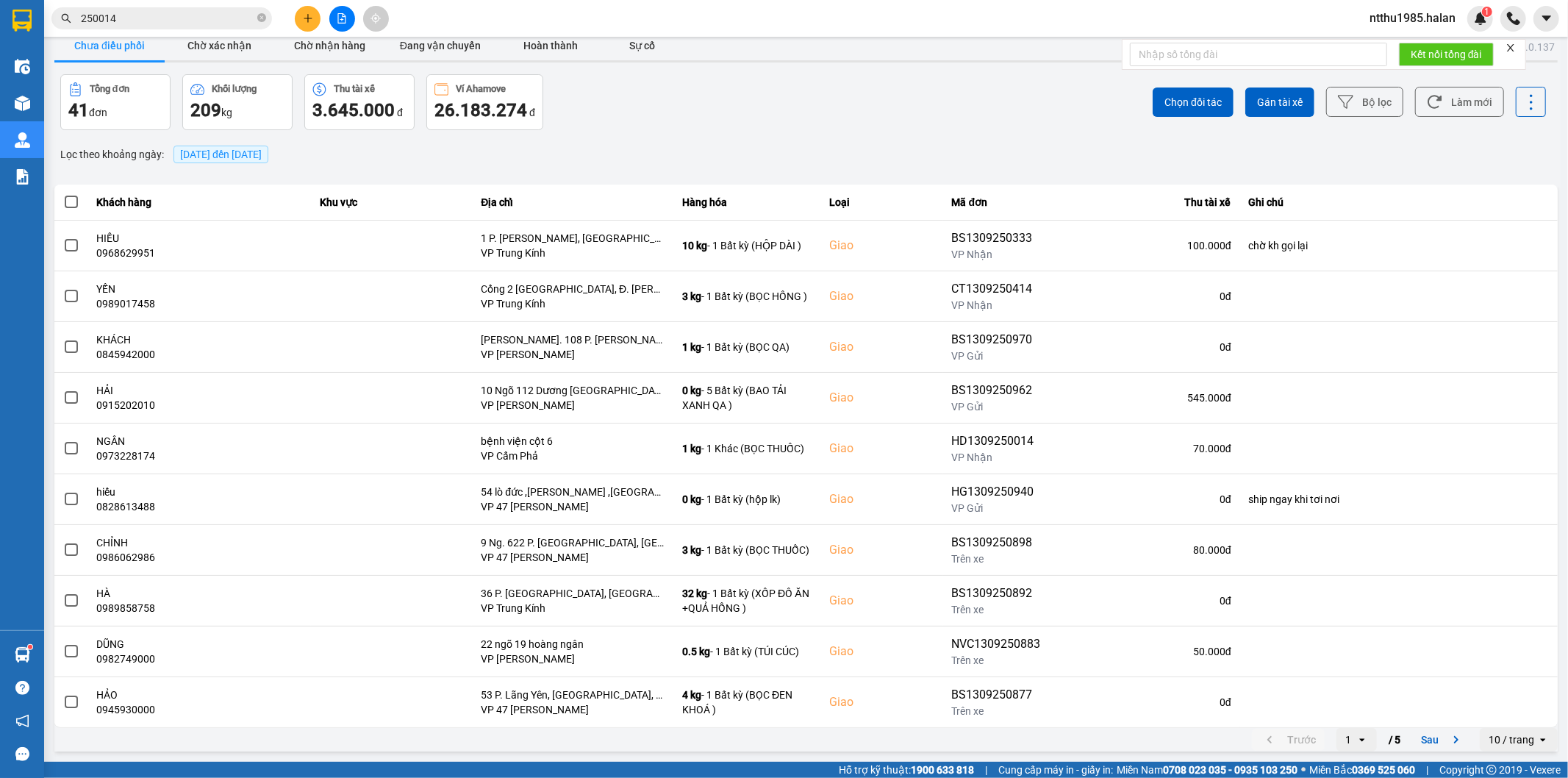
click at [606, 128] on div "Tổng đơn 41 đơn Khối lượng 209 kg Thu tài xế 3.645.000 đ Ví Ahamove 26.183.274 đ" at bounding box center [432, 102] width 743 height 56
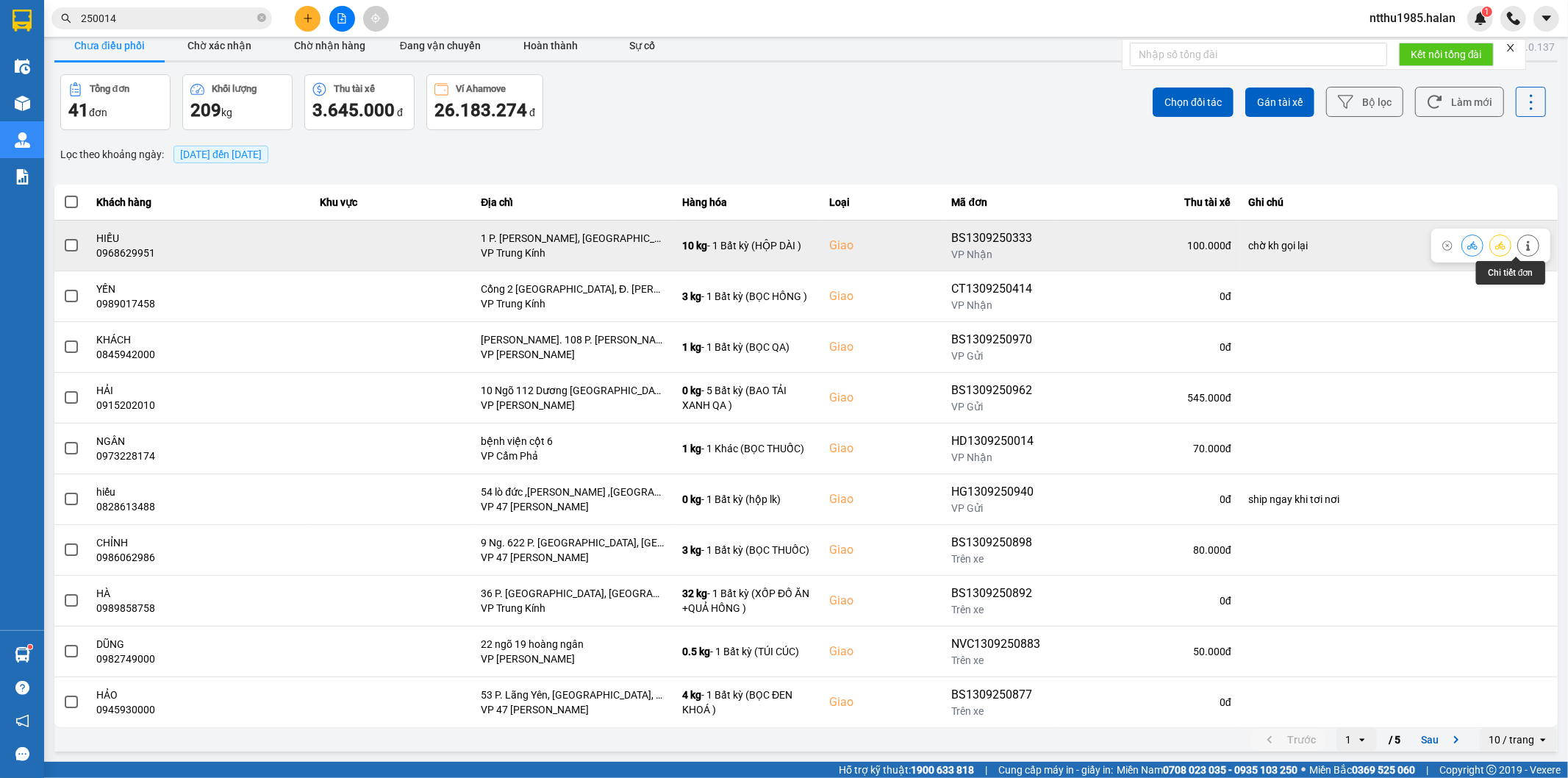
click at [1523, 246] on icon at bounding box center [1528, 245] width 10 height 10
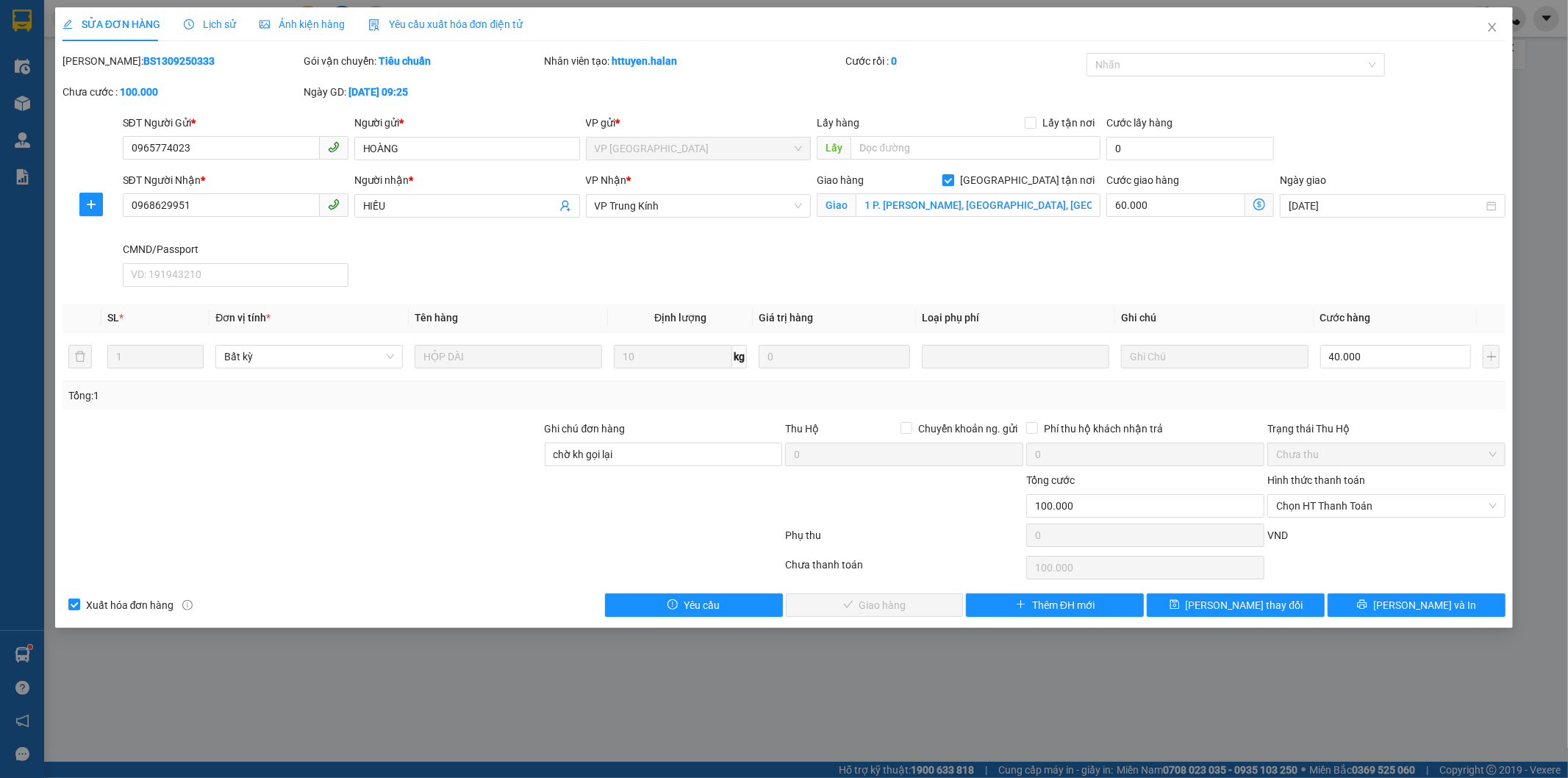
drag, startPoint x: 1024, startPoint y: 180, endPoint x: 1038, endPoint y: 180, distance: 14.0
click at [1038, 180] on label "[GEOGRAPHIC_DATA] tận nơi" at bounding box center [1021, 179] width 158 height 16
click at [952, 180] on input "[GEOGRAPHIC_DATA] tận nơi" at bounding box center [947, 179] width 10 height 10
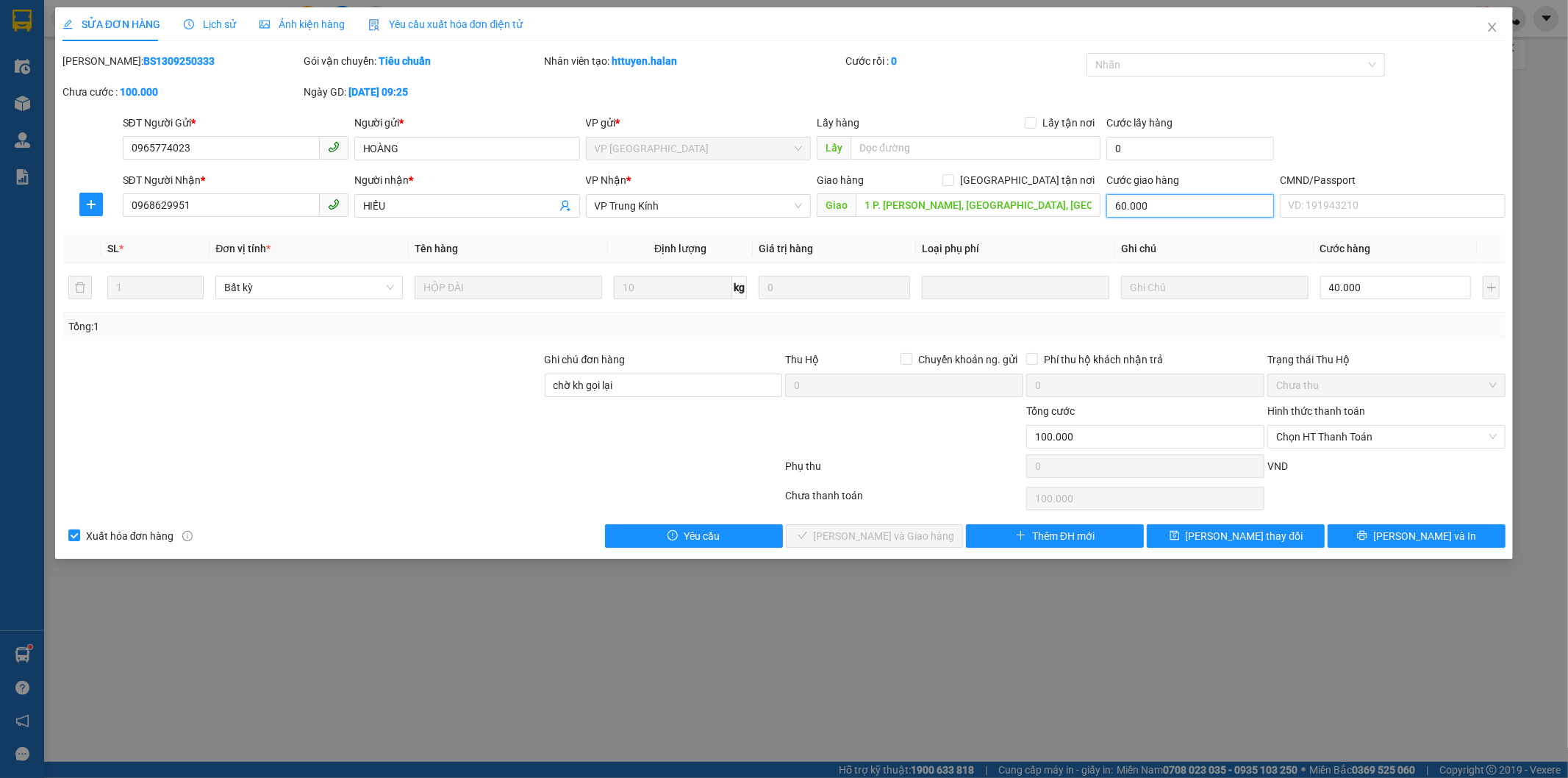
click at [1166, 199] on input "60.000" at bounding box center [1190, 206] width 168 height 23
drag, startPoint x: 623, startPoint y: 392, endPoint x: 550, endPoint y: 385, distance: 73.3
click at [550, 385] on input "chờ kh gọi lại" at bounding box center [664, 385] width 238 height 23
drag, startPoint x: 605, startPoint y: 389, endPoint x: 613, endPoint y: 389, distance: 8.0
click at [608, 389] on input "Ghi chú đơn hàng" at bounding box center [664, 385] width 238 height 23
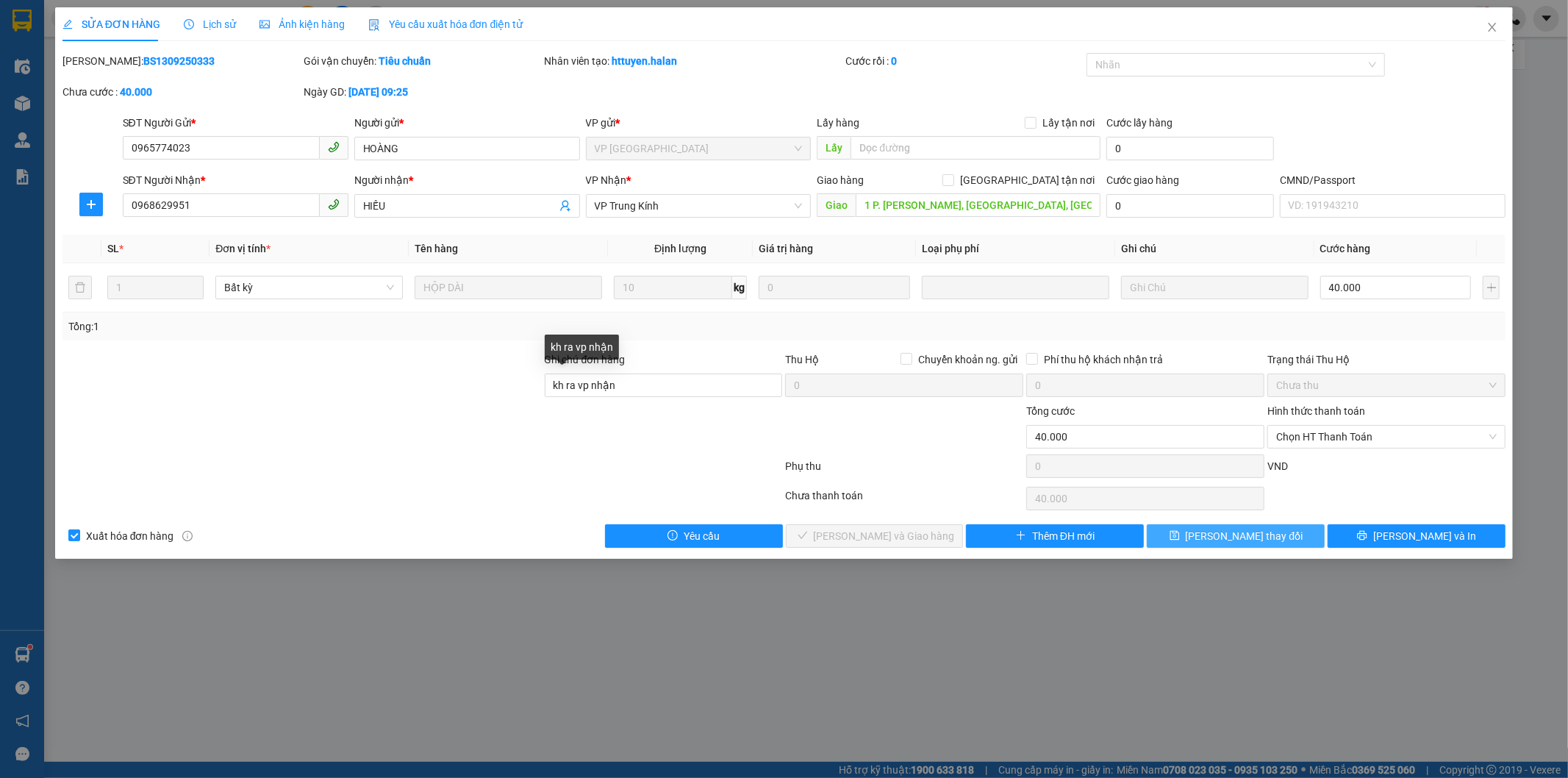
click at [1242, 535] on span "[PERSON_NAME] thay đổi" at bounding box center [1244, 536] width 117 height 16
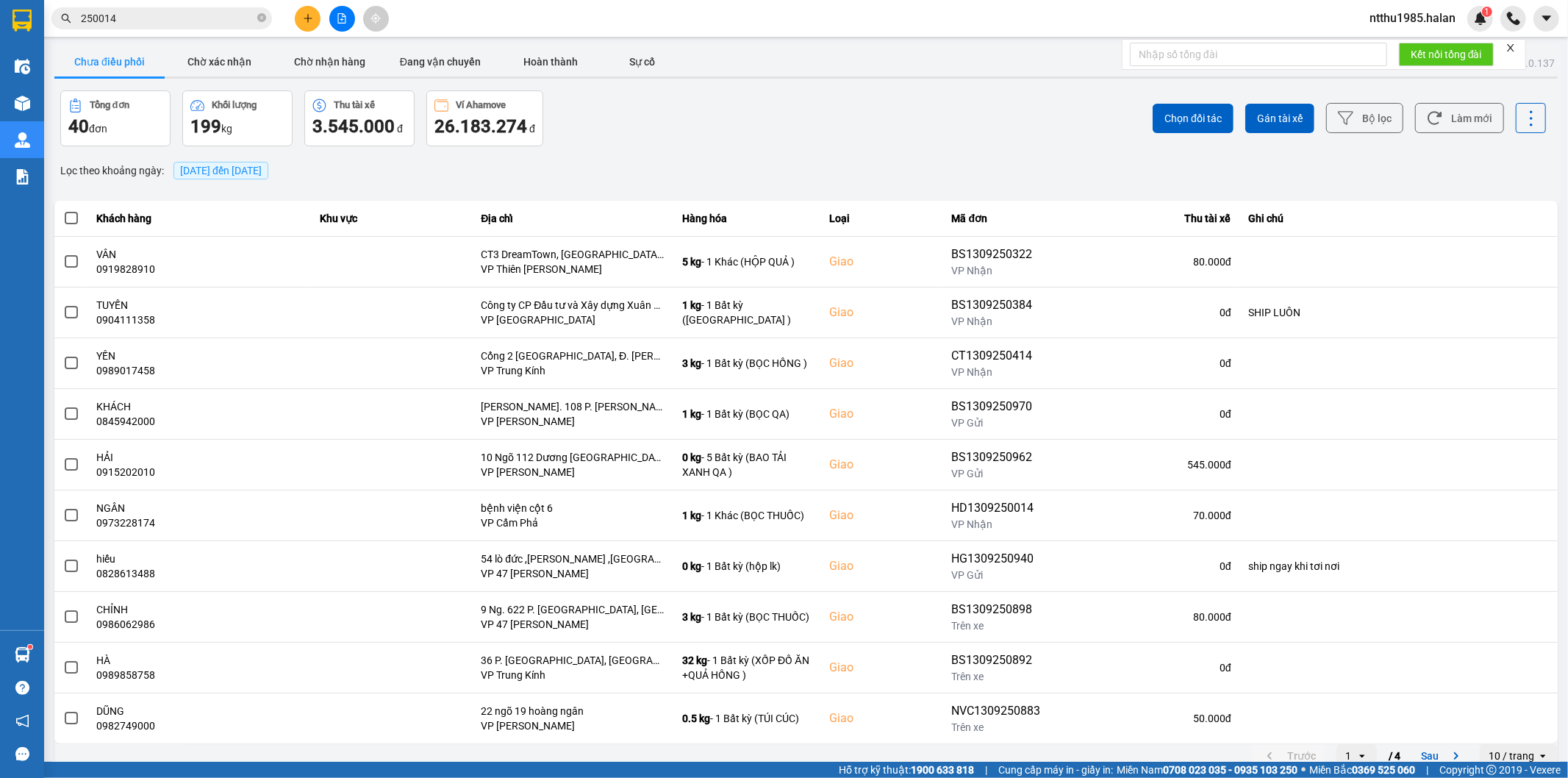
drag, startPoint x: 1437, startPoint y: 155, endPoint x: 1567, endPoint y: 465, distance: 336.2
drag, startPoint x: 1567, startPoint y: 465, endPoint x: 847, endPoint y: 103, distance: 805.9
click at [821, 94] on div "Chọn đối tác Gán tài xế Bộ lọc Làm mới" at bounding box center [1175, 118] width 743 height 56
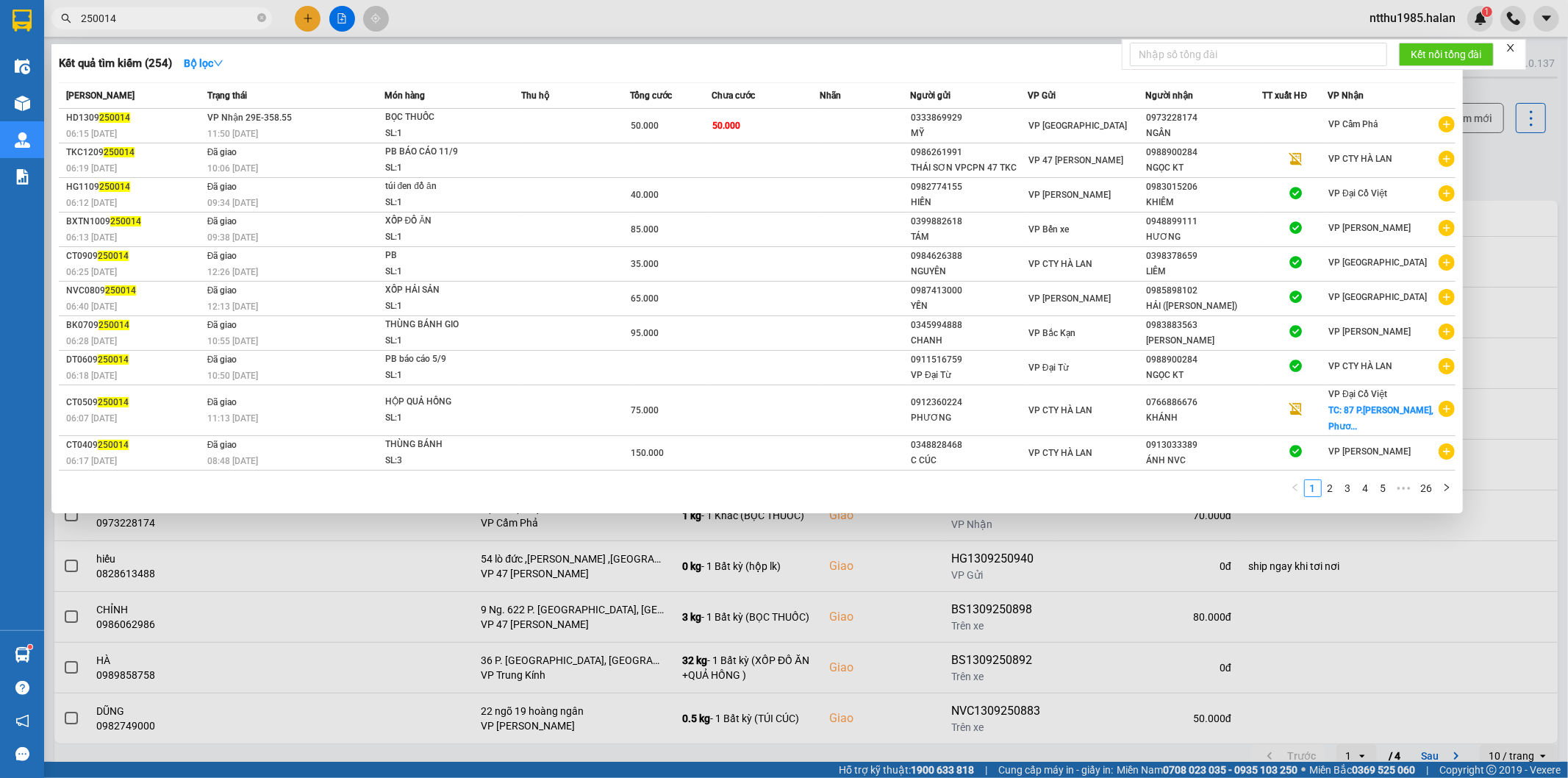
click at [150, 20] on input "250014" at bounding box center [167, 18] width 174 height 16
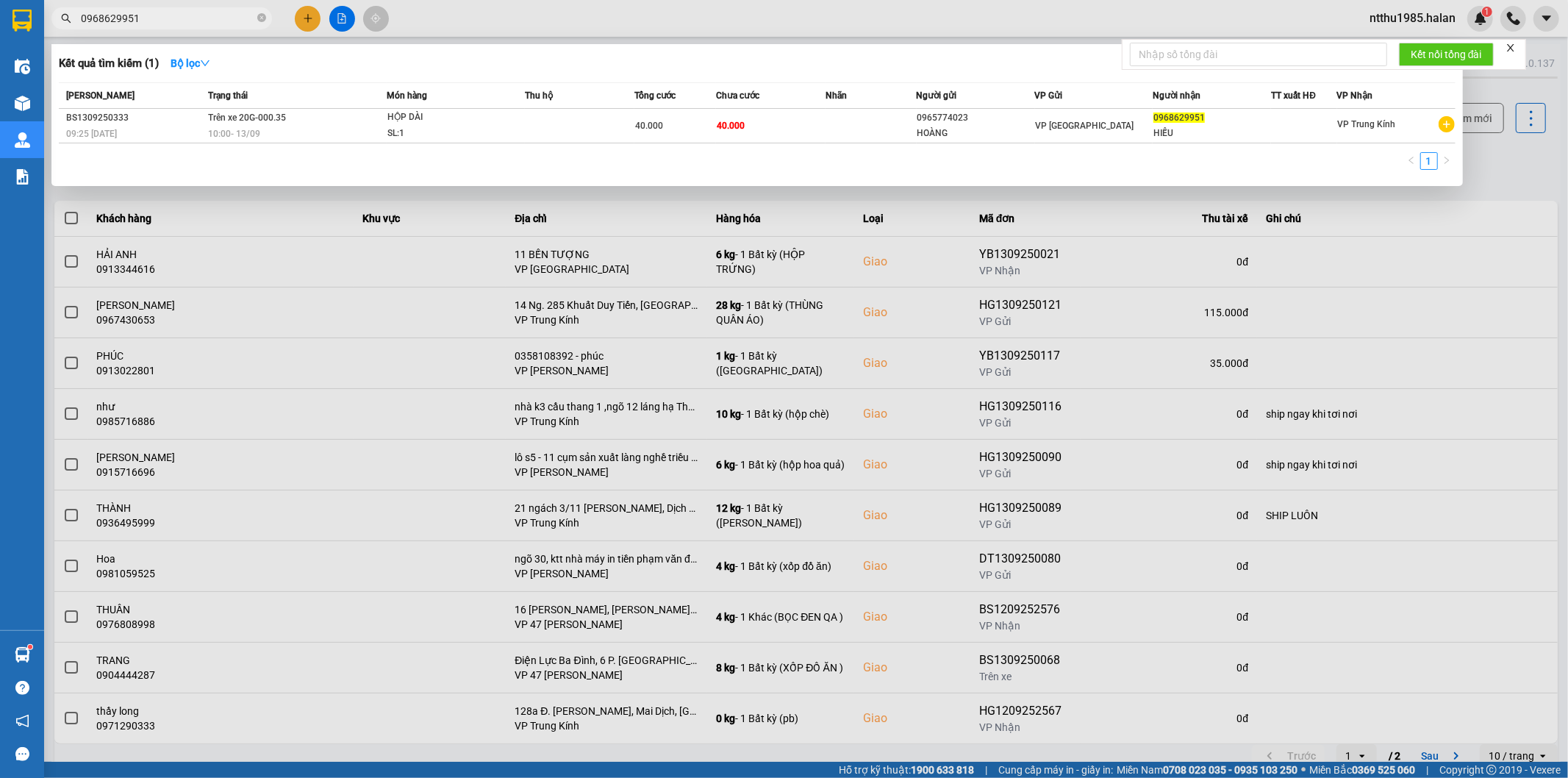
type input "0968629951"
click at [788, 121] on td "40.000" at bounding box center [770, 126] width 110 height 35
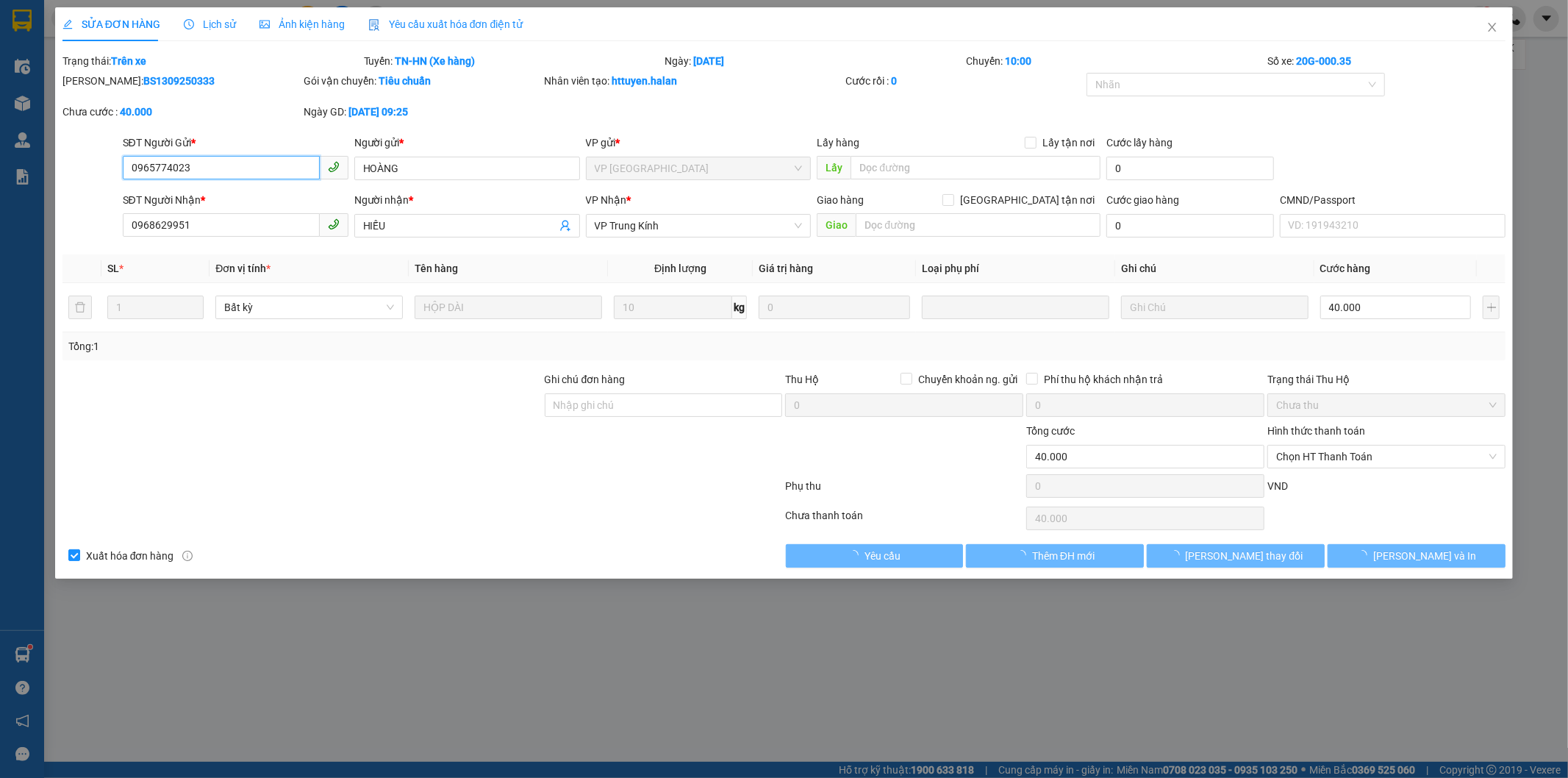
type input "0965774023"
type input "HOÀNG"
type input "0968629951"
type input "HIẾU"
type input "40.000"
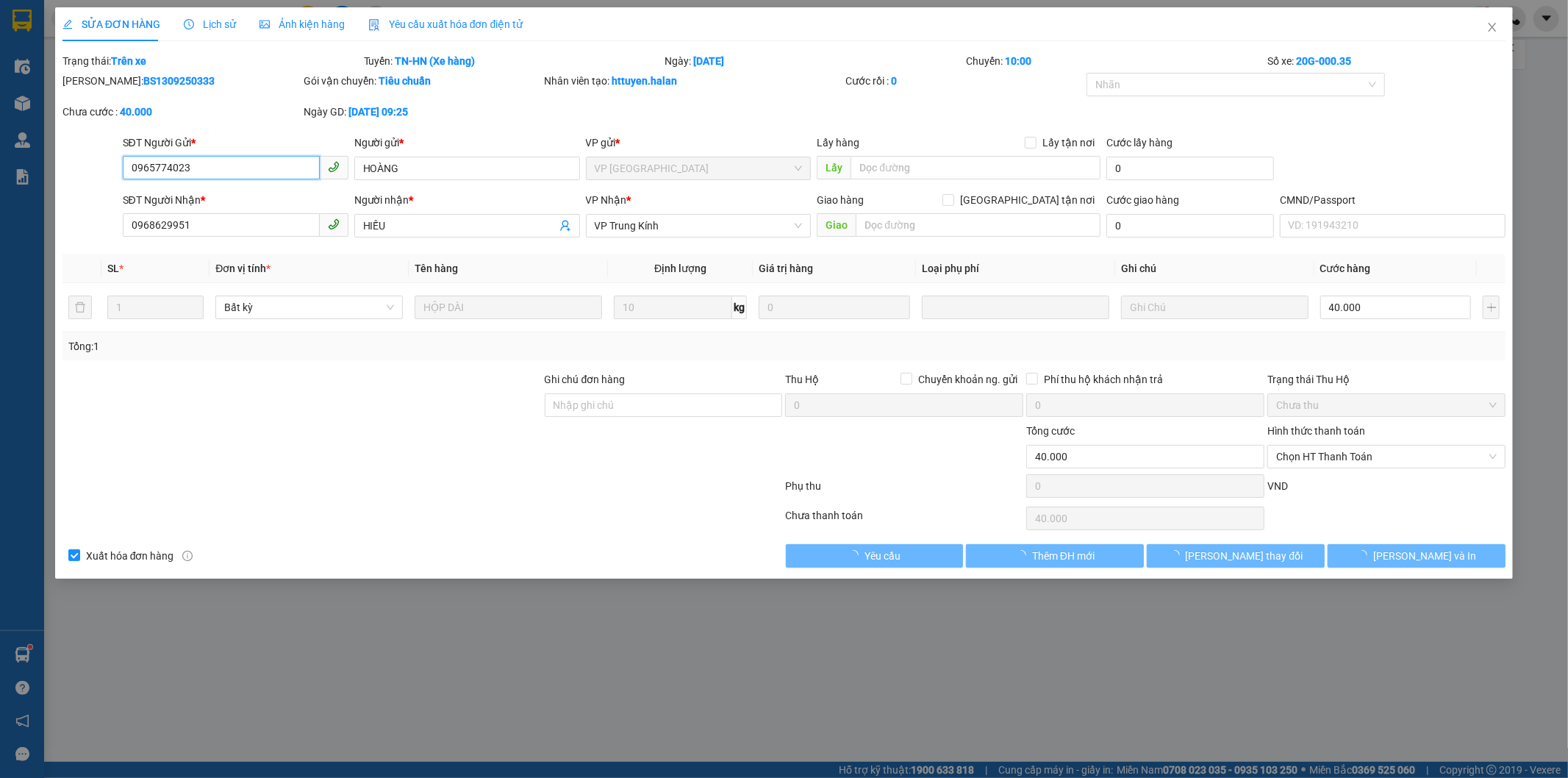
type input "40.000"
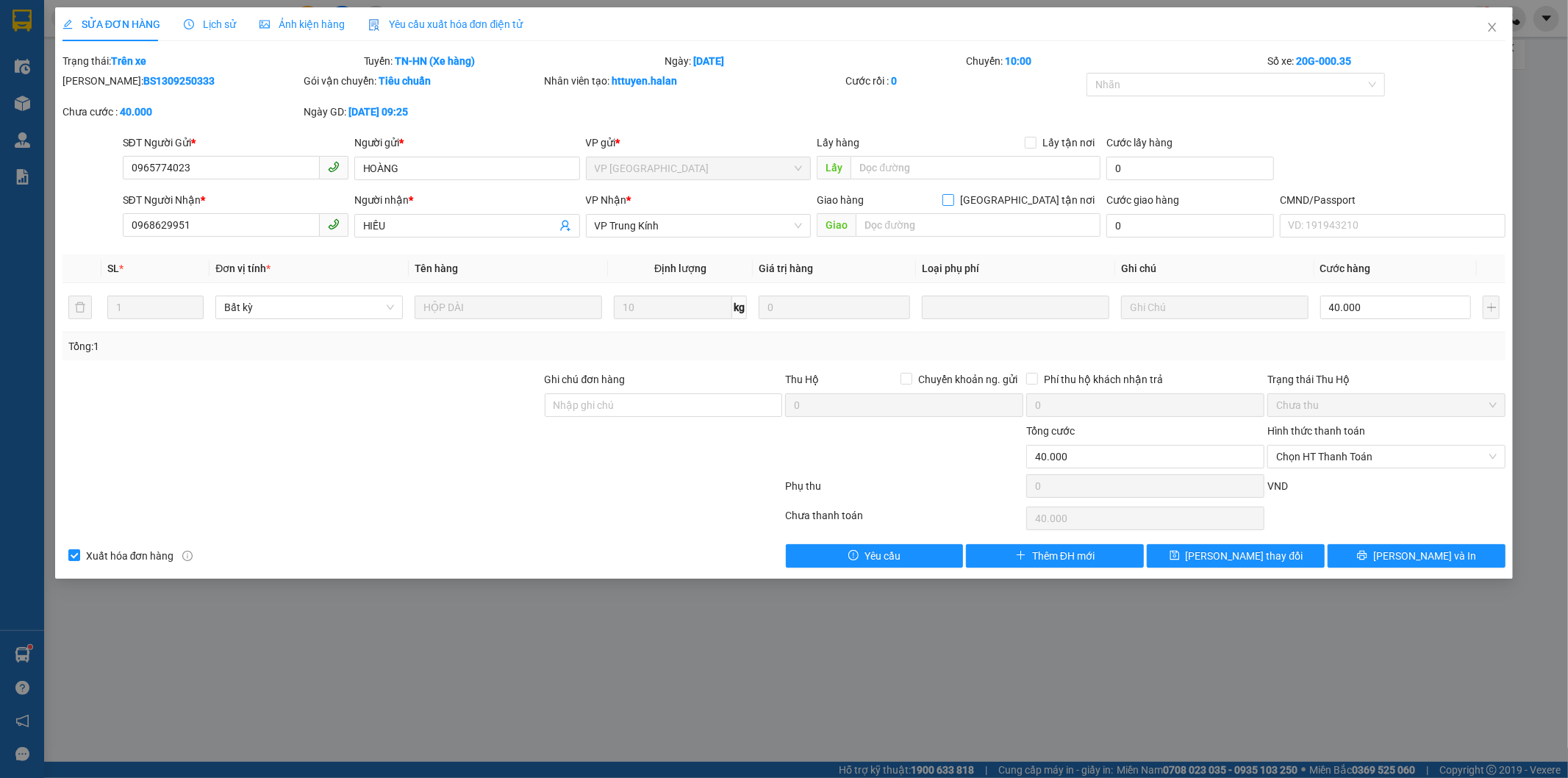
click at [952, 197] on input "[GEOGRAPHIC_DATA] tận nơi" at bounding box center [947, 199] width 10 height 10
checkbox input "true"
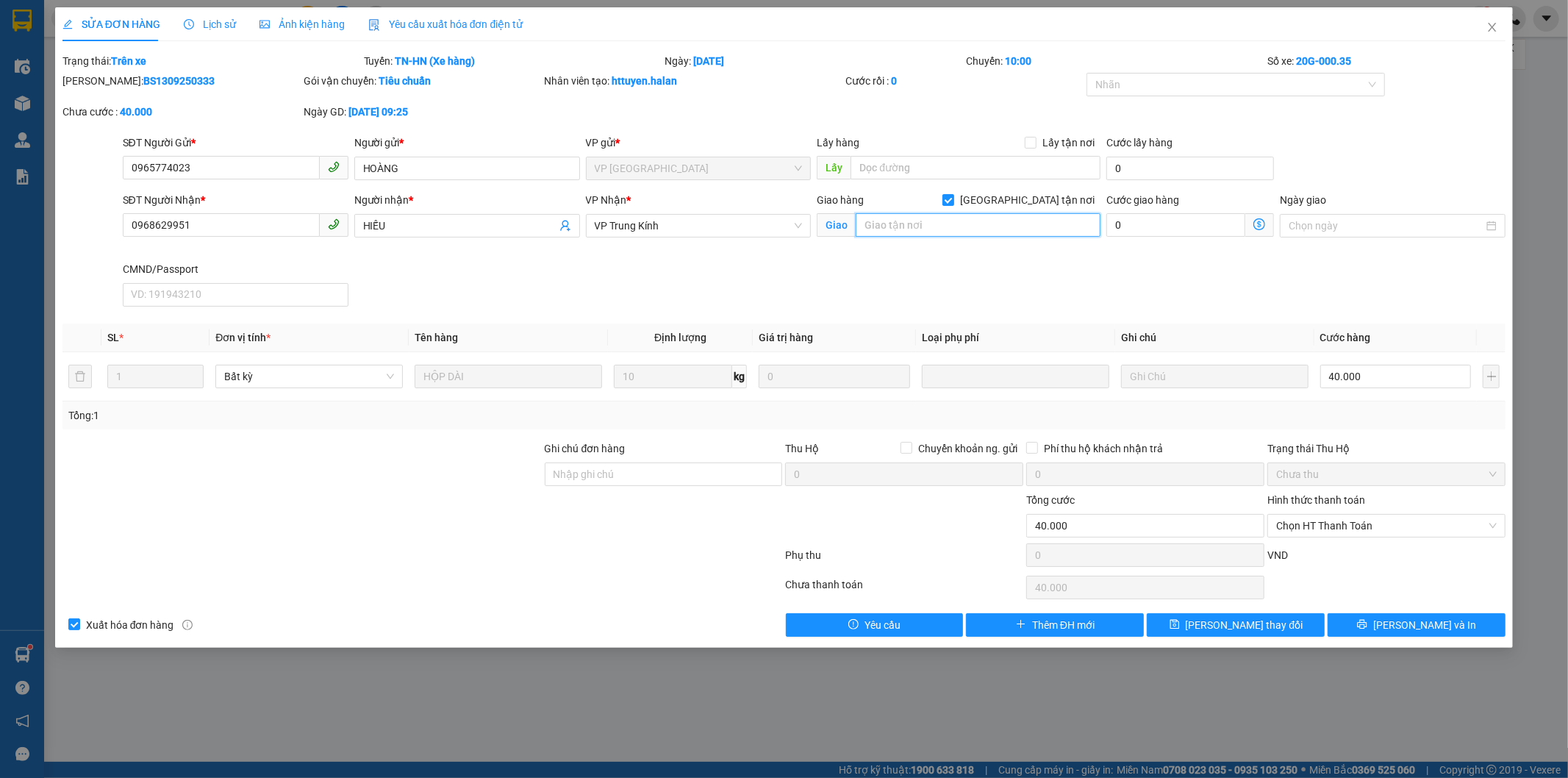
click at [964, 226] on input "text" at bounding box center [978, 224] width 245 height 23
click at [961, 226] on input "1 tôn quang phiệt" at bounding box center [978, 224] width 245 height 23
click at [983, 226] on input "1 tôn quang phiệt" at bounding box center [978, 224] width 245 height 23
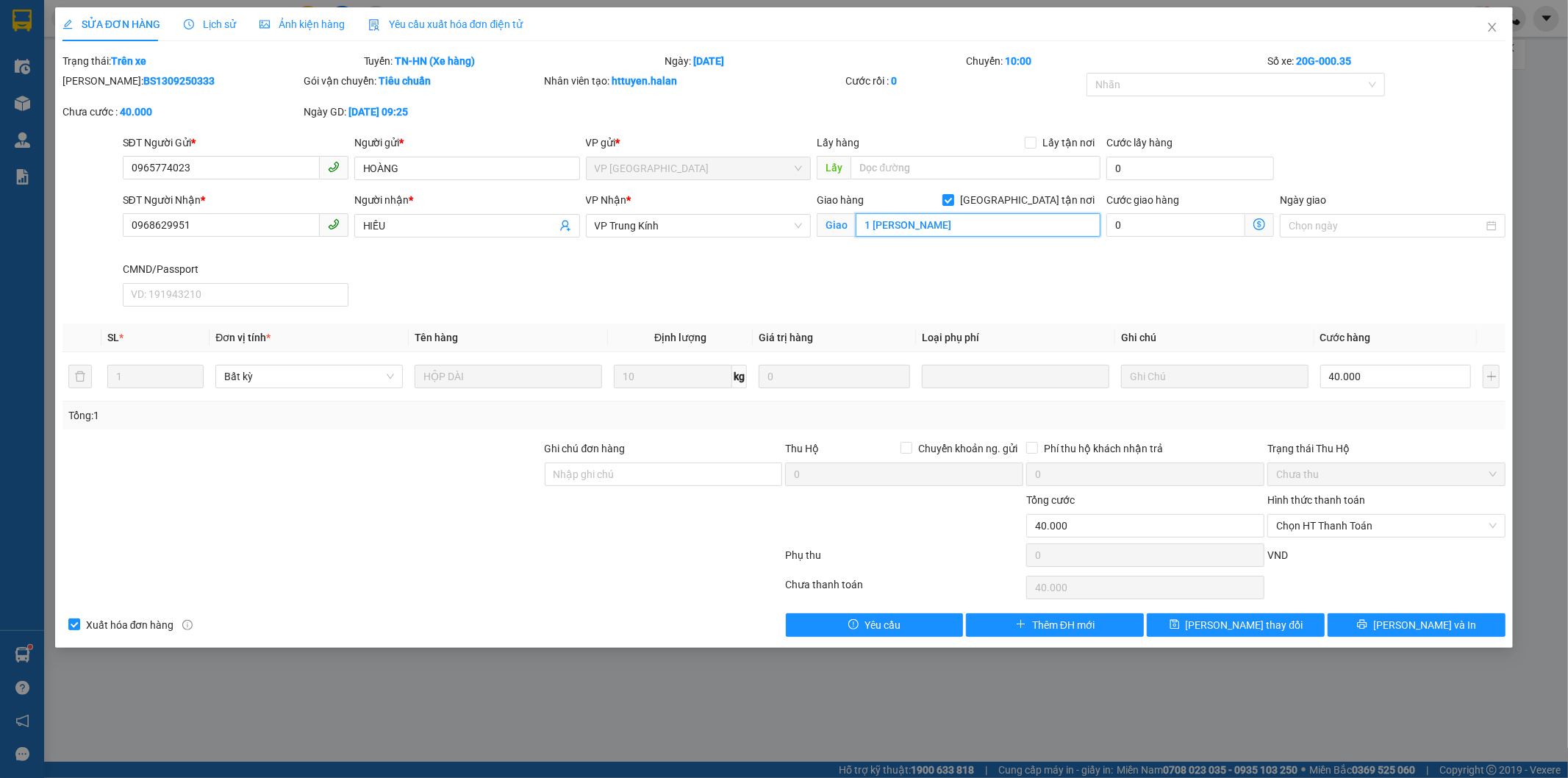
click at [983, 226] on input "1 tôn quang phiệt" at bounding box center [978, 224] width 245 height 23
paste input "P. Tôn Quang Phiệt, Cổ Nhuế, Bắc Từ Liêm, Hà Nội 10000, Việt Nam"
type input "1 P. [PERSON_NAME], [GEOGRAPHIC_DATA], [GEOGRAPHIC_DATA], [GEOGRAPHIC_DATA] 100…"
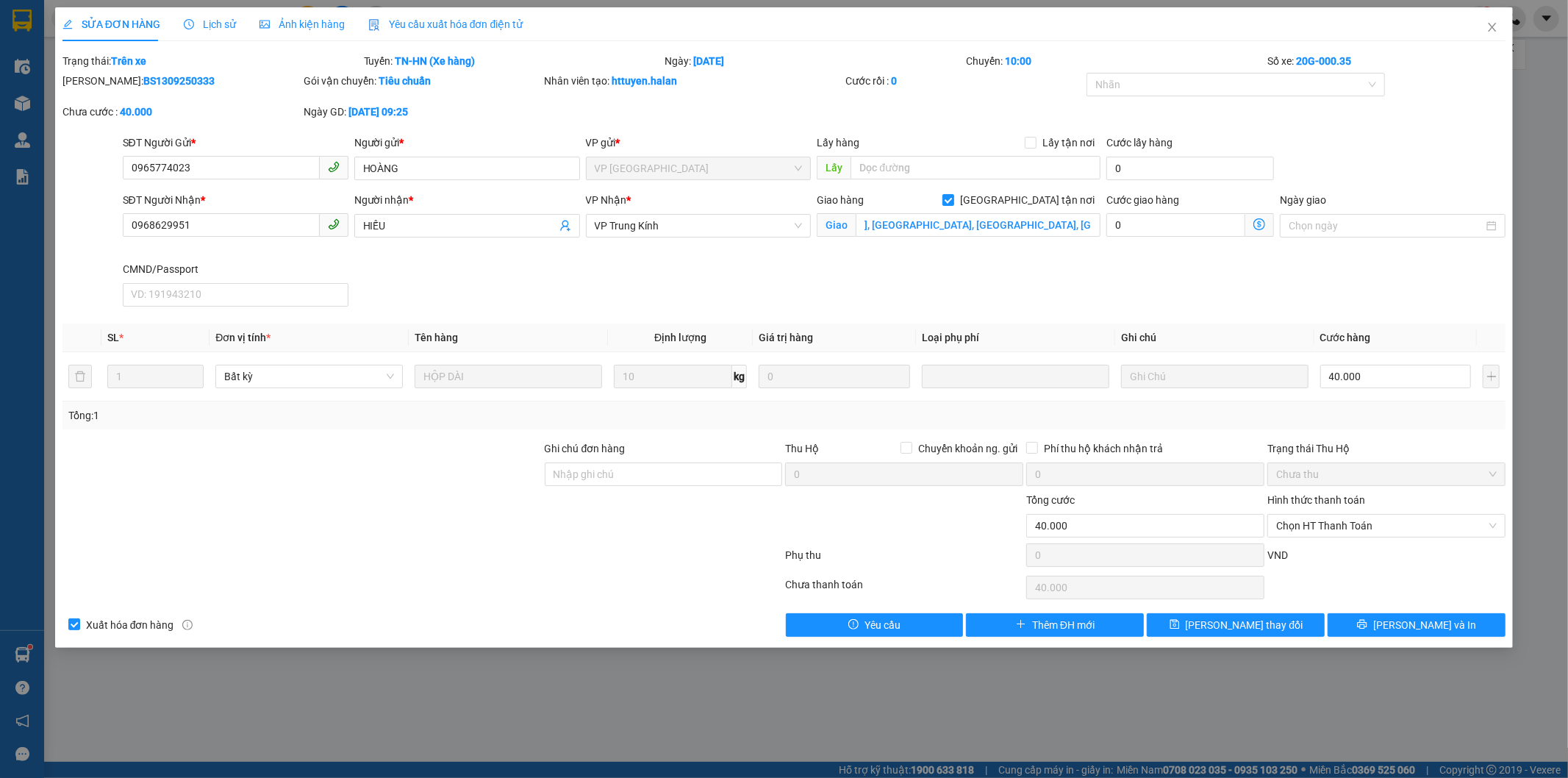
scroll to position [0, 0]
click at [1257, 223] on icon "dollar-circle" at bounding box center [1259, 224] width 12 height 12
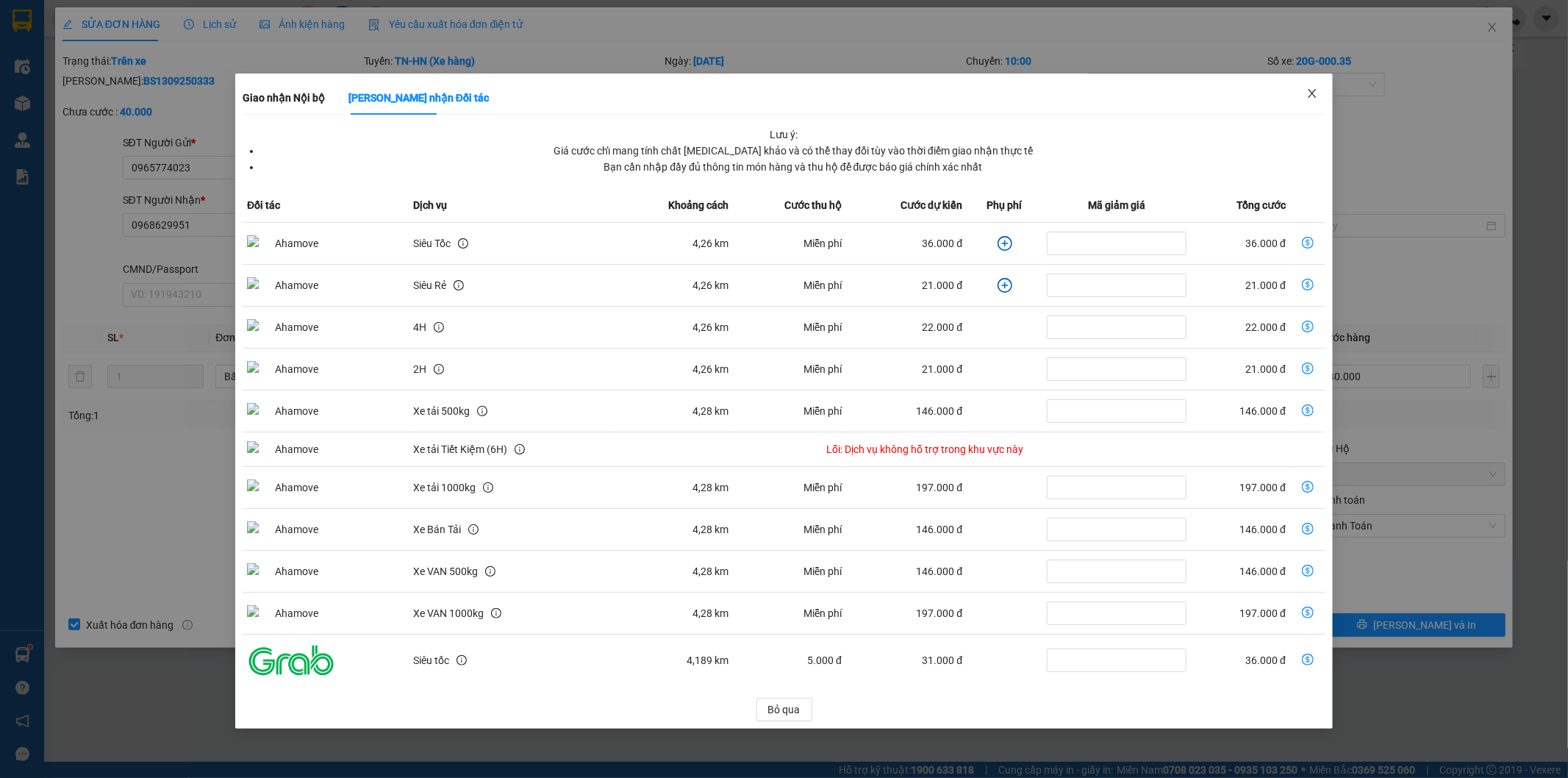
click at [1309, 94] on icon "close" at bounding box center [1312, 93] width 12 height 12
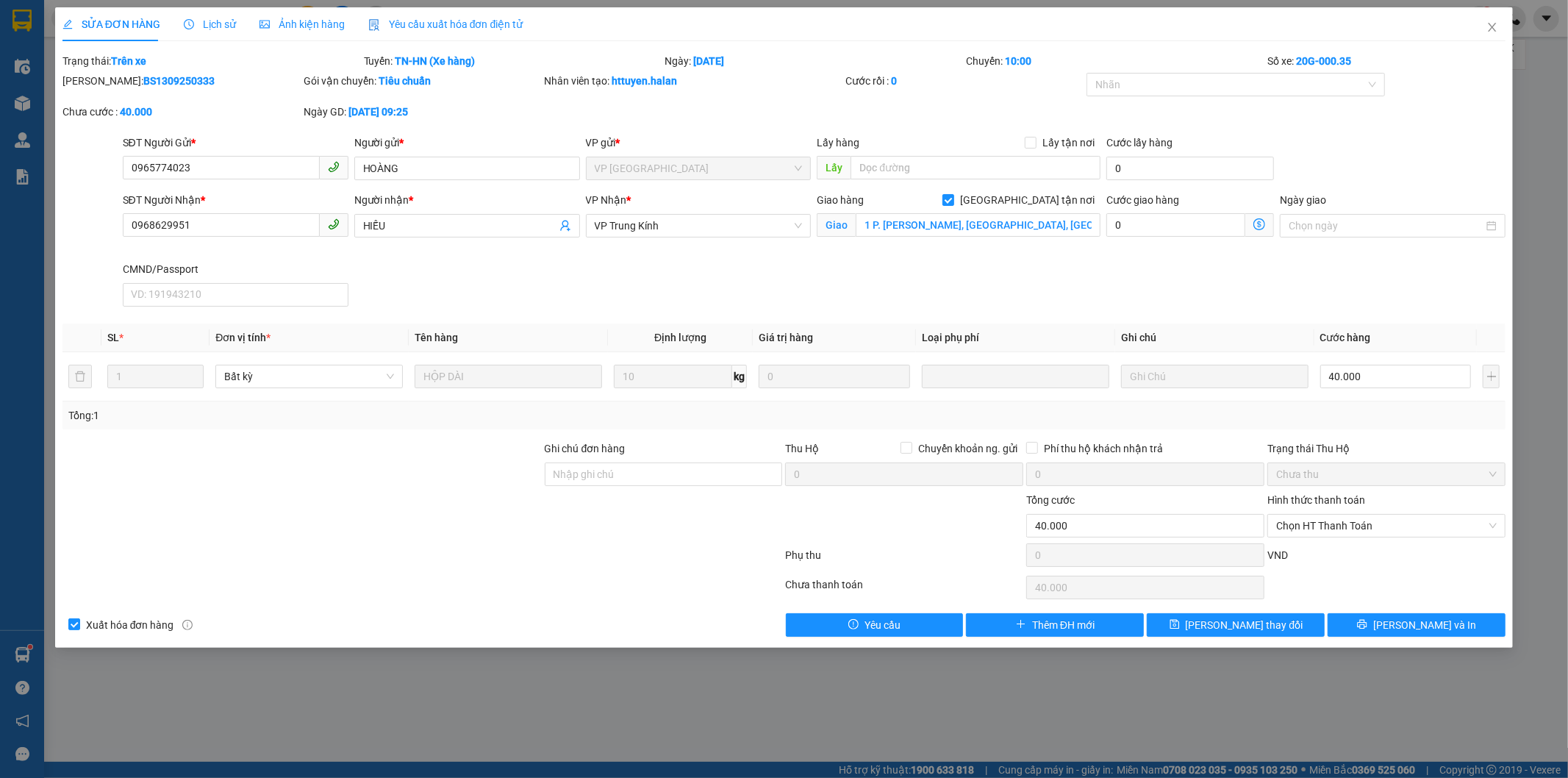
click at [1260, 221] on icon "dollar-circle" at bounding box center [1259, 224] width 12 height 12
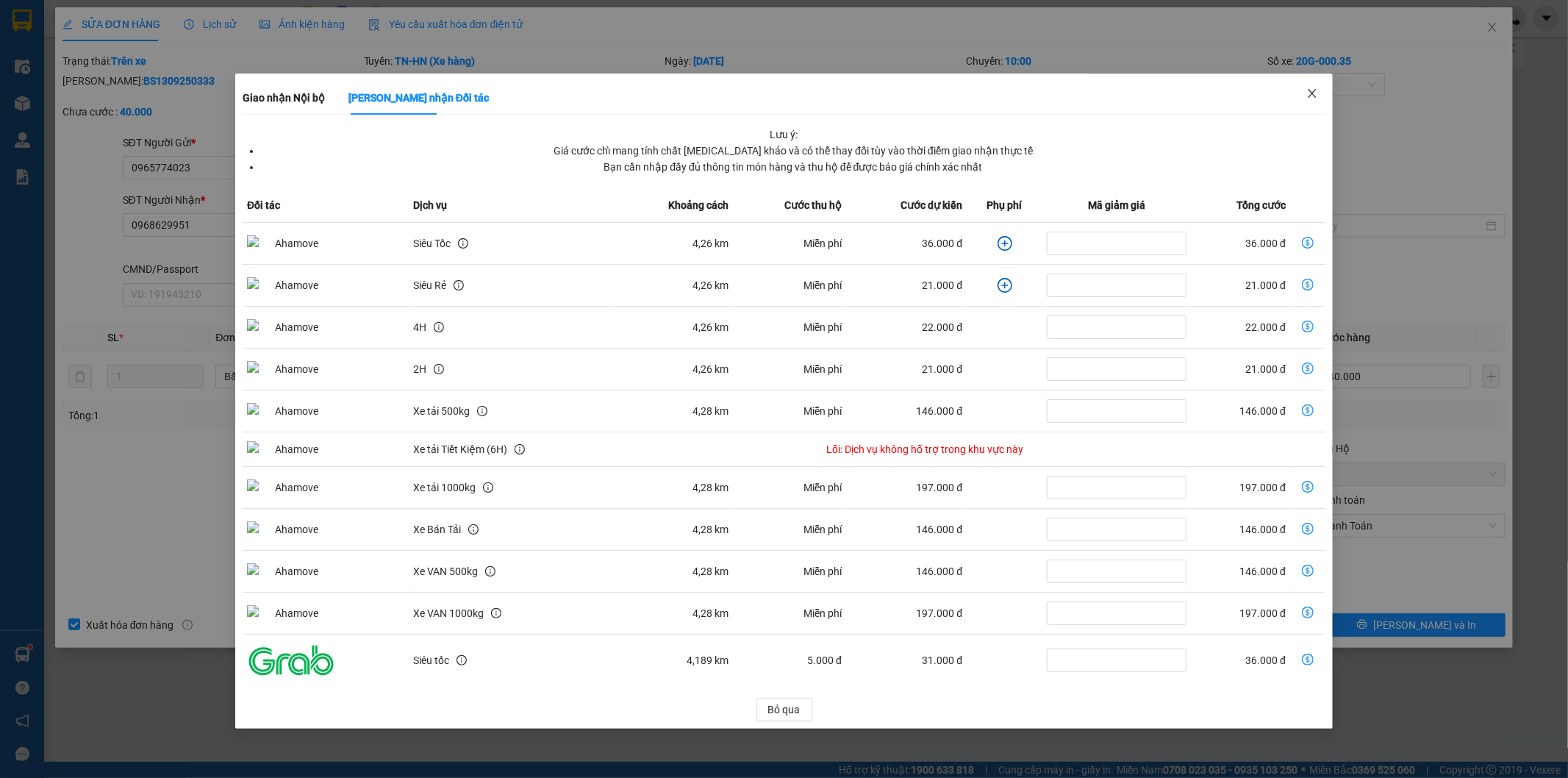
click at [1312, 98] on icon "close" at bounding box center [1312, 93] width 12 height 12
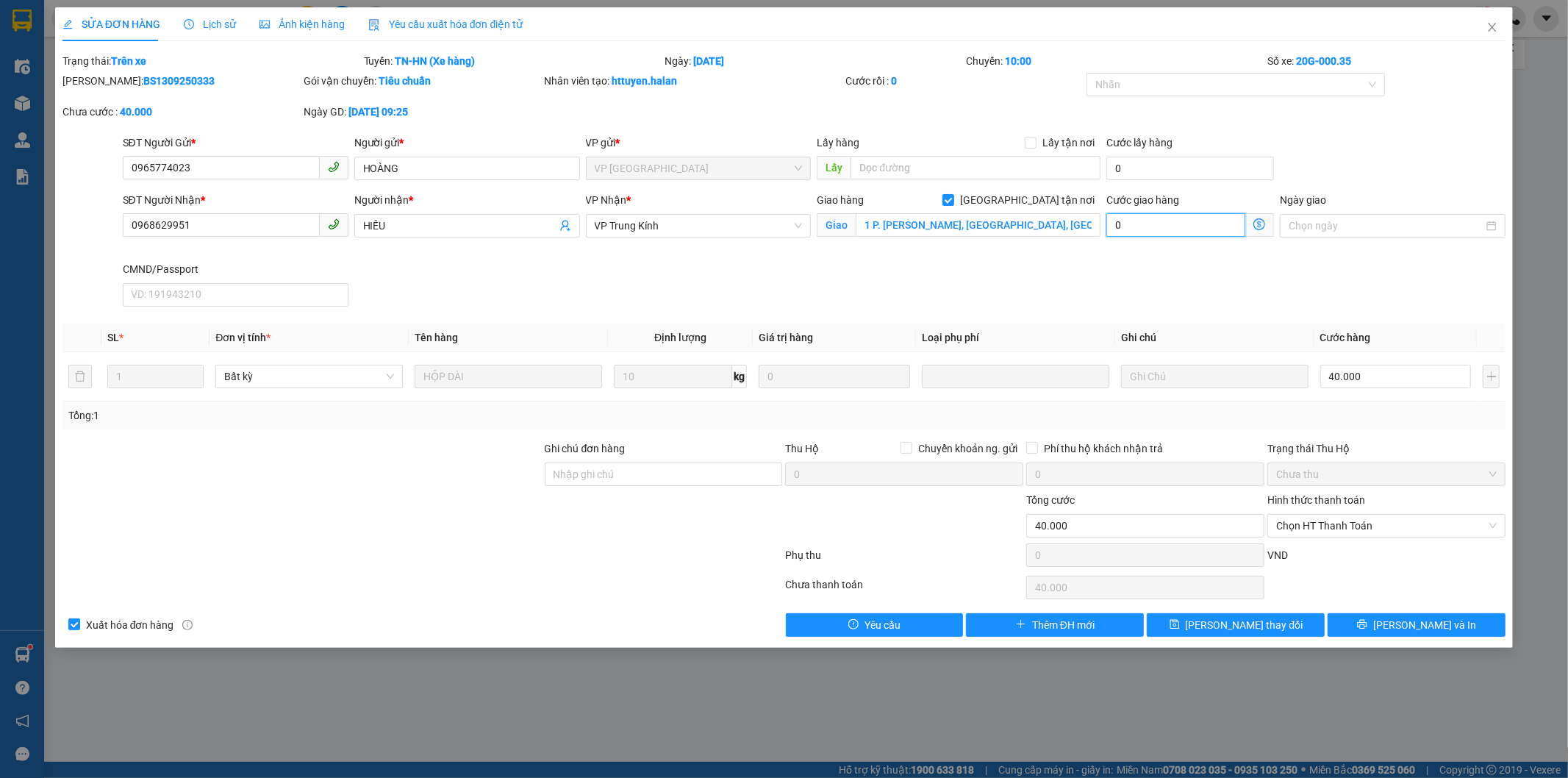
click at [1155, 228] on input "0" at bounding box center [1176, 224] width 139 height 23
type input "40.006"
type input "6"
type input "40.060"
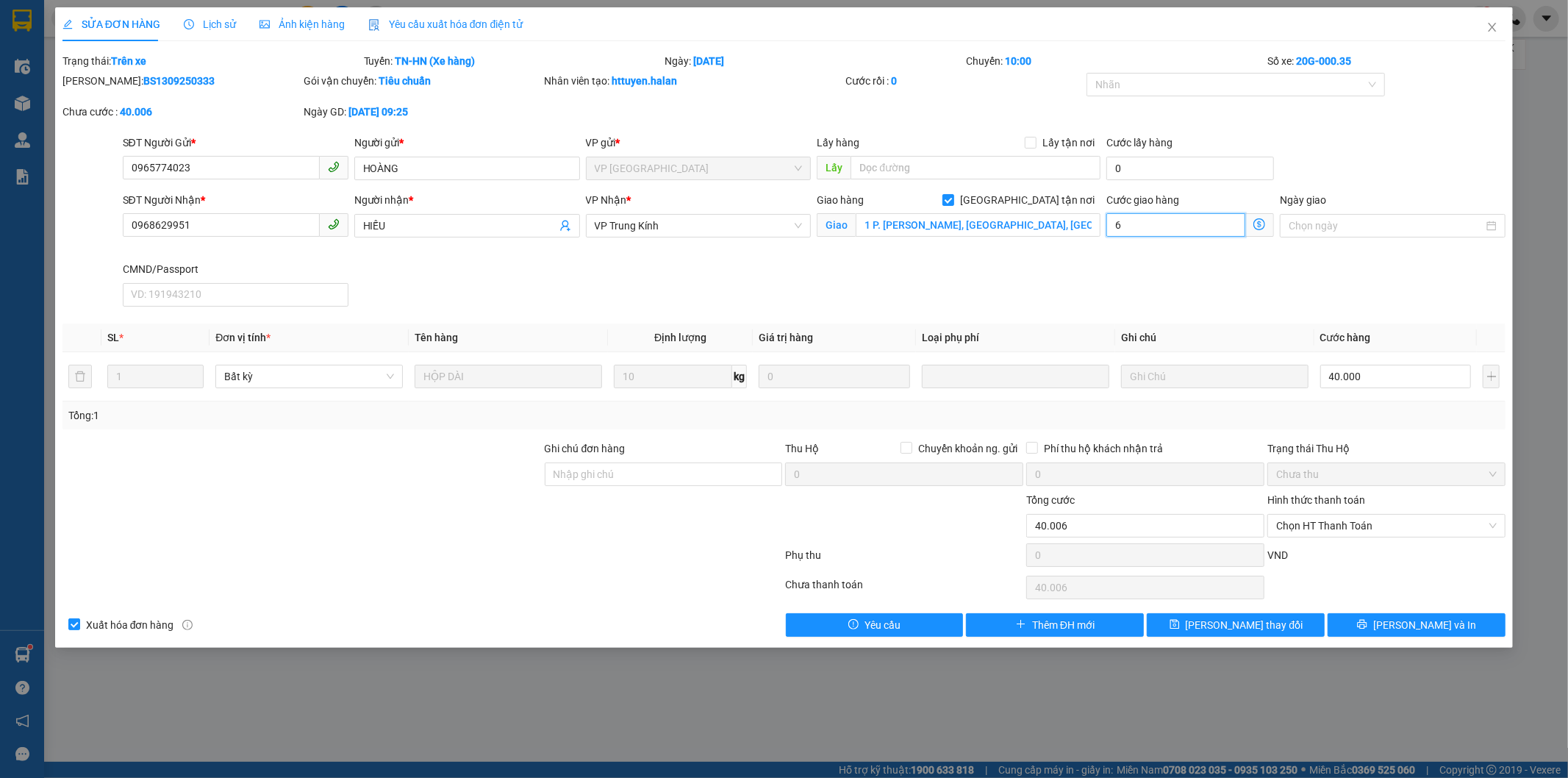
type input "40.060"
type input "60.000"
type input "100.000"
click at [1224, 630] on span "[PERSON_NAME] thay đổi" at bounding box center [1244, 624] width 117 height 16
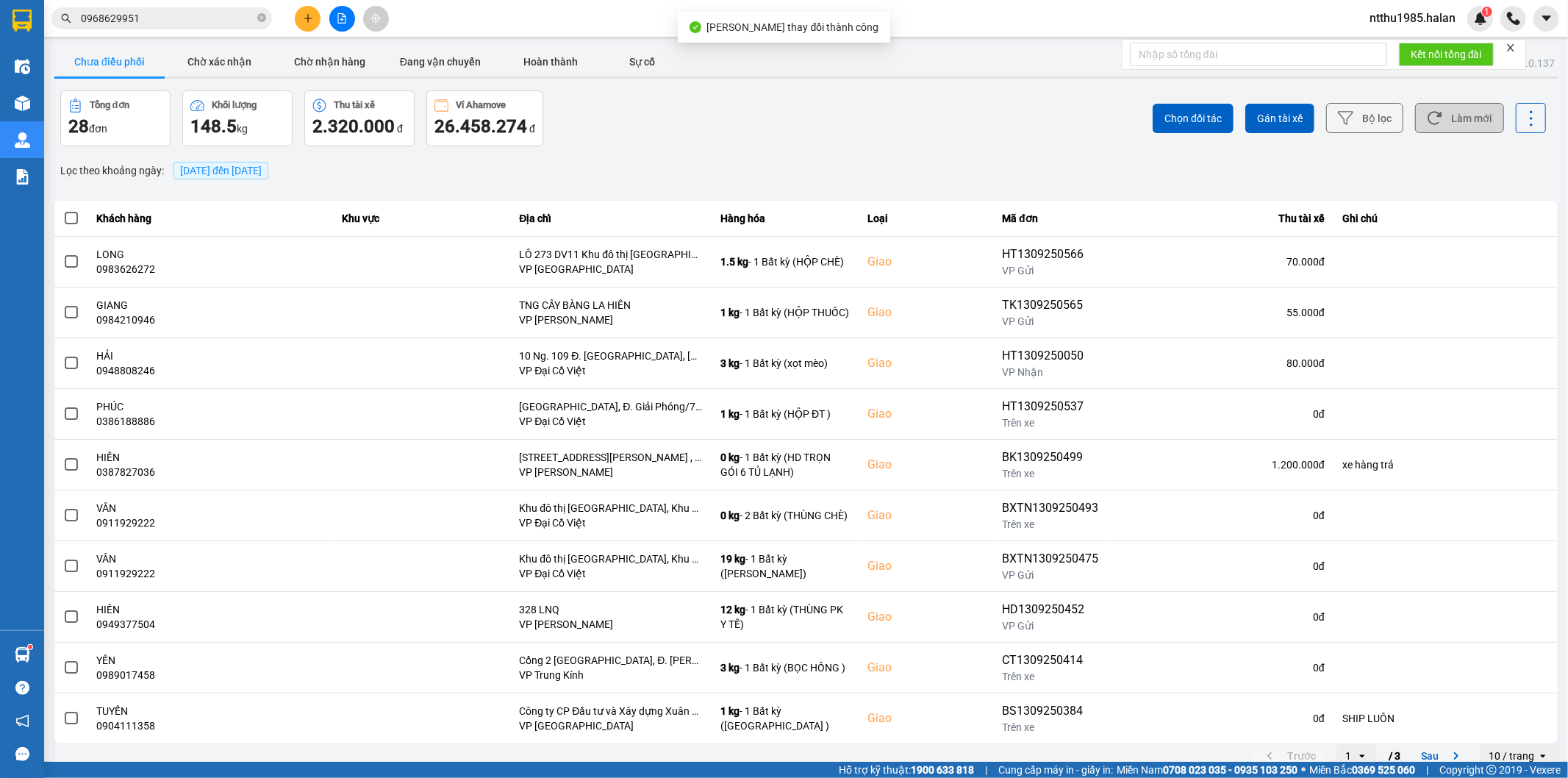
click at [1458, 115] on button "Làm mới" at bounding box center [1459, 118] width 89 height 30
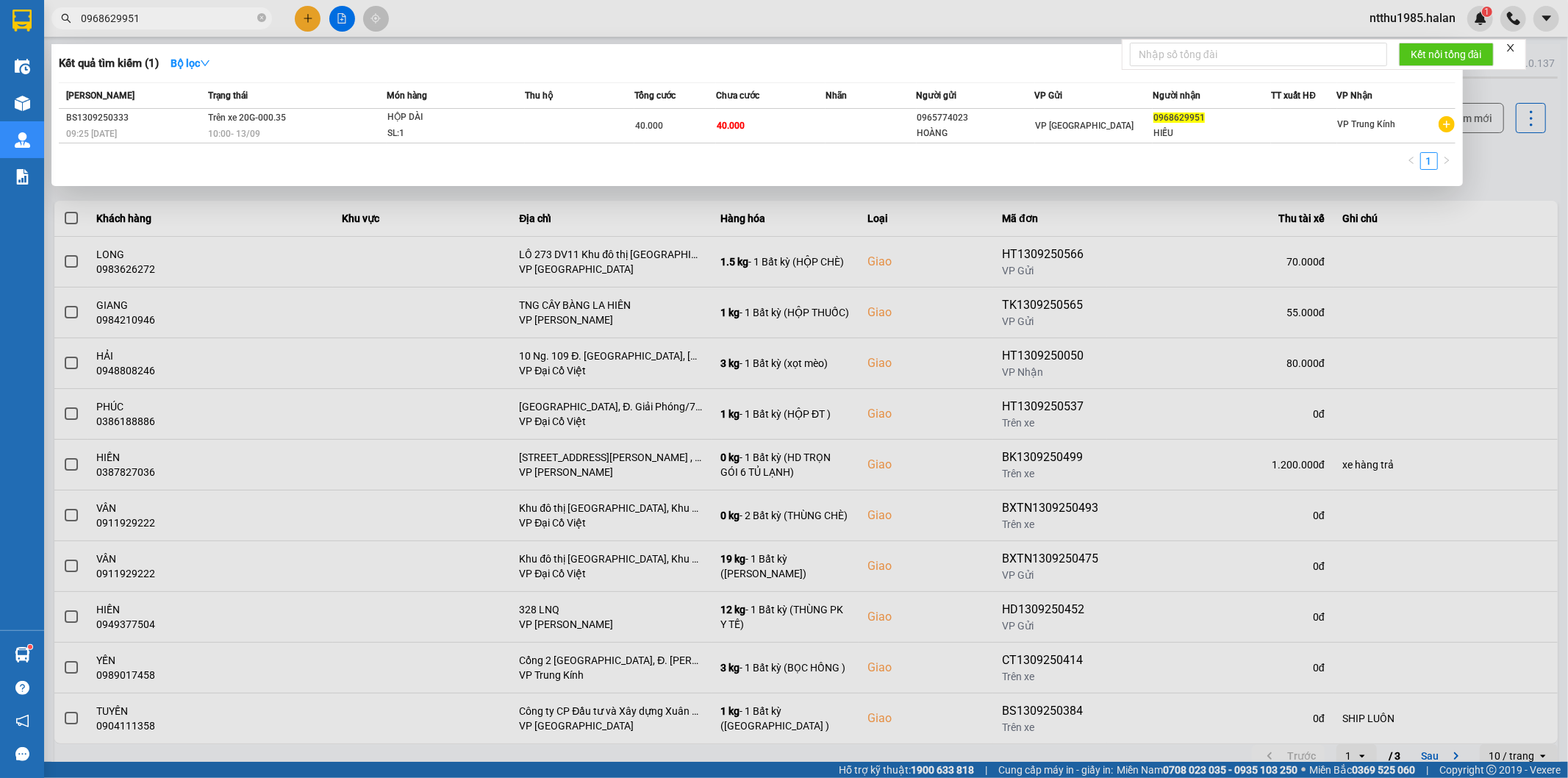
click at [182, 17] on input "0968629951" at bounding box center [167, 18] width 174 height 16
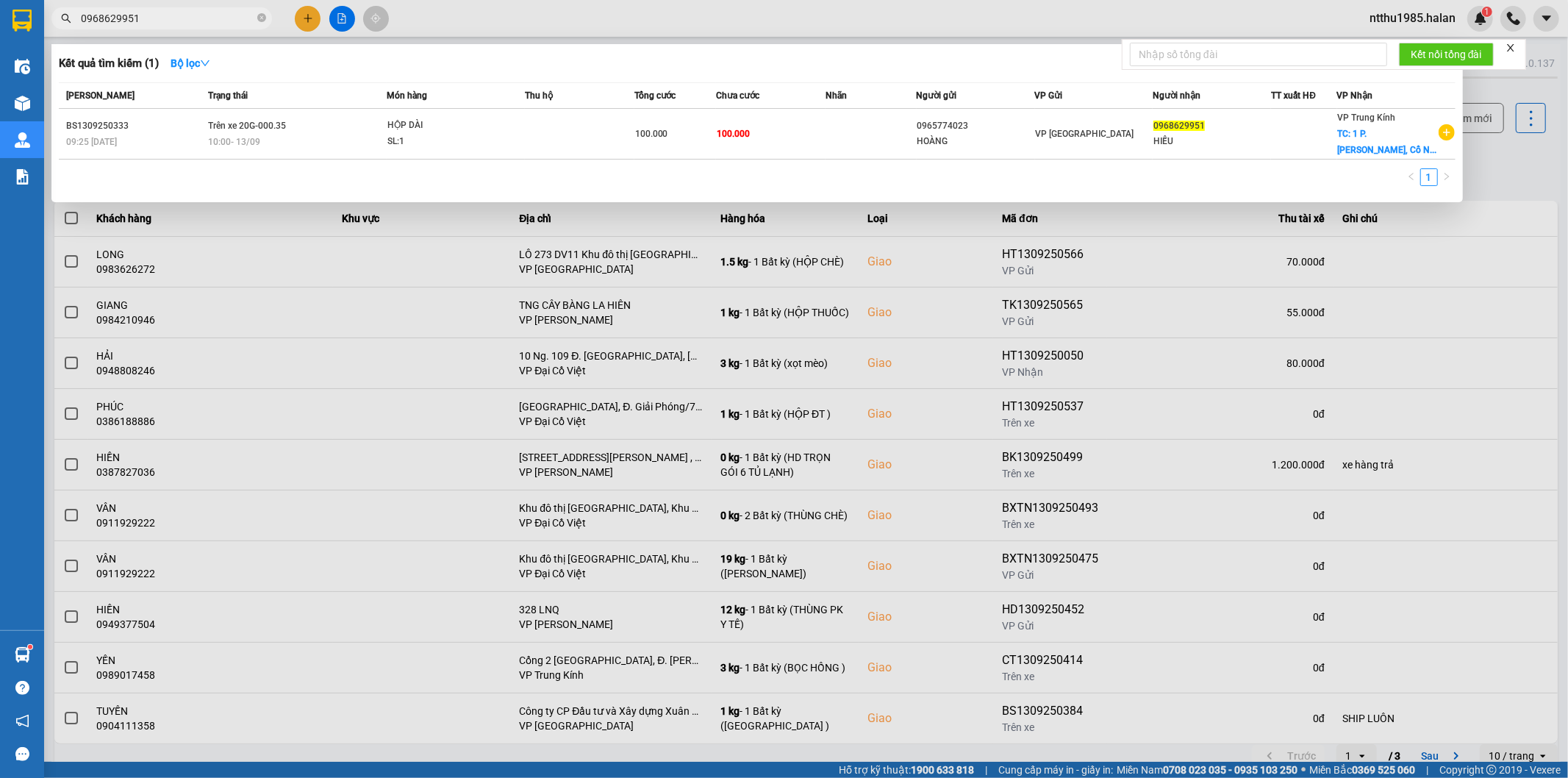
drag, startPoint x: 1510, startPoint y: 142, endPoint x: 1171, endPoint y: 533, distance: 517.5
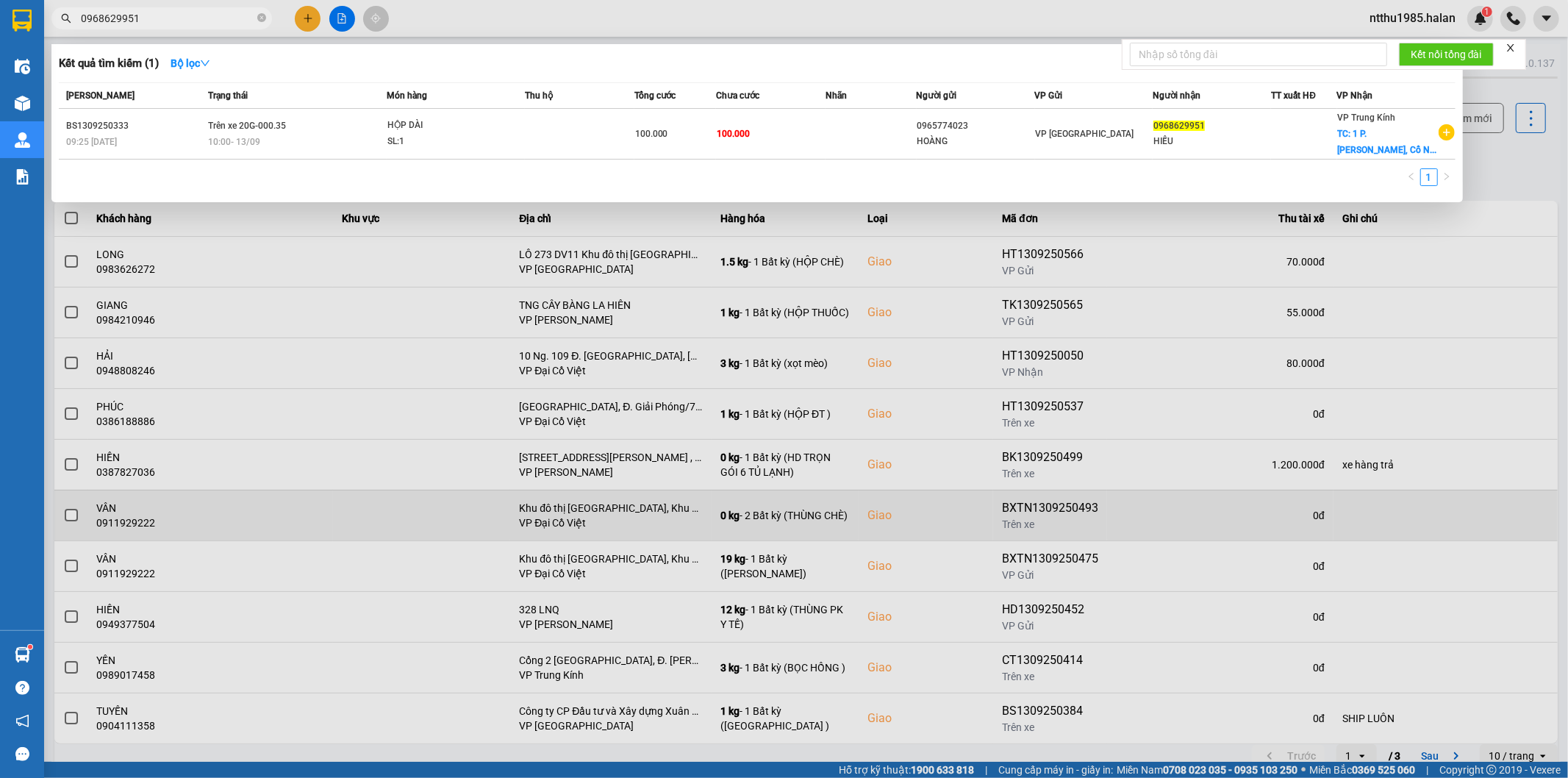
click at [1509, 142] on div at bounding box center [784, 389] width 1568 height 778
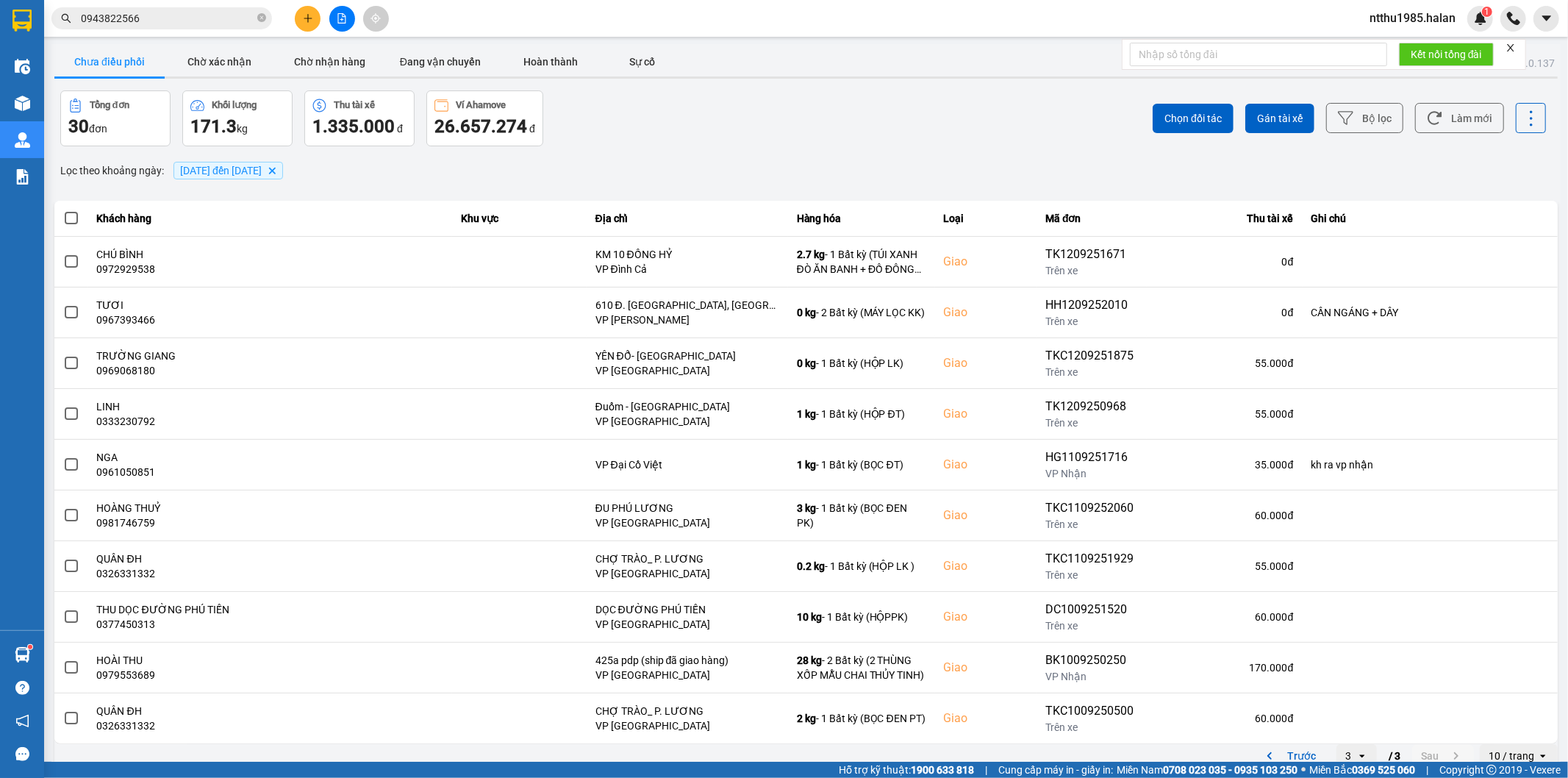
click at [309, 17] on icon "plus" at bounding box center [308, 18] width 10 height 10
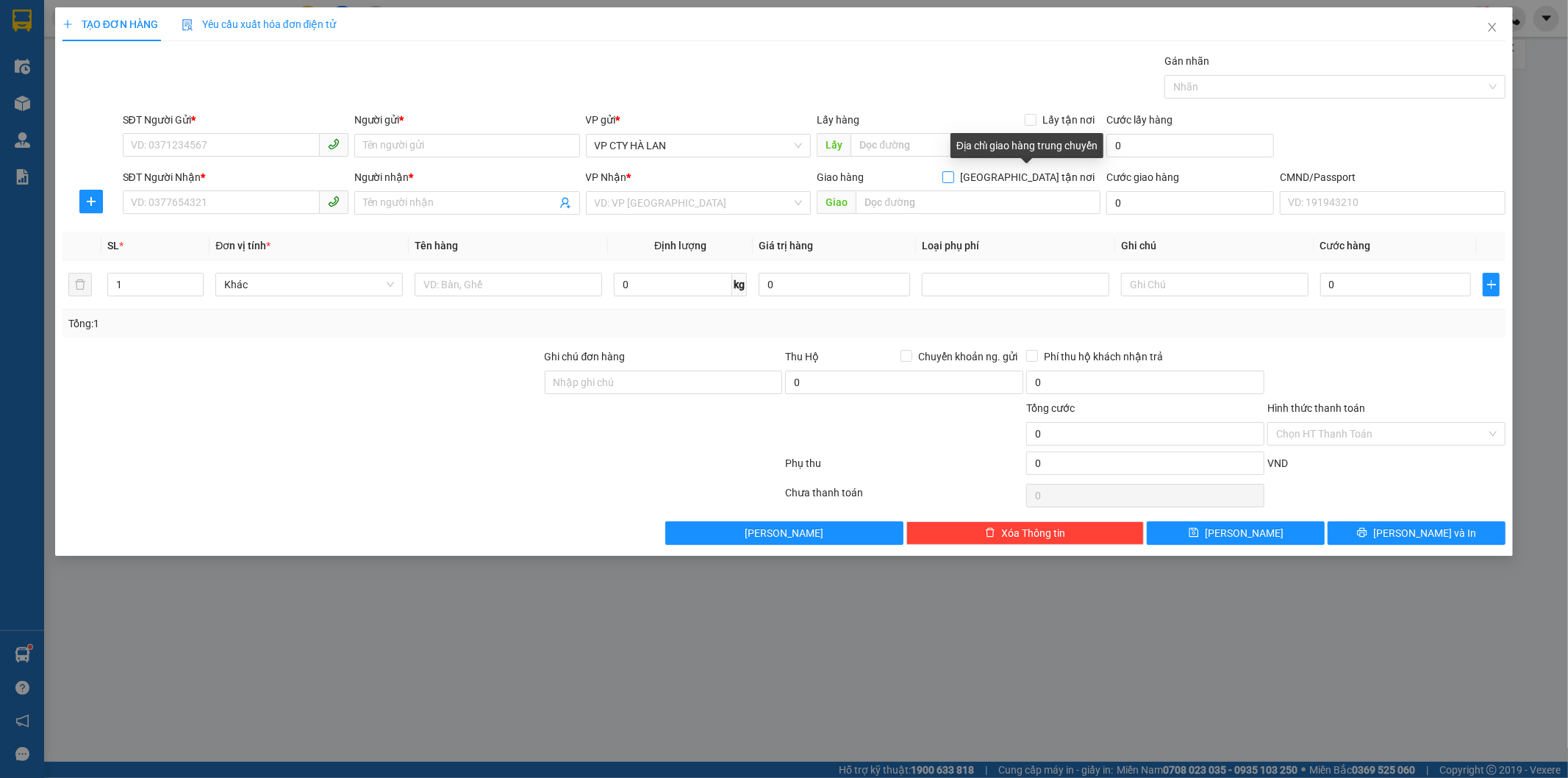
click at [952, 179] on input "[GEOGRAPHIC_DATA] tận nơi" at bounding box center [947, 176] width 10 height 10
checkbox input "true"
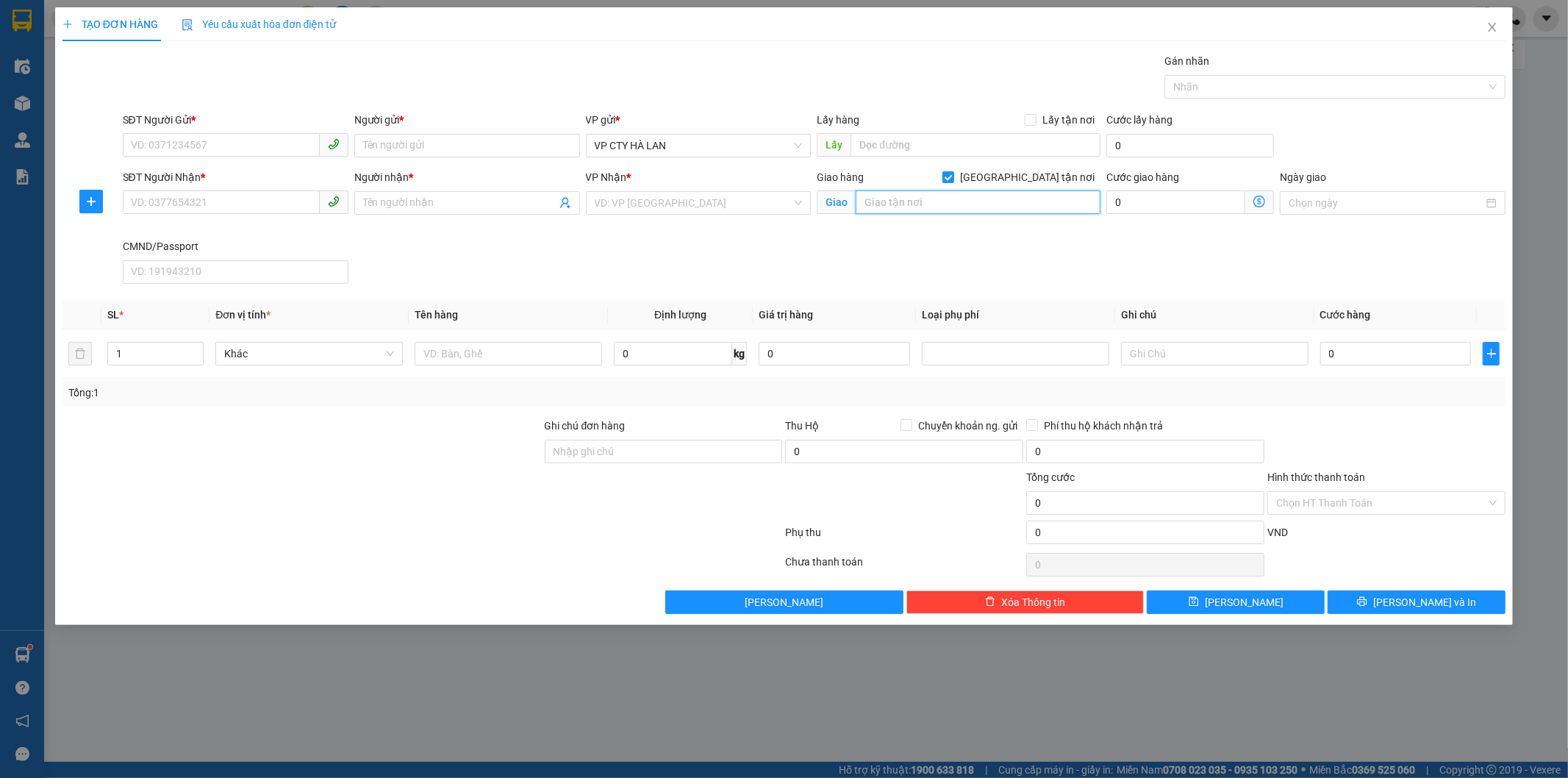
click at [990, 209] on input "text" at bounding box center [978, 202] width 245 height 23
paste input "0918352488 lấy hàng ngách 50/54 đường phủ liễn - 276nvc"
type input "0918352488 lấy hàng ngách 50/54 đường phủ liễn - 276nvc"
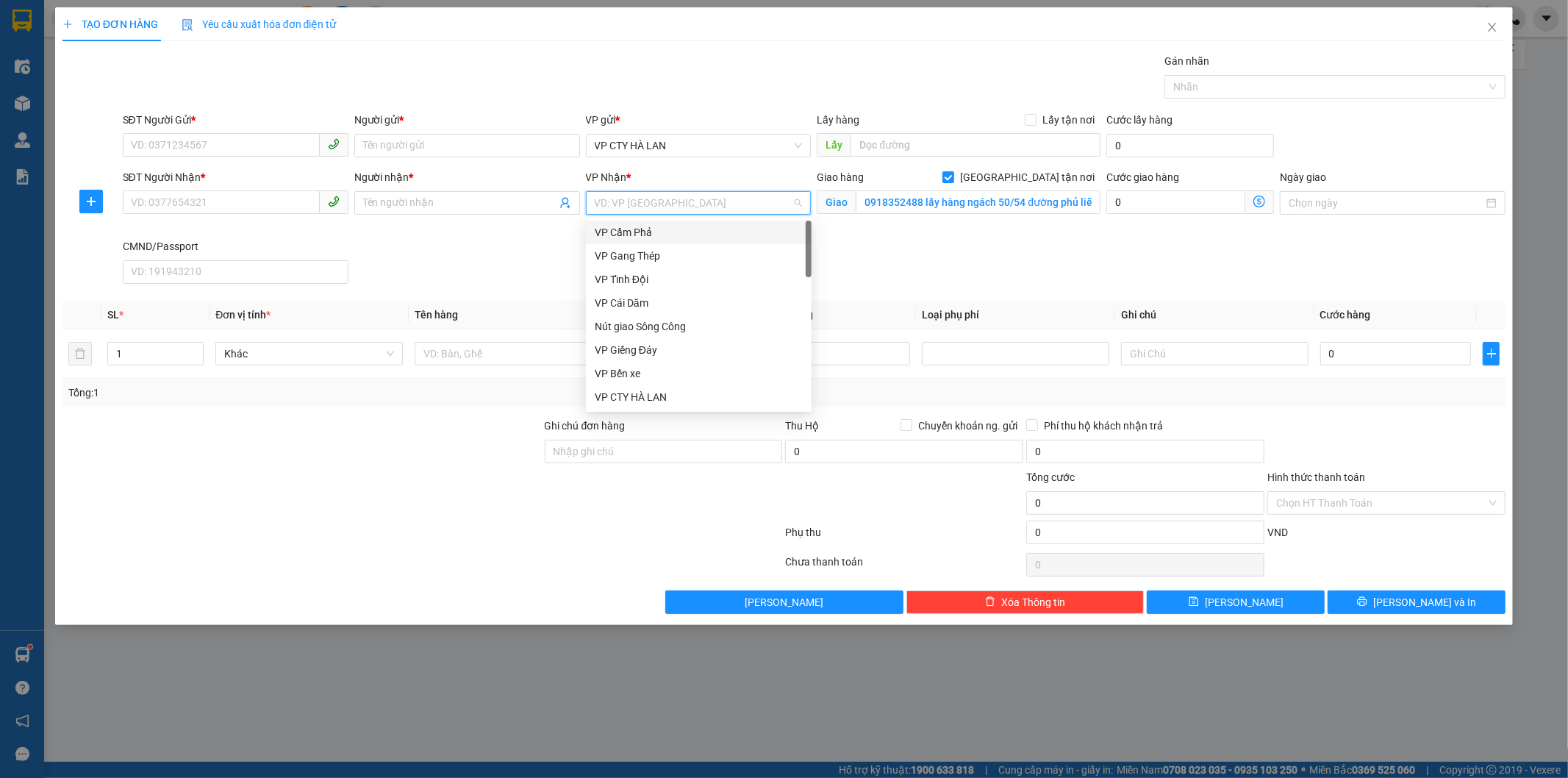
click at [708, 211] on input "search" at bounding box center [693, 203] width 198 height 23
type input "vcc"
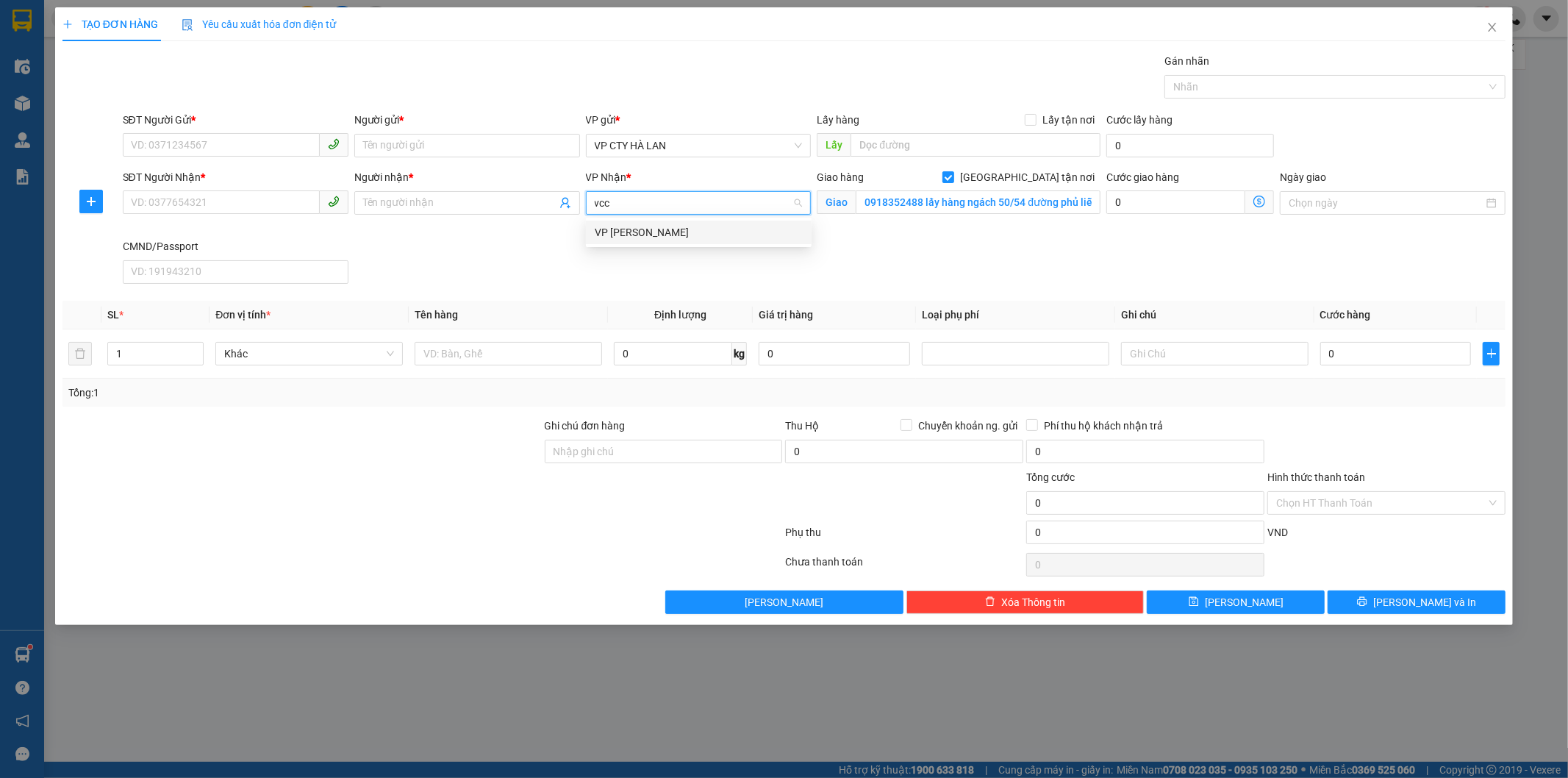
click at [658, 237] on div "VP [PERSON_NAME]" at bounding box center [699, 232] width 208 height 16
click at [1265, 200] on icon "dollar-circle" at bounding box center [1259, 201] width 12 height 12
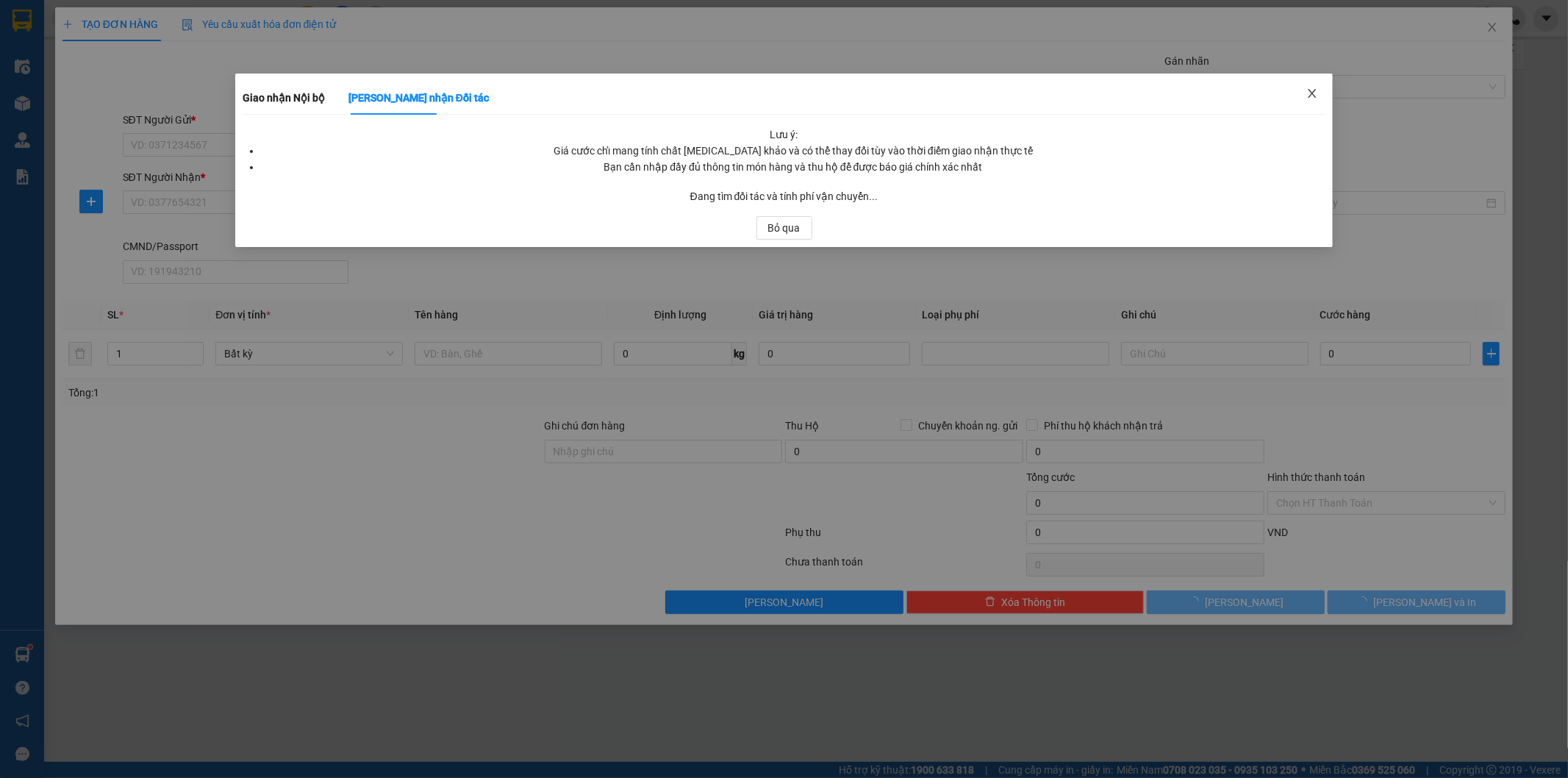
drag, startPoint x: 1316, startPoint y: 91, endPoint x: 1282, endPoint y: 71, distance: 39.4
click at [1316, 86] on span "Close" at bounding box center [1313, 94] width 41 height 41
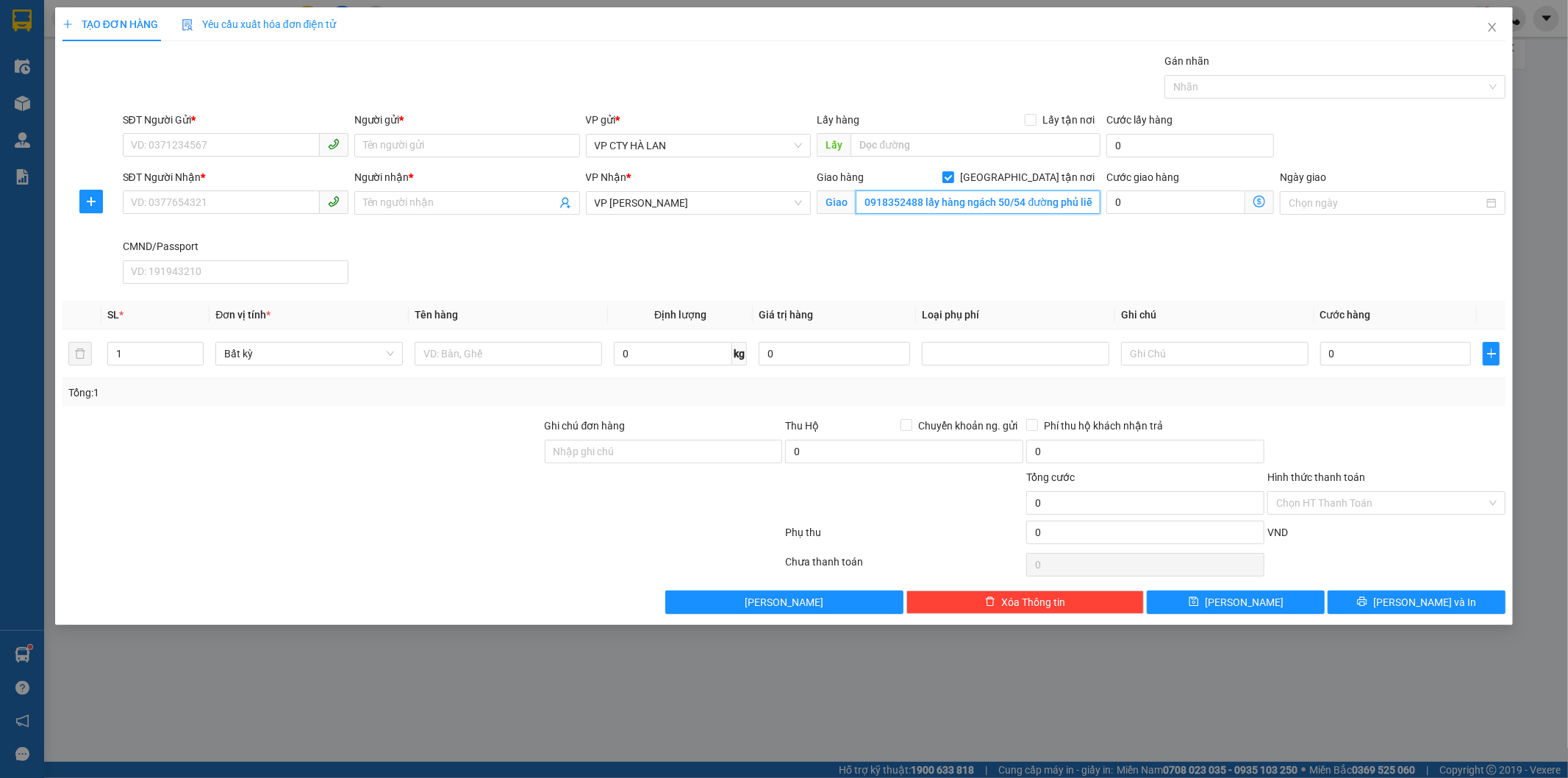
click at [925, 202] on input "0918352488 lấy hàng ngách 50/54 đường phủ liễn - 276nvc" at bounding box center [978, 202] width 245 height 23
paste input "36 P. [GEOGRAPHIC_DATA], [GEOGRAPHIC_DATA], [GEOGRAPHIC_DATA], [GEOGRAPHIC_DATA…"
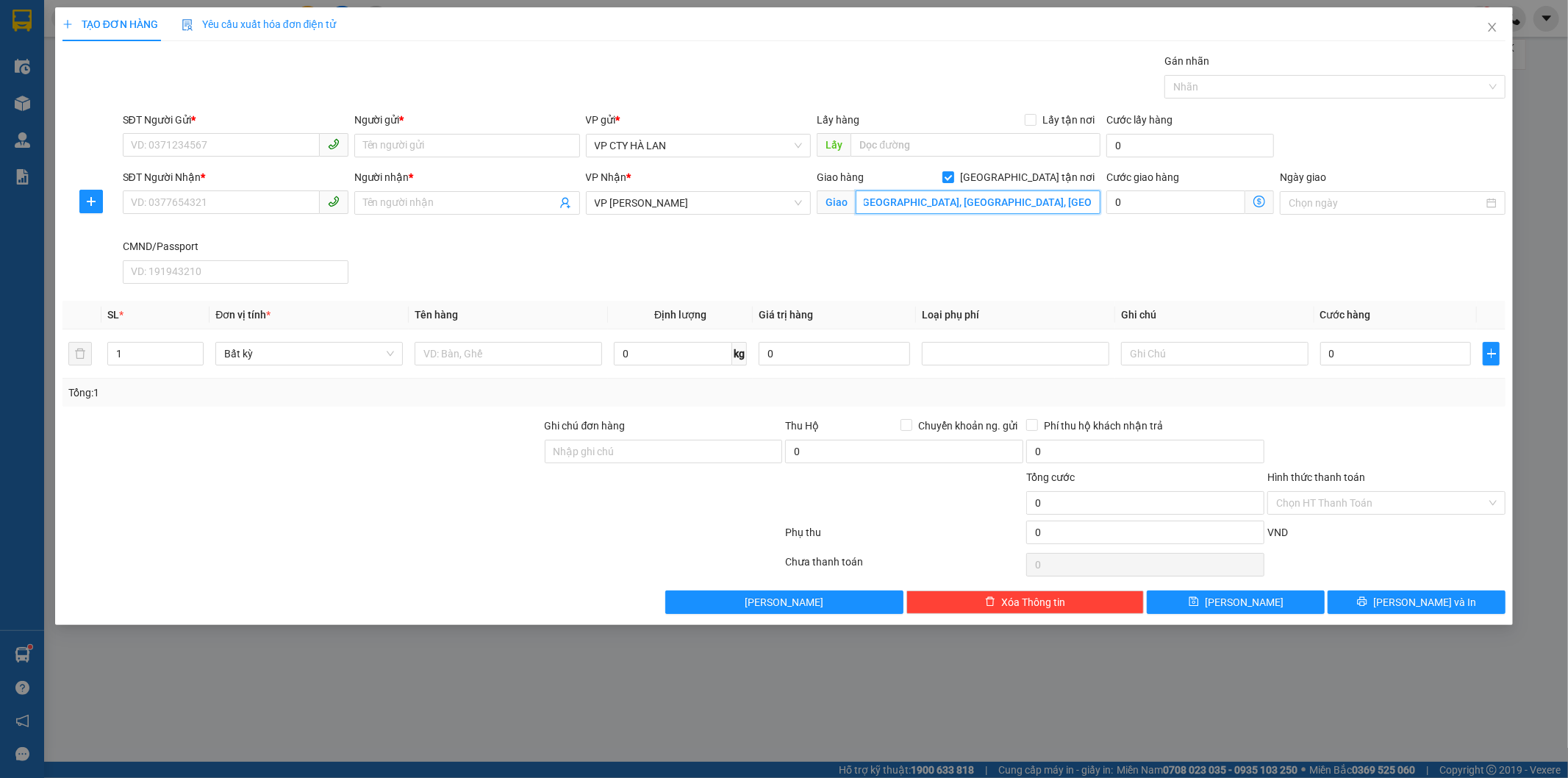
type input "36 P. [GEOGRAPHIC_DATA], [GEOGRAPHIC_DATA], [GEOGRAPHIC_DATA], [GEOGRAPHIC_DATA…"
click at [1262, 203] on icon "dollar-circle" at bounding box center [1259, 201] width 12 height 12
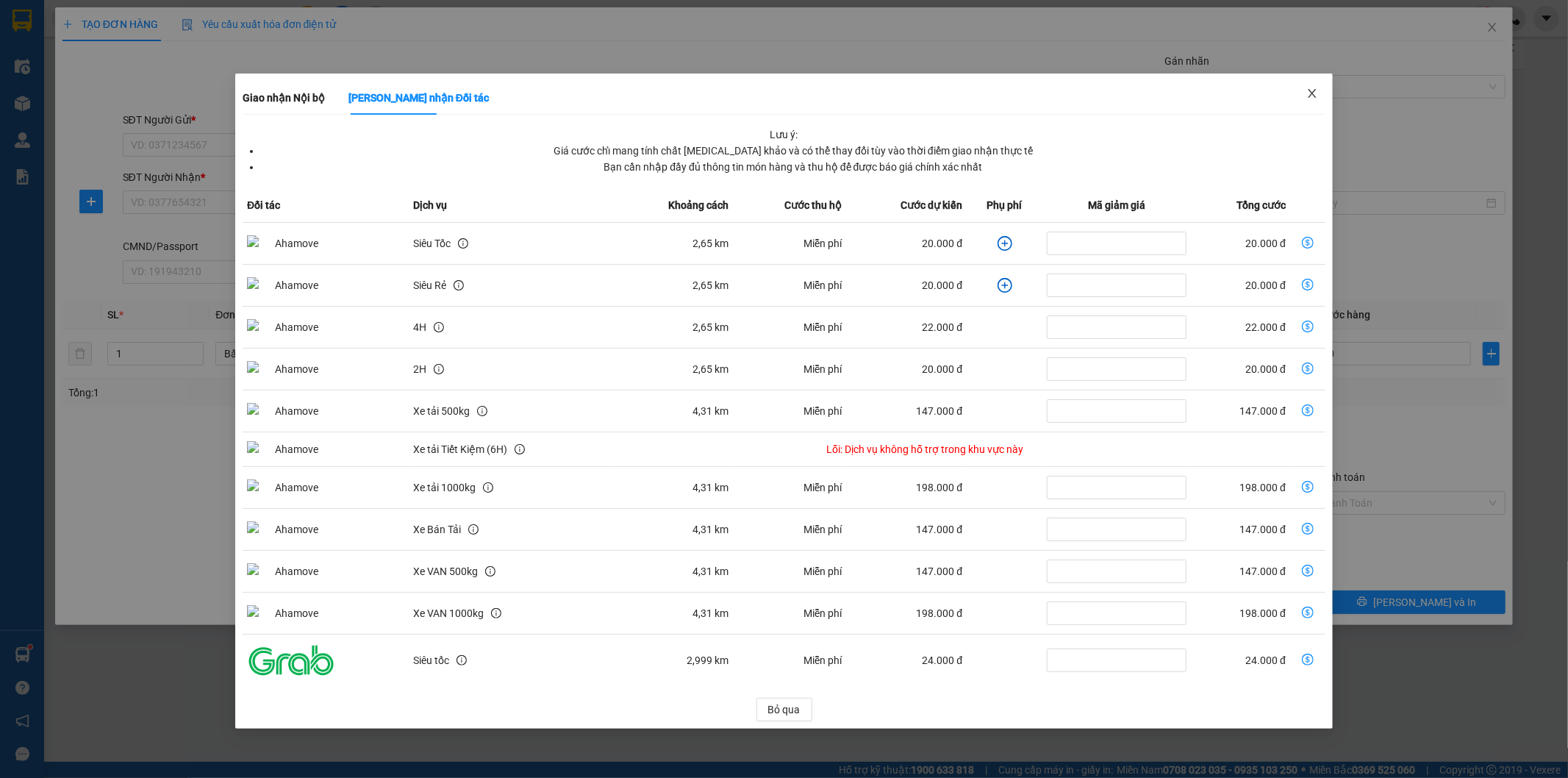
click at [1314, 91] on icon "close" at bounding box center [1312, 93] width 8 height 8
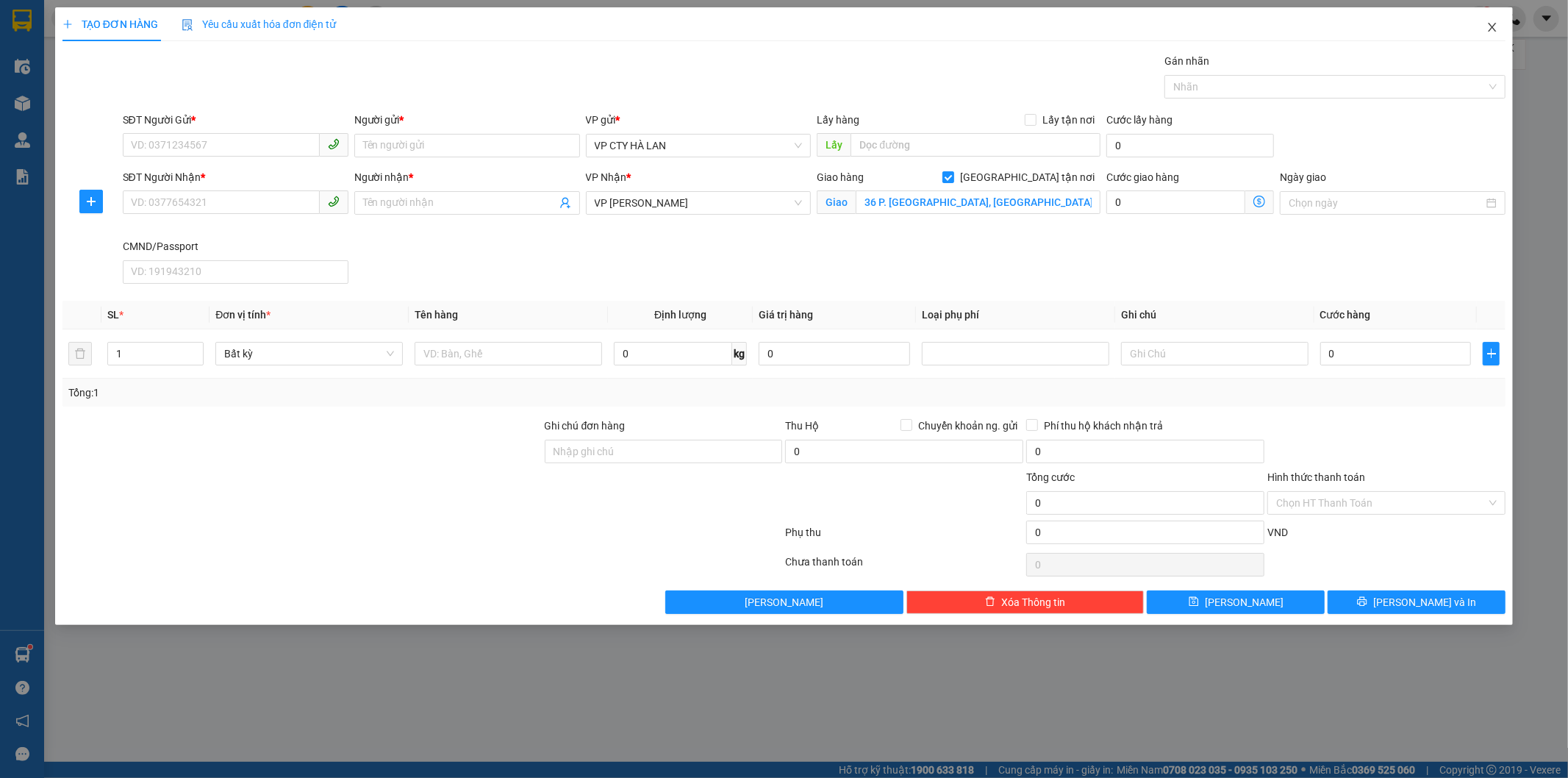
click at [1489, 28] on icon "close" at bounding box center [1492, 27] width 12 height 12
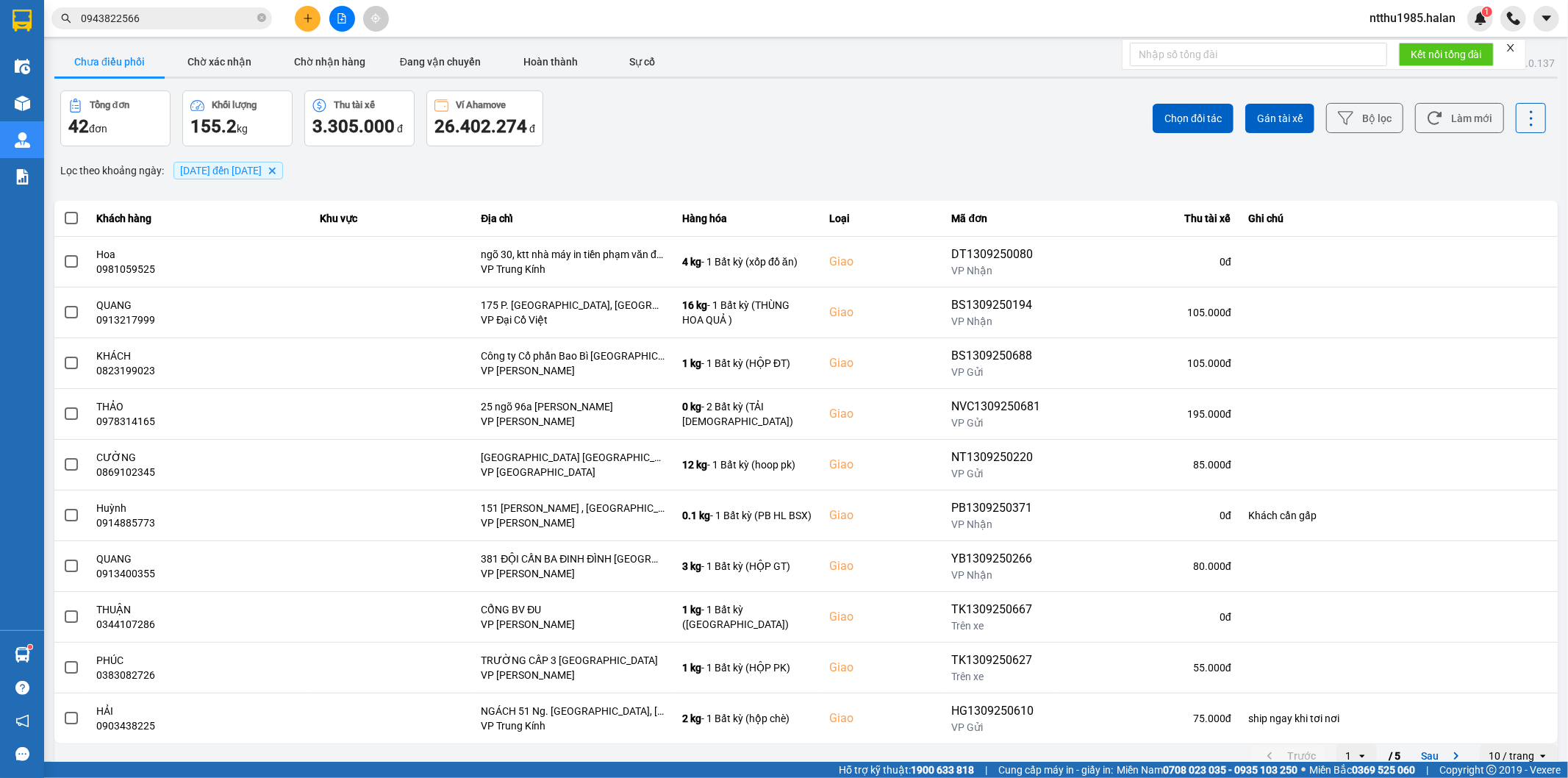
click at [593, 125] on div "Tổng đơn 42 đơn Khối lượng 155.2 kg Thu tài xế 3.305.000 đ Ví Ahamove 26.402.27…" at bounding box center [432, 118] width 743 height 56
click at [1452, 115] on button "Làm mới" at bounding box center [1459, 118] width 89 height 30
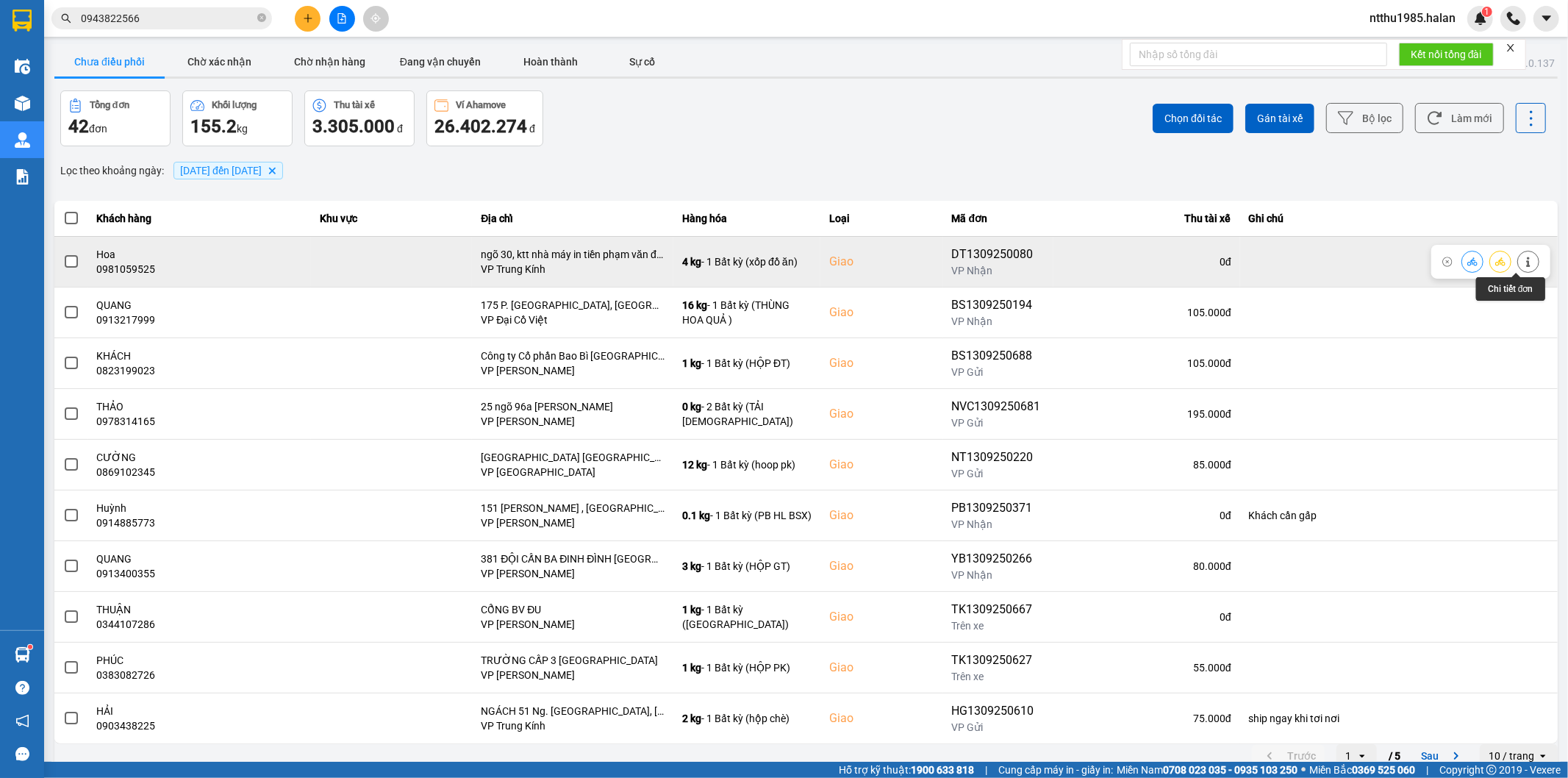
click at [1523, 263] on icon at bounding box center [1528, 261] width 10 height 10
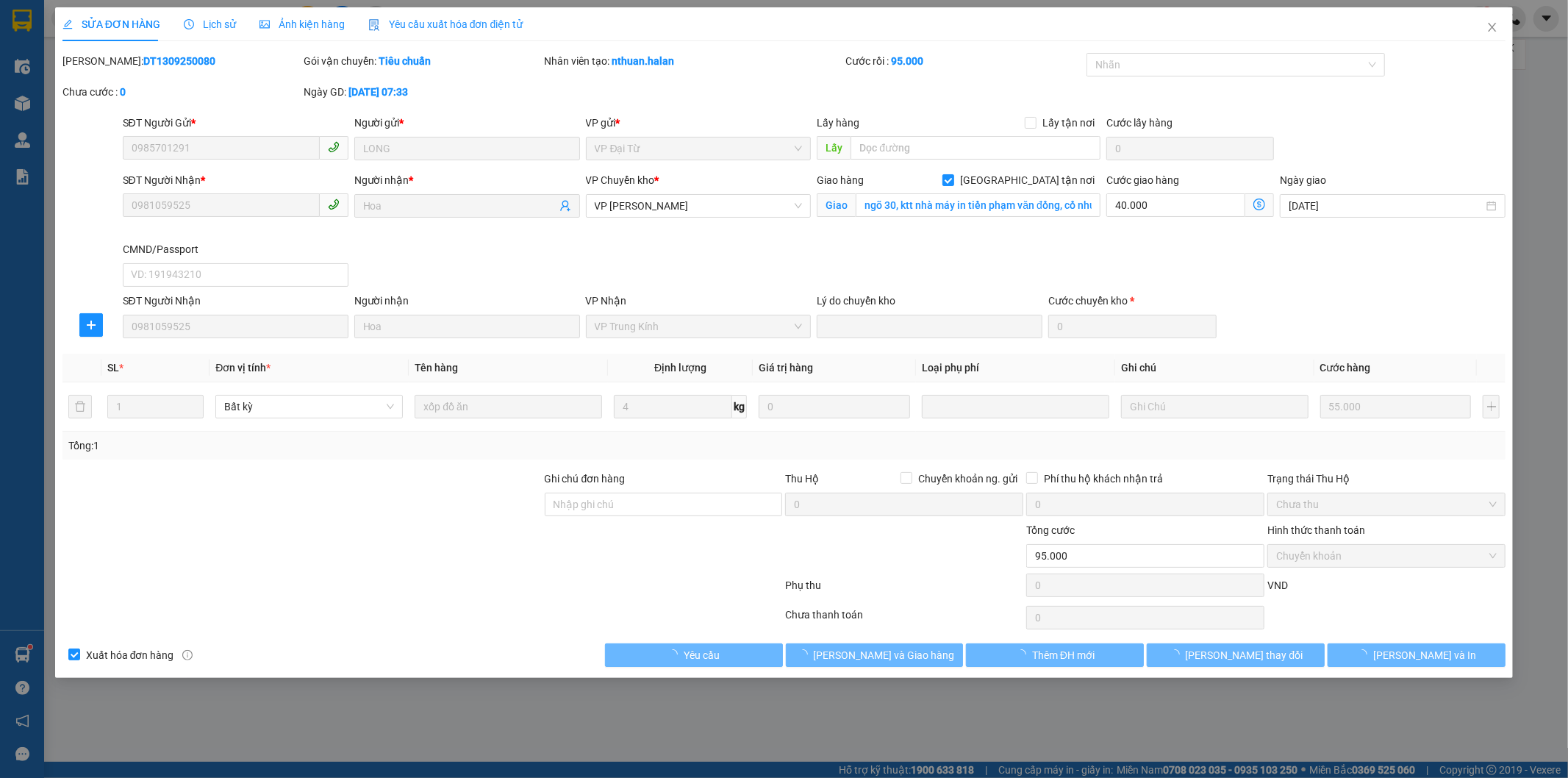
type input "0985701291"
type input "LONG"
type input "0981059525"
type input "Hoa"
checkbox input "true"
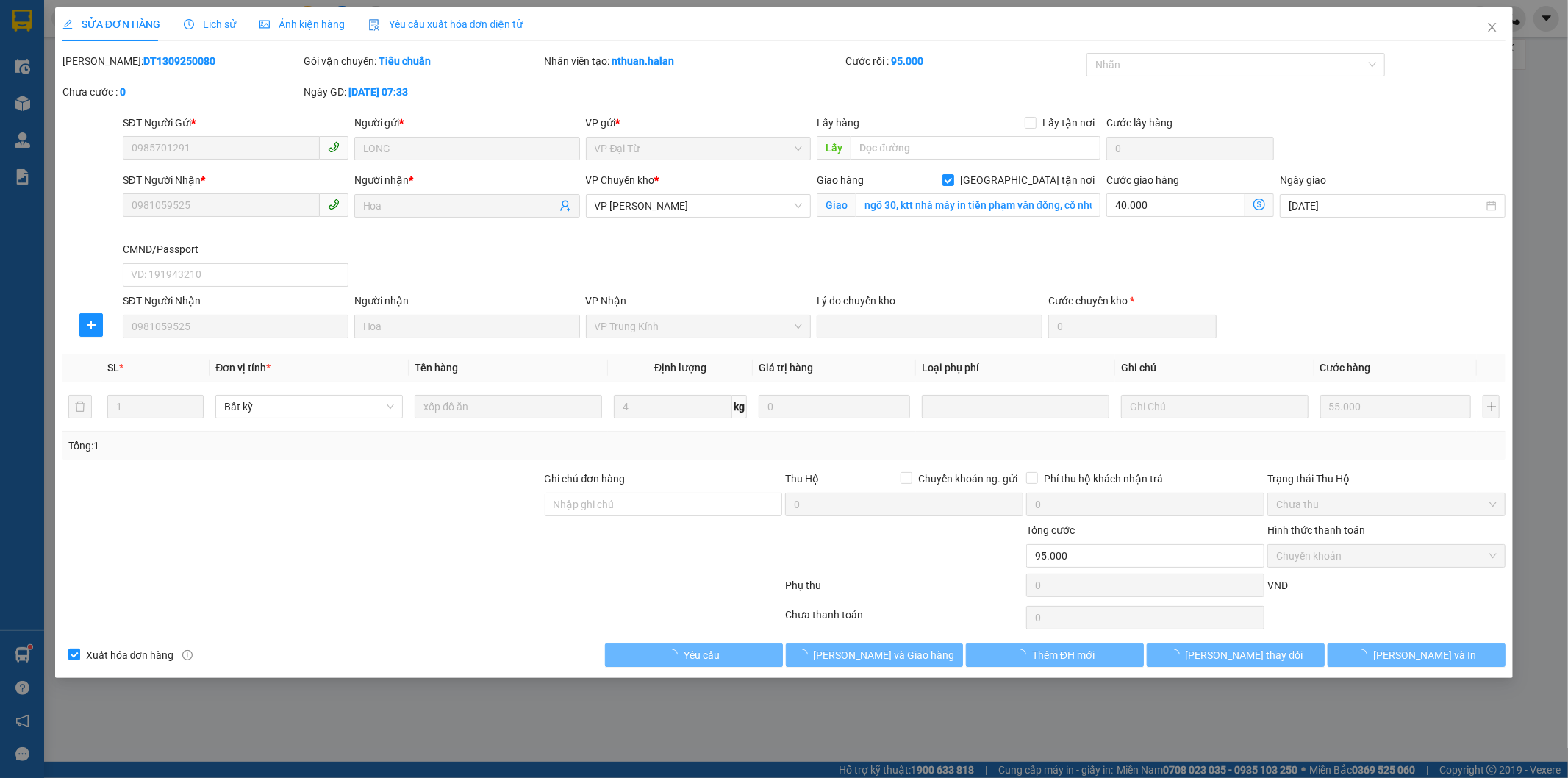
type input "ngõ 30, ktt nhà máy in tiền phạm văn đồng, cổ nhuế1, từ liêm"
type input "95.000"
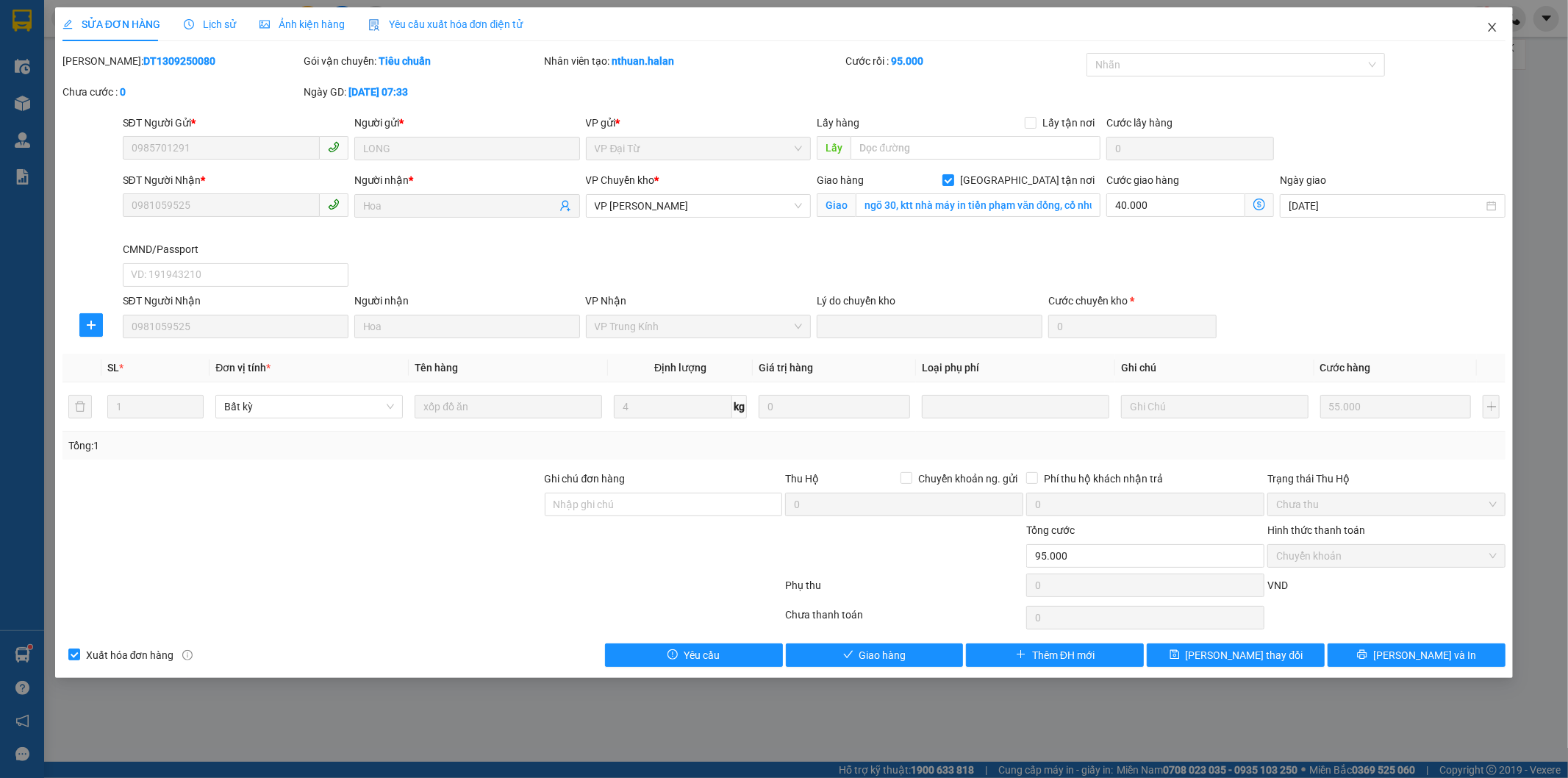
click at [1489, 27] on icon "close" at bounding box center [1492, 27] width 12 height 12
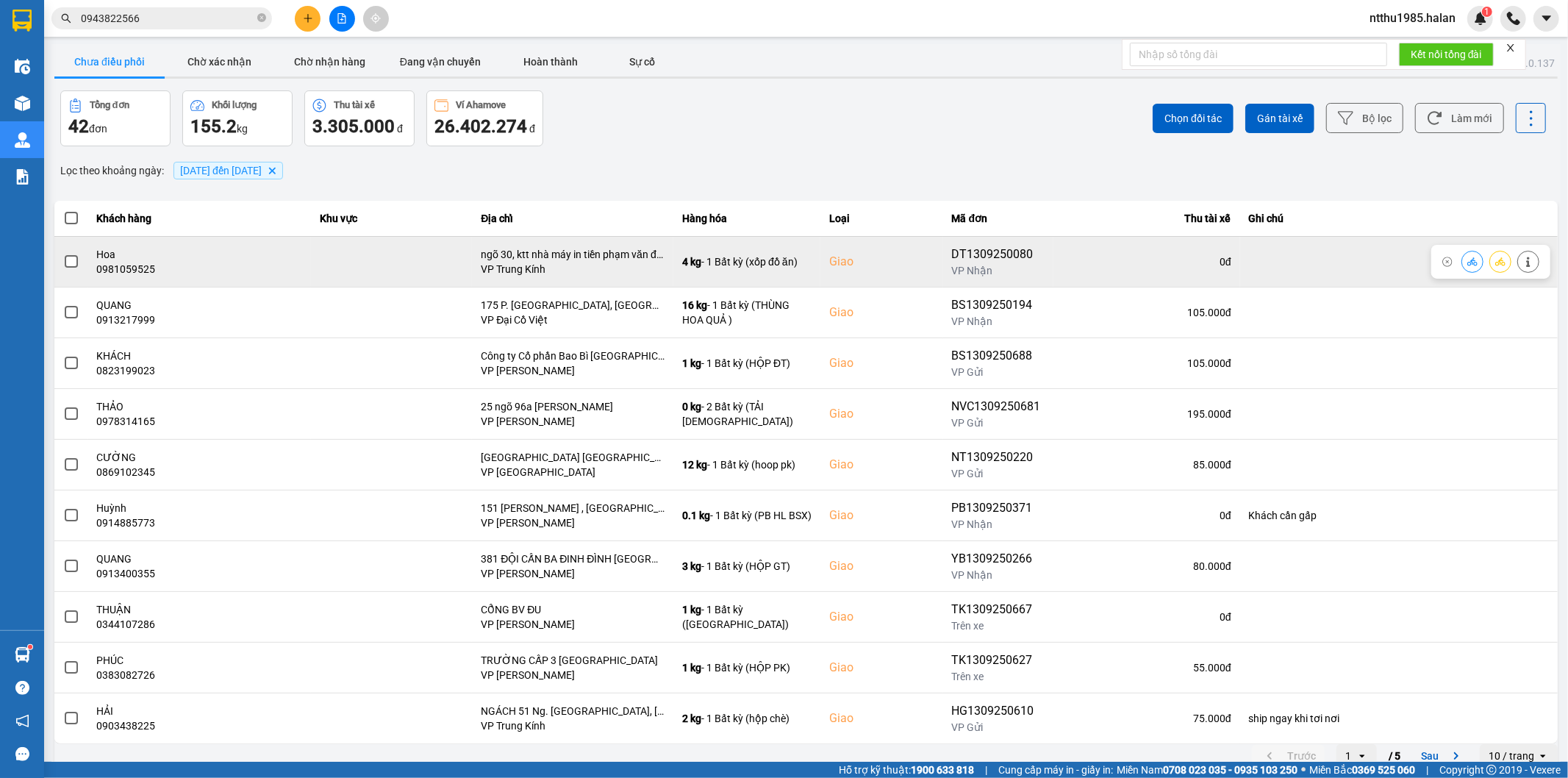
click at [65, 263] on span at bounding box center [71, 262] width 13 height 13
click at [63, 253] on input "checkbox" at bounding box center [63, 253] width 0 height 0
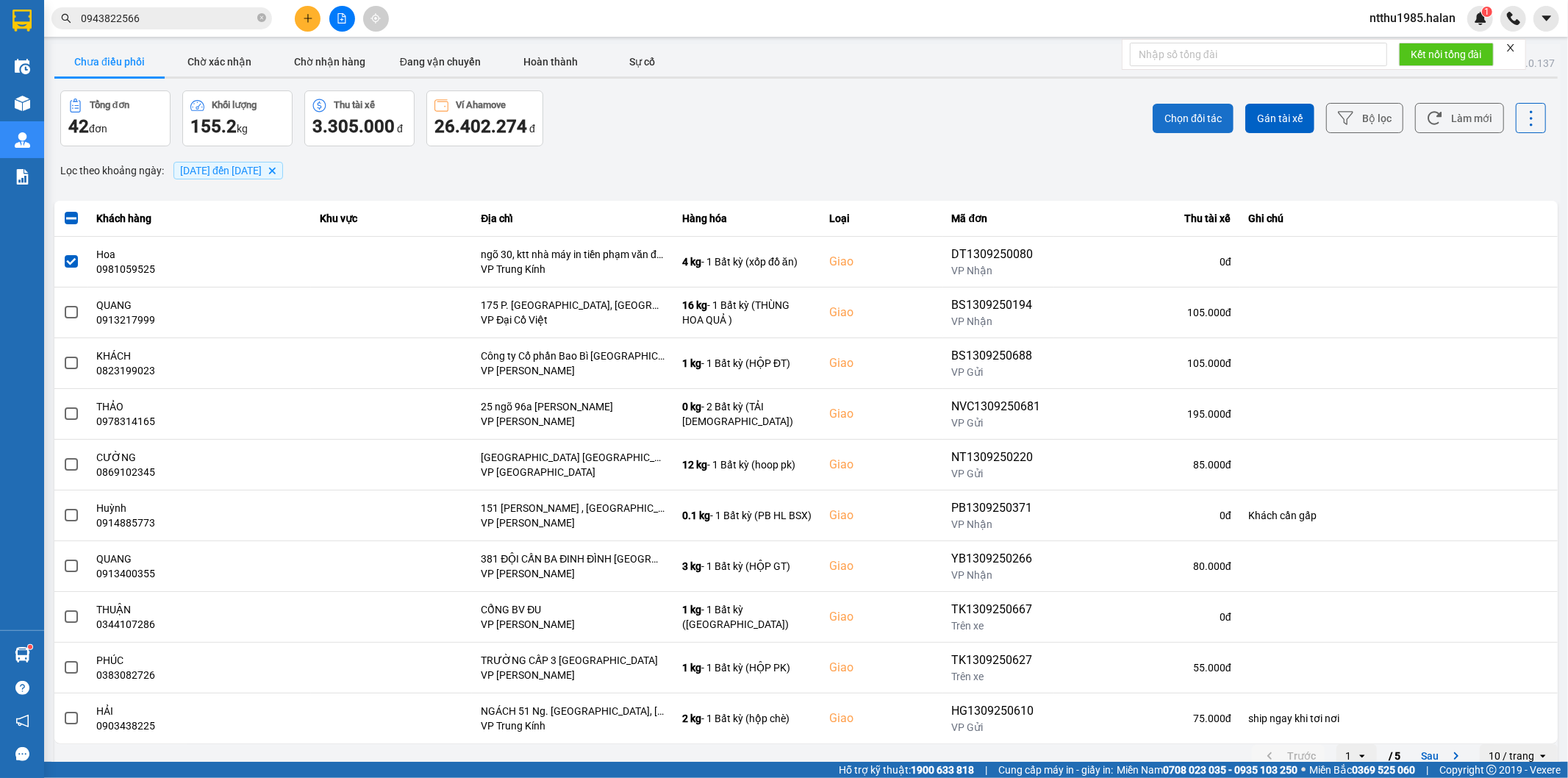
click at [1177, 114] on span "Chọn đối tác" at bounding box center [1193, 118] width 57 height 15
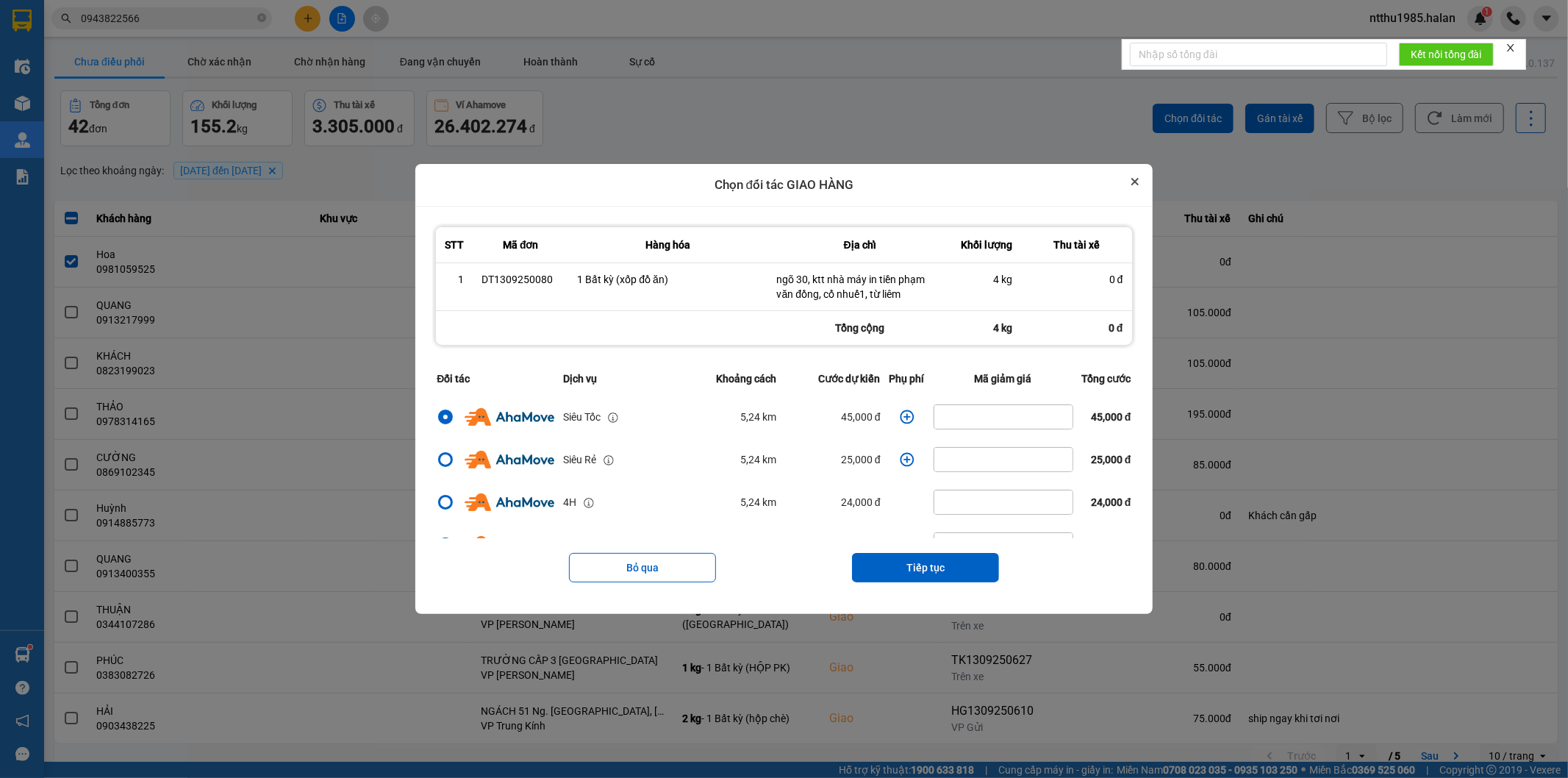
click at [1144, 179] on button "Close" at bounding box center [1134, 181] width 18 height 18
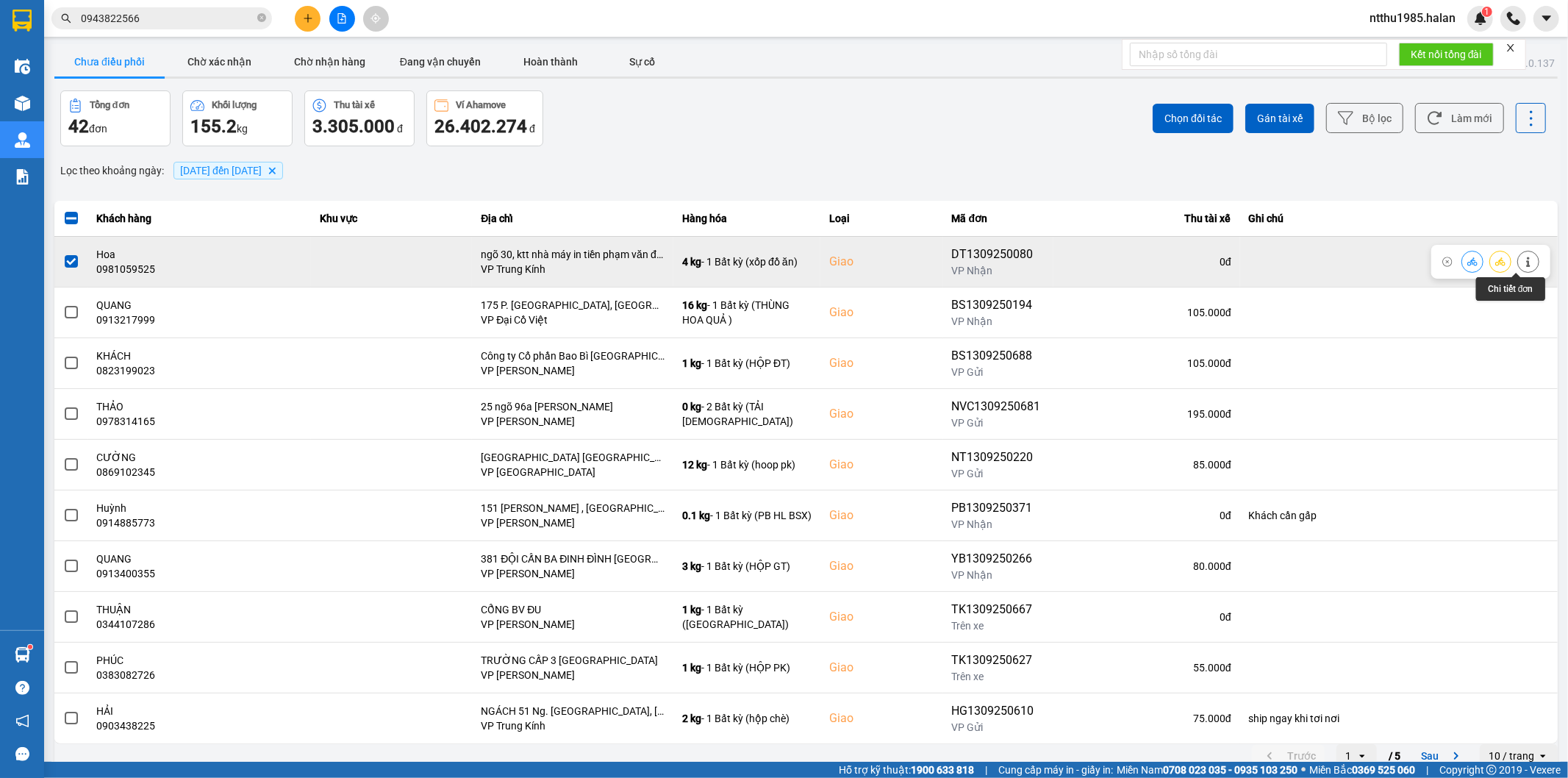
click at [1523, 263] on icon at bounding box center [1528, 261] width 10 height 10
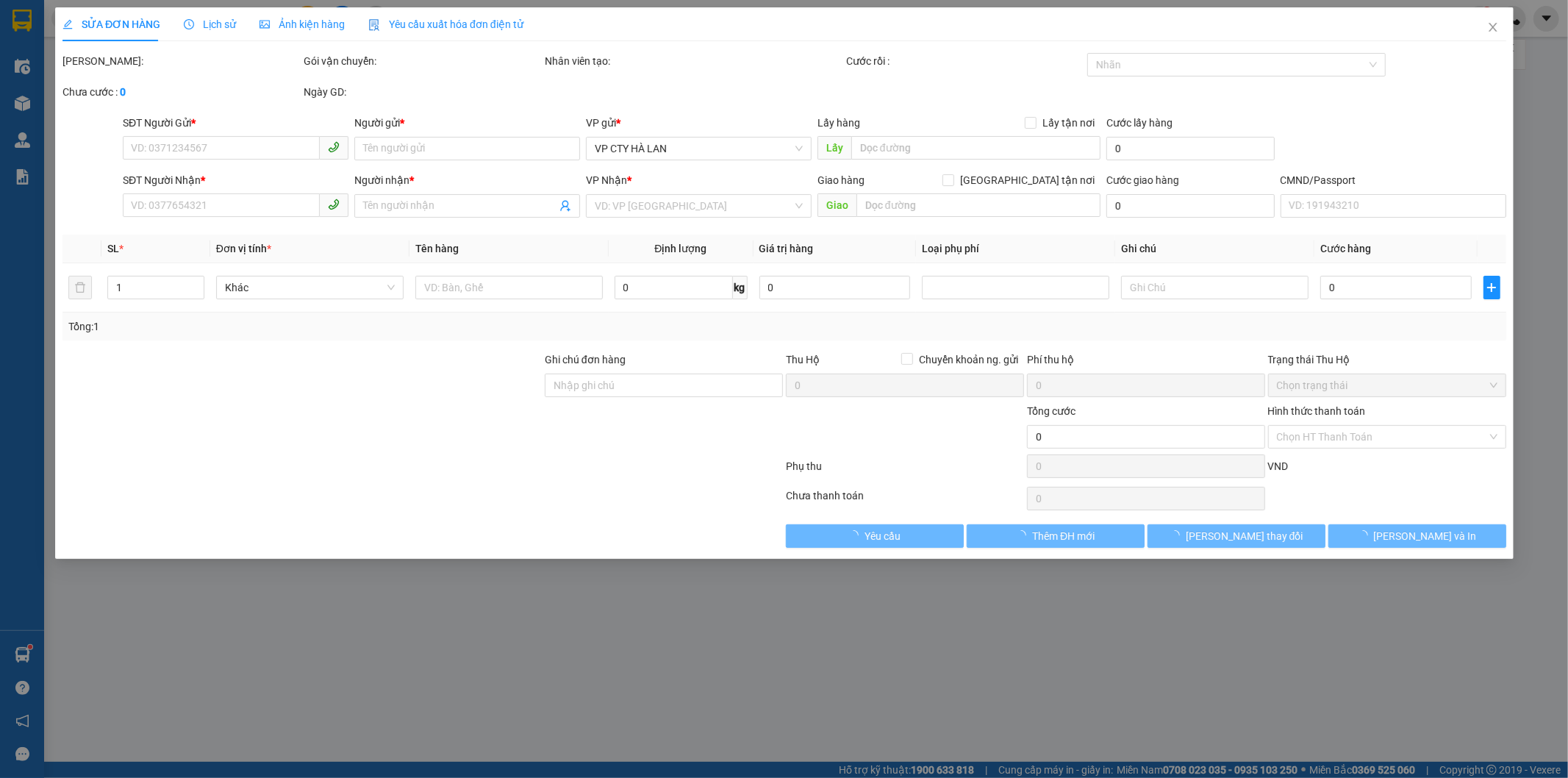
type input "0985701291"
type input "LONG"
type input "0981059525"
type input "Hoa"
checkbox input "true"
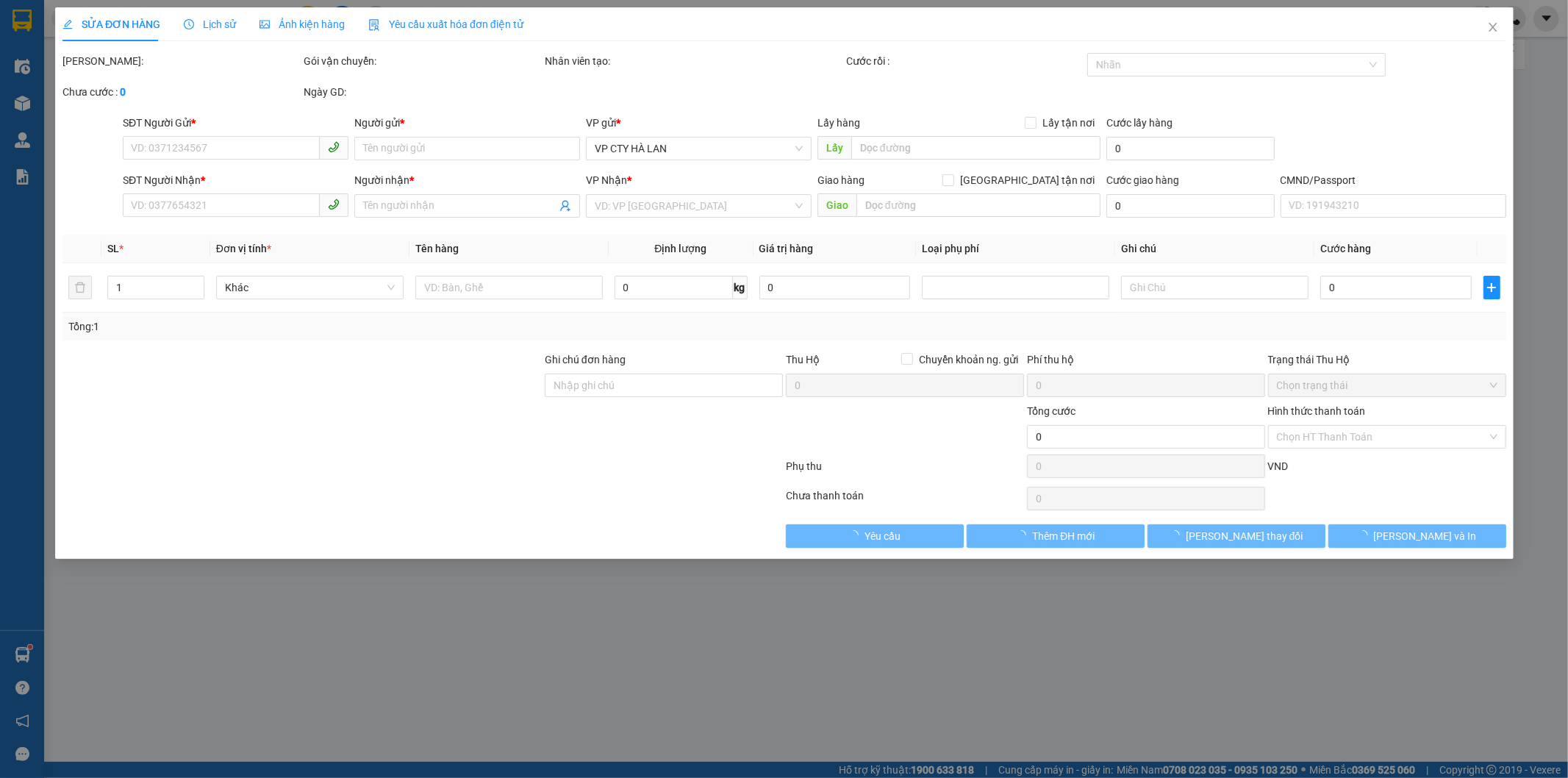
type input "ngõ 30, ktt nhà máy in tiền phạm văn đồng, cổ nhuế1, từ liêm"
type input "95.000"
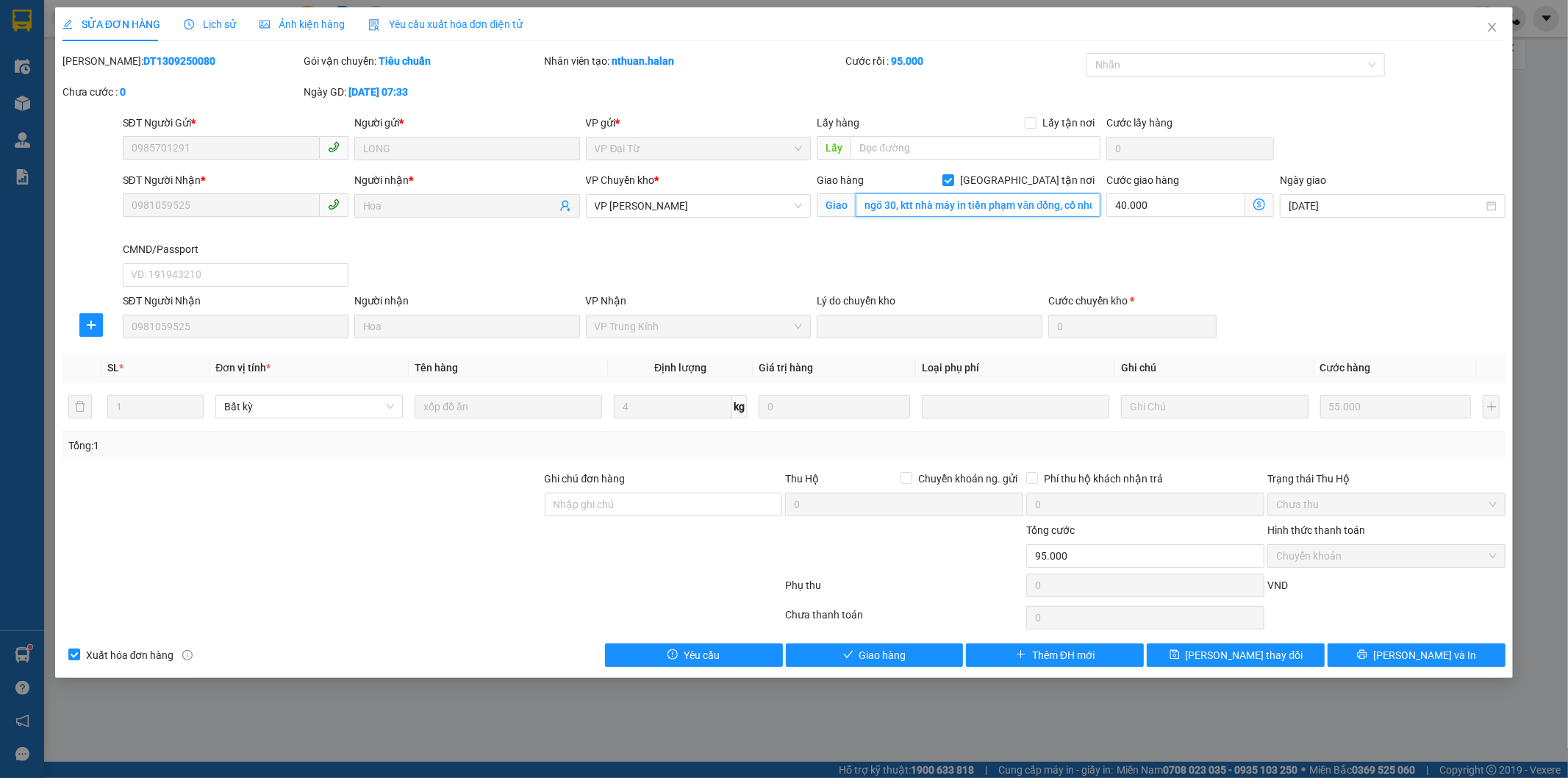
click at [971, 197] on input "ngõ 30, ktt nhà máy in tiền phạm văn đồng, cổ nhuế1, từ liêm" at bounding box center [978, 205] width 245 height 23
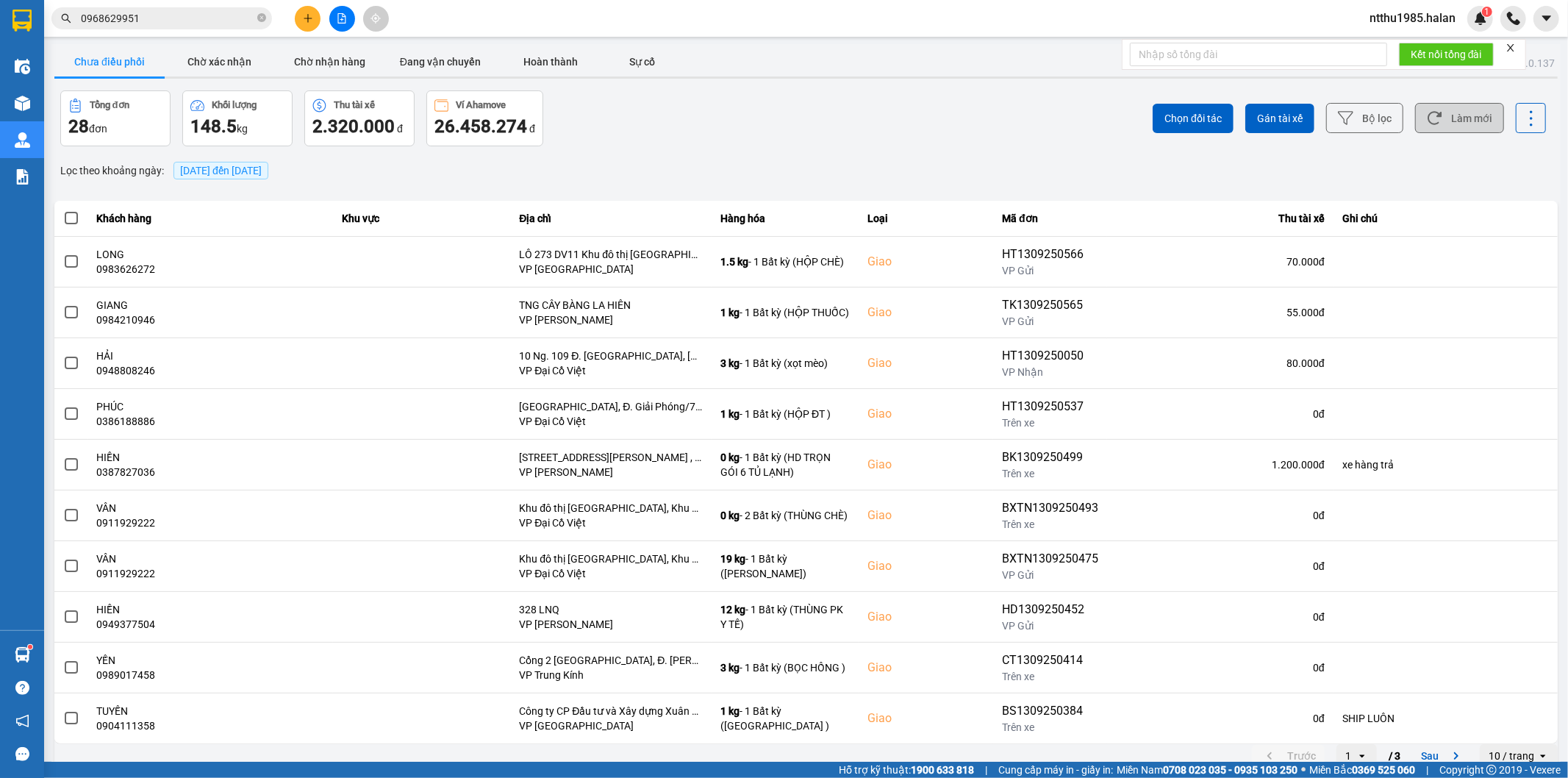
click at [1449, 128] on button "Làm mới" at bounding box center [1459, 118] width 89 height 30
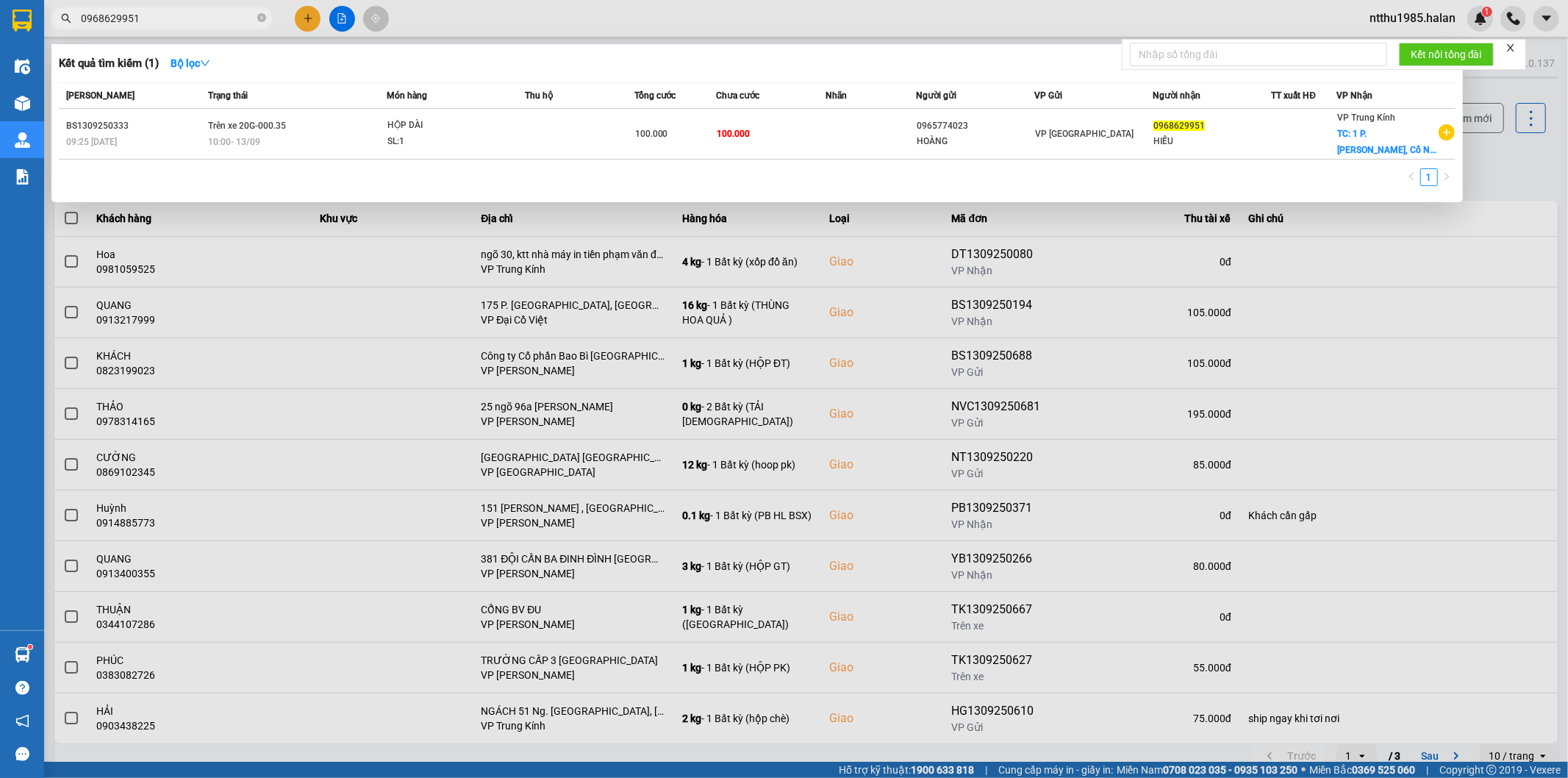
click at [189, 24] on input "0968629951" at bounding box center [167, 18] width 174 height 16
click at [1520, 160] on div at bounding box center [784, 389] width 1568 height 778
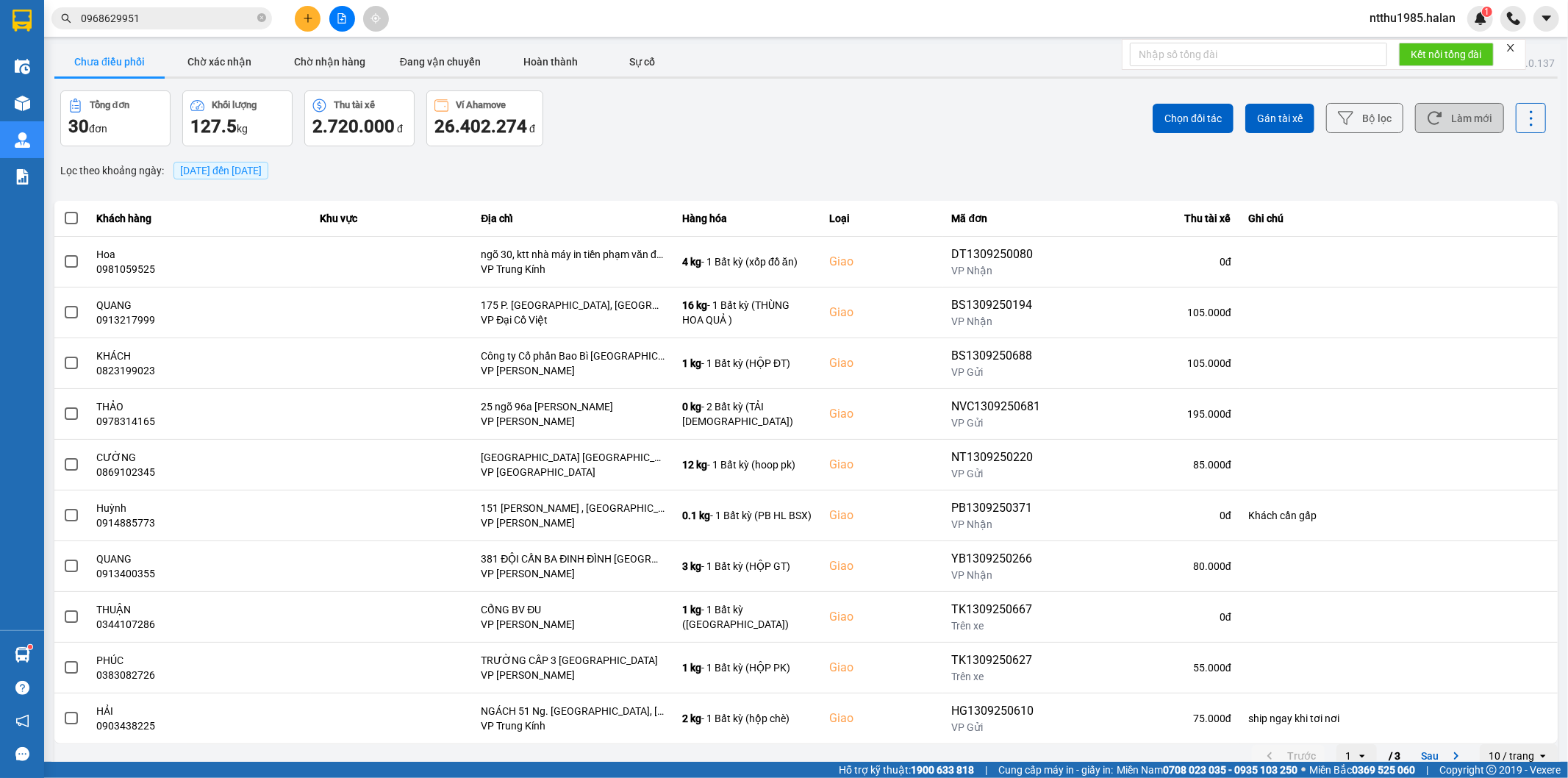
click at [1455, 120] on button "Làm mới" at bounding box center [1459, 118] width 89 height 30
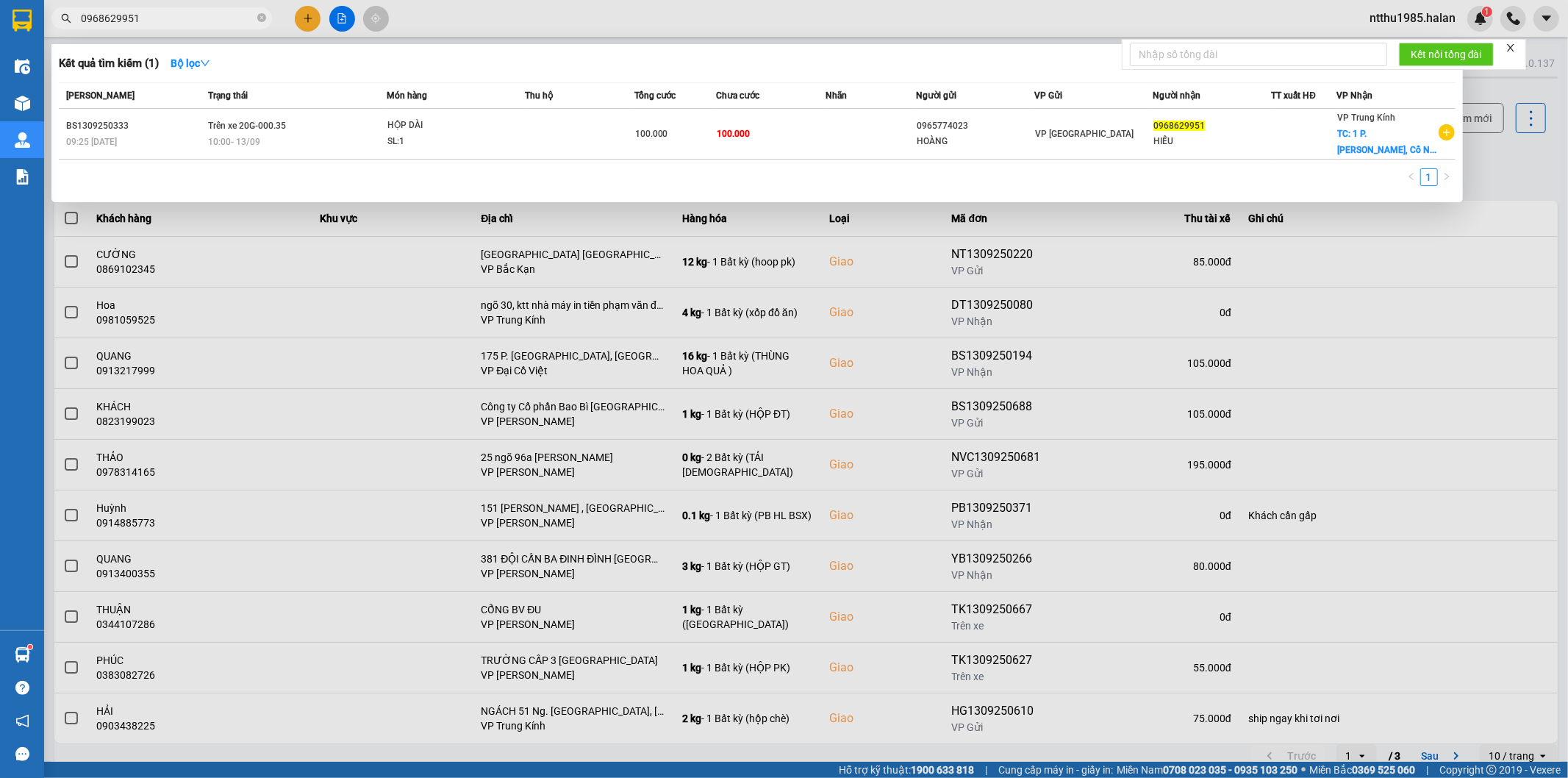
click at [152, 16] on input "0968629951" at bounding box center [167, 18] width 174 height 16
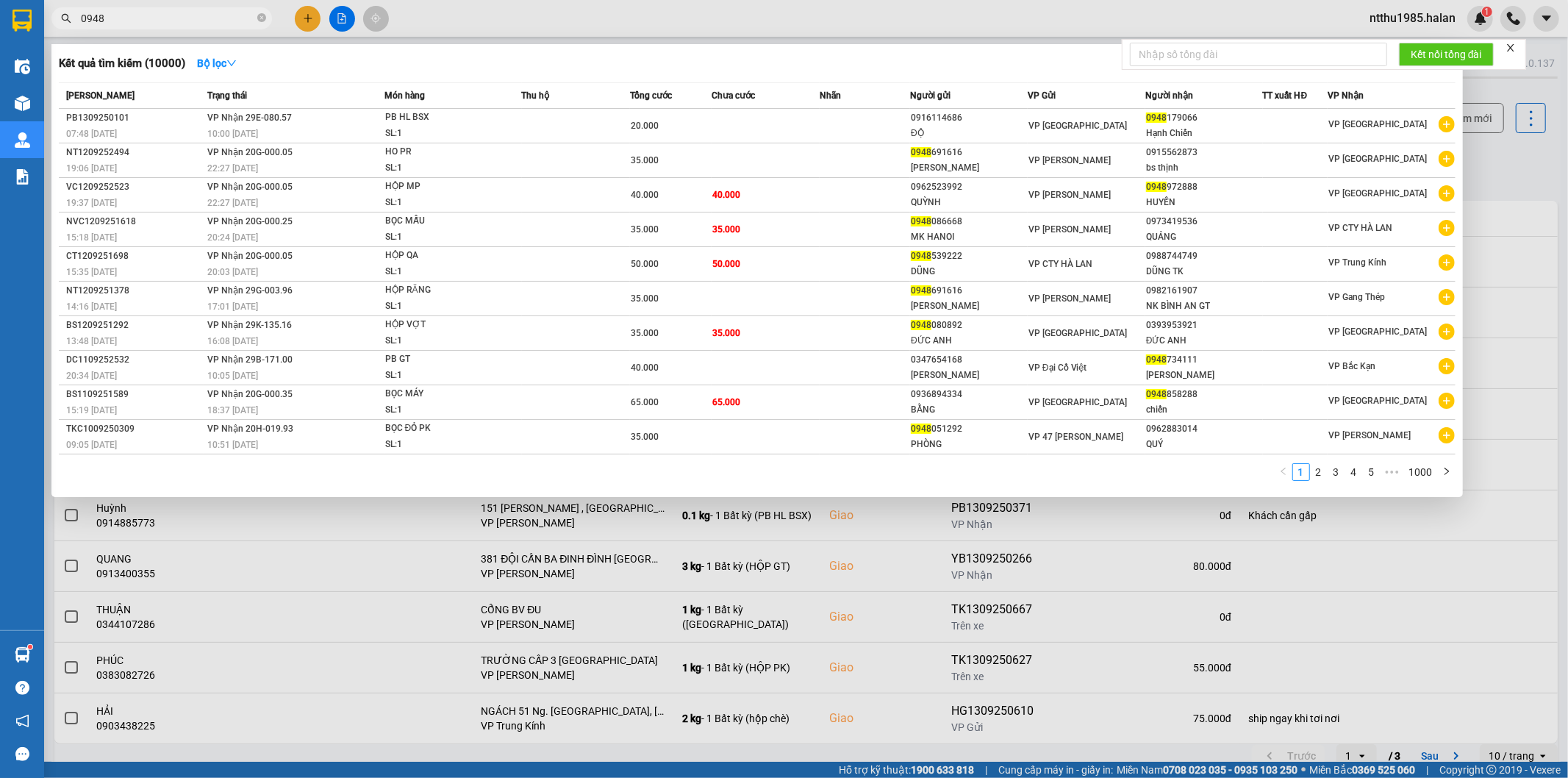
click at [152, 16] on input "0948" at bounding box center [167, 18] width 174 height 16
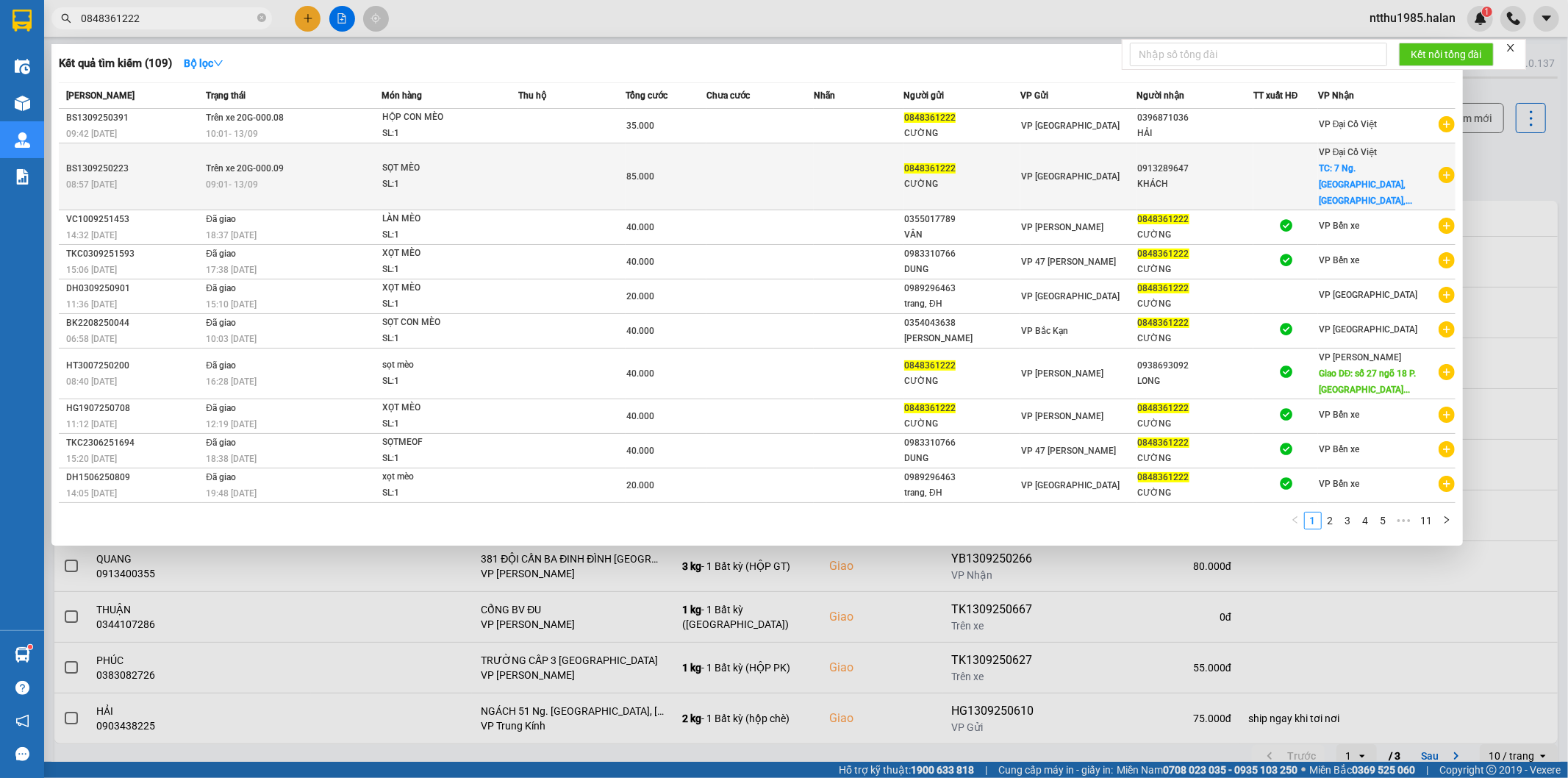
type input "0848361222"
click at [1202, 169] on td "0913289647 KHÁCH" at bounding box center [1195, 176] width 117 height 67
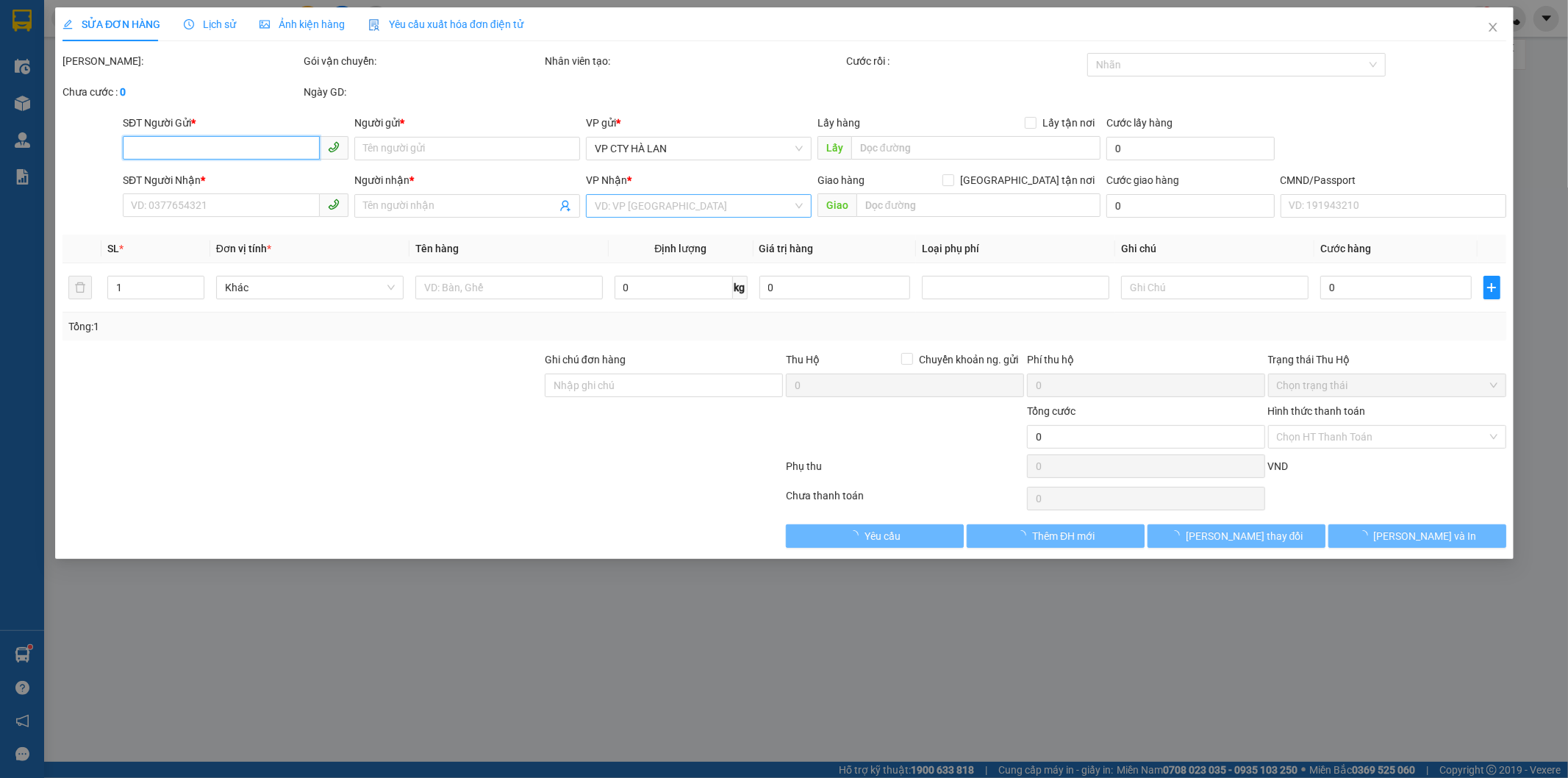
type input "0848361222"
type input "CƯỜNG"
type input "0913289647"
type input "KHÁCH"
checkbox input "true"
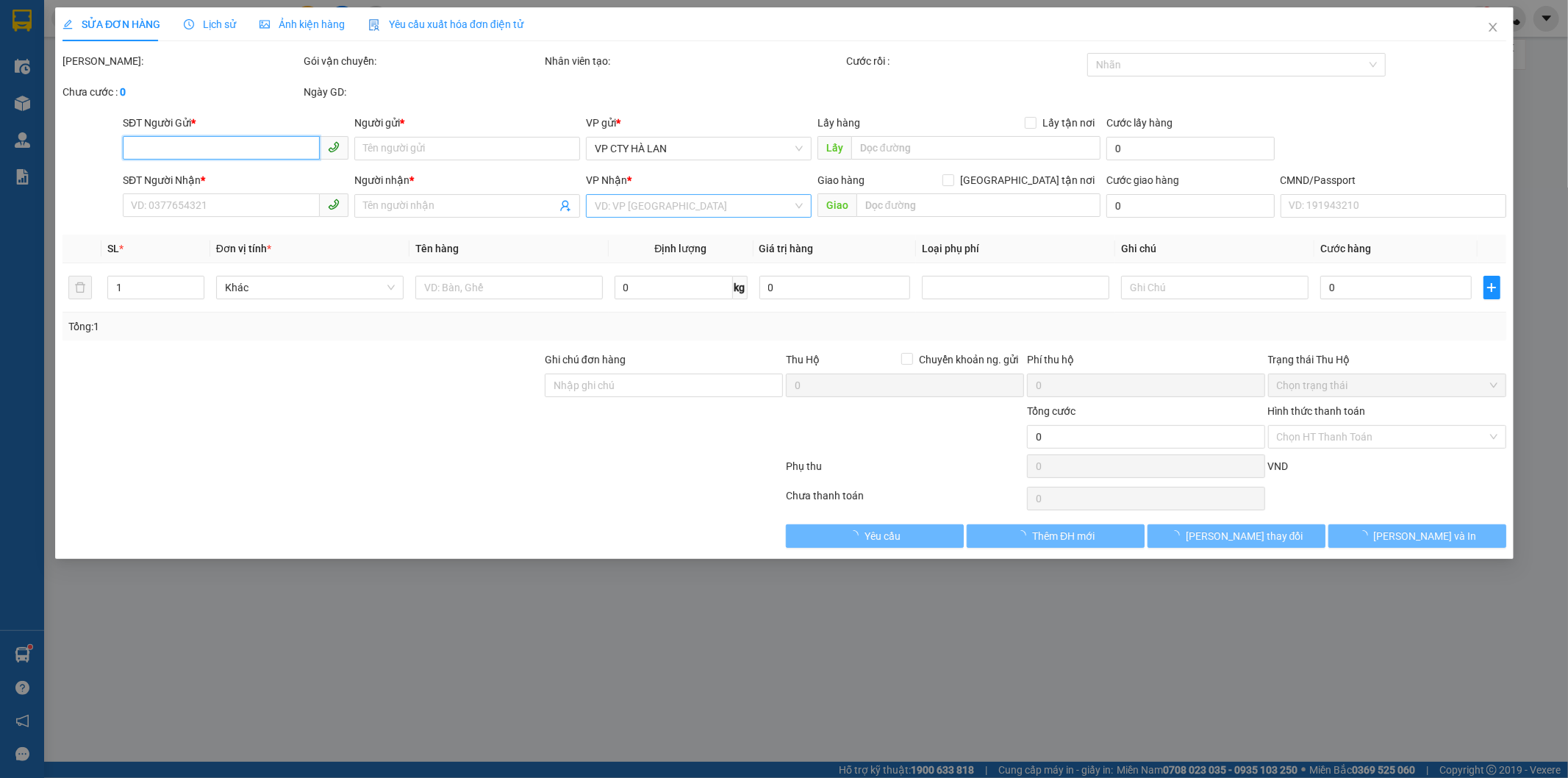
type input "7 Ng. [GEOGRAPHIC_DATA], [GEOGRAPHIC_DATA], [GEOGRAPHIC_DATA], [GEOGRAPHIC_DATA…"
type input "85.000"
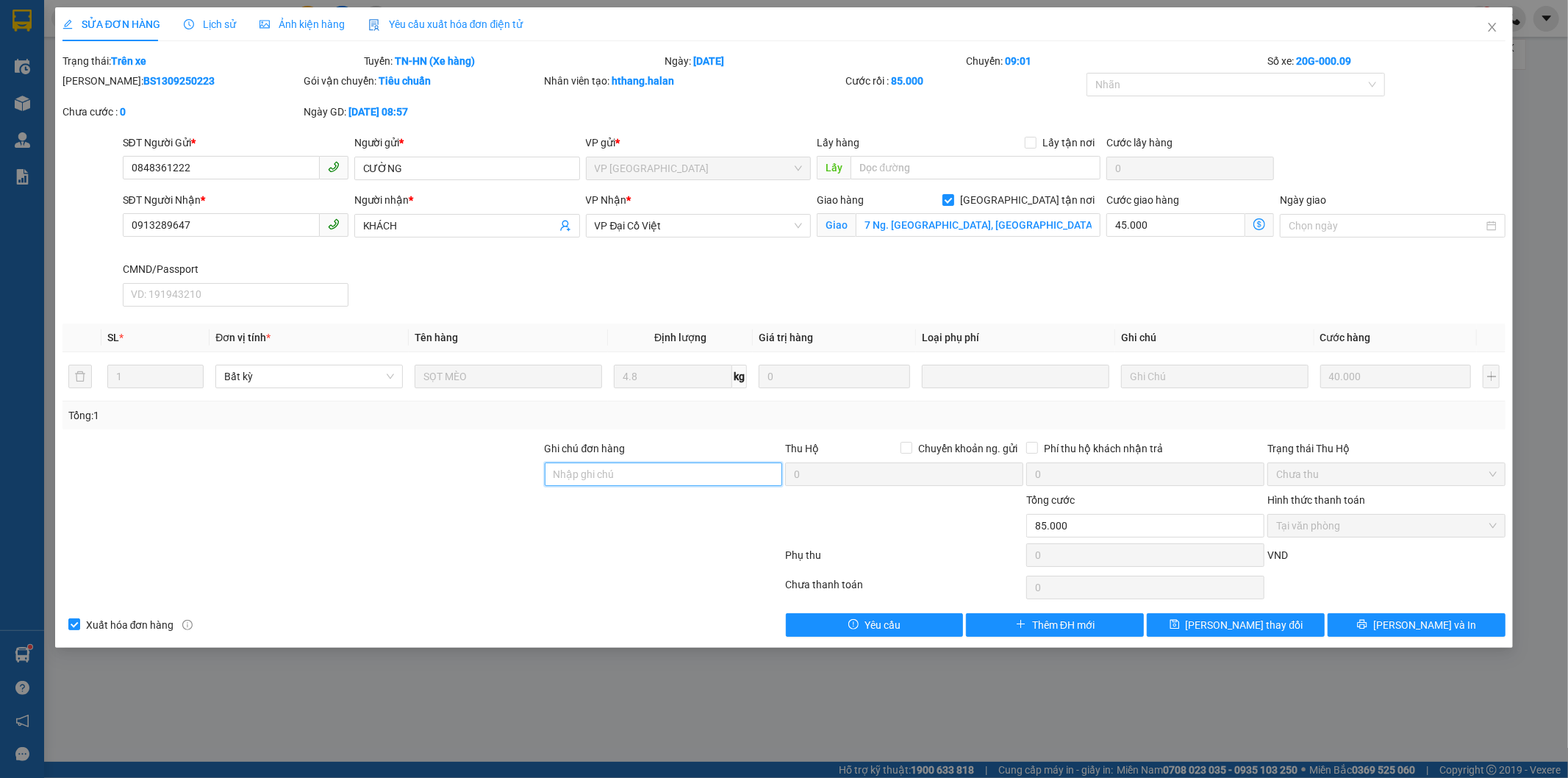
click at [633, 481] on input "Ghi chú đơn hàng" at bounding box center [664, 474] width 238 height 23
type input "lh giao 0985041666 (ng )"
click at [1225, 627] on span "[PERSON_NAME] thay đổi" at bounding box center [1244, 624] width 117 height 16
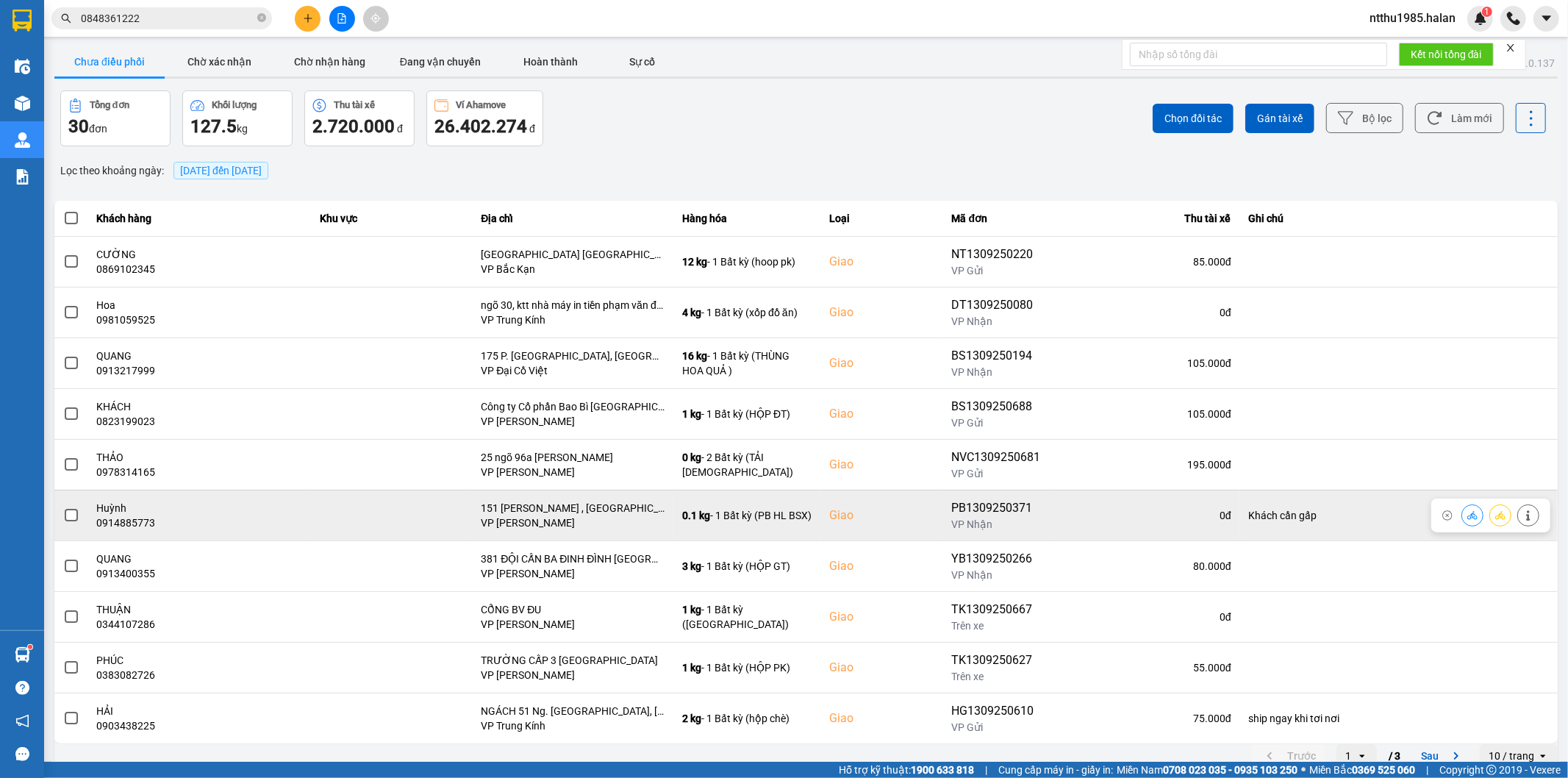
click at [69, 514] on span at bounding box center [71, 515] width 13 height 13
click at [63, 508] on input "checkbox" at bounding box center [63, 508] width 0 height 0
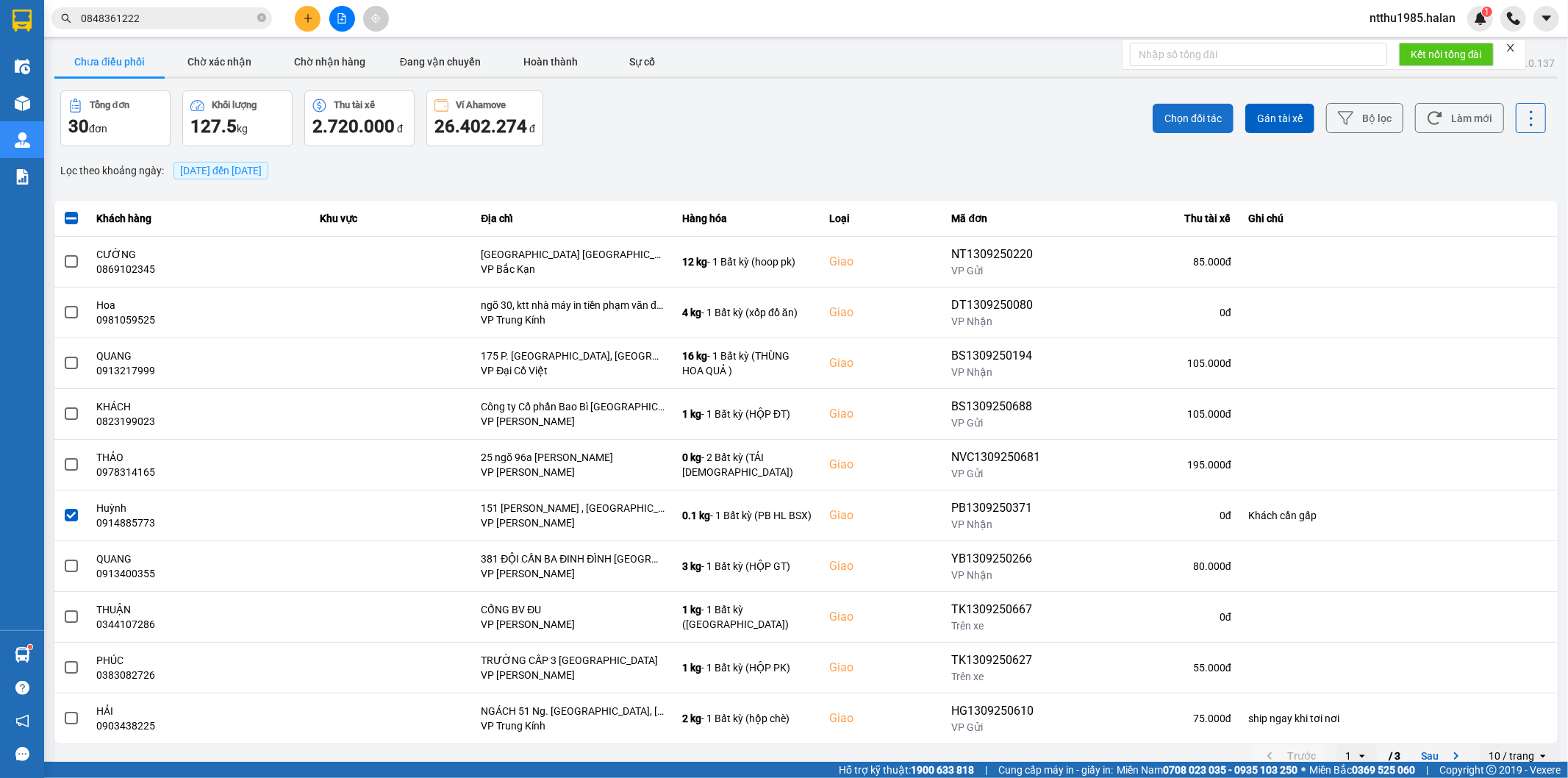
click at [1167, 114] on span "Chọn đối tác" at bounding box center [1193, 118] width 57 height 15
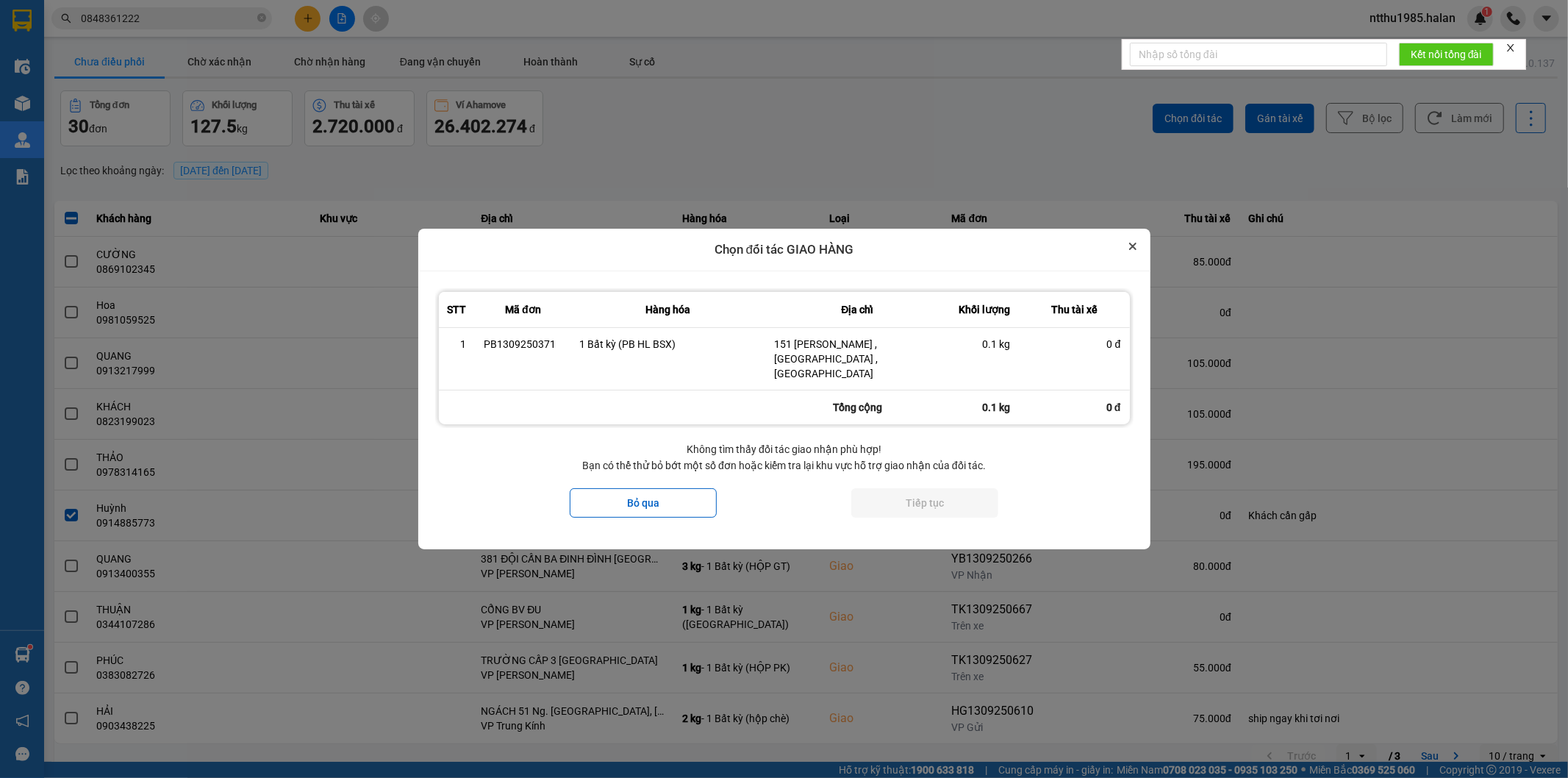
click at [1130, 250] on icon "Close" at bounding box center [1133, 247] width 8 height 8
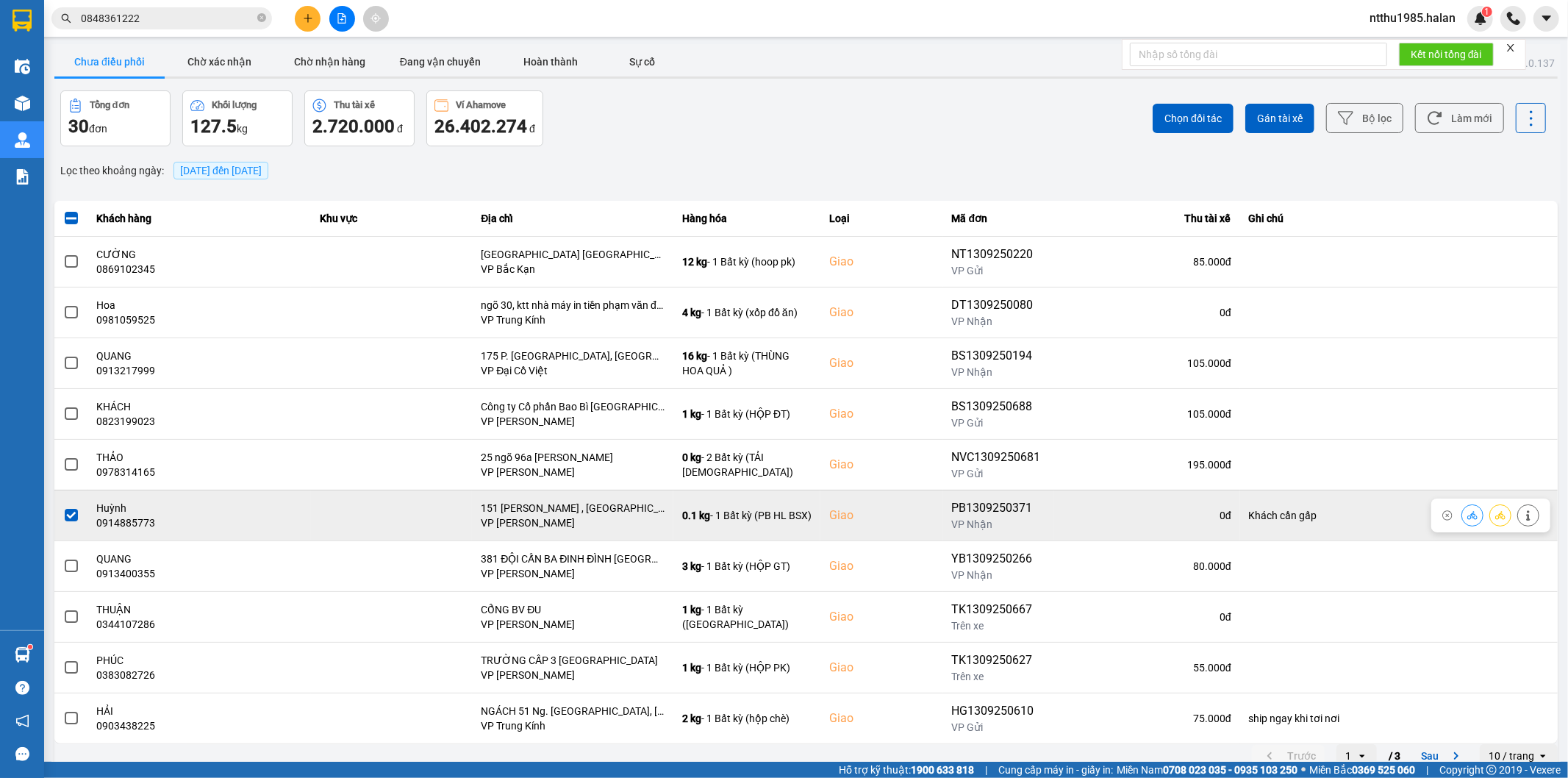
click at [73, 518] on span at bounding box center [71, 515] width 13 height 13
click at [63, 508] on input "checkbox" at bounding box center [63, 508] width 0 height 0
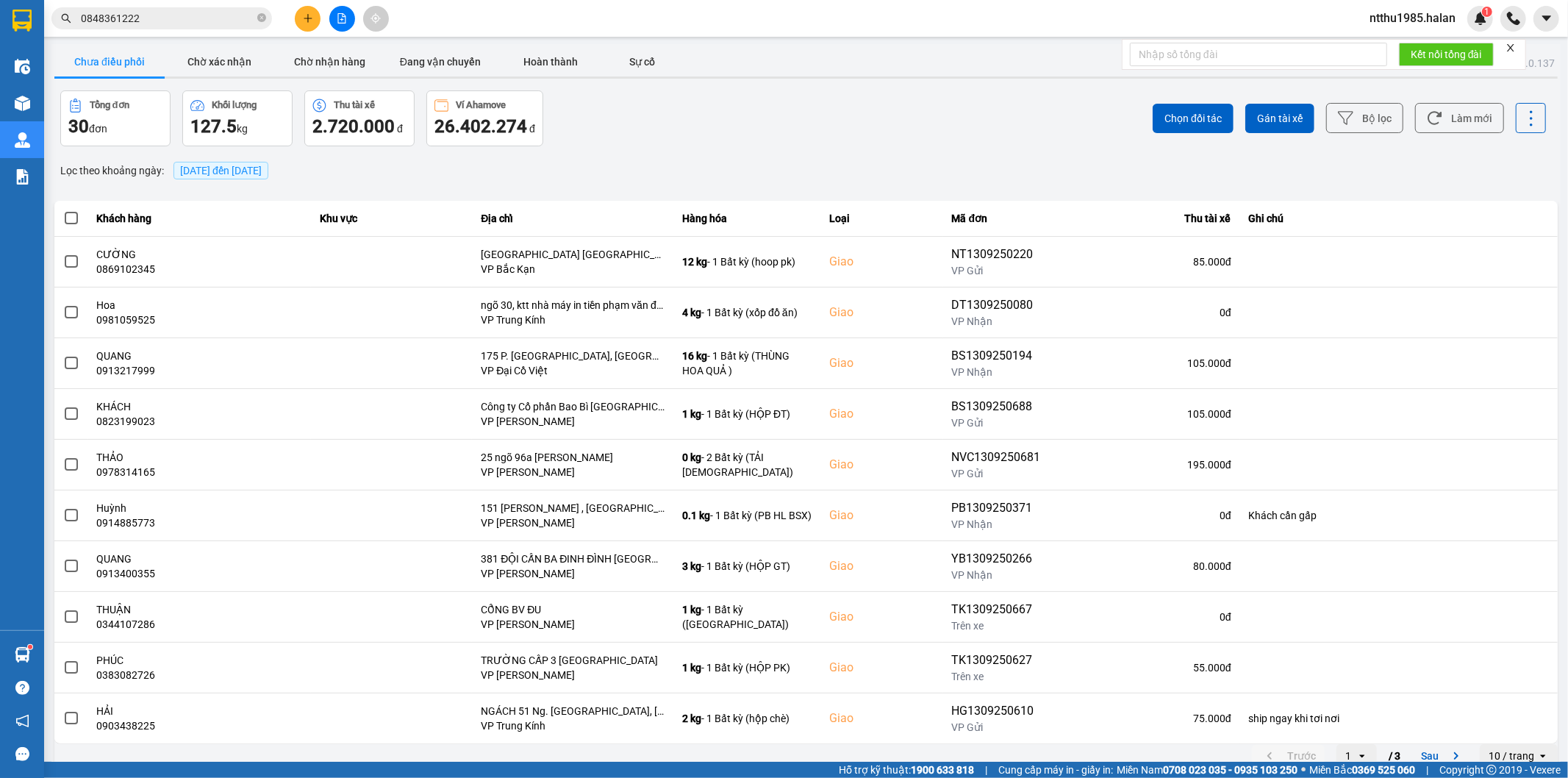
click at [155, 23] on input "0848361222" at bounding box center [167, 18] width 174 height 16
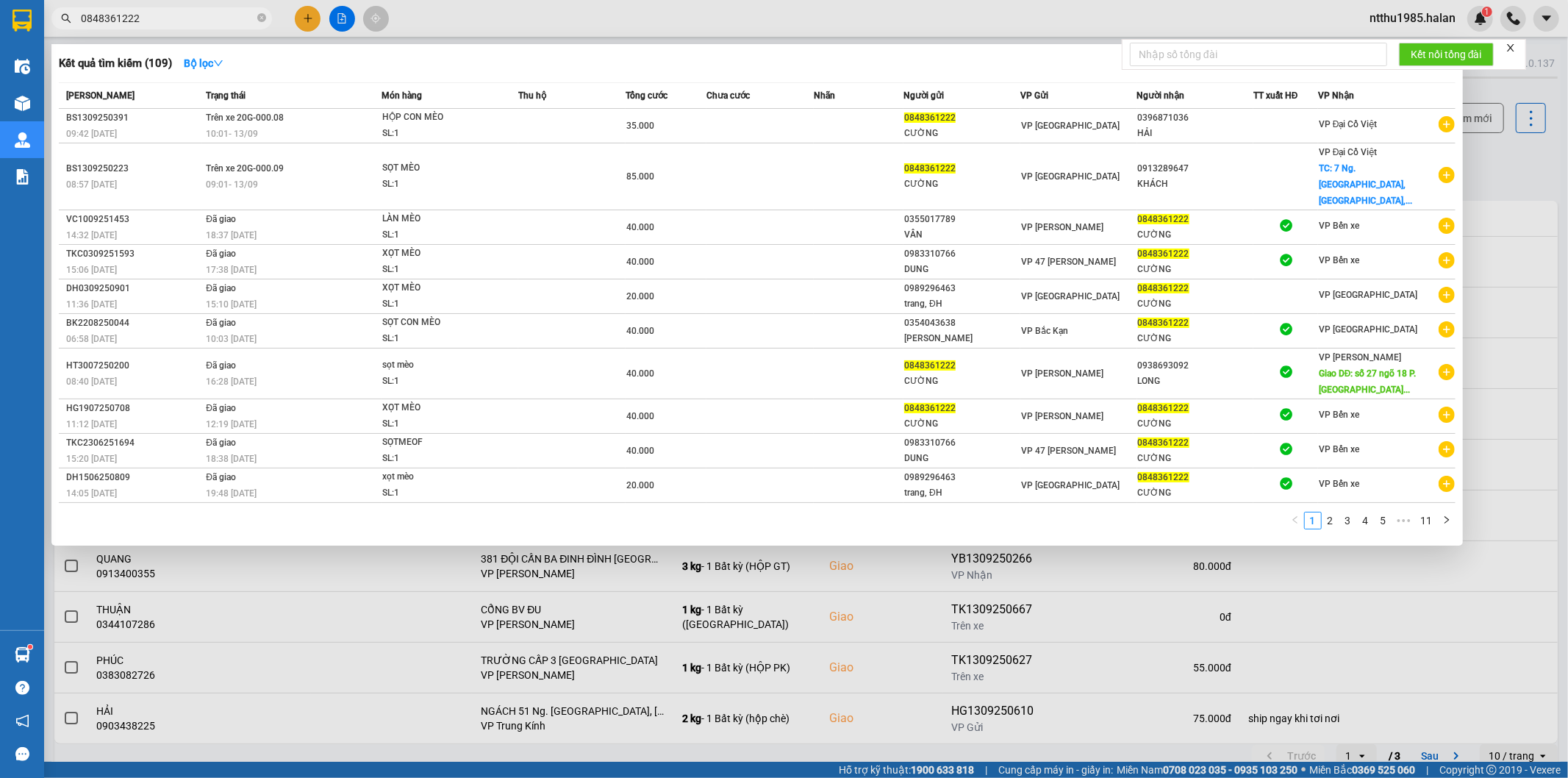
click at [155, 23] on input "0848361222" at bounding box center [167, 18] width 174 height 16
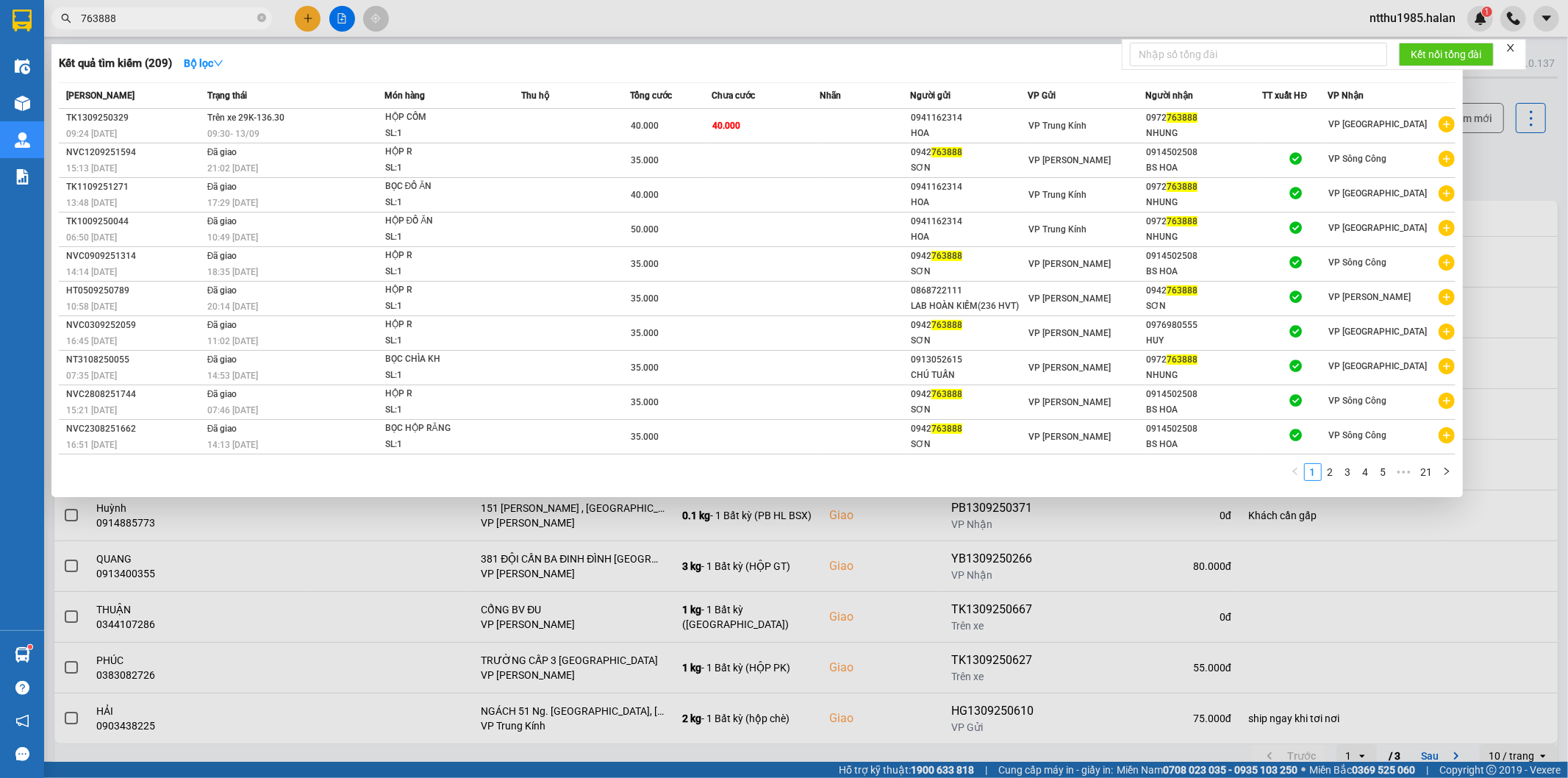
click at [180, 23] on input "763888" at bounding box center [167, 18] width 174 height 16
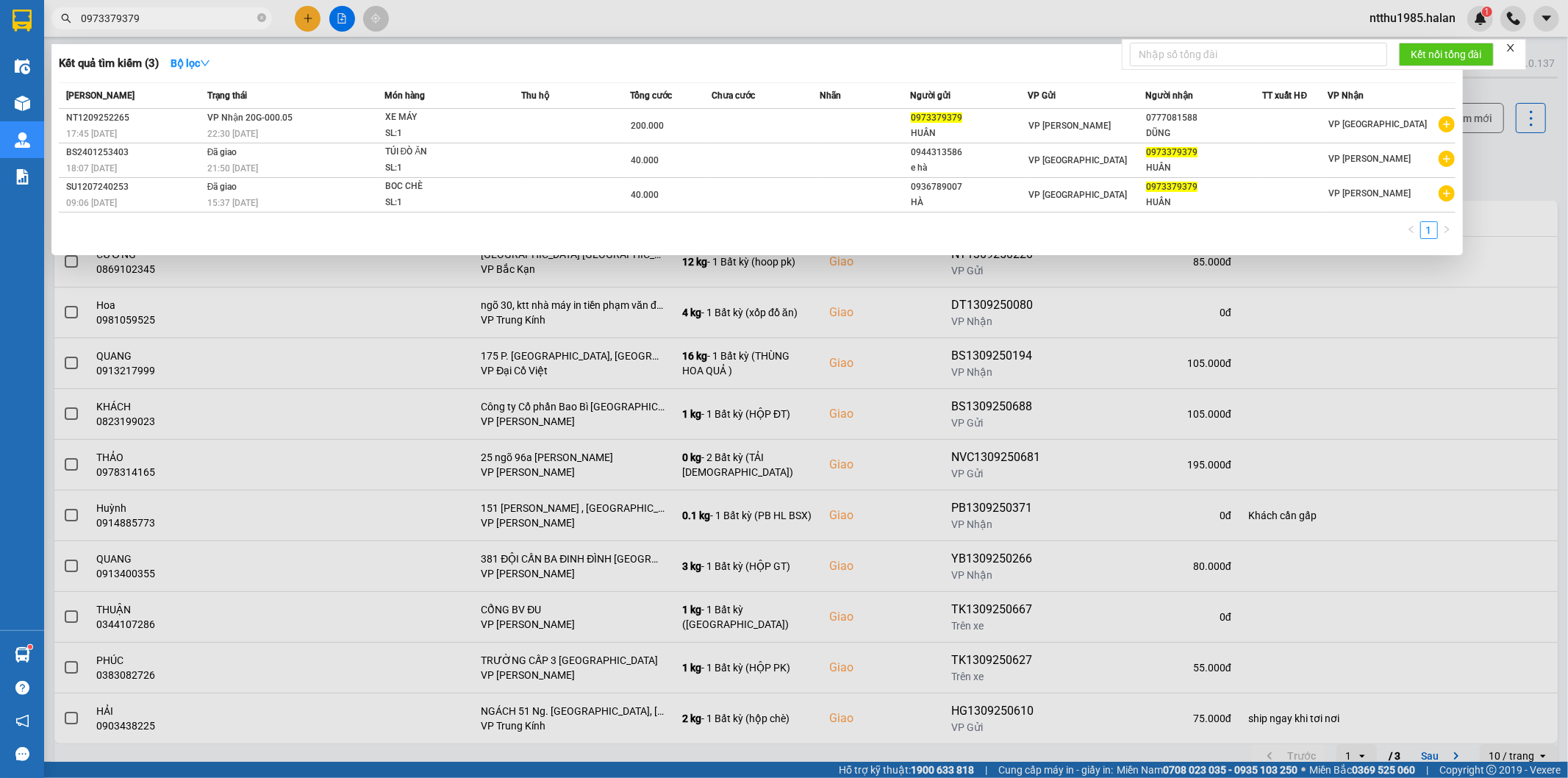
click at [165, 24] on input "0973379379" at bounding box center [167, 18] width 174 height 16
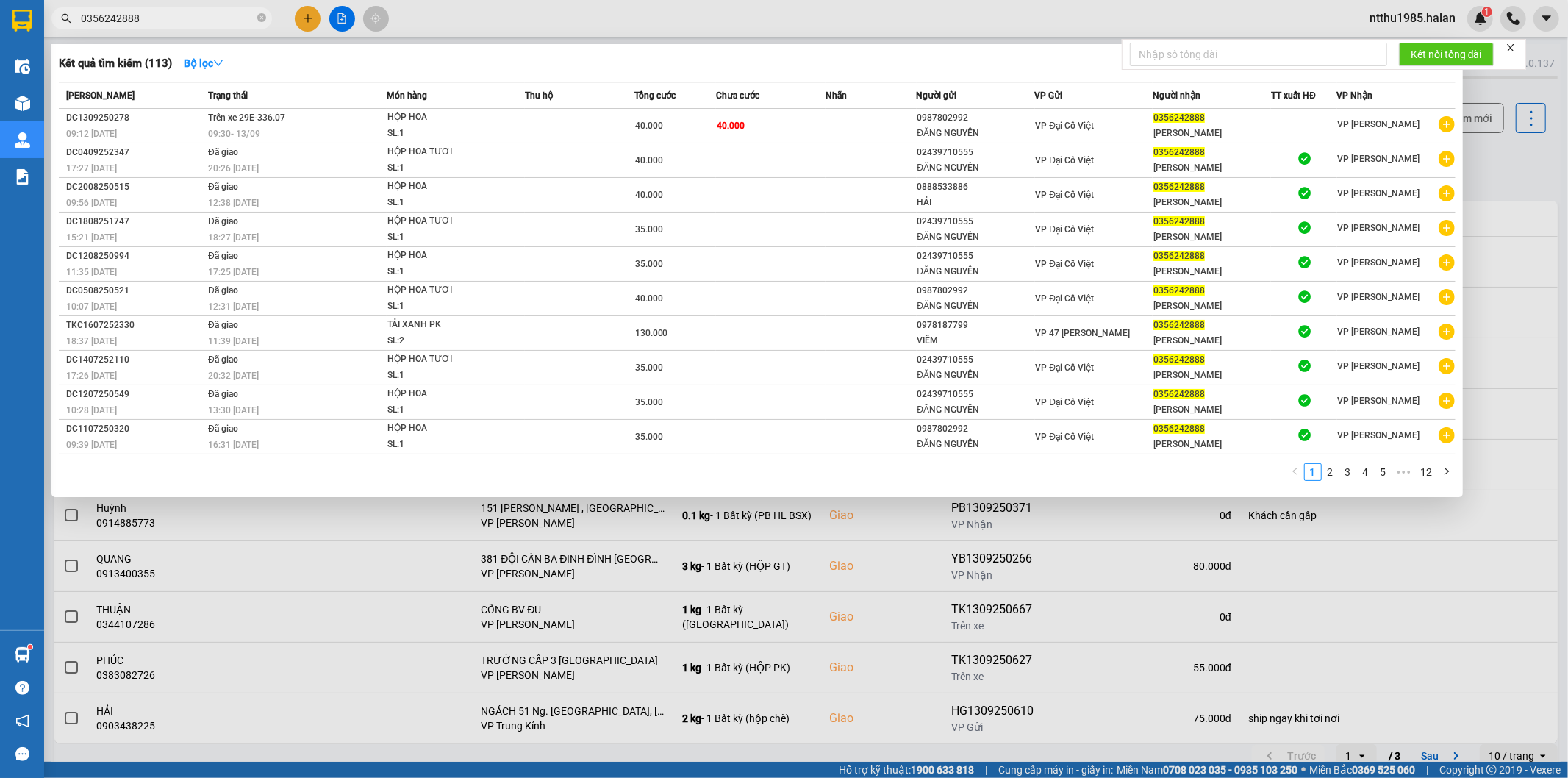
type input "0356242888"
click at [169, 23] on input "0356242888" at bounding box center [167, 18] width 174 height 16
click at [200, 17] on input "0356242888" at bounding box center [167, 18] width 174 height 16
click at [174, 26] on span "0356242888" at bounding box center [161, 19] width 221 height 23
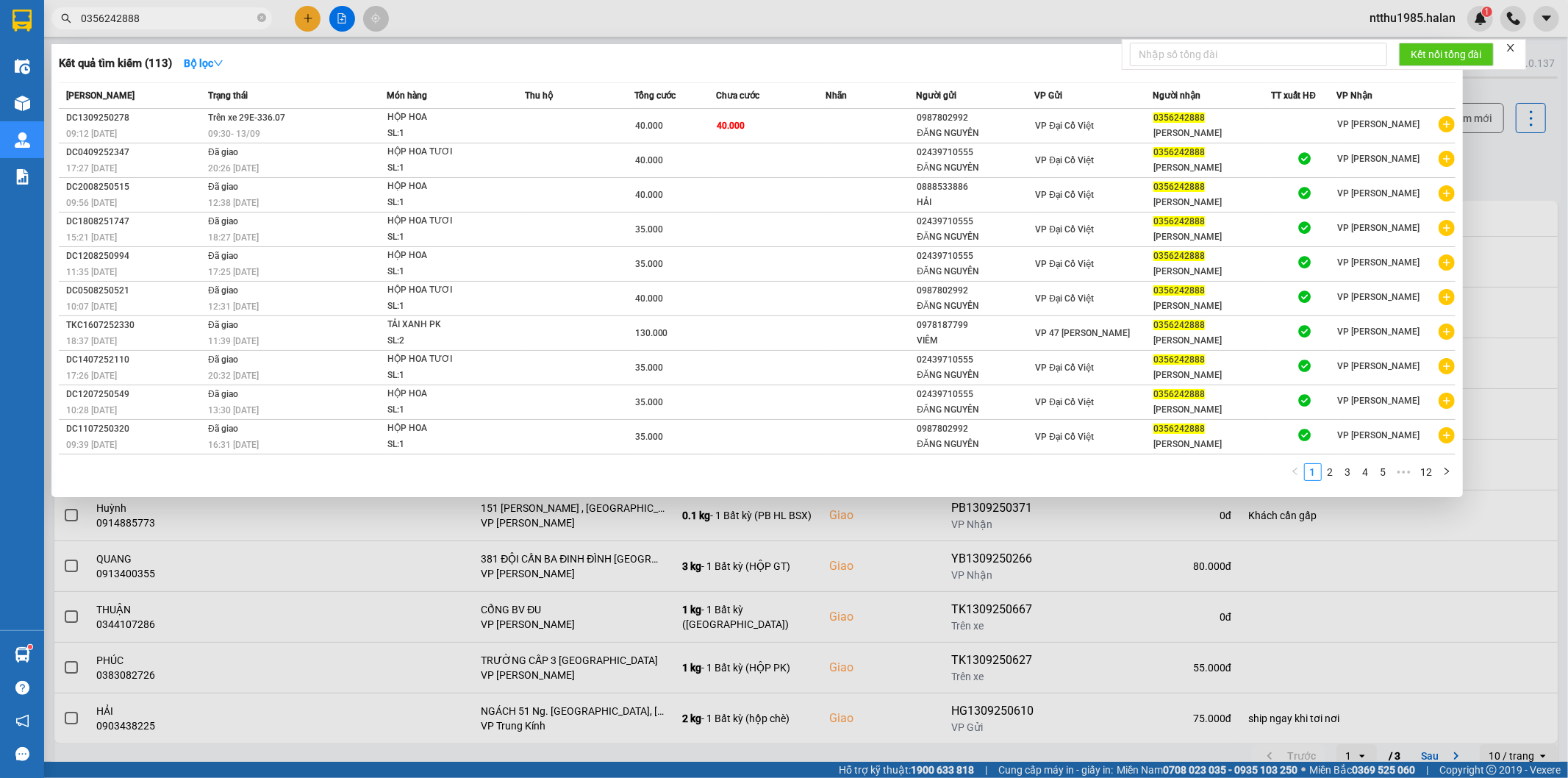
click at [161, 19] on input "0356242888" at bounding box center [167, 18] width 174 height 16
click at [200, 23] on input "0356242888" at bounding box center [167, 18] width 174 height 16
drag, startPoint x: 1495, startPoint y: 169, endPoint x: 1483, endPoint y: 147, distance: 25.1
click at [1493, 165] on div at bounding box center [784, 389] width 1568 height 778
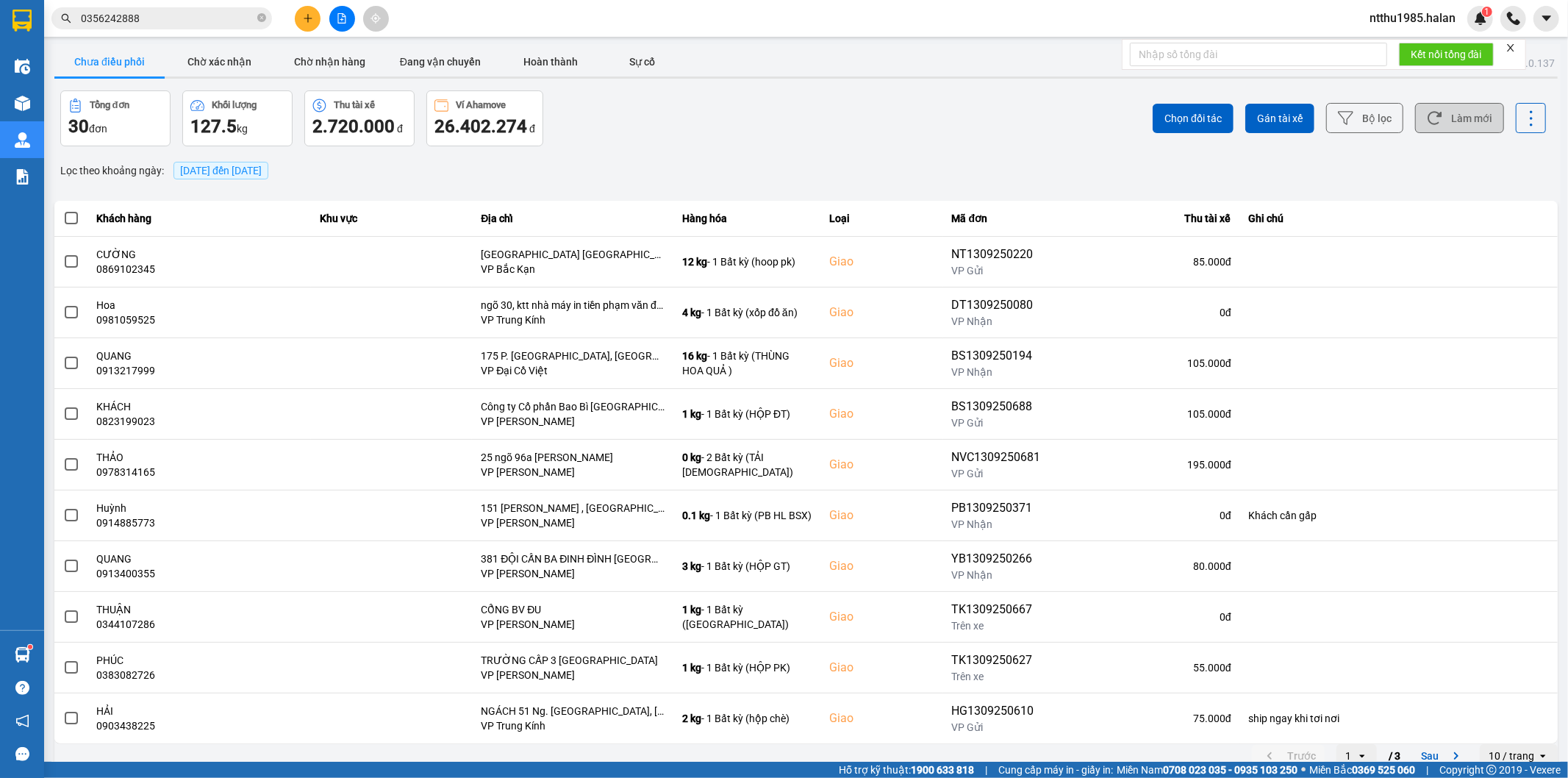
click at [1464, 124] on button "Làm mới" at bounding box center [1459, 118] width 89 height 30
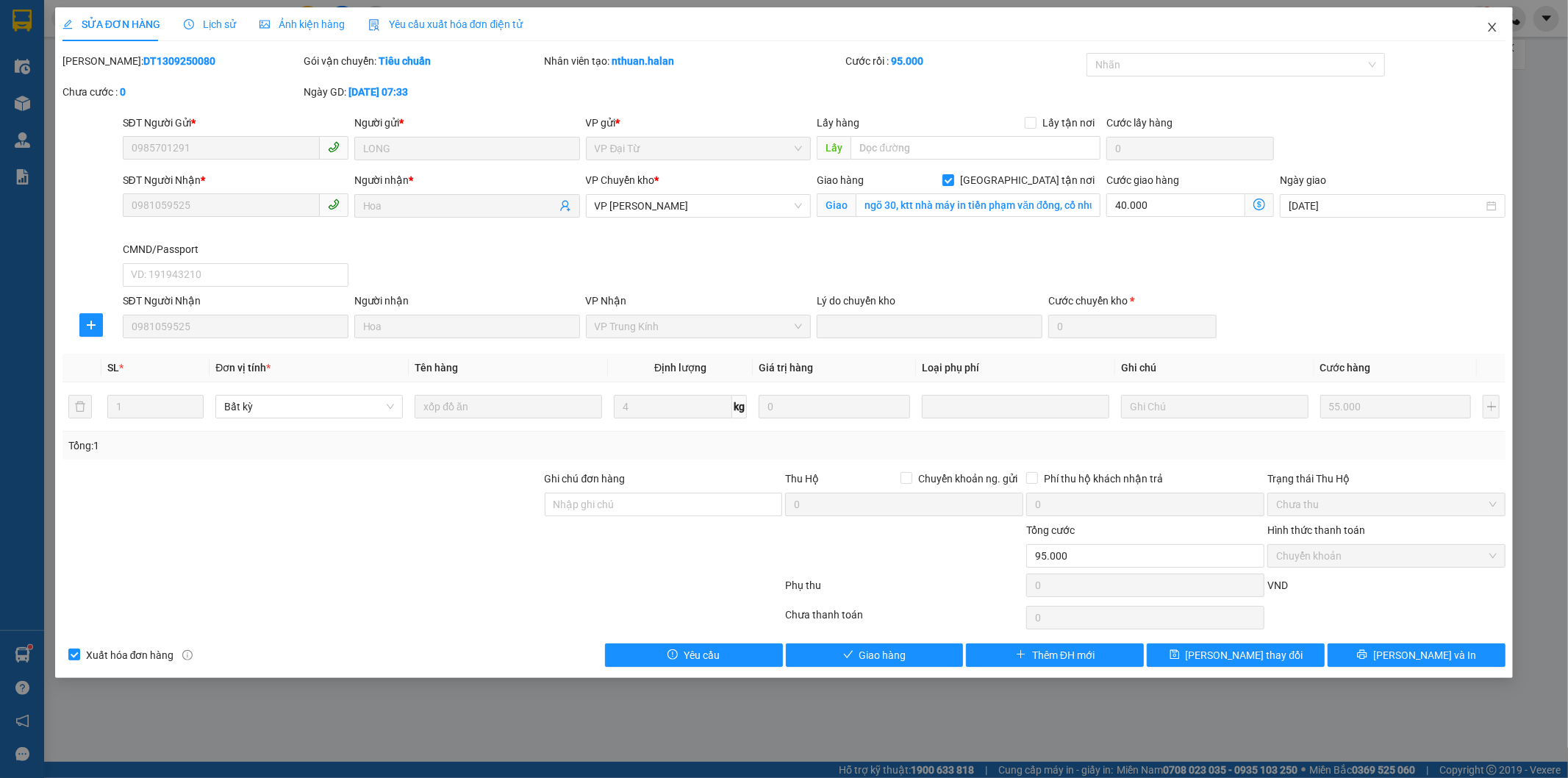
click at [1489, 30] on icon "close" at bounding box center [1492, 27] width 12 height 12
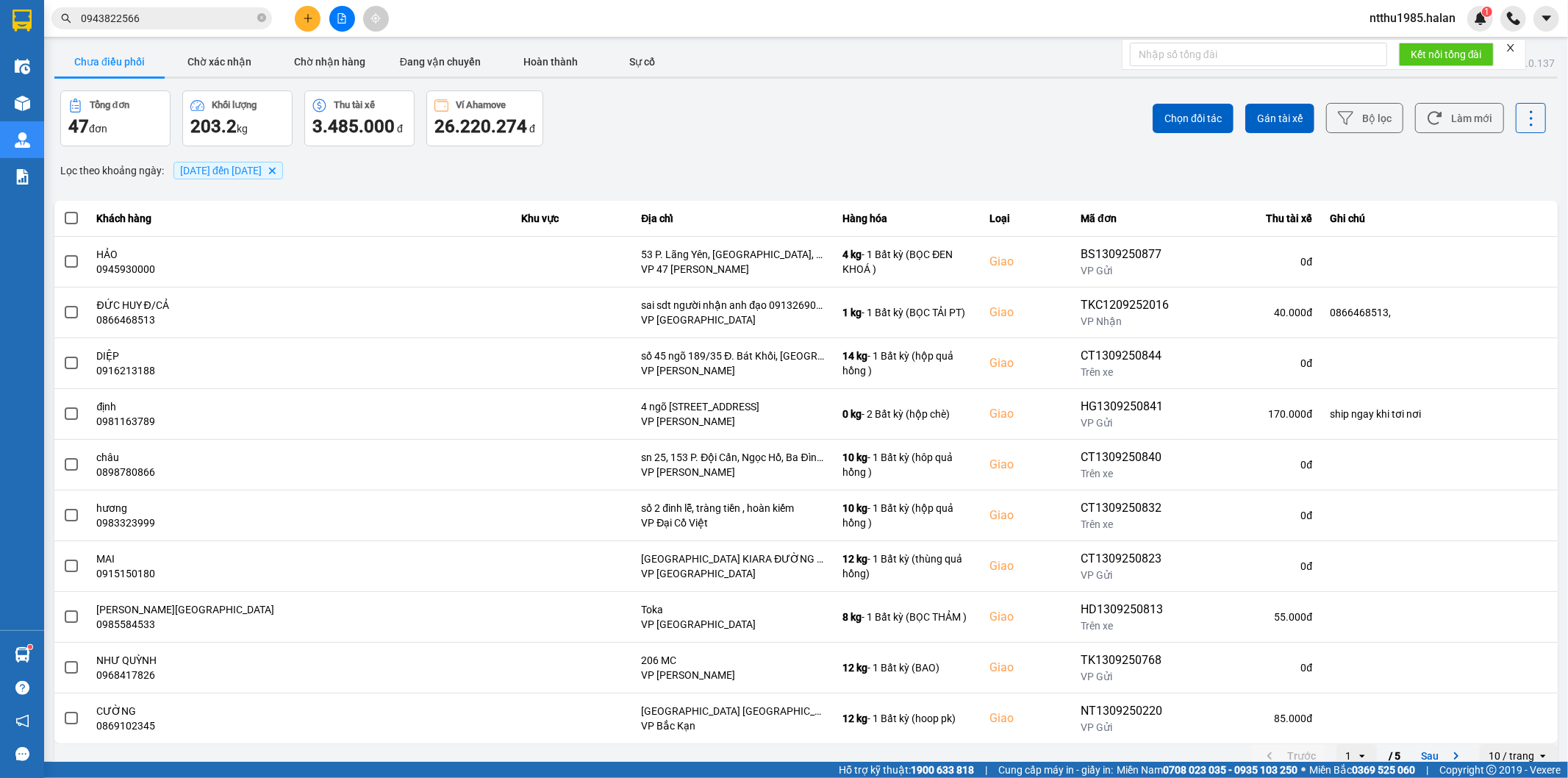
click at [167, 19] on input "0943822566" at bounding box center [167, 18] width 174 height 16
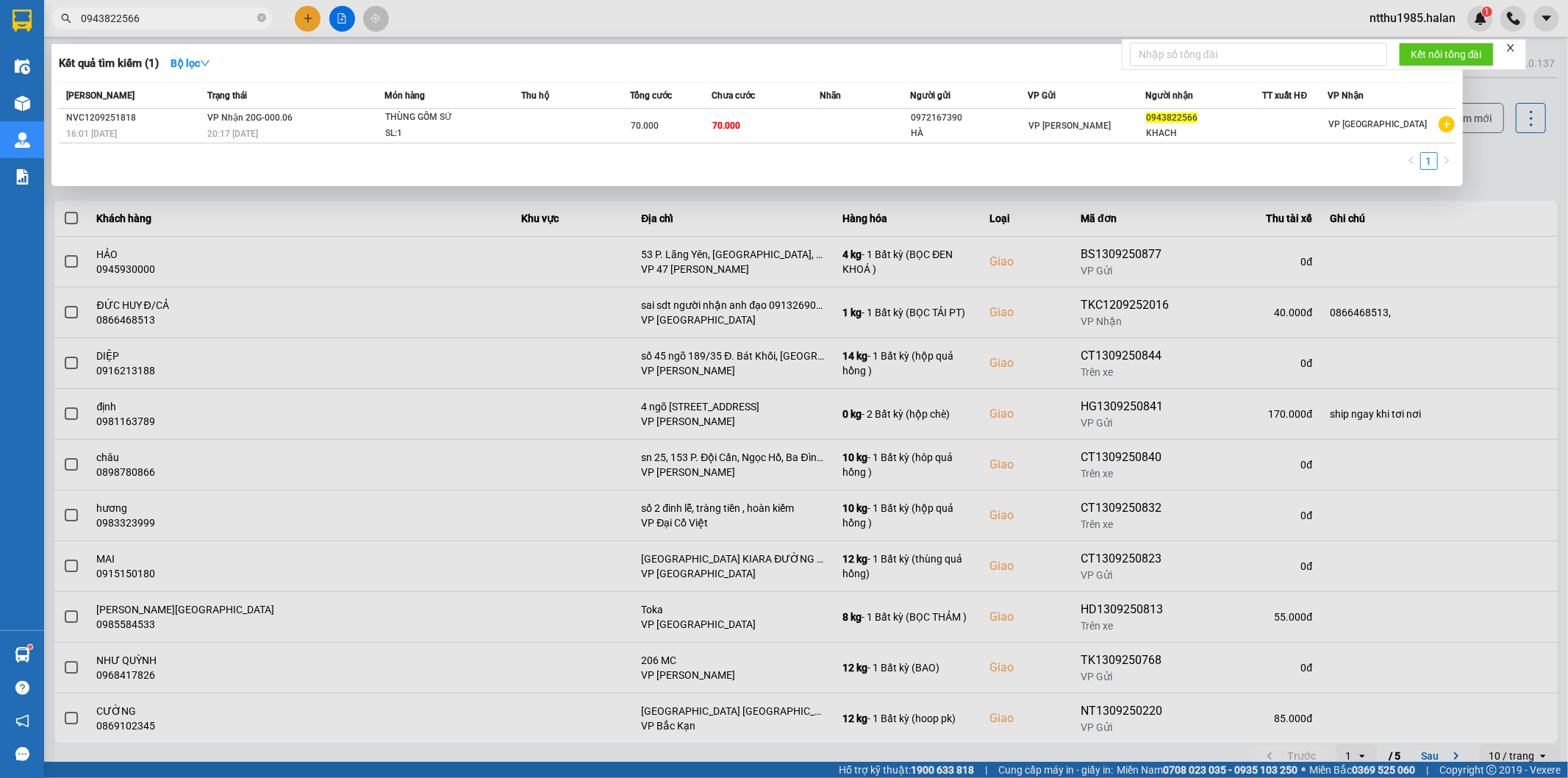
click at [167, 19] on input "0943822566" at bounding box center [167, 18] width 174 height 16
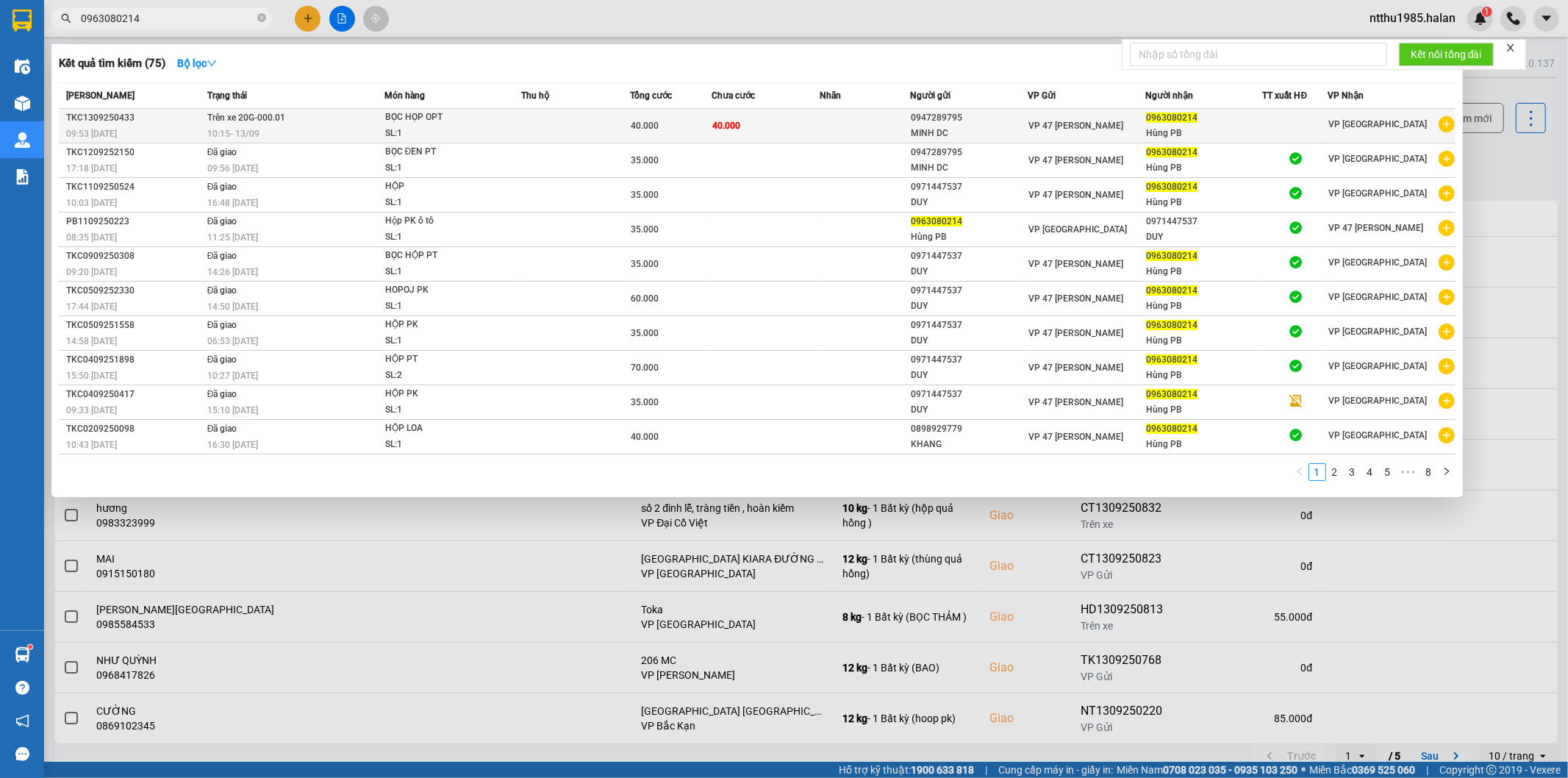
type input "0963080214"
click at [1203, 128] on div "Hùng PB" at bounding box center [1204, 133] width 116 height 15
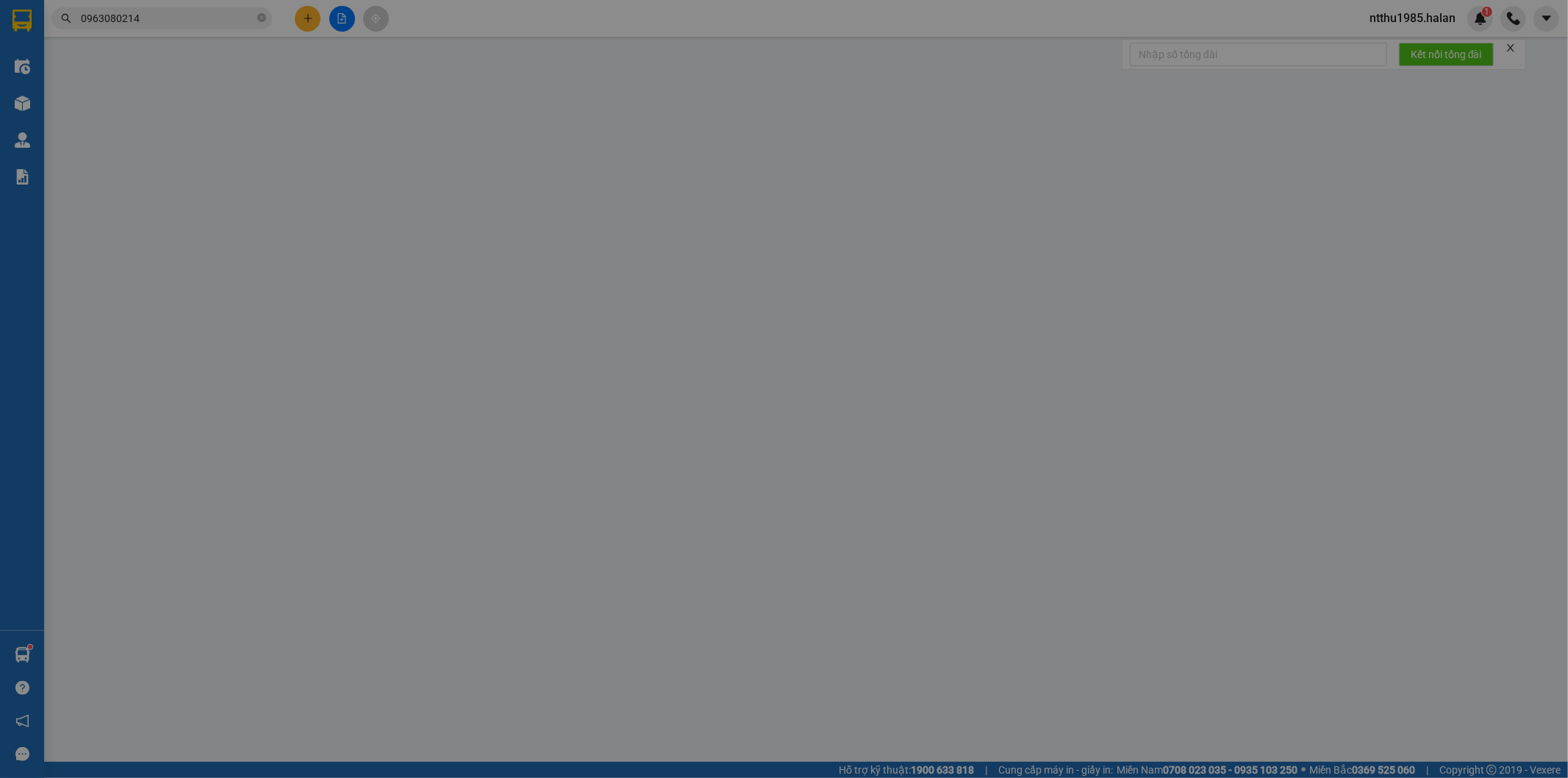
type input "0947289795"
type input "MINH DC"
type input "0963080214"
type input "Hùng PB"
type input "40.000"
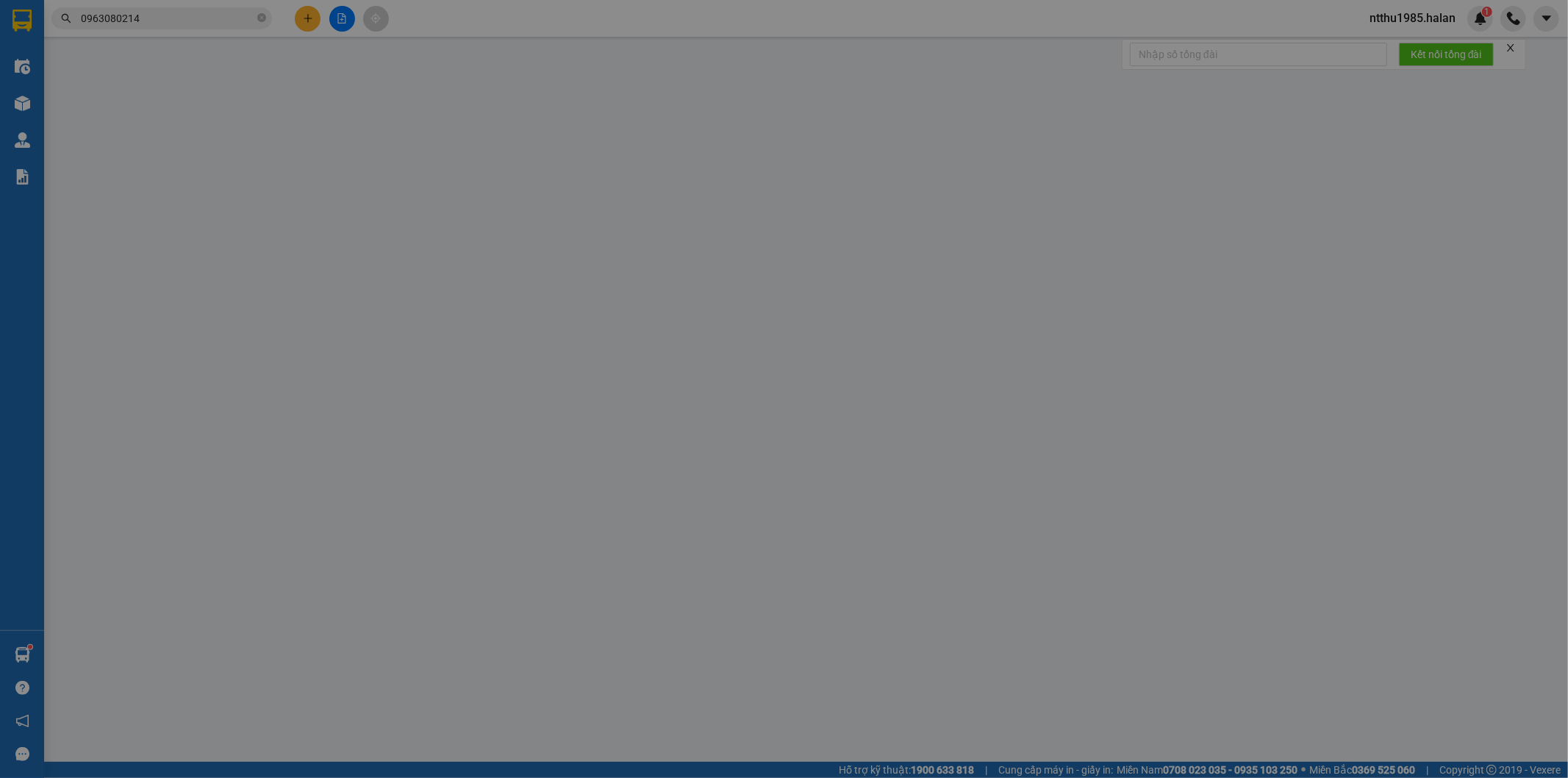
type input "40.000"
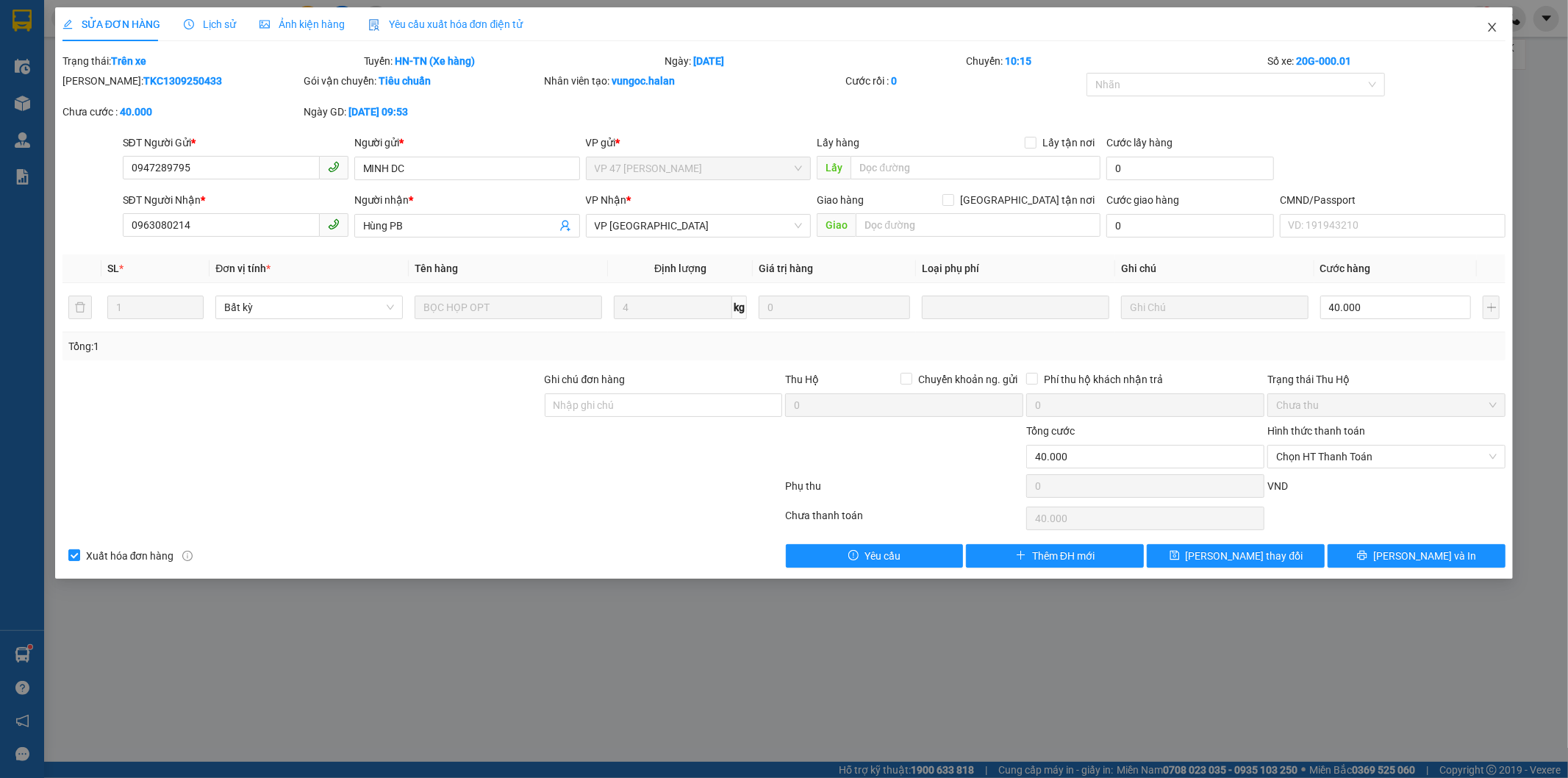
click at [1491, 25] on icon "close" at bounding box center [1492, 27] width 12 height 12
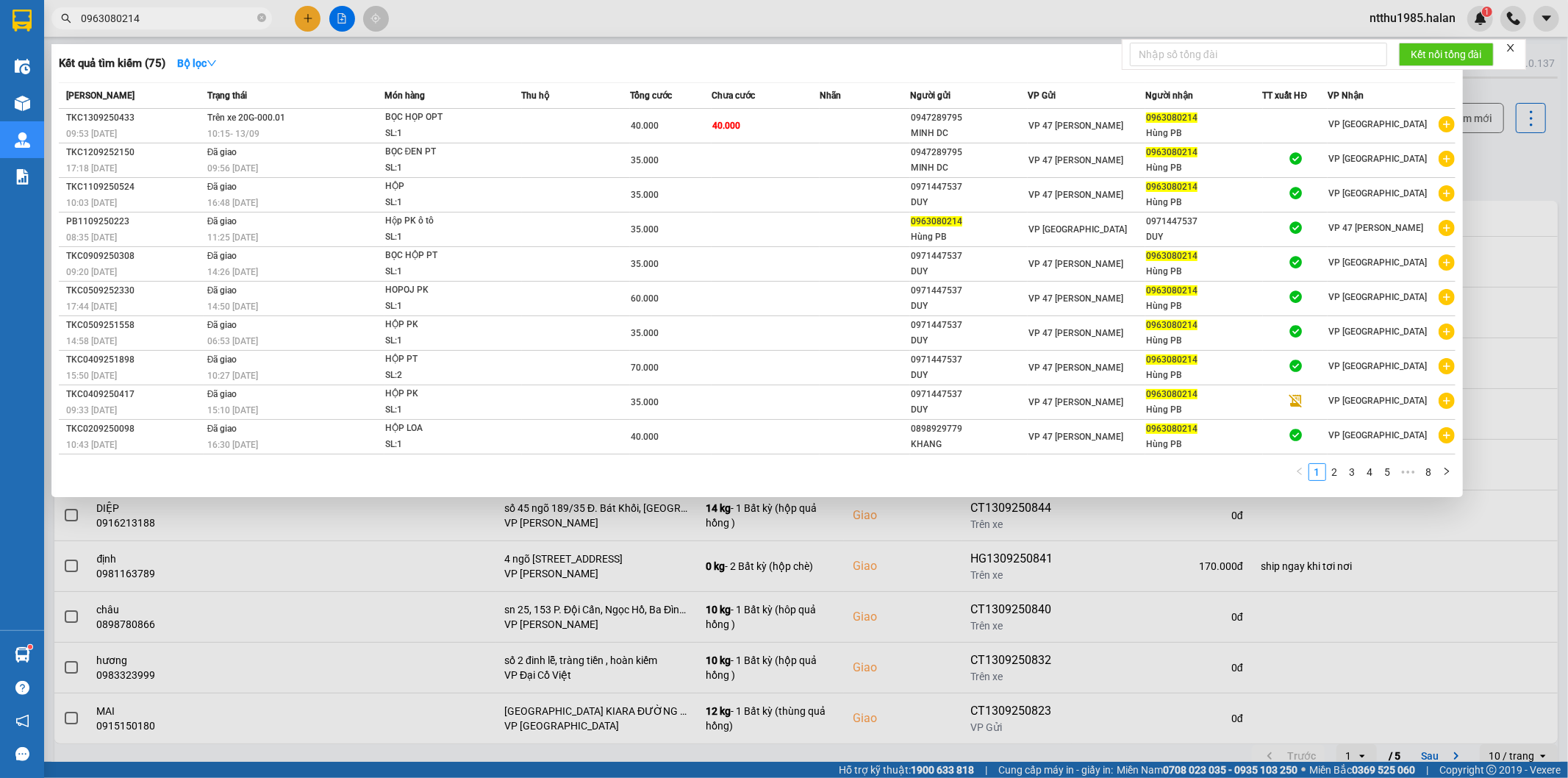
click at [202, 10] on input "0963080214" at bounding box center [167, 18] width 174 height 16
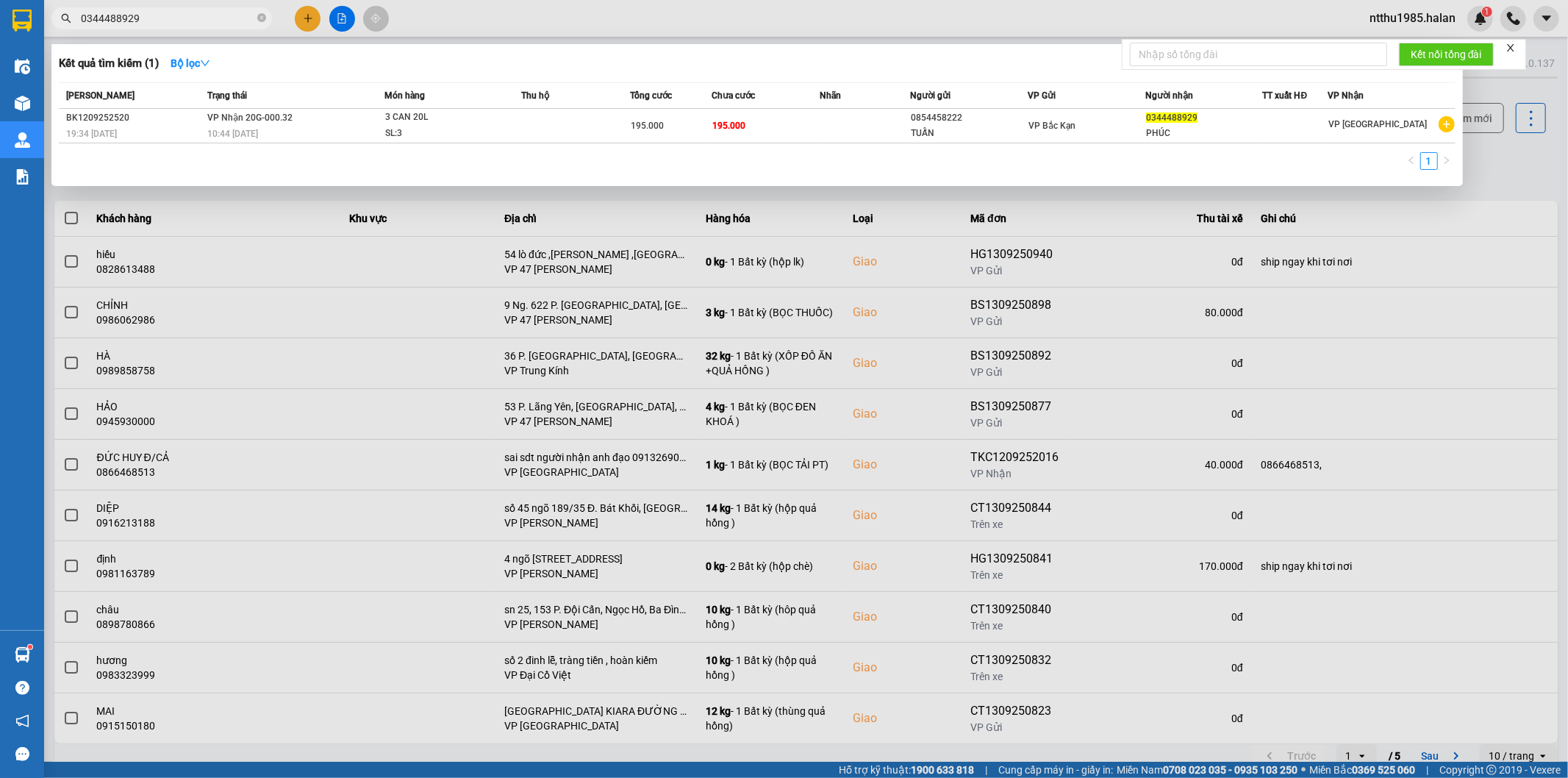
click at [1510, 173] on div at bounding box center [784, 389] width 1568 height 778
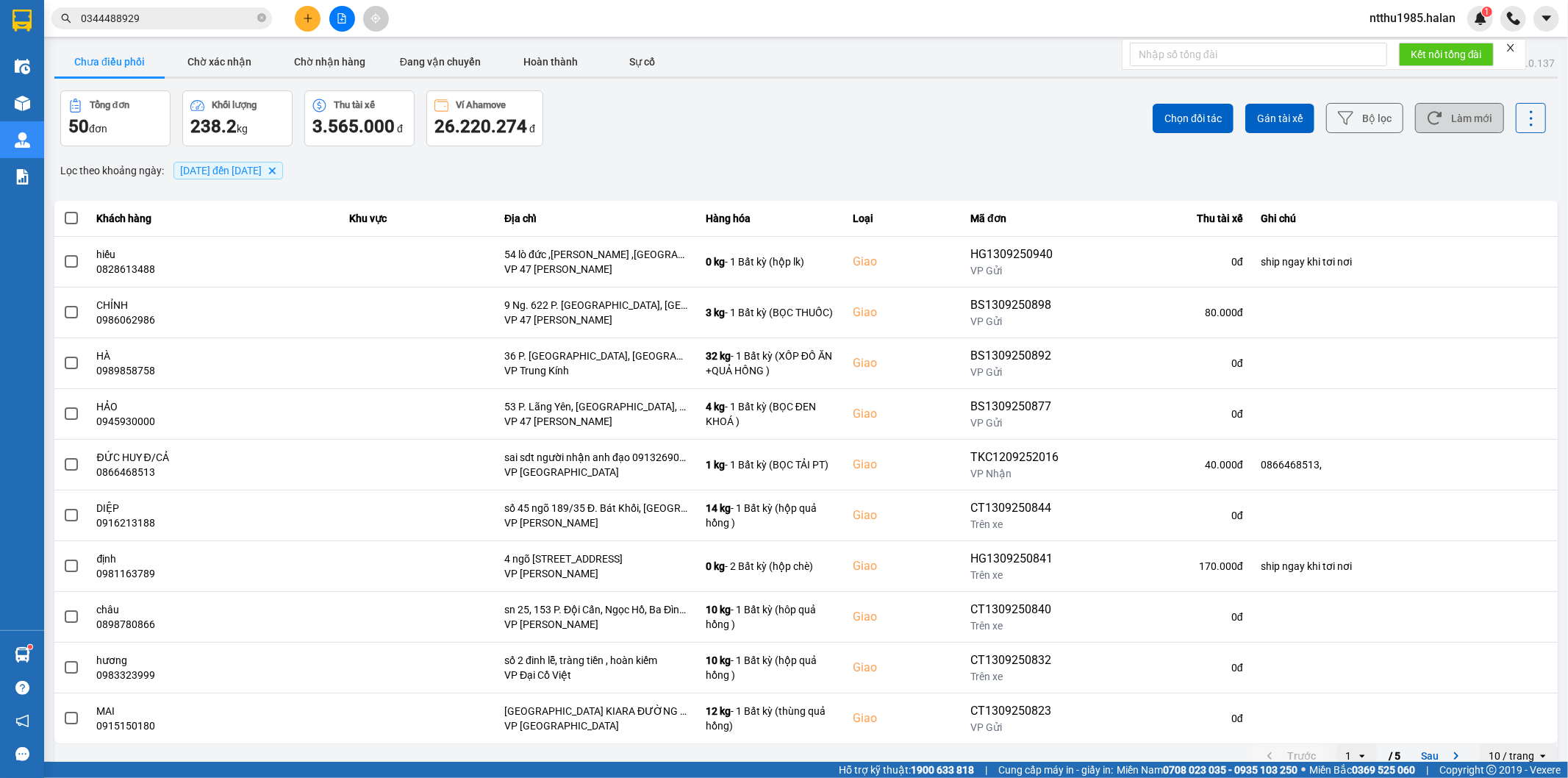
click at [1458, 122] on button "Làm mới" at bounding box center [1459, 118] width 89 height 30
click at [1452, 115] on button "Làm mới" at bounding box center [1459, 118] width 89 height 30
click at [180, 25] on input "0344488929" at bounding box center [167, 18] width 174 height 16
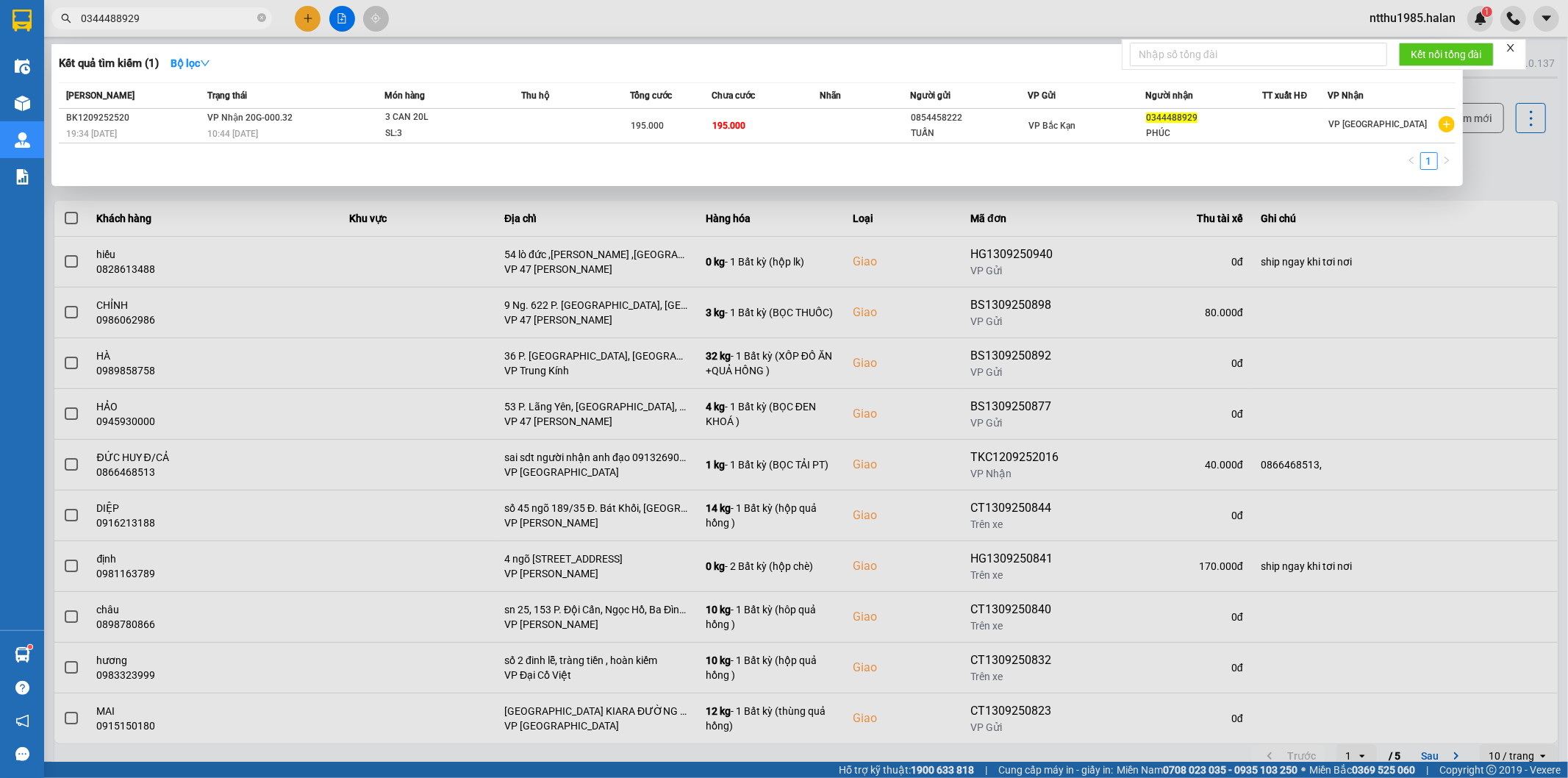
click at [180, 25] on input "0344488929" at bounding box center [167, 18] width 174 height 16
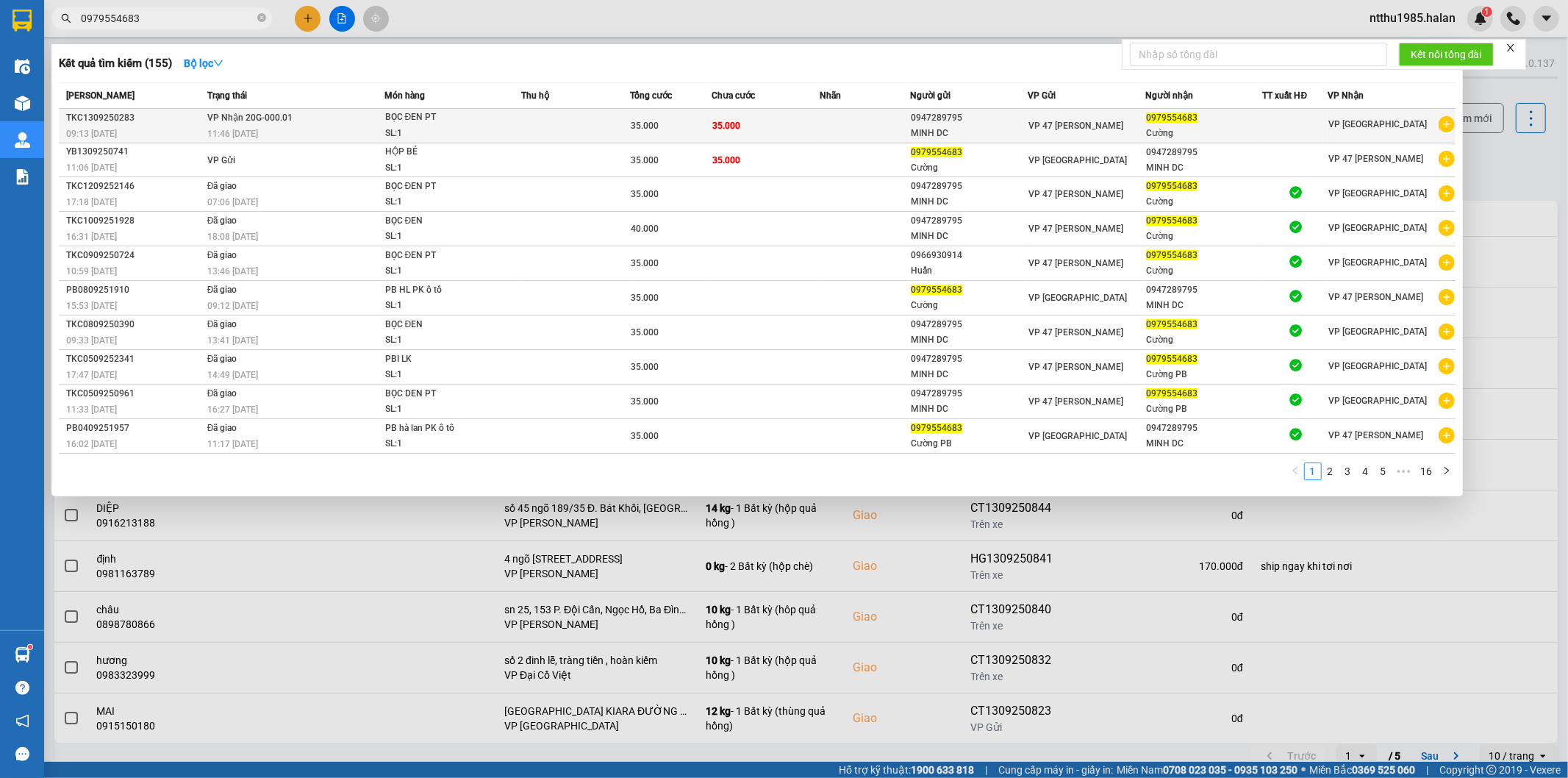
type input "0979554683"
click at [858, 125] on td at bounding box center [865, 126] width 90 height 35
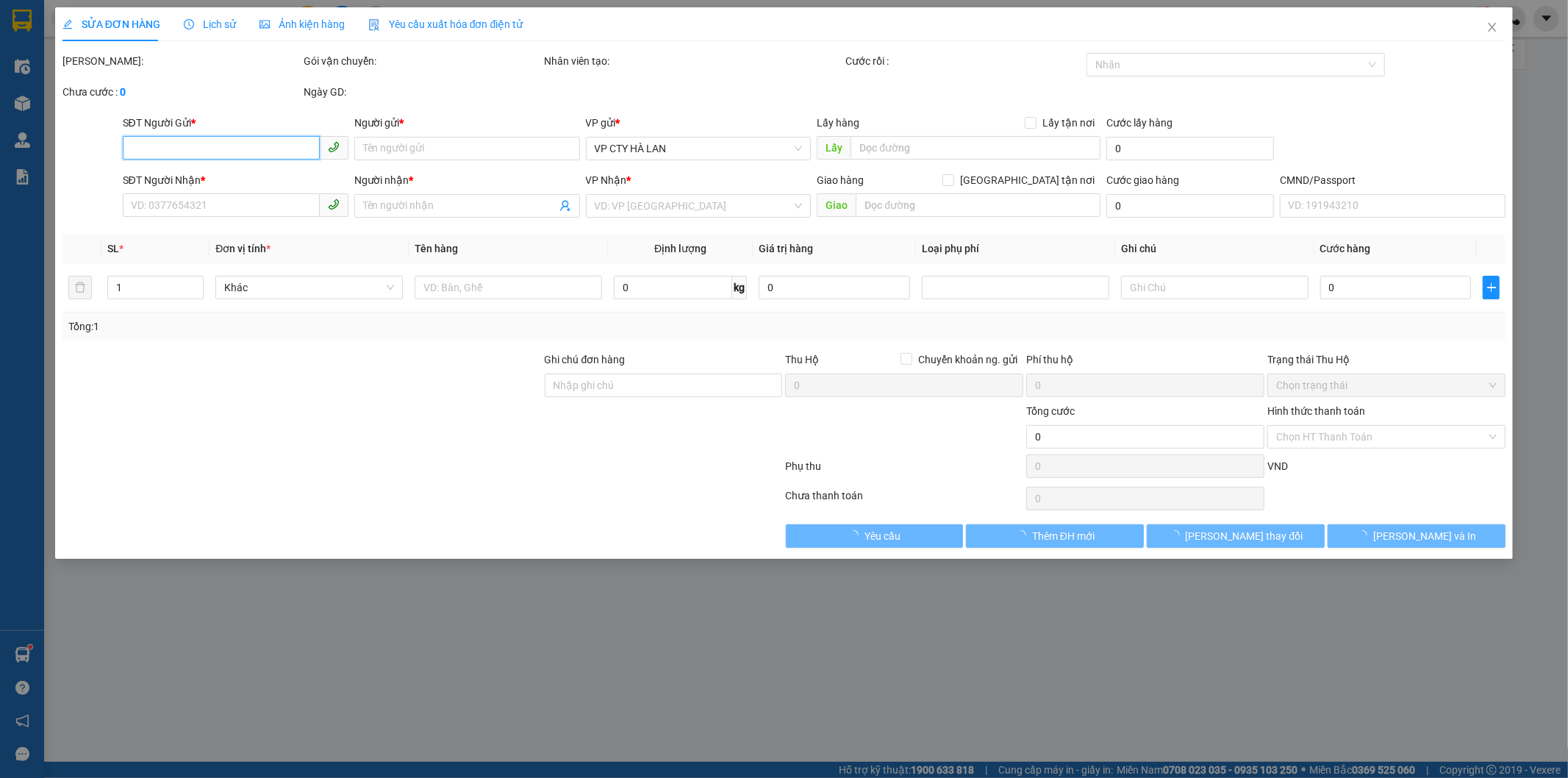
type input "0947289795"
type input "MINH DC"
type input "0979554683"
type input "Cường"
type input "35.000"
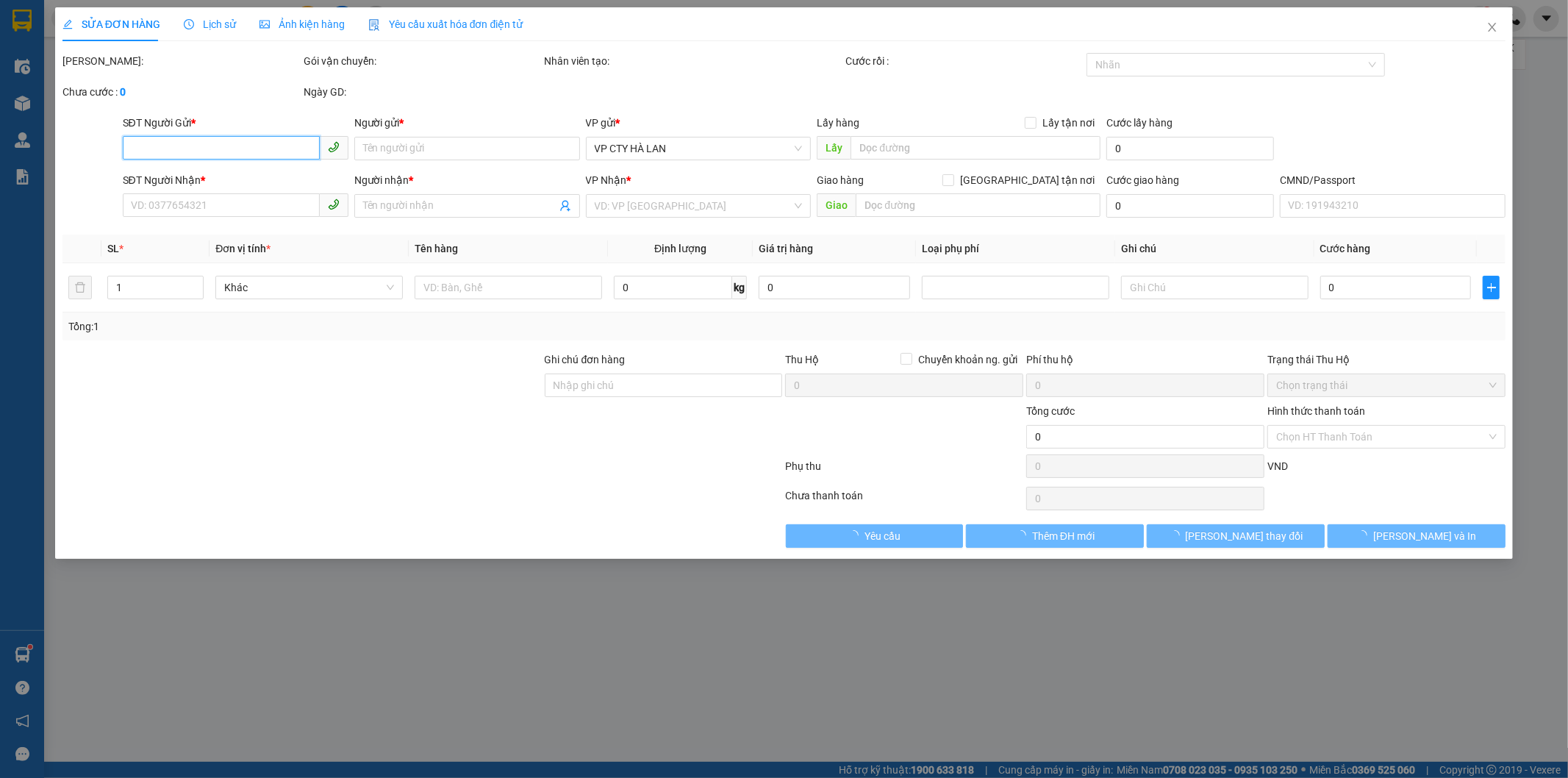
type input "35.000"
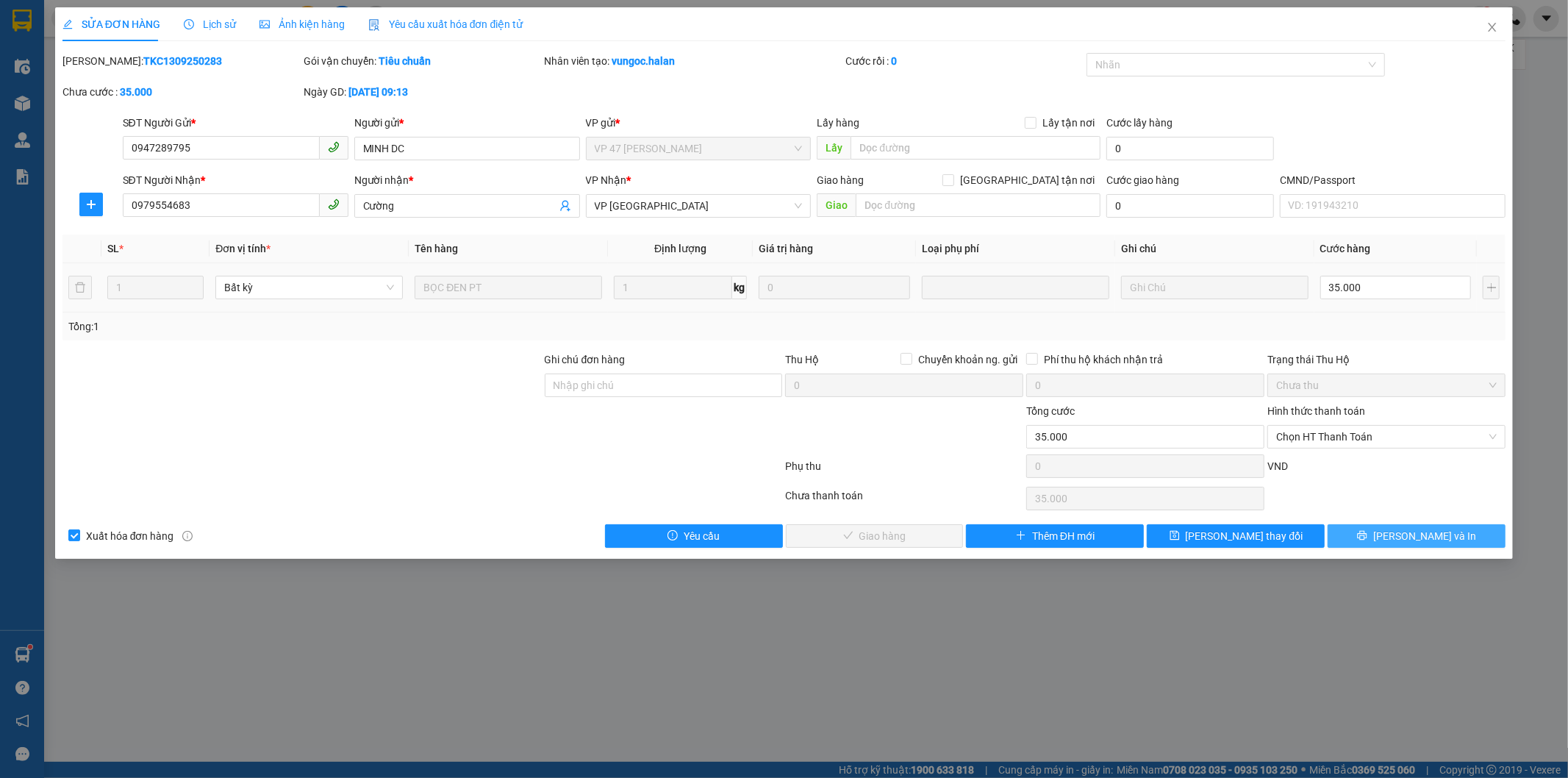
click at [1383, 538] on button "[PERSON_NAME] và In" at bounding box center [1417, 536] width 178 height 23
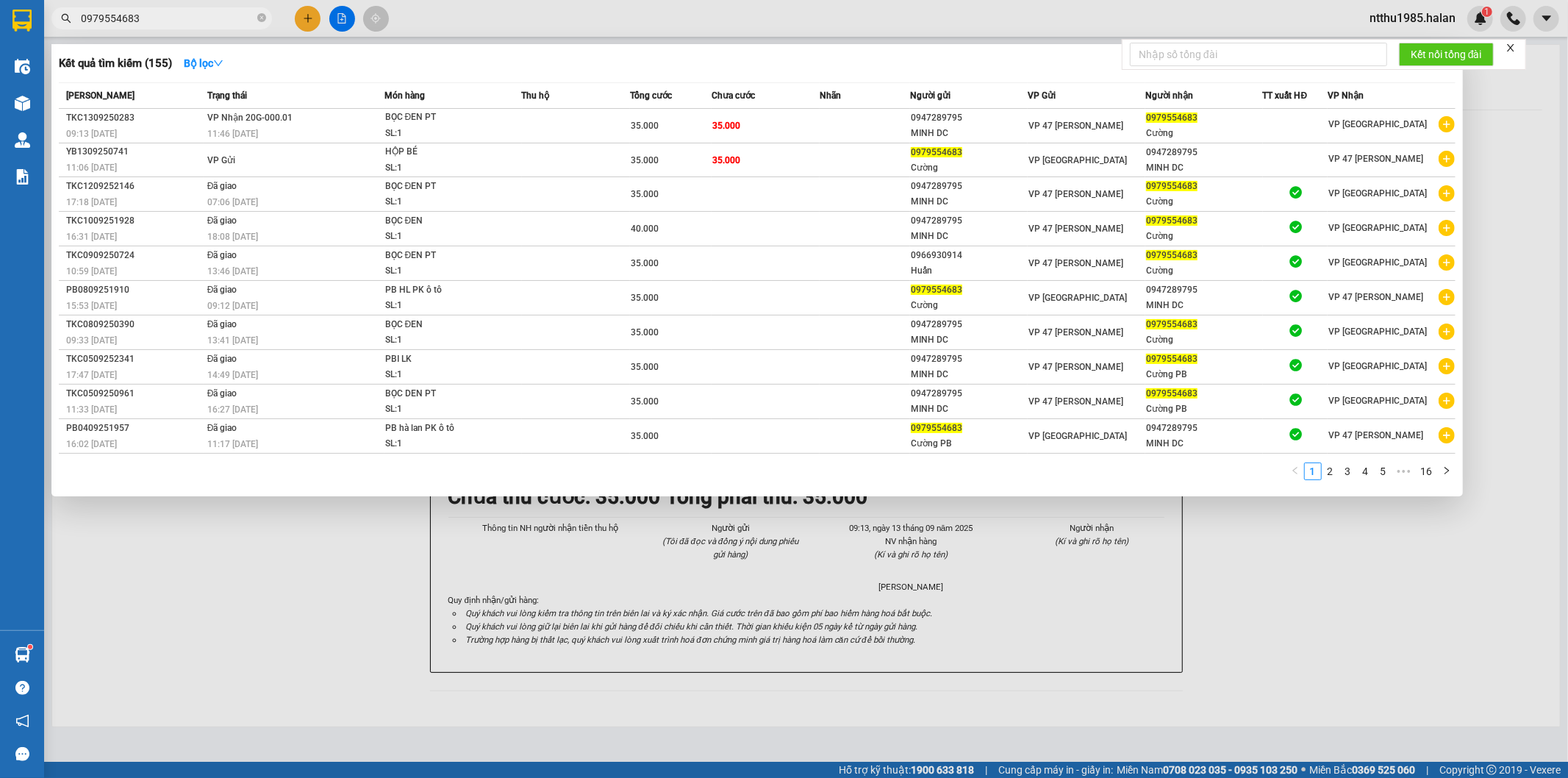
click at [152, 13] on input "0979554683" at bounding box center [167, 18] width 174 height 16
click at [1472, 652] on div at bounding box center [784, 389] width 1568 height 778
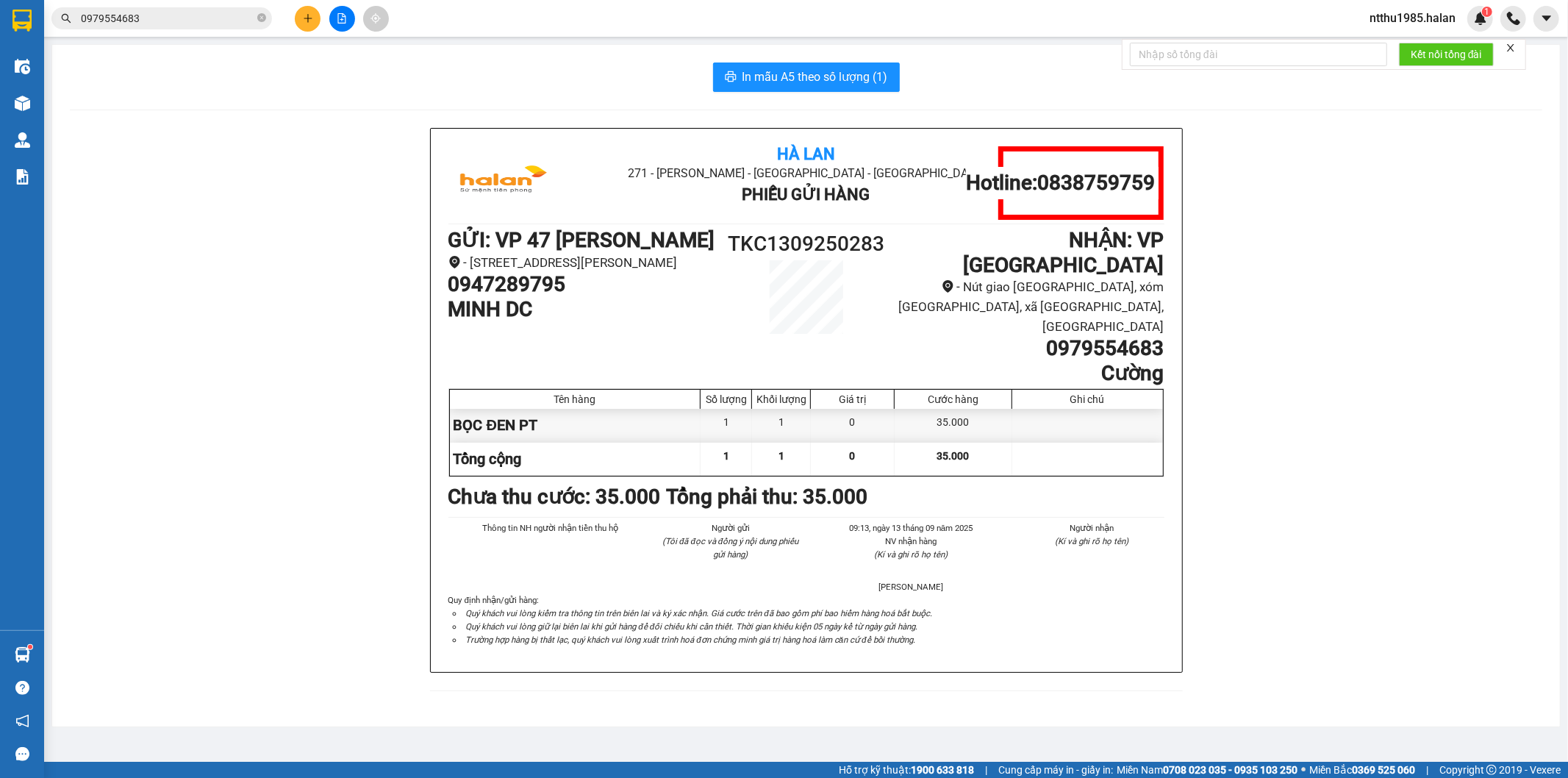
click at [155, 19] on input "0979554683" at bounding box center [167, 18] width 174 height 16
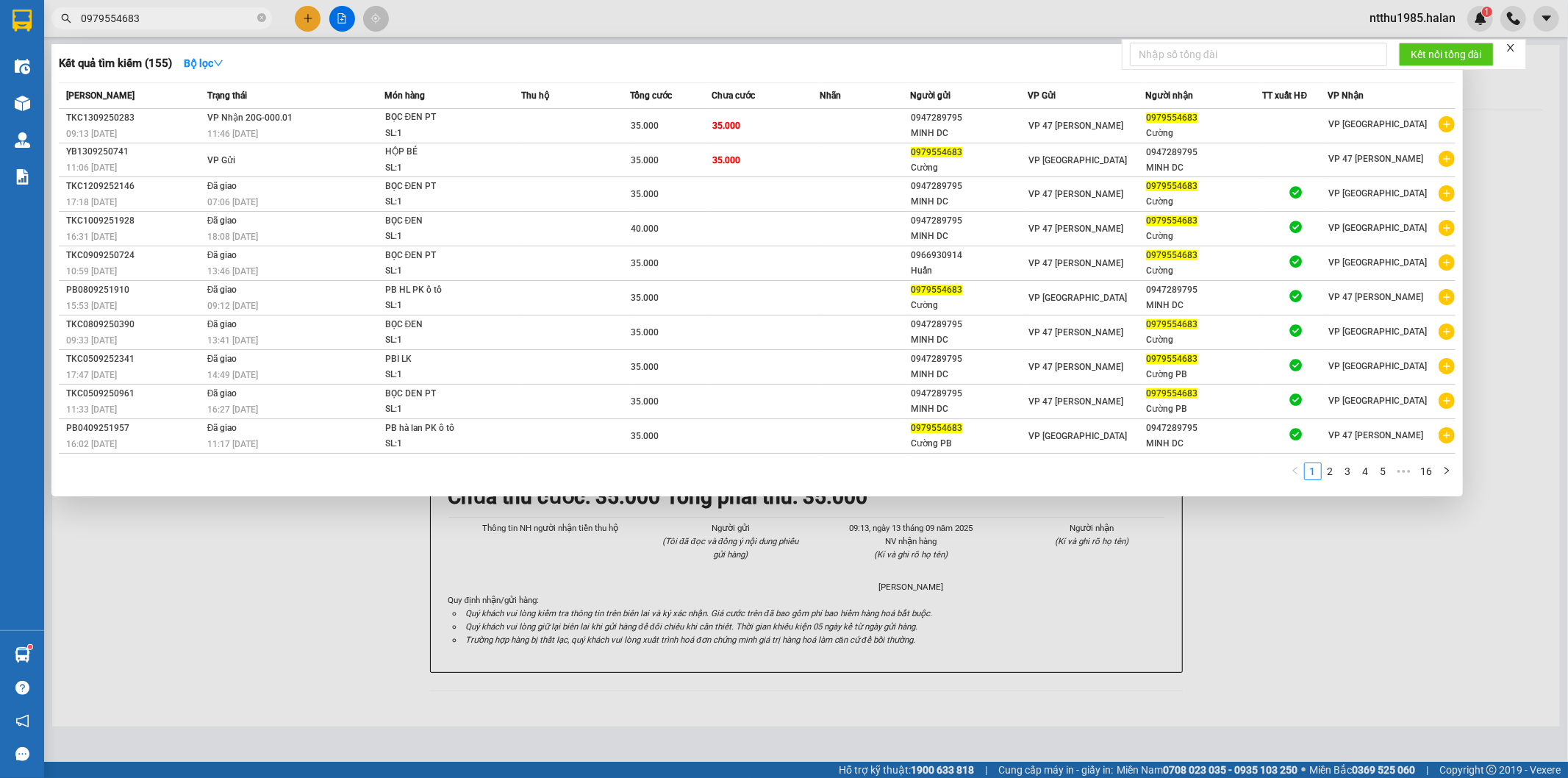
click at [155, 19] on input "0979554683" at bounding box center [167, 18] width 174 height 16
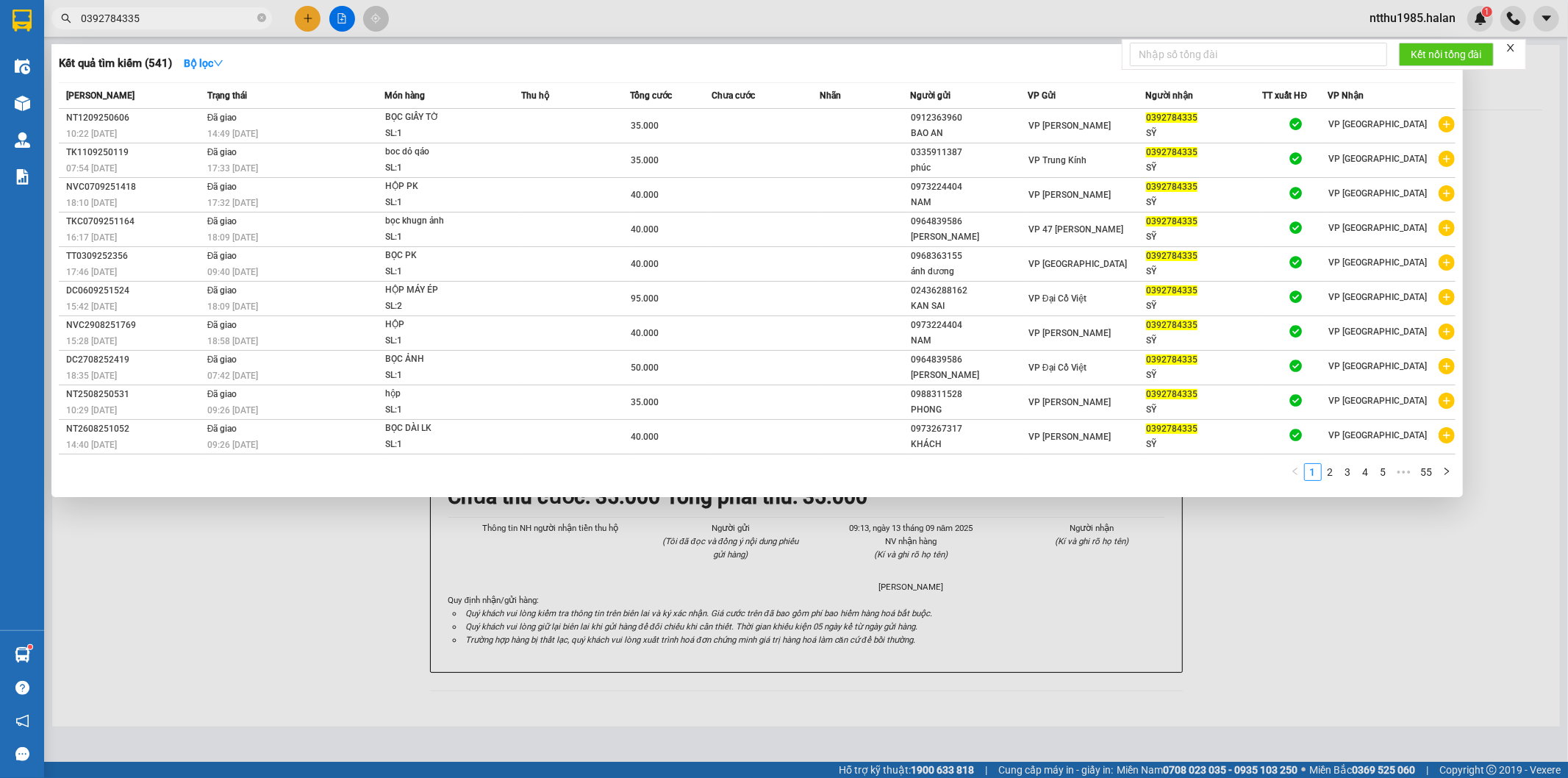
click at [207, 19] on input "0392784335" at bounding box center [167, 18] width 174 height 16
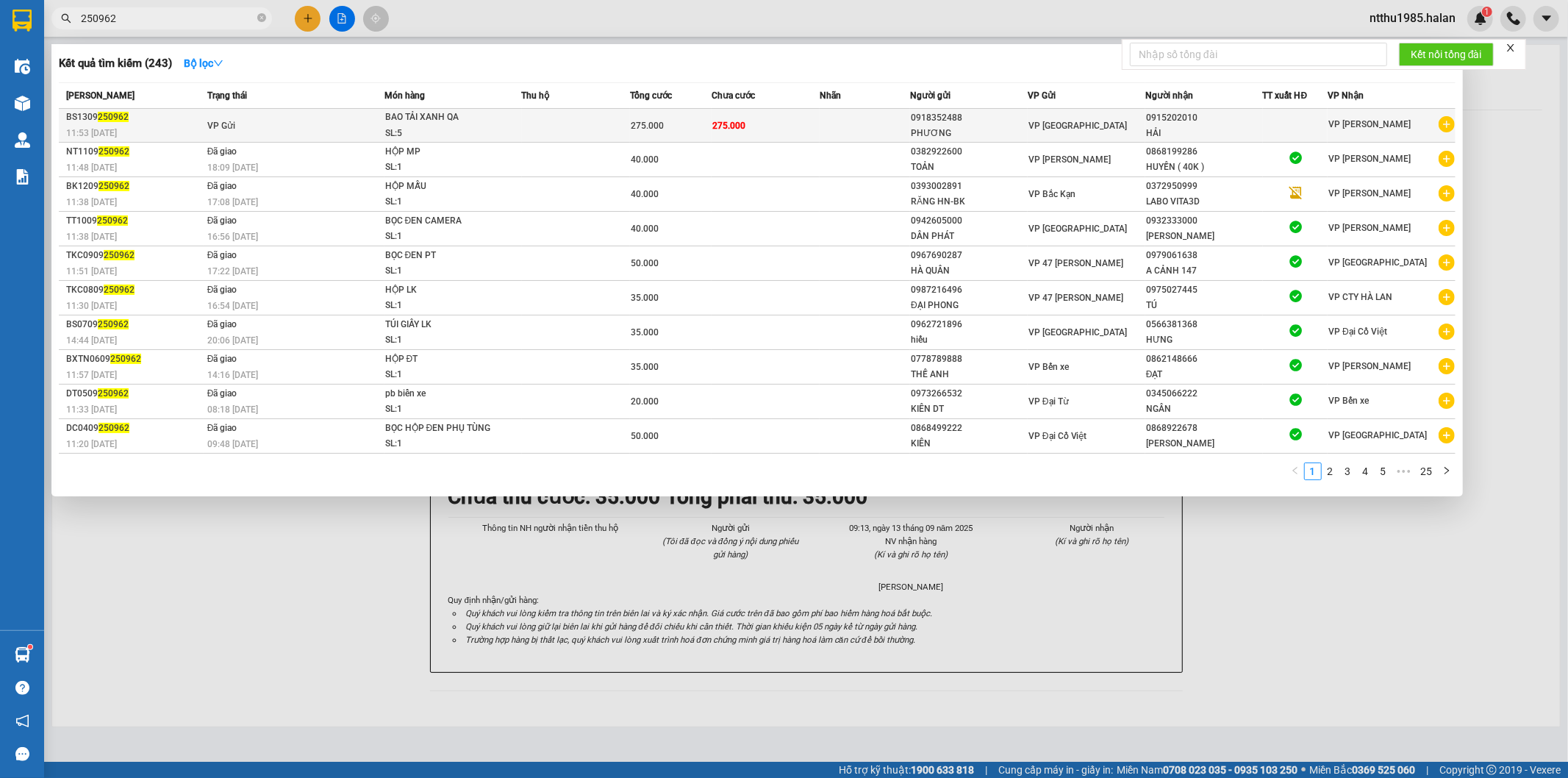
type input "250962"
click at [569, 128] on td at bounding box center [576, 126] width 109 height 34
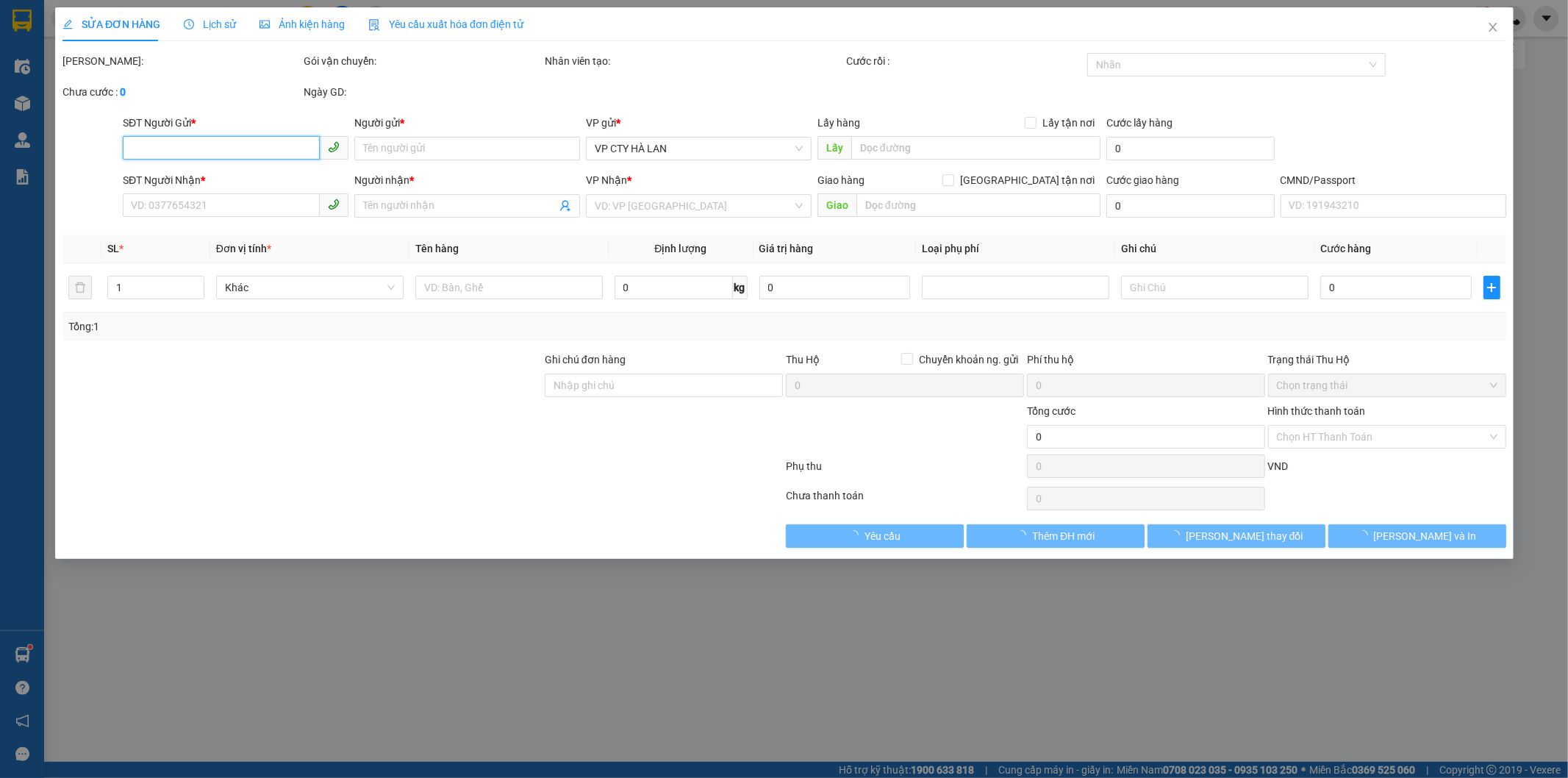
type input "0918352488"
type input "PHƯƠNG"
type input "0915202010"
type input "HẢI"
type input "275.000"
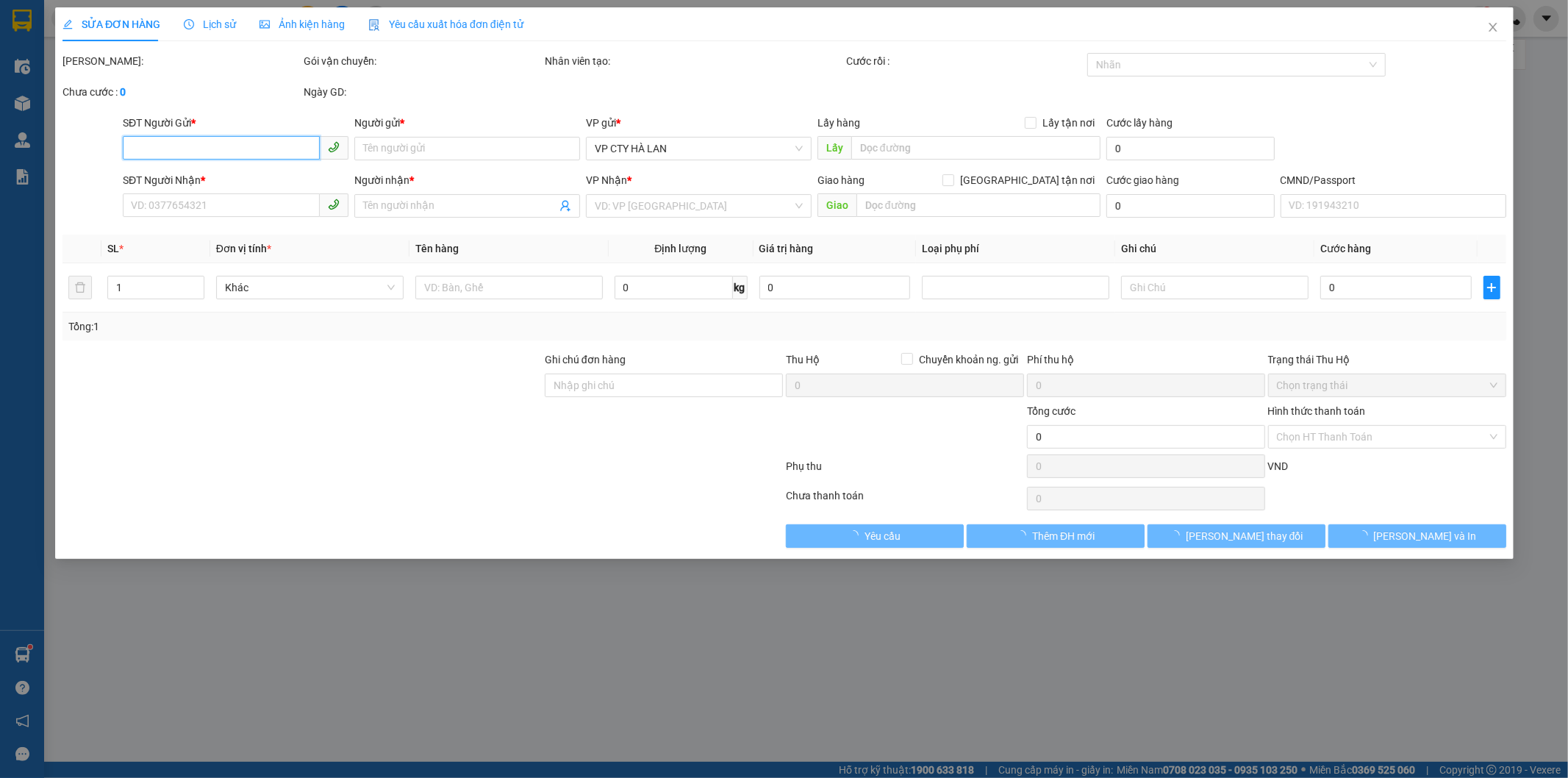
type input "275.000"
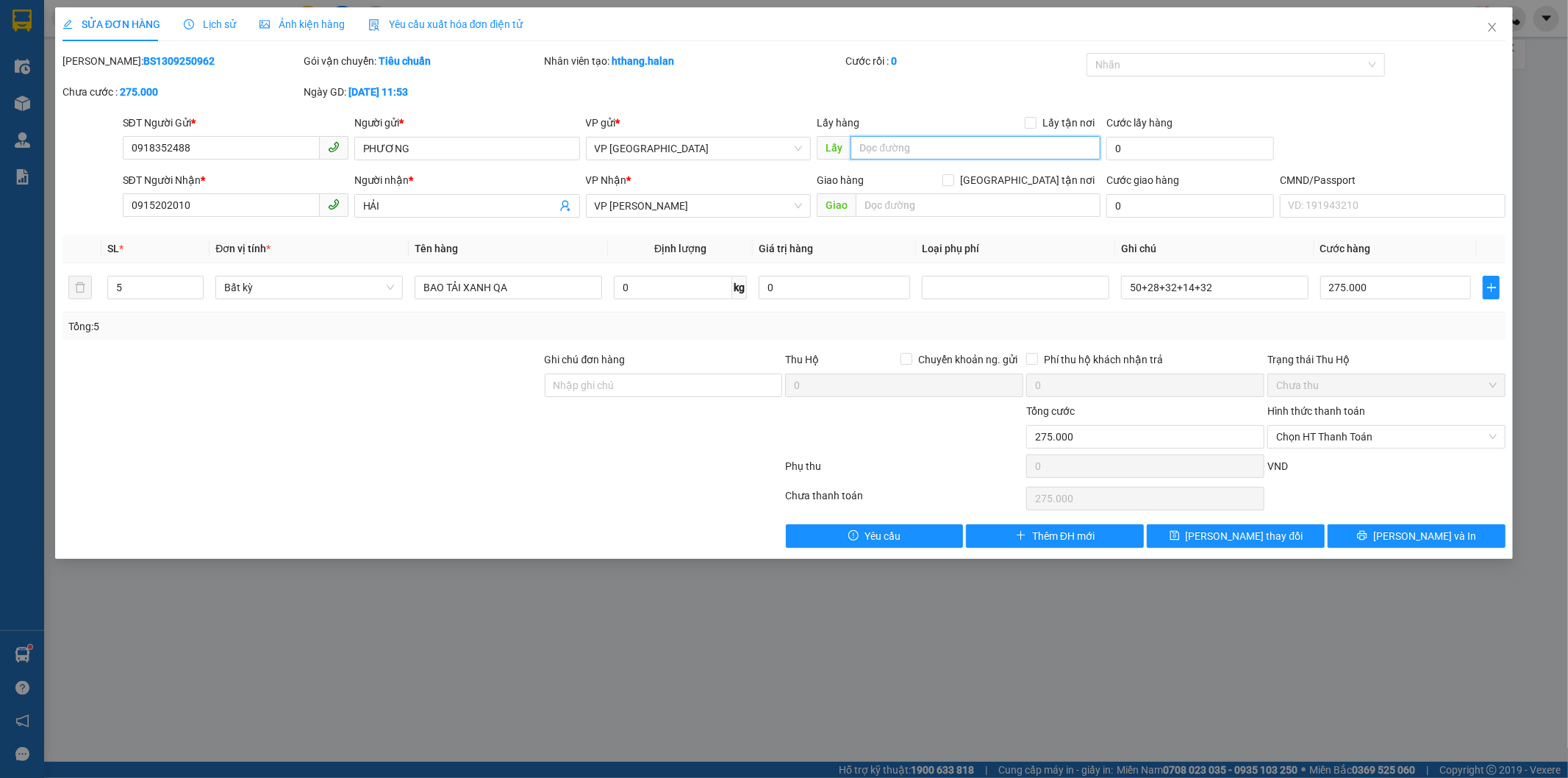
click at [986, 142] on input "text" at bounding box center [975, 147] width 250 height 23
click at [457, 445] on div at bounding box center [302, 428] width 482 height 52
click at [952, 182] on input "[GEOGRAPHIC_DATA] tận nơi" at bounding box center [947, 179] width 10 height 10
checkbox input "true"
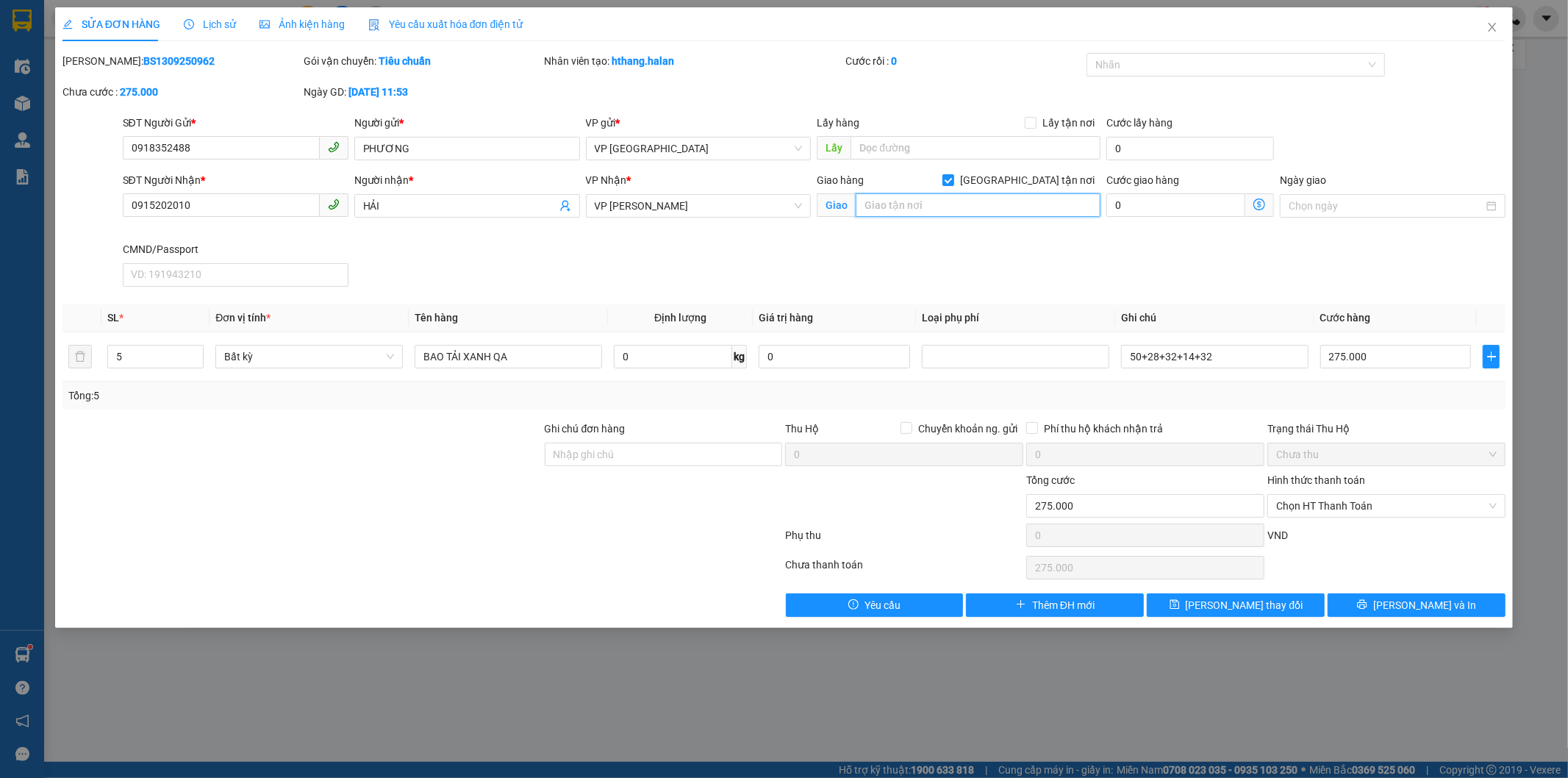
click at [931, 209] on input "text" at bounding box center [978, 205] width 245 height 23
type input "10 NGÕ 112 THÔN TRUNG, [GEOGRAPHIC_DATA], [GEOGRAPHIC_DATA]"
click at [1260, 208] on icon "dollar-circle" at bounding box center [1259, 205] width 12 height 12
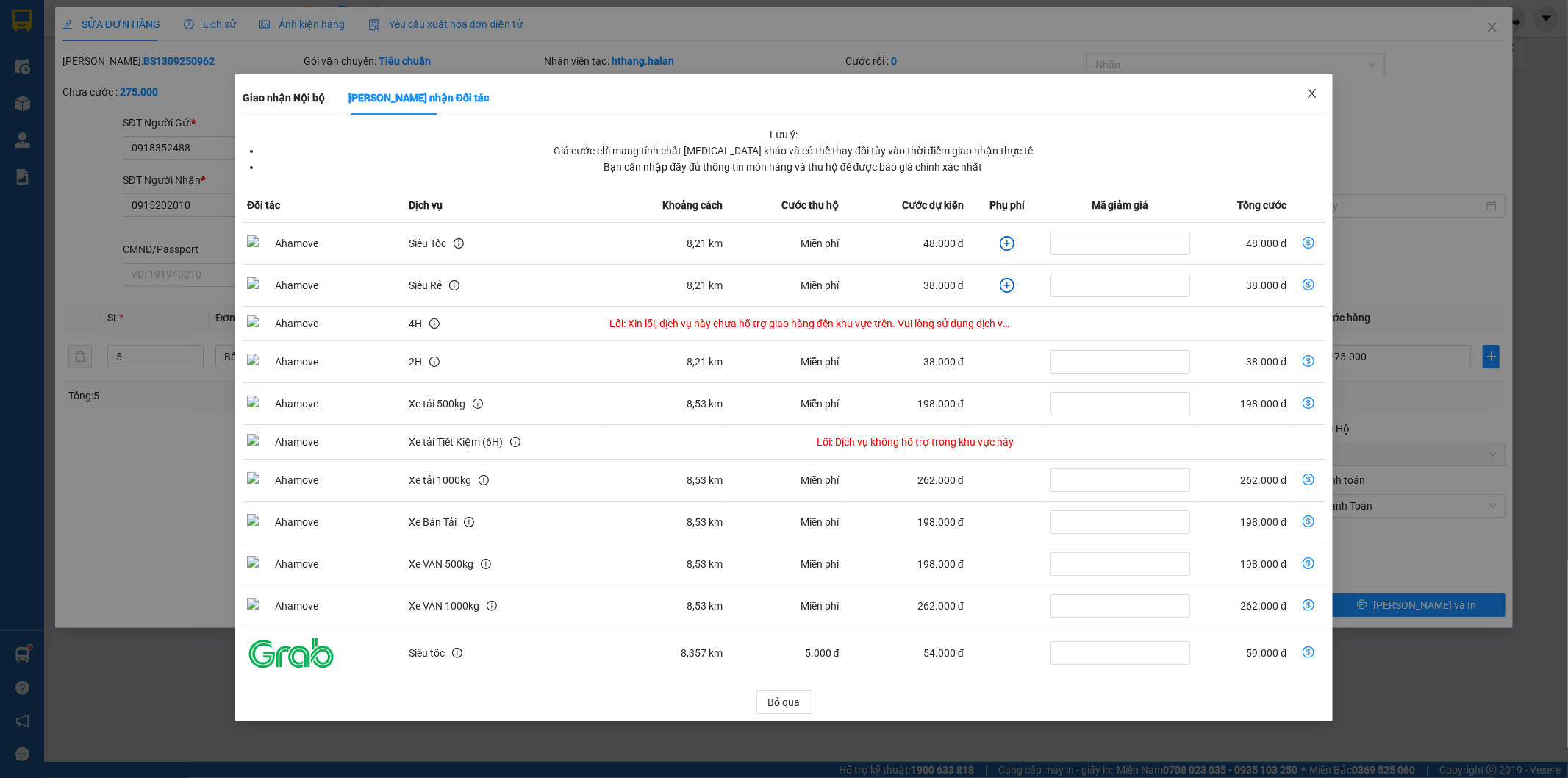
click at [1313, 89] on icon "close" at bounding box center [1312, 93] width 12 height 12
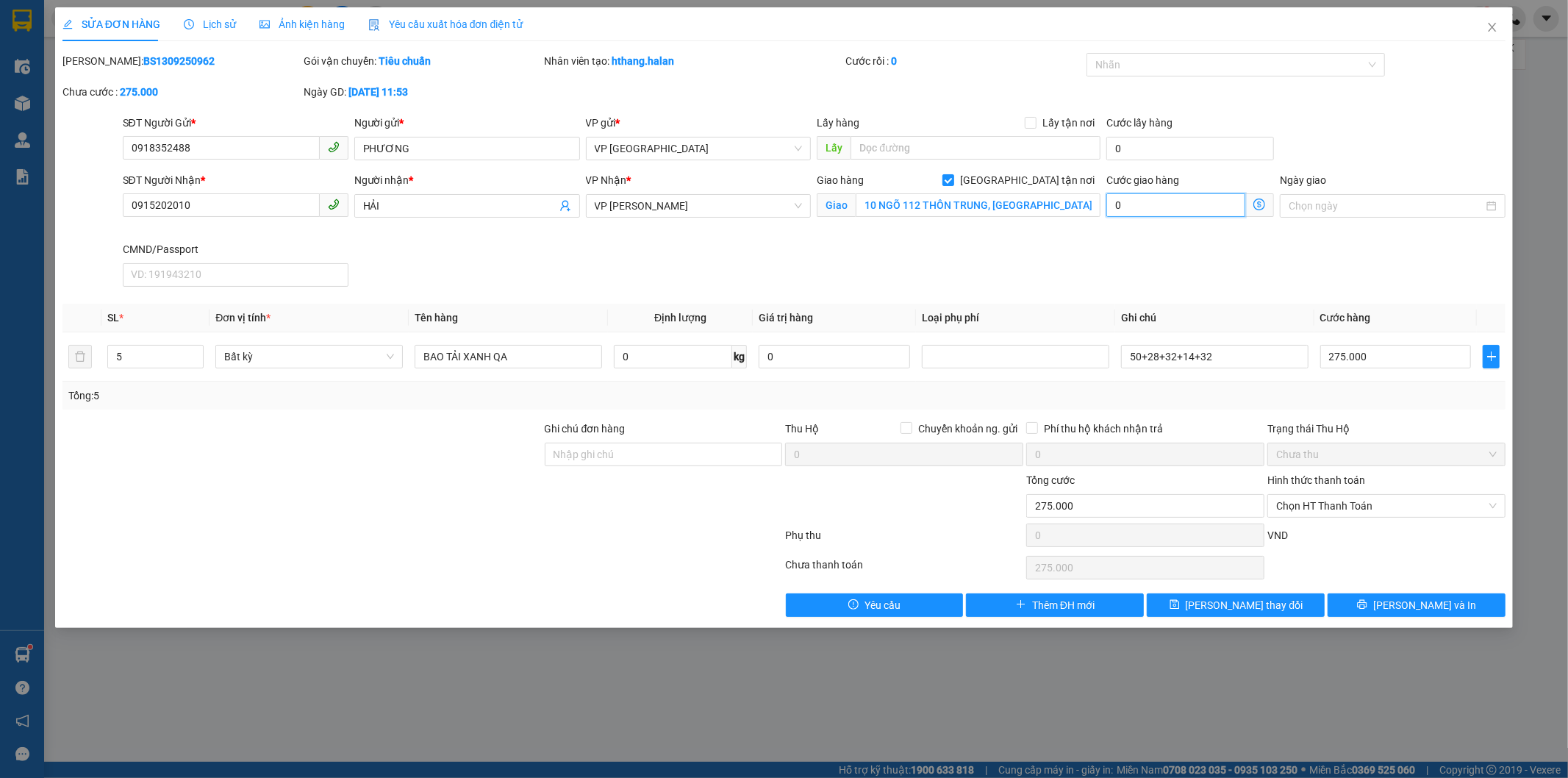
click at [1203, 205] on input "0" at bounding box center [1176, 205] width 139 height 23
type input "275.002"
type input "2"
type input "275.022"
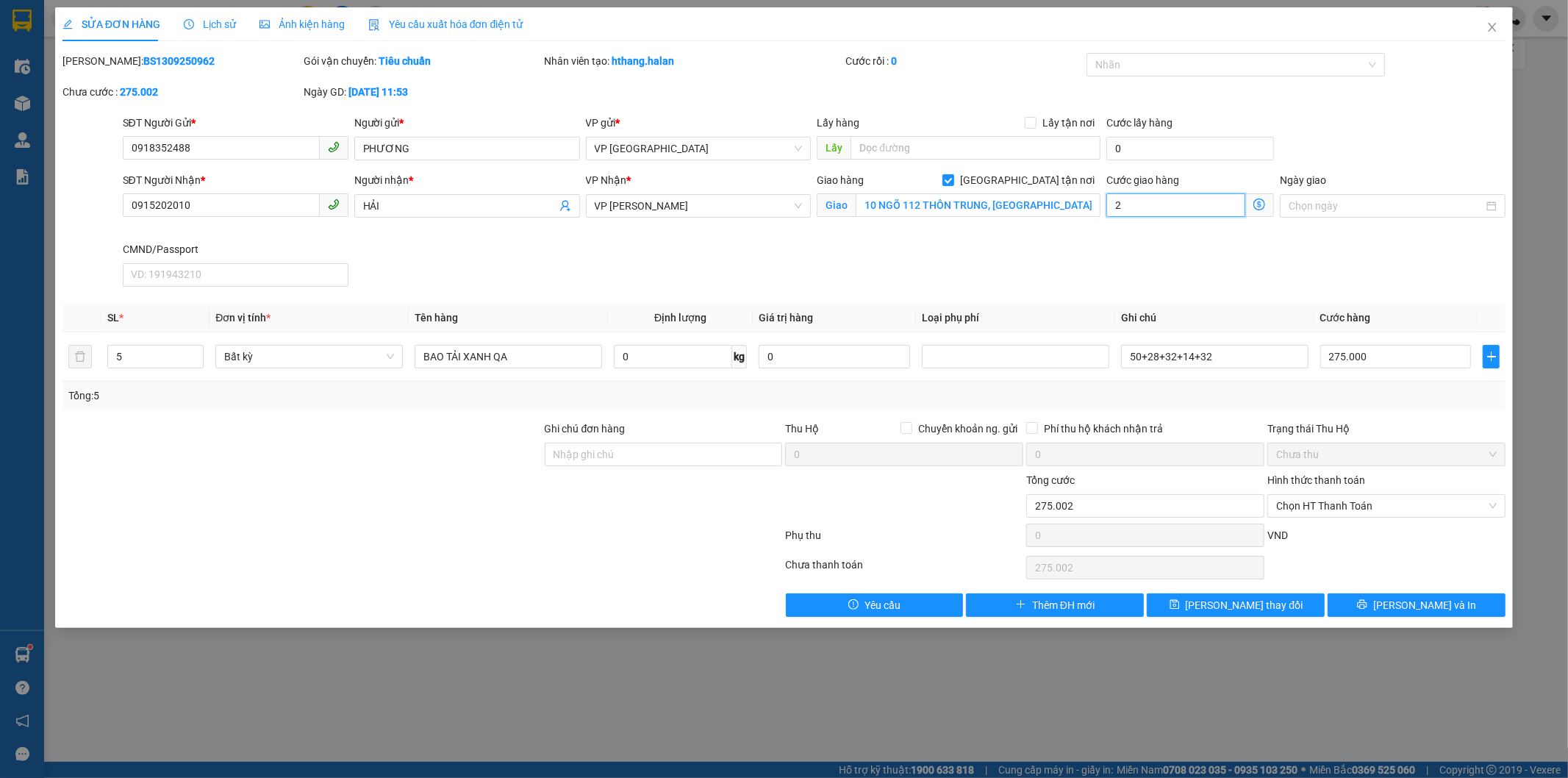
type input "275.022"
type input "22"
type input "275.220"
type input "220.000"
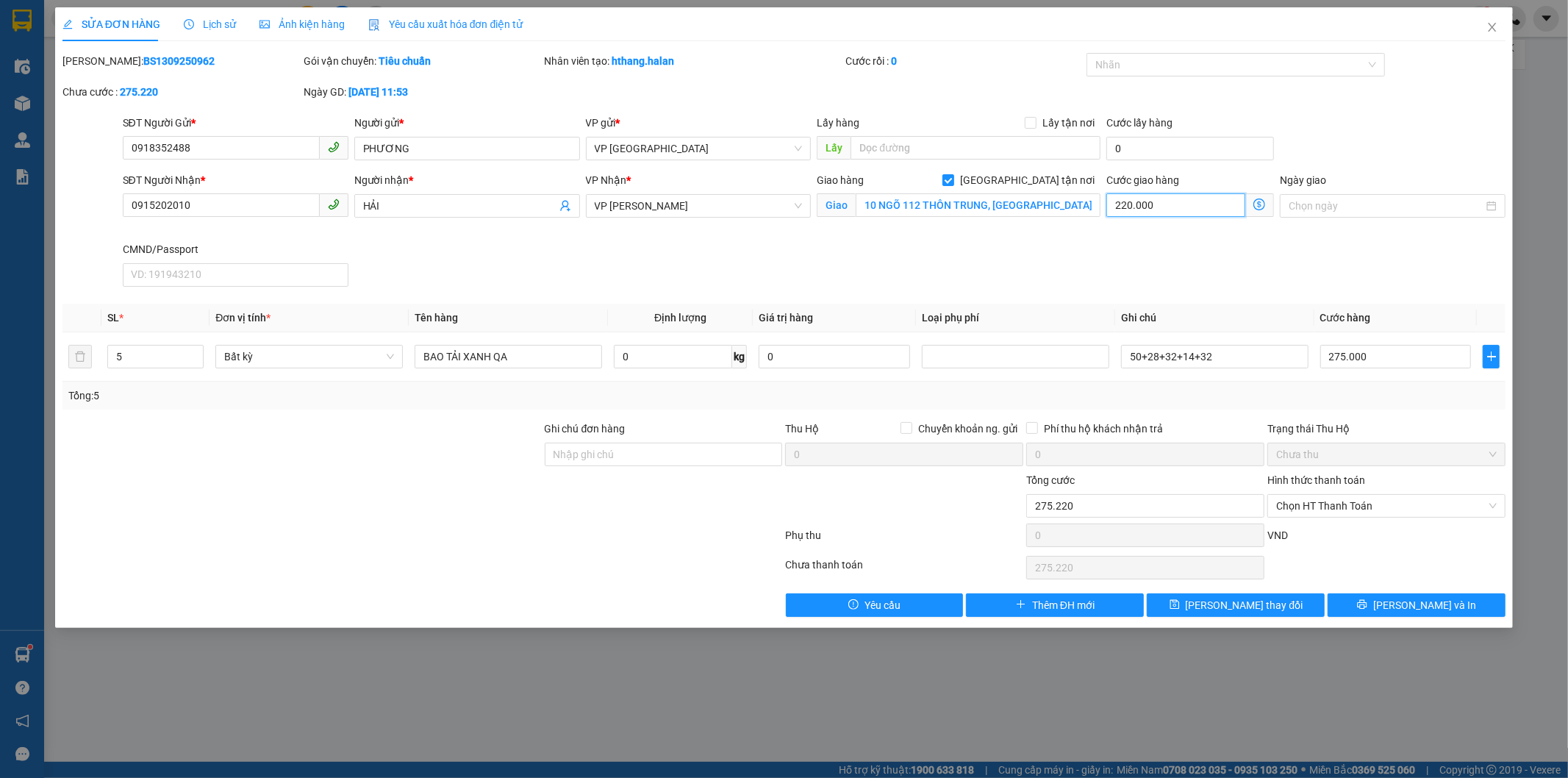
type input "495.000"
drag, startPoint x: 558, startPoint y: 262, endPoint x: 951, endPoint y: 175, distance: 402.5
click at [567, 258] on div "SĐT Người Nhận * 0915202010 Người nhận * HẢI VP Nhận * VP [PERSON_NAME] hàng Gi…" at bounding box center [814, 232] width 1390 height 120
click at [973, 155] on input "text" at bounding box center [975, 147] width 250 height 23
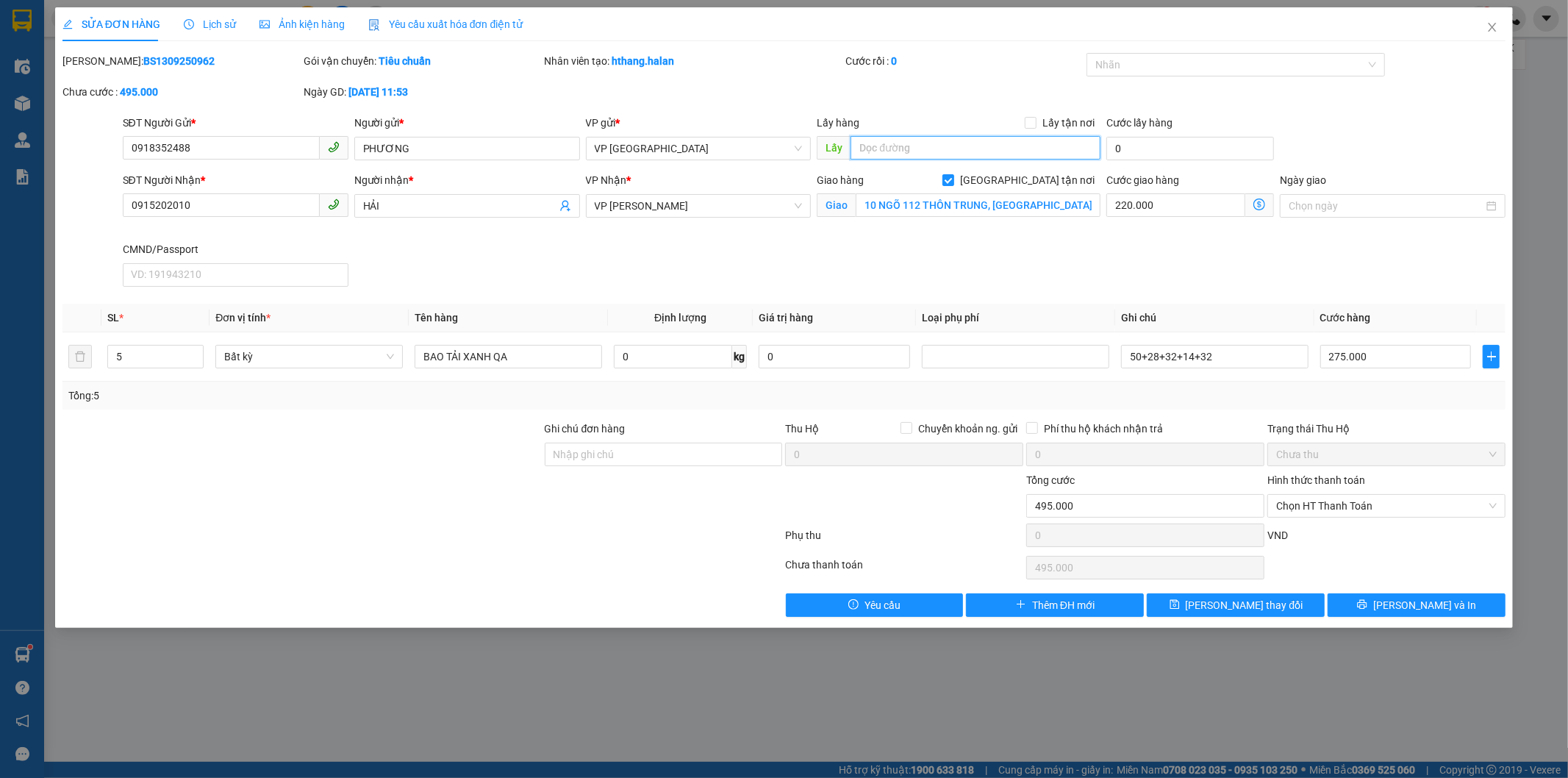
paste input "ngách 50/54 đường phủ liễn"
type input "ngách 50/54 đường phủ liễn"
click at [1186, 149] on input "0" at bounding box center [1190, 148] width 168 height 23
type input "5"
type input "495.005"
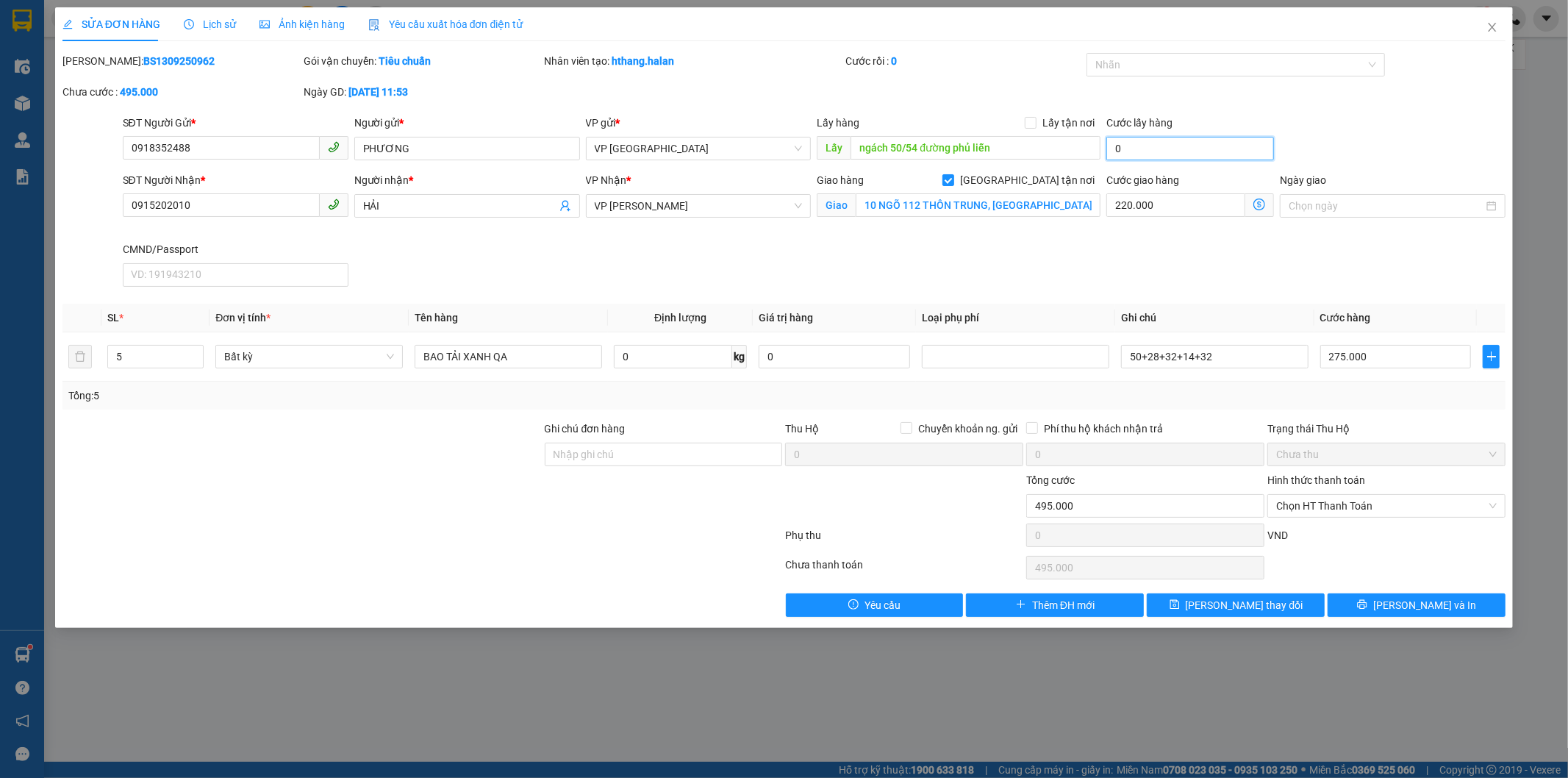
type input "495.005"
type input "50"
type input "495.050"
type input "50.000"
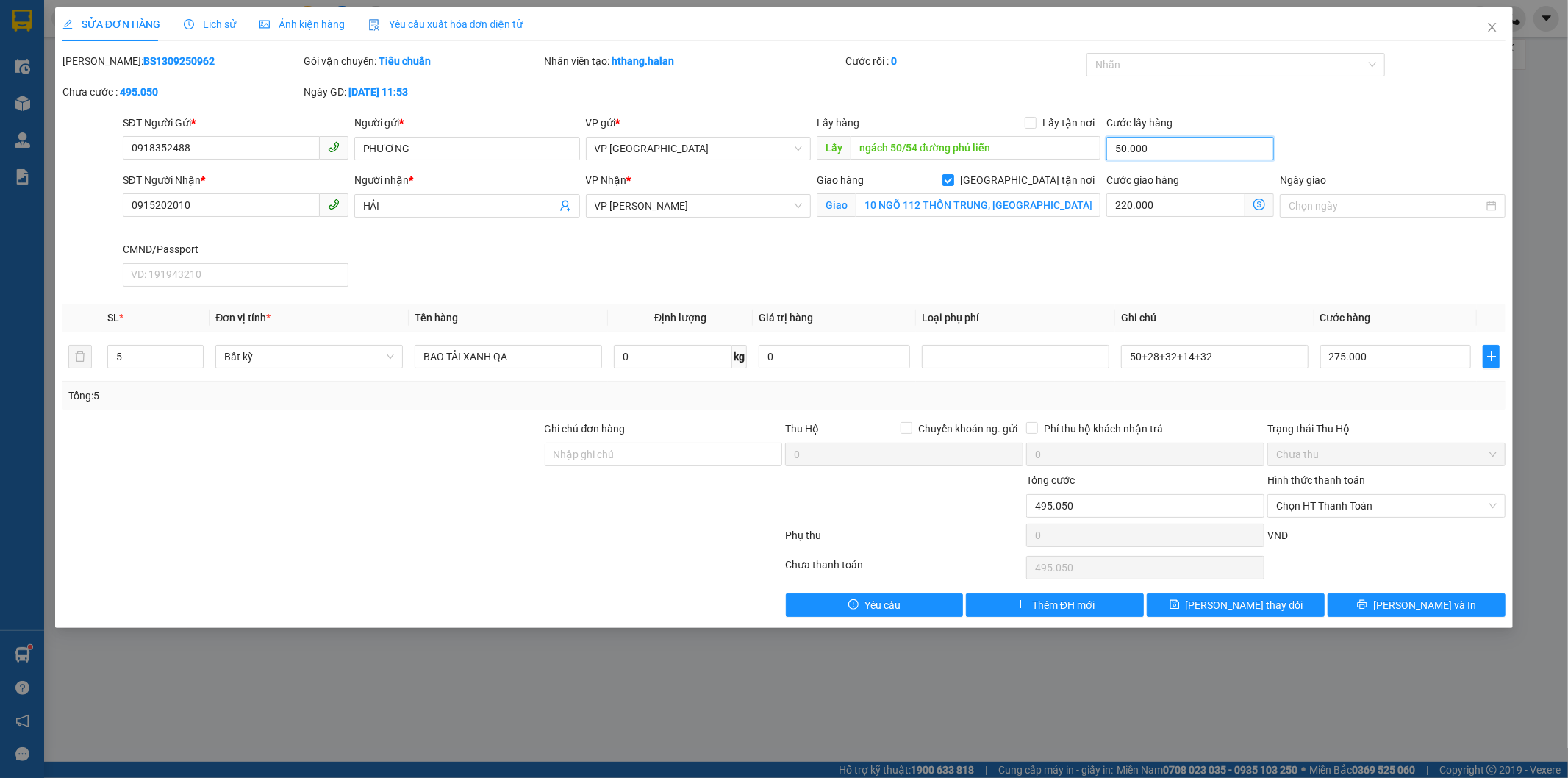
type input "545.000"
click at [1417, 604] on span "[PERSON_NAME] và In" at bounding box center [1425, 604] width 103 height 16
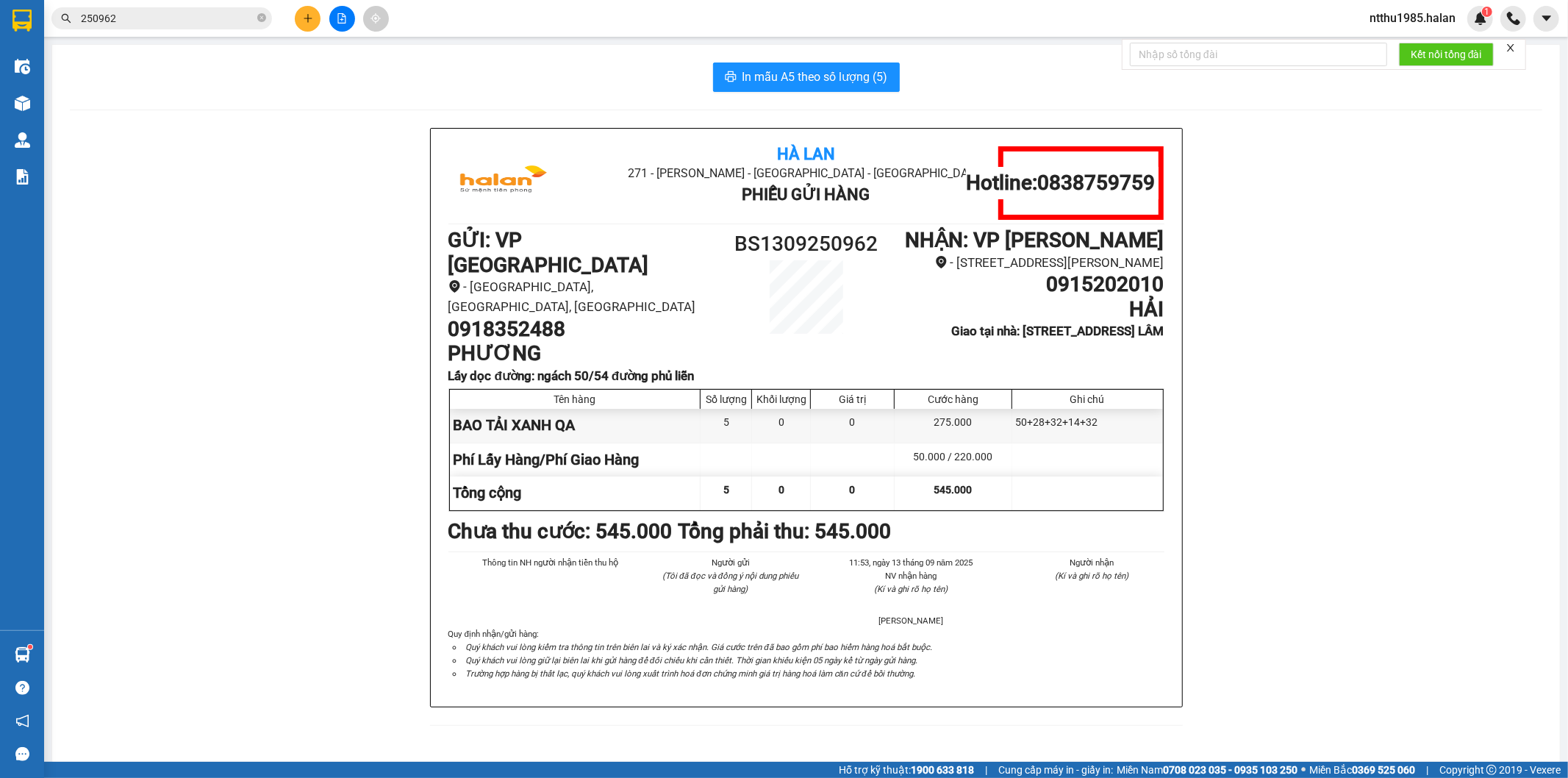
click at [171, 17] on input "250962" at bounding box center [167, 18] width 174 height 16
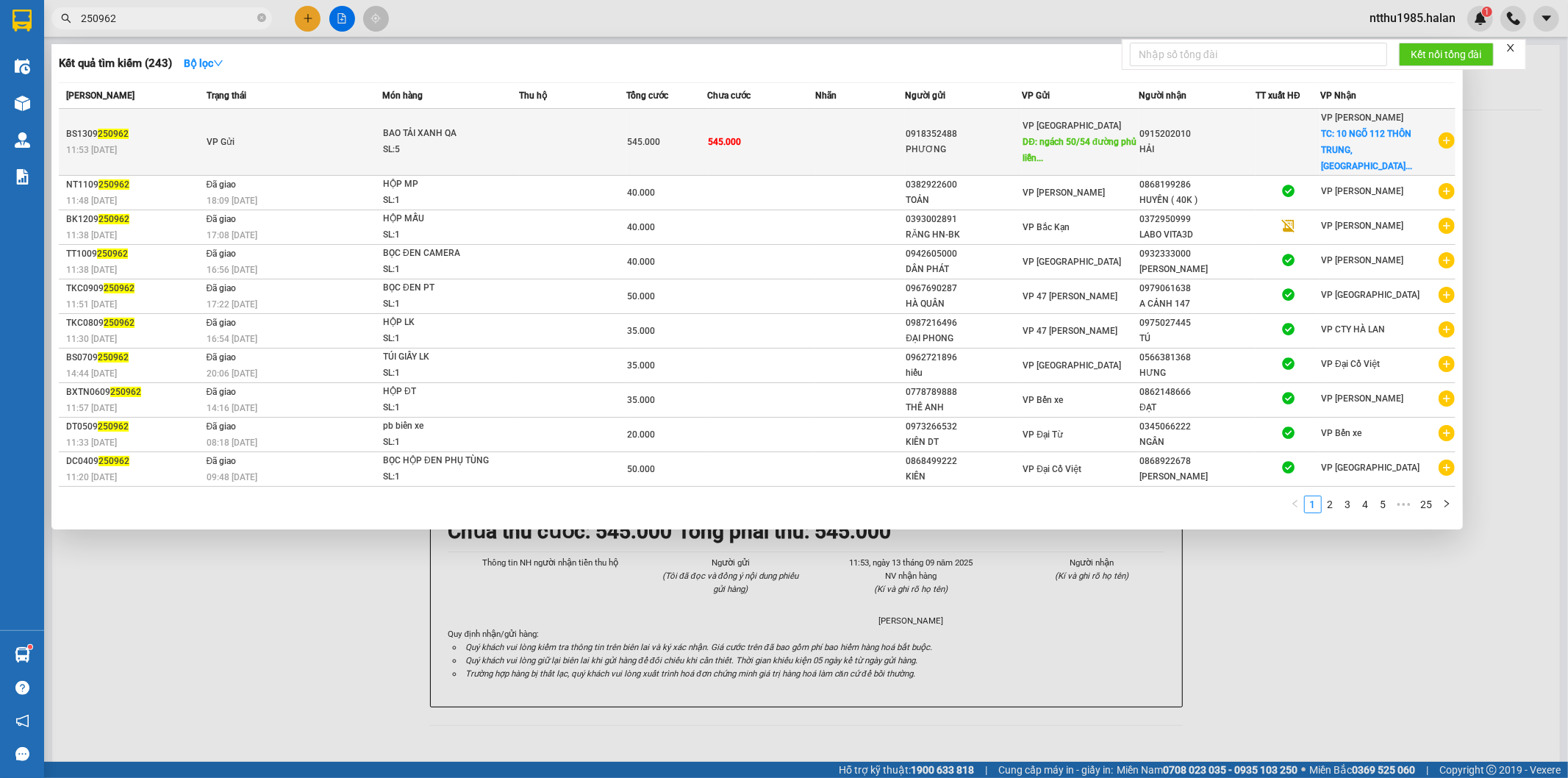
click at [857, 134] on td at bounding box center [860, 142] width 90 height 67
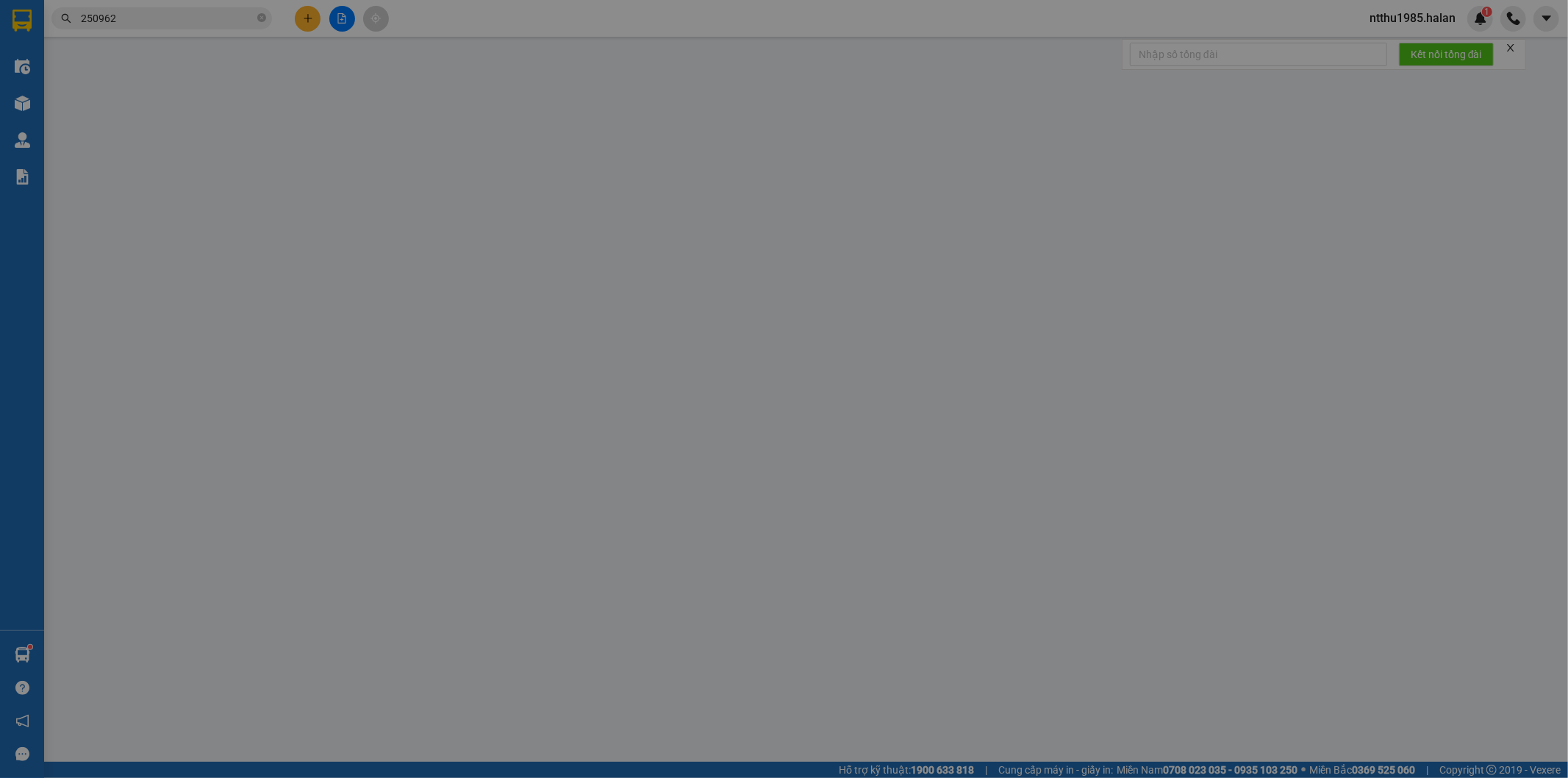
type input "0918352488"
type input "PHƯƠNG"
type input "ngách 50/54 đường phủ liễn"
type input "50.000"
type input "0915202010"
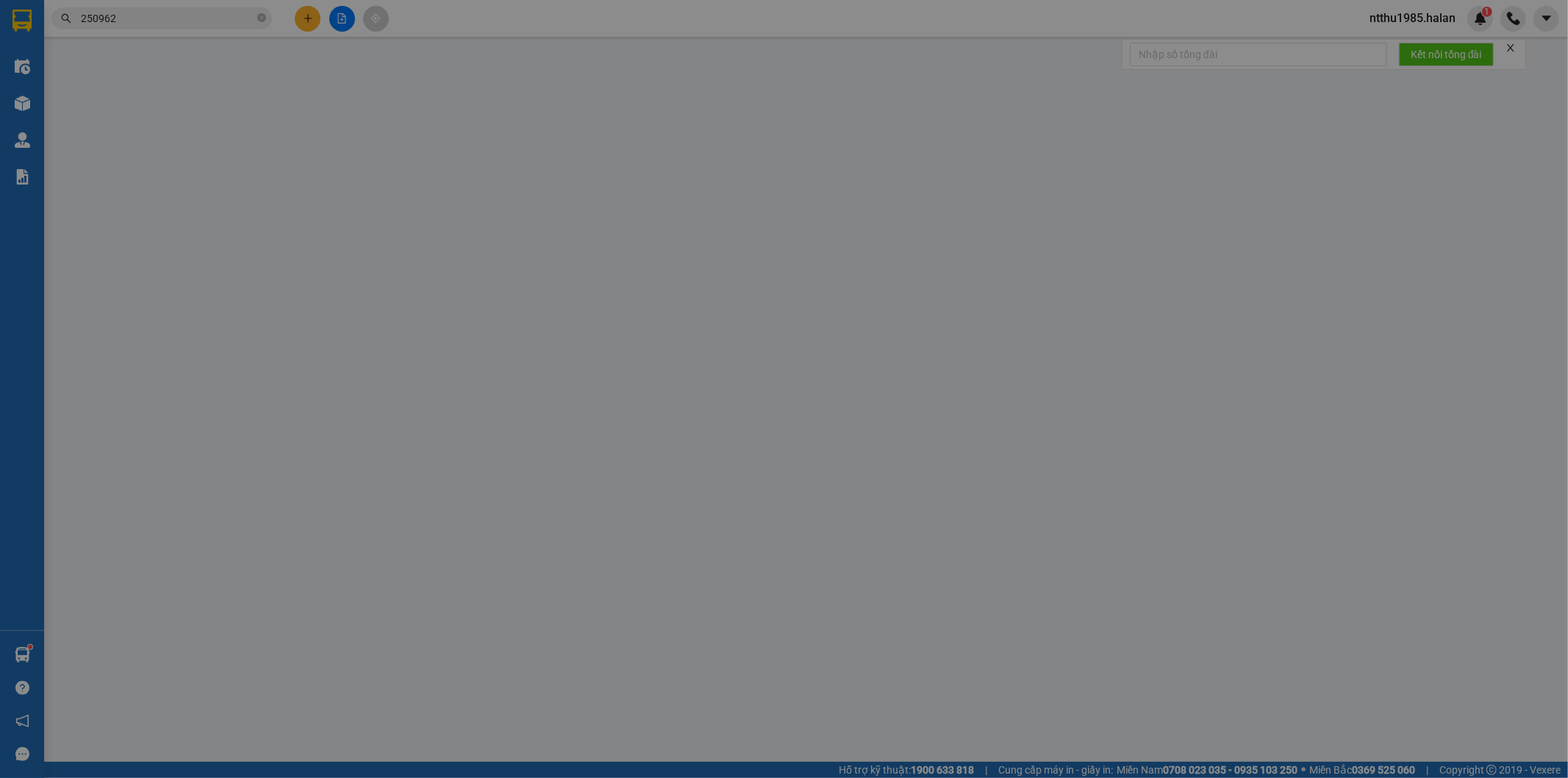
type input "HẢI"
checkbox input "true"
type input "10 NGÕ 112 THÔN TRUNG, [GEOGRAPHIC_DATA], [GEOGRAPHIC_DATA]"
type input "545.000"
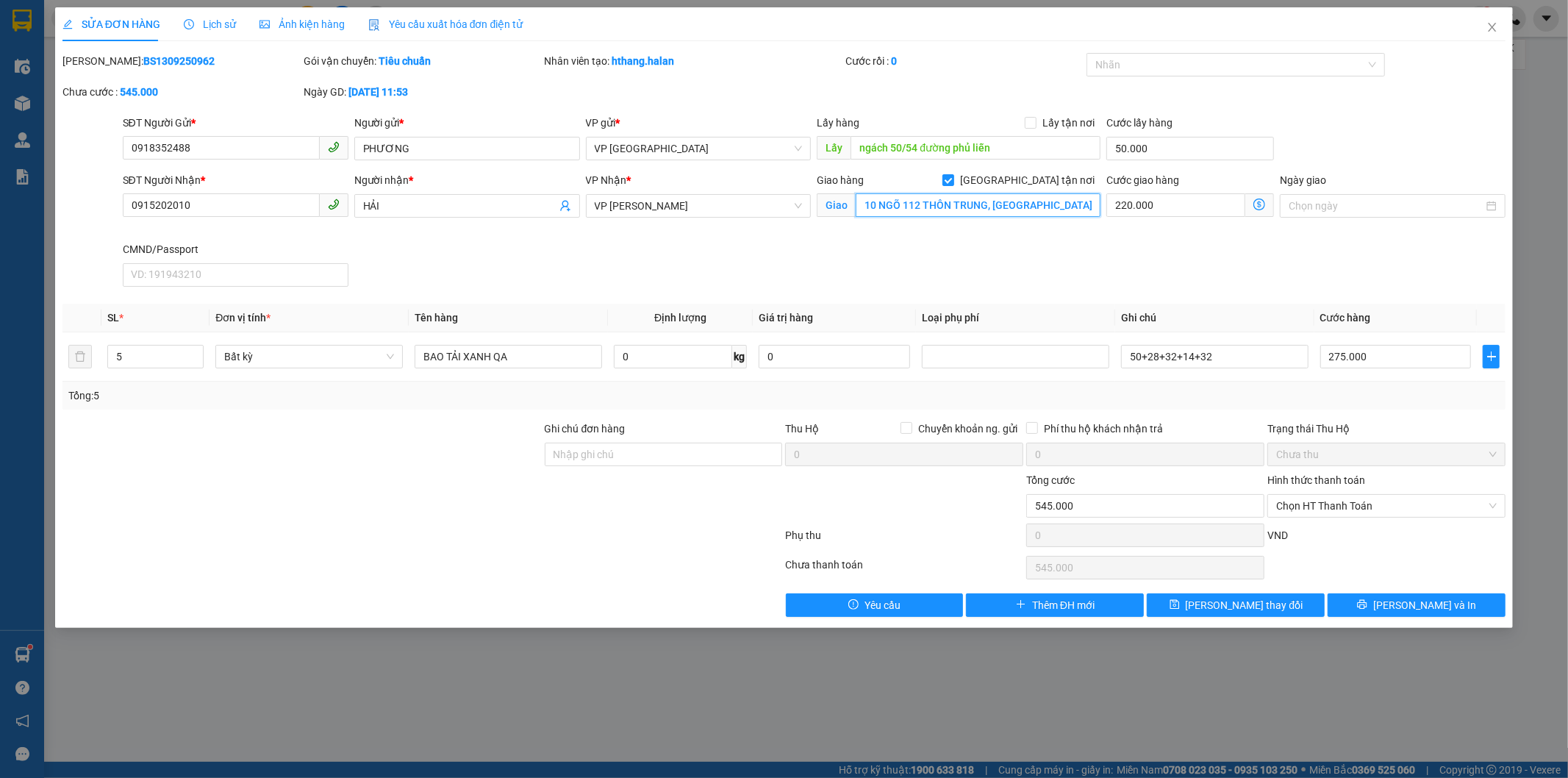
click at [907, 206] on input "10 NGÕ 112 THÔN TRUNG, [GEOGRAPHIC_DATA], [GEOGRAPHIC_DATA]" at bounding box center [978, 205] width 245 height 23
click at [918, 206] on input "10 NGÕ 112 THÔN TRUNG, [GEOGRAPHIC_DATA], [GEOGRAPHIC_DATA]" at bounding box center [978, 205] width 245 height 23
drag, startPoint x: 878, startPoint y: 204, endPoint x: 1099, endPoint y: 207, distance: 221.0
click at [1099, 207] on input "10 NGÕ 112 THÔN TRUNG, [GEOGRAPHIC_DATA], [GEOGRAPHIC_DATA]" at bounding box center [978, 205] width 245 height 23
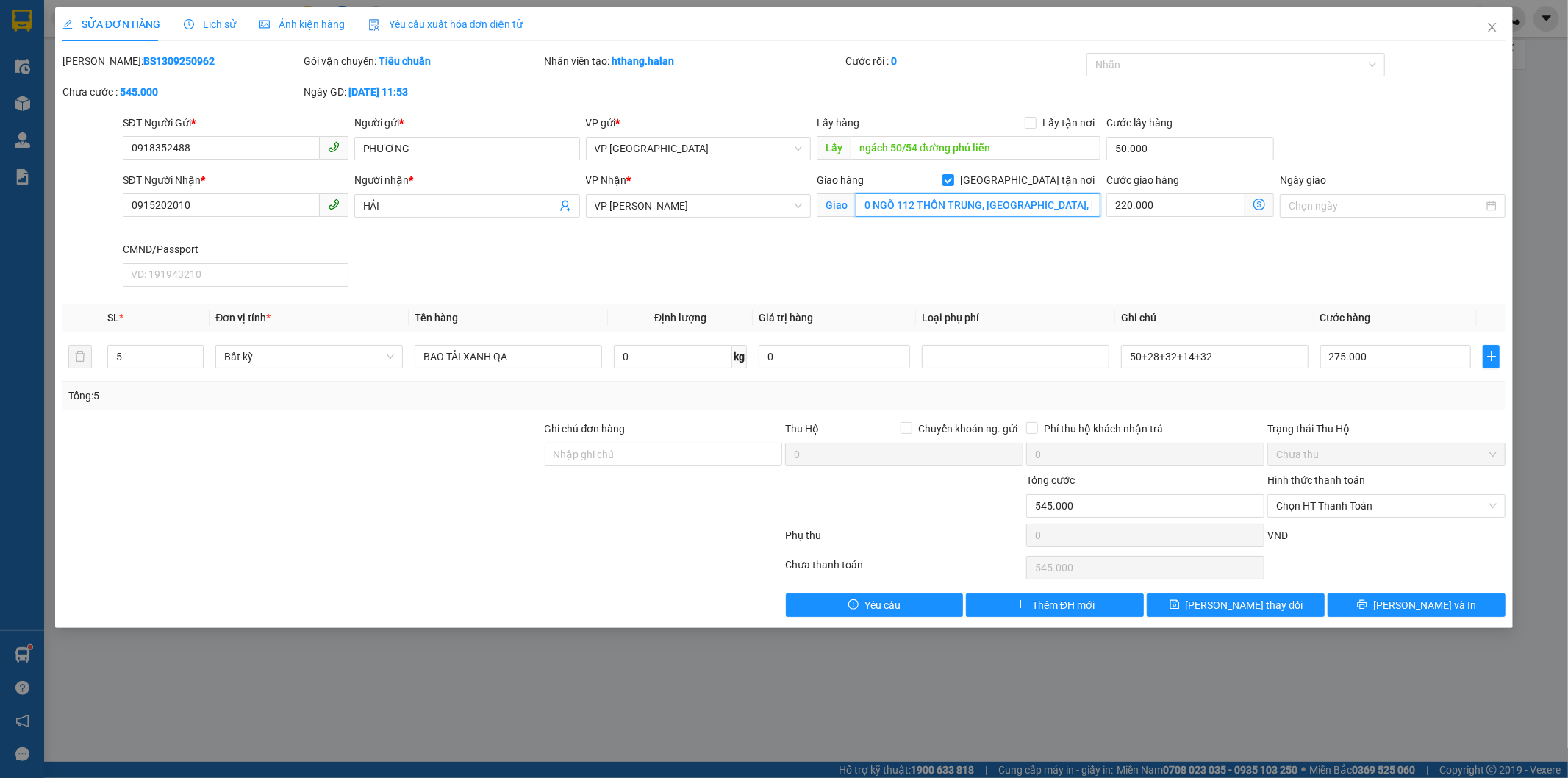
paste input "gõ 112 Dương Hà, [GEOGRAPHIC_DATA], [GEOGRAPHIC_DATA], [GEOGRAPHIC_DATA], [GEOG…"
type input "10 Ngõ 112 Dương Hà, [GEOGRAPHIC_DATA], [GEOGRAPHIC_DATA], [GEOGRAPHIC_DATA], […"
click at [1257, 207] on icon "dollar-circle" at bounding box center [1259, 205] width 12 height 12
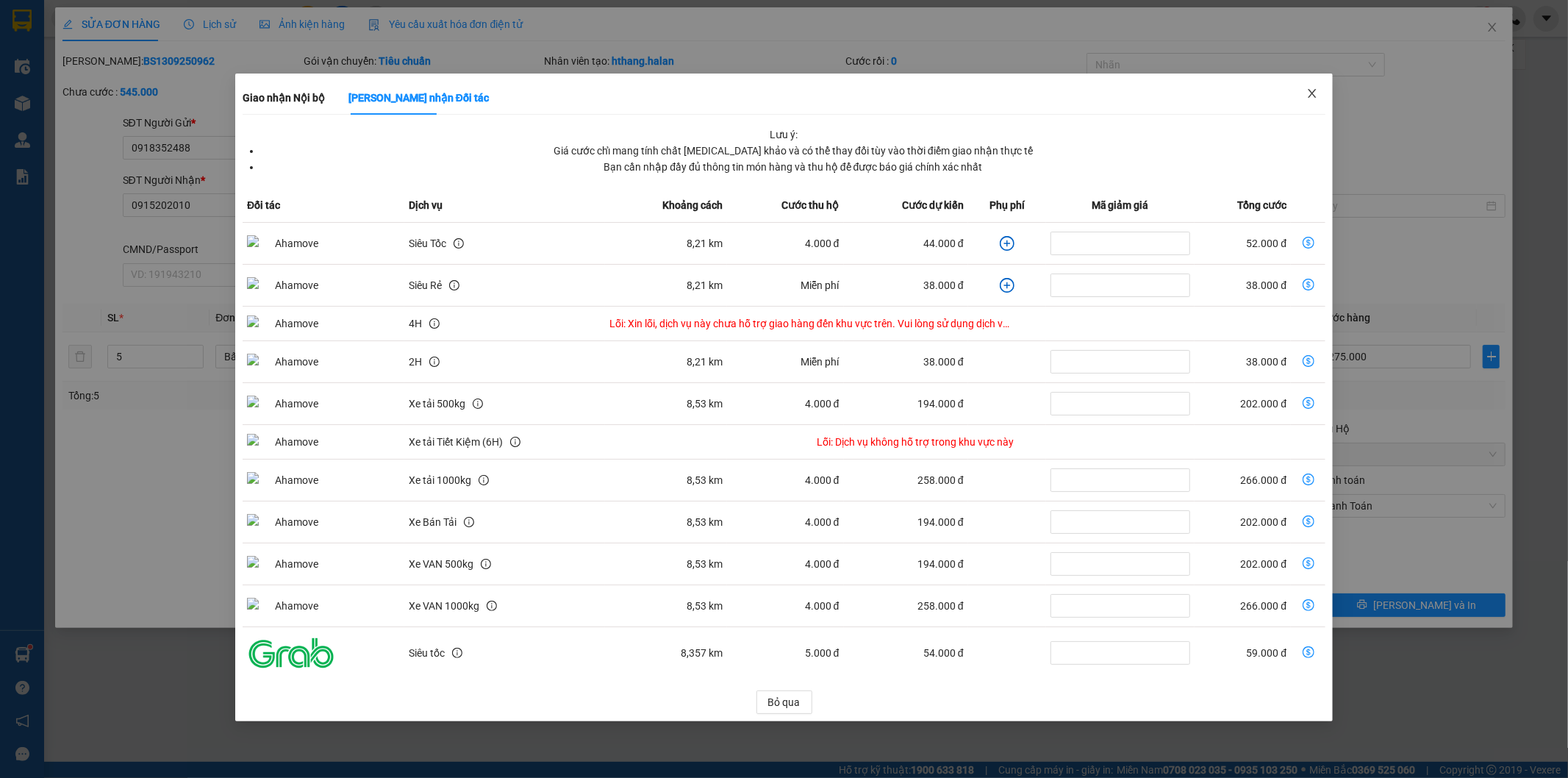
click at [1312, 94] on icon "close" at bounding box center [1312, 93] width 8 height 8
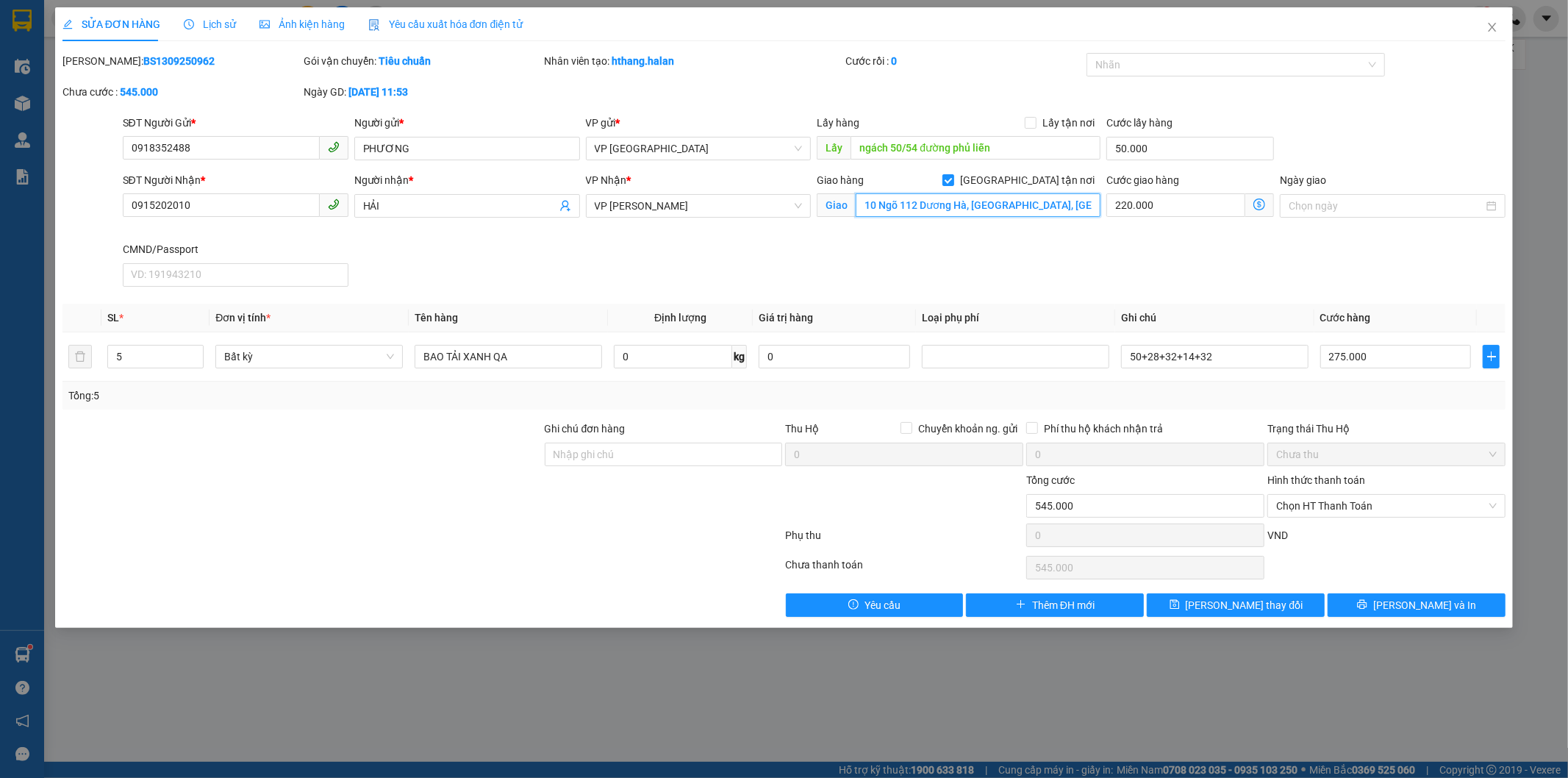
click at [1031, 206] on input "10 Ngõ 112 Dương Hà, [GEOGRAPHIC_DATA], [GEOGRAPHIC_DATA], [GEOGRAPHIC_DATA], […" at bounding box center [978, 205] width 245 height 23
click at [217, 26] on span "Lịch sử" at bounding box center [210, 24] width 53 height 12
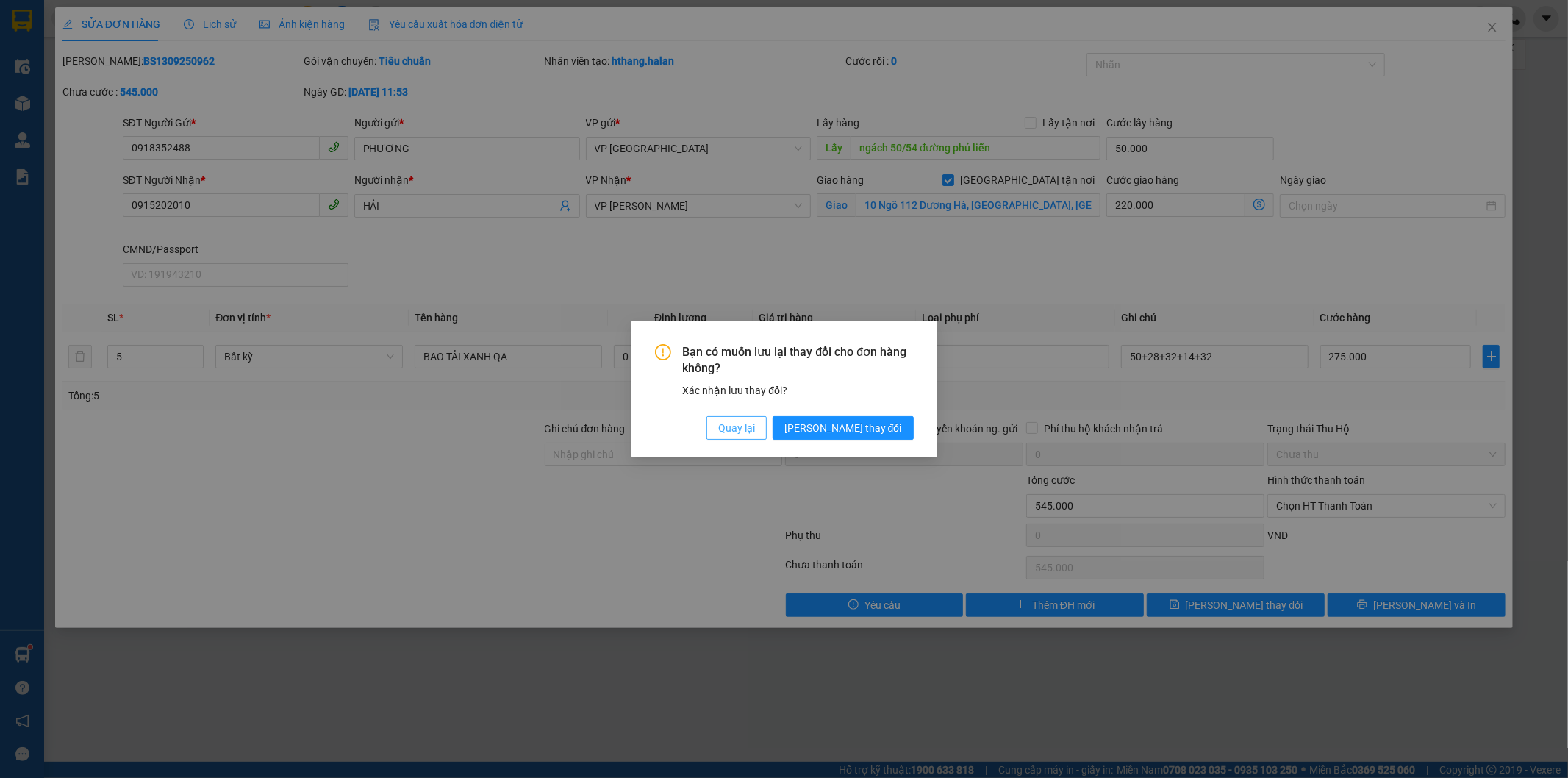
click at [755, 436] on span "Quay lại" at bounding box center [736, 427] width 37 height 16
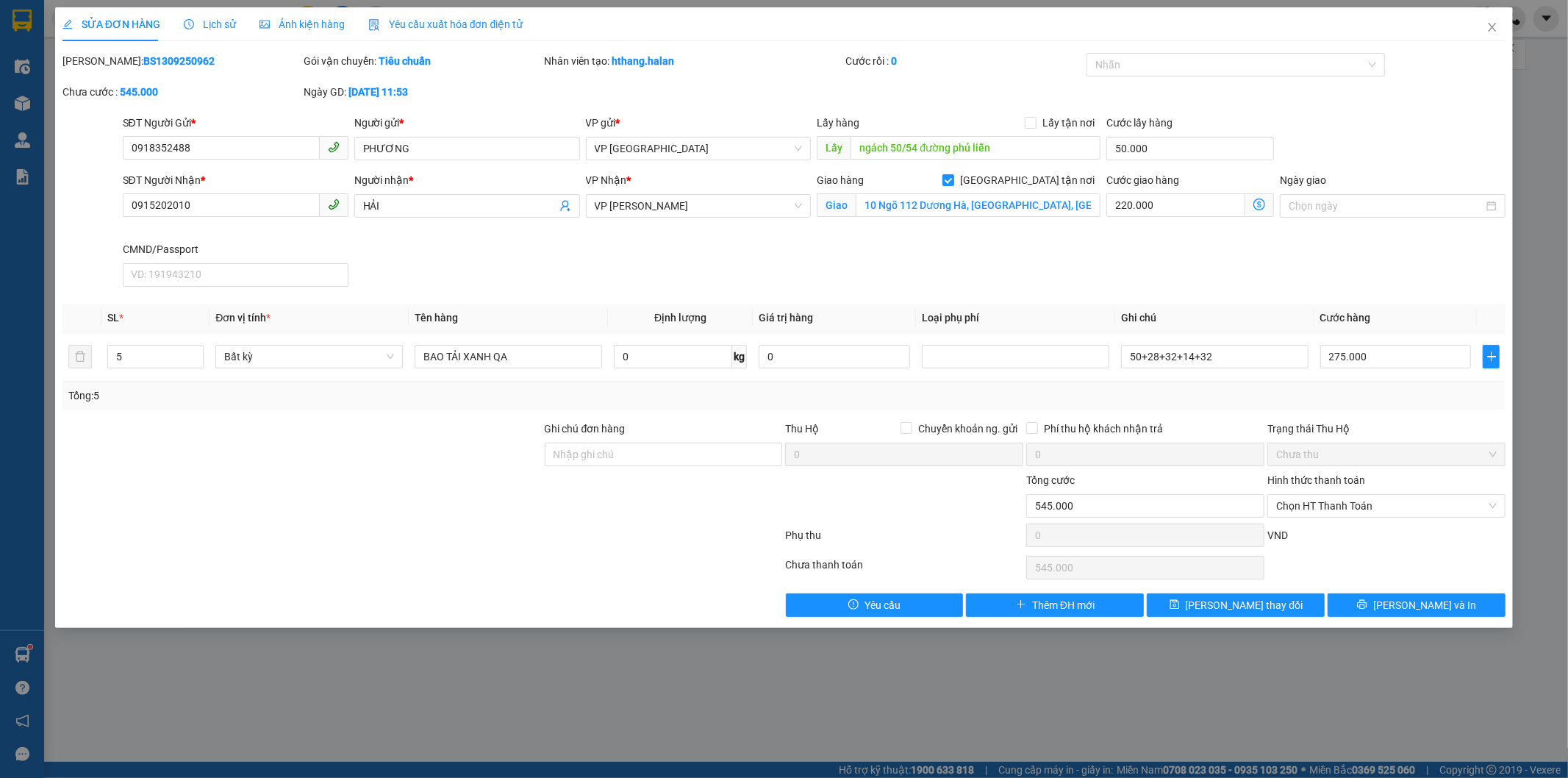
click at [1139, 290] on div "SĐT Người Nhận * 0915202010 Người nhận * HẢI VP Nhận * VP [PERSON_NAME] hàng Gi…" at bounding box center [814, 232] width 1390 height 120
click at [1495, 30] on icon "close" at bounding box center [1493, 26] width 8 height 8
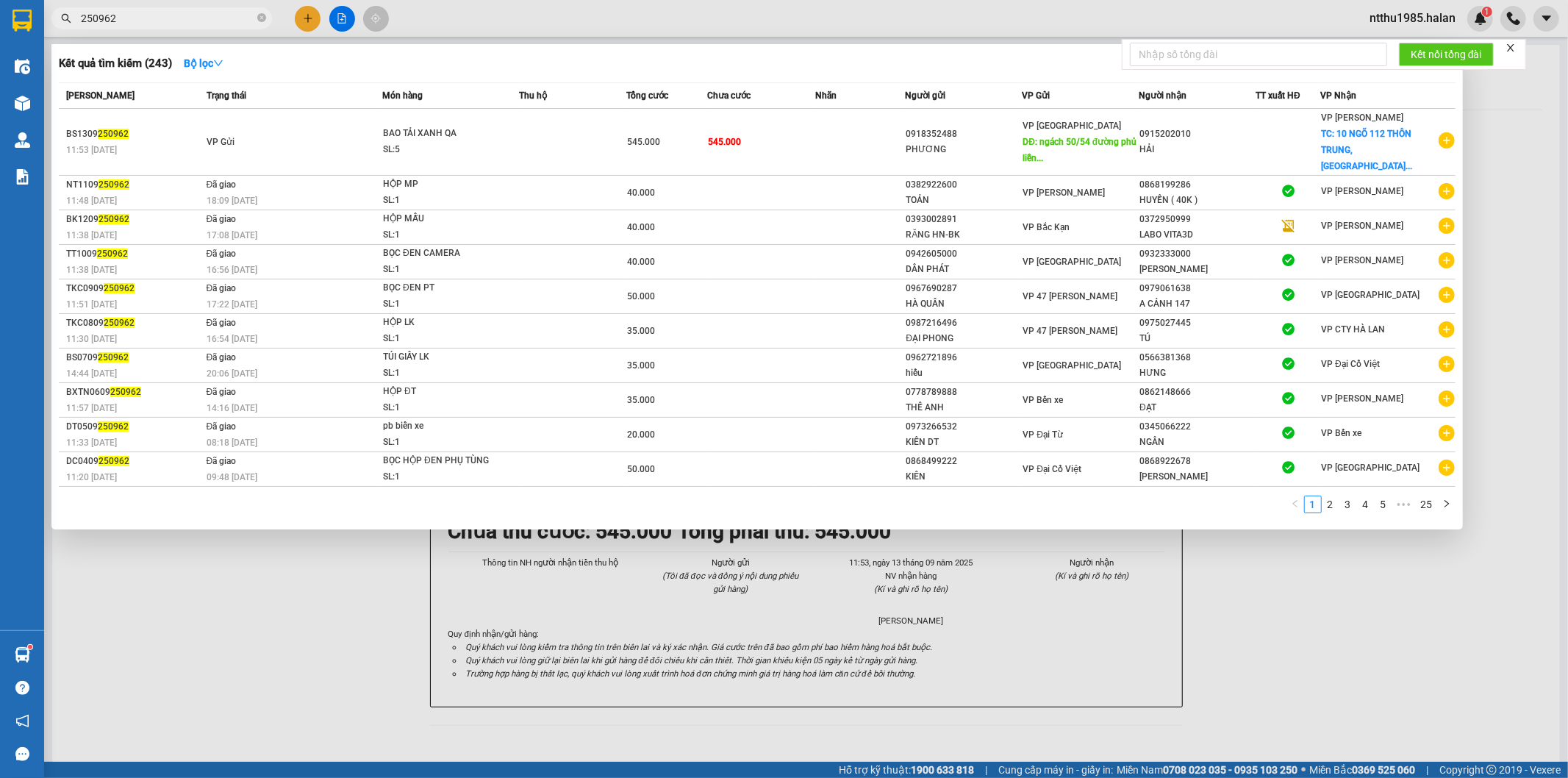
click at [142, 19] on input "250962" at bounding box center [167, 18] width 174 height 16
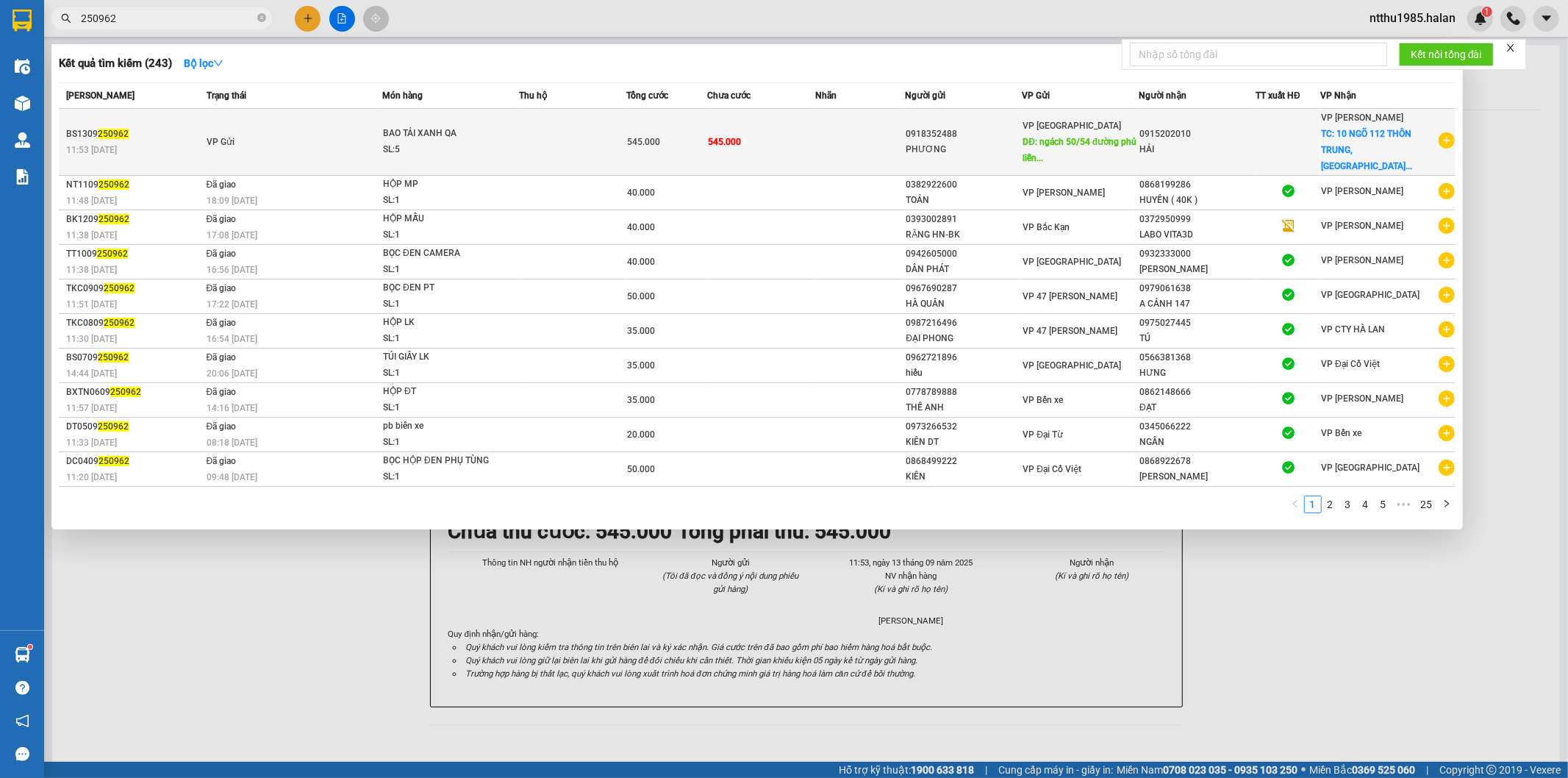
click at [860, 127] on td at bounding box center [860, 142] width 90 height 67
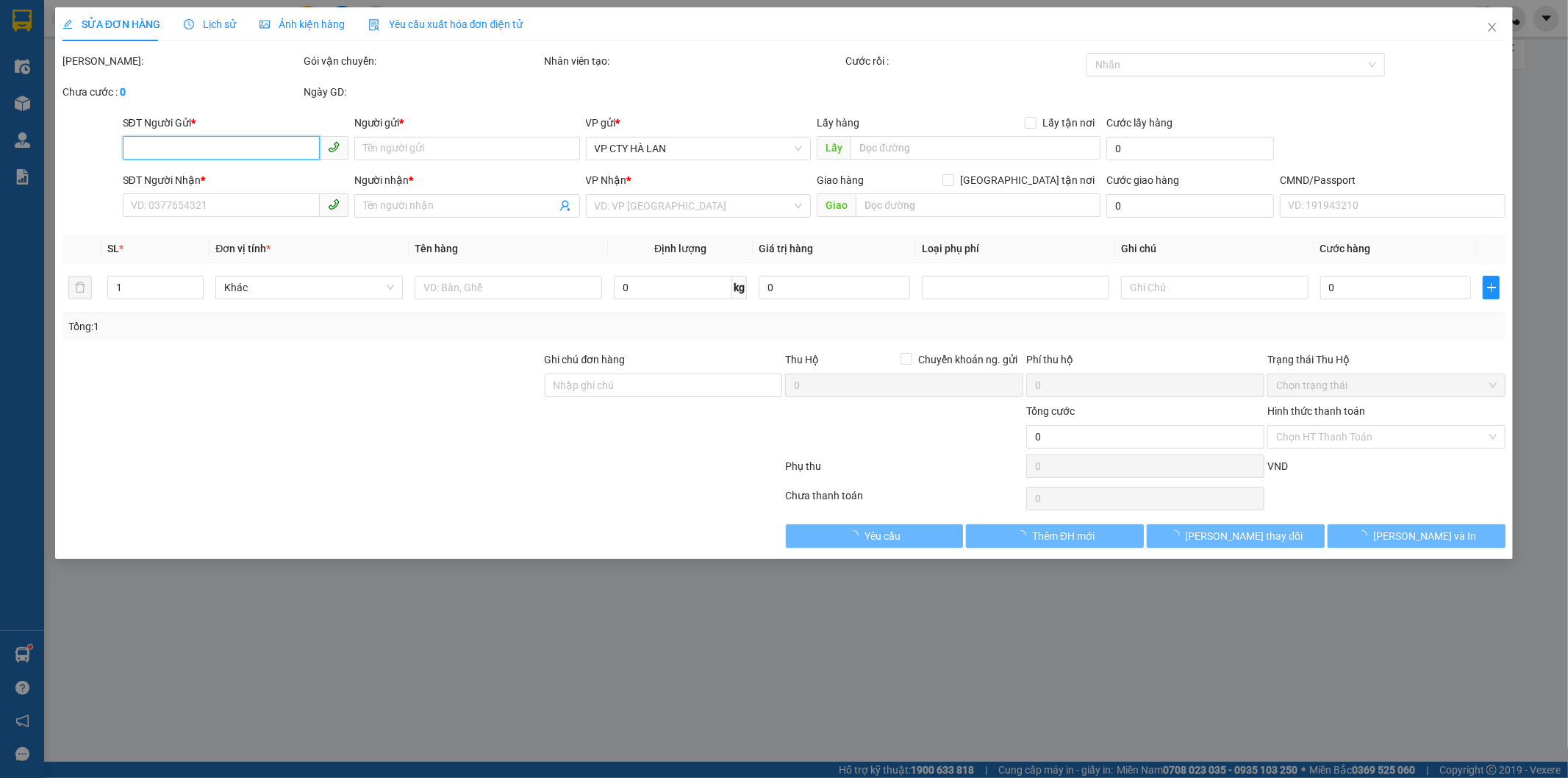
type input "0918352488"
type input "PHƯƠNG"
type input "ngách 50/54 đường phủ liễn"
type input "50.000"
type input "0915202010"
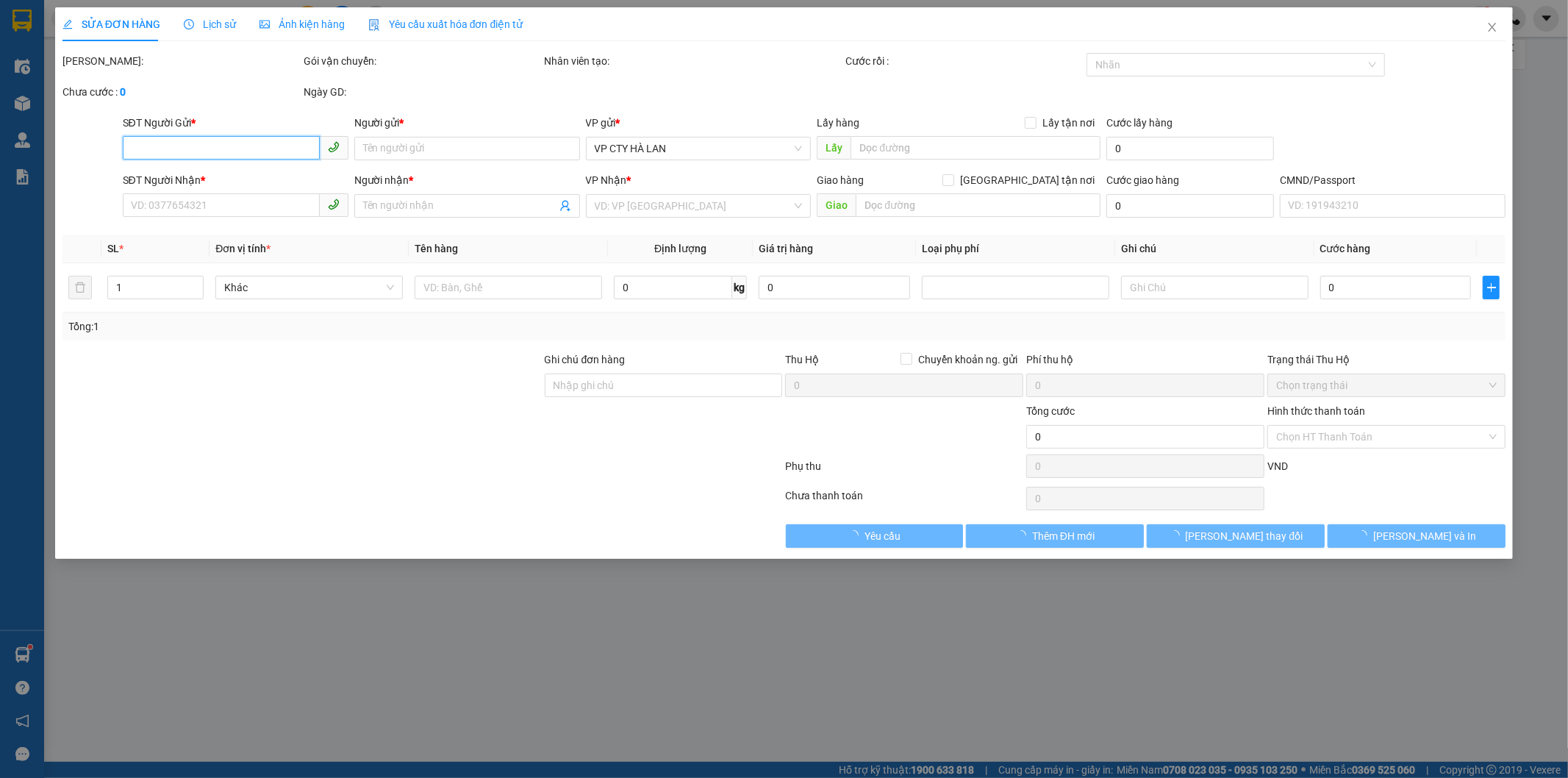
type input "HẢI"
checkbox input "true"
type input "10 NGÕ 112 THÔN TRUNG, [GEOGRAPHIC_DATA], [GEOGRAPHIC_DATA]"
type input "545.000"
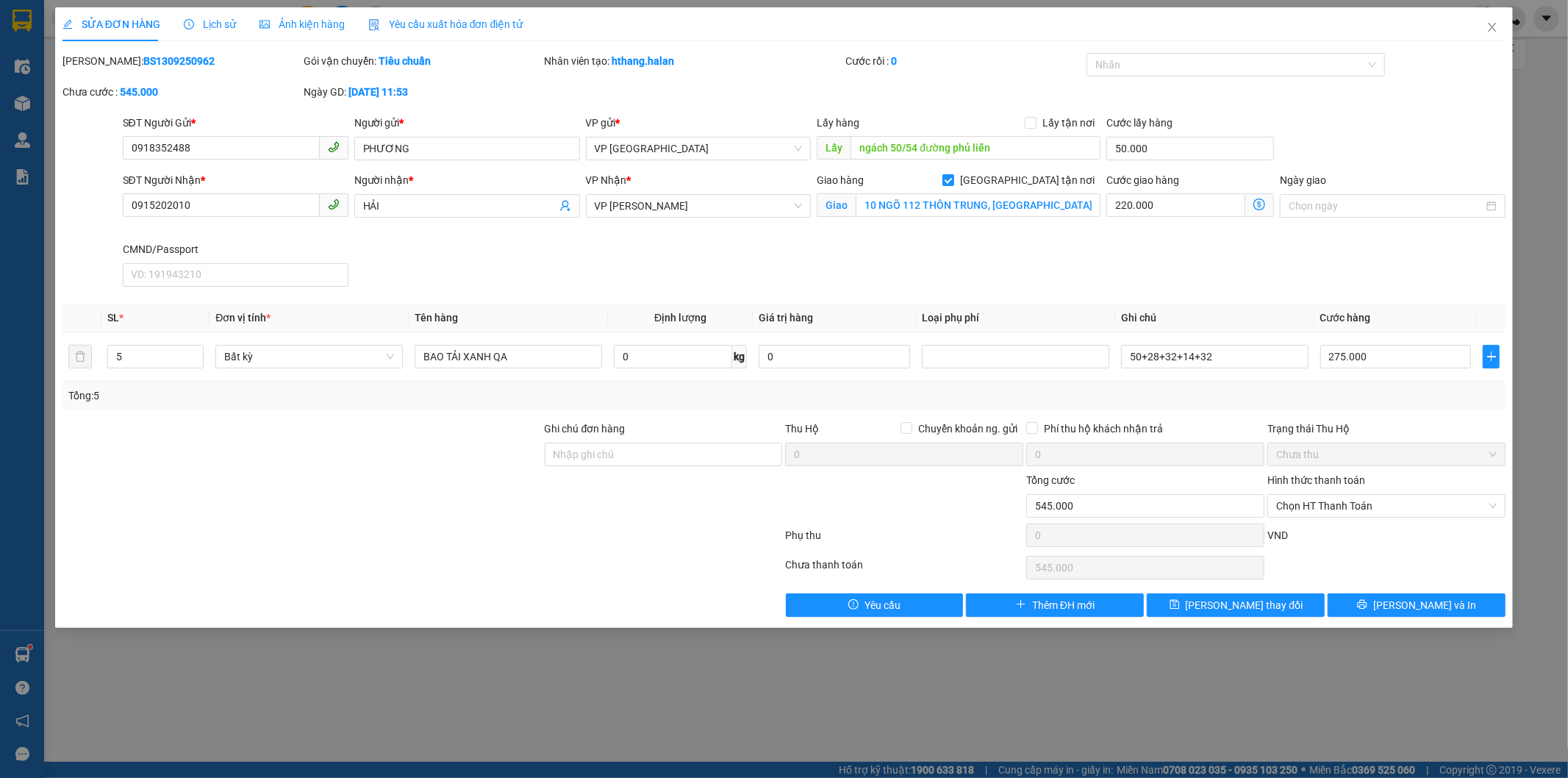
click at [222, 25] on span "Lịch sử" at bounding box center [210, 24] width 53 height 12
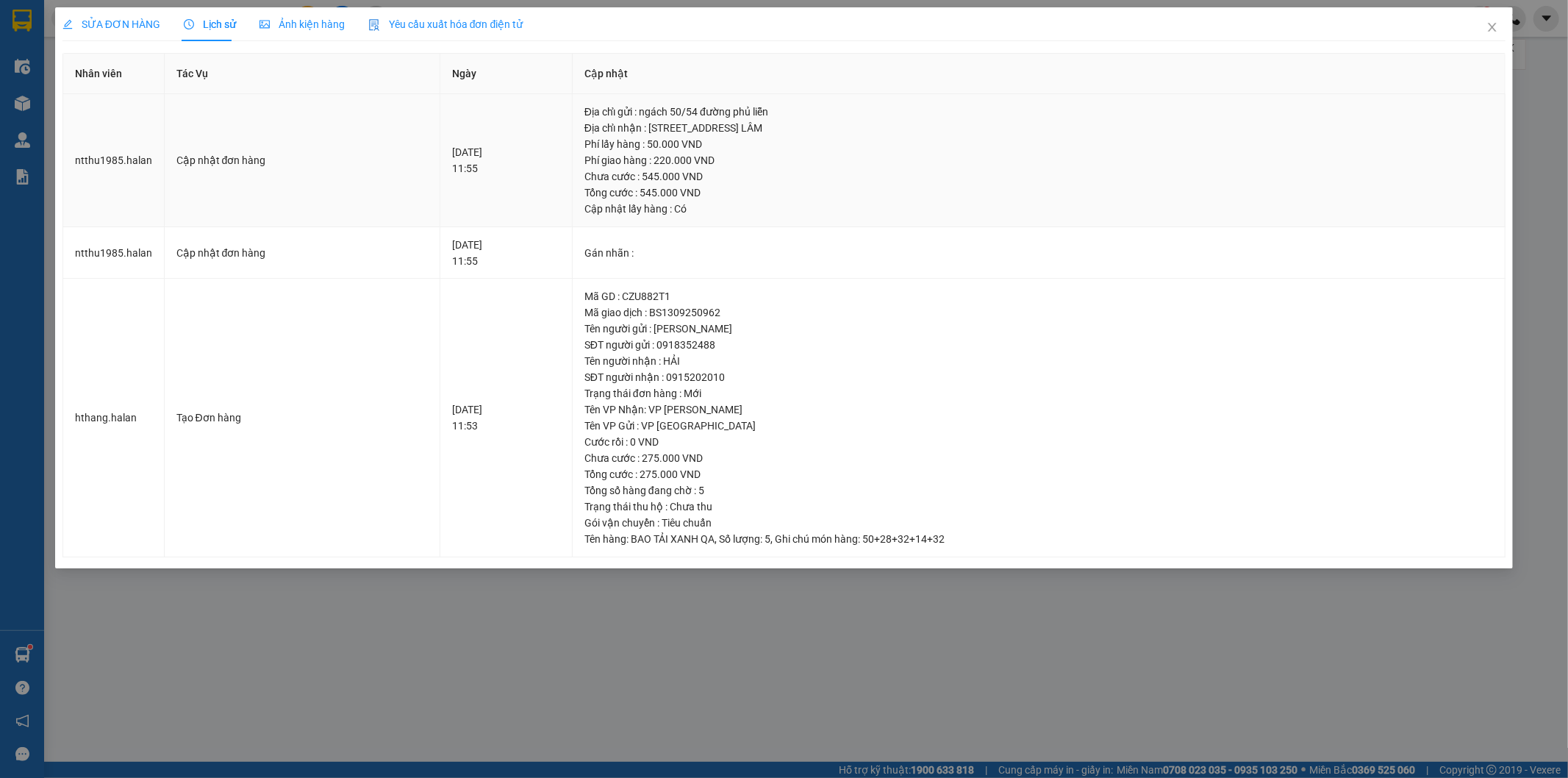
drag, startPoint x: 674, startPoint y: 126, endPoint x: 899, endPoint y: 128, distance: 225.0
click at [899, 128] on div "Địa chỉ nhận : [STREET_ADDRESS] LÂM" at bounding box center [1039, 128] width 908 height 16
copy div "10 NGÕ 112 THÔN TRUNG, [GEOGRAPHIC_DATA], [GEOGRAPHIC_DATA]"
click at [1496, 28] on icon "close" at bounding box center [1492, 27] width 12 height 12
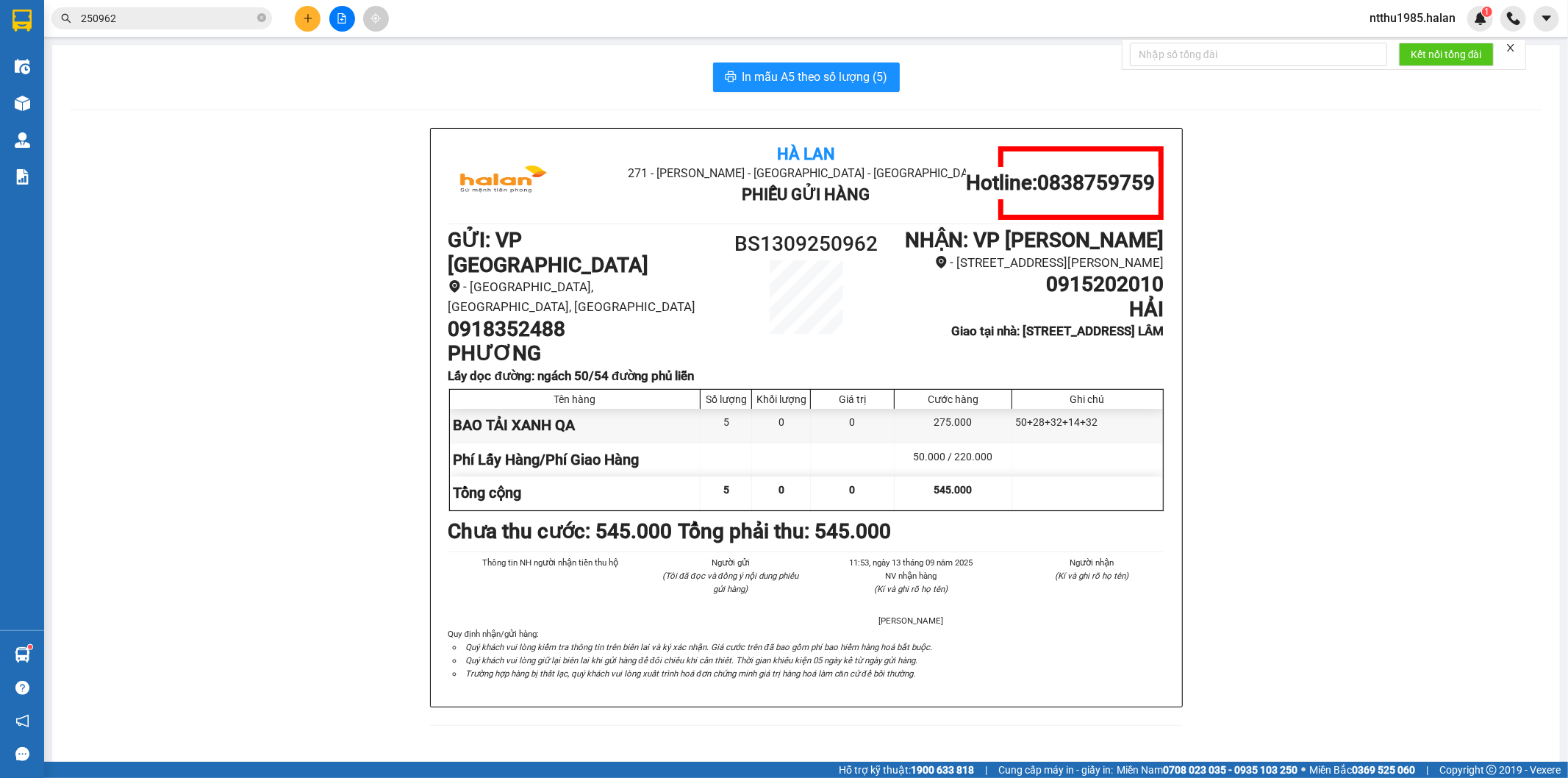
click at [143, 20] on input "250962" at bounding box center [167, 18] width 174 height 16
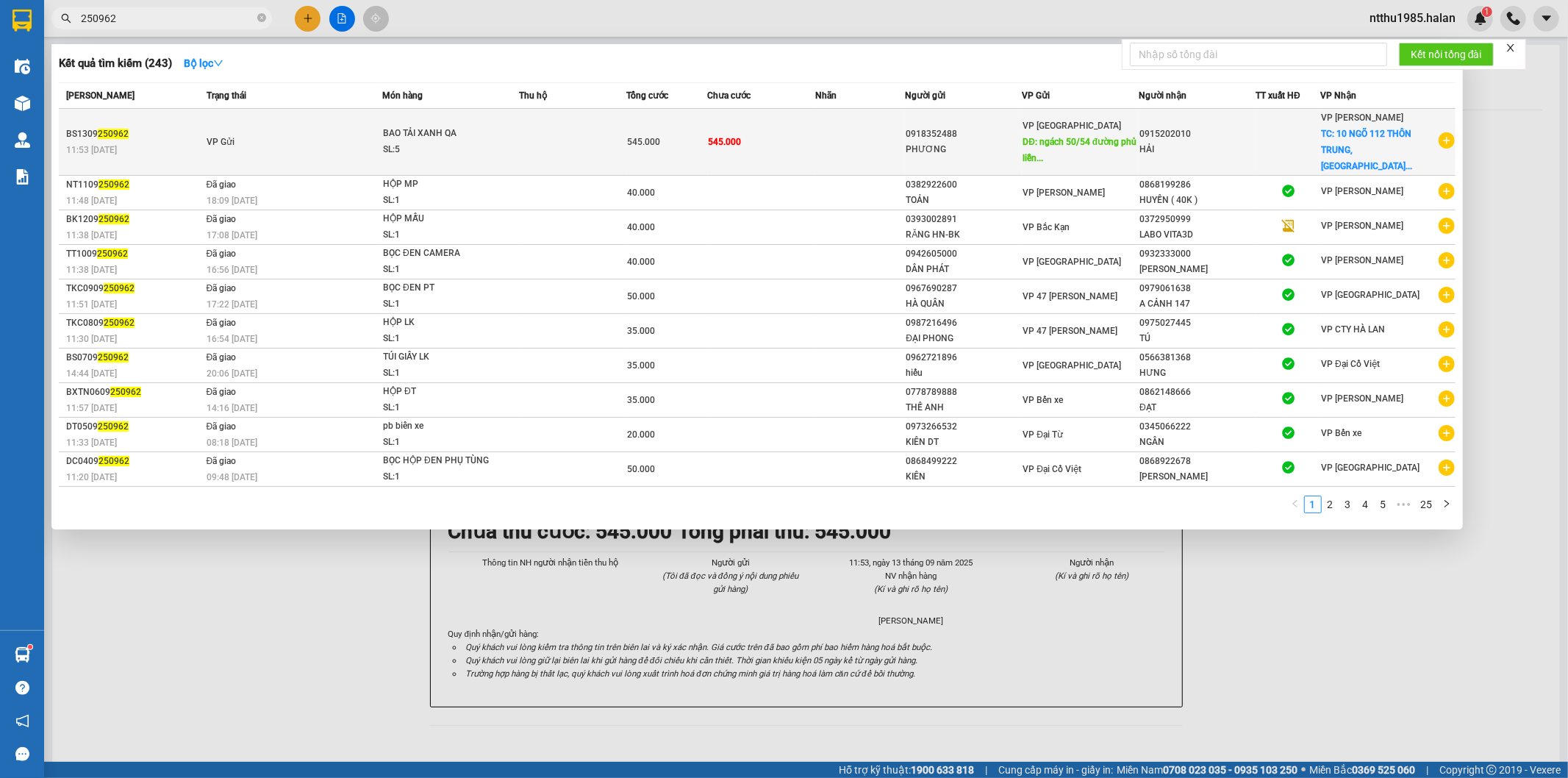
click at [982, 142] on div "PHƯƠNG" at bounding box center [963, 149] width 115 height 15
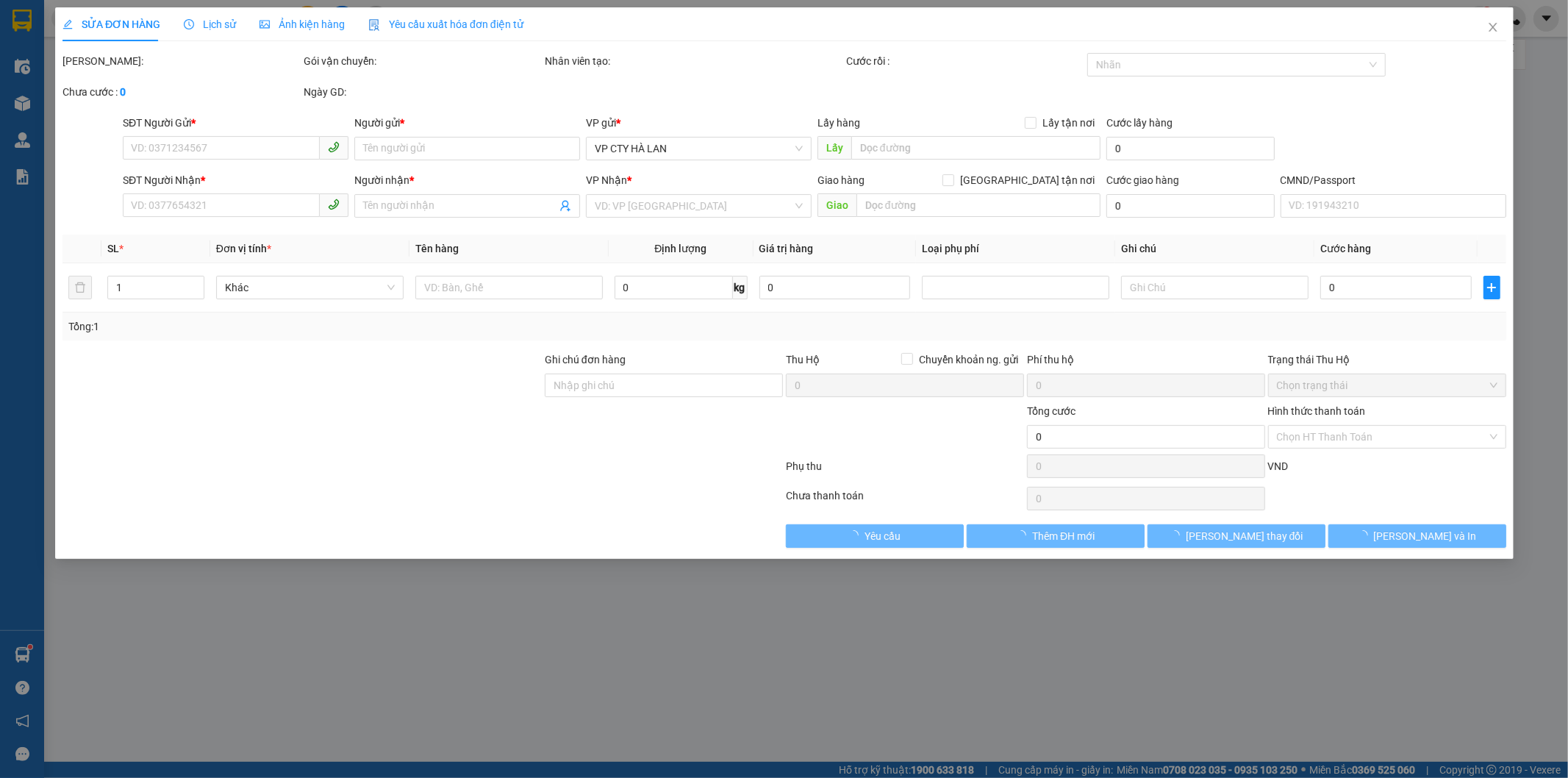
type input "0918352488"
type input "PHƯƠNG"
type input "ngách 50/54 đường phủ liễn"
type input "50.000"
type input "0915202010"
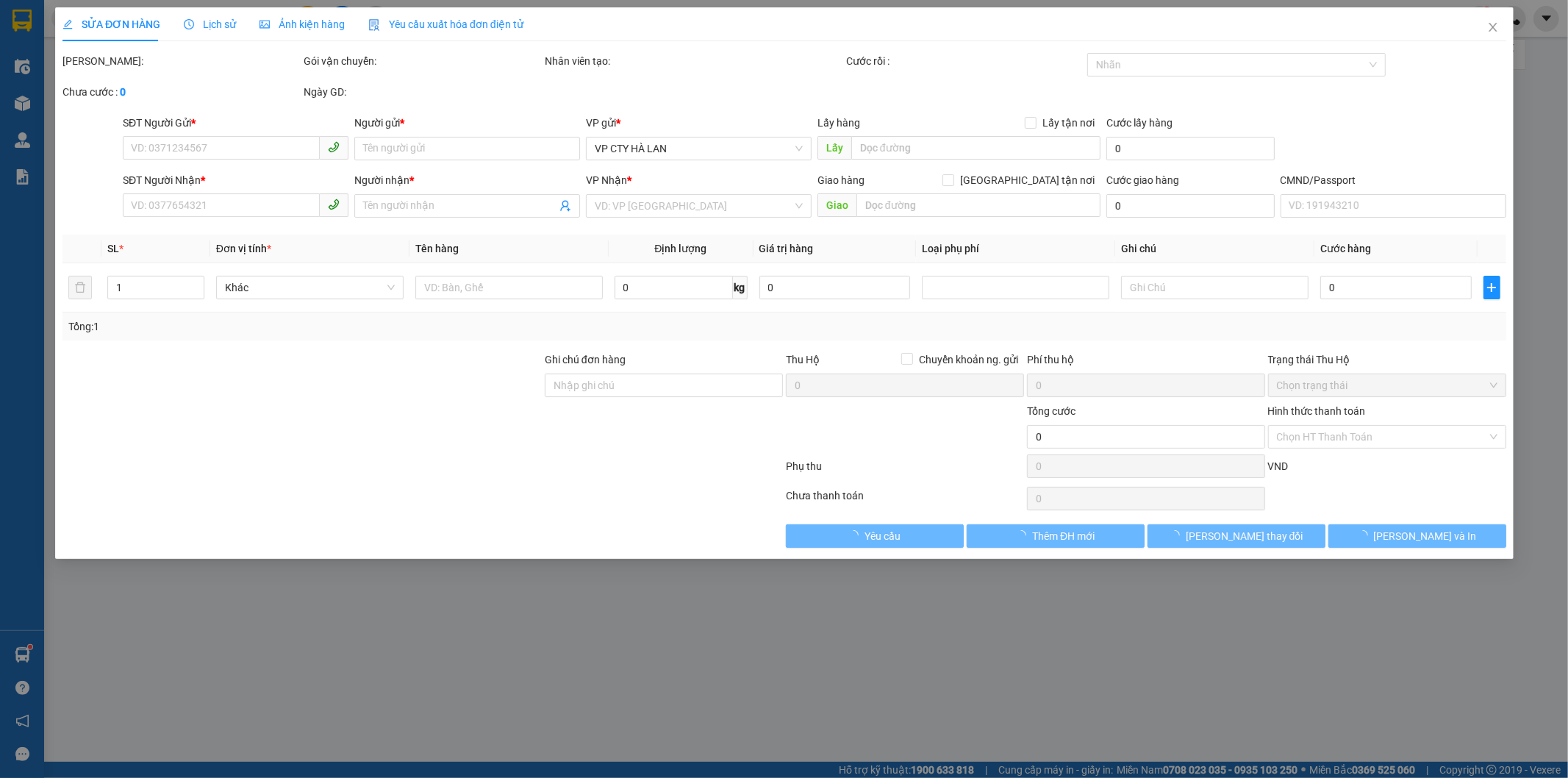
type input "HẢI"
checkbox input "true"
type input "10 NGÕ 112 THÔN TRUNG, [GEOGRAPHIC_DATA], [GEOGRAPHIC_DATA]"
type input "545.000"
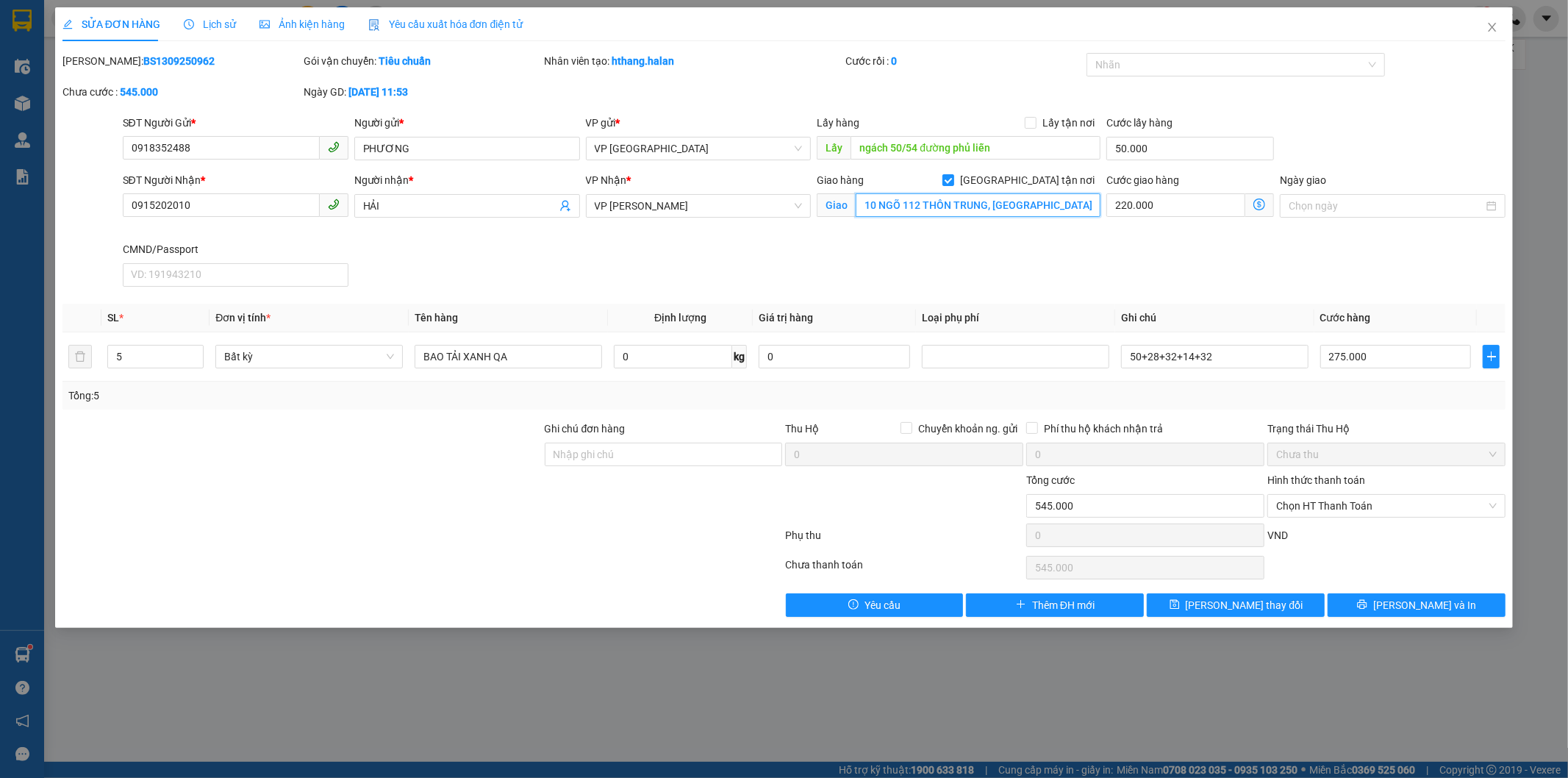
click at [978, 206] on input "10 NGÕ 112 THÔN TRUNG, [GEOGRAPHIC_DATA], [GEOGRAPHIC_DATA]" at bounding box center [978, 205] width 245 height 23
paste input "gõ 112 Dương [GEOGRAPHIC_DATA], [GEOGRAPHIC_DATA],"
click at [1059, 204] on input "10 Ngõ 112 Dương Hà thôn Trung, [GEOGRAPHIC_DATA], [GEOGRAPHIC_DATA]" at bounding box center [978, 205] width 245 height 23
click at [1061, 205] on input "10 Ngõ 112 Dương Hà thôn Trung, [GEOGRAPHIC_DATA], [GEOGRAPHIC_DATA]" at bounding box center [978, 205] width 245 height 23
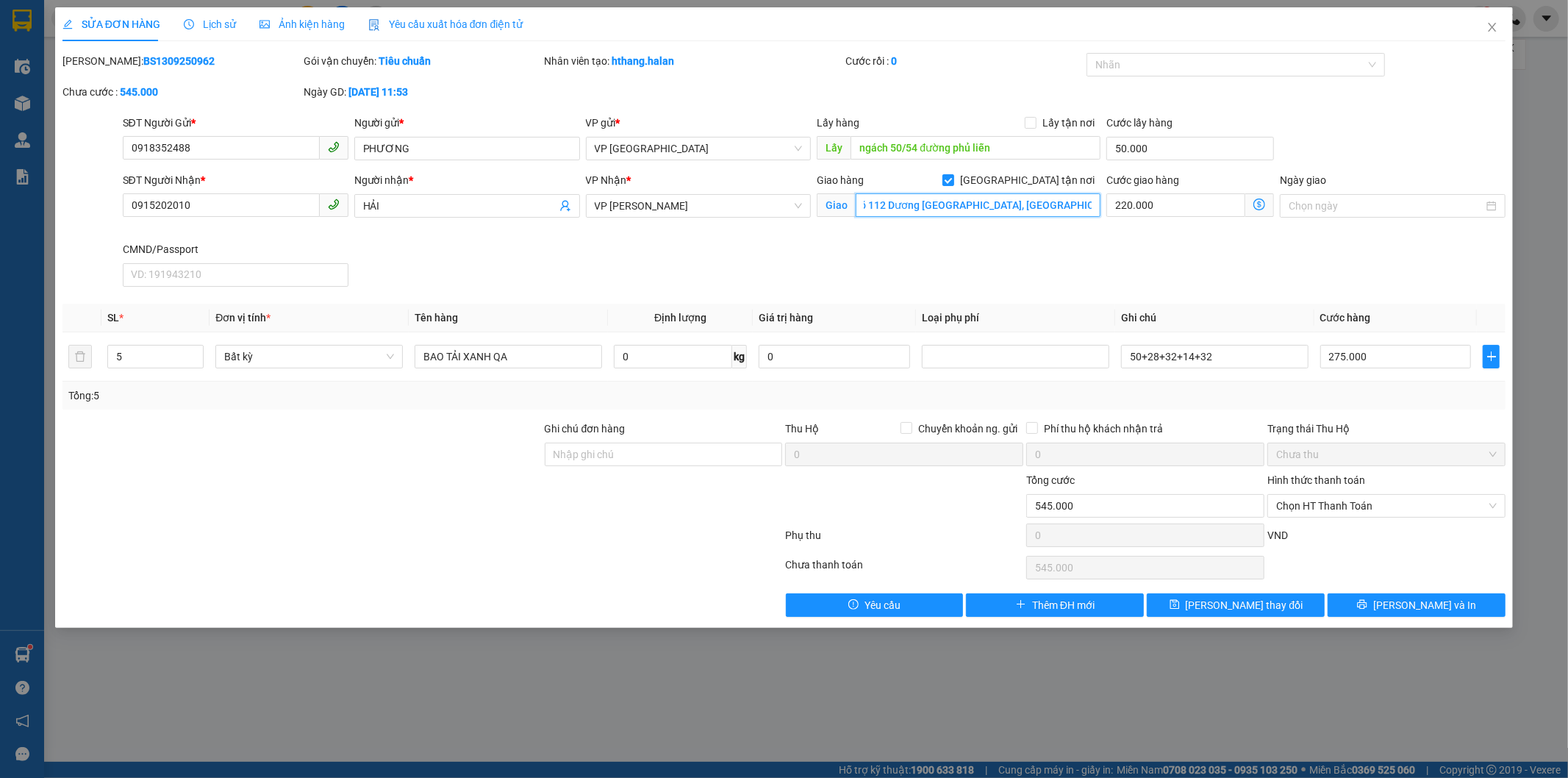
scroll to position [0, 29]
type input "10 Ngõ 112 Dương [GEOGRAPHIC_DATA], [GEOGRAPHIC_DATA], [GEOGRAPHIC_DATA]"
click at [1255, 203] on icon "dollar-circle" at bounding box center [1259, 205] width 12 height 12
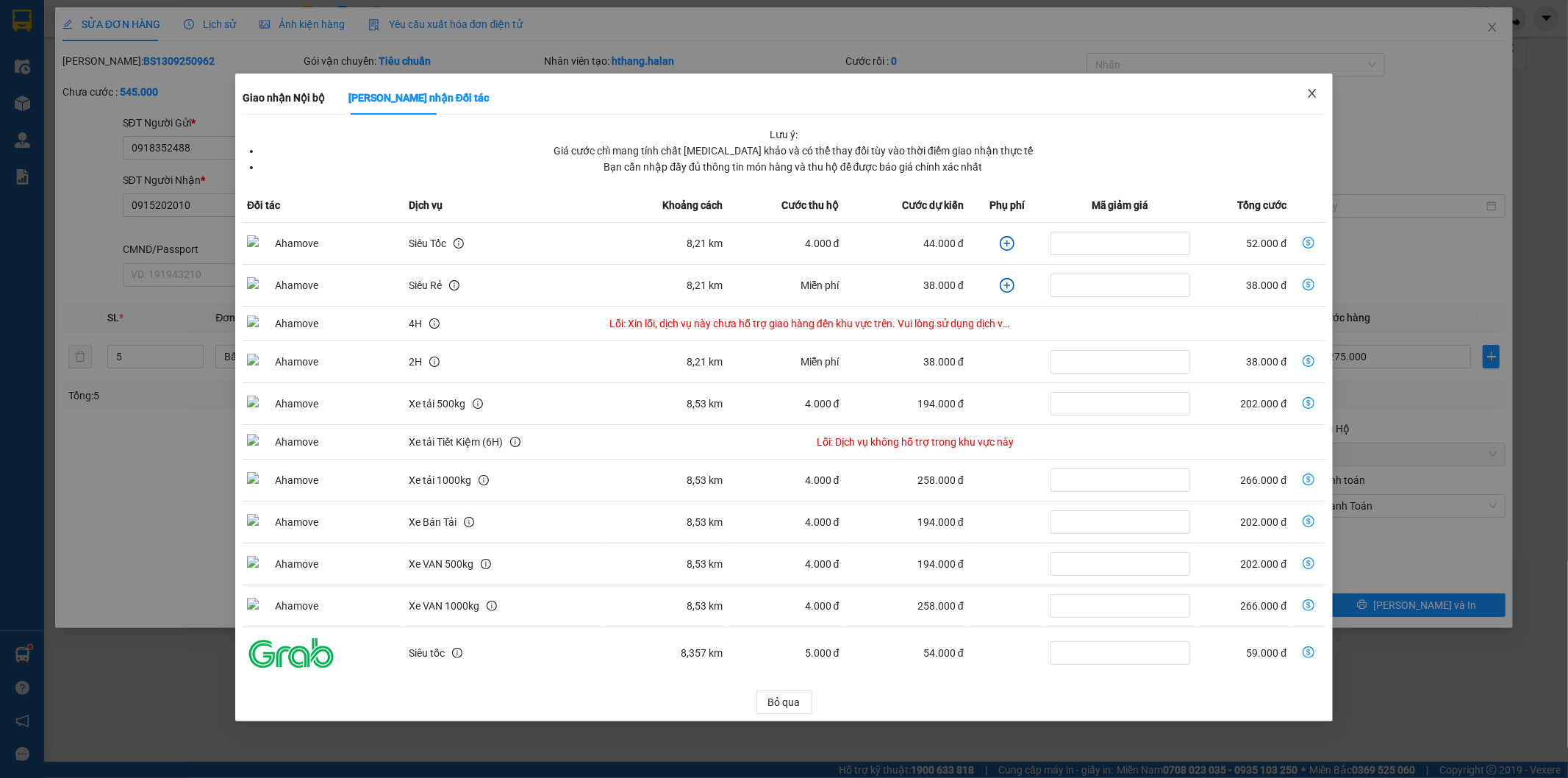
click at [1315, 93] on icon "close" at bounding box center [1312, 93] width 12 height 12
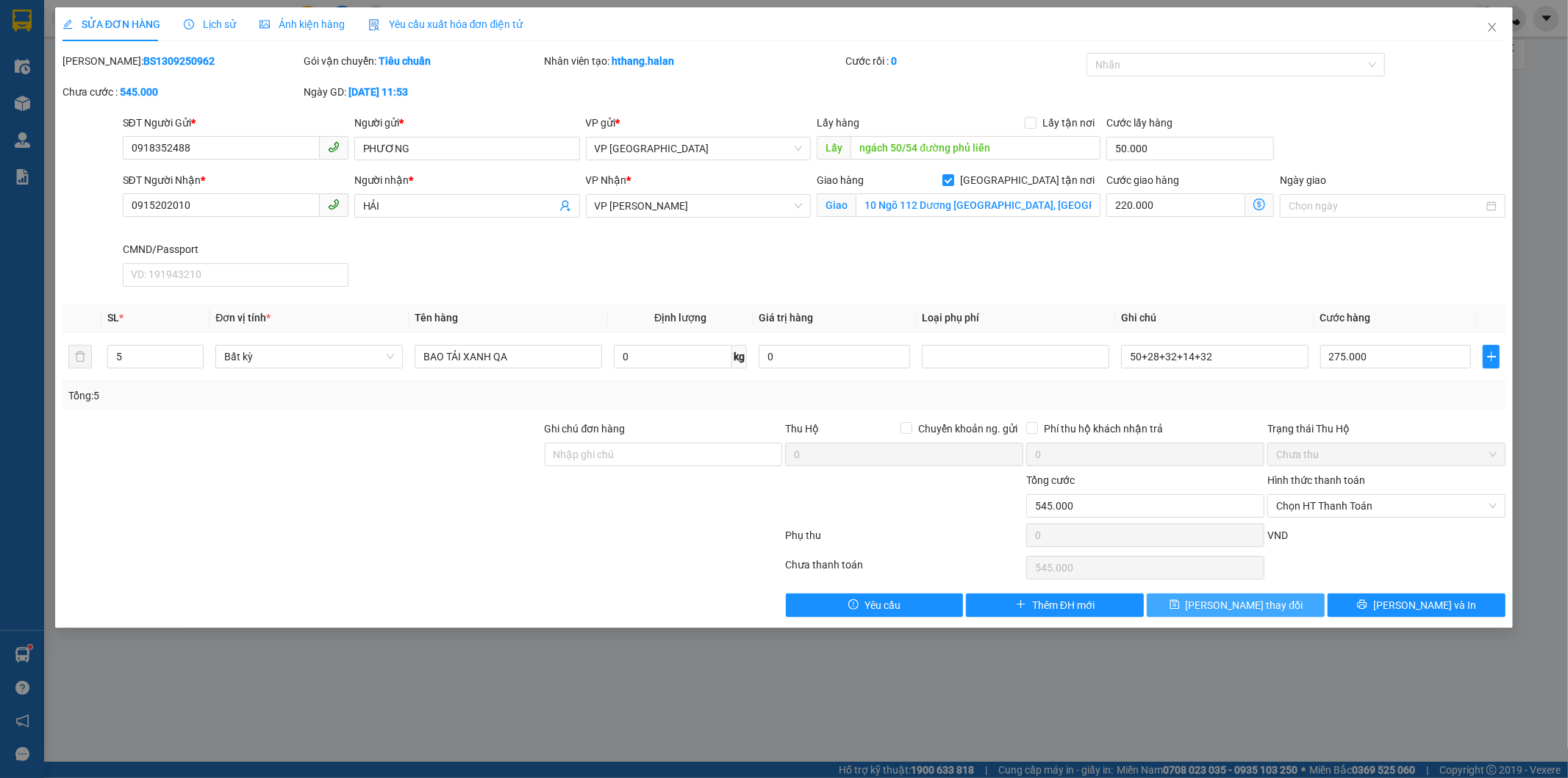
click at [1247, 608] on span "[PERSON_NAME] thay đổi" at bounding box center [1244, 604] width 117 height 16
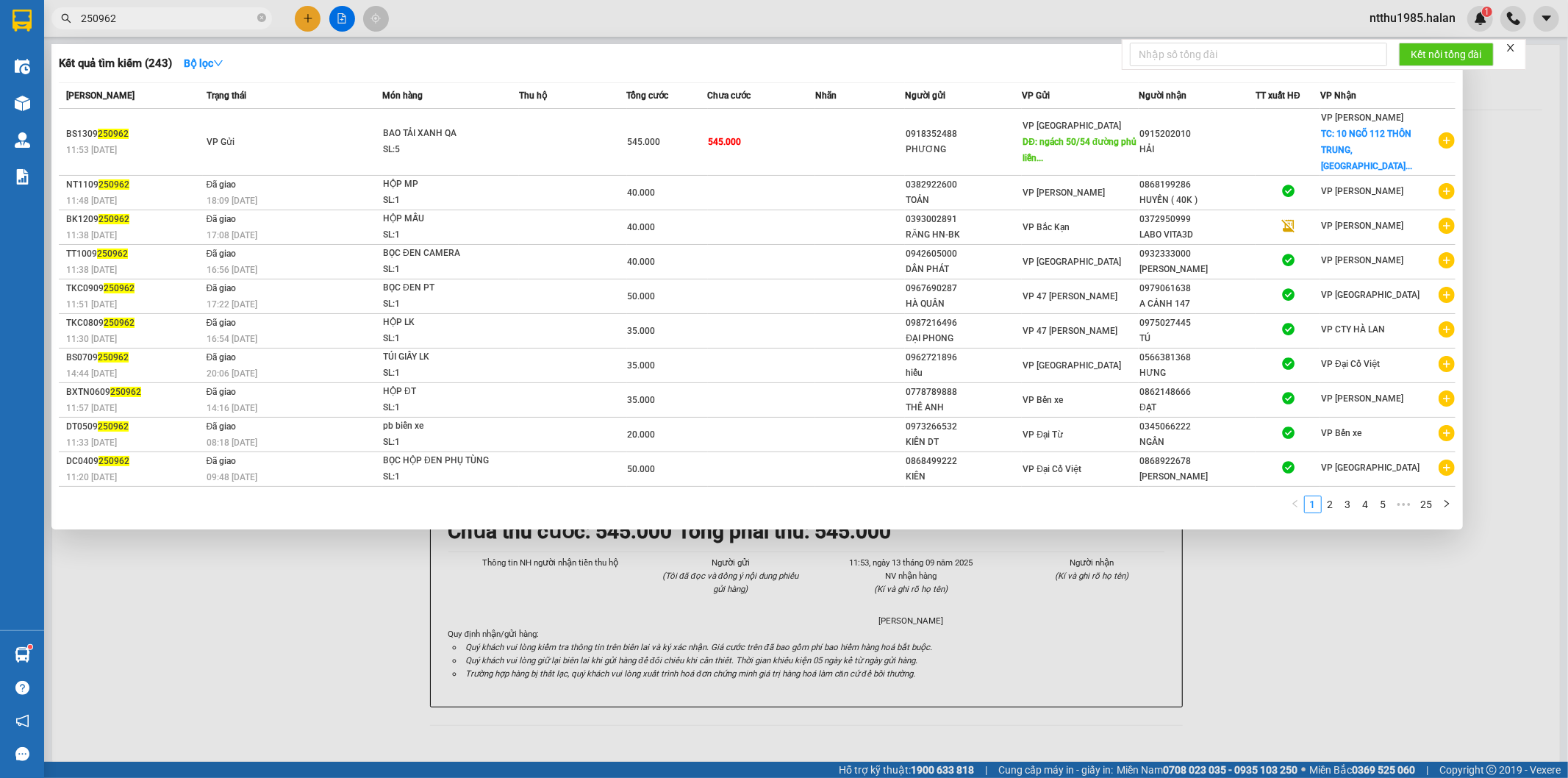
click at [185, 23] on input "250962" at bounding box center [167, 18] width 174 height 16
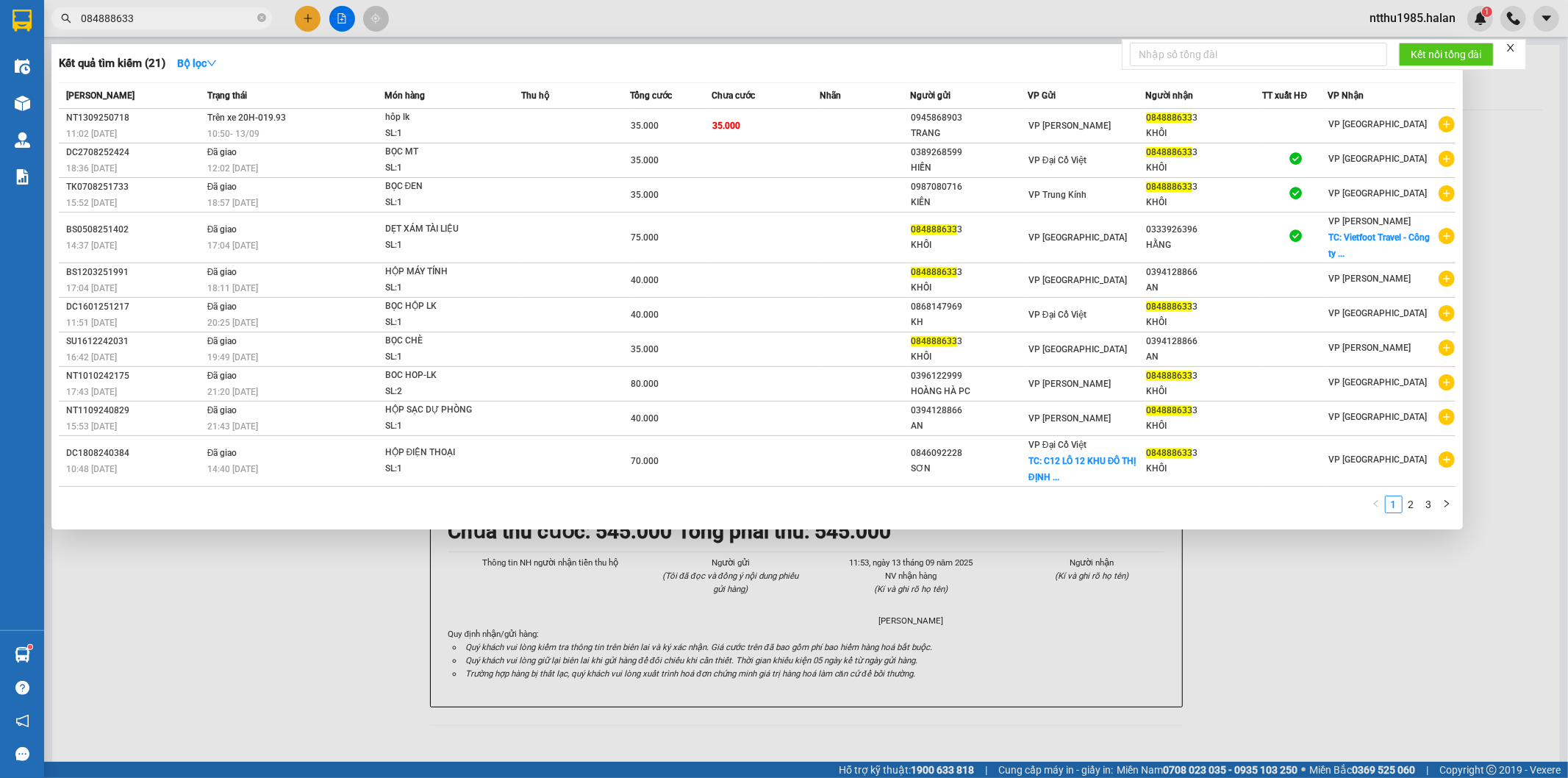
type input "084888633"
